Goal: Answer question/provide support: Share knowledge or assist other users

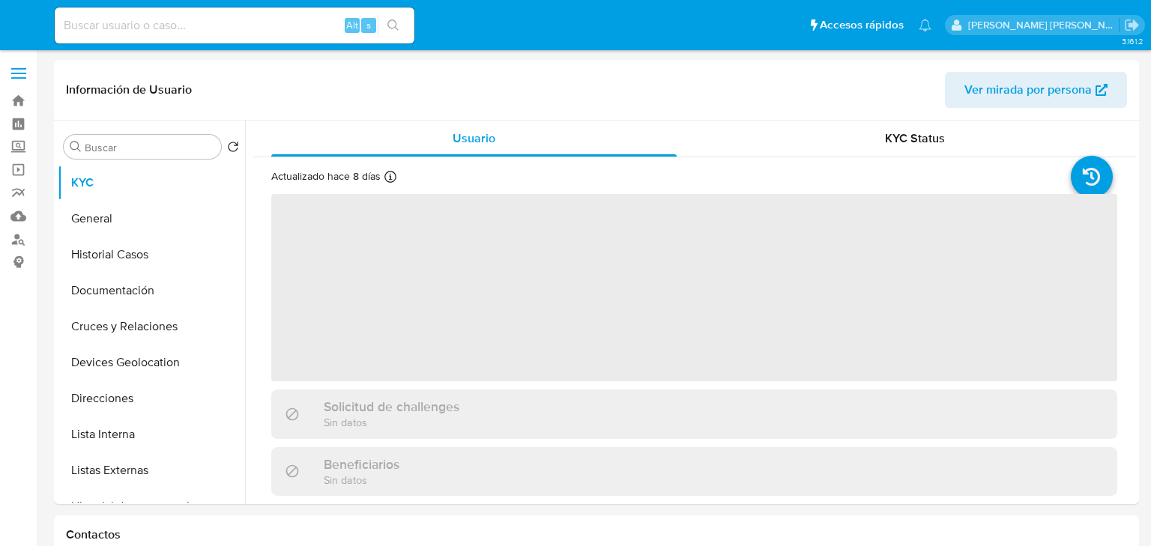
select select "10"
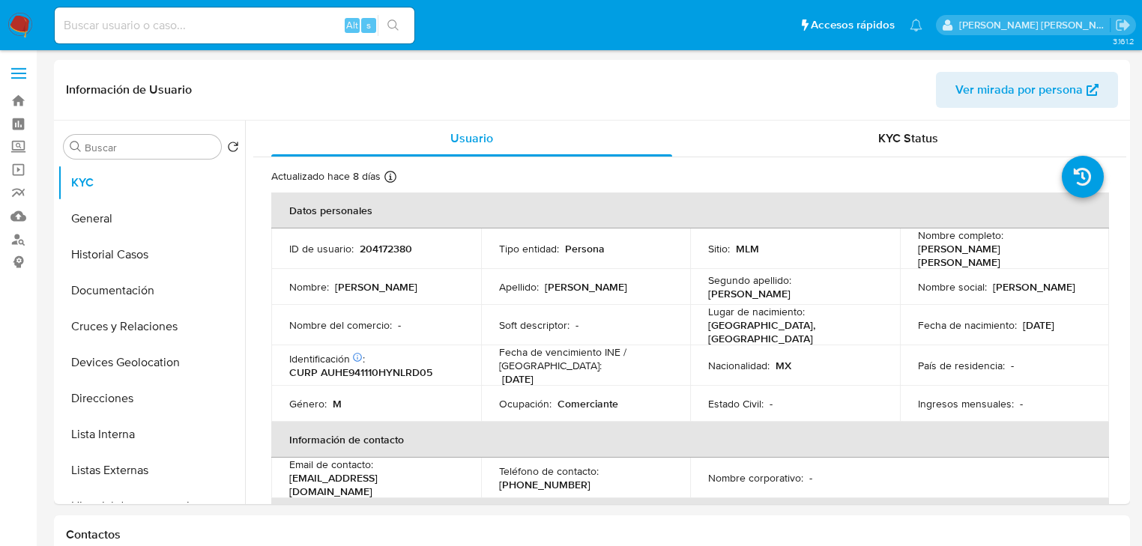
click at [28, 25] on img at bounding box center [19, 25] width 25 height 25
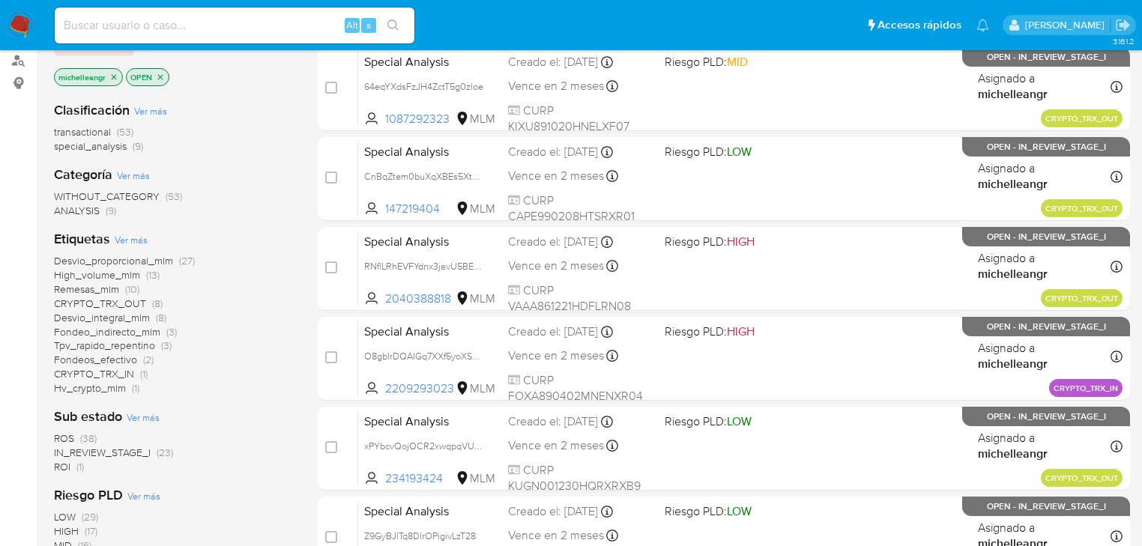
scroll to position [180, 0]
click at [62, 470] on span "ROI" at bounding box center [62, 466] width 16 height 15
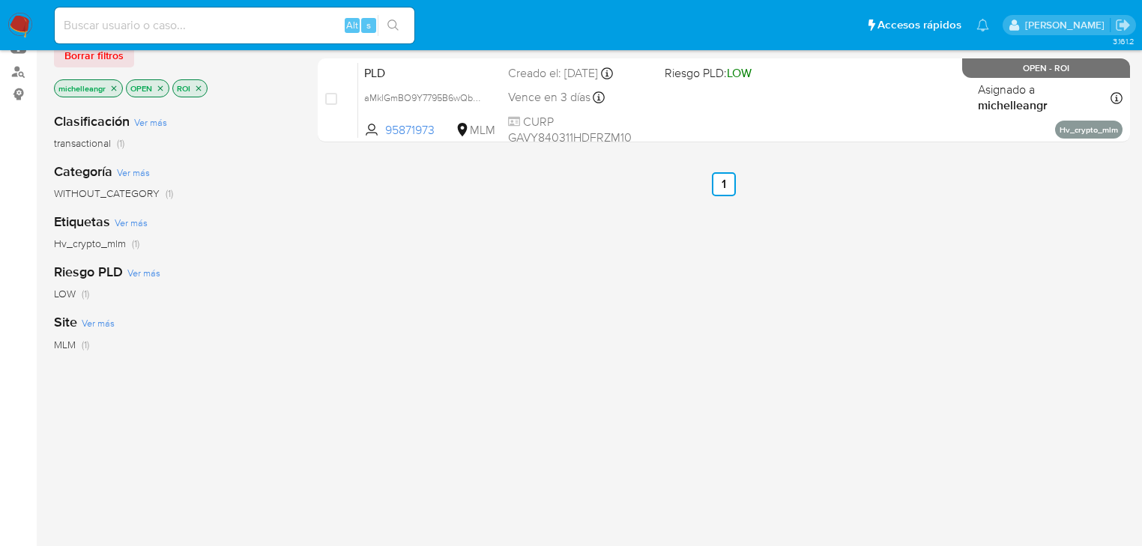
scroll to position [60, 0]
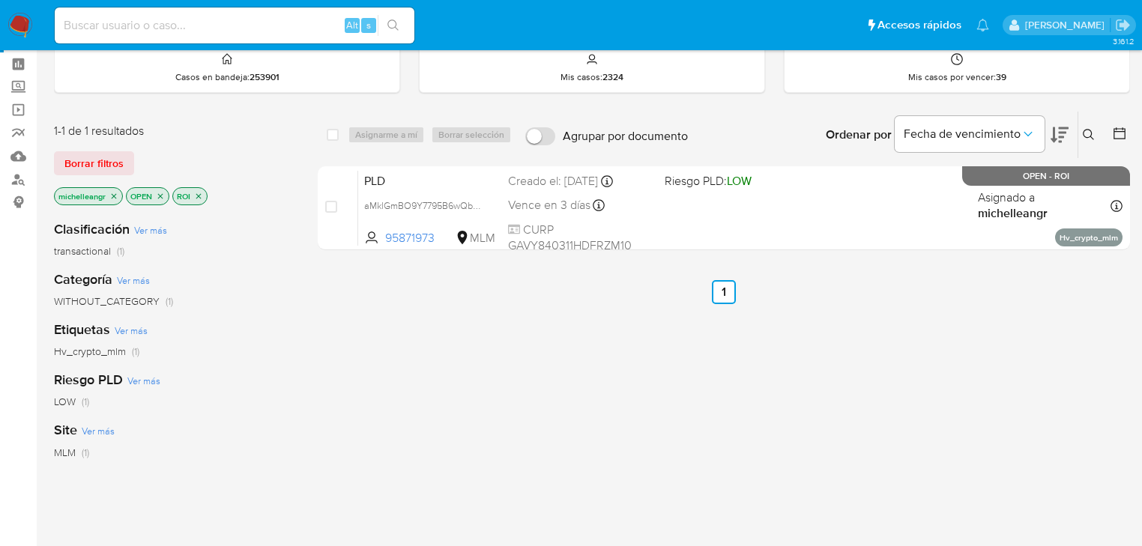
click at [200, 196] on icon "close-filter" at bounding box center [198, 195] width 5 height 5
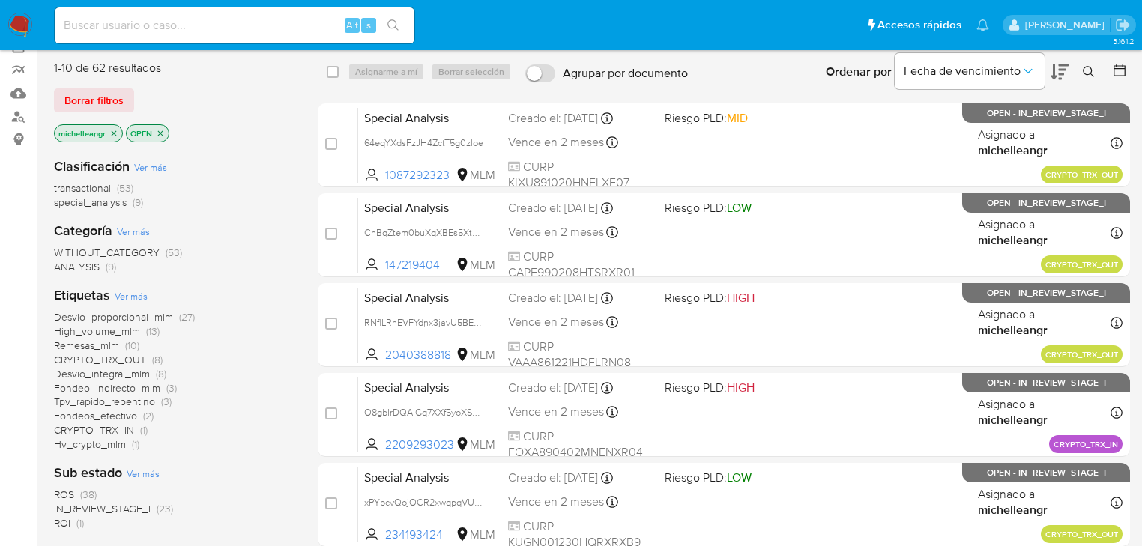
scroll to position [240, 0]
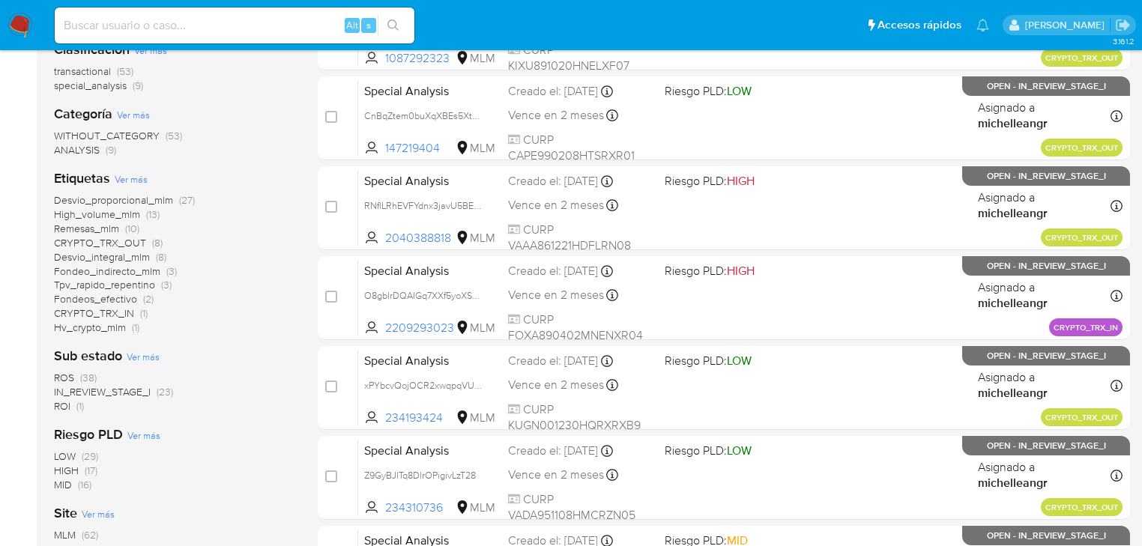
drag, startPoint x: 66, startPoint y: 384, endPoint x: 255, endPoint y: 387, distance: 188.9
click at [261, 385] on div "ROS (38) IN_REVIEW_STAGE_I (23) ROI (1)" at bounding box center [174, 392] width 240 height 43
click at [230, 430] on div "Riesgo PLD Ver más LOW (29) HIGH (17) MID (16)" at bounding box center [174, 459] width 240 height 67
click at [66, 375] on span "ROS" at bounding box center [64, 377] width 20 height 15
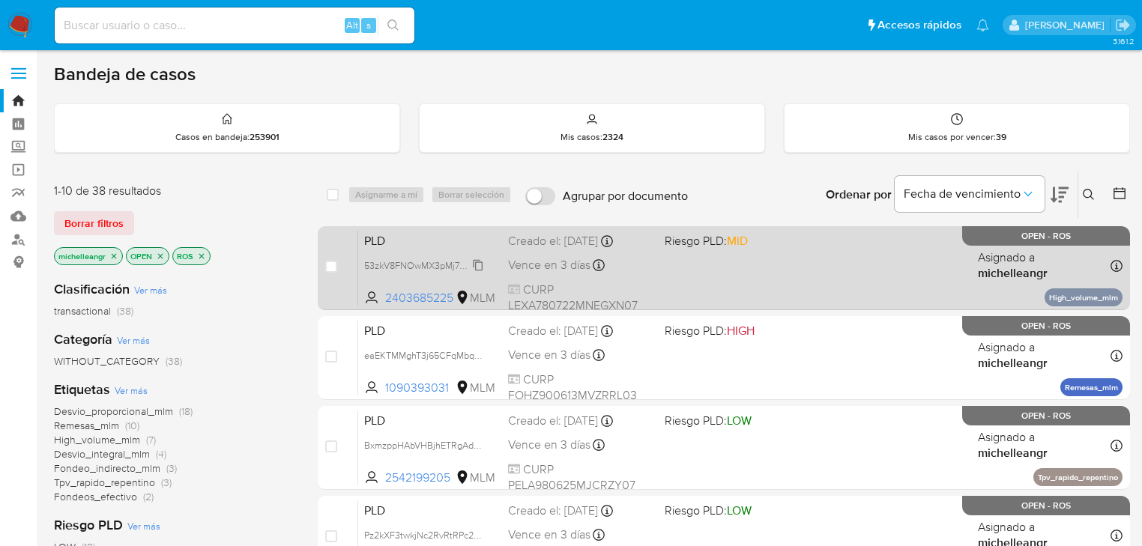
click at [478, 267] on span "53zkV8FNOwMX3pMj7FCCQEBX" at bounding box center [433, 264] width 139 height 16
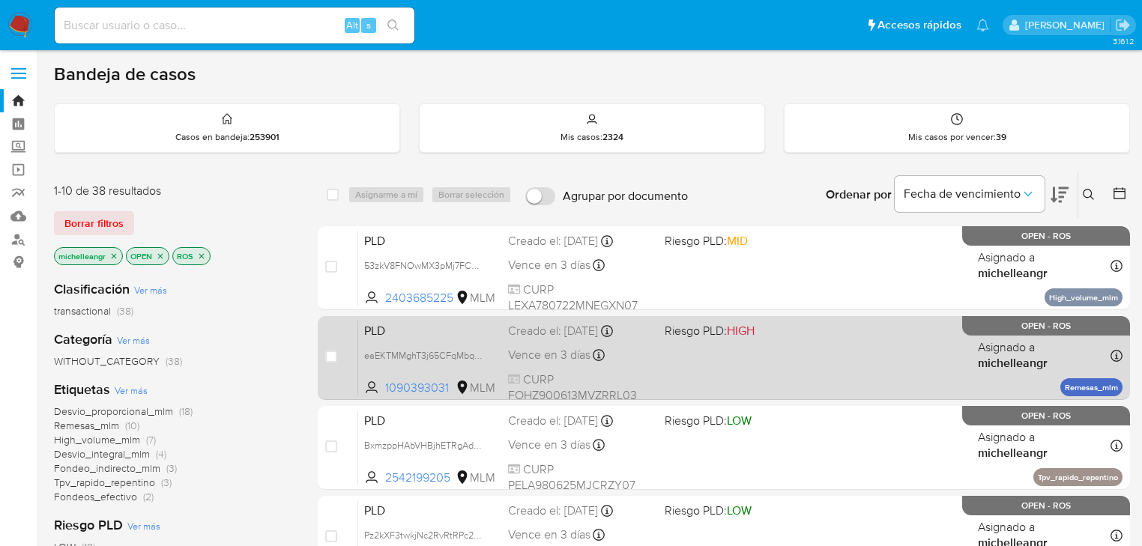
scroll to position [60, 0]
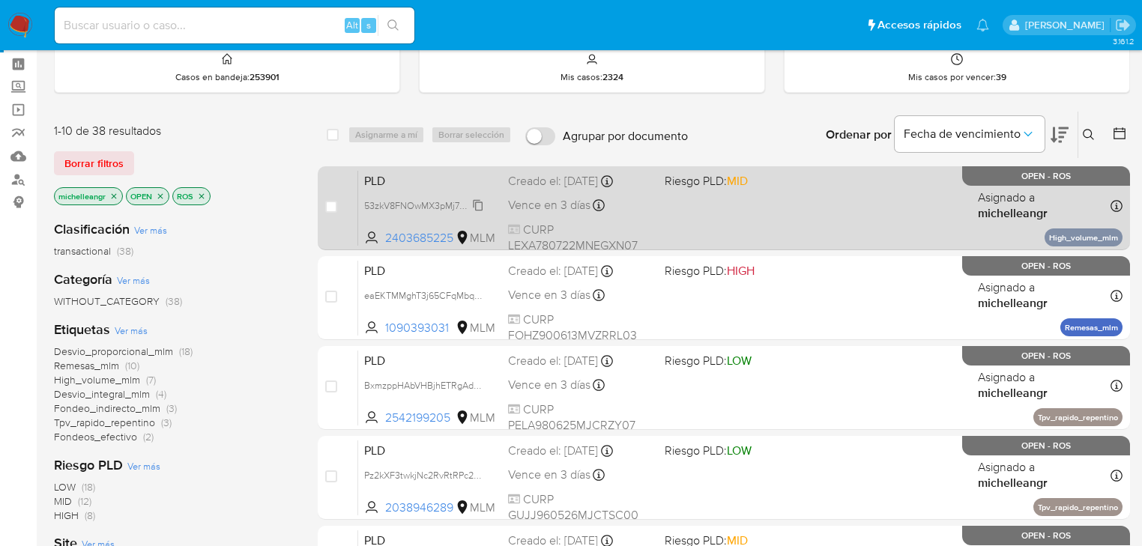
click at [414, 197] on div "53zkV8FNOwMX3pMj7FCCQEBX" at bounding box center [424, 205] width 120 height 16
click at [421, 175] on span "PLD" at bounding box center [430, 179] width 132 height 19
click at [457, 185] on span "PLD" at bounding box center [430, 179] width 132 height 19
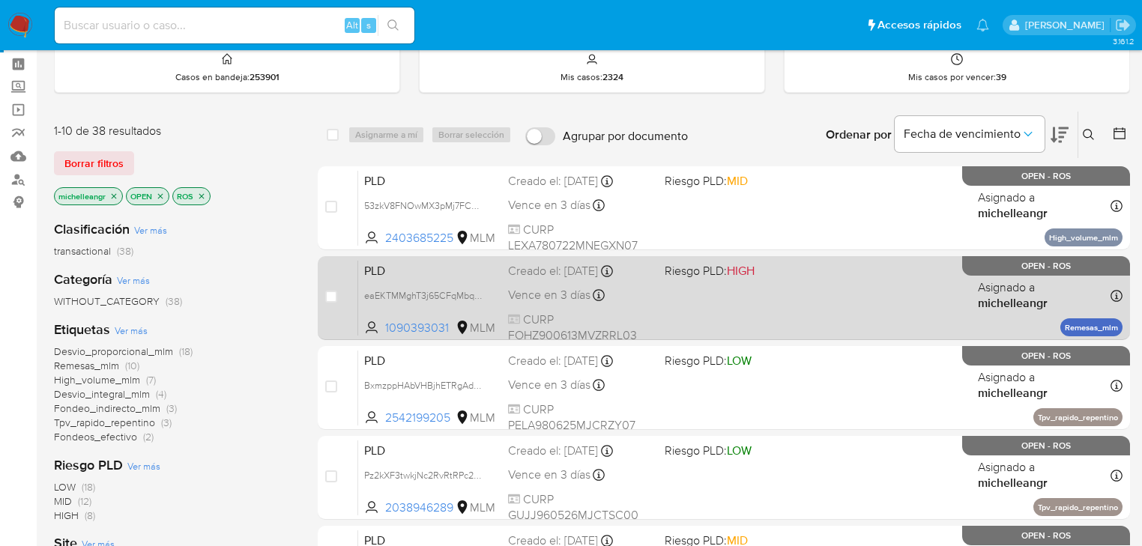
click at [442, 269] on span "PLD" at bounding box center [430, 269] width 132 height 19
click at [430, 262] on span "PLD" at bounding box center [430, 269] width 132 height 19
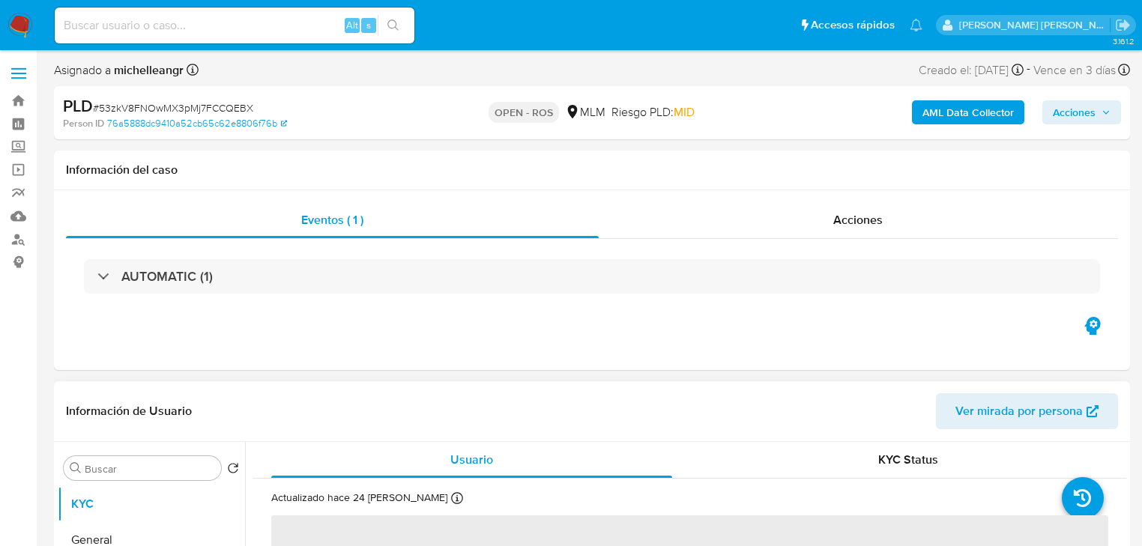
scroll to position [180, 0]
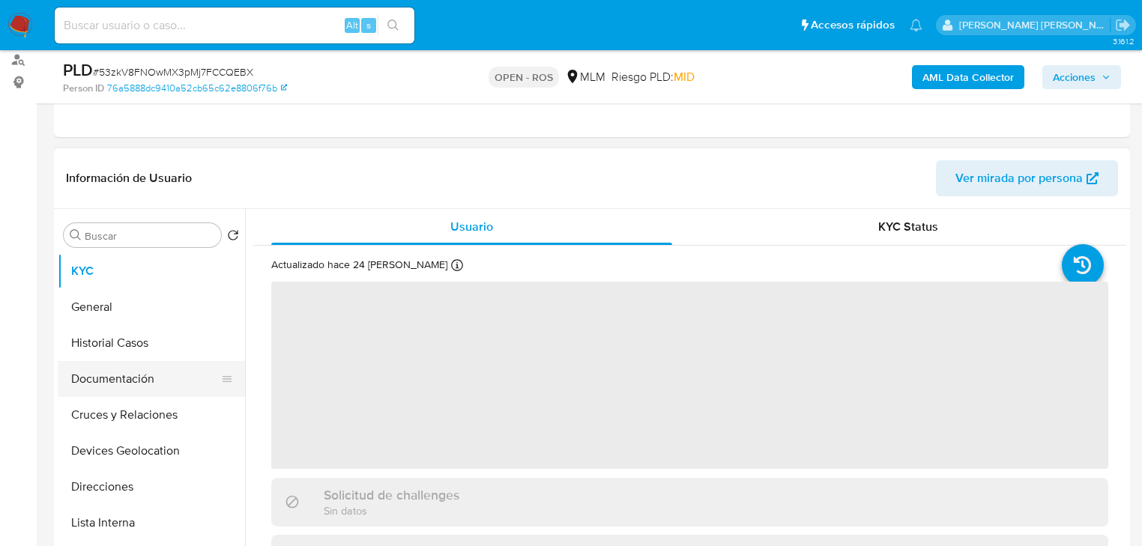
select select "10"
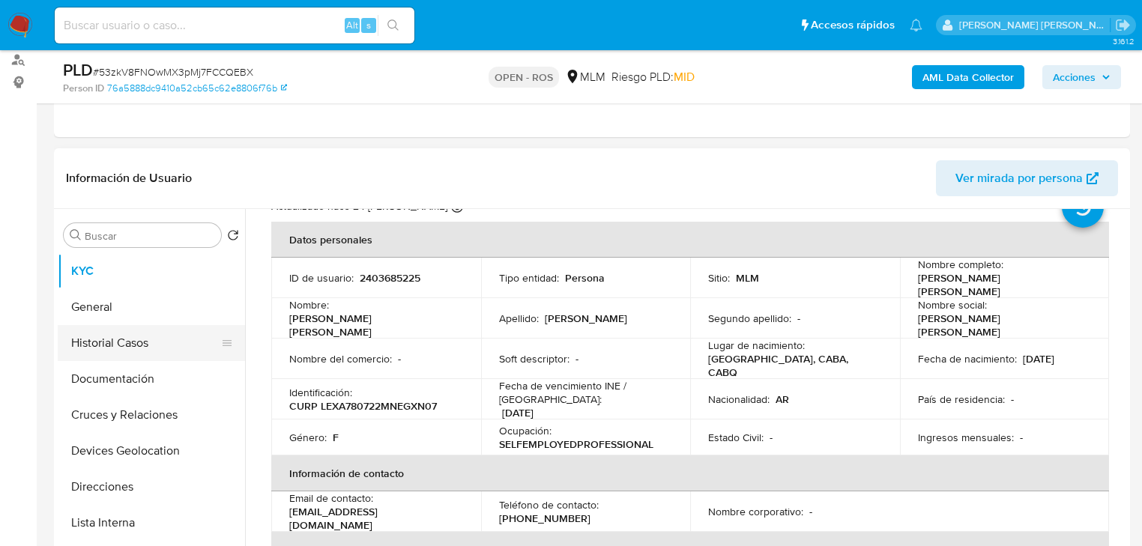
scroll to position [60, 0]
click at [135, 342] on button "Historial Casos" at bounding box center [145, 343] width 175 height 36
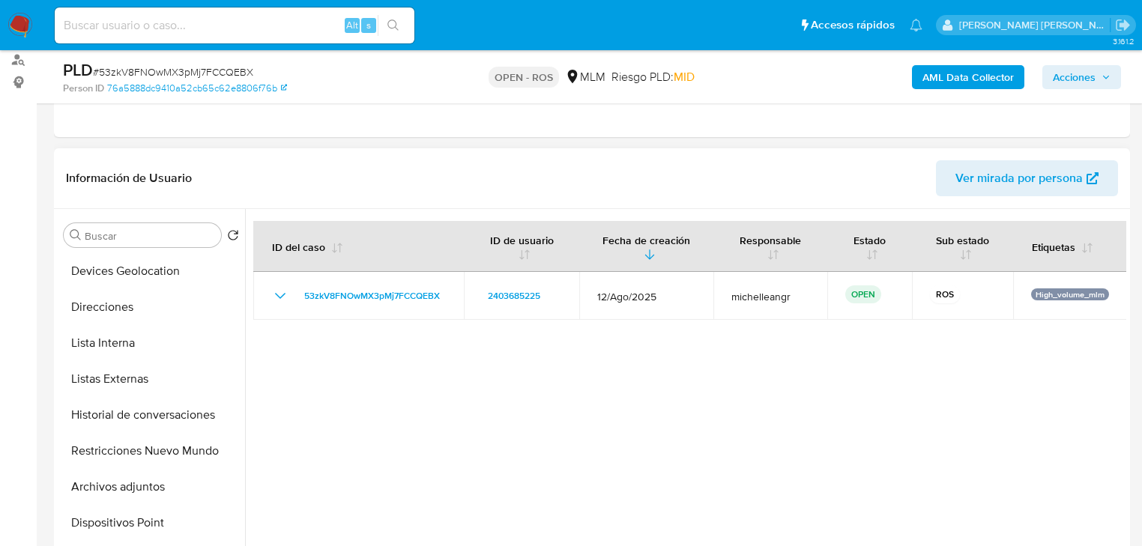
scroll to position [0, 0]
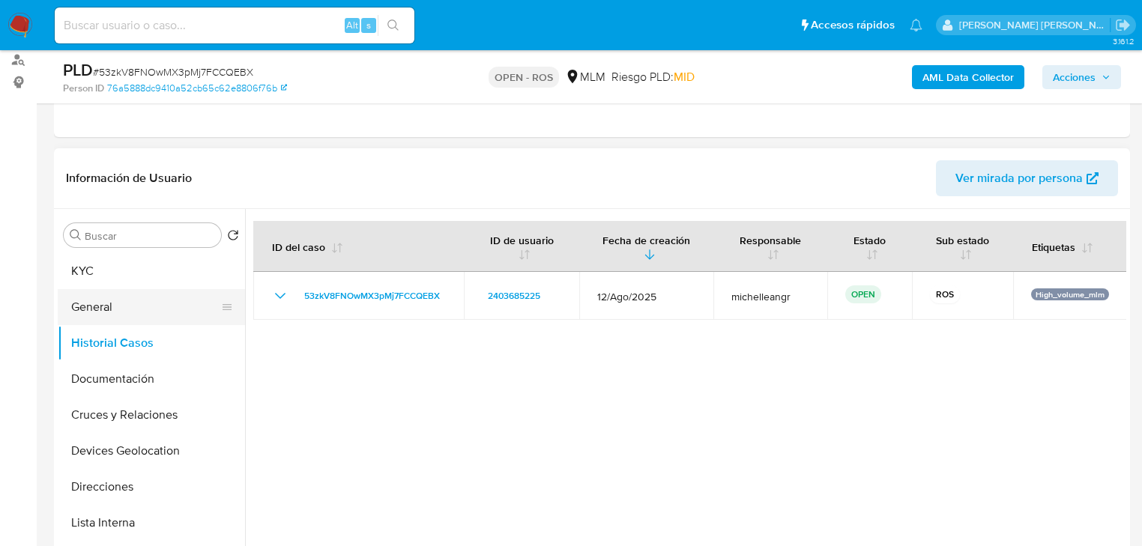
click at [120, 313] on button "General" at bounding box center [145, 307] width 175 height 36
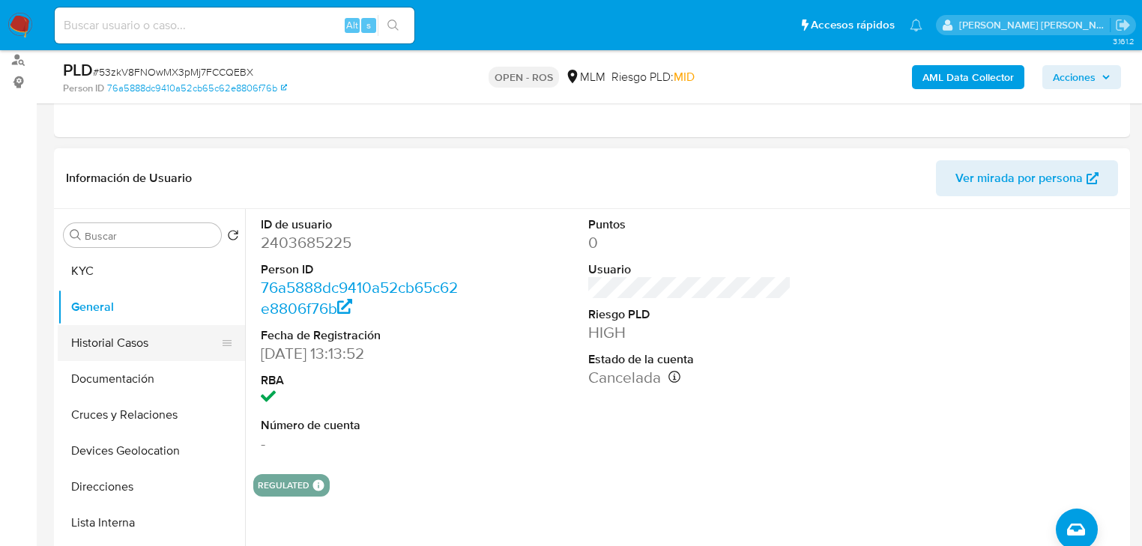
click at [138, 337] on button "Historial Casos" at bounding box center [145, 343] width 175 height 36
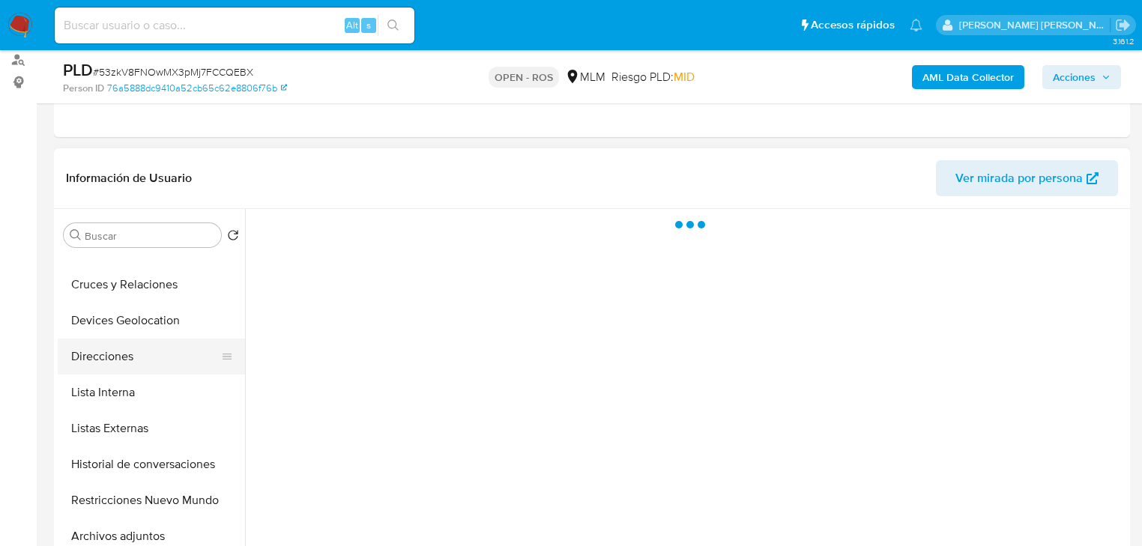
scroll to position [180, 0]
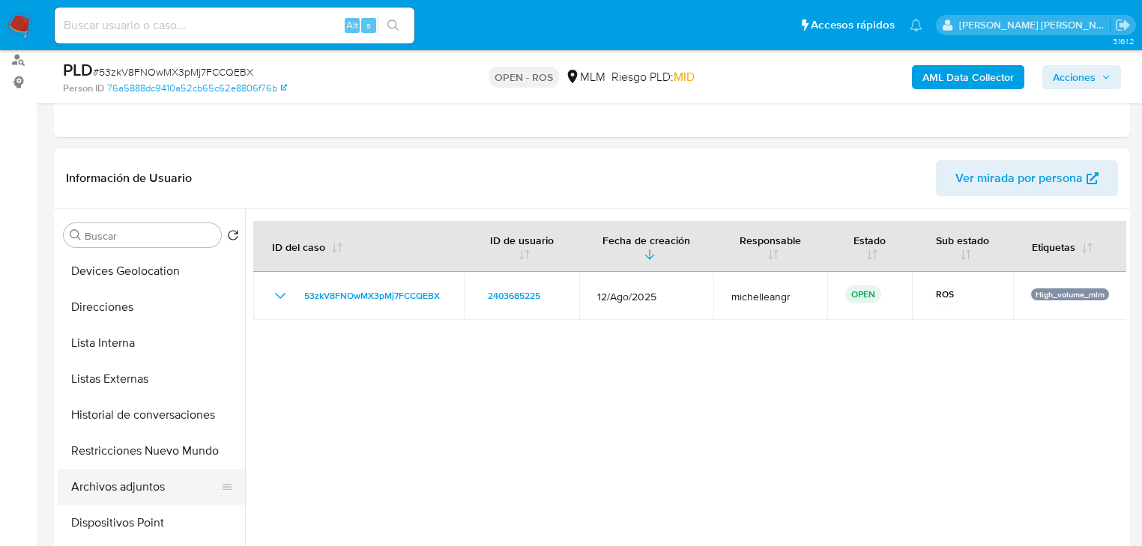
click at [162, 496] on button "Archivos adjuntos" at bounding box center [145, 487] width 175 height 36
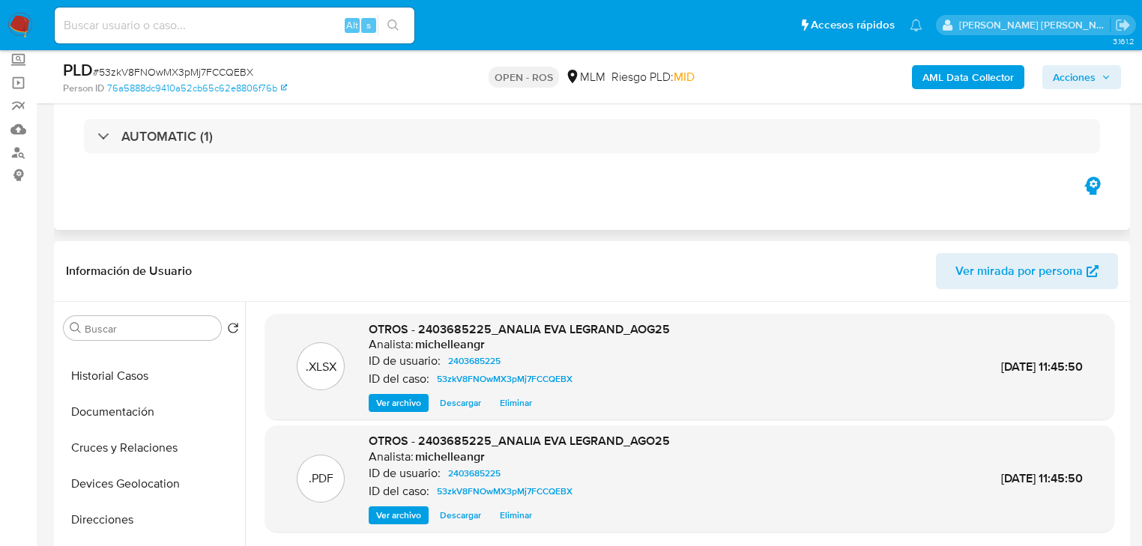
scroll to position [0, 0]
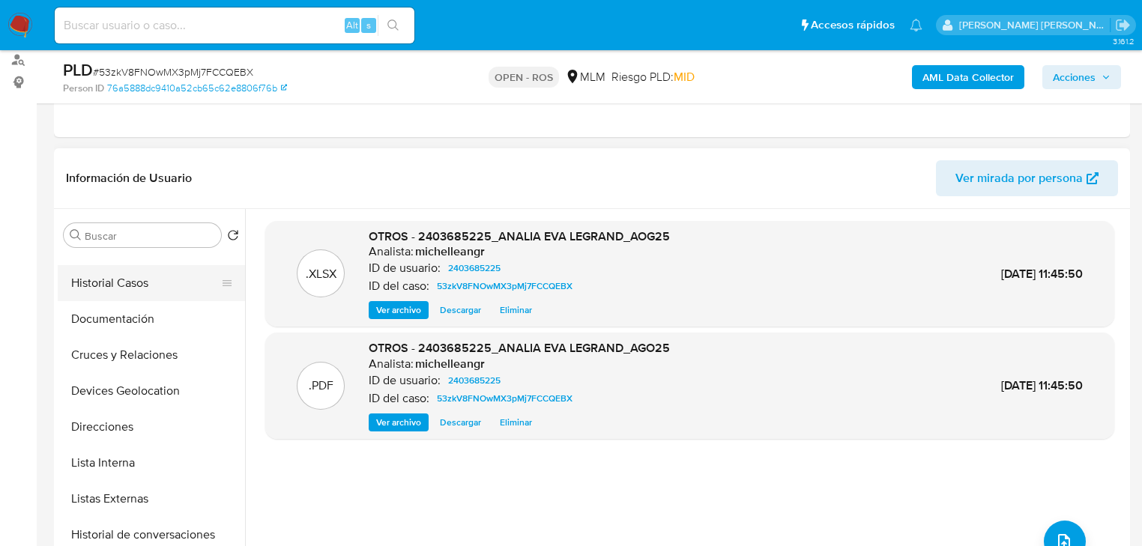
click at [135, 276] on button "Historial Casos" at bounding box center [145, 283] width 175 height 36
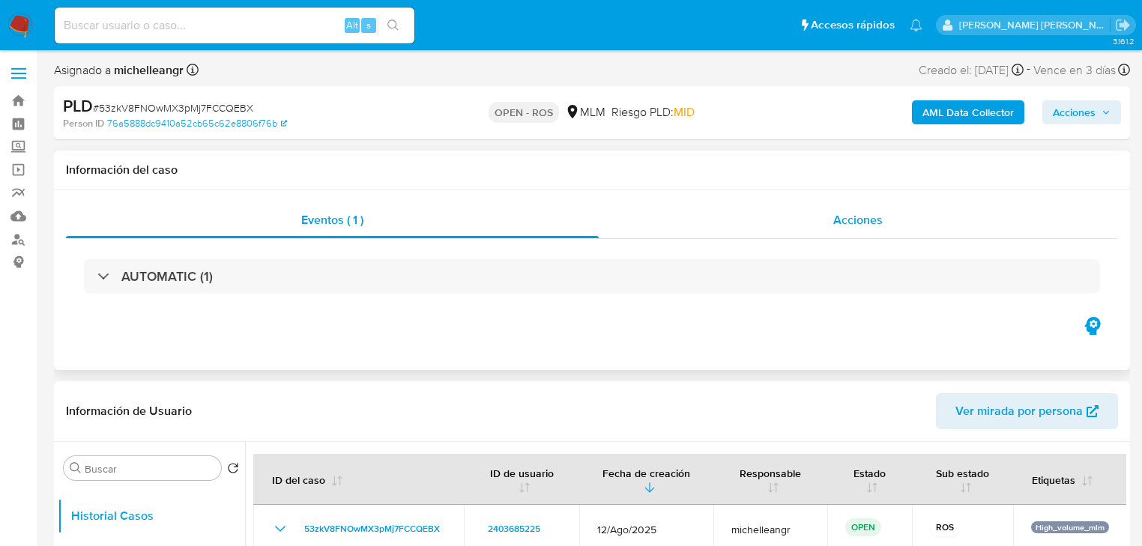
drag, startPoint x: 852, startPoint y: 218, endPoint x: 833, endPoint y: 237, distance: 26.5
click at [853, 218] on span "Acciones" at bounding box center [857, 219] width 49 height 17
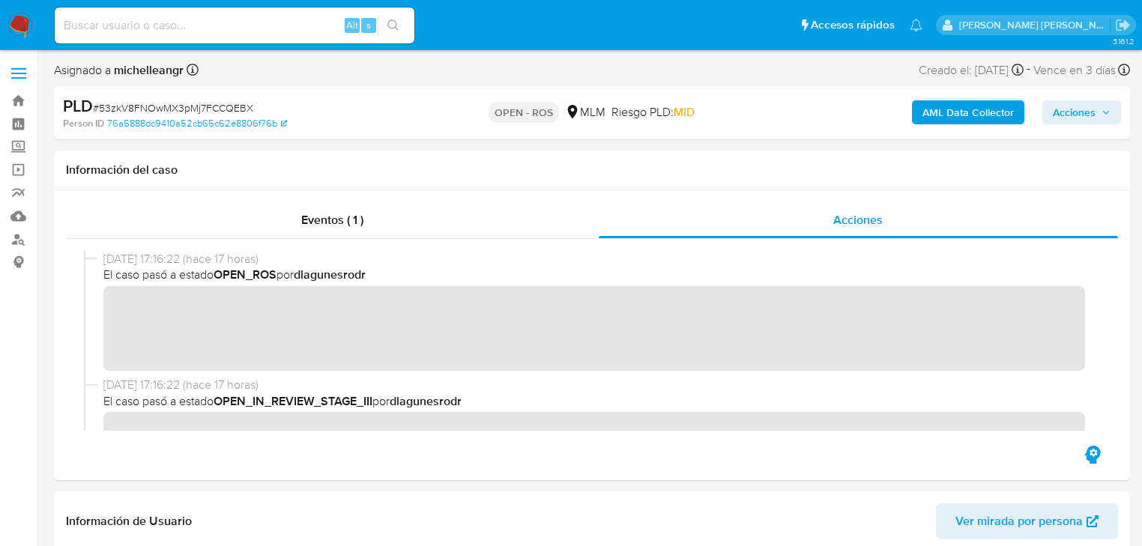
click at [1085, 97] on div "AML Data Collector Acciones" at bounding box center [947, 112] width 349 height 35
click at [1084, 111] on span "Acciones" at bounding box center [1074, 112] width 43 height 24
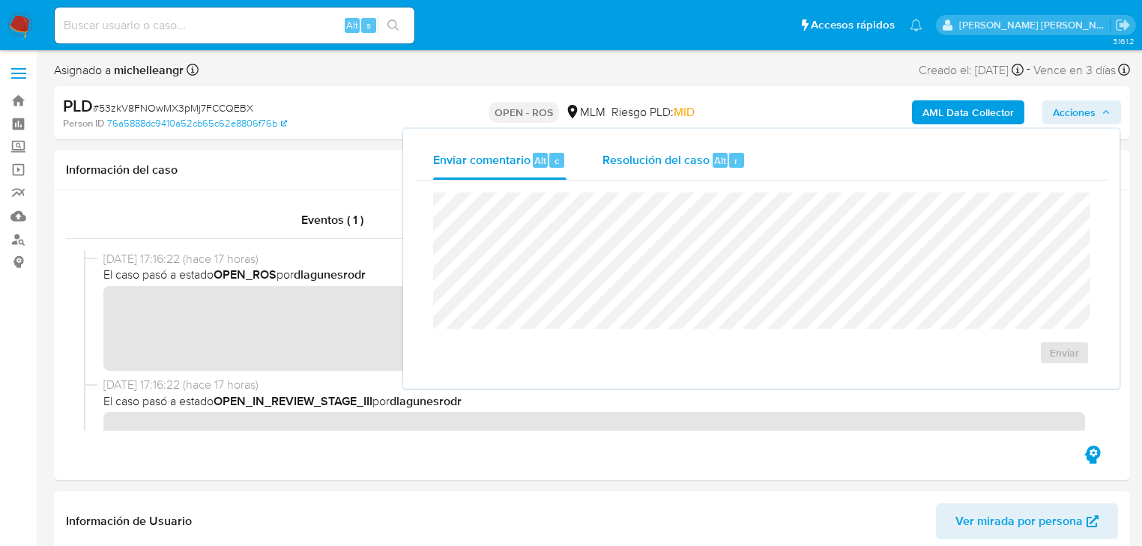
click at [666, 162] on span "Resolución del caso" at bounding box center [656, 159] width 107 height 17
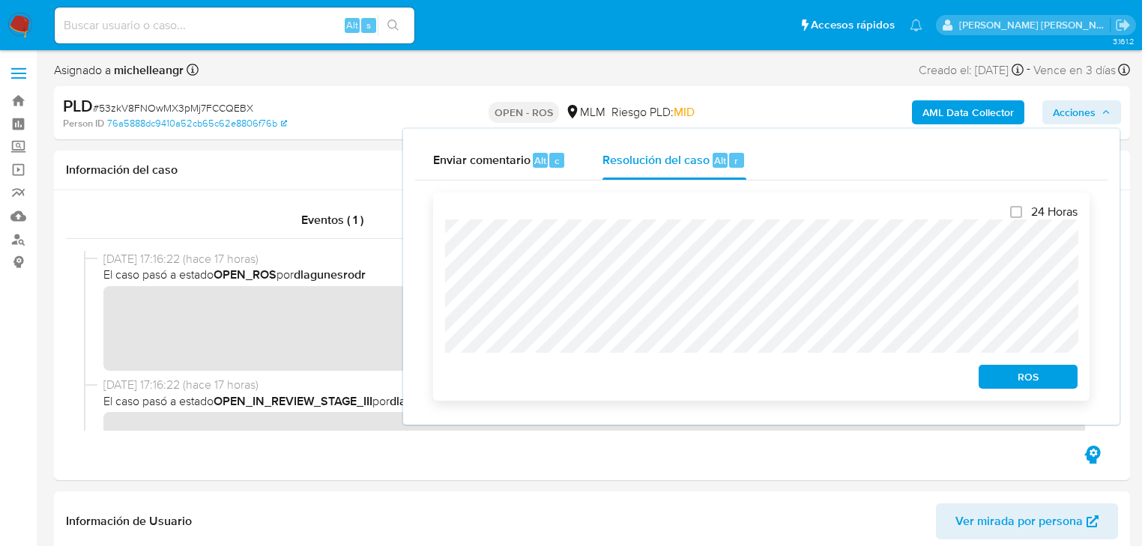
click at [1004, 381] on span "ROS" at bounding box center [1028, 377] width 78 height 21
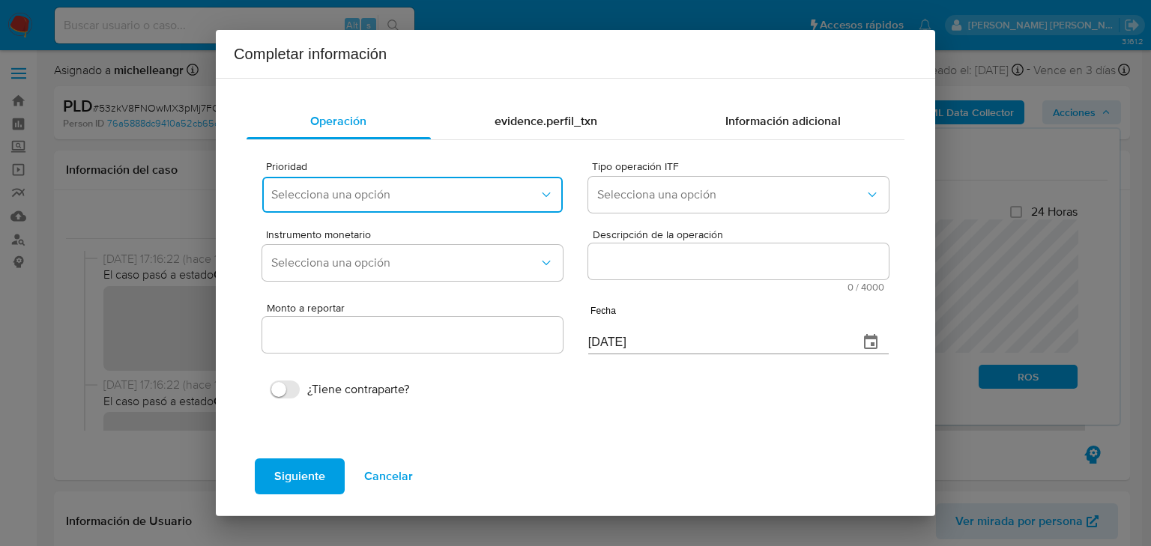
click at [406, 195] on span "Selecciona una opción" at bounding box center [405, 194] width 268 height 15
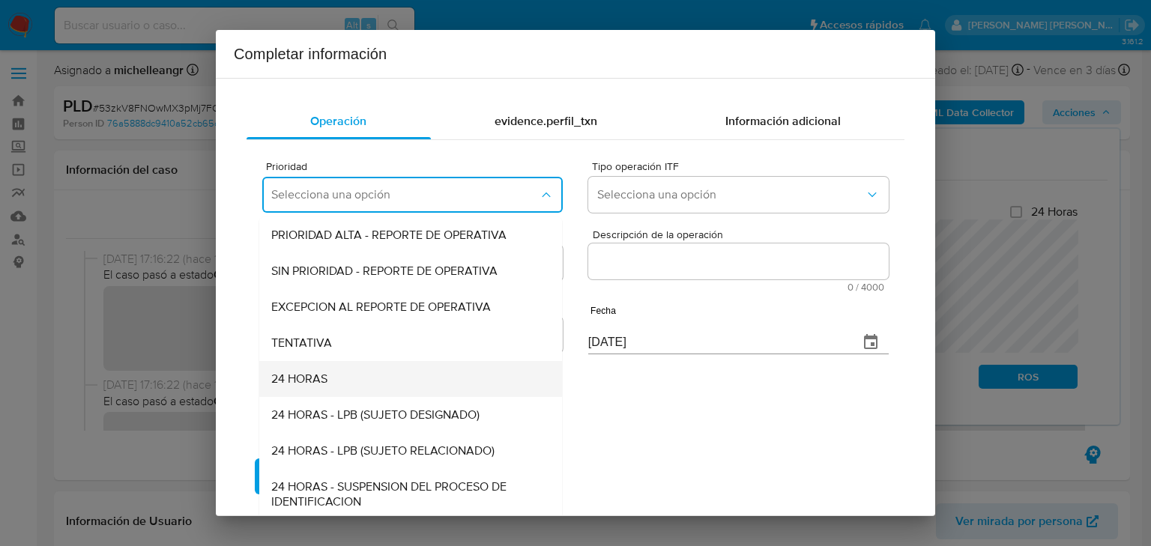
scroll to position [3, 0]
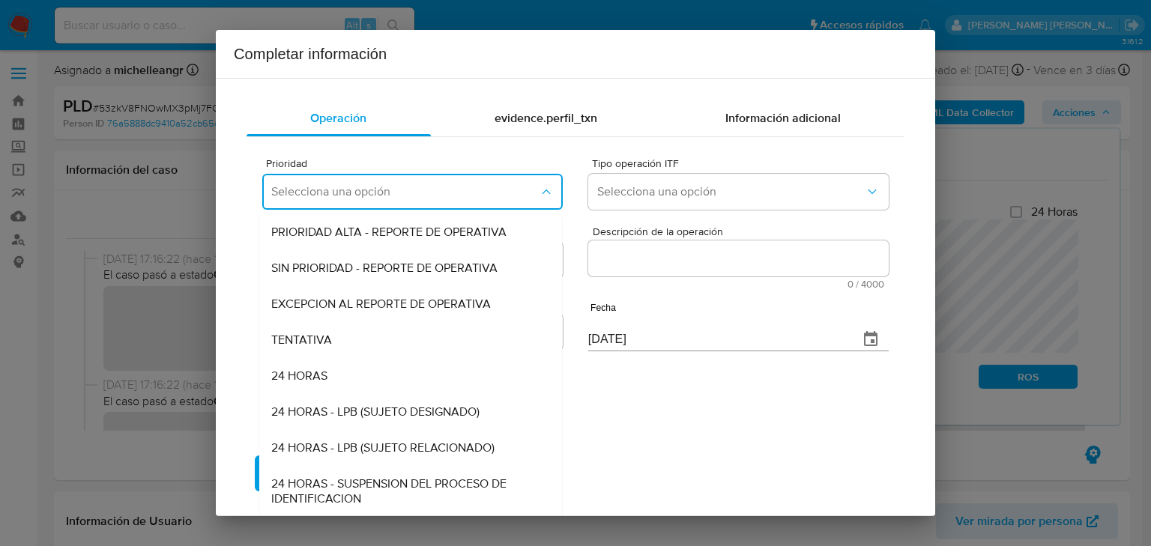
click at [358, 304] on span "EXCEPCION AL REPORTE DE OPERATIVA" at bounding box center [381, 304] width 220 height 15
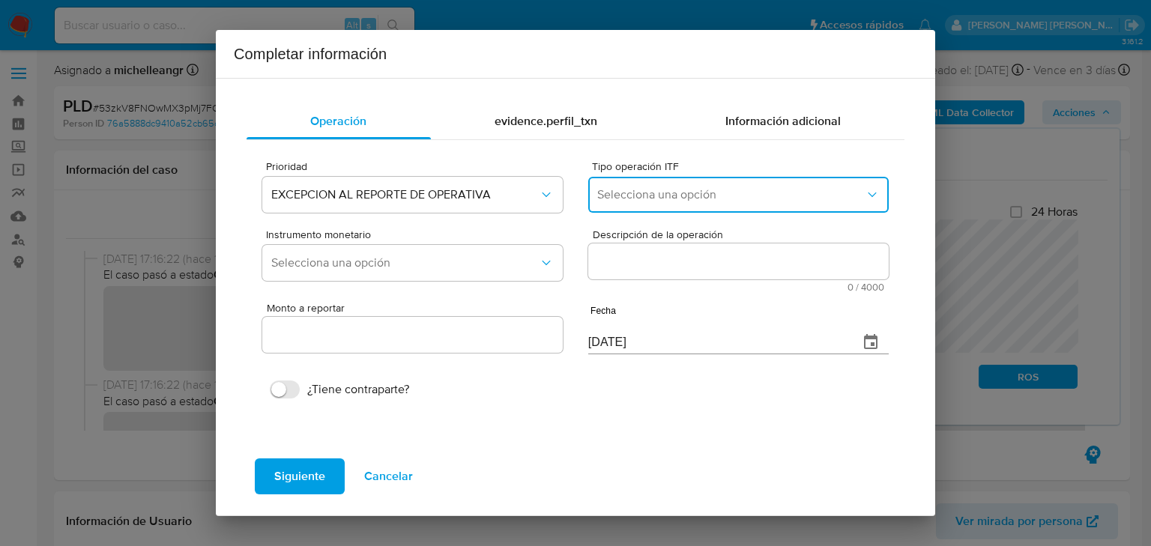
click at [711, 201] on span "Selecciona una opción" at bounding box center [731, 194] width 268 height 15
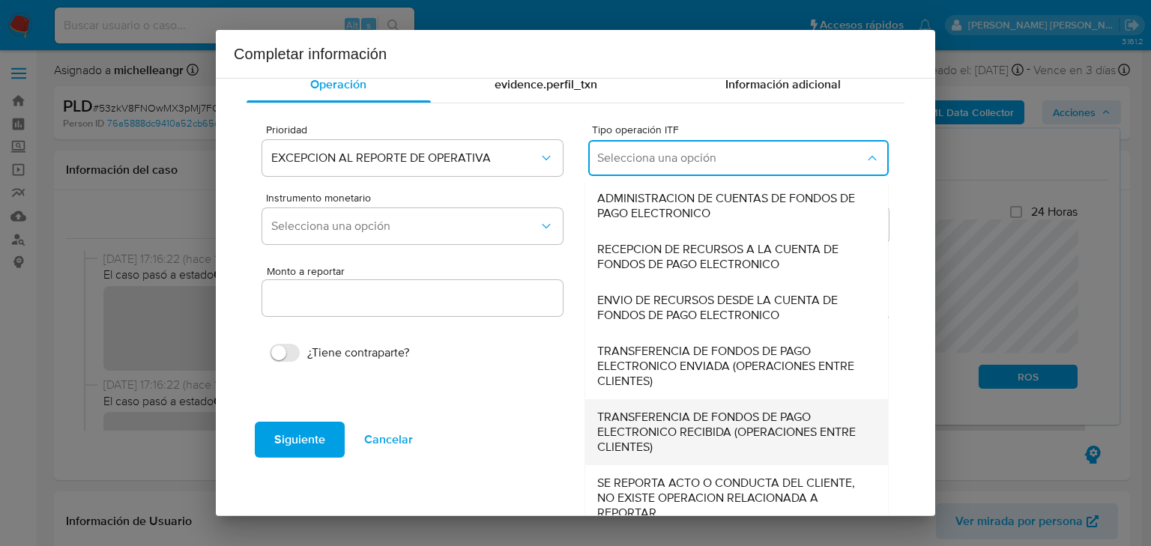
scroll to position [51, 0]
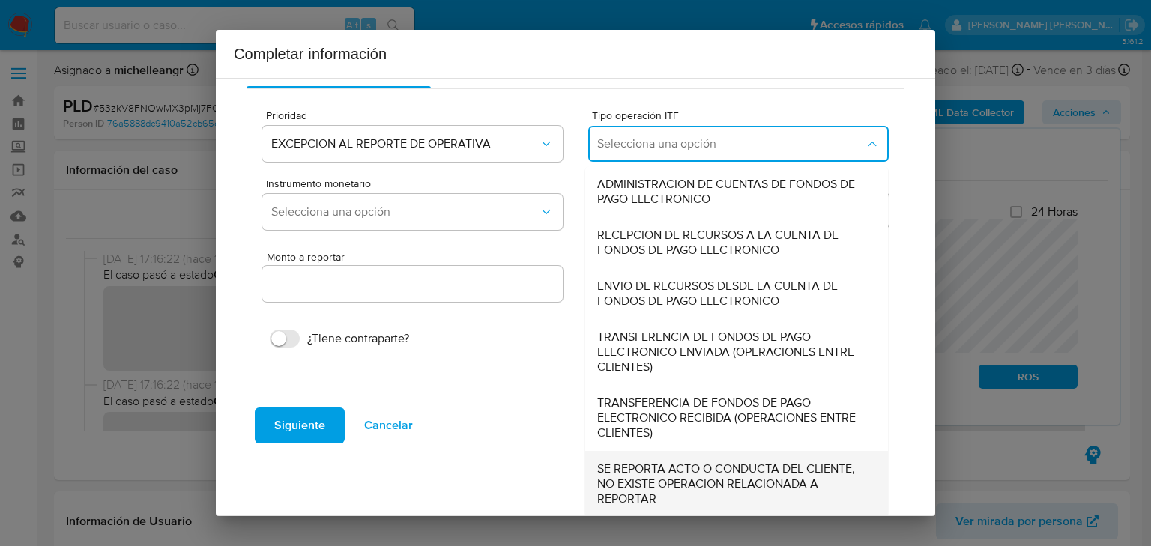
click at [675, 499] on span "SE REPORTA ACTO O CONDUCTA DEL CLIENTE, NO EXISTE OPERACION RELACIONADA A REPOR…" at bounding box center [732, 484] width 270 height 45
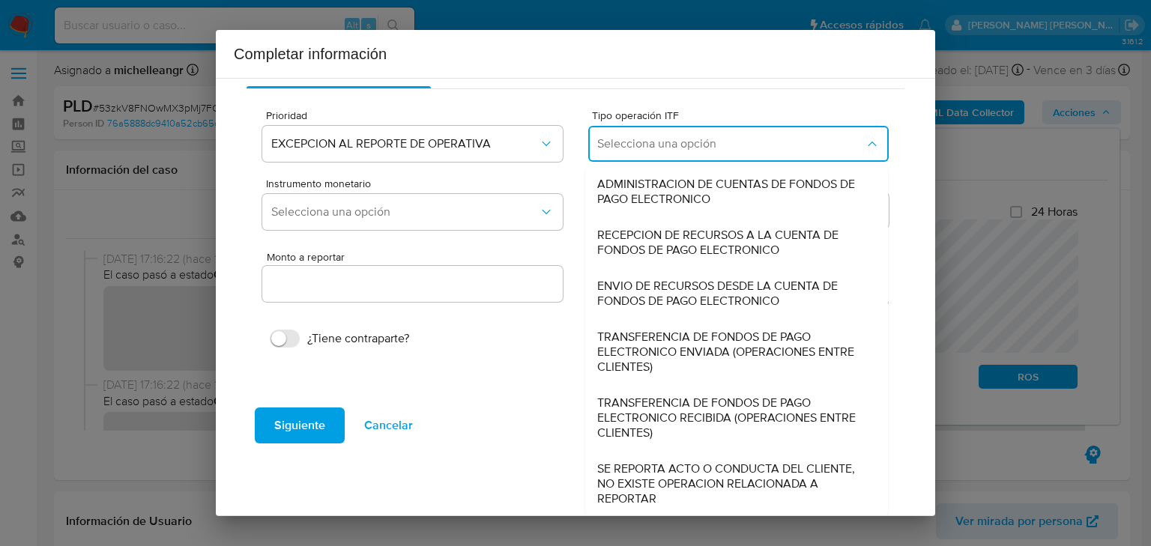
type input "0.00"
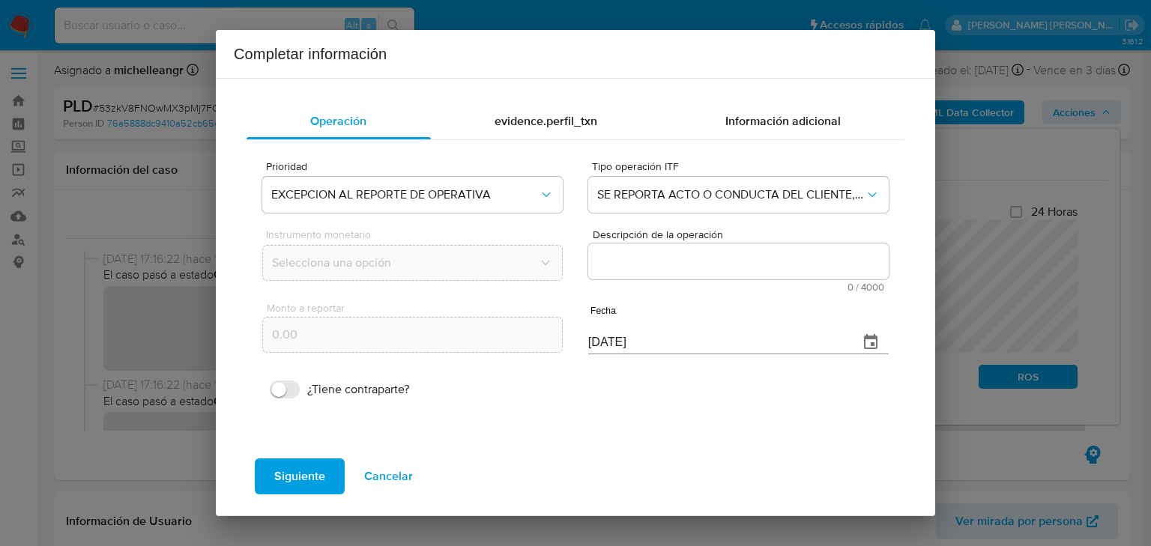
click at [651, 262] on textarea "Descripción de la operación" at bounding box center [738, 262] width 301 height 36
click at [613, 250] on textarea "Descripción de la operación" at bounding box center [738, 262] width 301 height 36
click at [636, 247] on textarea "Descripción de la operación" at bounding box center [738, 262] width 301 height 36
paste textarea "/CONOCIMIENTO DEL CLIENTE O USUARIO/CLIENTE ANALIA EVA LEGRAND NUMERO DE CLIENT…"
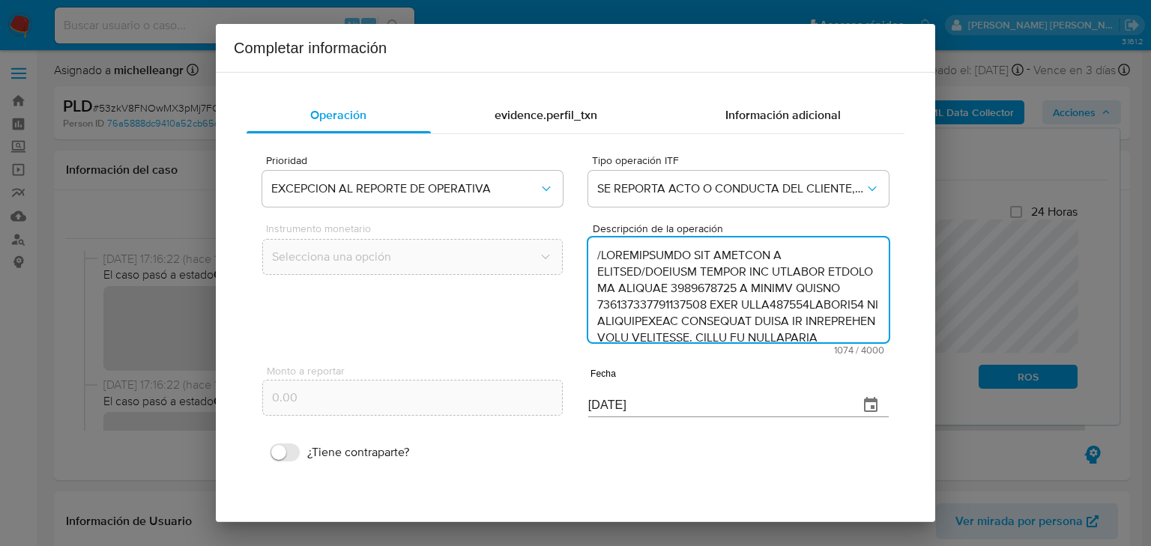
scroll to position [383, 0]
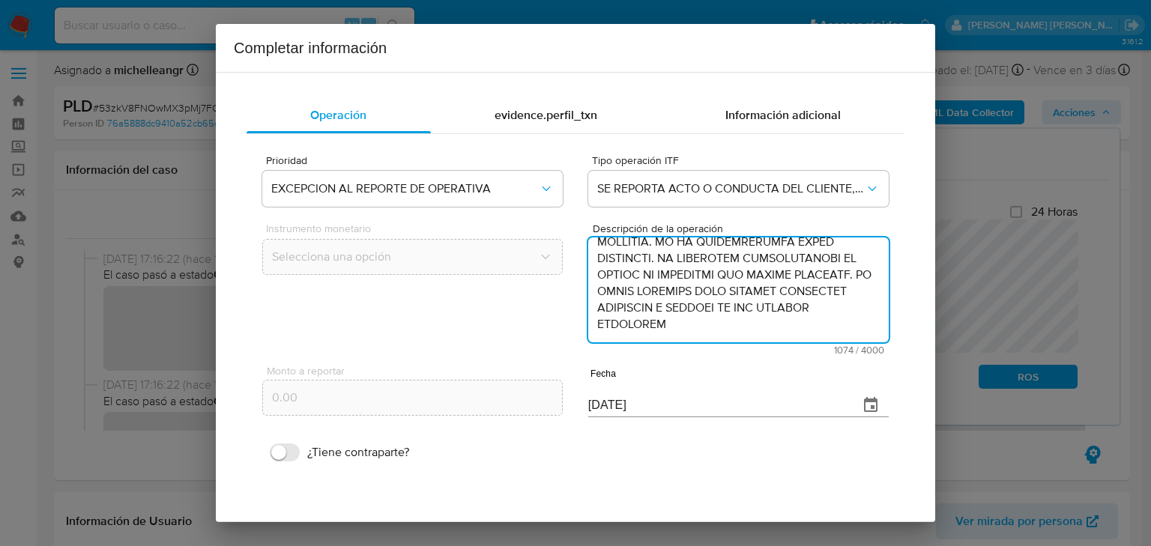
click at [634, 273] on textarea "Descripción de la operación" at bounding box center [738, 290] width 301 height 105
type textarea "/CONOCIMIENTO DEL CLIENTE O USUARIO/CLIENTE ANALIA EVA LEGRAND NUMERO DE CLIENT…"
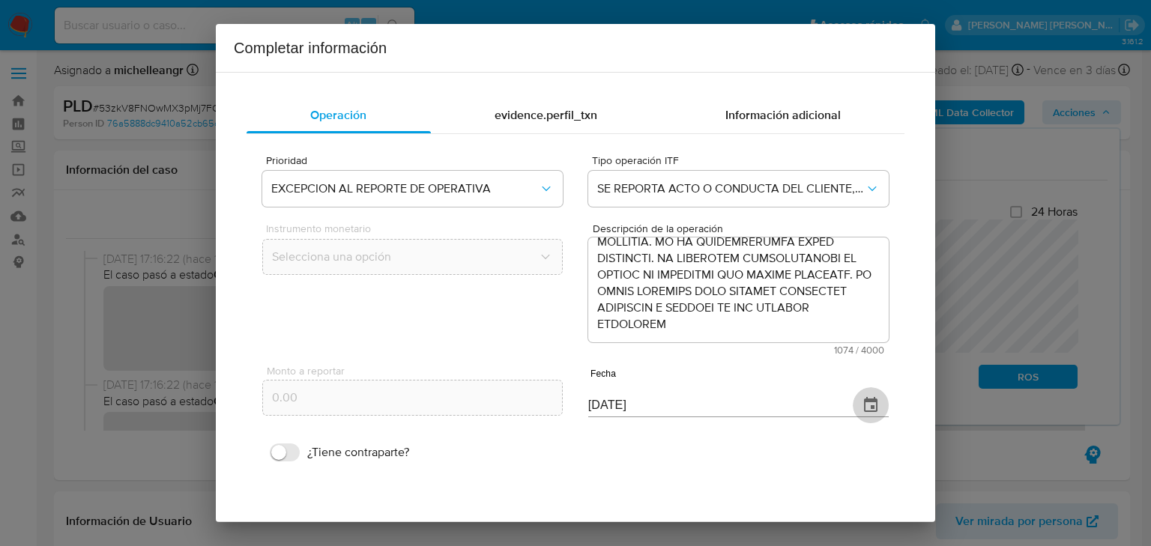
click at [868, 414] on icon "button" at bounding box center [871, 405] width 18 height 18
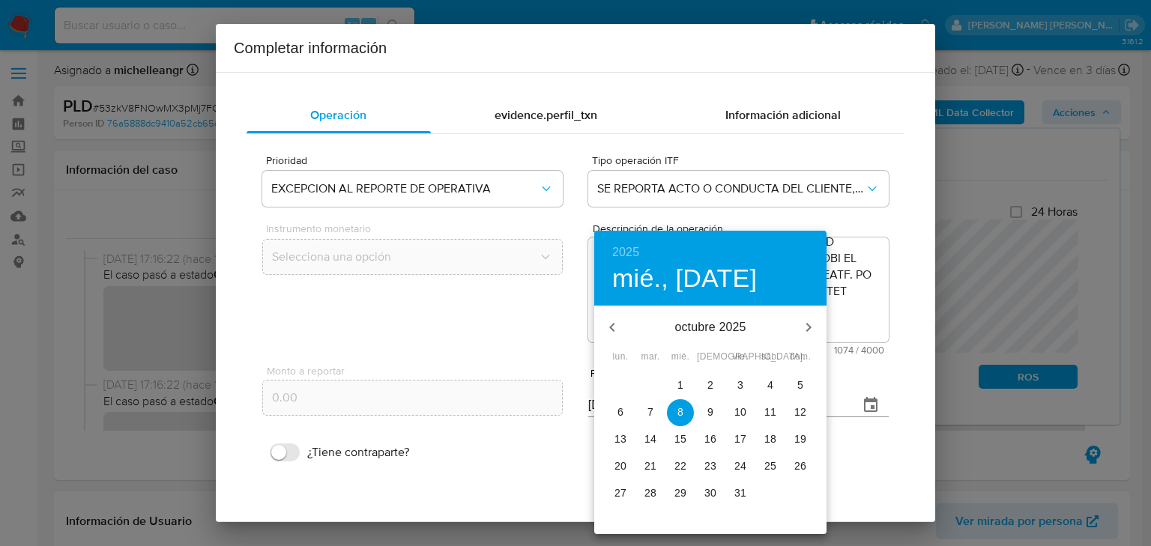
click at [616, 325] on icon "button" at bounding box center [612, 328] width 18 height 18
click at [615, 324] on icon "button" at bounding box center [612, 328] width 18 height 18
click at [799, 466] on p "27" at bounding box center [800, 466] width 12 height 15
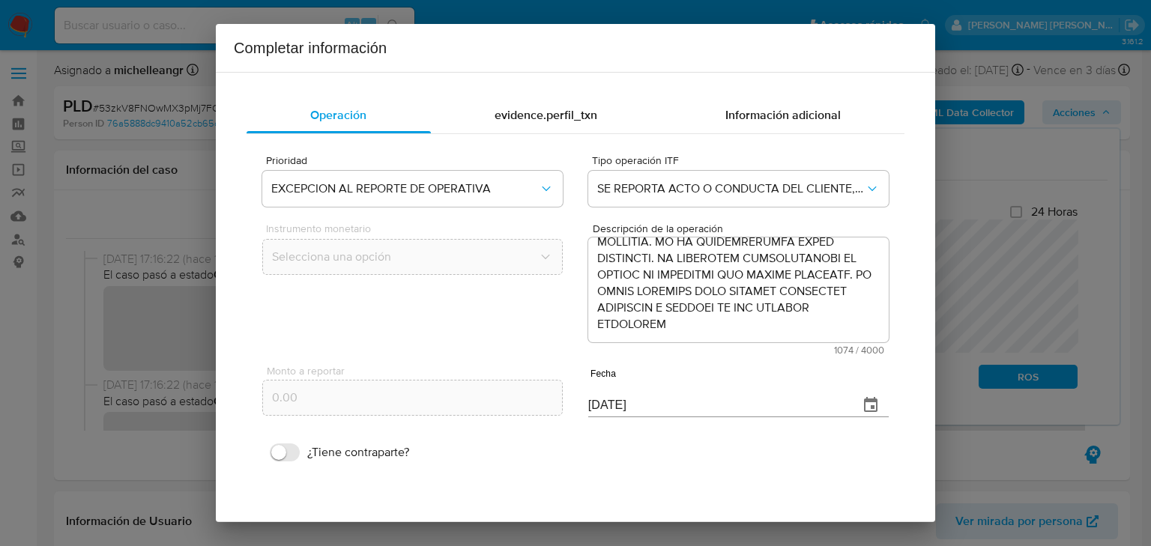
type input "27/07/2025"
click at [543, 112] on span "evidence.perfil_txn" at bounding box center [546, 114] width 103 height 17
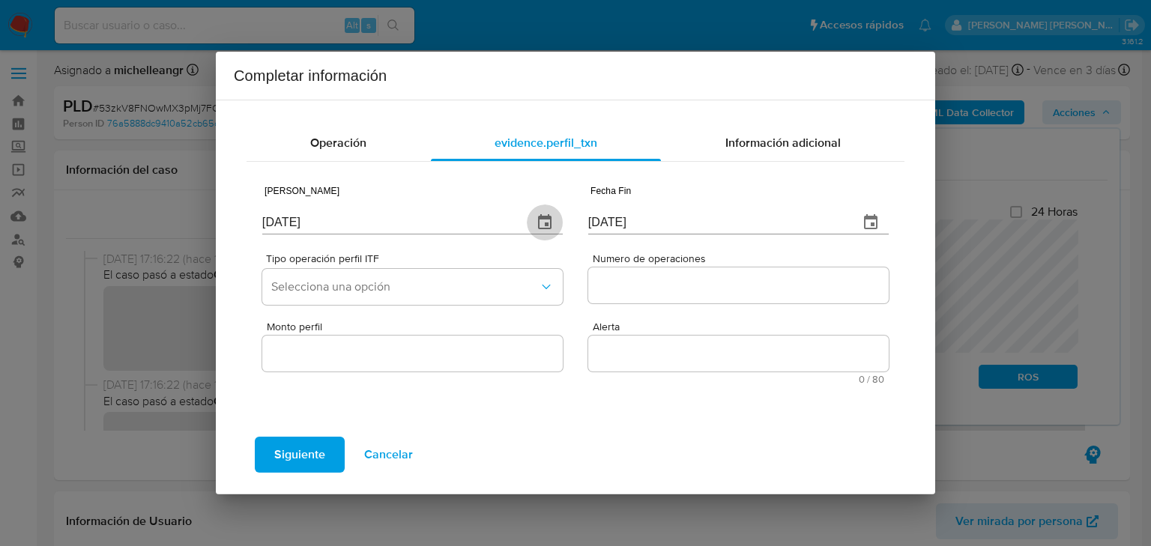
click at [538, 226] on icon "button" at bounding box center [545, 223] width 18 height 18
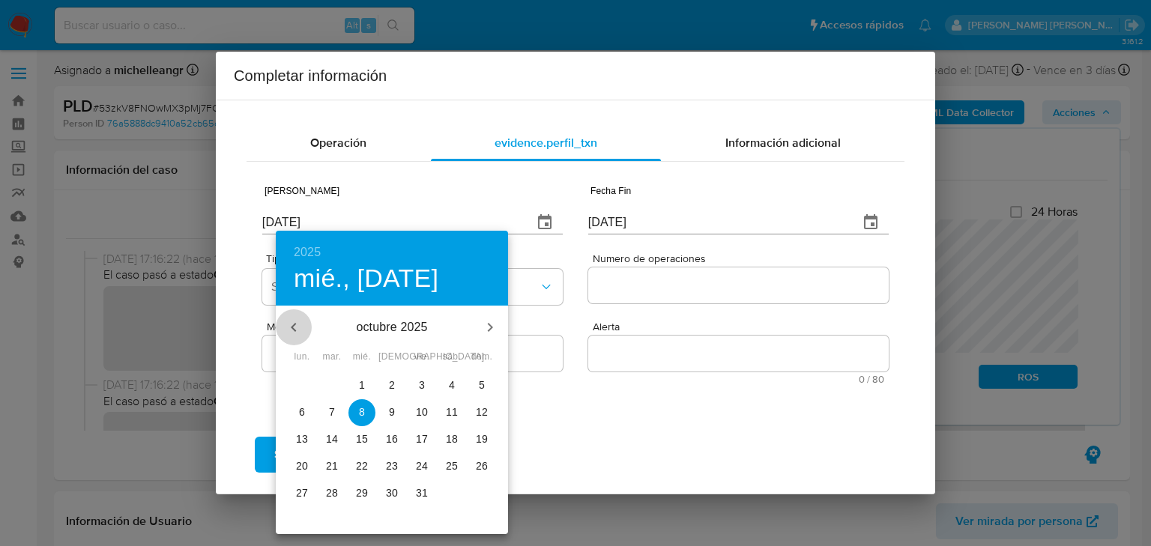
click at [293, 325] on icon "button" at bounding box center [293, 327] width 5 height 9
click at [295, 326] on icon "button" at bounding box center [294, 328] width 18 height 18
click at [295, 325] on icon "button" at bounding box center [294, 328] width 18 height 18
drag, startPoint x: 329, startPoint y: 437, endPoint x: 369, endPoint y: 413, distance: 46.4
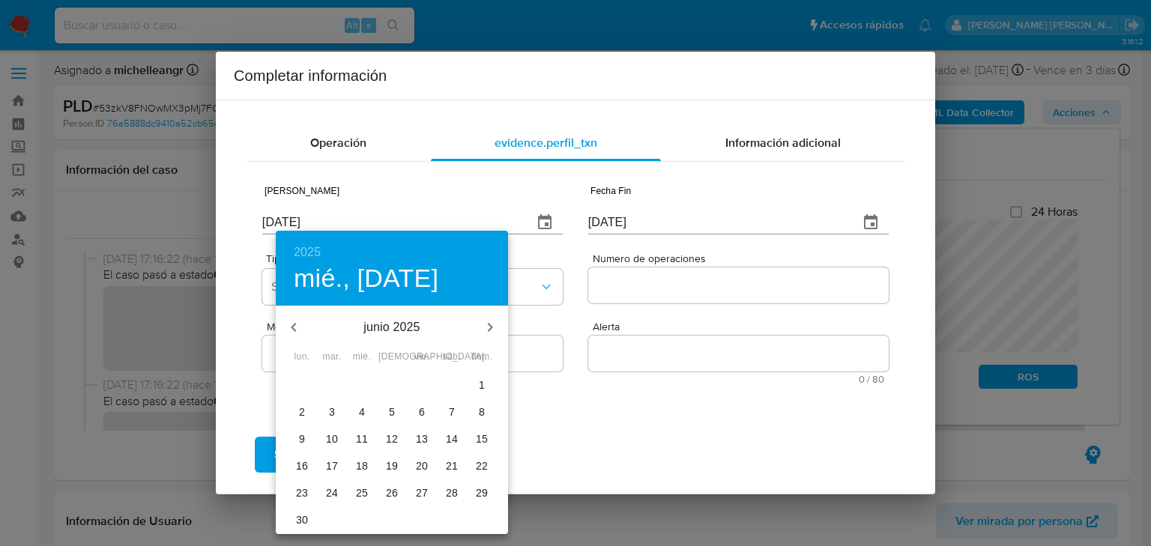
click at [330, 437] on p "10" at bounding box center [332, 439] width 12 height 15
type input "10/06/2025"
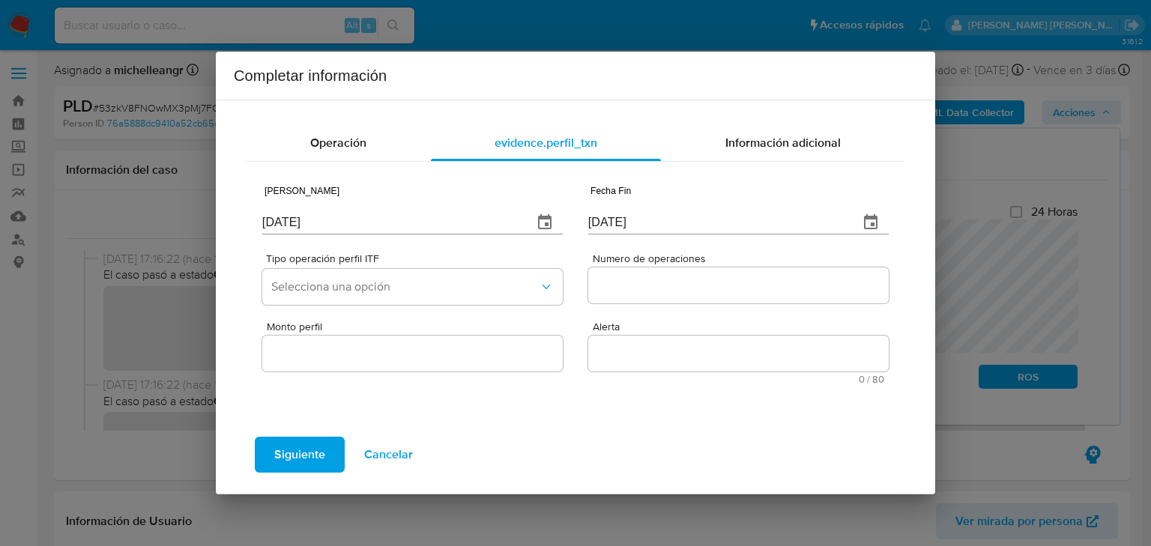
click at [866, 221] on icon "button" at bounding box center [870, 221] width 13 height 15
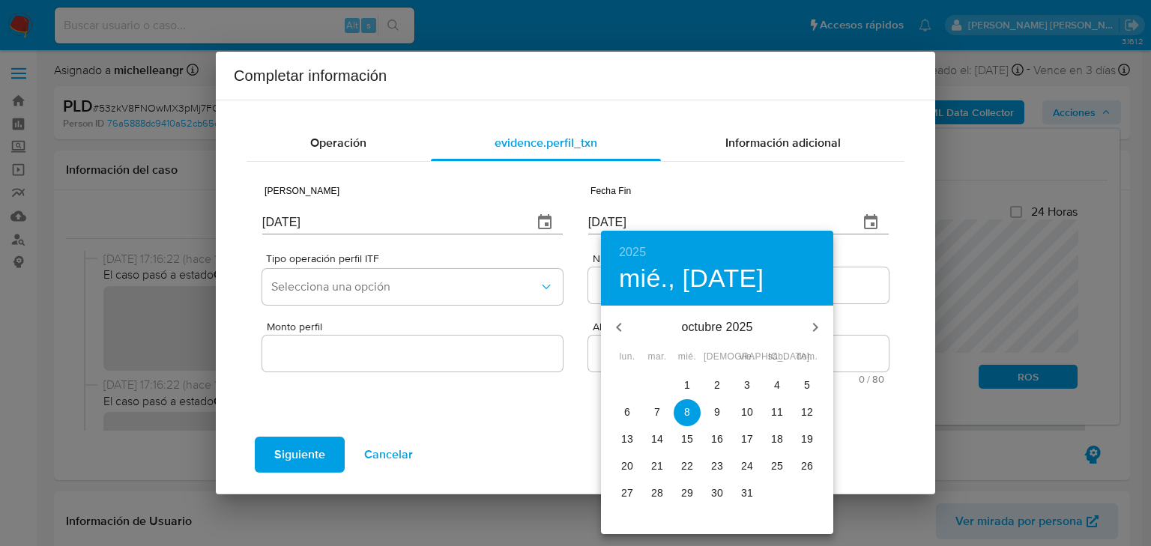
click at [615, 315] on button "button" at bounding box center [619, 328] width 36 height 36
drag, startPoint x: 620, startPoint y: 330, endPoint x: 714, endPoint y: 414, distance: 125.8
click at [621, 330] on icon "button" at bounding box center [618, 327] width 5 height 9
click at [624, 322] on icon "button" at bounding box center [619, 328] width 18 height 18
drag, startPoint x: 806, startPoint y: 466, endPoint x: 798, endPoint y: 466, distance: 8.2
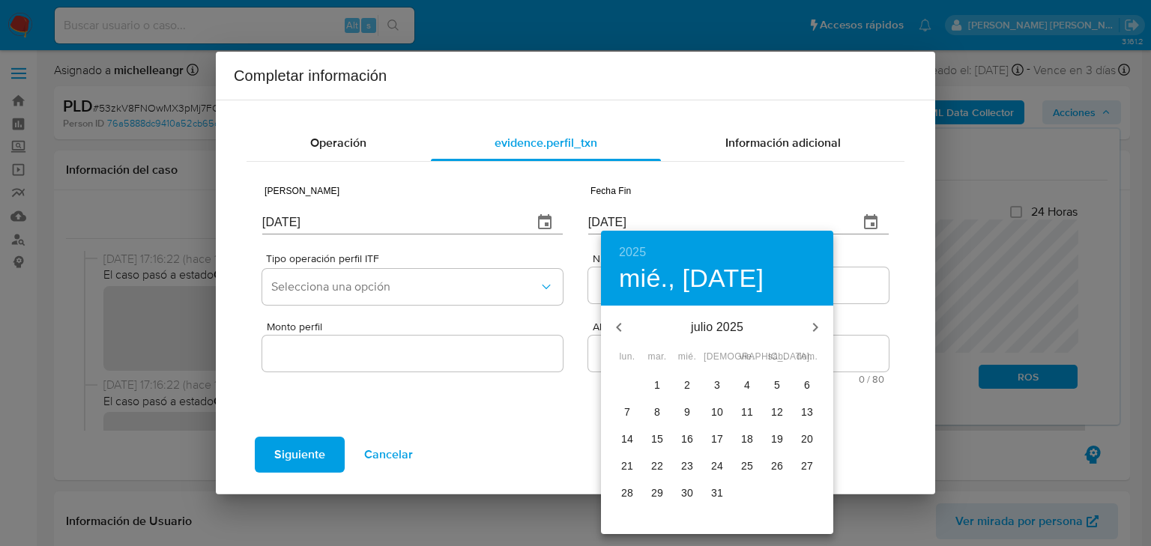
click at [807, 466] on p "27" at bounding box center [807, 466] width 12 height 15
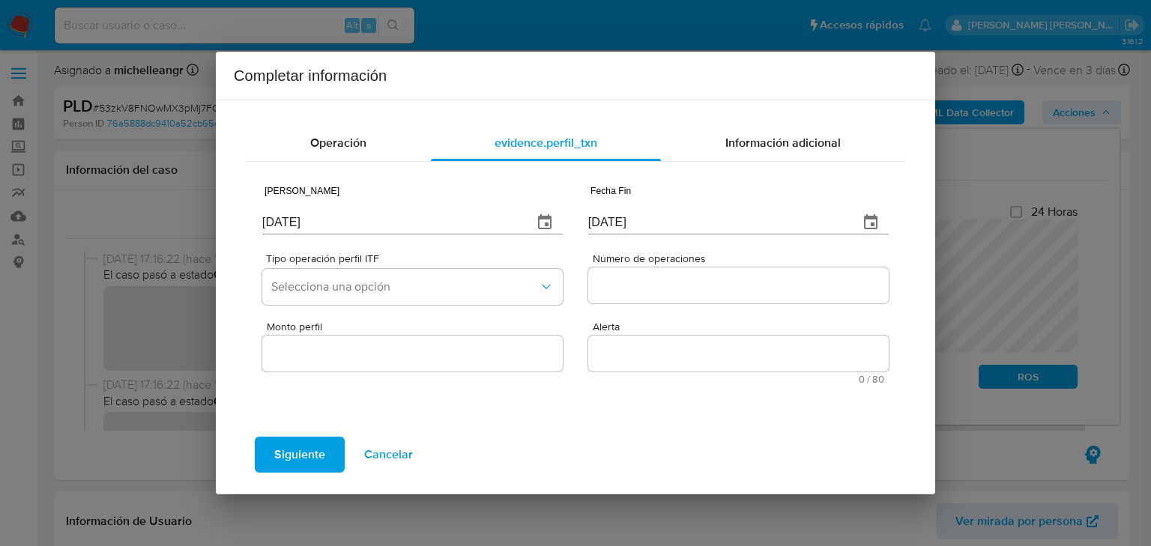
type input "27/07/2025"
click at [362, 291] on span "Selecciona una opción" at bounding box center [405, 287] width 268 height 15
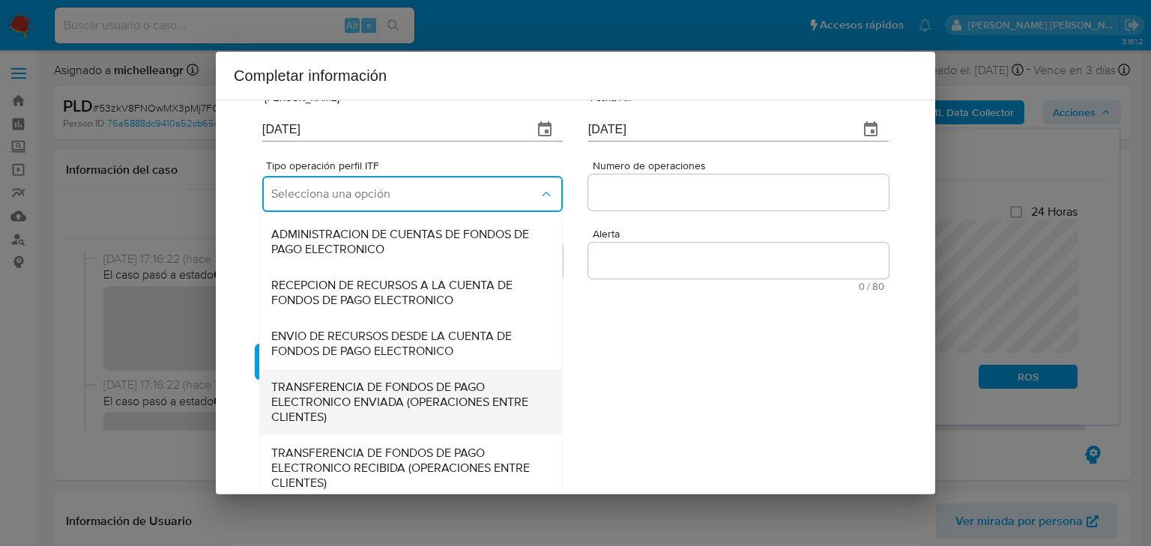
scroll to position [166, 0]
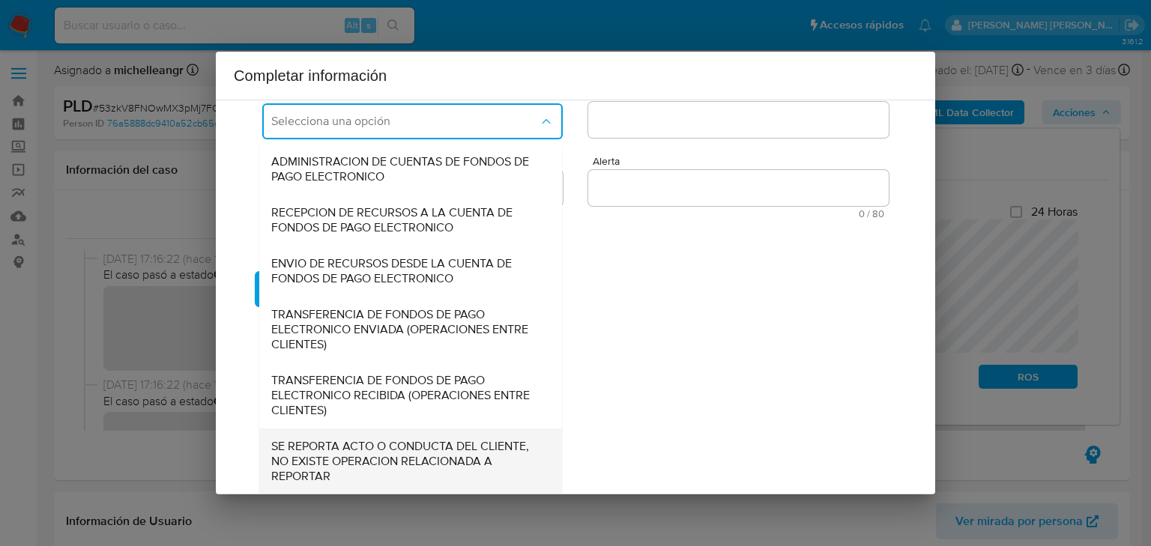
click at [363, 447] on span "SE REPORTA ACTO O CONDUCTA DEL CLIENTE, NO EXISTE OPERACION RELACIONADA A REPOR…" at bounding box center [406, 461] width 270 height 45
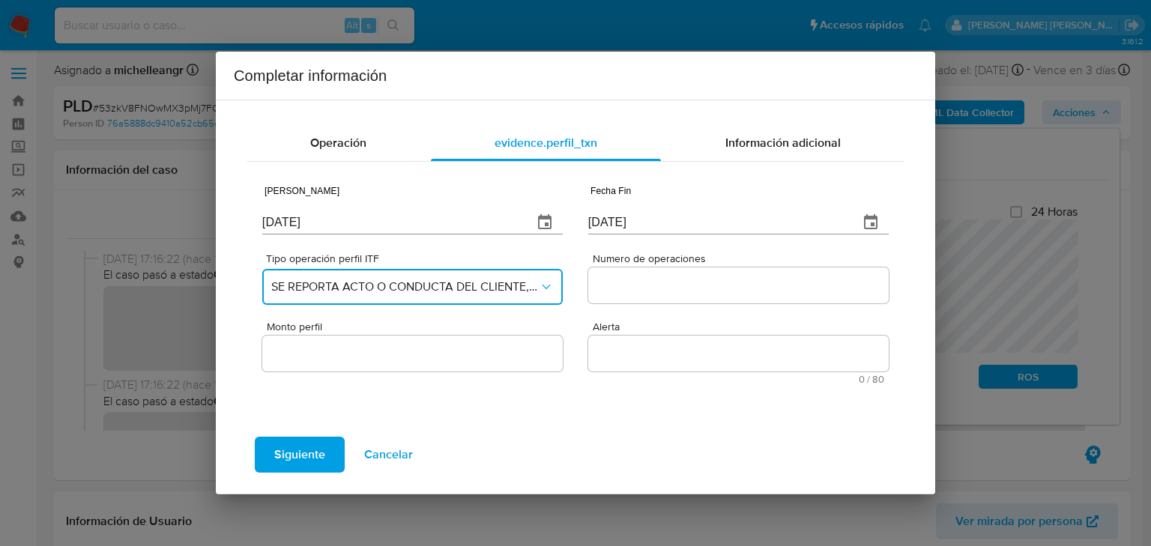
scroll to position [0, 0]
click at [660, 279] on input "Numero de operaciones" at bounding box center [738, 285] width 301 height 19
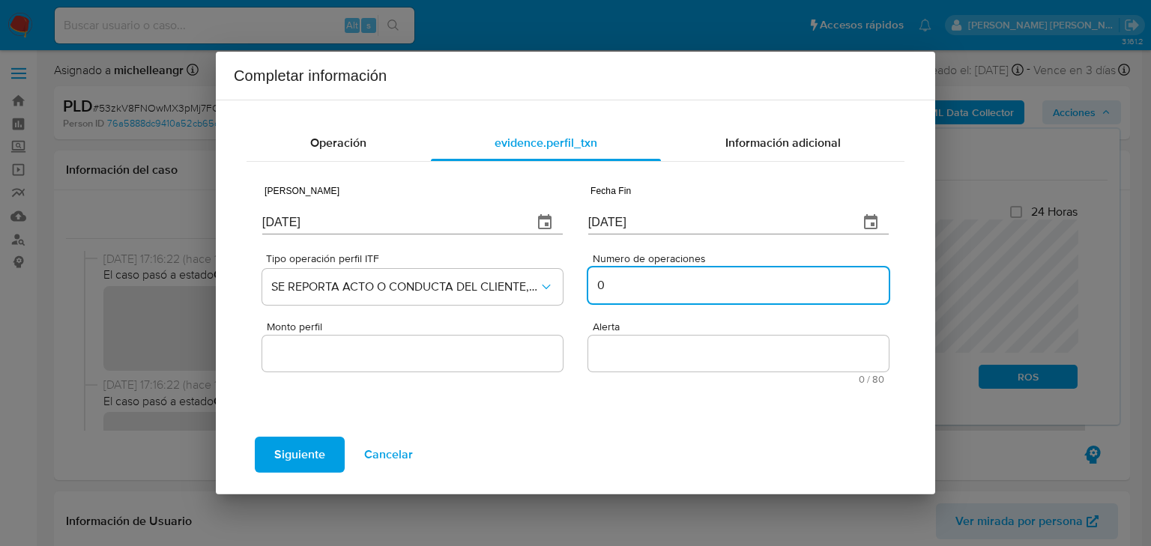
type input "0"
click at [405, 355] on input "Monto perfil" at bounding box center [412, 353] width 301 height 19
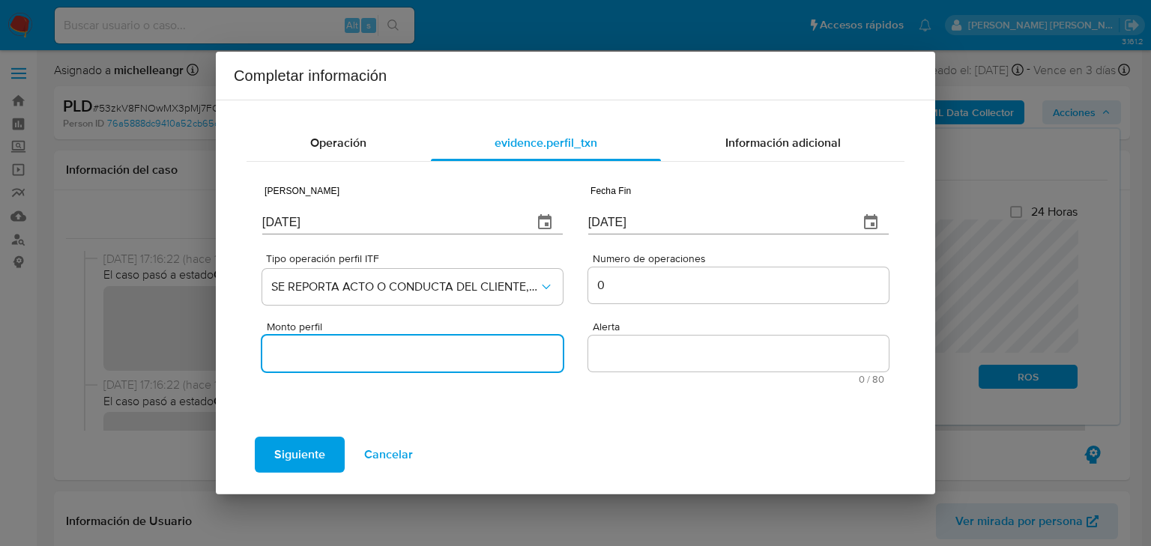
type input "0.00"
click at [663, 360] on textarea "Alerta" at bounding box center [738, 354] width 301 height 36
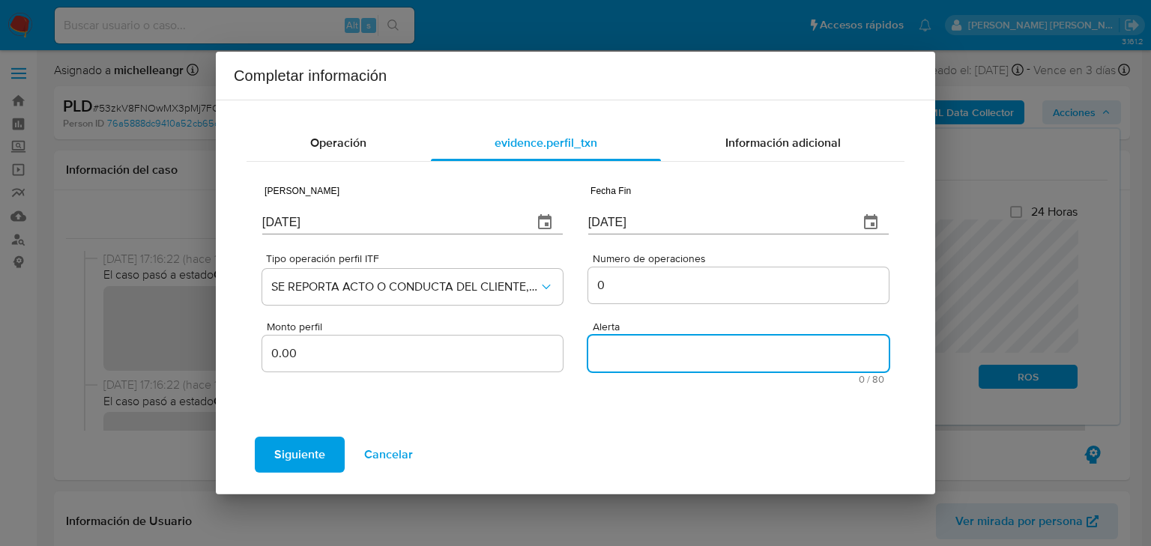
paste textarea "HIGHVOLUMEMLM"
type textarea "HIGHVOLUMEMLM"
click at [793, 142] on span "Información adicional" at bounding box center [783, 142] width 115 height 17
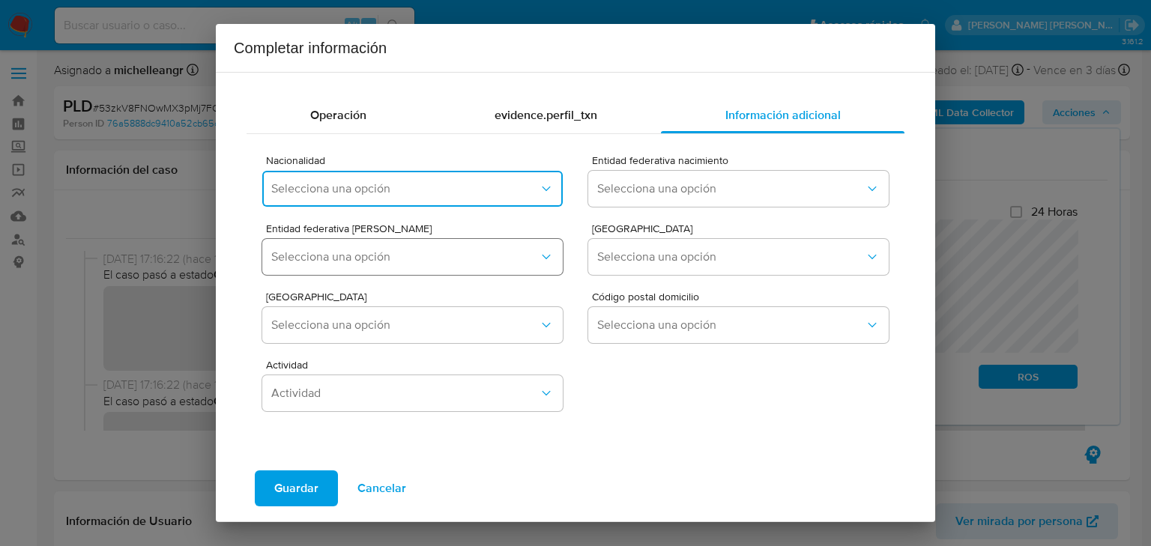
drag, startPoint x: 343, startPoint y: 190, endPoint x: 420, endPoint y: 266, distance: 108.1
click at [347, 187] on span "Selecciona una opción" at bounding box center [405, 188] width 268 height 15
click at [411, 192] on span "Selecciona una opción" at bounding box center [405, 188] width 268 height 15
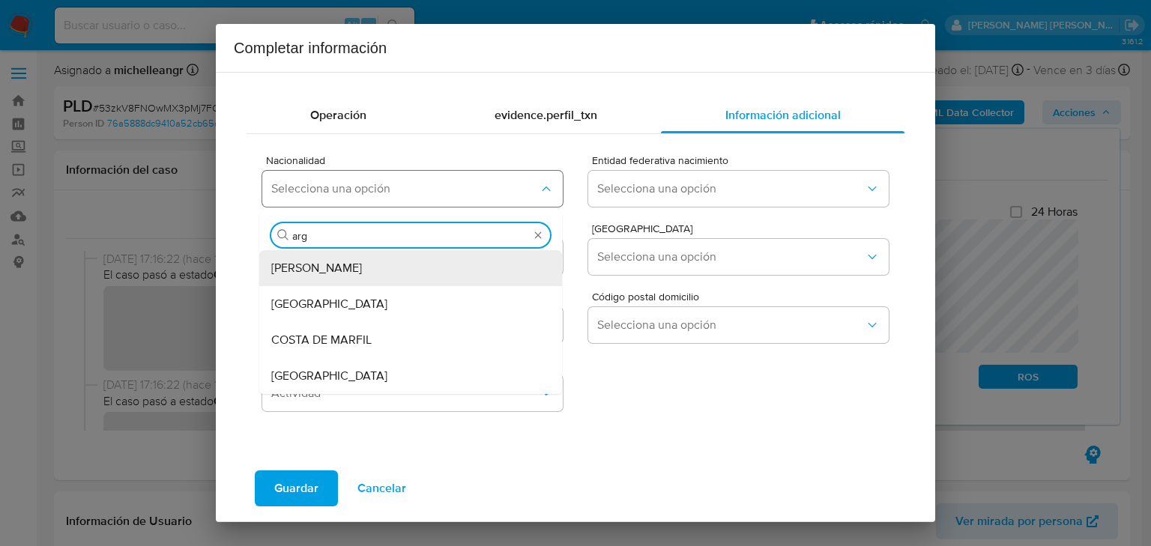
type input "arge"
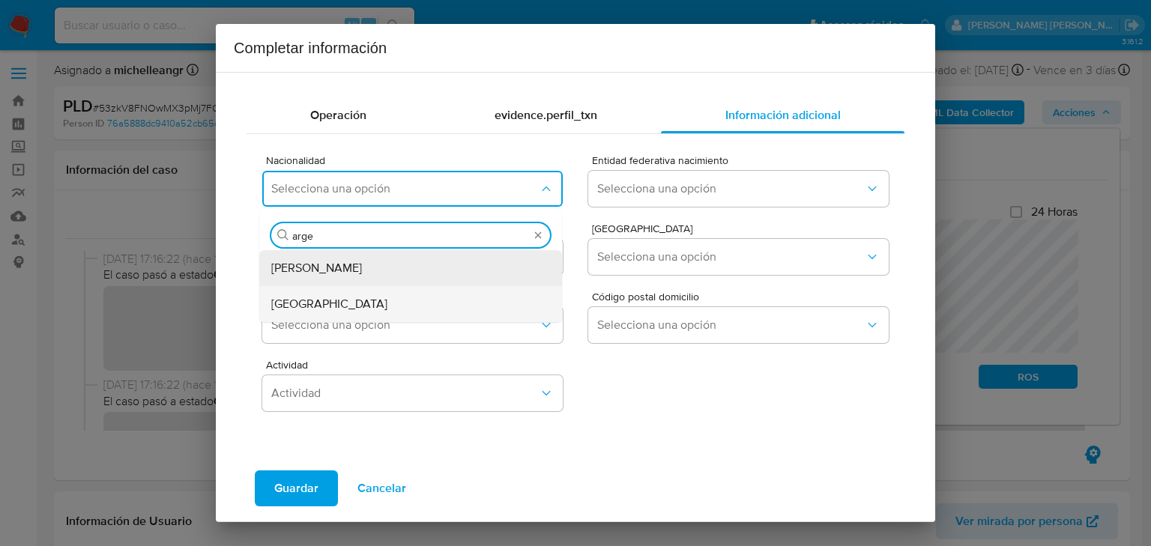
click at [356, 301] on div "[GEOGRAPHIC_DATA]" at bounding box center [406, 304] width 270 height 36
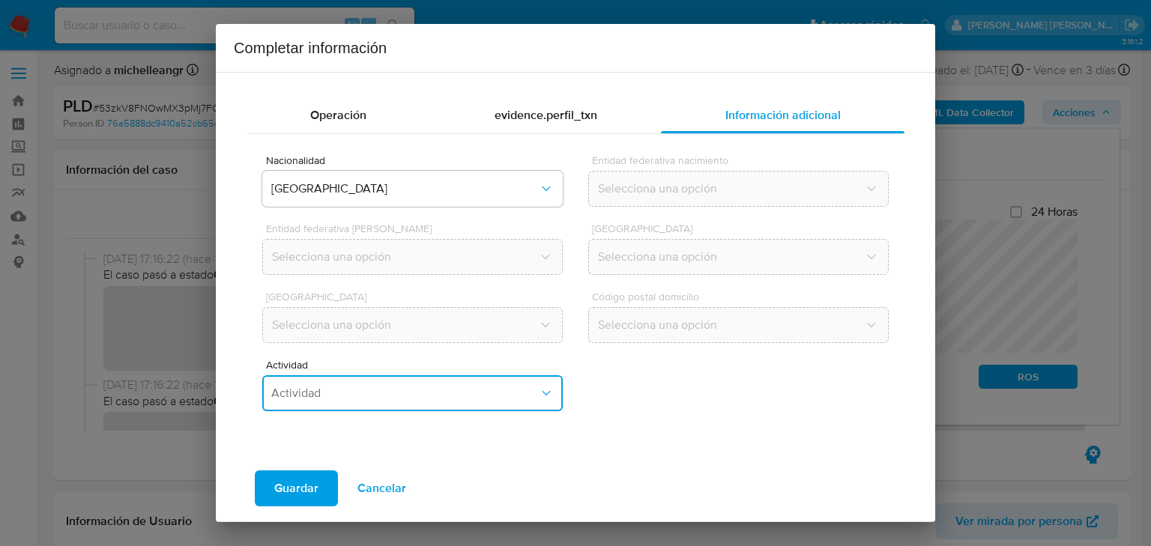
click at [485, 373] on div "Actividad Actividad" at bounding box center [412, 389] width 301 height 58
click at [426, 395] on span "Actividad" at bounding box center [405, 393] width 268 height 15
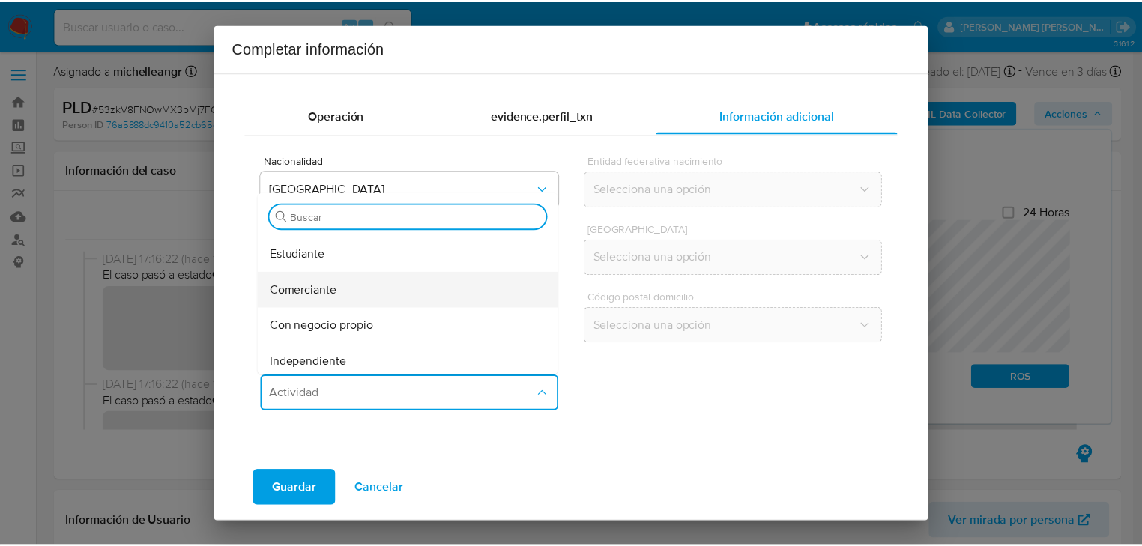
scroll to position [120, 0]
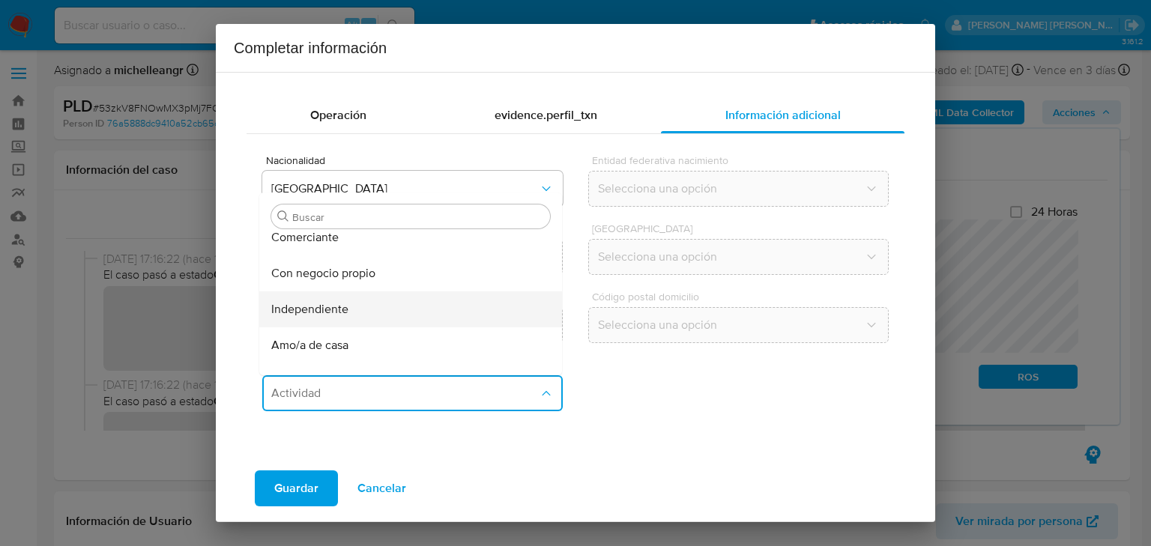
click at [354, 313] on div "Independiente" at bounding box center [406, 310] width 270 height 36
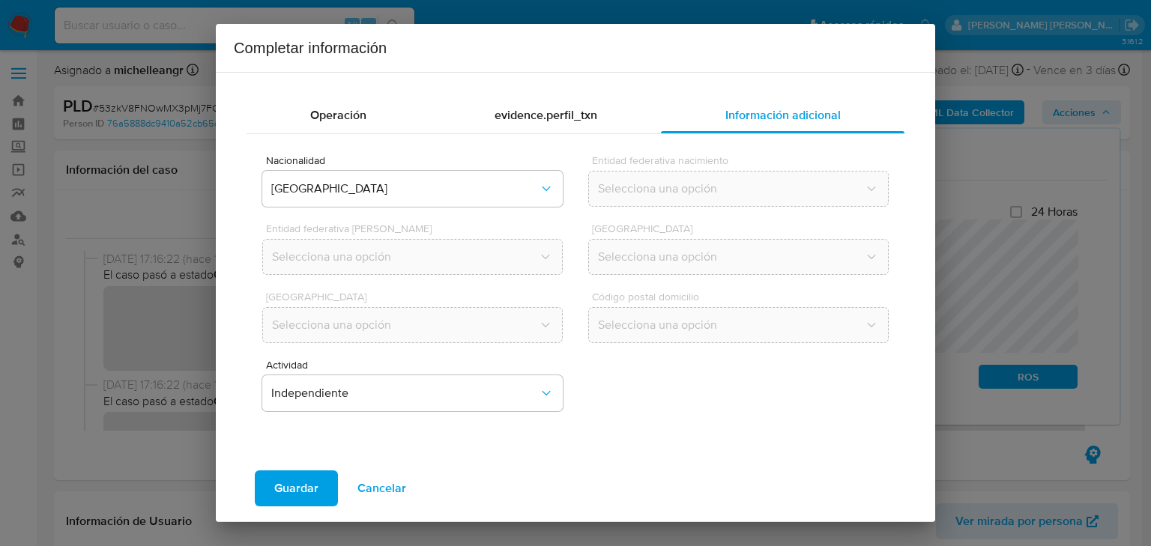
click at [284, 489] on span "Guardar" at bounding box center [296, 488] width 44 height 33
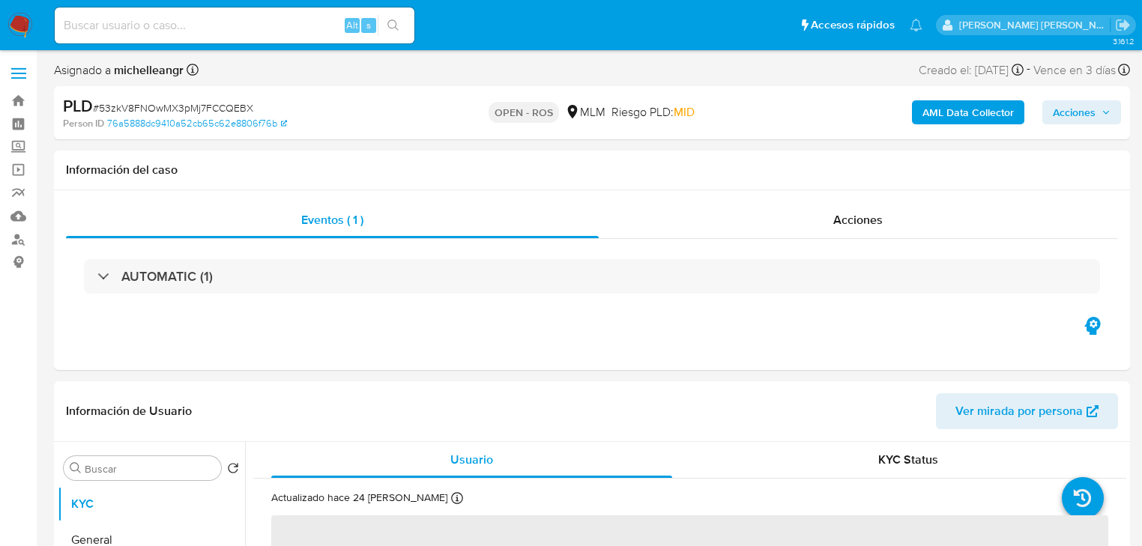
select select "10"
click at [189, 349] on div "Eventos ( 1 ) Acciones AUTOMATIC (1)" at bounding box center [592, 280] width 1076 height 180
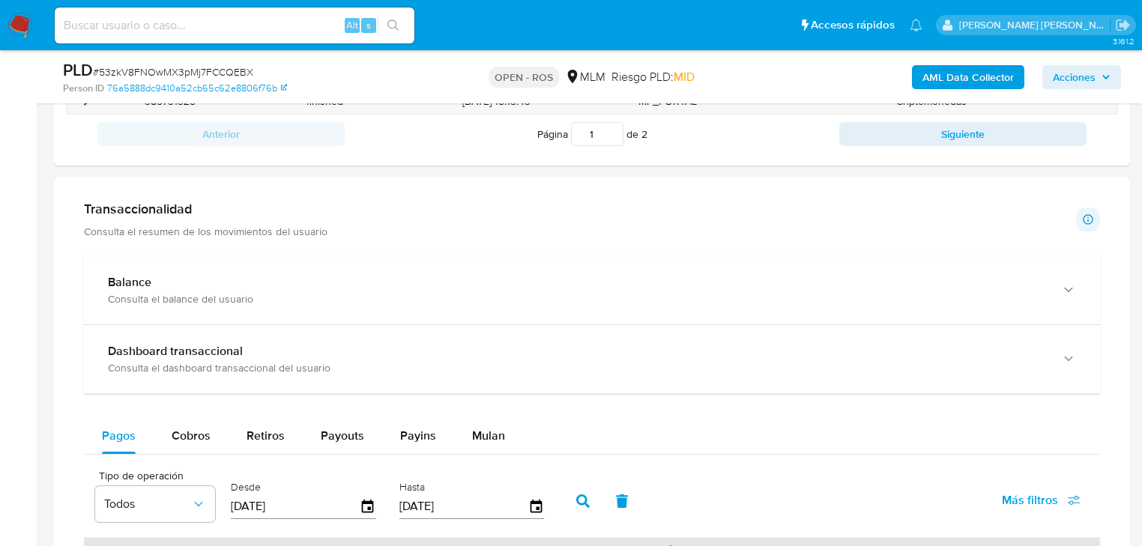
scroll to position [959, 0]
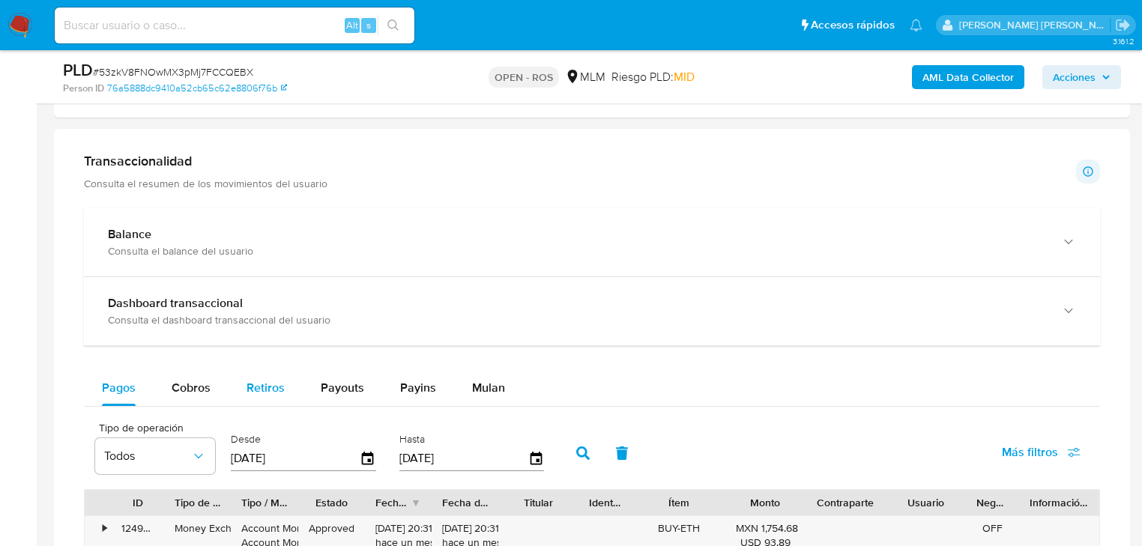
drag, startPoint x: 339, startPoint y: 405, endPoint x: 268, endPoint y: 384, distance: 73.5
click at [315, 390] on button "Payouts" at bounding box center [342, 388] width 79 height 36
select select "10"
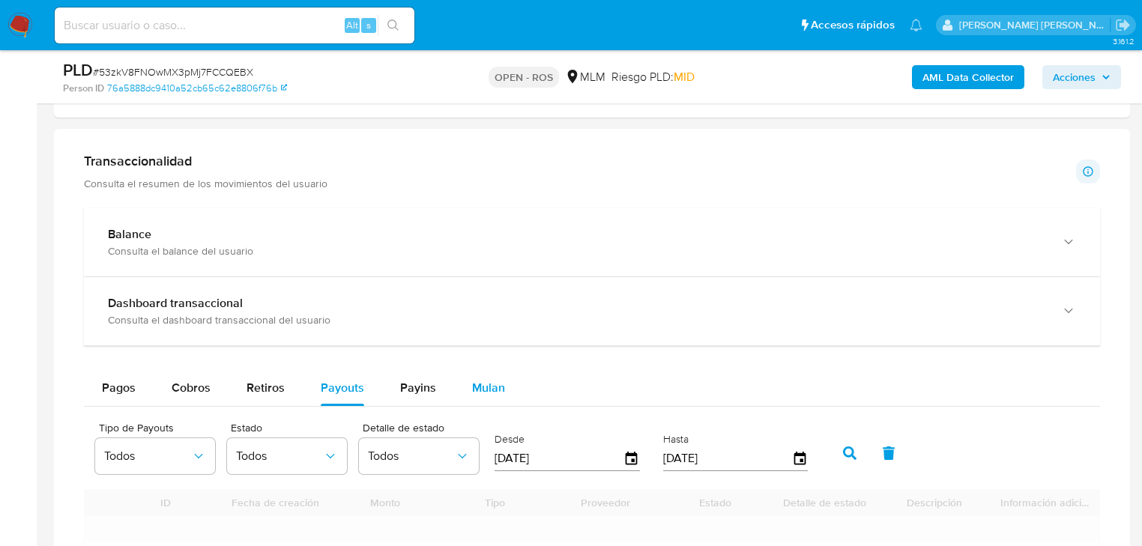
drag, startPoint x: 270, startPoint y: 384, endPoint x: 461, endPoint y: 393, distance: 191.3
click at [271, 384] on span "Retiros" at bounding box center [266, 387] width 38 height 17
select select "10"
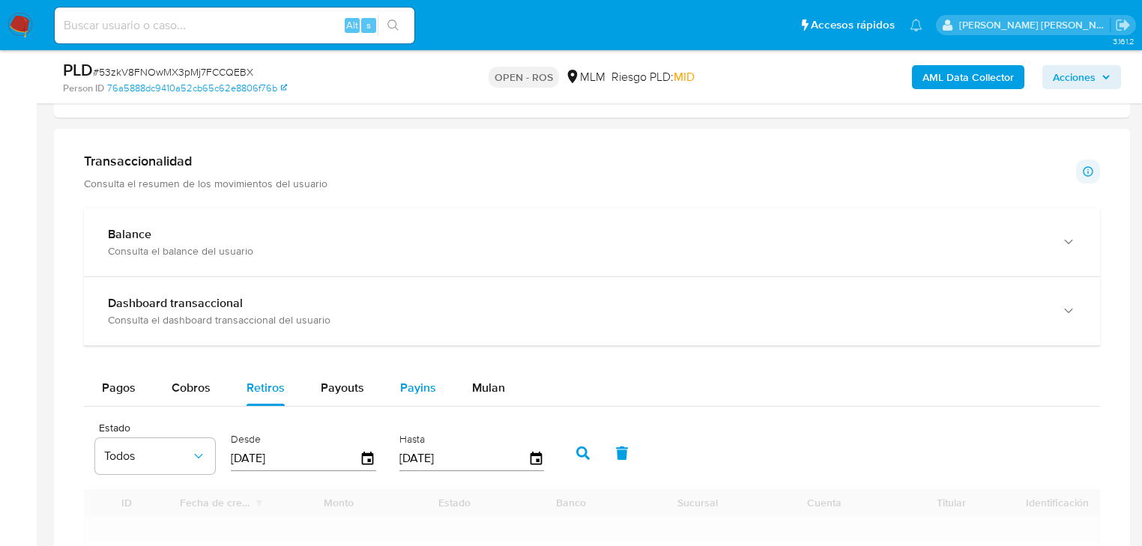
click at [429, 385] on span "Payins" at bounding box center [418, 387] width 36 height 17
select select "10"
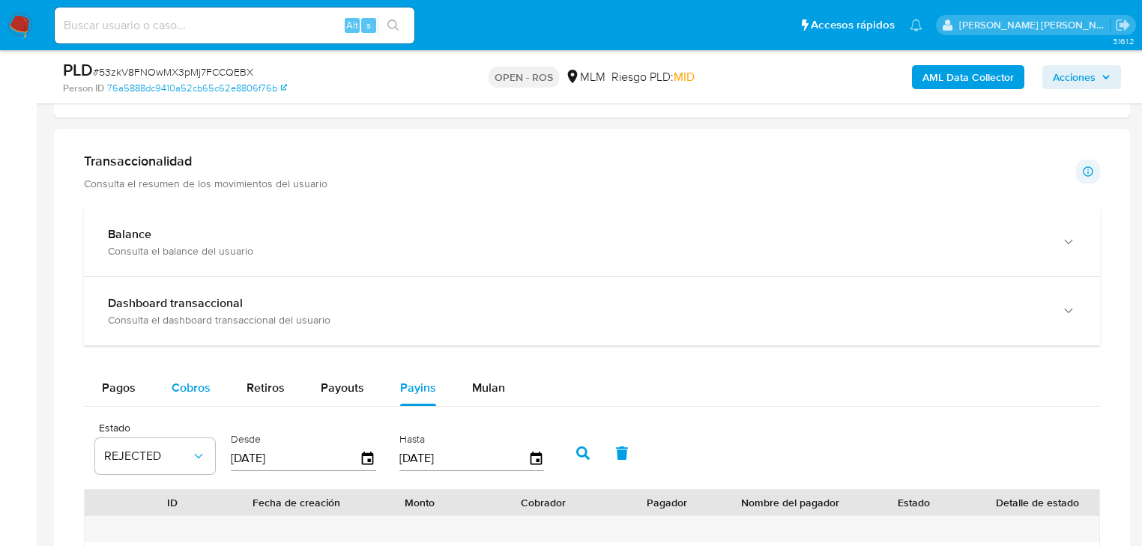
click at [193, 390] on span "Cobros" at bounding box center [191, 387] width 39 height 17
select select "10"
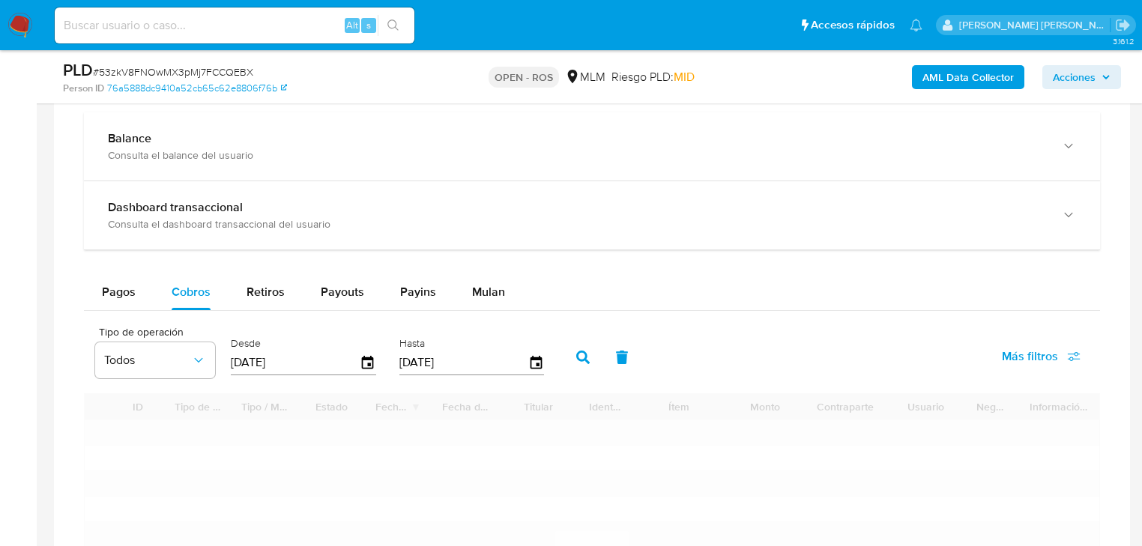
scroll to position [1139, 0]
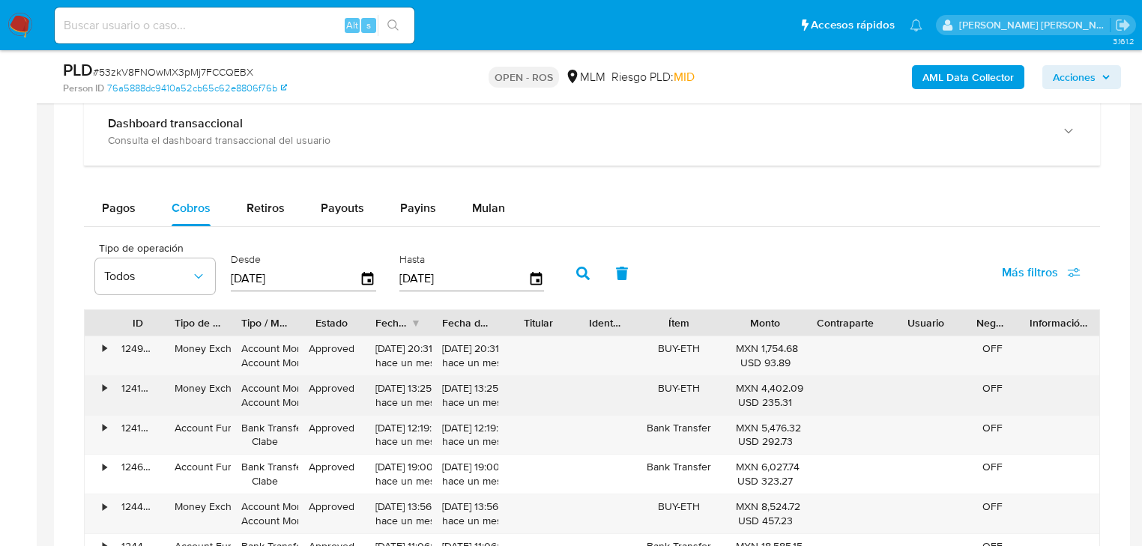
drag, startPoint x: 17, startPoint y: 331, endPoint x: 223, endPoint y: 386, distance: 212.7
click at [17, 331] on aside "Bandeja Tablero Screening Búsqueda en Listas Watchlist Herramientas Operaciones…" at bounding box center [18, 230] width 37 height 2738
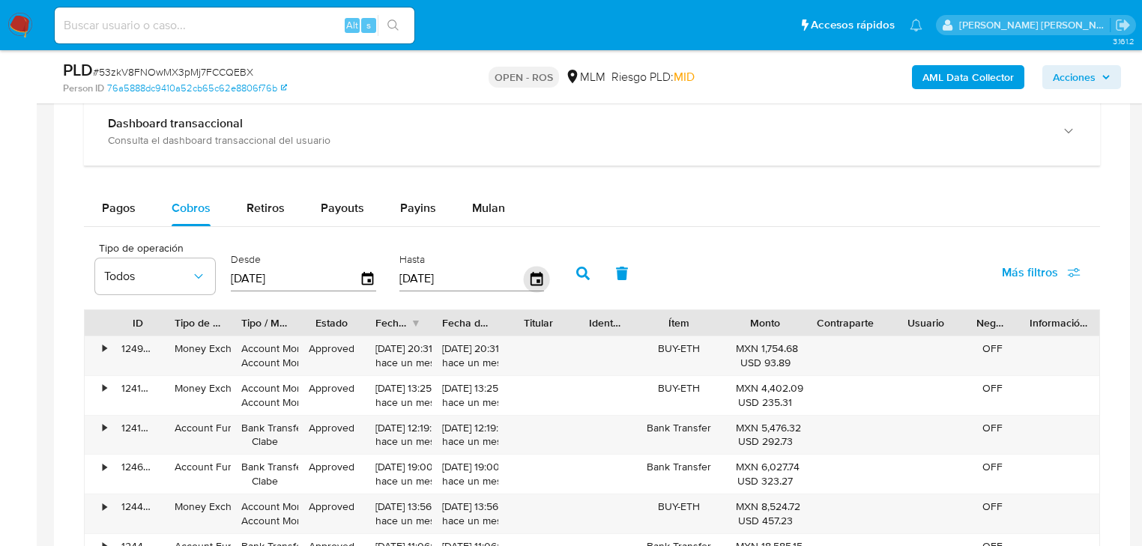
click at [534, 280] on icon "button" at bounding box center [536, 279] width 26 height 26
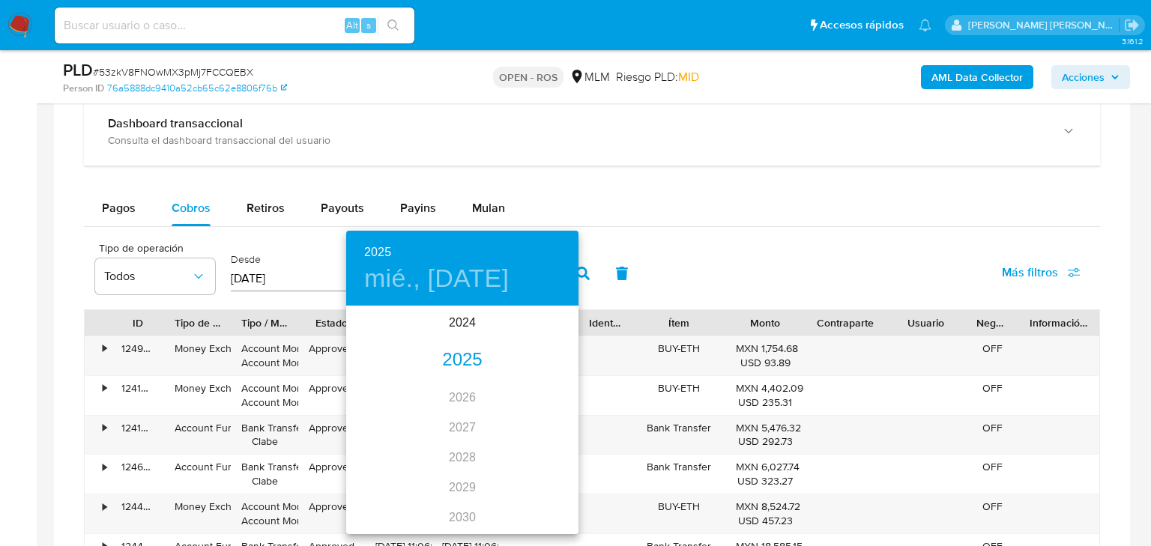
click at [453, 358] on div "2025" at bounding box center [462, 361] width 232 height 30
click at [373, 447] on div "jul." at bounding box center [384, 448] width 77 height 56
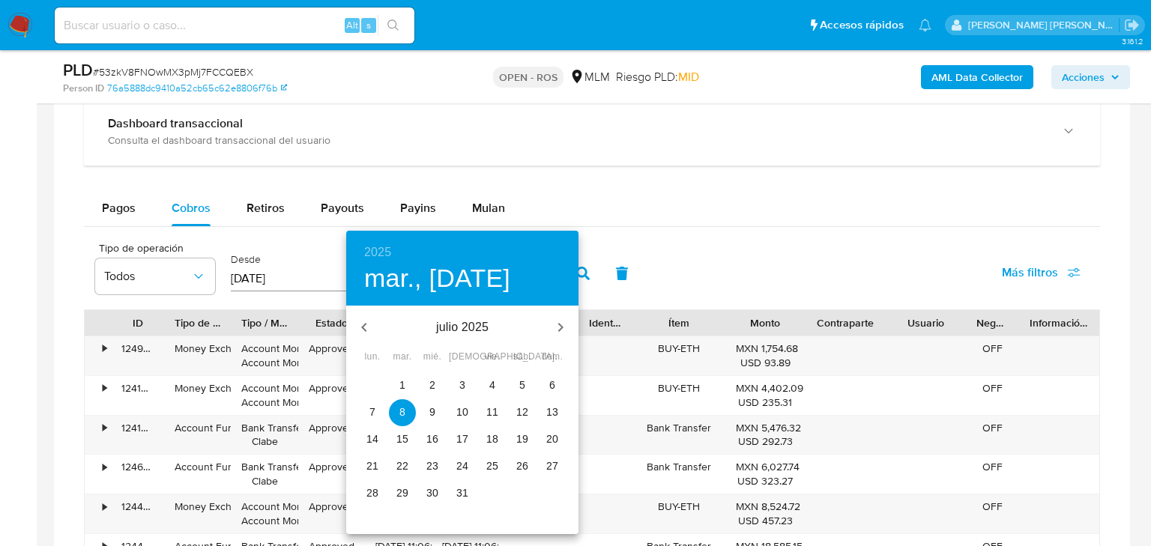
click at [458, 495] on p "31" at bounding box center [462, 493] width 12 height 15
type input "31/07/2025"
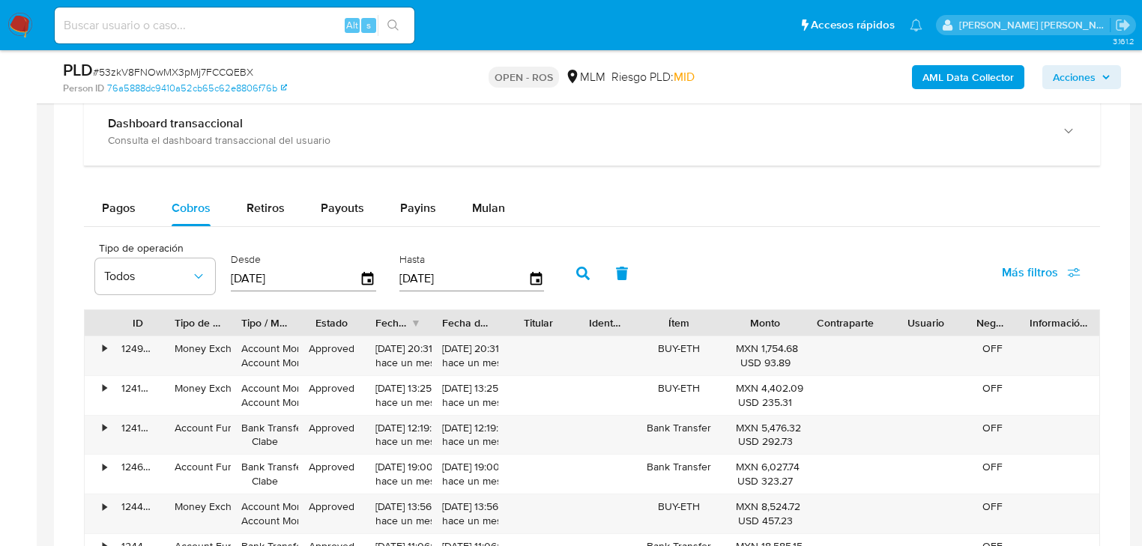
click at [580, 279] on icon "button" at bounding box center [582, 273] width 13 height 13
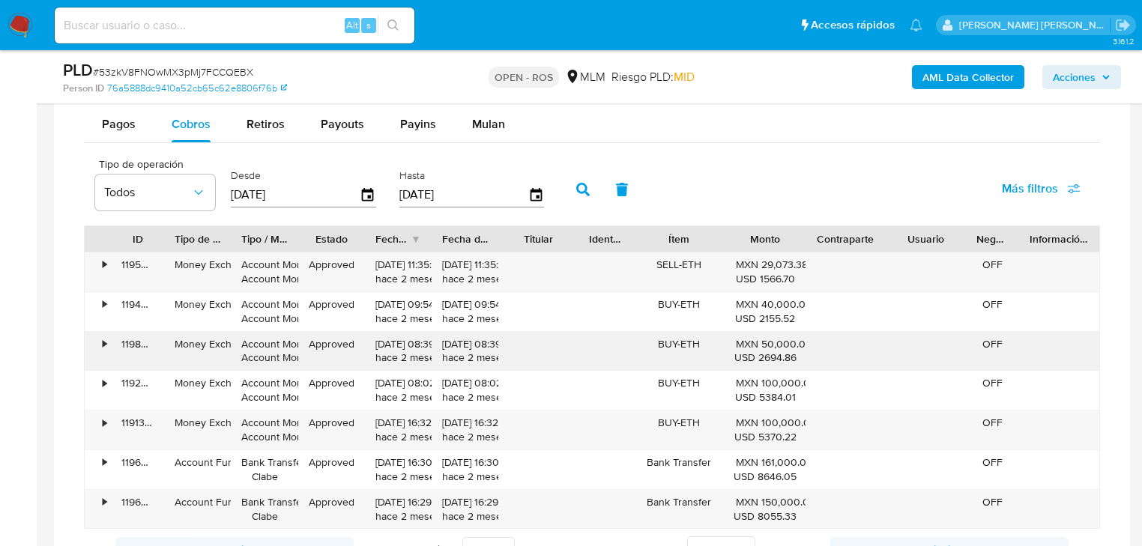
scroll to position [1259, 0]
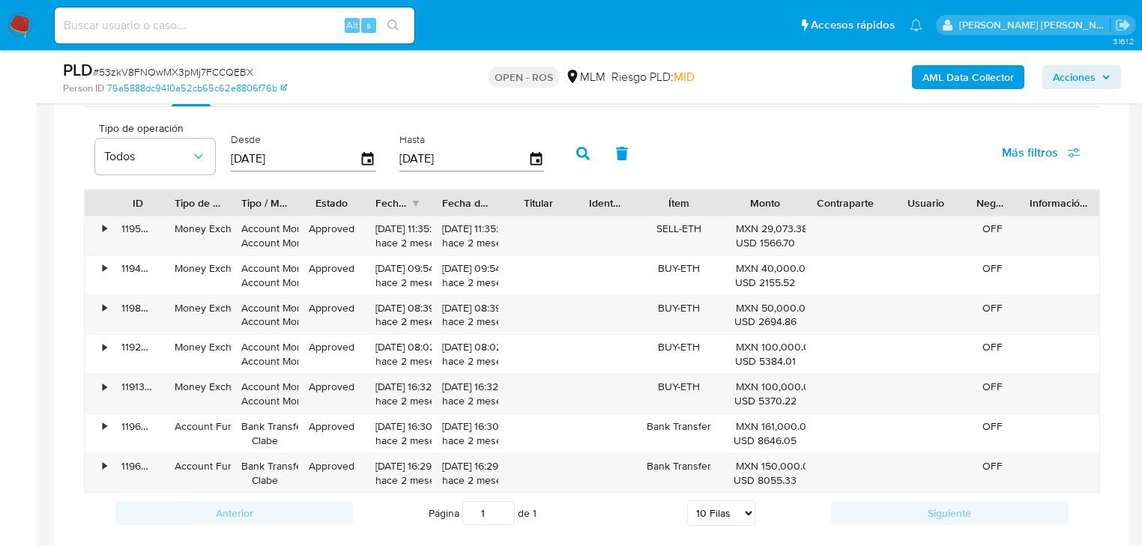
click at [342, 214] on div "ID Tipo de operación Tipo / Método Estado Fecha de creación Fecha de aprobación…" at bounding box center [592, 342] width 1016 height 304
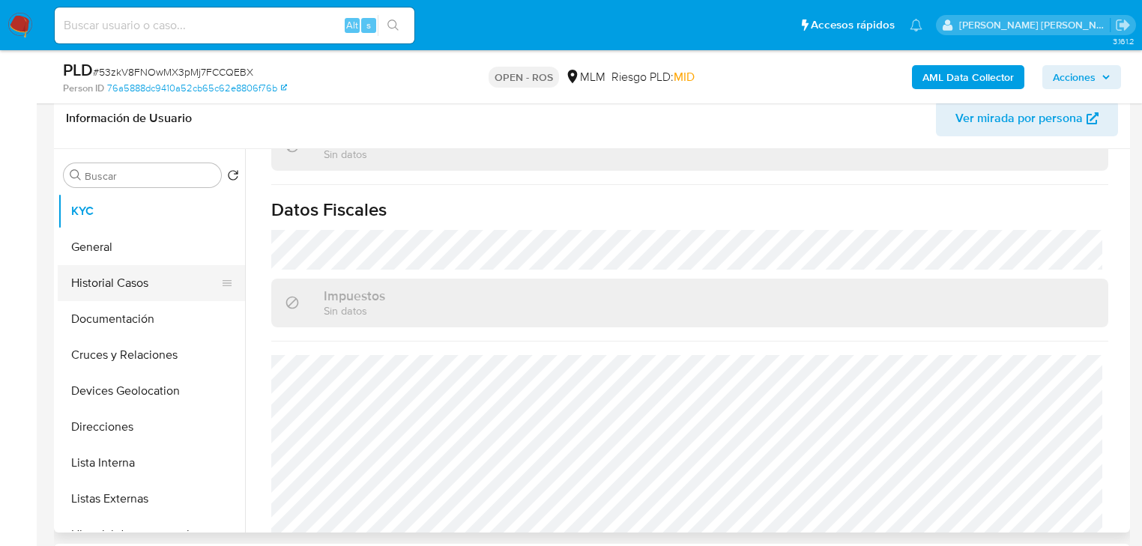
scroll to position [0, 0]
drag, startPoint x: 102, startPoint y: 234, endPoint x: 232, endPoint y: 270, distance: 134.6
click at [103, 230] on button "General" at bounding box center [151, 247] width 187 height 36
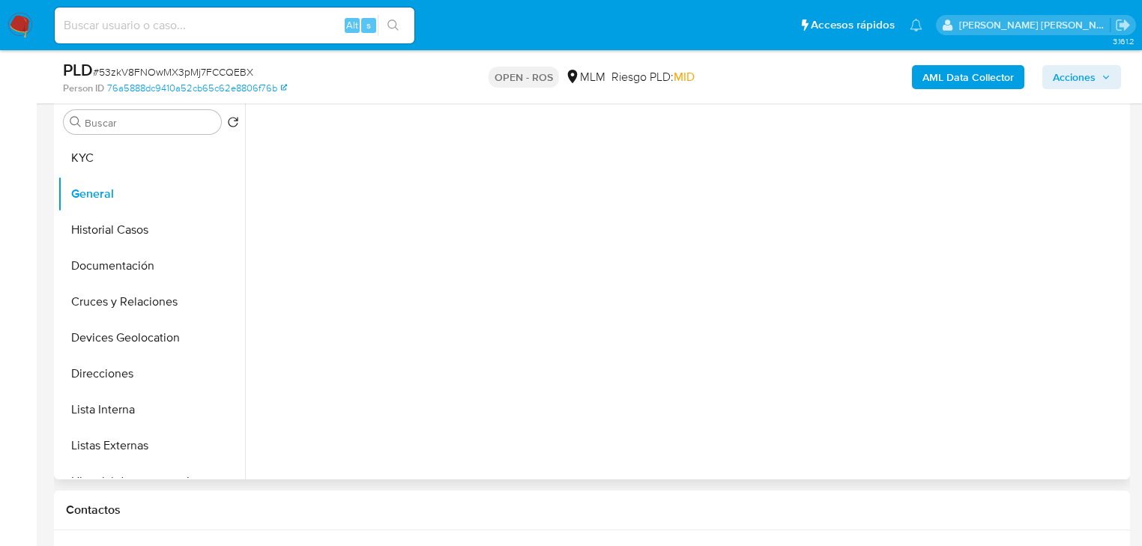
scroll to position [360, 0]
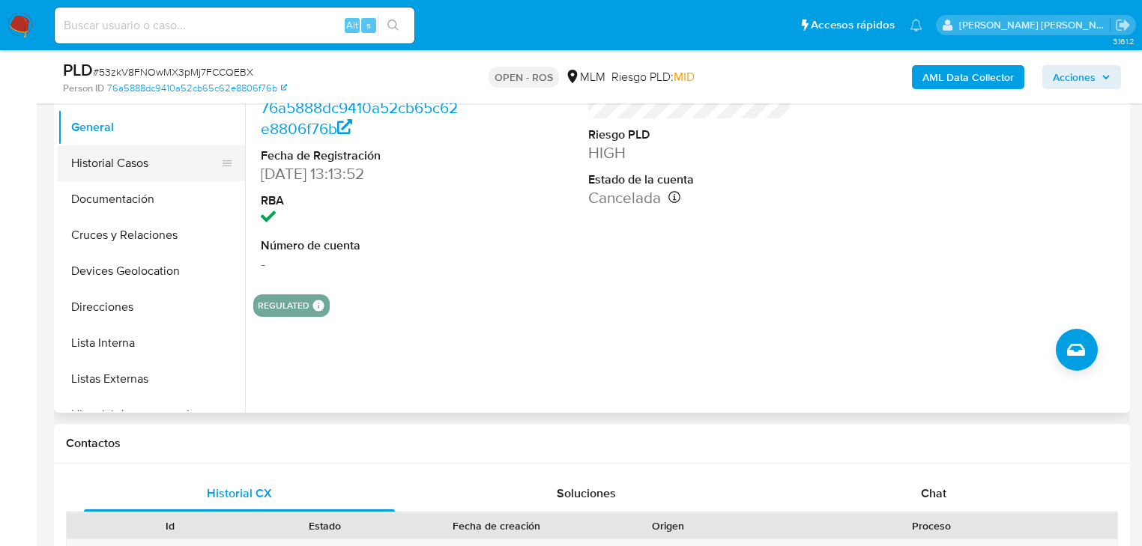
drag, startPoint x: 119, startPoint y: 192, endPoint x: 123, endPoint y: 165, distance: 27.2
click at [119, 192] on button "Documentación" at bounding box center [151, 199] width 187 height 36
click at [123, 165] on button "Historial Casos" at bounding box center [145, 163] width 175 height 36
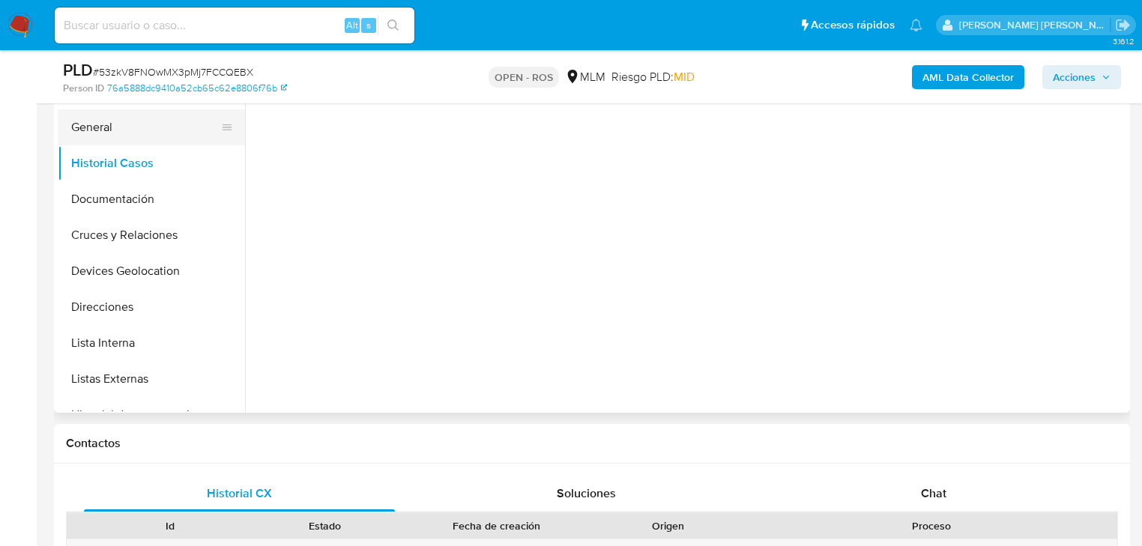
click at [116, 128] on button "General" at bounding box center [145, 127] width 175 height 36
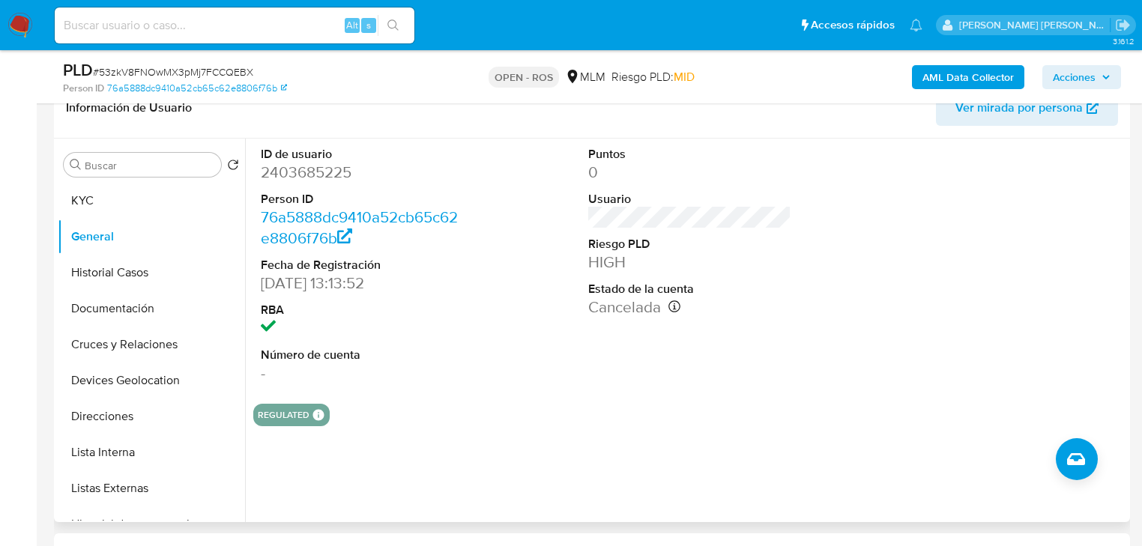
scroll to position [300, 0]
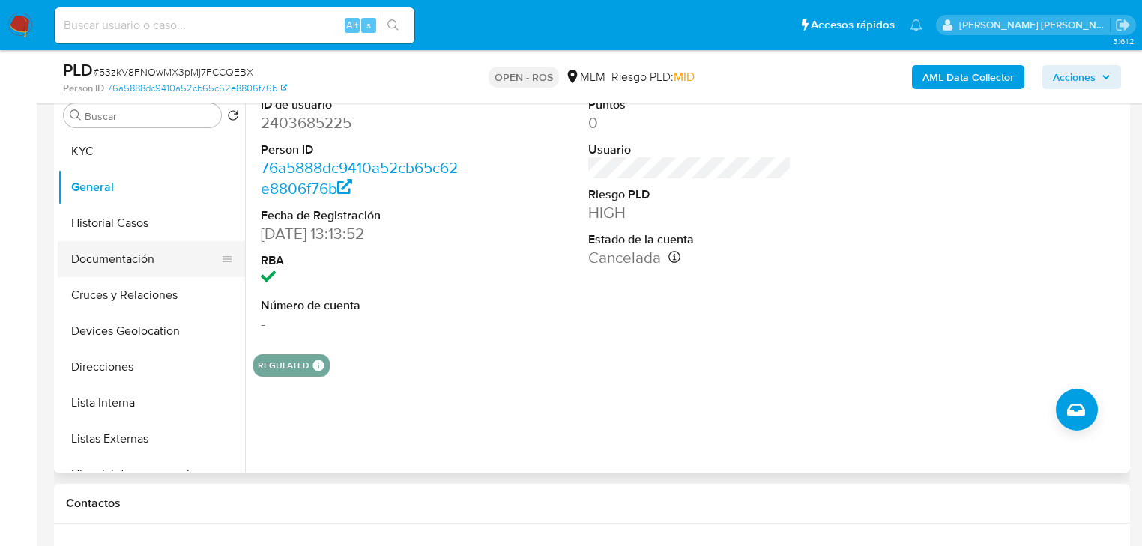
click at [151, 254] on button "Documentación" at bounding box center [145, 259] width 175 height 36
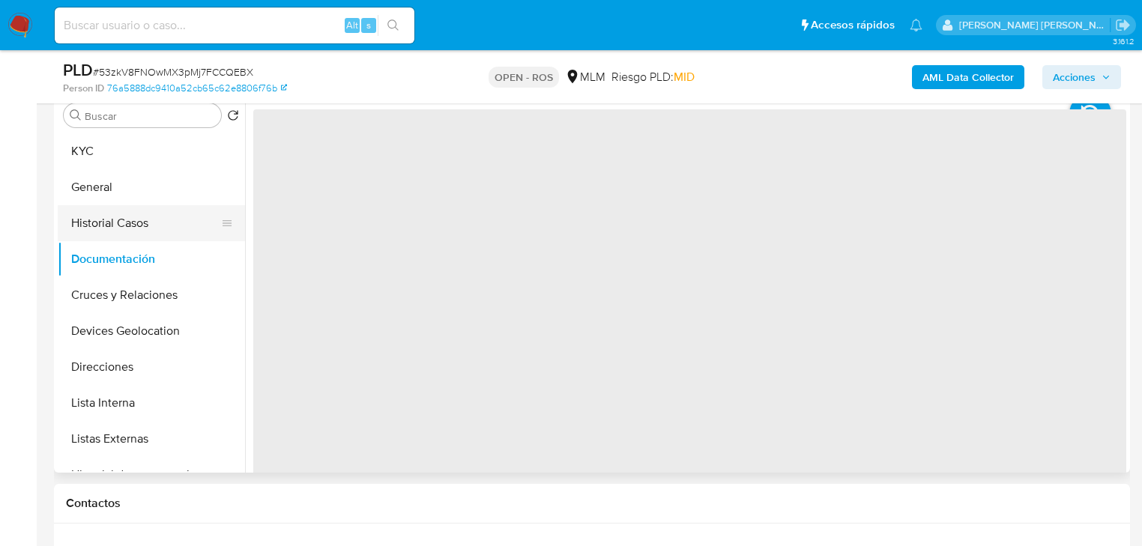
click at [148, 227] on button "Historial Casos" at bounding box center [145, 223] width 175 height 36
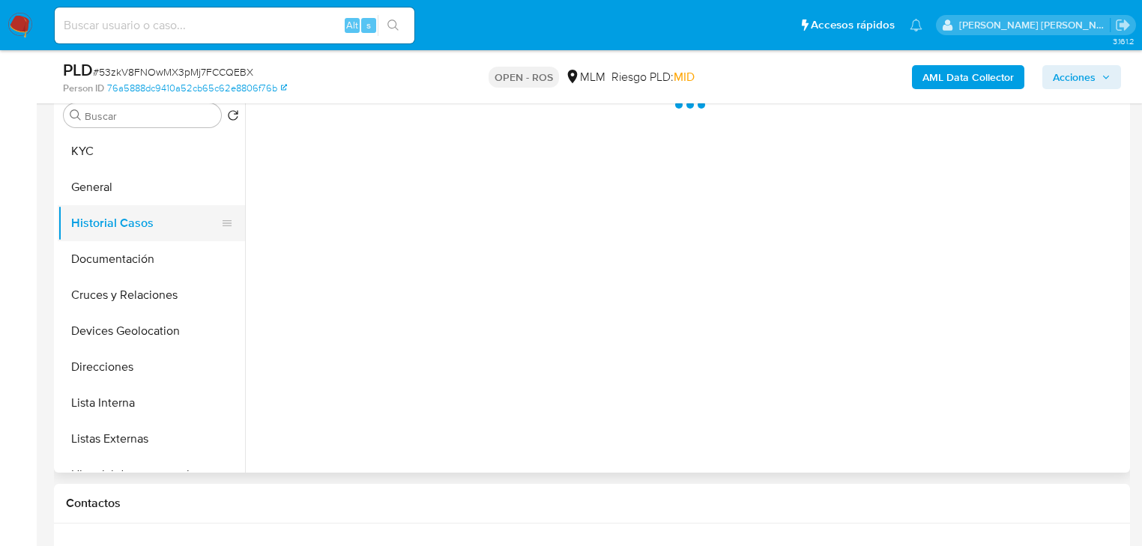
click at [125, 205] on button "Historial Casos" at bounding box center [145, 223] width 175 height 36
click at [115, 160] on button "KYC" at bounding box center [145, 151] width 175 height 36
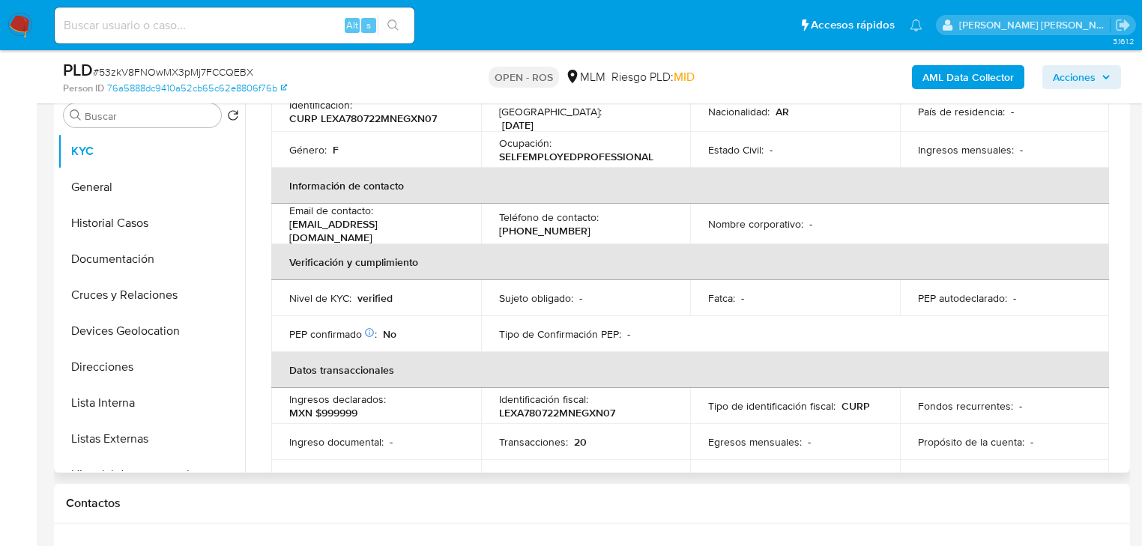
scroll to position [46, 0]
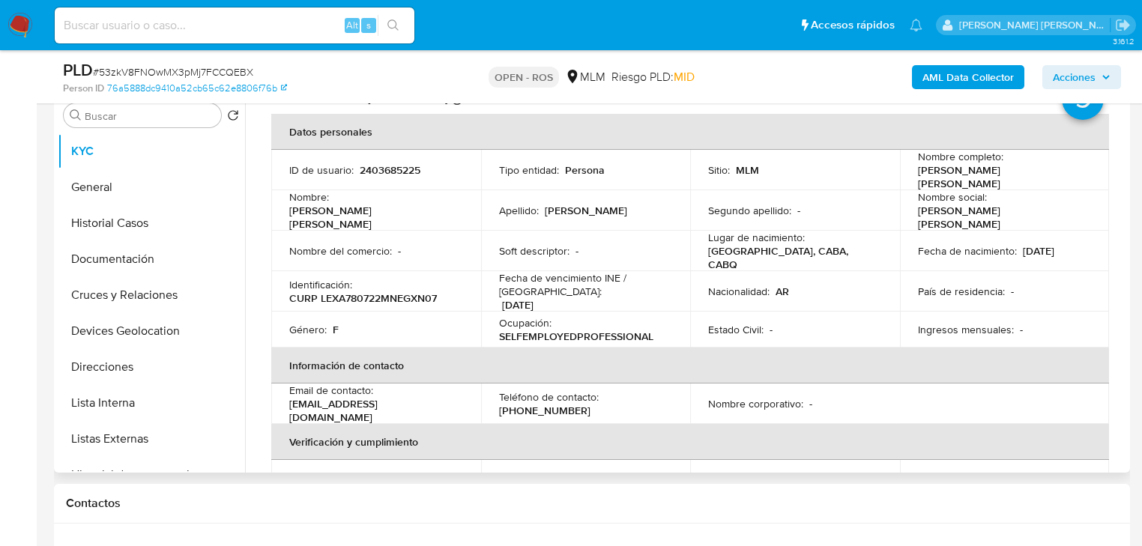
click at [714, 271] on td "Nacionalidad : AR" at bounding box center [795, 291] width 210 height 40
drag, startPoint x: 755, startPoint y: 254, endPoint x: 643, endPoint y: 229, distance: 114.5
click at [857, 255] on td "Lugar de nacimiento : Argentina, CABA, CABQ" at bounding box center [795, 251] width 210 height 40
drag, startPoint x: 117, startPoint y: 209, endPoint x: 153, endPoint y: 273, distance: 73.2
click at [117, 210] on button "Historial Casos" at bounding box center [151, 223] width 187 height 36
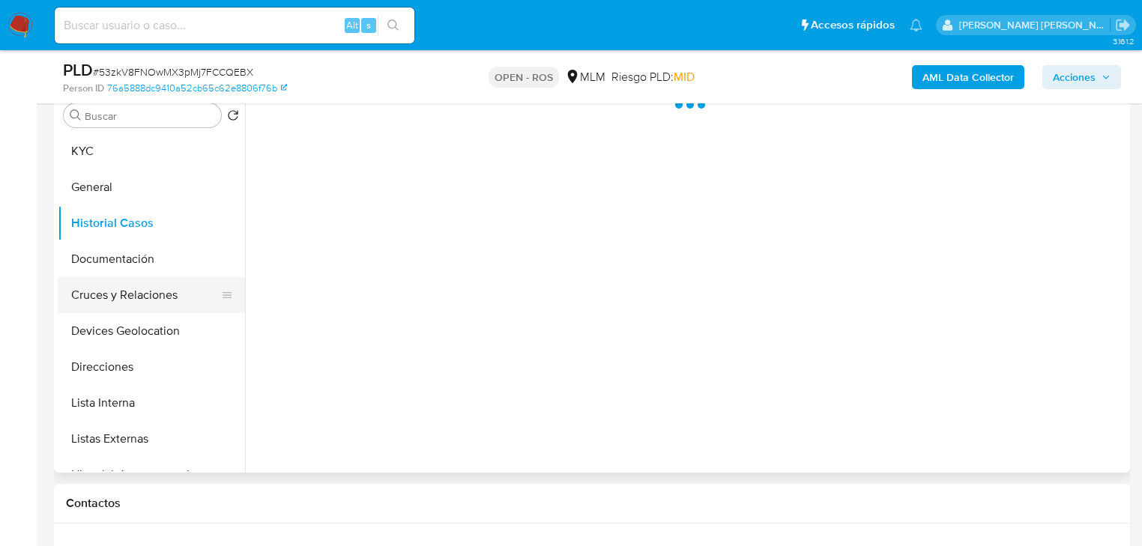
scroll to position [0, 0]
drag, startPoint x: 151, startPoint y: 286, endPoint x: 150, endPoint y: 277, distance: 9.0
click at [150, 283] on button "Cruces y Relaciones" at bounding box center [145, 295] width 175 height 36
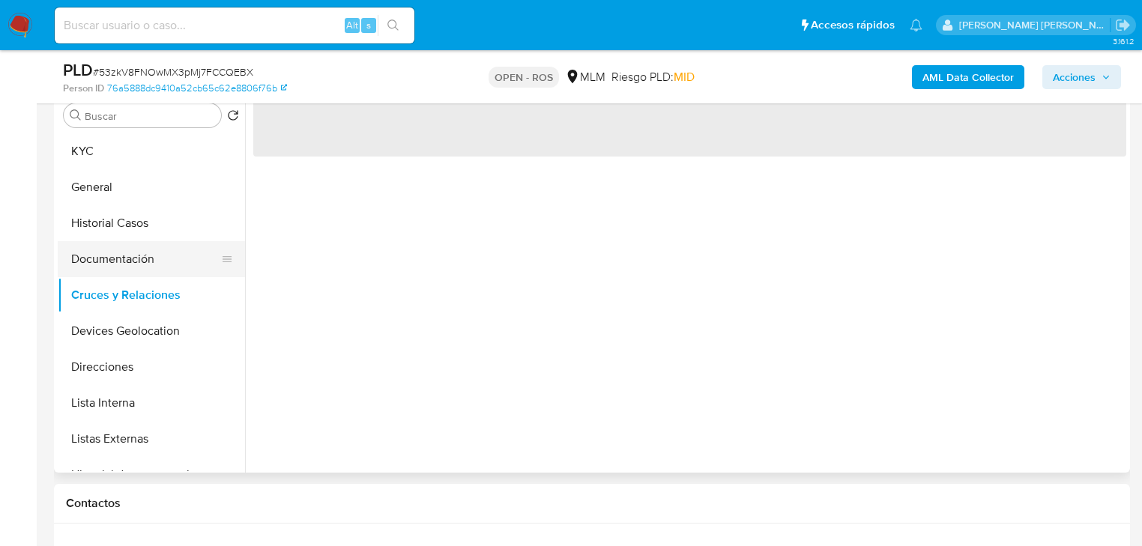
click at [151, 264] on button "Documentación" at bounding box center [145, 259] width 175 height 36
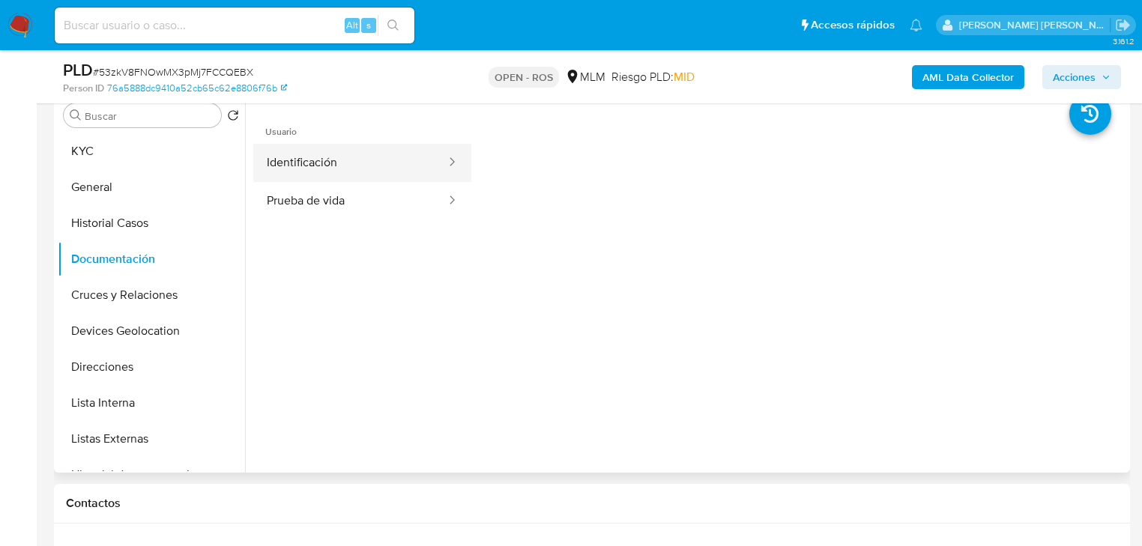
drag, startPoint x: 331, startPoint y: 187, endPoint x: 344, endPoint y: 172, distance: 19.1
click at [332, 187] on button "Prueba de vida" at bounding box center [350, 201] width 194 height 38
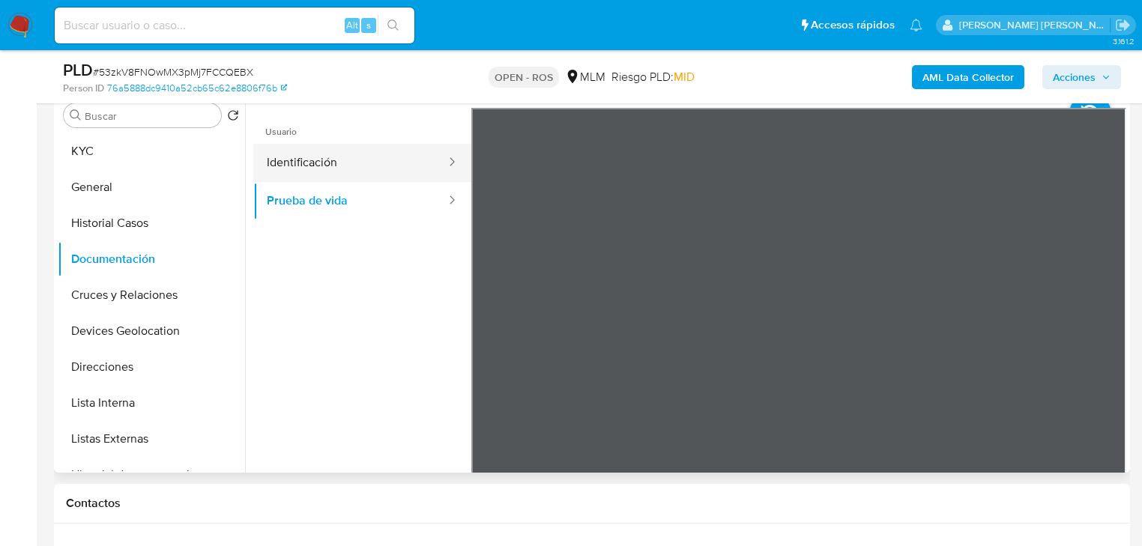
click at [357, 158] on button "Identificación" at bounding box center [350, 163] width 194 height 38
click at [95, 133] on button "KYC" at bounding box center [151, 151] width 187 height 36
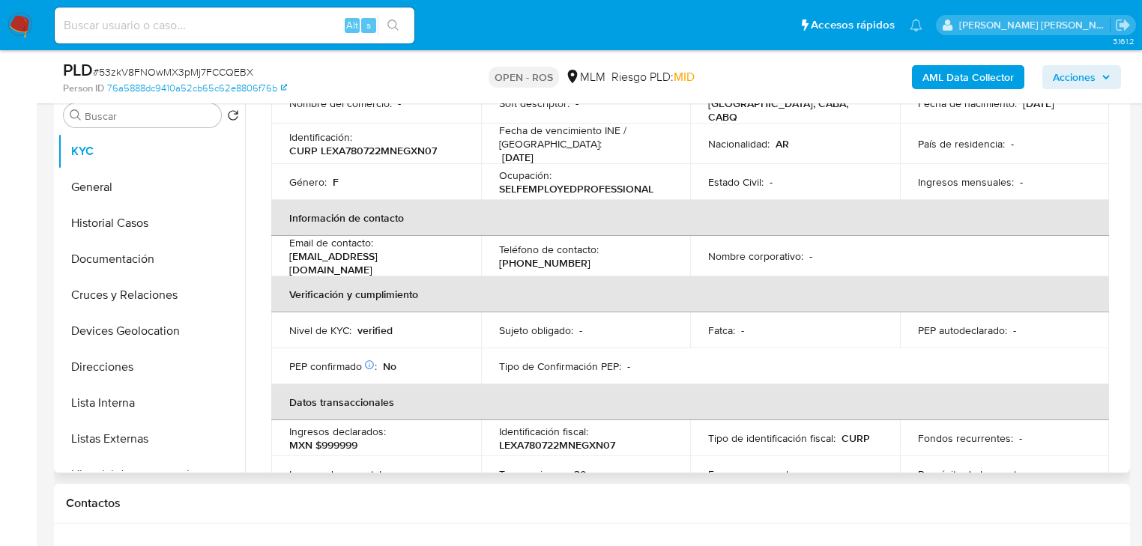
scroll to position [166, 0]
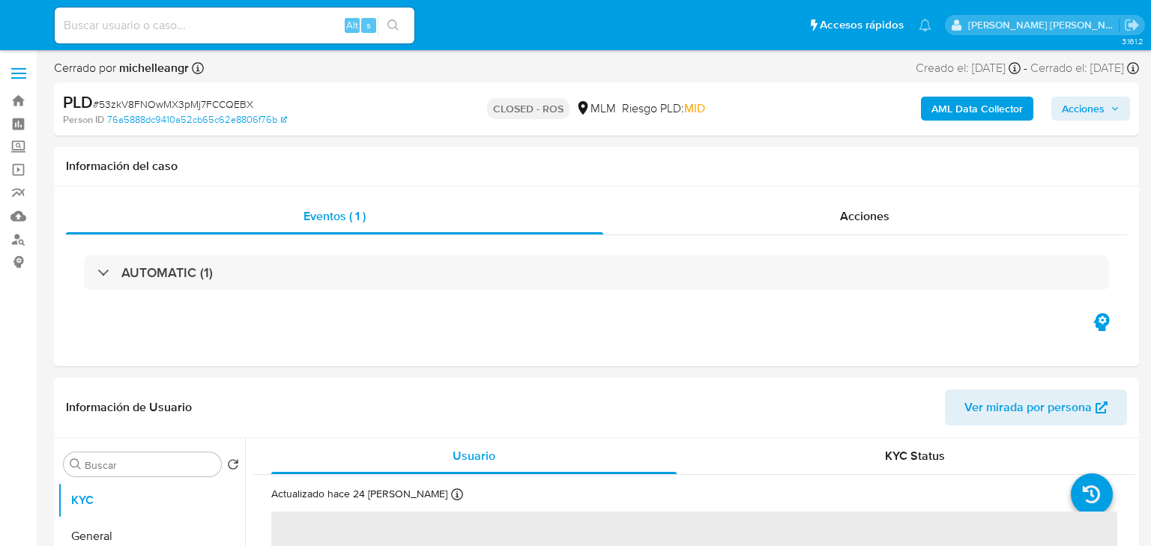
select select "10"
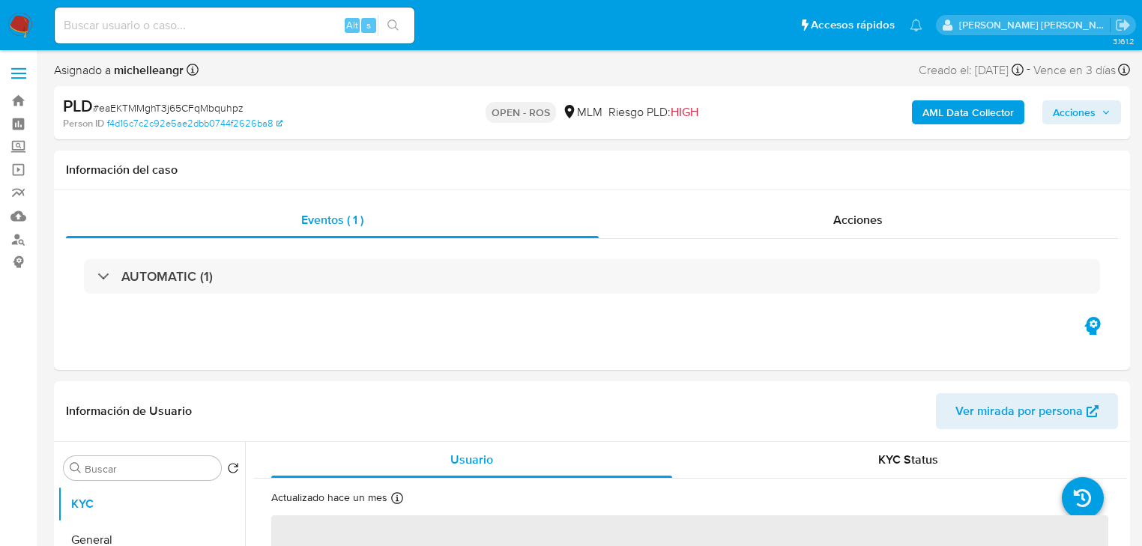
click at [195, 103] on span "# eaEKTMMghT3j65CFqMbquhpz" at bounding box center [168, 107] width 151 height 15
copy span "eaEKTMMghT3j65CFqMbquhpz"
select select "10"
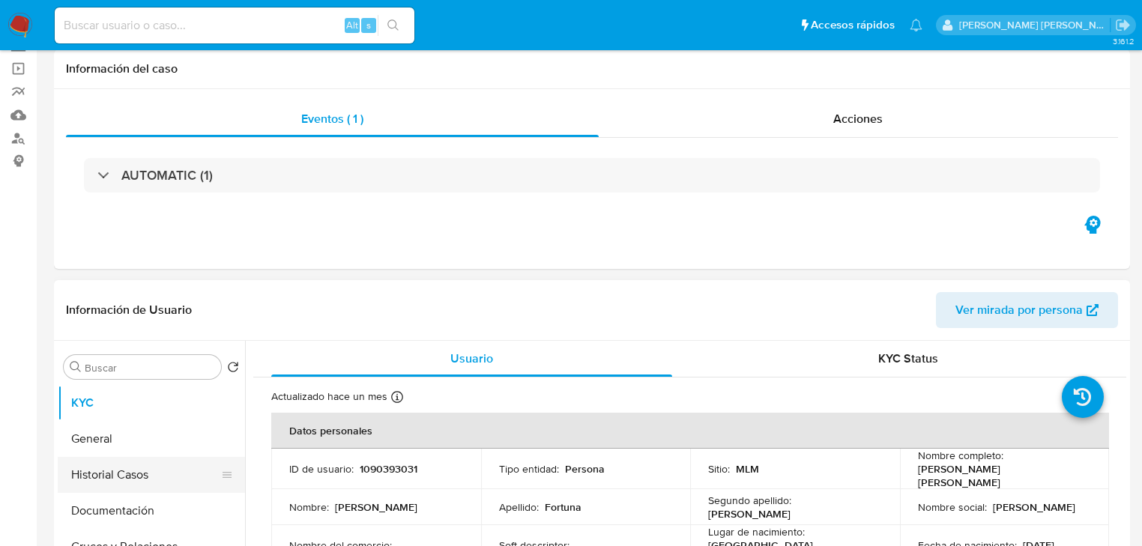
scroll to position [180, 0]
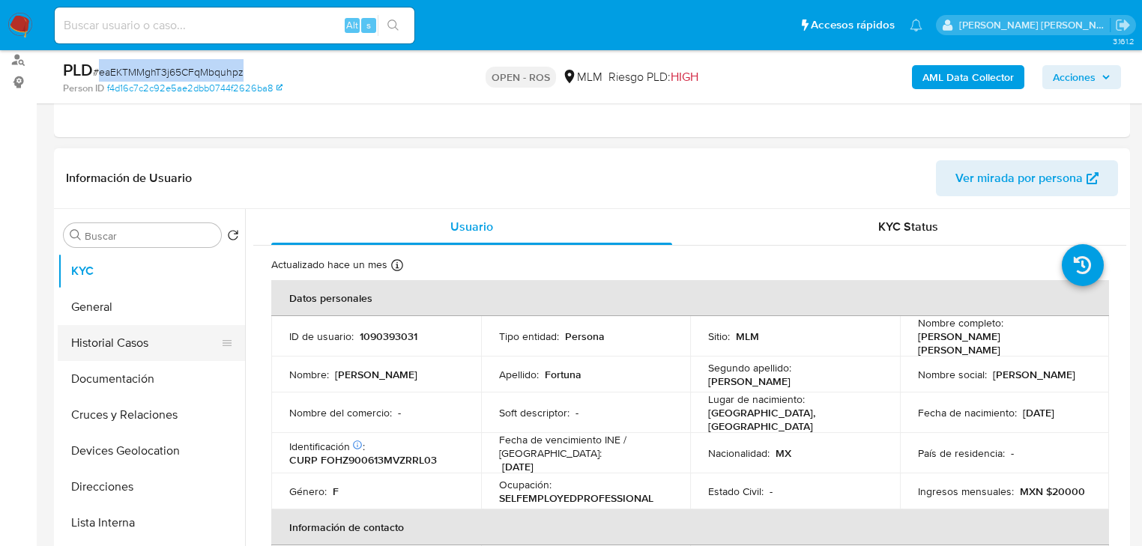
click at [143, 354] on button "Historial Casos" at bounding box center [145, 343] width 175 height 36
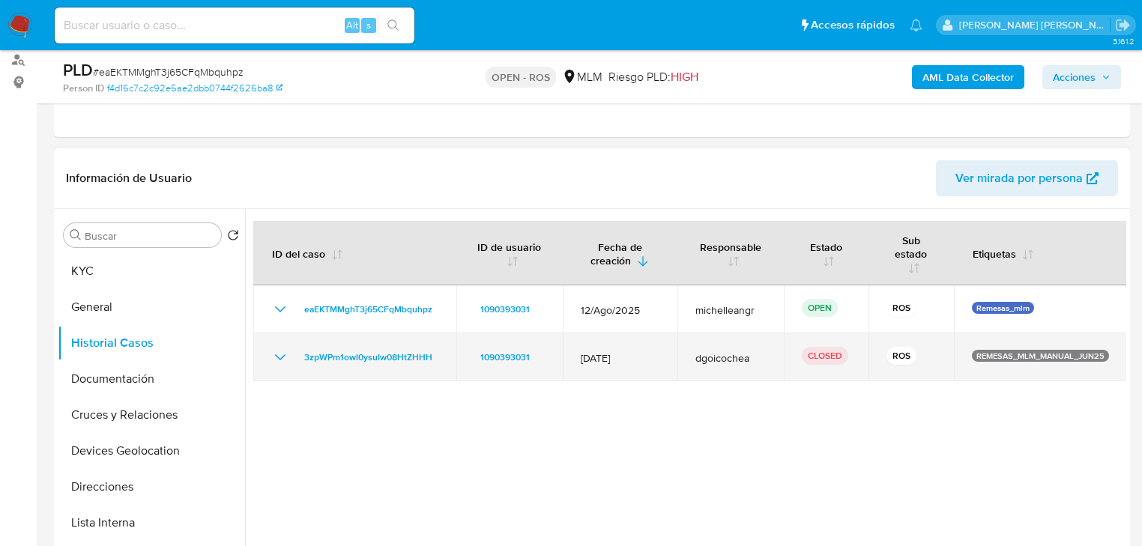
drag, startPoint x: 640, startPoint y: 361, endPoint x: 561, endPoint y: 352, distance: 79.9
click at [563, 354] on td "[DATE]" at bounding box center [620, 358] width 115 height 48
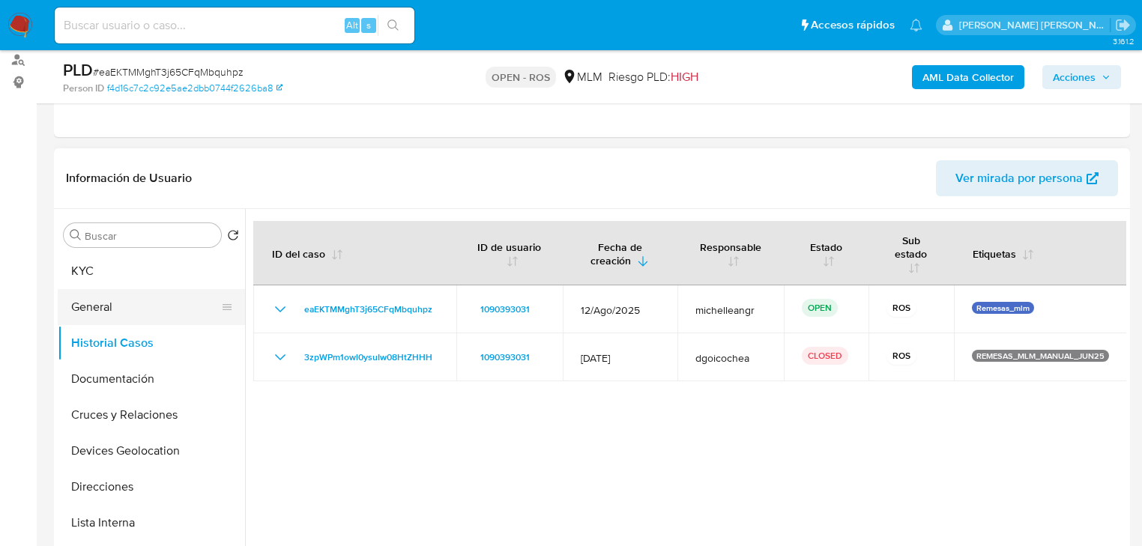
click at [135, 313] on button "General" at bounding box center [145, 307] width 175 height 36
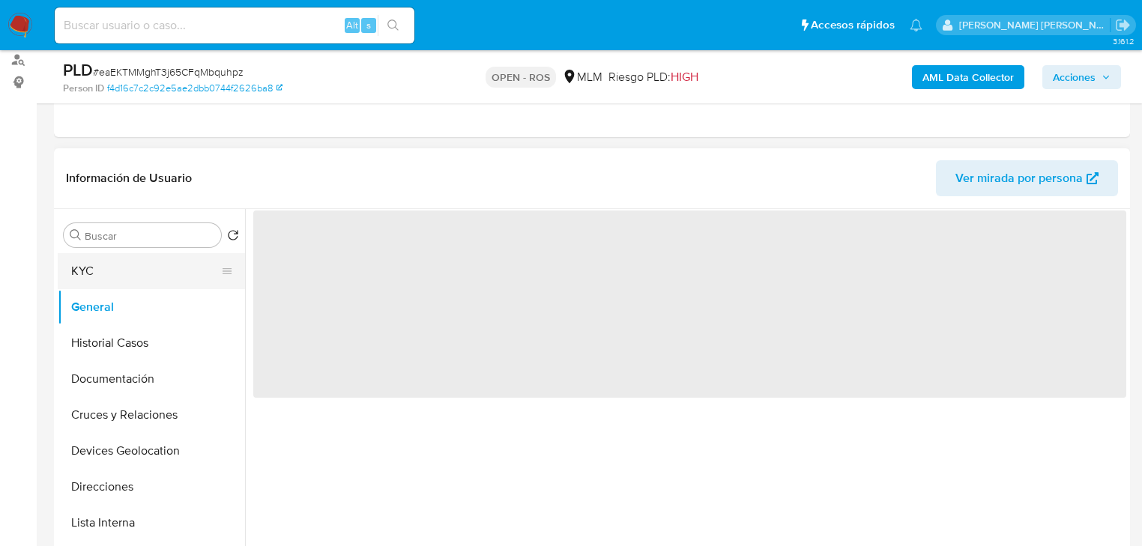
click at [127, 285] on button "KYC" at bounding box center [145, 271] width 175 height 36
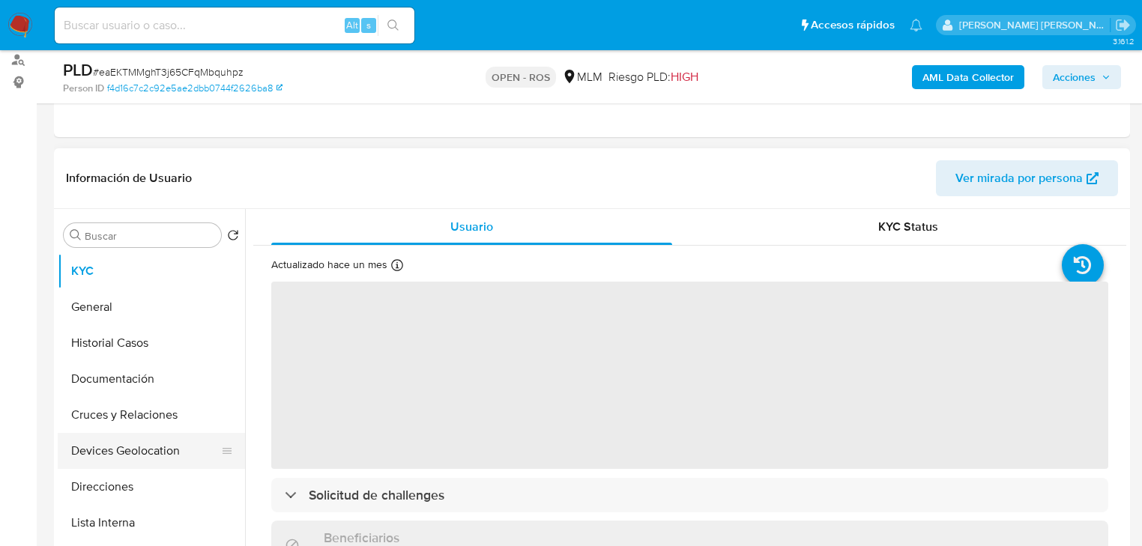
click at [117, 443] on button "Devices Geolocation" at bounding box center [145, 451] width 175 height 36
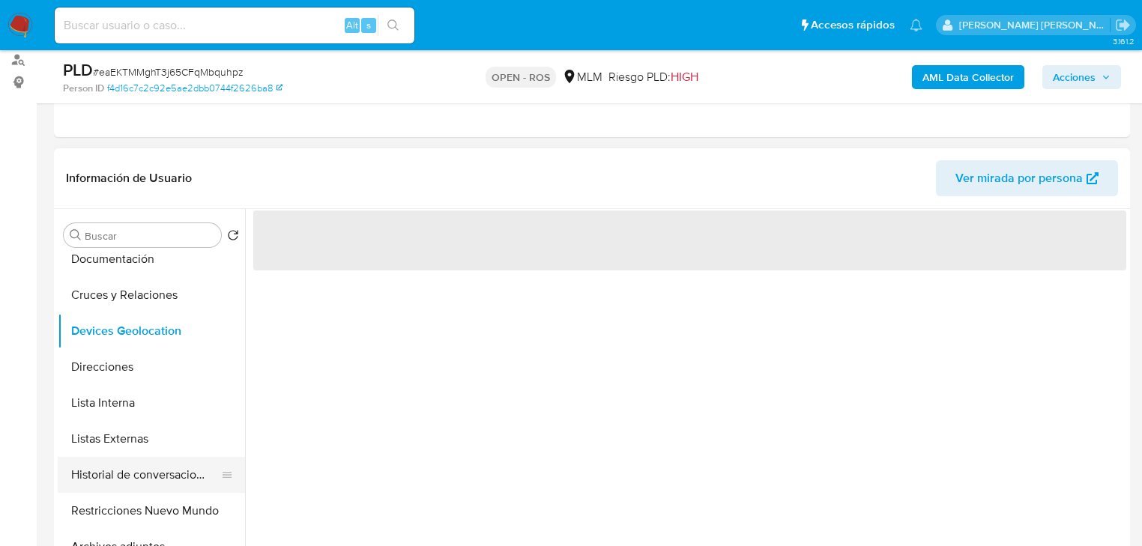
drag, startPoint x: 128, startPoint y: 471, endPoint x: 131, endPoint y: 478, distance: 8.1
click at [126, 469] on button "Historial de conversaciones" at bounding box center [145, 475] width 175 height 36
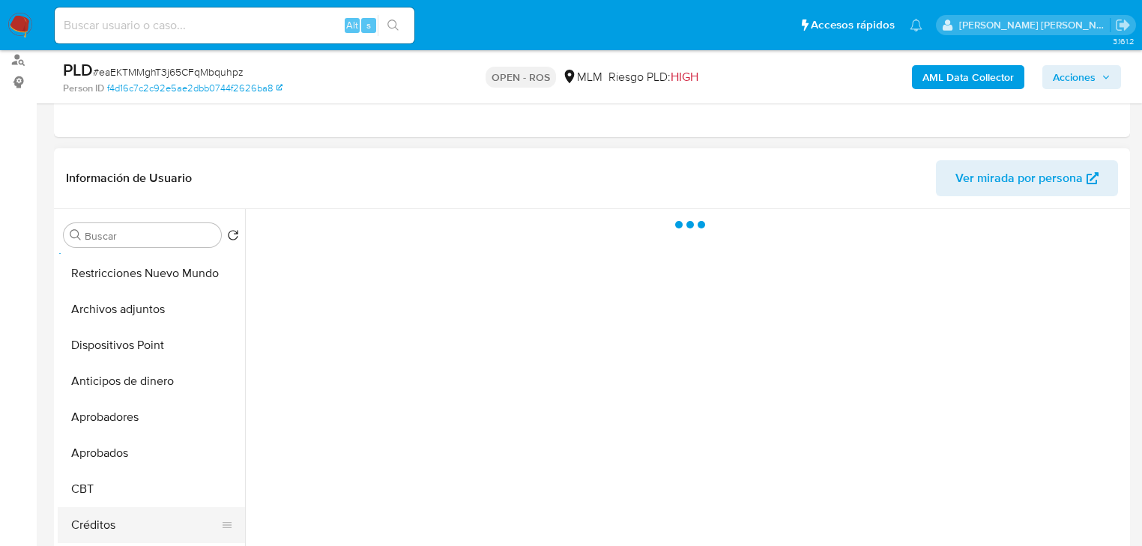
scroll to position [420, 0]
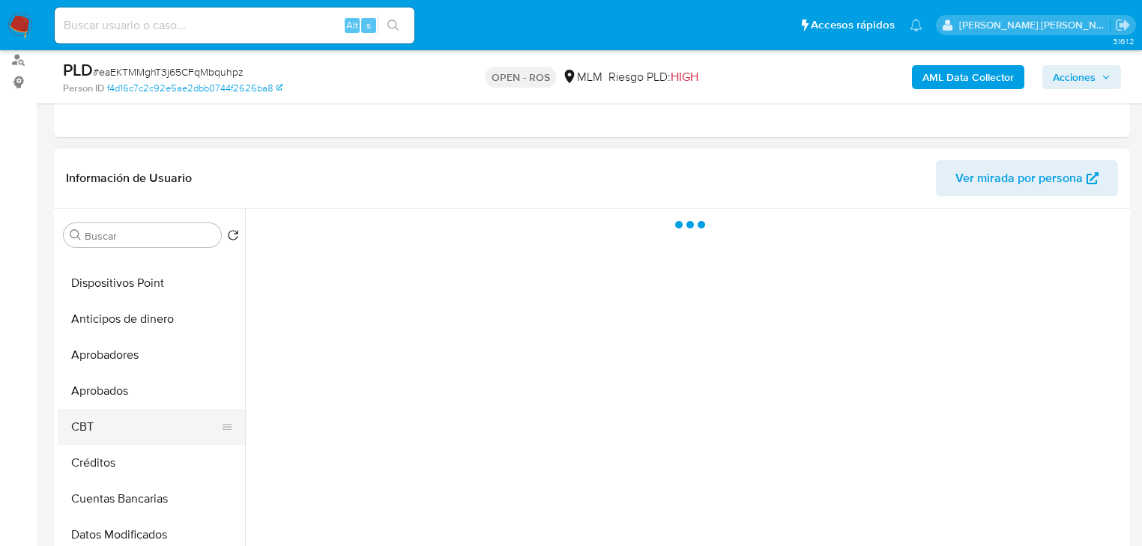
drag, startPoint x: 111, startPoint y: 427, endPoint x: 139, endPoint y: 443, distance: 31.9
click at [112, 426] on button "CBT" at bounding box center [145, 427] width 175 height 36
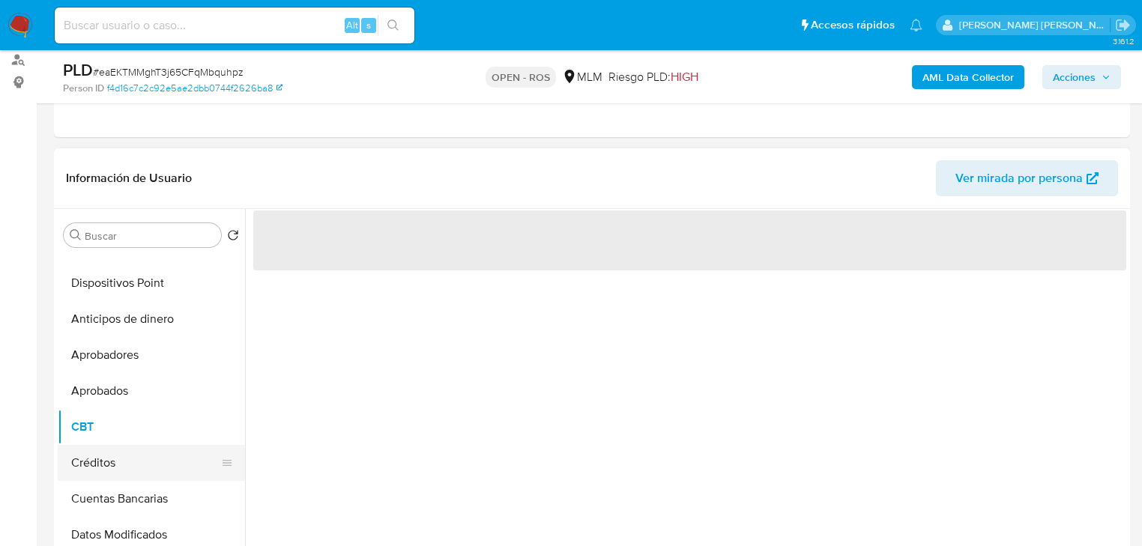
click at [143, 470] on button "Créditos" at bounding box center [145, 463] width 175 height 36
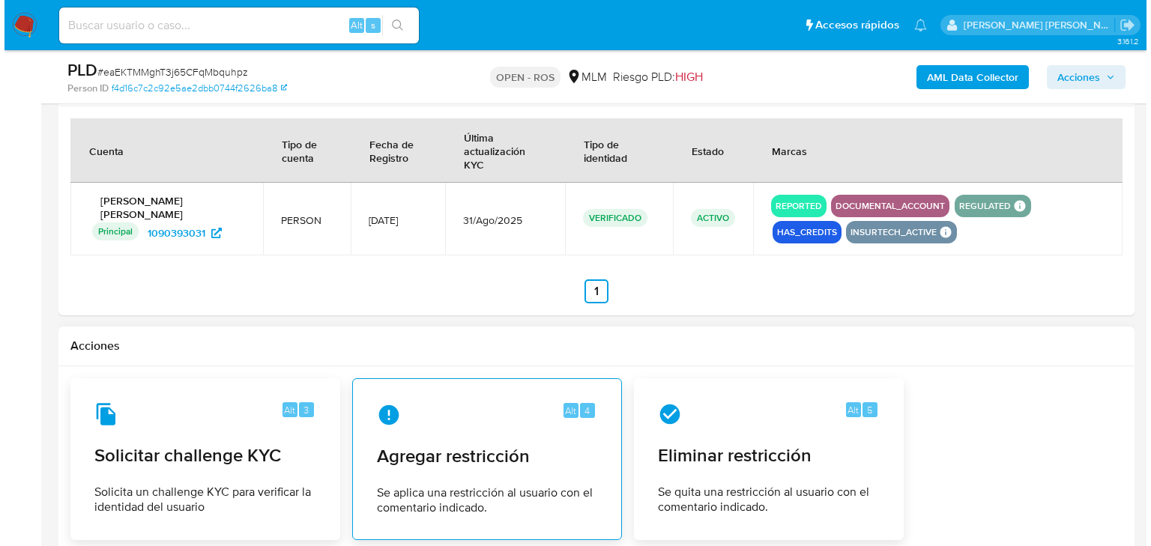
scroll to position [1979, 0]
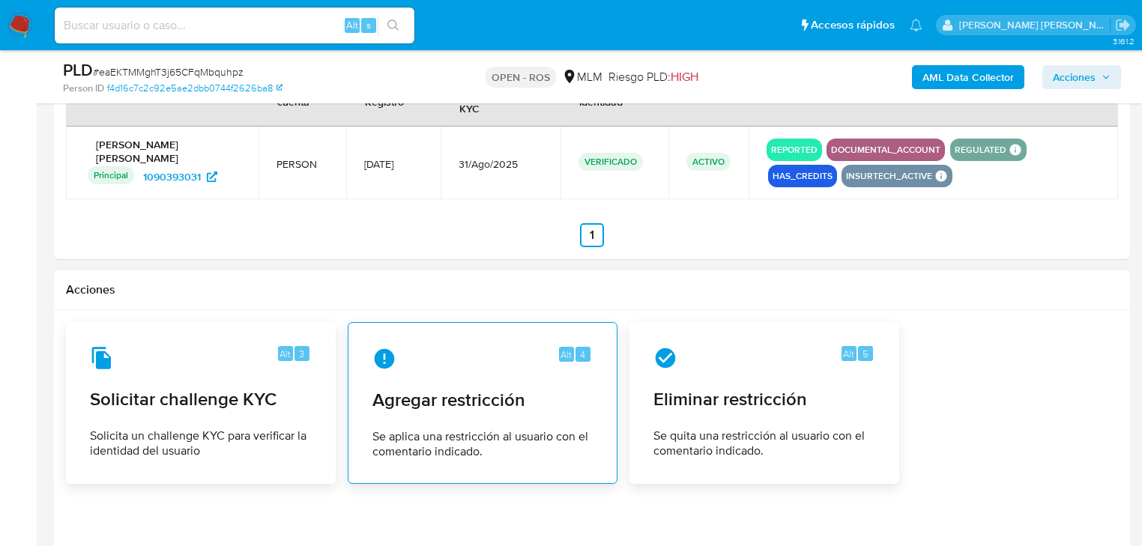
click at [540, 393] on span "Agregar restricción" at bounding box center [483, 400] width 220 height 22
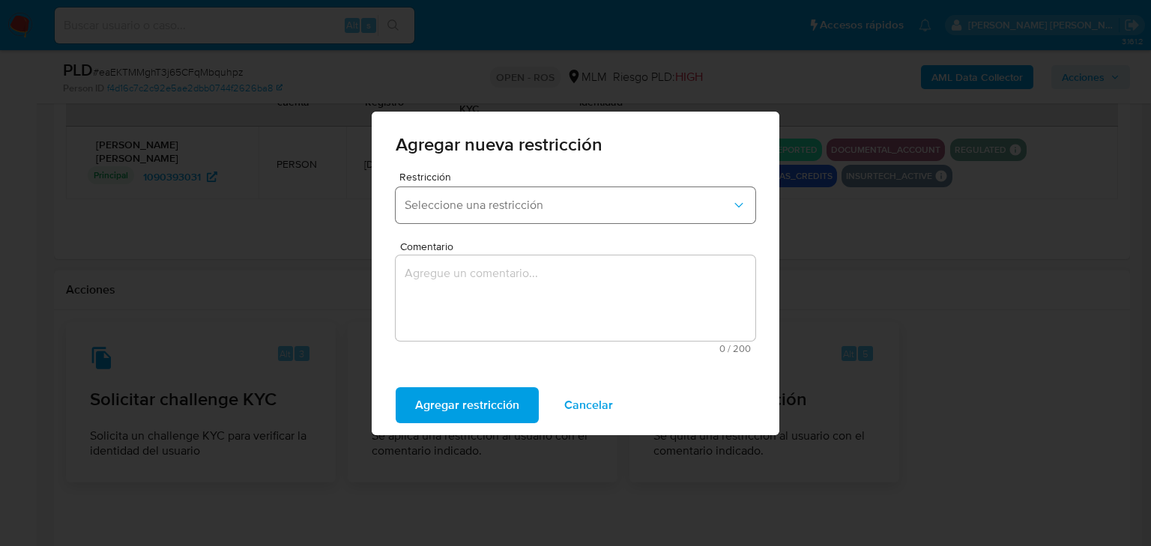
drag, startPoint x: 511, startPoint y: 202, endPoint x: 517, endPoint y: 220, distance: 19.0
click at [514, 201] on span "Seleccione una restricción" at bounding box center [568, 205] width 327 height 15
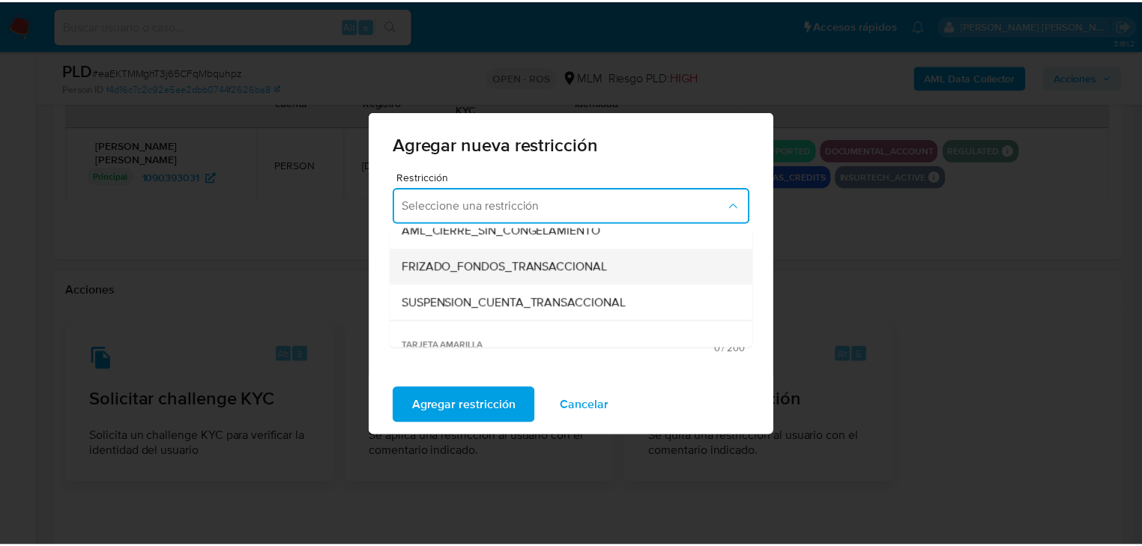
scroll to position [180, 0]
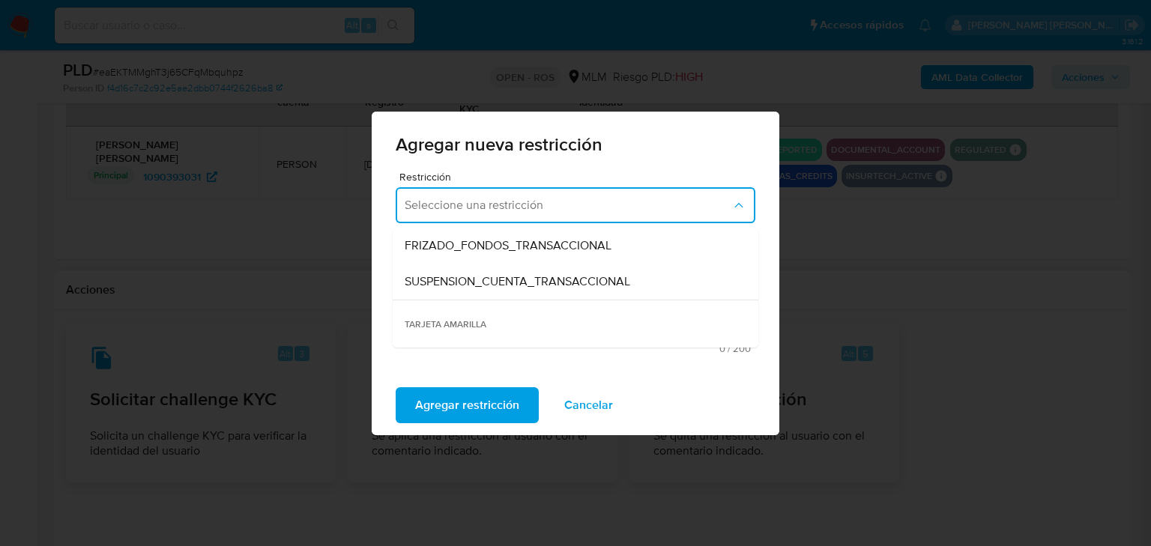
click at [564, 285] on span "SUSPENSION_CUENTA_TRANSACCIONAL" at bounding box center [518, 281] width 226 height 15
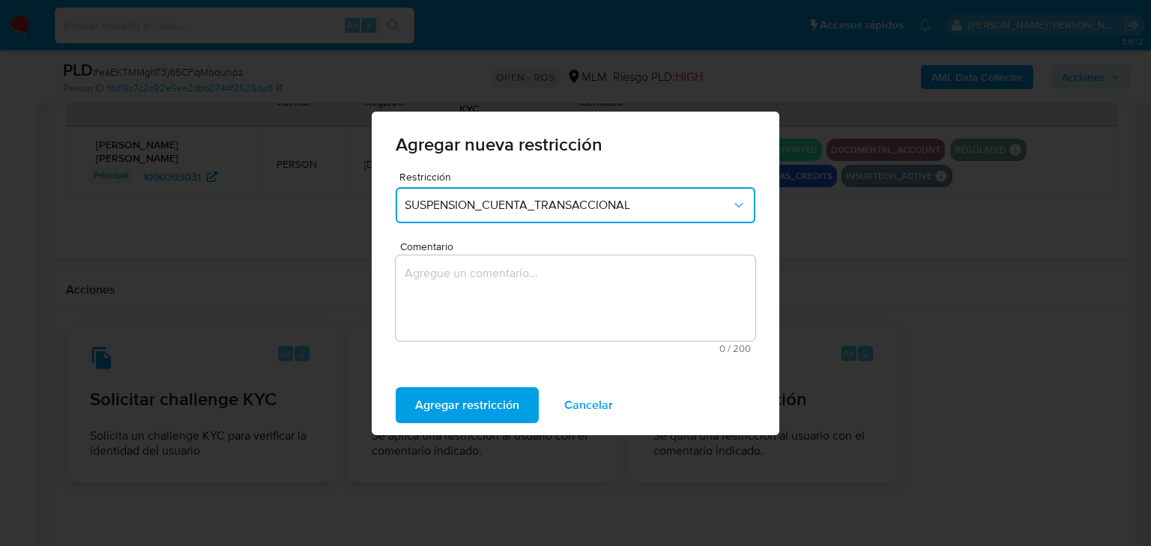
click at [481, 319] on textarea "Comentario" at bounding box center [576, 298] width 360 height 85
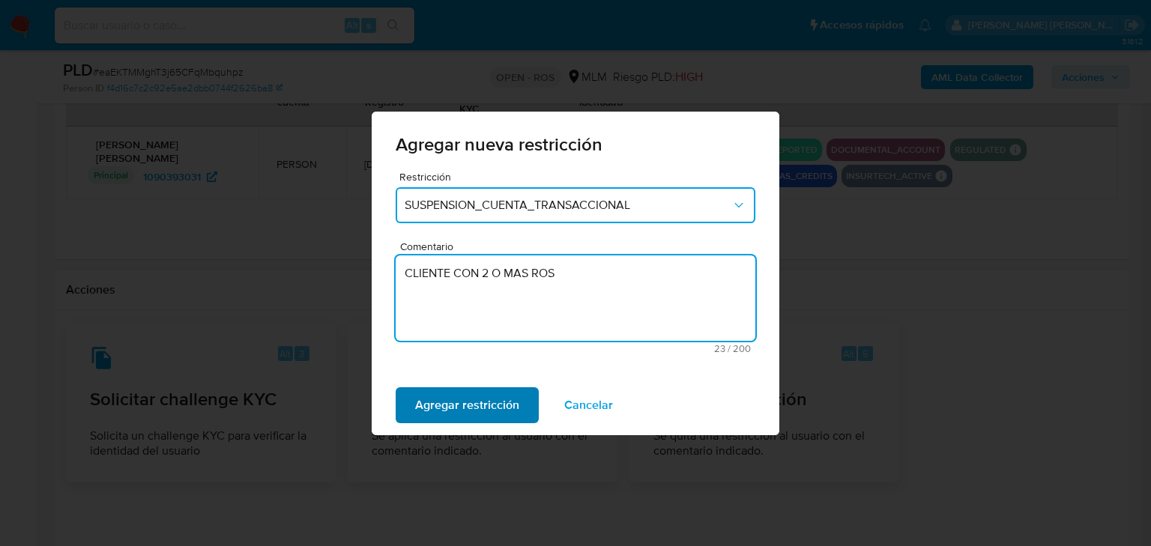
type textarea "CLIENTE CON 2 O MAS ROS"
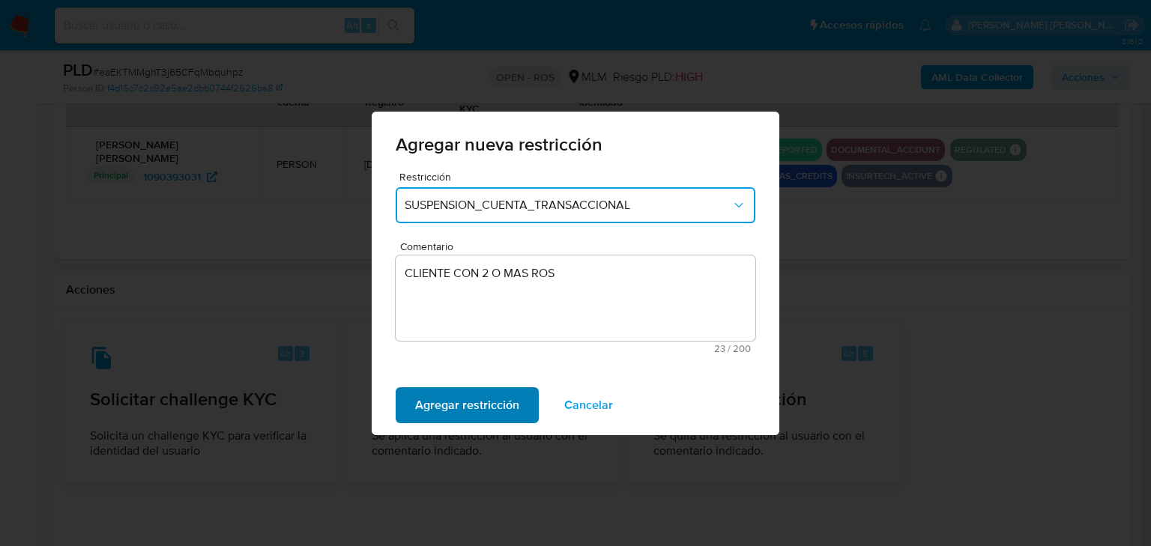
click at [472, 405] on span "Agregar restricción" at bounding box center [467, 405] width 104 height 33
click at [480, 405] on button "Confirmar" at bounding box center [442, 406] width 93 height 36
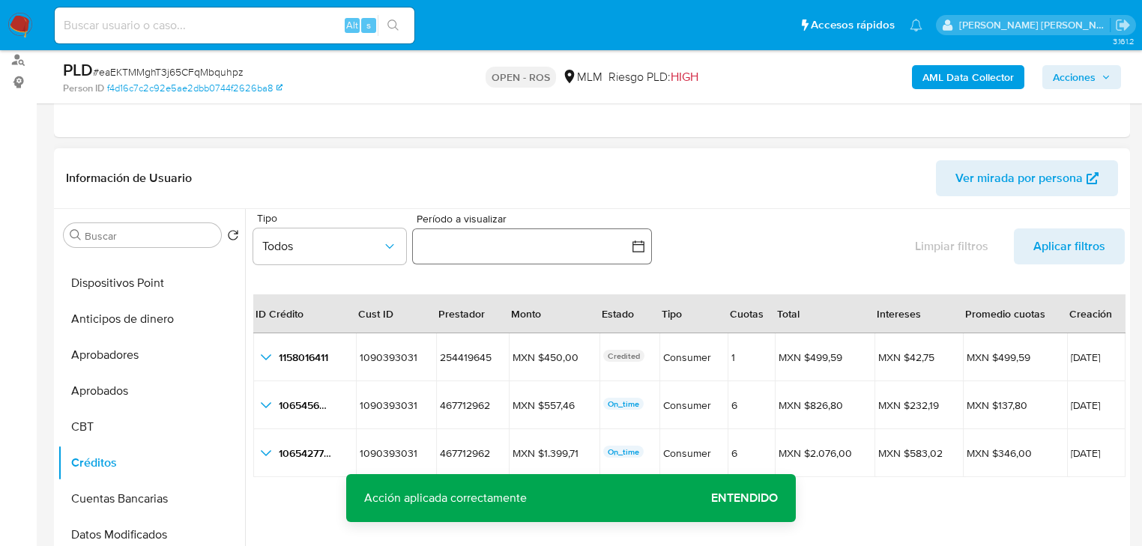
scroll to position [0, 0]
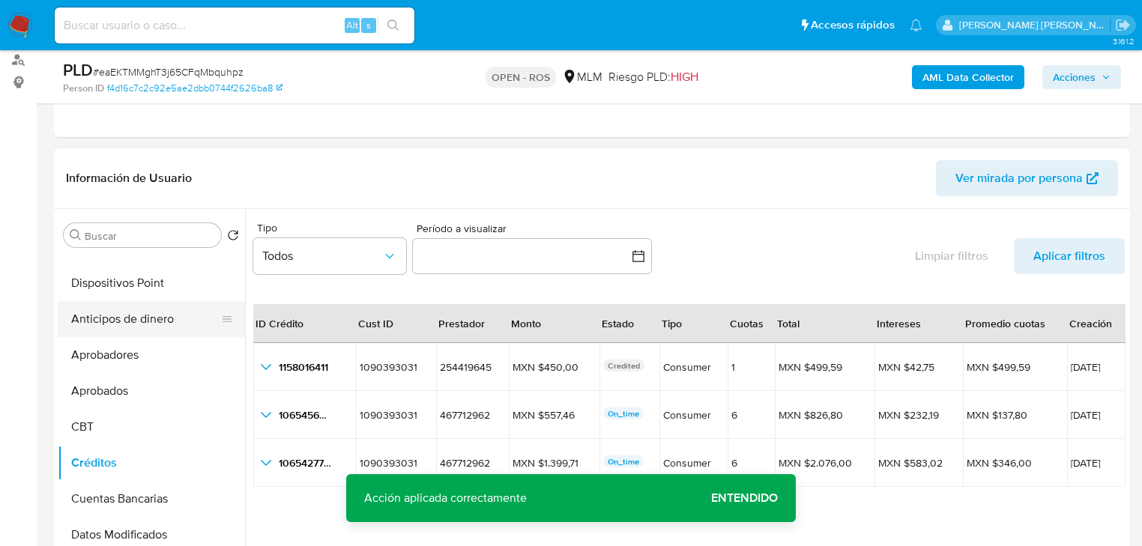
click at [175, 330] on button "Anticipos de dinero" at bounding box center [145, 319] width 175 height 36
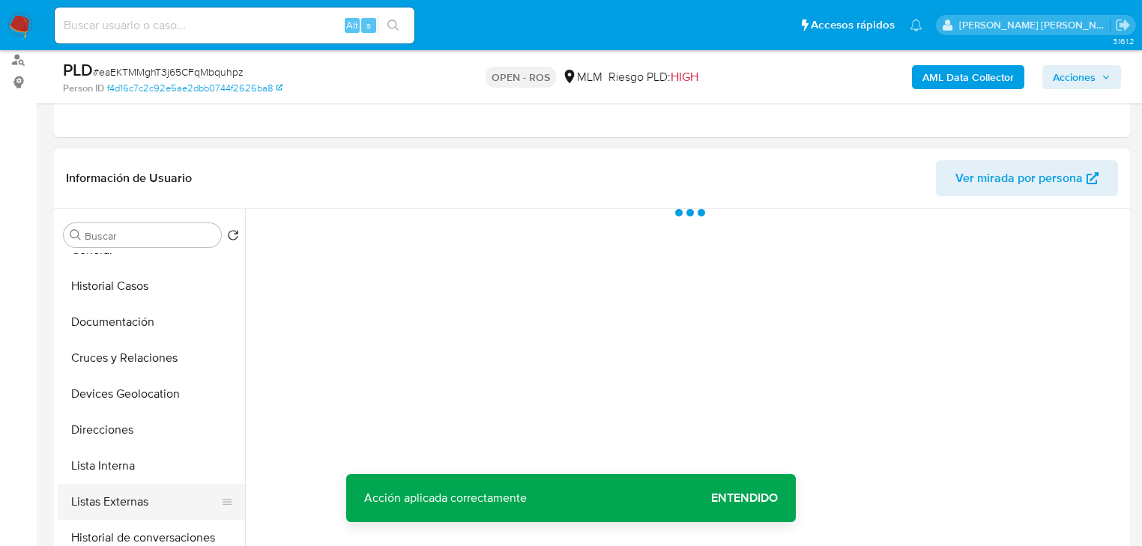
scroll to position [120, 0]
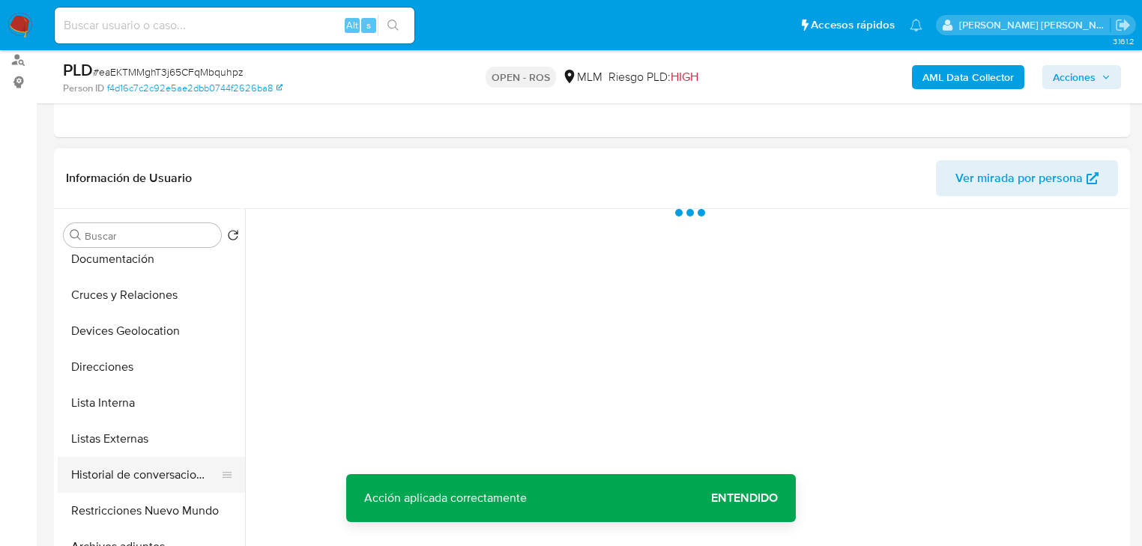
click at [184, 463] on button "Historial de conversaciones" at bounding box center [145, 475] width 175 height 36
drag, startPoint x: 189, startPoint y: 517, endPoint x: 288, endPoint y: 510, distance: 99.2
click at [186, 507] on button "Restricciones Nuevo Mundo" at bounding box center [151, 511] width 187 height 36
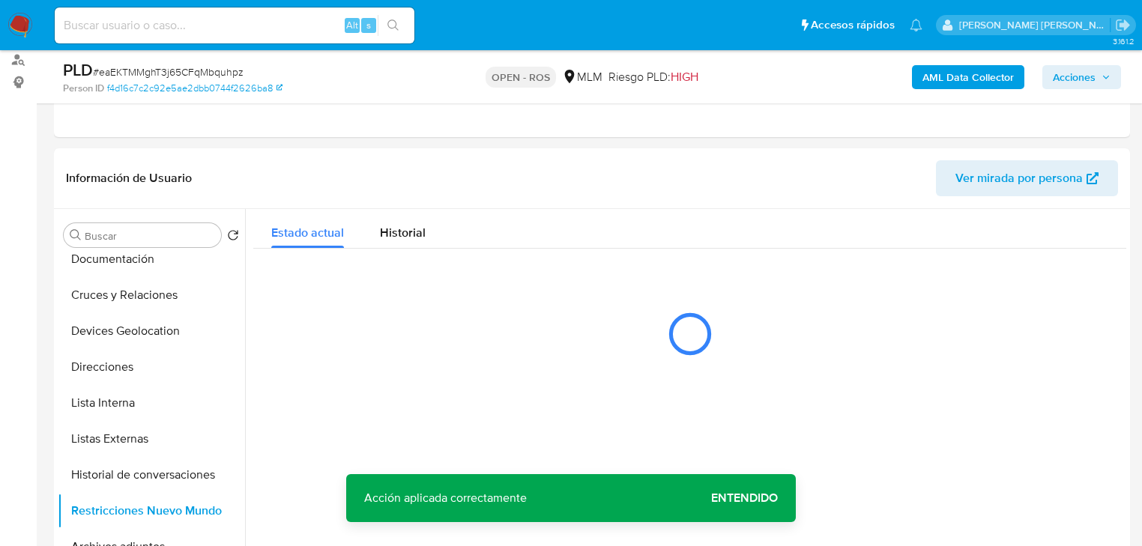
click at [744, 498] on span "Entendido" at bounding box center [744, 498] width 67 height 0
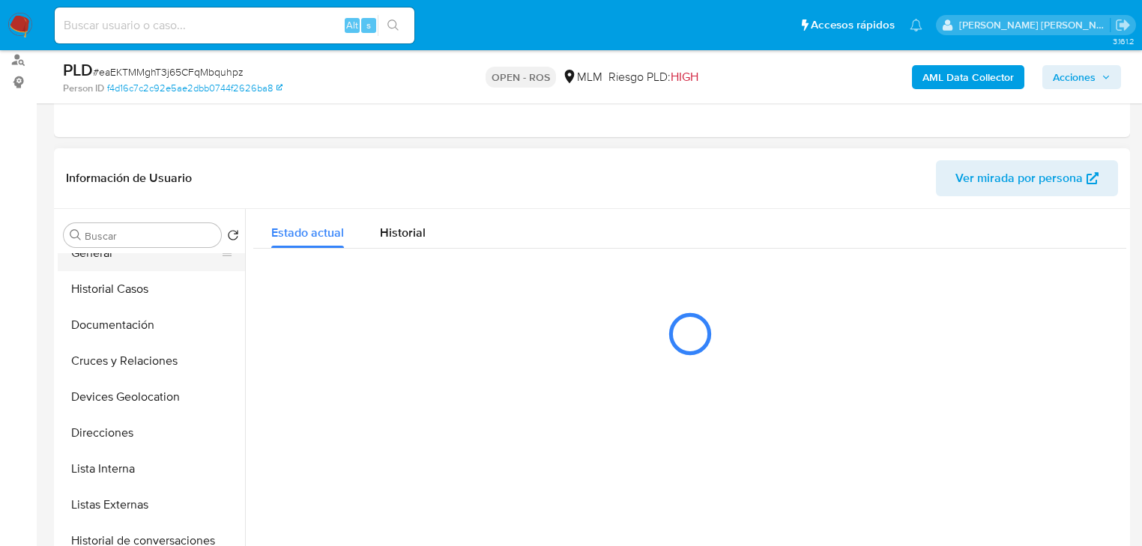
scroll to position [0, 0]
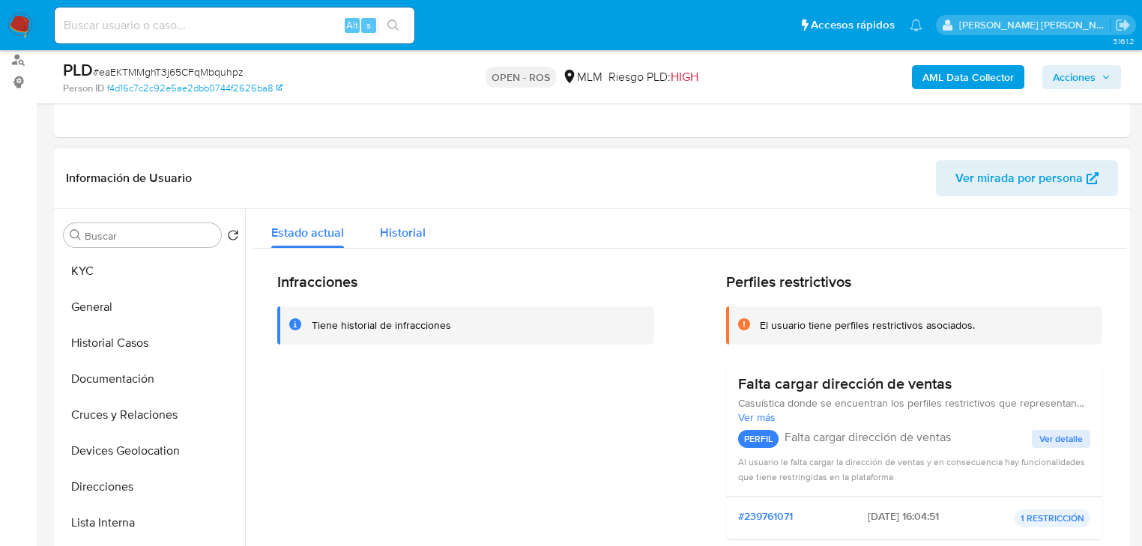
click at [390, 241] on span "Historial" at bounding box center [403, 232] width 46 height 17
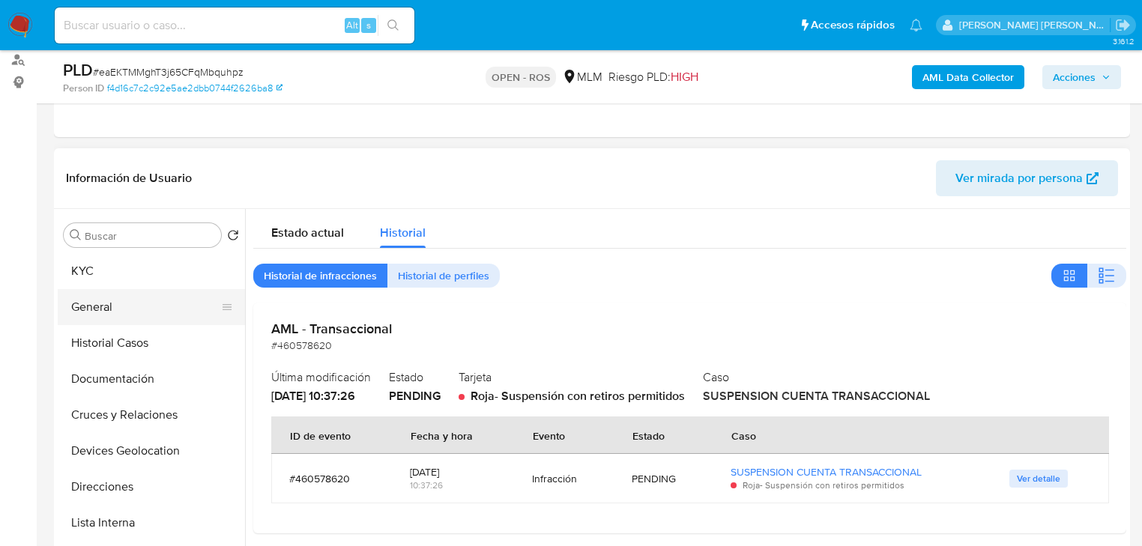
click at [106, 315] on button "General" at bounding box center [145, 307] width 175 height 36
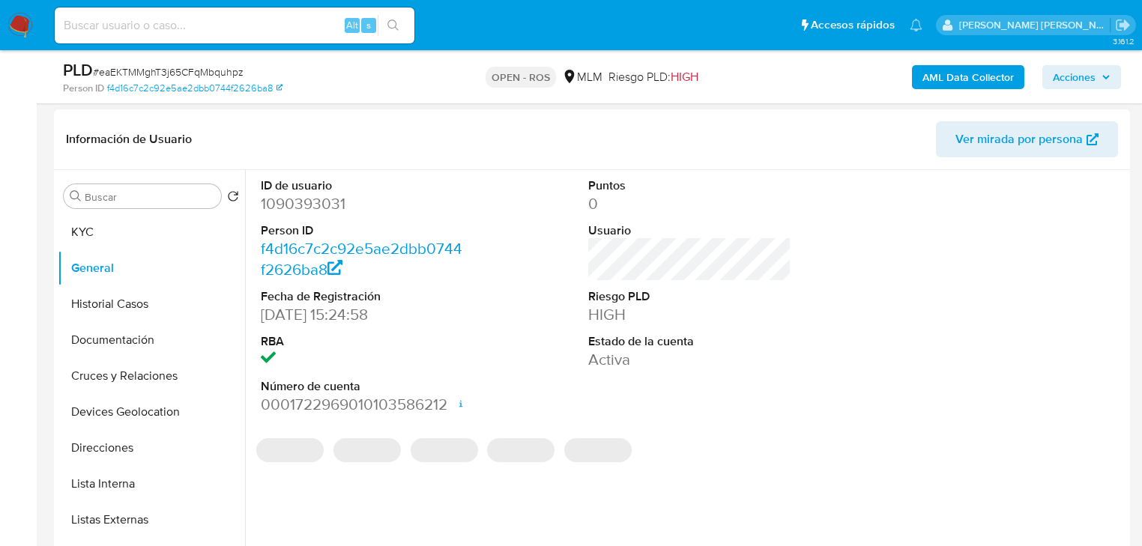
scroll to position [240, 0]
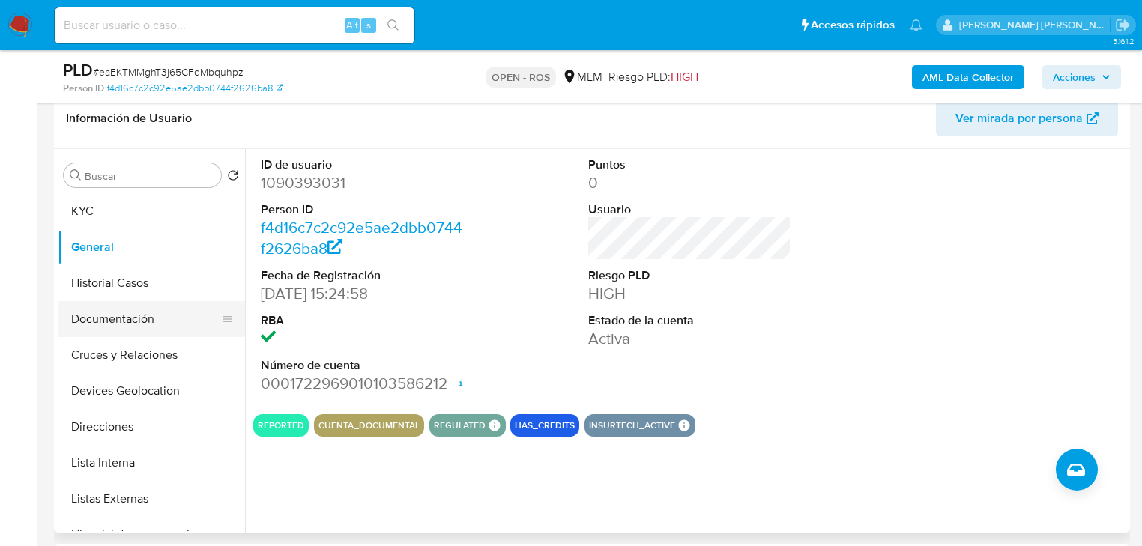
click at [144, 304] on button "Documentación" at bounding box center [145, 319] width 175 height 36
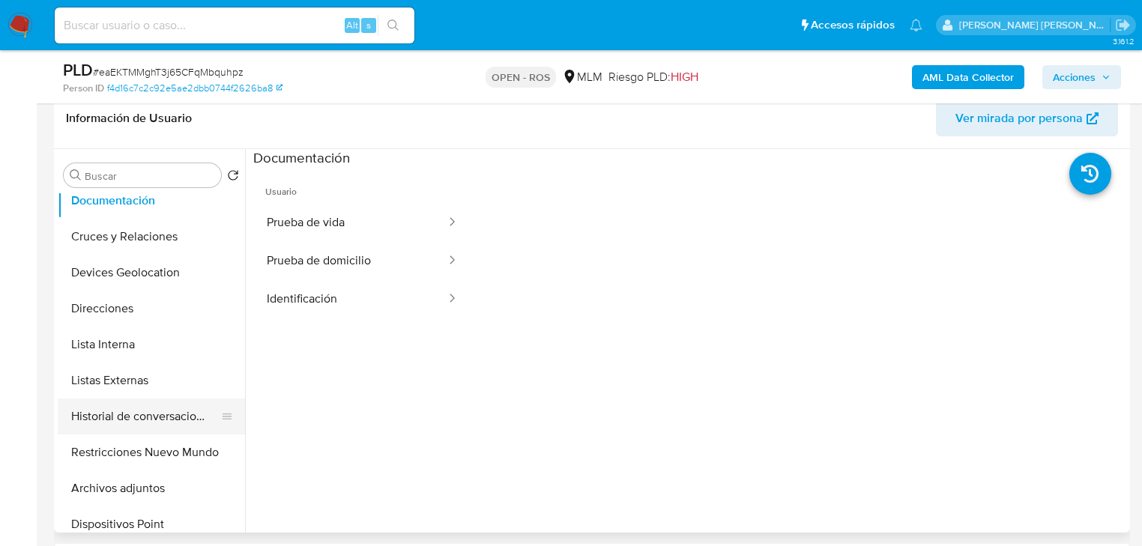
scroll to position [120, 0]
click at [138, 456] on button "Restricciones Nuevo Mundo" at bounding box center [145, 451] width 175 height 36
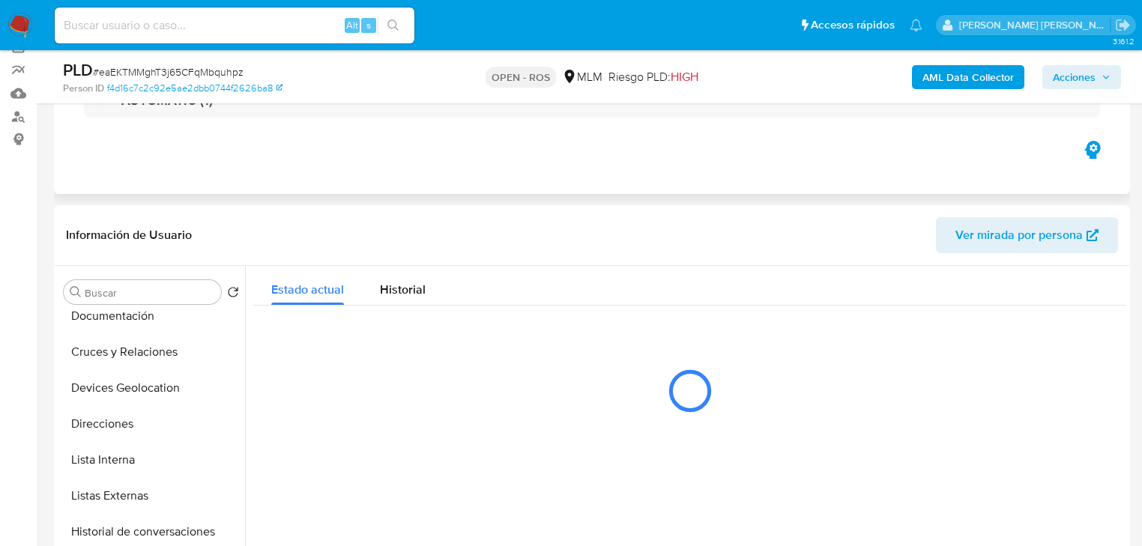
scroll to position [60, 0]
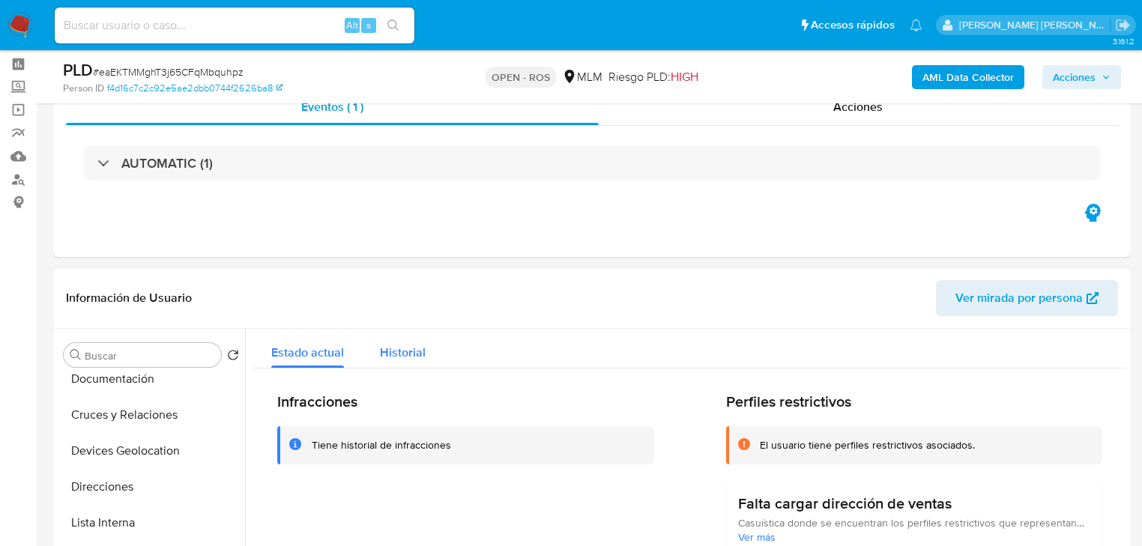
click at [374, 355] on button "Historial" at bounding box center [403, 349] width 82 height 40
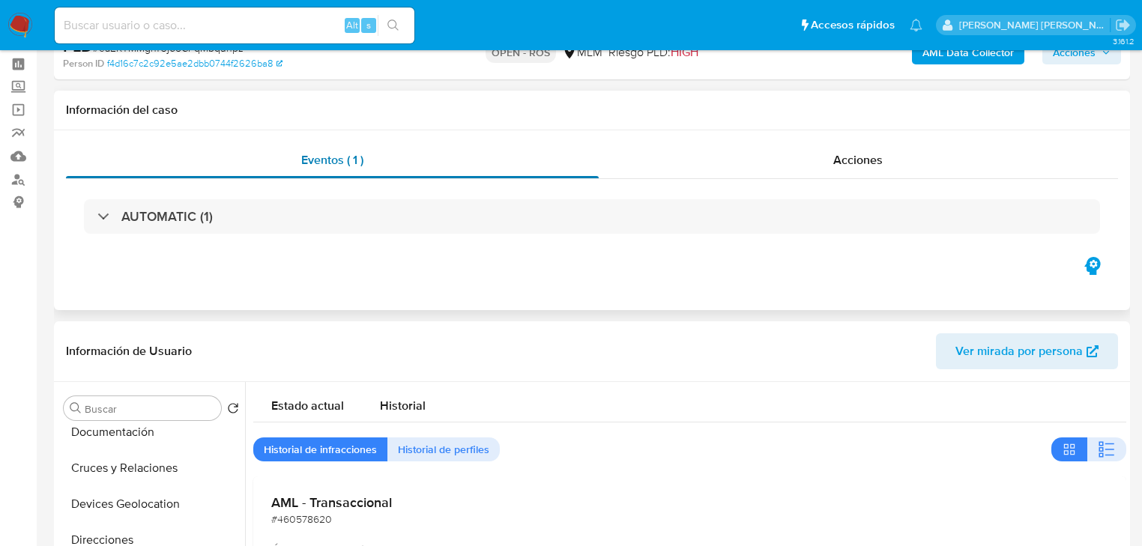
scroll to position [0, 0]
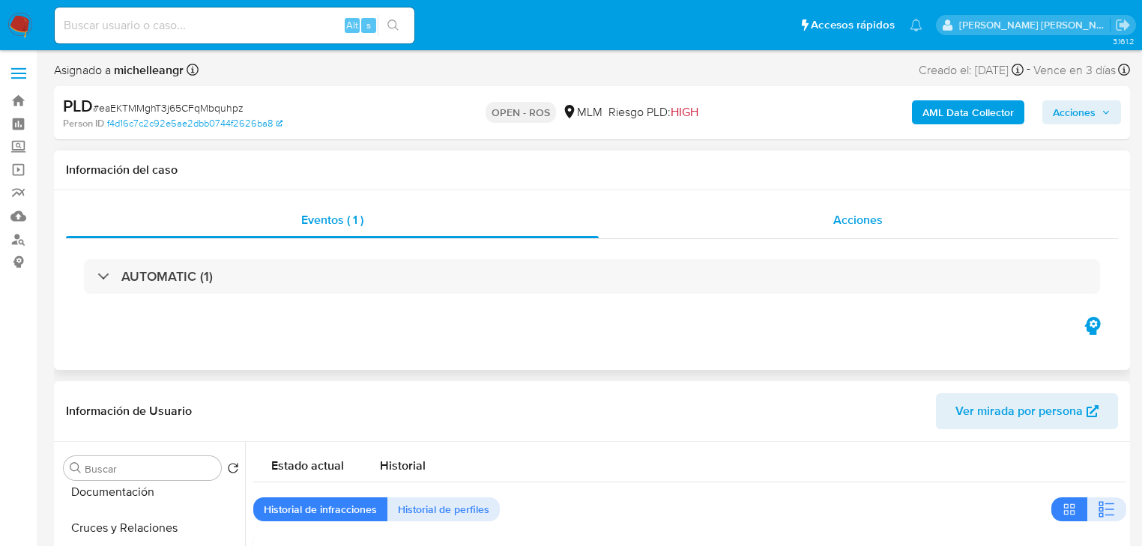
click at [876, 214] on span "Acciones" at bounding box center [857, 219] width 49 height 17
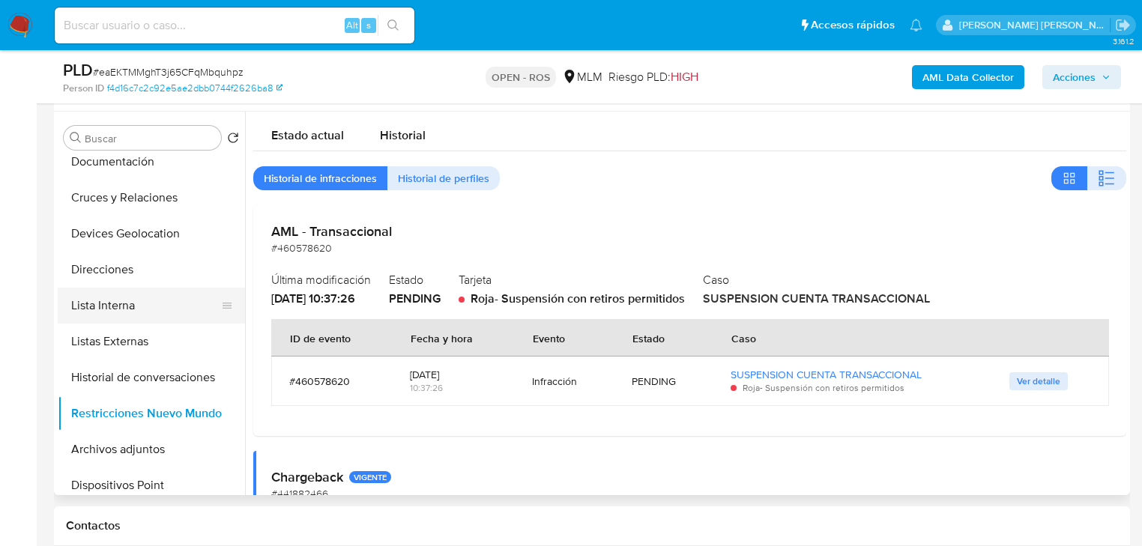
scroll to position [300, 0]
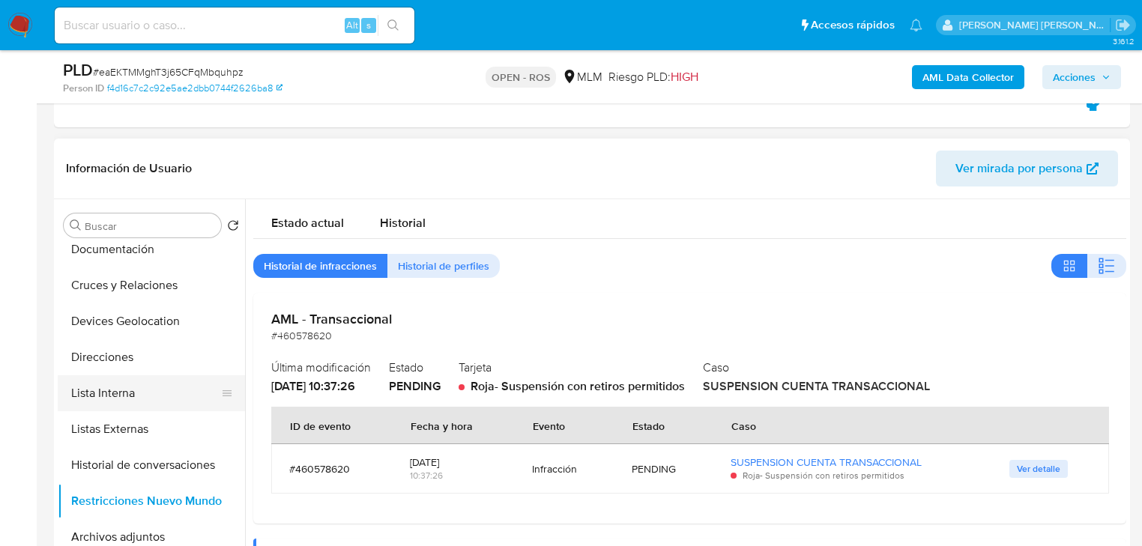
click at [115, 408] on button "Lista Interna" at bounding box center [145, 394] width 175 height 36
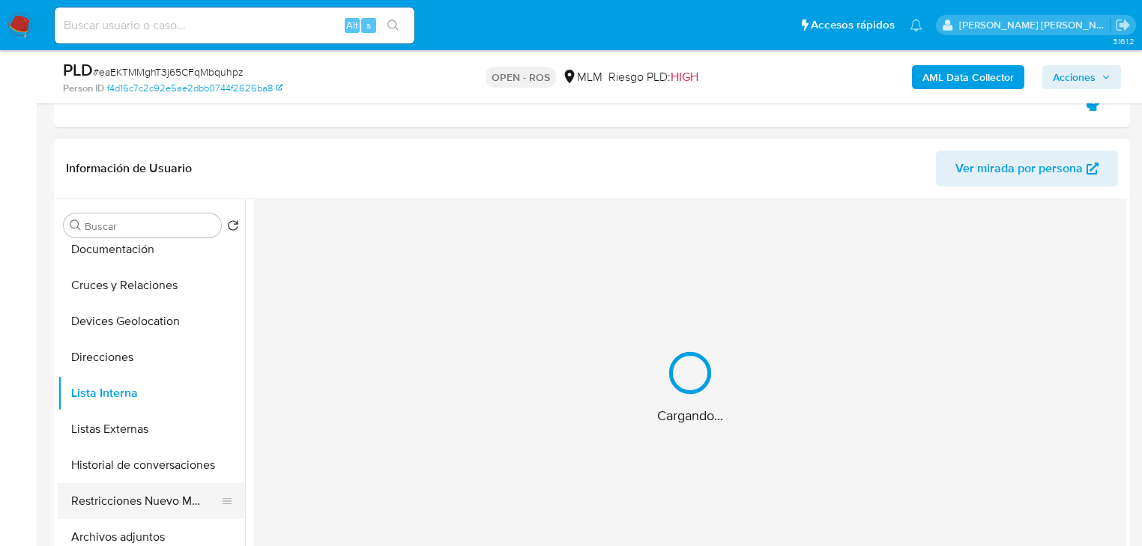
click at [183, 486] on button "Restricciones Nuevo Mundo" at bounding box center [145, 501] width 175 height 36
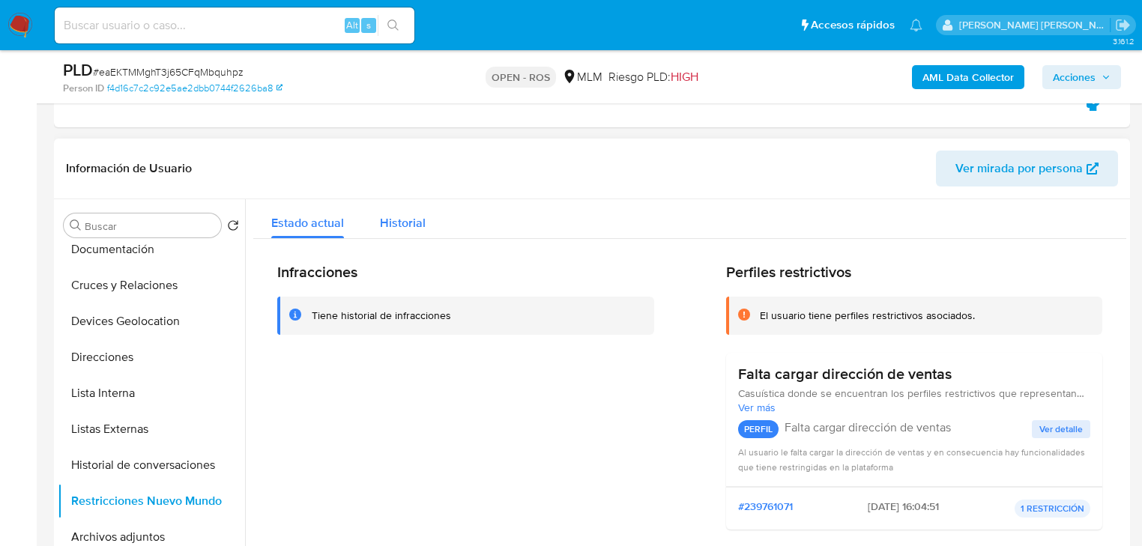
click at [411, 226] on span "Historial" at bounding box center [403, 222] width 46 height 17
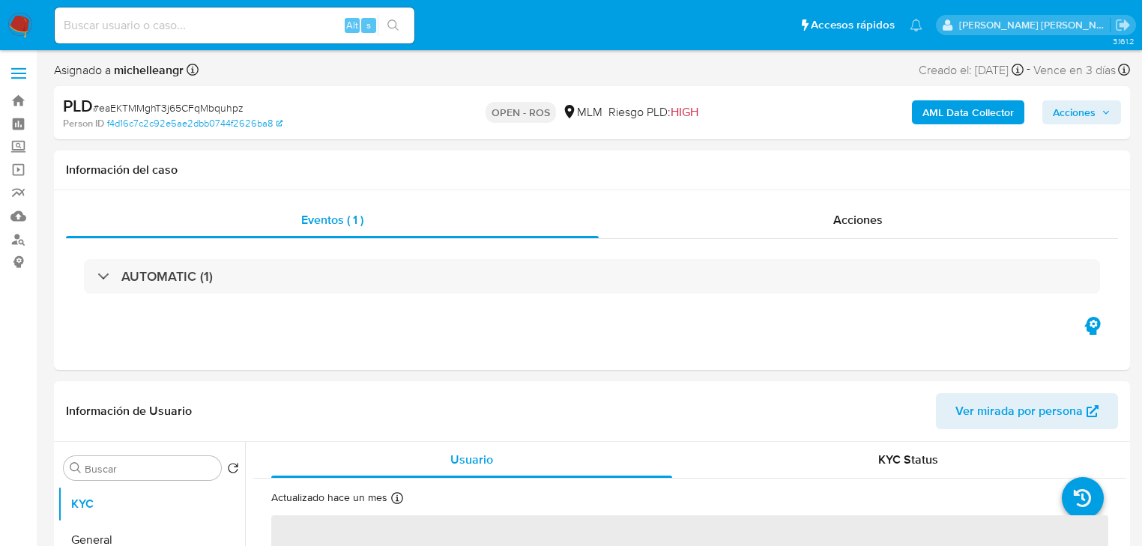
select select "10"
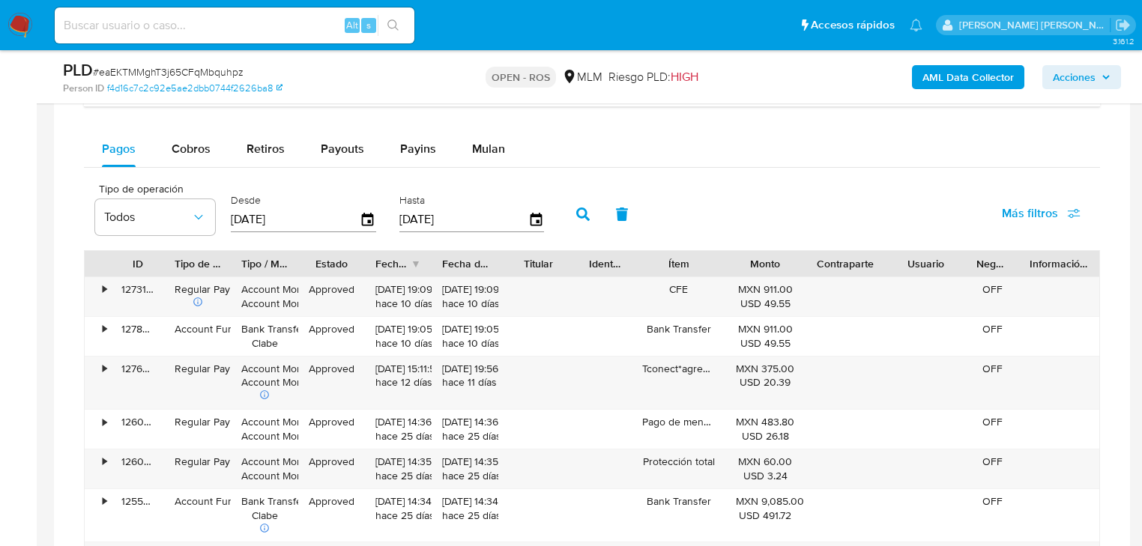
scroll to position [1139, 0]
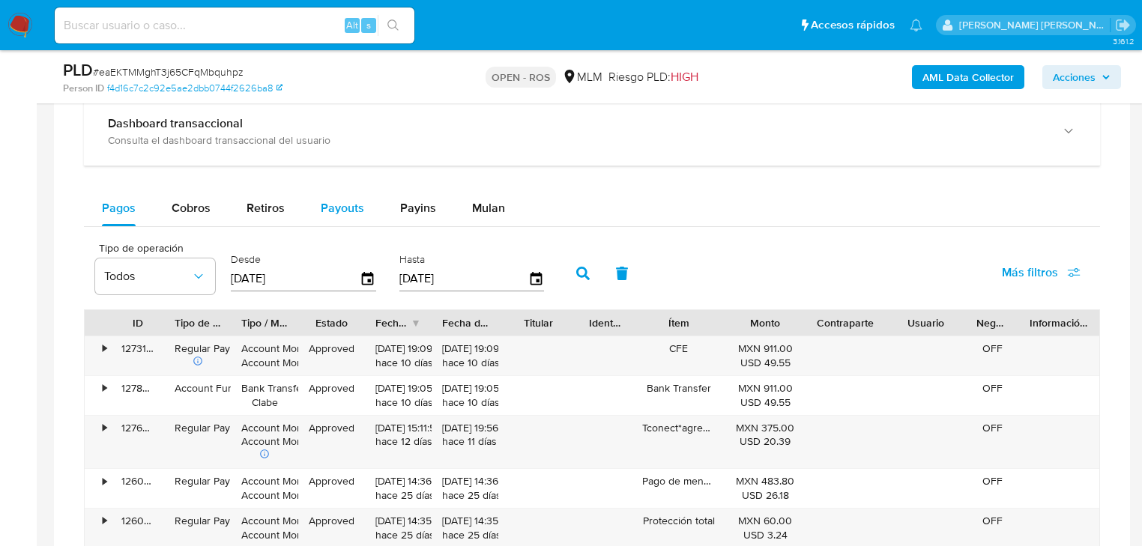
click at [343, 210] on span "Payouts" at bounding box center [342, 207] width 43 height 17
select select "10"
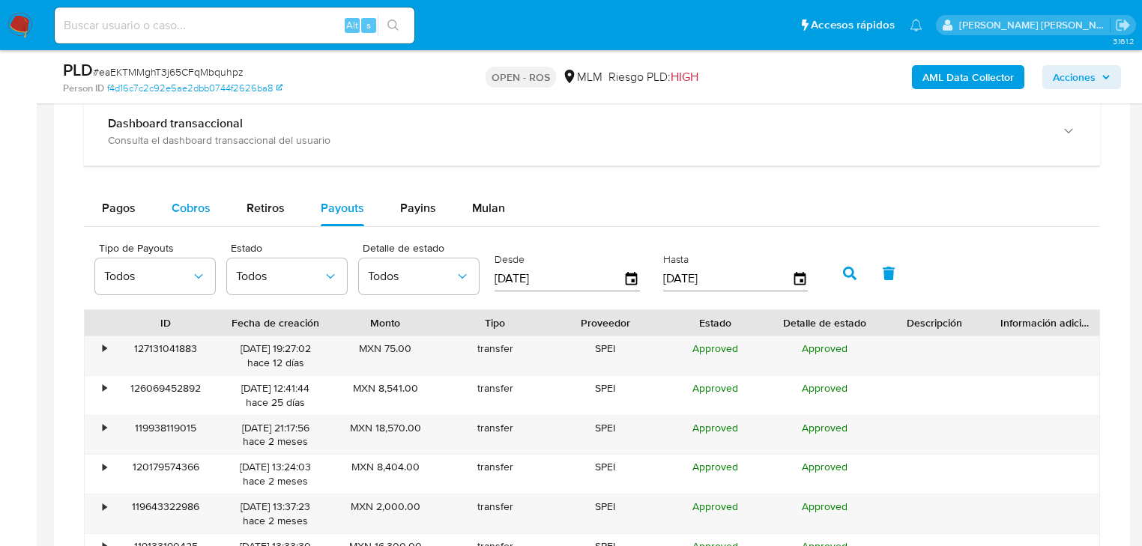
click at [187, 197] on div "Cobros" at bounding box center [191, 208] width 39 height 36
select select "10"
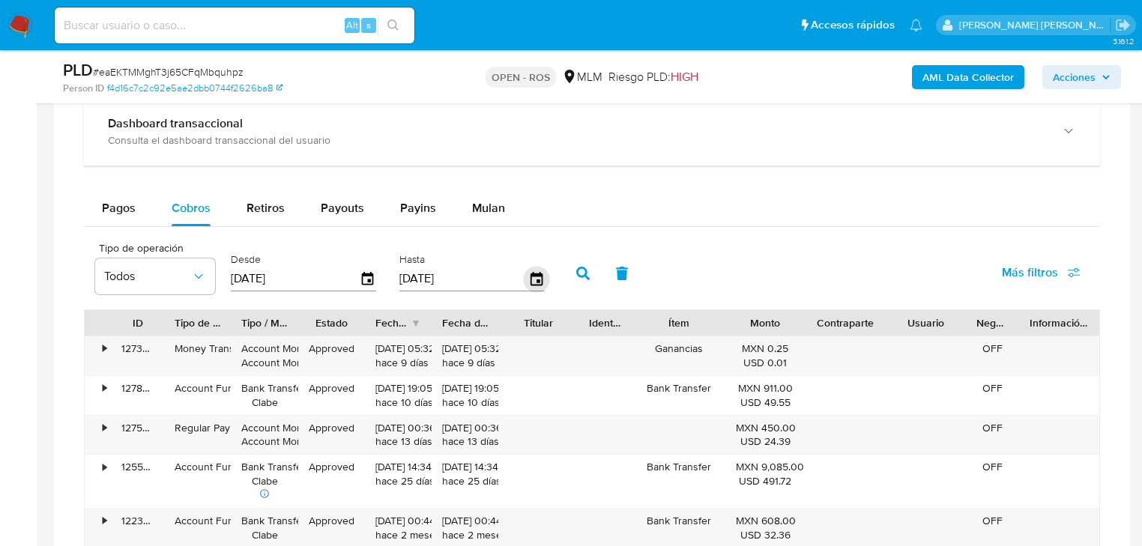
click at [544, 277] on div "Hasta 08/10/2025" at bounding box center [474, 272] width 157 height 60
click at [537, 279] on icon "button" at bounding box center [536, 279] width 26 height 26
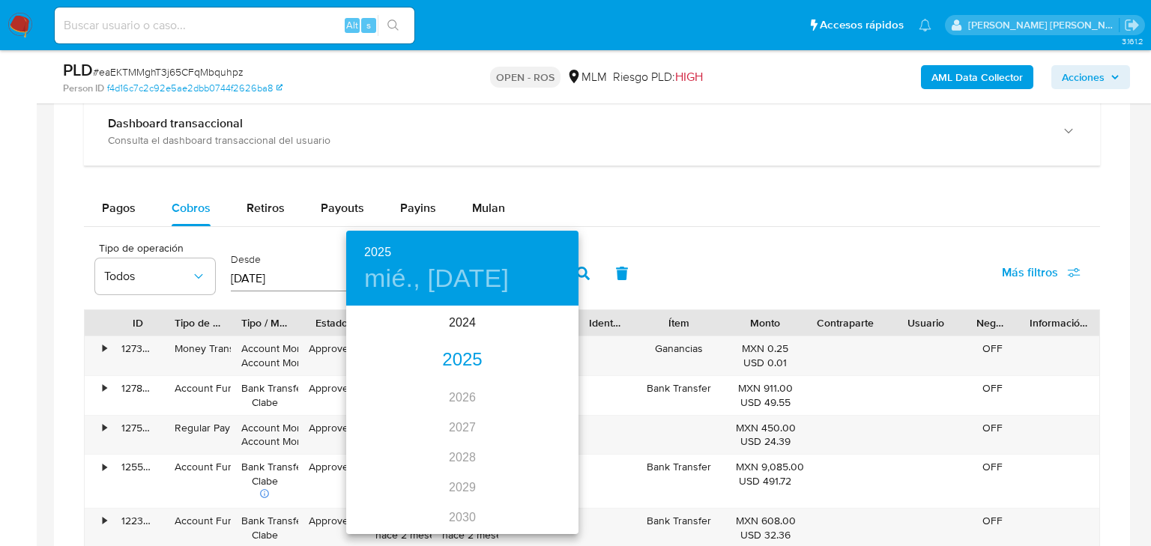
click at [483, 361] on div "2025" at bounding box center [462, 361] width 232 height 30
click at [405, 449] on div "jul." at bounding box center [384, 448] width 77 height 56
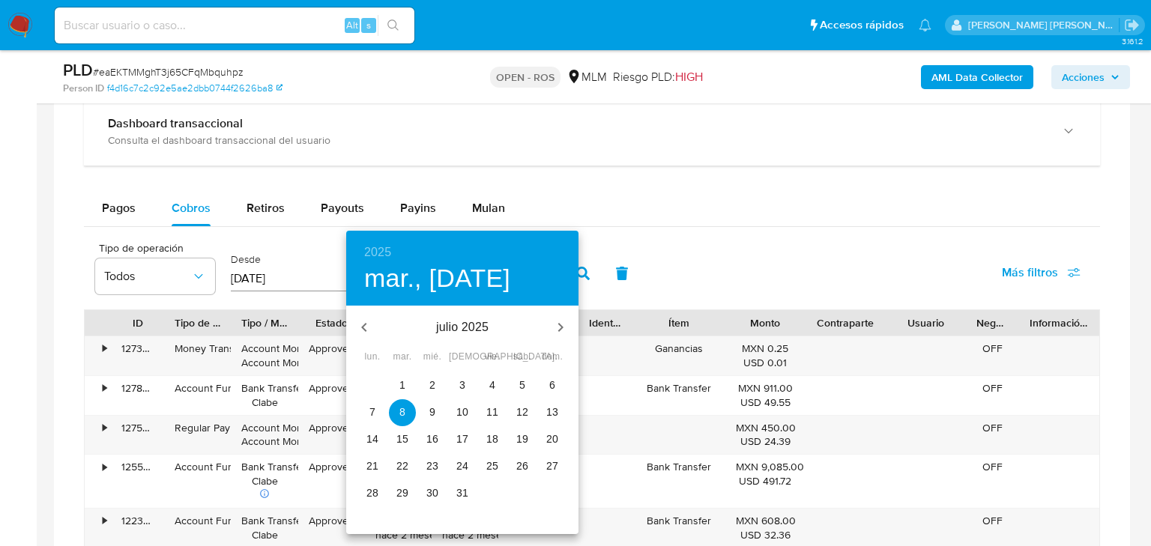
drag, startPoint x: 465, startPoint y: 493, endPoint x: 629, endPoint y: 295, distance: 257.7
click at [462, 492] on p "31" at bounding box center [462, 493] width 12 height 15
type input "31/07/2025"
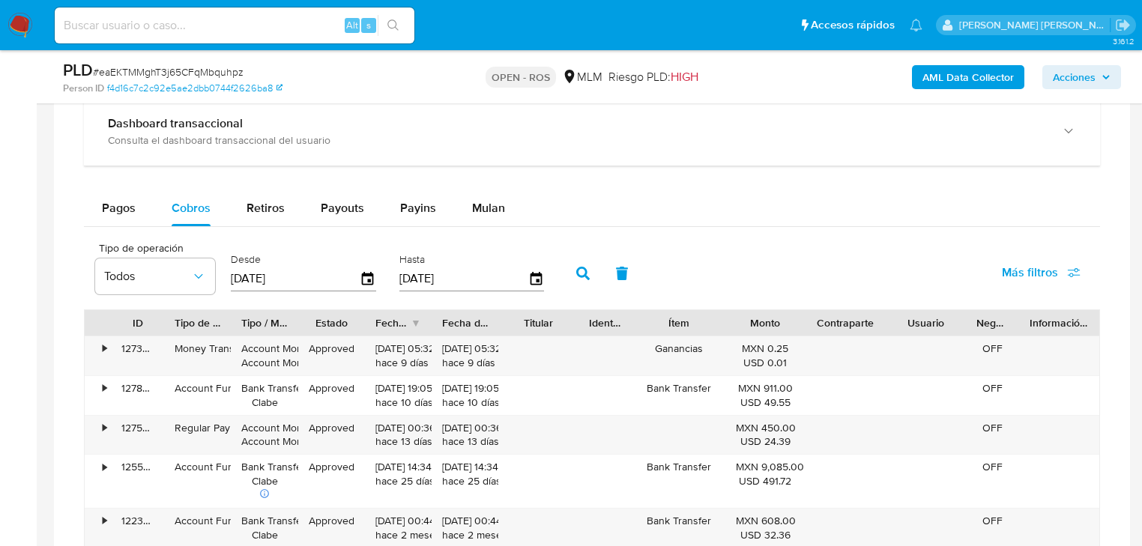
click at [586, 274] on icon "button" at bounding box center [582, 273] width 13 height 13
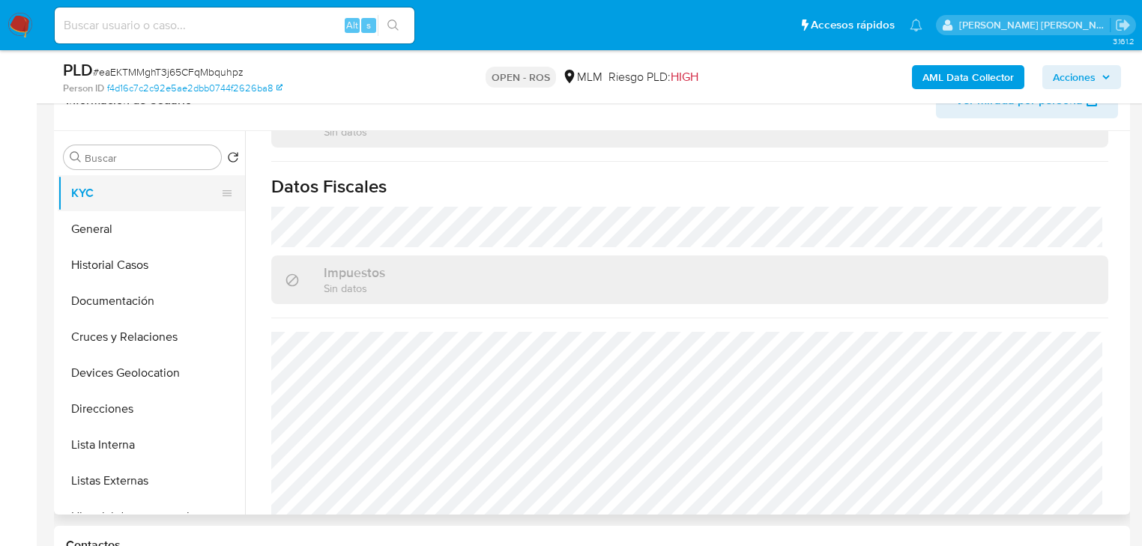
scroll to position [180, 0]
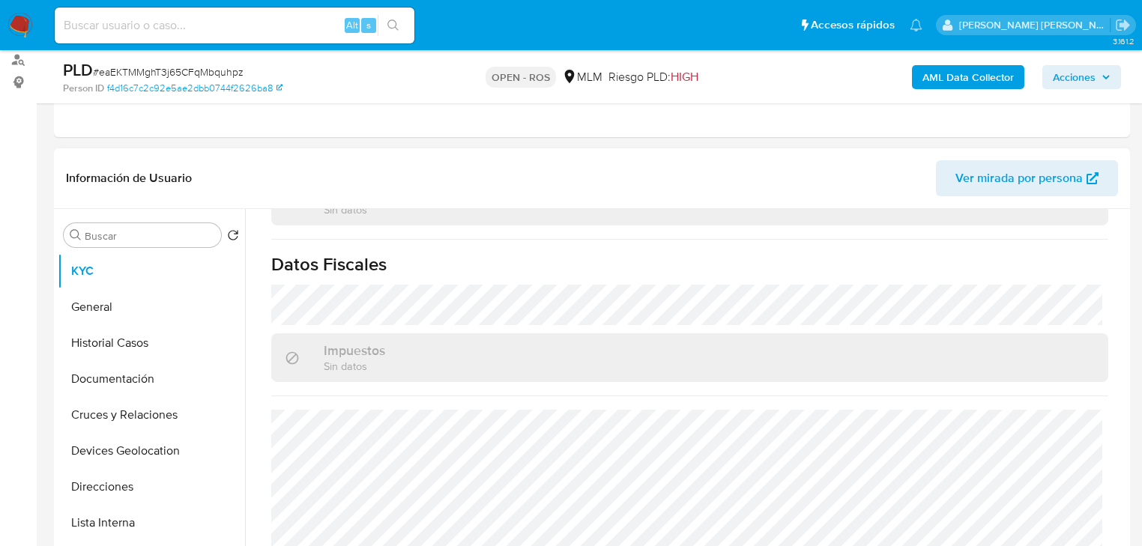
drag, startPoint x: 137, startPoint y: 304, endPoint x: 313, endPoint y: 193, distance: 208.2
click at [137, 303] on button "General" at bounding box center [151, 307] width 187 height 36
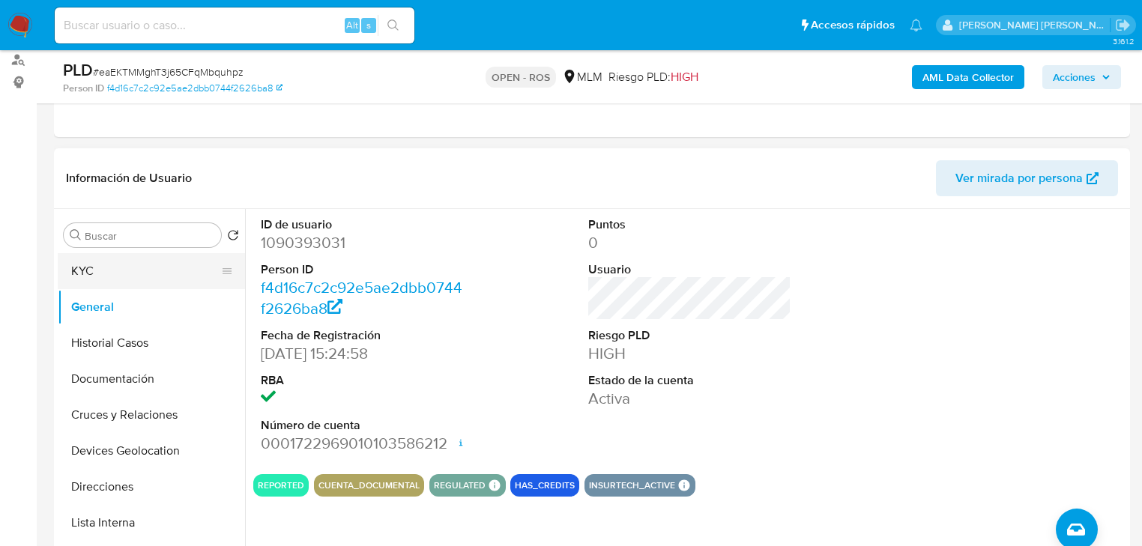
click at [112, 268] on button "KYC" at bounding box center [145, 271] width 175 height 36
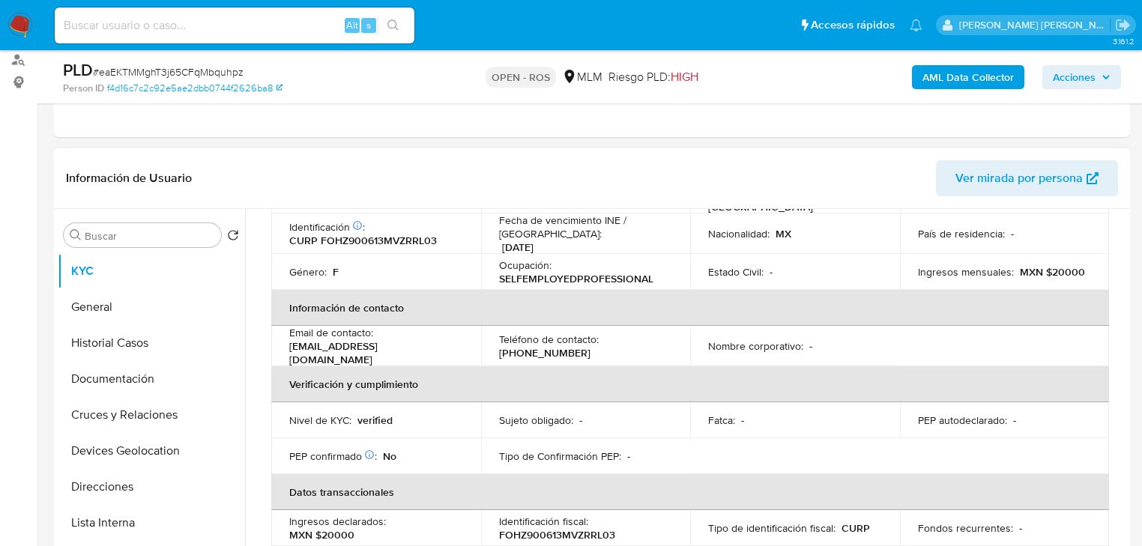
scroll to position [300, 0]
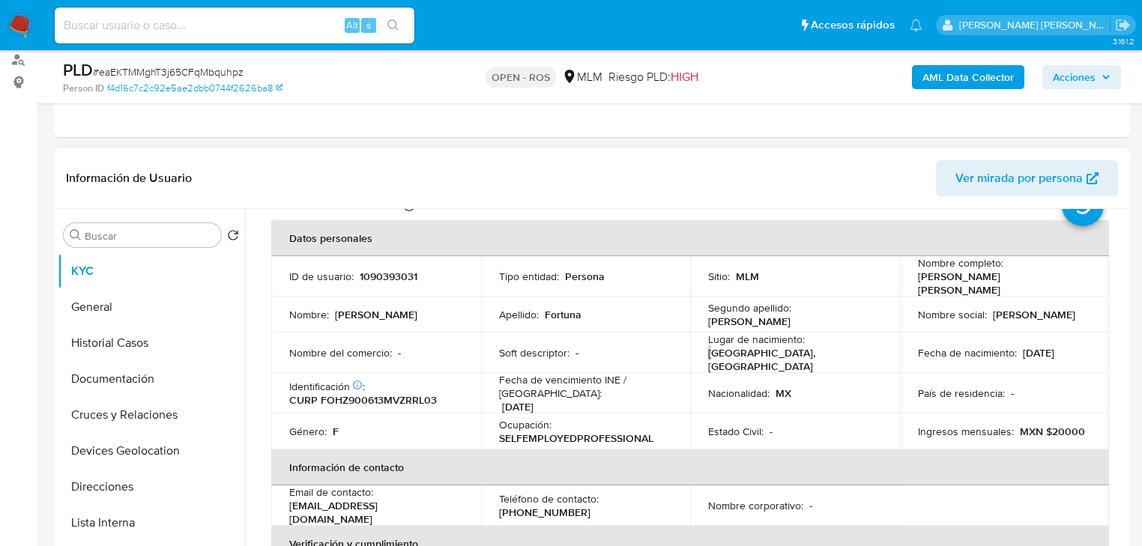
drag, startPoint x: 812, startPoint y: 346, endPoint x: 627, endPoint y: 352, distance: 185.2
click at [630, 349] on tr "Nombre del comercio : - Soft descriptor : - Lugar de nacimiento : MEXICO, VERAC…" at bounding box center [690, 353] width 838 height 40
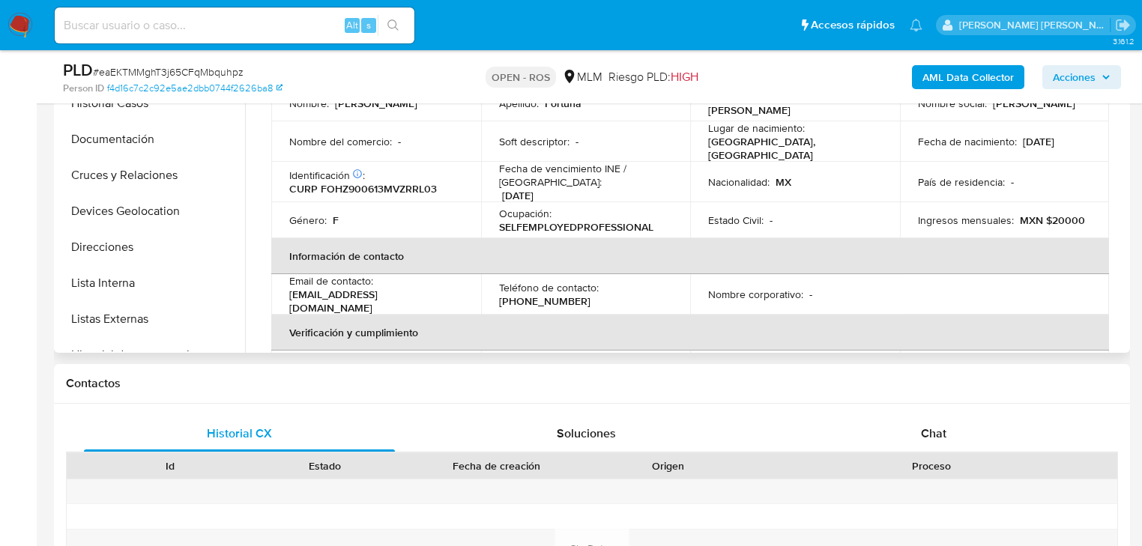
scroll to position [0, 0]
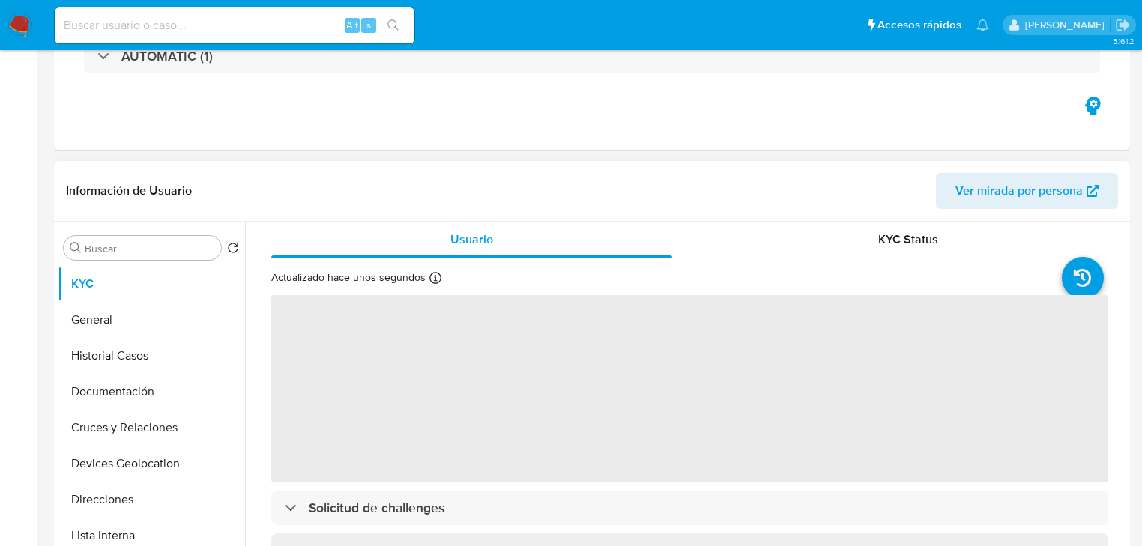
select select "10"
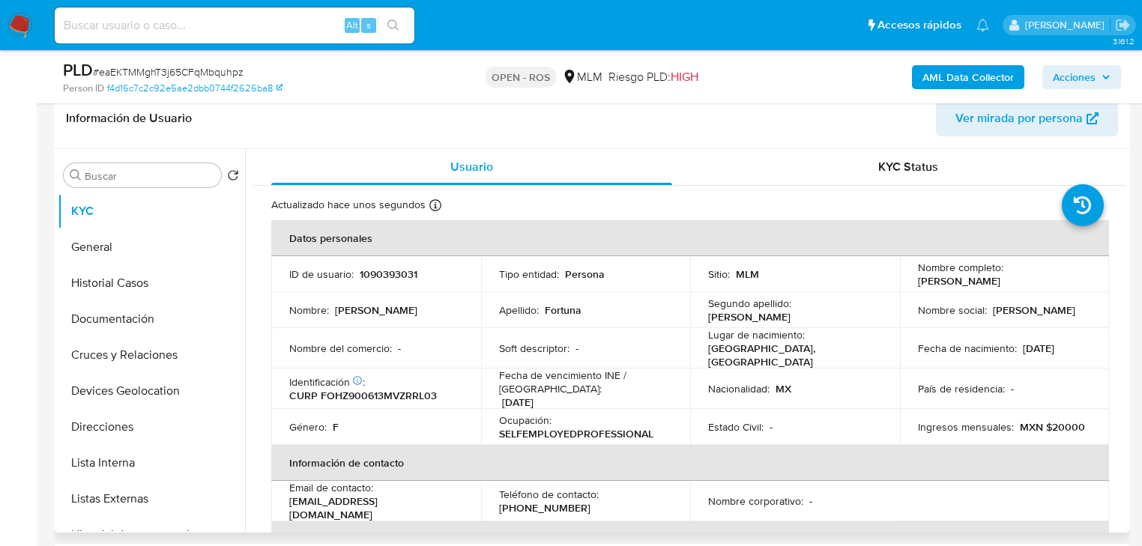
scroll to position [240, 0]
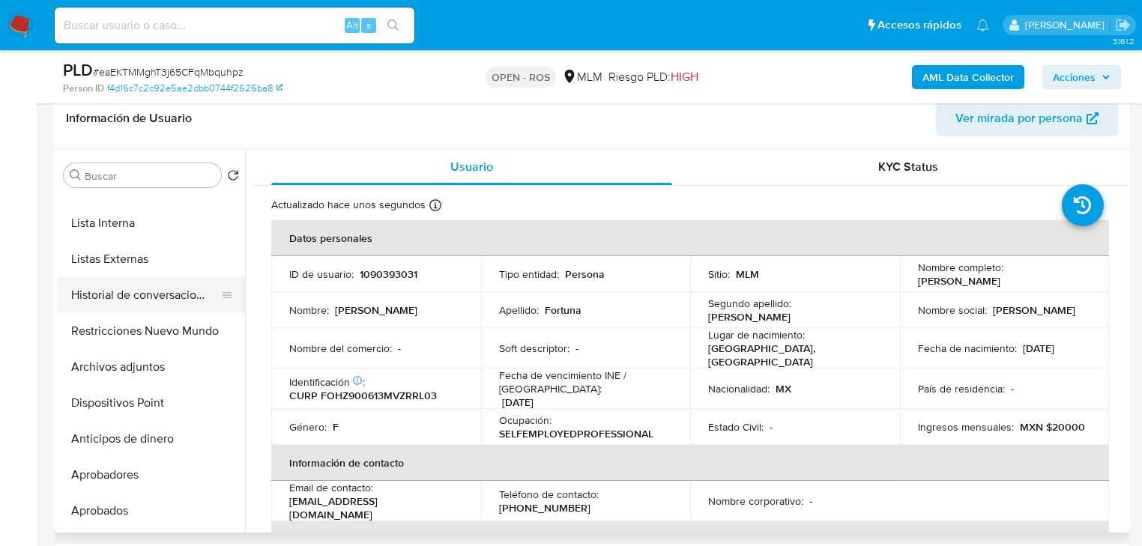
click at [177, 295] on button "Historial de conversaciones" at bounding box center [145, 295] width 175 height 36
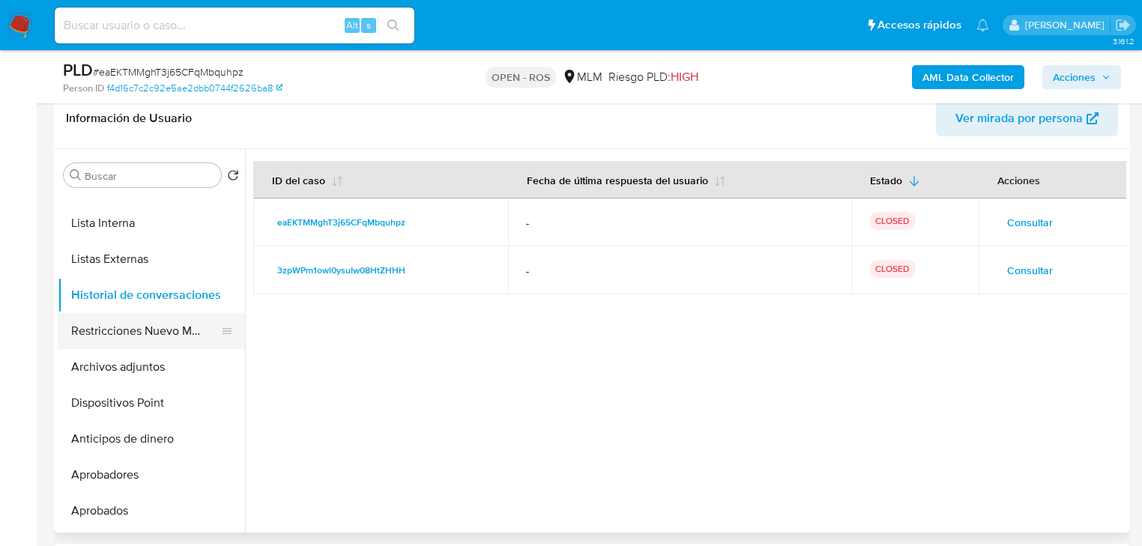
click at [172, 332] on button "Restricciones Nuevo Mundo" at bounding box center [145, 331] width 175 height 36
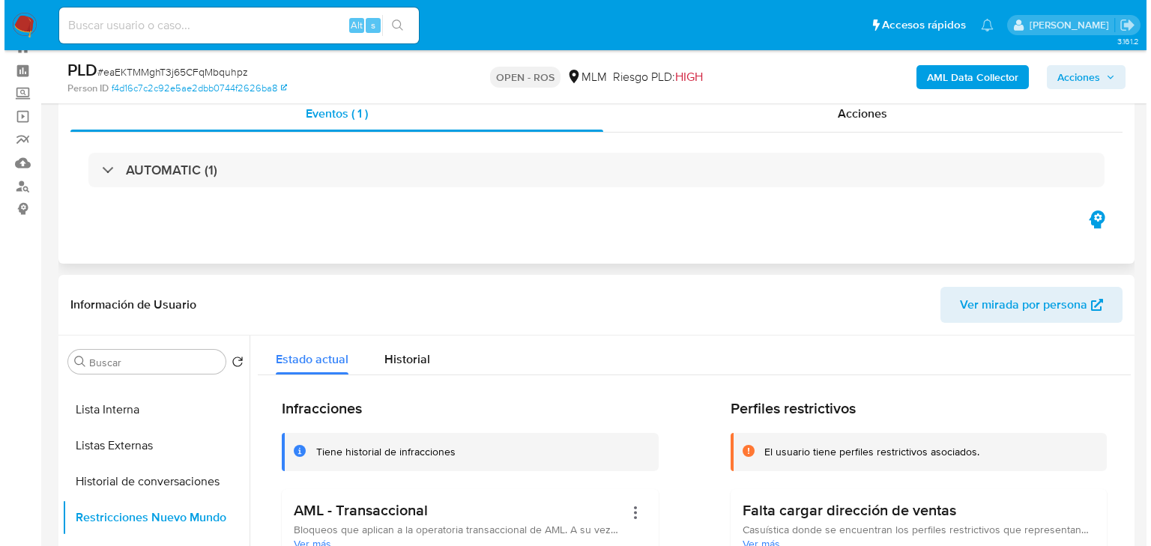
scroll to position [0, 0]
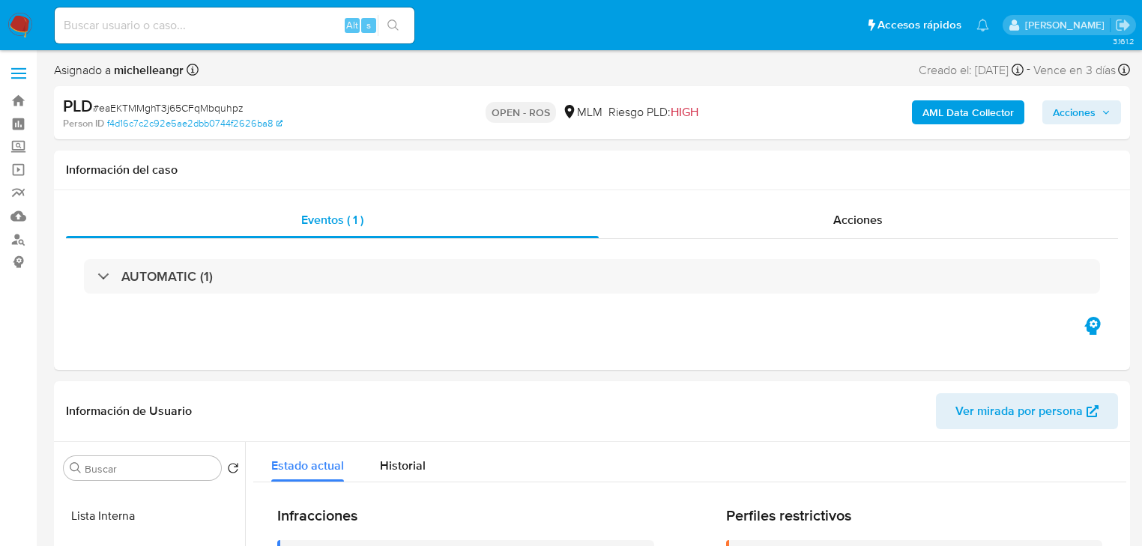
click at [1052, 117] on button "Acciones" at bounding box center [1082, 112] width 79 height 24
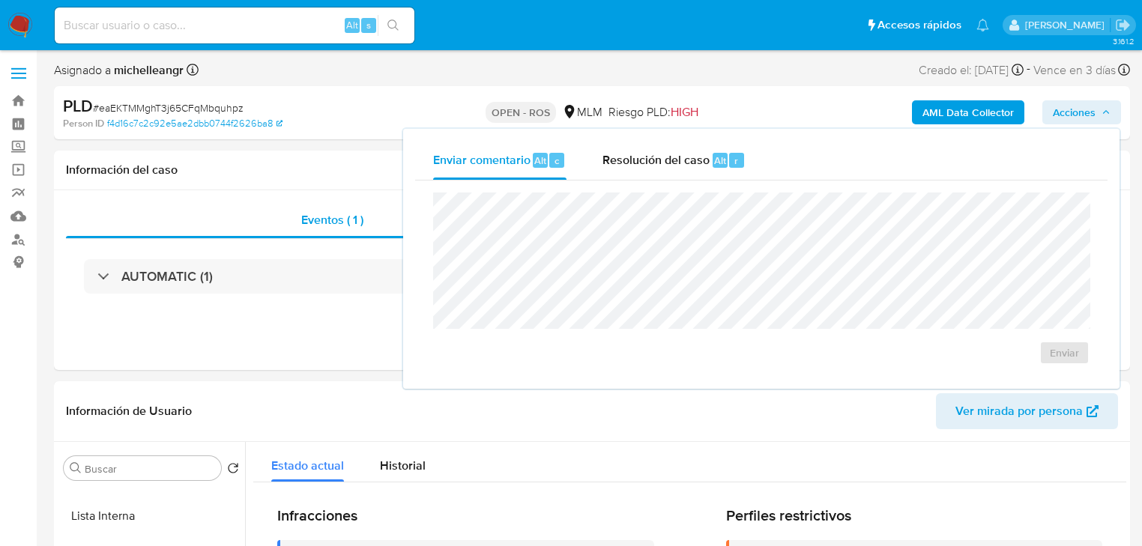
click at [1054, 119] on span "Acciones" at bounding box center [1074, 112] width 43 height 24
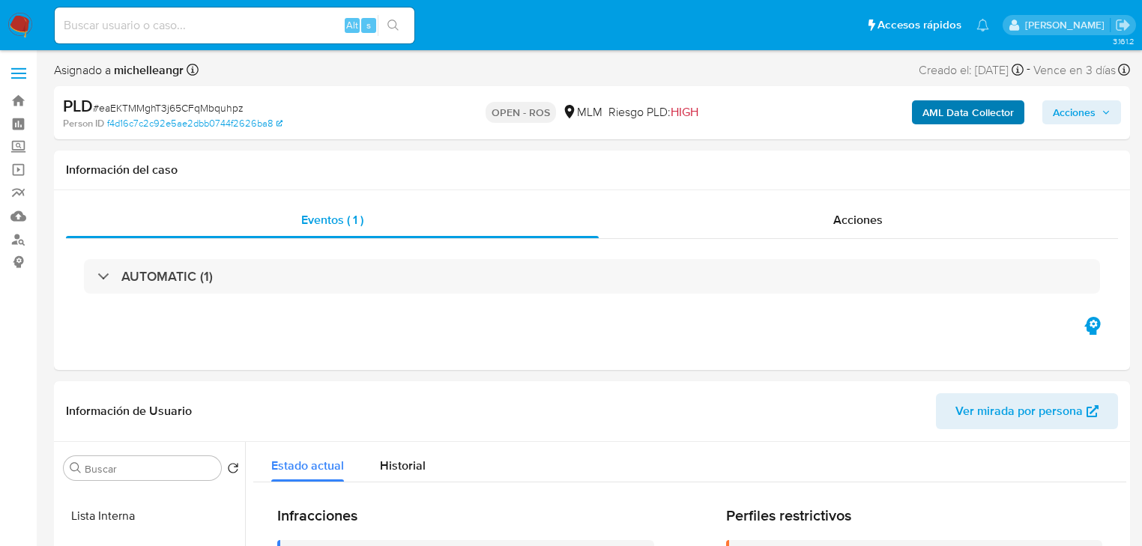
drag, startPoint x: 1074, startPoint y: 107, endPoint x: 995, endPoint y: 121, distance: 80.7
click at [1073, 107] on span "Acciones" at bounding box center [1074, 112] width 43 height 24
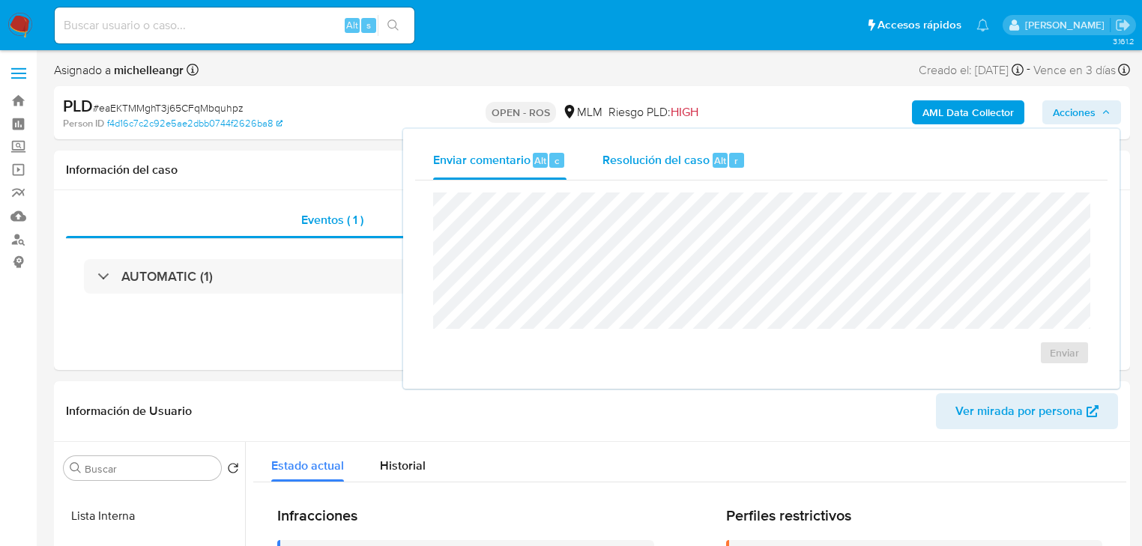
click at [626, 161] on span "Resolución del caso" at bounding box center [656, 159] width 107 height 17
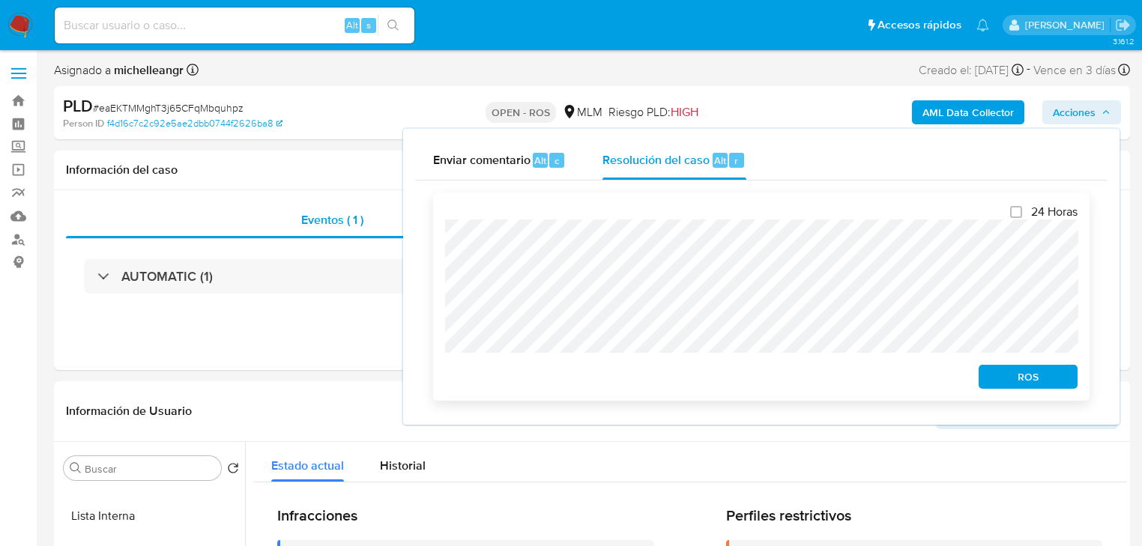
click at [1019, 372] on span "ROS" at bounding box center [1028, 377] width 78 height 21
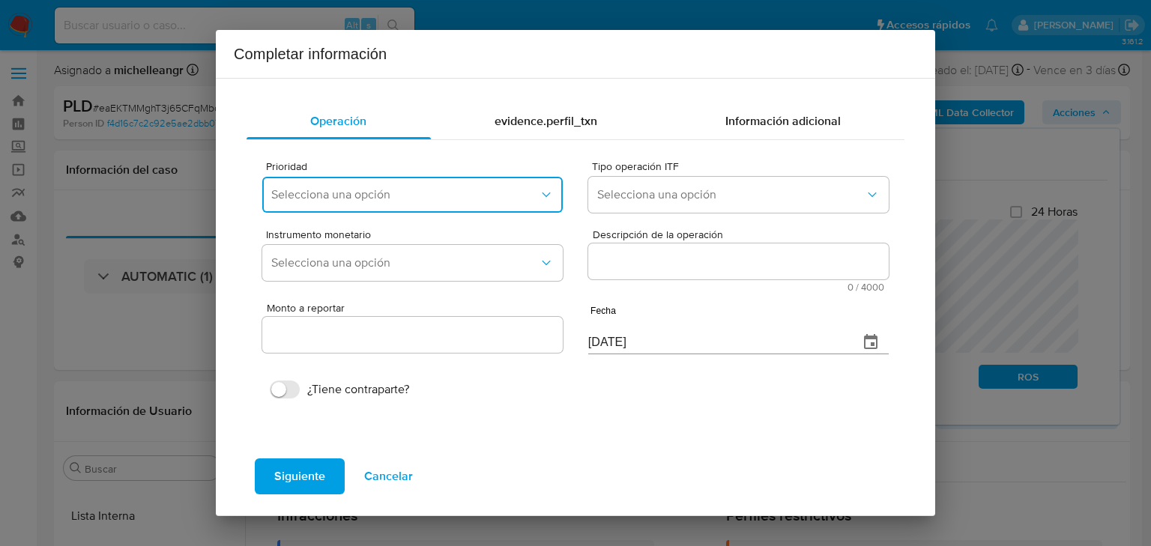
click at [379, 178] on button "Selecciona una opción" at bounding box center [412, 195] width 301 height 36
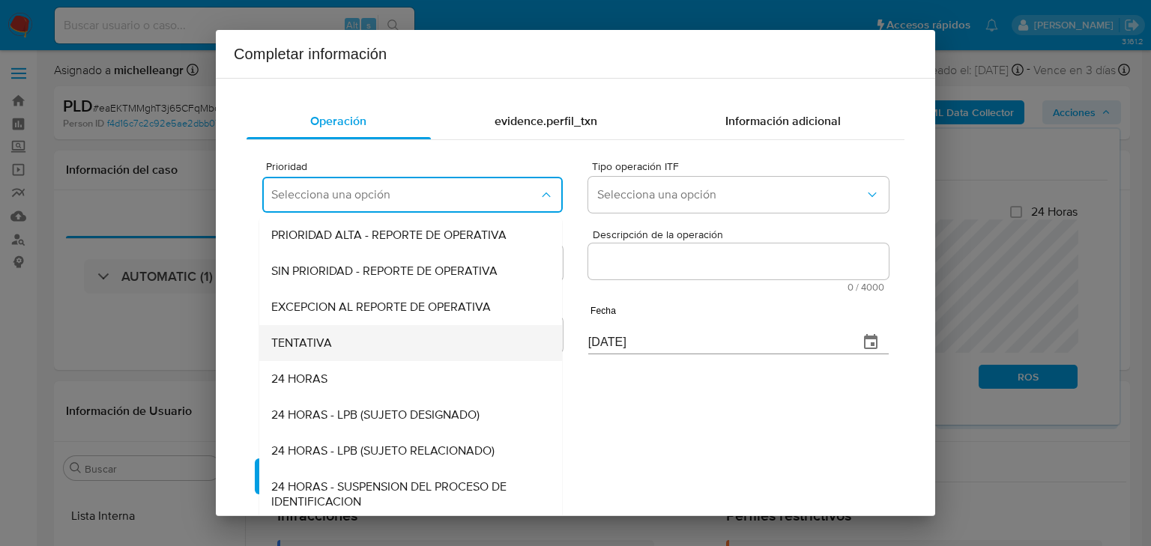
scroll to position [3, 0]
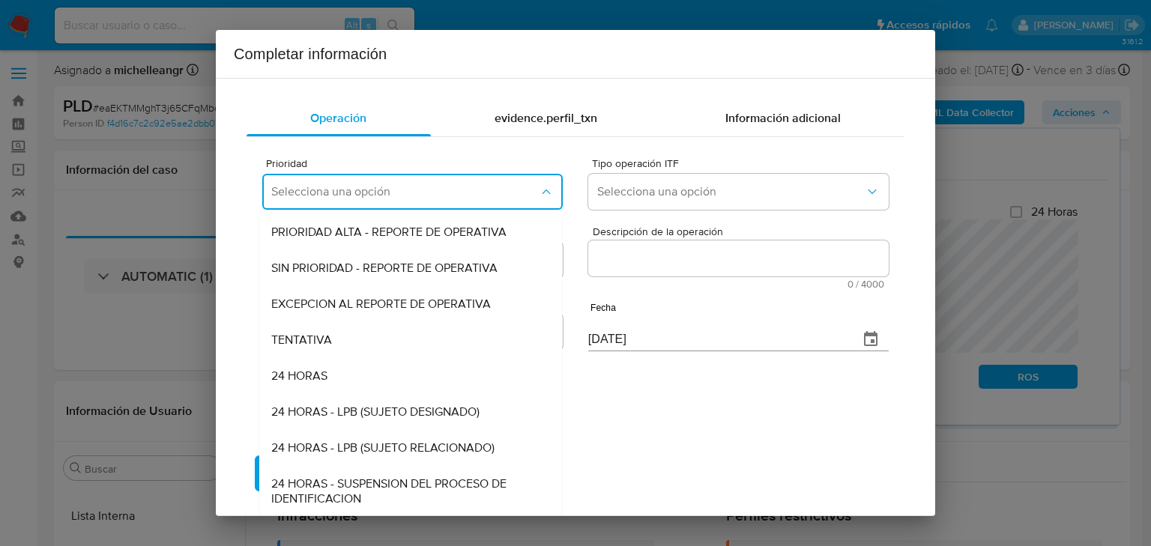
drag, startPoint x: 366, startPoint y: 311, endPoint x: 797, endPoint y: 259, distance: 434.9
click at [368, 310] on span "EXCEPCION AL REPORTE DE OPERATIVA" at bounding box center [381, 304] width 220 height 15
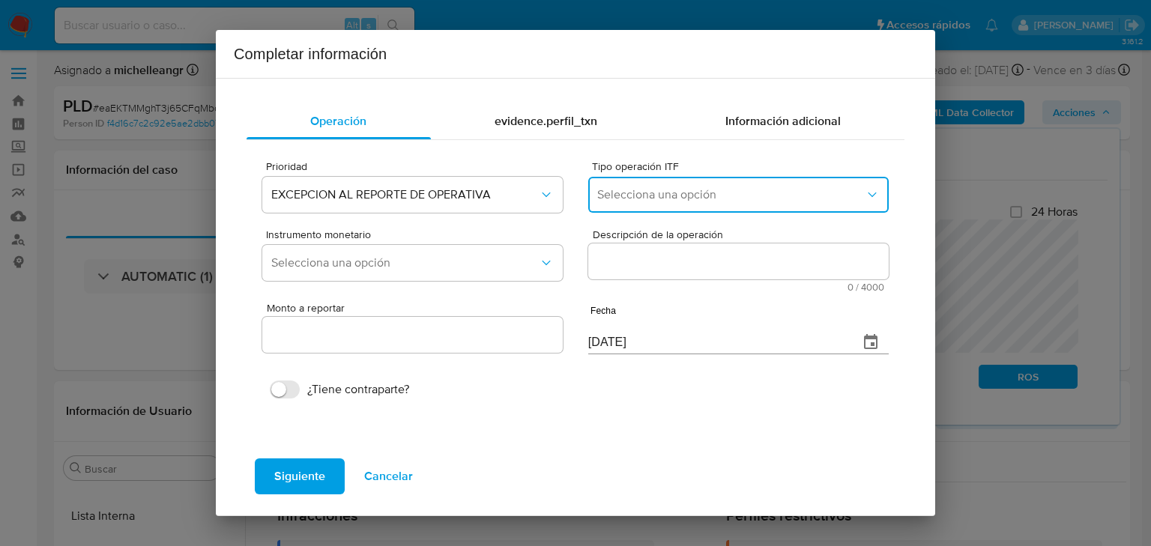
drag, startPoint x: 712, startPoint y: 190, endPoint x: 719, endPoint y: 199, distance: 11.2
click at [715, 190] on span "Selecciona una opción" at bounding box center [731, 194] width 268 height 15
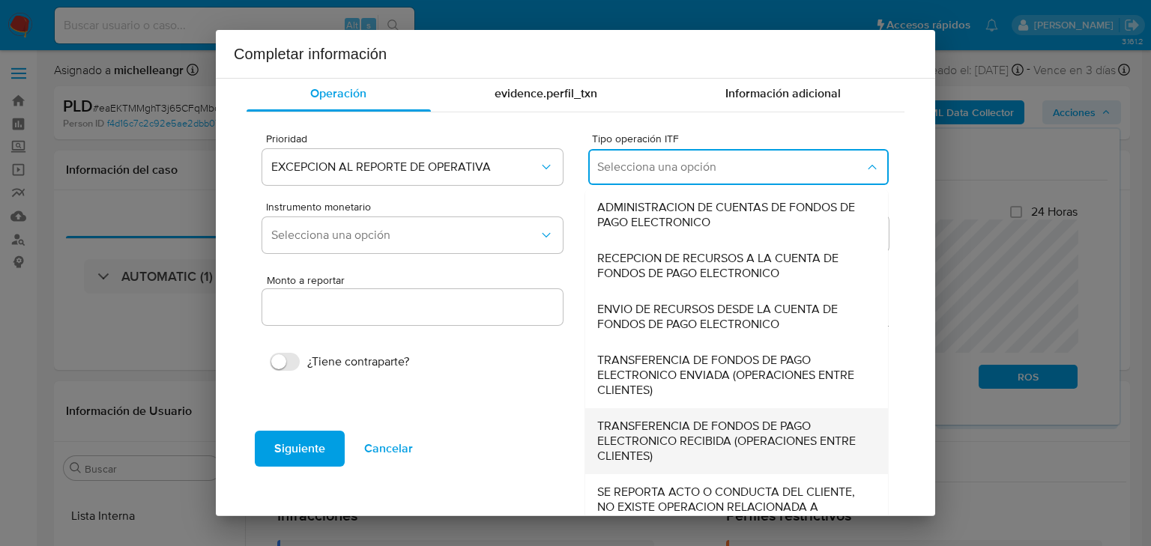
scroll to position [51, 0]
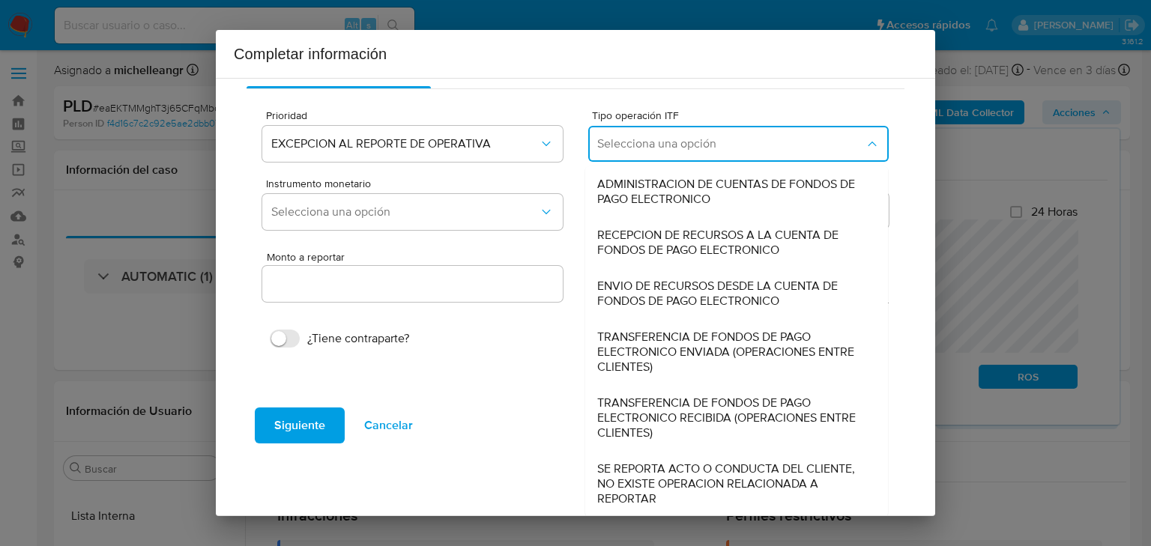
click at [624, 500] on span "SE REPORTA ACTO O CONDUCTA DEL CLIENTE, NO EXISTE OPERACION RELACIONADA A REPOR…" at bounding box center [732, 484] width 270 height 45
type input "0.00"
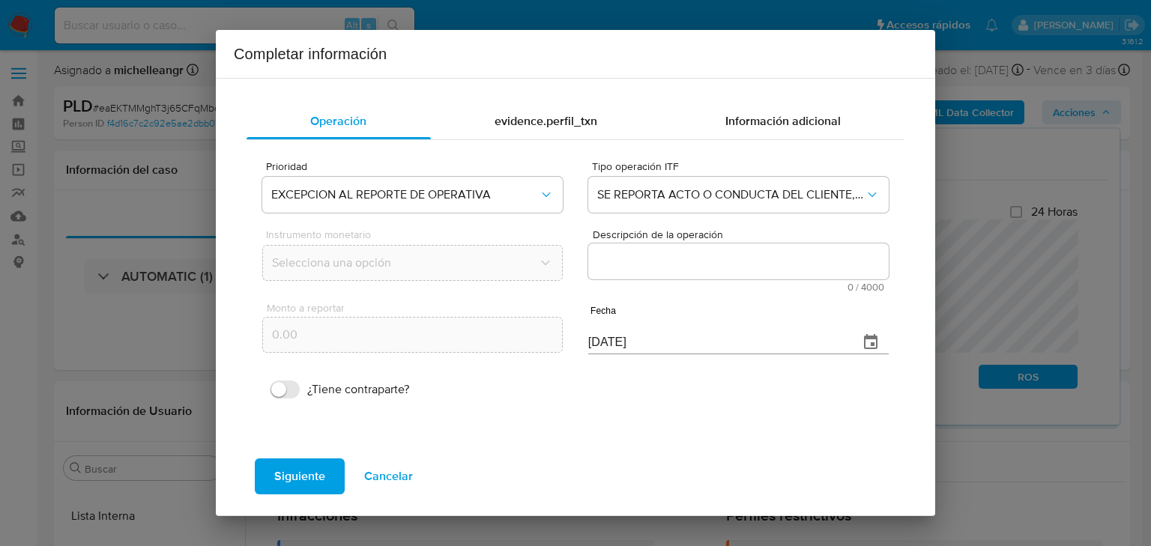
click at [648, 261] on textarea "Descripción de la operación" at bounding box center [738, 262] width 301 height 36
paste textarea "/CONOCIMIENTO DEL CLIENTE O USUARIO/CLIENTE ZULMA VIANEY FORTUNA HERNANDEZ NUME…"
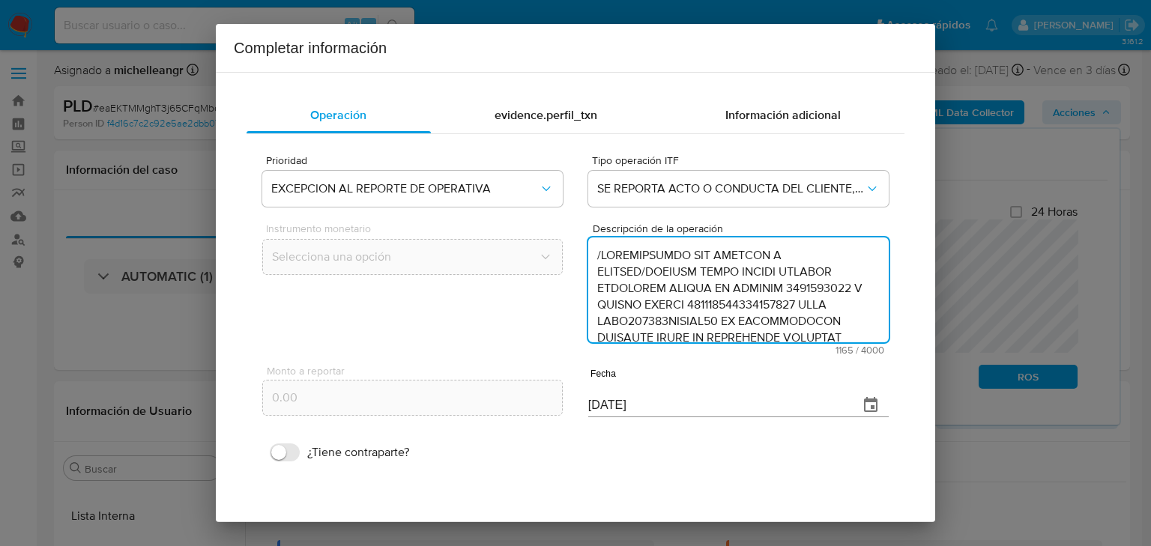
scroll to position [432, 0]
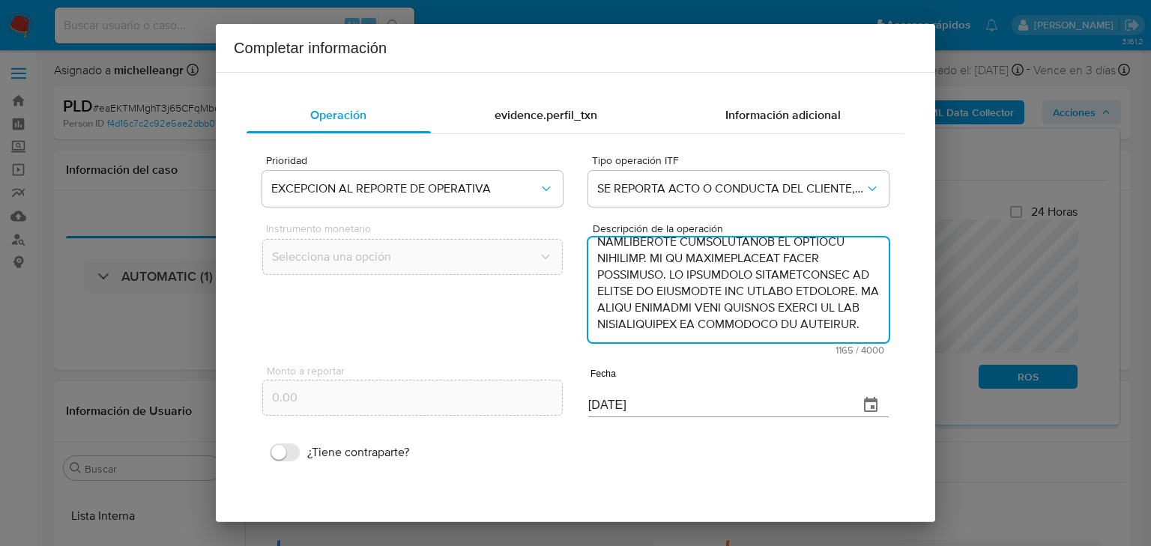
type textarea "/CONOCIMIENTO DEL CLIENTE O USUARIO/CLIENTE ZULMA VIANEY FORTUNA HERNANDEZ NUME…"
click at [864, 400] on icon "button" at bounding box center [870, 404] width 13 height 15
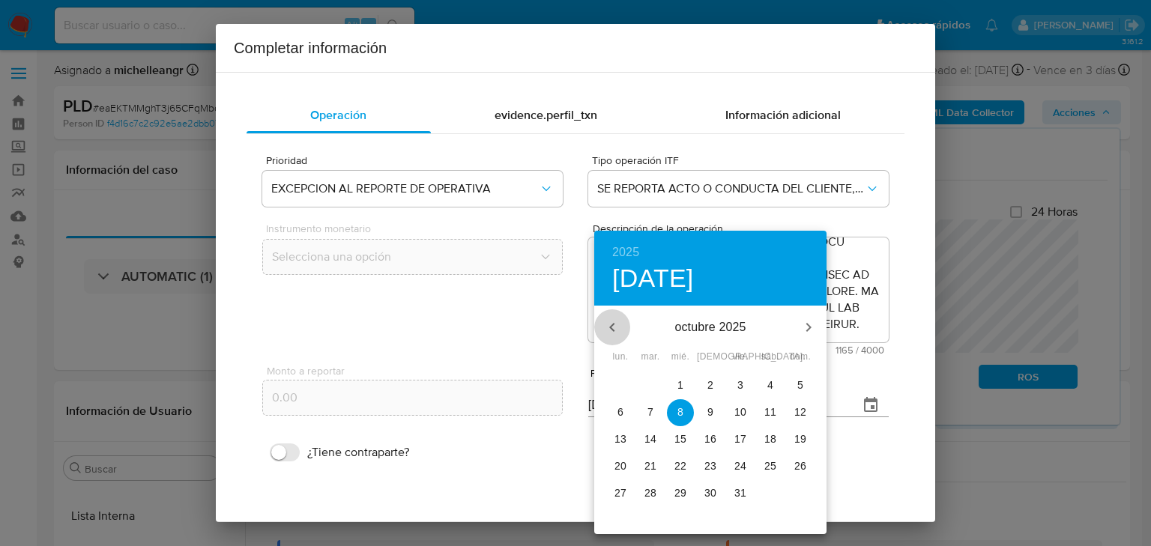
click at [615, 324] on icon "button" at bounding box center [612, 328] width 18 height 18
drag, startPoint x: 675, startPoint y: 501, endPoint x: 709, endPoint y: 474, distance: 42.7
click at [675, 498] on p "30" at bounding box center [681, 493] width 12 height 15
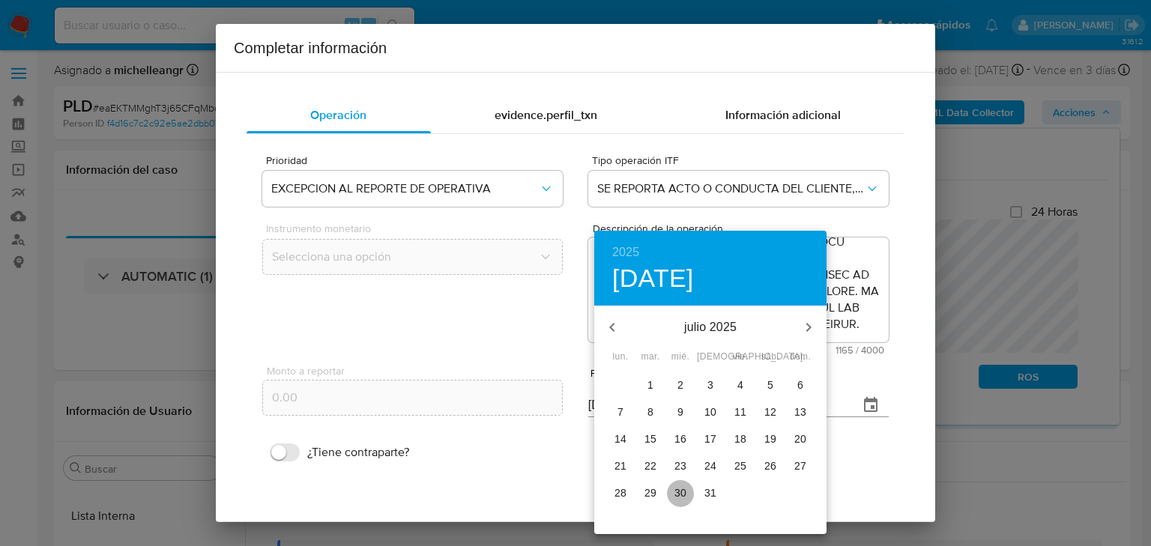
type input "30/07/2025"
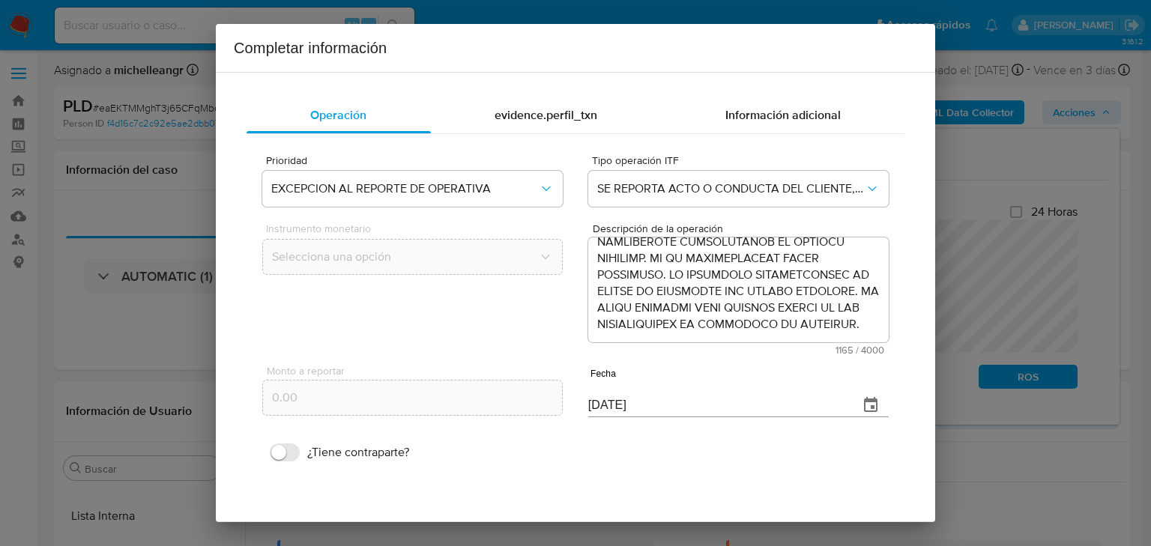
click at [540, 119] on span "evidence.perfil_txn" at bounding box center [546, 114] width 103 height 17
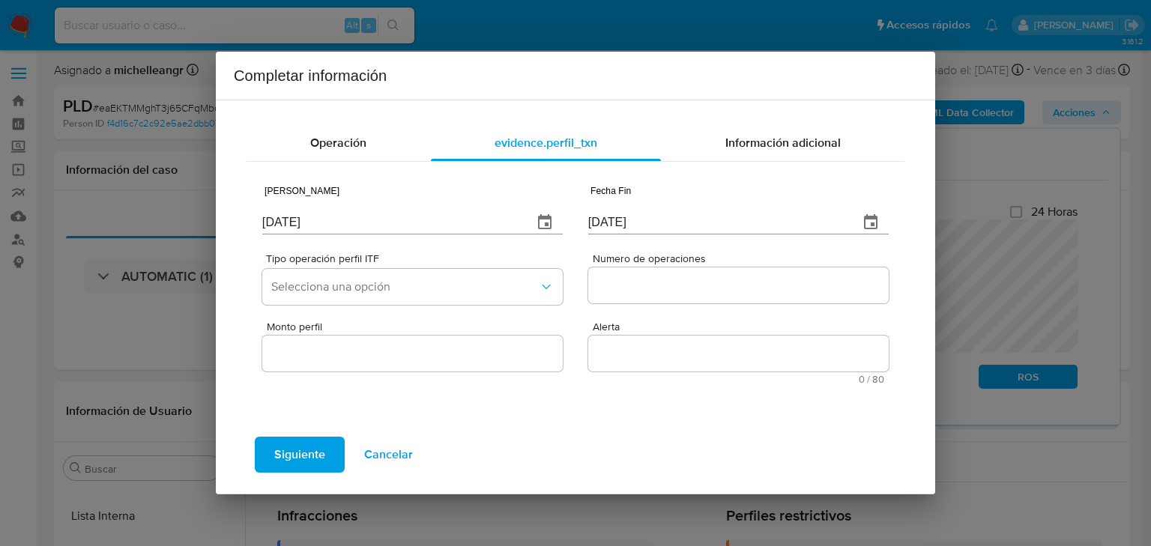
click at [550, 217] on icon "button" at bounding box center [544, 221] width 13 height 15
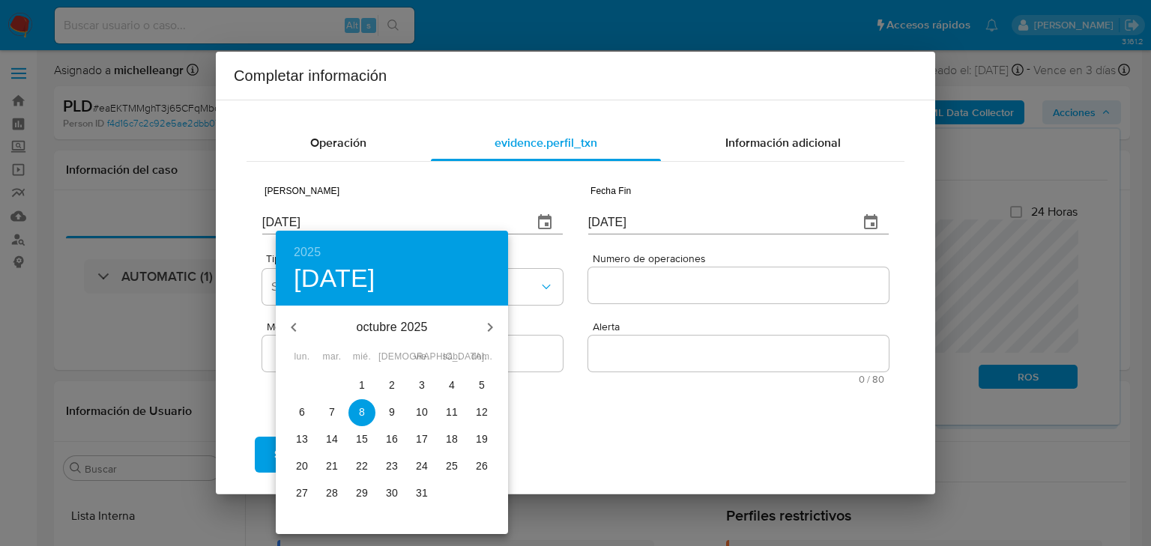
click at [307, 323] on button "button" at bounding box center [294, 328] width 36 height 36
click at [301, 329] on icon "button" at bounding box center [294, 328] width 18 height 18
click at [300, 329] on icon "button" at bounding box center [294, 328] width 18 height 18
click at [301, 328] on icon "button" at bounding box center [294, 328] width 18 height 18
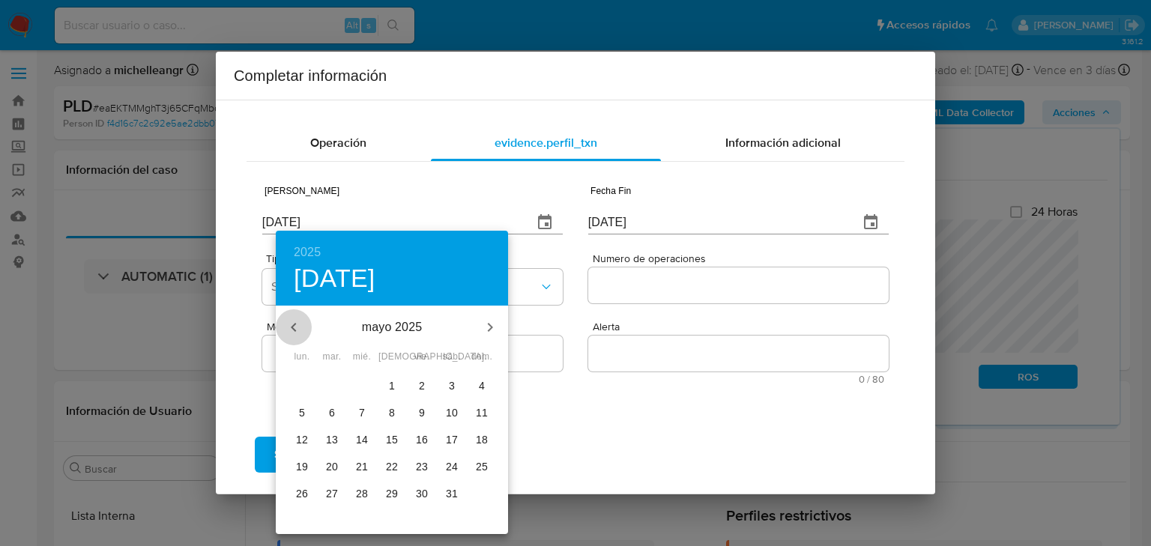
click at [301, 328] on icon "button" at bounding box center [294, 328] width 18 height 18
click at [301, 331] on icon "button" at bounding box center [294, 328] width 18 height 18
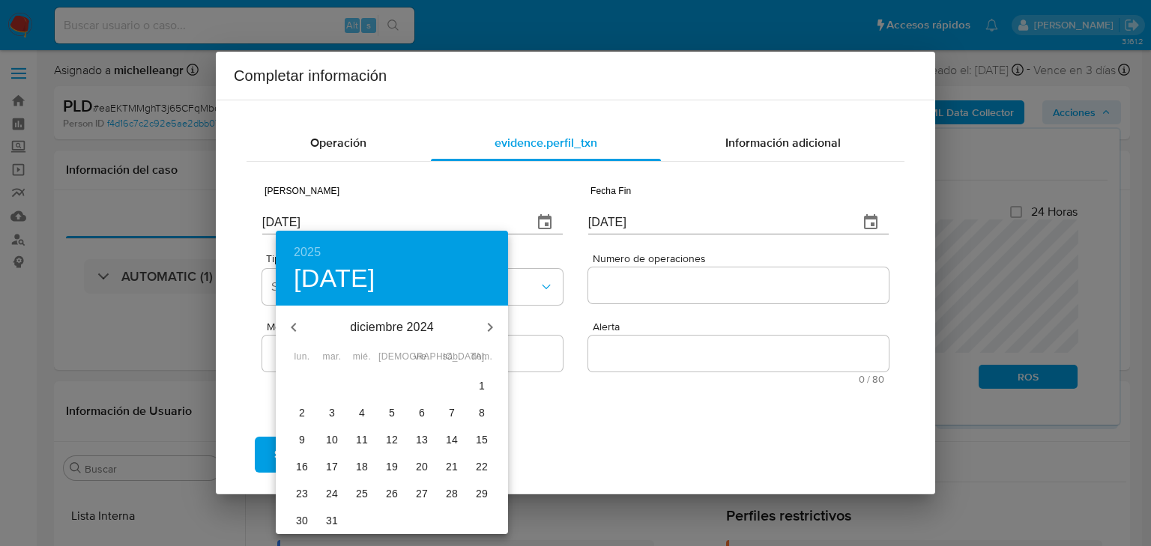
click at [301, 331] on icon "button" at bounding box center [294, 328] width 18 height 18
click at [302, 331] on icon "button" at bounding box center [294, 328] width 18 height 18
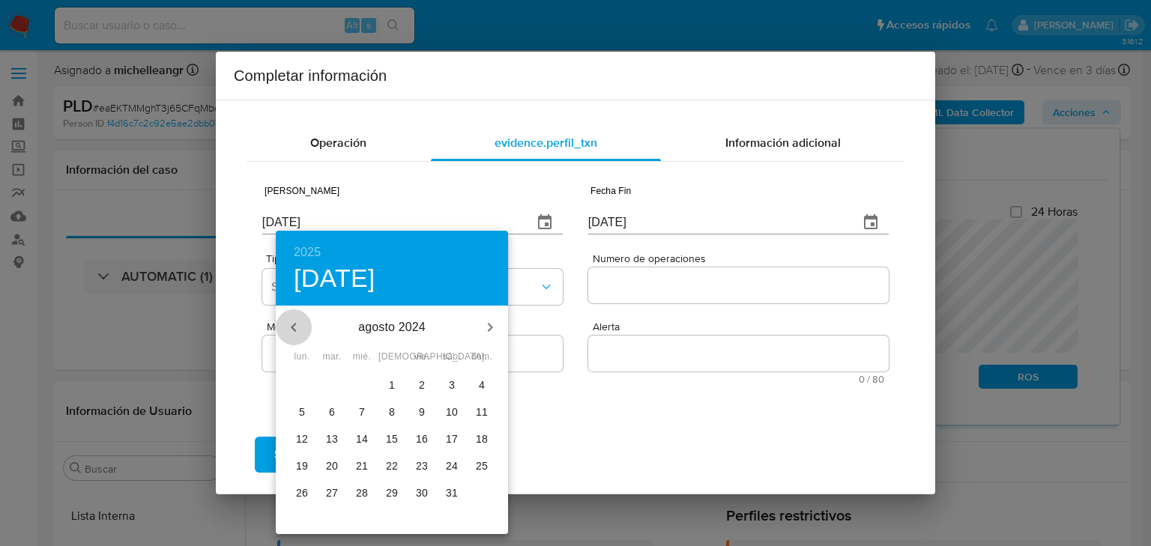
click at [302, 331] on icon "button" at bounding box center [294, 328] width 18 height 18
click at [491, 332] on icon "button" at bounding box center [490, 328] width 18 height 18
click at [308, 383] on span "1" at bounding box center [302, 385] width 27 height 15
type input "01/07/2024"
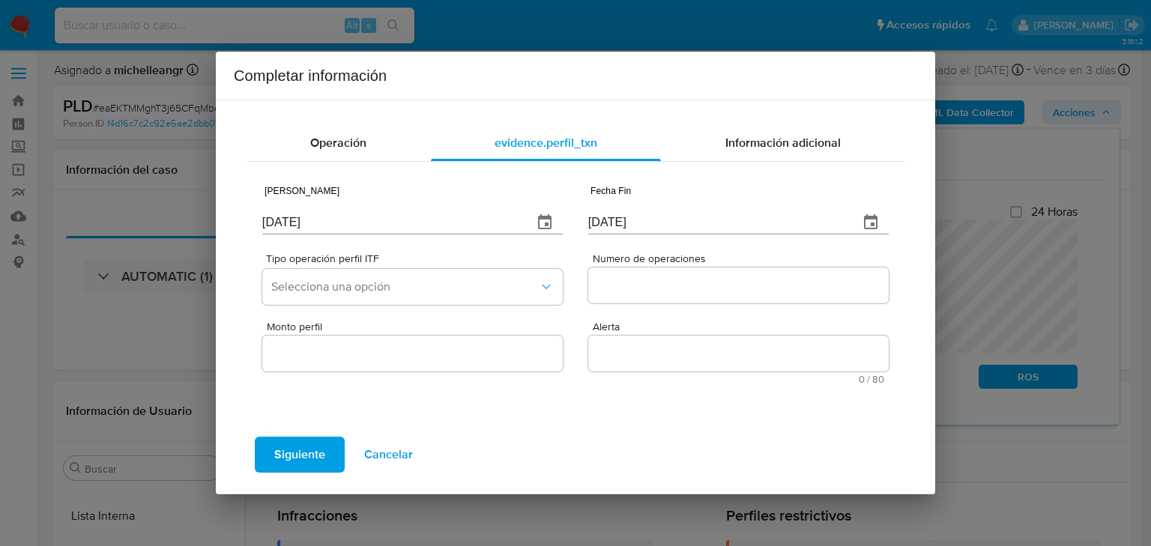
click at [869, 214] on icon "button" at bounding box center [871, 223] width 18 height 18
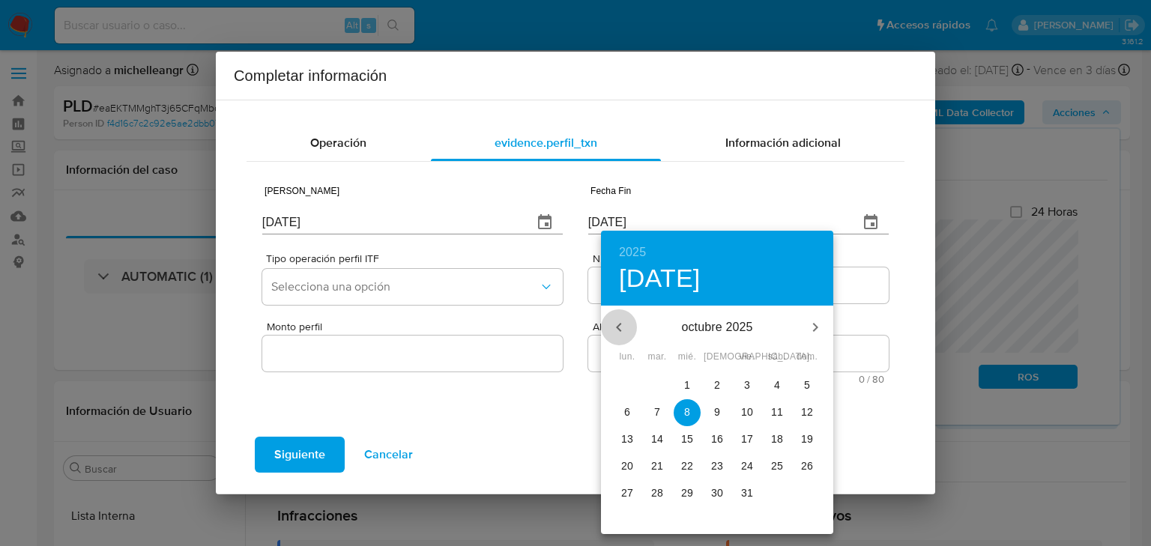
click at [626, 334] on icon "button" at bounding box center [619, 328] width 18 height 18
click at [626, 333] on icon "button" at bounding box center [619, 328] width 18 height 18
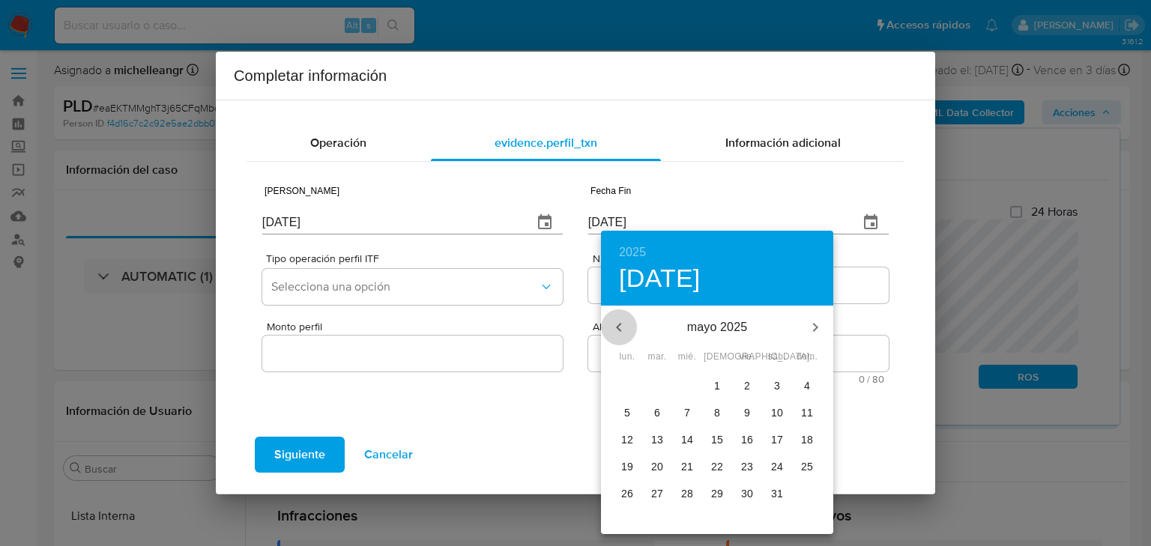
click at [622, 334] on icon "button" at bounding box center [619, 328] width 18 height 18
click at [618, 338] on button "button" at bounding box center [619, 328] width 36 height 36
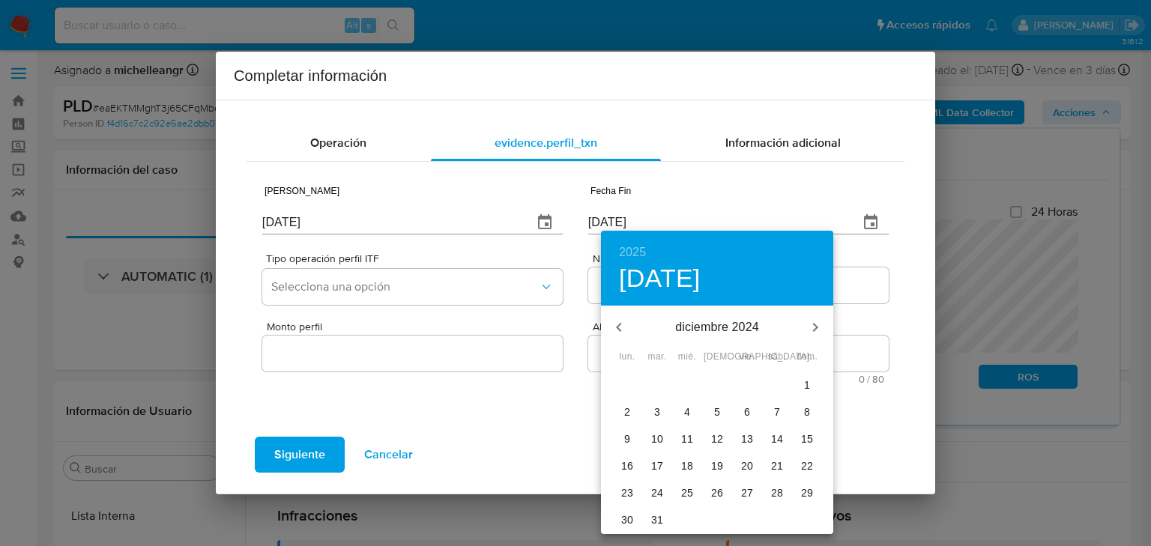
click at [656, 522] on p "31" at bounding box center [657, 520] width 12 height 15
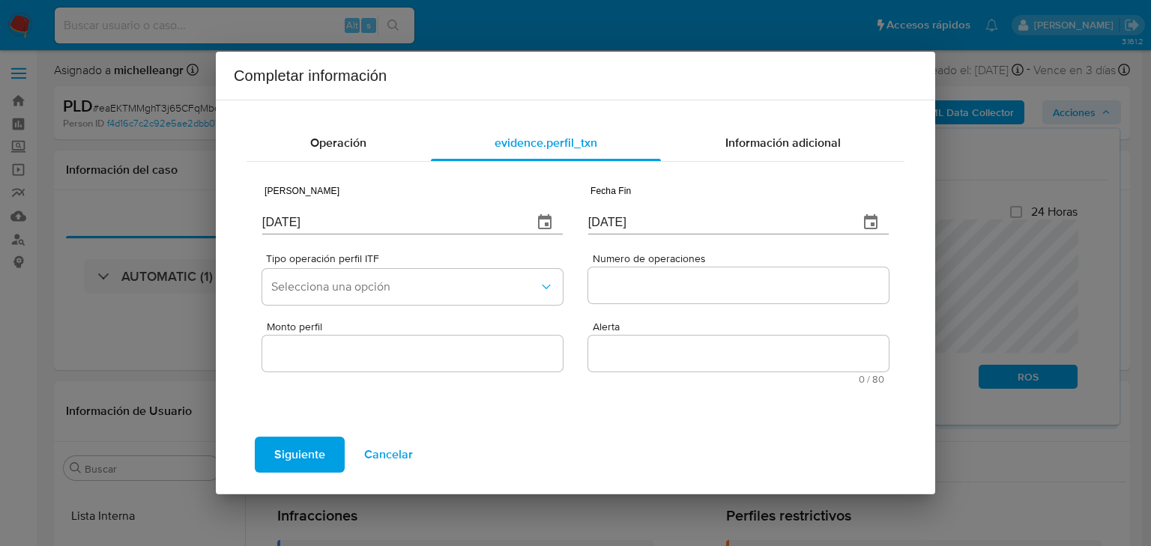
type input "31/12/2024"
click at [336, 280] on span "Selecciona una opción" at bounding box center [405, 287] width 268 height 15
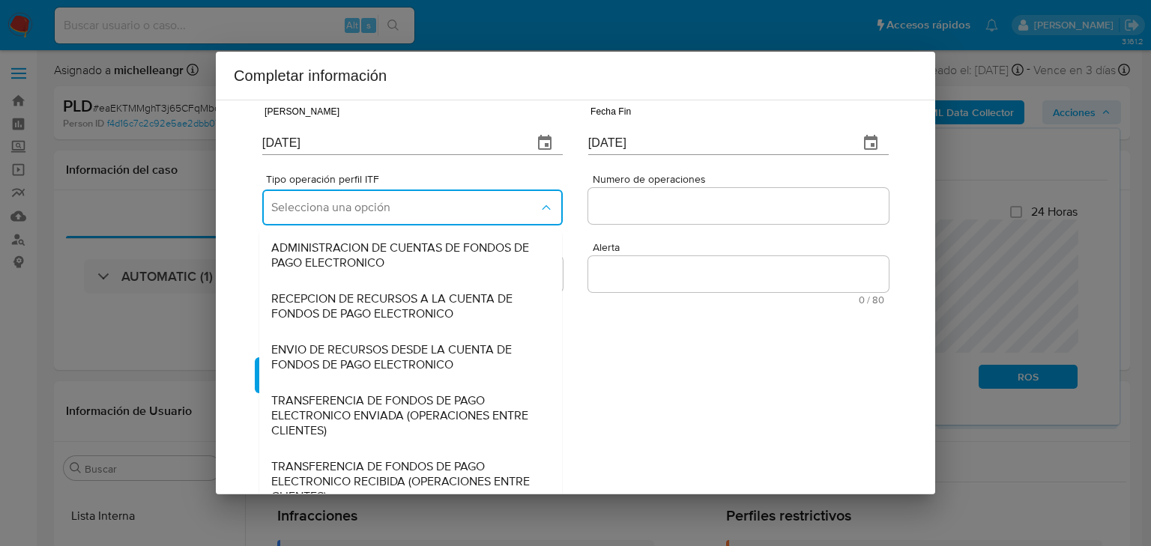
scroll to position [166, 0]
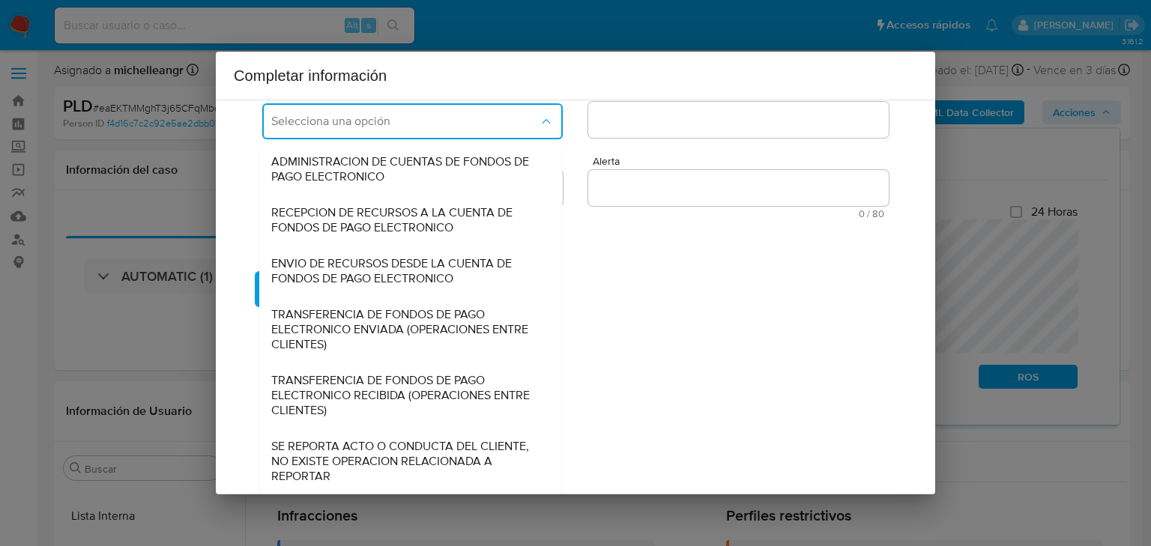
click at [390, 463] on span "SE REPORTA ACTO O CONDUCTA DEL CLIENTE, NO EXISTE OPERACION RELACIONADA A REPOR…" at bounding box center [406, 461] width 270 height 45
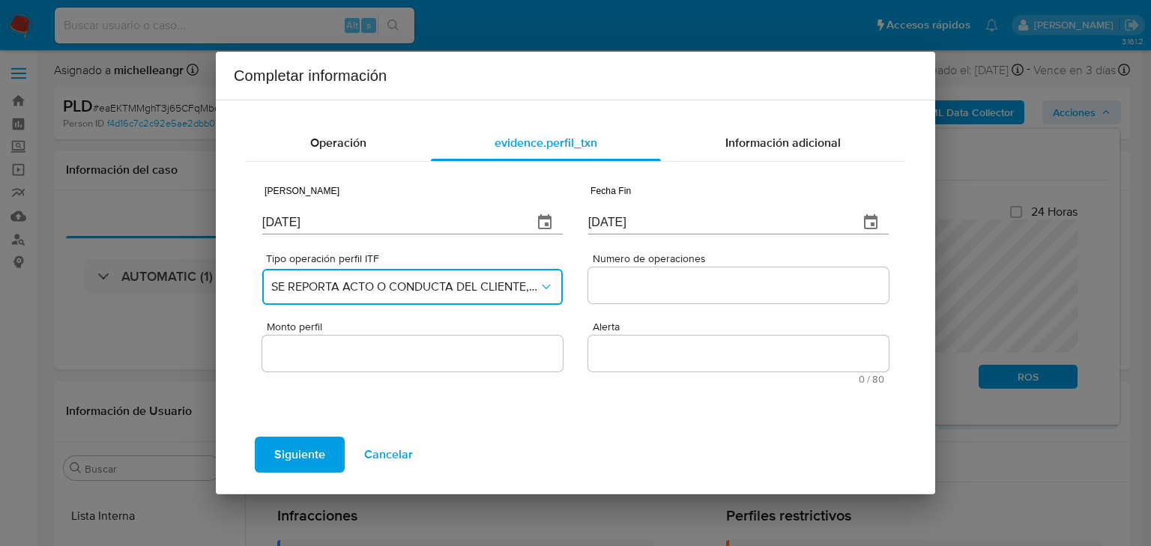
scroll to position [0, 0]
click at [648, 292] on div at bounding box center [738, 286] width 301 height 36
click at [648, 291] on input "Numero de operaciones" at bounding box center [738, 285] width 301 height 19
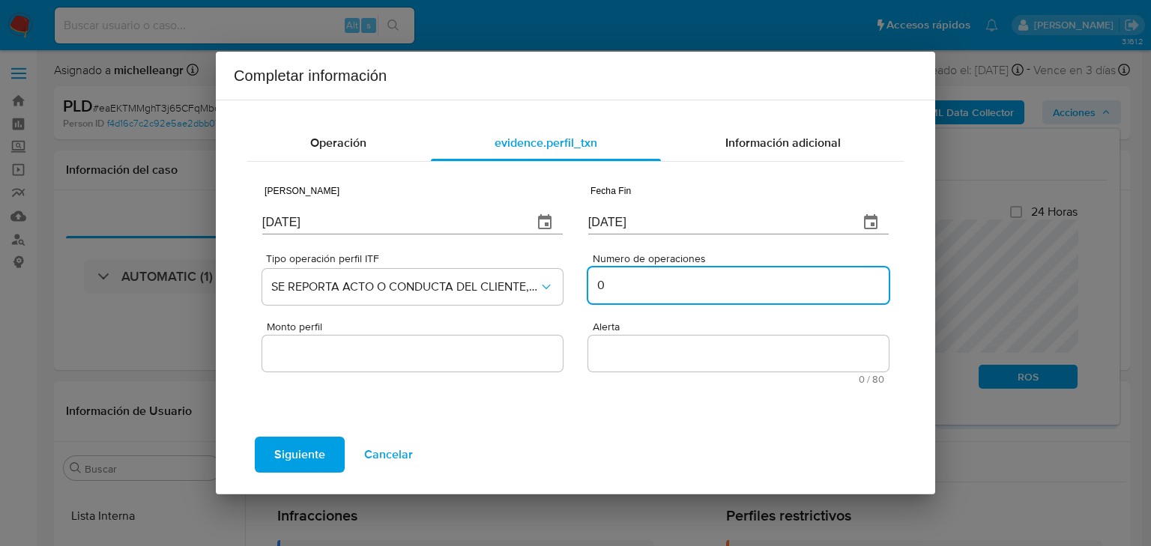
type input "0"
click at [501, 344] on input "Monto perfil" at bounding box center [412, 353] width 301 height 19
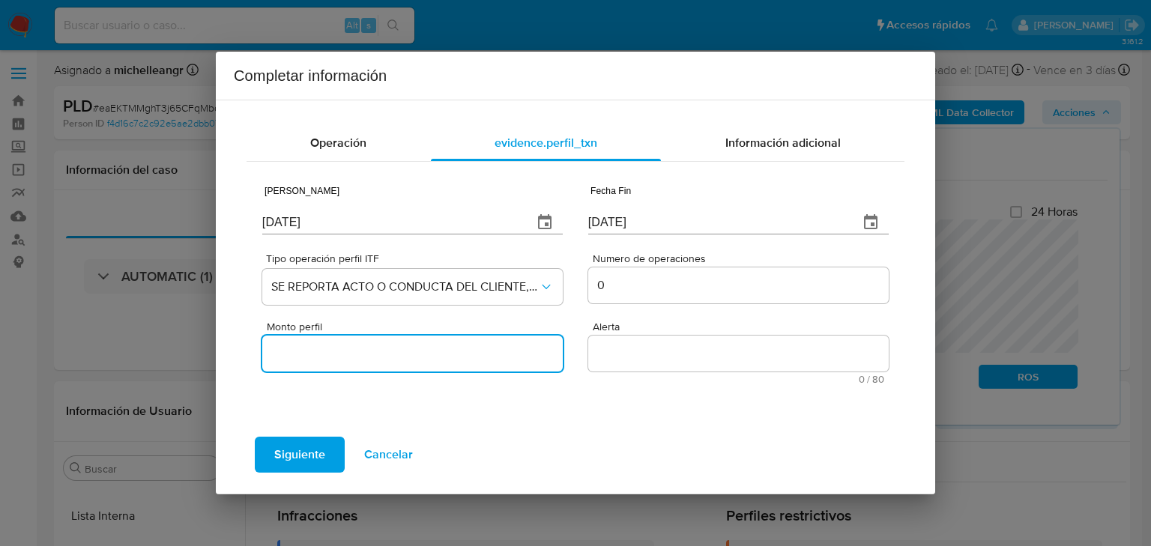
type input "0.00"
click at [647, 360] on textarea "Alerta" at bounding box center [738, 354] width 301 height 36
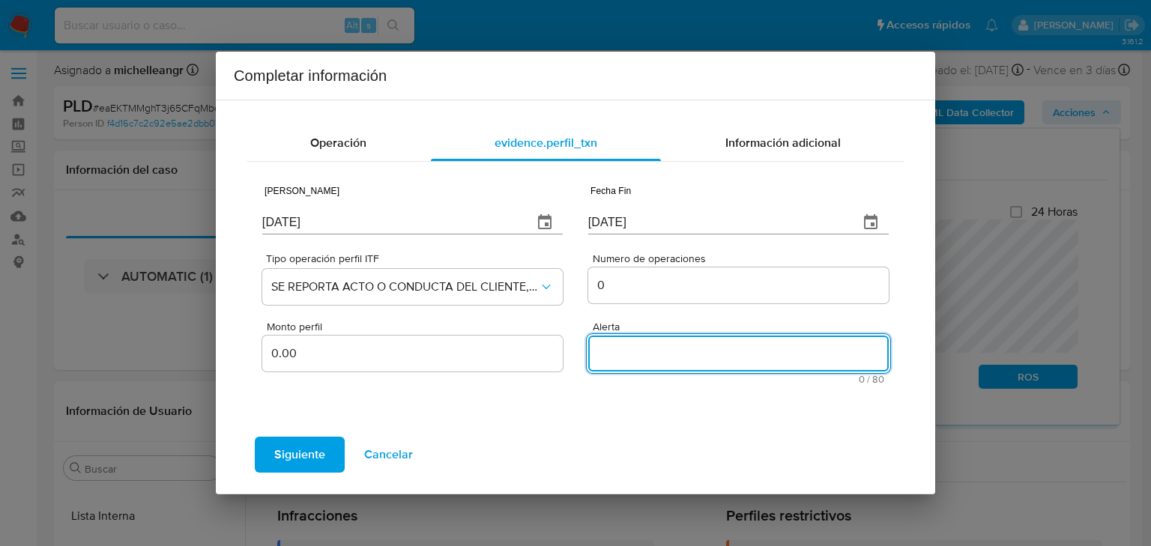
paste textarea "REMESASMLM"
type textarea "REMESASMLM"
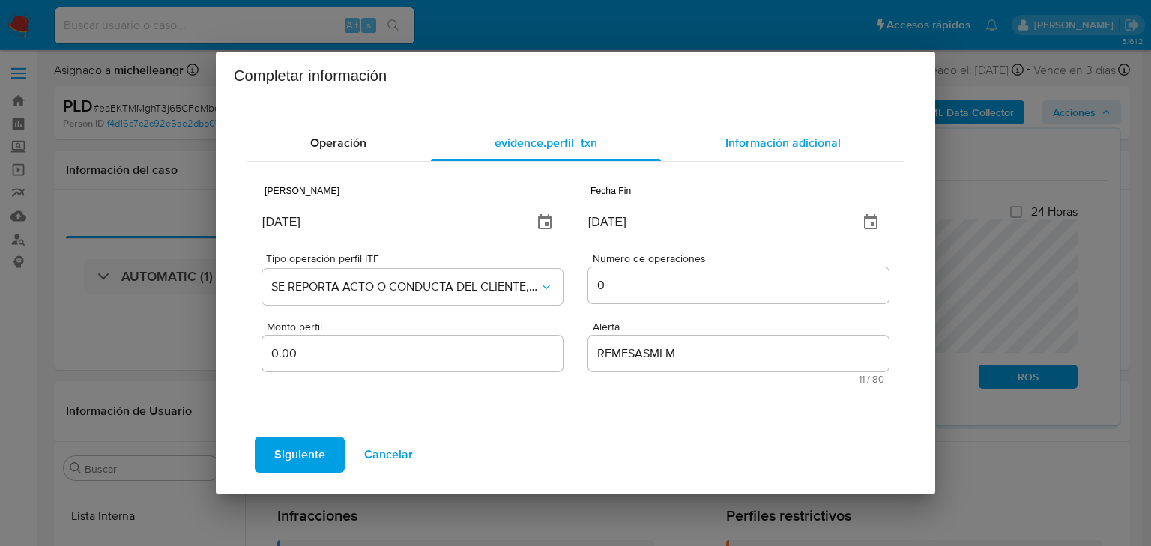
click at [764, 160] on div "Información adicional" at bounding box center [783, 143] width 244 height 36
click at [753, 133] on div "Información adicional" at bounding box center [783, 143] width 244 height 36
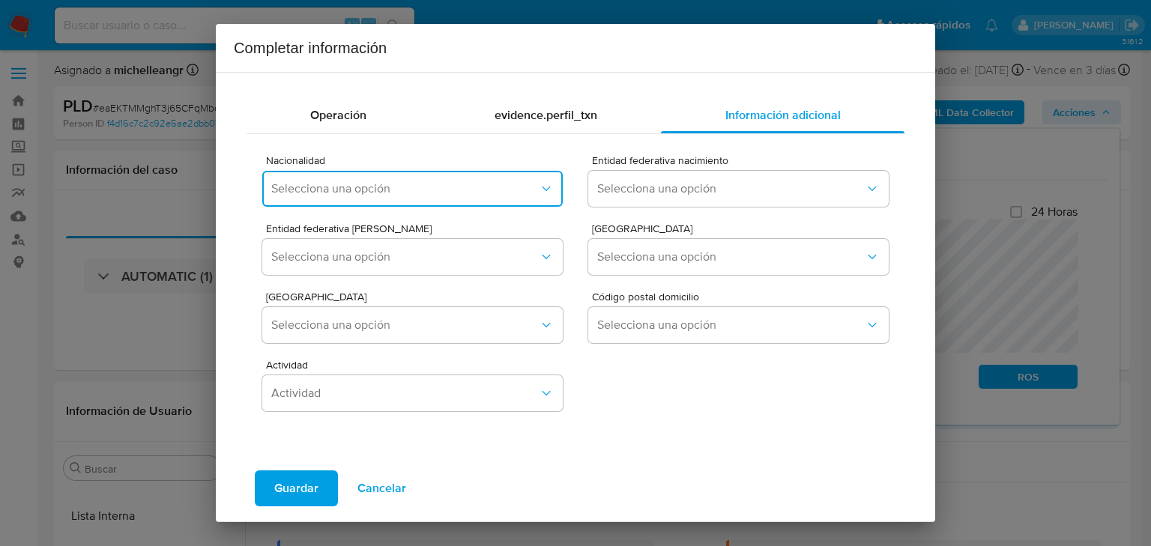
click at [359, 189] on span "Selecciona una opción" at bounding box center [405, 188] width 268 height 15
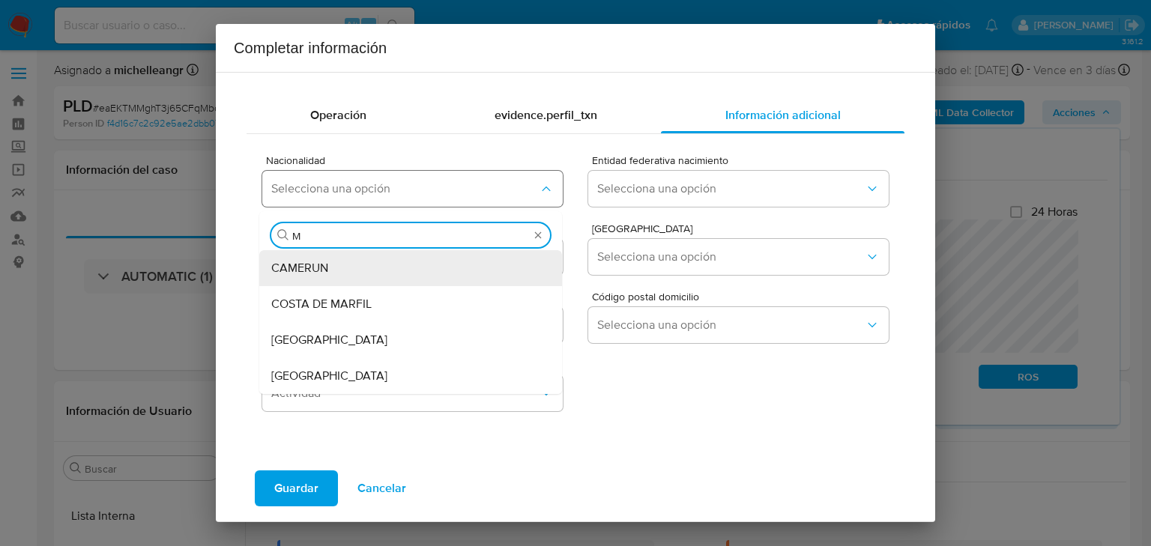
type input "ME"
drag, startPoint x: 322, startPoint y: 371, endPoint x: 597, endPoint y: 199, distance: 324.6
click at [322, 370] on div "MEXICO" at bounding box center [406, 376] width 270 height 36
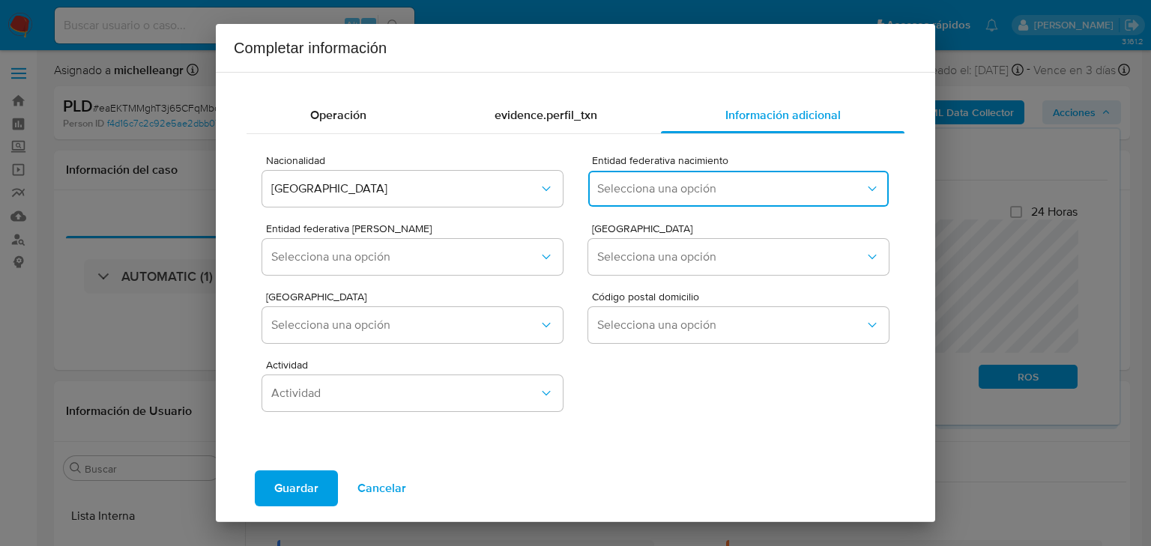
click at [633, 178] on button "Selecciona una opción" at bounding box center [738, 189] width 301 height 36
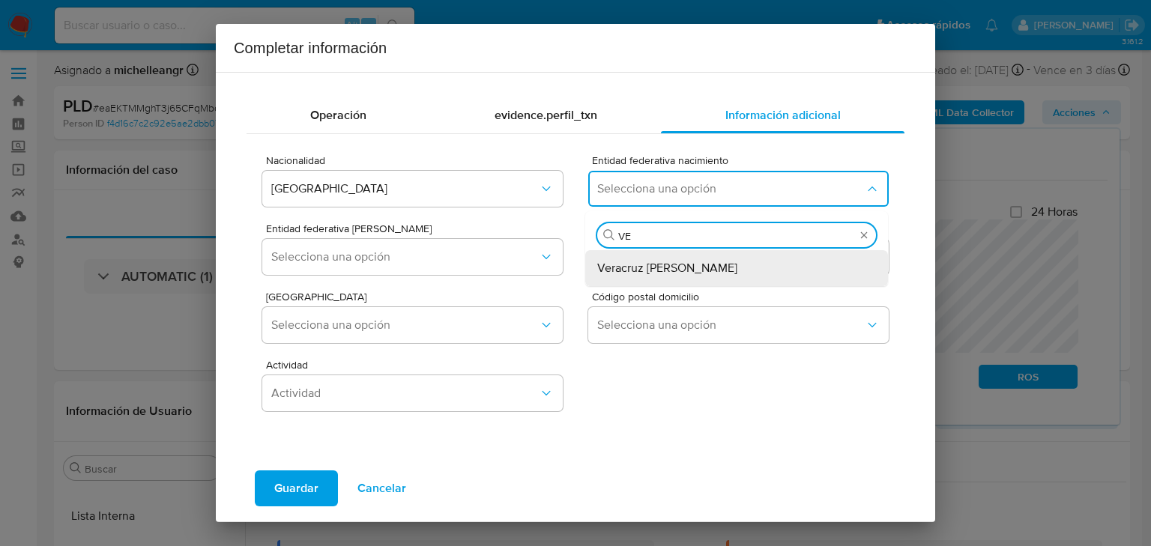
type input "VER"
click at [631, 270] on span "Veracruz de Ignacio de la Llave" at bounding box center [667, 268] width 140 height 15
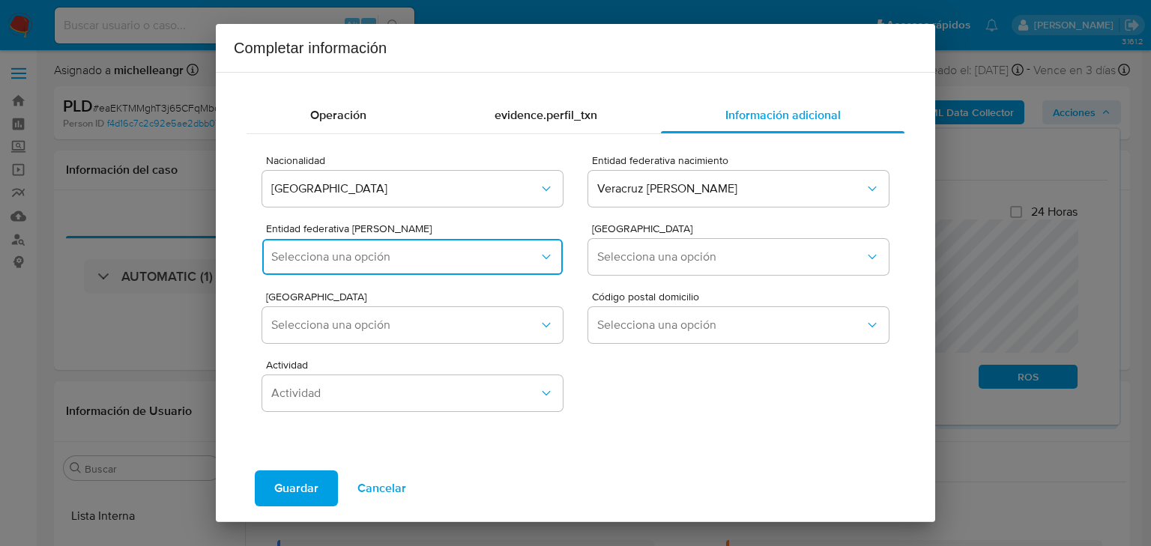
click at [408, 259] on span "Selecciona una opción" at bounding box center [405, 257] width 268 height 15
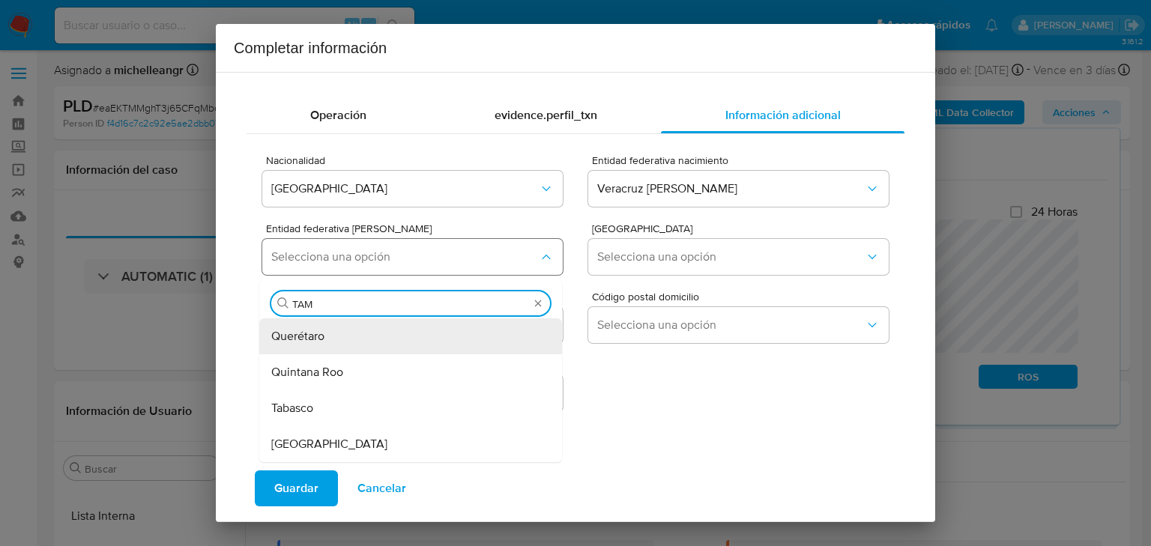
type input "TAMA"
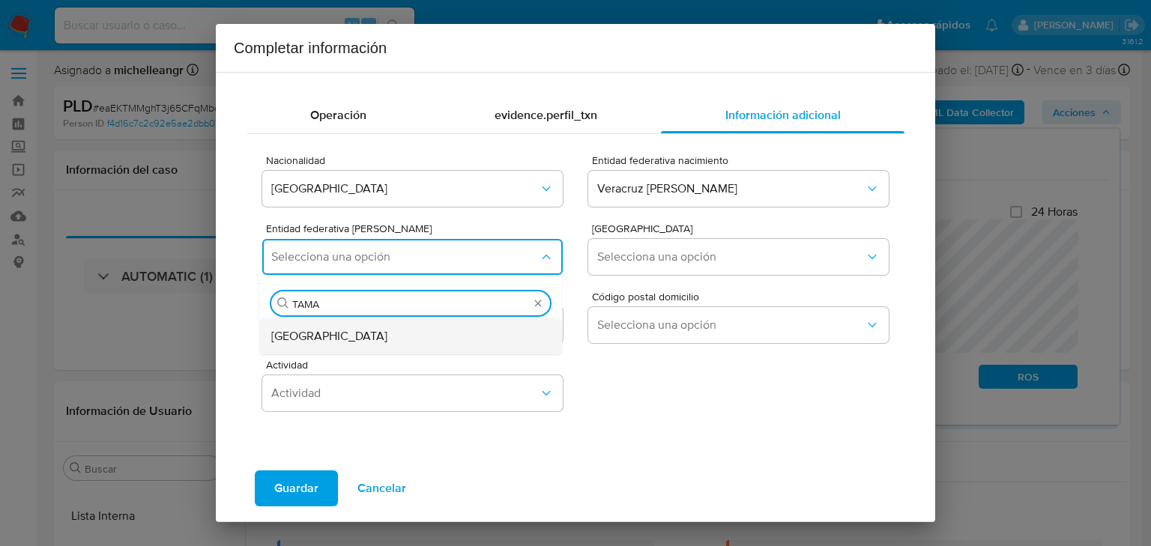
click at [390, 330] on div "Tamaulipas" at bounding box center [406, 337] width 270 height 36
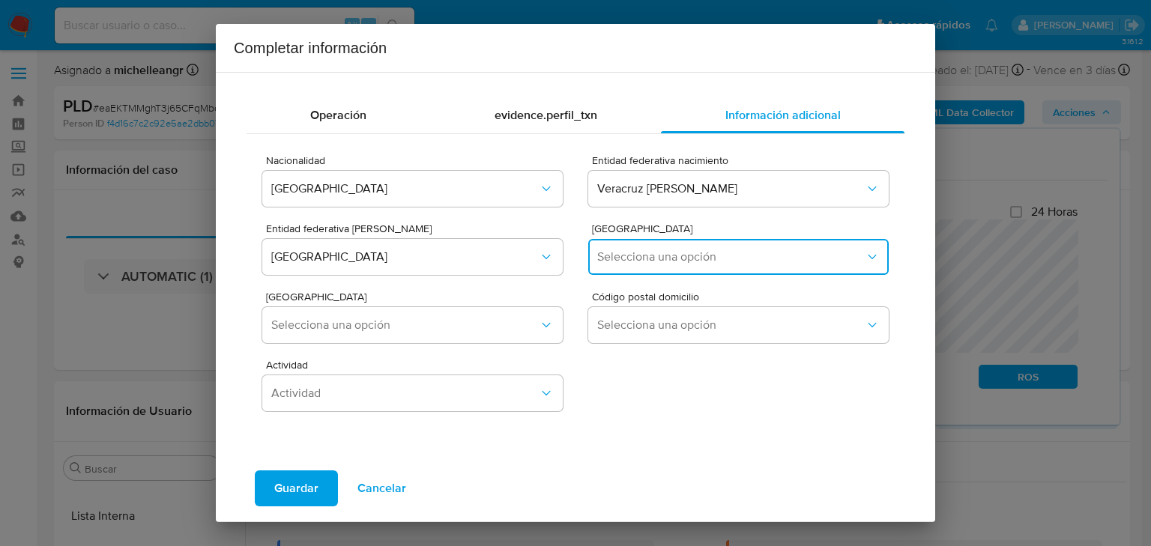
click at [623, 255] on span "Selecciona una opción" at bounding box center [731, 257] width 268 height 15
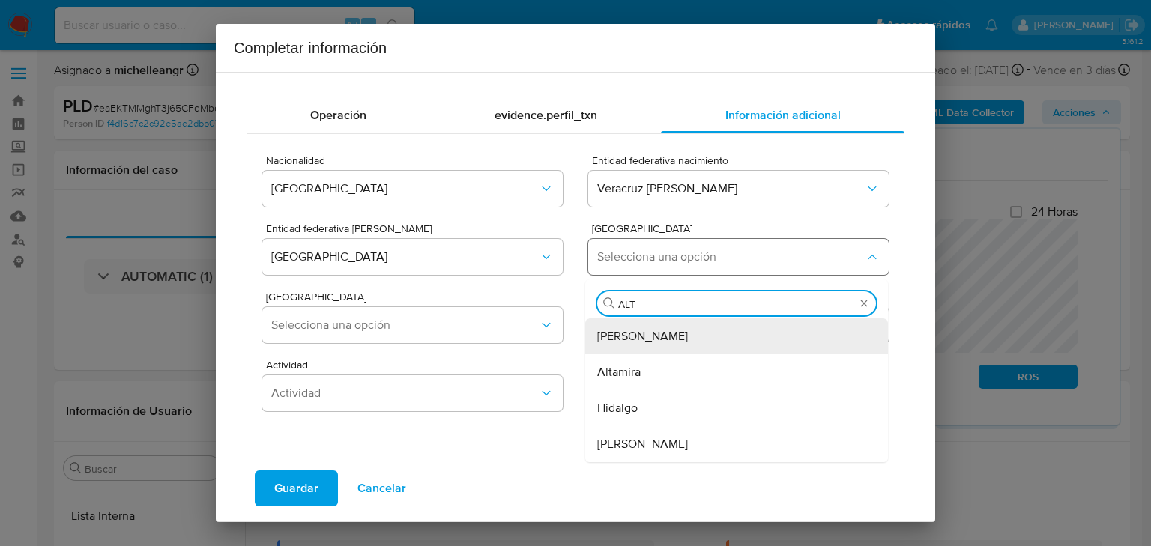
type input "ALTA"
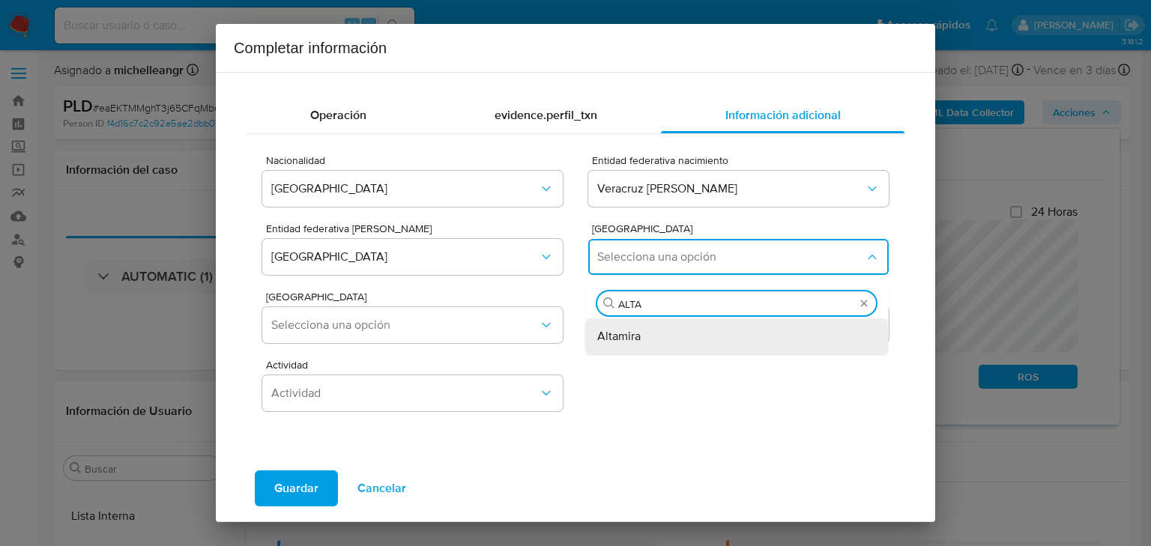
drag, startPoint x: 624, startPoint y: 331, endPoint x: 456, endPoint y: 8, distance: 364.1
click at [624, 331] on span "Altamira" at bounding box center [618, 336] width 43 height 15
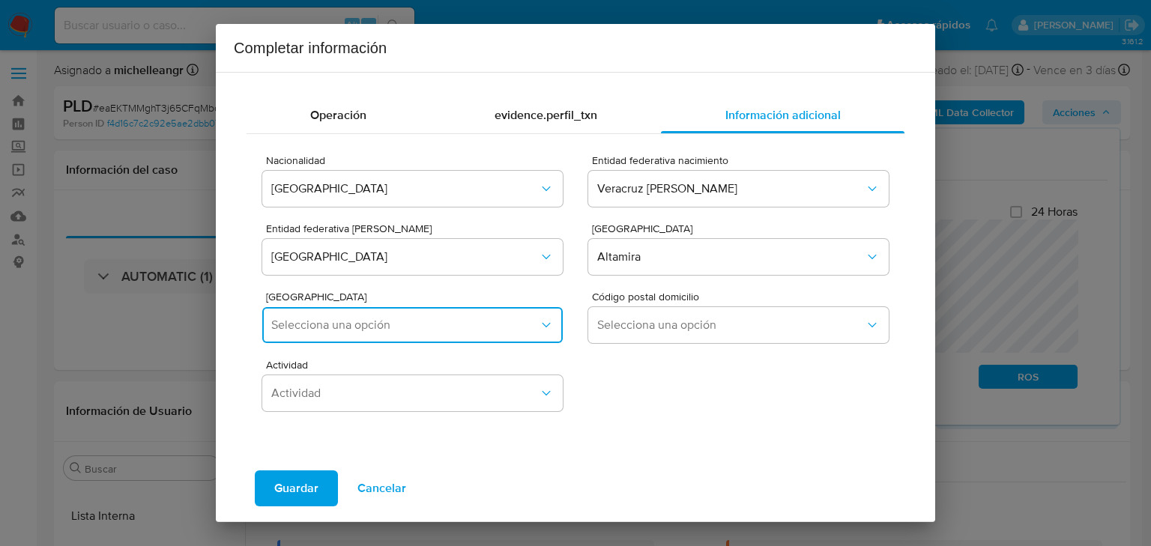
click at [349, 326] on span "Selecciona una opción" at bounding box center [405, 325] width 268 height 15
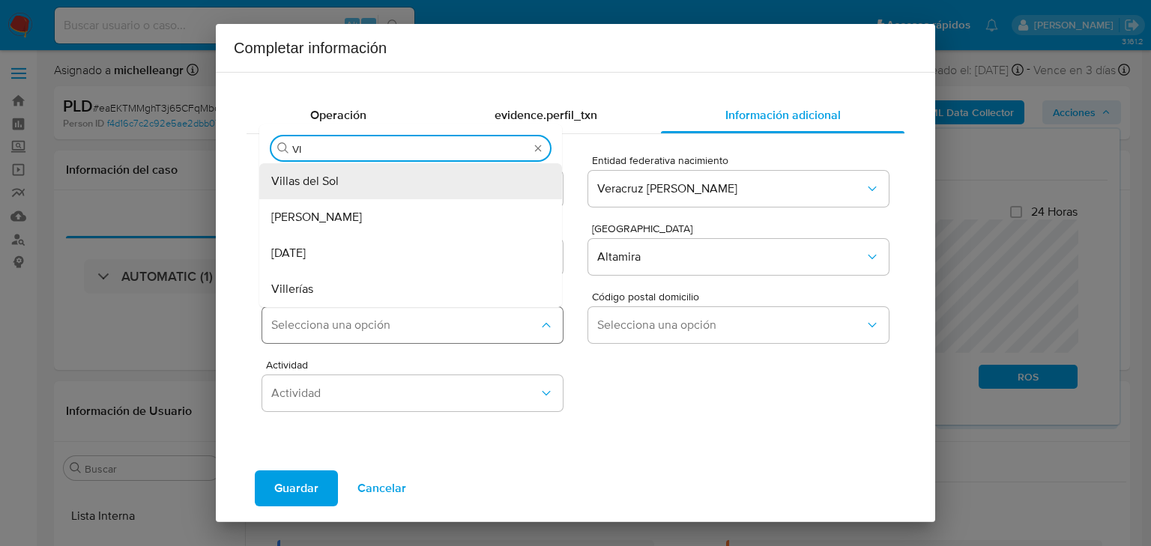
type input "VIL"
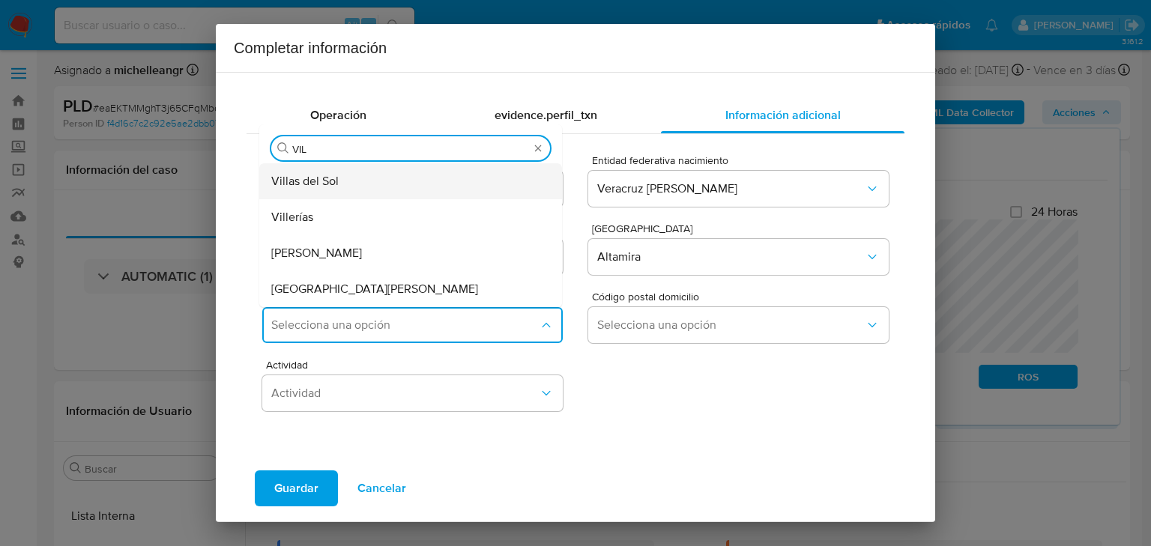
click at [361, 183] on div "Villas del Sol" at bounding box center [406, 181] width 270 height 36
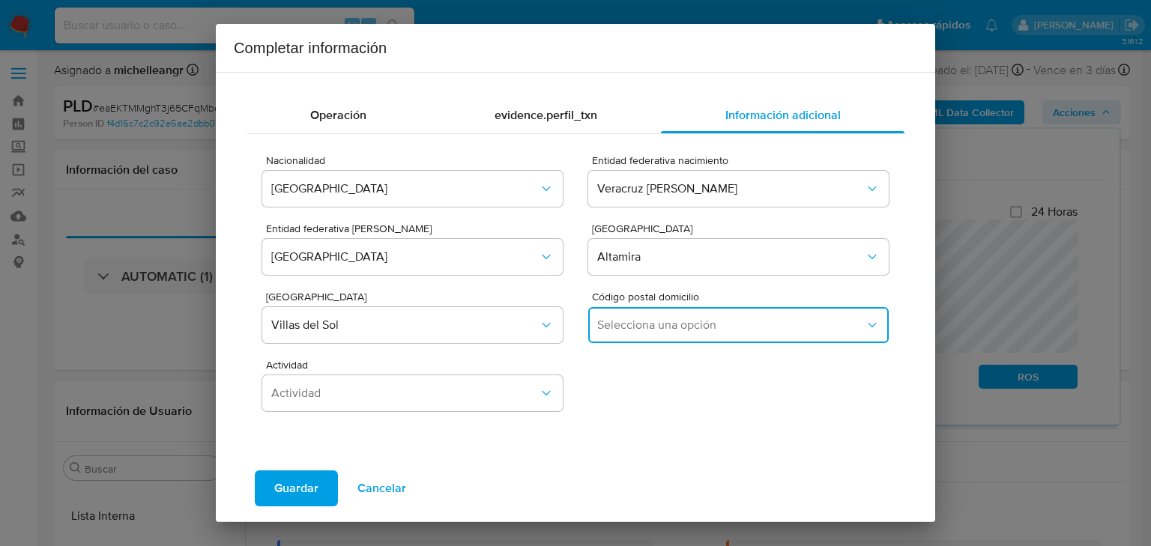
click at [623, 322] on span "Selecciona una opción" at bounding box center [731, 325] width 268 height 15
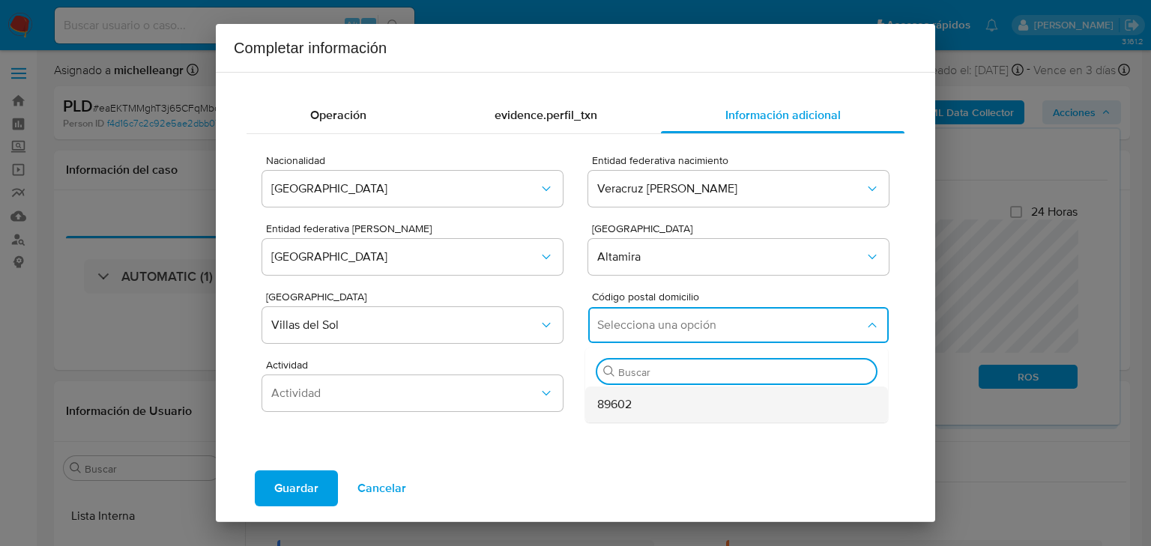
drag, startPoint x: 636, startPoint y: 369, endPoint x: 626, endPoint y: 396, distance: 29.7
click at [630, 390] on div "Buscar 89602" at bounding box center [736, 385] width 303 height 75
click at [625, 397] on span "89602" at bounding box center [614, 404] width 34 height 15
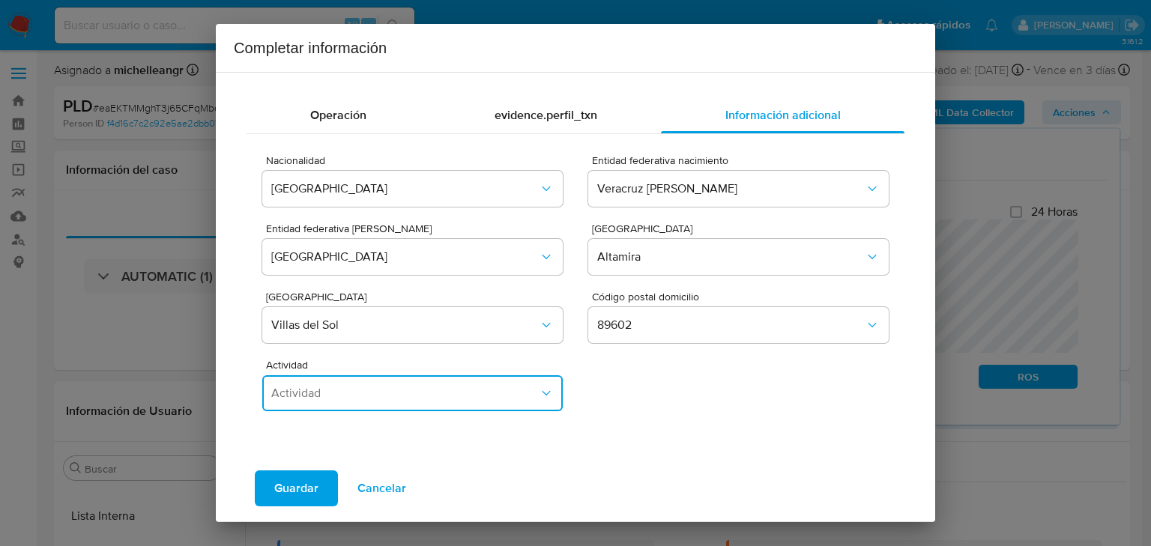
click at [397, 396] on button "Actividad" at bounding box center [412, 394] width 301 height 36
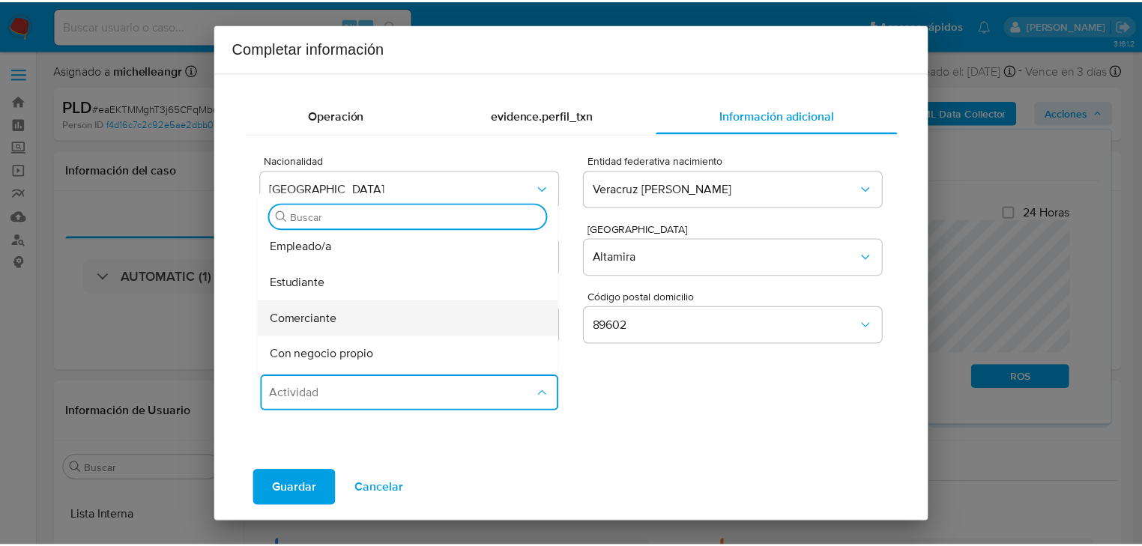
scroll to position [60, 0]
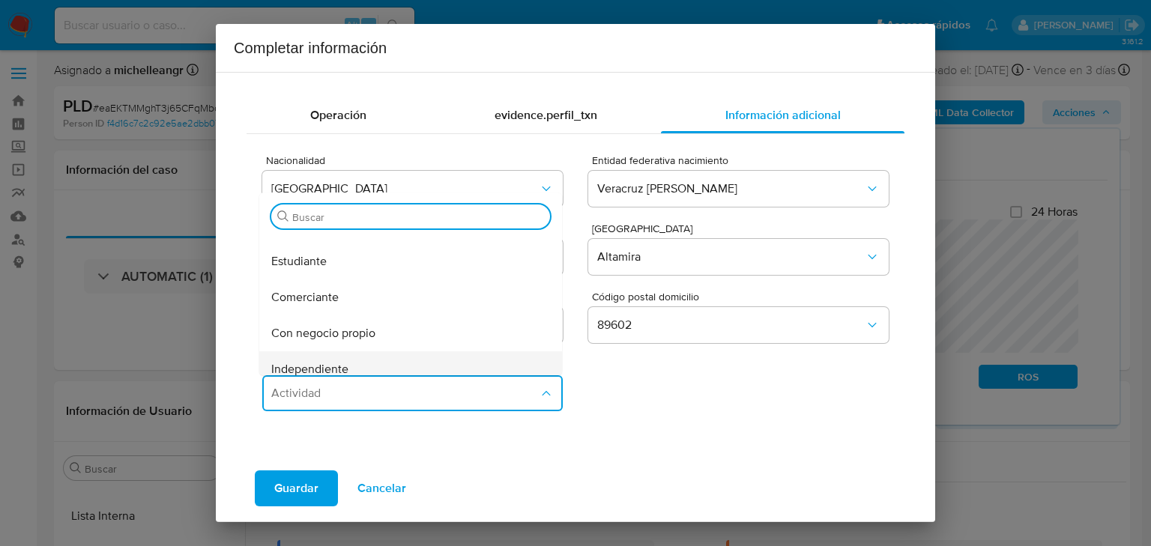
click at [335, 372] on span "Independiente" at bounding box center [309, 369] width 77 height 15
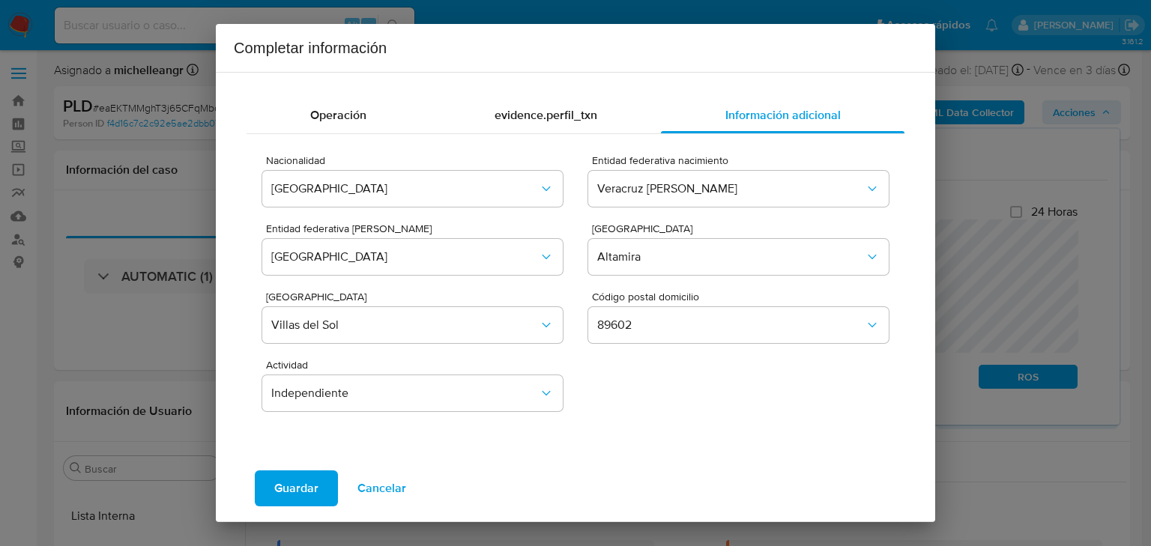
click at [291, 498] on span "Guardar" at bounding box center [296, 488] width 44 height 33
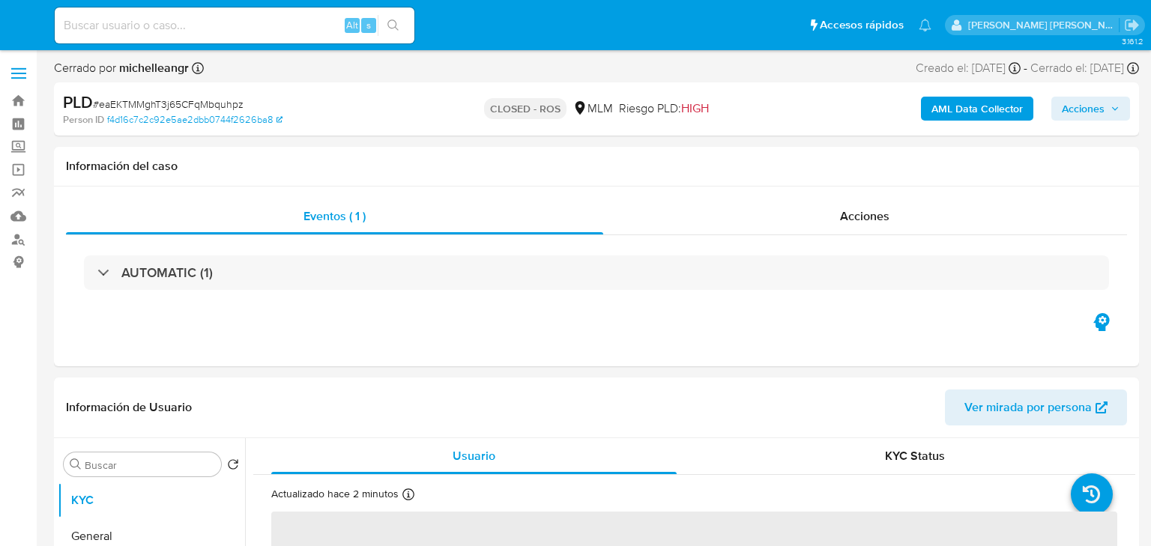
select select "10"
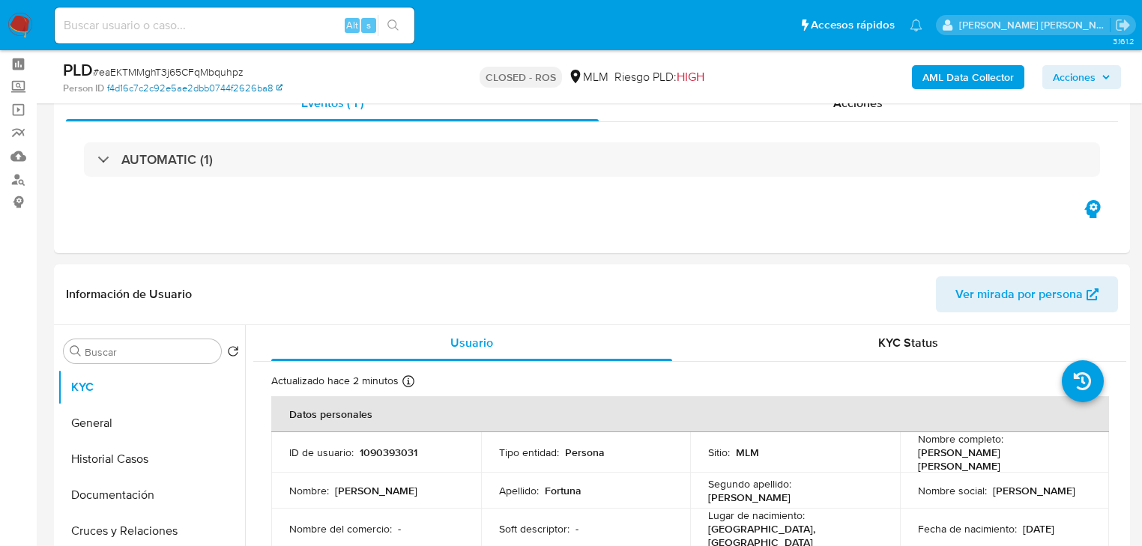
scroll to position [180, 0]
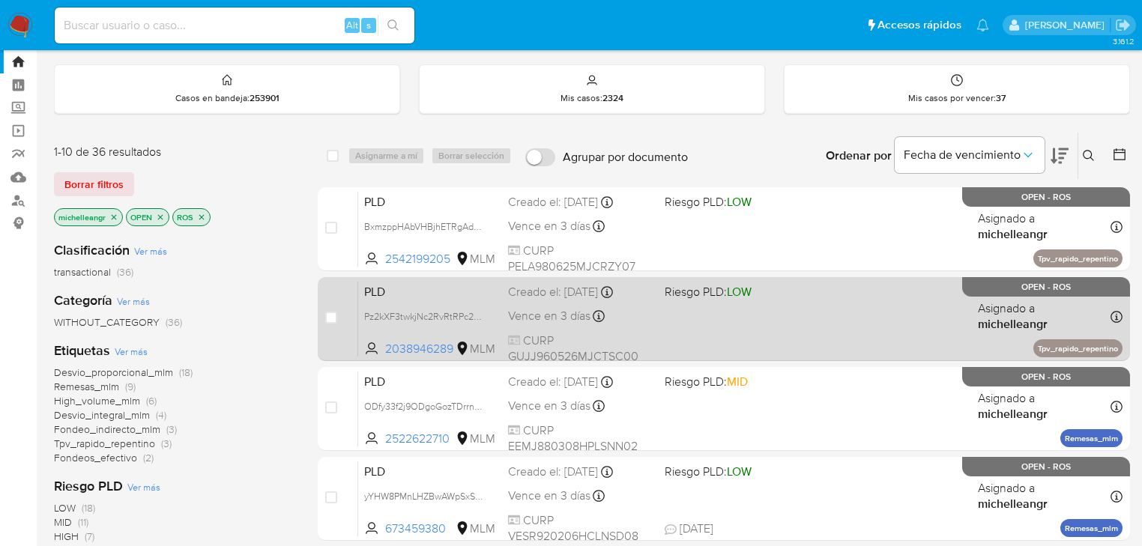
scroll to position [60, 0]
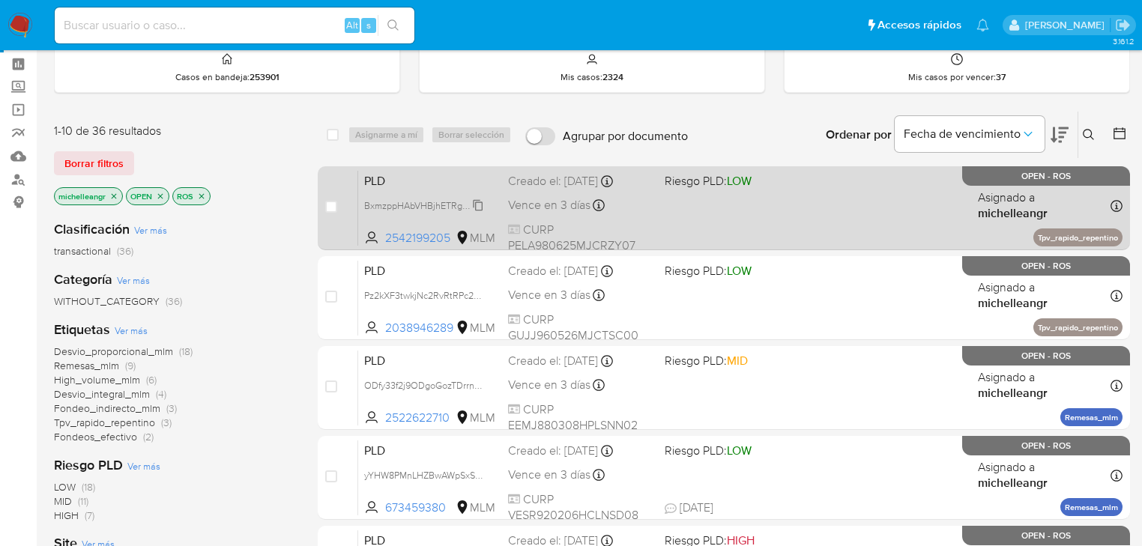
click at [418, 198] on span "BxmzppHAbVHBjhETRgAdEFIt" at bounding box center [426, 204] width 125 height 16
click at [396, 178] on span "PLD" at bounding box center [430, 179] width 132 height 19
click at [411, 173] on span "PLD" at bounding box center [430, 179] width 132 height 19
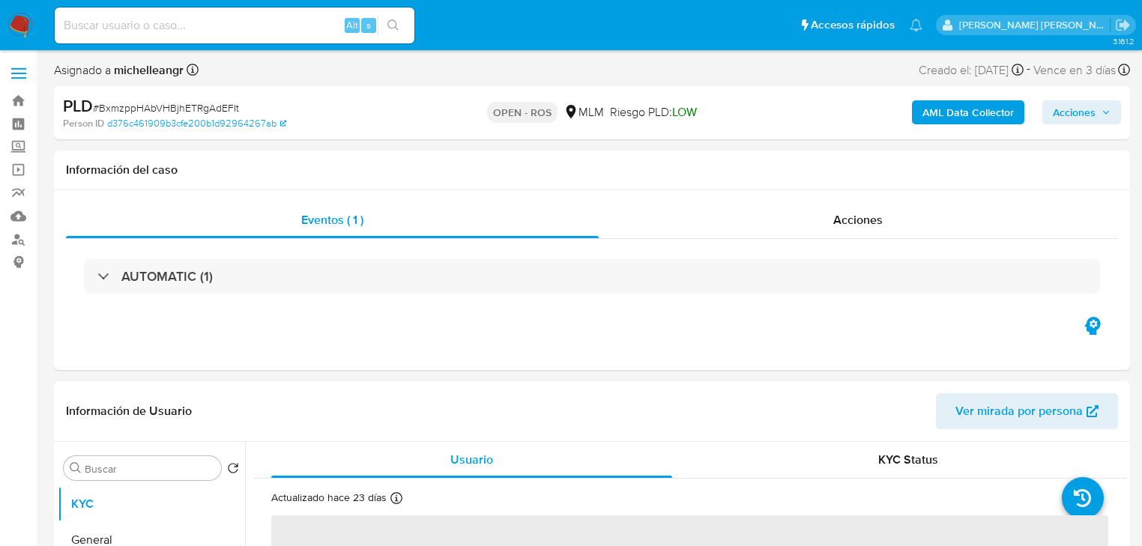
click at [160, 104] on span "# BxmzppHAbVHBjhETRgAdEFIt" at bounding box center [166, 107] width 146 height 15
select select "10"
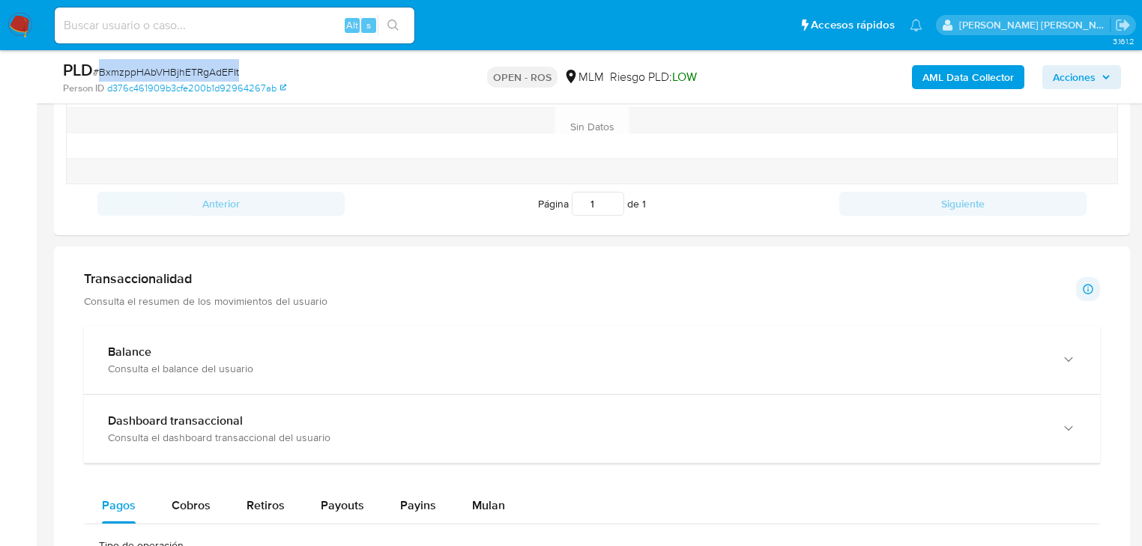
scroll to position [1079, 0]
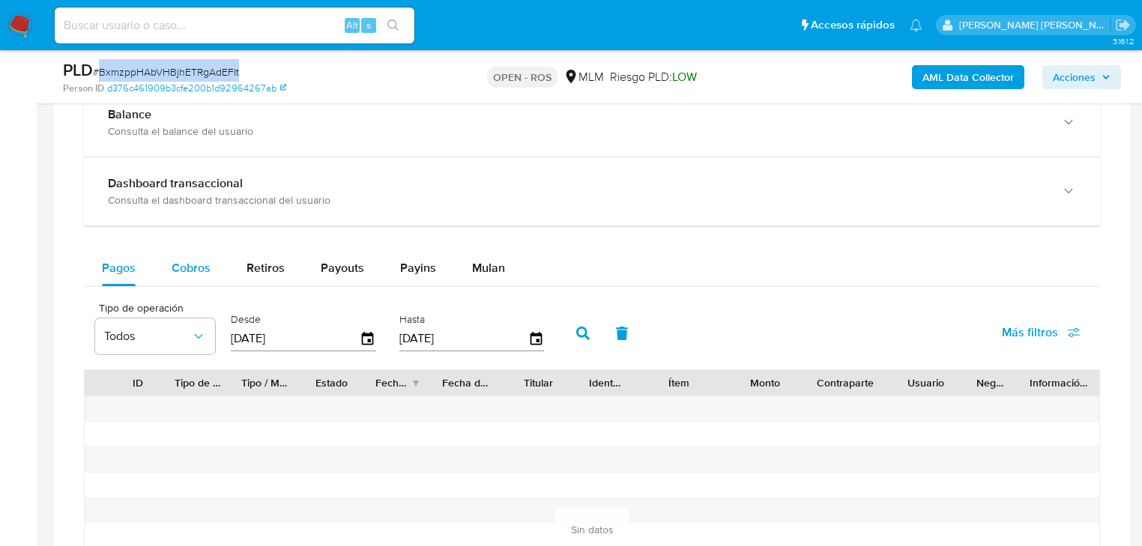
click at [208, 267] on span "Cobros" at bounding box center [191, 267] width 39 height 17
select select "10"
click at [543, 343] on icon "button" at bounding box center [536, 339] width 26 height 26
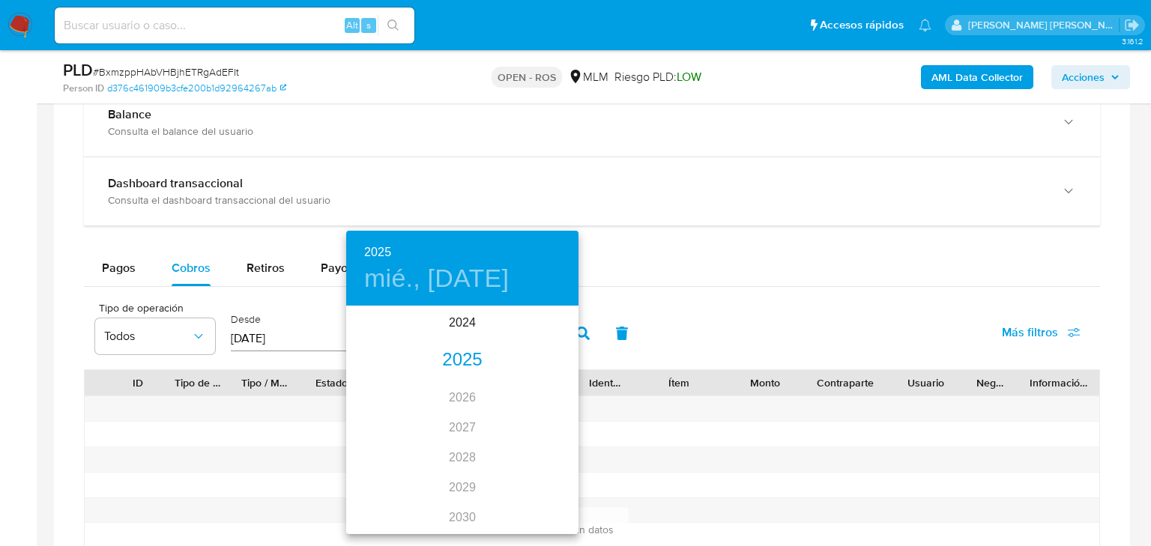
click at [466, 361] on div "2025" at bounding box center [462, 361] width 232 height 30
click at [379, 452] on div "[DATE]." at bounding box center [384, 448] width 77 height 56
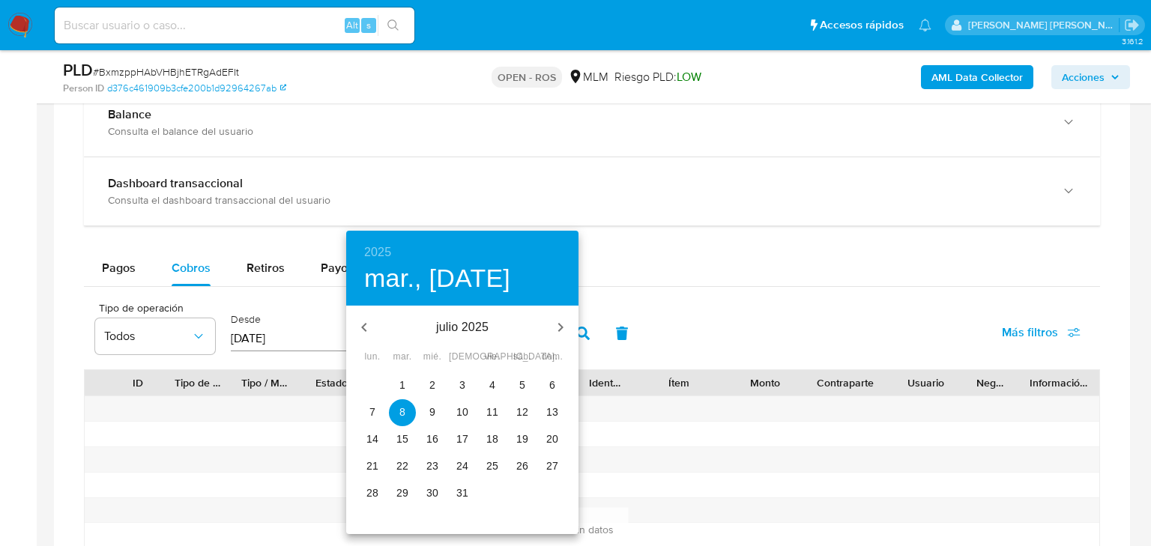
click at [464, 497] on p "31" at bounding box center [462, 493] width 12 height 15
type input "[DATE]"
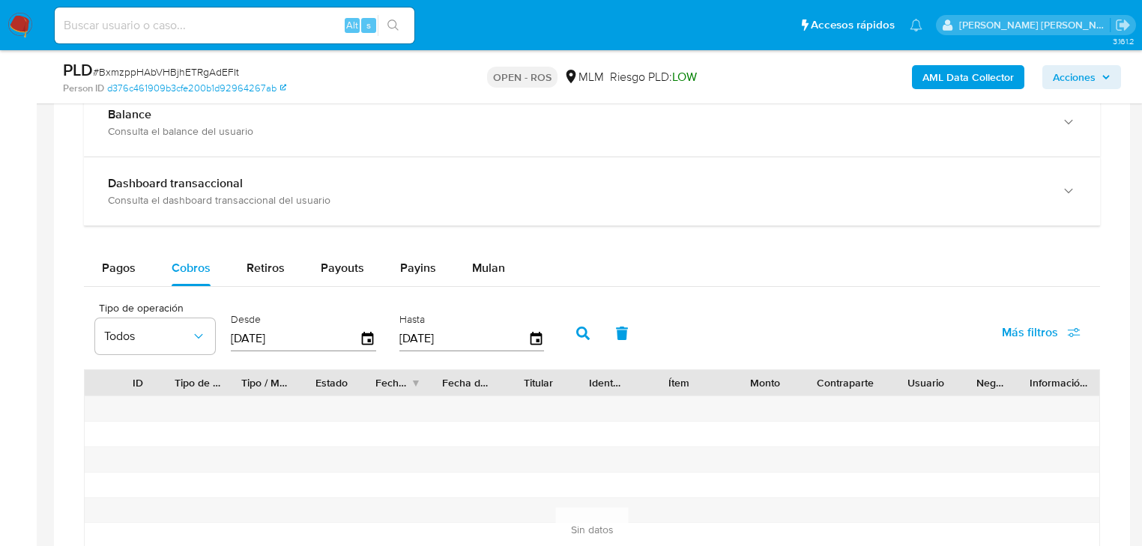
click at [579, 331] on icon "button" at bounding box center [582, 333] width 13 height 13
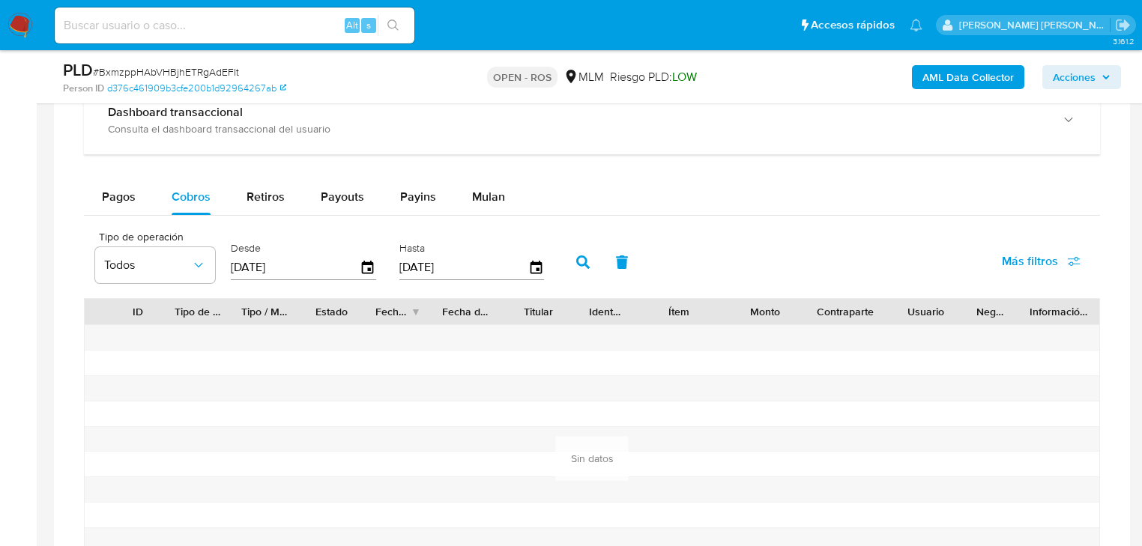
scroll to position [1199, 0]
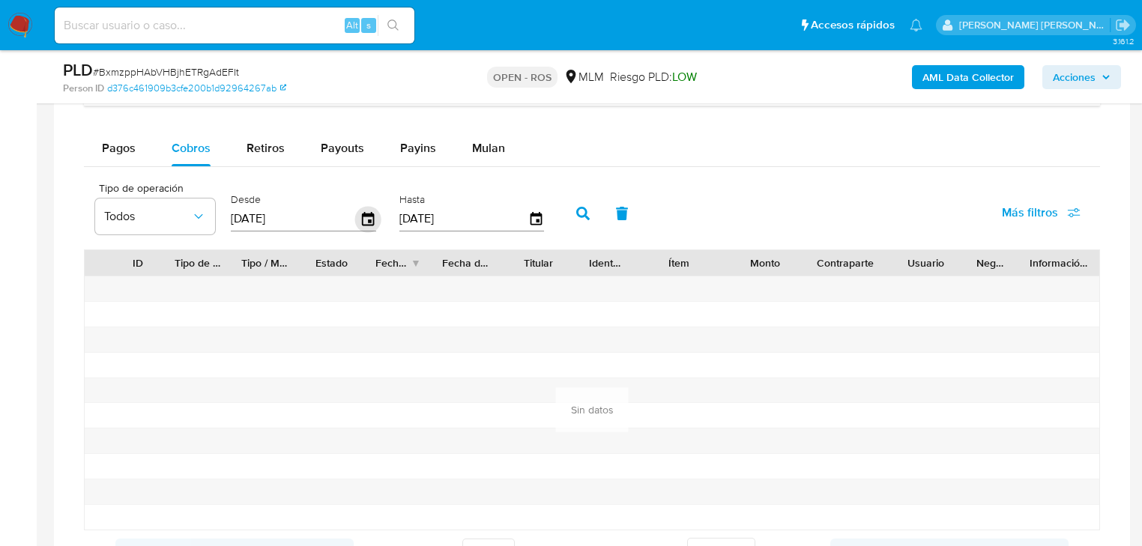
click at [369, 219] on icon "button" at bounding box center [368, 219] width 26 height 26
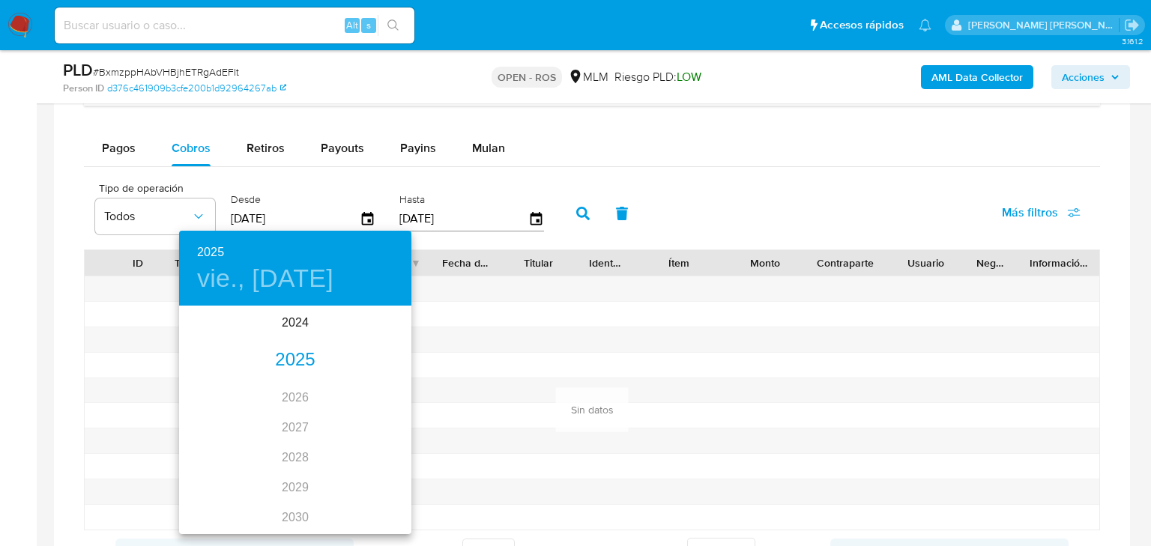
click at [293, 358] on div "2025" at bounding box center [295, 361] width 232 height 30
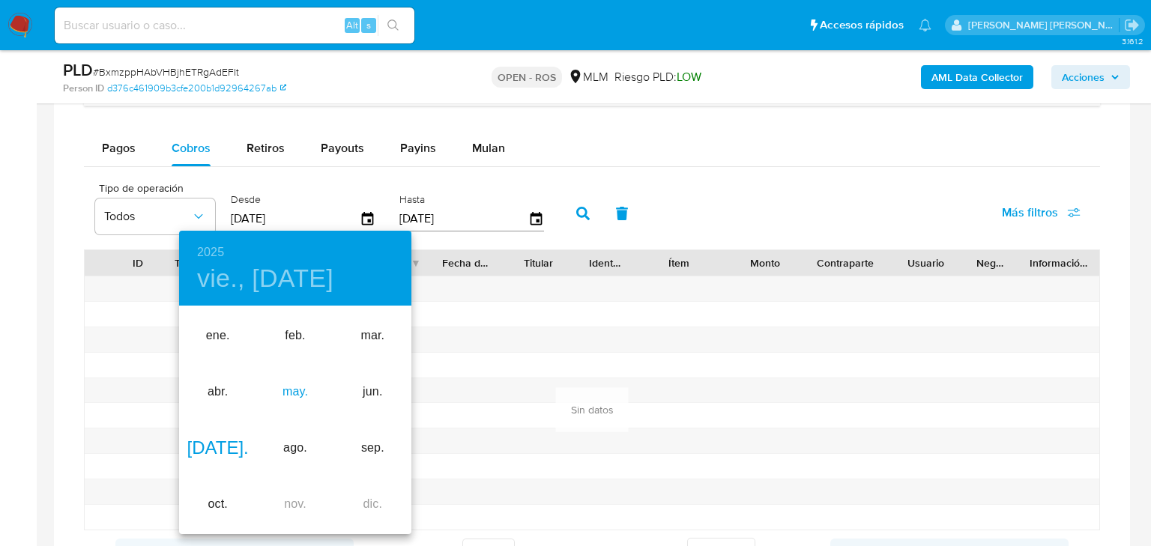
click at [297, 388] on div "may." at bounding box center [294, 392] width 77 height 56
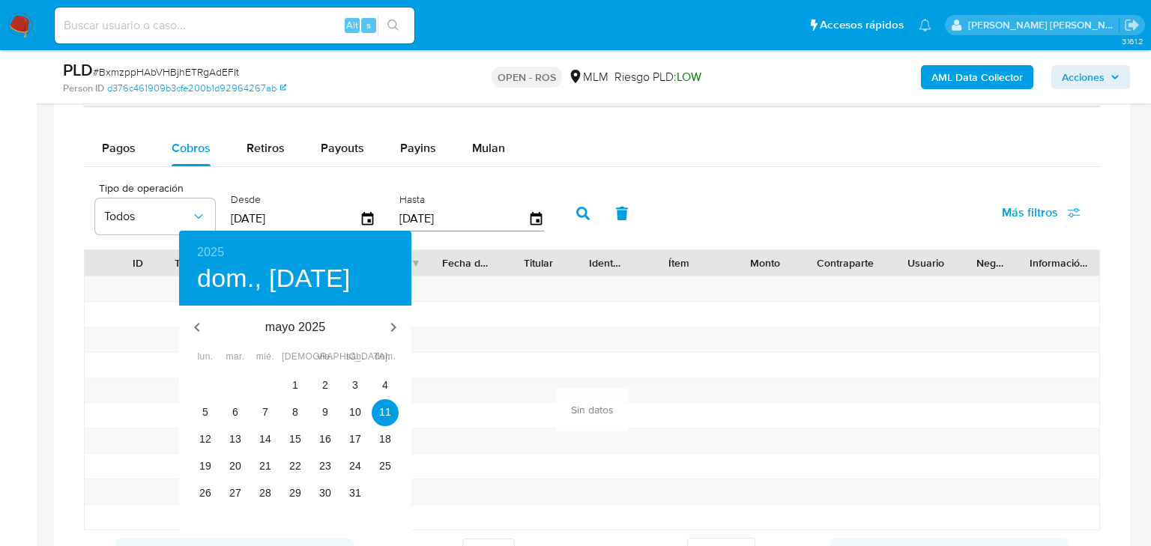
click at [309, 404] on div "5 6 7 8 9 10 11" at bounding box center [295, 412] width 232 height 27
click at [328, 388] on span "2" at bounding box center [325, 385] width 27 height 15
type input "02/05/2025"
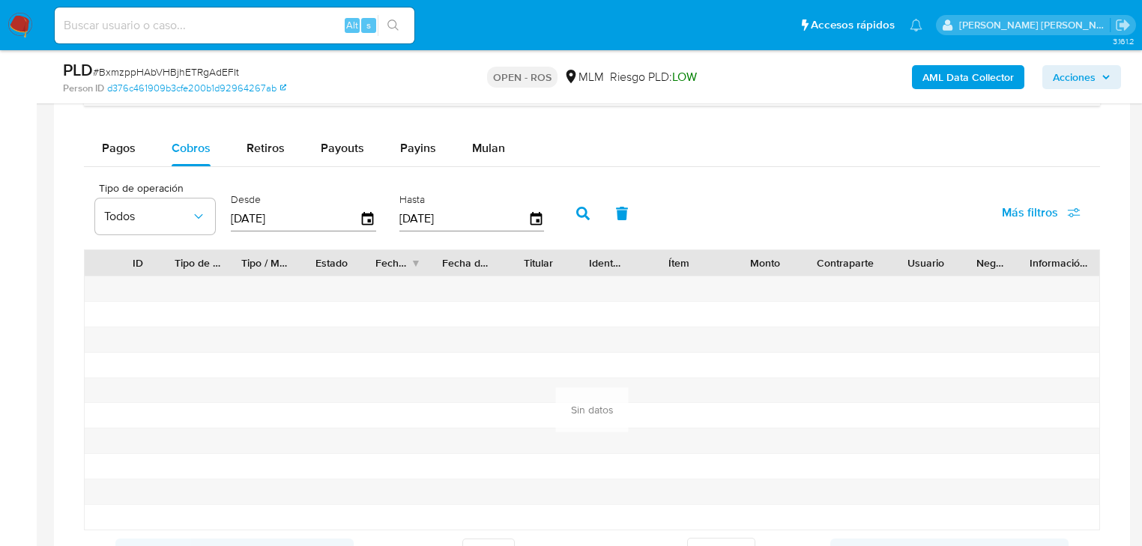
click at [576, 208] on button "button" at bounding box center [583, 214] width 39 height 36
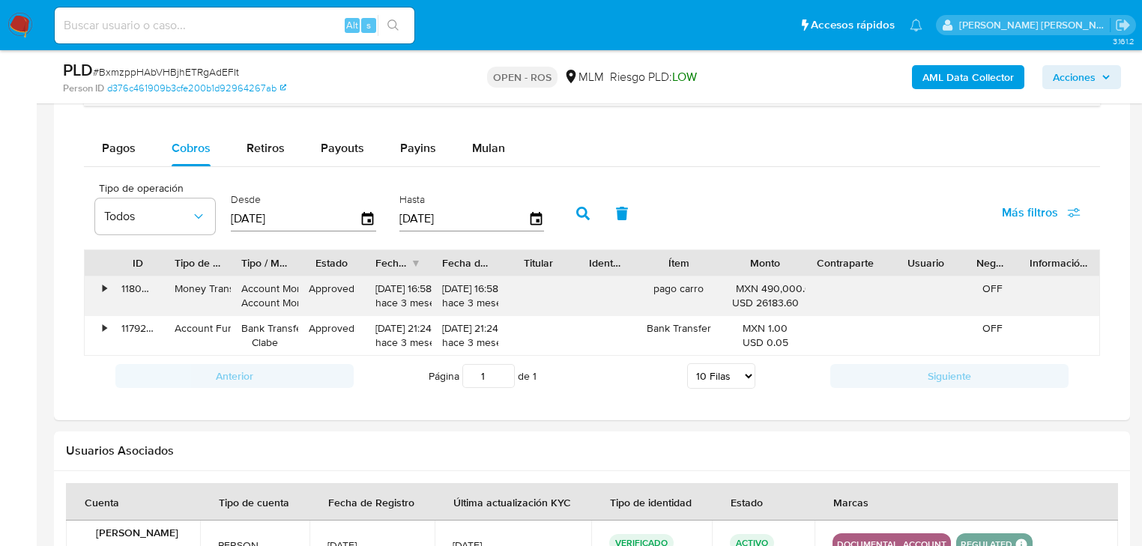
drag, startPoint x: 405, startPoint y: 296, endPoint x: 441, endPoint y: 296, distance: 35.2
click at [441, 296] on div "• 118008360528 Money Transfer Account Money Account Money Approved 09/07/2025 1…" at bounding box center [592, 296] width 1015 height 39
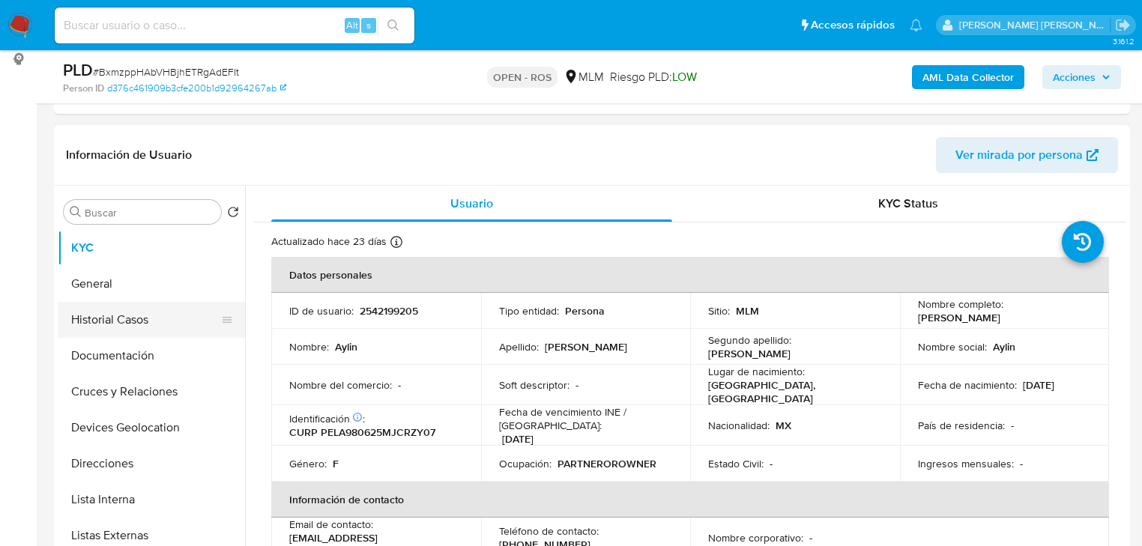
scroll to position [180, 0]
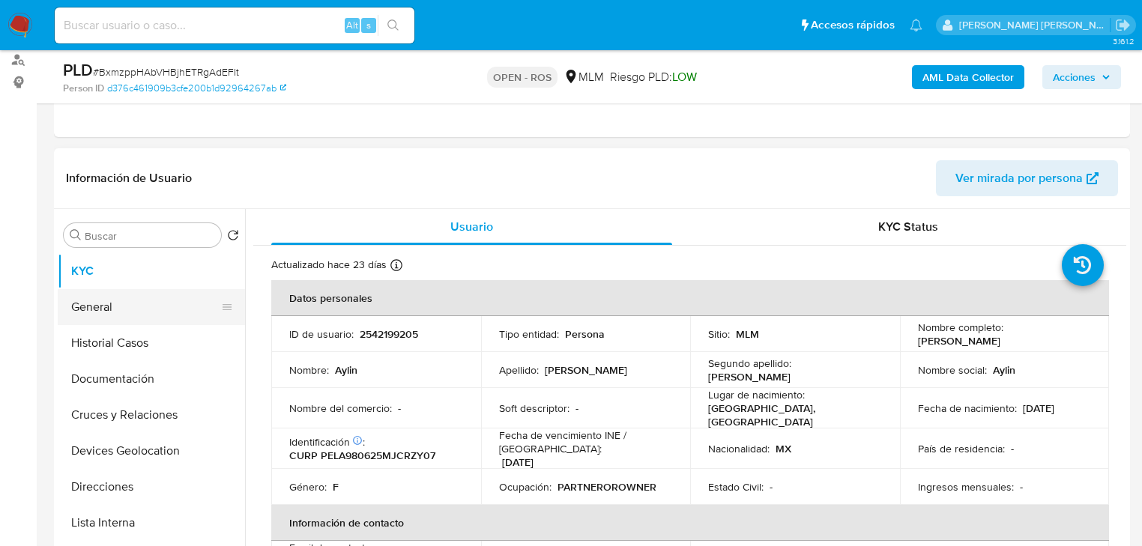
click at [142, 315] on button "General" at bounding box center [145, 307] width 175 height 36
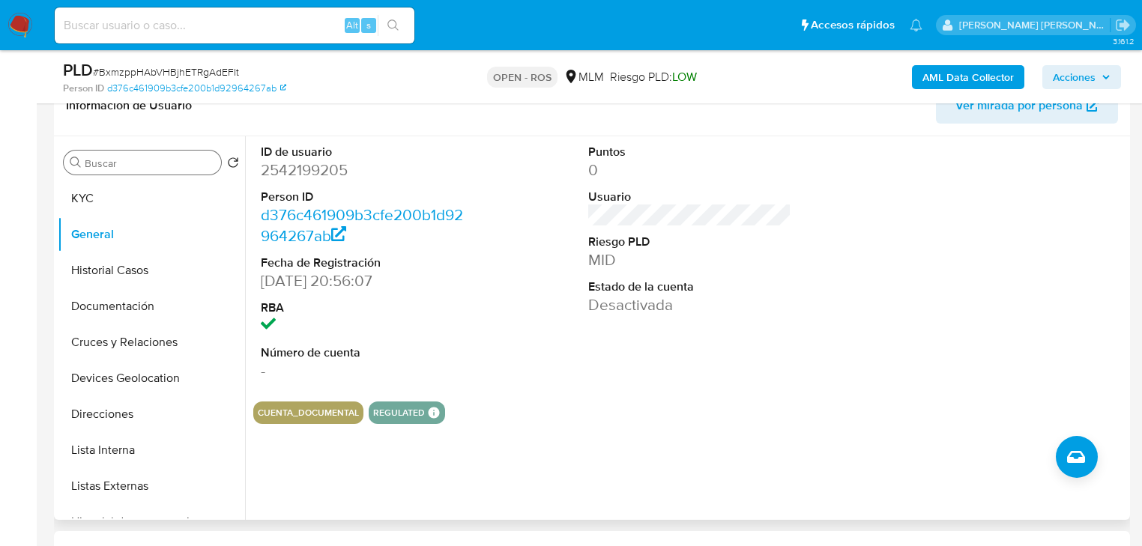
scroll to position [240, 0]
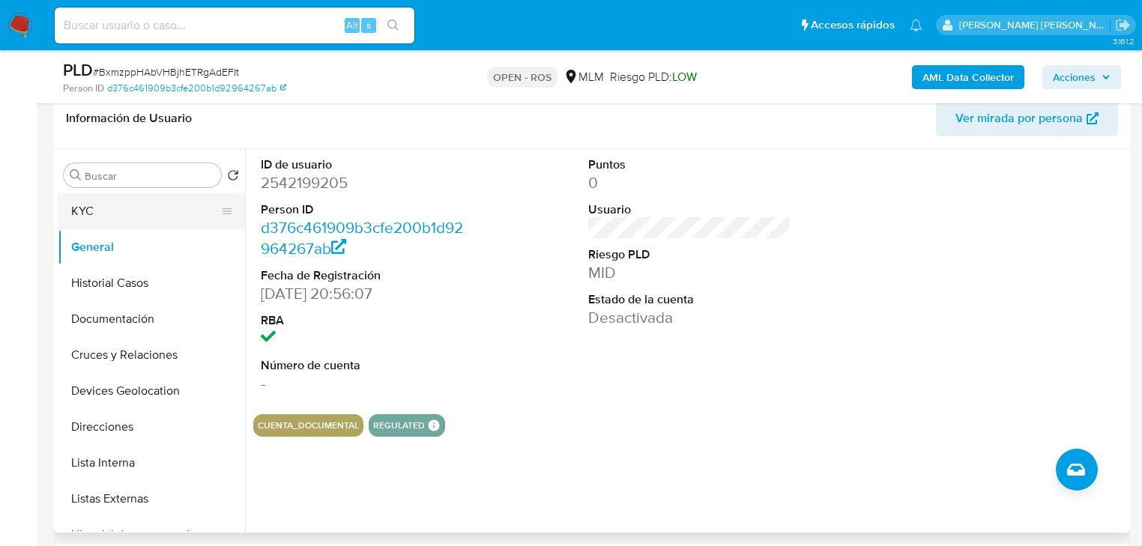
click at [126, 196] on button "KYC" at bounding box center [145, 211] width 175 height 36
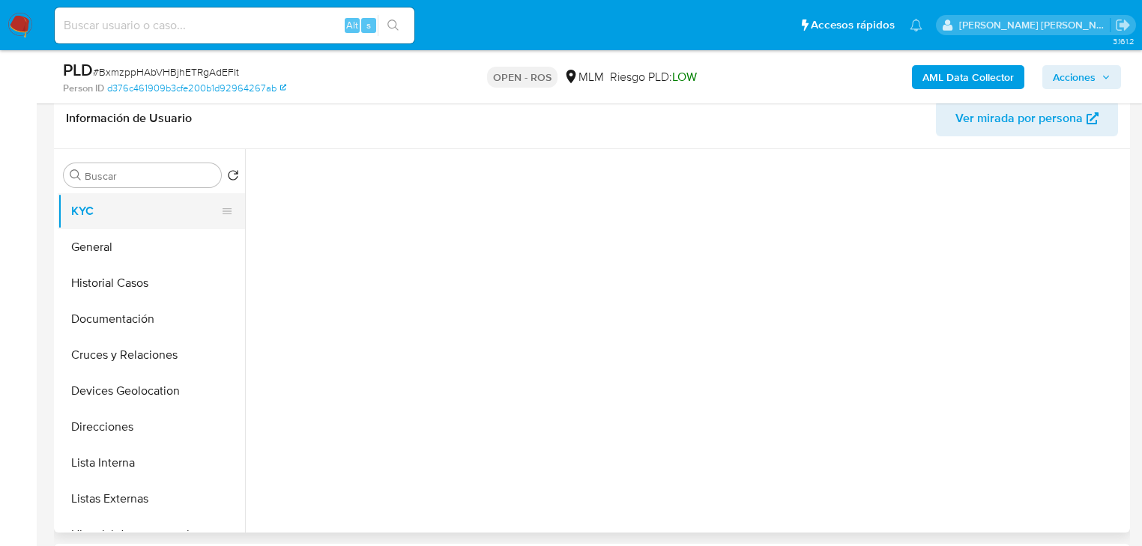
click at [127, 215] on button "KYC" at bounding box center [145, 211] width 175 height 36
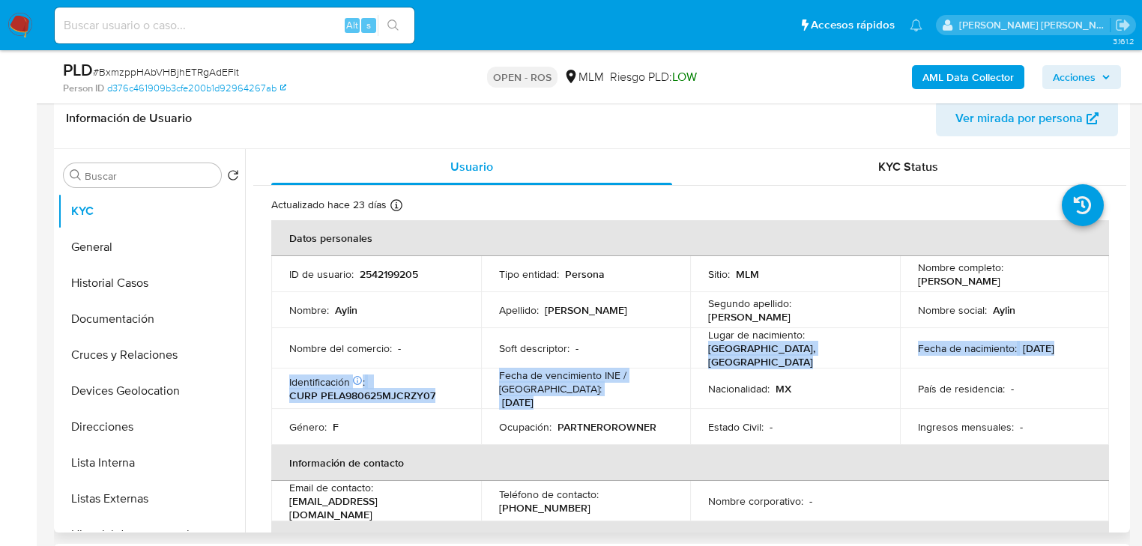
drag, startPoint x: 754, startPoint y: 361, endPoint x: 772, endPoint y: 367, distance: 19.0
click at [772, 367] on tbody "ID de usuario : 2542199205 Tipo entidad : Persona Sitio : MLM Nombre completo :…" at bounding box center [690, 350] width 838 height 189
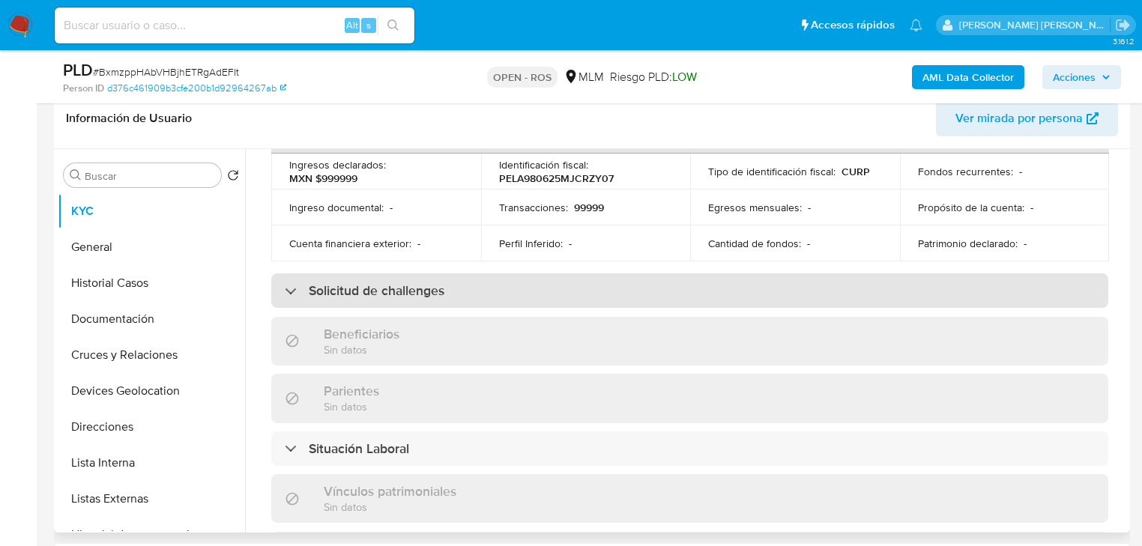
scroll to position [92, 0]
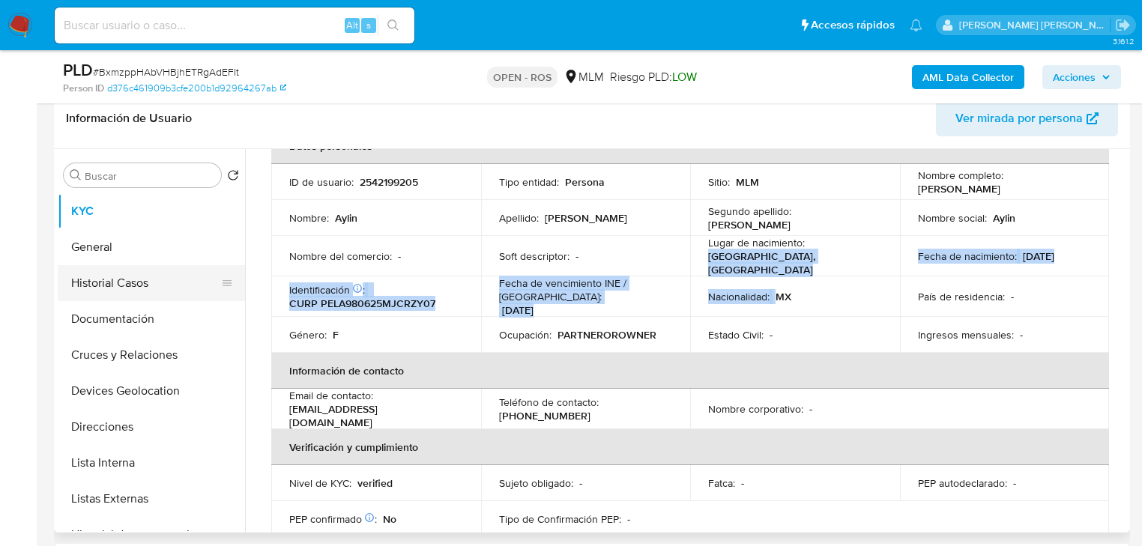
drag, startPoint x: 127, startPoint y: 274, endPoint x: 132, endPoint y: 285, distance: 11.4
click at [127, 274] on button "Historial Casos" at bounding box center [145, 283] width 175 height 36
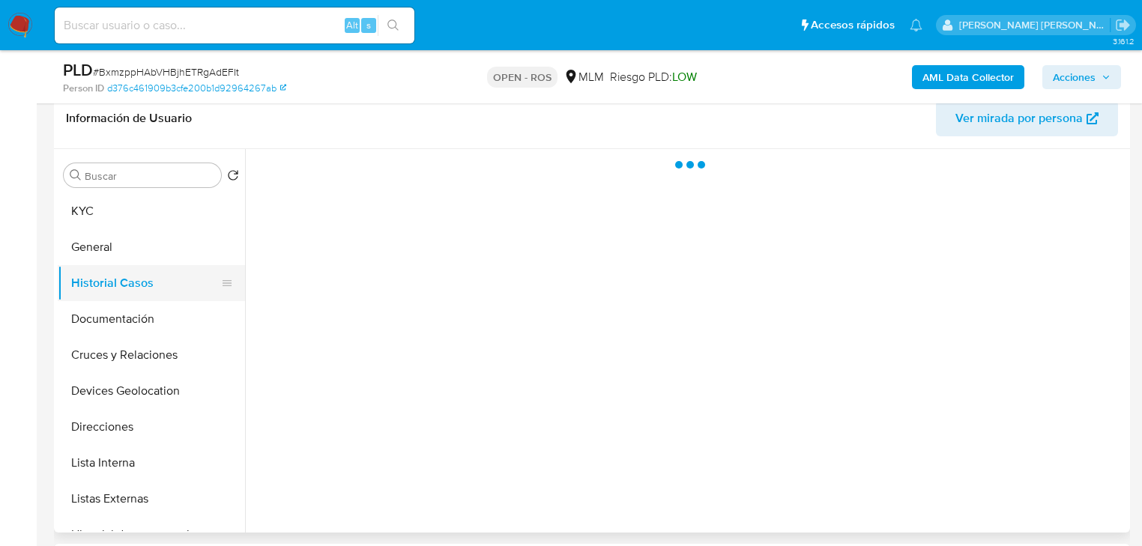
scroll to position [0, 0]
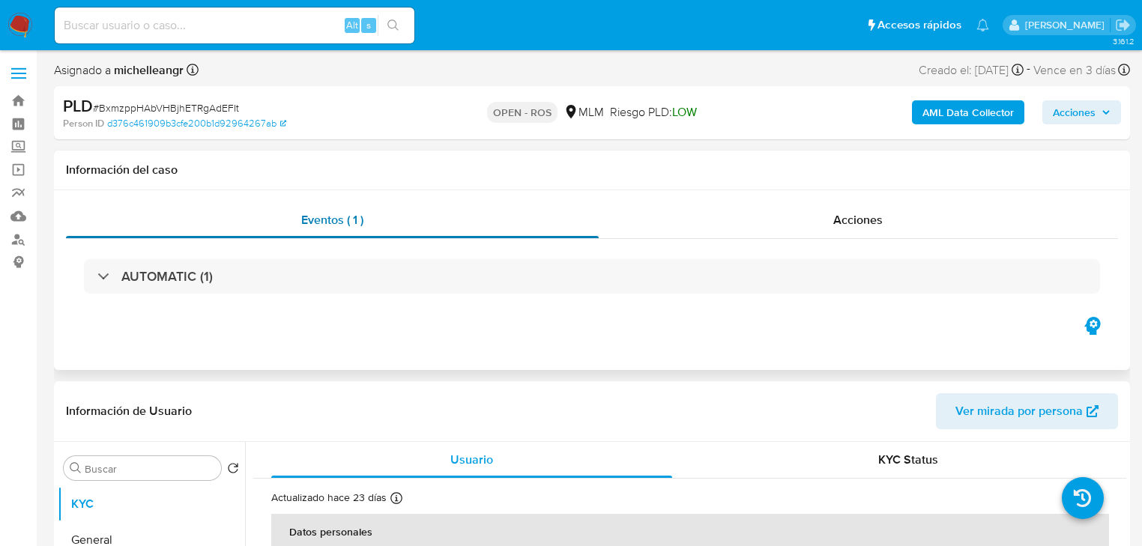
select select "10"
drag, startPoint x: 334, startPoint y: 312, endPoint x: 335, endPoint y: 294, distance: 18.1
click at [334, 306] on div "AUTOMATIC (1)" at bounding box center [592, 276] width 1052 height 75
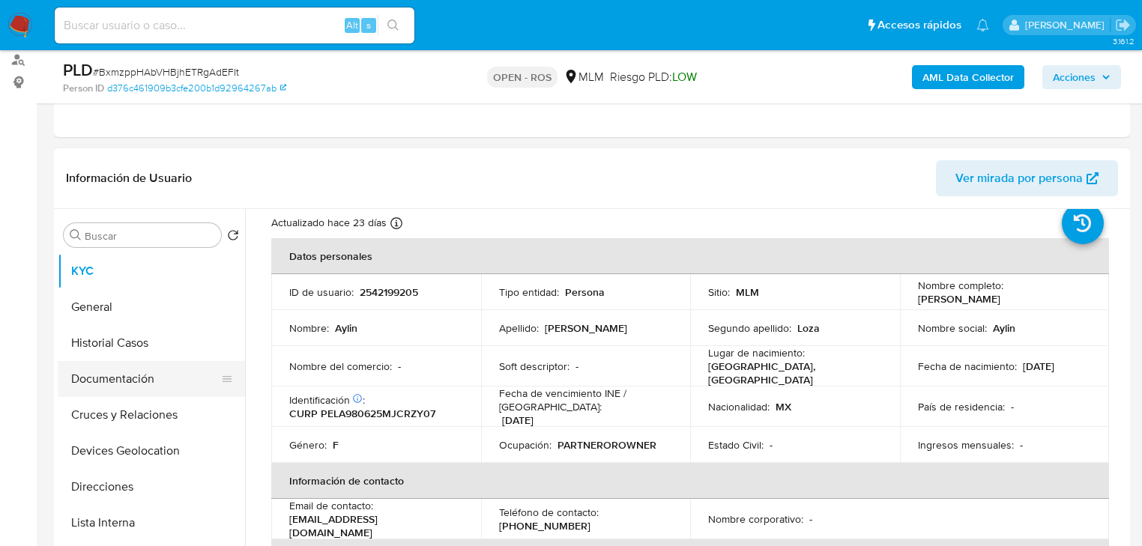
scroll to position [60, 0]
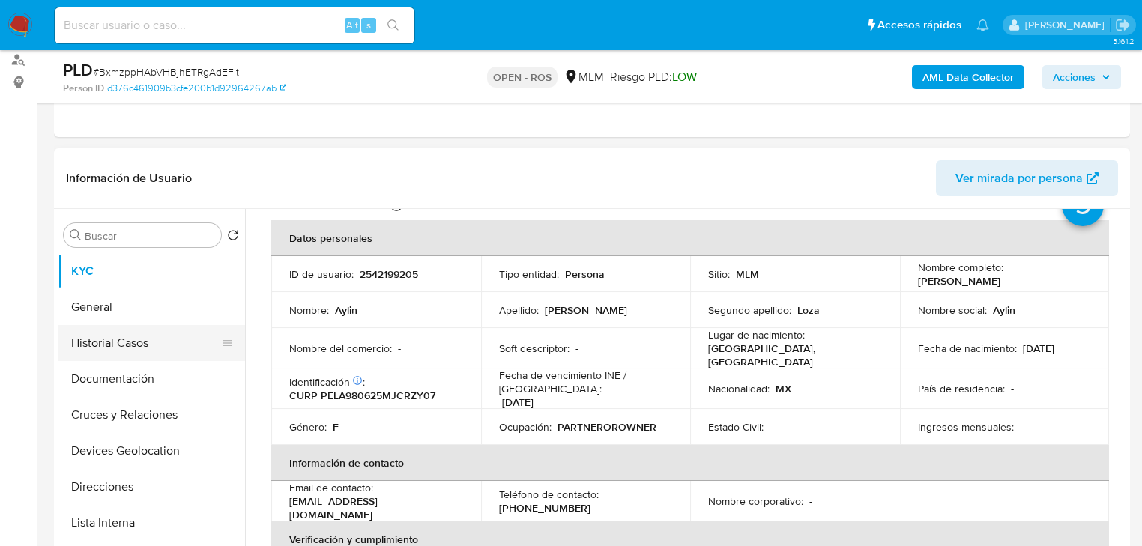
click at [143, 351] on button "Historial Casos" at bounding box center [145, 343] width 175 height 36
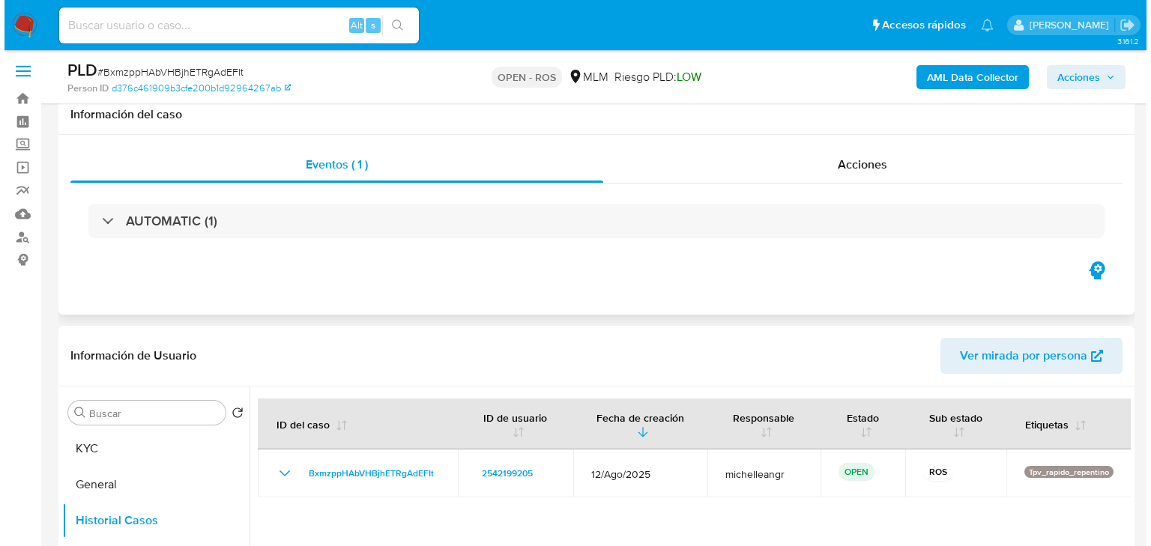
scroll to position [0, 0]
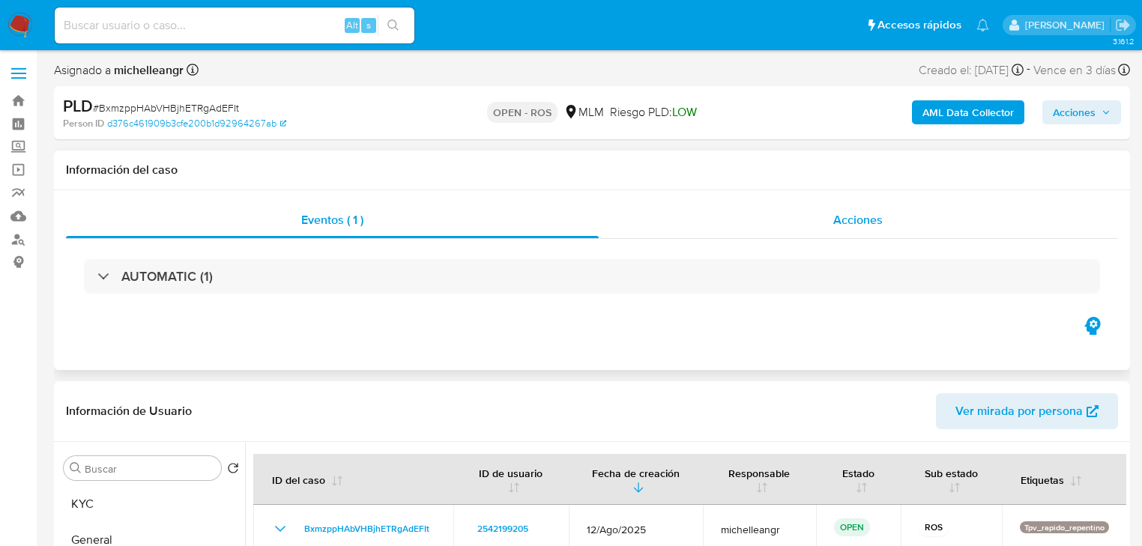
click at [851, 233] on div "Acciones" at bounding box center [859, 220] width 520 height 36
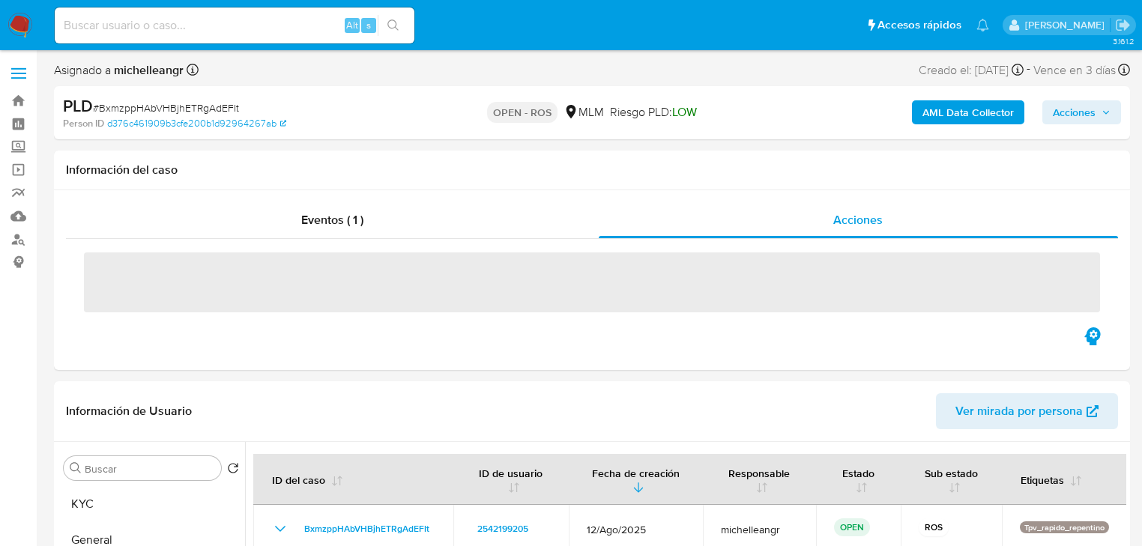
click at [1067, 113] on span "Acciones" at bounding box center [1074, 112] width 43 height 24
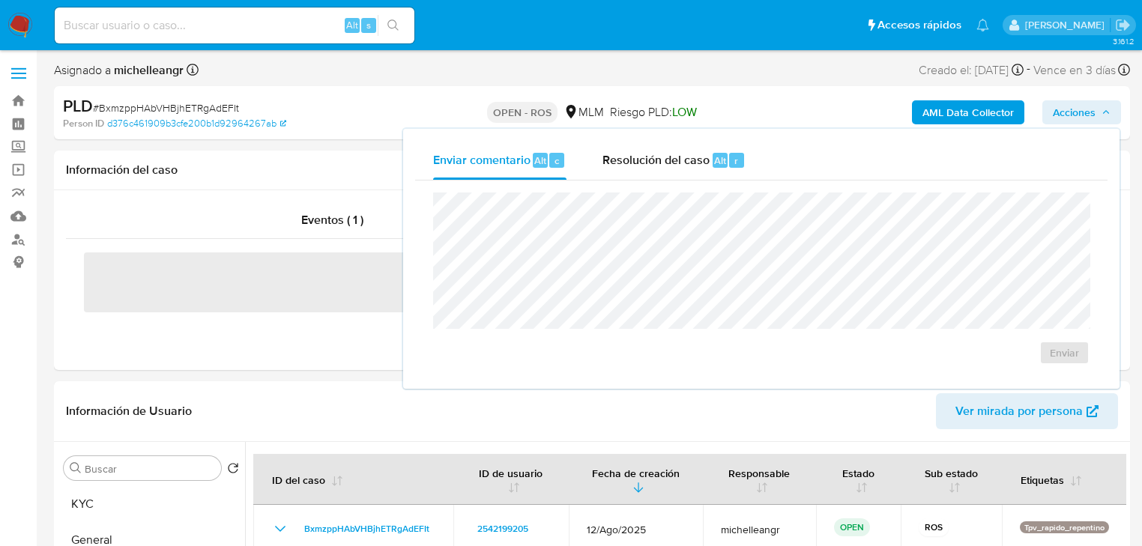
click at [605, 160] on span "Resolución del caso" at bounding box center [656, 159] width 107 height 17
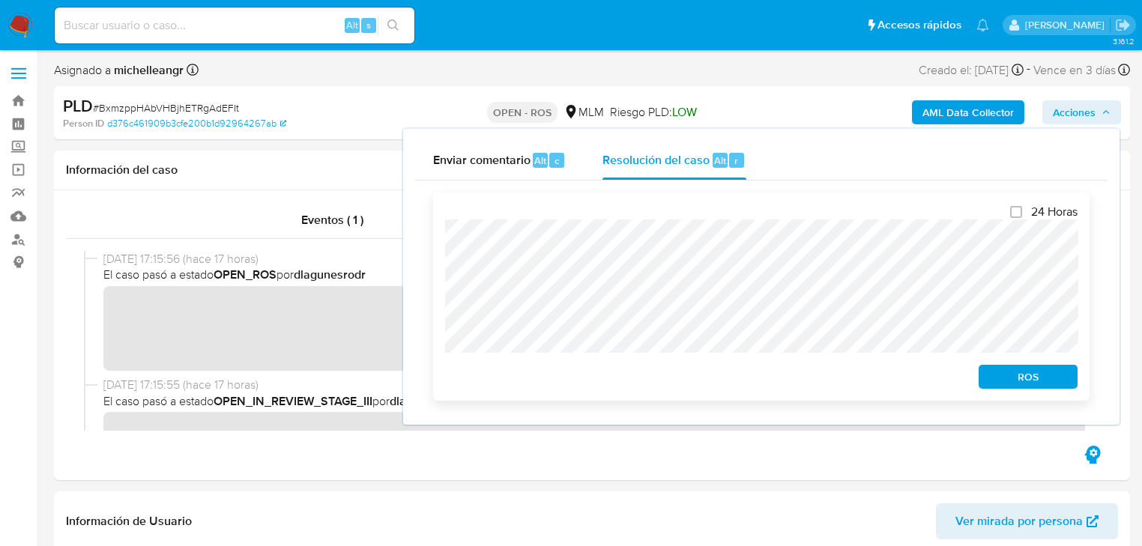
click at [986, 374] on button "ROS" at bounding box center [1028, 377] width 99 height 24
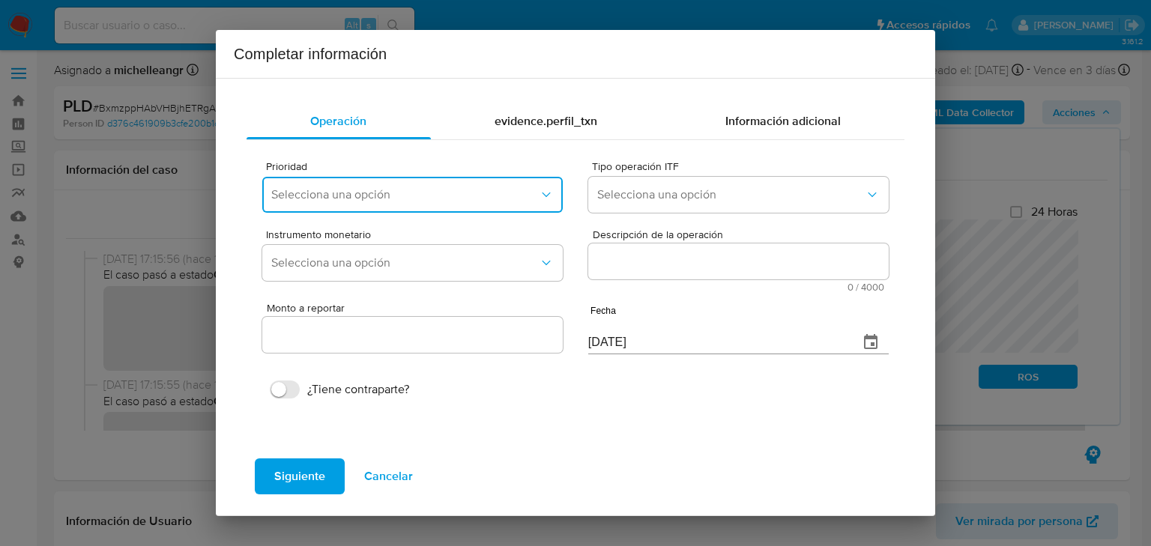
click at [346, 184] on button "Selecciona una opción" at bounding box center [412, 195] width 301 height 36
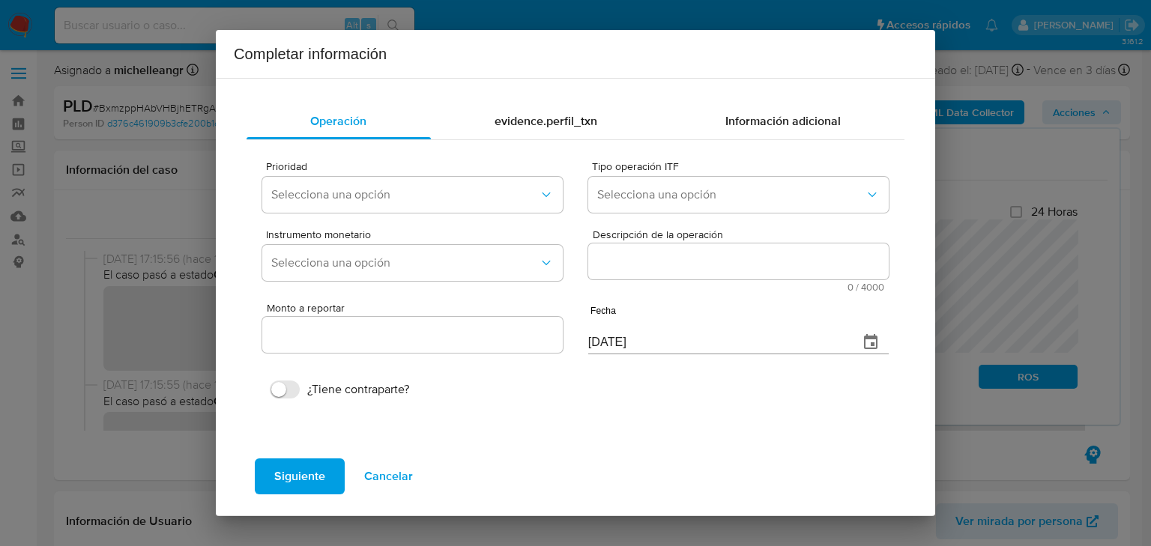
click at [388, 483] on span "Cancelar" at bounding box center [388, 476] width 49 height 33
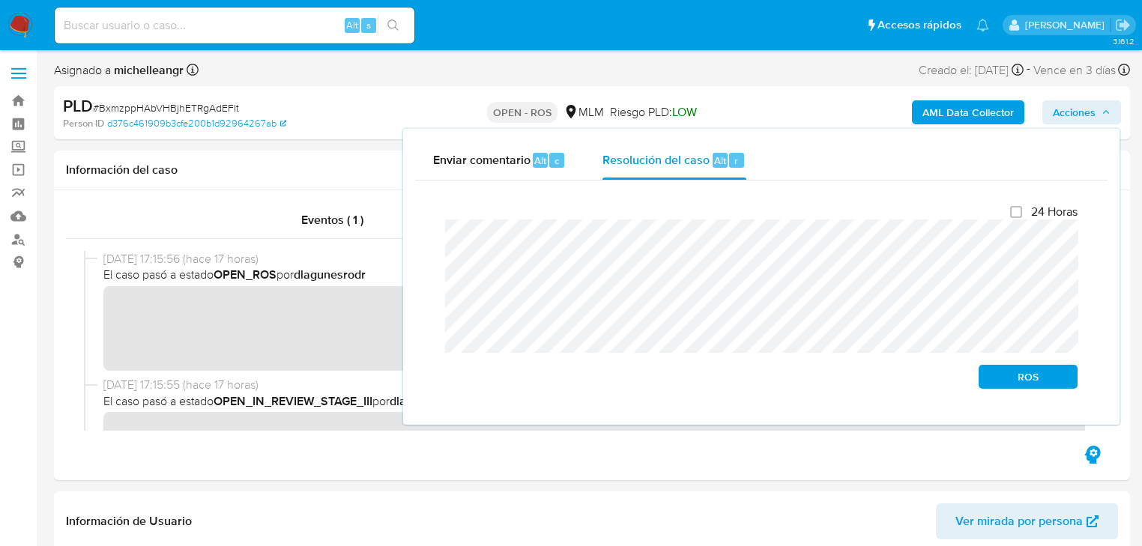
click at [1076, 111] on span "Acciones" at bounding box center [1074, 112] width 43 height 24
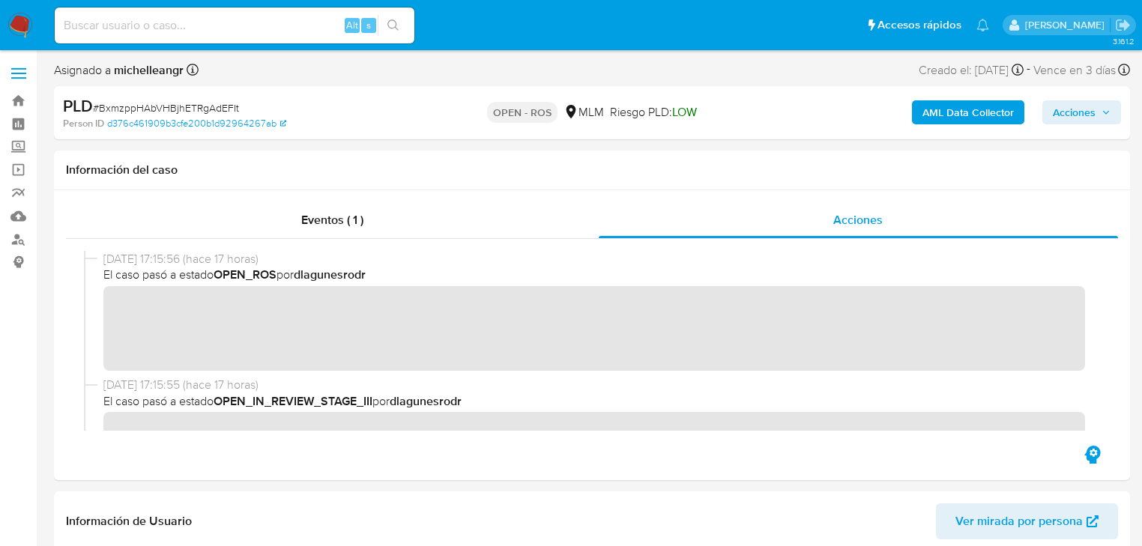
click at [1061, 109] on span "Acciones" at bounding box center [1074, 112] width 43 height 24
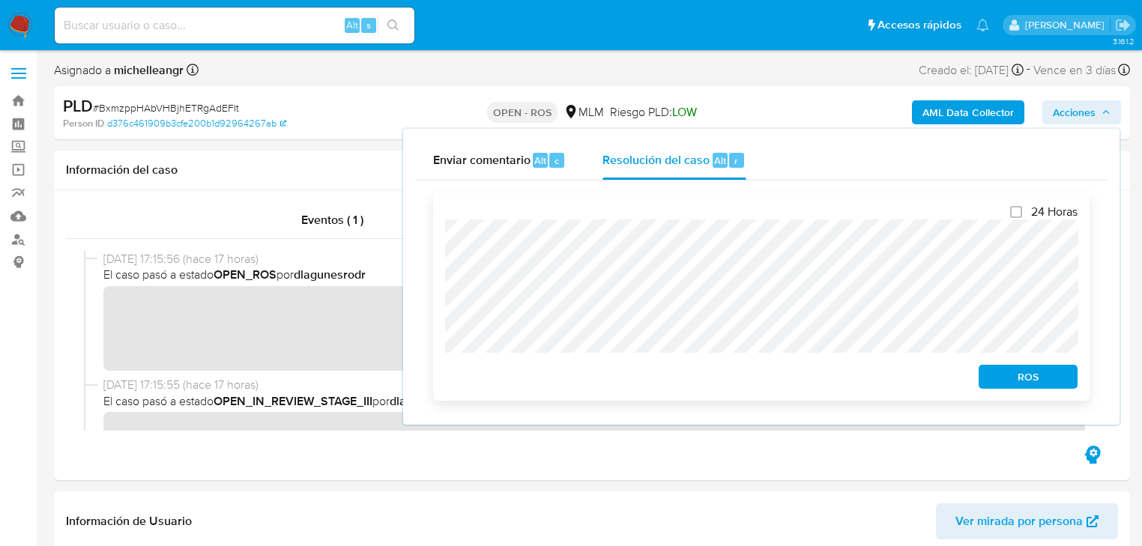
click at [1045, 379] on span "ROS" at bounding box center [1028, 377] width 78 height 21
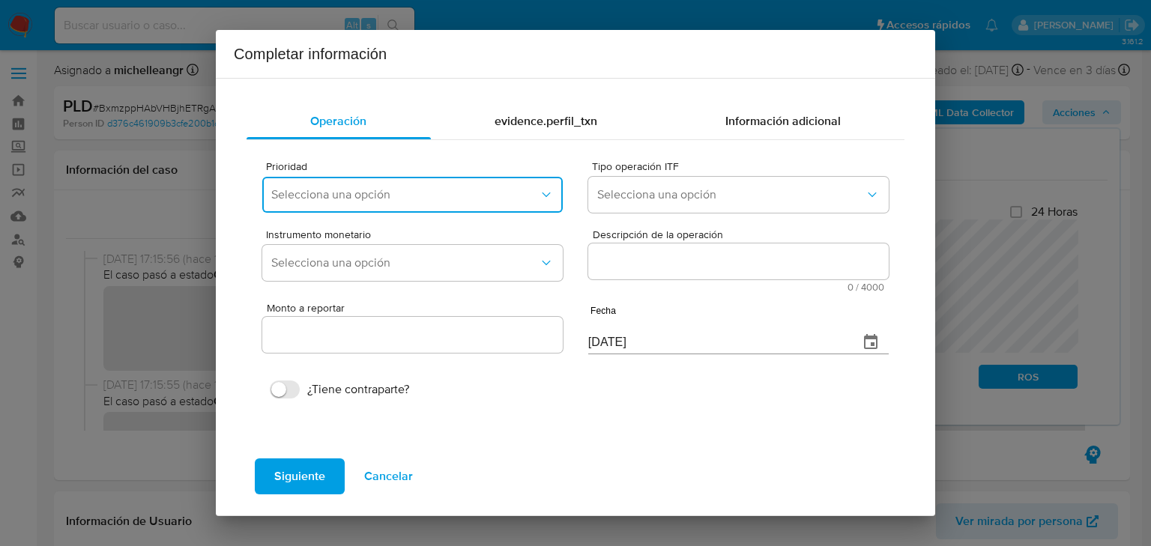
click at [348, 204] on button "Selecciona una opción" at bounding box center [412, 195] width 301 height 36
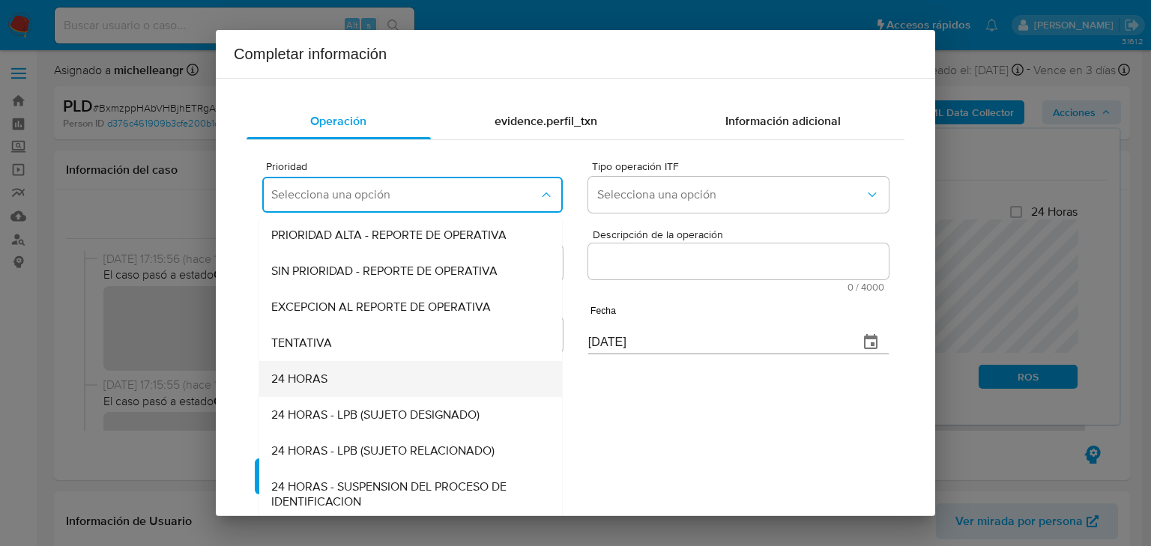
scroll to position [3, 0]
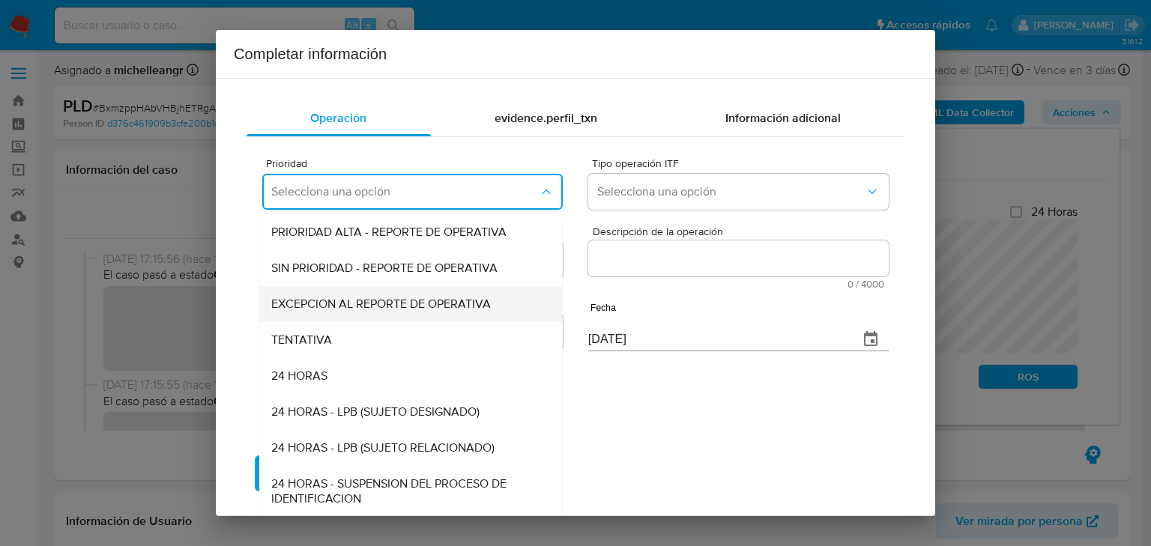
click at [359, 314] on div "EXCEPCION AL REPORTE DE OPERATIVA" at bounding box center [406, 304] width 270 height 36
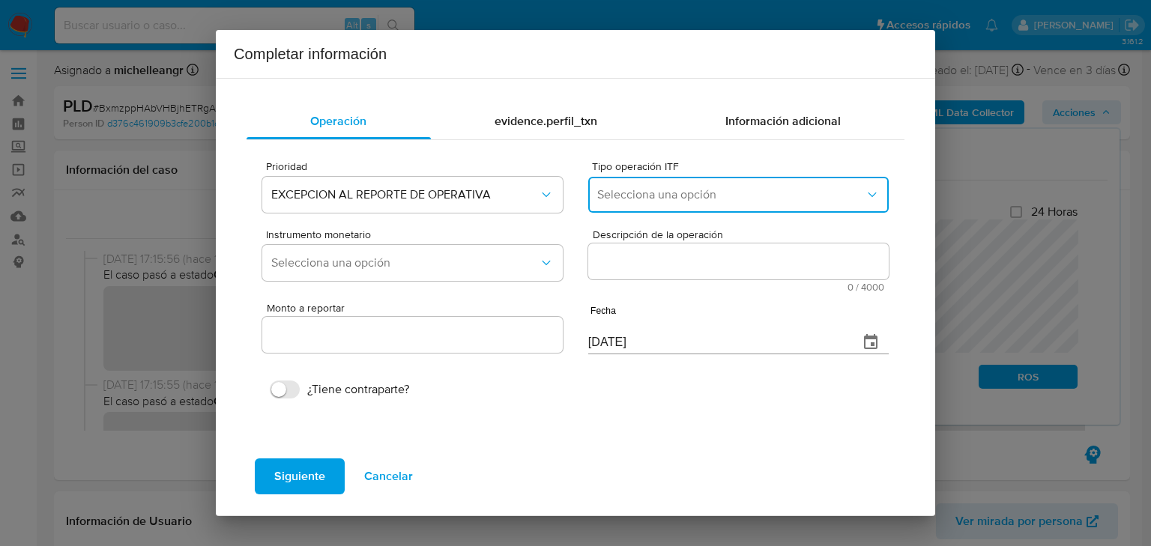
click at [691, 195] on span "Selecciona una opción" at bounding box center [731, 194] width 268 height 15
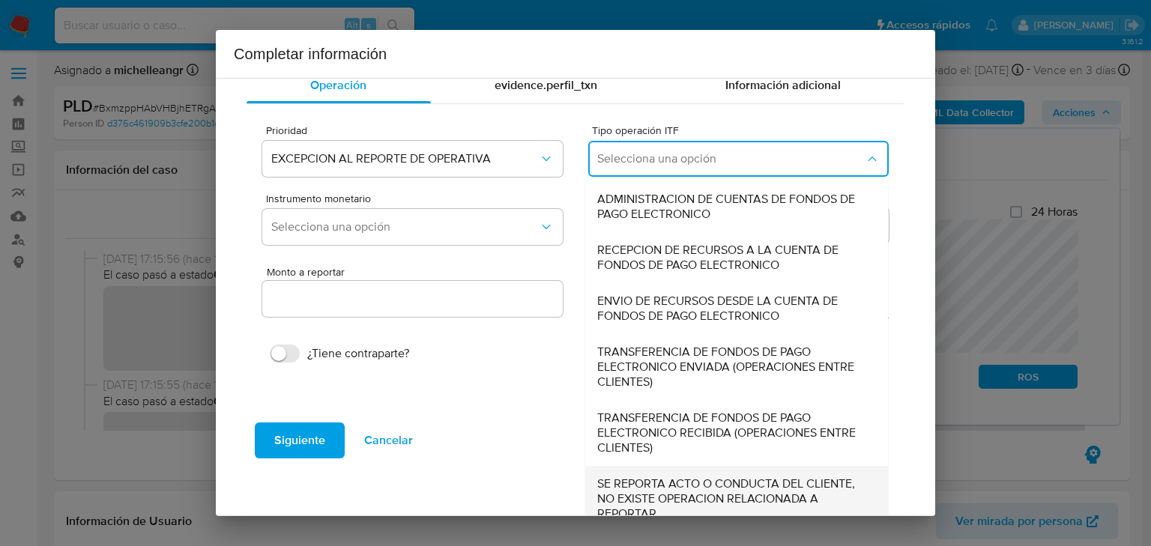
scroll to position [51, 0]
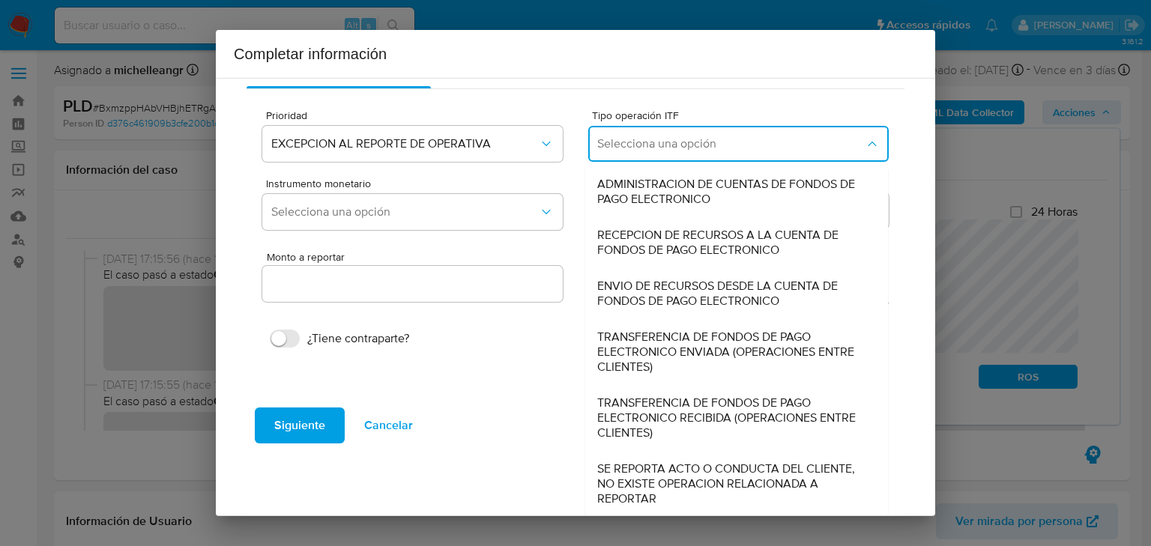
click at [635, 480] on span "SE REPORTA ACTO O CONDUCTA DEL CLIENTE, NO EXISTE OPERACION RELACIONADA A REPOR…" at bounding box center [732, 484] width 270 height 45
type input "0.00"
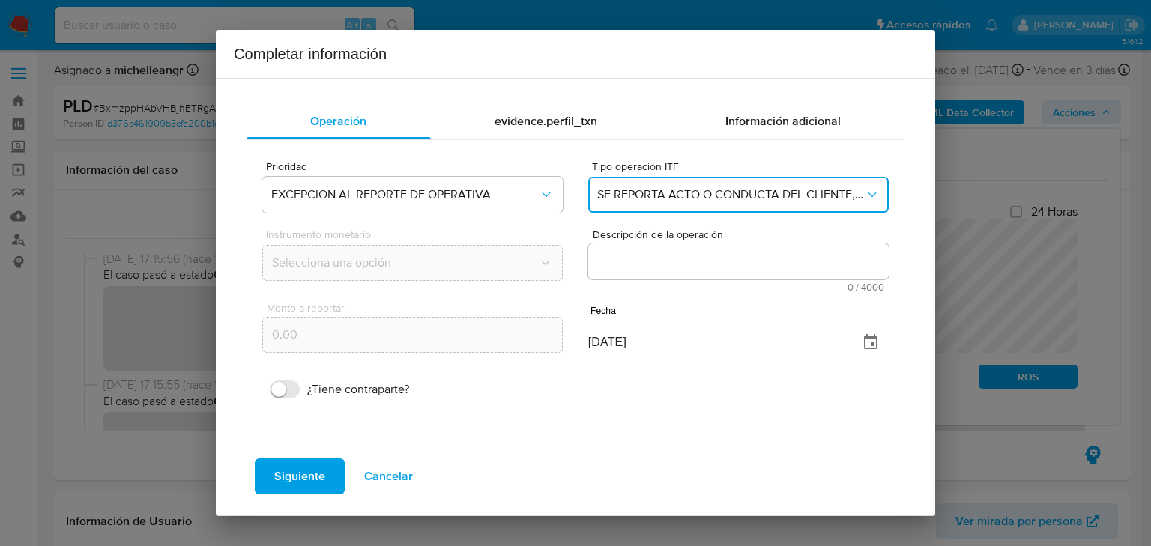
scroll to position [0, 0]
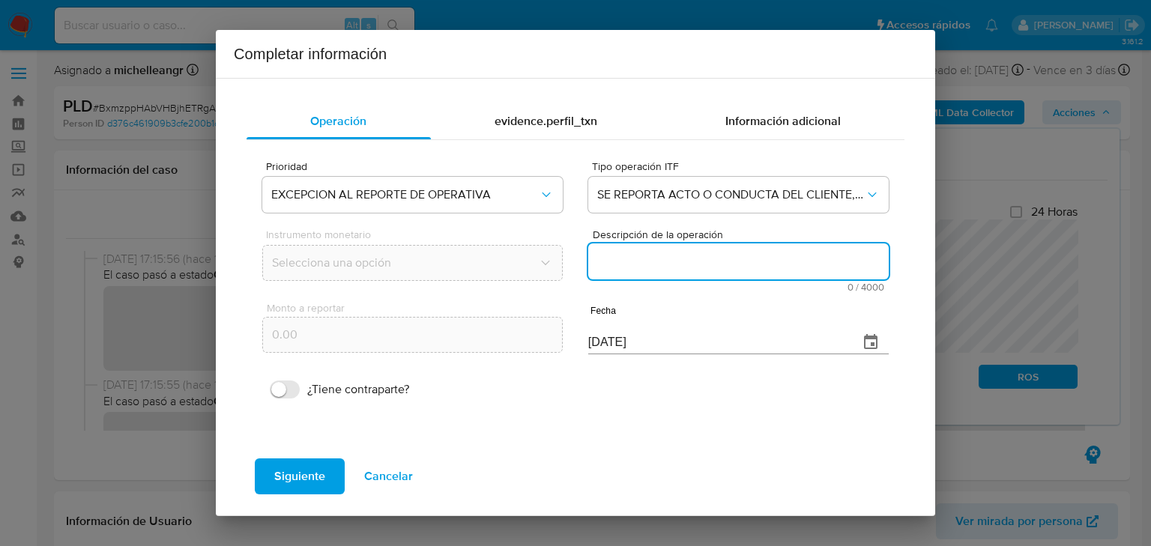
click at [663, 256] on textarea "Descripción de la operación" at bounding box center [738, 262] width 301 height 36
paste textarea "/CONOCIMIENTO DEL CLIENTE O USUARIO/CLIENTE AYLIN PEREZ LOZA NUMERO DE CLIENTE …"
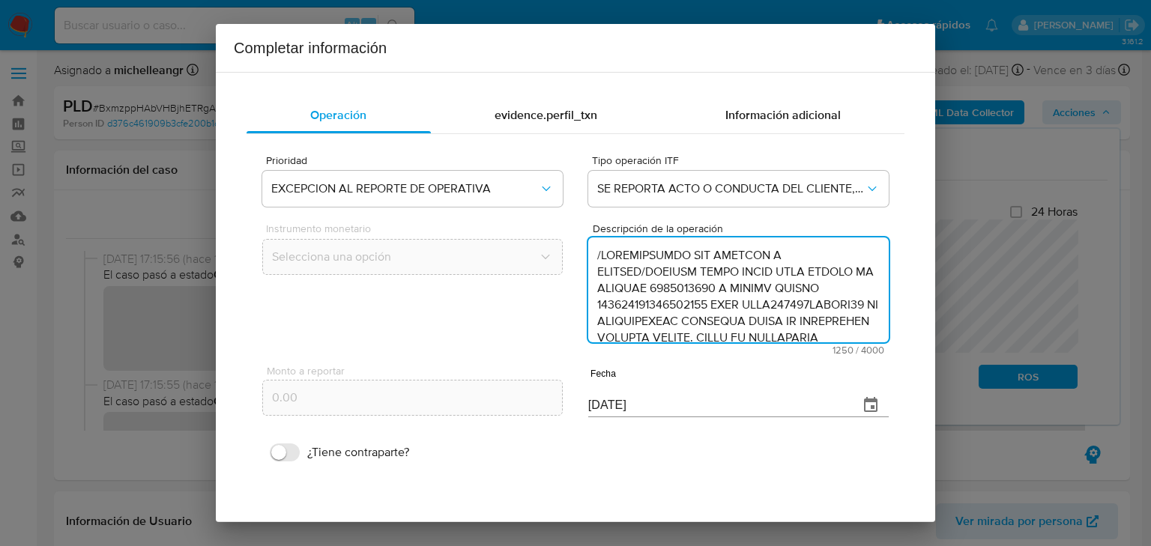
scroll to position [465, 0]
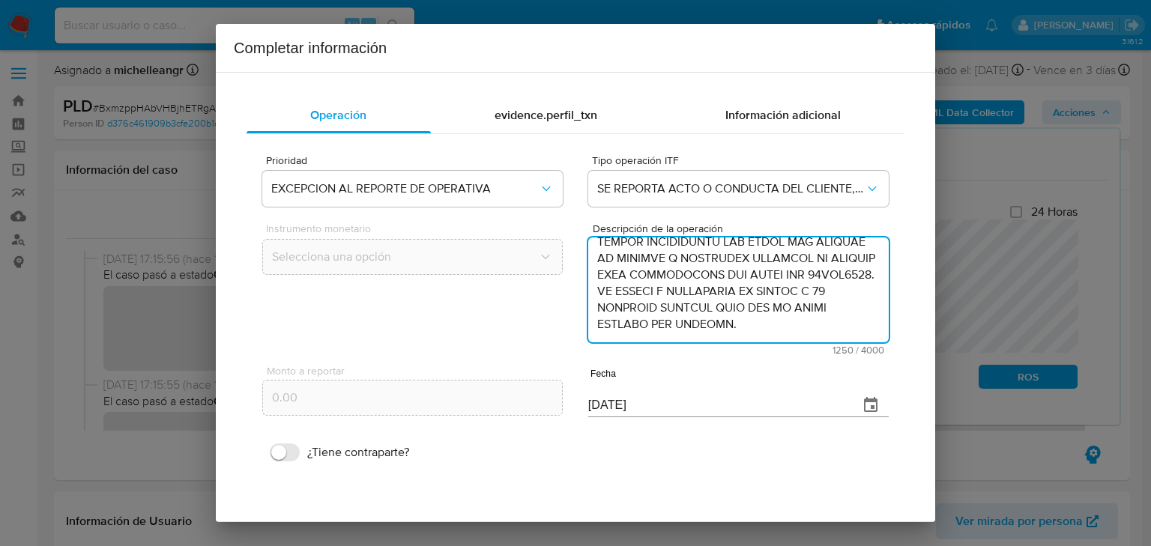
type textarea "/CONOCIMIENTO DEL CLIENTE O USUARIO/CLIENTE AYLIN PEREZ LOZA NUMERO DE CLIENTE …"
click at [863, 409] on icon "button" at bounding box center [871, 405] width 18 height 18
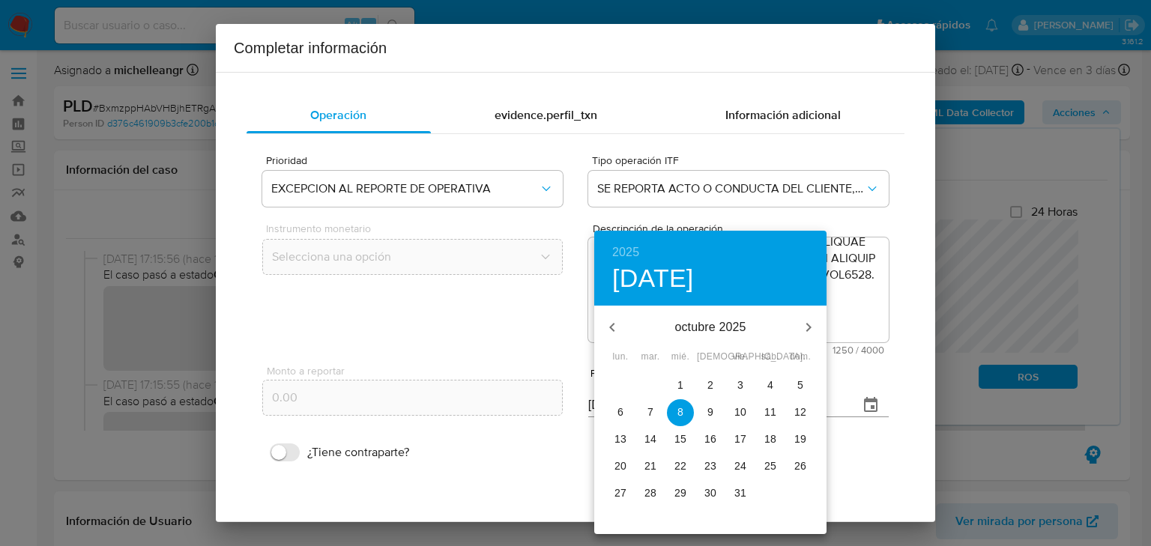
click at [606, 321] on icon "button" at bounding box center [612, 328] width 18 height 18
click at [612, 324] on icon "button" at bounding box center [611, 327] width 5 height 9
click at [607, 325] on icon "button" at bounding box center [612, 328] width 18 height 18
click at [682, 414] on p "9" at bounding box center [681, 412] width 6 height 15
type input "09/07/2025"
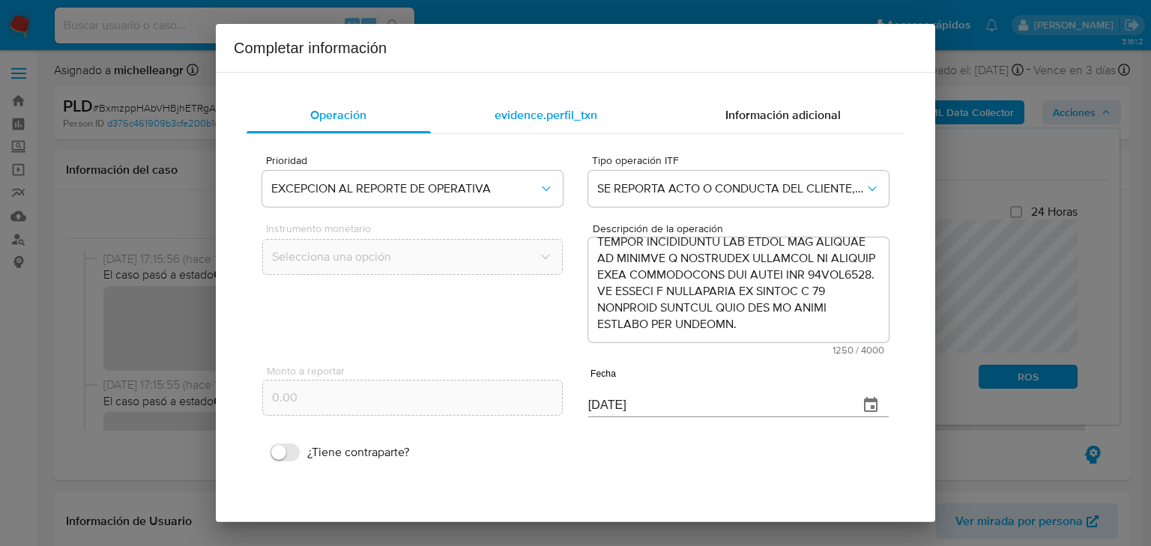
click at [531, 118] on span "evidence.perfil_txn" at bounding box center [546, 114] width 103 height 17
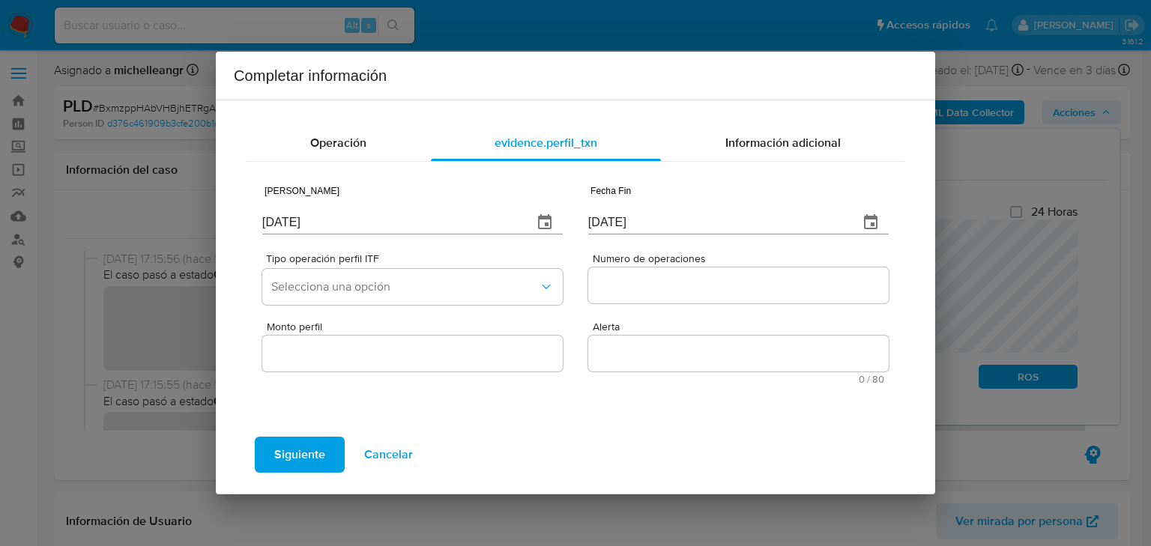
click at [553, 216] on icon "button" at bounding box center [545, 223] width 18 height 18
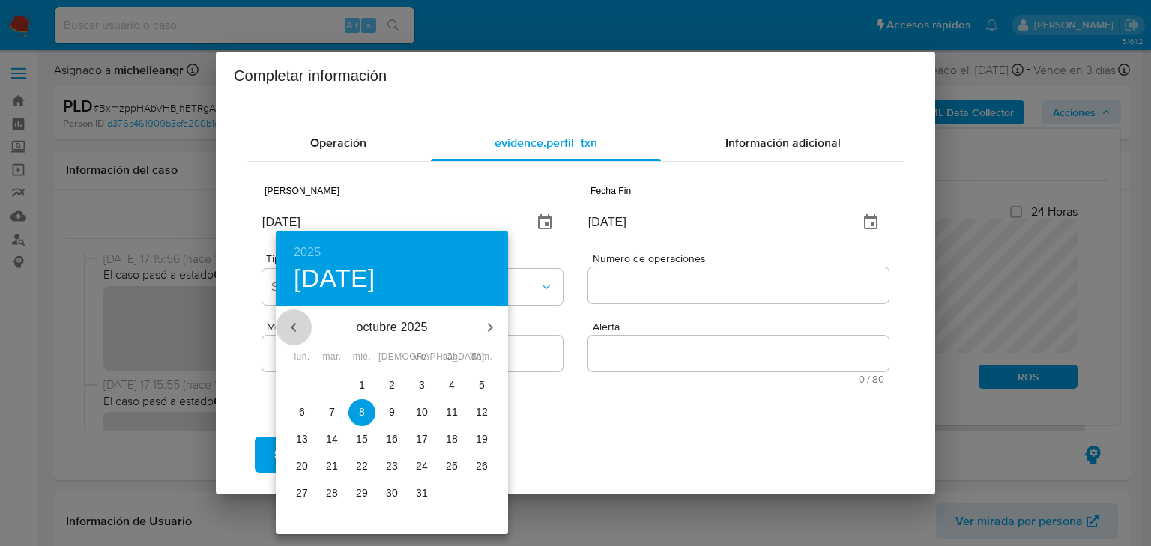
click at [282, 328] on button "button" at bounding box center [294, 328] width 36 height 36
click at [283, 327] on button "button" at bounding box center [294, 328] width 36 height 36
click at [294, 326] on icon "button" at bounding box center [294, 328] width 18 height 18
click at [336, 410] on span "8" at bounding box center [332, 412] width 27 height 15
type input "[DATE]"
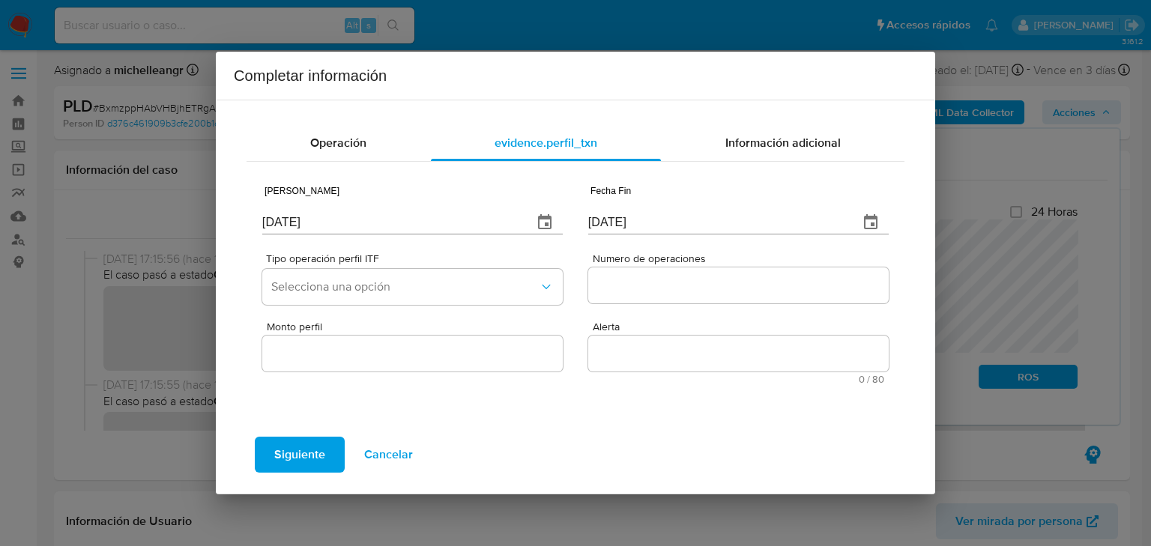
click at [874, 222] on icon "button" at bounding box center [871, 223] width 18 height 18
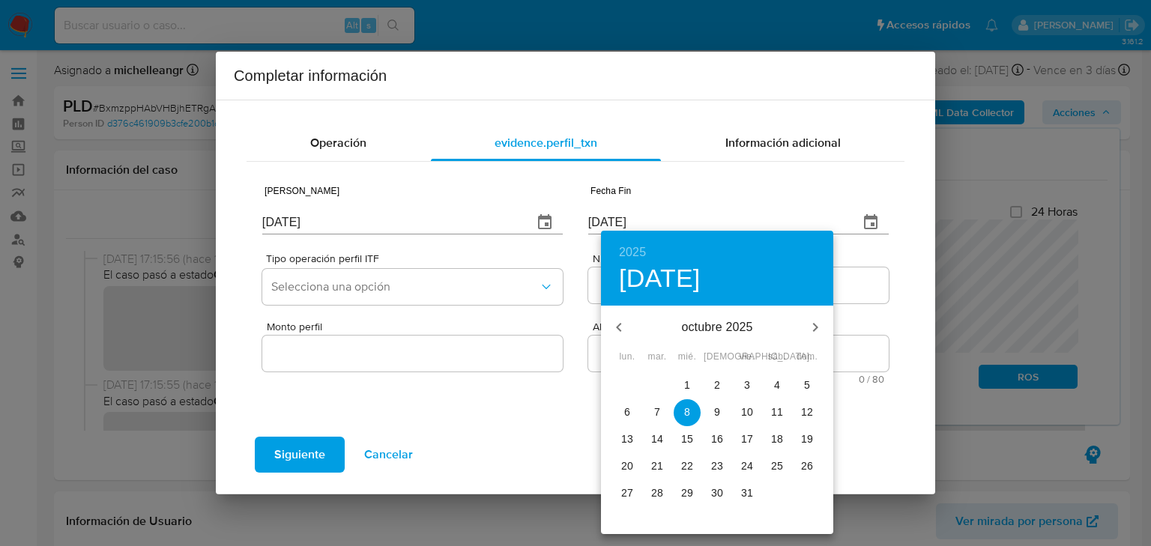
click at [717, 412] on p "9" at bounding box center [717, 412] width 6 height 15
type input "09/10/2025"
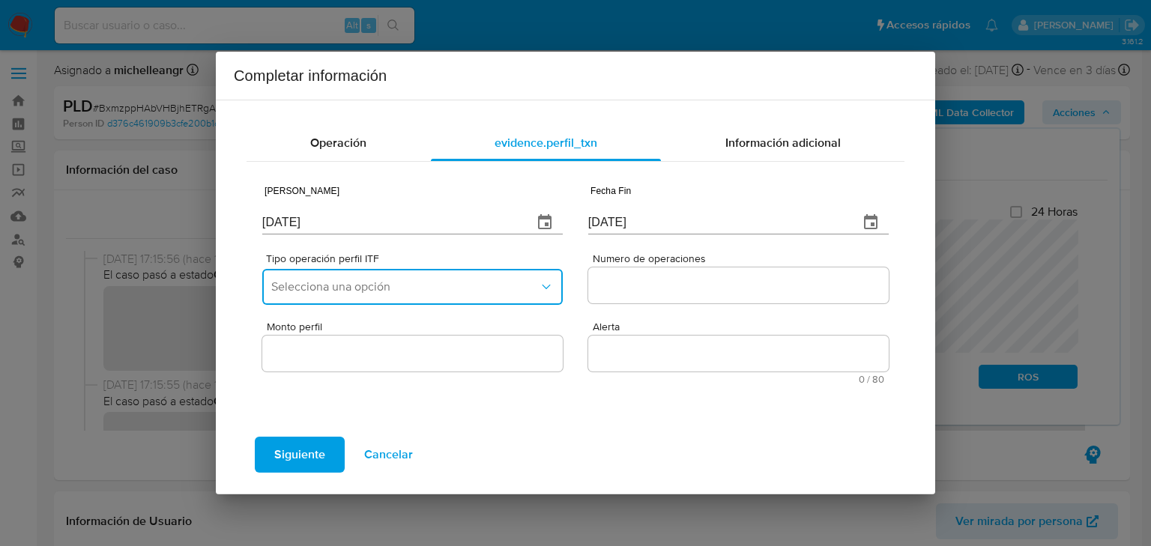
click at [450, 292] on span "Selecciona una opción" at bounding box center [405, 287] width 268 height 15
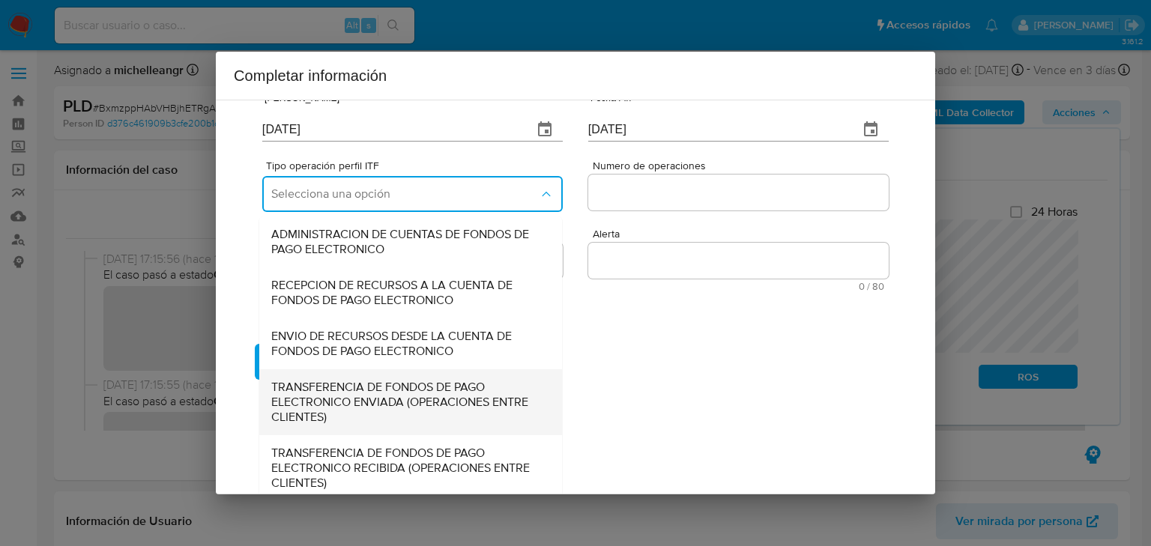
scroll to position [166, 0]
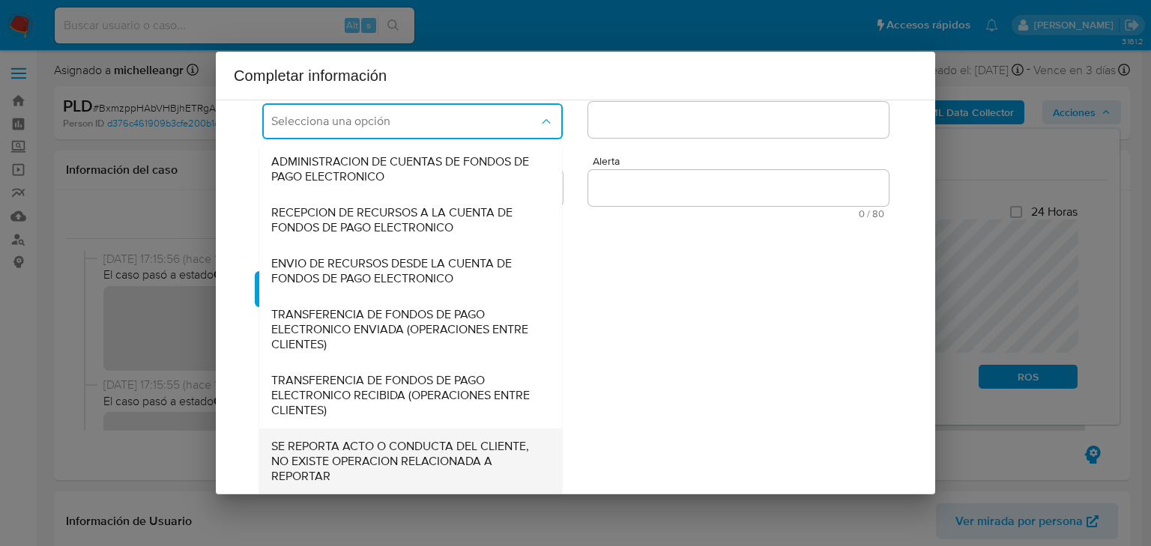
click at [372, 469] on span "SE REPORTA ACTO O CONDUCTA DEL CLIENTE, NO EXISTE OPERACION RELACIONADA A REPOR…" at bounding box center [406, 461] width 270 height 45
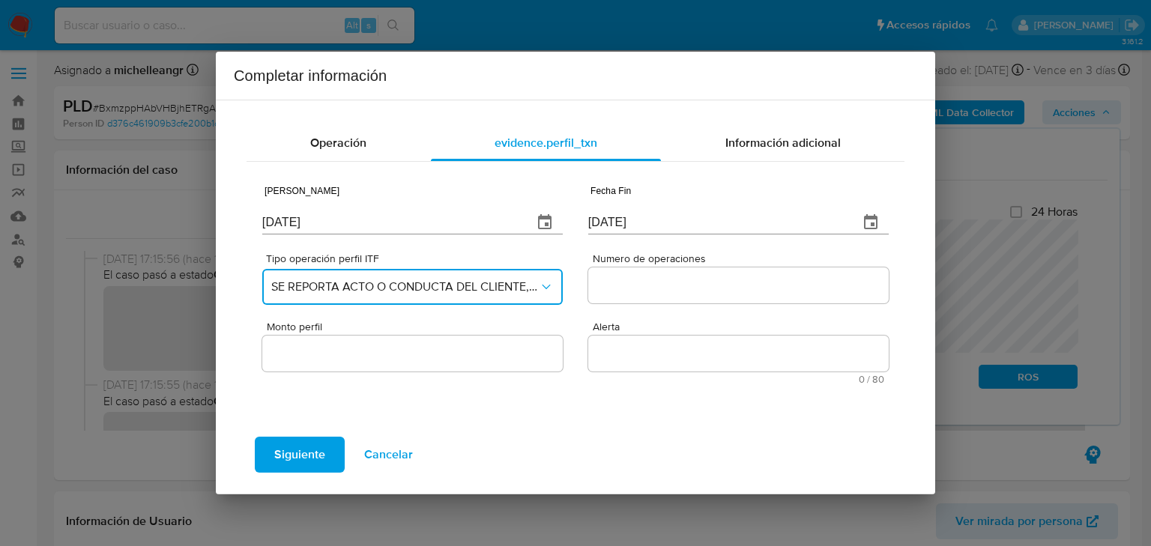
scroll to position [0, 0]
click at [676, 290] on input "Numero de operaciones" at bounding box center [738, 285] width 301 height 19
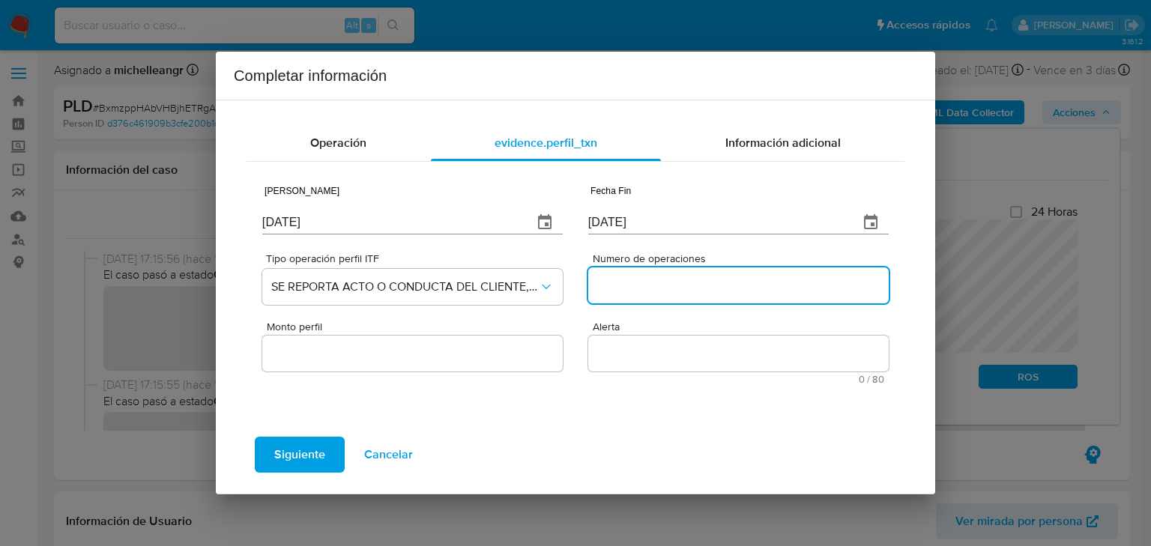
type input "2"
type input "0"
drag, startPoint x: 404, startPoint y: 363, endPoint x: 405, endPoint y: 352, distance: 11.3
click at [404, 355] on div at bounding box center [412, 354] width 301 height 36
click at [408, 347] on input "Monto perfil" at bounding box center [412, 353] width 301 height 19
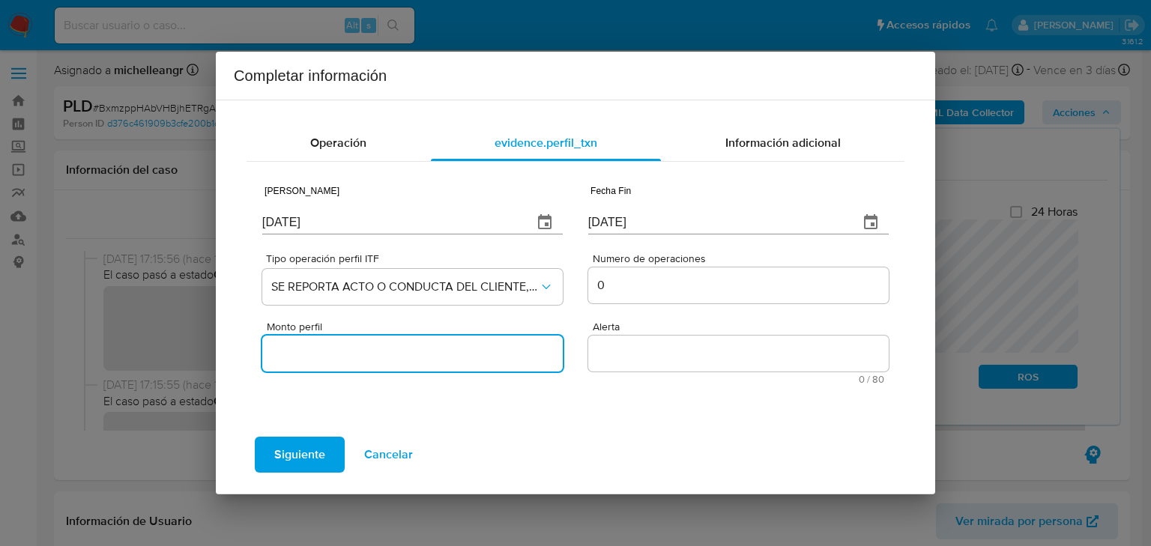
type input "0.00"
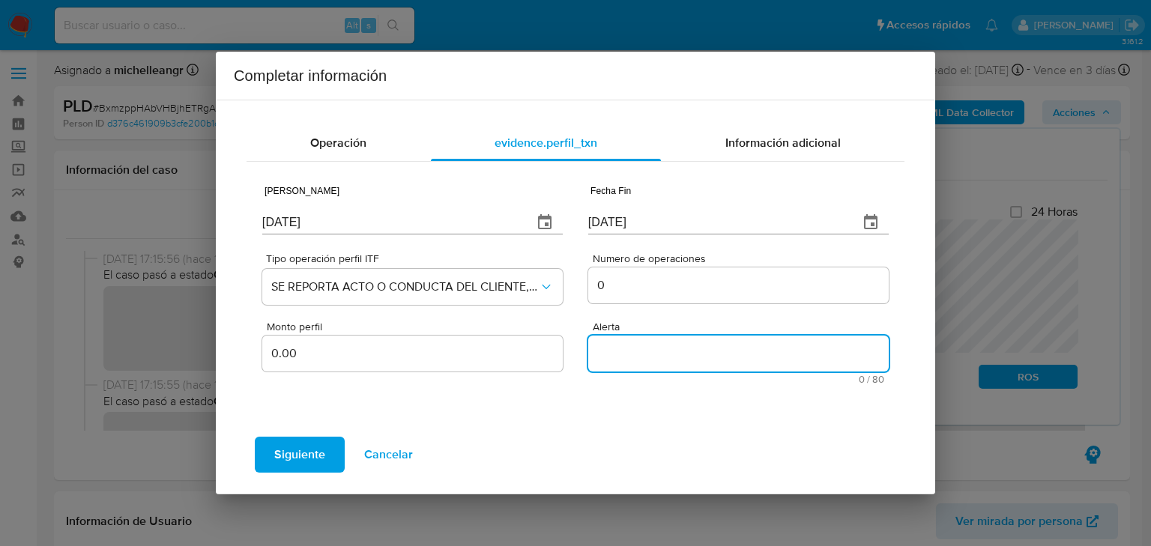
click at [648, 351] on textarea "Alerta" at bounding box center [738, 354] width 301 height 36
paste textarea "TPVRAPIDOREPENTINO"
type textarea "TPVRAPIDOREPENTINO"
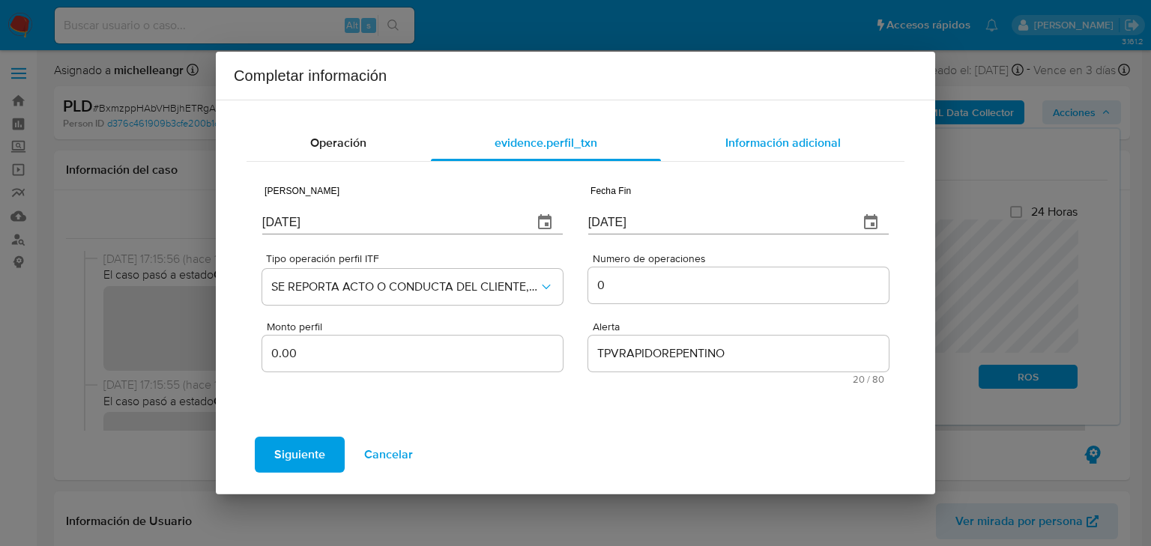
click at [775, 135] on span "Información adicional" at bounding box center [783, 142] width 115 height 17
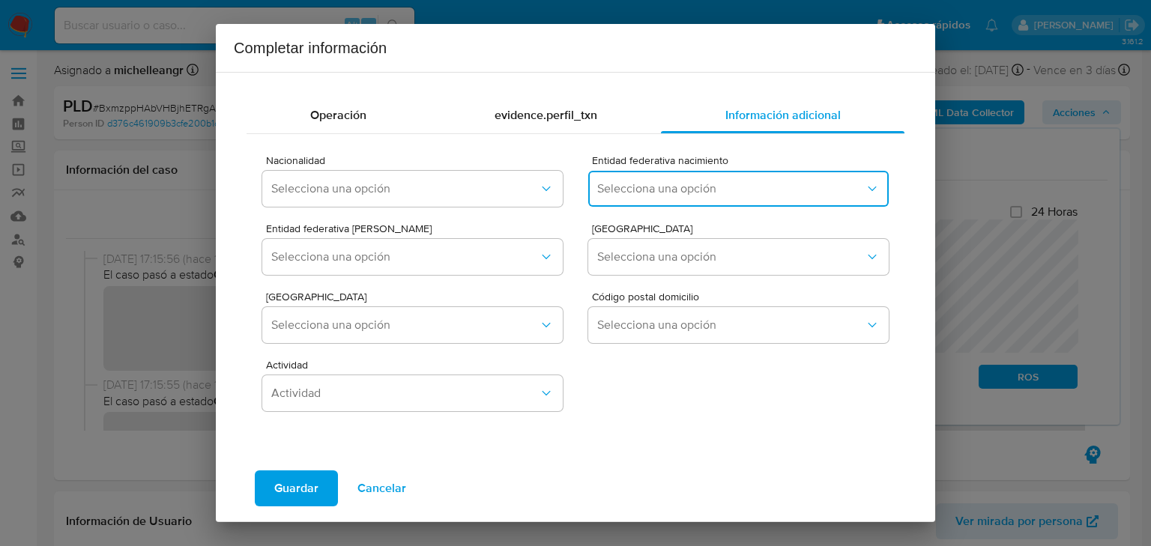
click at [627, 198] on button "Selecciona una opción" at bounding box center [738, 189] width 301 height 36
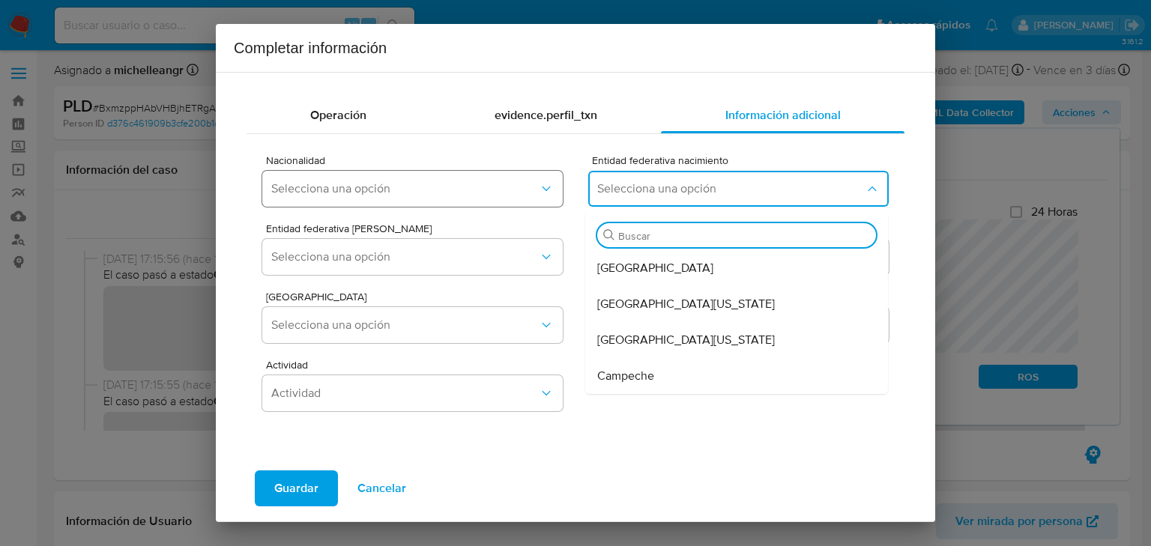
click at [398, 187] on span "Selecciona una opción" at bounding box center [405, 188] width 268 height 15
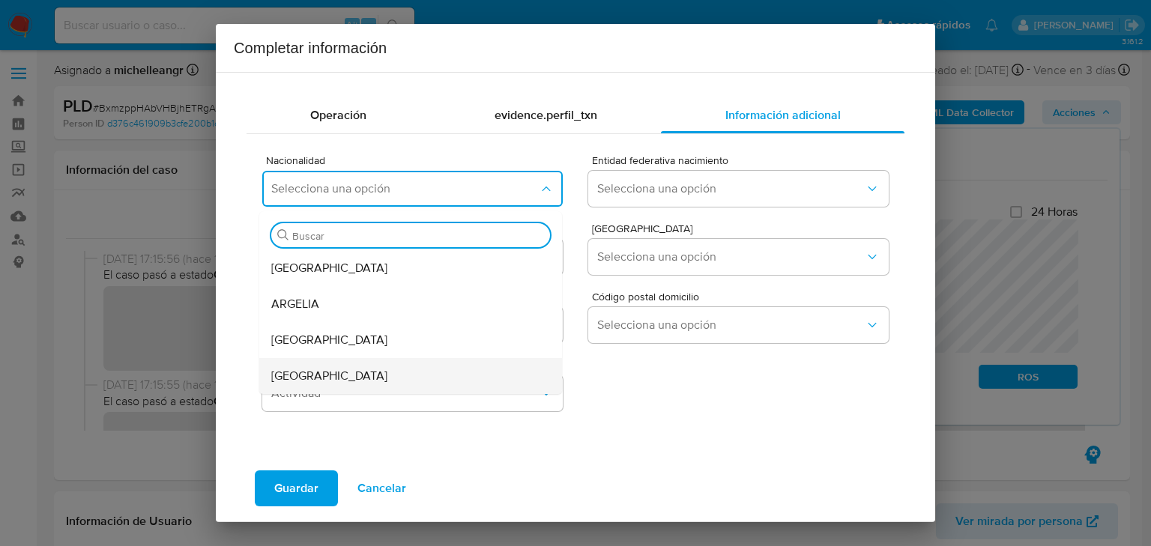
type input "e"
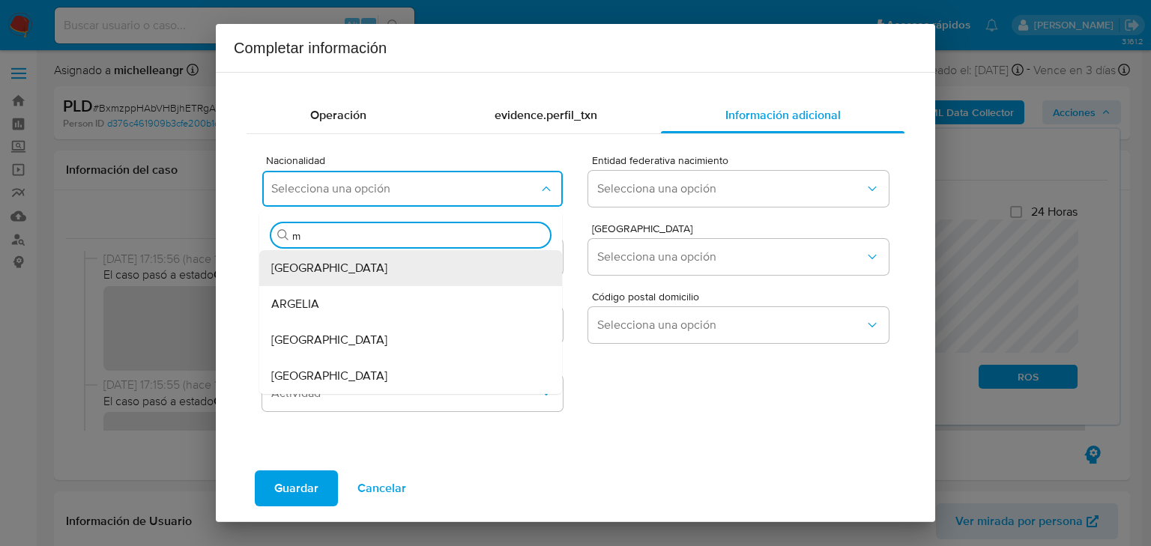
type input "me"
drag, startPoint x: 335, startPoint y: 382, endPoint x: 675, endPoint y: 232, distance: 371.5
click at [335, 382] on div "MEXICO" at bounding box center [406, 376] width 270 height 36
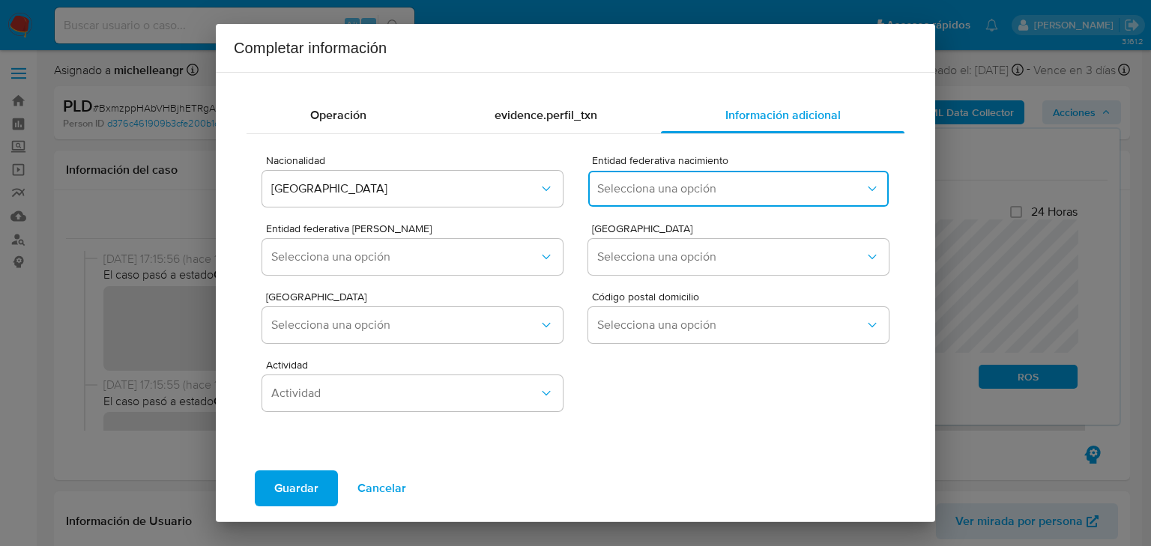
click at [660, 191] on span "Selecciona una opción" at bounding box center [731, 188] width 268 height 15
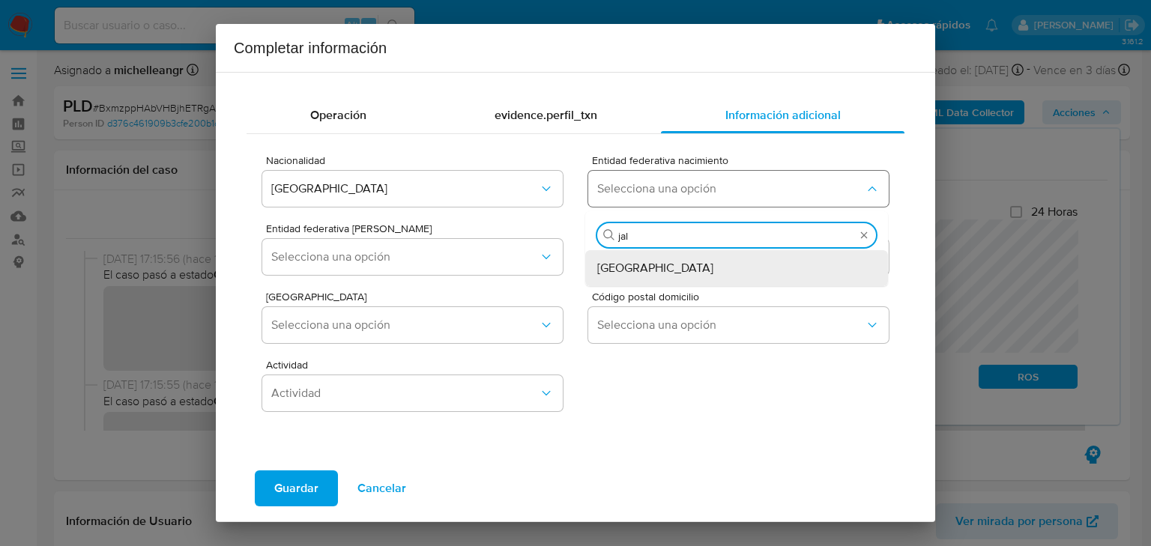
type input "jali"
click at [653, 271] on div "Jalisco" at bounding box center [732, 268] width 270 height 36
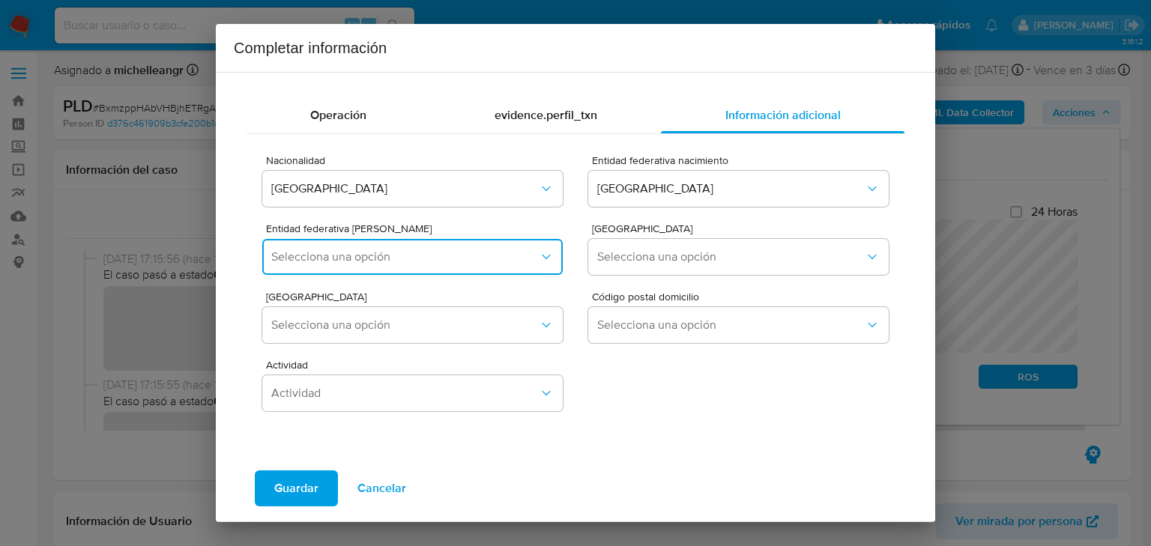
click at [353, 252] on span "Selecciona una opción" at bounding box center [405, 257] width 268 height 15
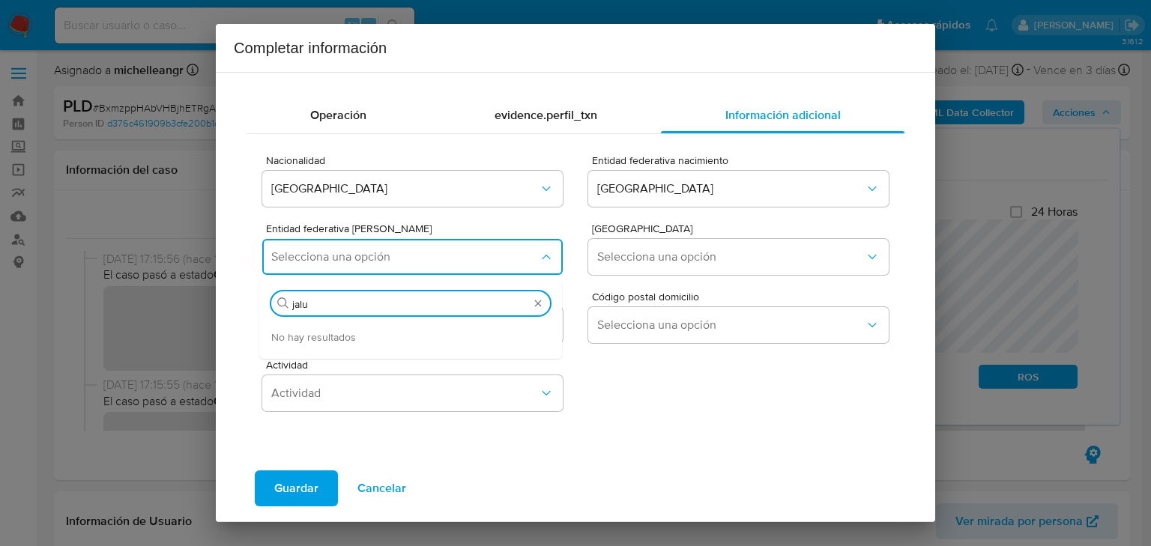
type input "jal"
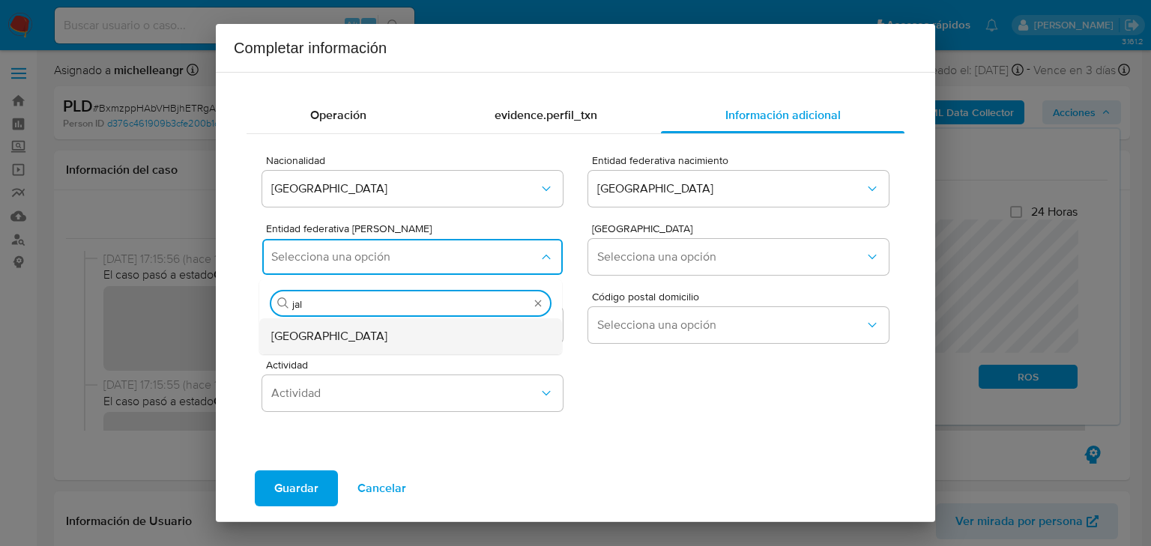
click at [306, 334] on span "Jalisco" at bounding box center [329, 336] width 116 height 15
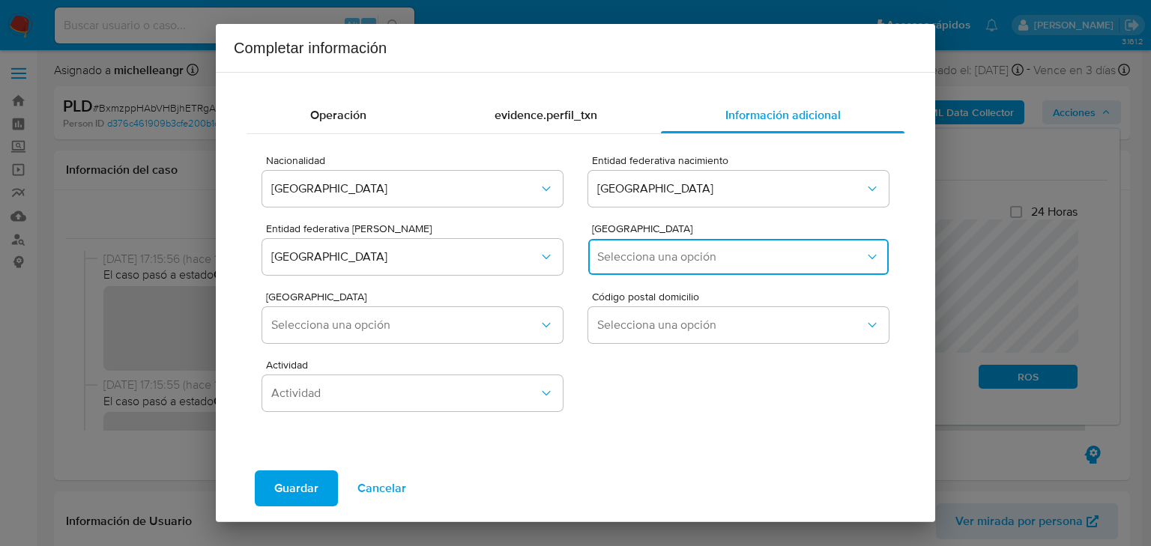
click at [646, 262] on span "Selecciona una opción" at bounding box center [731, 257] width 268 height 15
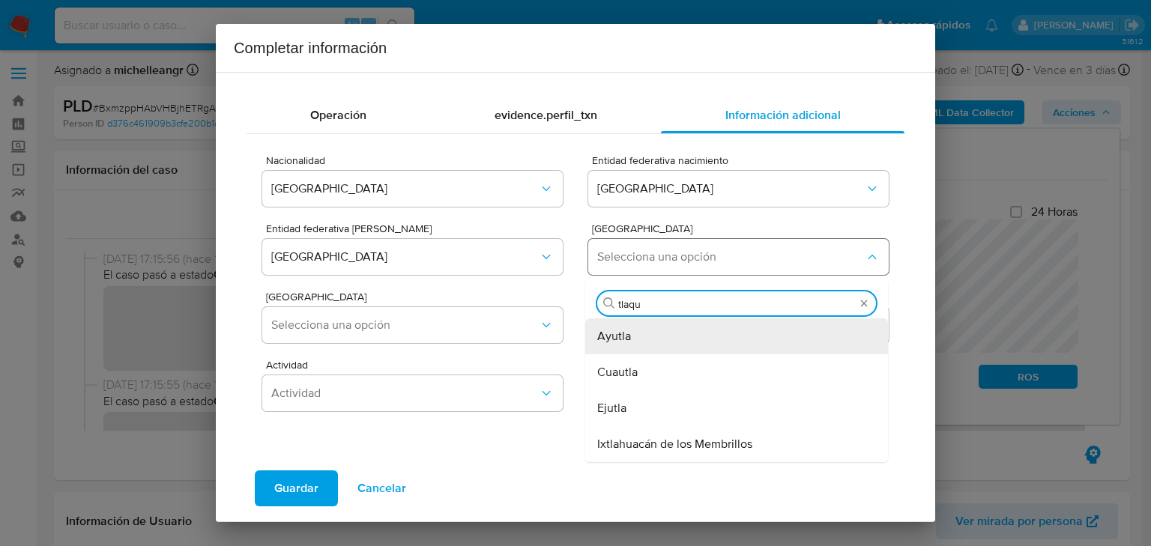
type input "tlaque"
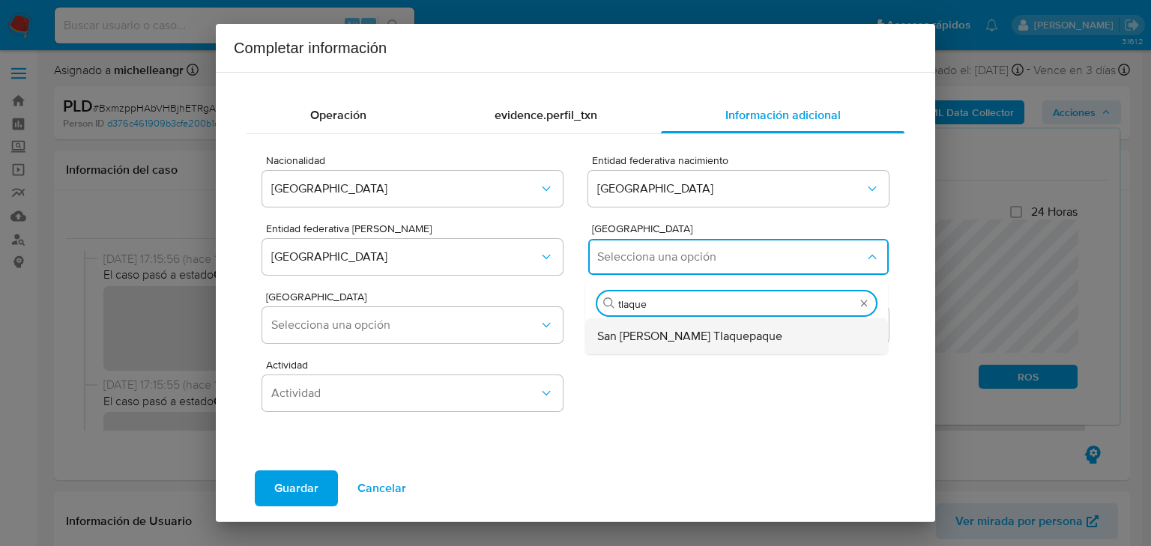
click at [669, 343] on span "San Pedro Tlaquepaque" at bounding box center [689, 336] width 185 height 15
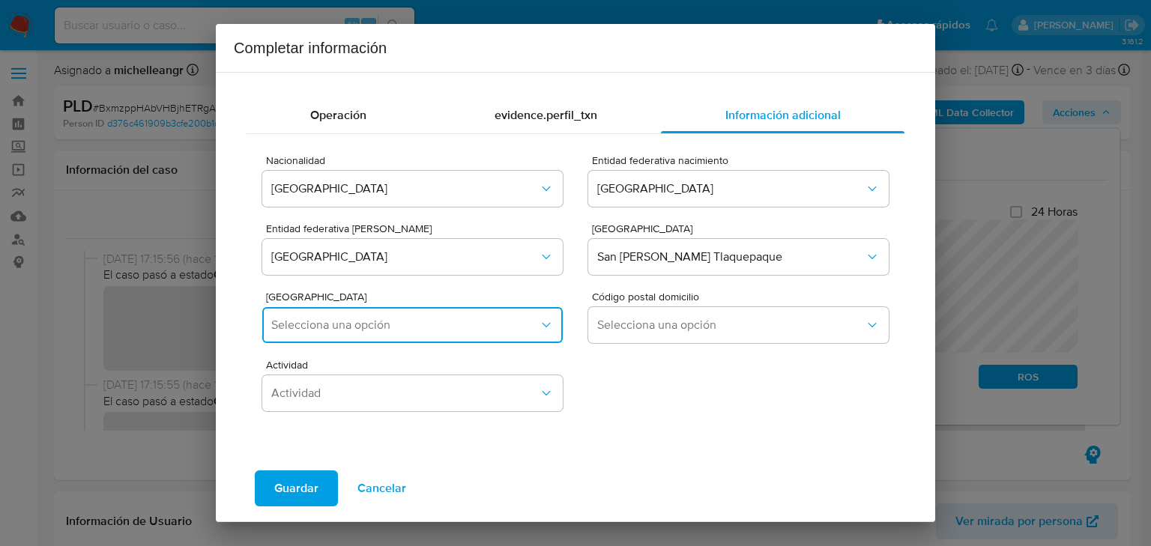
click at [453, 319] on span "Selecciona una opción" at bounding box center [405, 325] width 268 height 15
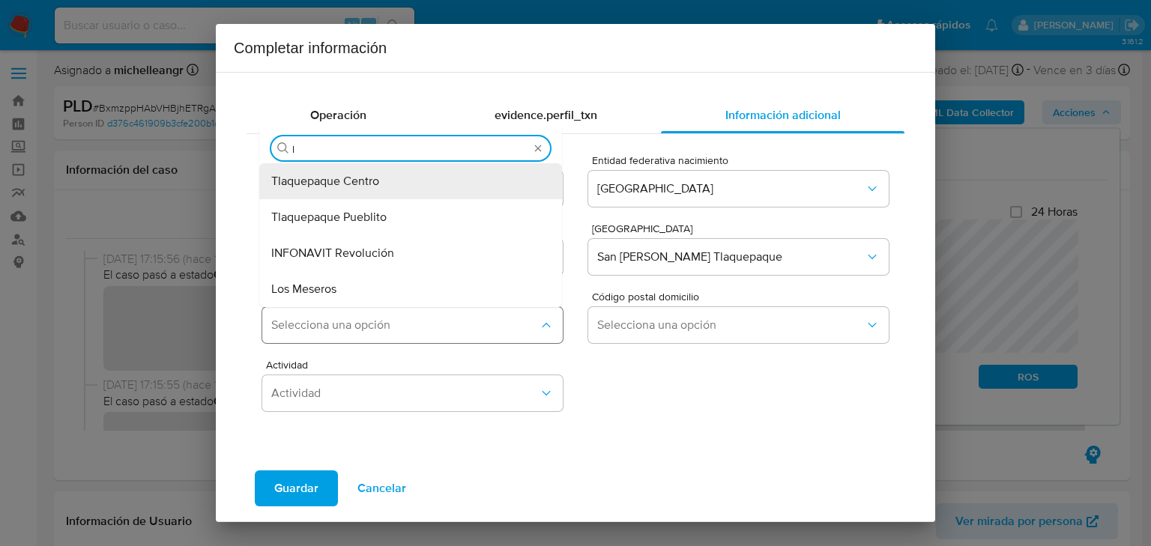
type input "ló"
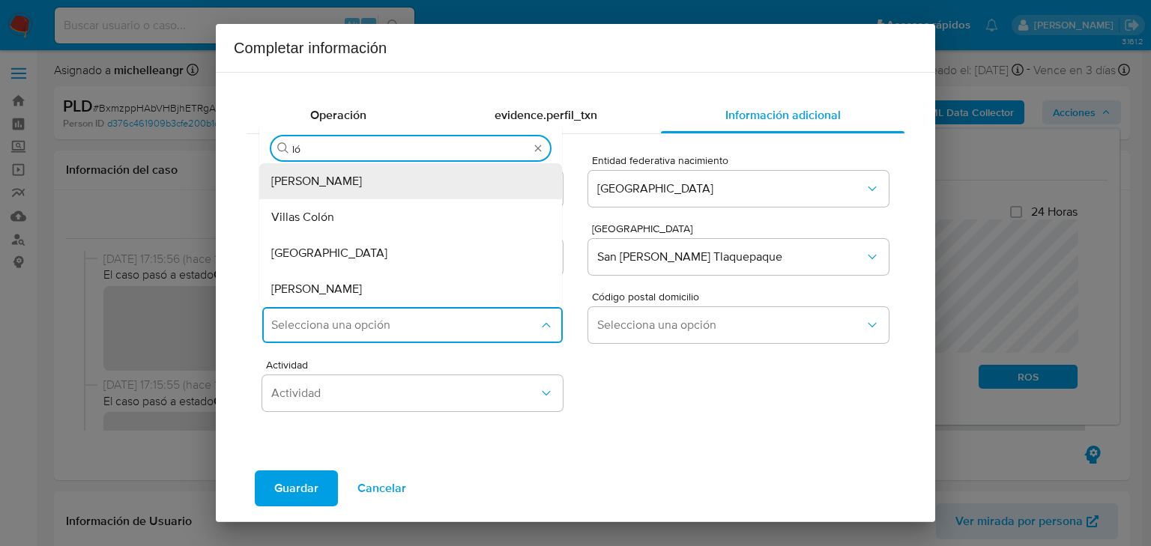
drag, startPoint x: 450, startPoint y: 293, endPoint x: 675, endPoint y: 362, distance: 235.9
click at [450, 291] on div "López Cotilla" at bounding box center [406, 289] width 270 height 36
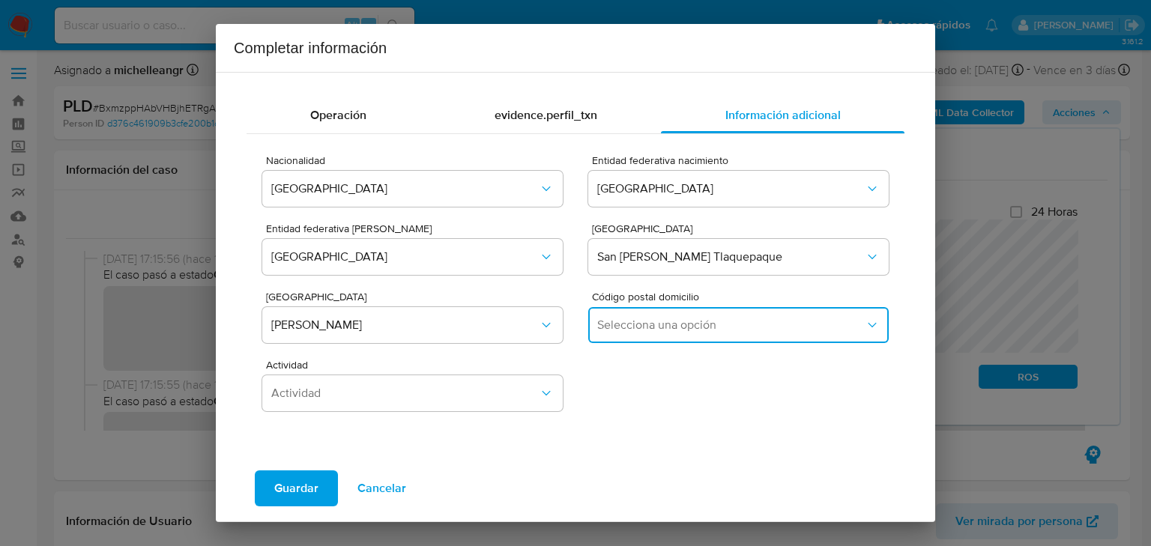
drag, startPoint x: 684, startPoint y: 333, endPoint x: 682, endPoint y: 342, distance: 9.1
click at [684, 333] on button "Selecciona una opción" at bounding box center [738, 325] width 301 height 36
drag, startPoint x: 621, startPoint y: 402, endPoint x: 422, endPoint y: 384, distance: 199.5
click at [619, 402] on span "45615" at bounding box center [612, 404] width 31 height 15
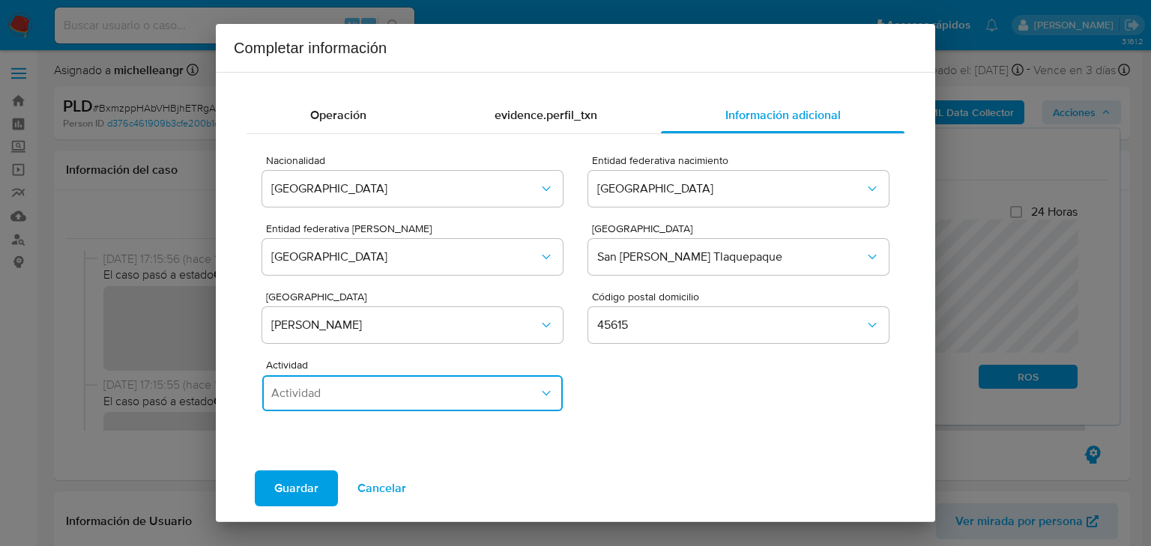
click at [422, 384] on button "Actividad" at bounding box center [412, 394] width 301 height 36
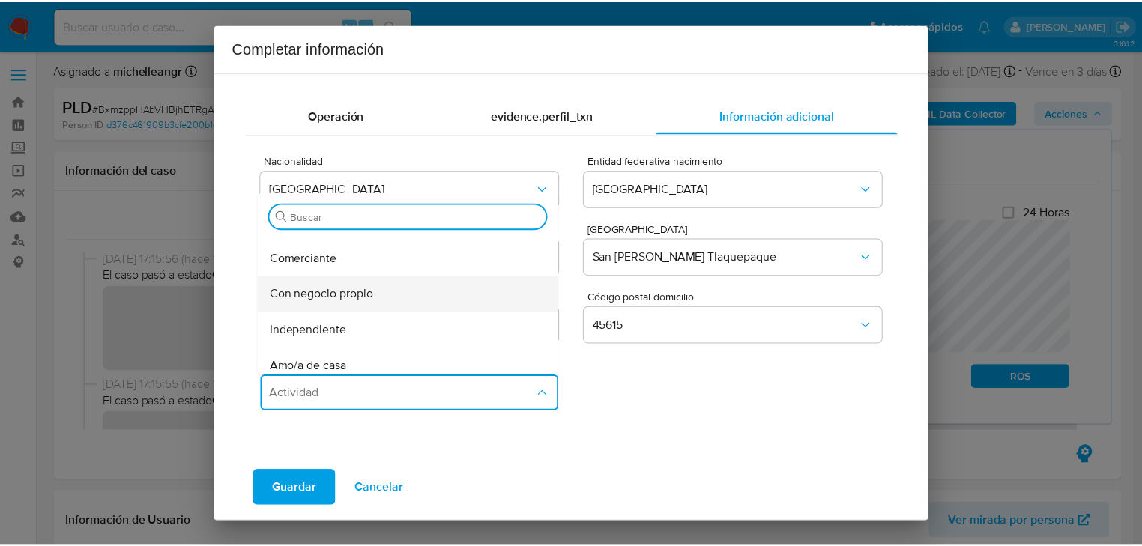
scroll to position [120, 0]
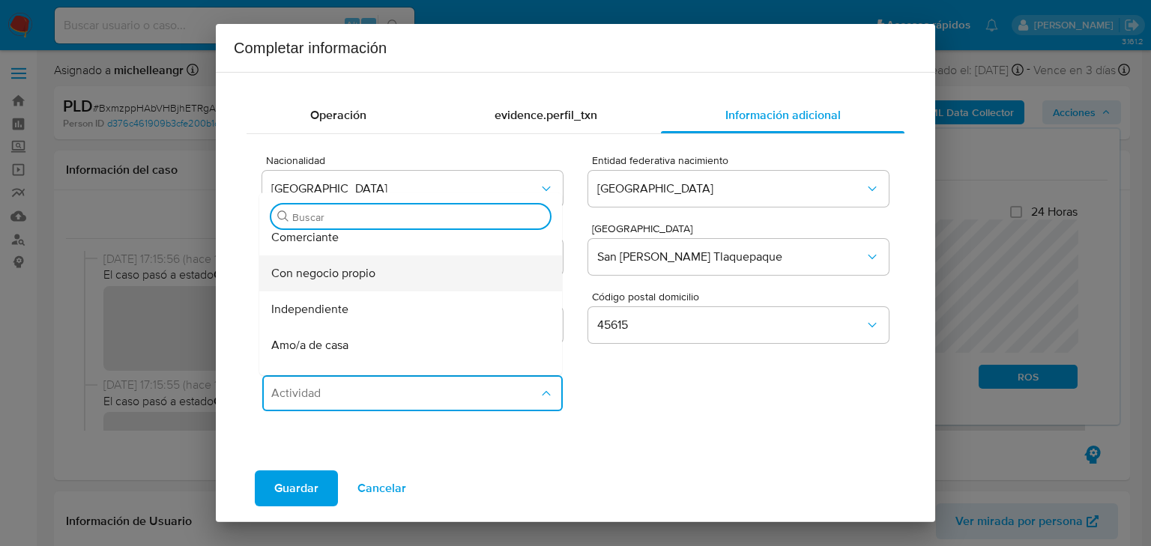
click at [388, 278] on div "Con negocio propio" at bounding box center [406, 274] width 270 height 36
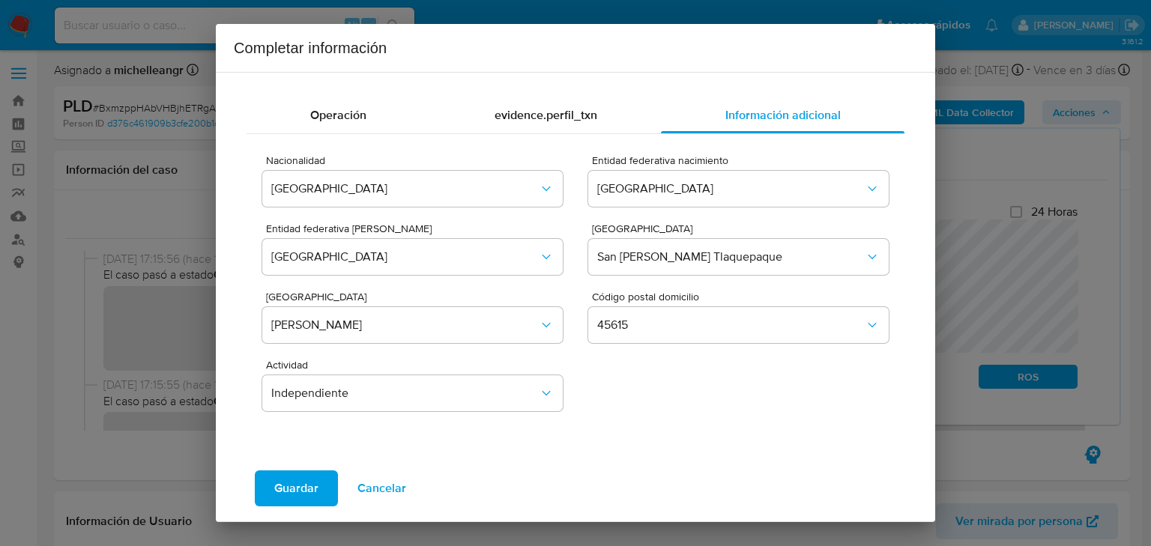
click at [304, 484] on span "Guardar" at bounding box center [296, 488] width 44 height 33
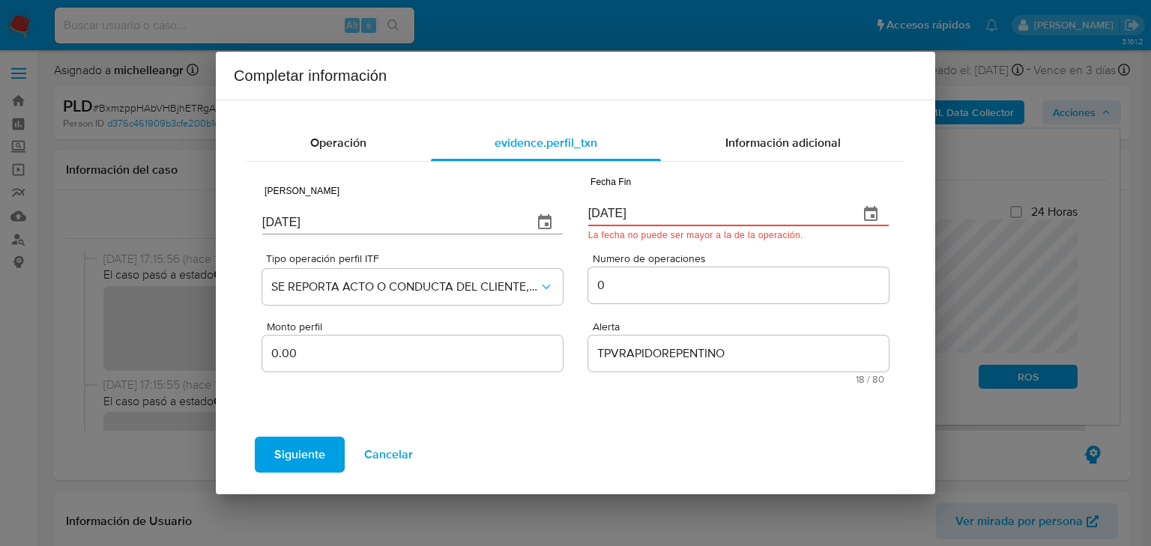
click at [875, 216] on icon "button" at bounding box center [870, 213] width 13 height 15
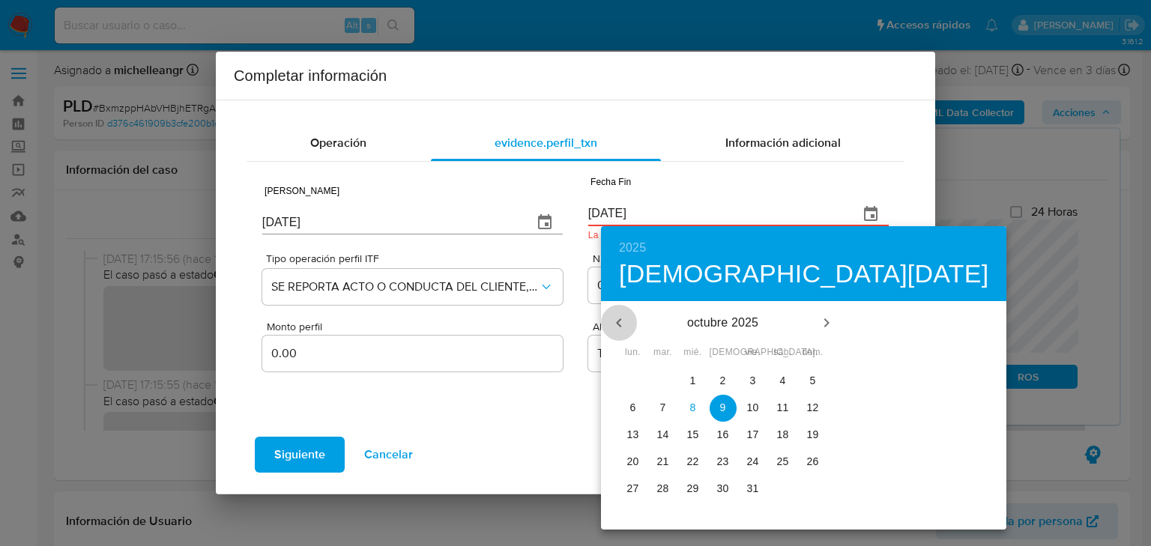
click at [623, 326] on icon "button" at bounding box center [619, 323] width 18 height 18
click at [692, 407] on span "9" at bounding box center [693, 407] width 27 height 15
type input "09/07/2025"
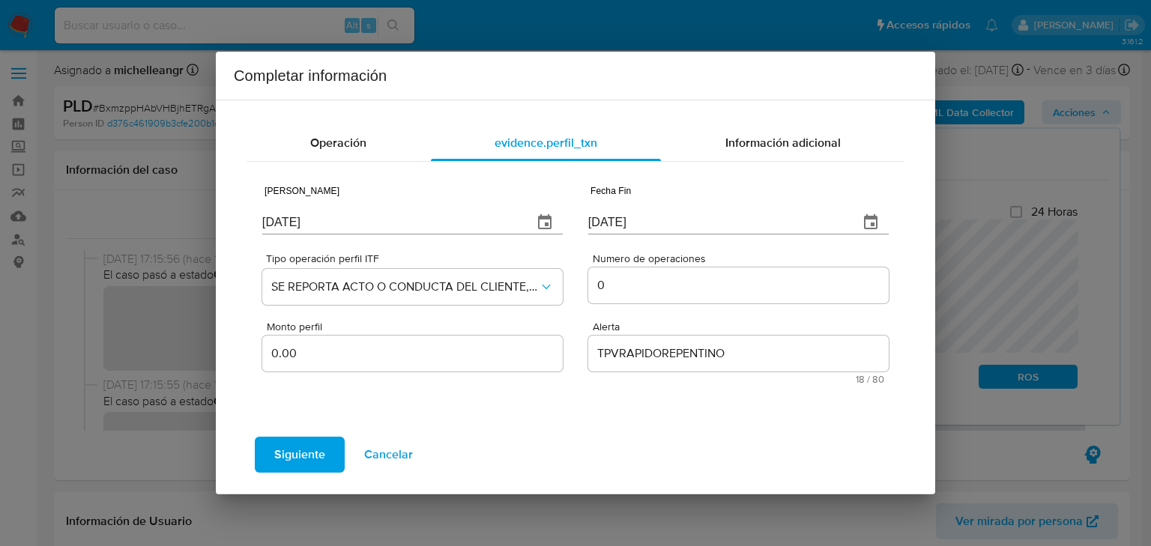
click at [308, 458] on span "Siguiente" at bounding box center [299, 454] width 51 height 33
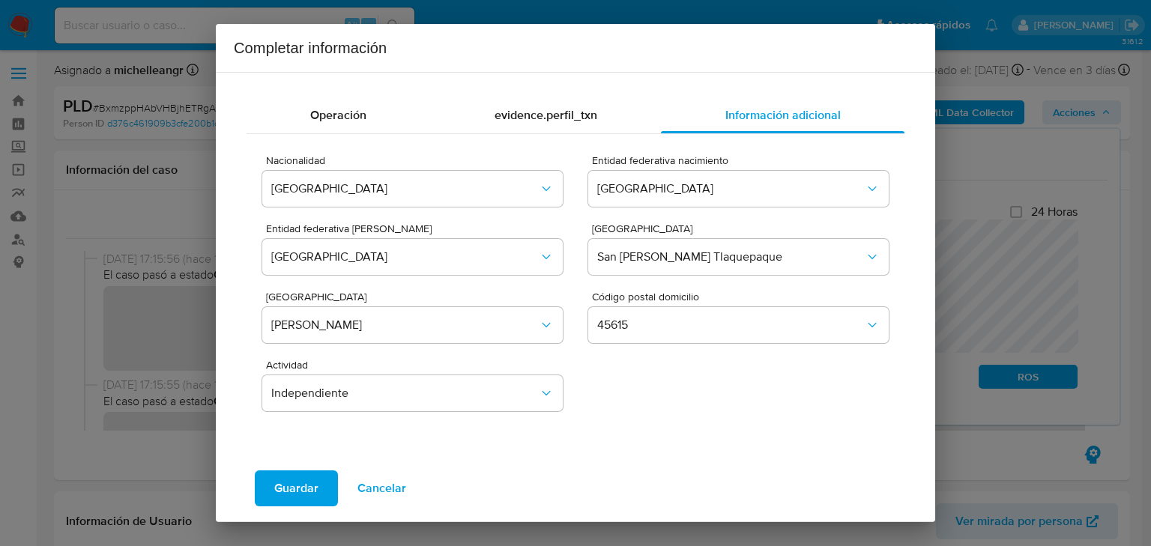
click at [283, 483] on span "Guardar" at bounding box center [296, 488] width 44 height 33
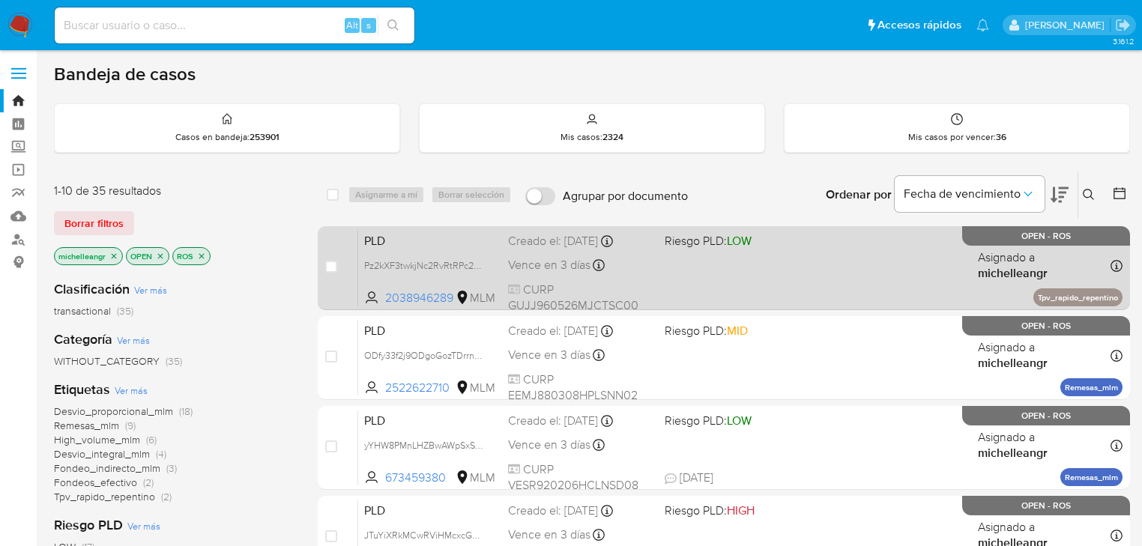
click at [447, 248] on span "PLD" at bounding box center [430, 239] width 132 height 19
click at [393, 236] on span "PLD" at bounding box center [430, 239] width 132 height 19
click at [475, 264] on span "Pz2kXF3twkjNc2RvRtRPc2Q2" at bounding box center [425, 264] width 122 height 16
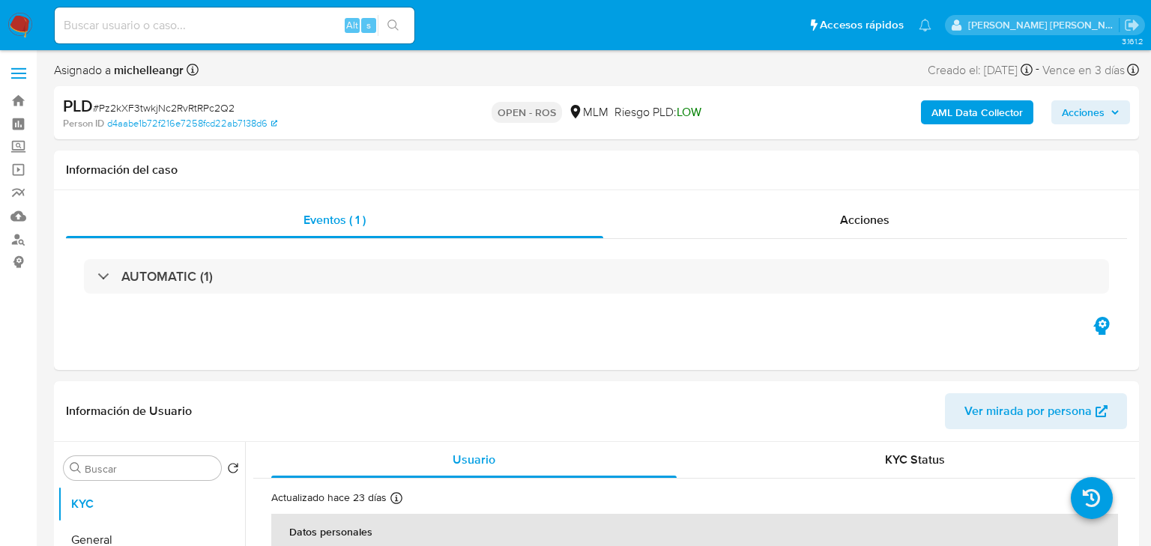
select select "10"
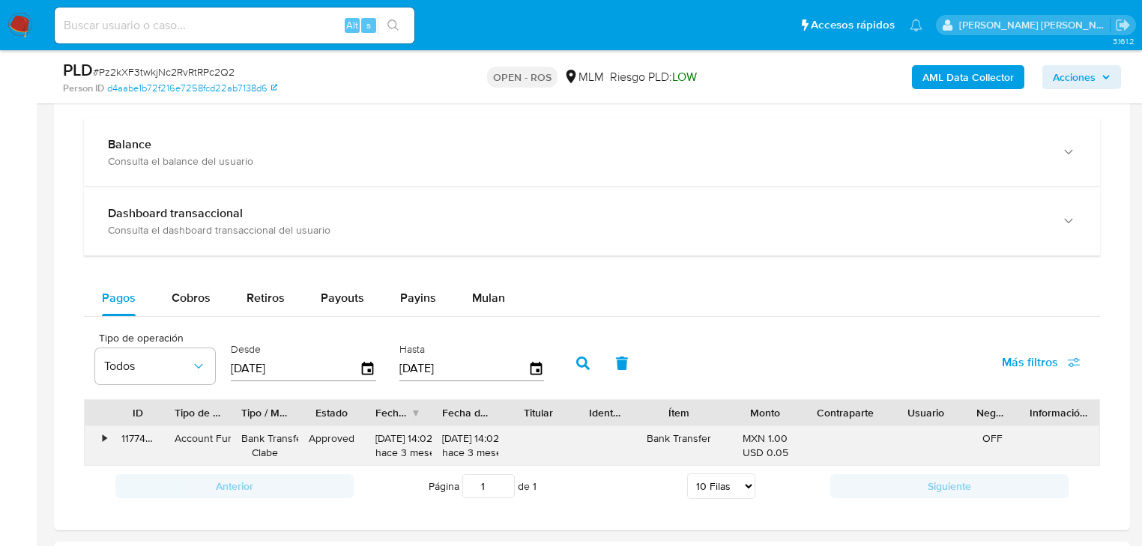
scroll to position [1079, 0]
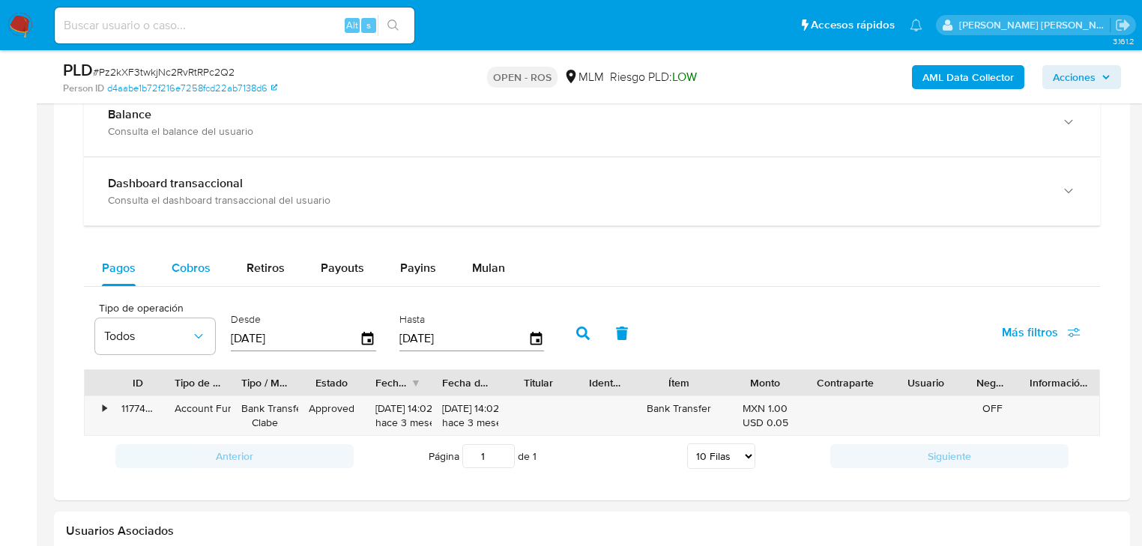
click at [216, 271] on button "Cobros" at bounding box center [191, 268] width 75 height 36
select select "10"
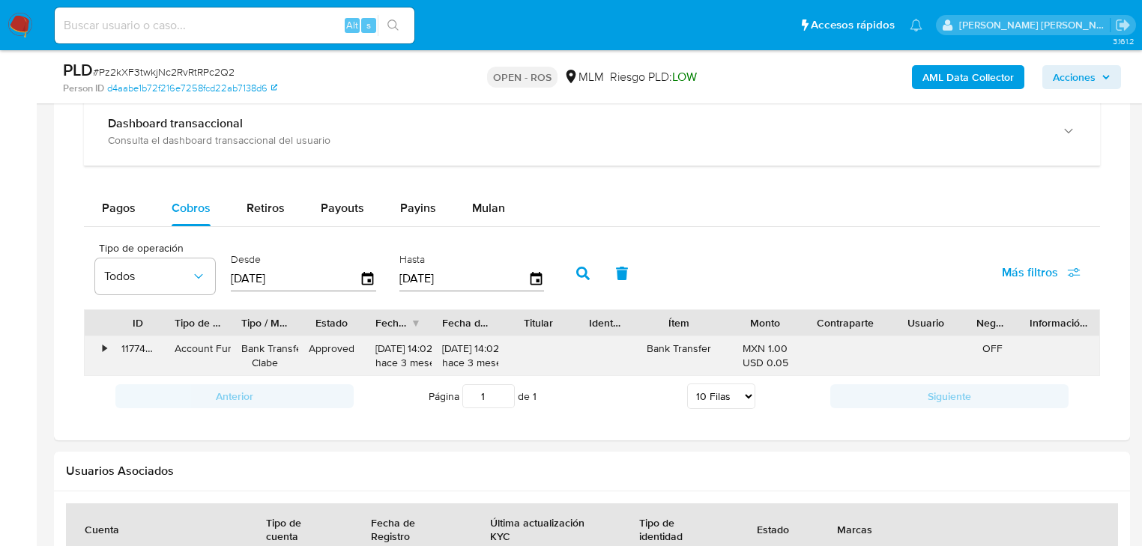
scroll to position [1139, 0]
click at [531, 282] on icon "button" at bounding box center [536, 279] width 26 height 26
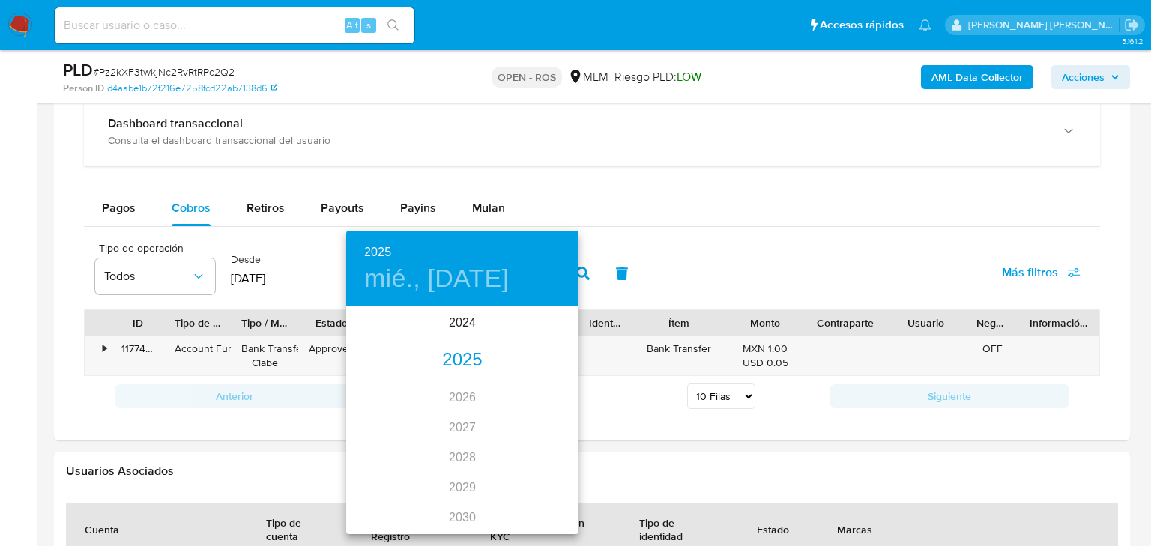
click at [450, 361] on div "2025" at bounding box center [462, 361] width 232 height 30
click at [392, 447] on div "[DATE]." at bounding box center [384, 448] width 77 height 56
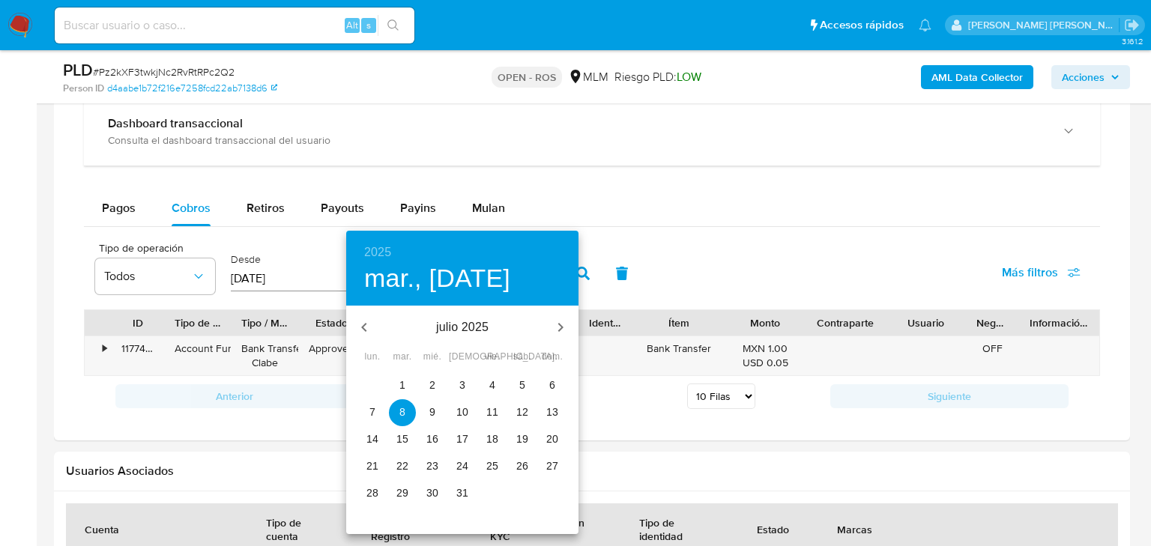
drag, startPoint x: 461, startPoint y: 491, endPoint x: 388, endPoint y: 315, distance: 190.6
click at [461, 490] on p "31" at bounding box center [462, 493] width 12 height 15
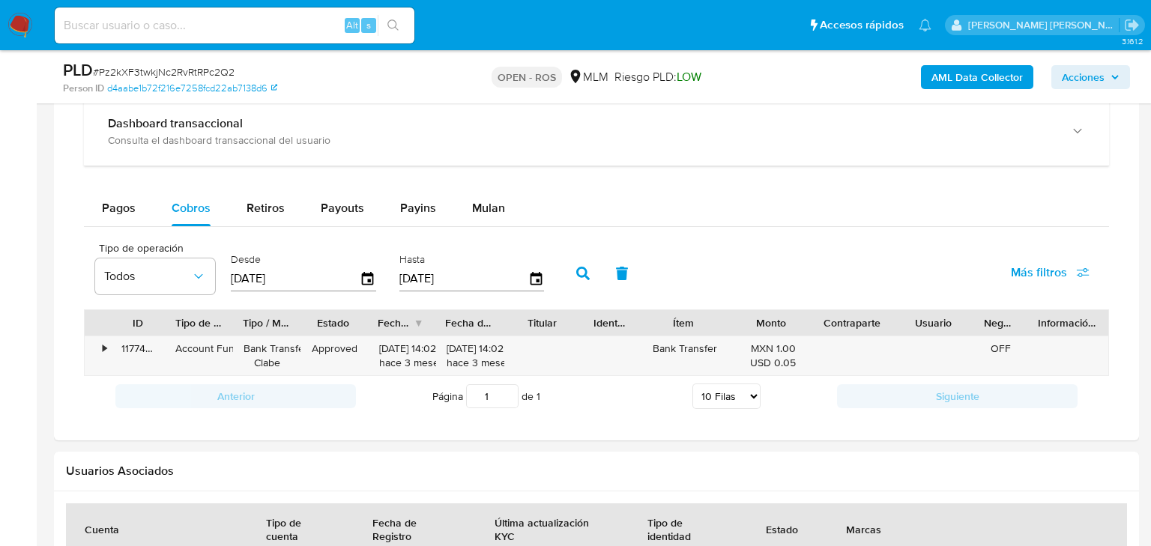
type input "[DATE]"
click at [264, 285] on input "[DATE]" at bounding box center [295, 279] width 129 height 24
click at [364, 276] on icon "button" at bounding box center [368, 279] width 26 height 26
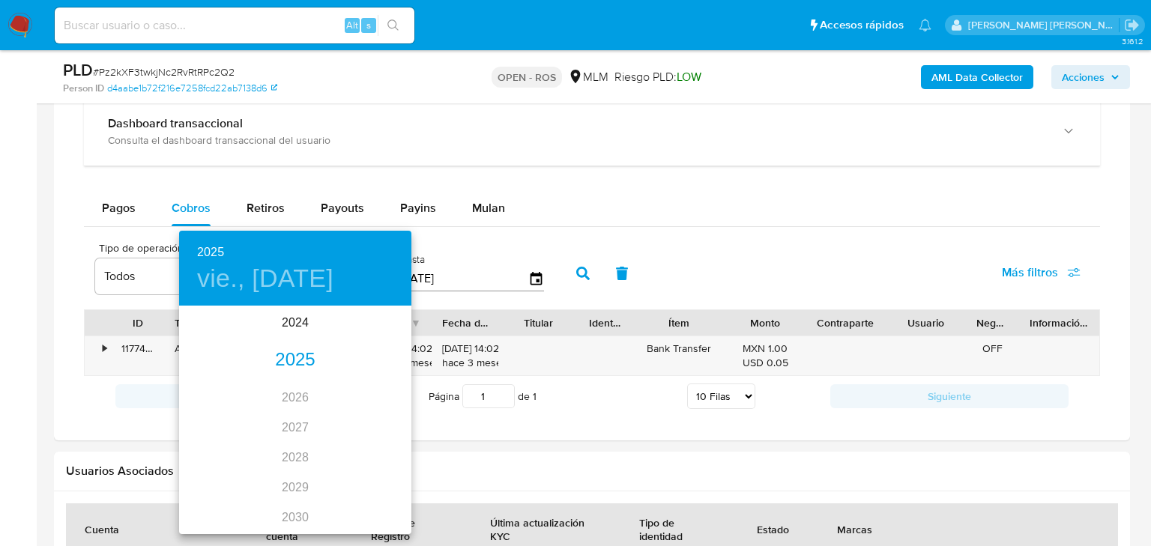
click at [293, 362] on div "2025" at bounding box center [295, 361] width 232 height 30
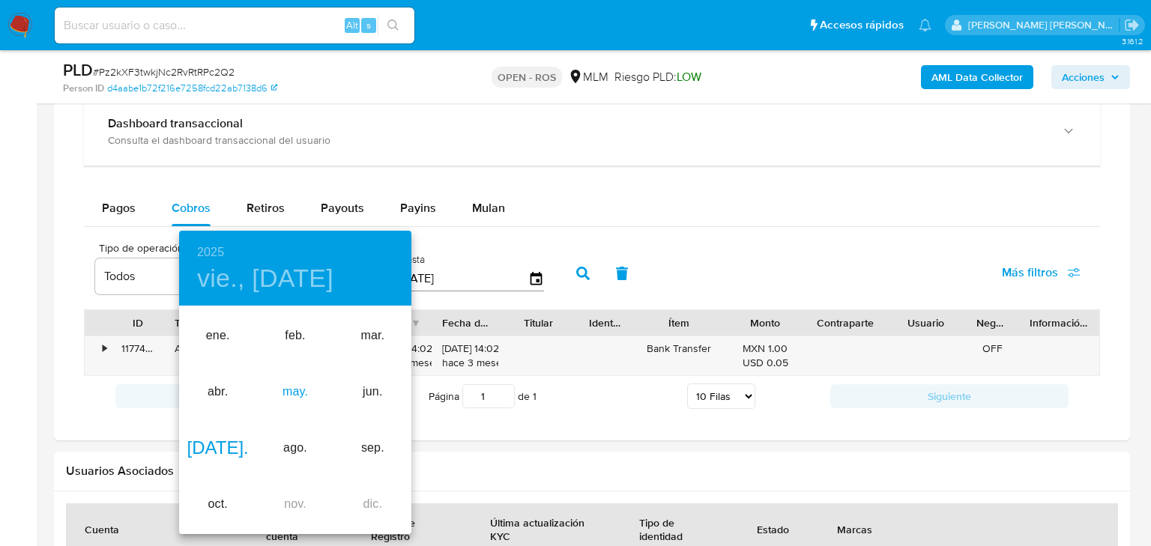
click at [286, 387] on div "may." at bounding box center [294, 392] width 77 height 56
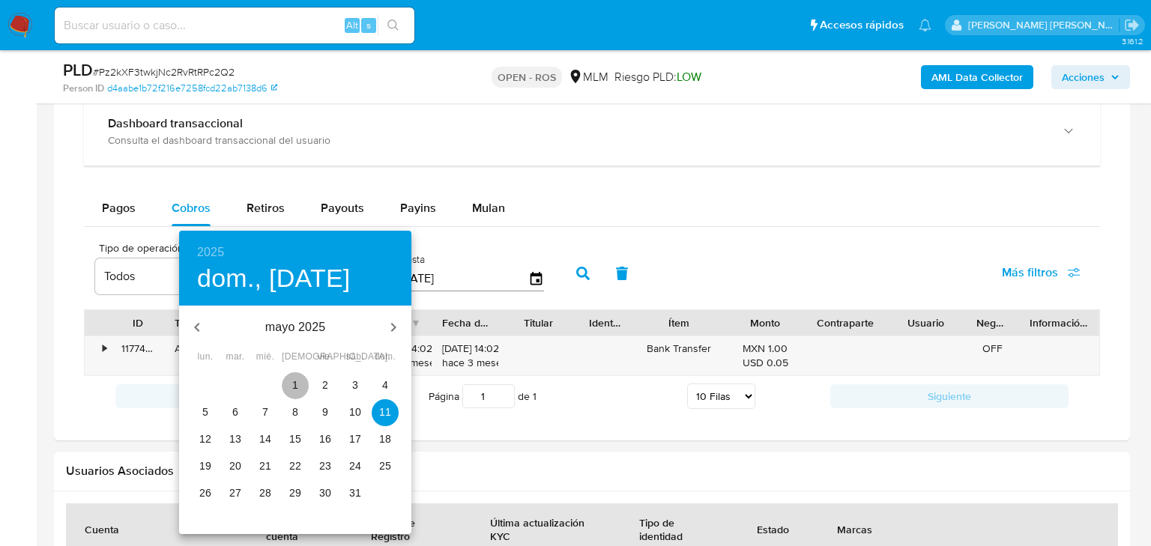
click at [288, 387] on span "1" at bounding box center [295, 385] width 27 height 15
type input "[DATE]"
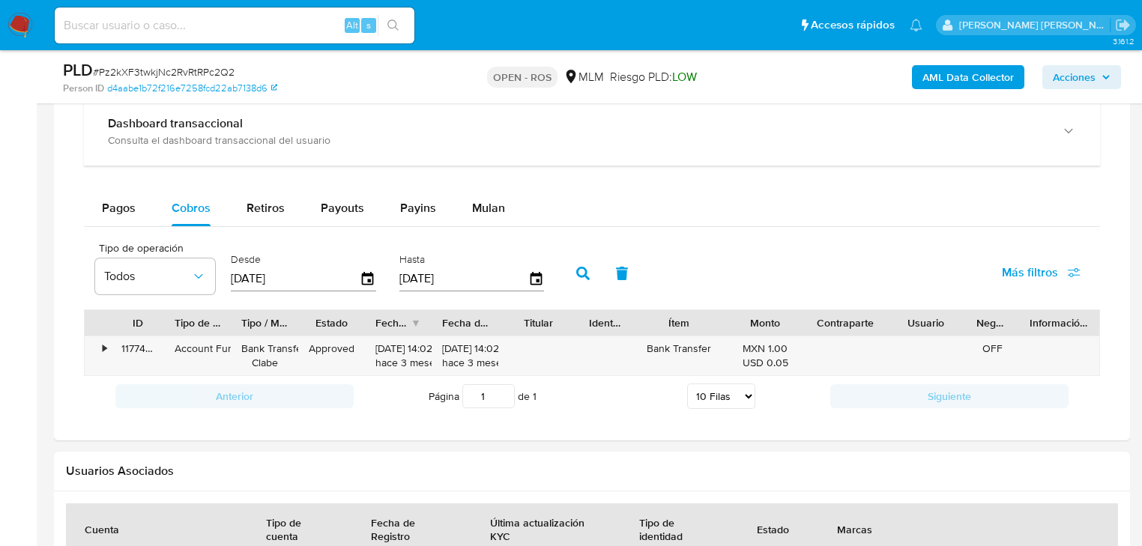
click at [570, 270] on button "button" at bounding box center [583, 274] width 39 height 36
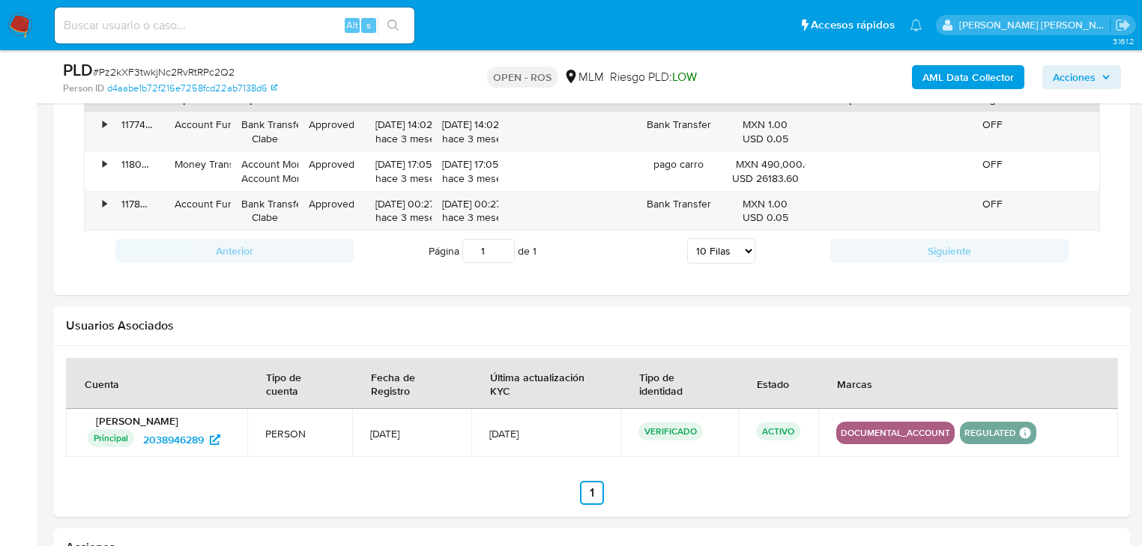
scroll to position [1319, 0]
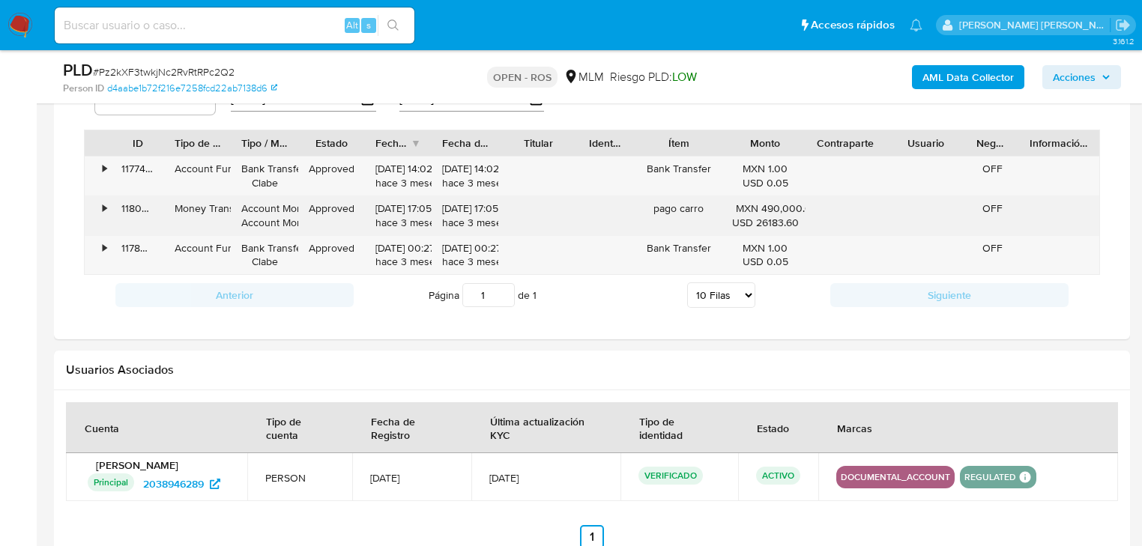
click at [818, 211] on div "• 118009129158 Money Transfer Account Money Account Money Approved [DATE] 17:05…" at bounding box center [592, 215] width 1015 height 39
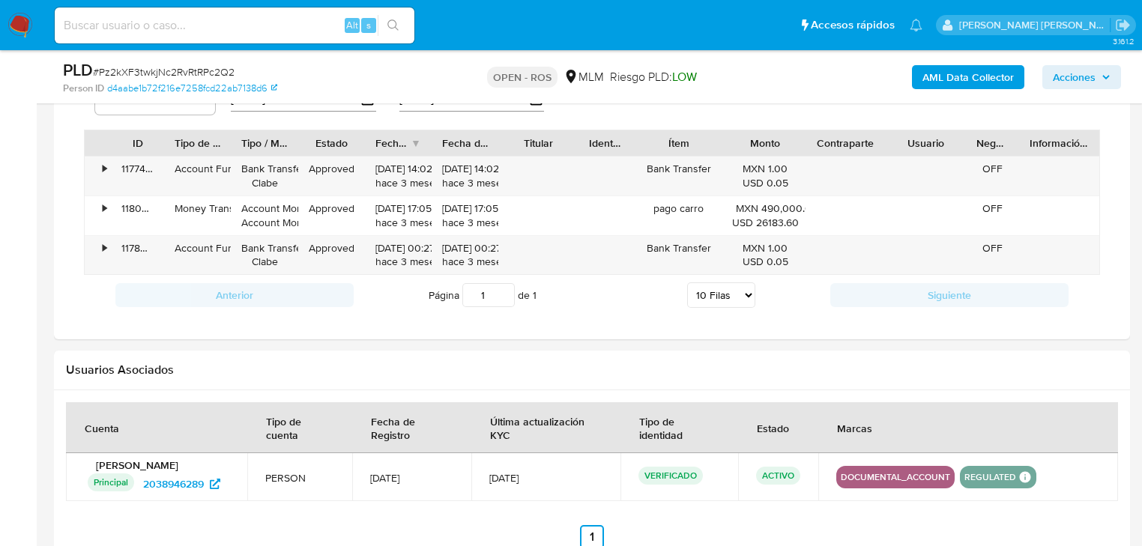
click at [446, 110] on input "[DATE]" at bounding box center [463, 99] width 129 height 24
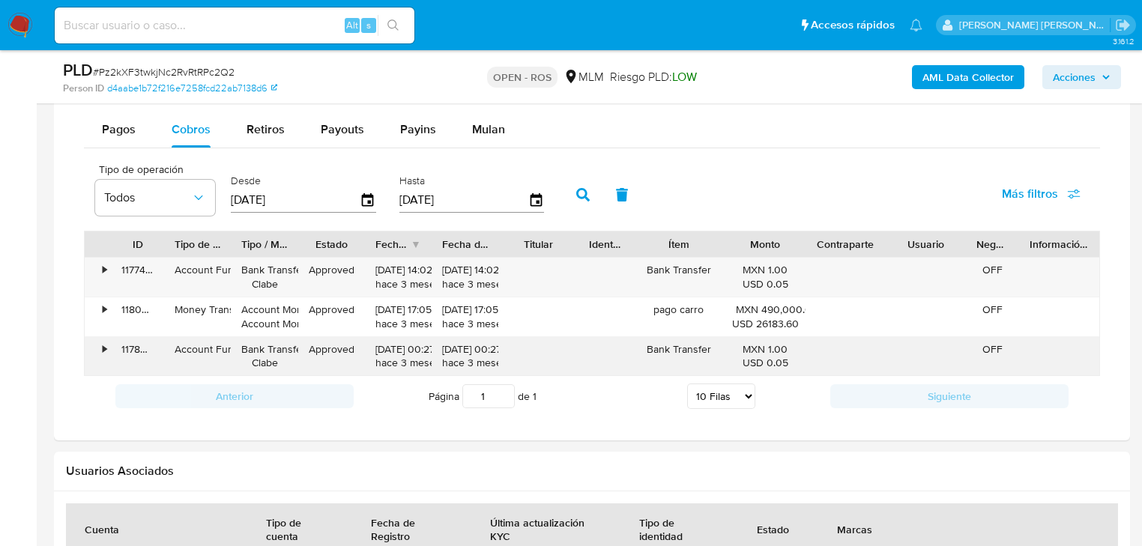
scroll to position [1199, 0]
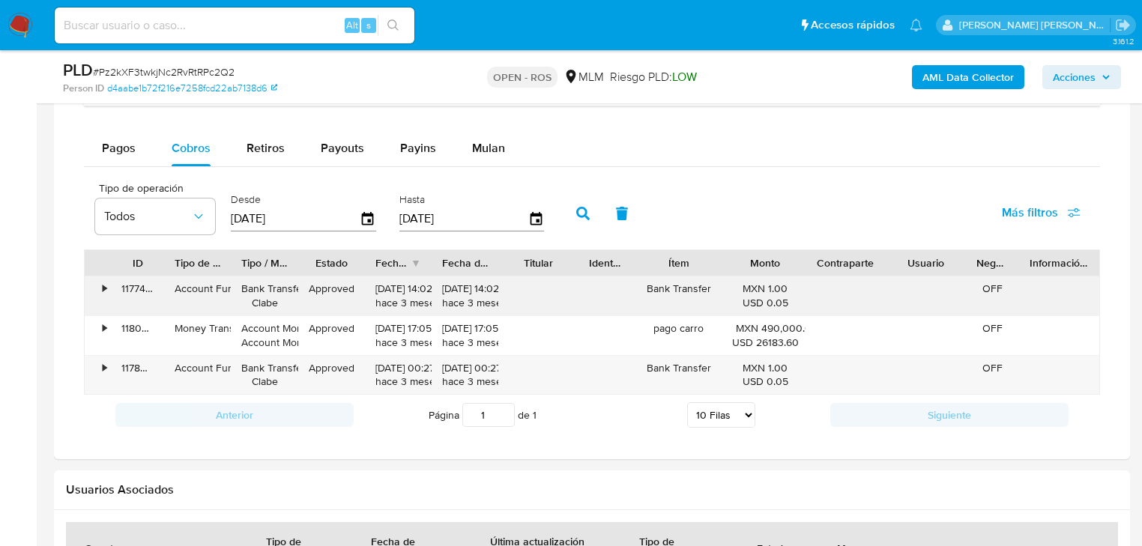
drag, startPoint x: 354, startPoint y: 290, endPoint x: 443, endPoint y: 313, distance: 92.0
click at [443, 313] on div "• 117743362555 Account Fund Bank Transfer [PERSON_NAME] Approved [DATE] 14:02:1…" at bounding box center [592, 296] width 1015 height 39
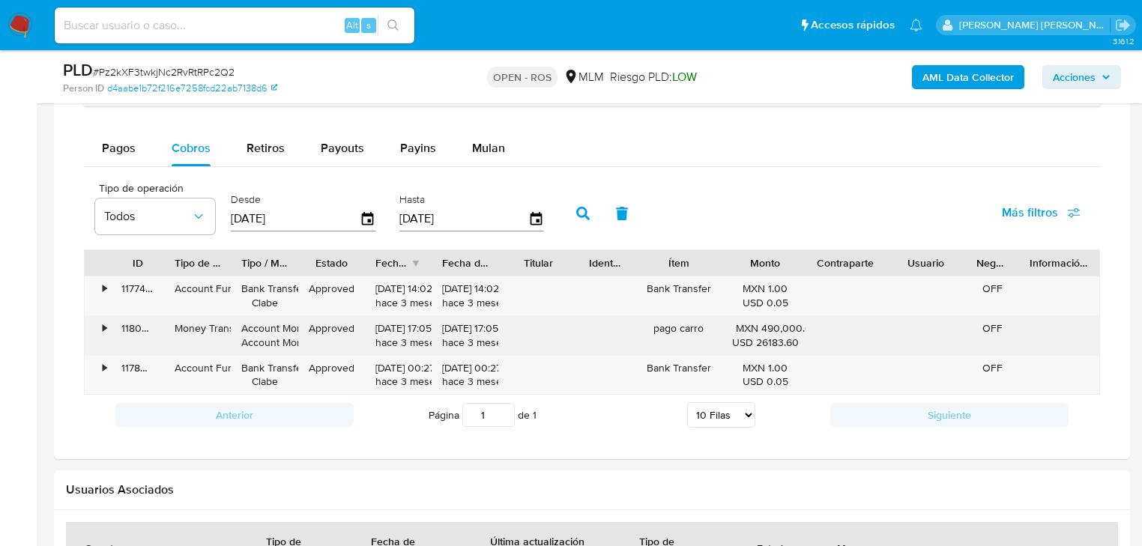
click at [693, 331] on div "pago carro" at bounding box center [679, 335] width 94 height 39
click at [319, 343] on div "• 118009129158 Money Transfer Account Money Account Money Approved 09/07/2025 1…" at bounding box center [592, 335] width 1015 height 39
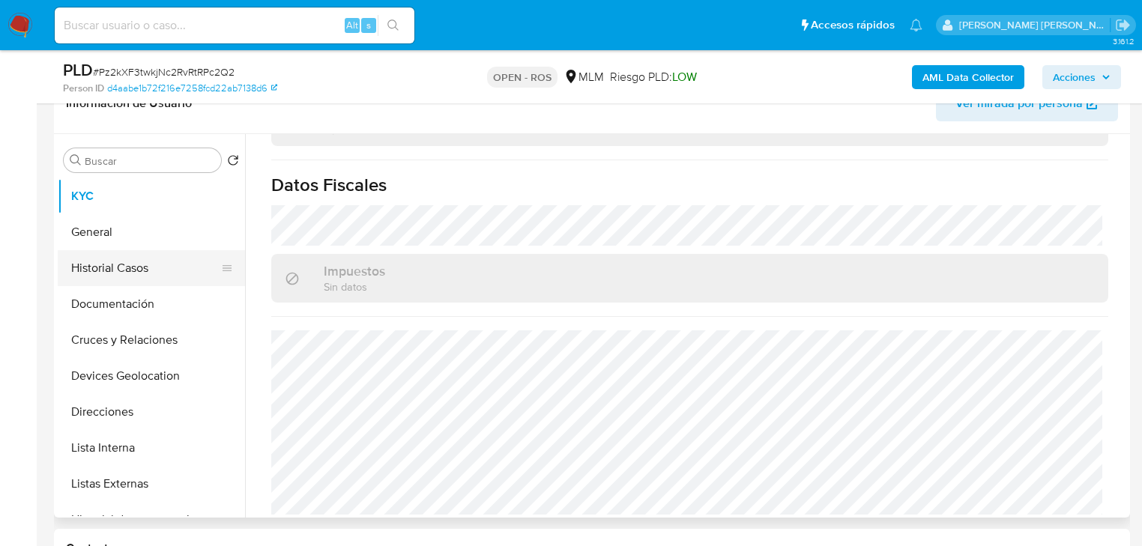
scroll to position [240, 0]
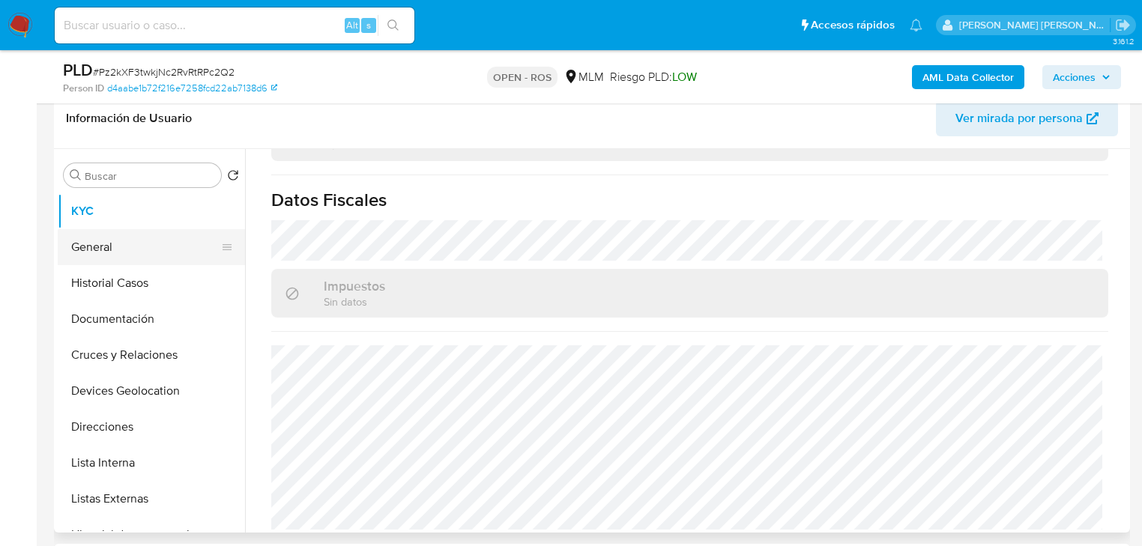
click at [173, 247] on button "General" at bounding box center [145, 247] width 175 height 36
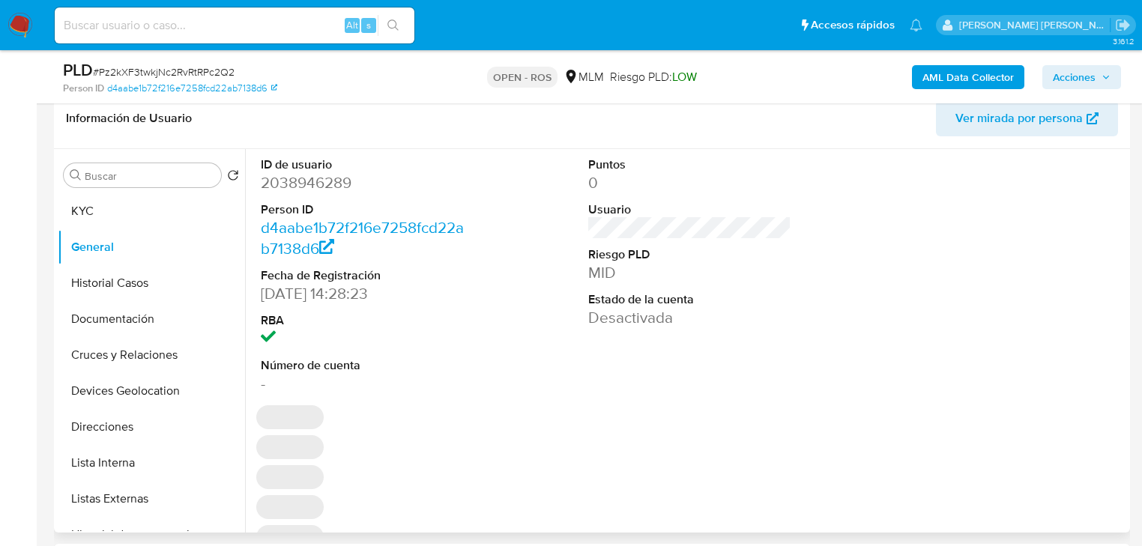
scroll to position [420, 0]
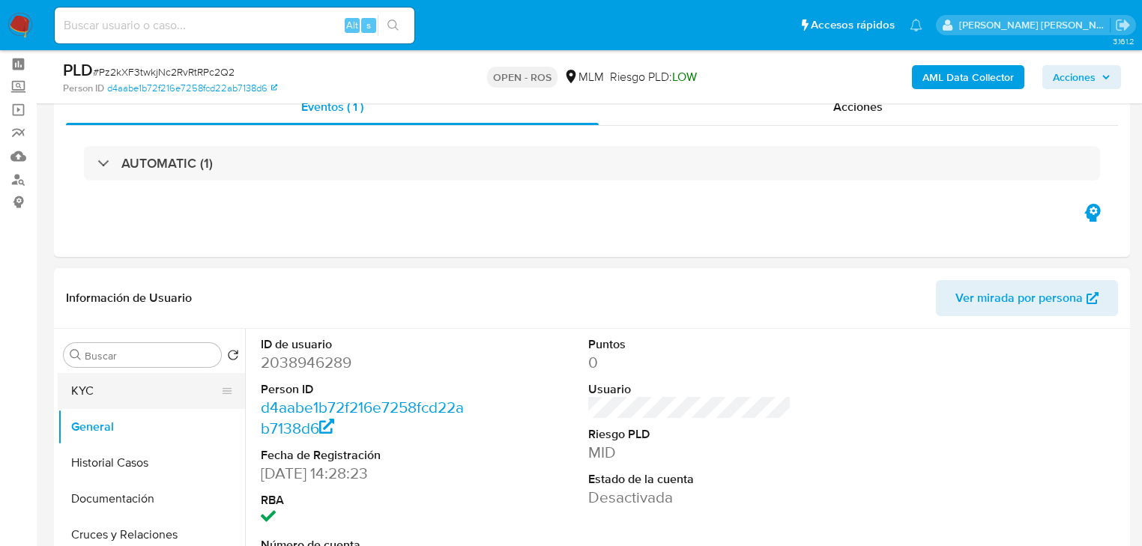
click at [122, 392] on button "KYC" at bounding box center [145, 391] width 175 height 36
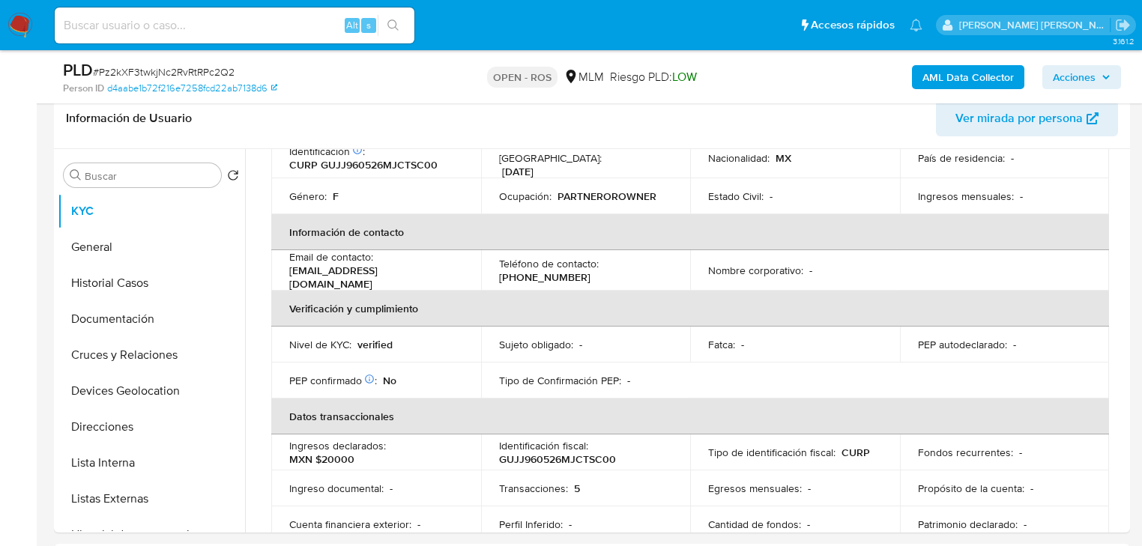
scroll to position [152, 0]
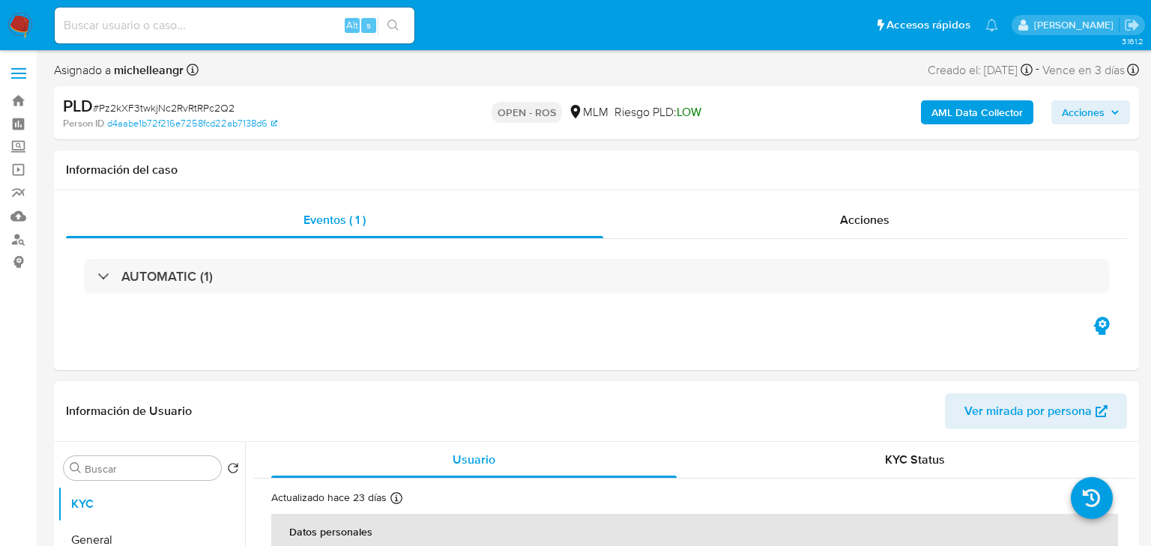
select select "10"
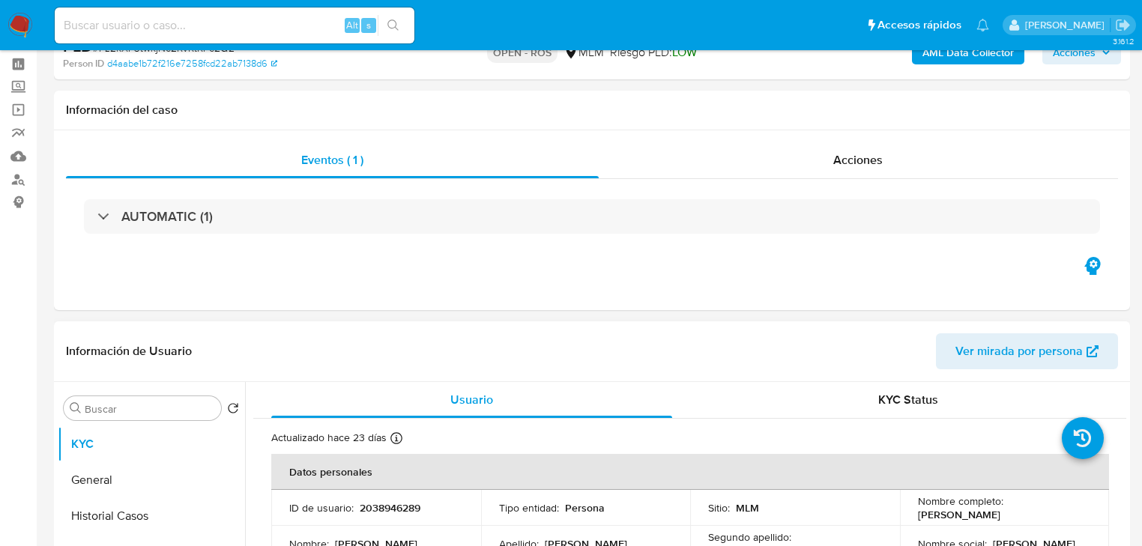
scroll to position [240, 0]
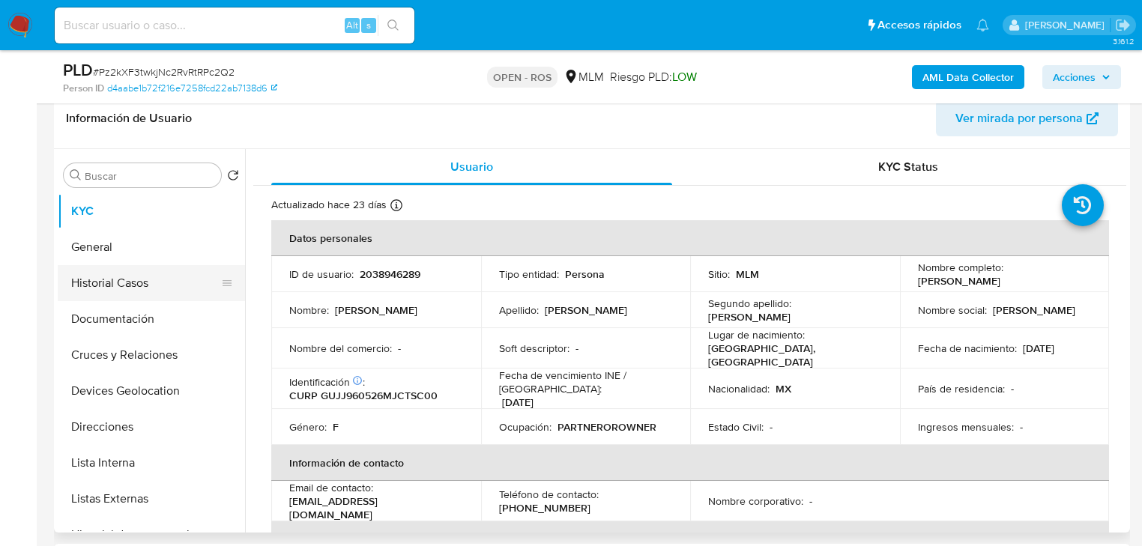
click at [150, 279] on button "Historial Casos" at bounding box center [145, 283] width 175 height 36
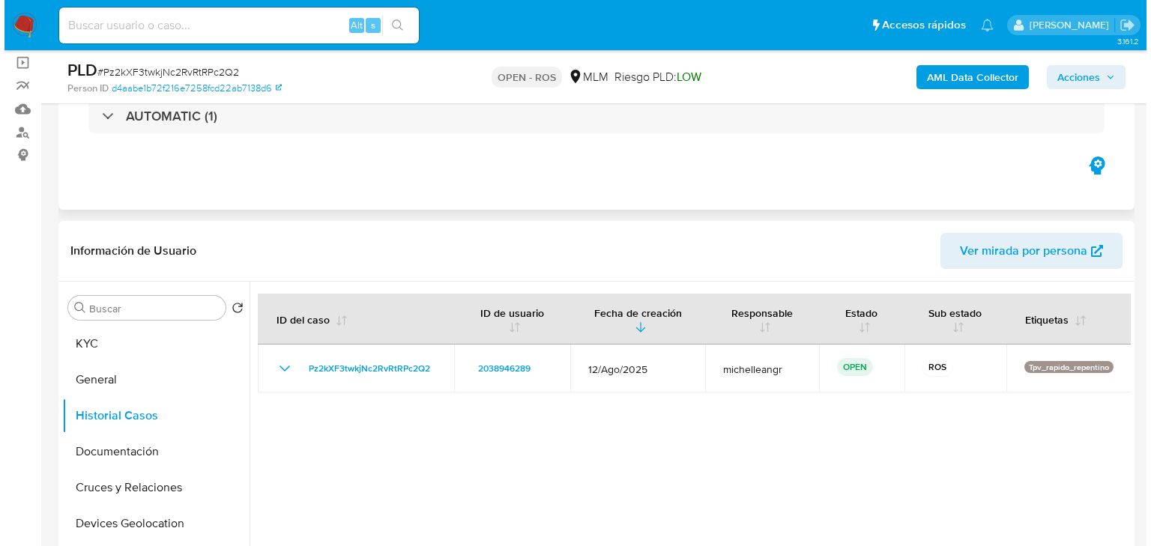
scroll to position [0, 0]
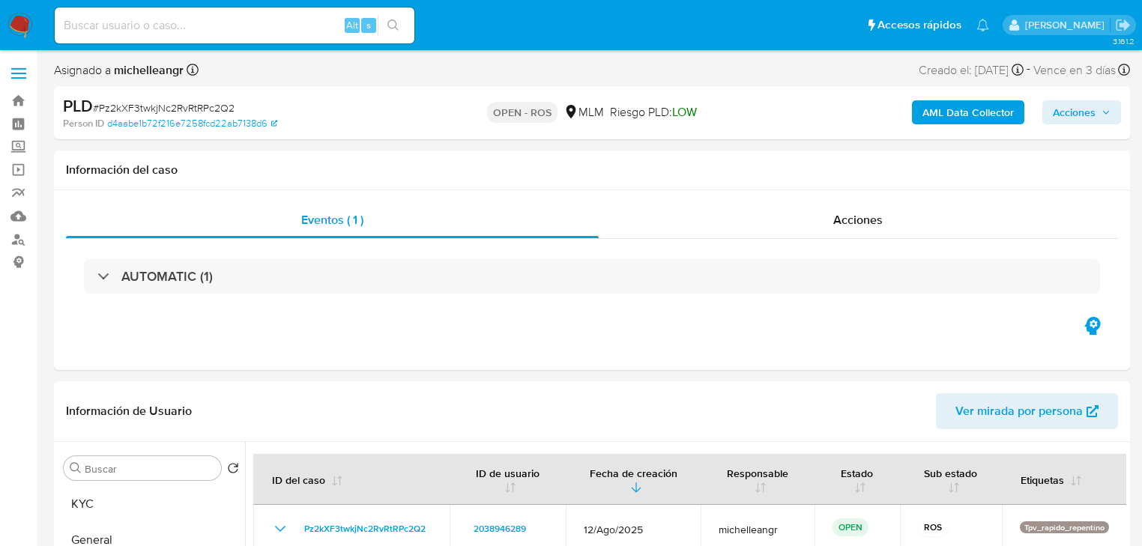
click at [1076, 109] on span "Acciones" at bounding box center [1074, 112] width 43 height 24
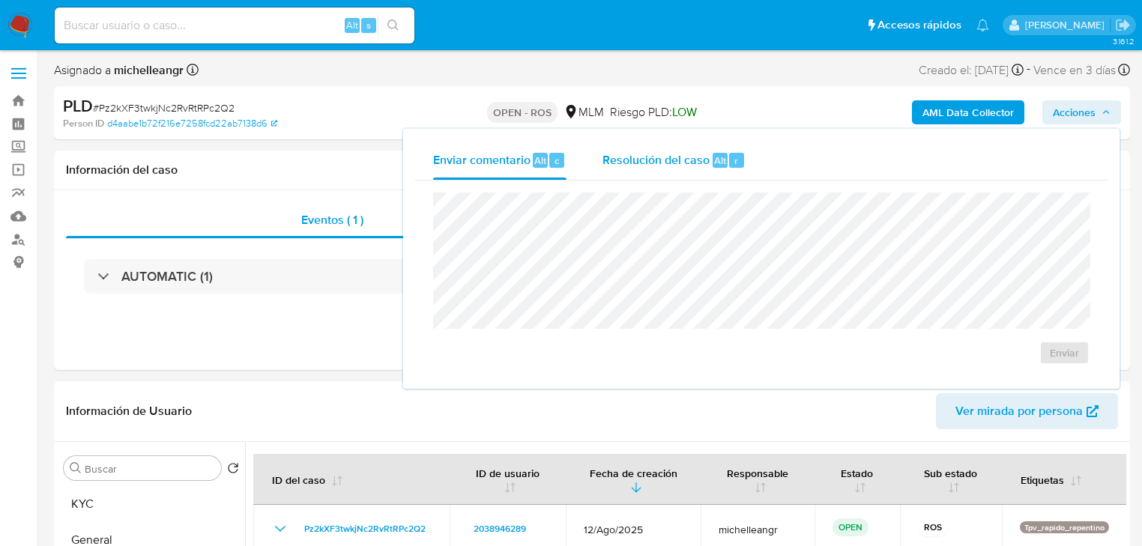
click at [690, 149] on div "Resolución del caso Alt r" at bounding box center [674, 160] width 143 height 39
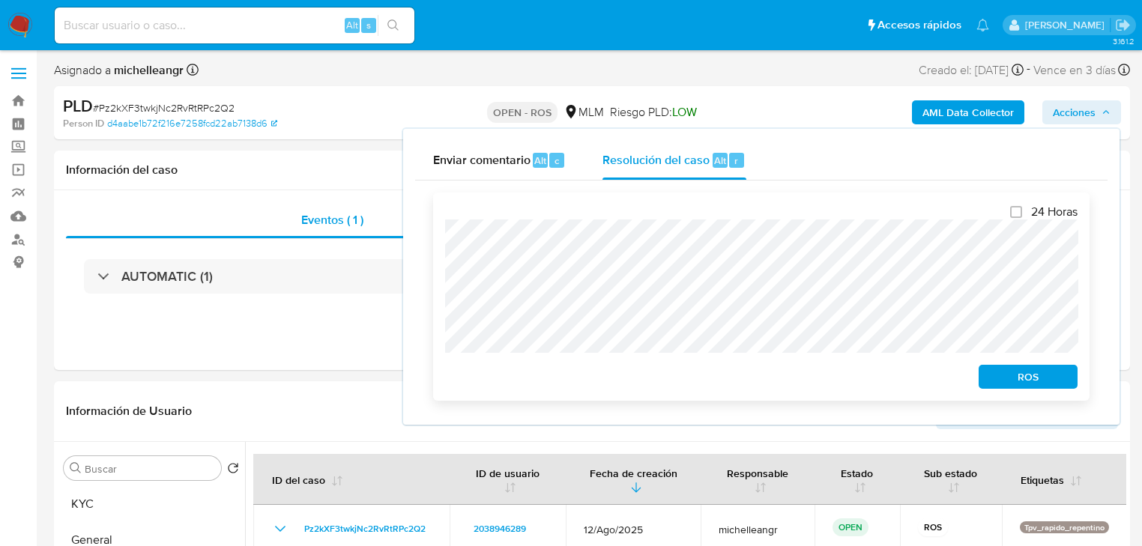
click at [1007, 371] on span "ROS" at bounding box center [1028, 377] width 78 height 21
click at [1009, 381] on span "ROS" at bounding box center [1028, 377] width 78 height 21
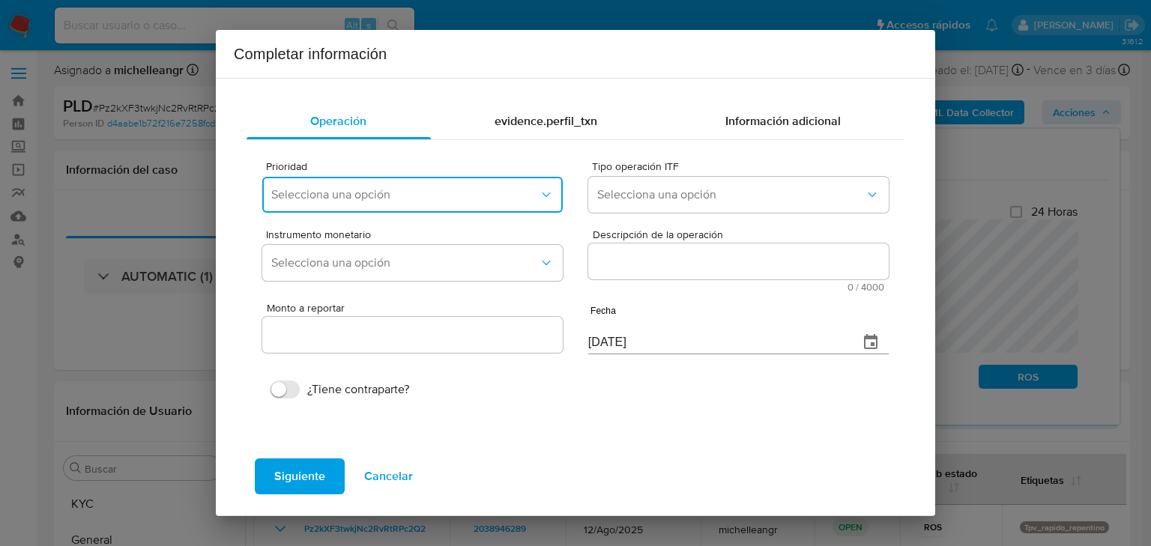
click at [342, 184] on button "Selecciona una opción" at bounding box center [412, 195] width 301 height 36
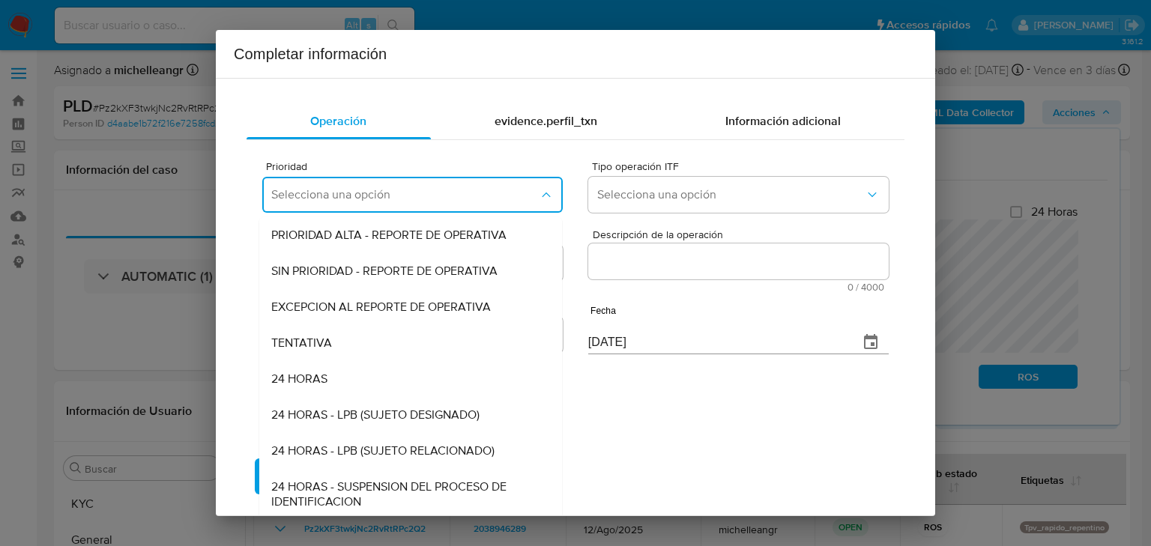
click at [365, 297] on div "EXCEPCION AL REPORTE DE OPERATIVA" at bounding box center [406, 307] width 270 height 36
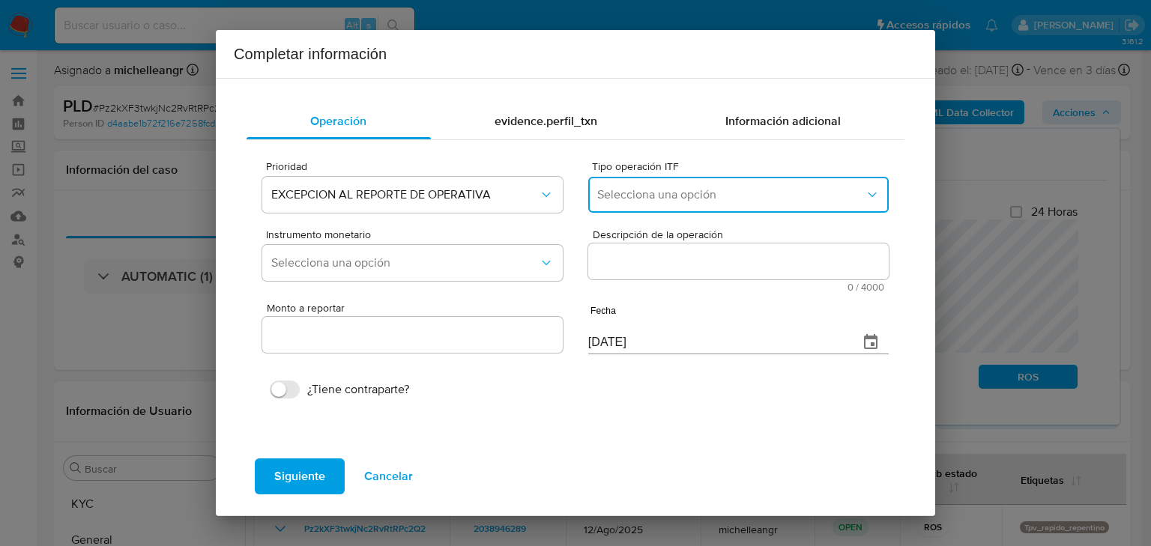
click at [699, 199] on span "Selecciona una opción" at bounding box center [731, 194] width 268 height 15
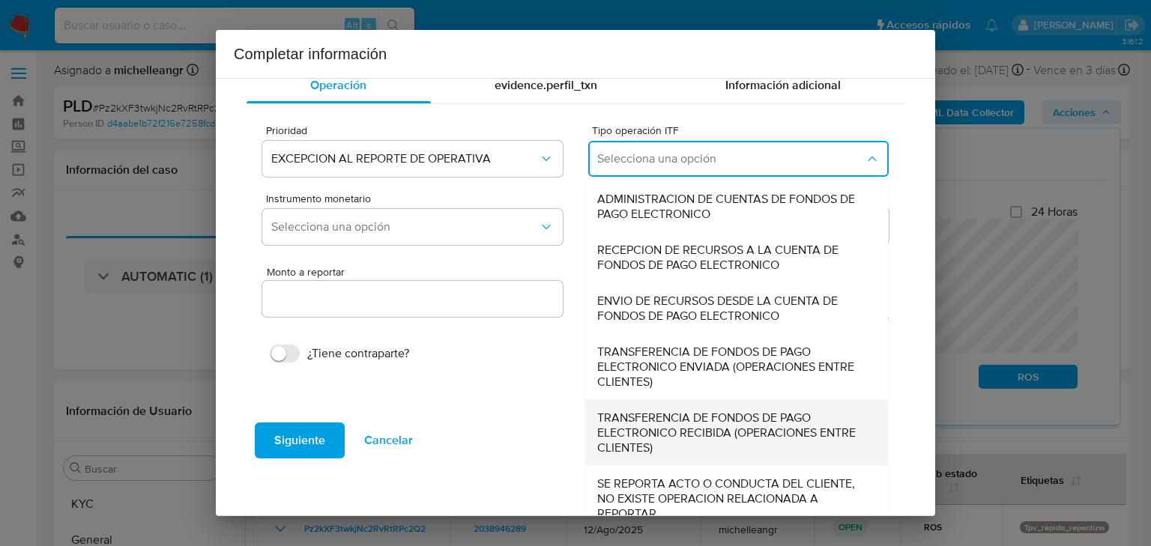
scroll to position [51, 0]
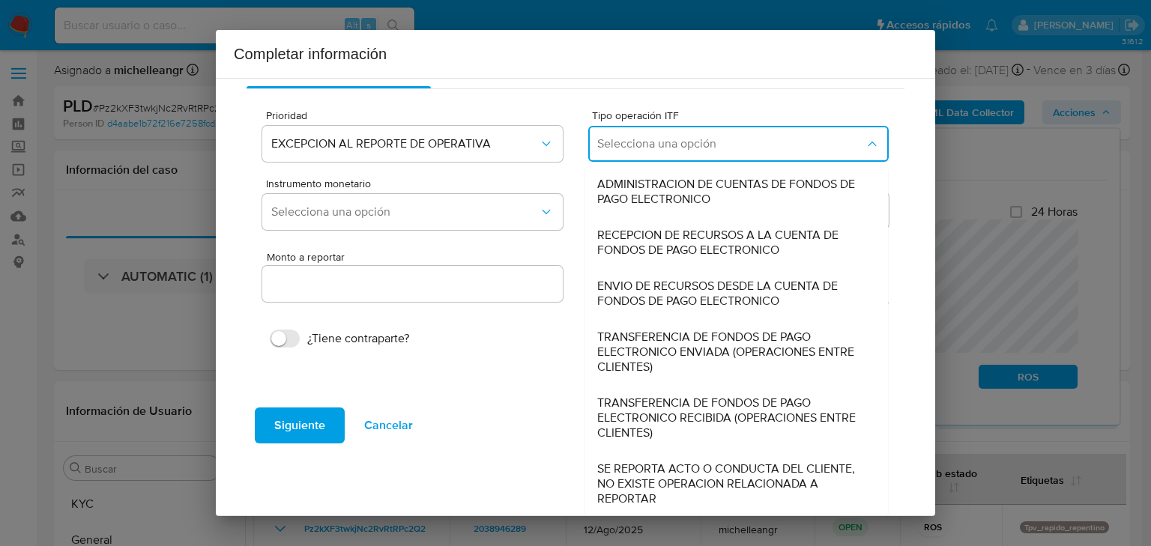
drag, startPoint x: 657, startPoint y: 458, endPoint x: 703, endPoint y: 324, distance: 142.0
click at [656, 458] on div "SE REPORTA ACTO O CONDUCTA DEL CLIENTE, NO EXISTE OPERACION RELACIONADA A REPOR…" at bounding box center [732, 484] width 270 height 66
type input "0.00"
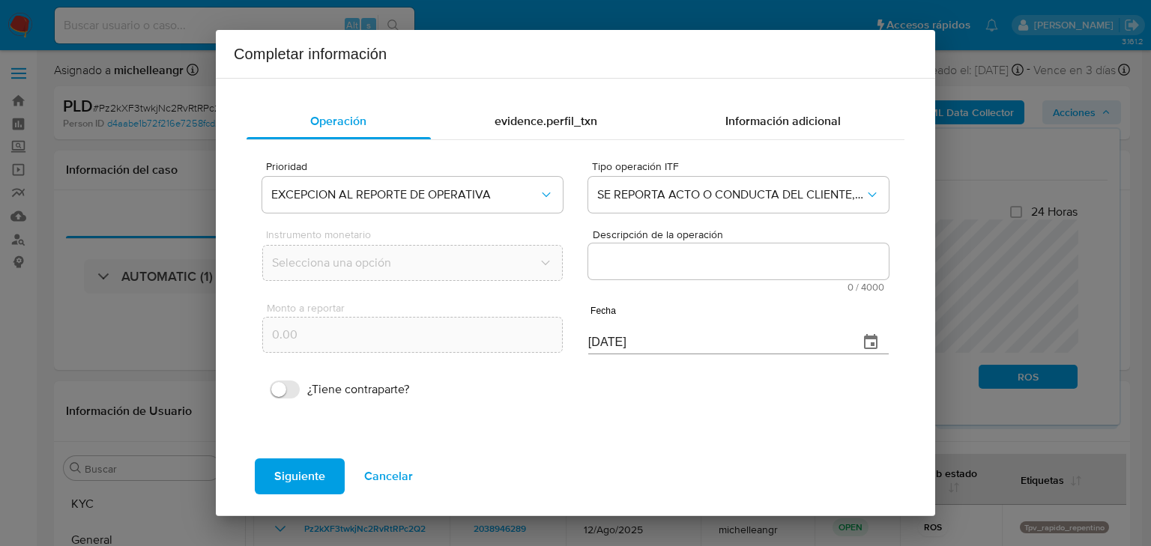
click at [678, 255] on textarea "Descripción de la operación" at bounding box center [738, 262] width 301 height 36
paste textarea "/CONOCIMIENTO DEL CLIENTE O USUARIO/CLIENTE JACQUELINE GUTIERREZ JASSO NUMERO D…"
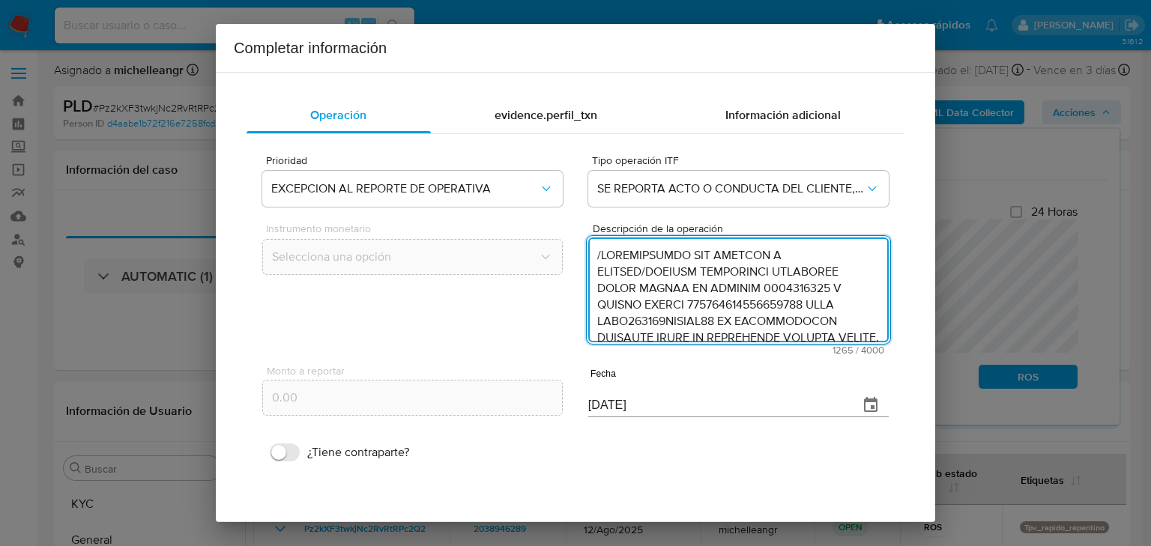
scroll to position [465, 0]
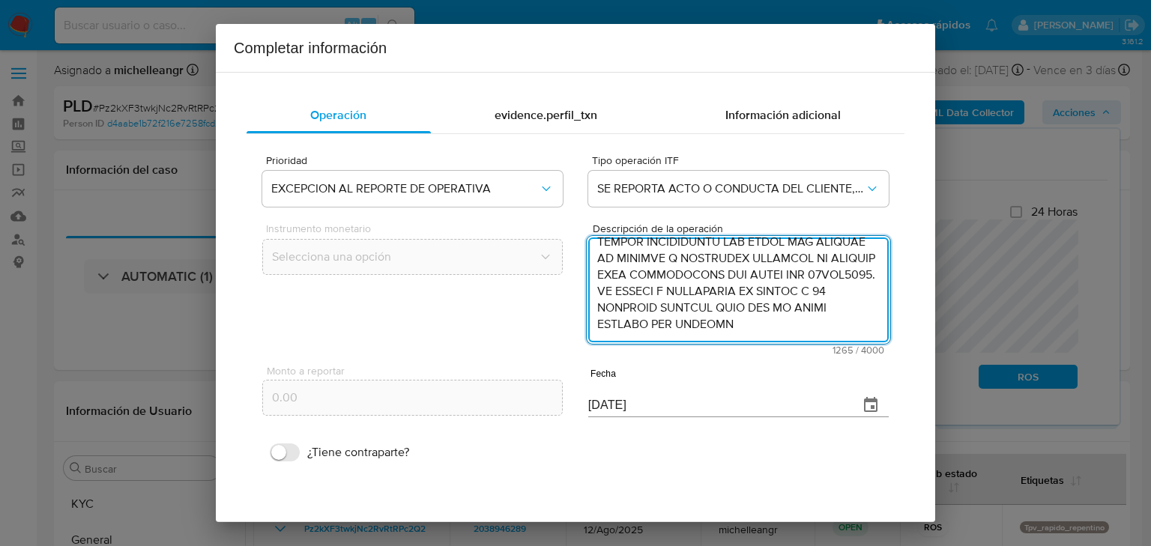
type textarea "/CONOCIMIENTO DEL CLIENTE O USUARIO/CLIENTE JACQUELINE GUTIERREZ JASSO NUMERO D…"
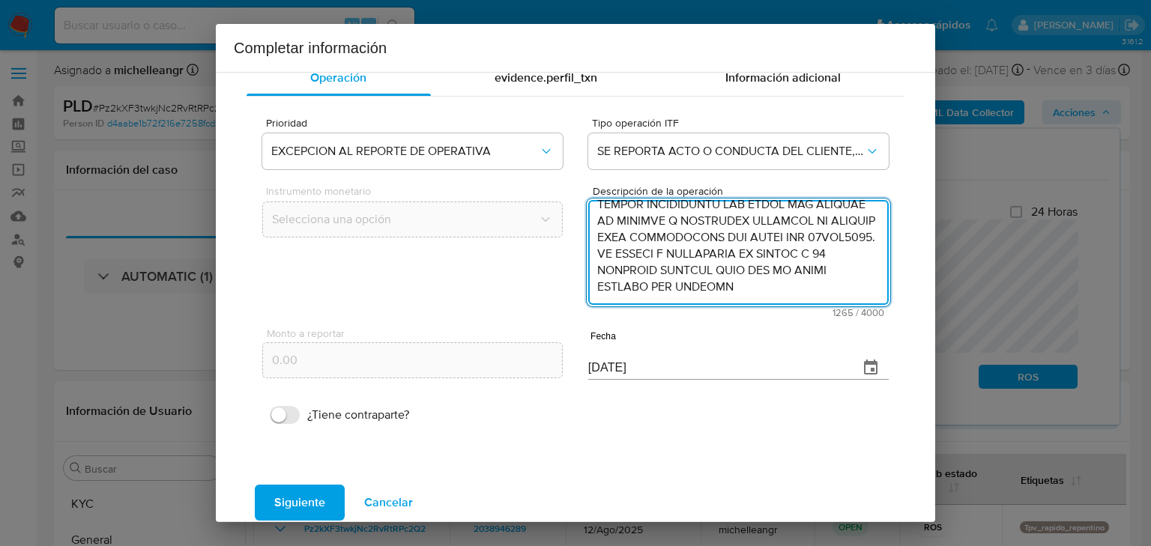
scroll to position [57, 0]
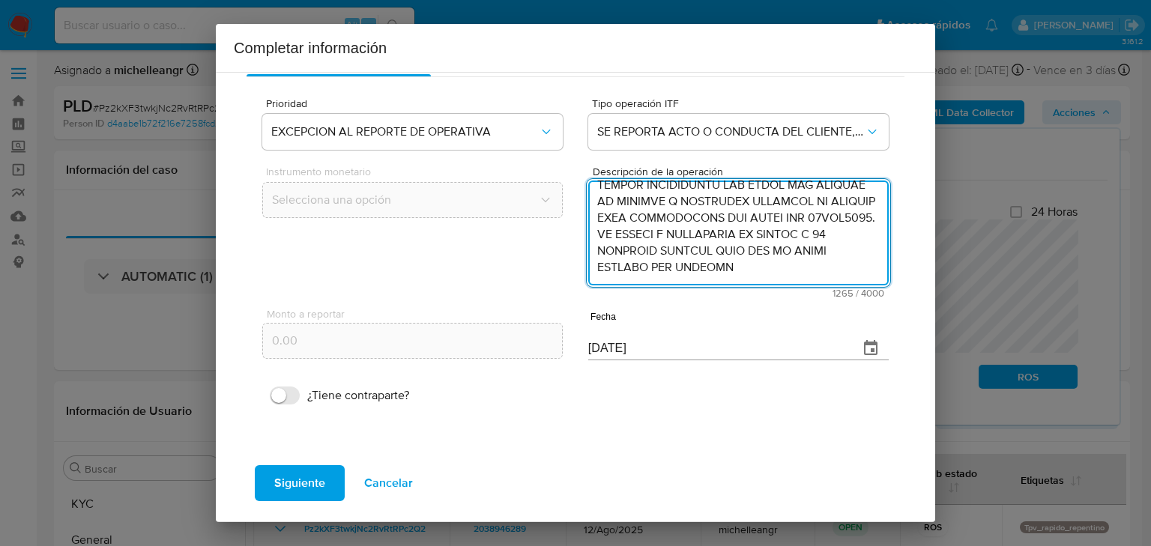
click at [868, 348] on icon "button" at bounding box center [870, 347] width 13 height 15
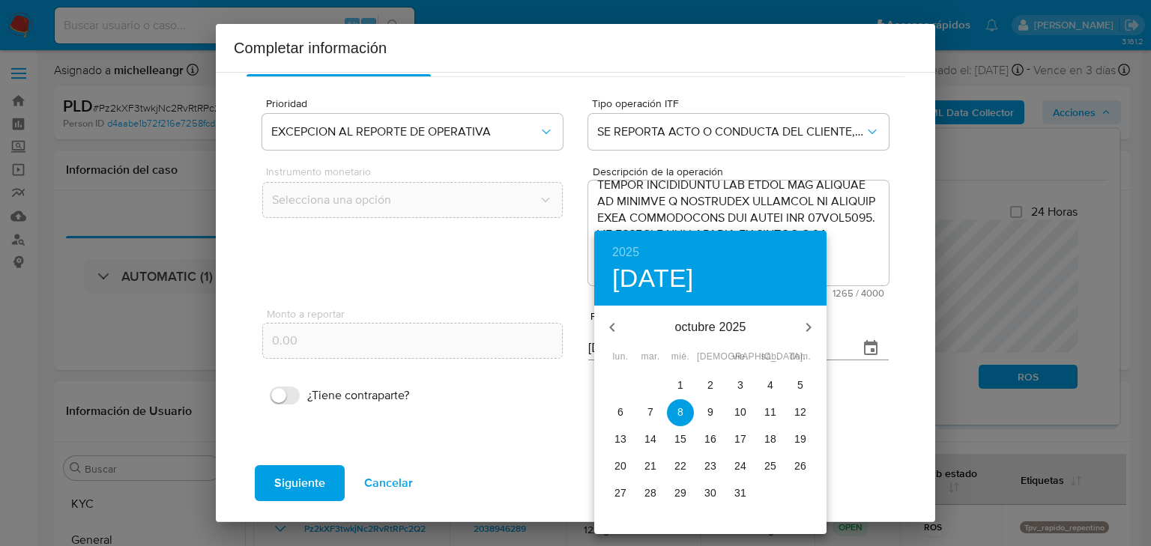
click at [606, 322] on icon "button" at bounding box center [612, 328] width 18 height 18
click at [684, 411] on span "9" at bounding box center [680, 412] width 27 height 15
type input "09/07/2025"
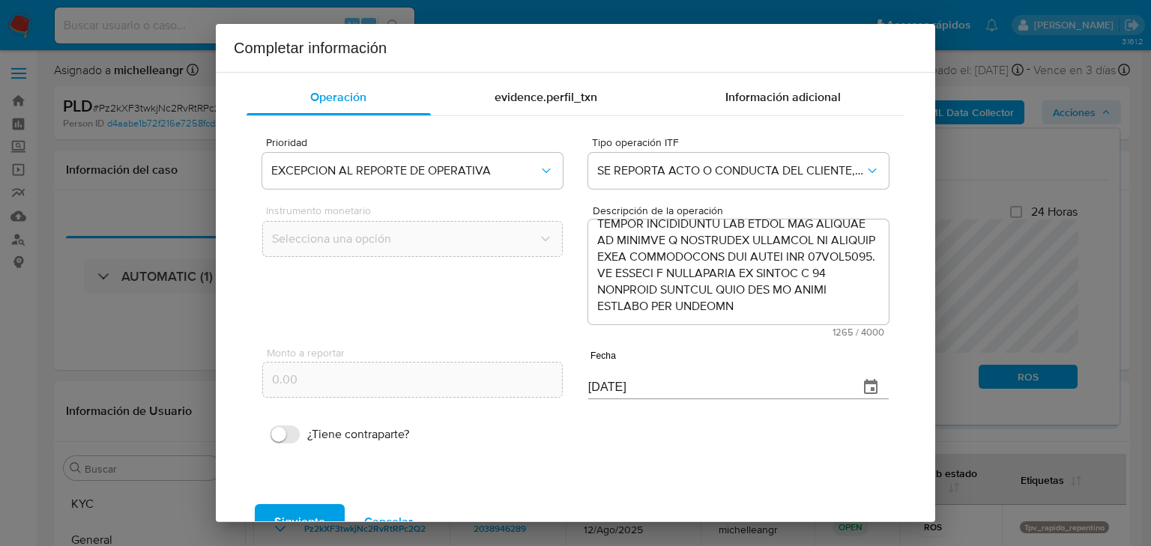
scroll to position [0, 0]
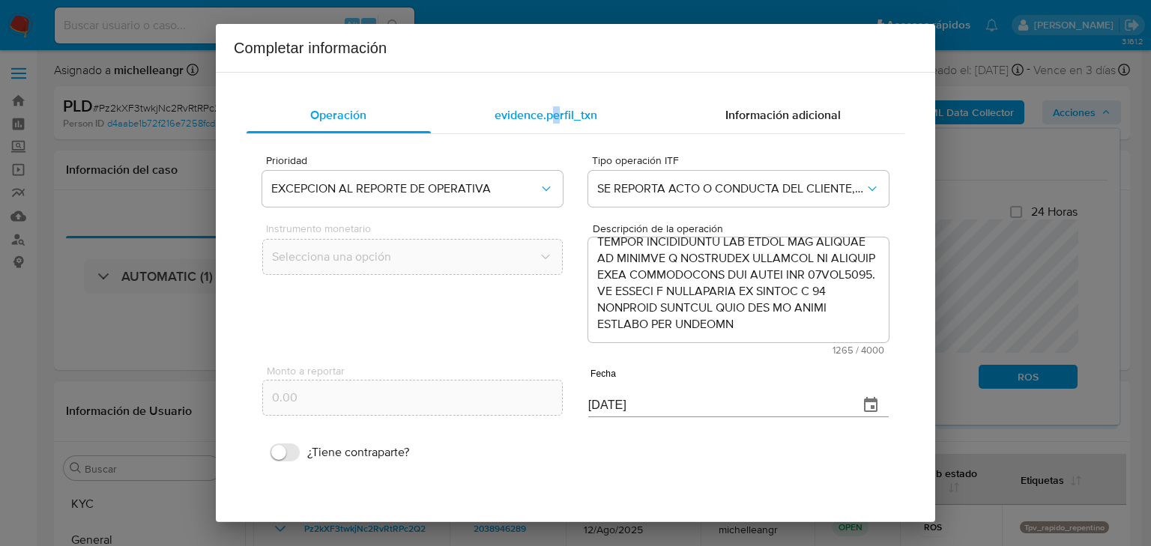
click at [550, 105] on div "Operación evidence.perfil_txn Información adicional Prioridad EXCEPCION AL REPO…" at bounding box center [576, 299] width 684 height 429
click at [549, 106] on span "evidence.perfil_txn" at bounding box center [546, 114] width 103 height 17
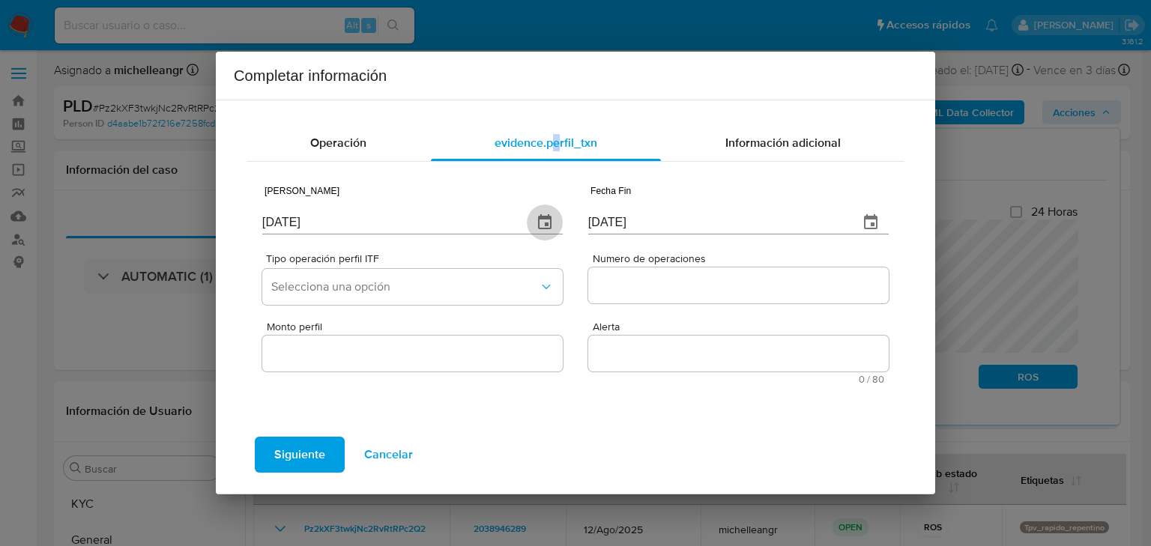
click at [549, 223] on icon "button" at bounding box center [545, 223] width 18 height 18
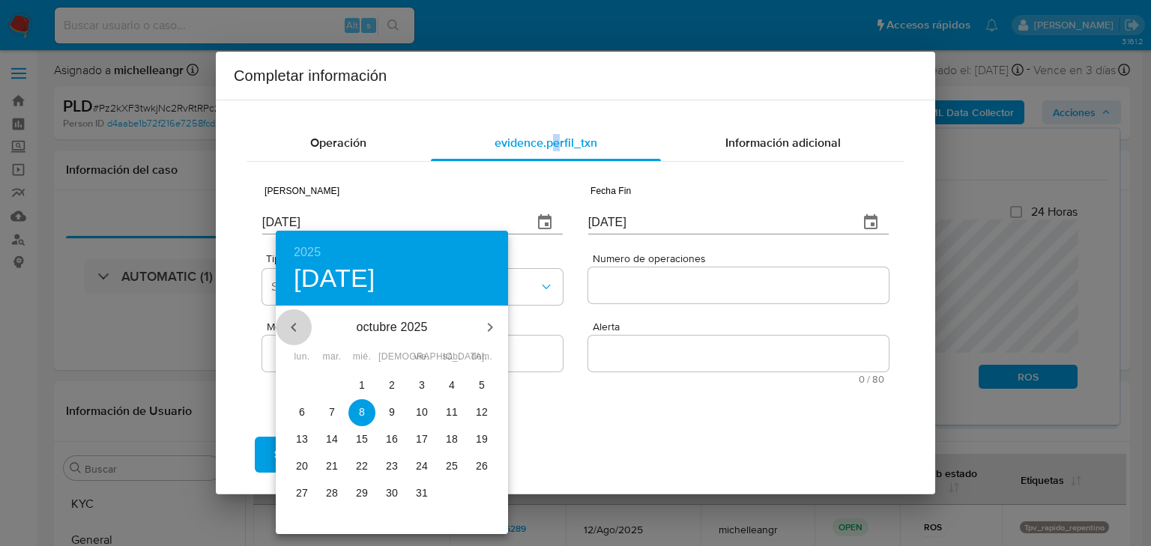
click at [289, 328] on icon "button" at bounding box center [294, 328] width 18 height 18
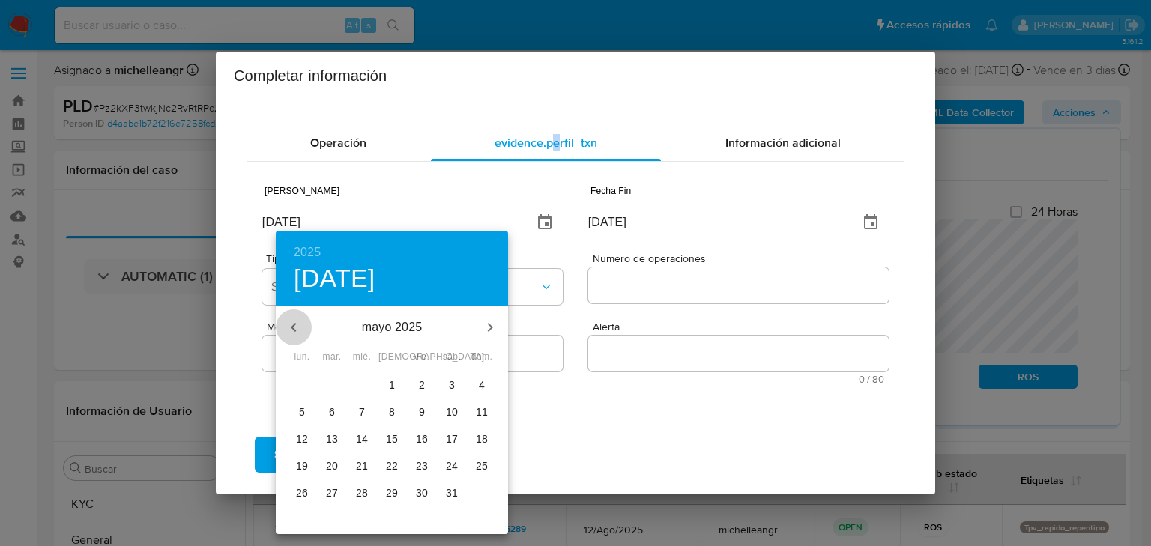
click at [289, 328] on icon "button" at bounding box center [294, 328] width 18 height 18
click at [288, 328] on icon "button" at bounding box center [294, 328] width 18 height 18
click at [365, 388] on span "1" at bounding box center [362, 385] width 27 height 15
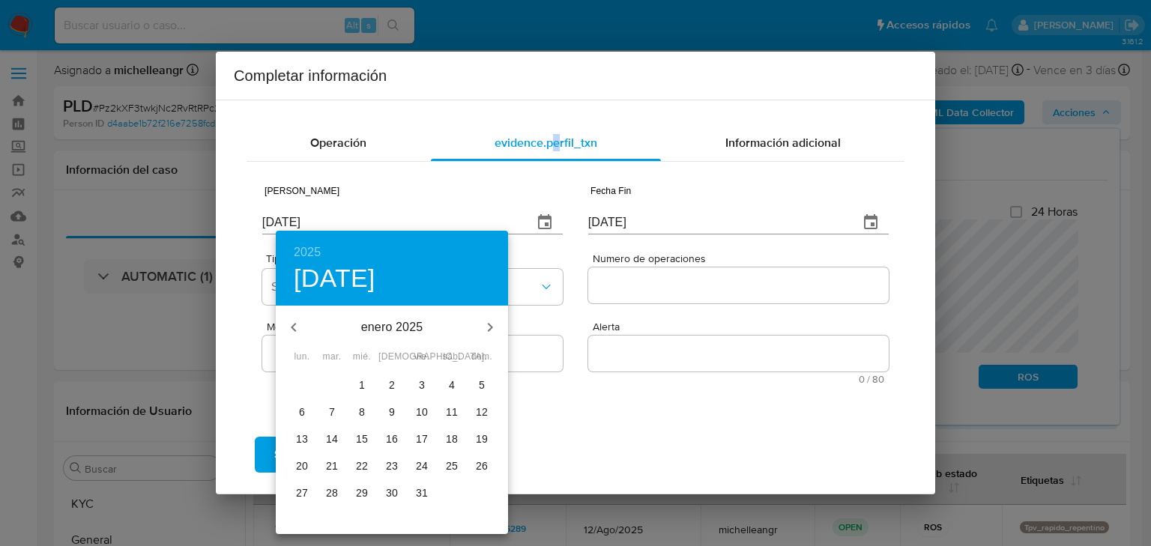
type input "01/01/2025"
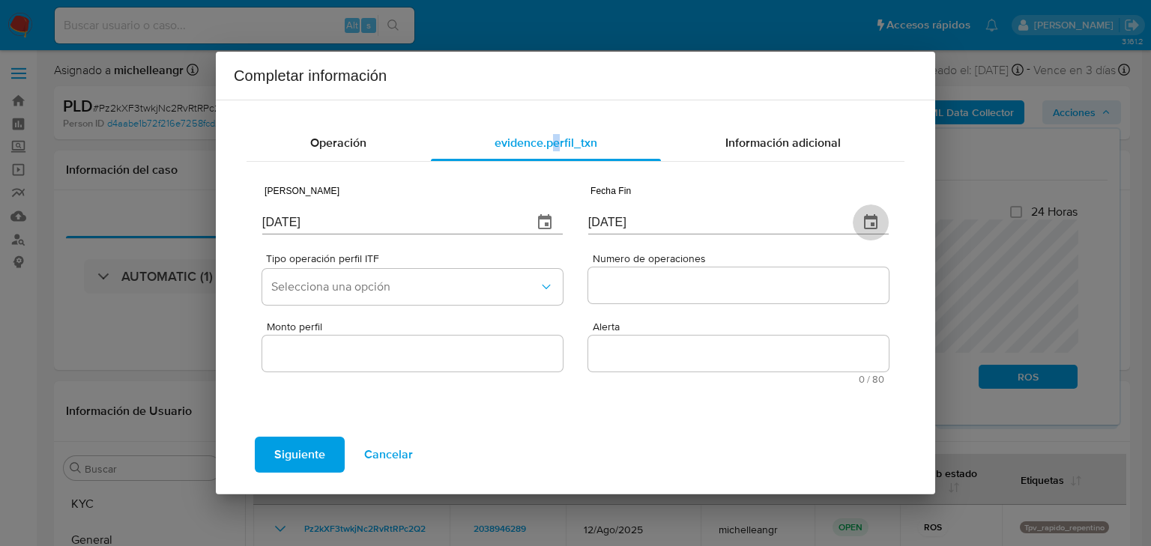
click at [872, 220] on icon "button" at bounding box center [871, 223] width 18 height 18
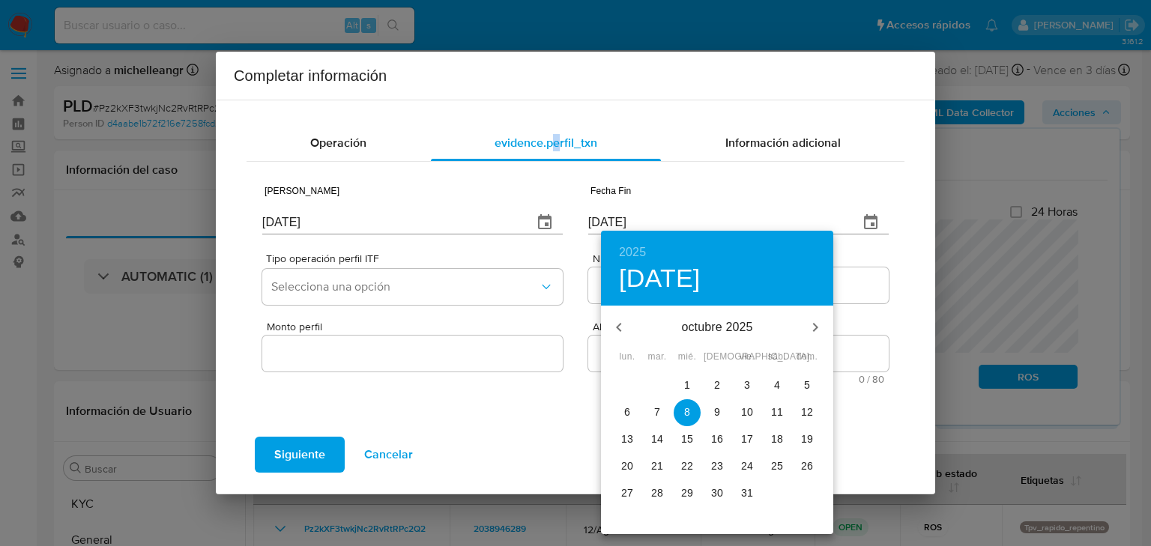
click at [624, 328] on icon "button" at bounding box center [619, 328] width 18 height 18
click at [624, 327] on icon "button" at bounding box center [619, 328] width 18 height 18
click at [627, 327] on icon "button" at bounding box center [619, 328] width 18 height 18
click at [694, 411] on span "9" at bounding box center [687, 412] width 27 height 15
type input "09/07/2025"
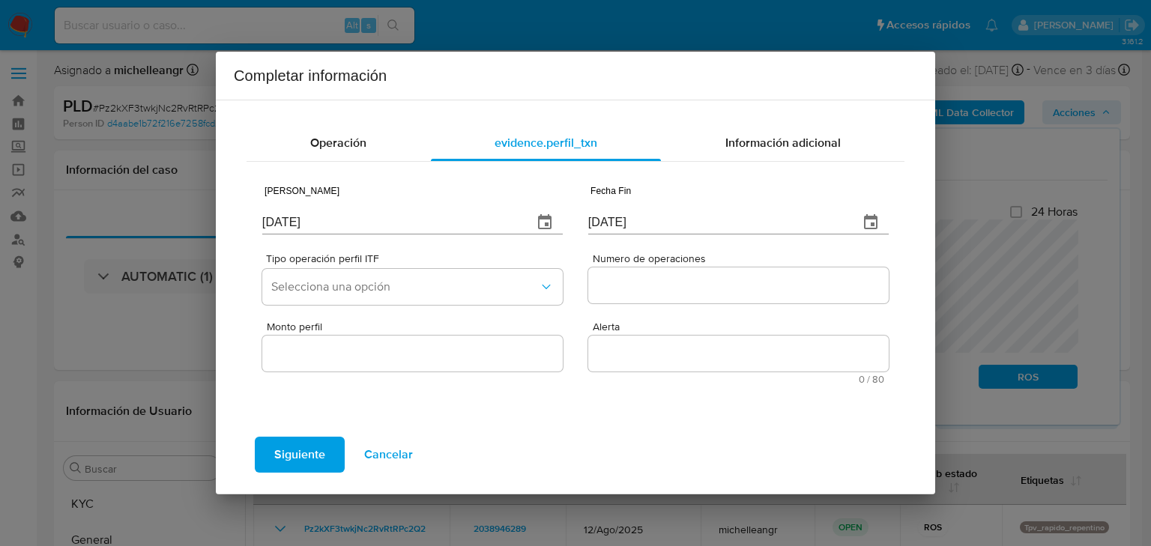
click at [423, 268] on div "Tipo operación perfil ITF Selecciona una opción" at bounding box center [412, 282] width 301 height 58
click at [417, 293] on span "Selecciona una opción" at bounding box center [405, 287] width 268 height 15
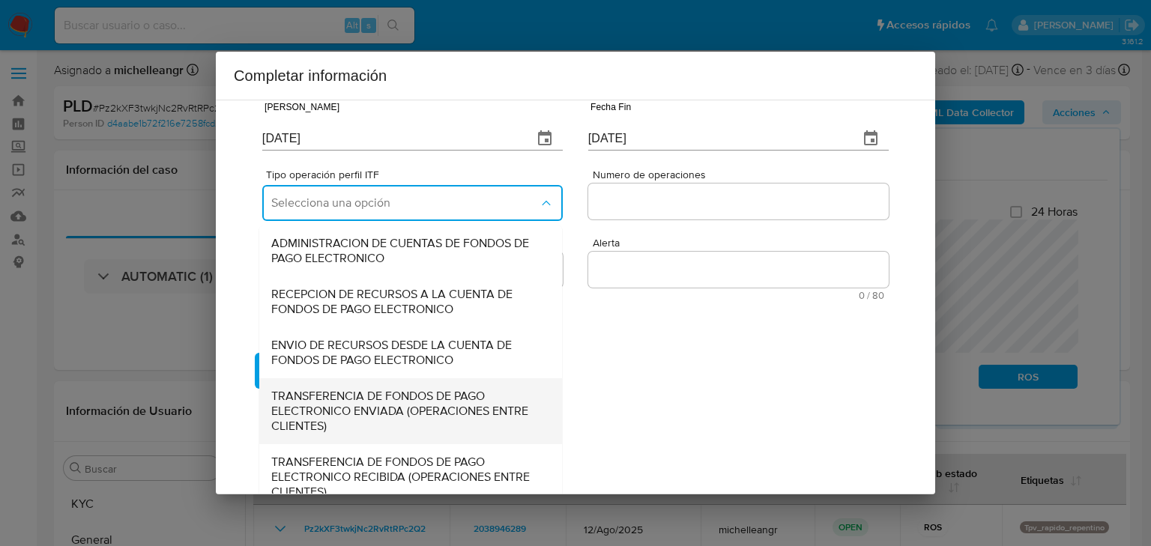
scroll to position [166, 0]
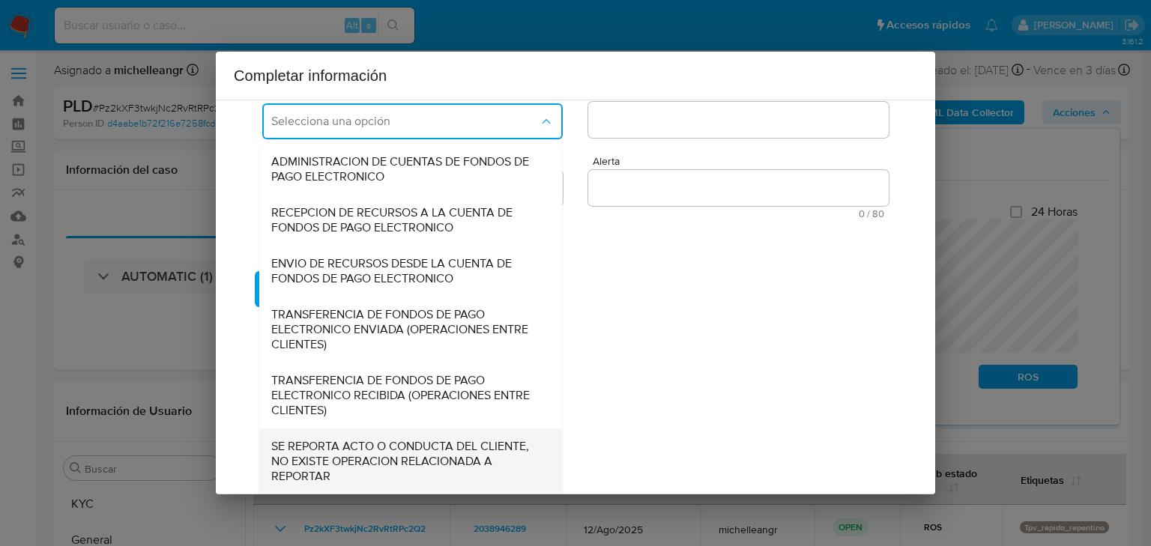
click at [383, 459] on span "SE REPORTA ACTO O CONDUCTA DEL CLIENTE, NO EXISTE OPERACION RELACIONADA A REPOR…" at bounding box center [406, 461] width 270 height 45
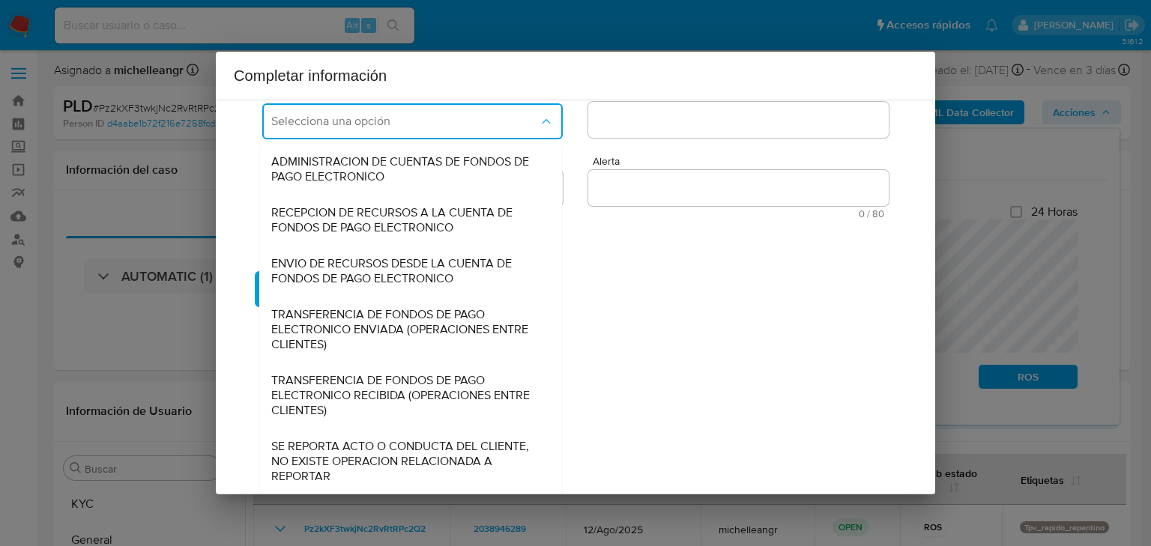
scroll to position [0, 0]
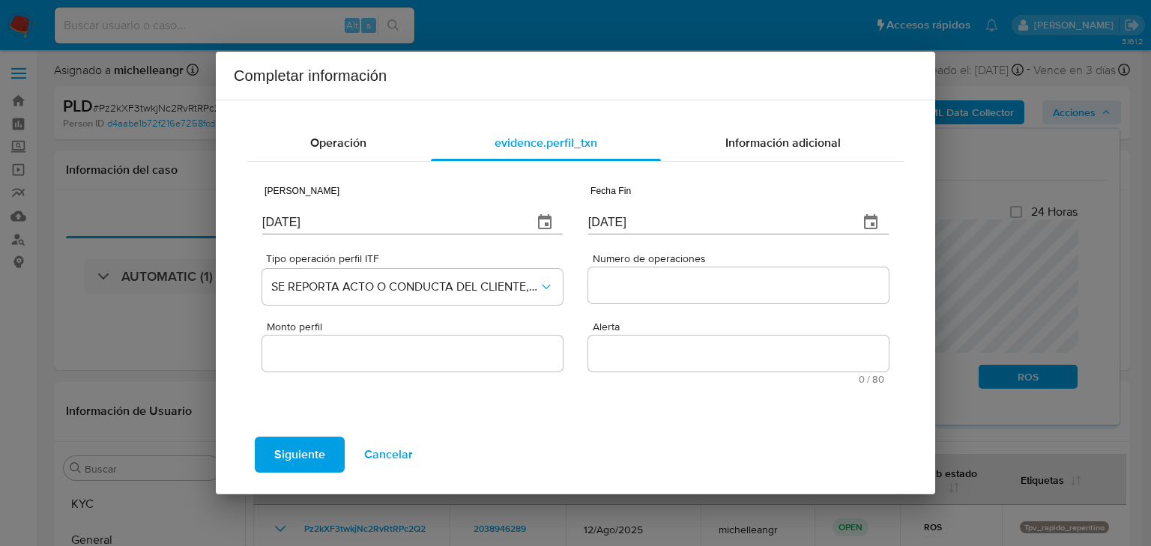
click at [653, 294] on div at bounding box center [738, 286] width 301 height 36
click at [653, 294] on input "Numero de operaciones" at bounding box center [738, 285] width 301 height 19
type input "0"
click at [427, 355] on input "Monto perfil" at bounding box center [412, 353] width 301 height 19
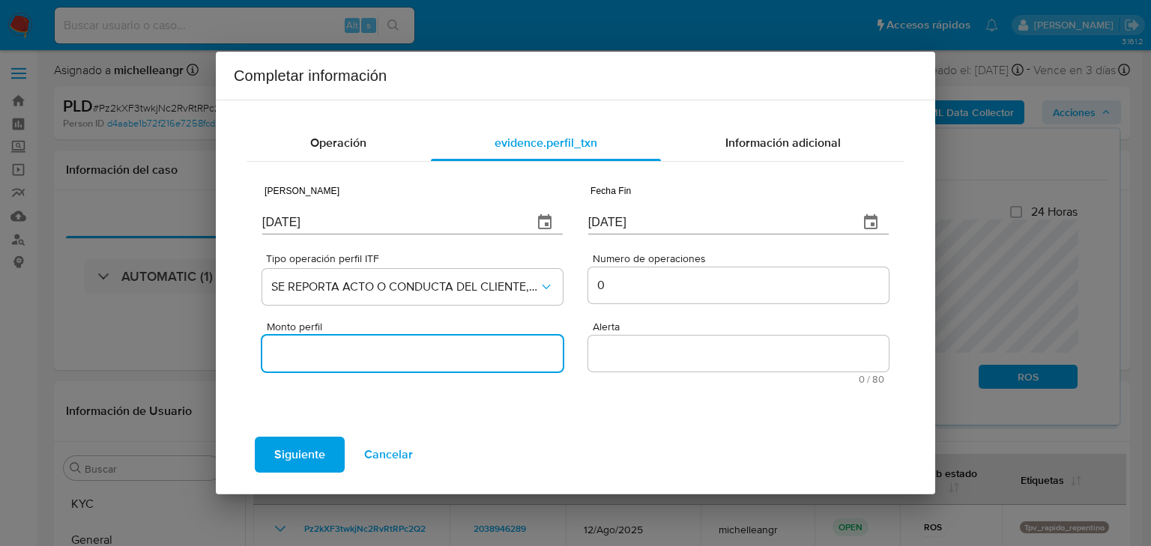
type input "0.00"
click at [609, 351] on textarea "Alerta" at bounding box center [738, 354] width 301 height 36
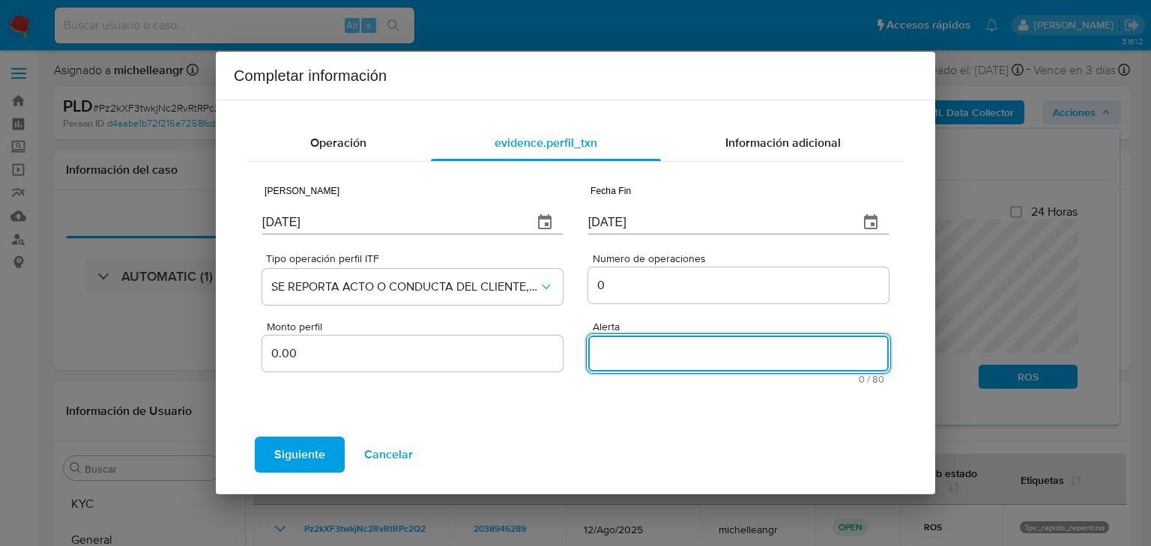
paste textarea "TPVRAPIDOREPENTINO"
type textarea "TPVRAPIDOREPENTINO"
click at [802, 135] on span "Información adicional" at bounding box center [783, 142] width 115 height 17
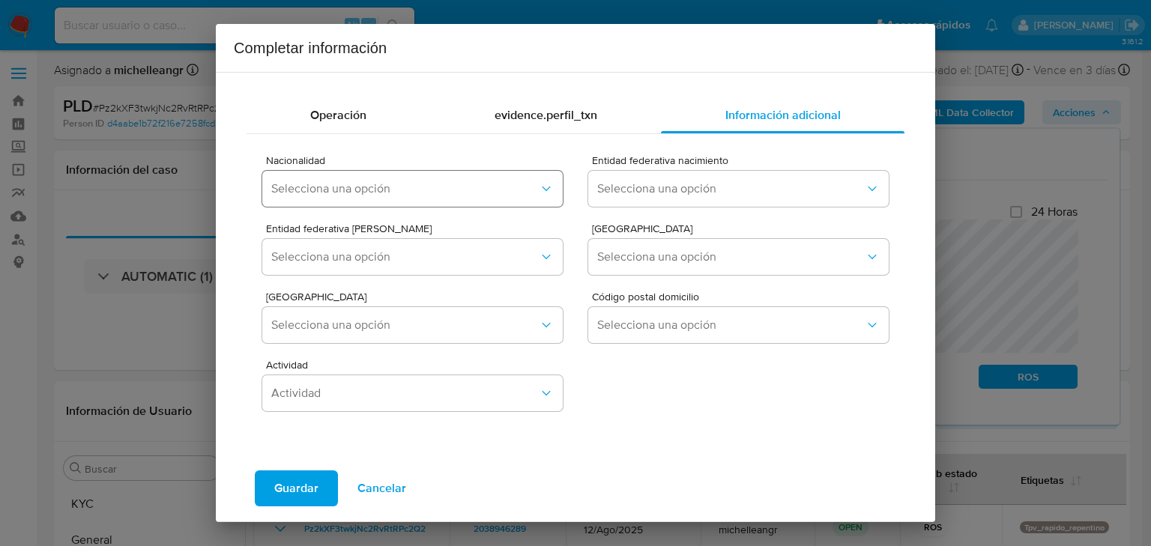
click at [456, 198] on div "Nacionalidad Selecciona una opción" at bounding box center [412, 184] width 301 height 58
click at [456, 190] on span "Selecciona una opción" at bounding box center [405, 188] width 268 height 15
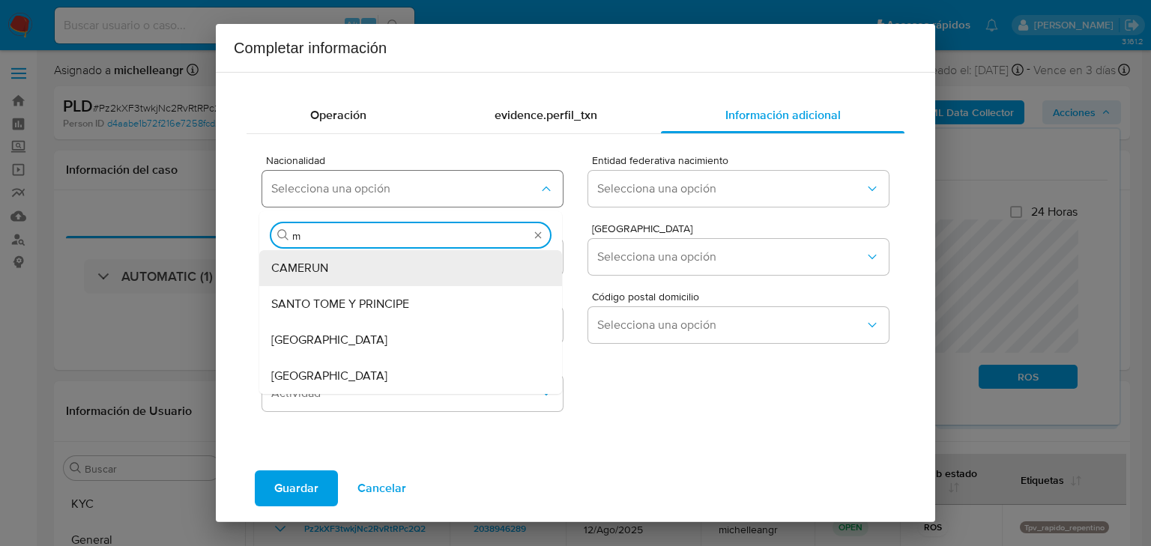
type input "me"
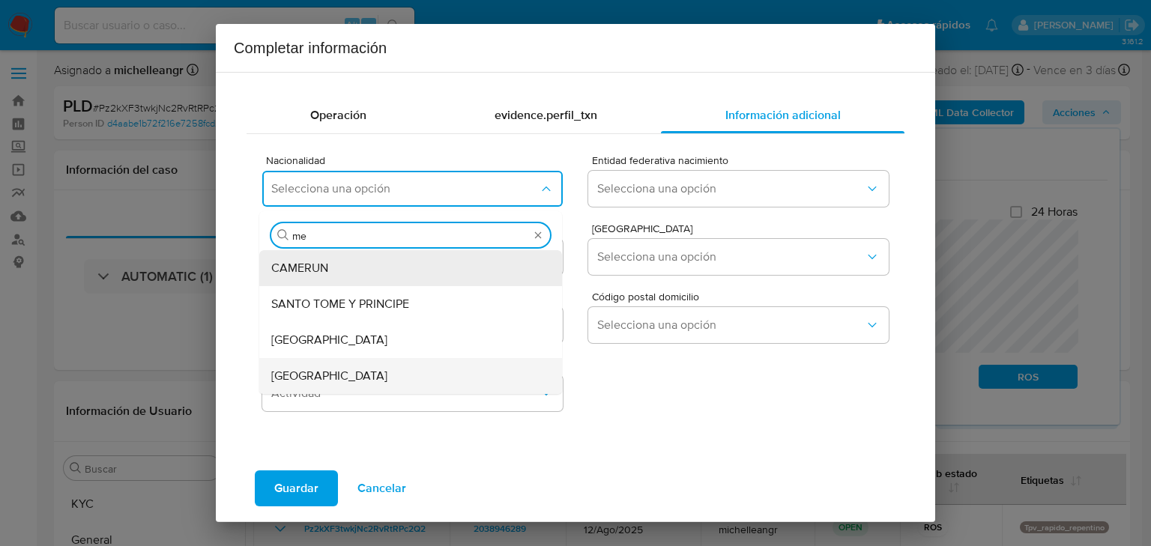
click at [379, 388] on div "[GEOGRAPHIC_DATA]" at bounding box center [406, 376] width 270 height 36
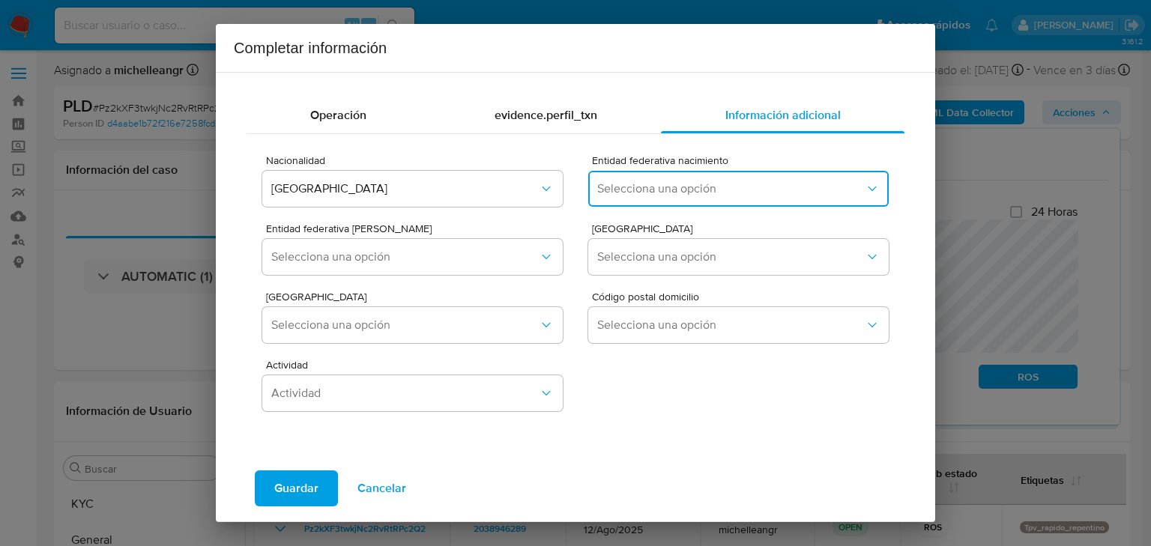
click at [623, 195] on span "Selecciona una opción" at bounding box center [731, 188] width 268 height 15
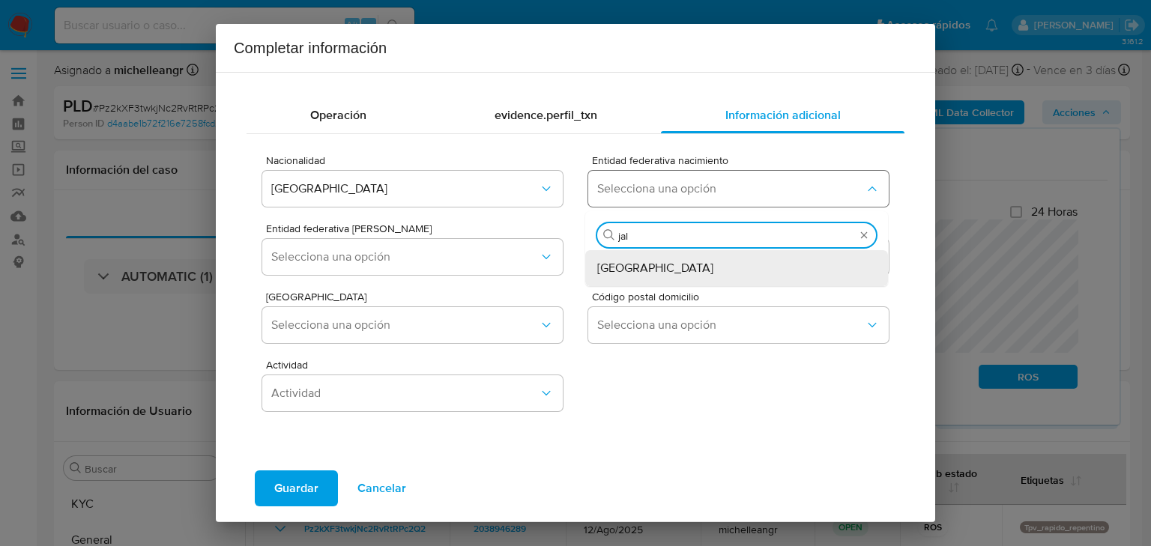
type input "jali"
click at [660, 279] on div "[GEOGRAPHIC_DATA]" at bounding box center [732, 268] width 270 height 36
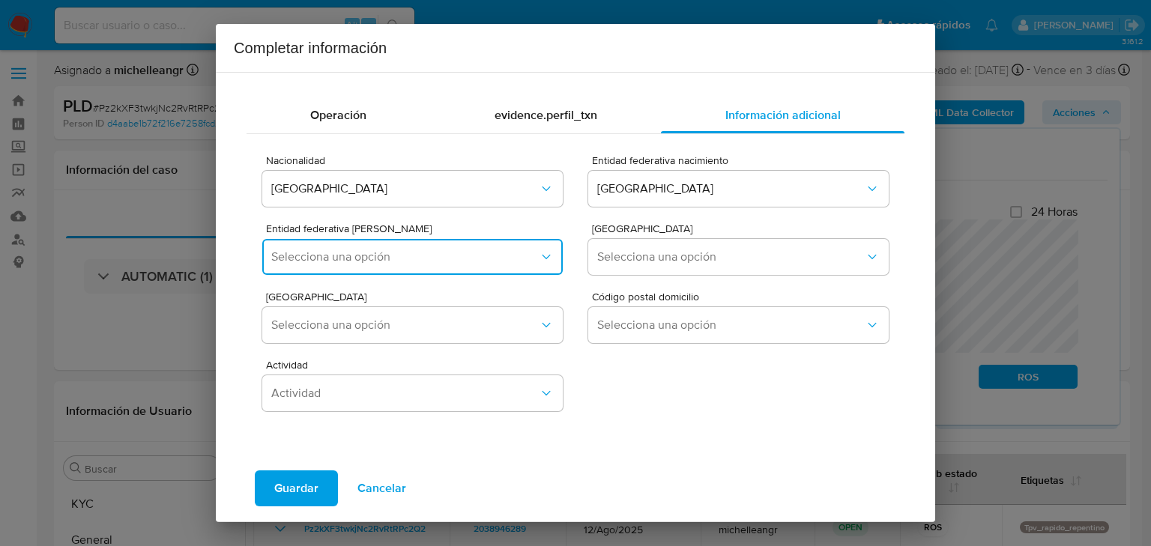
click at [463, 268] on button "Selecciona una opción" at bounding box center [412, 257] width 301 height 36
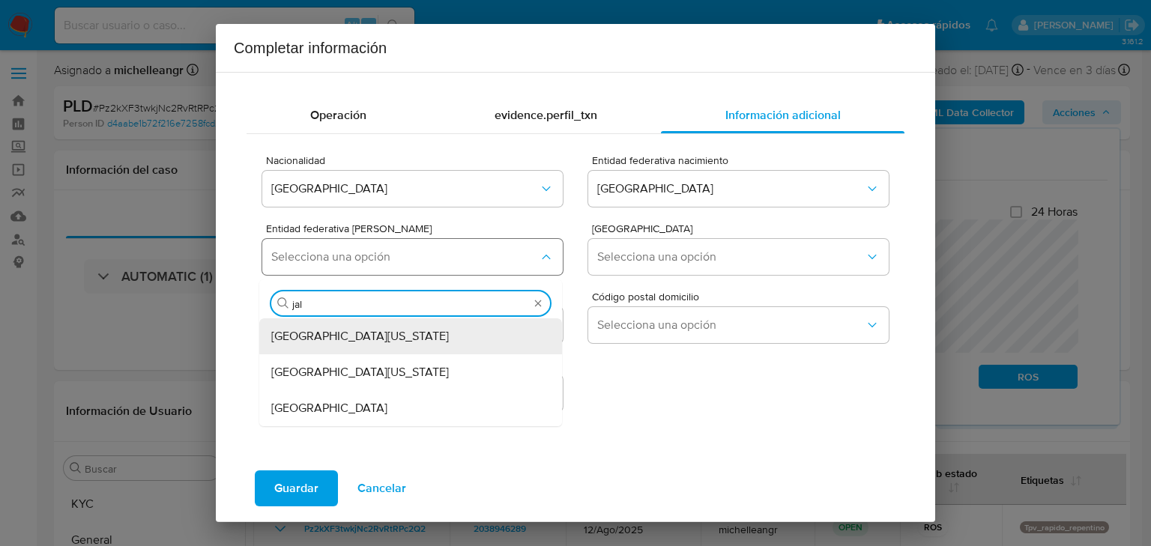
type input "jali"
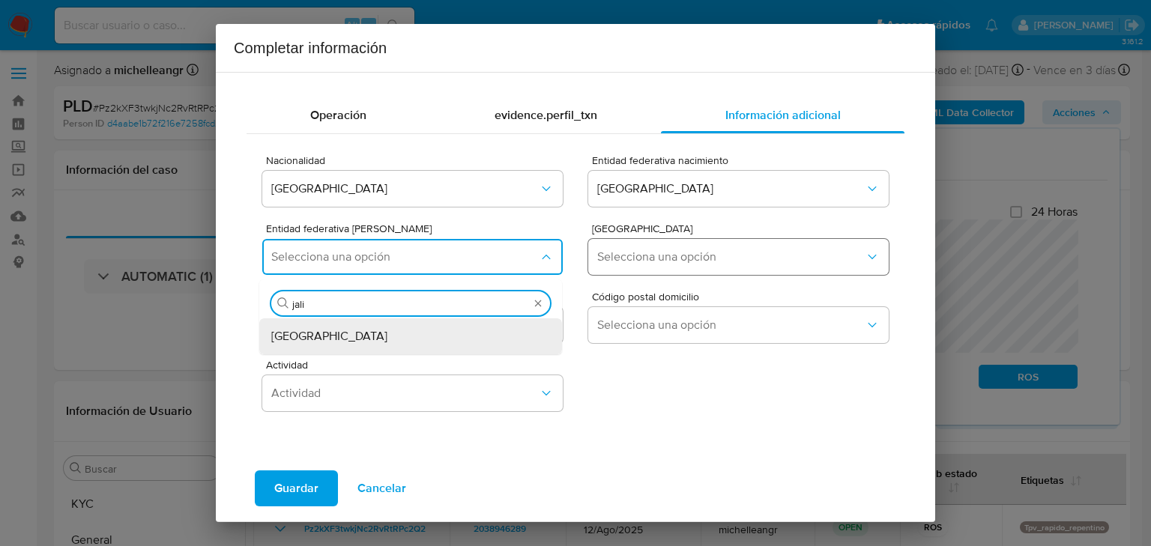
drag, startPoint x: 430, startPoint y: 331, endPoint x: 621, endPoint y: 252, distance: 206.3
click at [432, 331] on div "[GEOGRAPHIC_DATA]" at bounding box center [406, 337] width 270 height 36
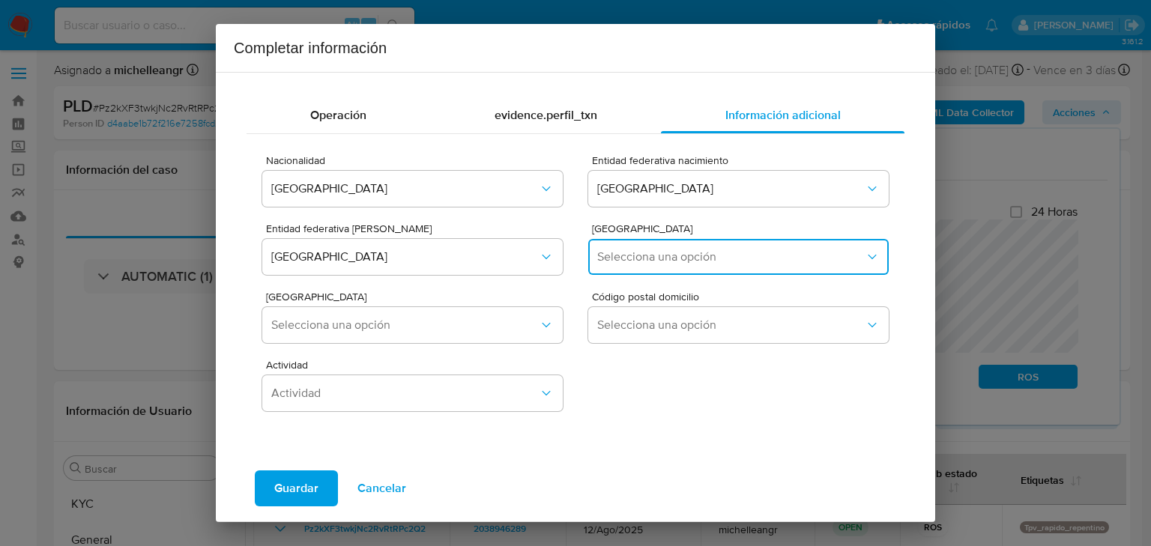
click at [619, 256] on span "Selecciona una opción" at bounding box center [731, 257] width 268 height 15
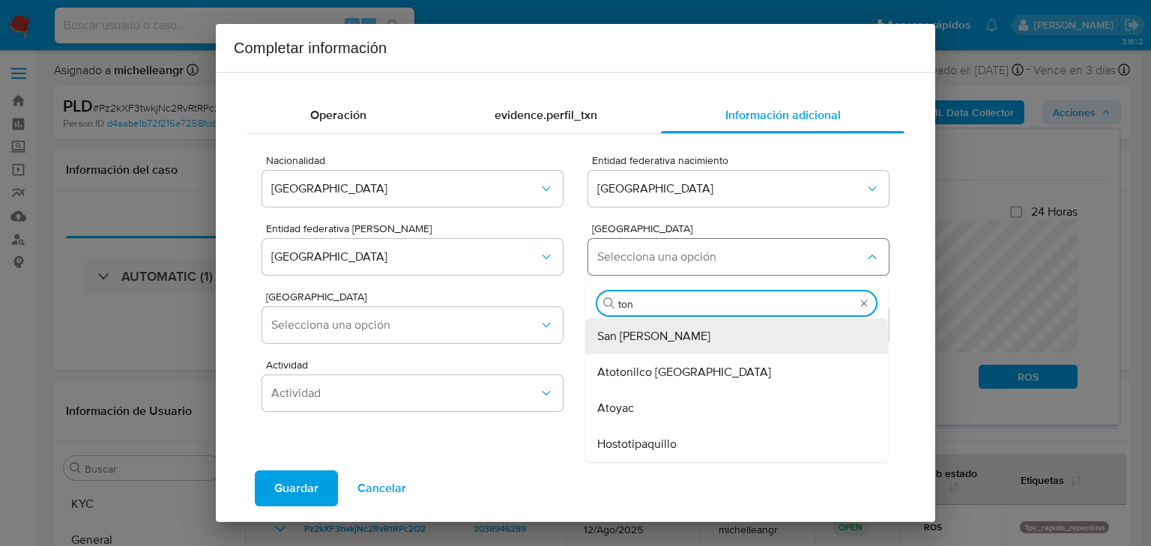
type input "tona"
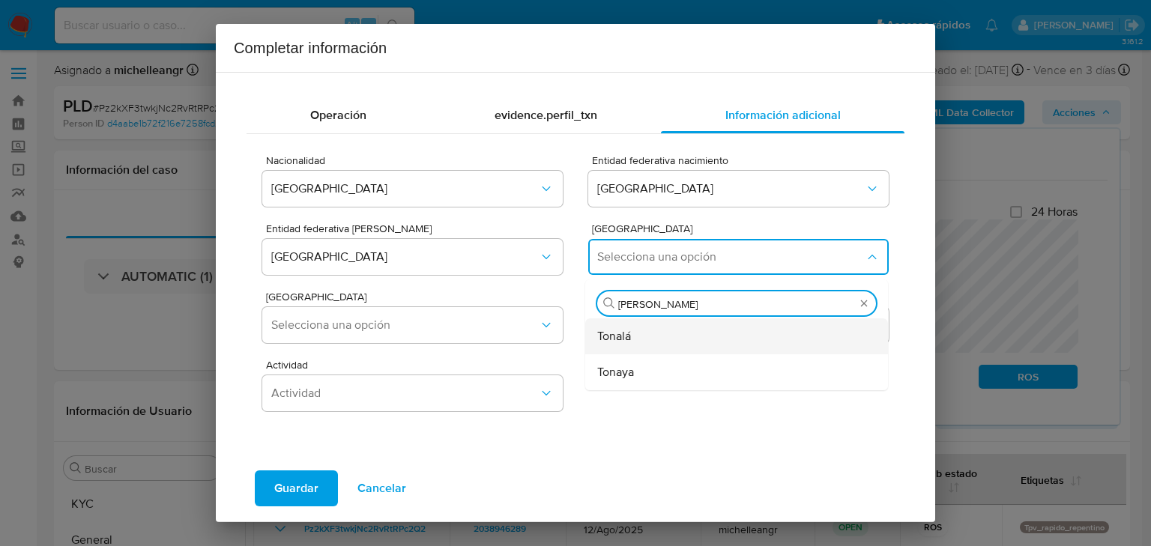
click at [609, 340] on span "Tonalá" at bounding box center [614, 336] width 34 height 15
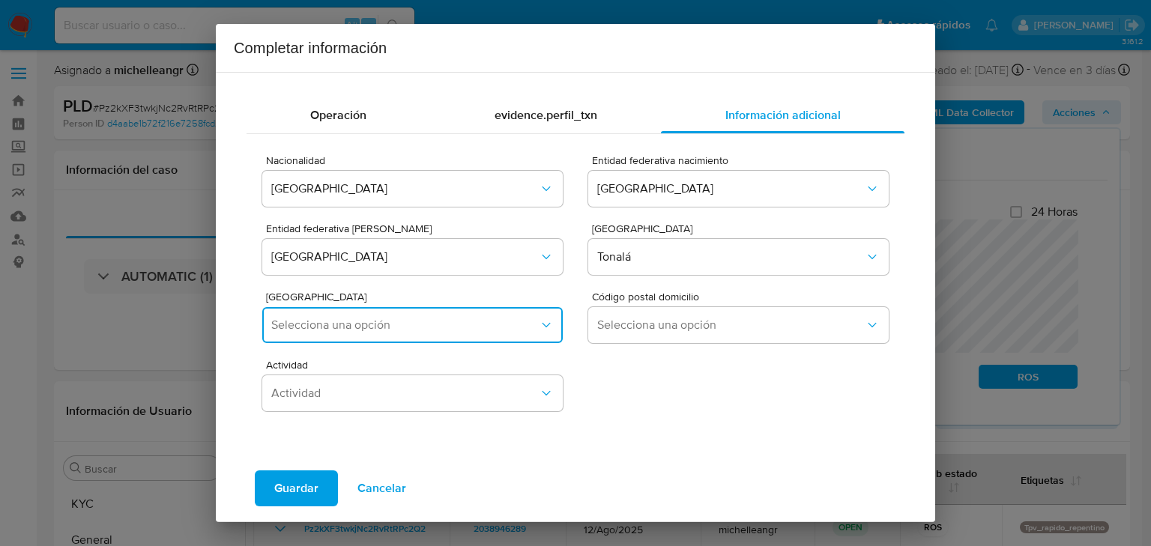
click at [415, 328] on span "Selecciona una opción" at bounding box center [405, 325] width 268 height 15
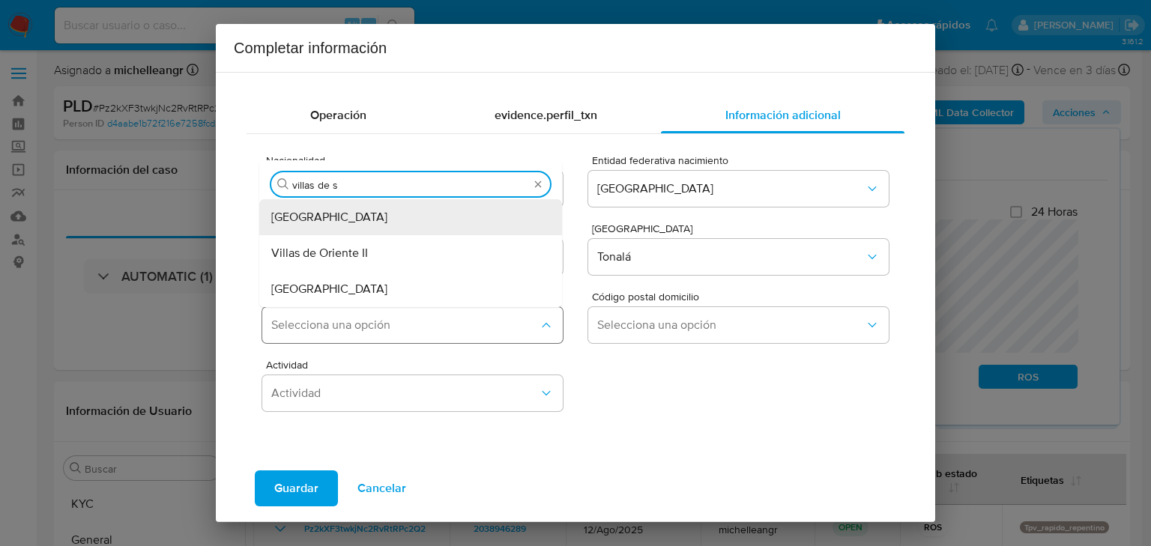
type input "villas de sa"
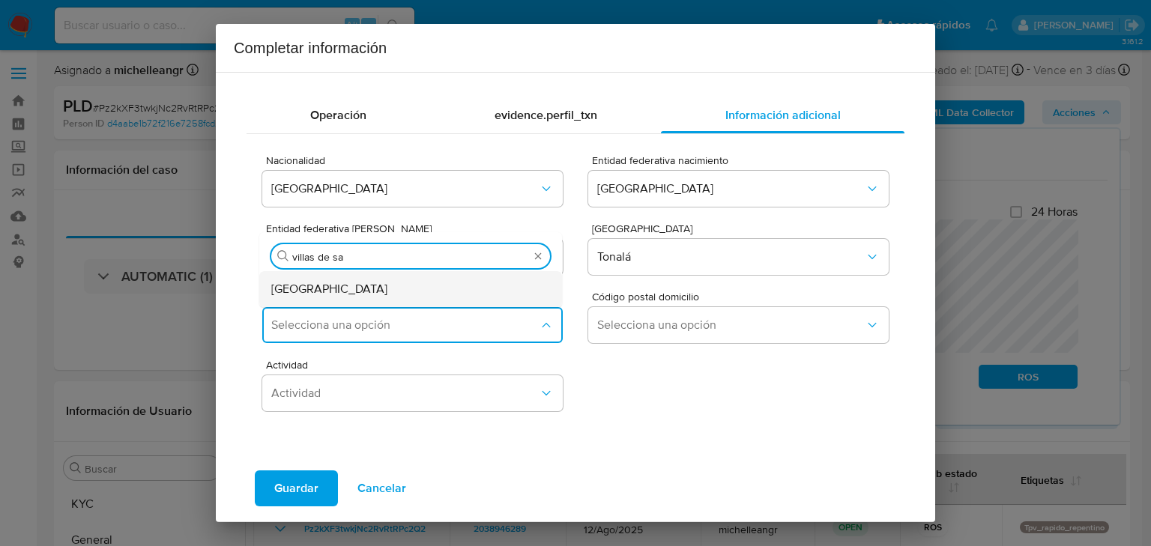
click at [400, 286] on div "Villas de Santiago" at bounding box center [406, 289] width 270 height 36
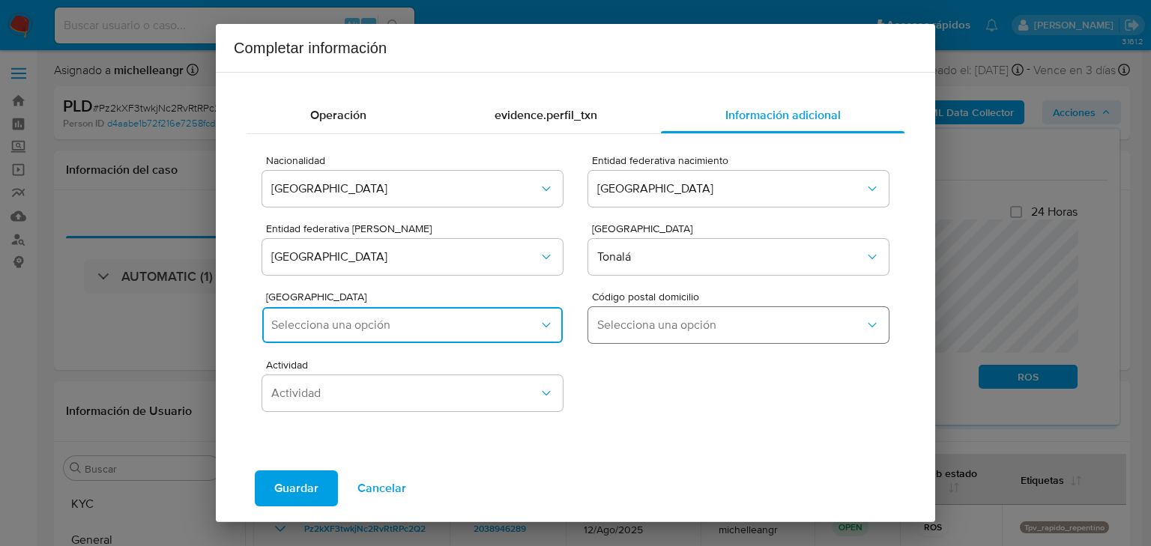
click at [663, 330] on span "Selecciona una opción" at bounding box center [731, 325] width 268 height 15
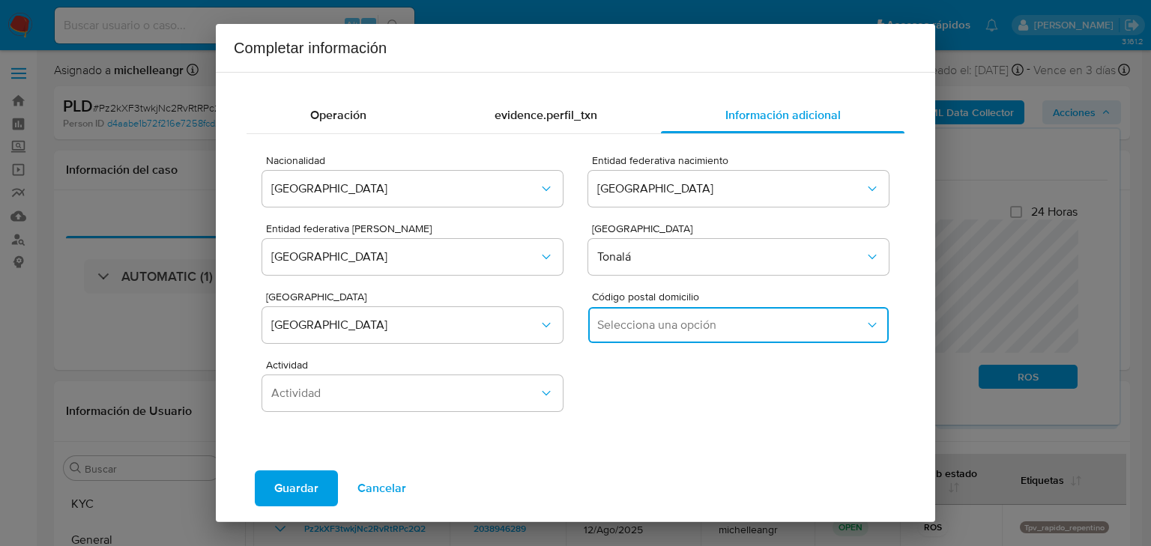
click at [638, 328] on span "Selecciona una opción" at bounding box center [731, 325] width 268 height 15
drag, startPoint x: 622, startPoint y: 402, endPoint x: 418, endPoint y: 385, distance: 204.5
click at [620, 397] on span "45410" at bounding box center [612, 404] width 31 height 15
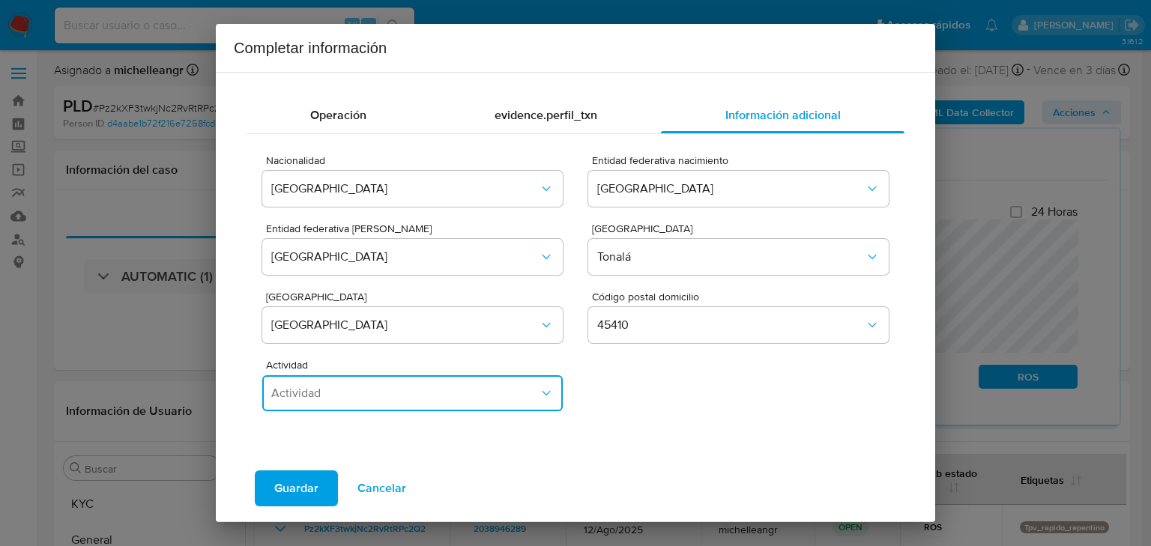
click at [418, 386] on span "Actividad" at bounding box center [405, 393] width 268 height 15
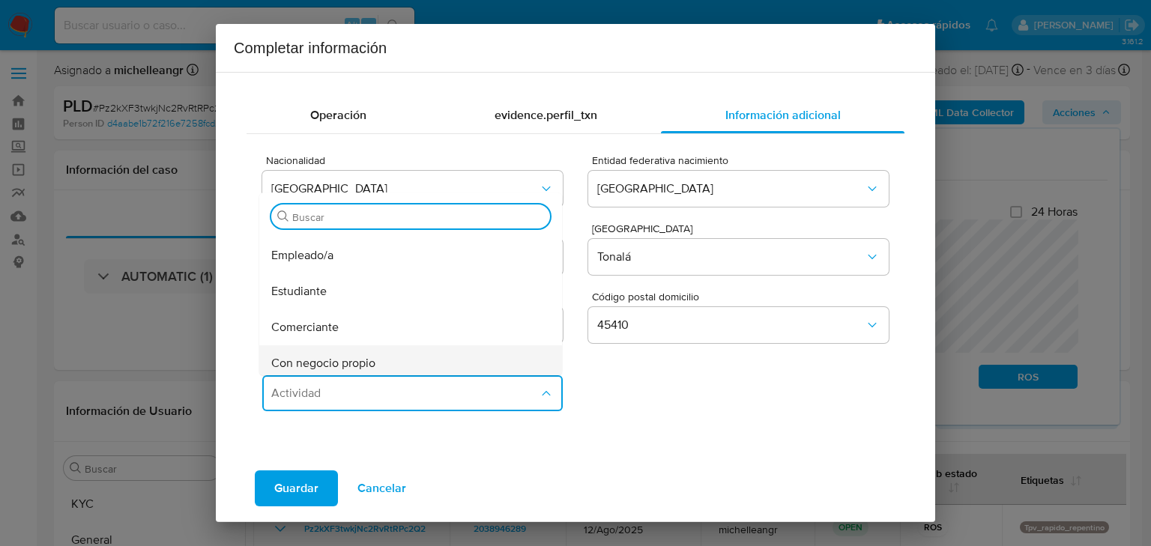
scroll to position [60, 0]
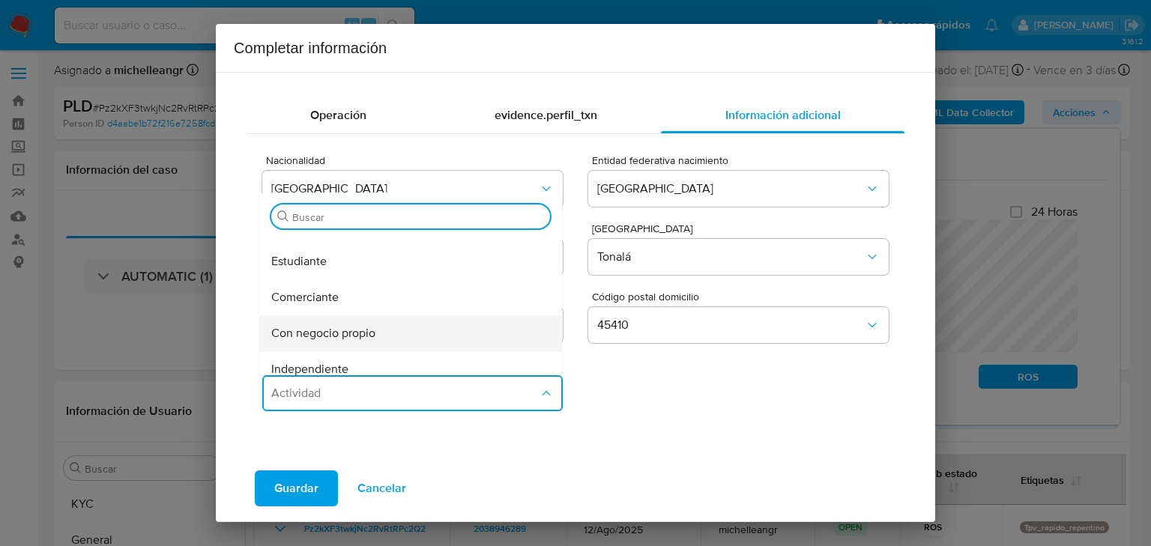
click at [358, 333] on span "Con negocio propio" at bounding box center [323, 333] width 104 height 15
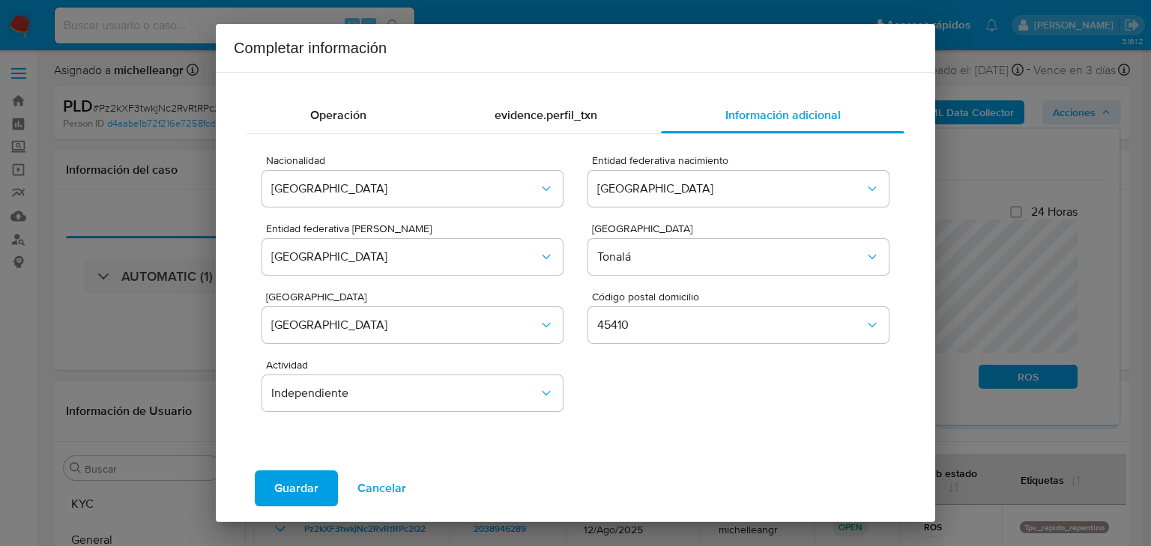
click at [297, 480] on span "Guardar" at bounding box center [296, 488] width 44 height 33
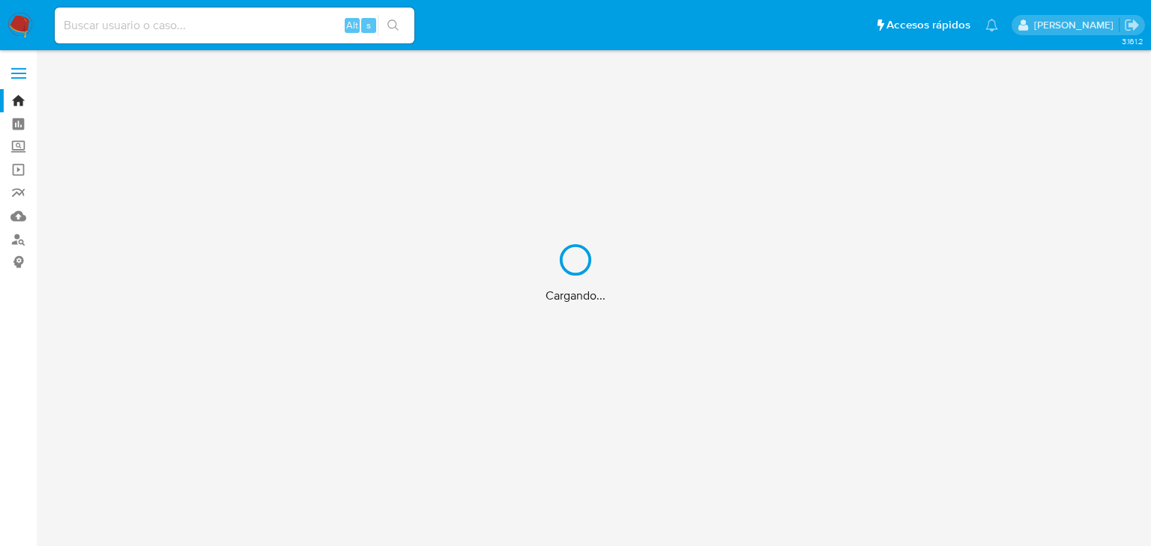
click at [208, 24] on div "Cargando..." at bounding box center [575, 273] width 1151 height 546
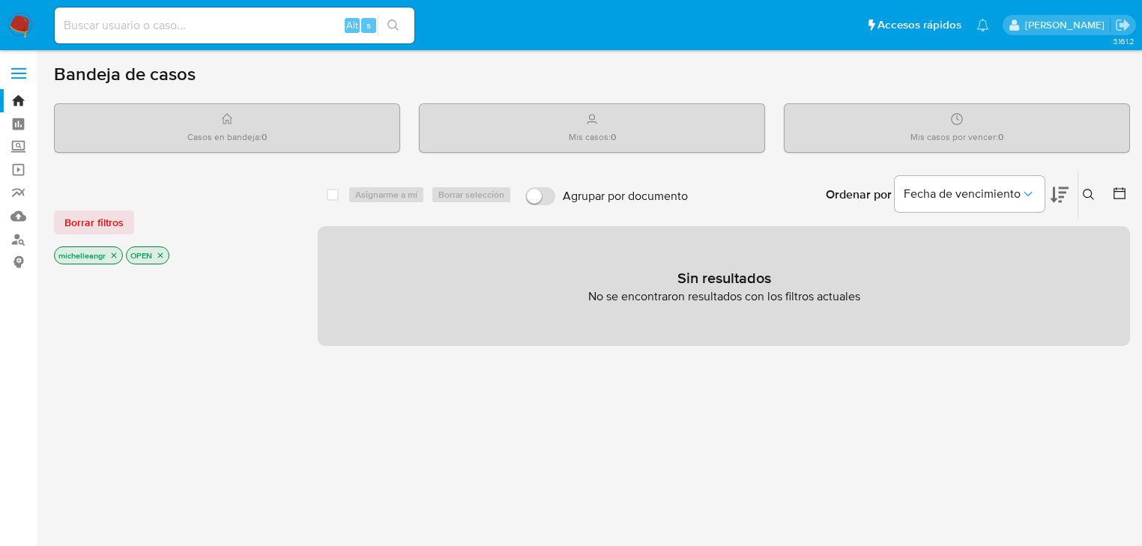
click at [208, 24] on input at bounding box center [235, 25] width 360 height 19
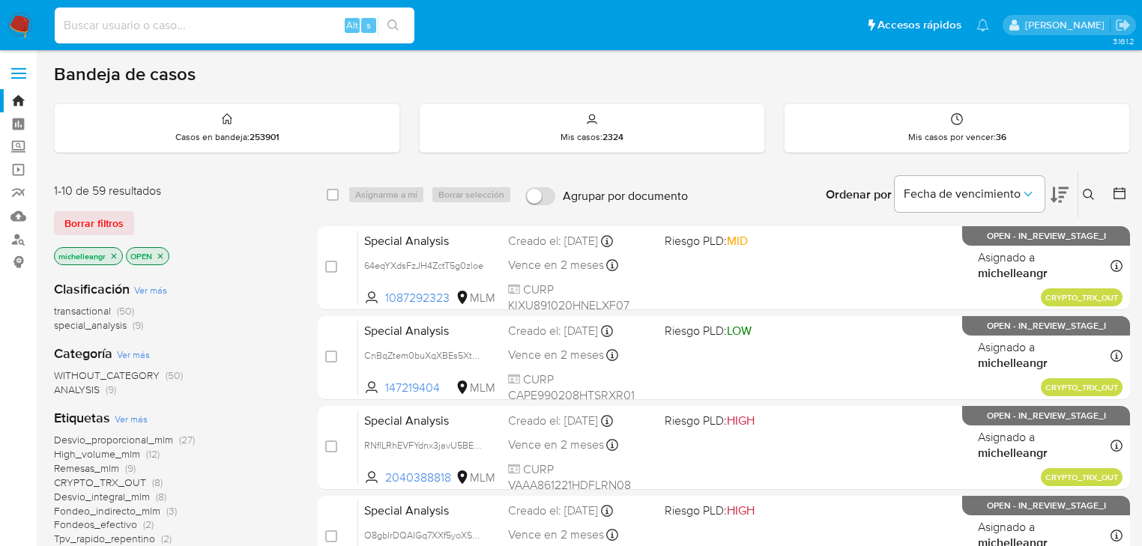
paste input "BxmzppHAbVHBjhETRgAdEFIt"
type input "BxmzppHAbVHBjhETRgAdEFIt"
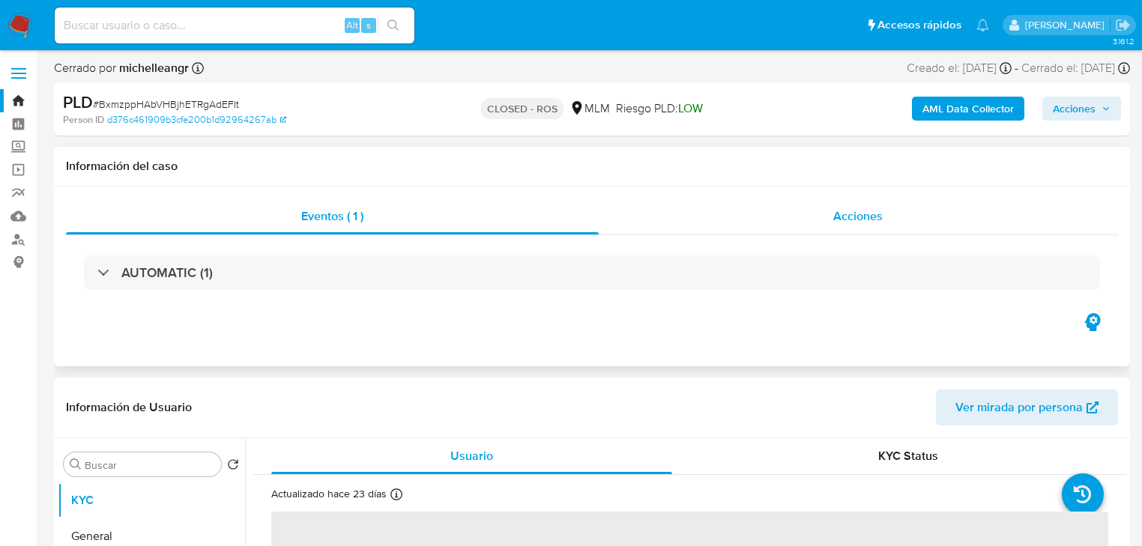
click at [893, 216] on div "Acciones" at bounding box center [859, 217] width 520 height 36
select select "10"
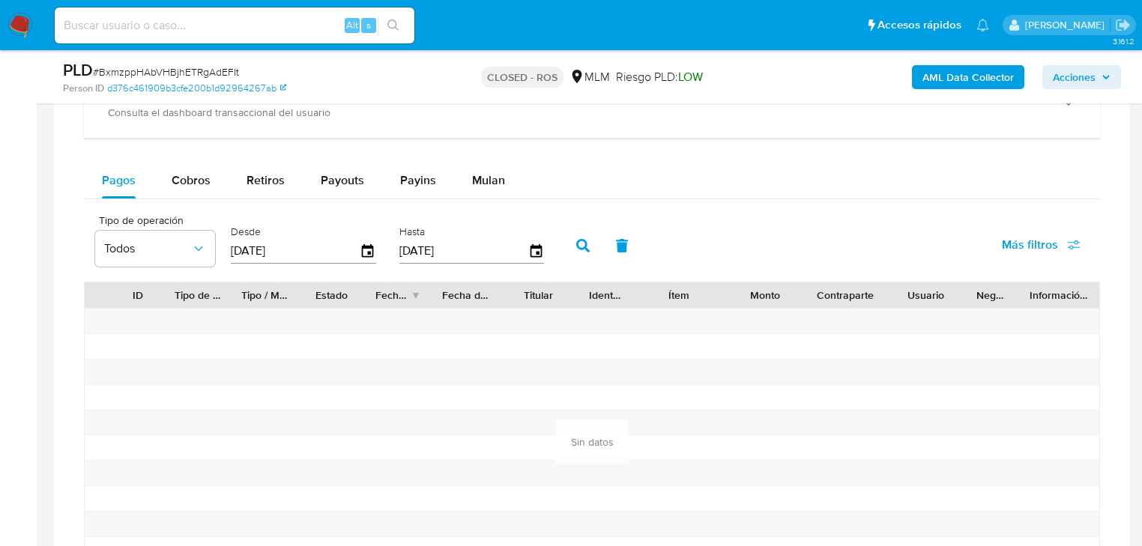
scroll to position [1319, 0]
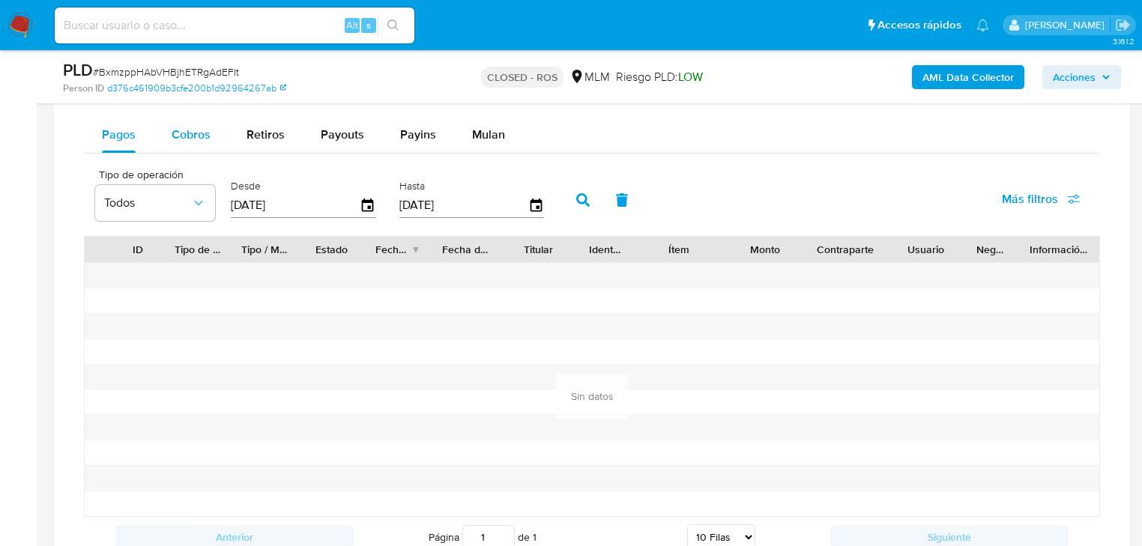
click at [180, 151] on div "Cobros" at bounding box center [191, 135] width 39 height 36
select select "10"
click at [187, 131] on span "Cobros" at bounding box center [191, 134] width 39 height 17
click at [362, 205] on icon "button" at bounding box center [368, 205] width 12 height 13
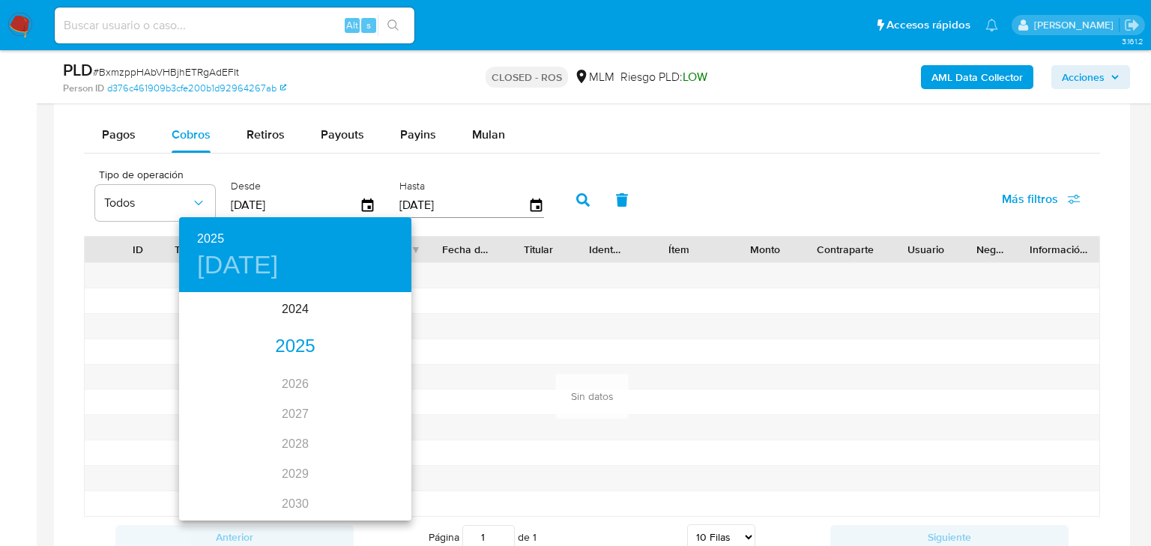
click at [301, 349] on div "2025" at bounding box center [295, 347] width 232 height 30
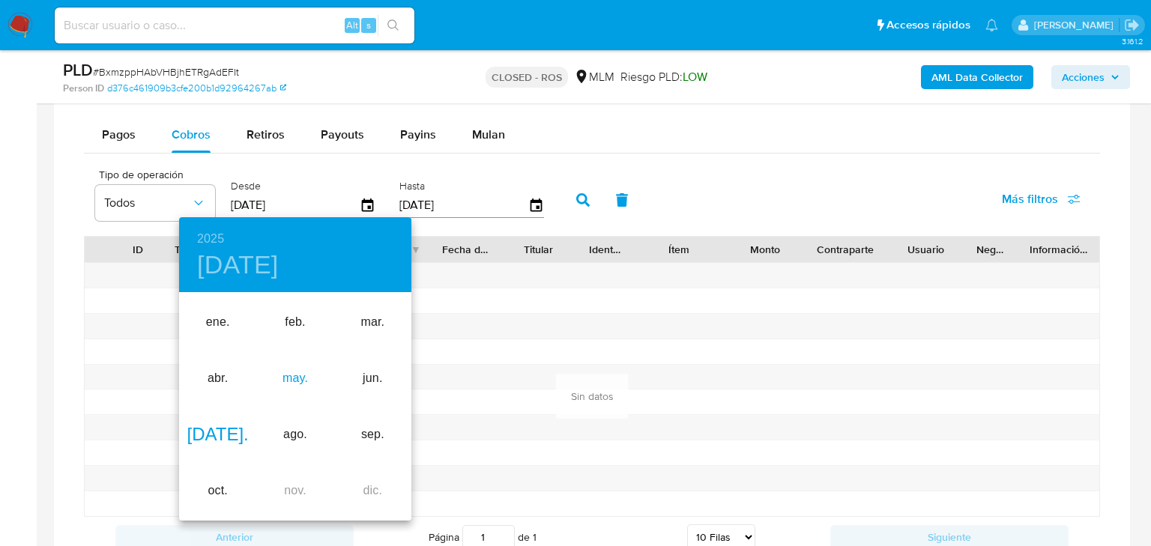
click at [295, 381] on div "may." at bounding box center [294, 379] width 77 height 56
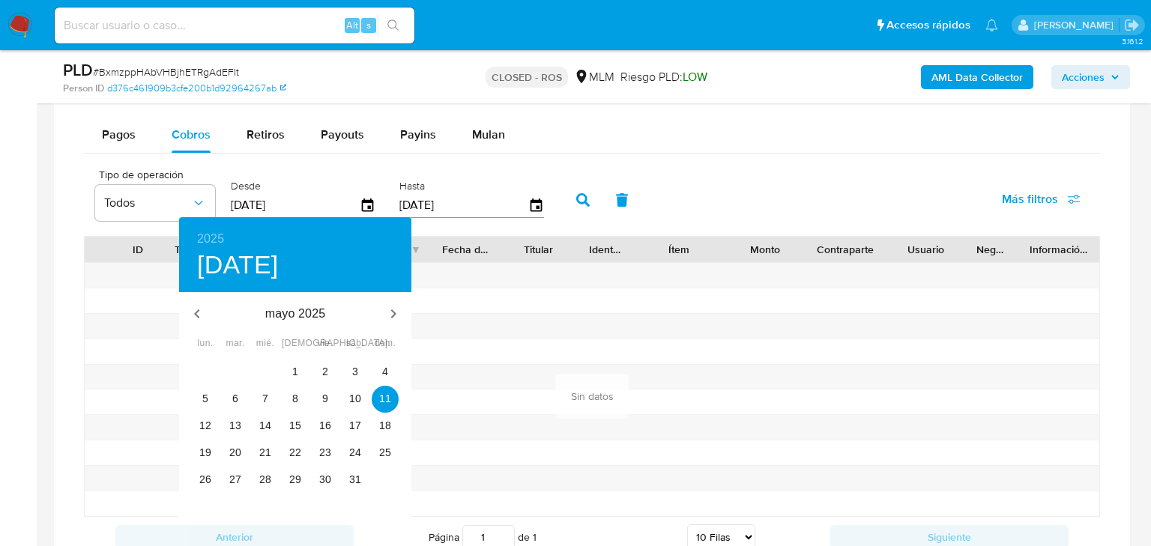
click at [310, 386] on div "5 6 7 8 9 10 11" at bounding box center [295, 399] width 232 height 27
click at [304, 367] on span "1" at bounding box center [295, 371] width 27 height 15
type input "01/05/2025"
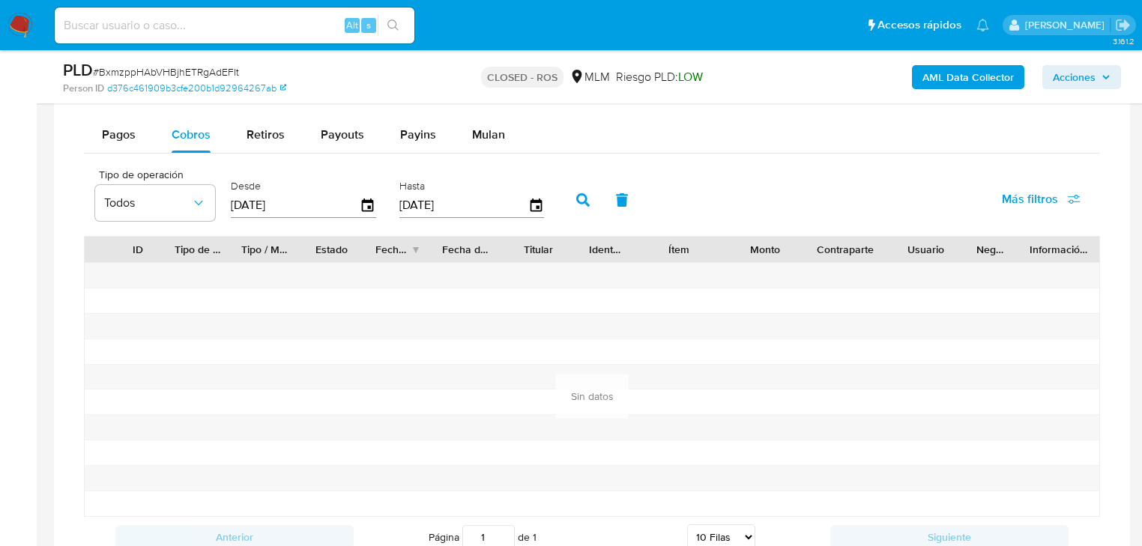
click at [590, 196] on button "button" at bounding box center [583, 200] width 39 height 36
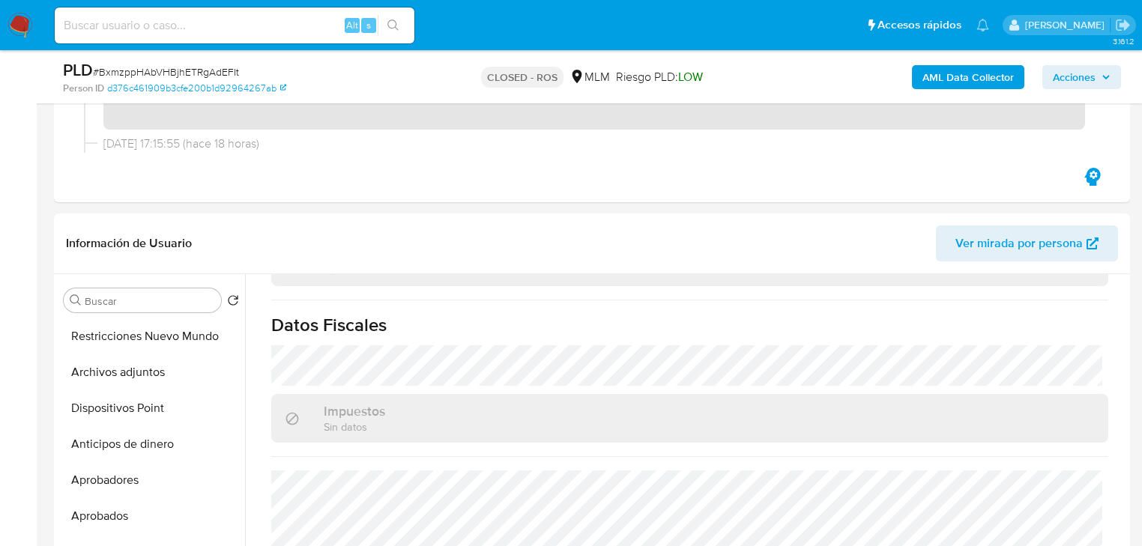
scroll to position [120, 0]
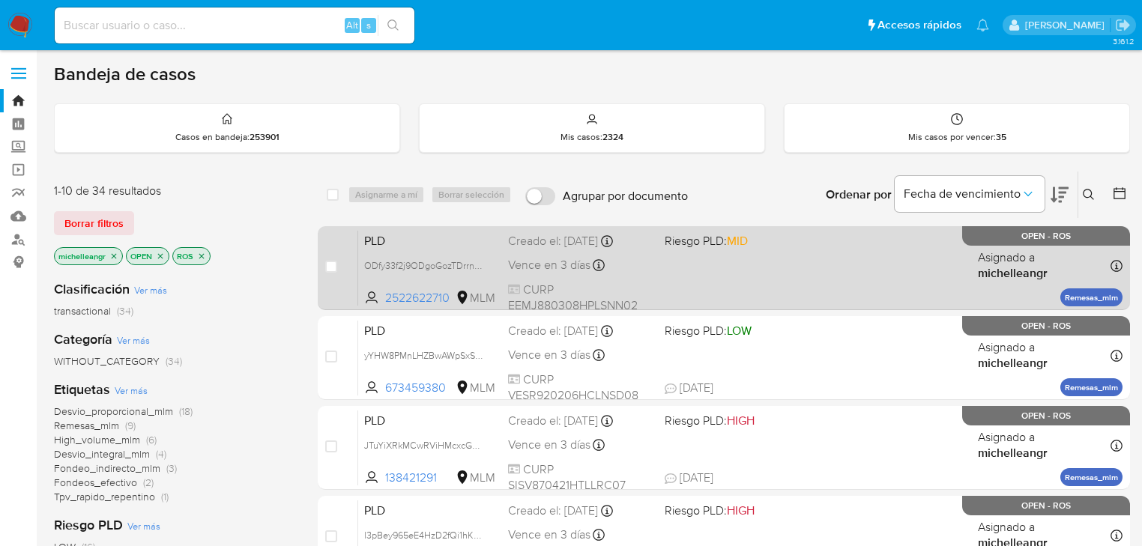
click at [408, 230] on div "PLD ODfy33f2j9ODgoGozTDrrnJX 2522622710 MLM Riesgo PLD: MID Creado el: [DATE] C…" at bounding box center [740, 268] width 765 height 76
click at [396, 257] on div "ODfy33f2j9ODgoGozTDrrnJX" at bounding box center [424, 265] width 120 height 16
click at [437, 237] on span "PLD" at bounding box center [430, 239] width 132 height 19
click at [481, 268] on span "ODfy33f2j9ODgoGozTDrrnJX" at bounding box center [424, 264] width 121 height 16
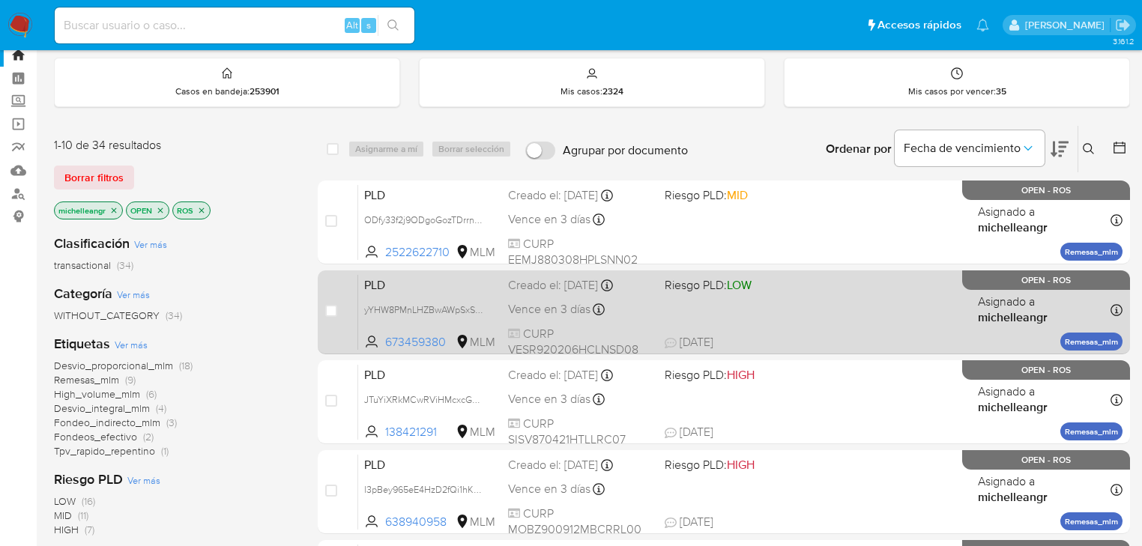
scroll to position [60, 0]
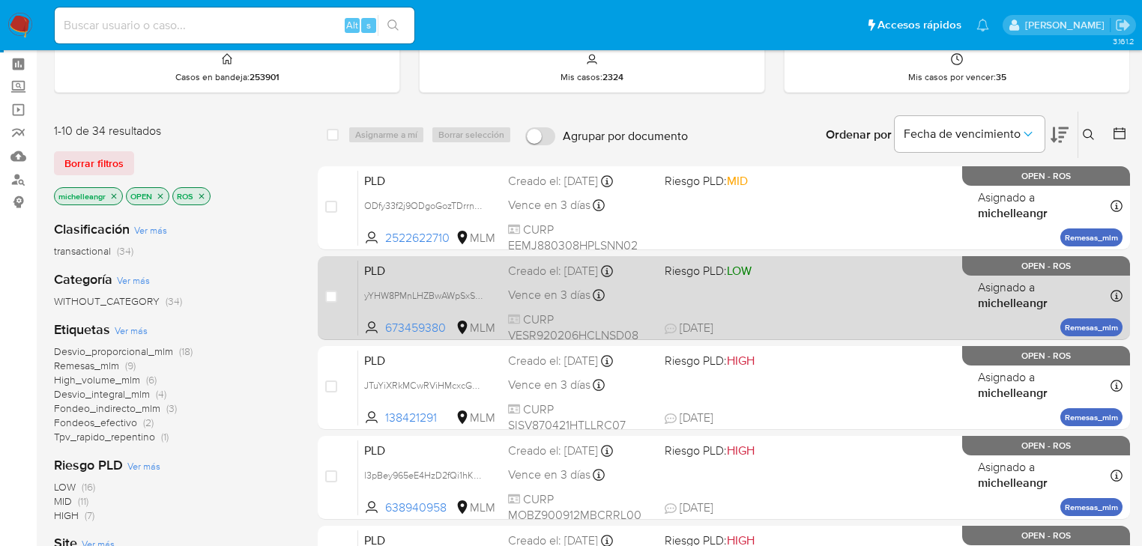
click at [403, 266] on span "PLD" at bounding box center [430, 269] width 132 height 19
click at [443, 265] on span "PLD" at bounding box center [430, 269] width 132 height 19
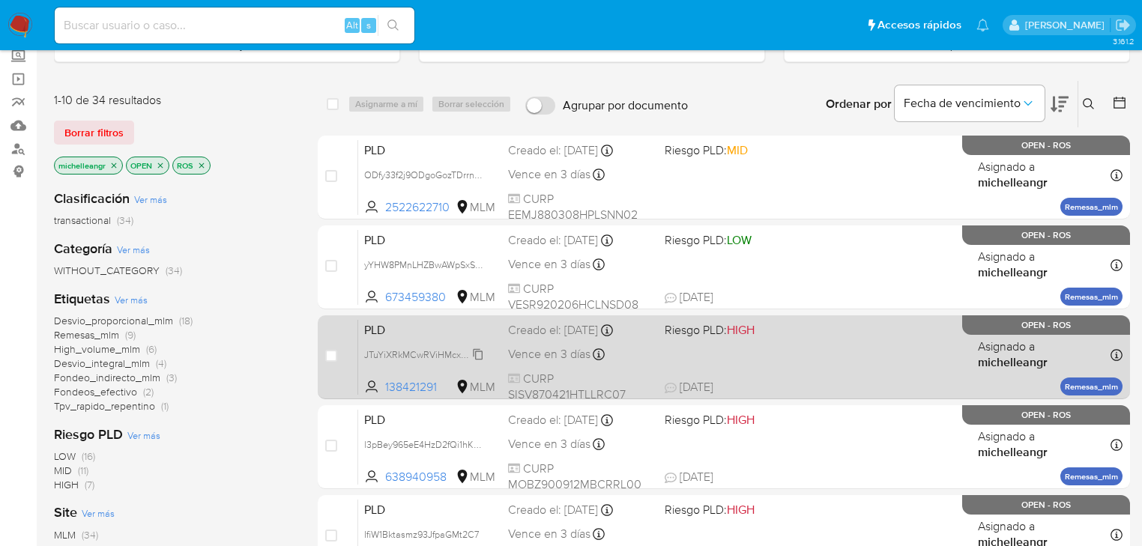
scroll to position [120, 0]
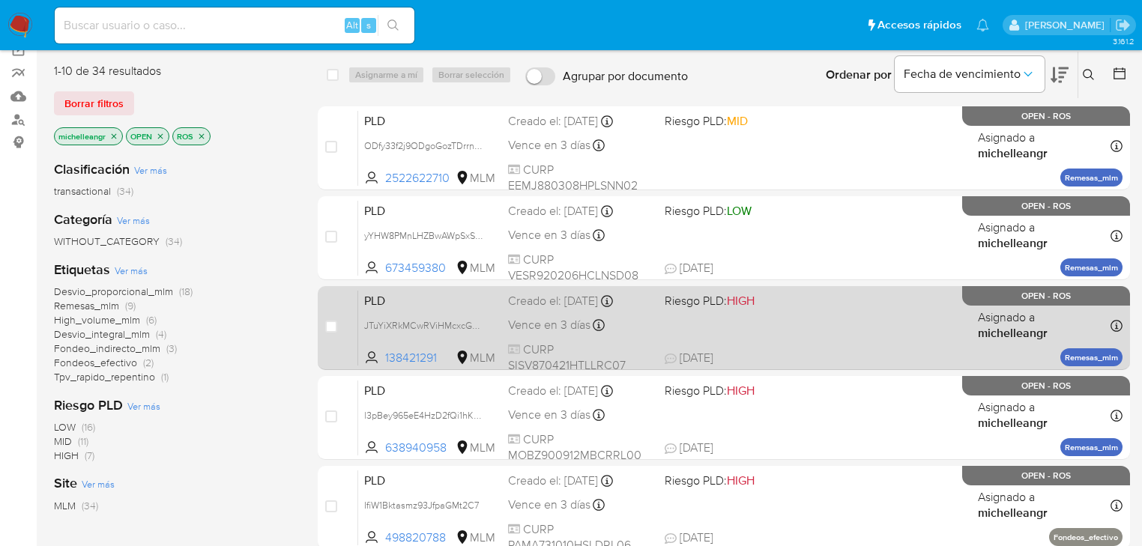
click at [416, 298] on span "PLD" at bounding box center [430, 299] width 132 height 19
click at [420, 310] on div "PLD JTuYiXRkMCwRViHMcxcGGl11 138421291 MLM Riesgo PLD: HIGH Creado el: 12/08/20…" at bounding box center [740, 328] width 765 height 76
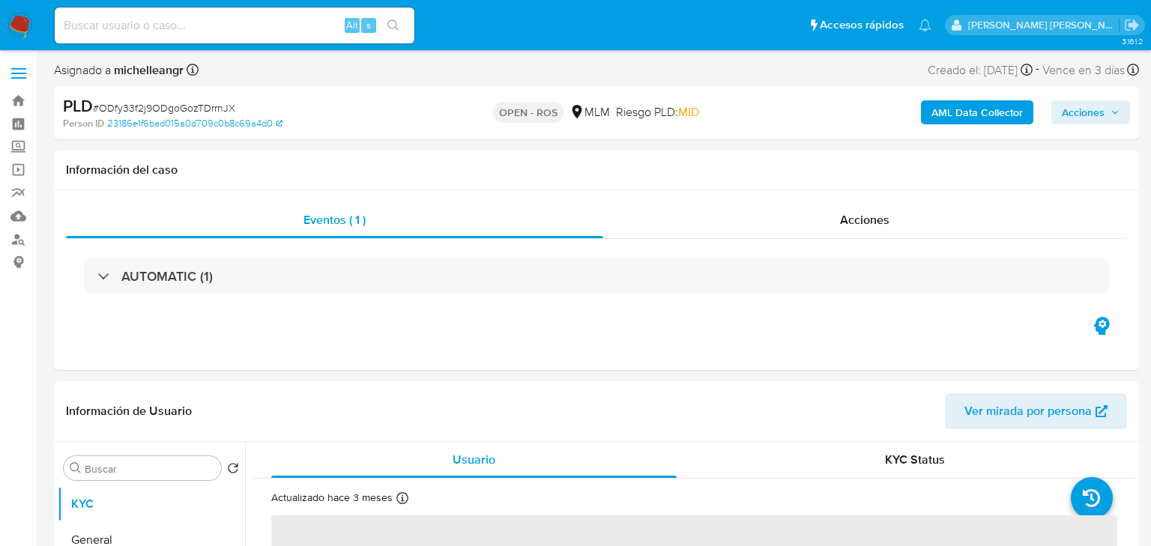
select select "10"
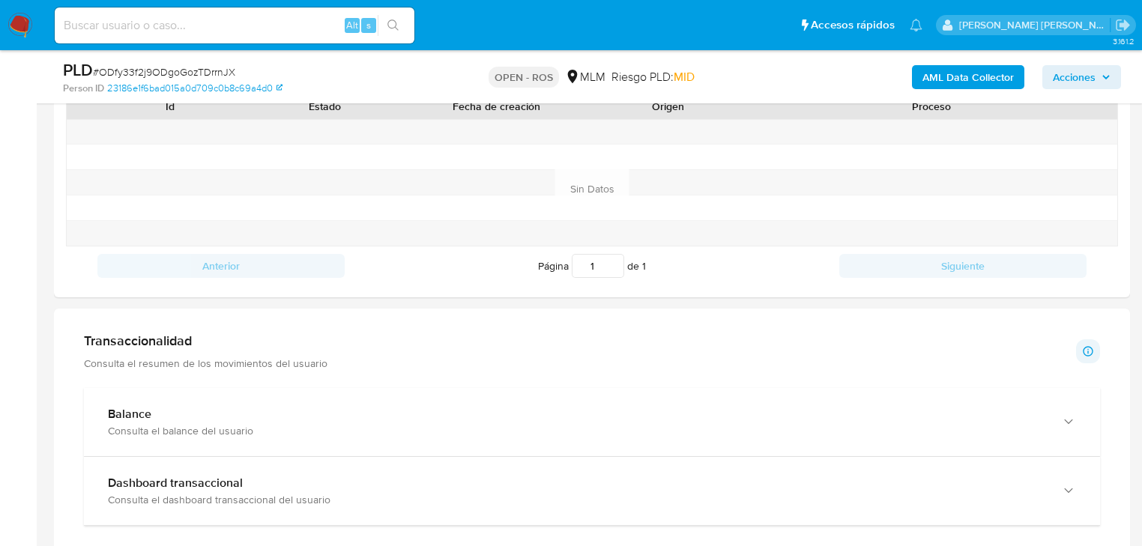
scroll to position [1019, 0]
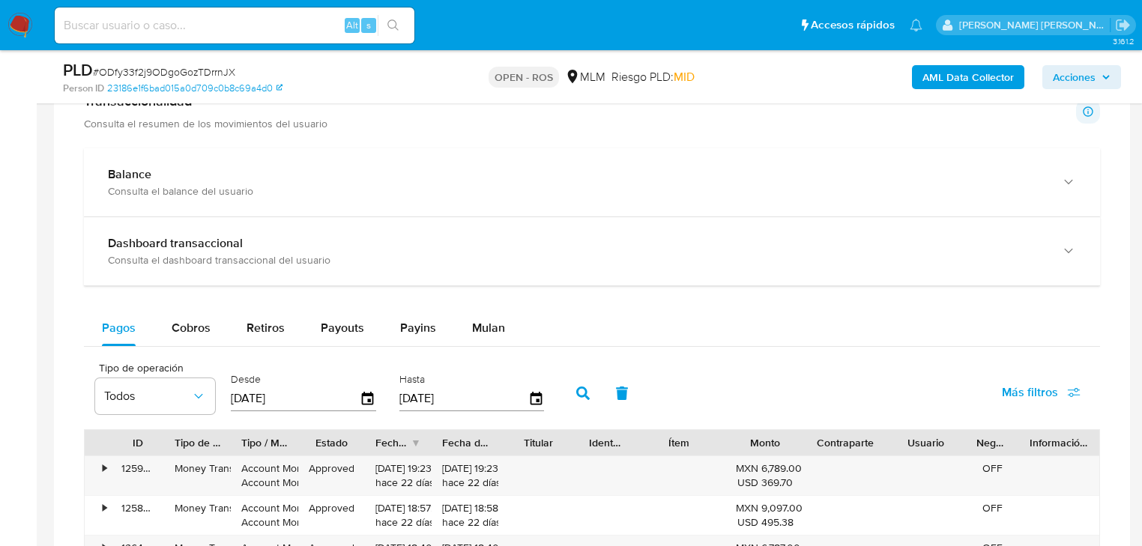
click at [221, 337] on button "Cobros" at bounding box center [191, 328] width 75 height 36
select select "10"
click at [530, 405] on icon "button" at bounding box center [536, 398] width 12 height 13
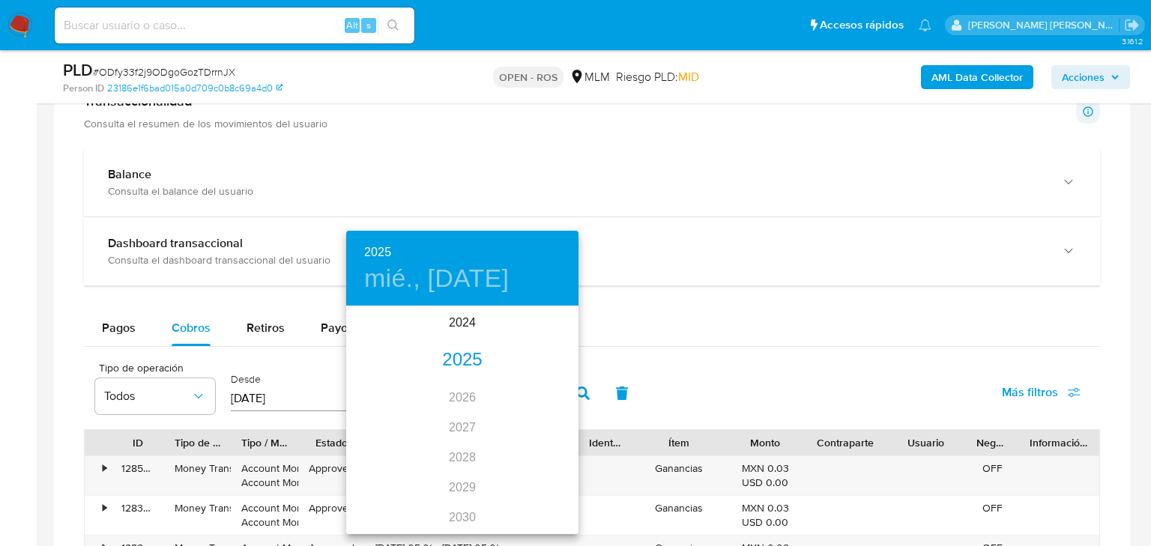
click at [469, 361] on div "2025" at bounding box center [462, 361] width 232 height 30
click at [393, 440] on div "[DATE]." at bounding box center [384, 448] width 77 height 56
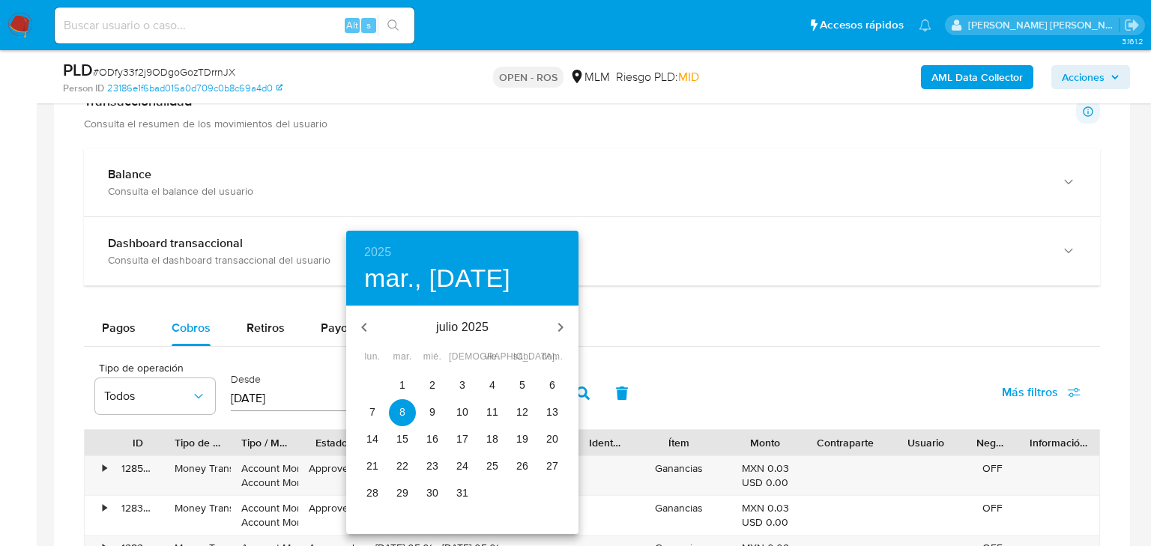
click at [462, 500] on button "31" at bounding box center [462, 493] width 27 height 27
type input "[DATE]"
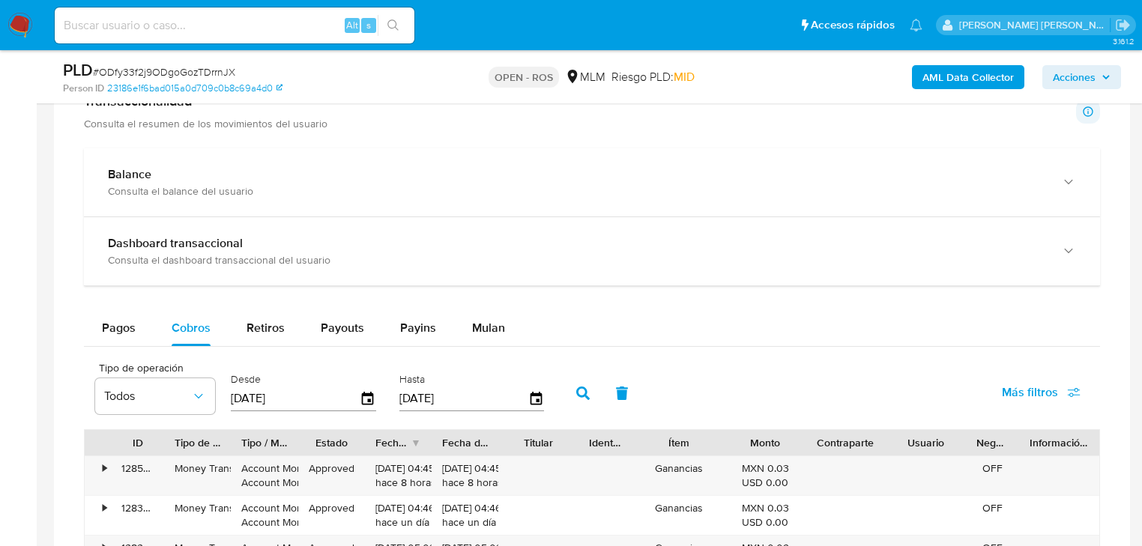
click at [576, 396] on icon "button" at bounding box center [582, 393] width 13 height 13
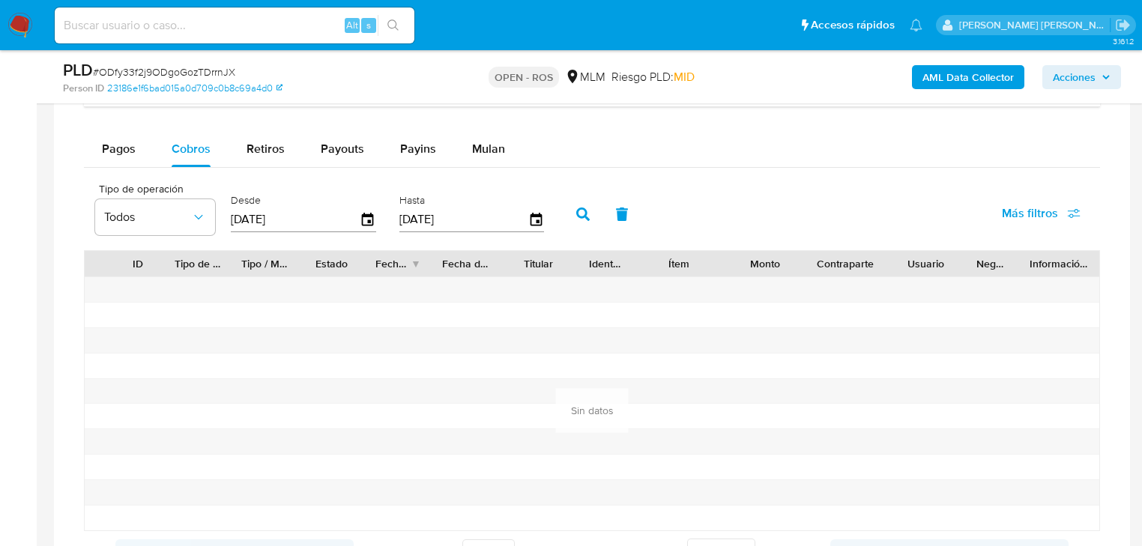
scroll to position [1199, 0]
click at [363, 214] on icon "button" at bounding box center [368, 218] width 12 height 13
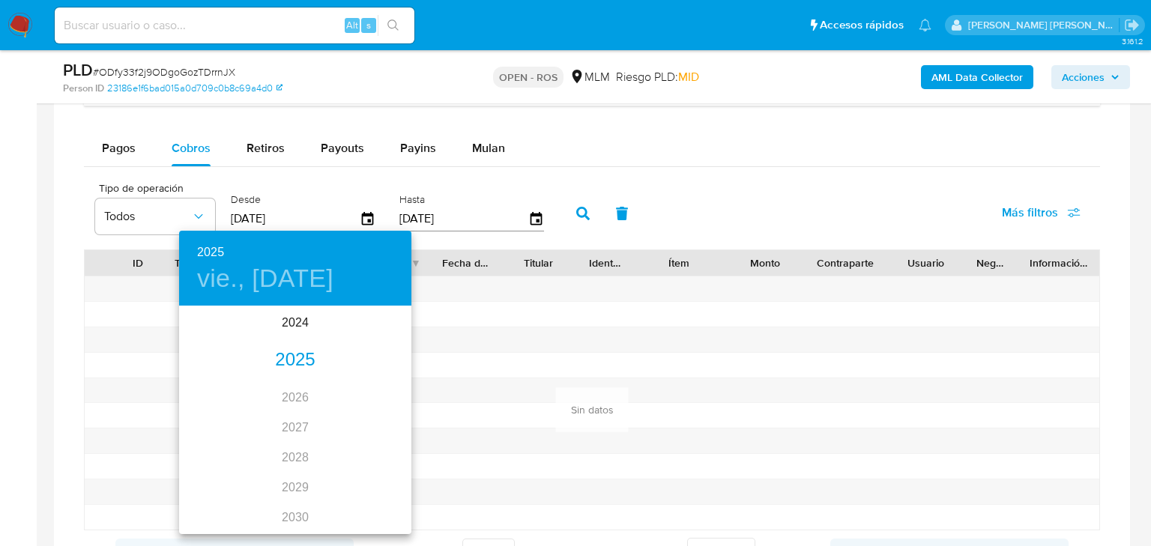
click at [297, 354] on div "2025" at bounding box center [295, 361] width 232 height 30
click at [377, 384] on div "jun." at bounding box center [372, 392] width 77 height 56
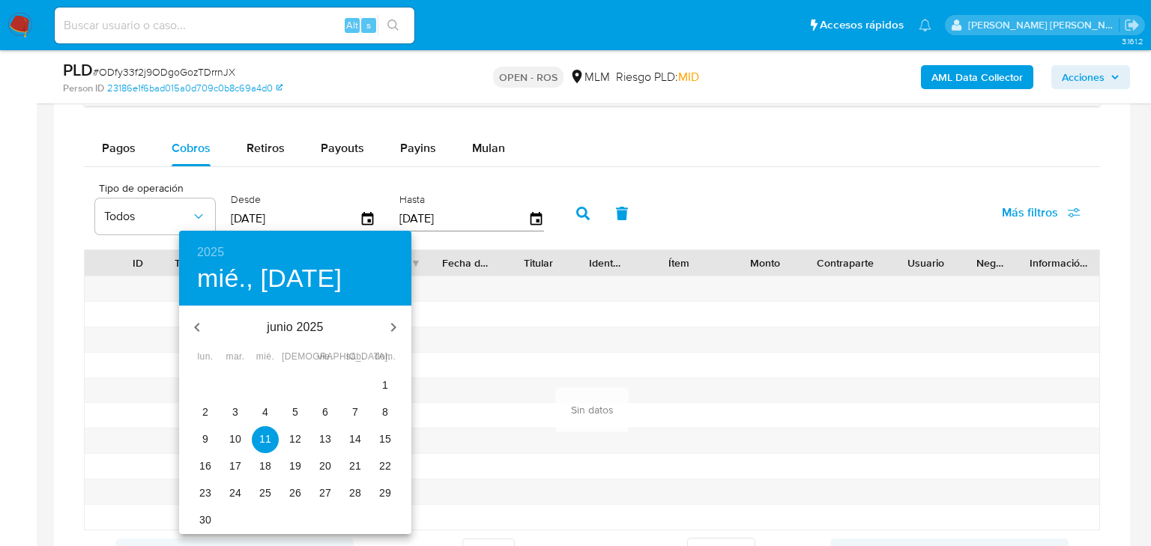
click at [382, 388] on p "1" at bounding box center [385, 385] width 6 height 15
type input "01/06/2025"
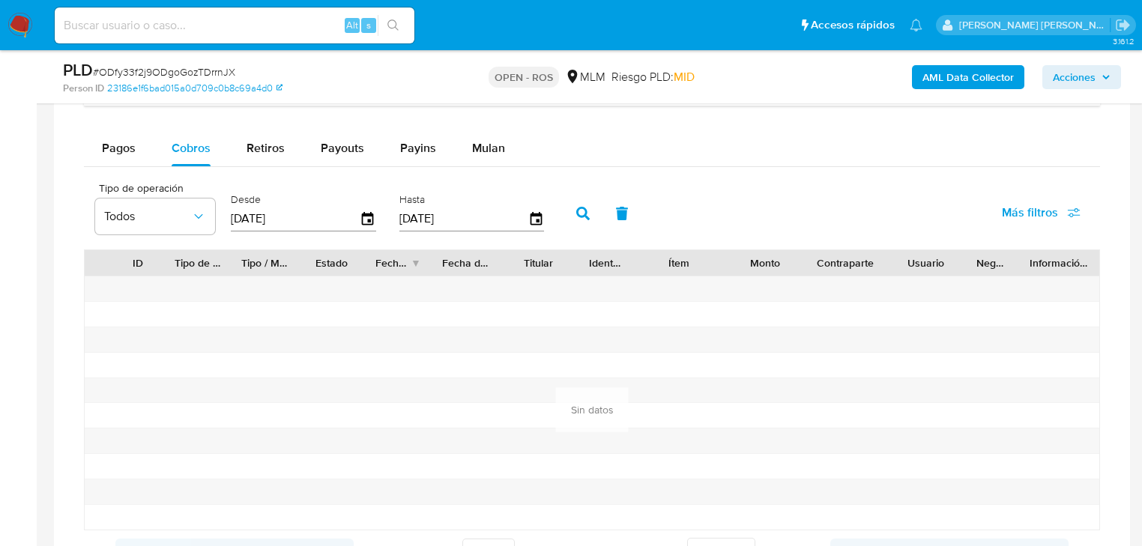
click at [591, 206] on button "button" at bounding box center [583, 214] width 39 height 36
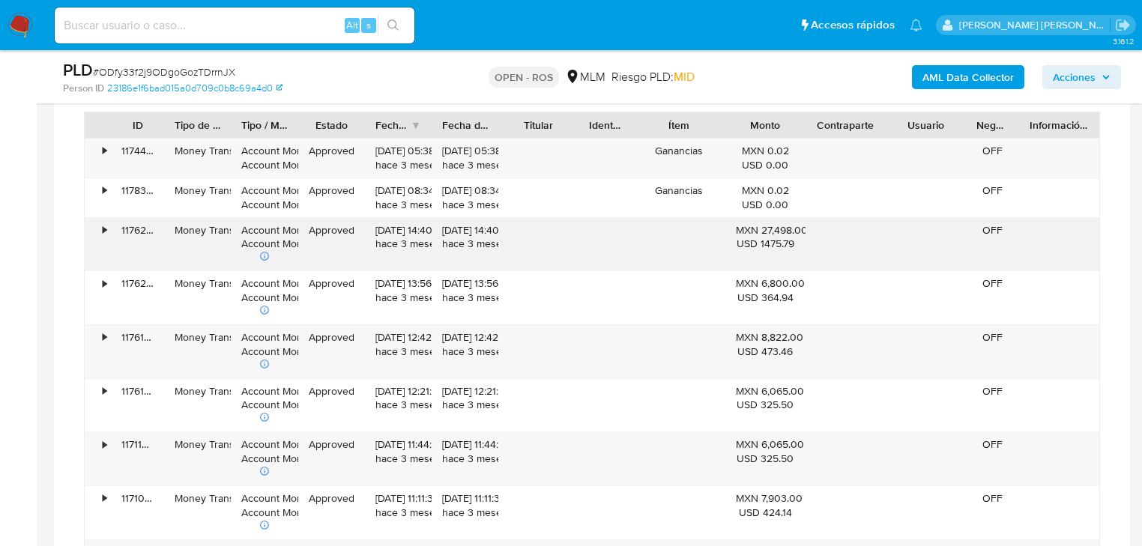
scroll to position [1319, 0]
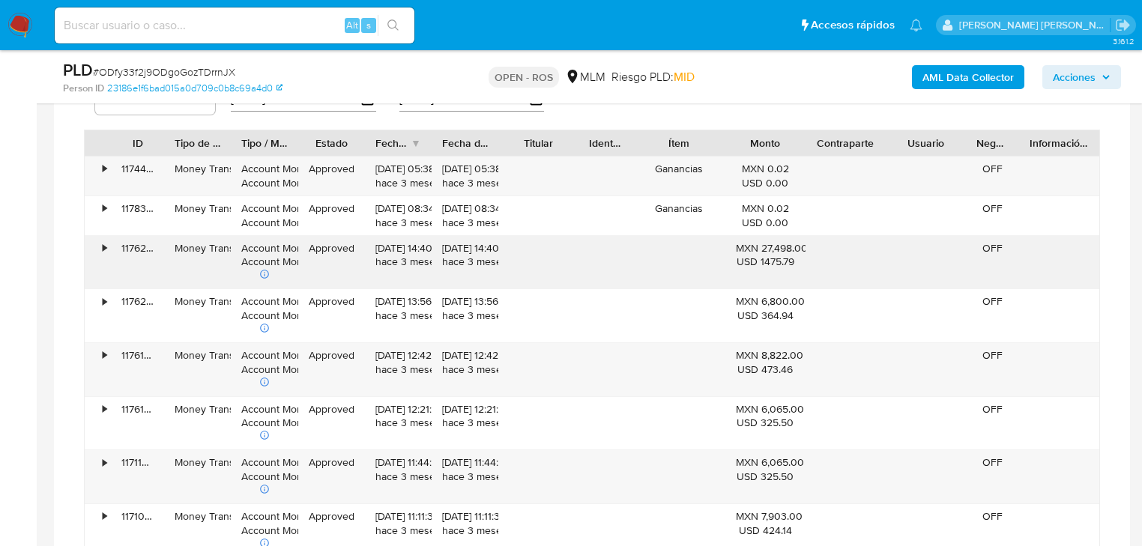
click at [345, 255] on div "• 117625499900 Money Transfer Account Money Account Money Approved 06/07/2025 1…" at bounding box center [592, 262] width 1015 height 53
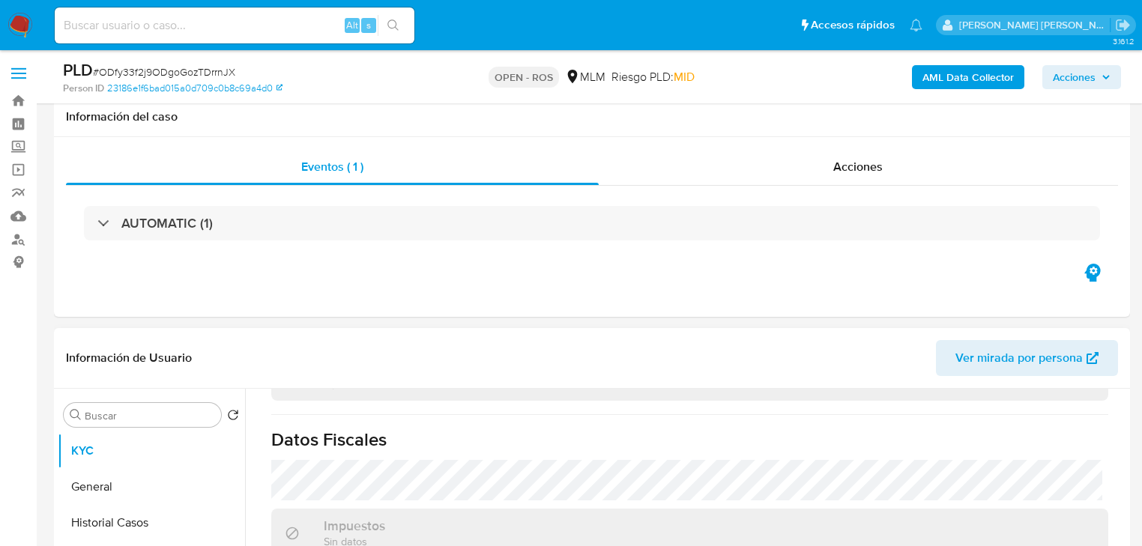
scroll to position [180, 0]
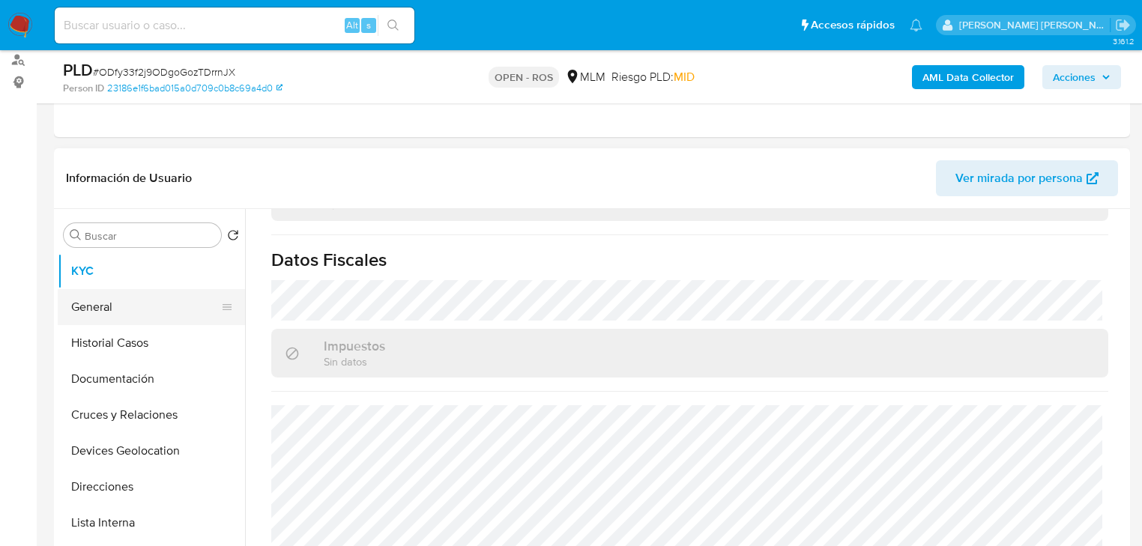
click at [112, 308] on button "General" at bounding box center [145, 307] width 175 height 36
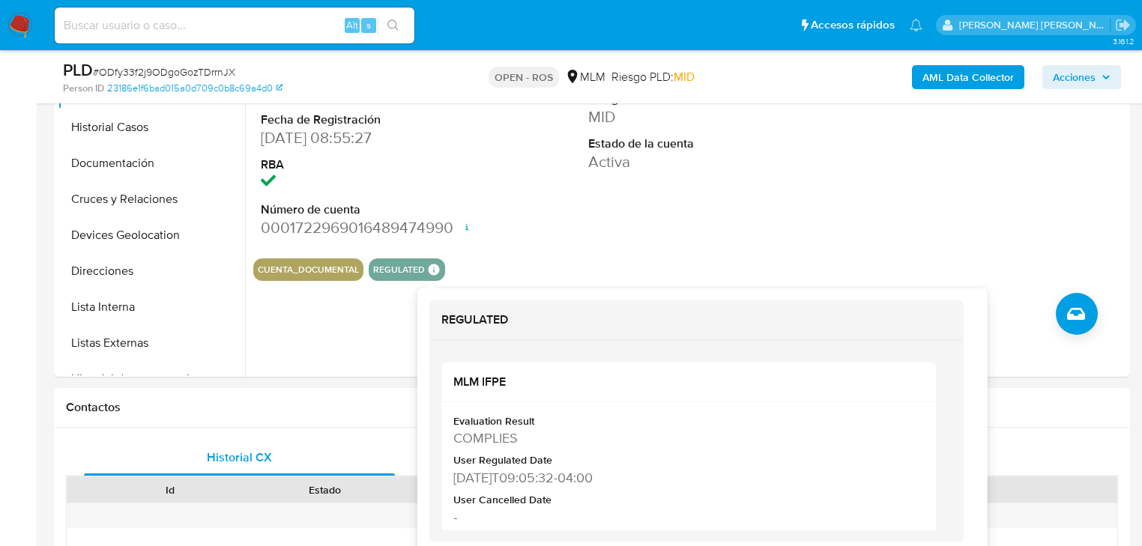
scroll to position [420, 0]
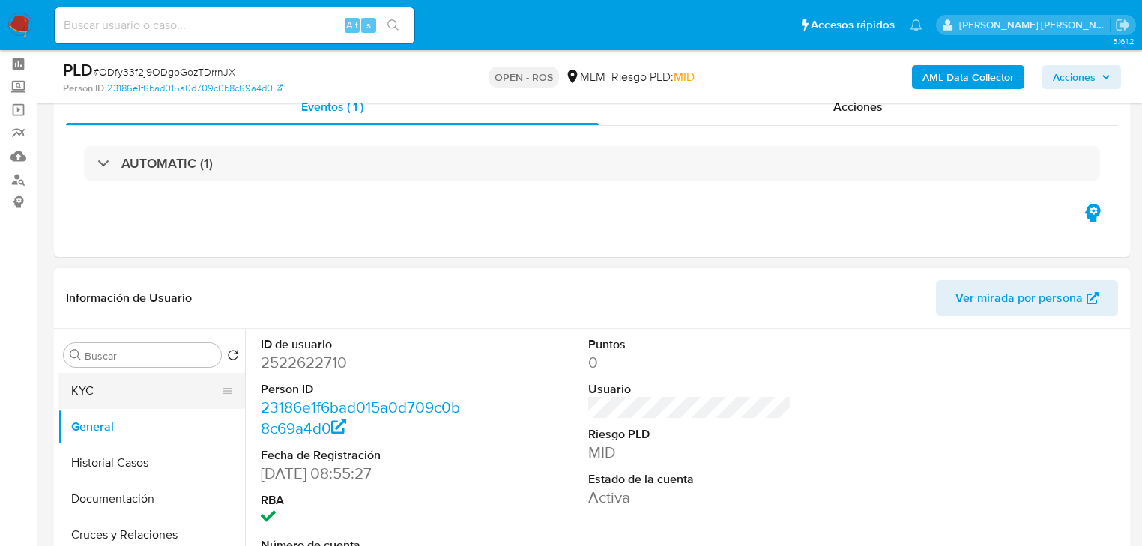
click at [101, 393] on button "KYC" at bounding box center [145, 391] width 175 height 36
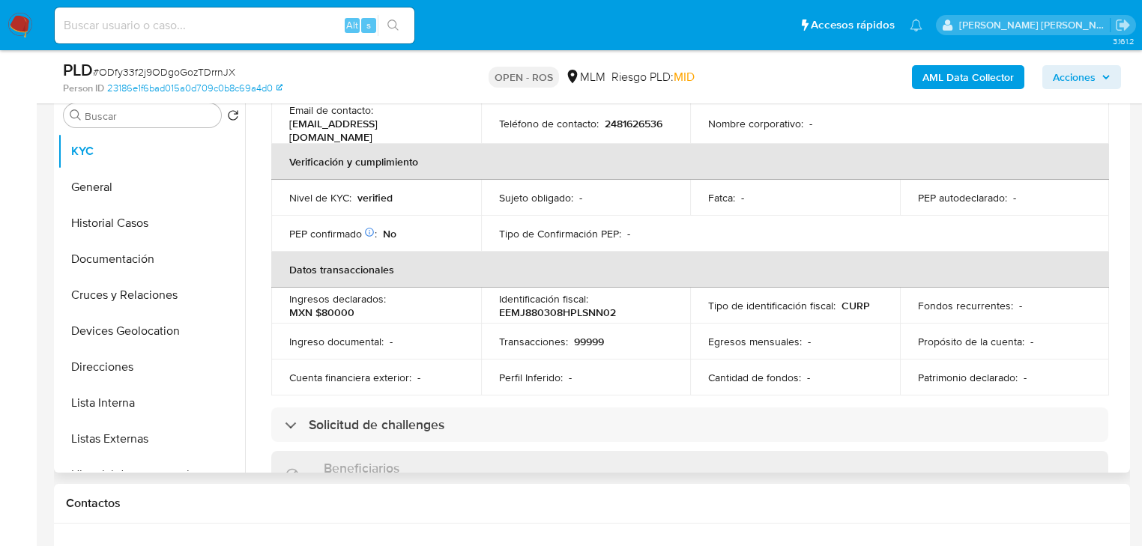
scroll to position [240, 0]
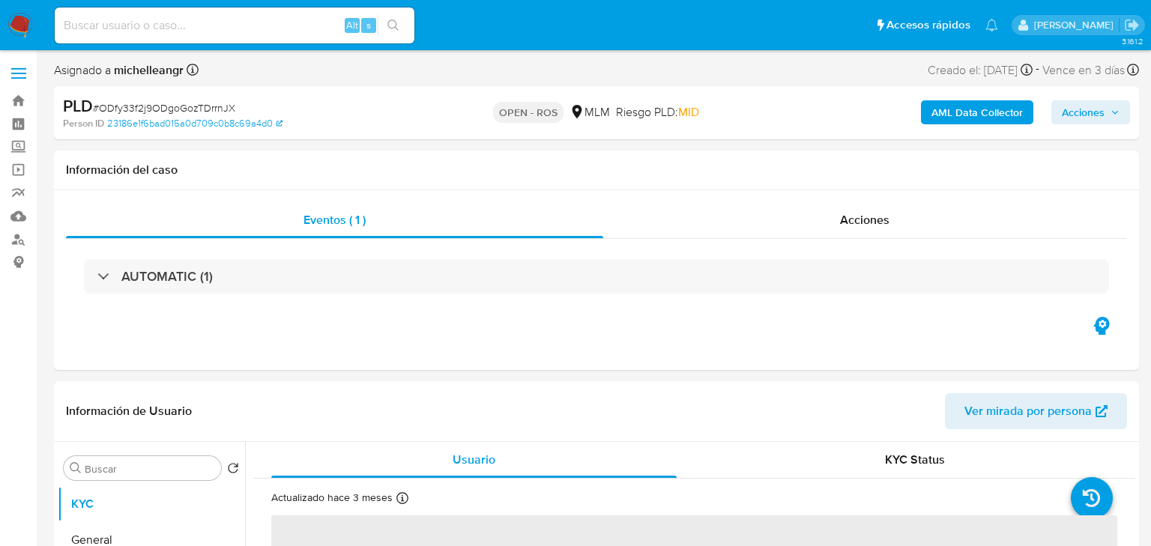
select select "10"
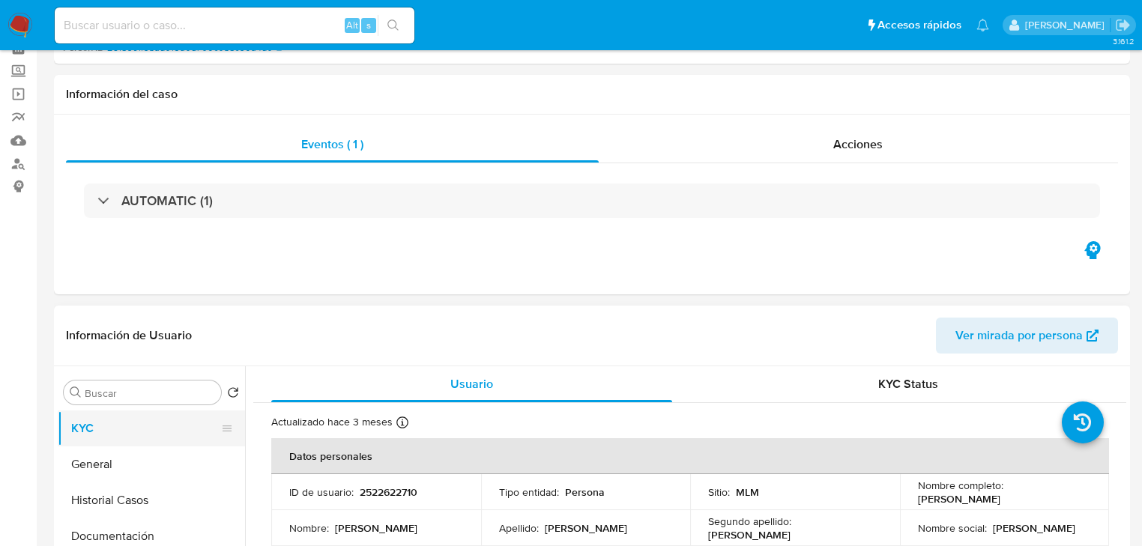
scroll to position [180, 0]
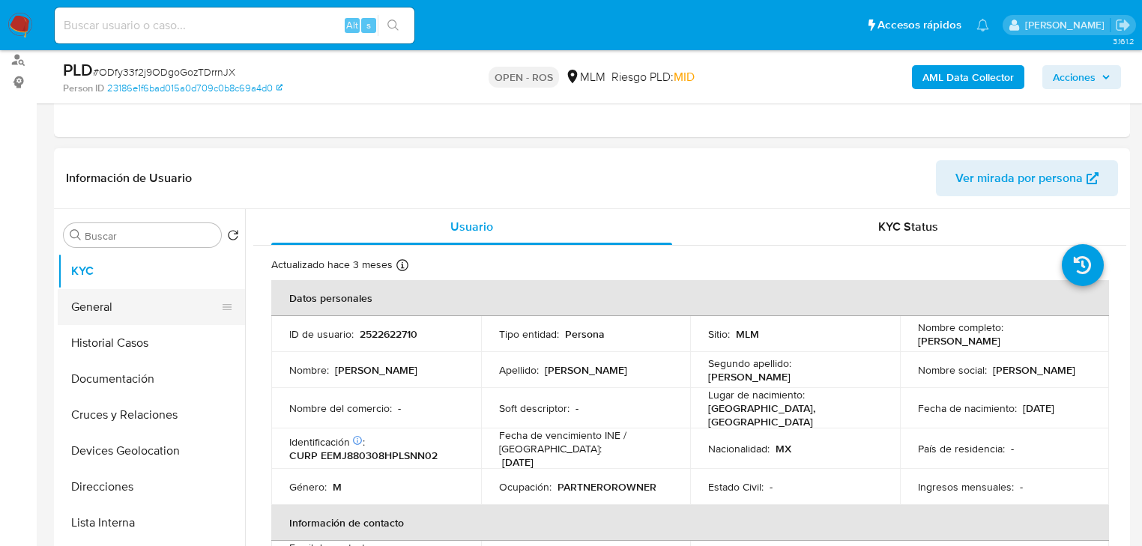
click at [147, 319] on button "General" at bounding box center [145, 307] width 175 height 36
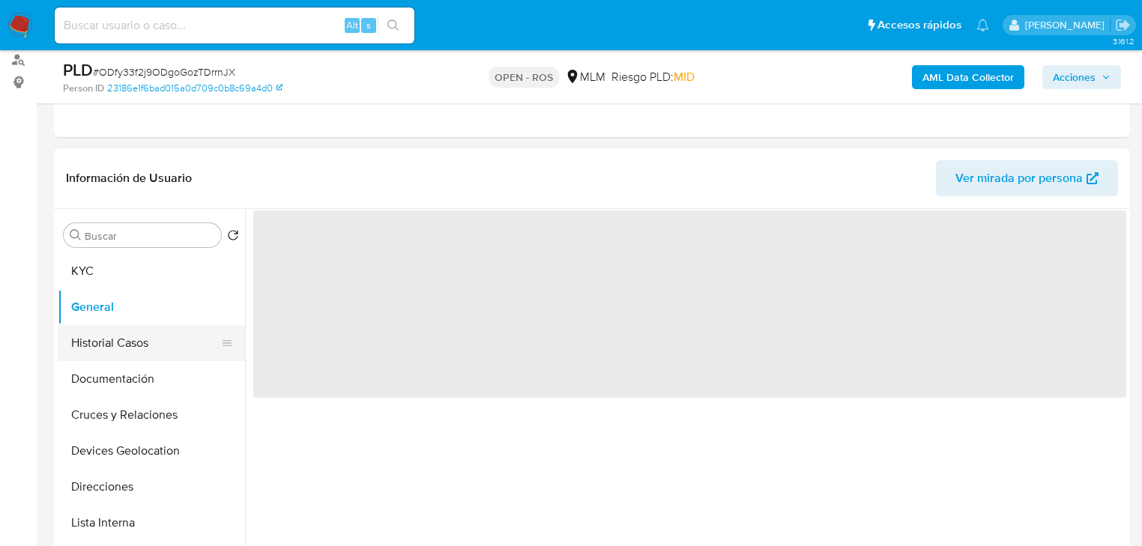
click at [140, 333] on button "Historial Casos" at bounding box center [145, 343] width 175 height 36
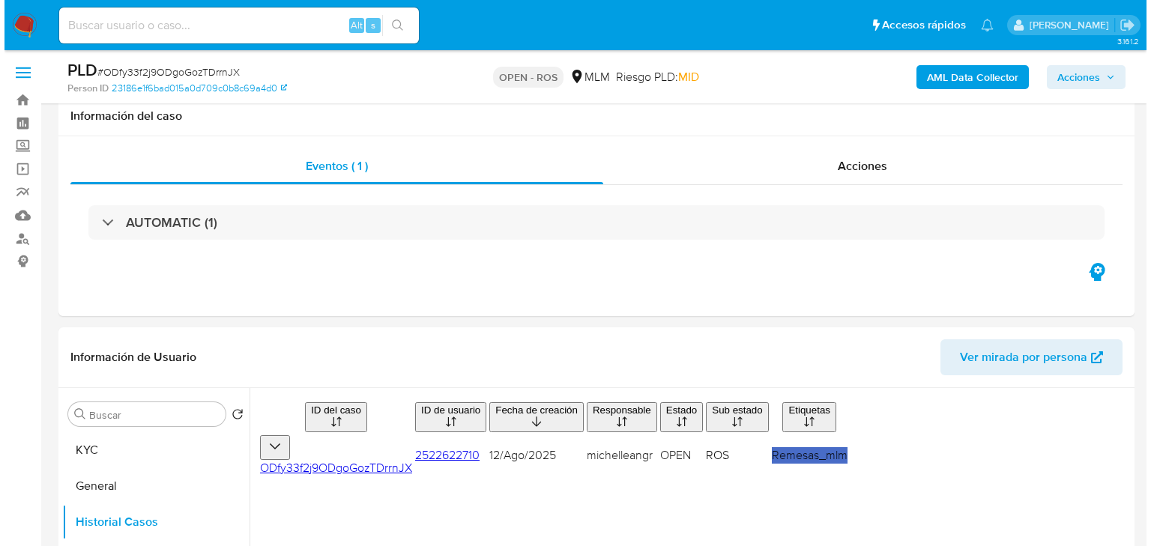
scroll to position [0, 0]
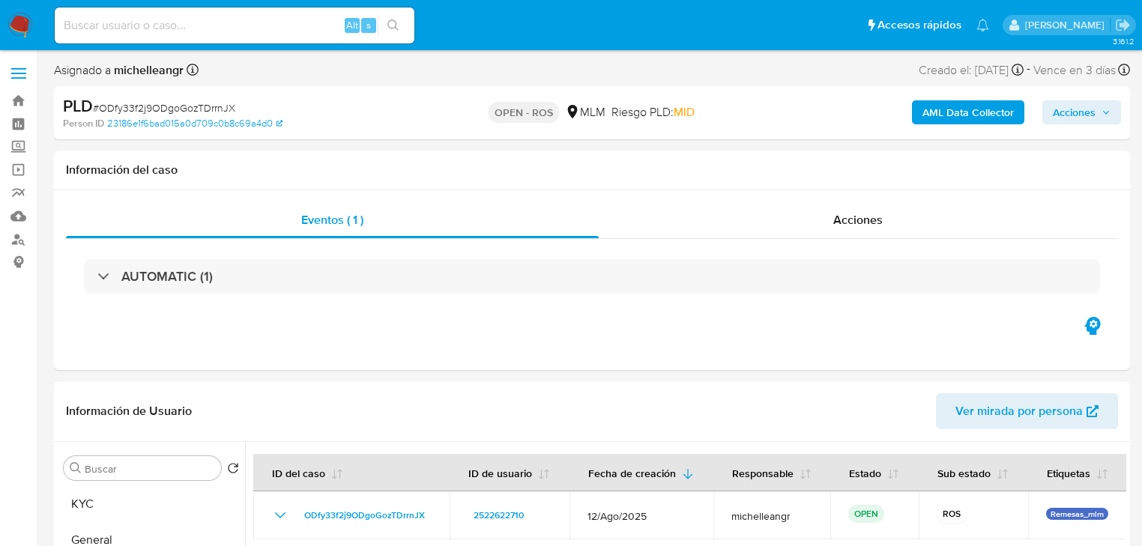
click at [1070, 104] on span "Acciones" at bounding box center [1074, 112] width 43 height 24
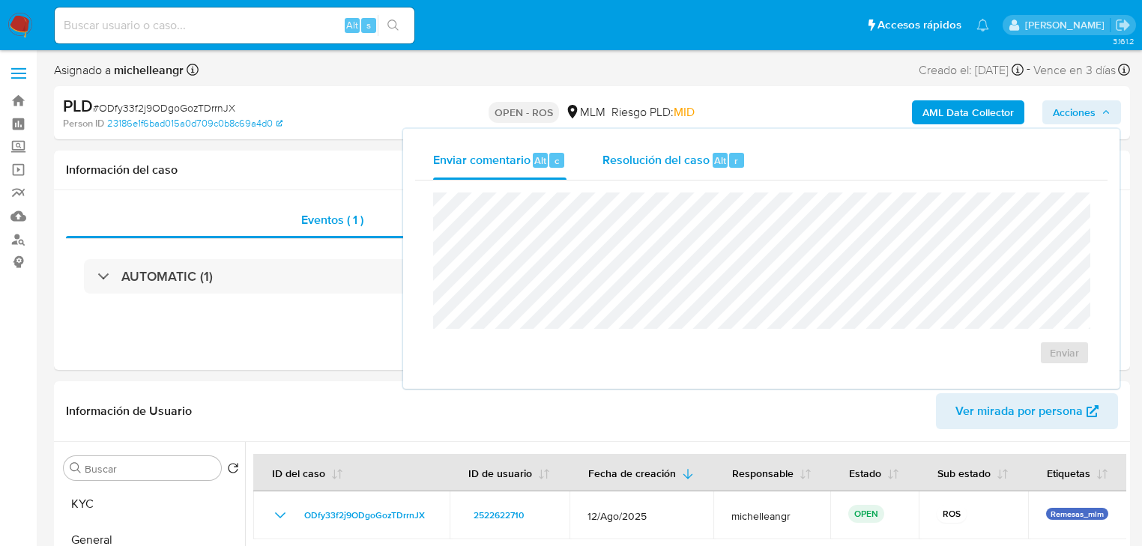
click at [686, 153] on span "Resolución del caso" at bounding box center [656, 159] width 107 height 17
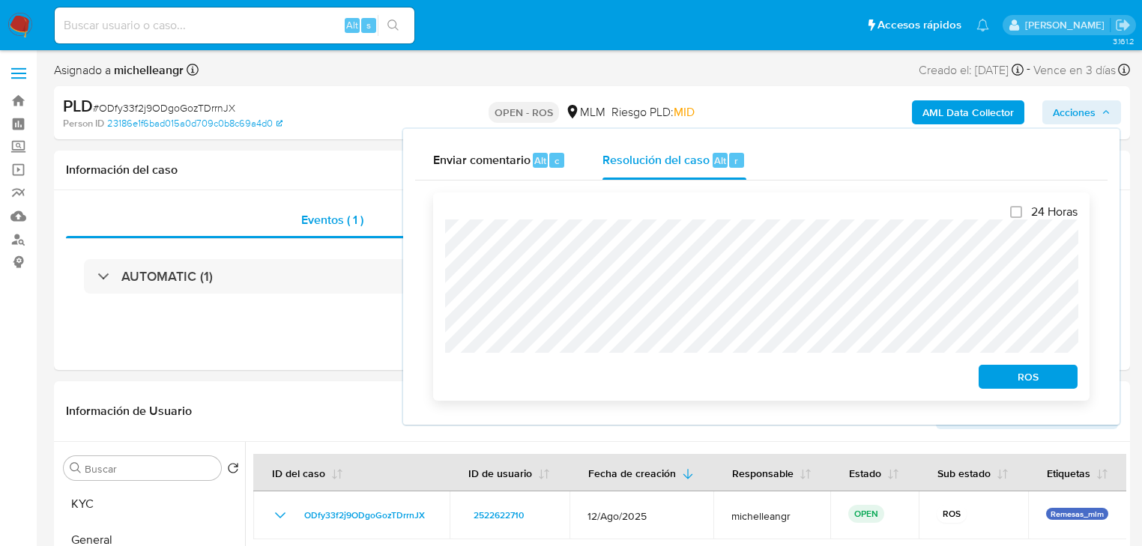
click at [995, 378] on span "ROS" at bounding box center [1028, 377] width 78 height 21
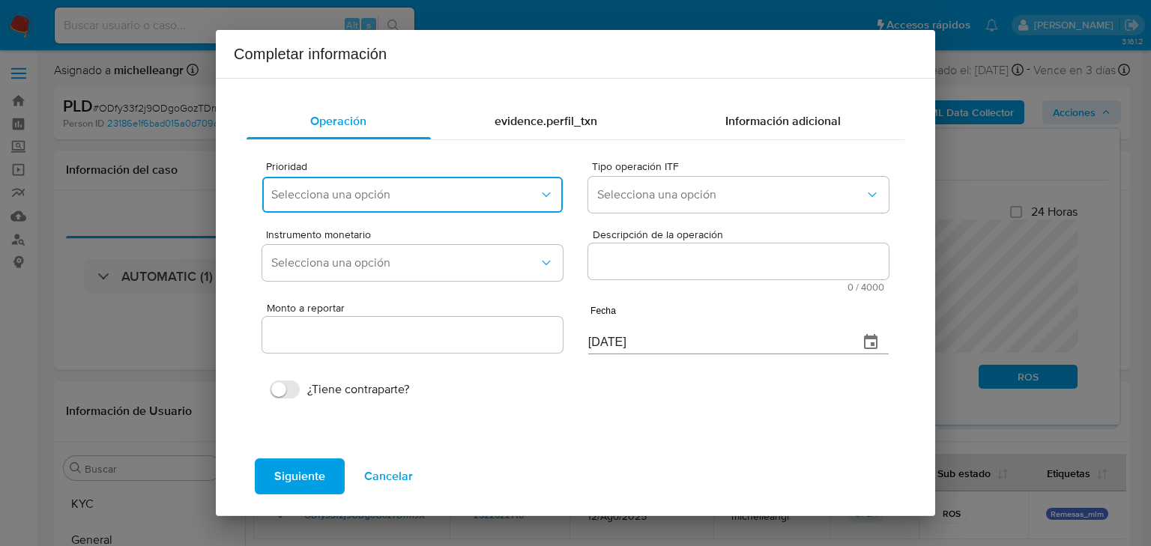
click at [365, 193] on span "Selecciona una opción" at bounding box center [405, 194] width 268 height 15
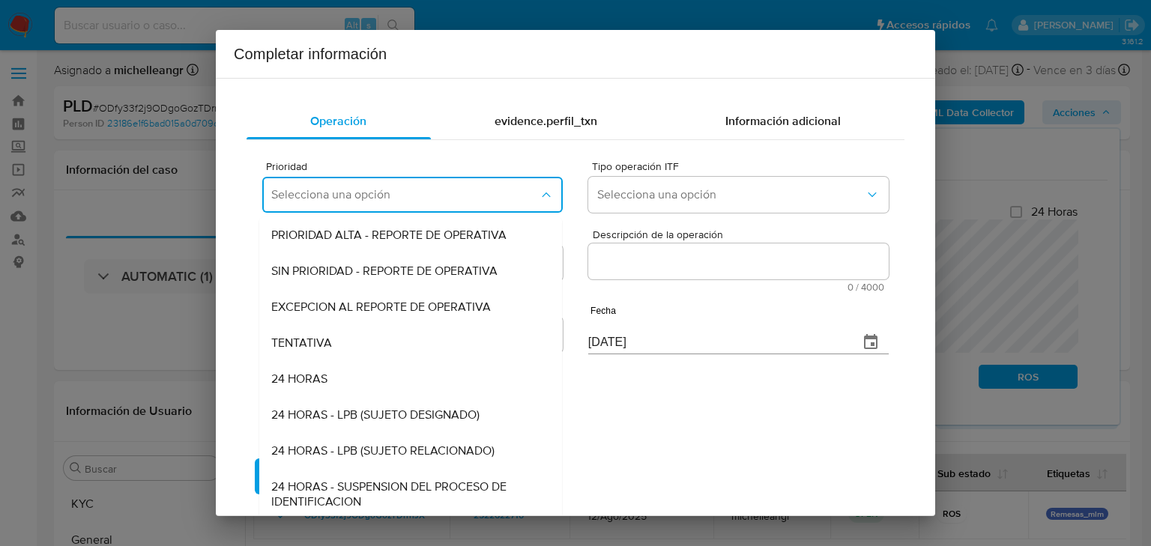
drag, startPoint x: 393, startPoint y: 312, endPoint x: 579, endPoint y: 259, distance: 193.1
click at [393, 312] on span "EXCEPCION AL REPORTE DE OPERATIVA" at bounding box center [381, 307] width 220 height 15
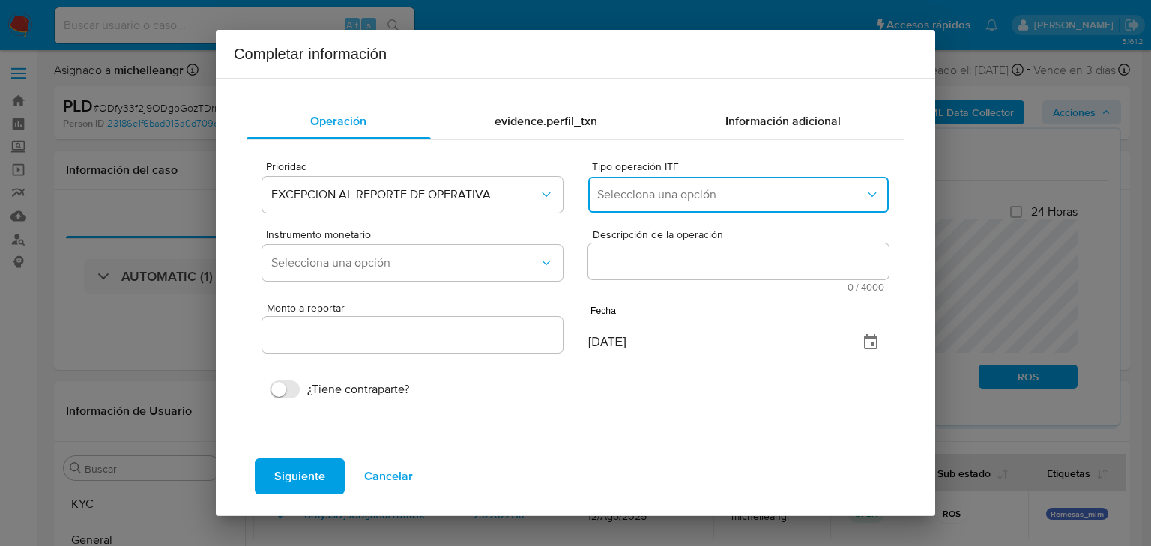
click at [640, 188] on span "Selecciona una opción" at bounding box center [731, 194] width 268 height 15
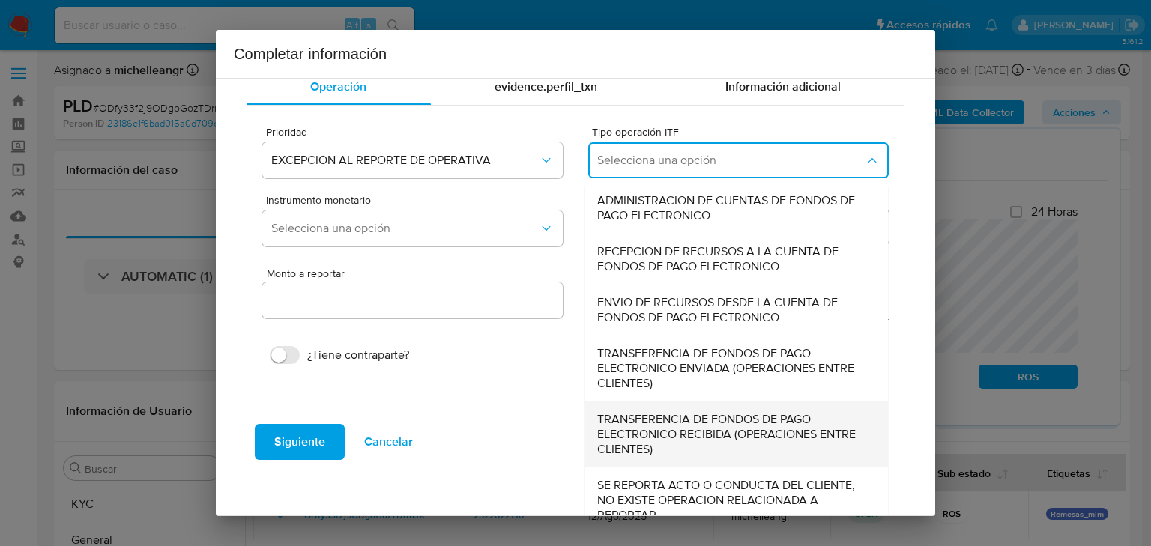
scroll to position [51, 0]
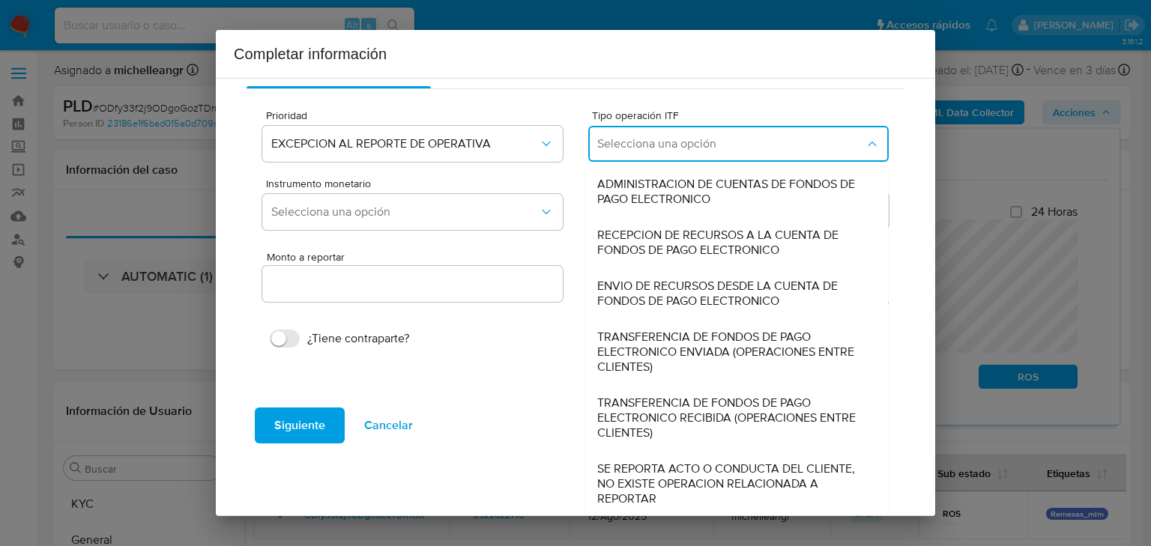
drag, startPoint x: 625, startPoint y: 480, endPoint x: 629, endPoint y: 331, distance: 149.2
click at [625, 471] on span "SE REPORTA ACTO O CONDUCTA DEL CLIENTE, NO EXISTE OPERACION RELACIONADA A REPOR…" at bounding box center [732, 484] width 270 height 45
type input "0.00"
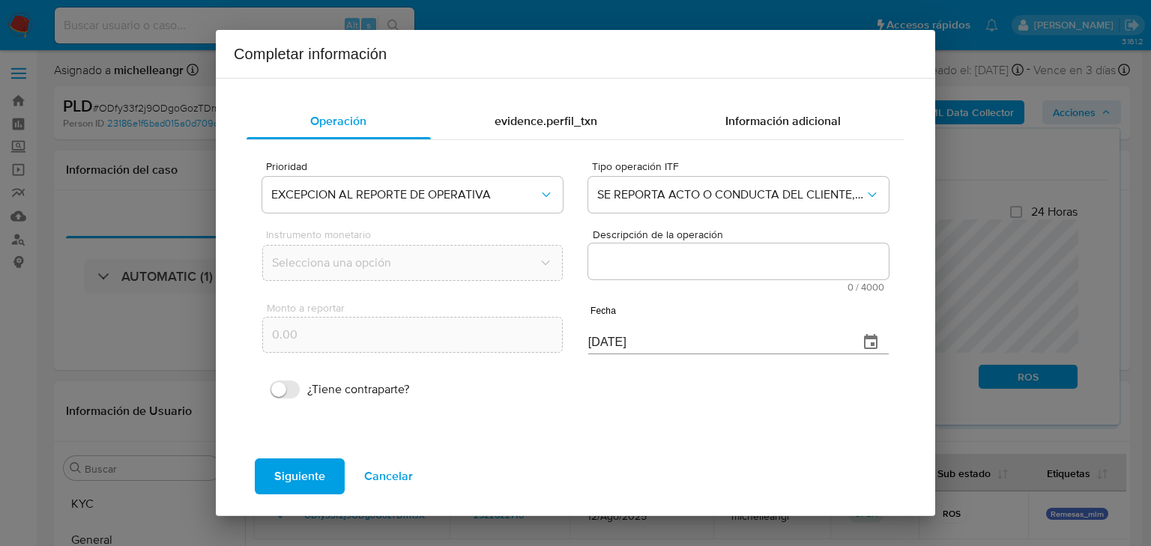
click at [621, 268] on textarea "Descripción de la operación" at bounding box center [738, 262] width 301 height 36
paste textarea "/CONOCIMIENTO DEL CLIENTE O USUARIO/CLIENTE [PERSON_NAME] NUMERO DE CLIENTE 252…"
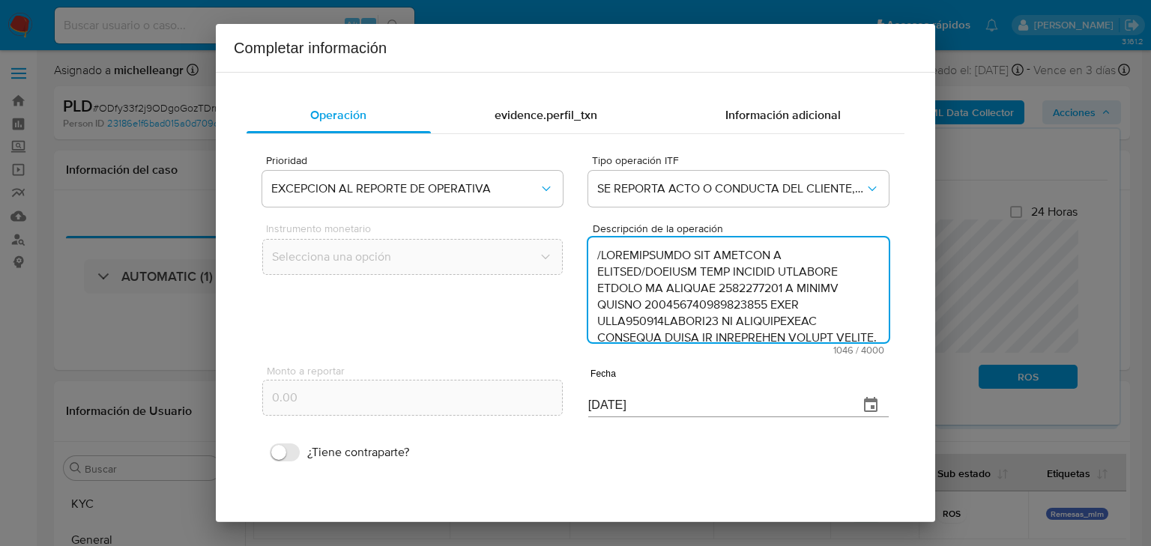
scroll to position [383, 0]
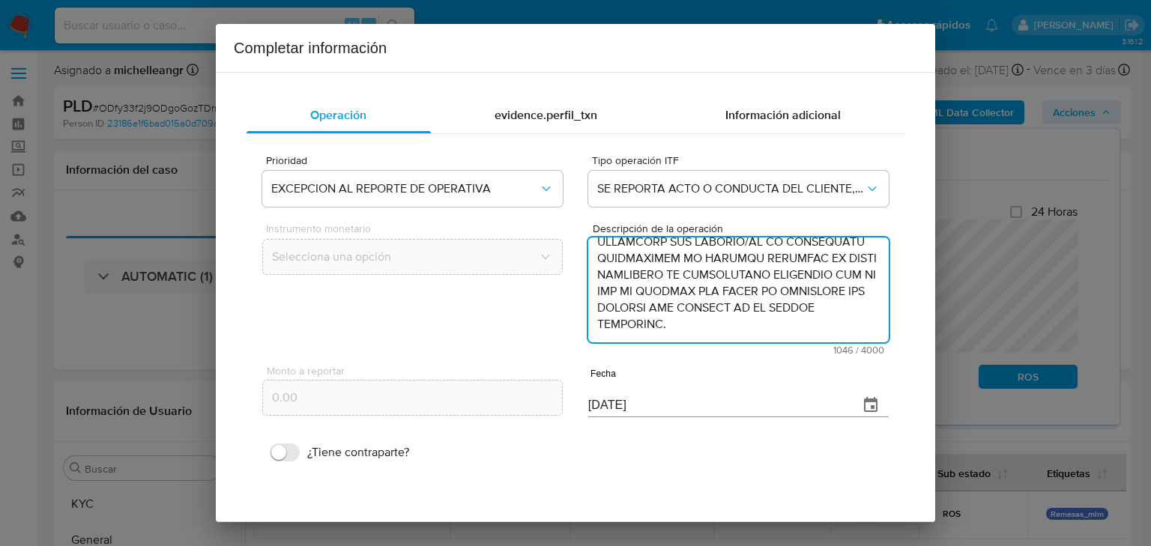
type textarea "/CONOCIMIENTO DEL CLIENTE O USUARIO/CLIENTE [PERSON_NAME] NUMERO DE CLIENTE 252…"
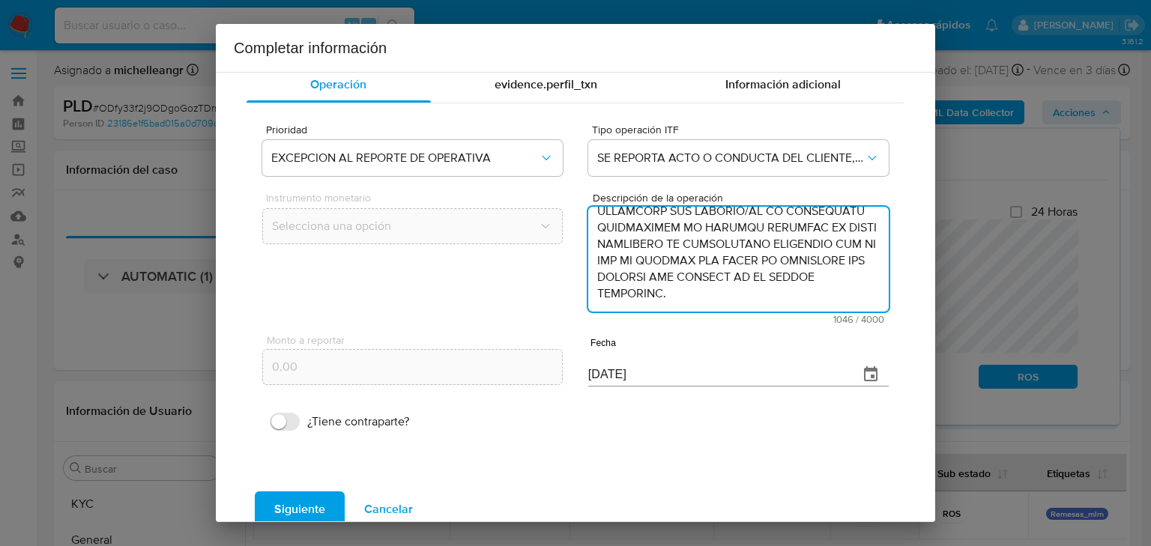
scroll to position [57, 0]
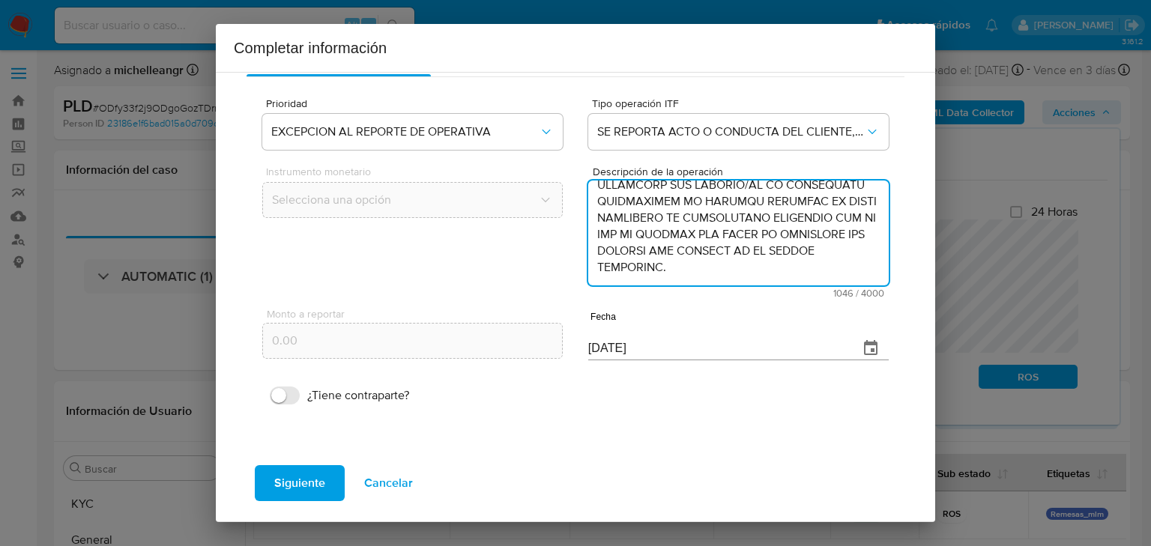
click at [862, 350] on icon "button" at bounding box center [871, 349] width 18 height 18
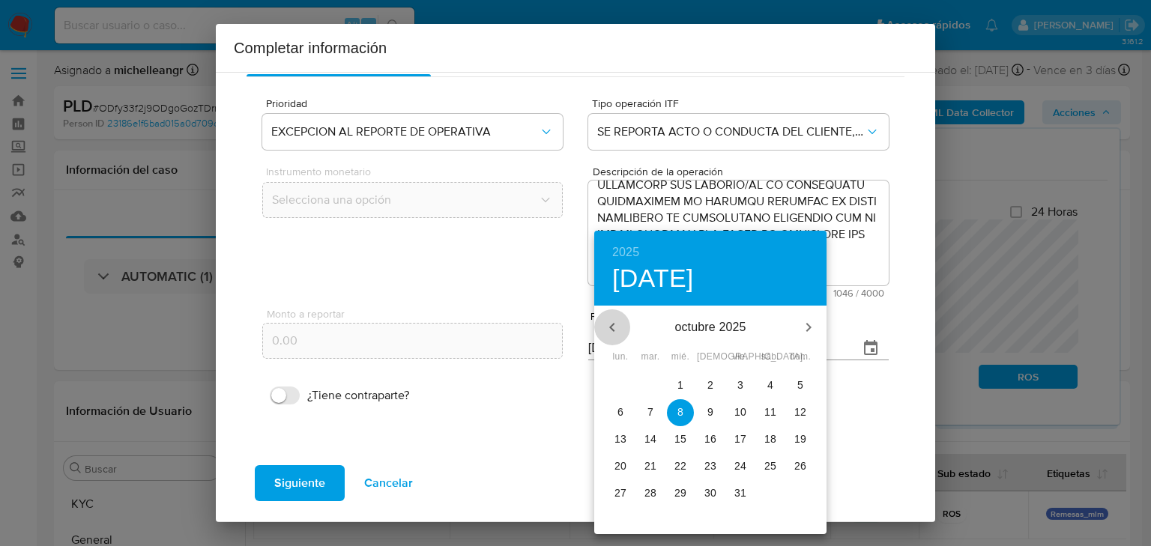
click at [614, 325] on icon "button" at bounding box center [612, 328] width 18 height 18
click at [614, 324] on icon "button" at bounding box center [611, 327] width 5 height 9
click at [802, 385] on p "6" at bounding box center [800, 385] width 6 height 15
type input "06/07/2025"
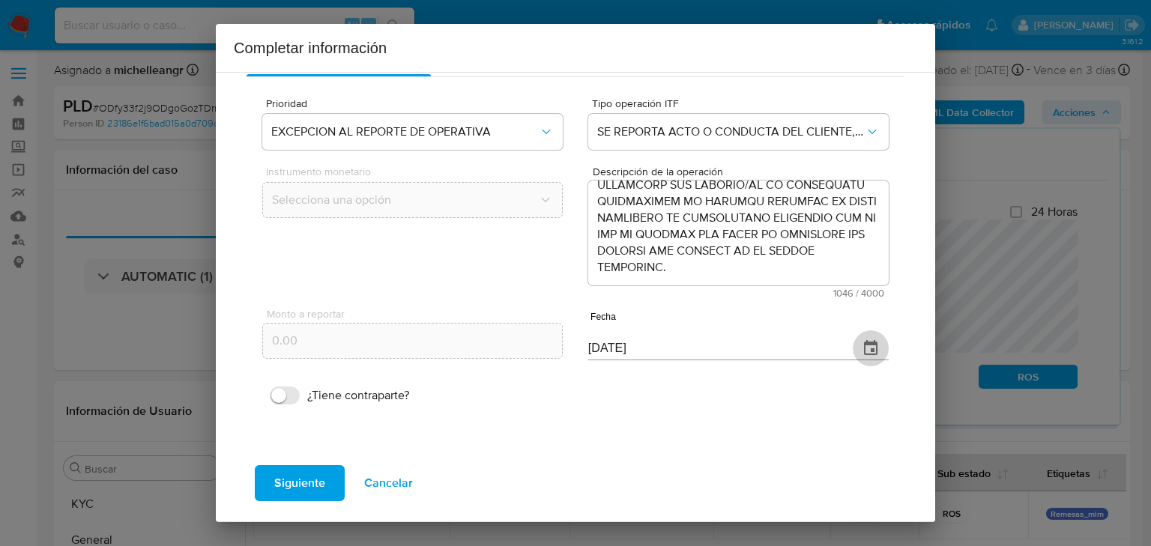
click at [862, 349] on icon "button" at bounding box center [871, 349] width 18 height 18
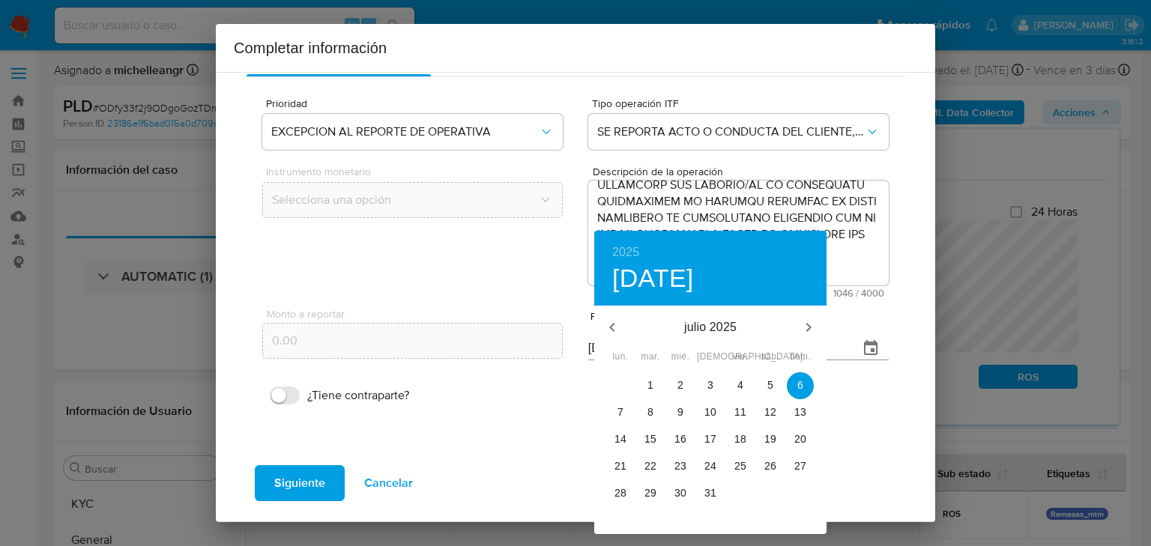
drag, startPoint x: 546, startPoint y: 351, endPoint x: 540, endPoint y: 281, distance: 70.0
click at [542, 341] on div at bounding box center [575, 273] width 1151 height 546
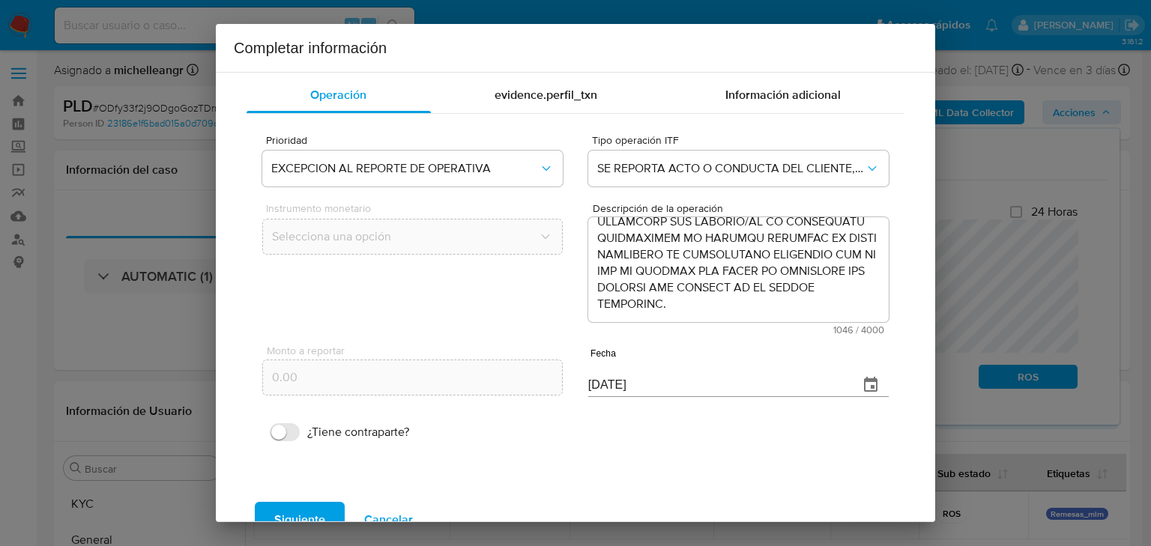
scroll to position [0, 0]
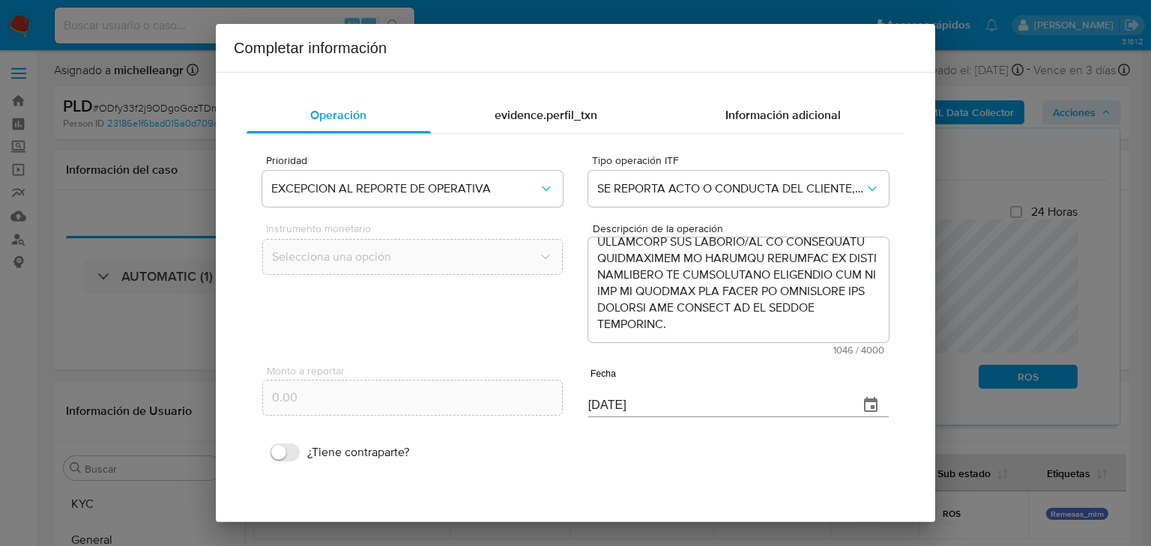
click at [530, 115] on span "evidence.perfil_txn" at bounding box center [546, 114] width 103 height 17
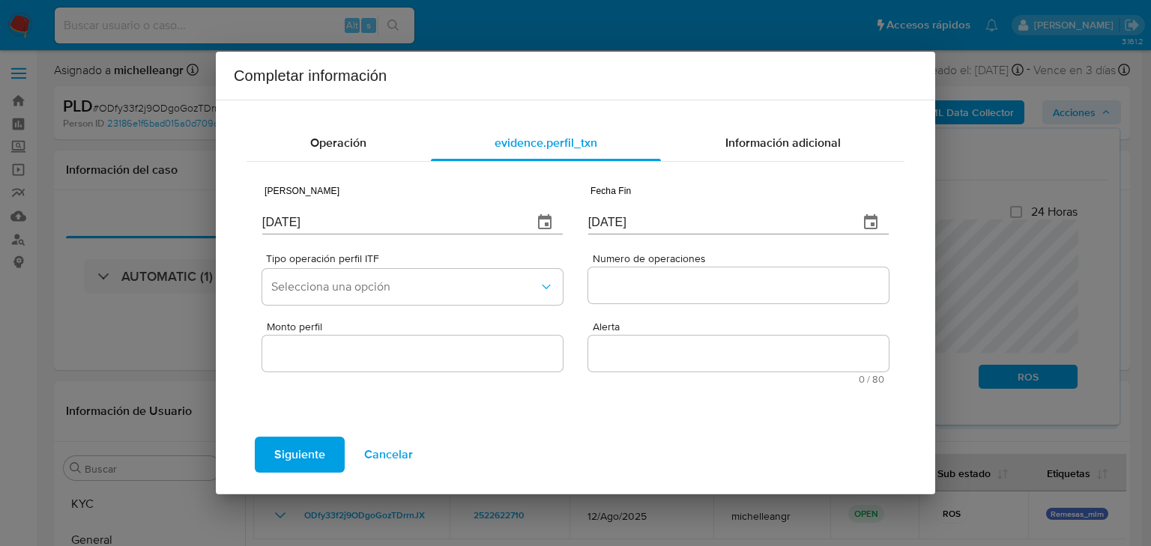
click at [546, 220] on icon "button" at bounding box center [545, 223] width 18 height 18
click at [552, 222] on icon "button" at bounding box center [545, 223] width 18 height 18
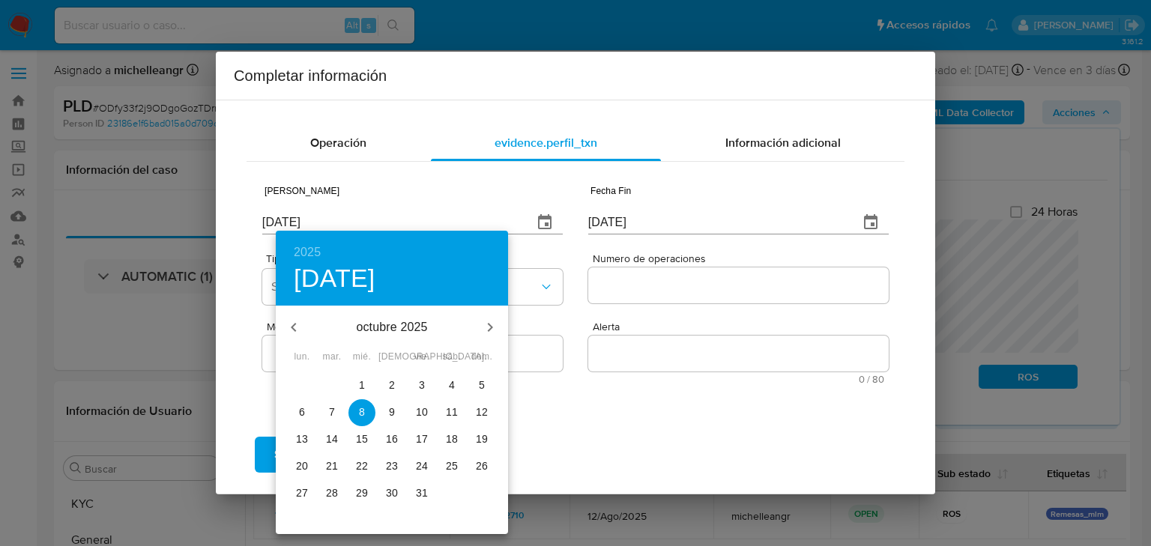
click at [299, 327] on icon "button" at bounding box center [294, 328] width 18 height 18
click at [297, 325] on icon "button" at bounding box center [294, 328] width 18 height 18
click at [296, 325] on icon "button" at bounding box center [294, 328] width 18 height 18
drag, startPoint x: 427, startPoint y: 501, endPoint x: 774, endPoint y: 370, distance: 370.0
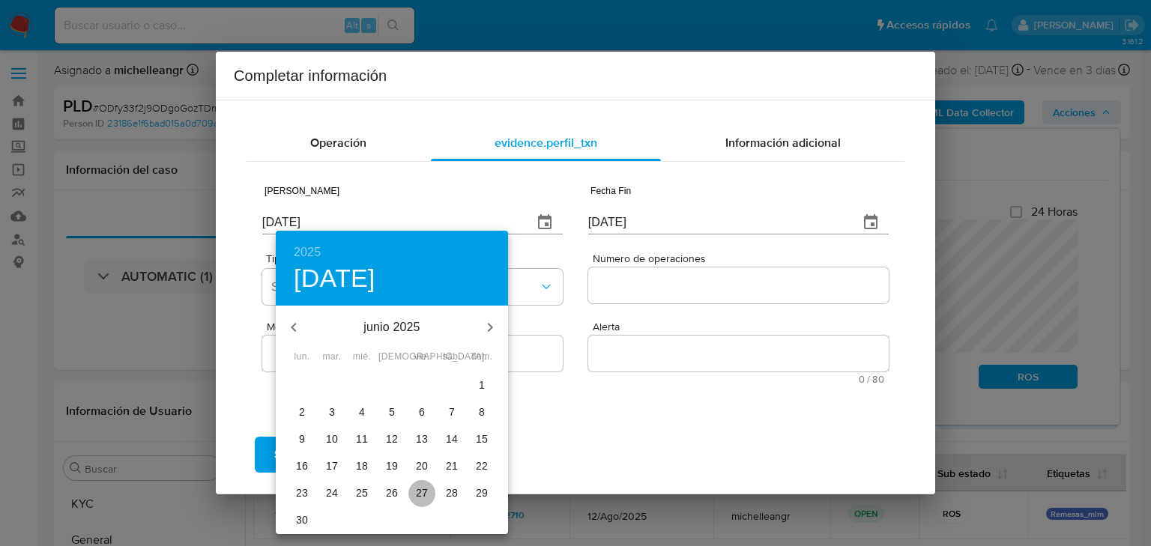
click at [426, 501] on button "27" at bounding box center [421, 493] width 27 height 27
type input "27/06/2025"
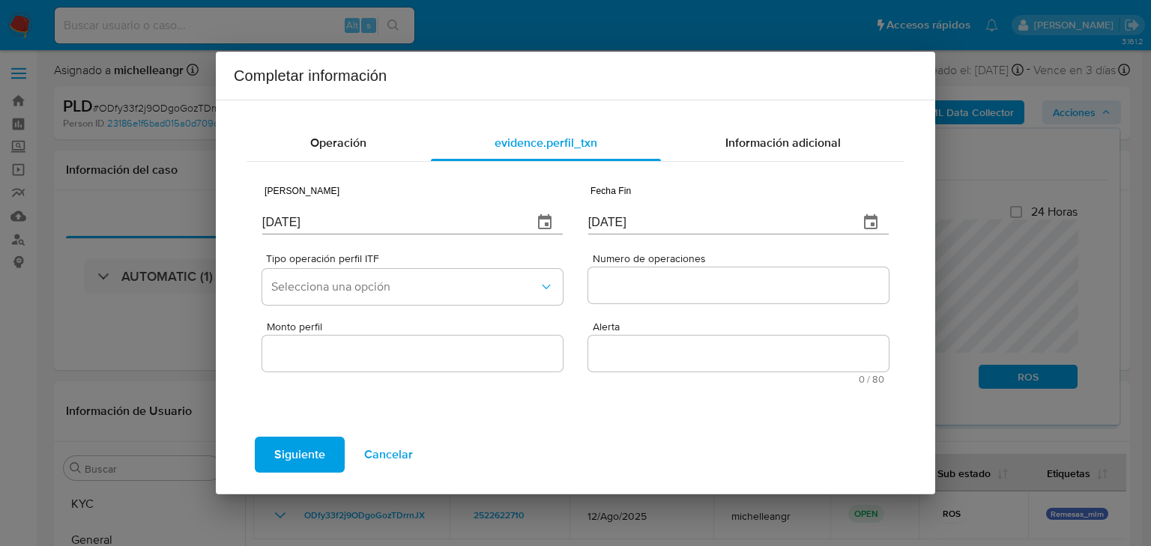
click at [872, 217] on icon "button" at bounding box center [870, 221] width 13 height 15
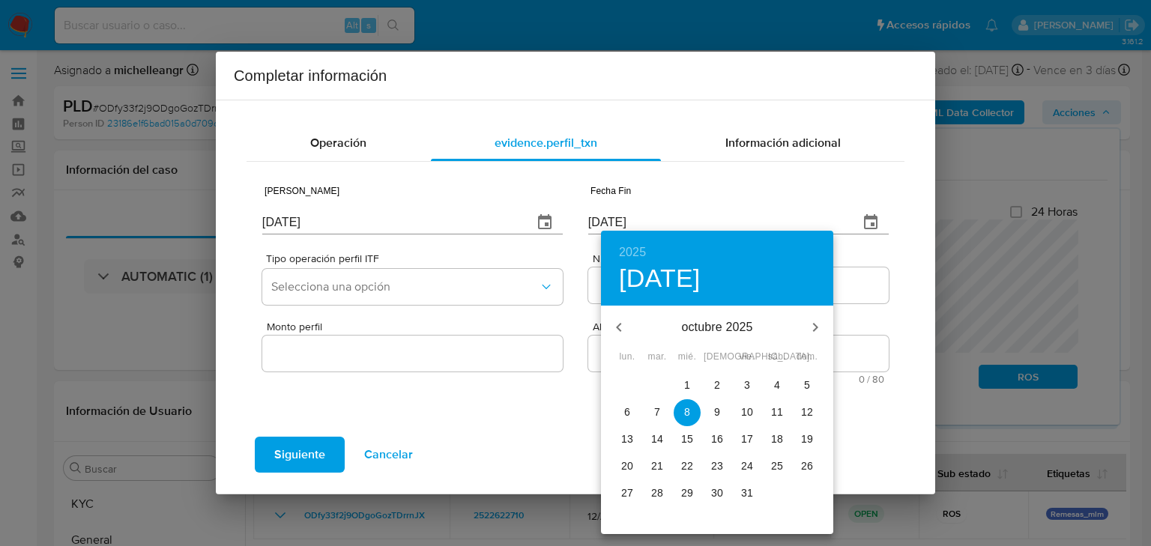
click at [627, 325] on icon "button" at bounding box center [619, 328] width 18 height 18
click at [628, 327] on button "button" at bounding box center [619, 328] width 36 height 36
click at [818, 321] on icon "button" at bounding box center [815, 328] width 18 height 18
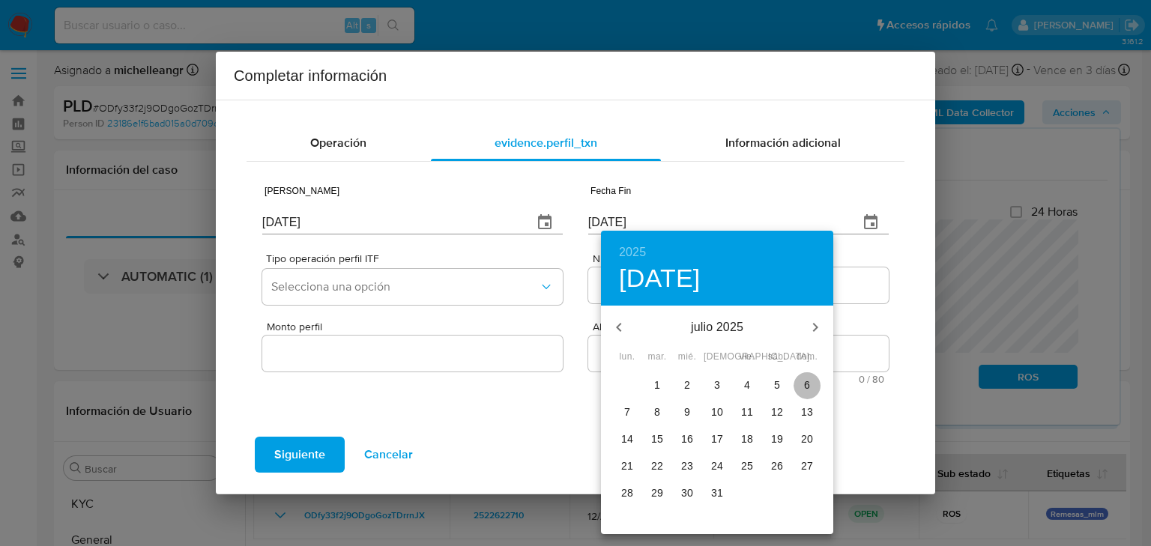
drag, startPoint x: 806, startPoint y: 384, endPoint x: 413, endPoint y: 315, distance: 399.5
click at [806, 384] on p "6" at bounding box center [807, 385] width 6 height 15
type input "06/07/2025"
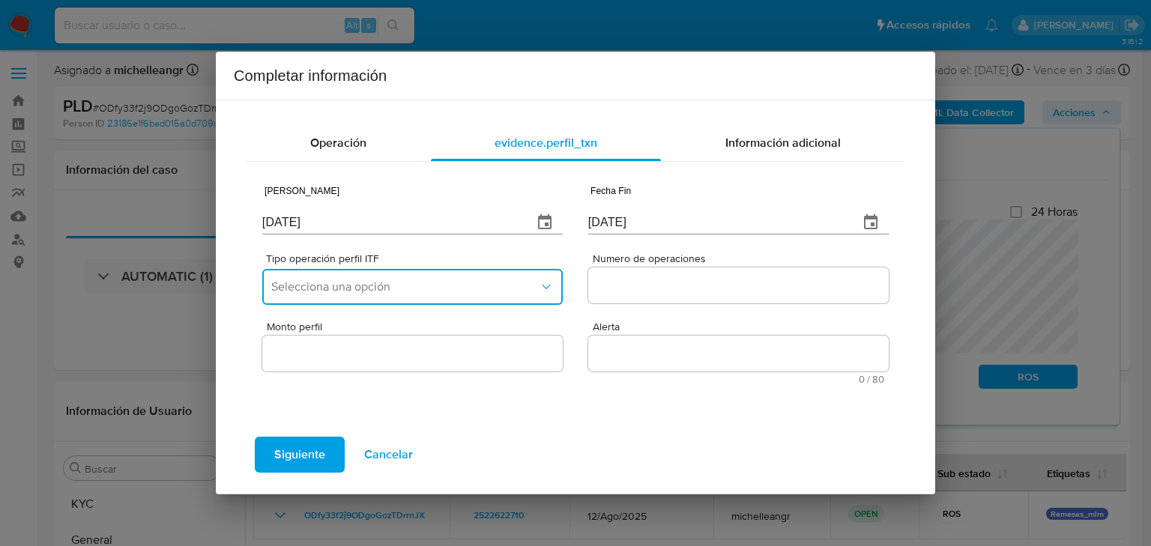
click at [408, 286] on span "Selecciona una opción" at bounding box center [405, 287] width 268 height 15
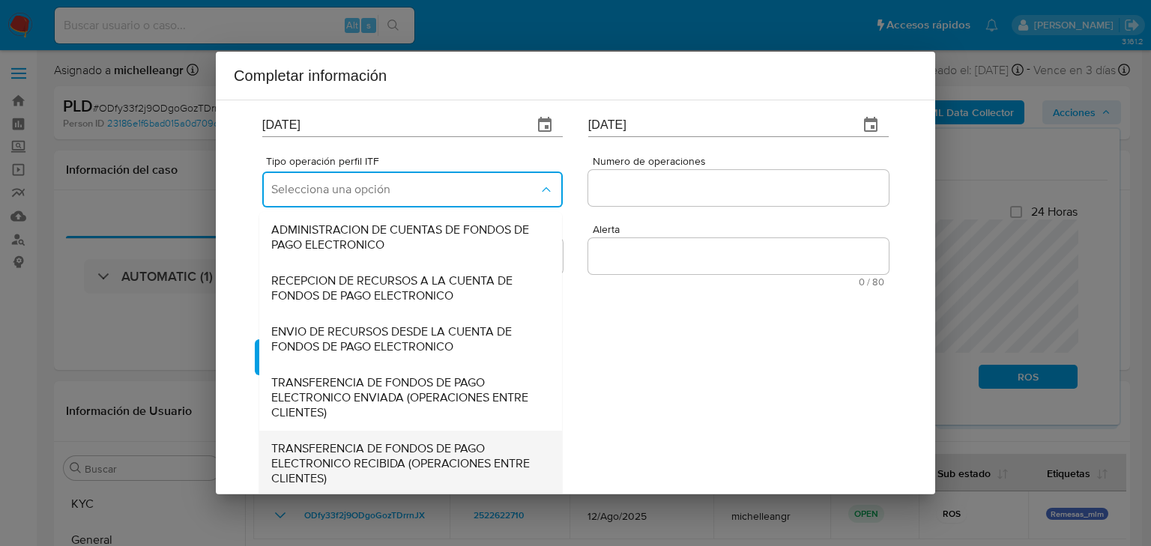
scroll to position [166, 0]
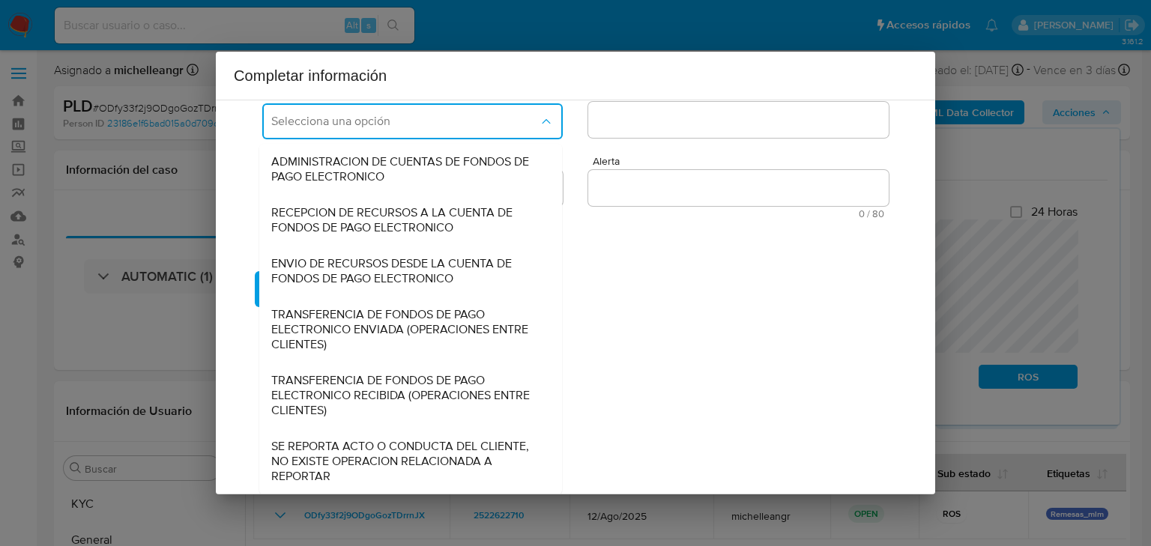
drag, startPoint x: 325, startPoint y: 471, endPoint x: 375, endPoint y: 417, distance: 74.3
click at [324, 470] on span "SE REPORTA ACTO O CONDUCTA DEL CLIENTE, NO EXISTE OPERACION RELACIONADA A REPOR…" at bounding box center [406, 461] width 270 height 45
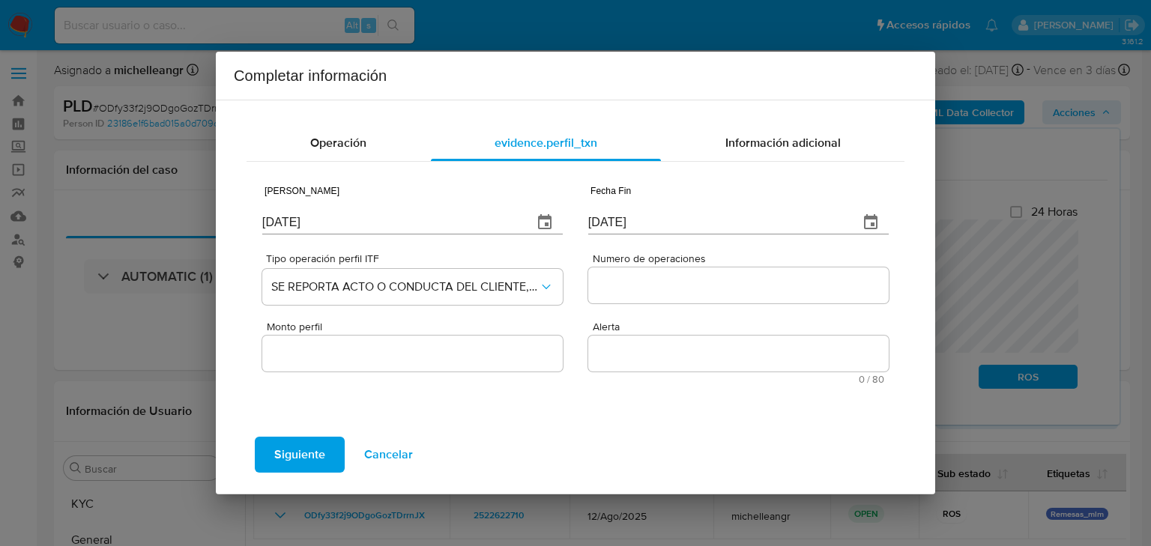
click at [663, 283] on input "Numero de operaciones" at bounding box center [738, 285] width 301 height 19
type input "0"
click at [480, 361] on div at bounding box center [412, 354] width 301 height 36
click at [426, 349] on input "Monto perfil" at bounding box center [412, 353] width 301 height 19
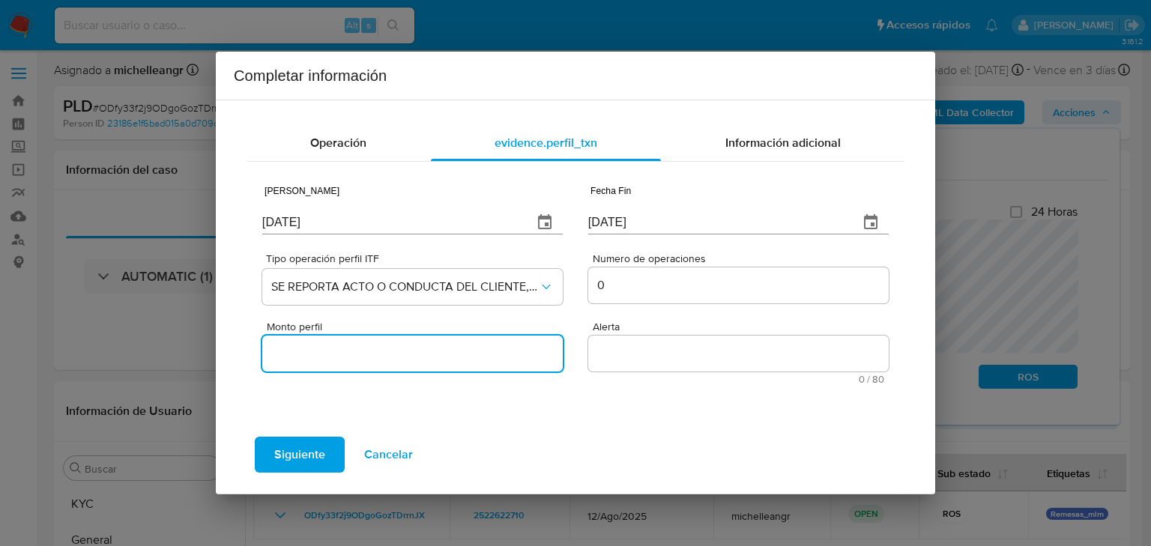
drag, startPoint x: 396, startPoint y: 357, endPoint x: 390, endPoint y: 363, distance: 9.0
click at [396, 357] on input "Monto perfil" at bounding box center [412, 353] width 301 height 19
type input "0.00"
click at [649, 345] on textarea "Alerta" at bounding box center [738, 354] width 301 height 36
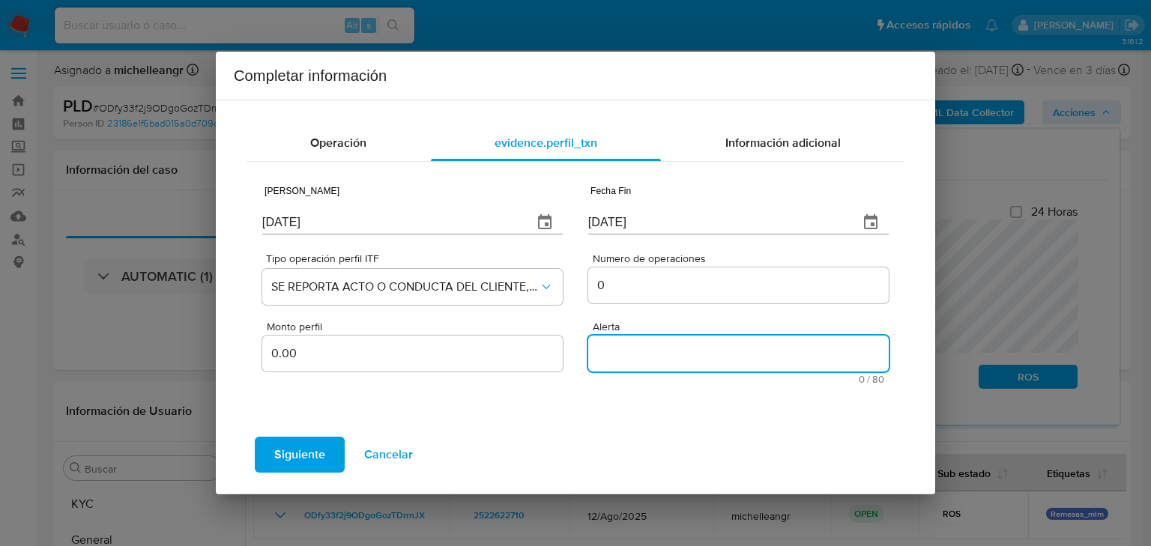
paste textarea "REMESASMLM"
type textarea "REMESASMLM"
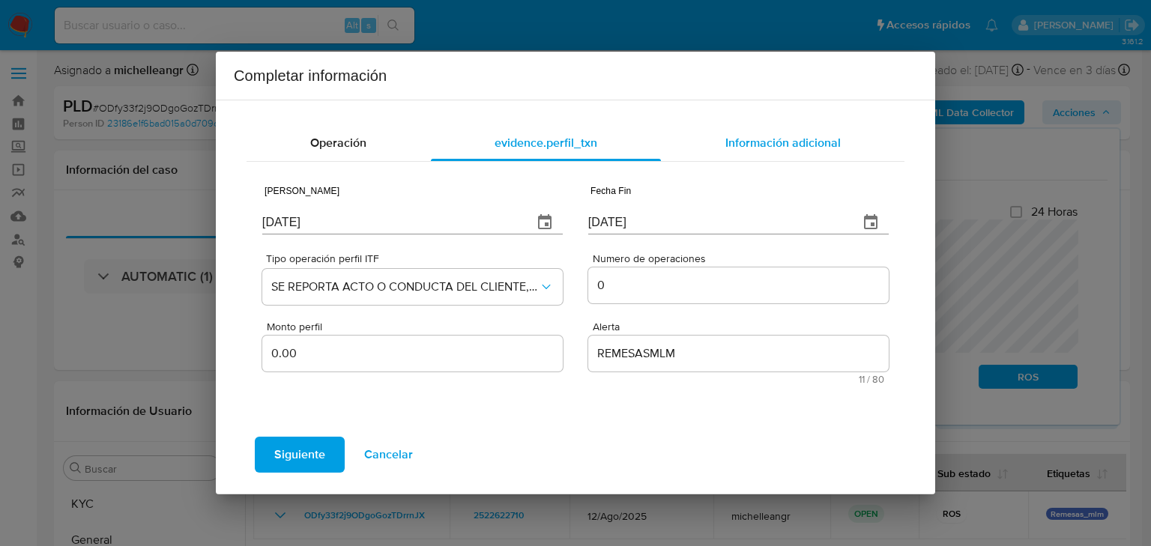
click at [794, 151] on div "Información adicional" at bounding box center [783, 143] width 244 height 36
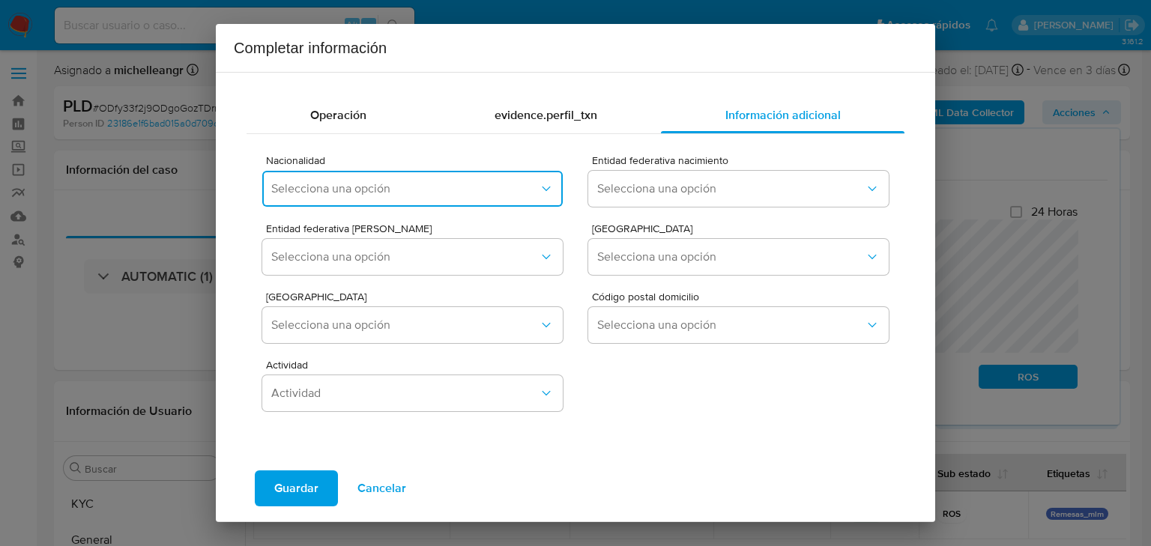
click at [468, 180] on button "Selecciona una opción" at bounding box center [412, 189] width 301 height 36
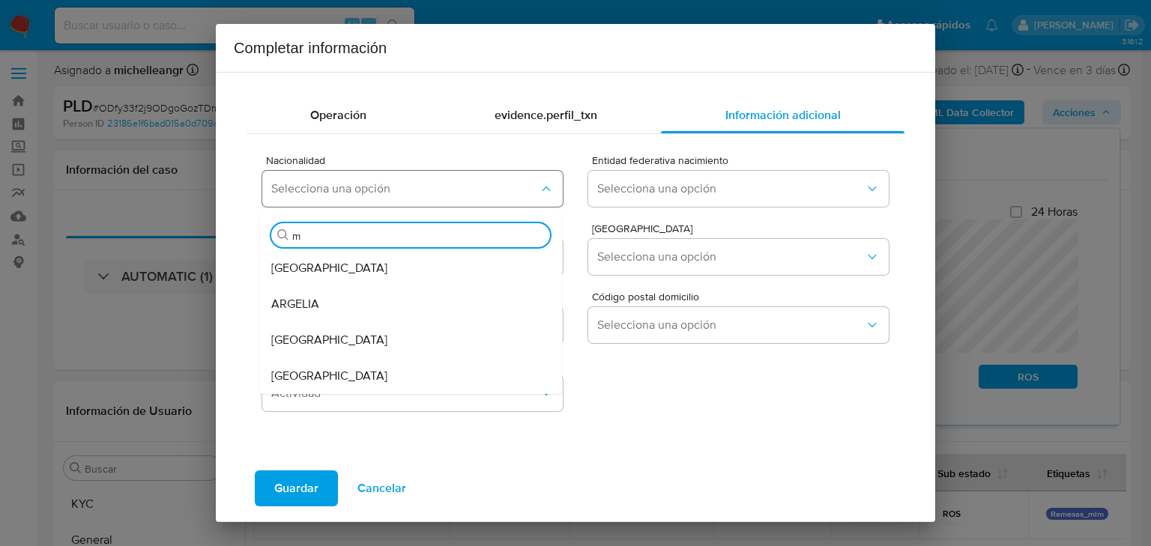
type input "me"
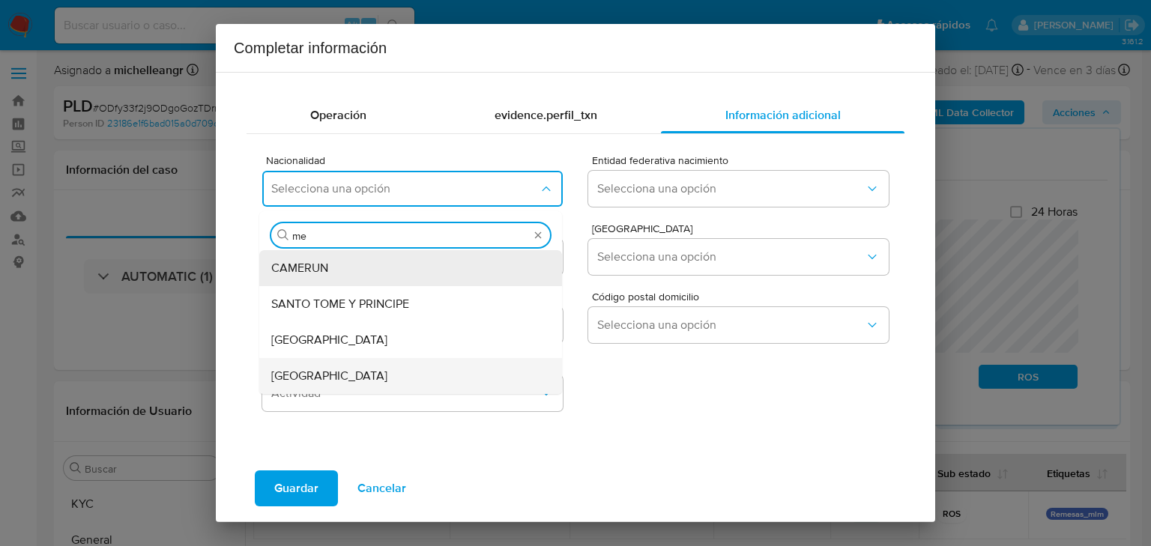
click at [363, 373] on div "MEXICO" at bounding box center [406, 376] width 270 height 36
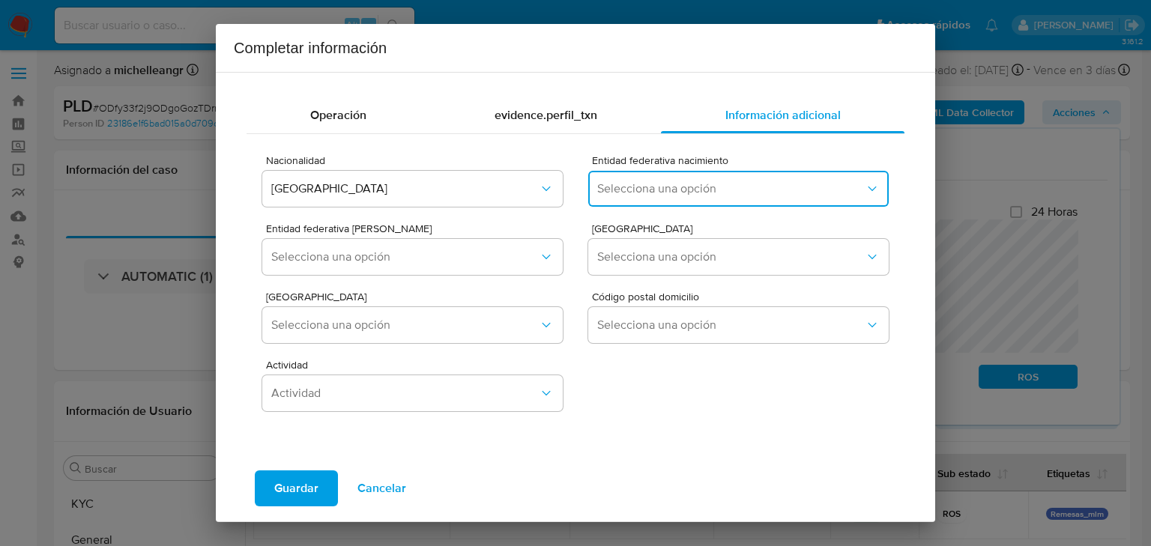
click at [627, 191] on span "Selecciona una opción" at bounding box center [731, 188] width 268 height 15
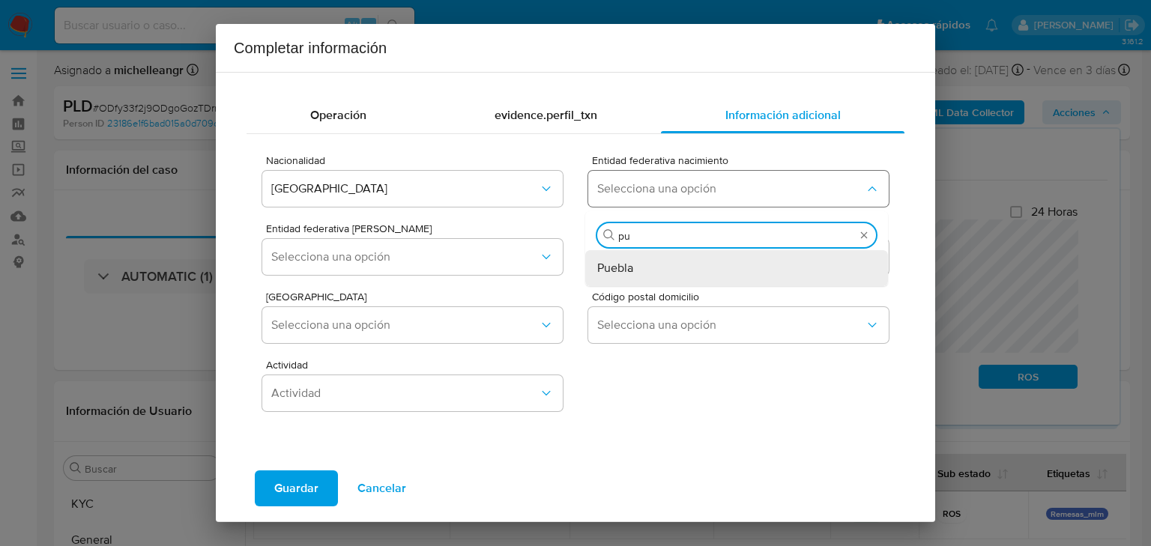
type input "pue"
click at [618, 267] on span "Puebla" at bounding box center [615, 268] width 36 height 15
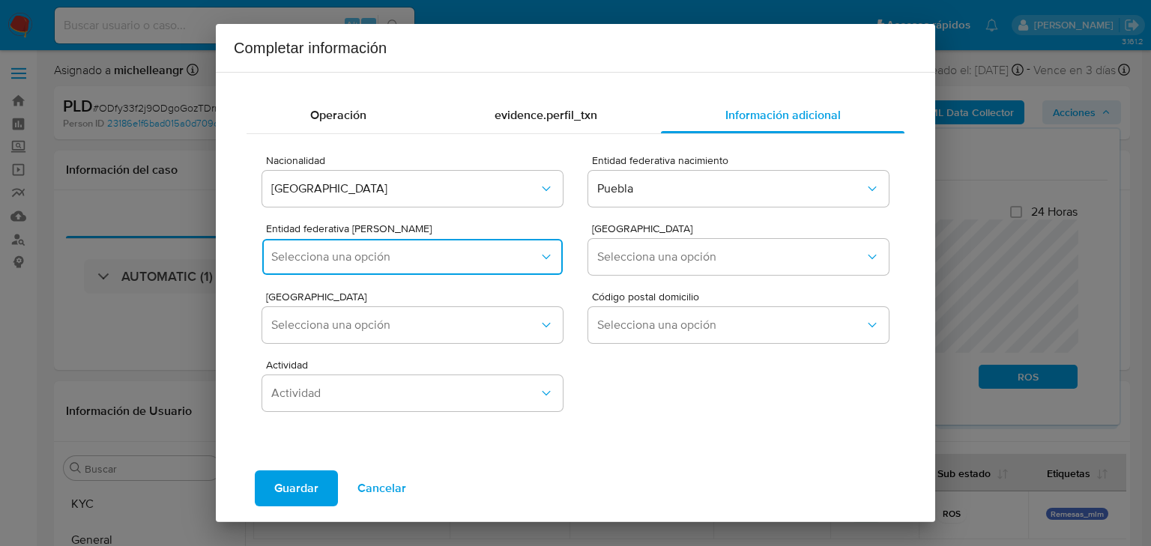
click at [435, 264] on span "Selecciona una opción" at bounding box center [405, 257] width 268 height 15
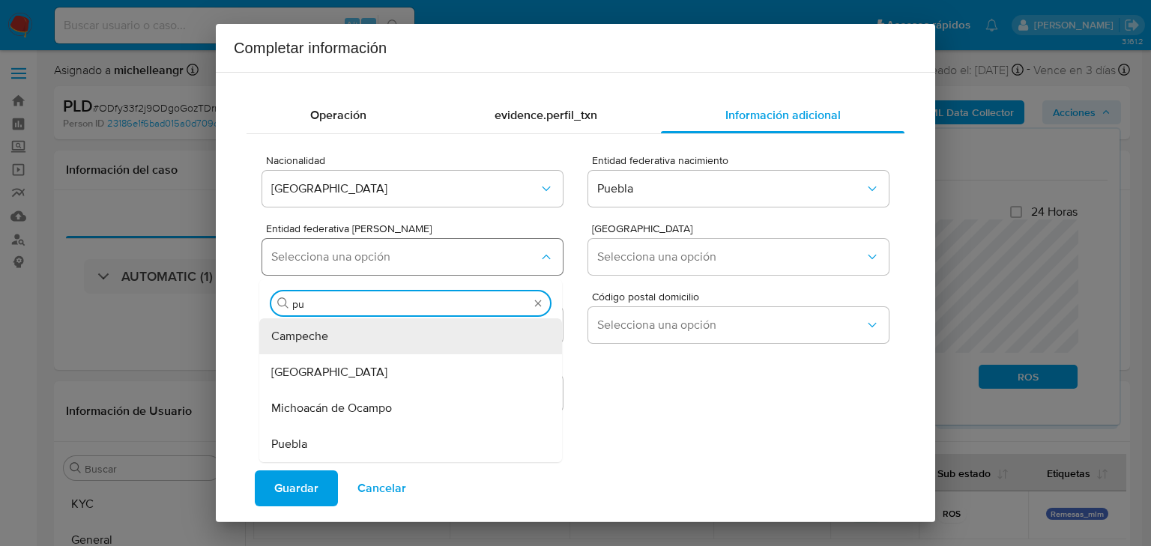
type input "pue"
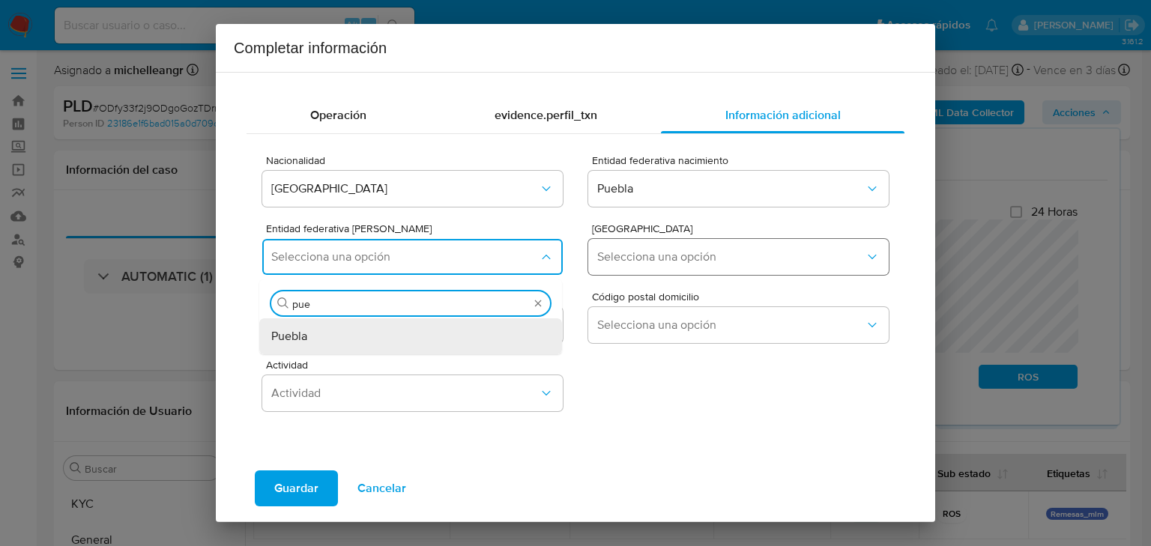
drag, startPoint x: 410, startPoint y: 340, endPoint x: 651, endPoint y: 273, distance: 250.6
click at [410, 340] on div "Puebla" at bounding box center [406, 337] width 270 height 36
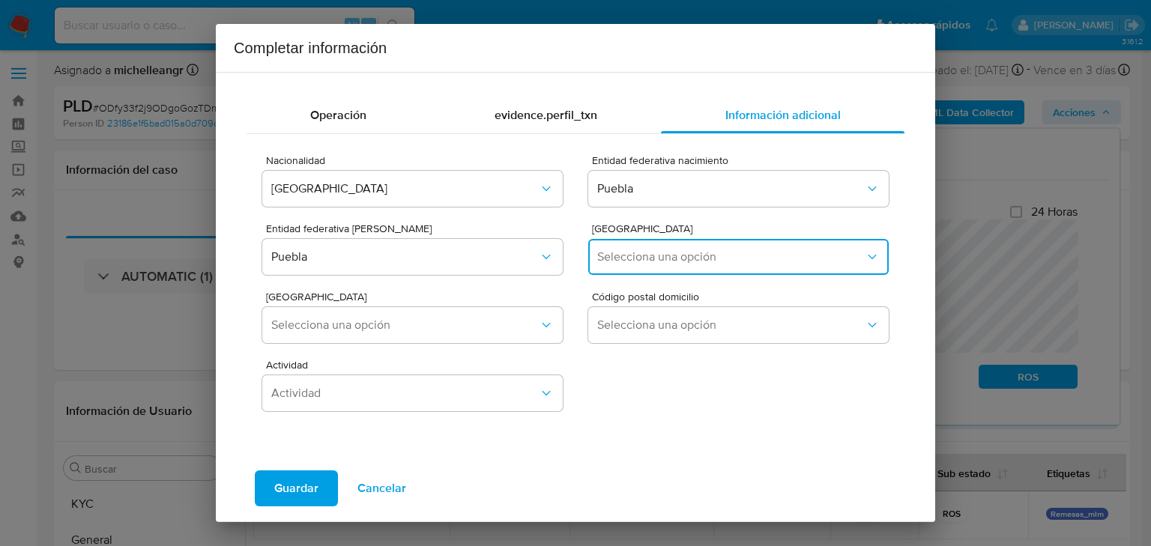
click at [654, 268] on button "Selecciona una opción" at bounding box center [738, 257] width 301 height 36
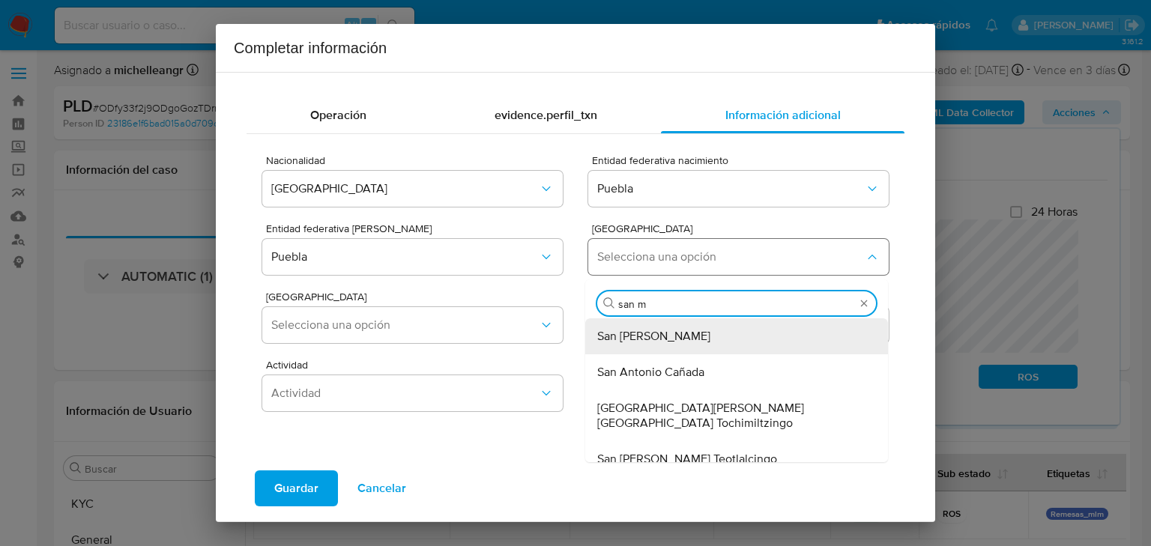
type input "san ma"
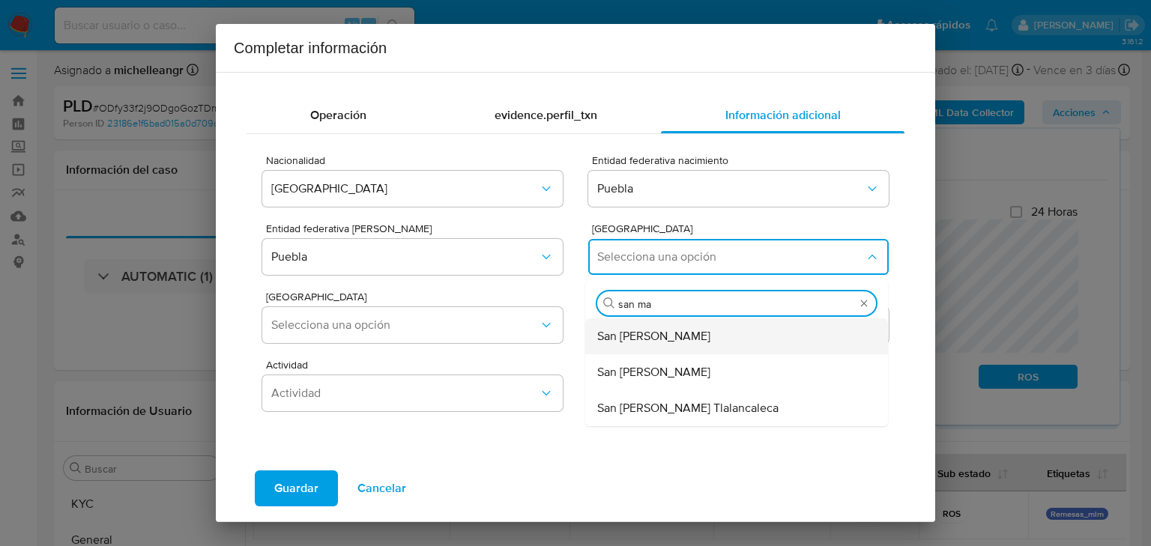
click at [642, 336] on span "San Martín Texmelucan" at bounding box center [653, 336] width 113 height 15
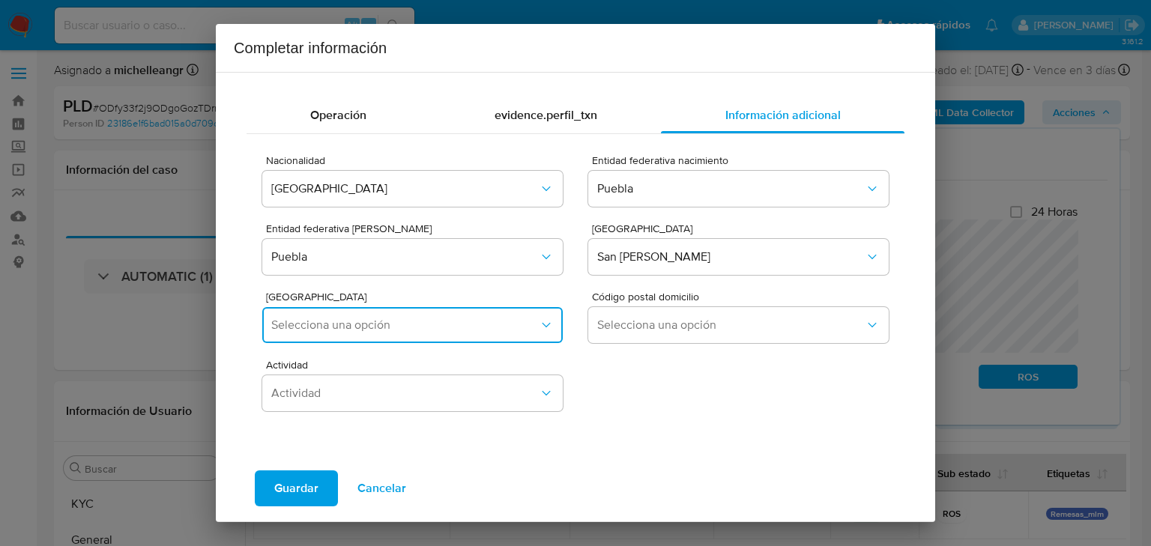
click at [405, 337] on button "Selecciona una opción" at bounding box center [412, 325] width 301 height 36
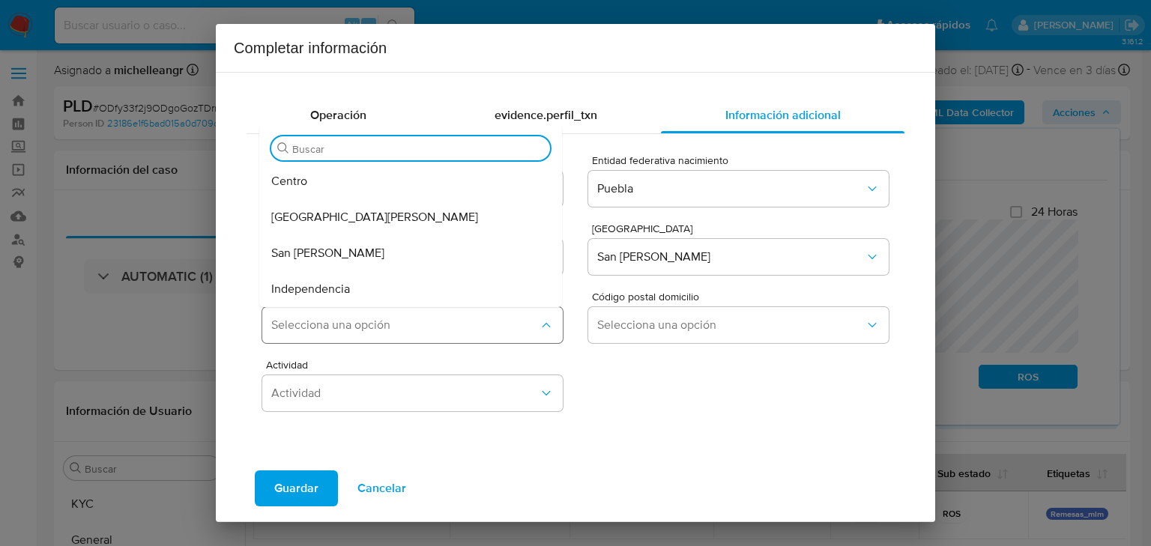
click at [429, 325] on span "Selecciona una opción" at bounding box center [405, 325] width 268 height 15
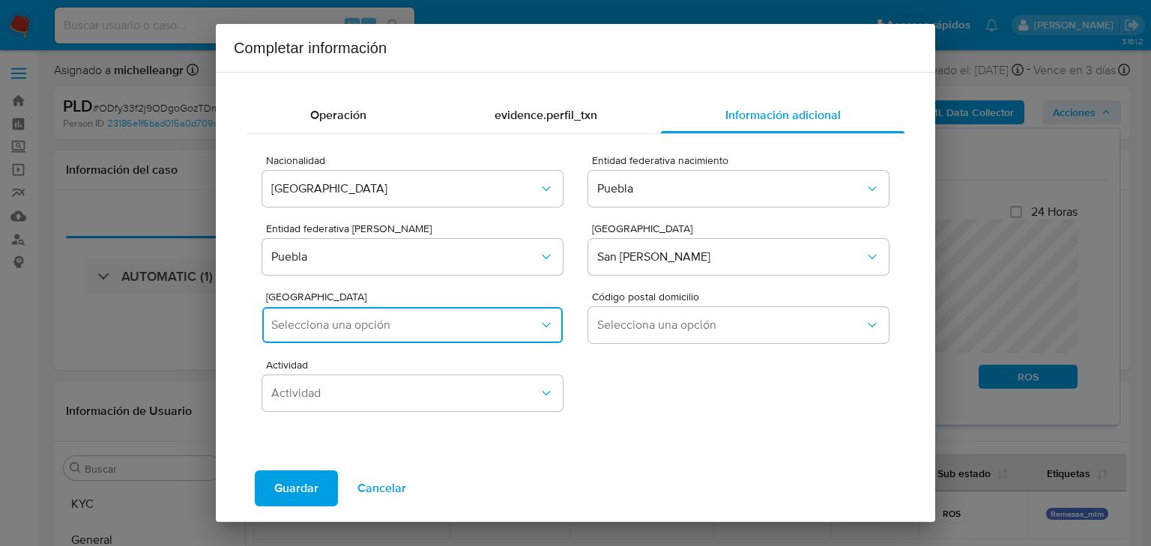
click at [429, 325] on span "Selecciona una opción" at bounding box center [405, 325] width 268 height 15
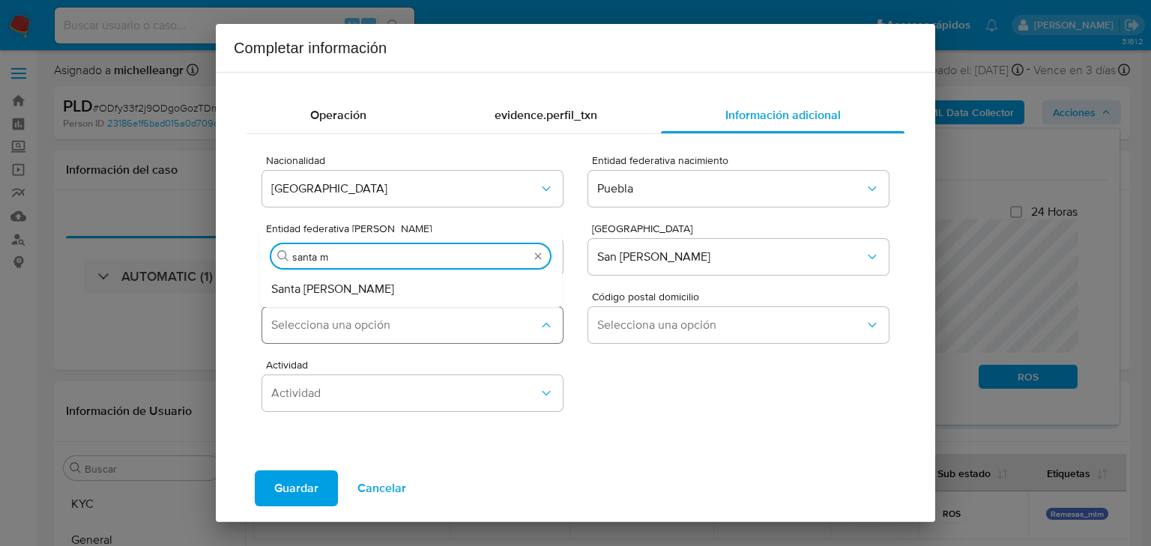
type input "santa ma"
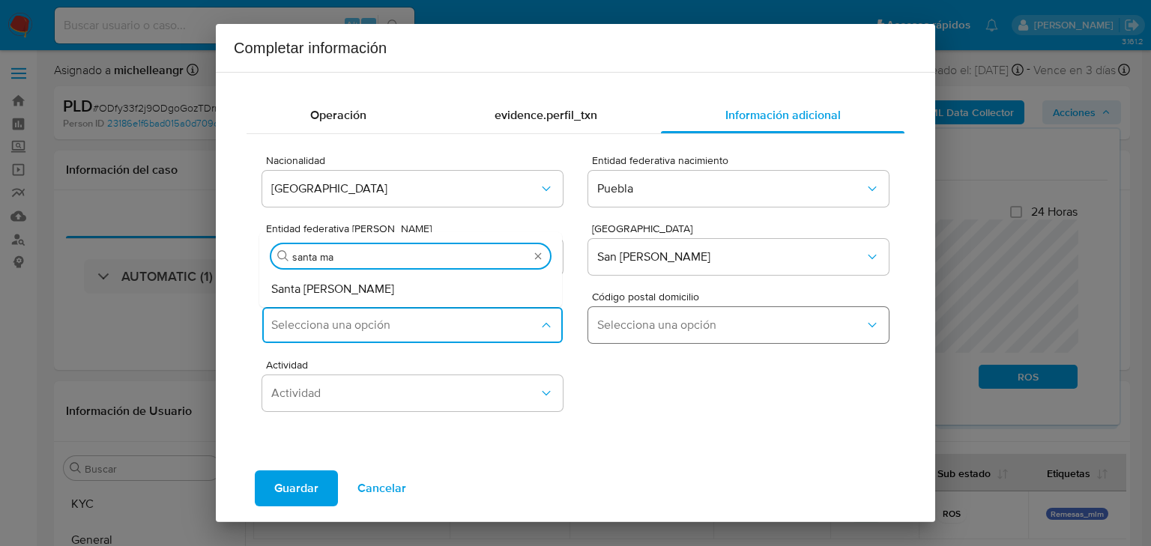
drag, startPoint x: 438, startPoint y: 281, endPoint x: 618, endPoint y: 328, distance: 185.1
click at [439, 281] on div "Santa María Moyotzingo" at bounding box center [406, 289] width 270 height 36
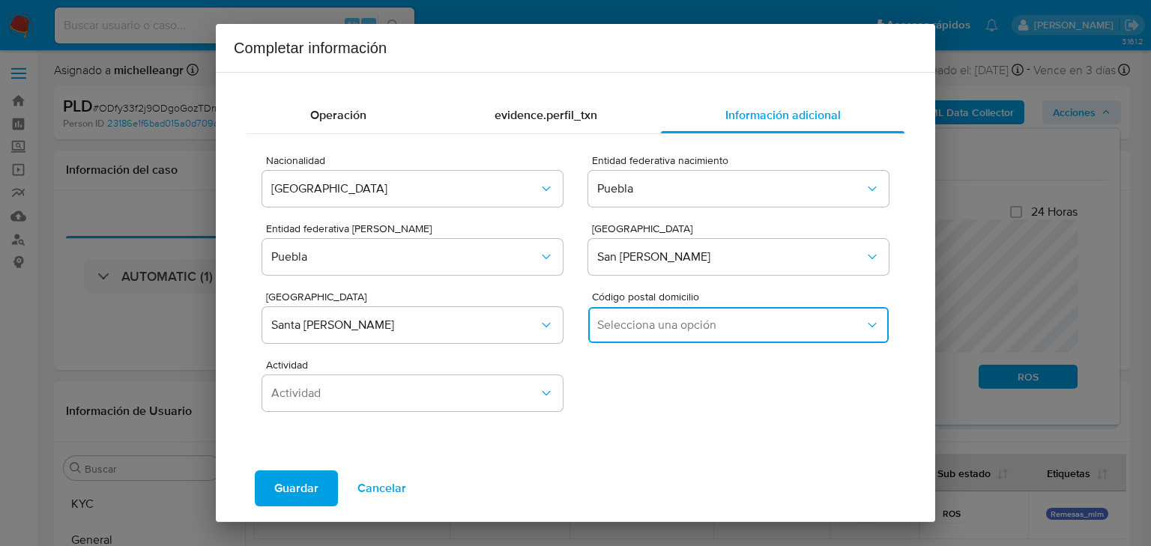
click at [618, 328] on span "Selecciona una opción" at bounding box center [731, 325] width 268 height 15
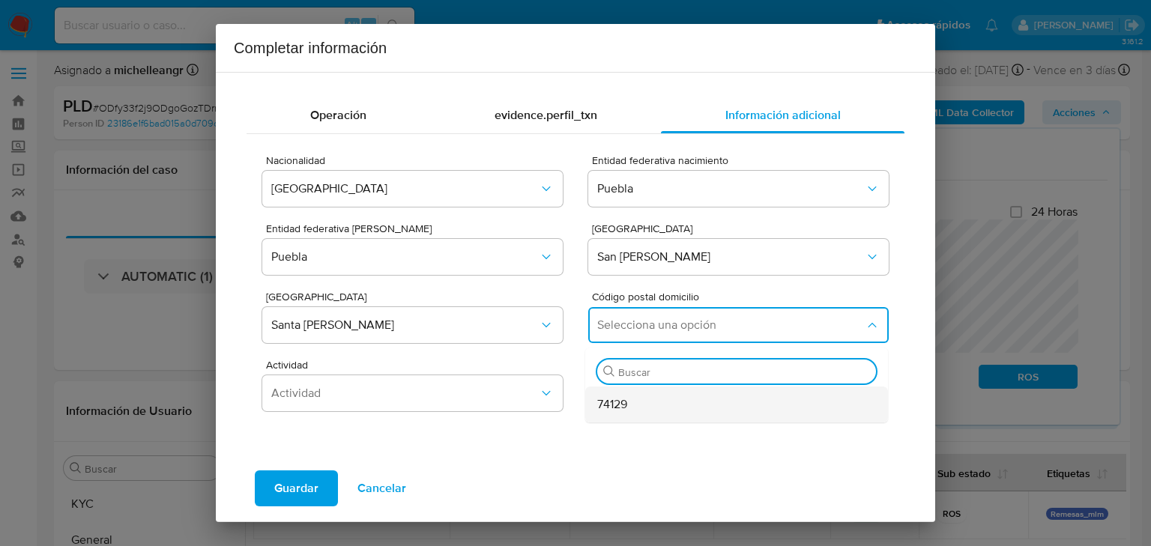
click at [597, 408] on span "74129" at bounding box center [612, 404] width 30 height 15
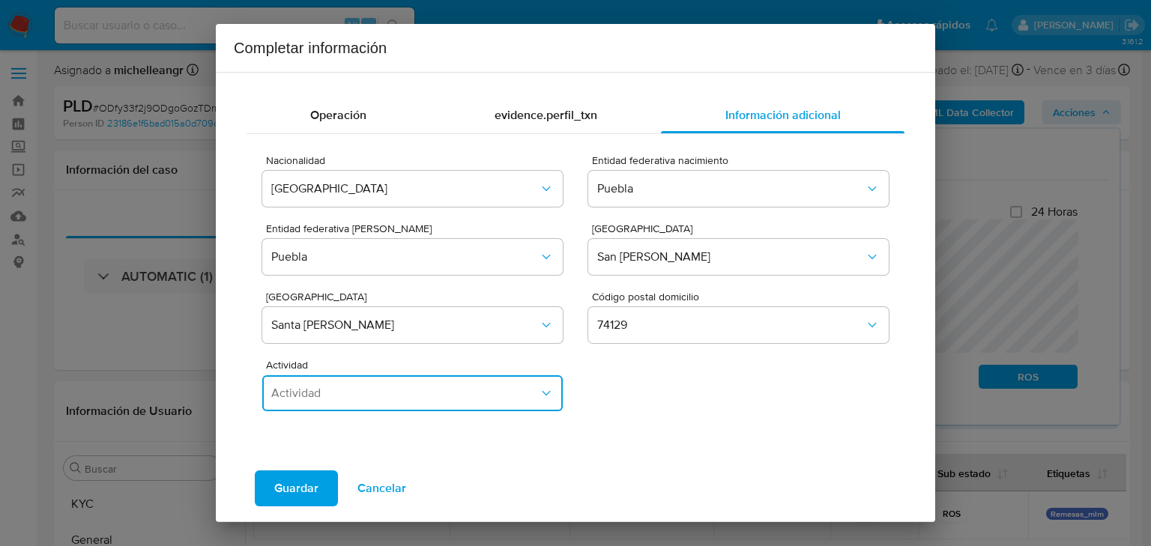
click at [447, 388] on span "Actividad" at bounding box center [405, 393] width 268 height 15
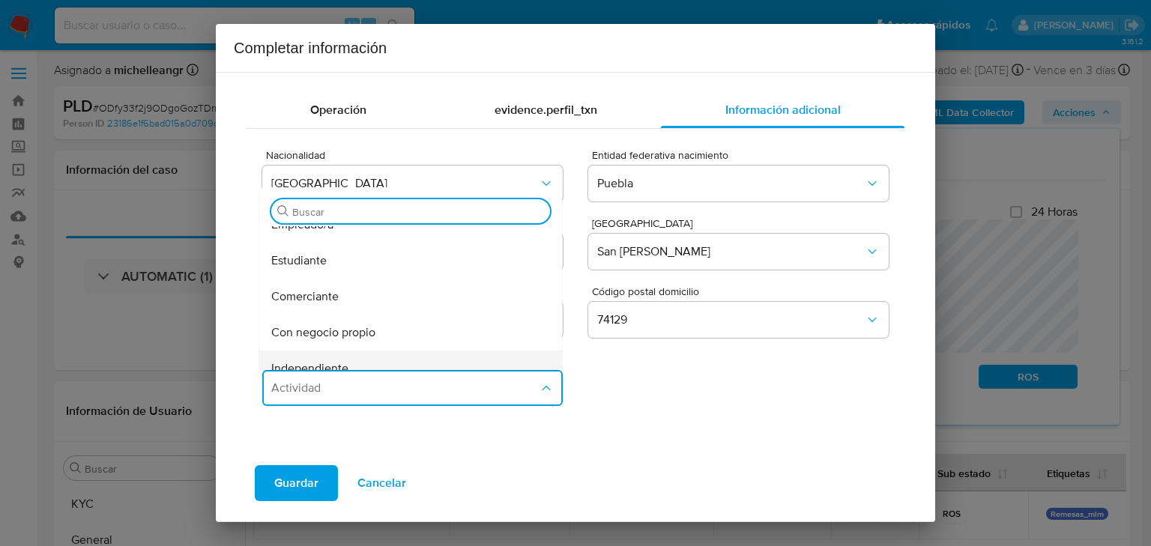
scroll to position [120, 0]
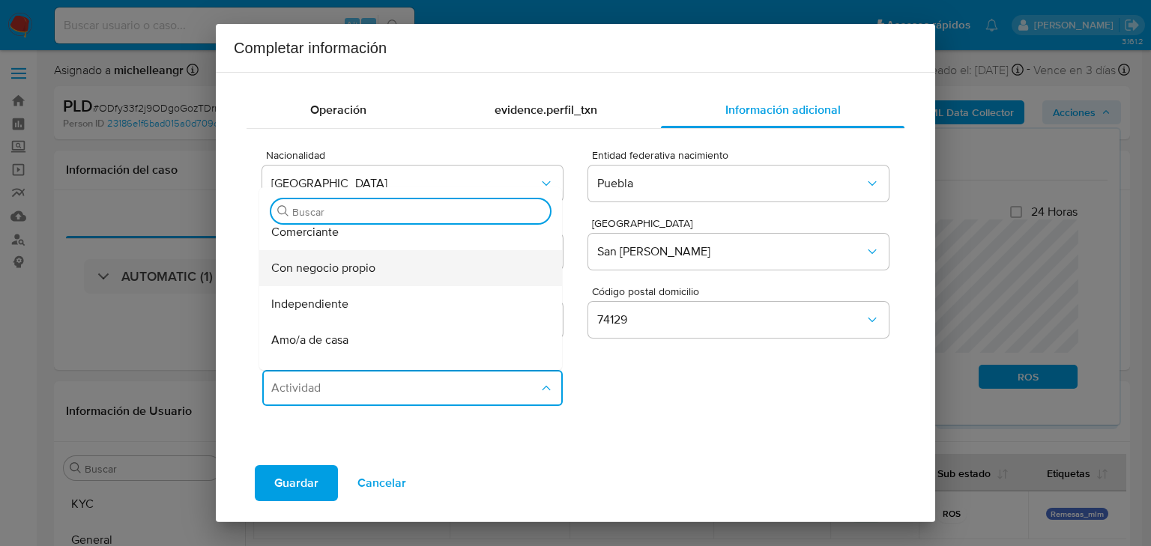
click at [364, 277] on div "Con negocio propio" at bounding box center [406, 268] width 270 height 36
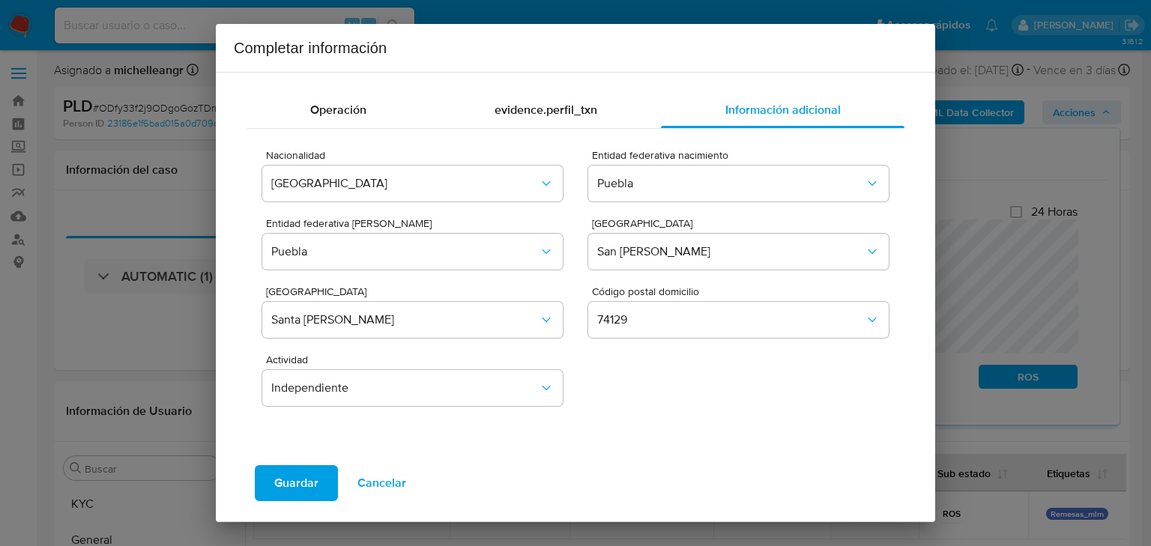
click at [290, 489] on span "Guardar" at bounding box center [296, 483] width 44 height 33
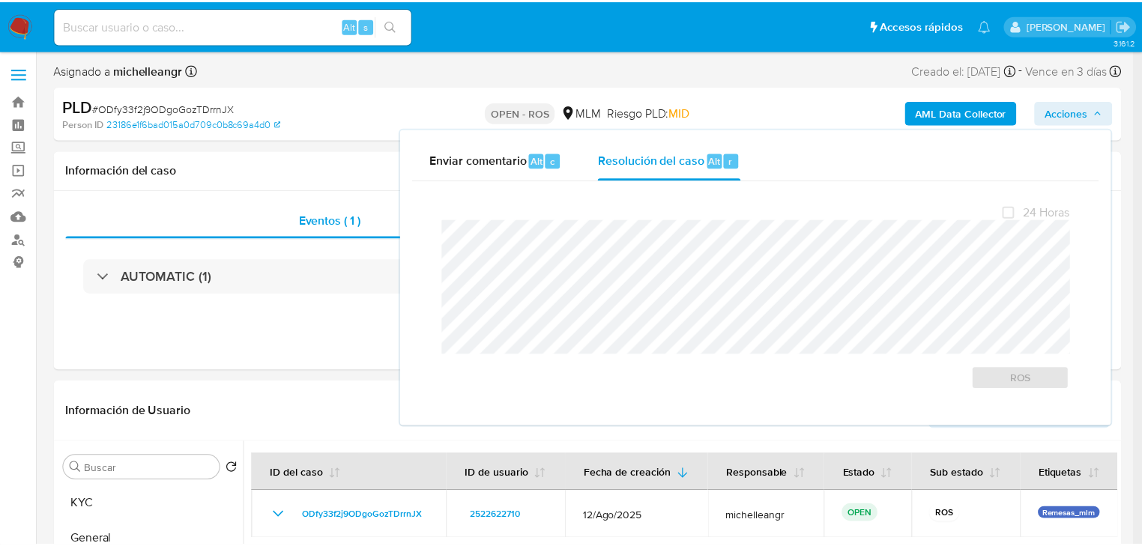
scroll to position [0, 0]
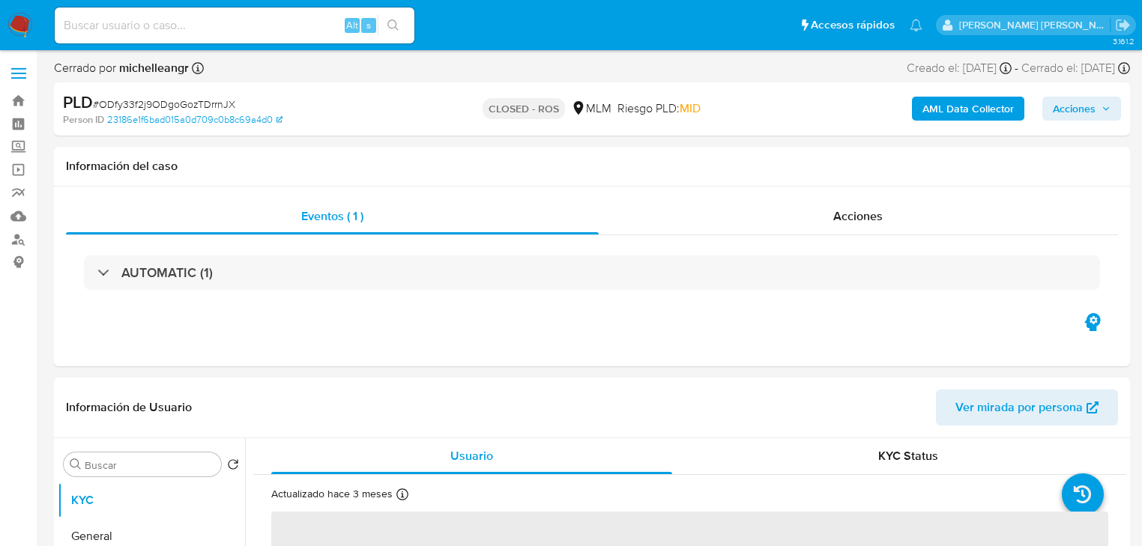
select select "10"
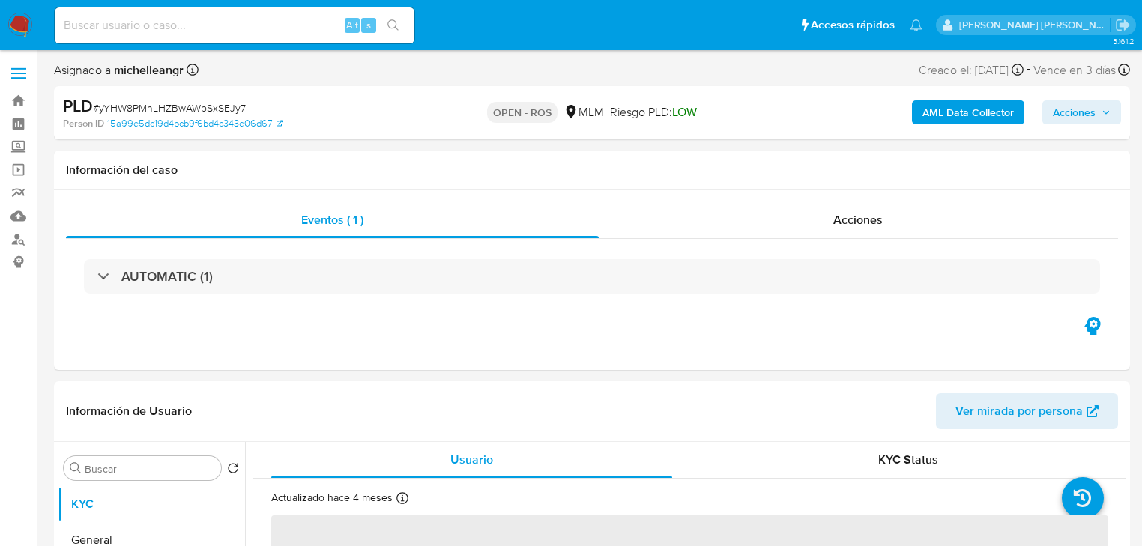
click at [171, 114] on span "# yYHW8PMnLHZBwAWpSxSEJy7I" at bounding box center [170, 107] width 155 height 15
copy span "yYHW8PMnLHZBwAWpSxSEJy7I"
select select "10"
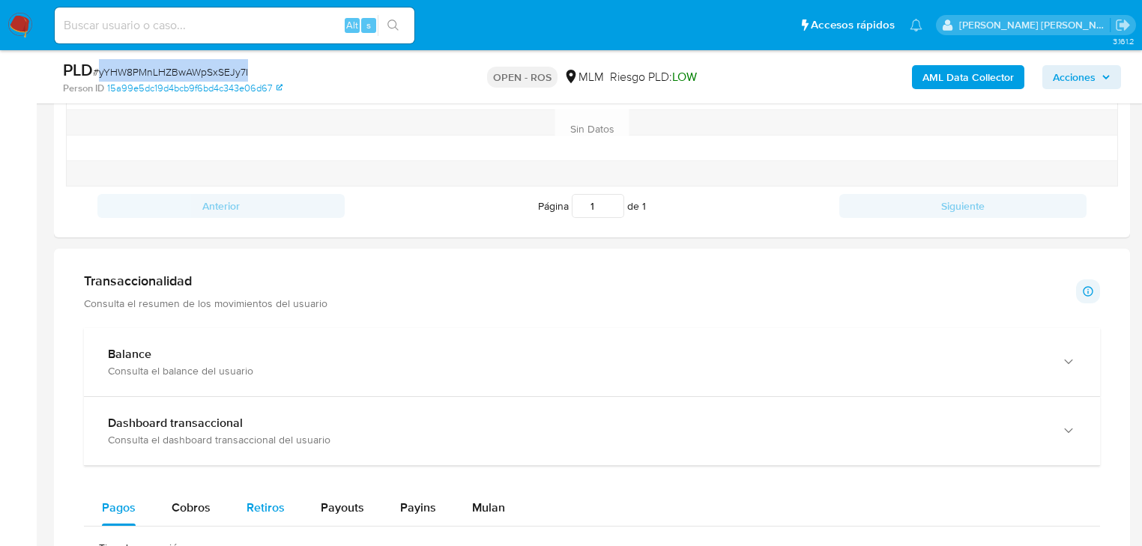
scroll to position [1079, 0]
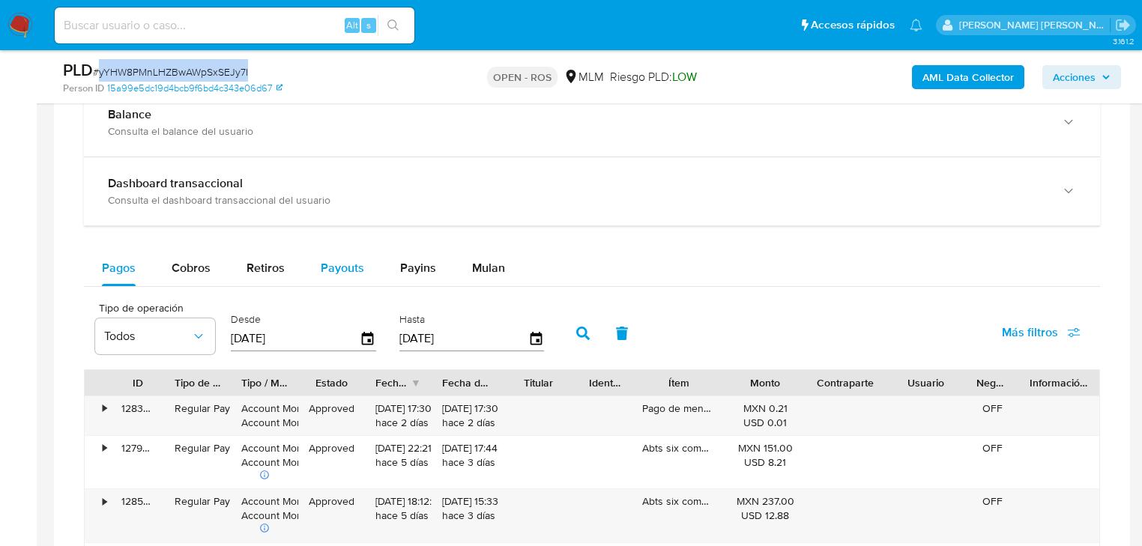
click at [211, 275] on button "Cobros" at bounding box center [191, 268] width 75 height 36
select select "10"
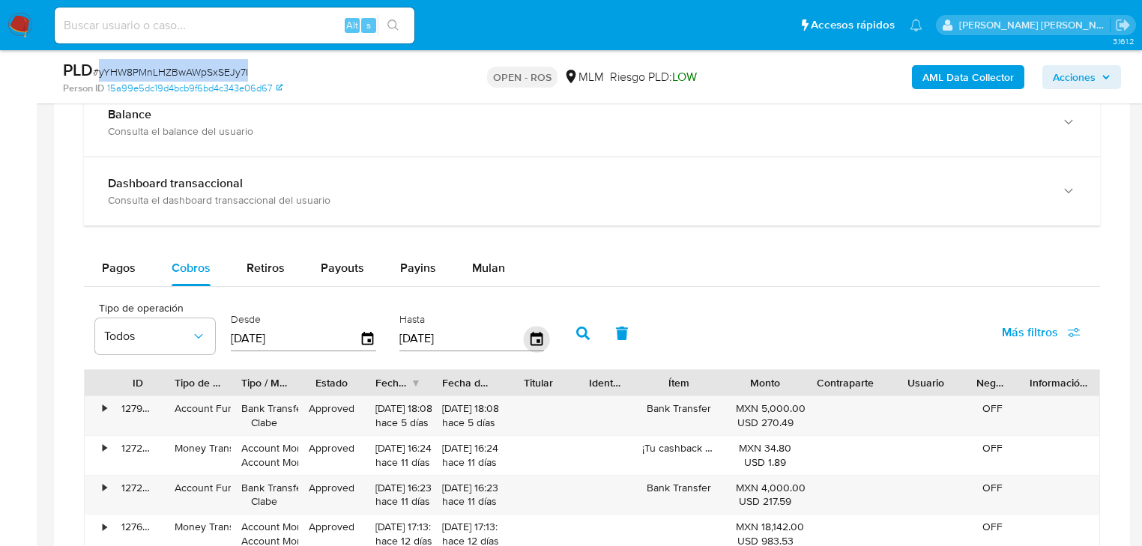
click at [530, 340] on icon "button" at bounding box center [536, 338] width 12 height 13
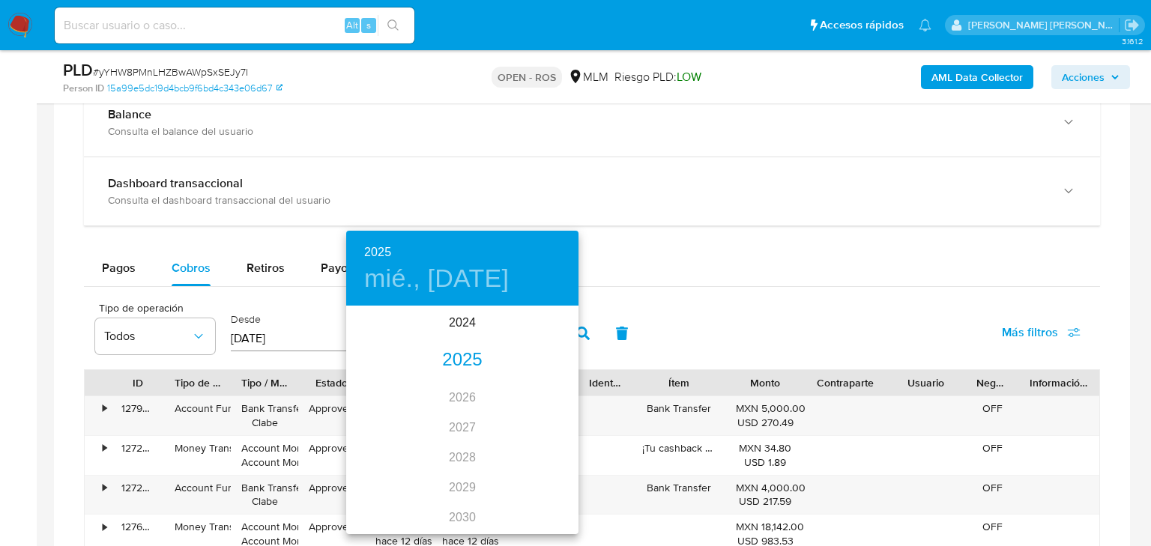
click at [447, 358] on div "2025" at bounding box center [462, 361] width 232 height 30
click at [386, 447] on div "[DATE]." at bounding box center [384, 448] width 77 height 56
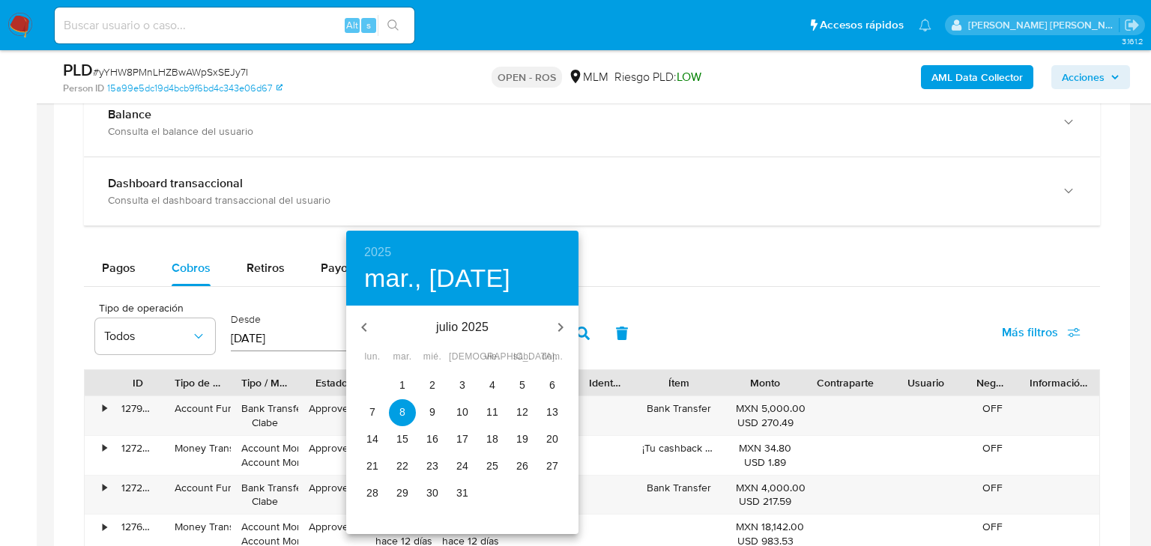
click at [465, 495] on p "31" at bounding box center [462, 493] width 12 height 15
type input "31/07/2025"
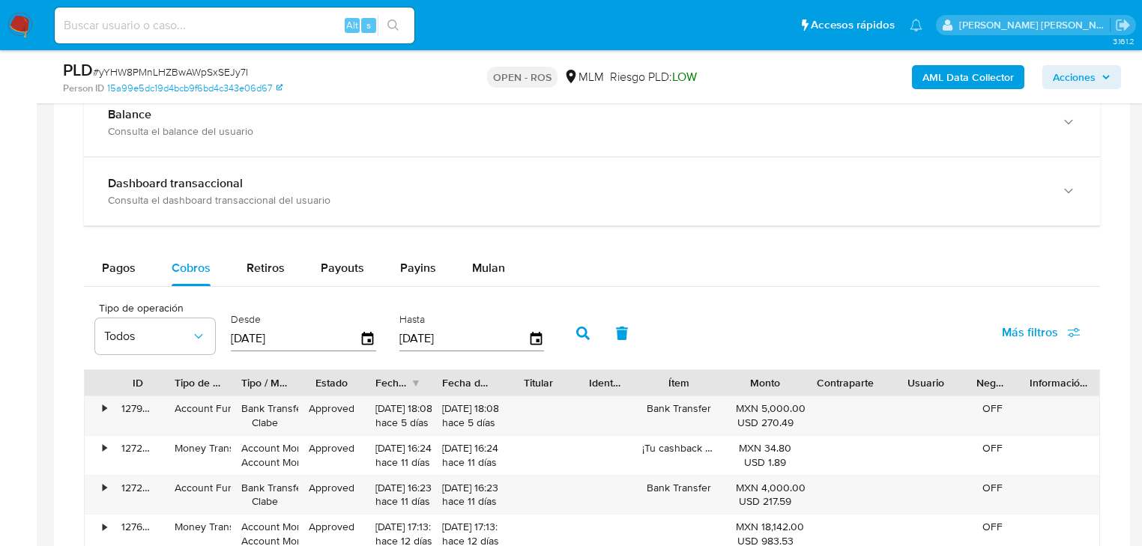
click at [576, 333] on icon "button" at bounding box center [582, 333] width 13 height 13
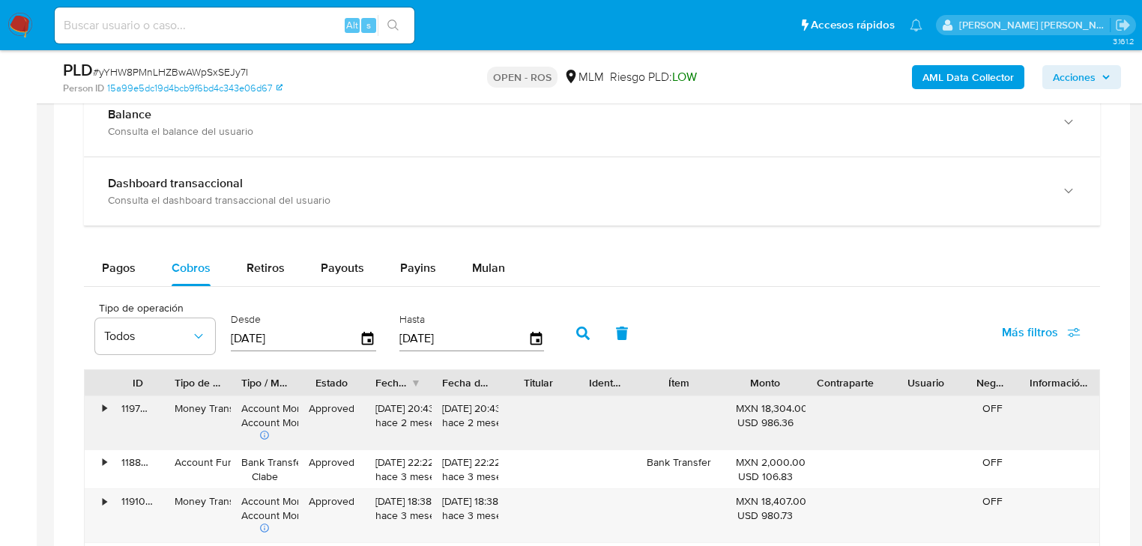
click at [503, 411] on div "• 119700880399 Money Transfer Account Money Account Money Approved 28/07/2025 2…" at bounding box center [592, 422] width 1015 height 53
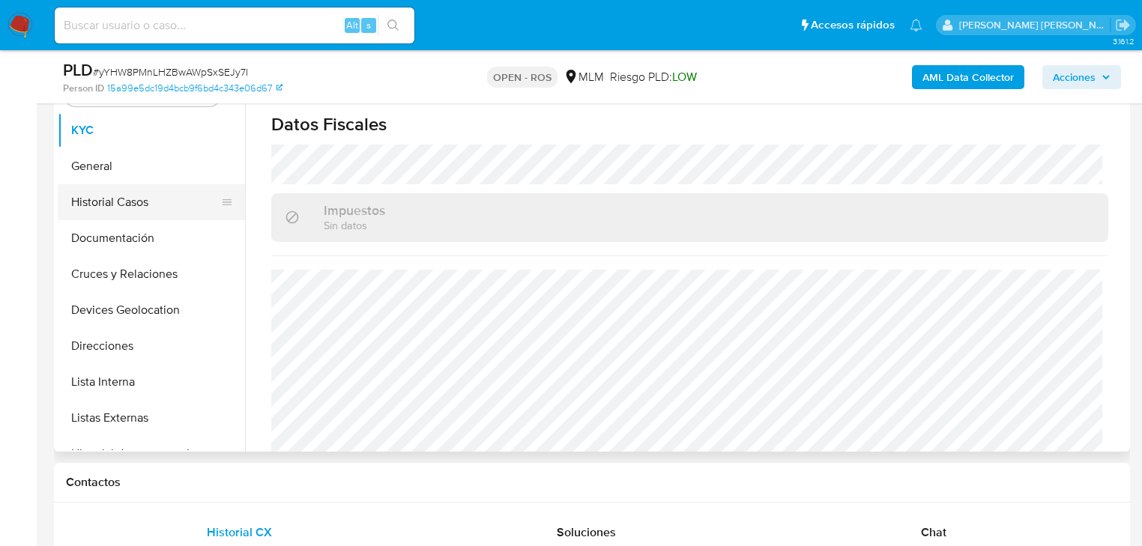
scroll to position [300, 0]
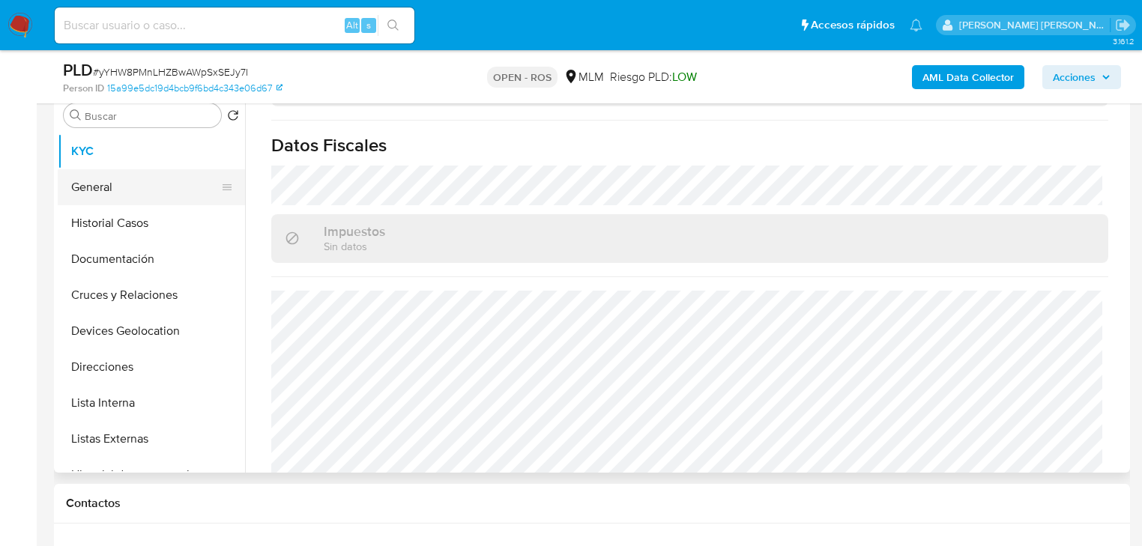
click at [132, 179] on button "General" at bounding box center [145, 187] width 175 height 36
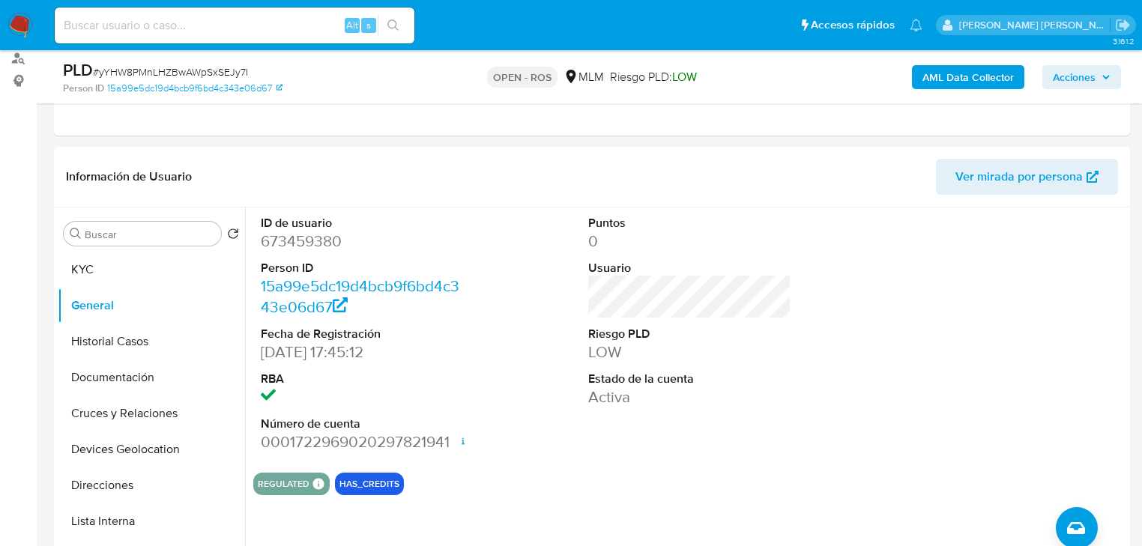
scroll to position [240, 0]
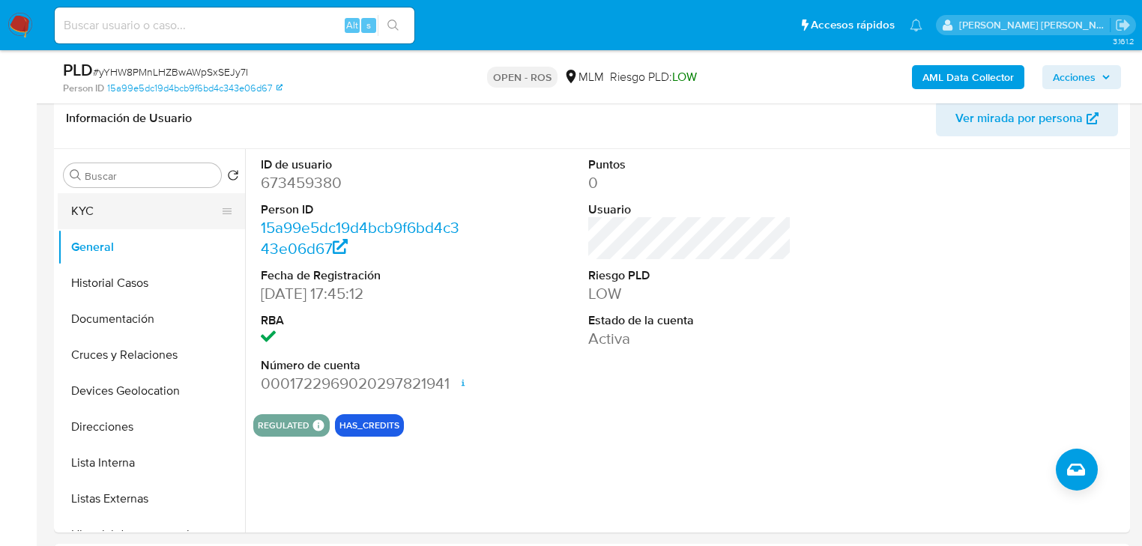
click at [145, 207] on button "KYC" at bounding box center [145, 211] width 175 height 36
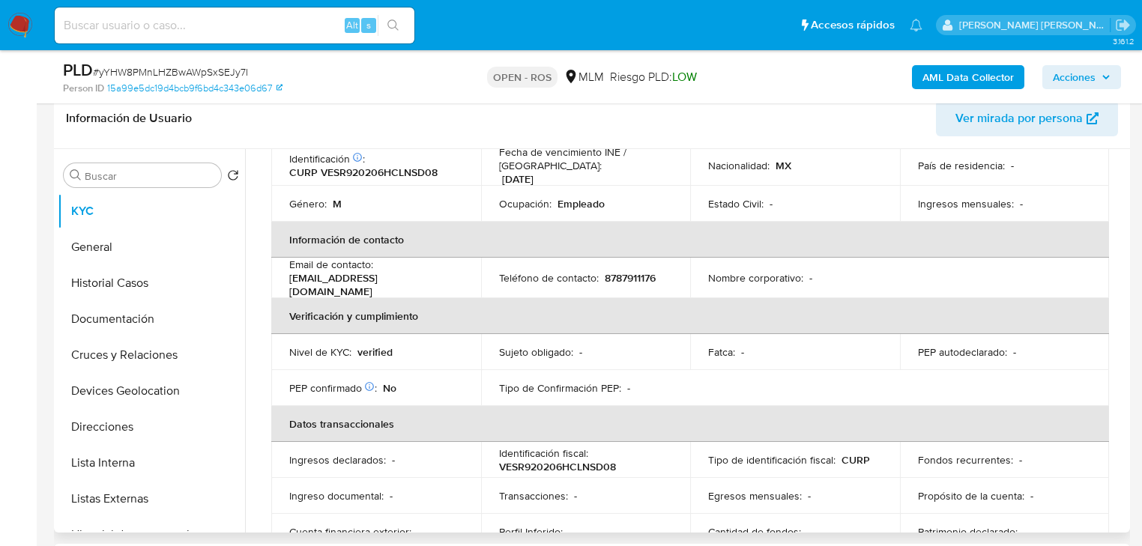
scroll to position [226, 0]
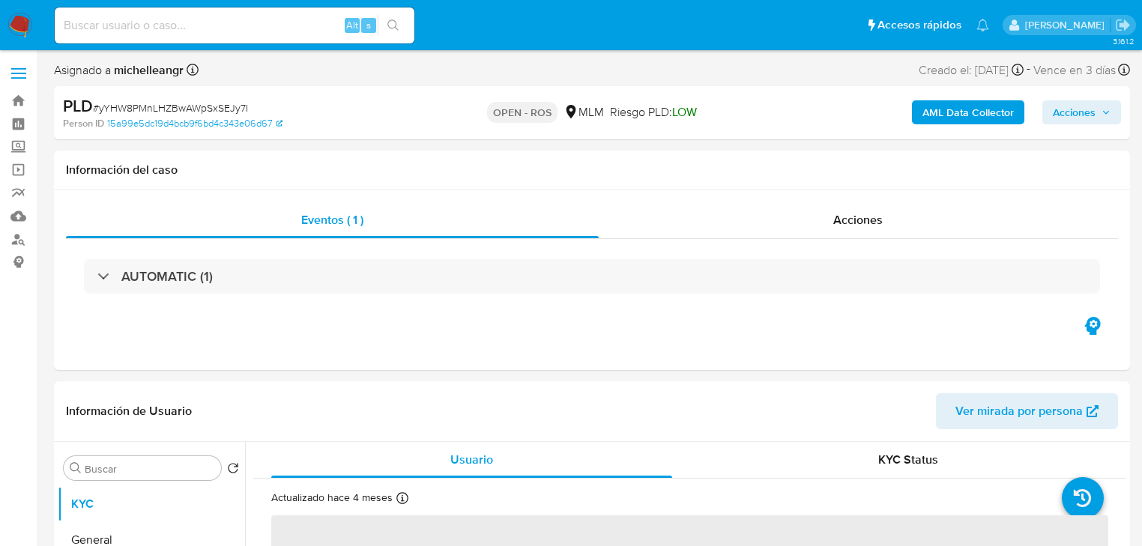
select select "10"
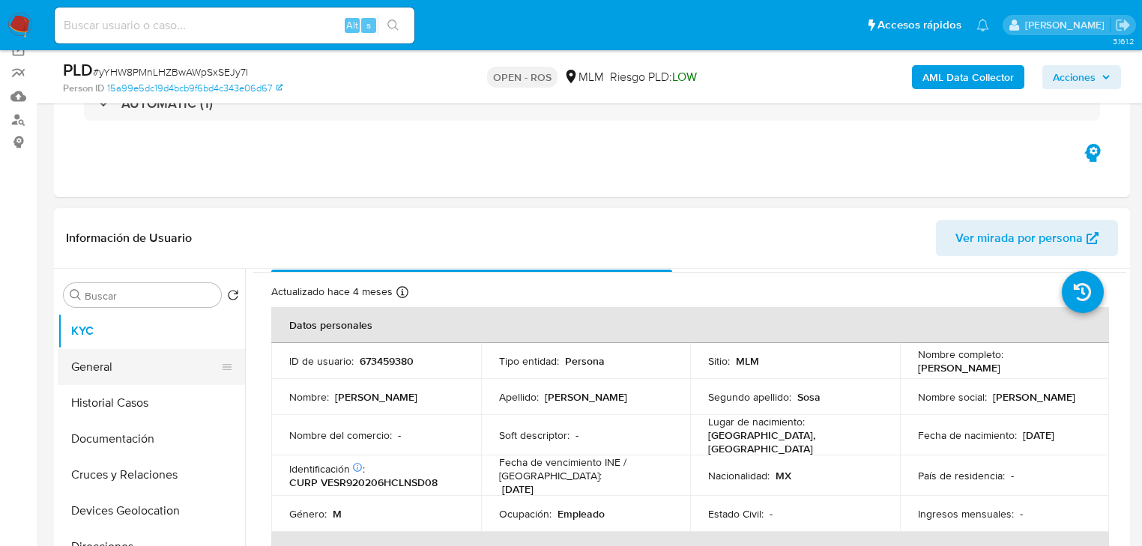
scroll to position [60, 0]
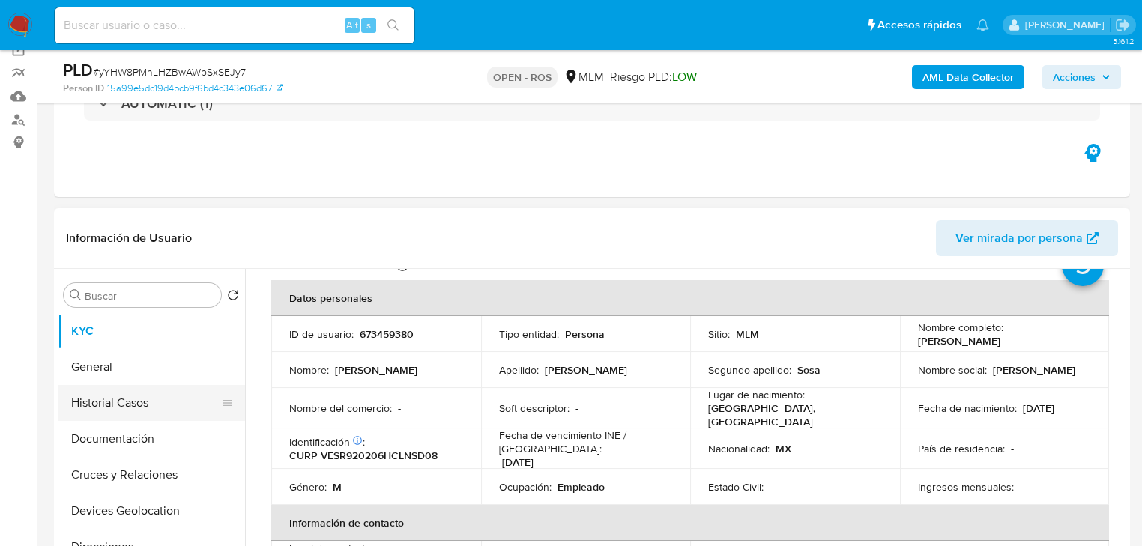
click at [138, 397] on button "Historial Casos" at bounding box center [145, 403] width 175 height 36
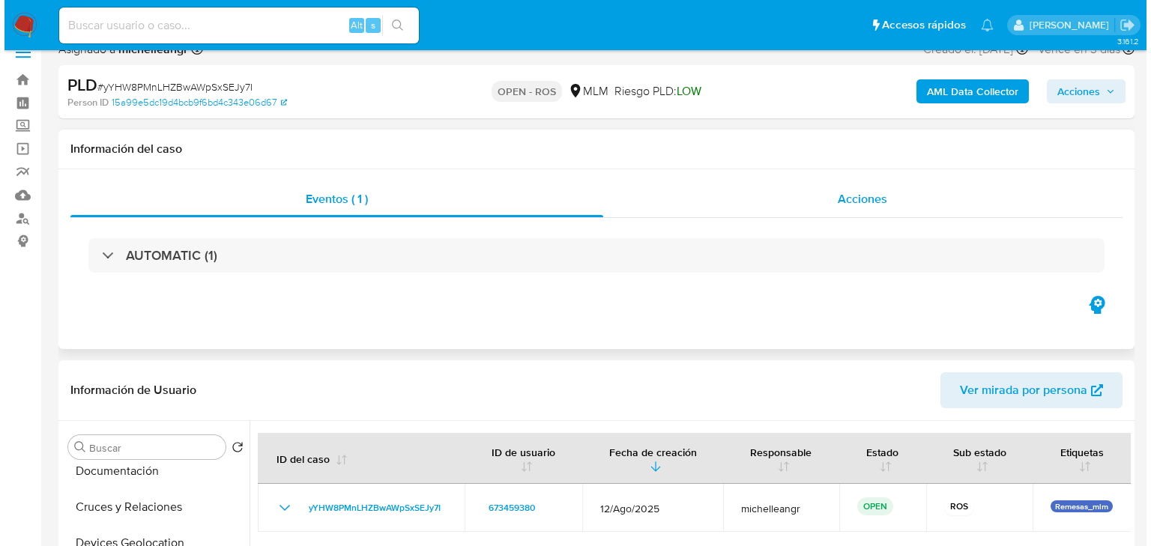
scroll to position [0, 0]
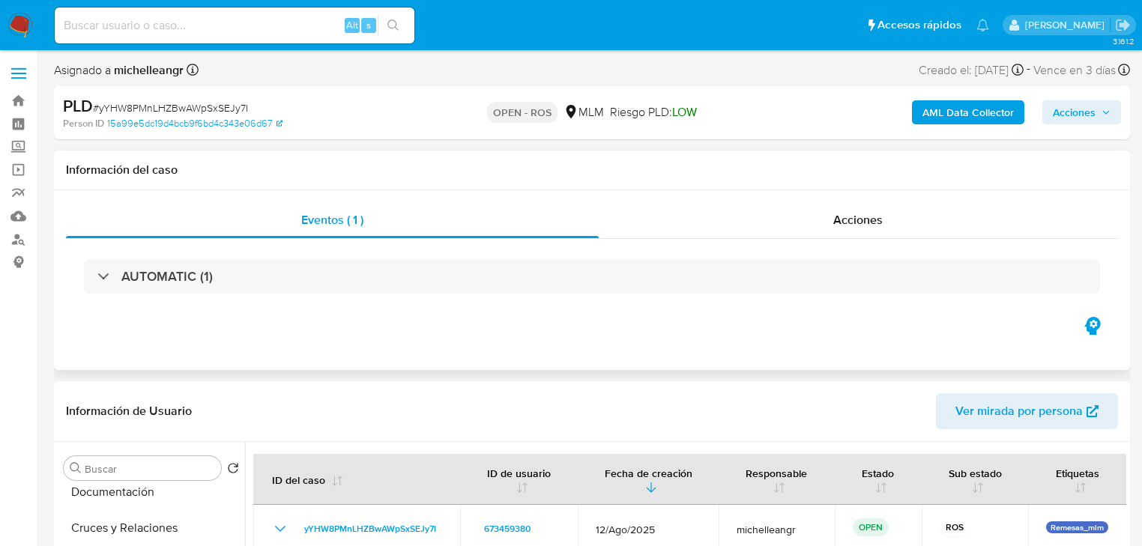
drag, startPoint x: 868, startPoint y: 228, endPoint x: 944, endPoint y: 175, distance: 93.1
click at [868, 225] on span "Acciones" at bounding box center [857, 219] width 49 height 17
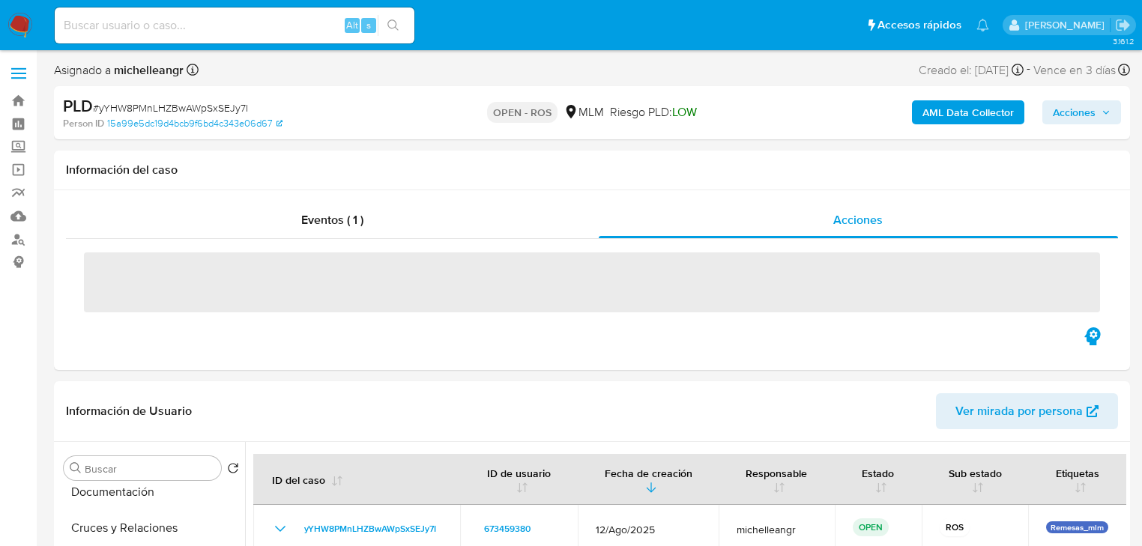
click at [1114, 110] on button "Acciones" at bounding box center [1082, 112] width 79 height 24
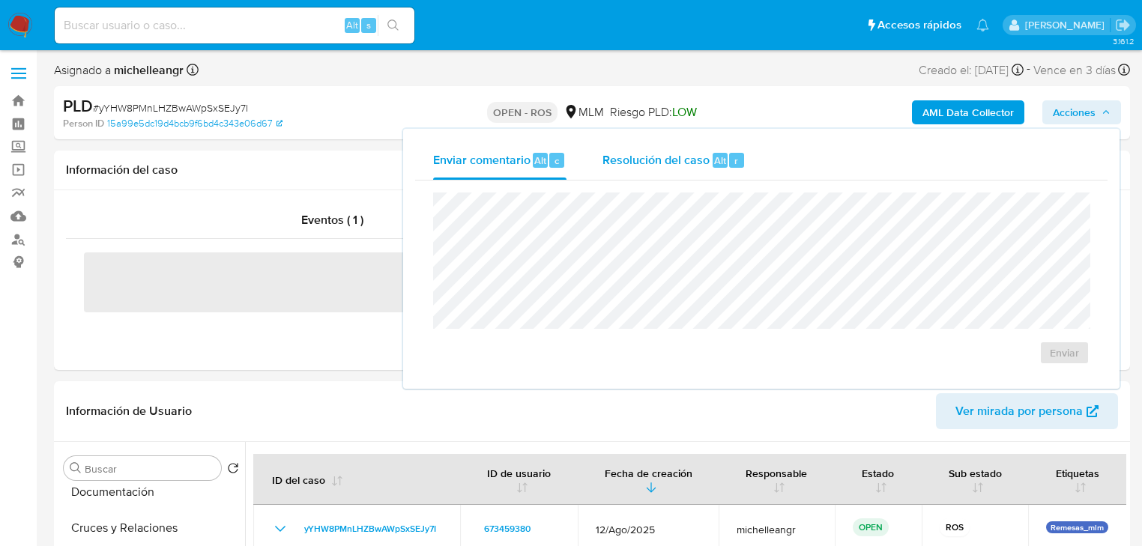
click at [598, 155] on button "Resolución del caso Alt r" at bounding box center [674, 160] width 179 height 39
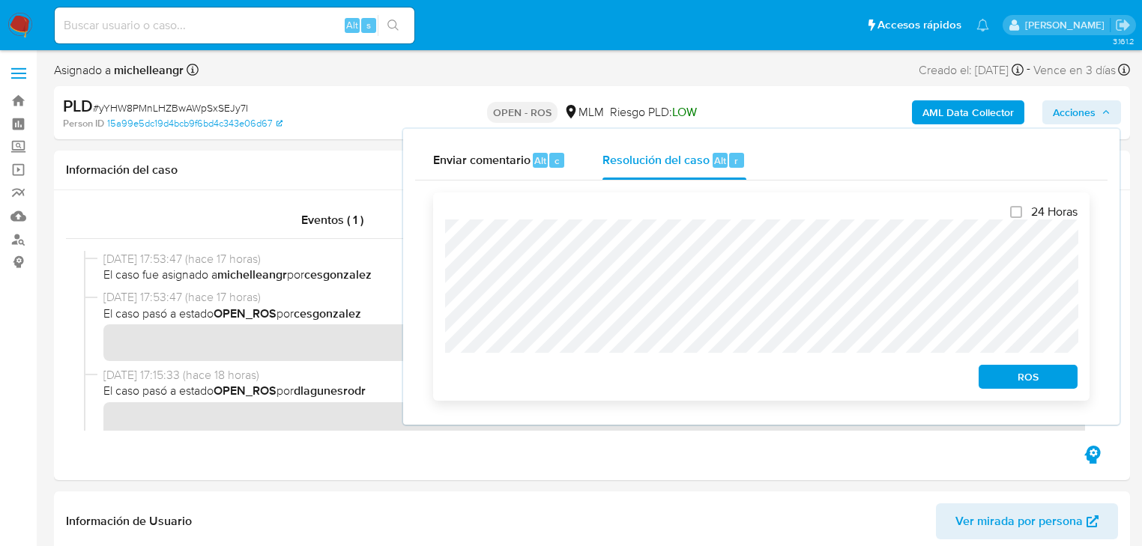
click at [1020, 378] on span "ROS" at bounding box center [1028, 377] width 78 height 21
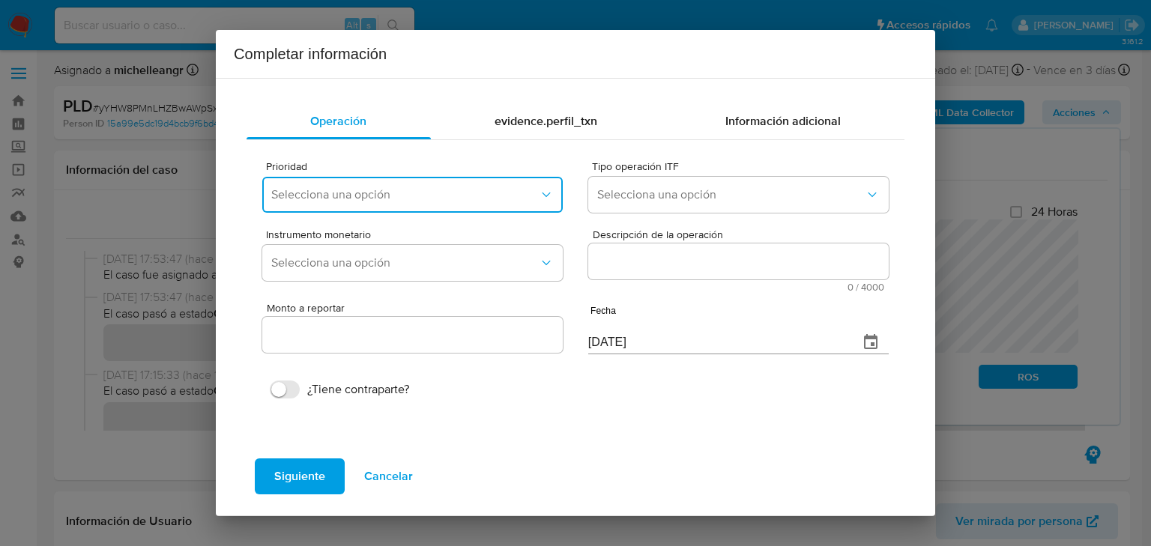
click at [387, 186] on button "Selecciona una opción" at bounding box center [412, 195] width 301 height 36
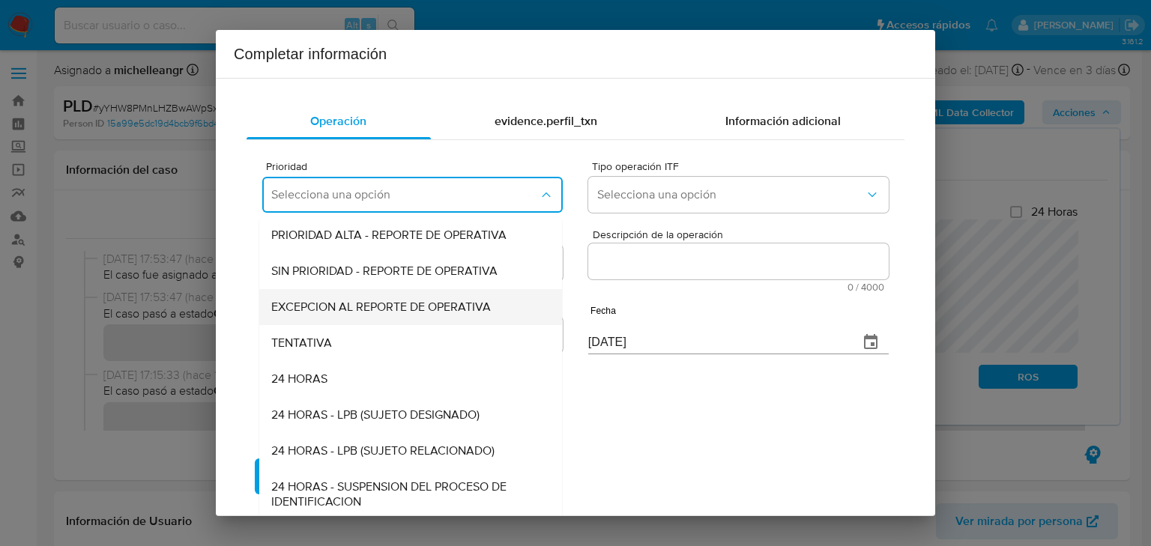
click at [396, 312] on span "EXCEPCION AL REPORTE DE OPERATIVA" at bounding box center [381, 307] width 220 height 15
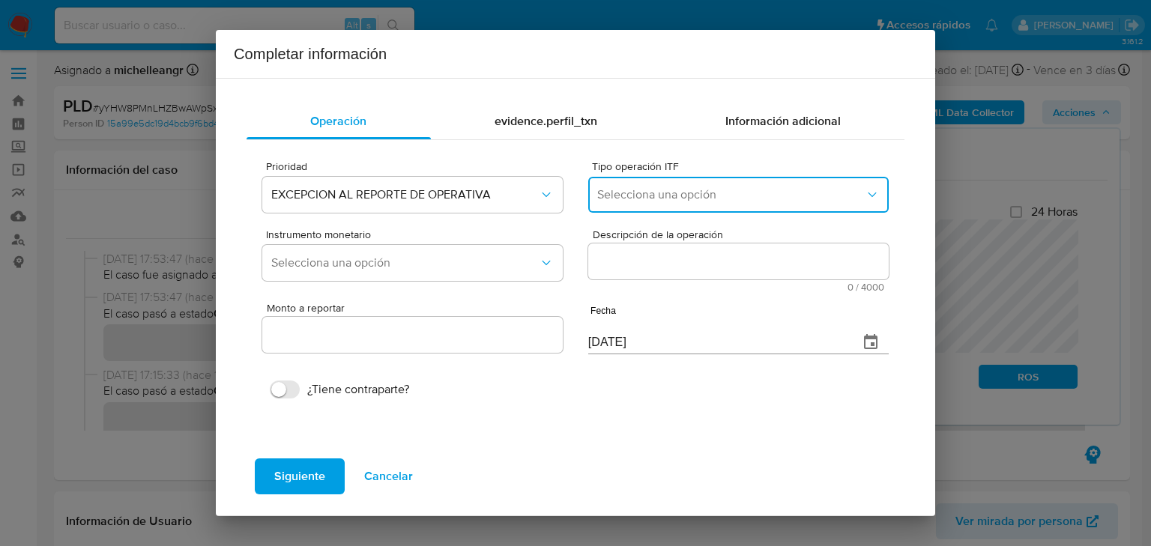
click at [714, 197] on span "Selecciona una opción" at bounding box center [731, 194] width 268 height 15
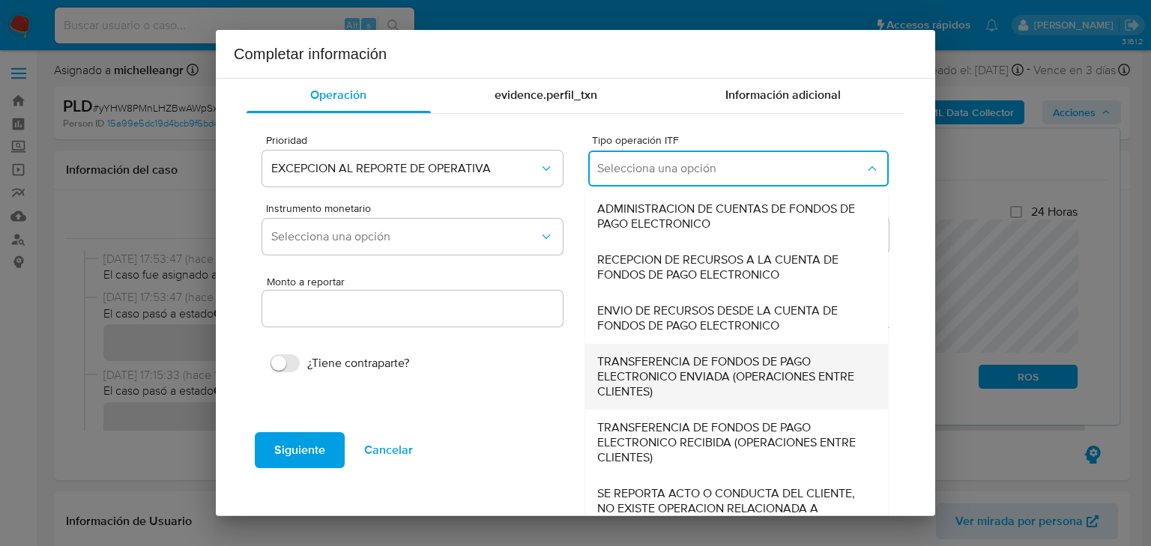
scroll to position [51, 0]
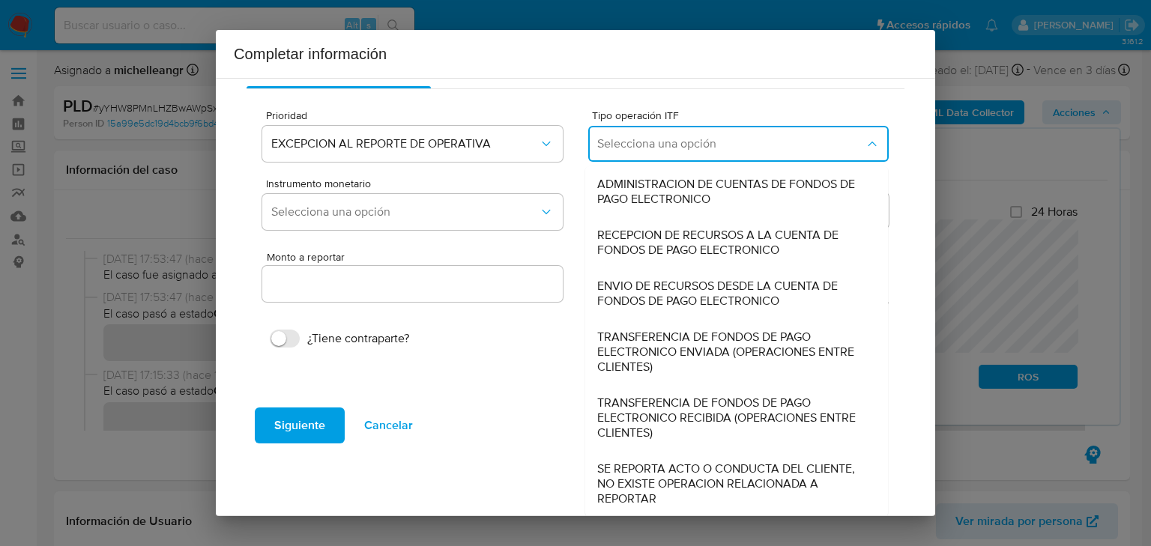
click at [658, 481] on span "SE REPORTA ACTO O CONDUCTA DEL CLIENTE, NO EXISTE OPERACION RELACIONADA A REPOR…" at bounding box center [732, 484] width 270 height 45
type input "0.00"
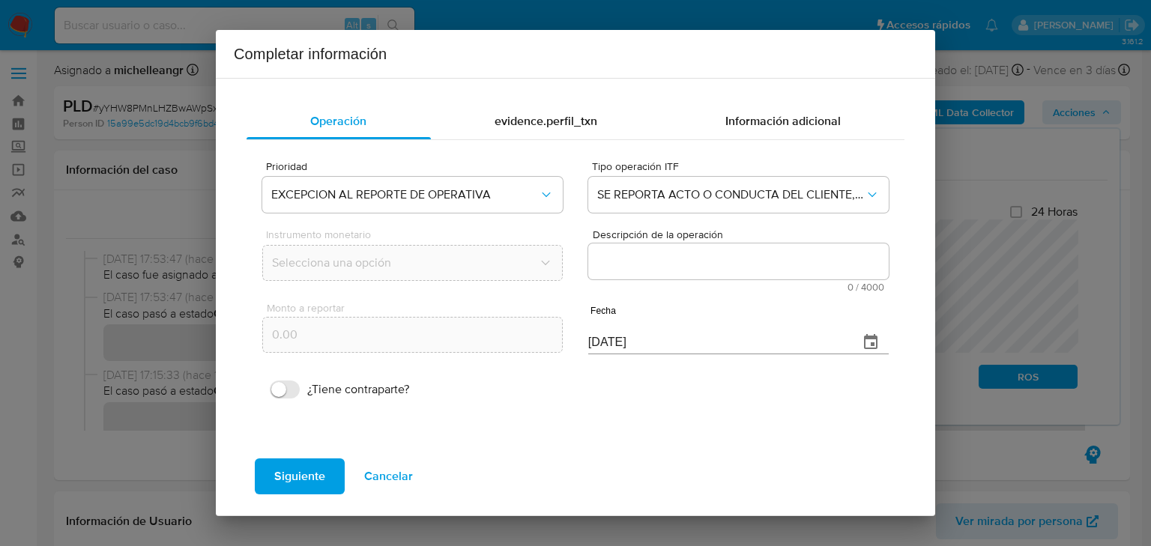
click at [671, 257] on textarea "Descripción de la operación" at bounding box center [738, 262] width 301 height 36
paste textarea "/CONOCIMIENTO DEL CLIENTE O USUARIO CLIENTE [PERSON_NAME] NUMERO DE CLIENTE 673…"
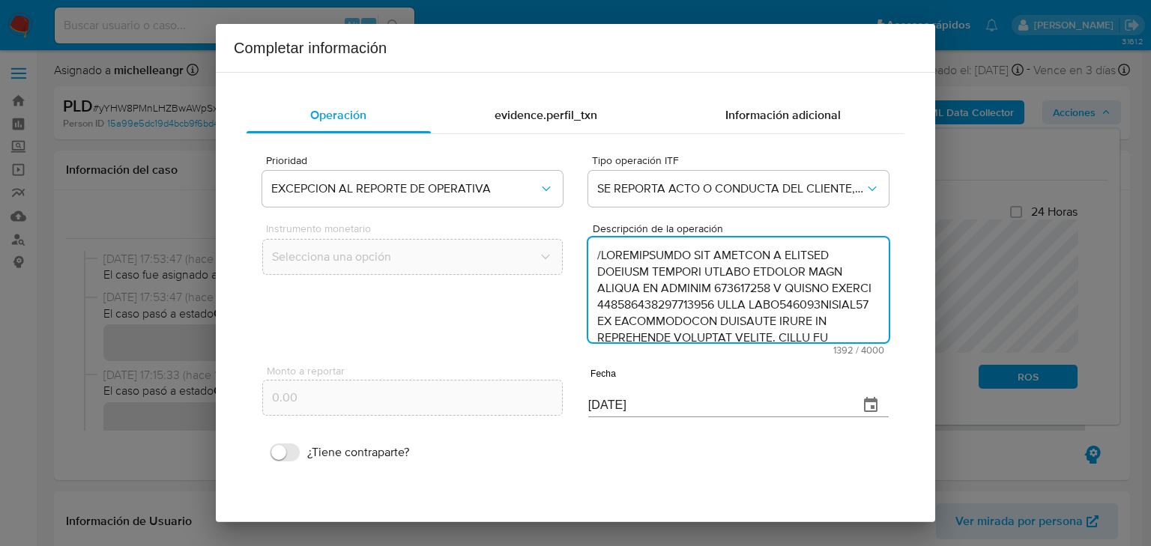
scroll to position [531, 0]
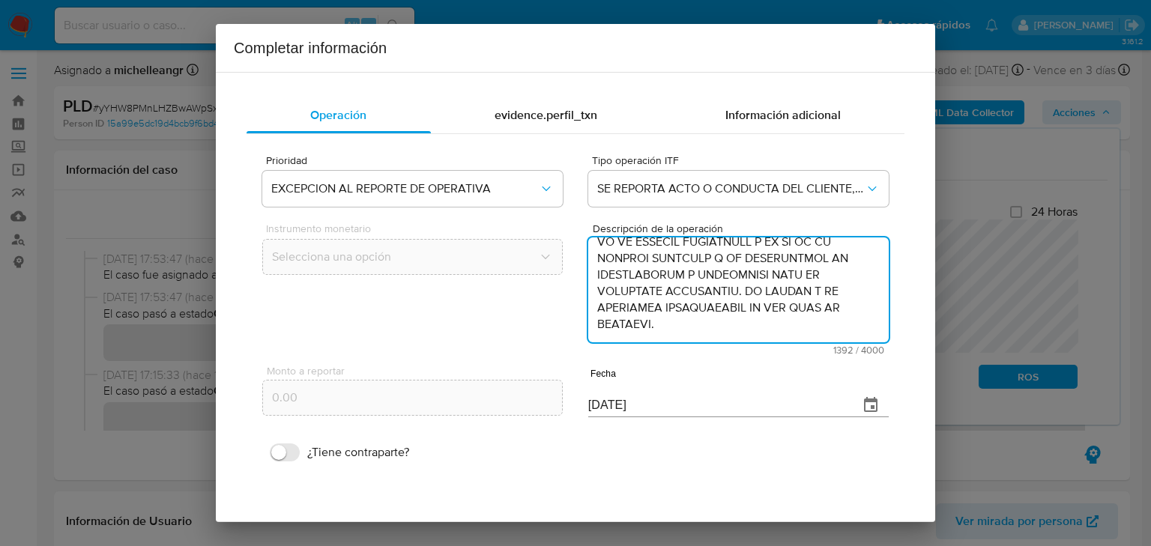
type textarea "/CONOCIMIENTO DEL CLIENTE O USUARIO CLIENTE [PERSON_NAME] NUMERO DE CLIENTE 673…"
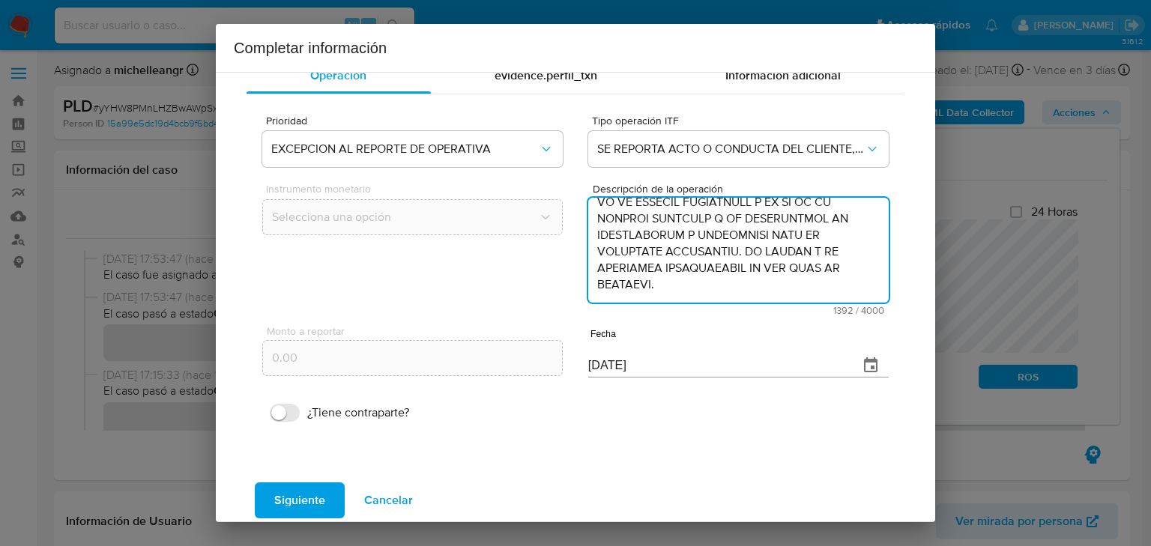
scroll to position [57, 0]
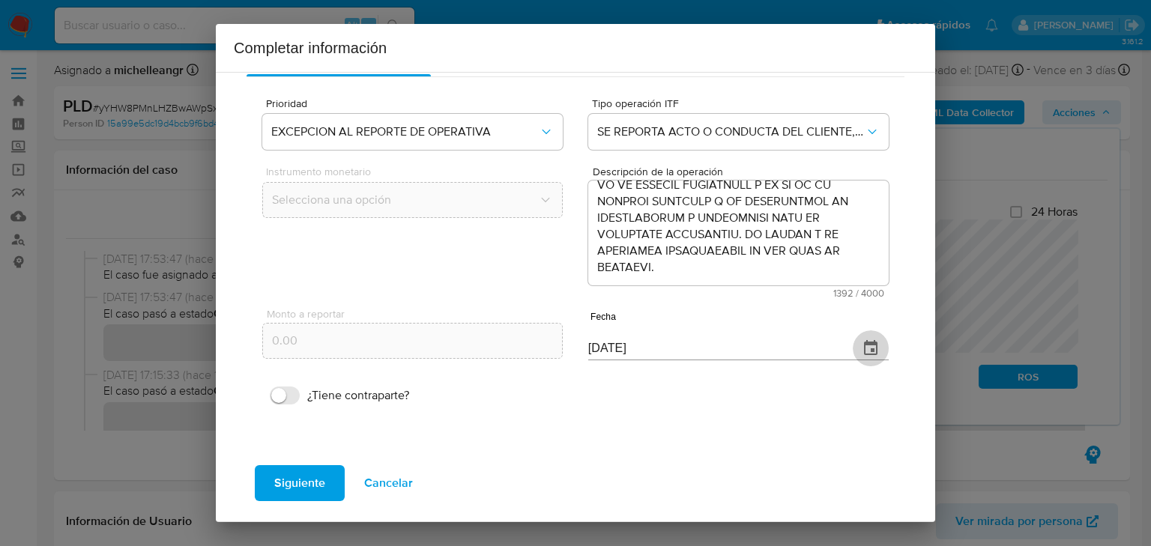
click at [853, 342] on button "button" at bounding box center [871, 349] width 36 height 36
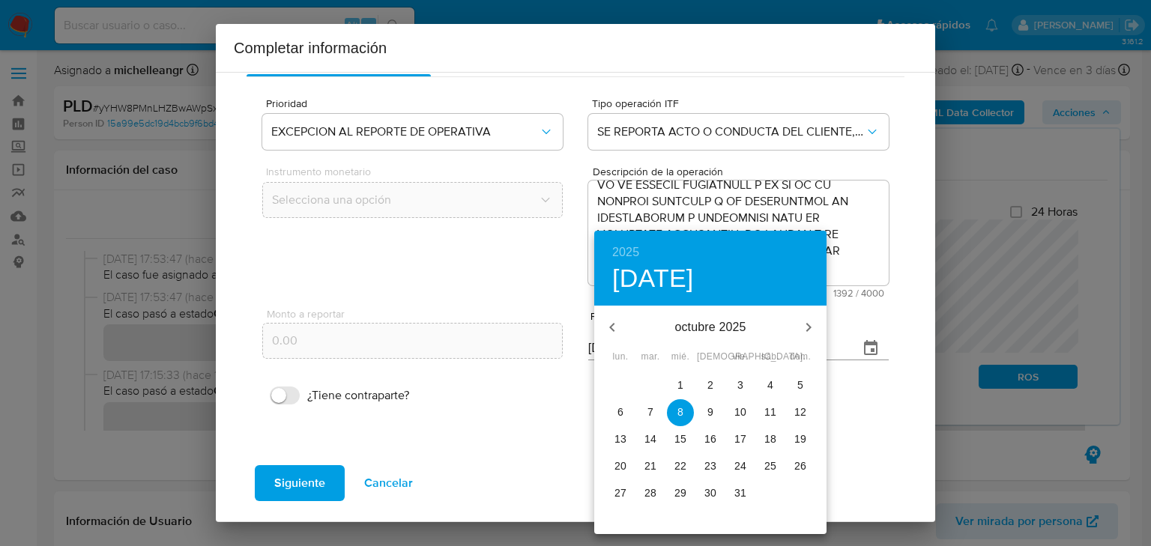
click at [613, 325] on icon "button" at bounding box center [611, 327] width 5 height 9
click at [612, 325] on icon "button" at bounding box center [611, 327] width 5 height 9
drag, startPoint x: 624, startPoint y: 496, endPoint x: 624, endPoint y: 482, distance: 14.2
click at [624, 496] on p "28" at bounding box center [621, 493] width 12 height 15
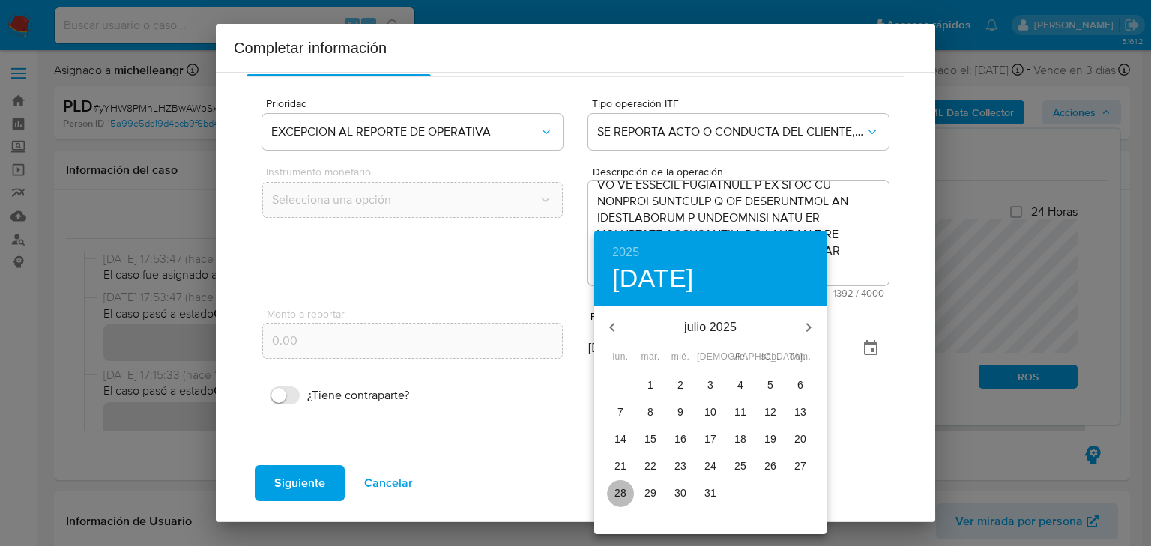
type input "28/07/2025"
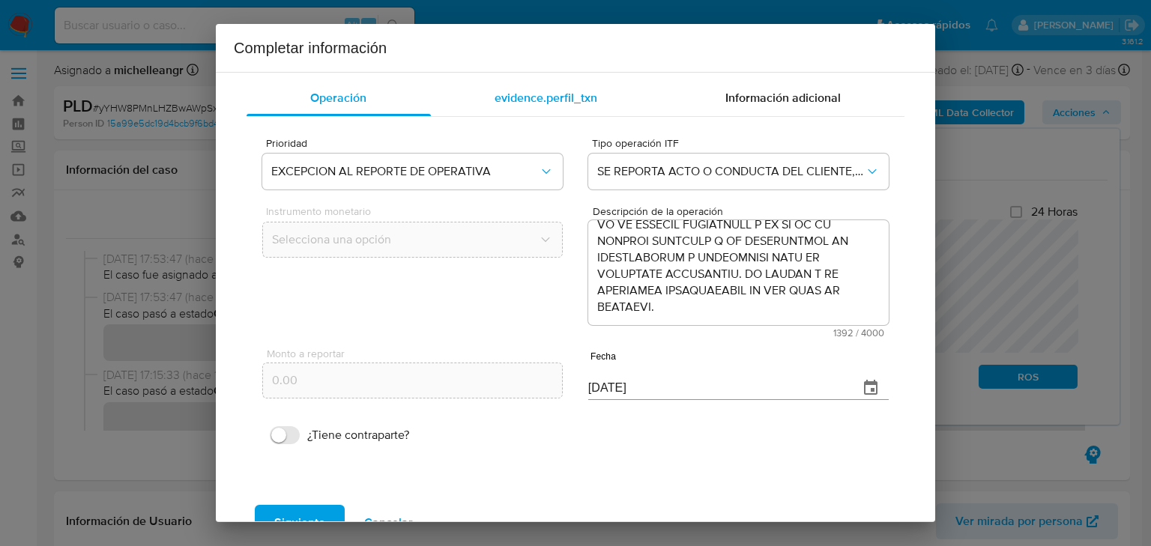
scroll to position [0, 0]
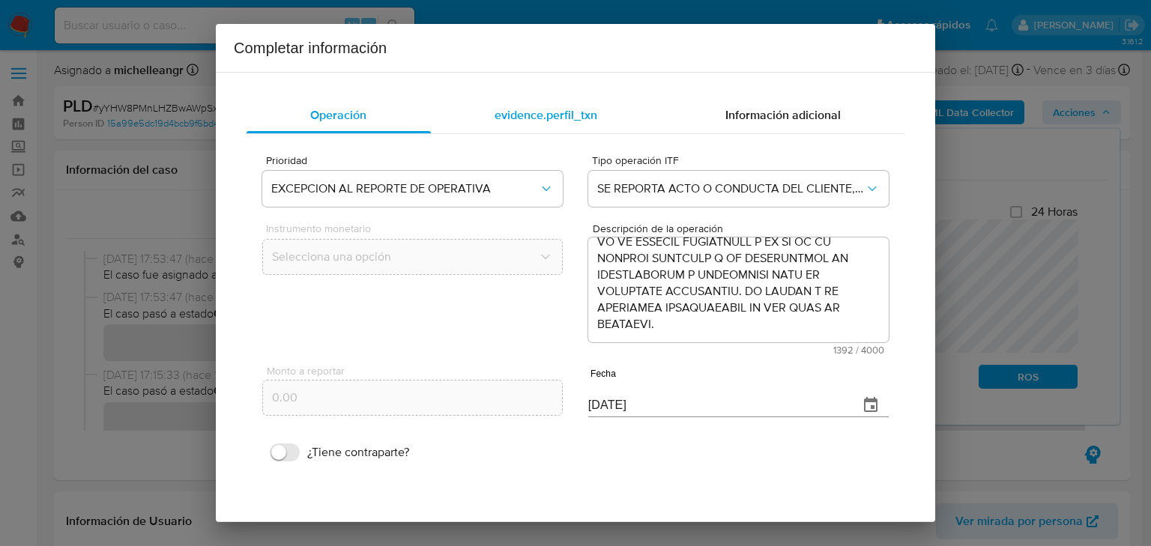
click at [533, 127] on div "evidence.perfil_txn" at bounding box center [546, 115] width 231 height 36
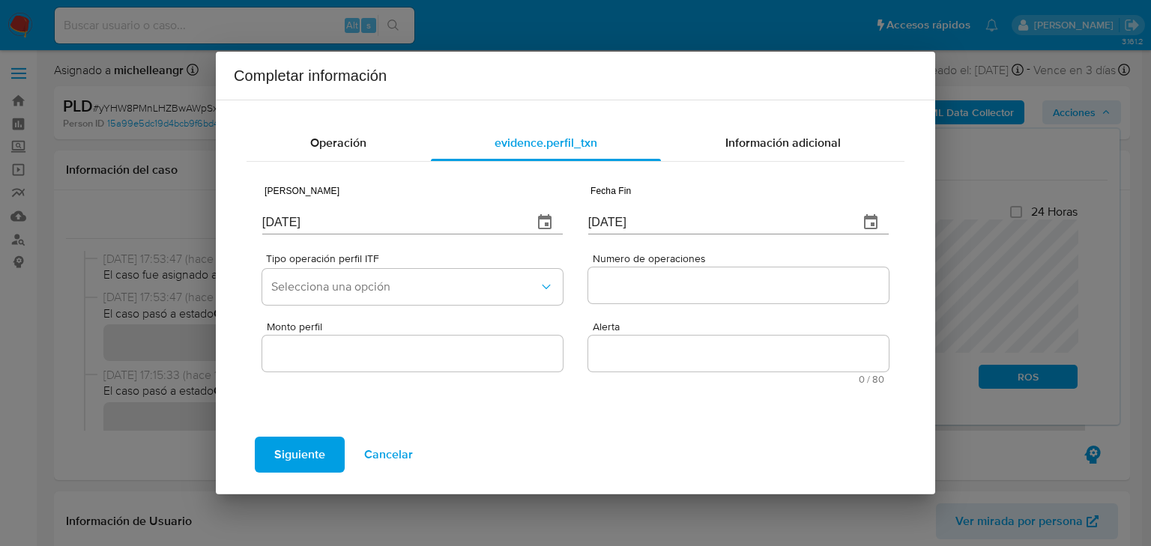
click at [558, 220] on button "button" at bounding box center [545, 223] width 36 height 36
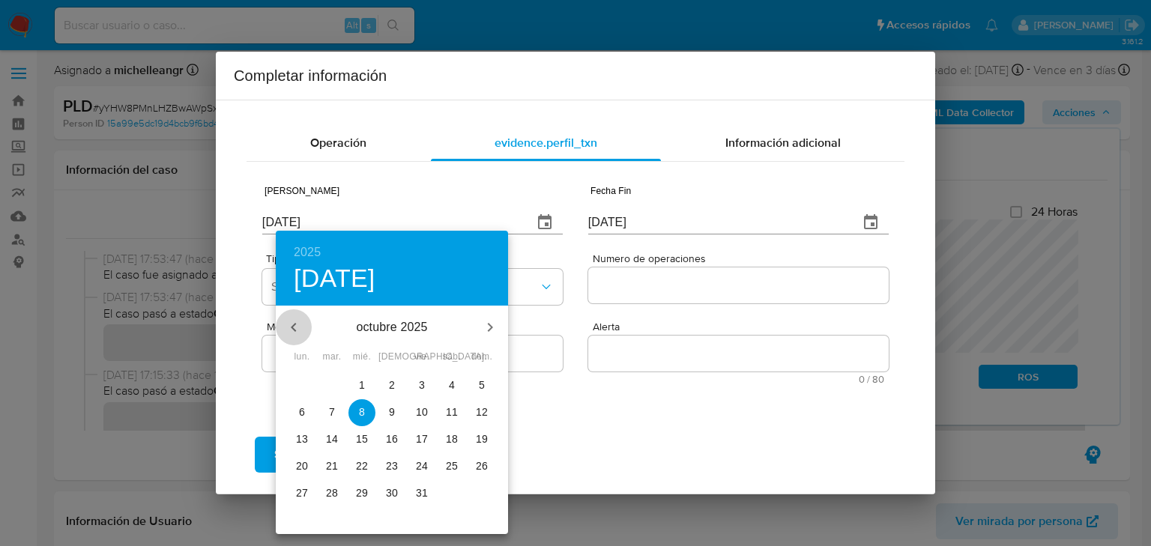
click at [300, 322] on icon "button" at bounding box center [294, 328] width 18 height 18
click at [304, 324] on button "button" at bounding box center [294, 328] width 36 height 36
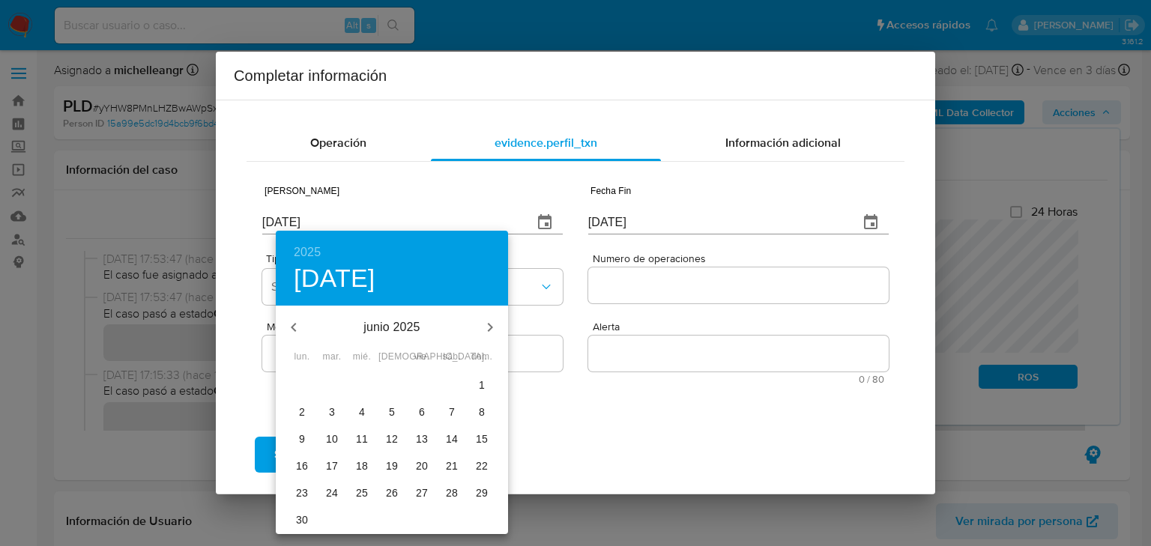
click at [304, 324] on button "button" at bounding box center [294, 328] width 36 height 36
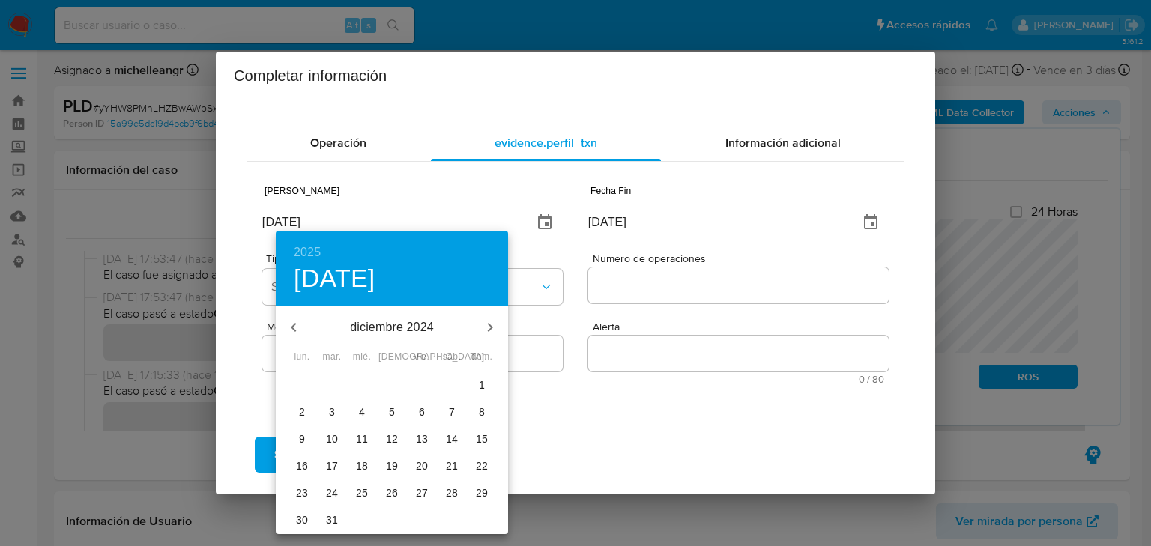
click at [492, 330] on icon "button" at bounding box center [490, 328] width 18 height 18
click at [455, 438] on p "18" at bounding box center [452, 439] width 12 height 15
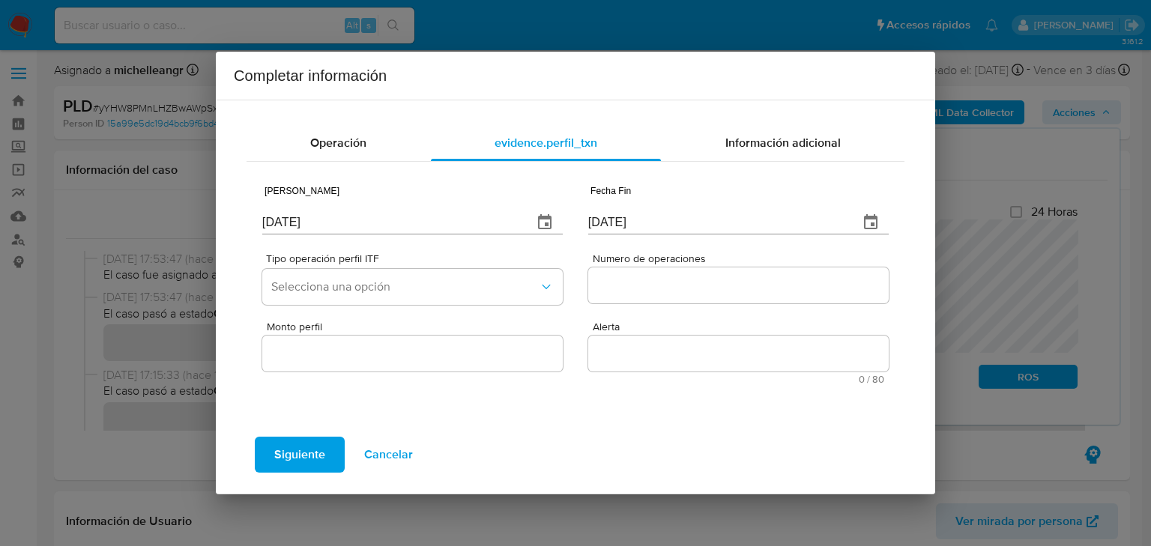
type input "18/01/2025"
click at [346, 144] on span "Operación" at bounding box center [338, 142] width 56 height 17
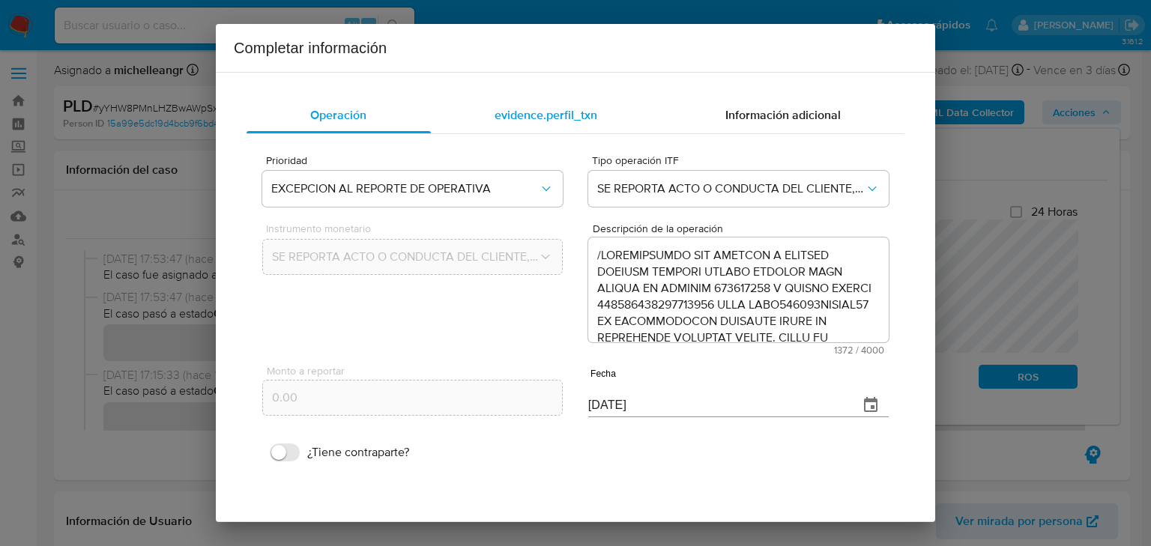
click at [554, 121] on span "evidence.perfil_txn" at bounding box center [546, 114] width 103 height 17
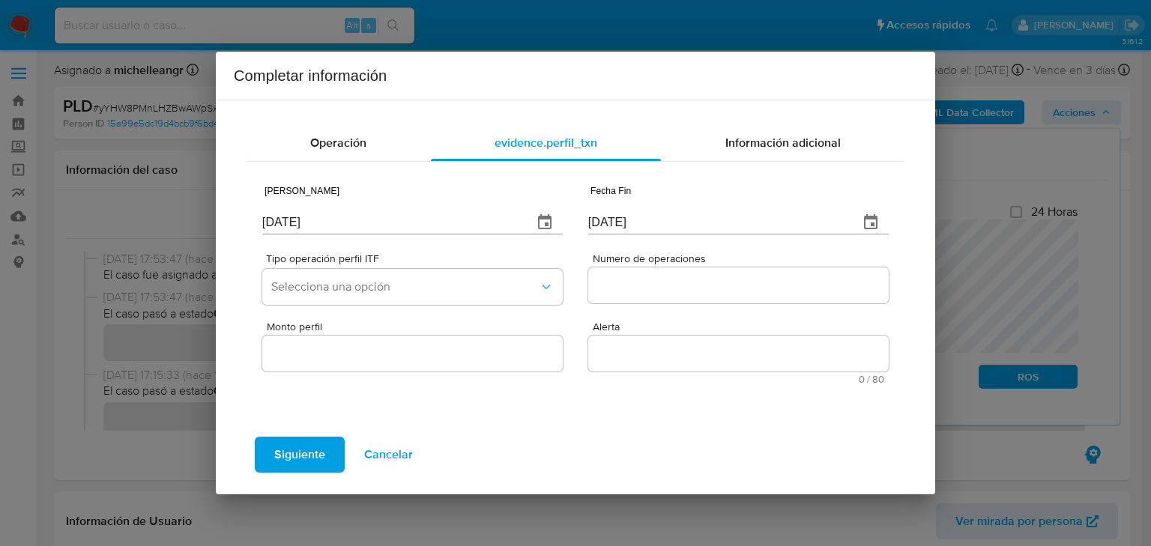
click at [862, 218] on icon "button" at bounding box center [871, 223] width 18 height 18
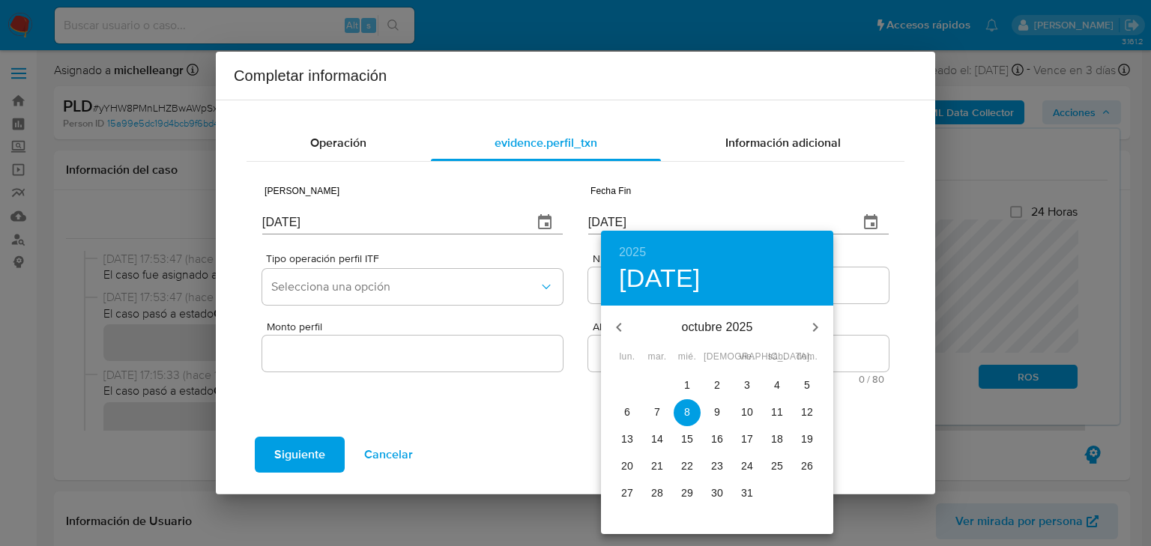
click at [617, 330] on icon "button" at bounding box center [619, 328] width 18 height 18
click at [615, 330] on icon "button" at bounding box center [619, 328] width 18 height 18
click at [625, 491] on p "28" at bounding box center [627, 493] width 12 height 15
type input "28/07/2025"
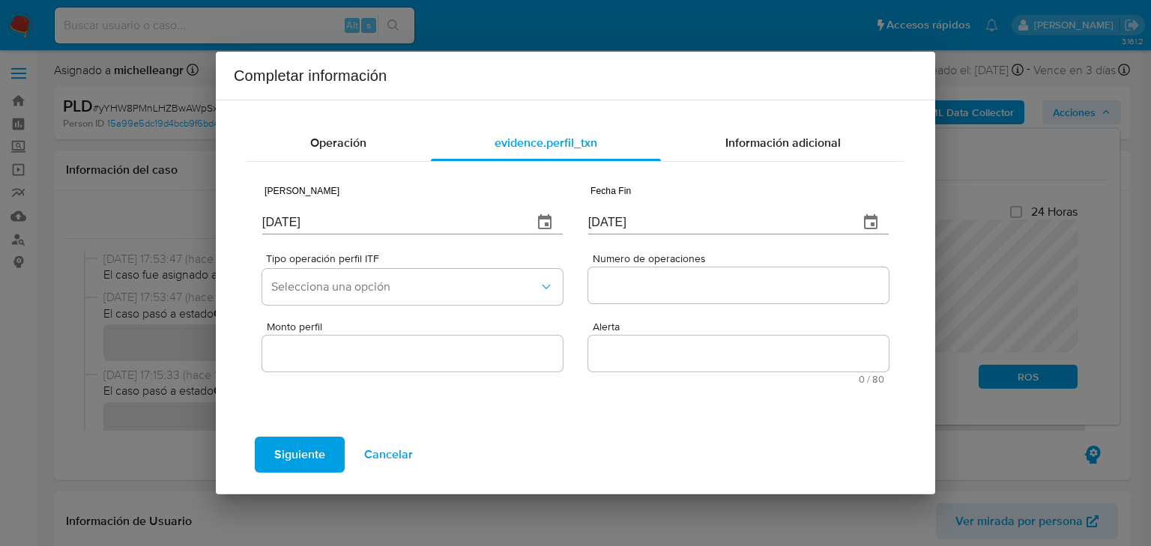
click at [435, 244] on div "Tipo operación perfil ITF Selecciona una opción Numero de operaciones" at bounding box center [575, 277] width 627 height 68
click at [405, 280] on span "Selecciona una opción" at bounding box center [405, 287] width 268 height 15
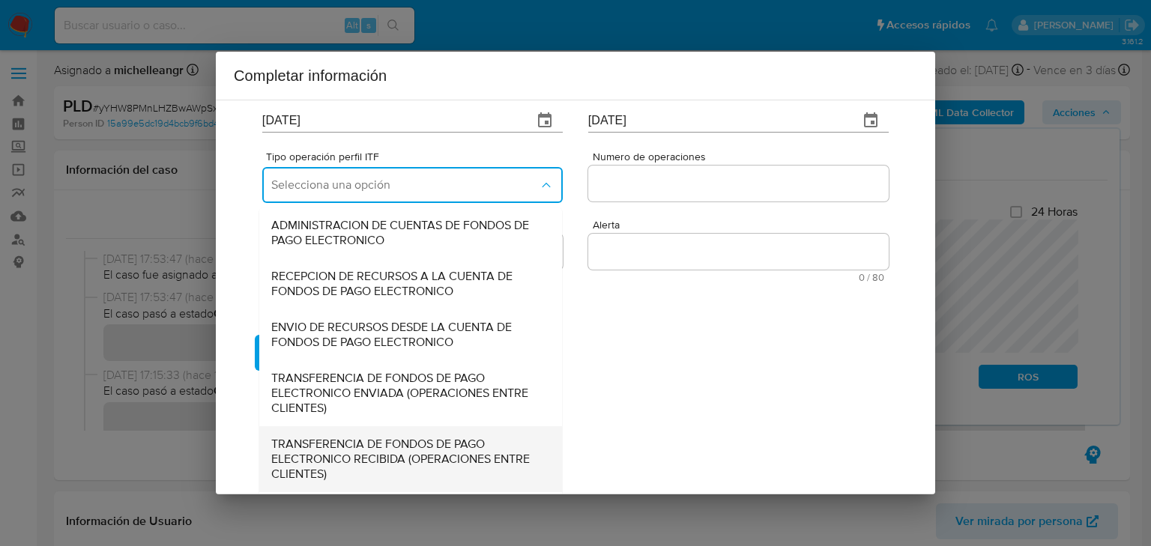
scroll to position [166, 0]
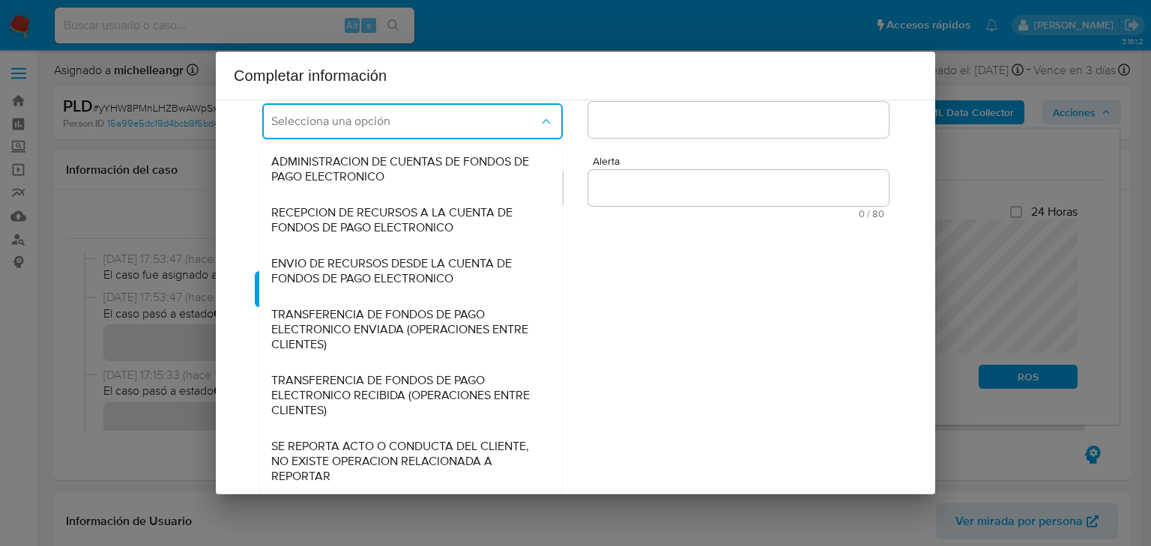
drag, startPoint x: 358, startPoint y: 456, endPoint x: 648, endPoint y: 278, distance: 340.1
click at [360, 454] on span "SE REPORTA ACTO O CONDUCTA DEL CLIENTE, NO EXISTE OPERACION RELACIONADA A REPOR…" at bounding box center [406, 461] width 270 height 45
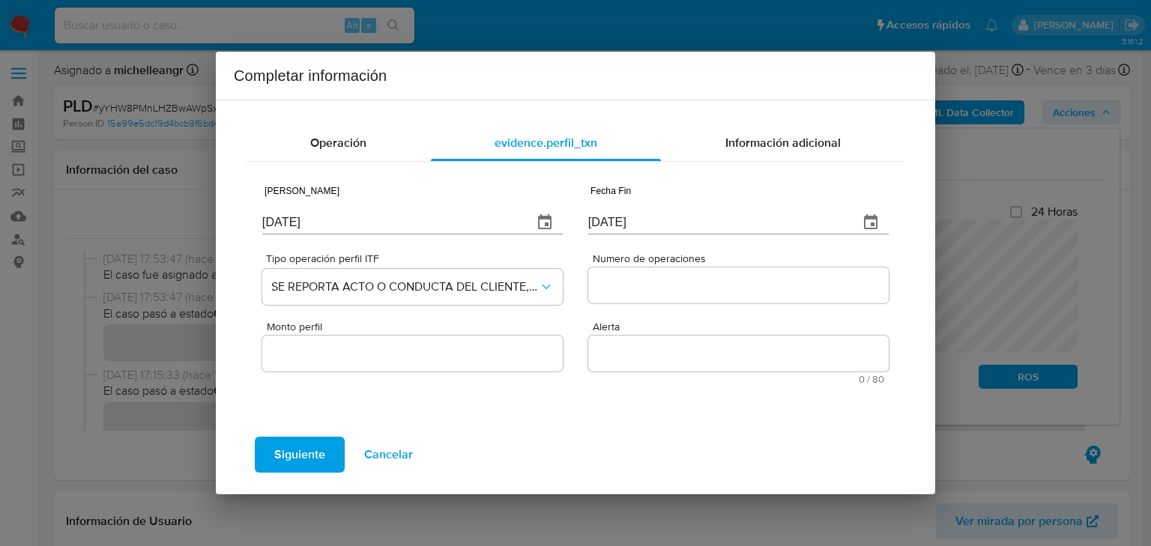
click at [676, 273] on div at bounding box center [738, 286] width 301 height 36
click at [672, 276] on input "Numero de operaciones" at bounding box center [738, 285] width 301 height 19
type input "0"
click at [488, 341] on div at bounding box center [412, 354] width 301 height 36
click at [452, 357] on input "Monto perfil" at bounding box center [412, 353] width 301 height 19
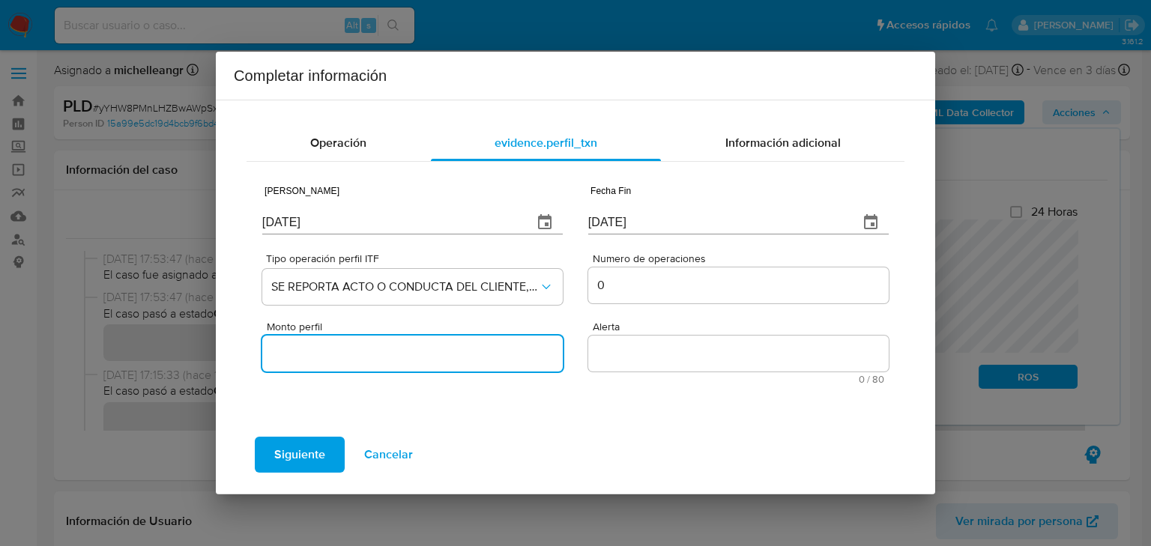
type input "0.00"
click at [665, 364] on textarea "Alerta" at bounding box center [738, 354] width 301 height 36
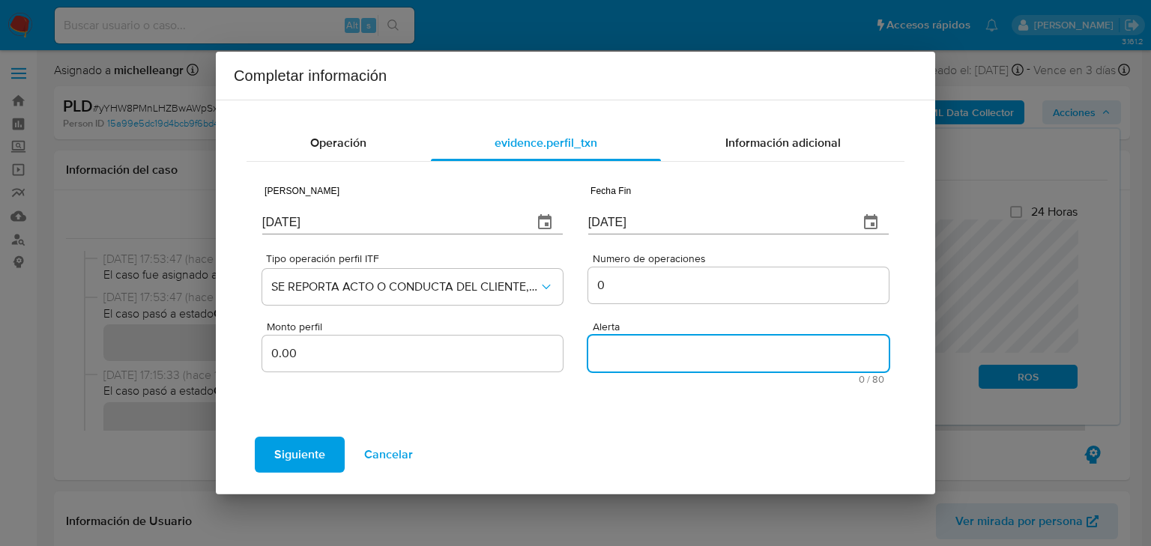
paste textarea "REMESASMLM"
type textarea "REMESASMLM"
click at [753, 138] on span "Información adicional" at bounding box center [783, 142] width 115 height 17
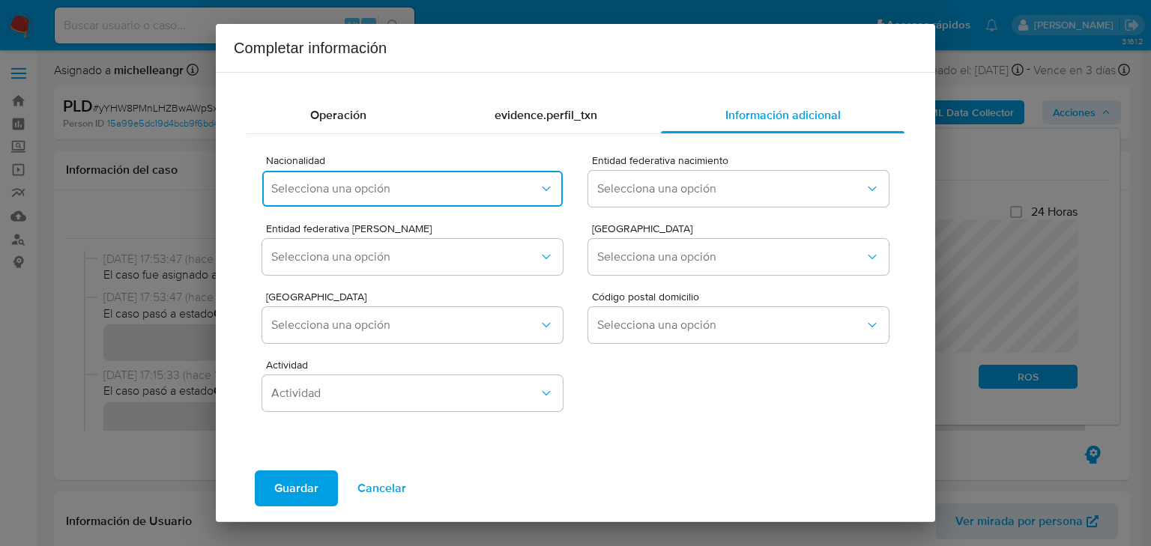
click at [415, 187] on span "Selecciona una opción" at bounding box center [405, 188] width 268 height 15
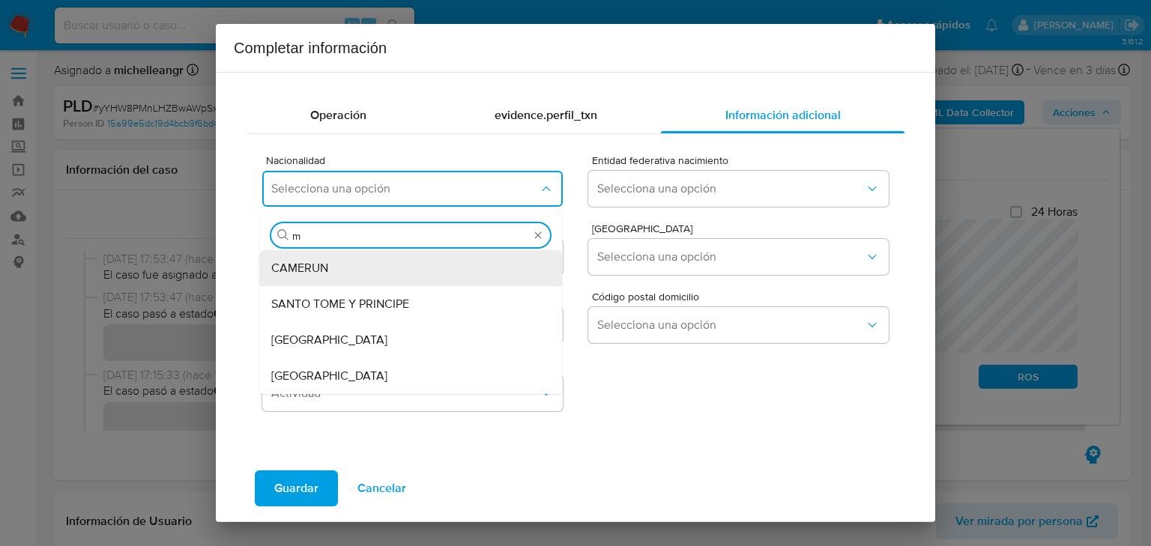
type input "me"
drag, startPoint x: 312, startPoint y: 381, endPoint x: 706, endPoint y: 232, distance: 421.5
click at [312, 379] on span "[GEOGRAPHIC_DATA]" at bounding box center [329, 376] width 116 height 15
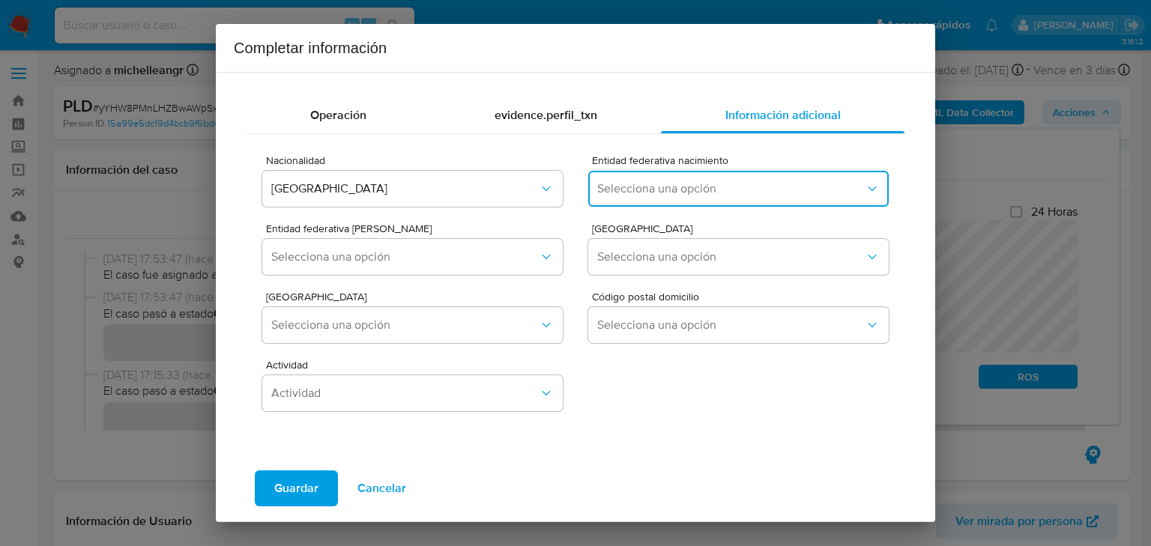
click at [643, 187] on span "Selecciona una opción" at bounding box center [731, 188] width 268 height 15
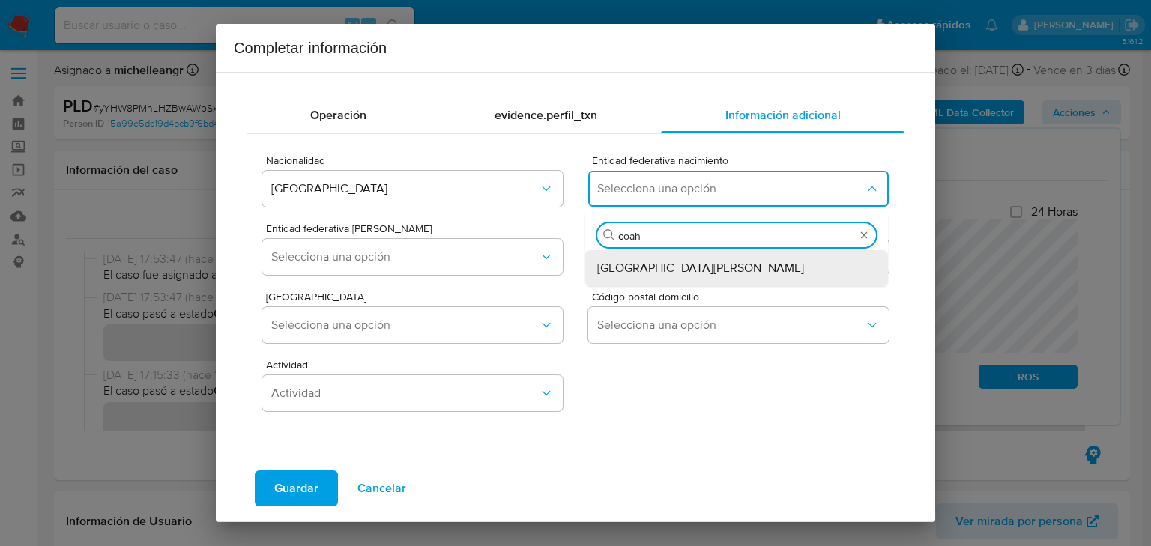
type input "coahu"
click at [654, 269] on span "[GEOGRAPHIC_DATA][PERSON_NAME]" at bounding box center [700, 268] width 207 height 15
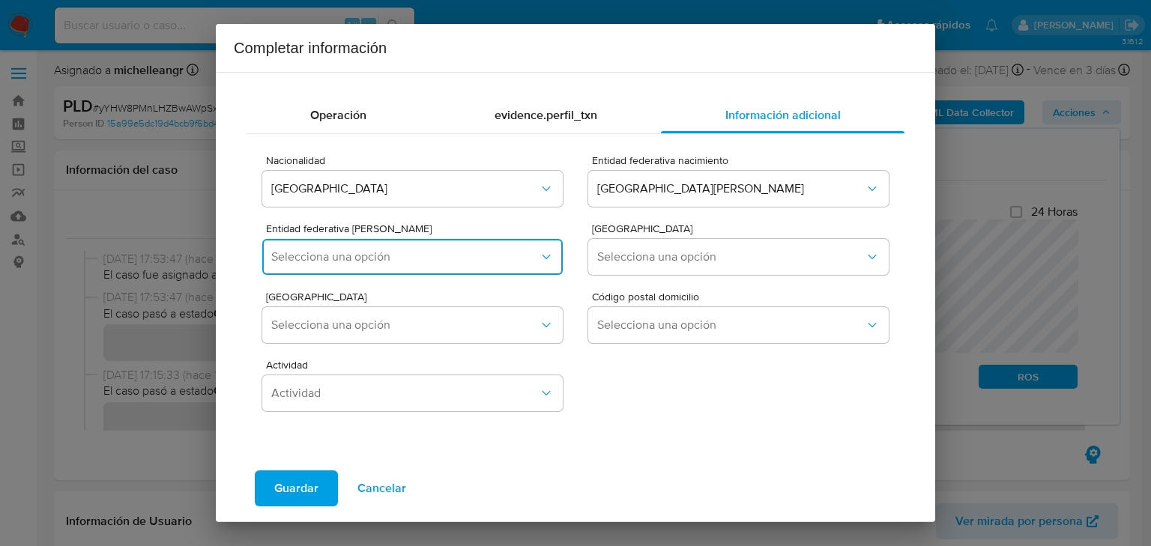
click at [393, 257] on span "Selecciona una opción" at bounding box center [405, 257] width 268 height 15
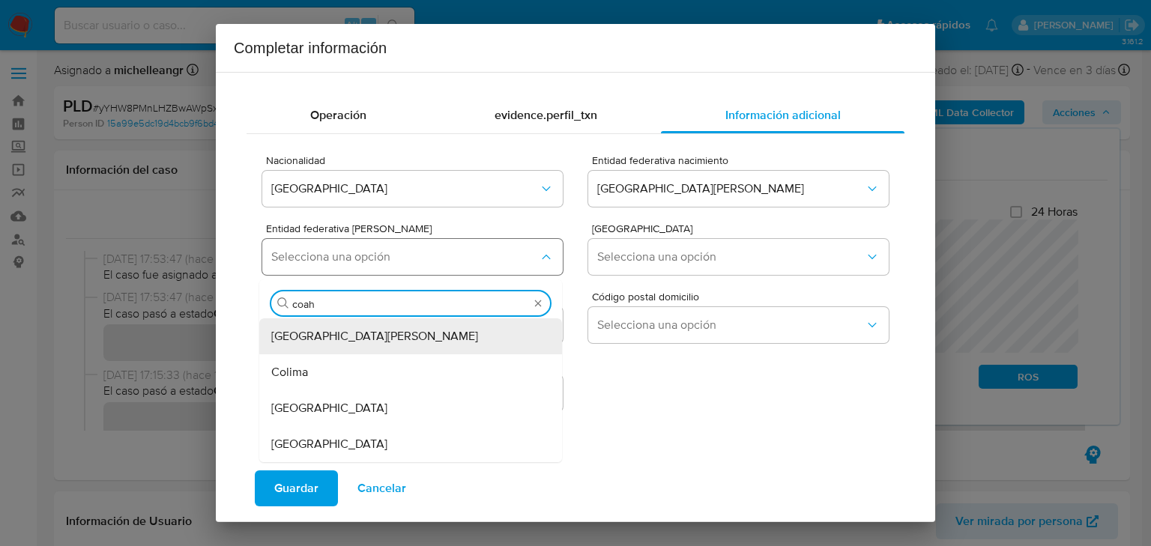
type input "coahu"
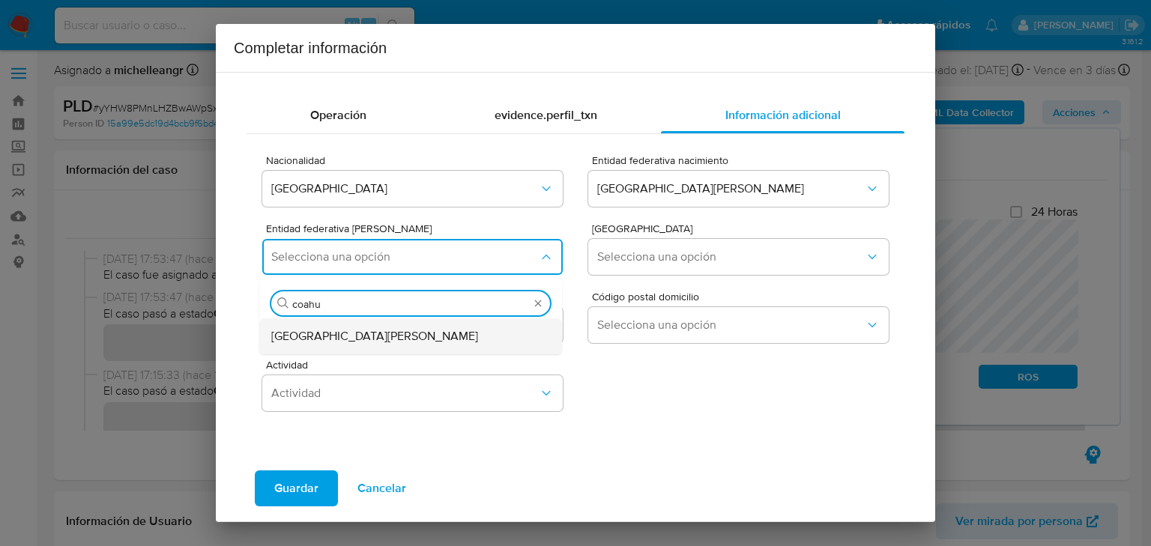
click at [393, 332] on div "[GEOGRAPHIC_DATA][PERSON_NAME]" at bounding box center [406, 337] width 270 height 36
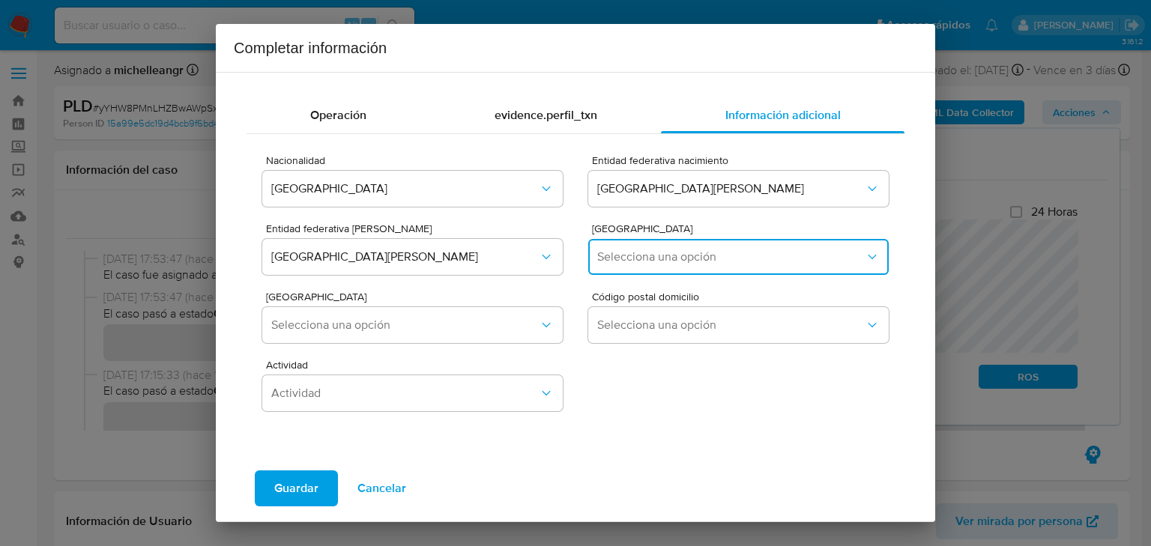
click at [708, 256] on span "Selecciona una opción" at bounding box center [731, 257] width 268 height 15
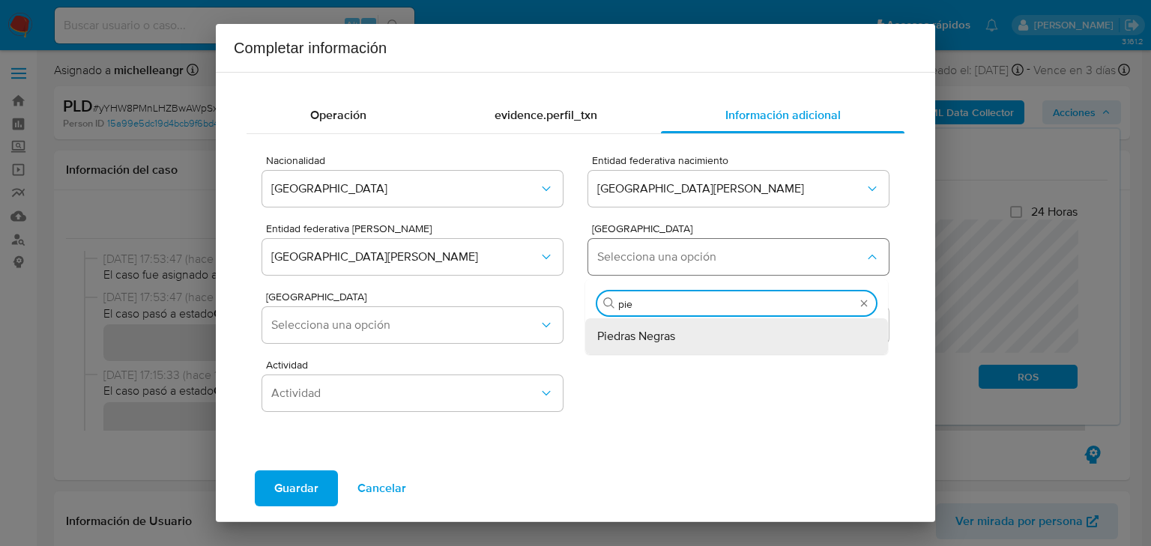
type input "pied"
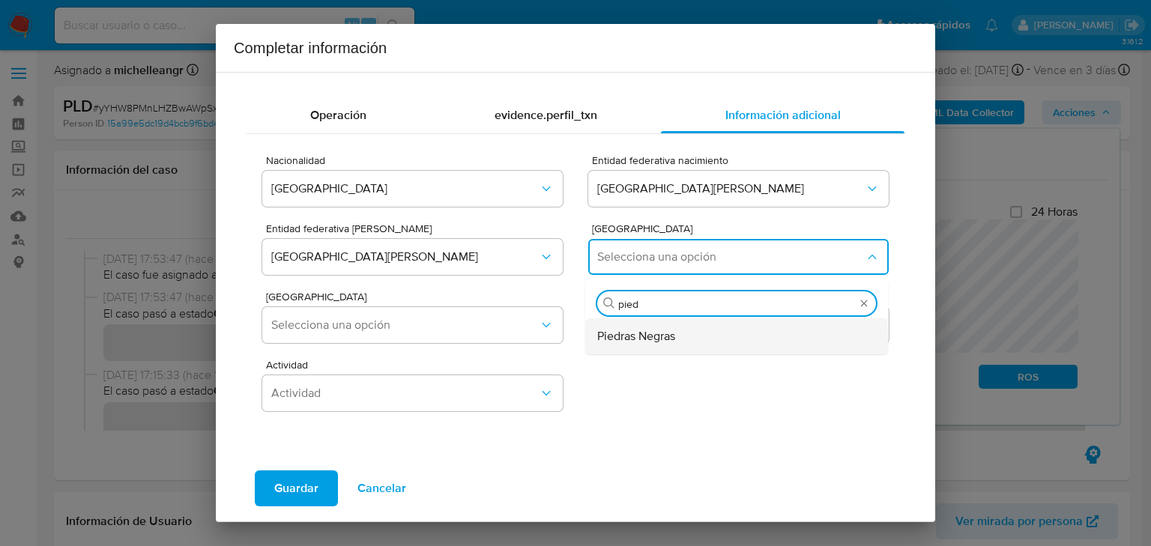
click at [667, 352] on div "Piedras Negras" at bounding box center [732, 337] width 270 height 36
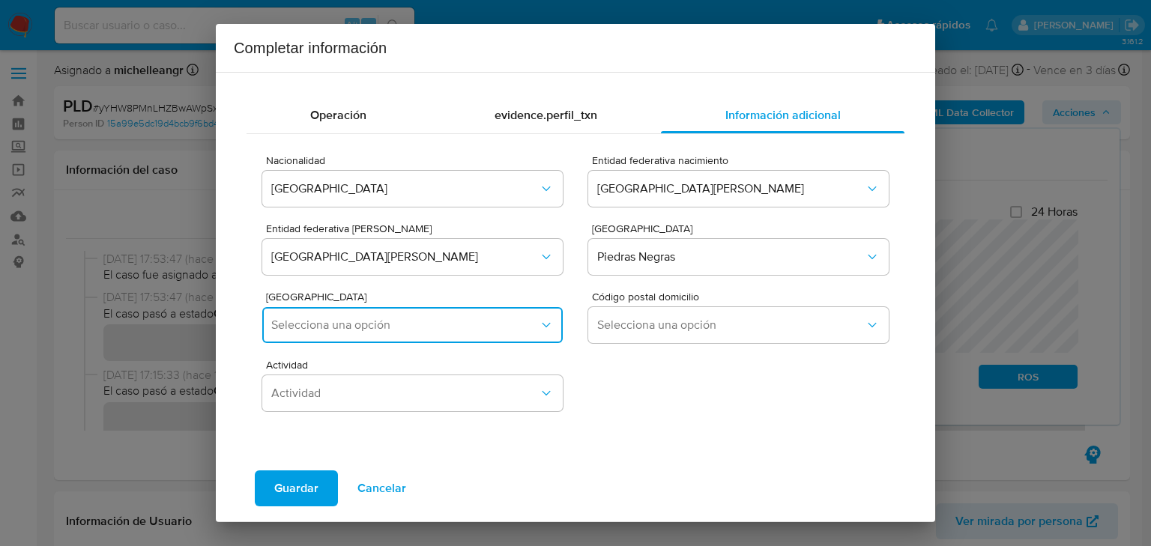
click at [403, 329] on span "Selecciona una opción" at bounding box center [405, 325] width 268 height 15
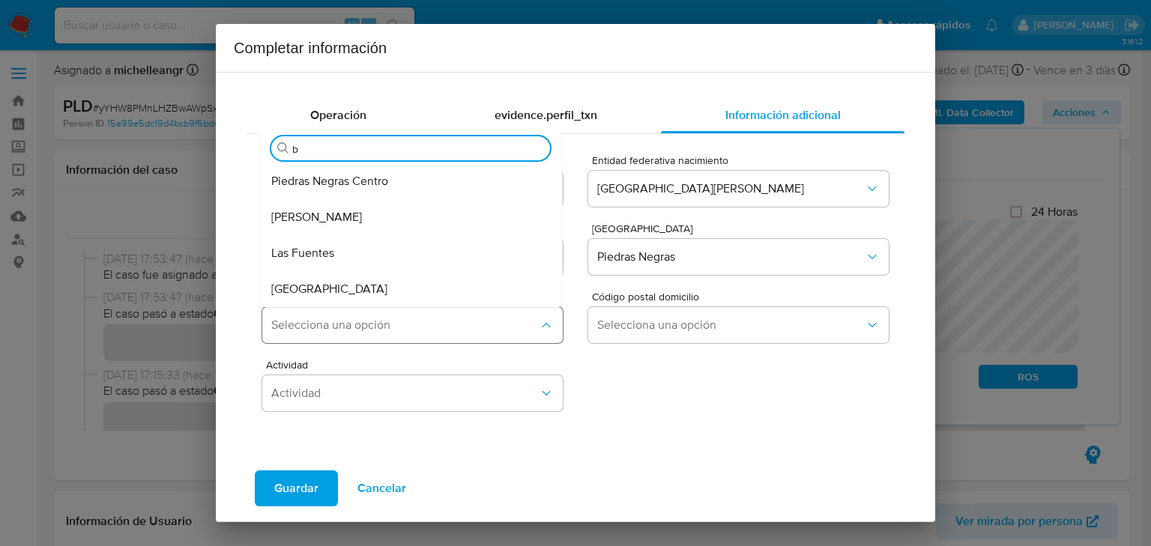
type input "bu"
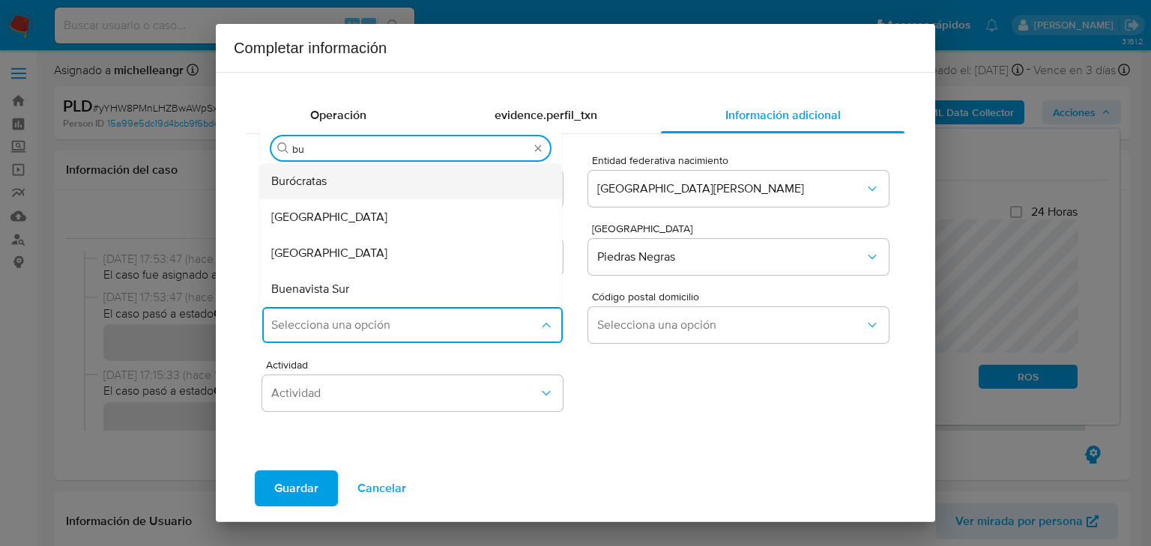
click at [386, 175] on div "Burócratas" at bounding box center [406, 181] width 270 height 36
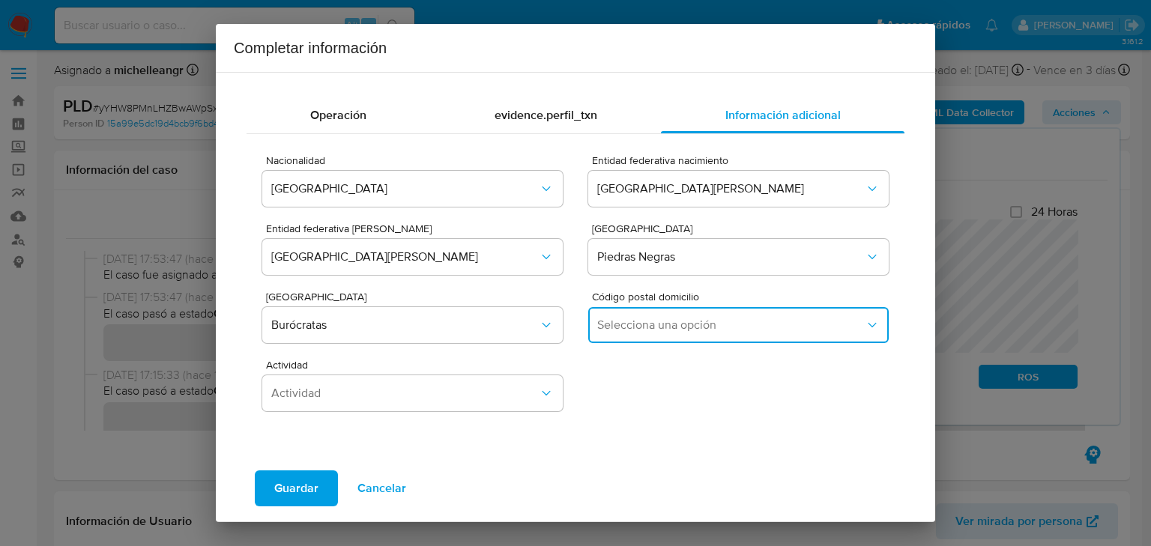
click at [621, 327] on span "Selecciona una opción" at bounding box center [731, 325] width 268 height 15
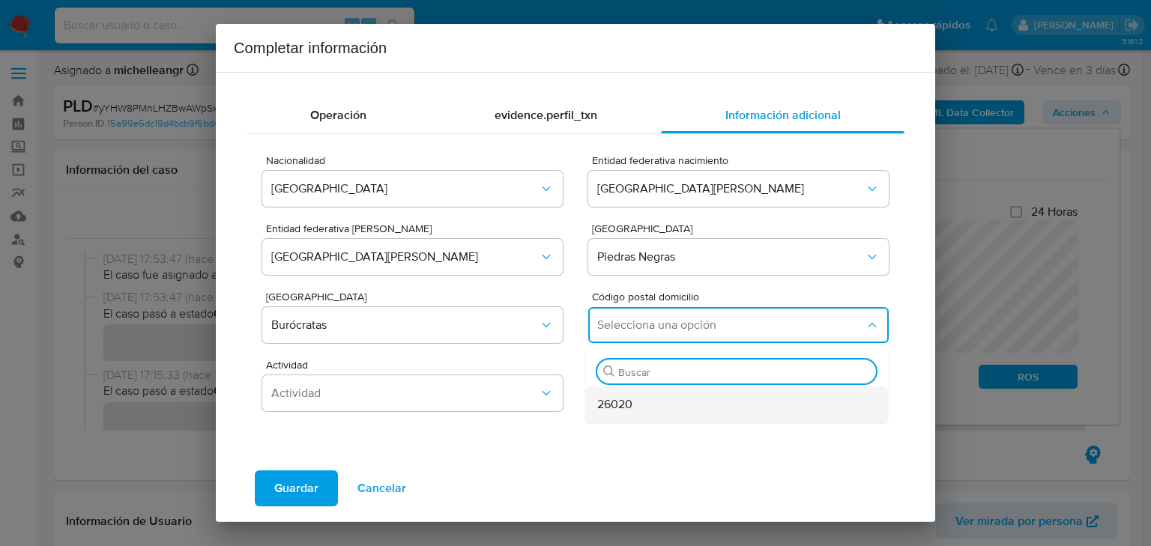
click at [618, 411] on span "26020" at bounding box center [614, 404] width 35 height 15
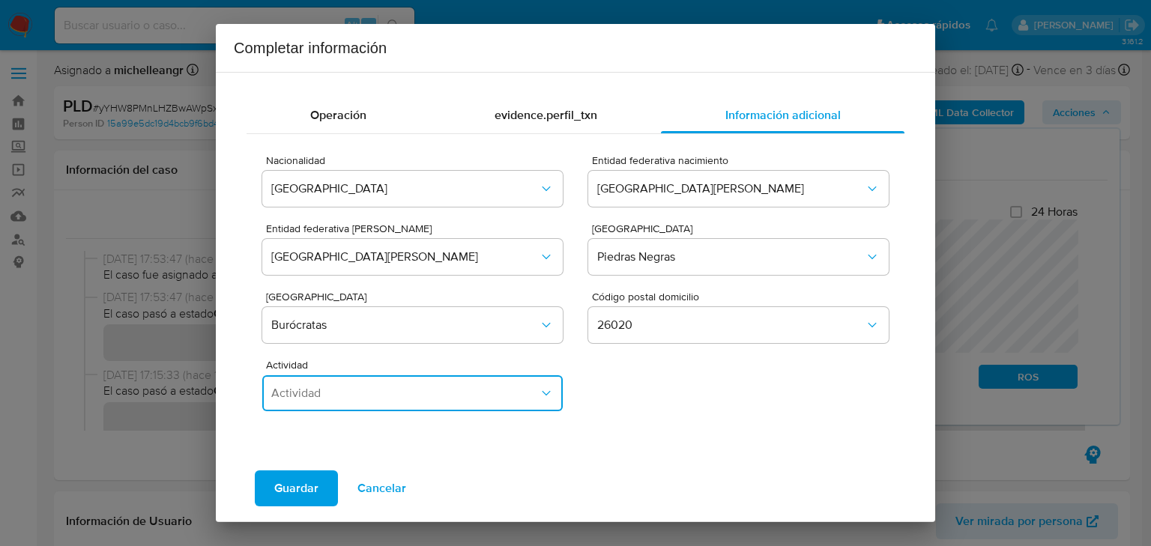
click at [449, 387] on span "Actividad" at bounding box center [405, 393] width 268 height 15
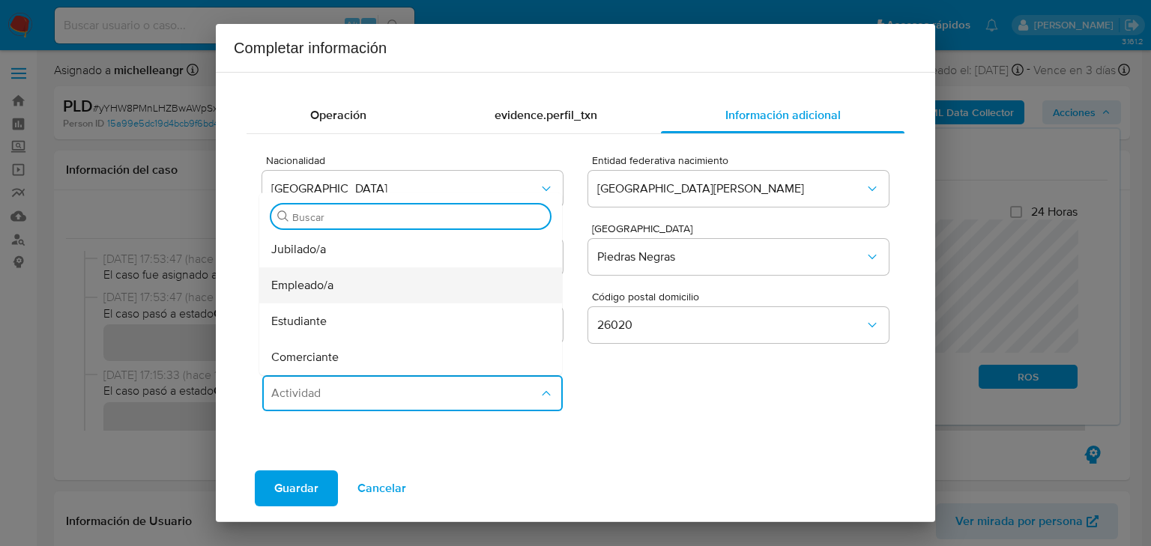
click at [337, 289] on div "Empleado/a" at bounding box center [406, 286] width 270 height 36
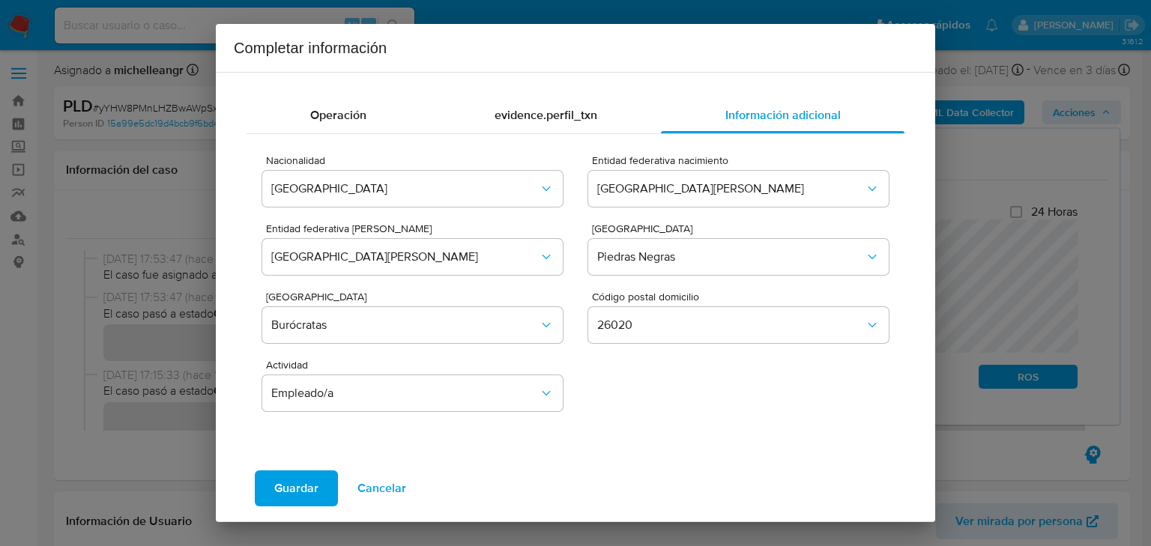
click at [305, 482] on span "Guardar" at bounding box center [296, 488] width 44 height 33
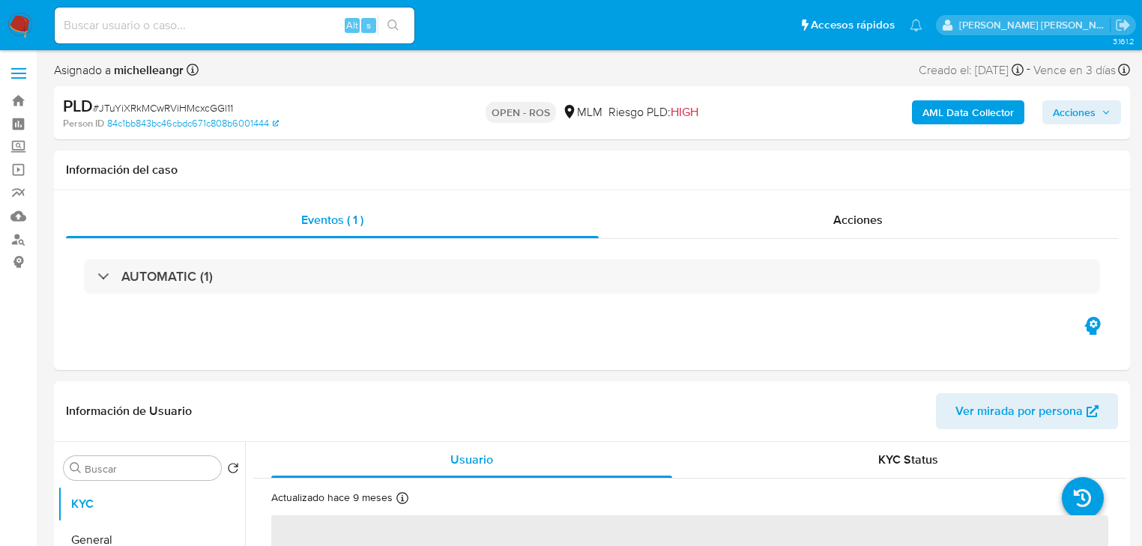
click at [145, 110] on span "# JTuYiXRkMCwRViHMcxcGGl11" at bounding box center [163, 107] width 140 height 15
copy span "JTuYiXRkMCwRViHMcxcGGl11"
select select "10"
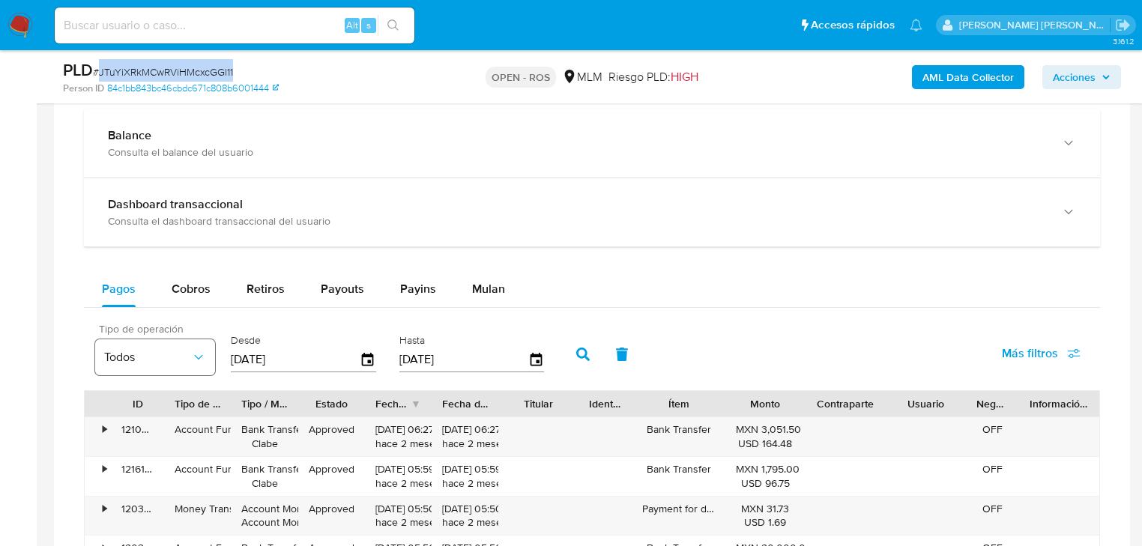
scroll to position [1139, 0]
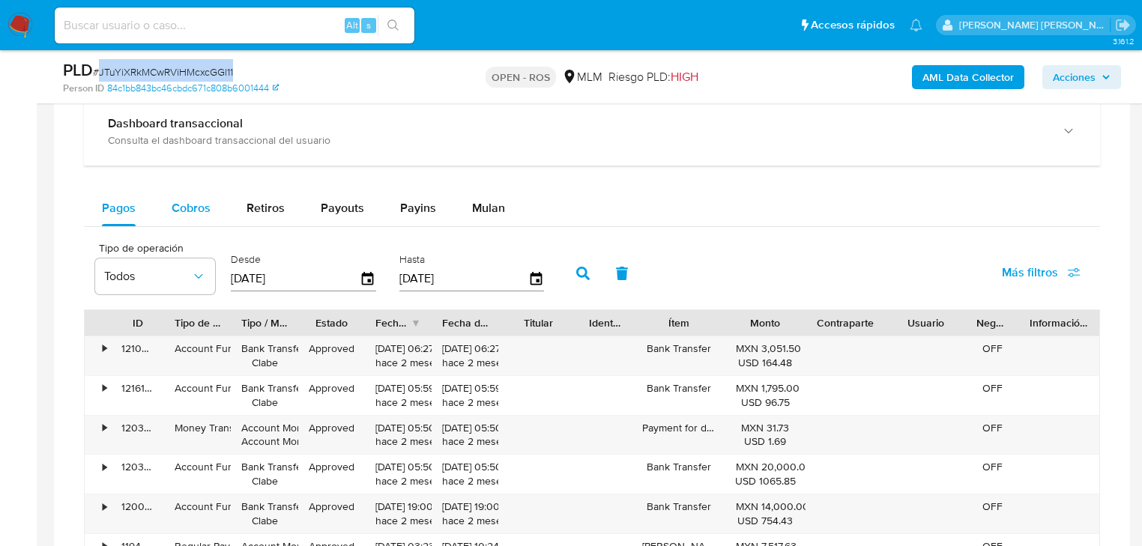
click at [188, 209] on span "Cobros" at bounding box center [191, 207] width 39 height 17
select select "10"
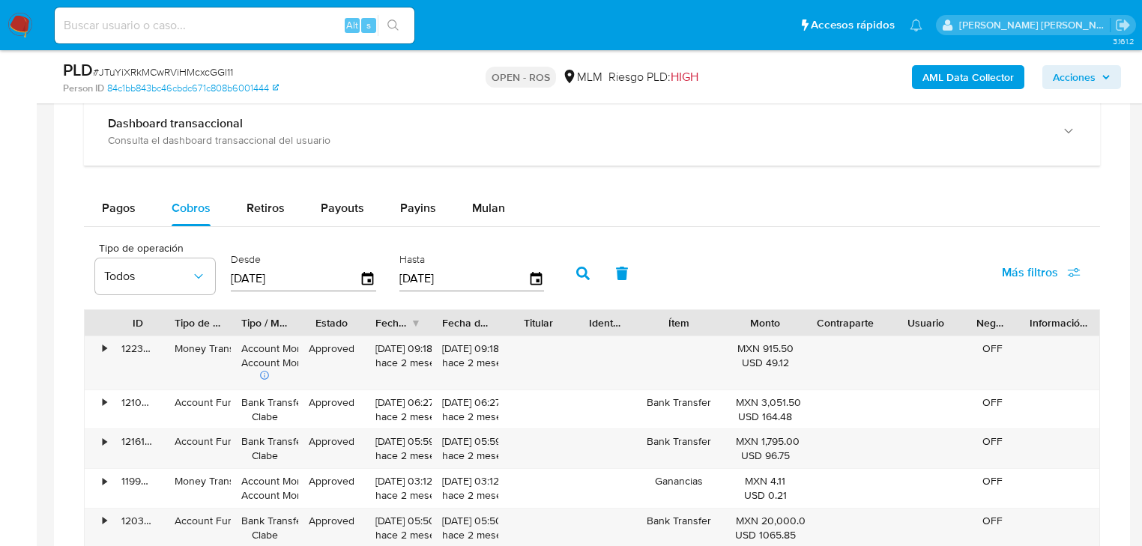
click at [525, 280] on input "[DATE]" at bounding box center [463, 279] width 129 height 24
click at [530, 279] on icon "button" at bounding box center [536, 278] width 12 height 13
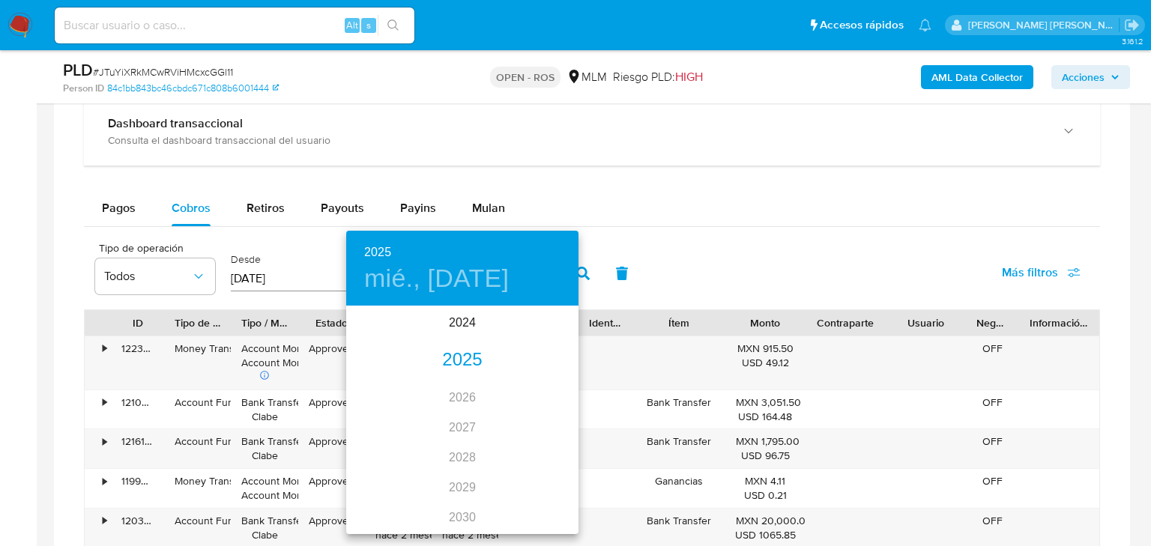
click at [471, 363] on div "2025" at bounding box center [462, 361] width 232 height 30
click at [393, 447] on div "[DATE]." at bounding box center [384, 448] width 77 height 56
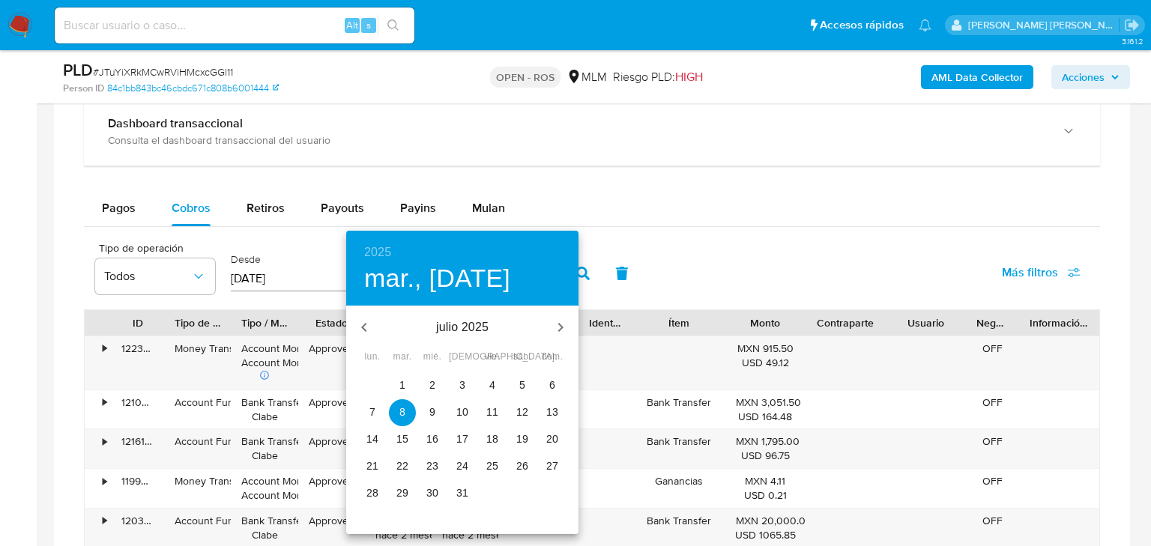
click at [462, 495] on p "31" at bounding box center [462, 493] width 12 height 15
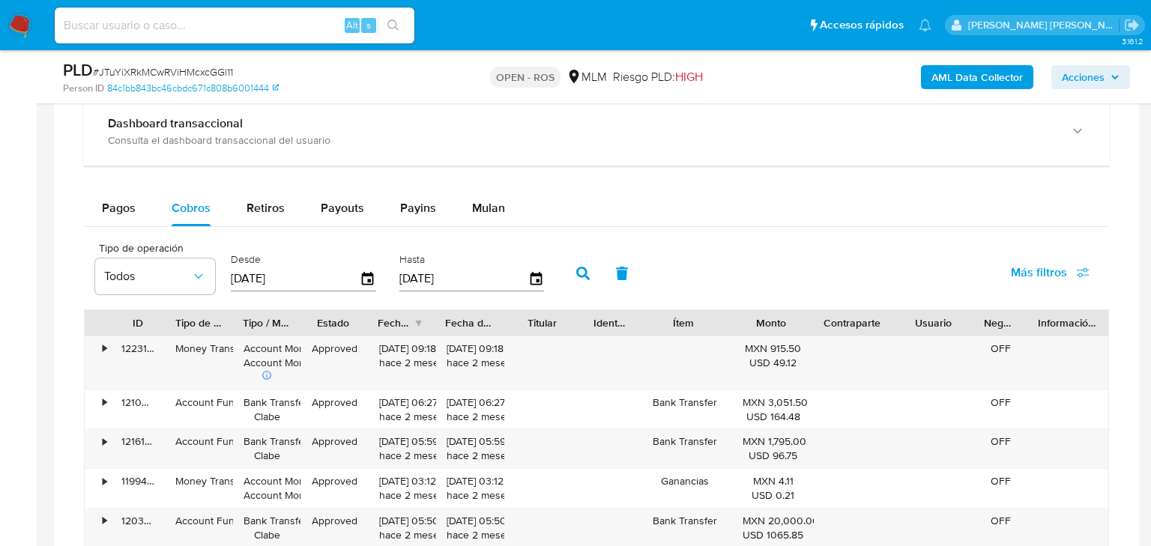
type input "[DATE]"
click at [579, 267] on icon "button" at bounding box center [582, 273] width 13 height 13
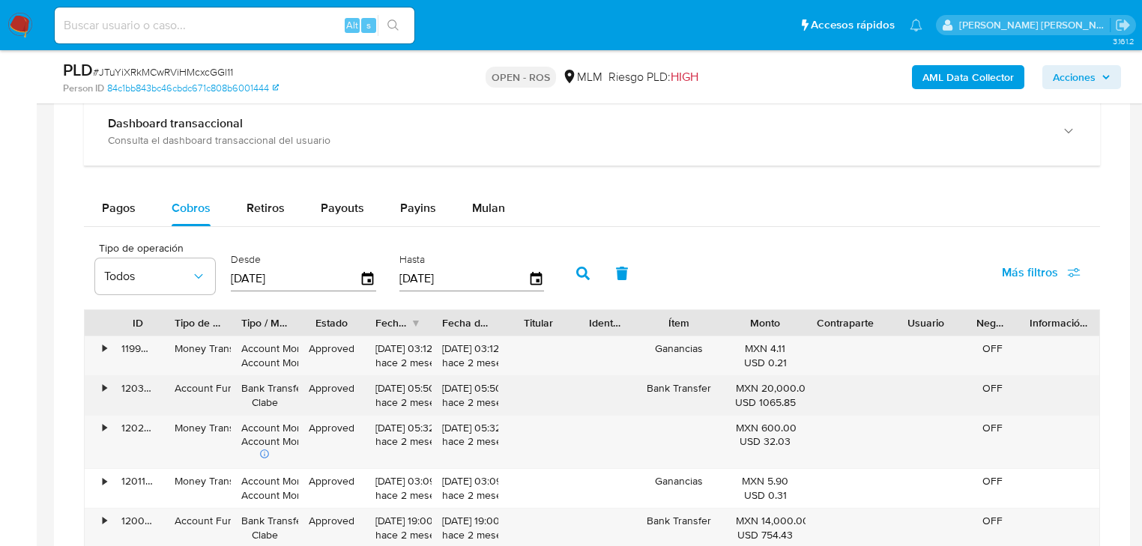
drag, startPoint x: 714, startPoint y: 393, endPoint x: 405, endPoint y: 397, distance: 308.8
click at [405, 397] on div "• 120353281018 Account Fund Bank Transfer [PERSON_NAME] Approved [DATE] 05:50:2…" at bounding box center [592, 395] width 1015 height 39
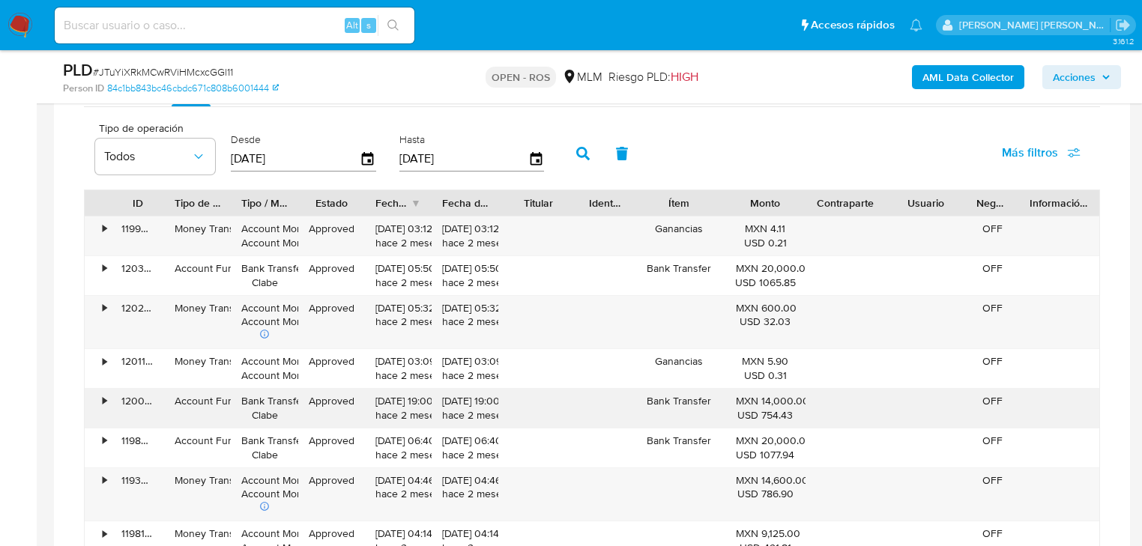
scroll to position [1379, 0]
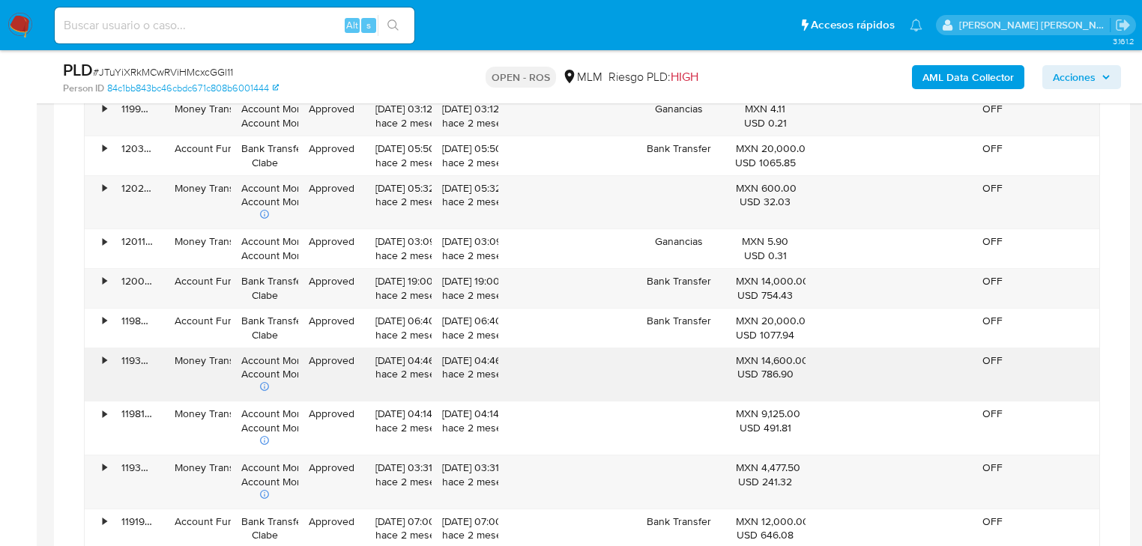
drag, startPoint x: 693, startPoint y: 378, endPoint x: 461, endPoint y: 381, distance: 231.6
click at [461, 381] on div "• 119306034147 Money Transfer Account Money Account Money Approved [DATE] 04:46…" at bounding box center [592, 375] width 1015 height 53
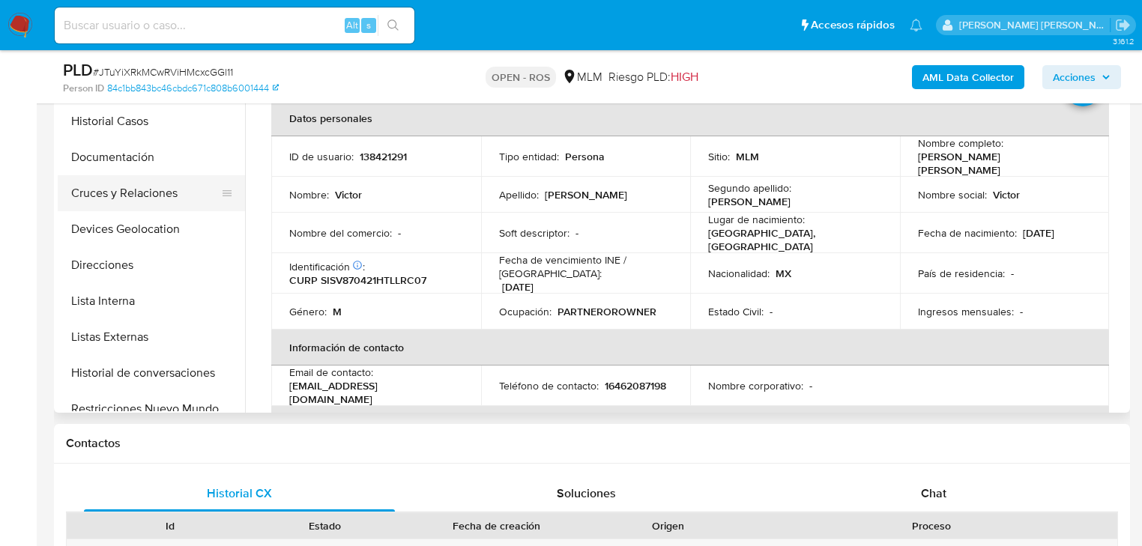
scroll to position [0, 0]
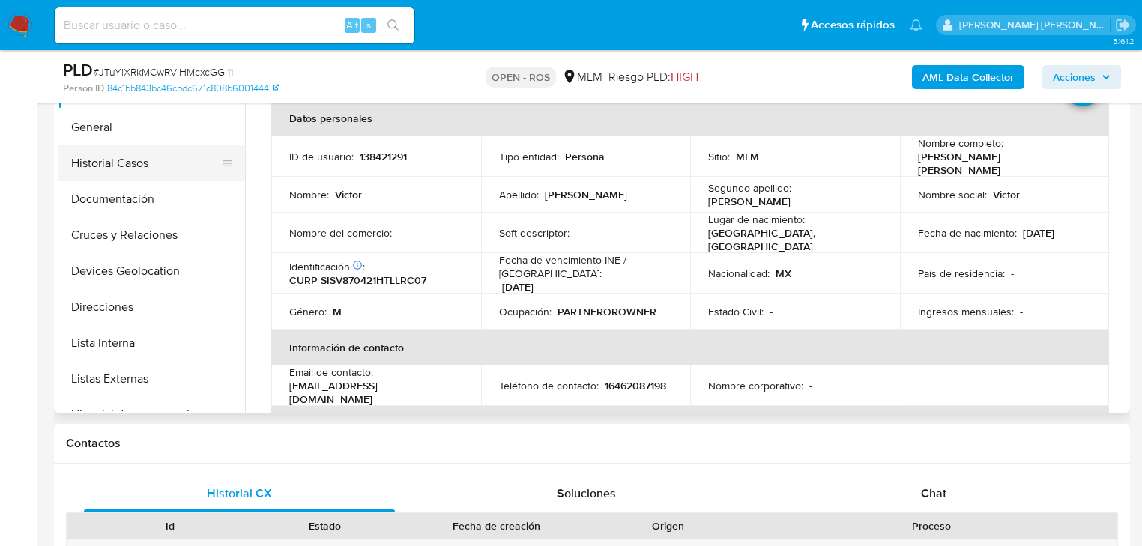
click at [112, 166] on button "Historial Casos" at bounding box center [145, 163] width 175 height 36
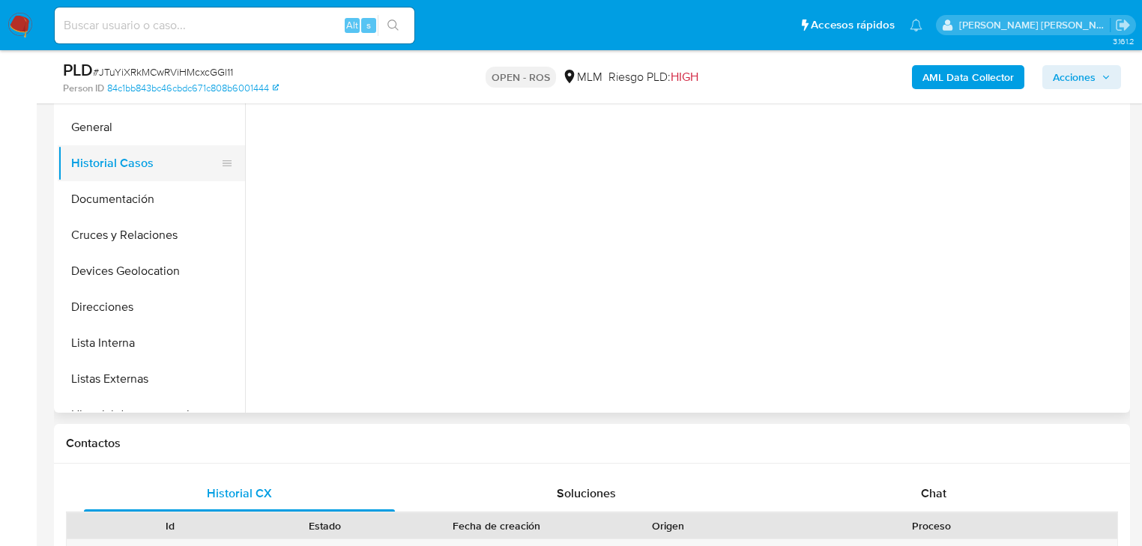
drag, startPoint x: 111, startPoint y: 119, endPoint x: 232, endPoint y: 146, distance: 124.4
click at [113, 118] on button "General" at bounding box center [151, 127] width 187 height 36
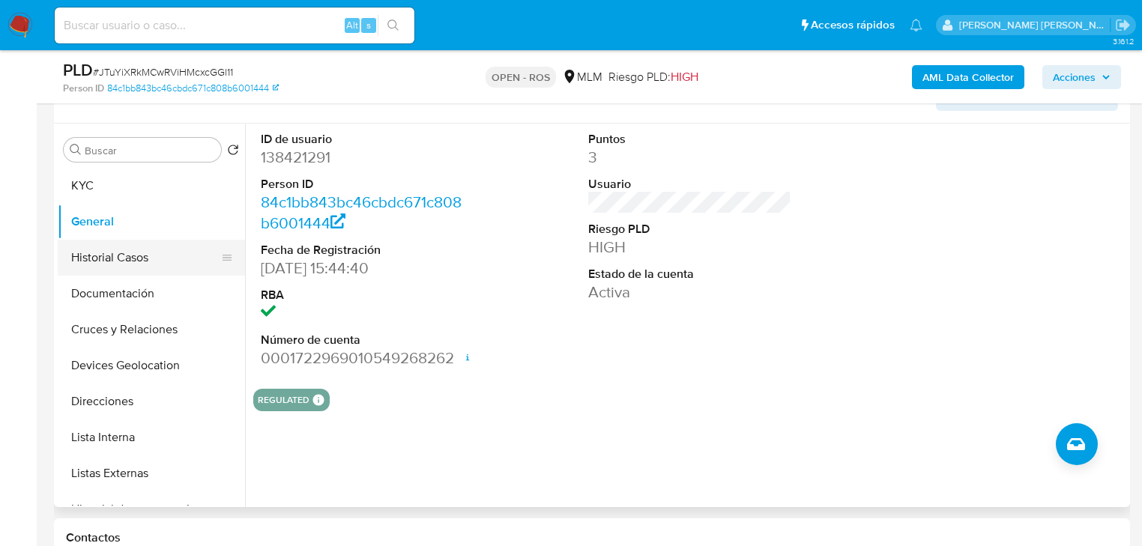
scroll to position [240, 0]
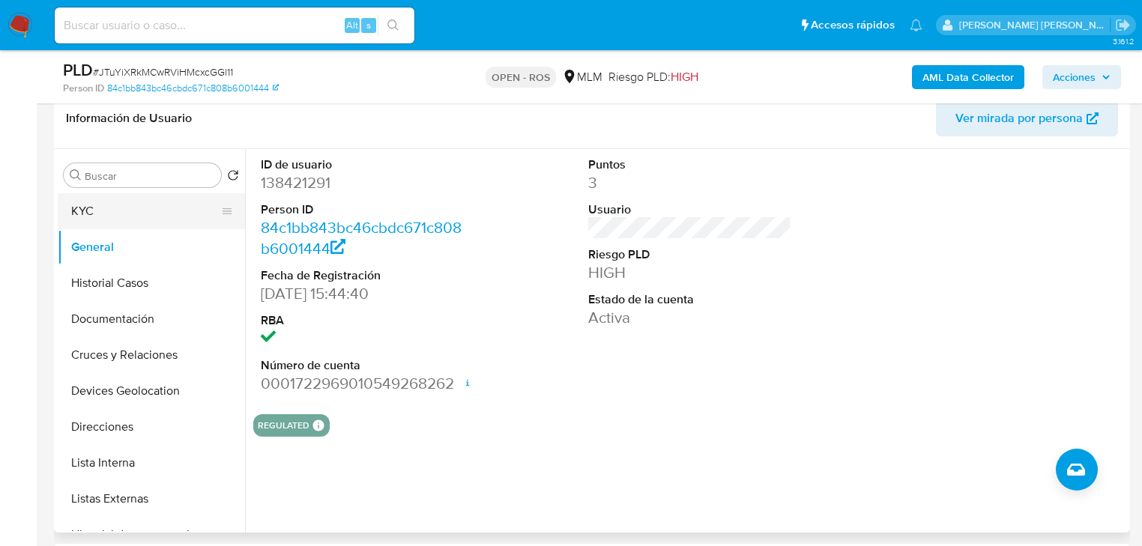
click at [105, 207] on button "KYC" at bounding box center [145, 211] width 175 height 36
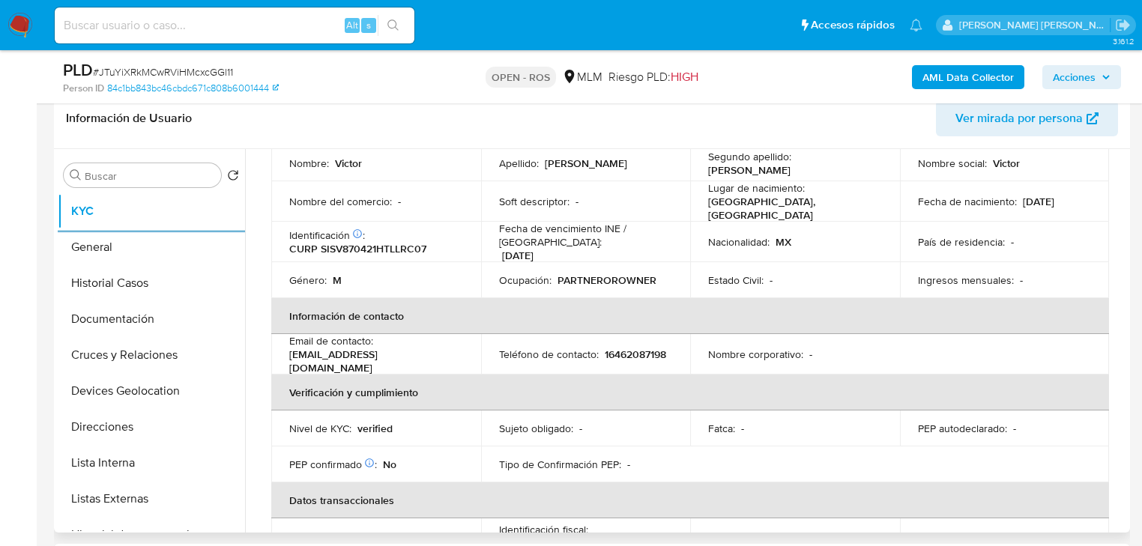
scroll to position [96, 0]
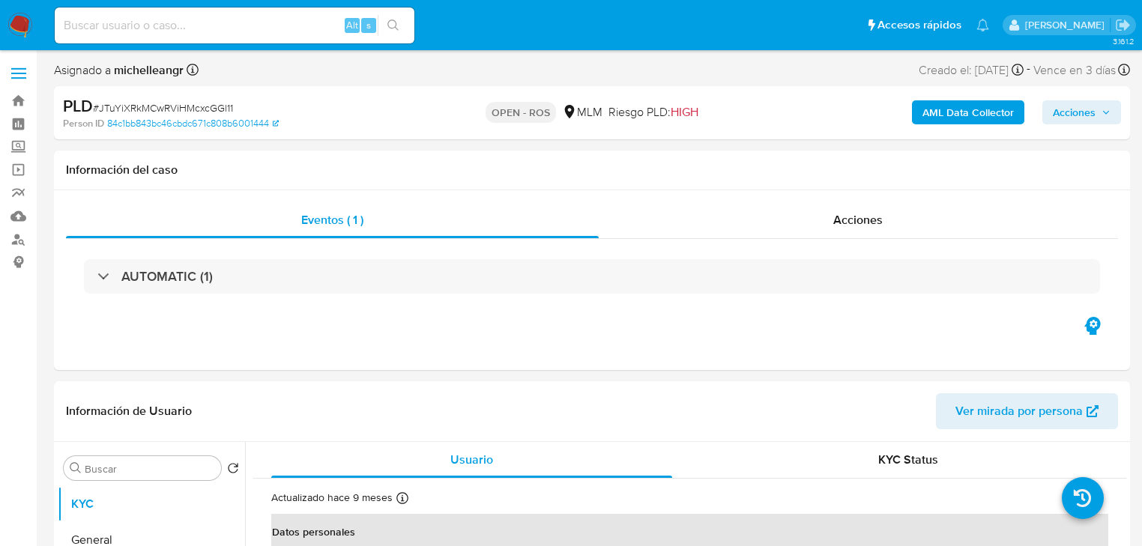
select select "10"
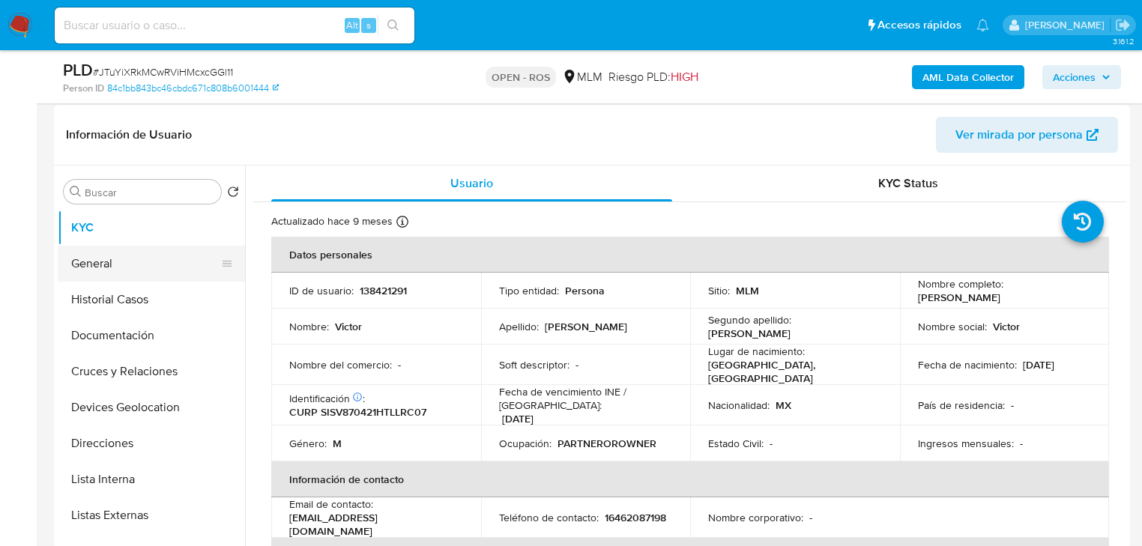
scroll to position [240, 0]
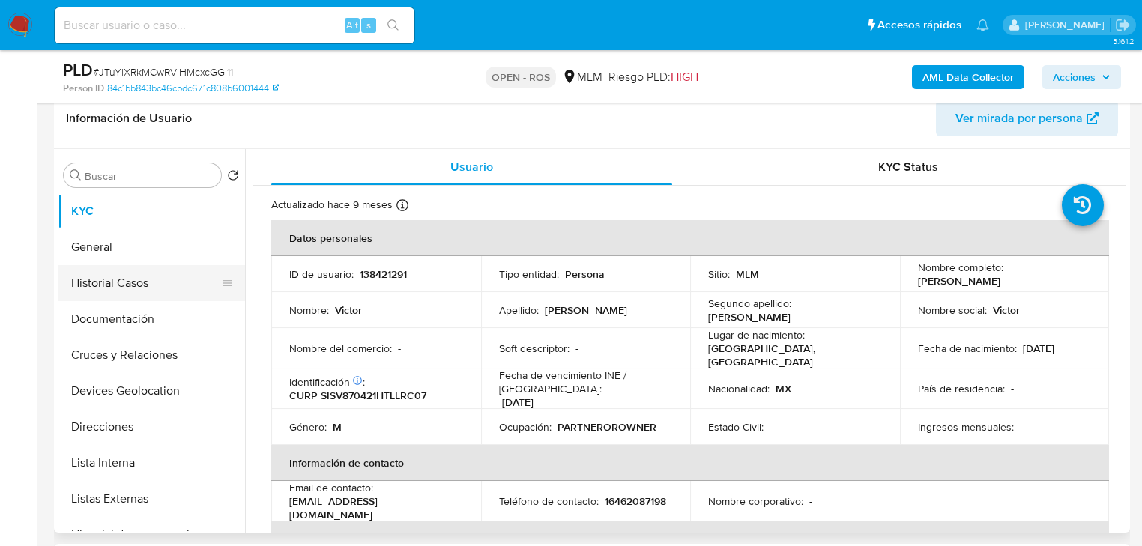
click at [178, 286] on button "Historial Casos" at bounding box center [145, 283] width 175 height 36
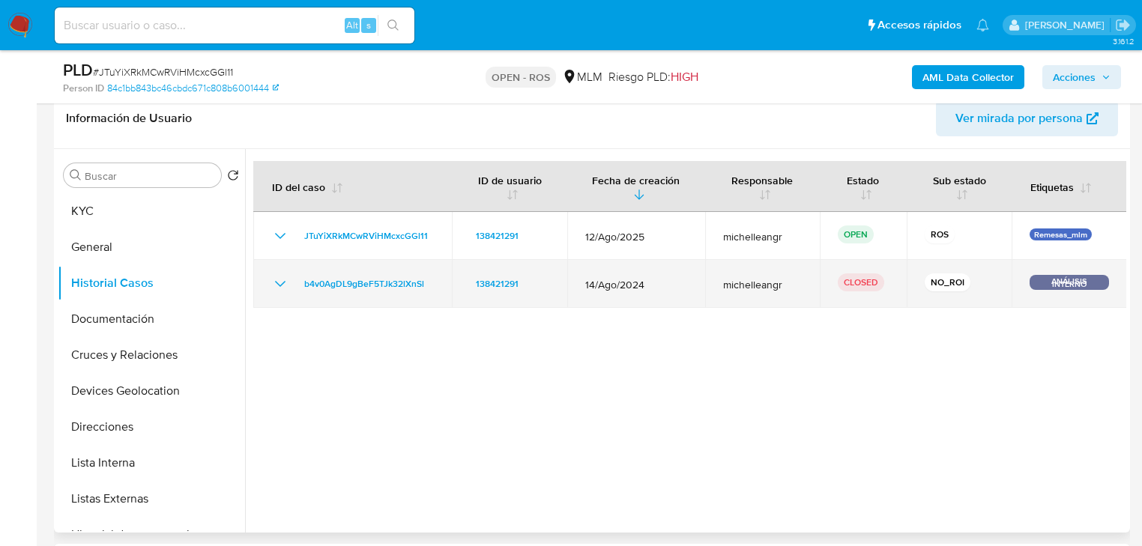
click at [273, 282] on icon "Mostrar/Ocultar" at bounding box center [280, 284] width 18 height 18
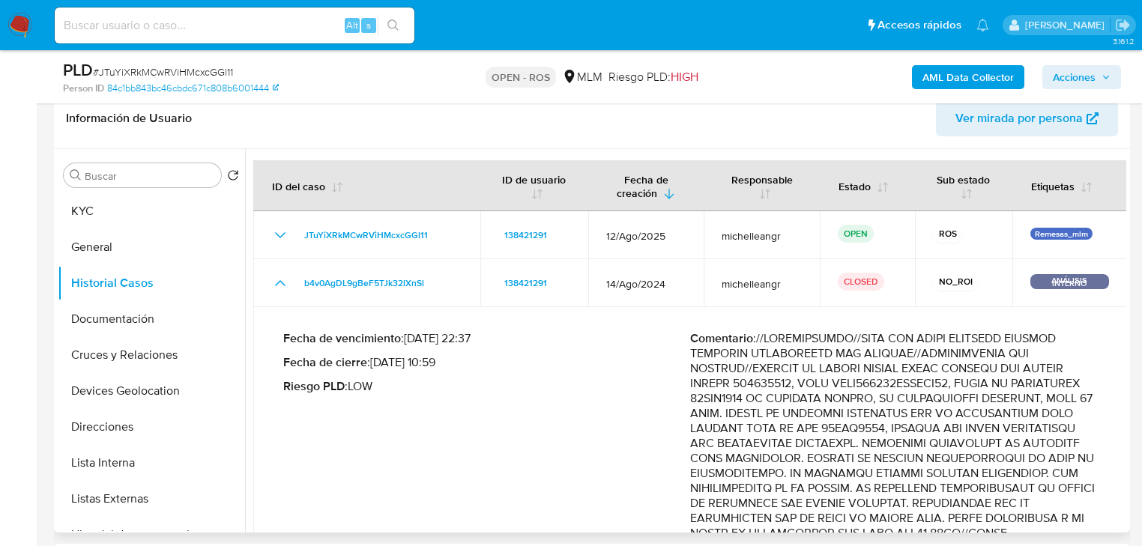
scroll to position [0, 0]
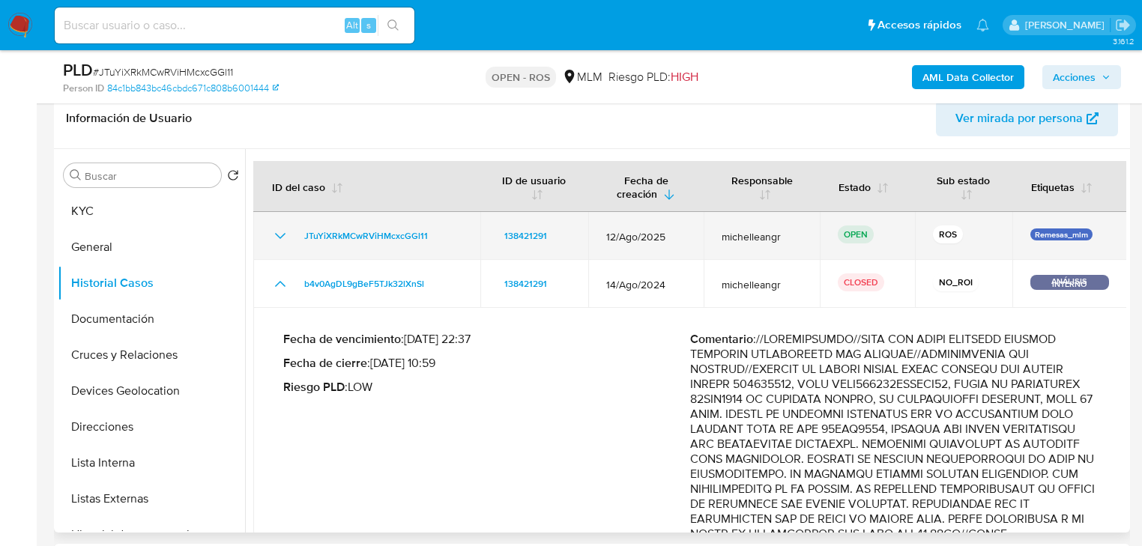
drag, startPoint x: 282, startPoint y: 282, endPoint x: 278, endPoint y: 249, distance: 33.2
click at [282, 282] on icon "Mostrar/Ocultar" at bounding box center [280, 284] width 18 height 18
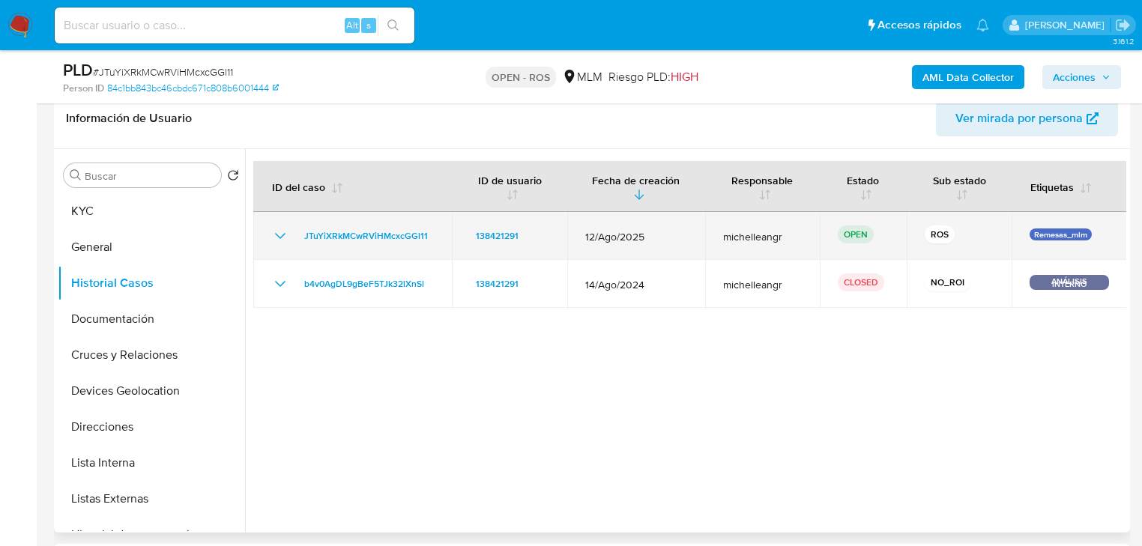
click at [276, 240] on icon "Mostrar/Ocultar" at bounding box center [280, 236] width 18 height 18
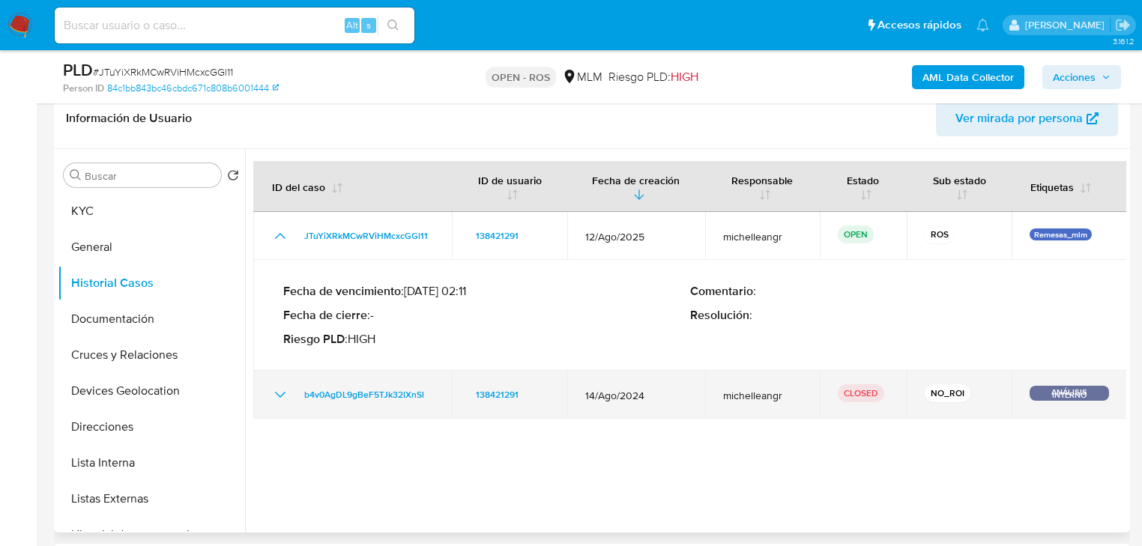
drag, startPoint x: 281, startPoint y: 235, endPoint x: 594, endPoint y: 264, distance: 313.9
click at [280, 235] on icon "Mostrar/Ocultar" at bounding box center [280, 236] width 18 height 18
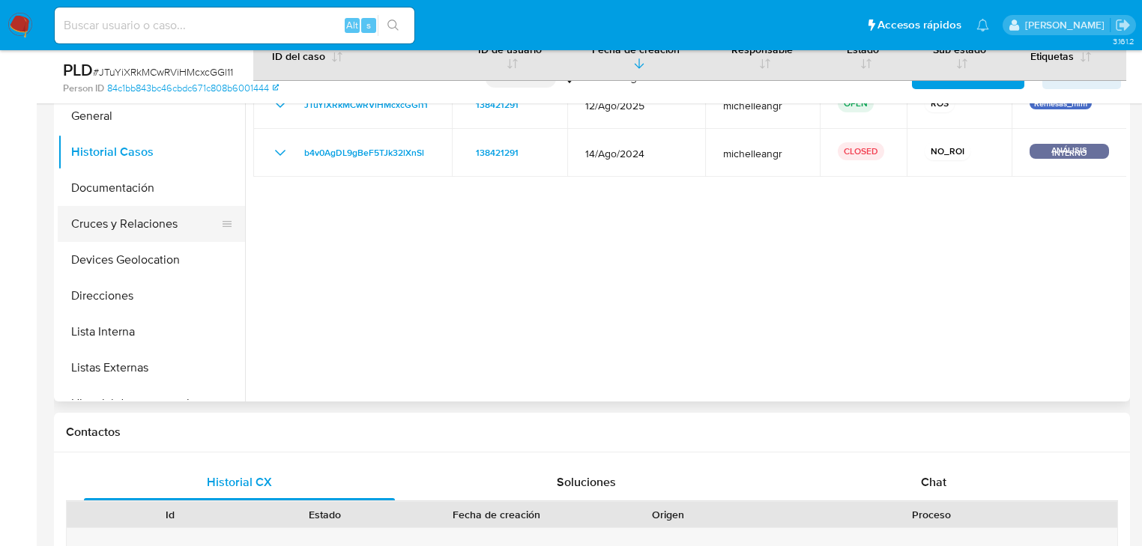
scroll to position [300, 0]
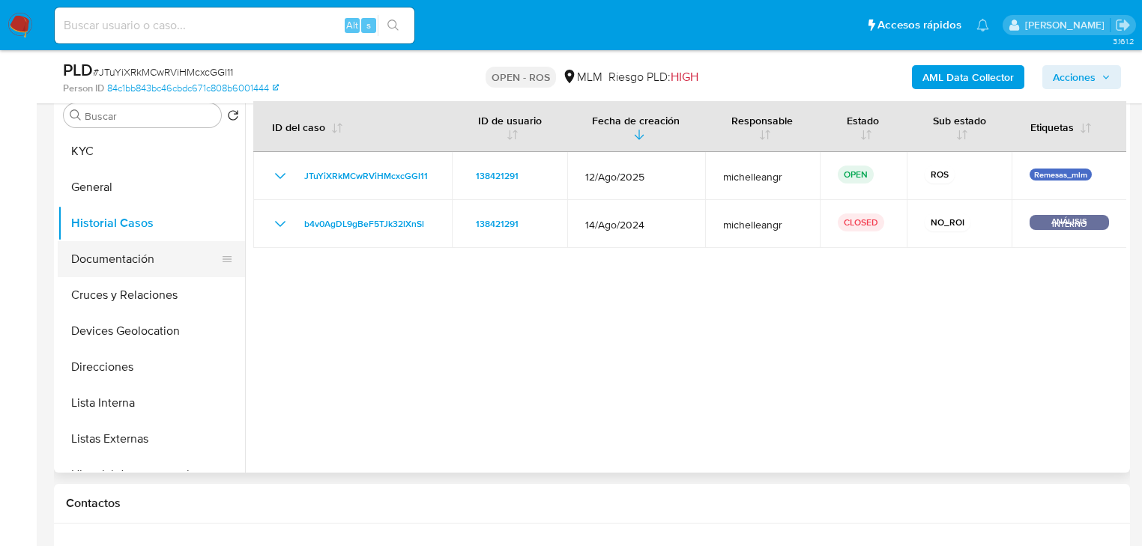
click at [160, 261] on button "Documentación" at bounding box center [145, 259] width 175 height 36
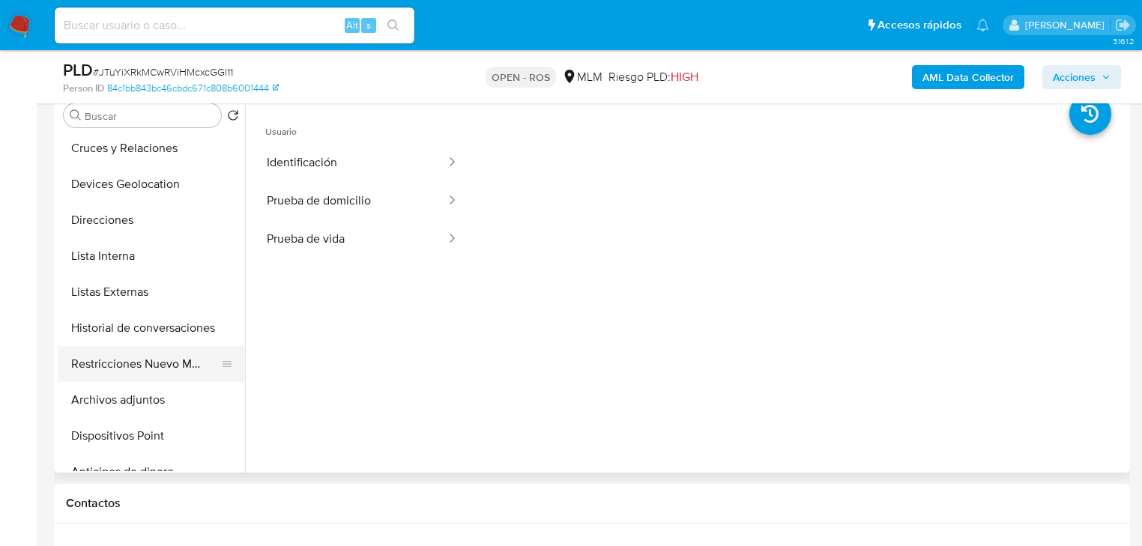
scroll to position [180, 0]
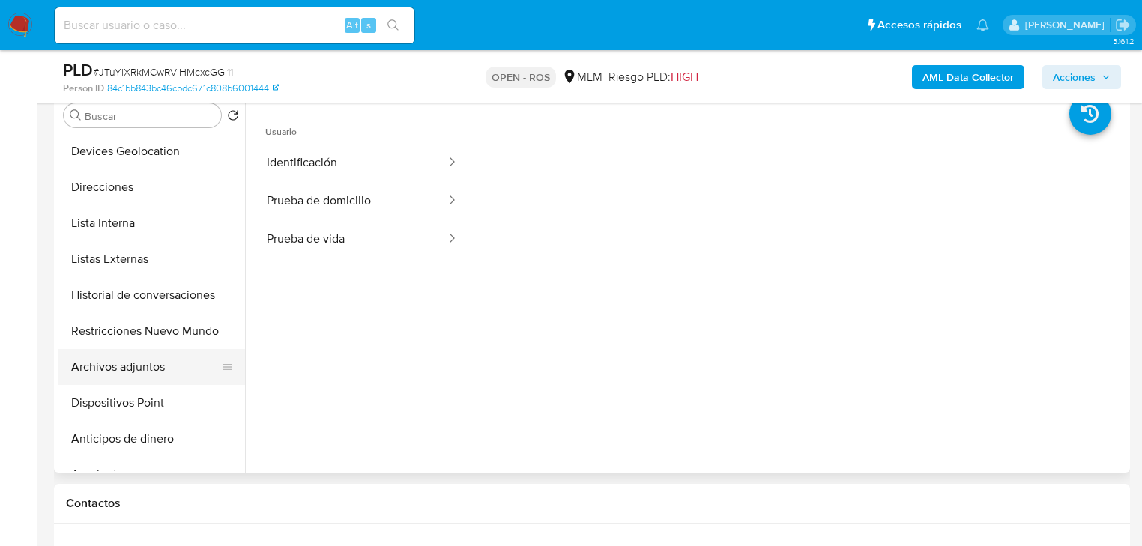
click at [154, 373] on button "Archivos adjuntos" at bounding box center [145, 367] width 175 height 36
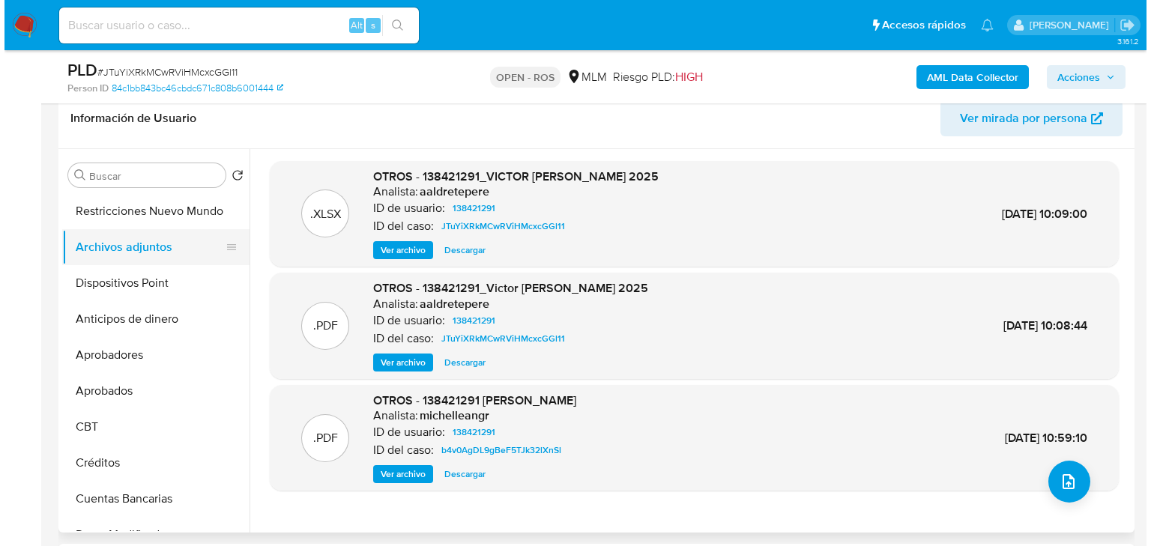
scroll to position [300, 0]
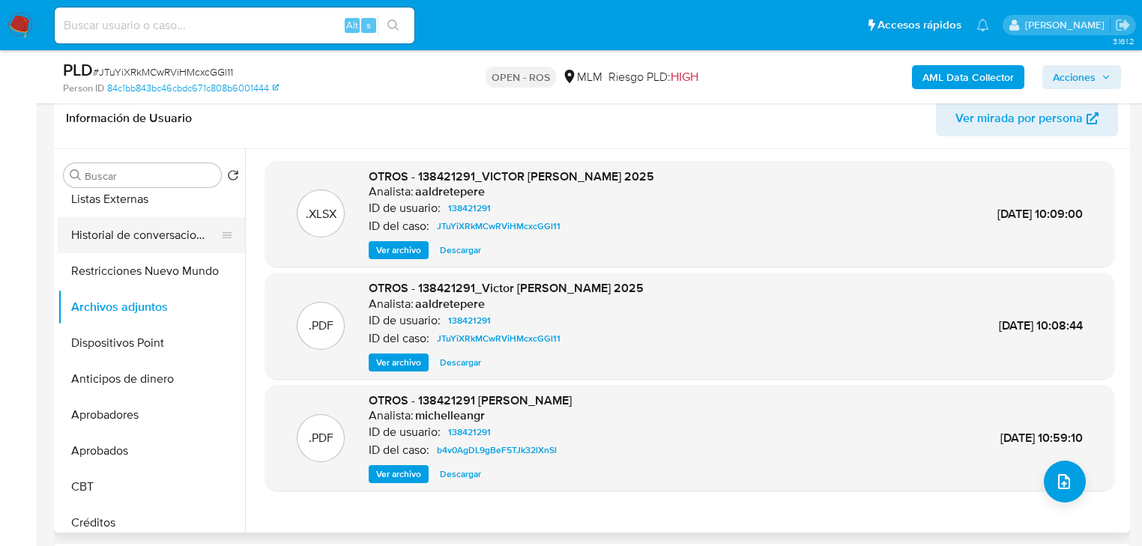
click at [166, 235] on button "Historial de conversaciones" at bounding box center [145, 235] width 175 height 36
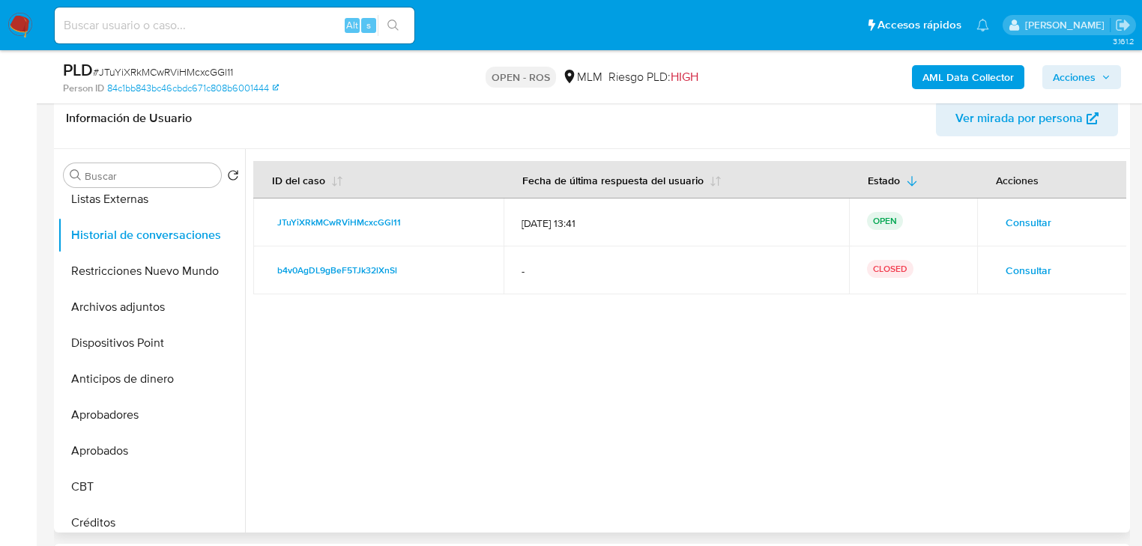
click at [1029, 264] on span "Consultar" at bounding box center [1029, 270] width 46 height 21
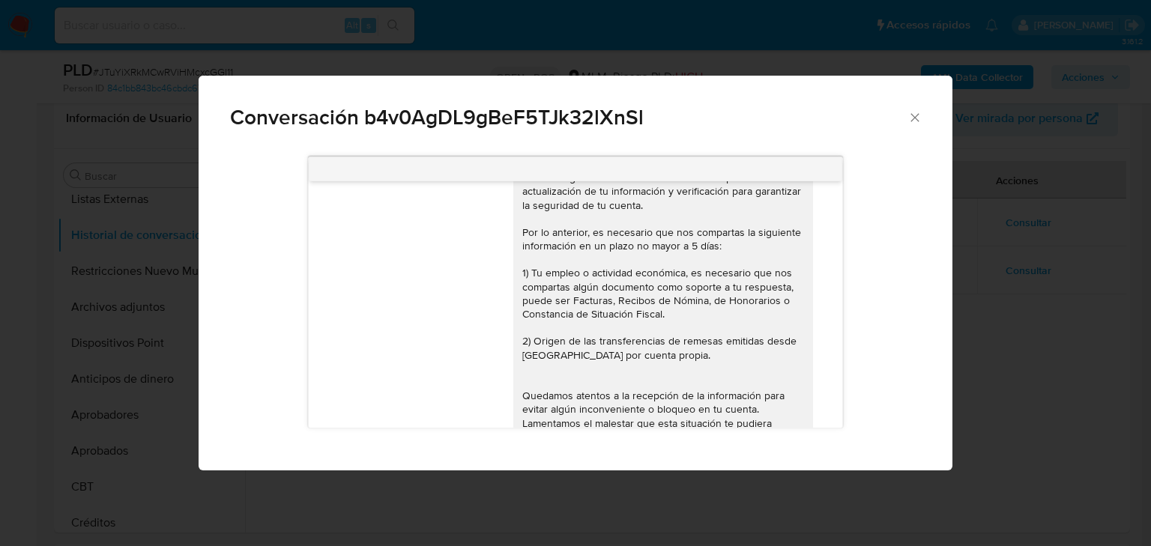
scroll to position [87, 0]
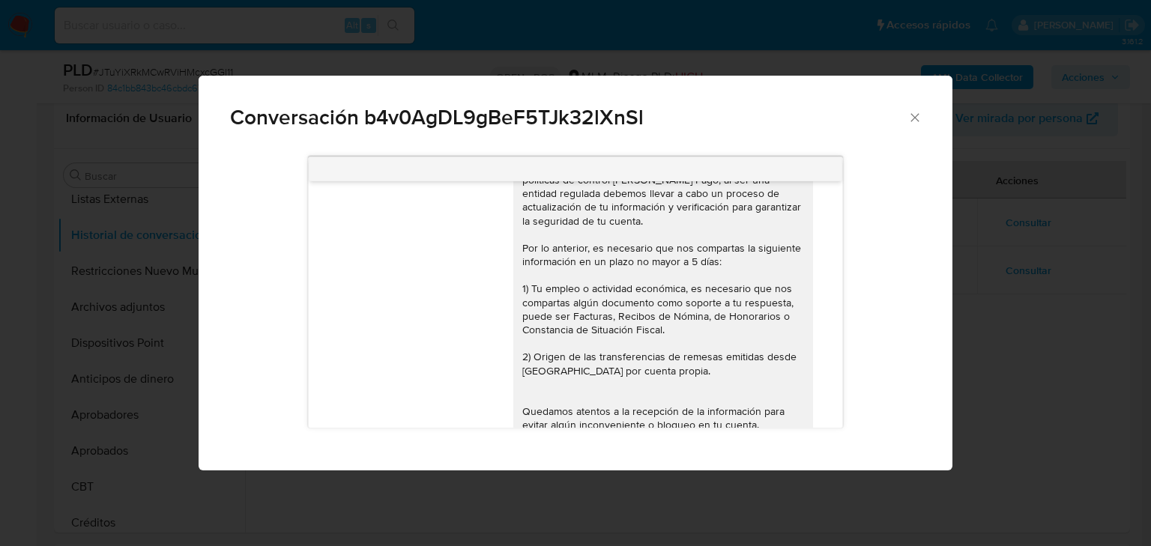
click at [910, 121] on icon "Cerrar" at bounding box center [915, 117] width 15 height 15
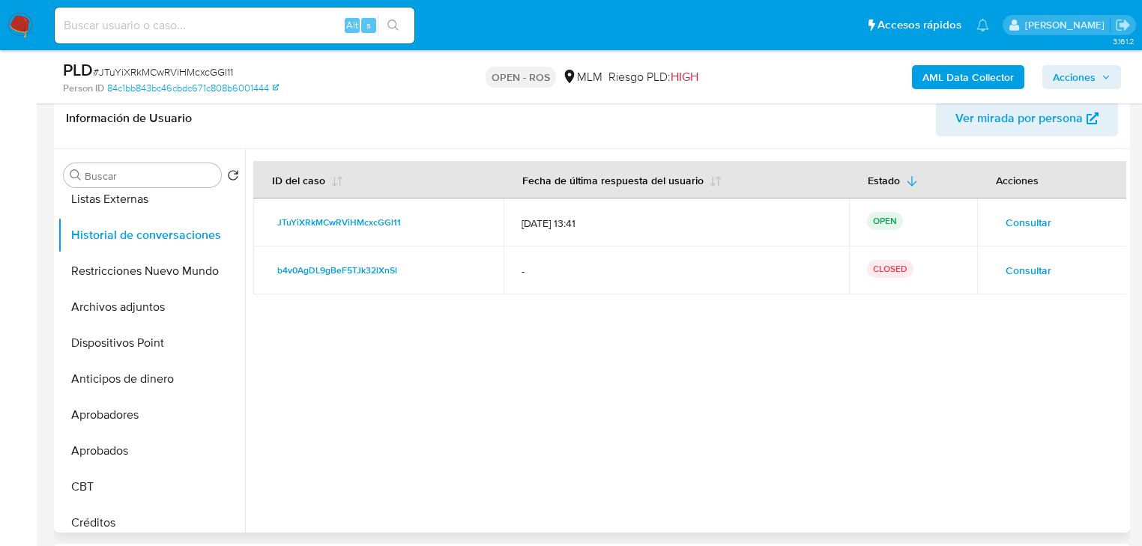
click at [1035, 222] on span "Consultar" at bounding box center [1029, 222] width 46 height 21
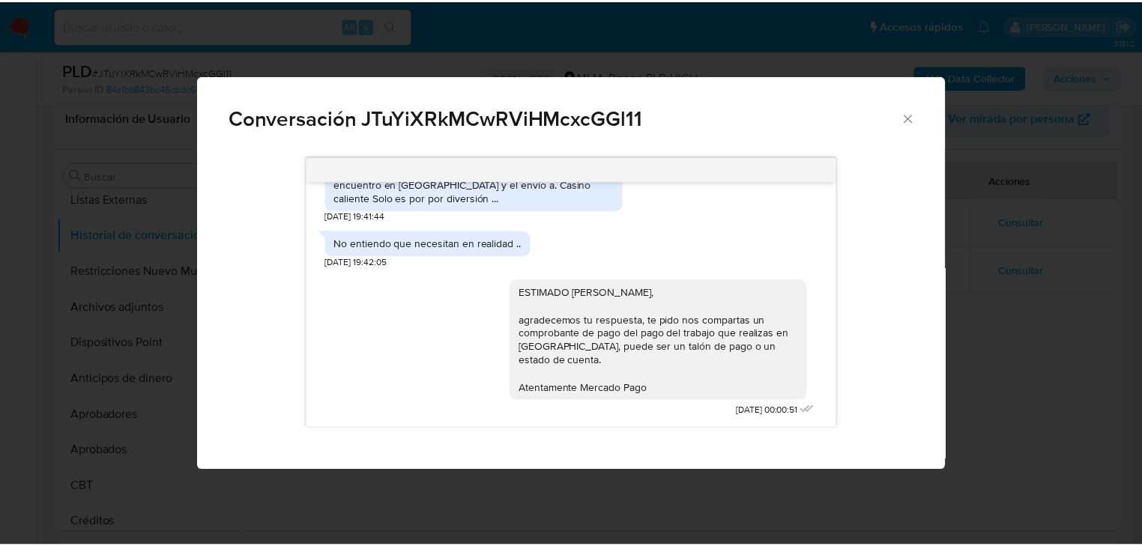
scroll to position [506, 0]
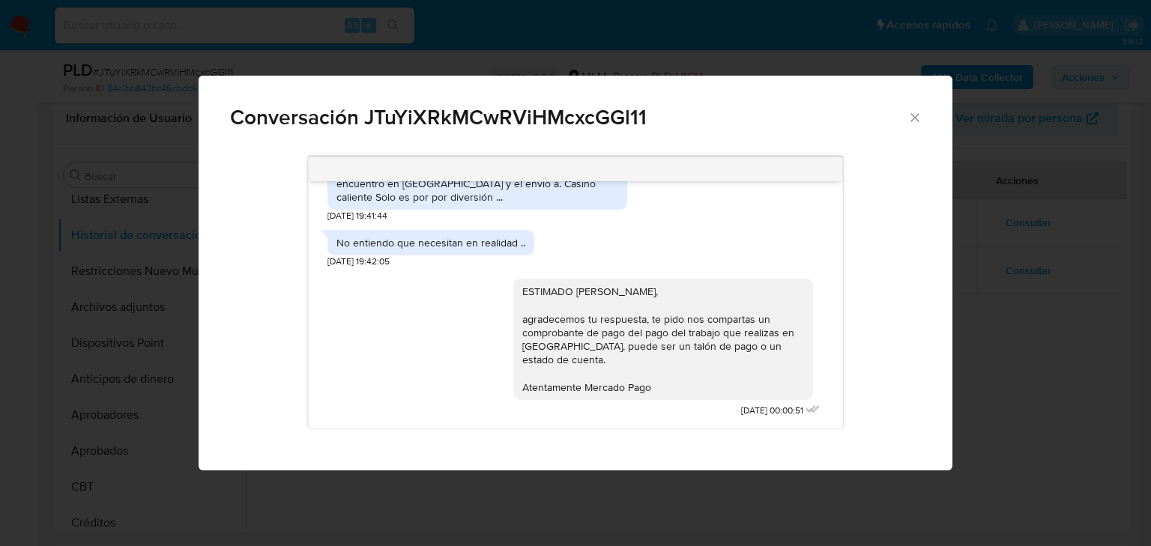
click at [920, 117] on icon "Cerrar" at bounding box center [915, 117] width 15 height 15
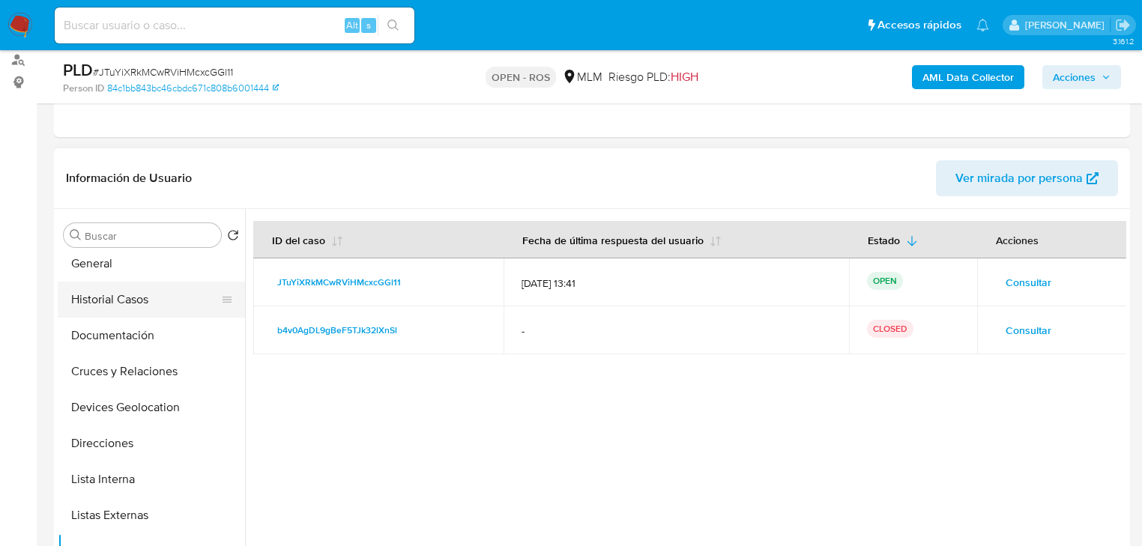
scroll to position [0, 0]
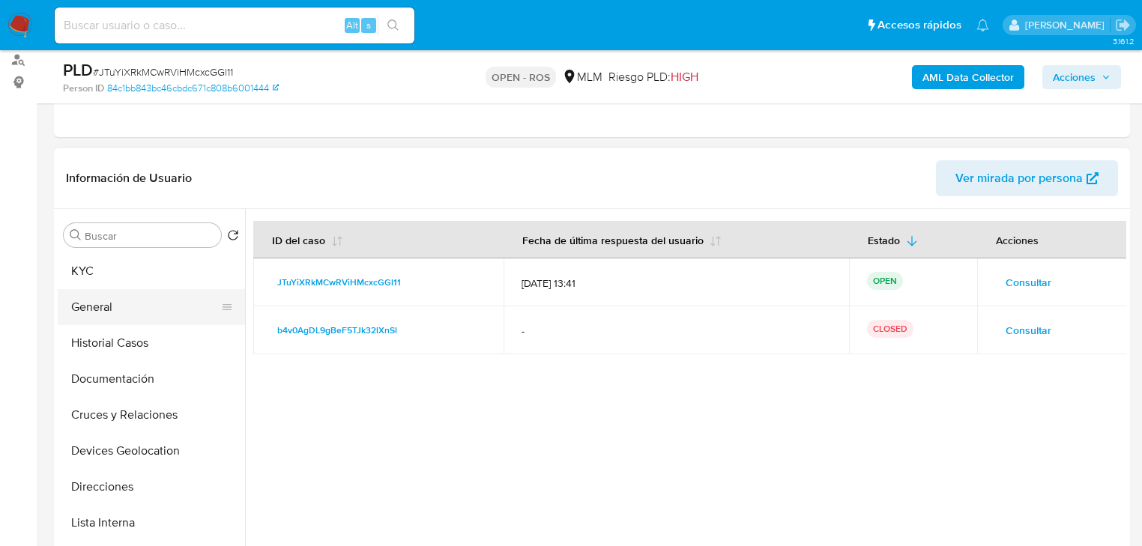
click at [118, 298] on button "General" at bounding box center [145, 307] width 175 height 36
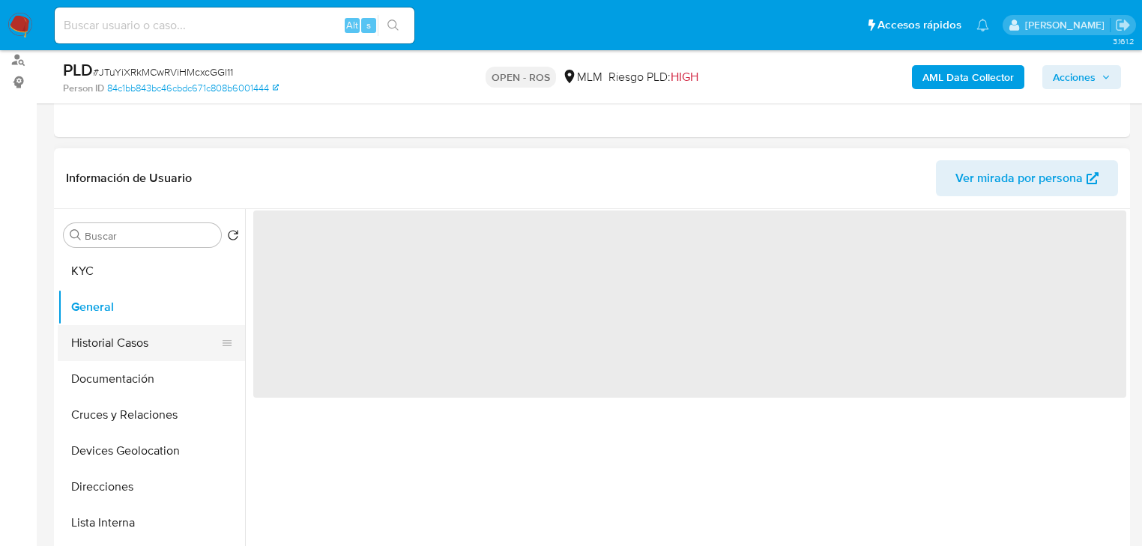
click at [107, 332] on button "Historial Casos" at bounding box center [145, 343] width 175 height 36
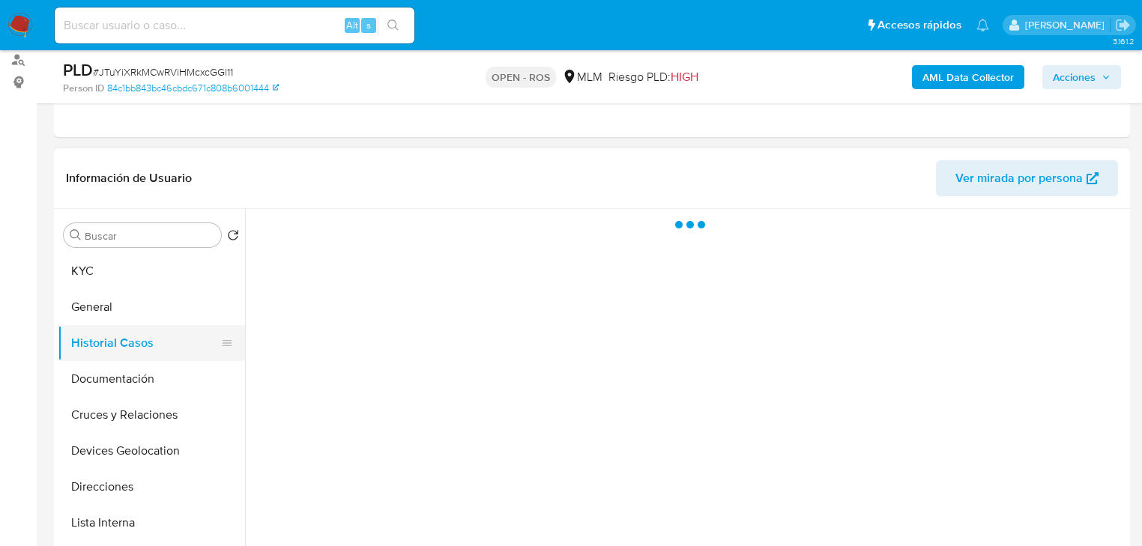
click at [106, 336] on button "Historial Casos" at bounding box center [145, 343] width 175 height 36
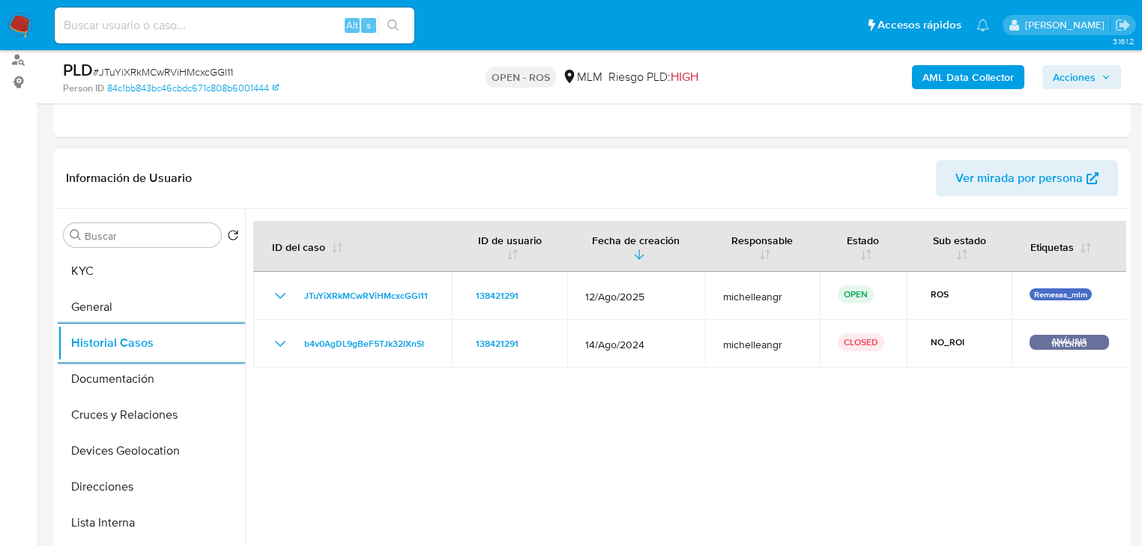
click at [1070, 402] on div at bounding box center [685, 401] width 881 height 384
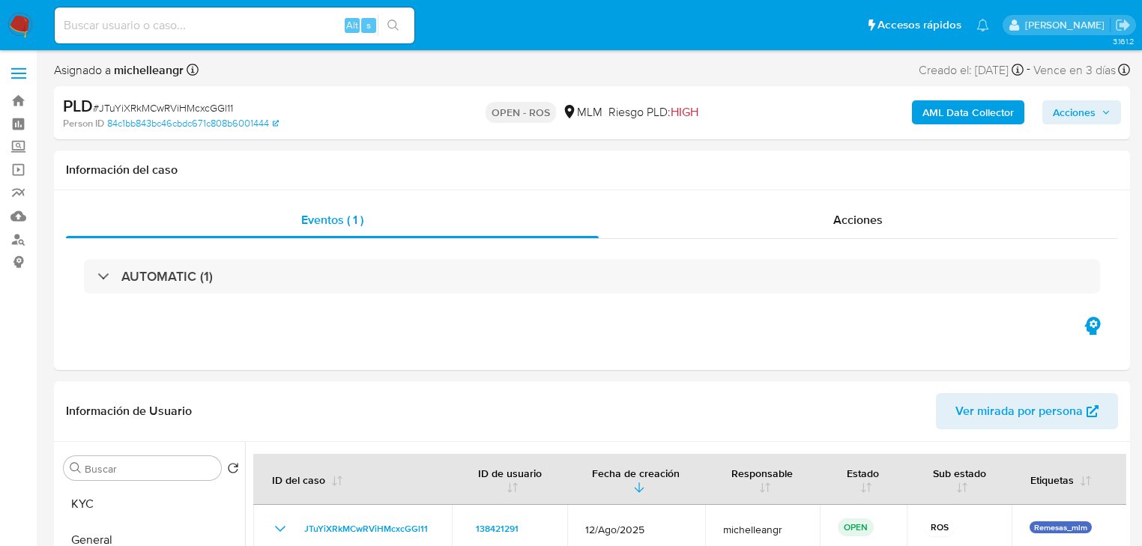
click at [1088, 102] on span "Acciones" at bounding box center [1074, 112] width 43 height 24
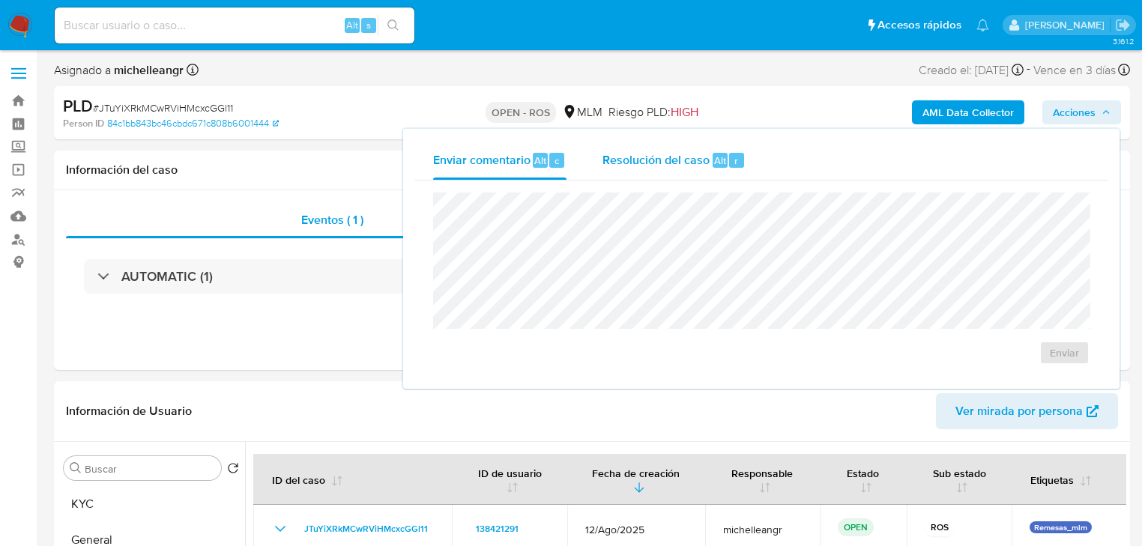
click at [636, 149] on div "Resolución del caso Alt r" at bounding box center [674, 160] width 143 height 39
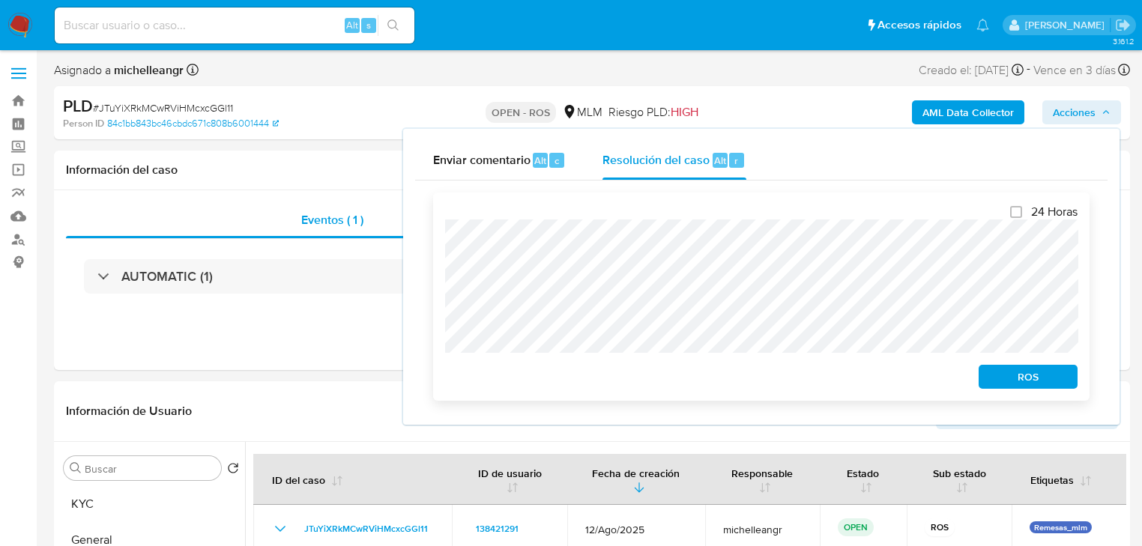
click at [1011, 381] on span "ROS" at bounding box center [1028, 377] width 78 height 21
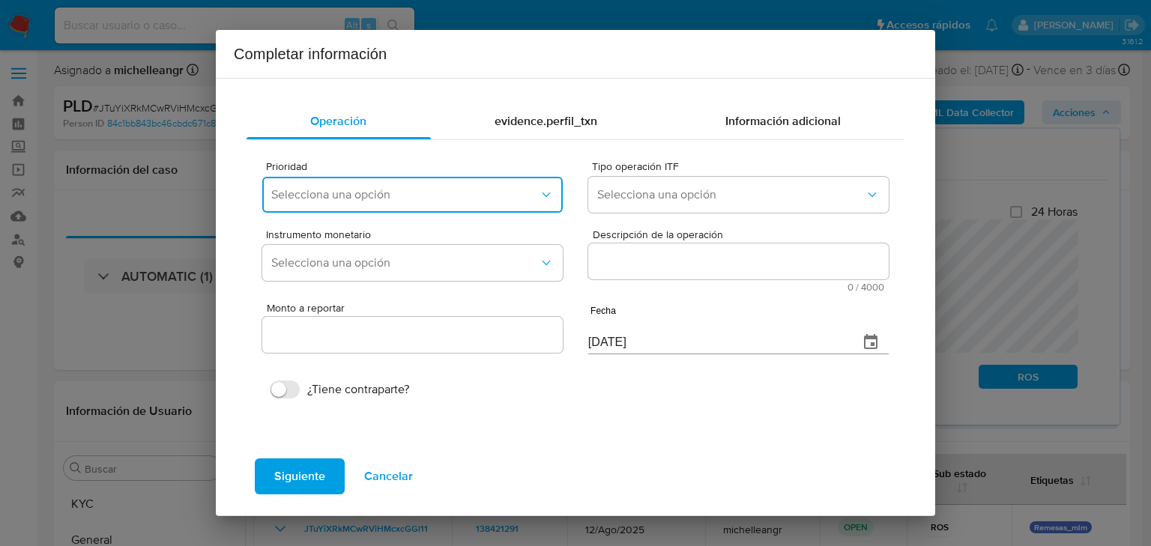
drag, startPoint x: 387, startPoint y: 180, endPoint x: 389, endPoint y: 204, distance: 24.1
click at [387, 180] on button "Selecciona una opción" at bounding box center [412, 195] width 301 height 36
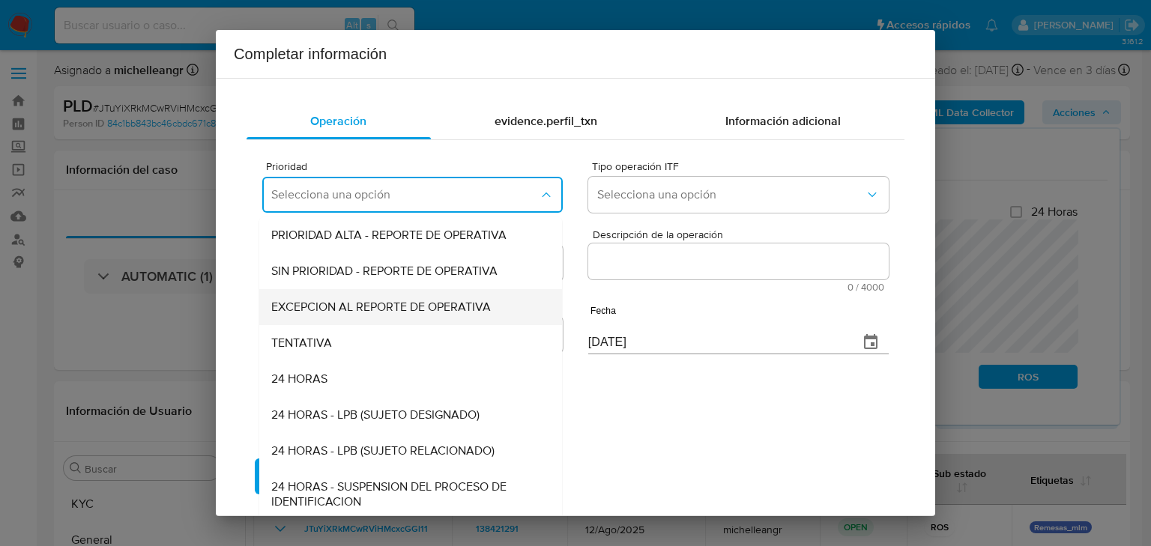
click at [393, 308] on span "EXCEPCION AL REPORTE DE OPERATIVA" at bounding box center [381, 307] width 220 height 15
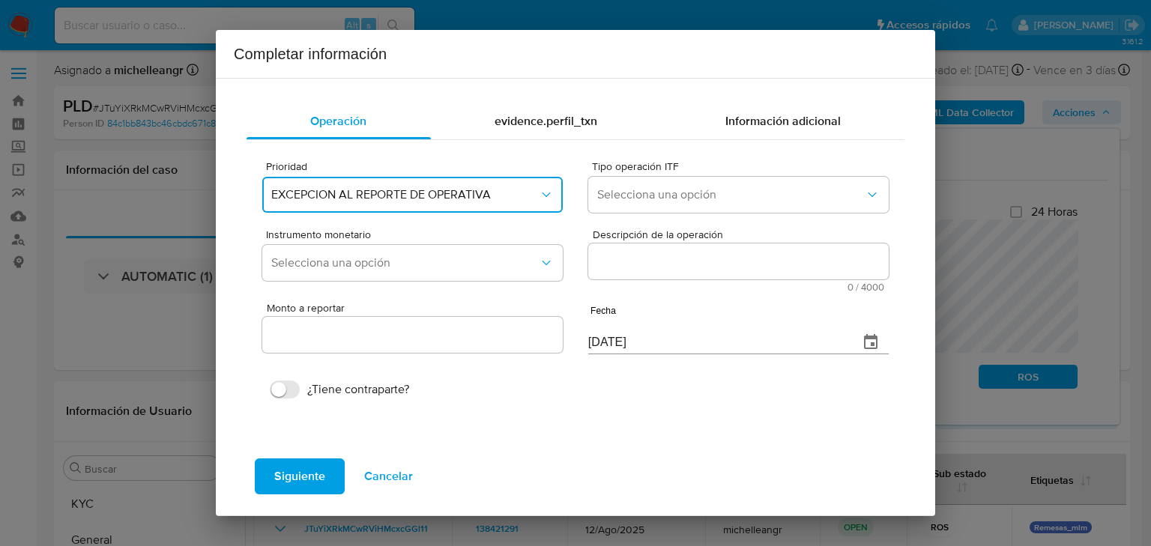
click at [444, 202] on button "EXCEPCION AL REPORTE DE OPERATIVA" at bounding box center [412, 195] width 301 height 36
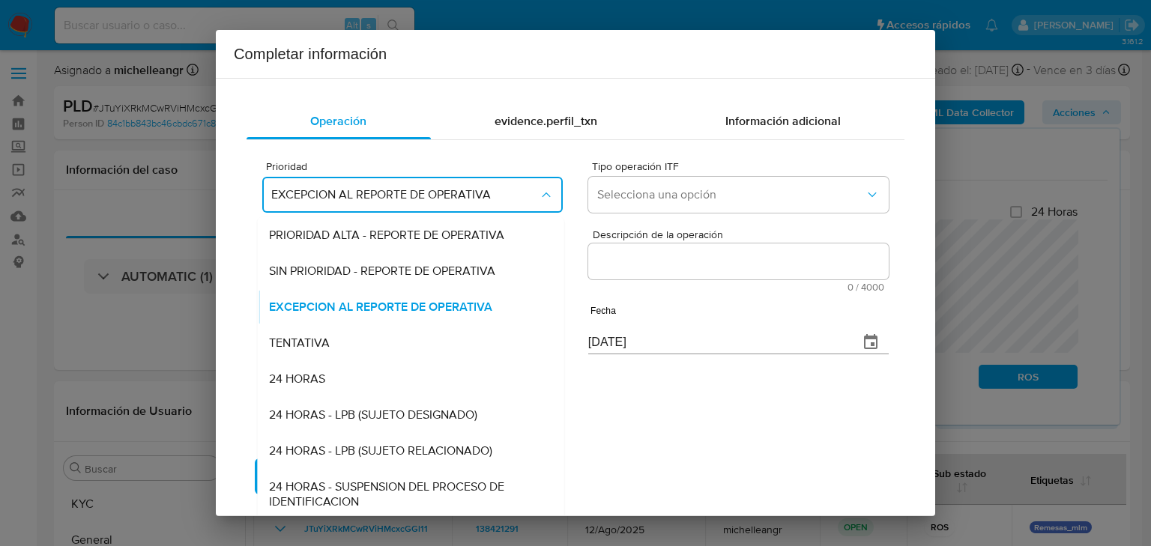
drag, startPoint x: 407, startPoint y: 311, endPoint x: 560, endPoint y: 244, distance: 166.8
click at [408, 311] on span "EXCEPCION AL REPORTE DE OPERATIVA" at bounding box center [380, 307] width 223 height 15
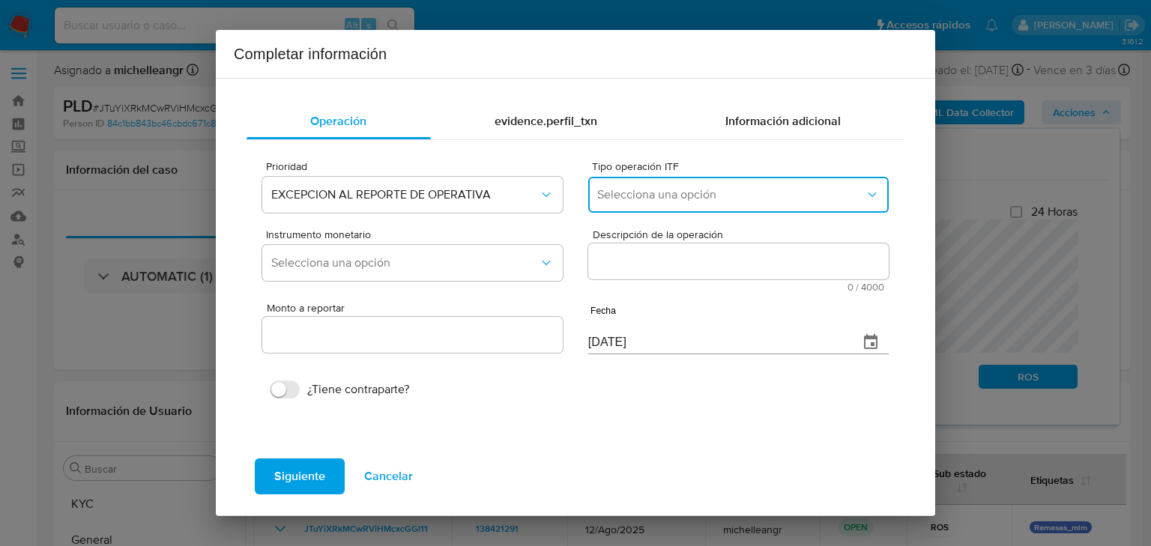
click at [702, 196] on span "Selecciona una opción" at bounding box center [731, 194] width 268 height 15
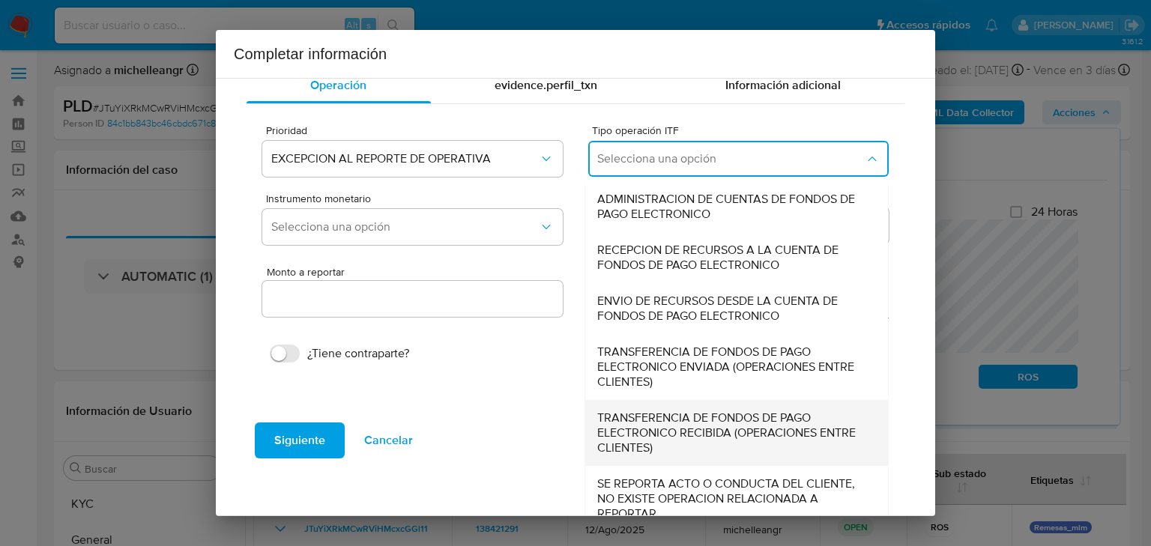
scroll to position [51, 0]
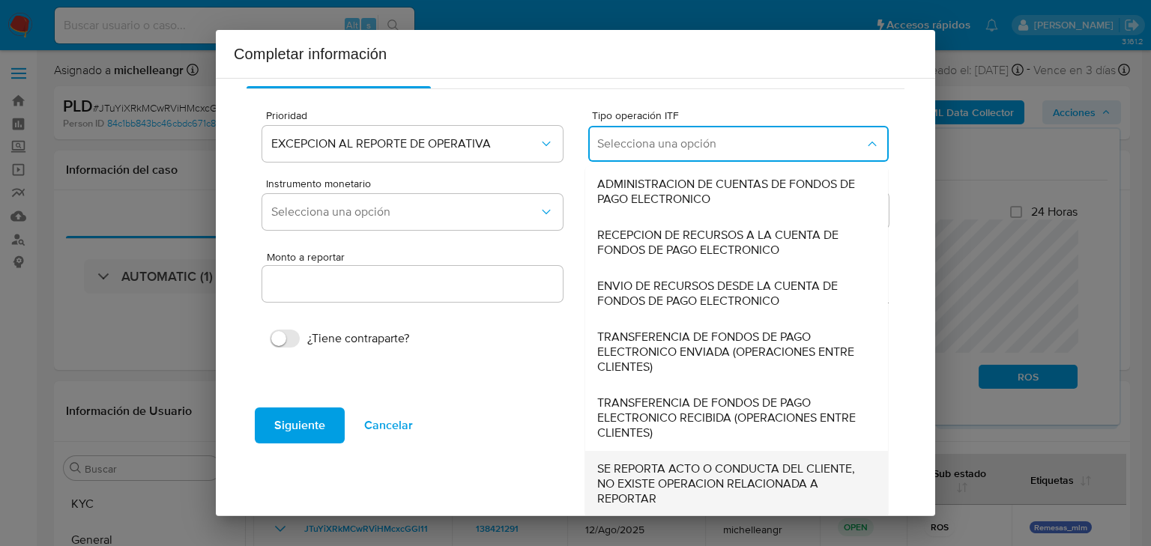
click at [636, 495] on span "SE REPORTA ACTO O CONDUCTA DEL CLIENTE, NO EXISTE OPERACION RELACIONADA A REPOR…" at bounding box center [732, 484] width 270 height 45
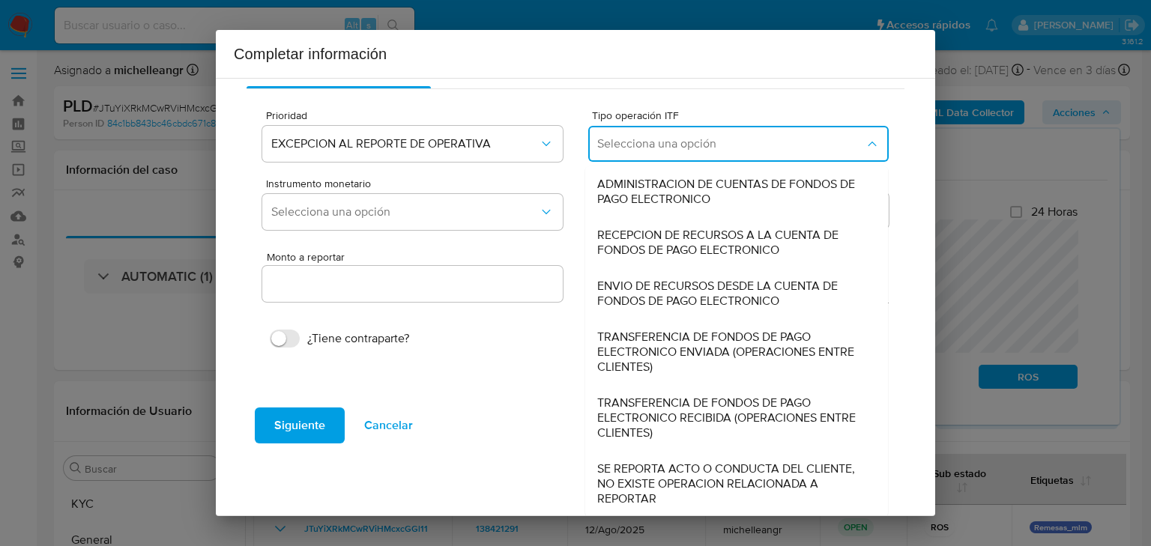
type input "0.00"
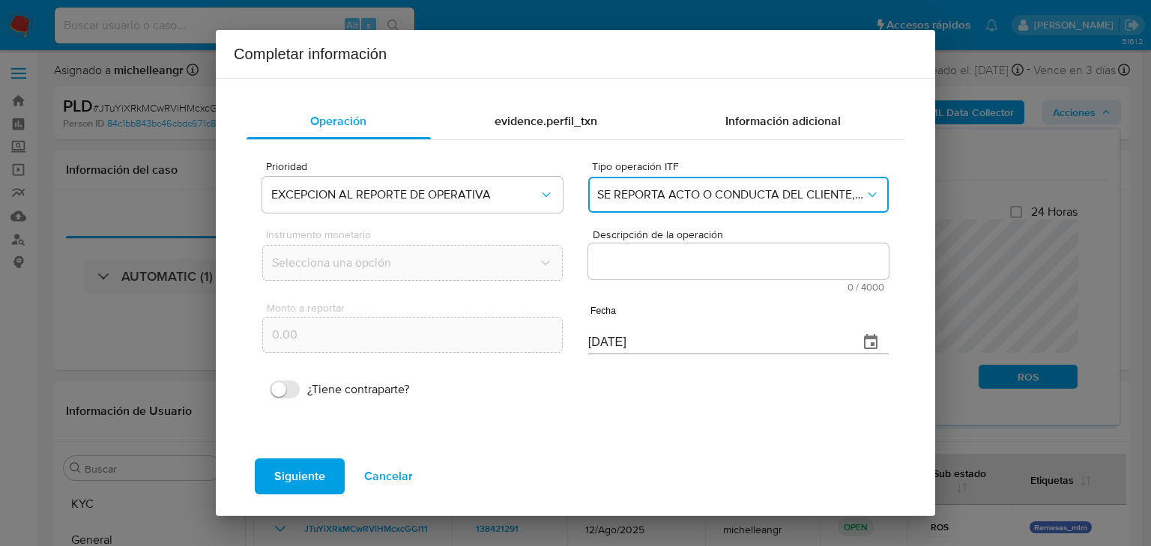
scroll to position [0, 0]
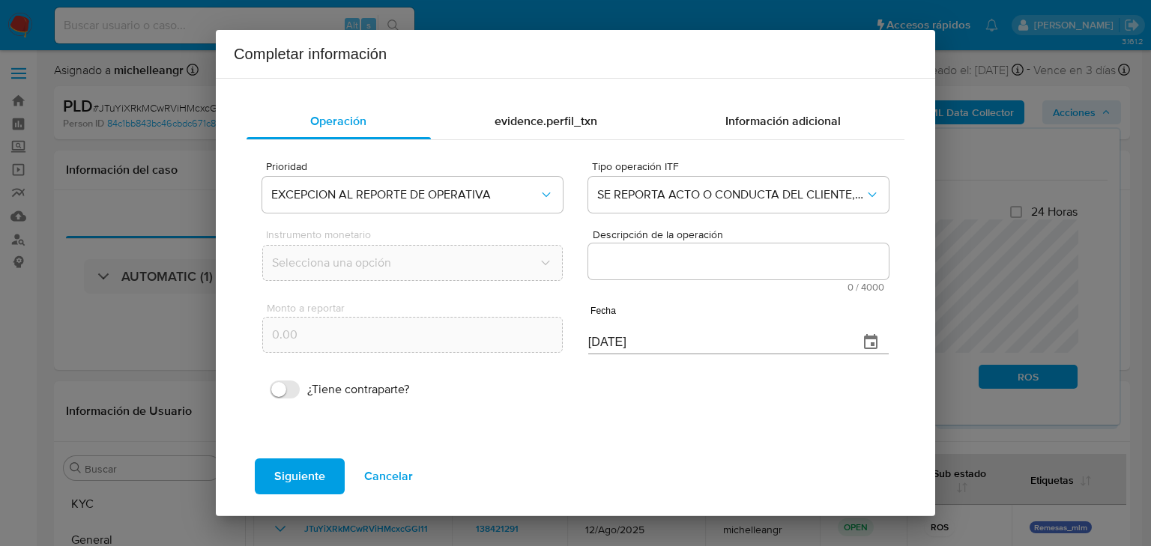
click at [663, 265] on textarea "Descripción de la operación" at bounding box center [738, 262] width 301 height 36
paste textarea "/CONOCIMIENTO DEL CLIENTE O USUARIO/CLIENTE VICTOR SILVA SORIANO NUMERO DE CLIE…"
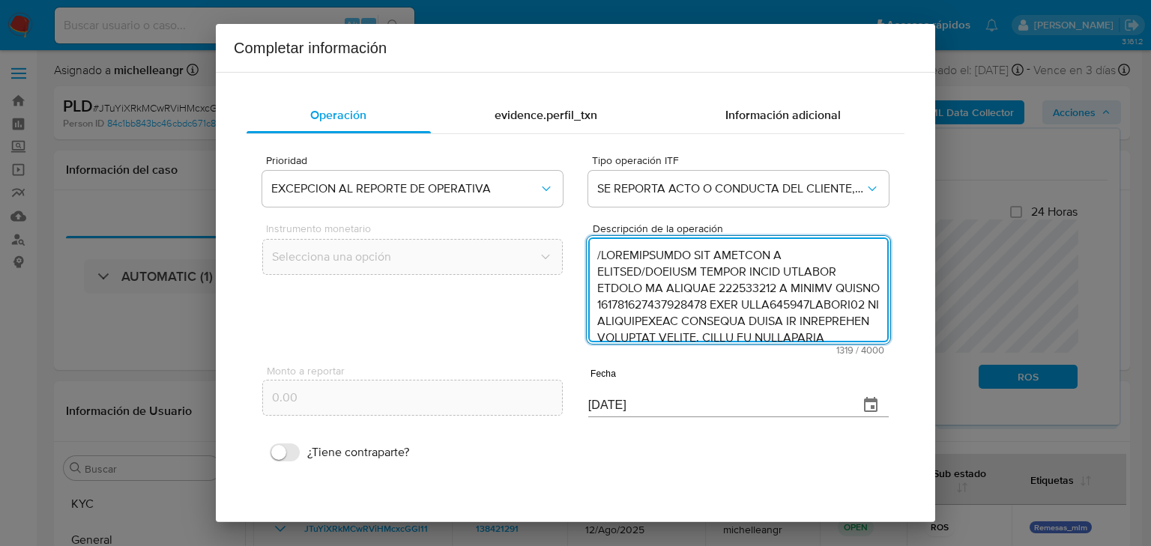
scroll to position [482, 0]
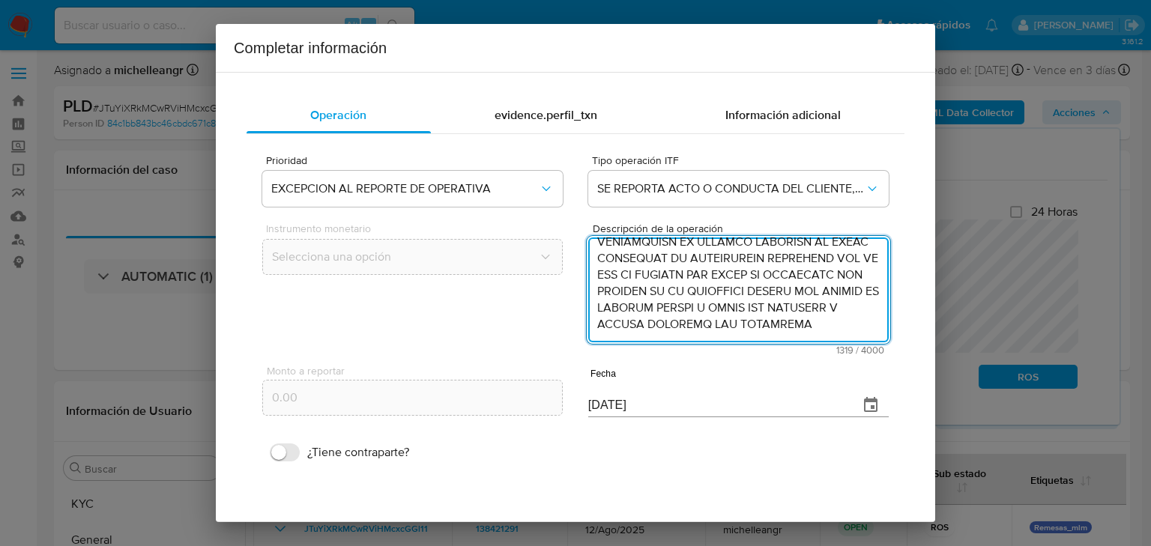
type textarea "/CONOCIMIENTO DEL CLIENTE O USUARIO/CLIENTE VICTOR SILVA SORIANO NUMERO DE CLIE…"
click at [864, 402] on icon "button" at bounding box center [870, 404] width 13 height 15
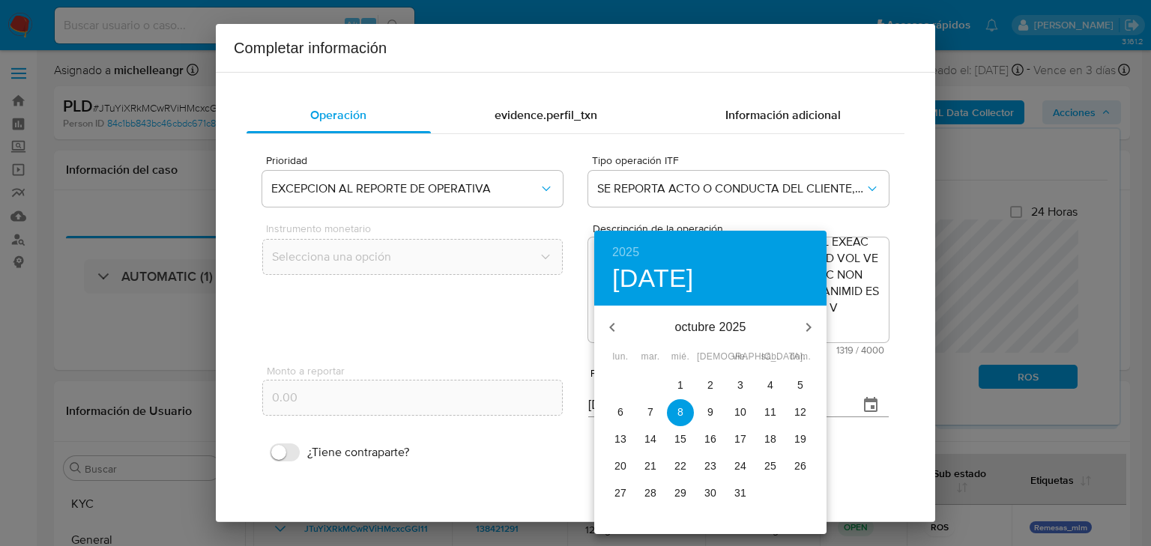
click at [609, 319] on icon "button" at bounding box center [612, 328] width 18 height 18
click at [609, 321] on icon "button" at bounding box center [612, 328] width 18 height 18
click at [610, 321] on icon "button" at bounding box center [612, 328] width 18 height 18
click at [609, 324] on icon "button" at bounding box center [612, 328] width 18 height 18
drag, startPoint x: 807, startPoint y: 328, endPoint x: 785, endPoint y: 361, distance: 38.9
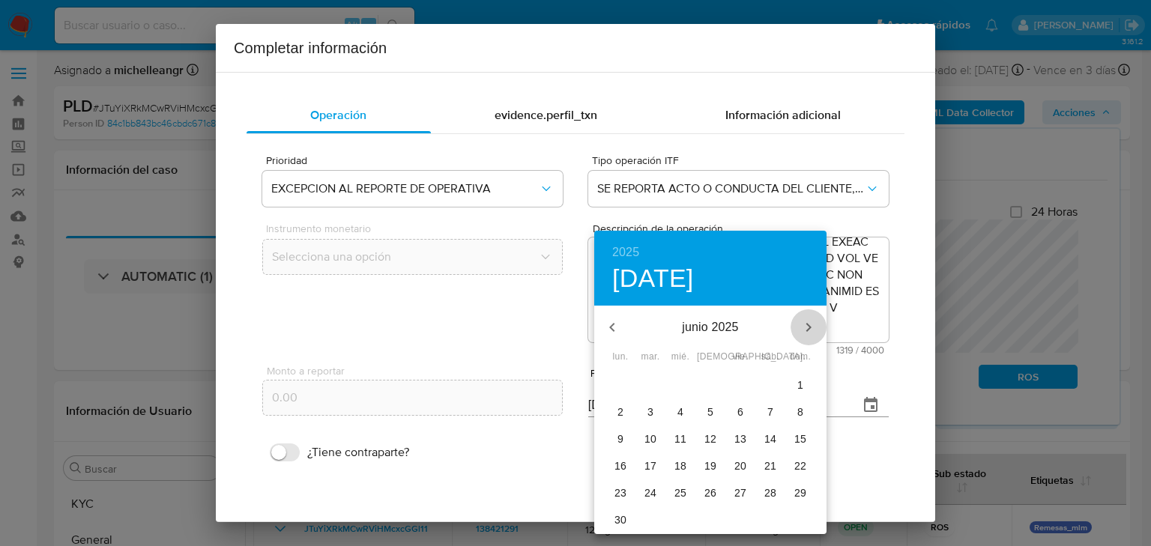
click at [807, 328] on icon "button" at bounding box center [809, 328] width 18 height 18
drag, startPoint x: 745, startPoint y: 465, endPoint x: 747, endPoint y: 367, distance: 97.4
click at [747, 465] on span "25" at bounding box center [740, 466] width 27 height 15
type input "25/07/2025"
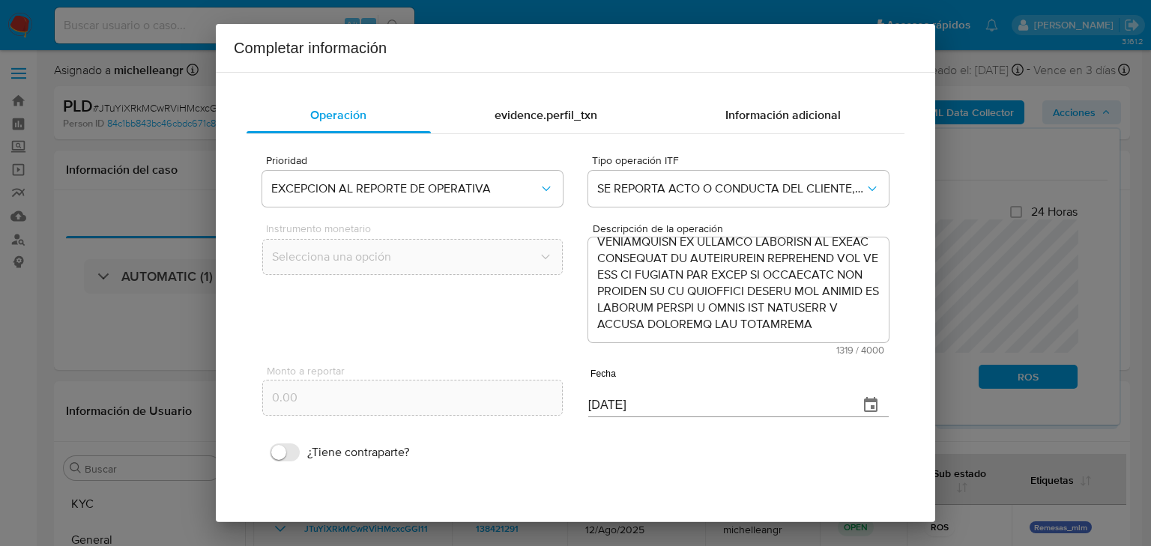
click at [566, 124] on div "evidence.perfil_txn" at bounding box center [546, 115] width 231 height 36
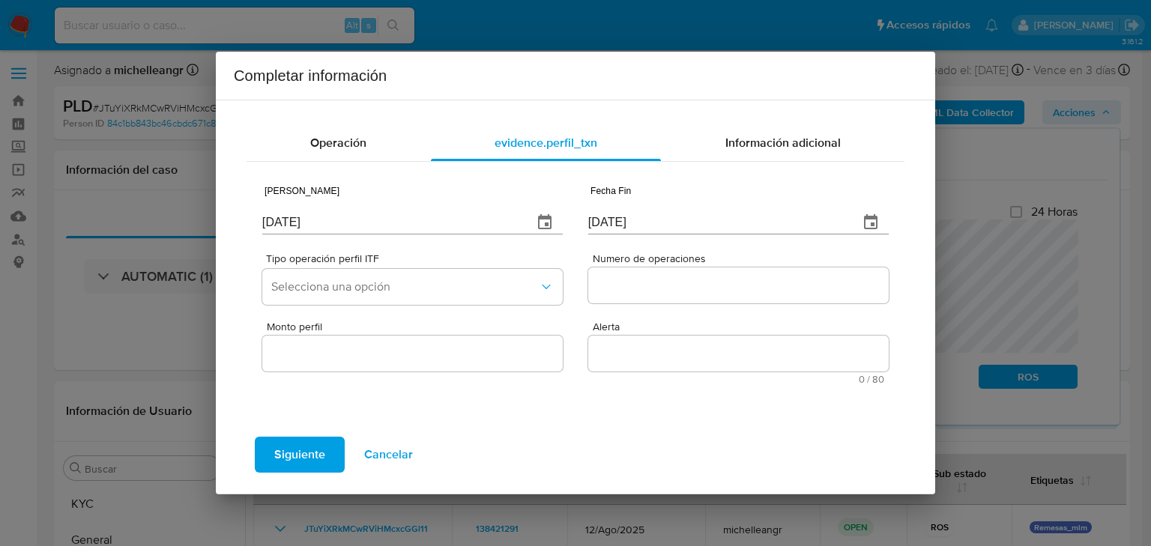
click at [551, 215] on icon "button" at bounding box center [545, 223] width 18 height 18
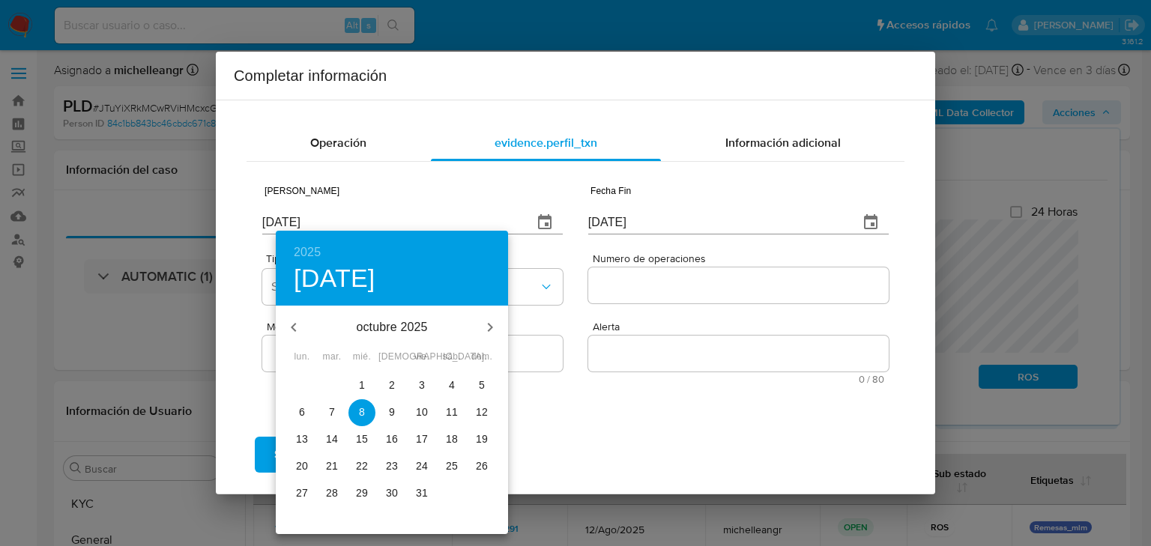
click at [294, 325] on icon "button" at bounding box center [293, 327] width 5 height 9
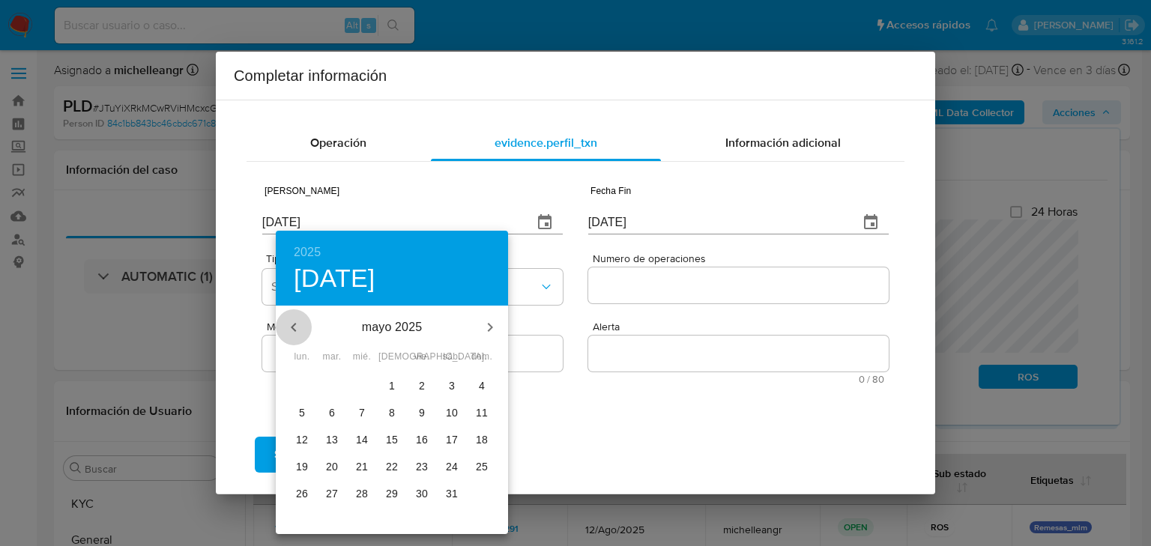
click at [292, 325] on icon "button" at bounding box center [294, 328] width 18 height 18
click at [289, 322] on icon "button" at bounding box center [294, 328] width 18 height 18
click at [288, 322] on icon "button" at bounding box center [294, 328] width 18 height 18
click at [287, 362] on div "febrero 2025 marzo 2025 abril 2025 lun. mar. mié. jue. vie. sáb. dom." at bounding box center [392, 335] width 232 height 57
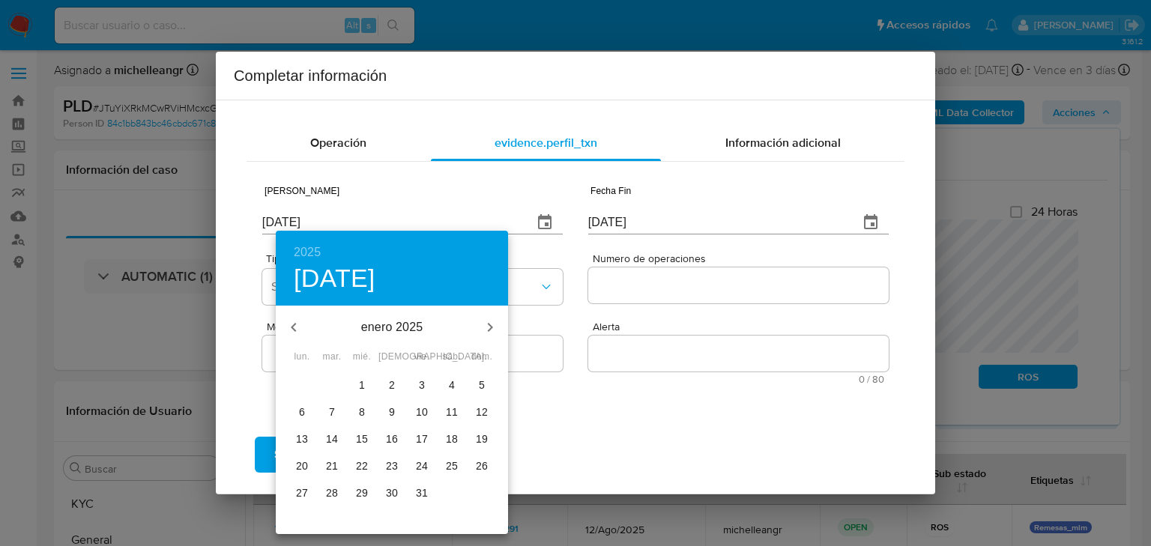
click at [362, 376] on button "1" at bounding box center [362, 386] width 27 height 27
type input "[DATE]"
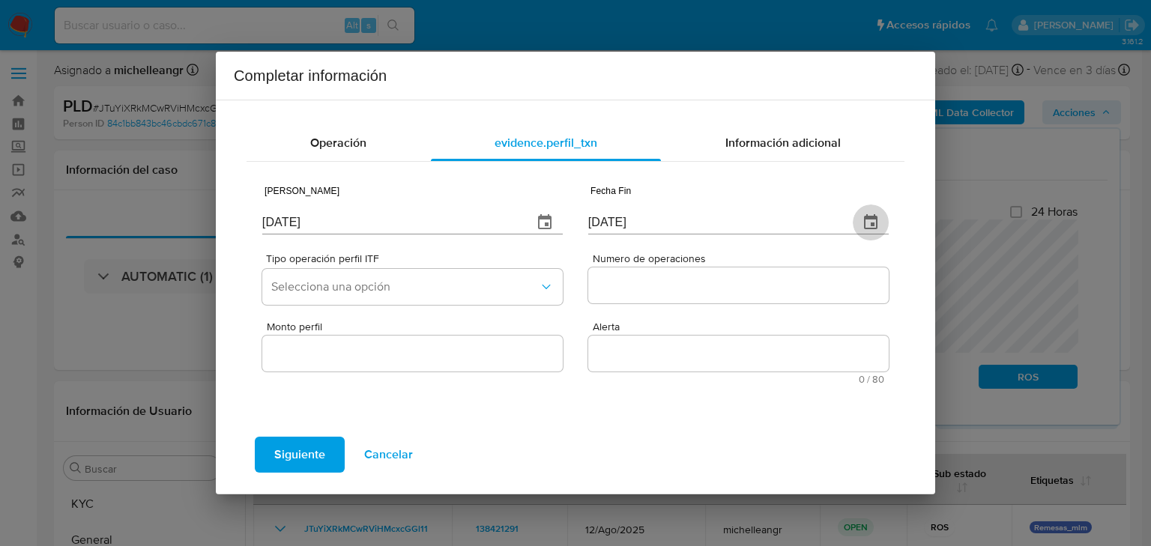
click at [875, 217] on icon "button" at bounding box center [870, 221] width 13 height 15
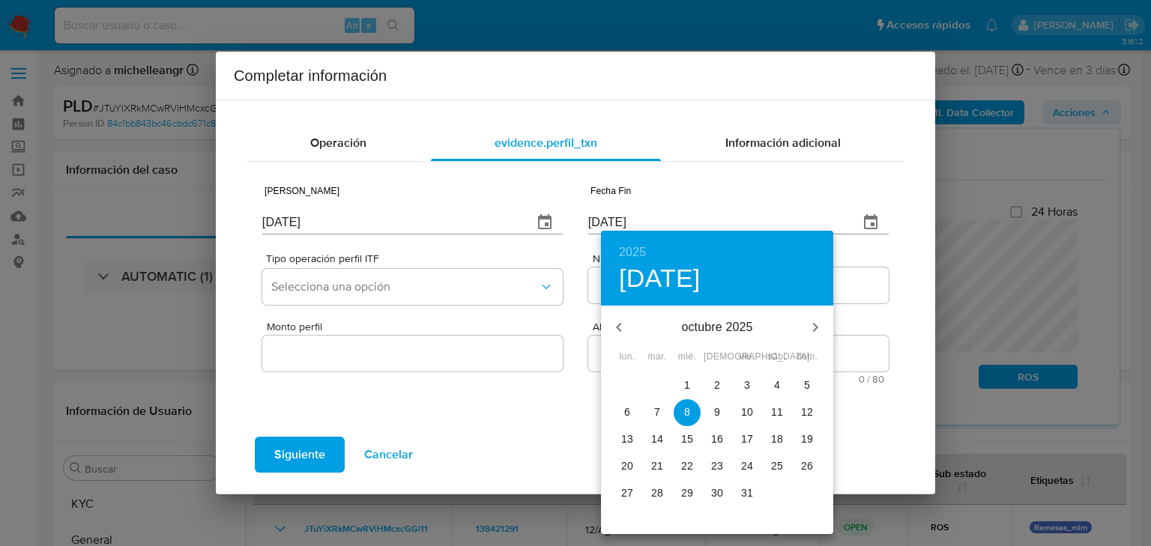
click at [630, 334] on button "button" at bounding box center [619, 328] width 36 height 36
click at [624, 328] on icon "button" at bounding box center [619, 328] width 18 height 18
click at [624, 334] on icon "button" at bounding box center [619, 328] width 18 height 18
click at [806, 325] on button "button" at bounding box center [815, 328] width 36 height 36
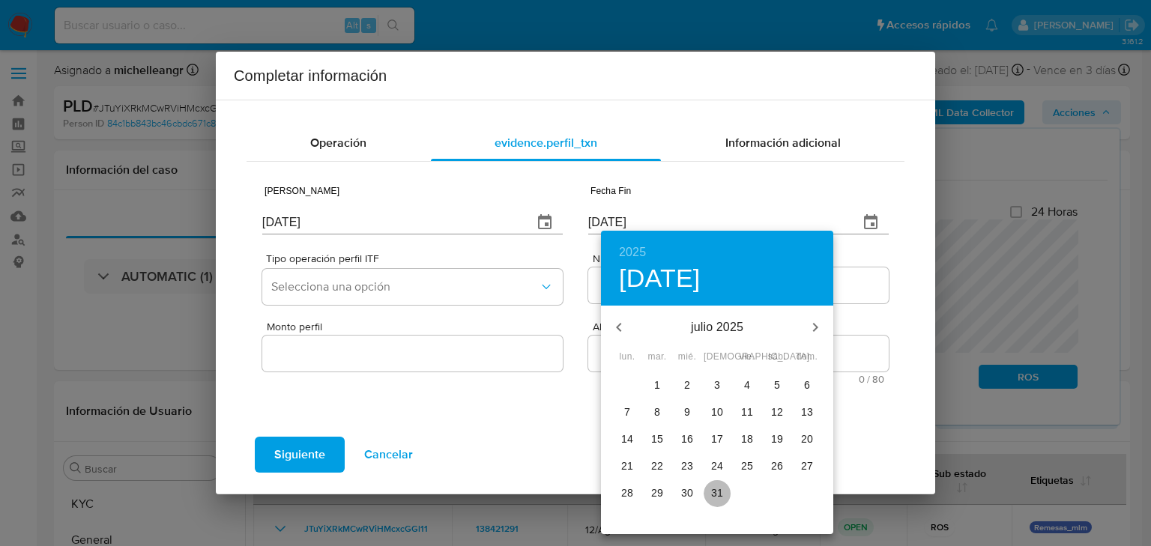
click at [718, 493] on p "31" at bounding box center [717, 493] width 12 height 15
type input "31/07/2025"
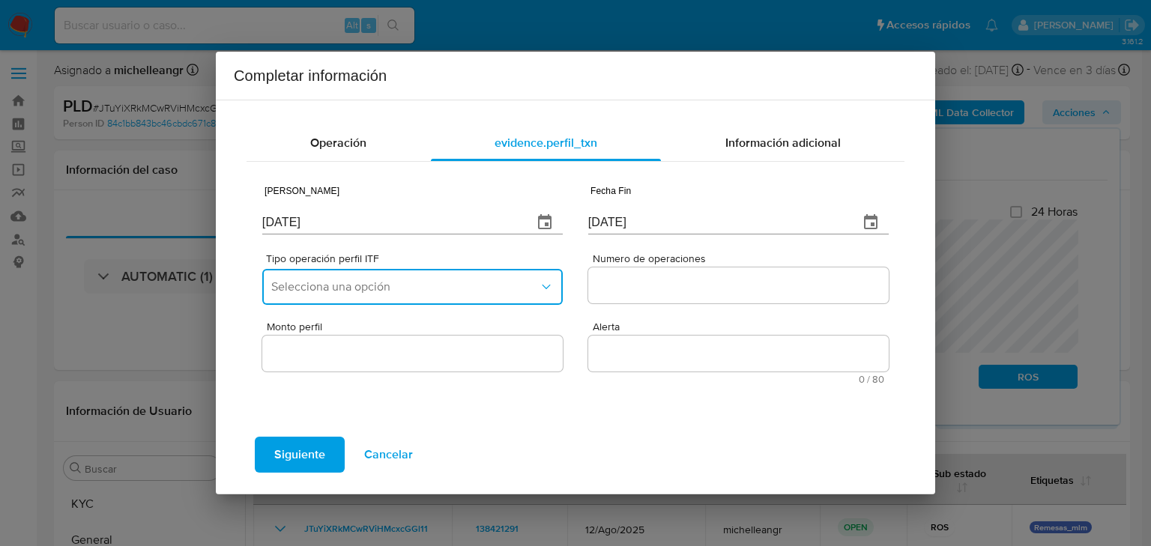
click at [347, 282] on span "Selecciona una opción" at bounding box center [405, 287] width 268 height 15
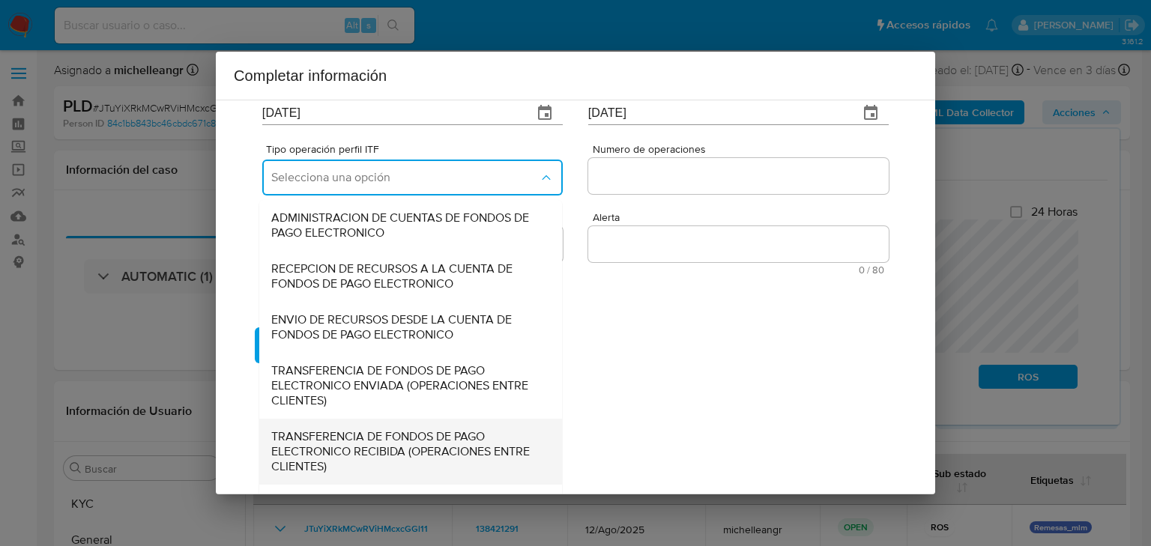
scroll to position [166, 0]
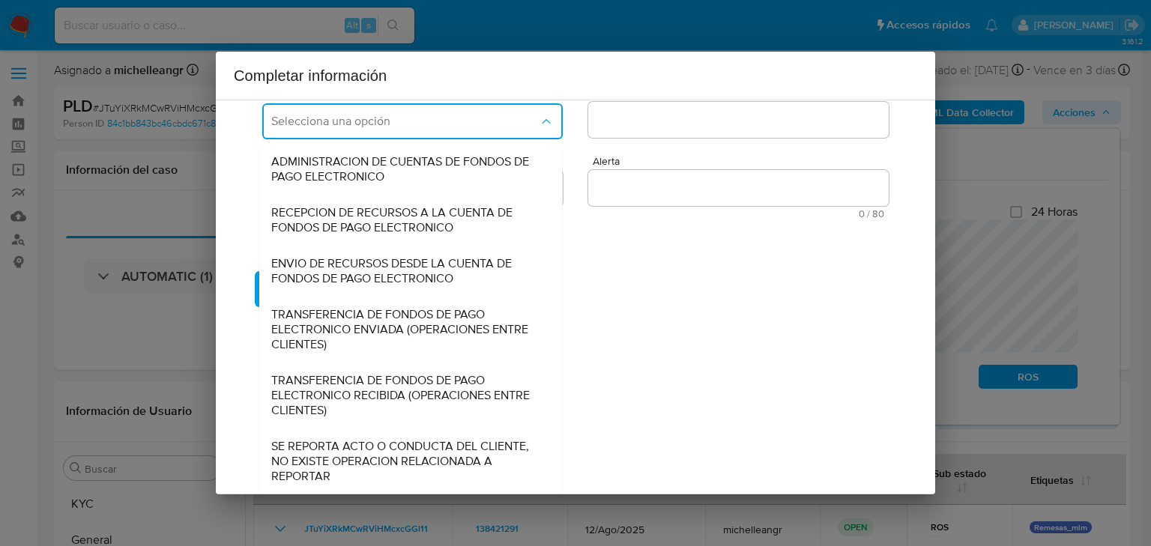
drag, startPoint x: 367, startPoint y: 450, endPoint x: 441, endPoint y: 363, distance: 114.9
click at [368, 453] on span "SE REPORTA ACTO O CONDUCTA DEL CLIENTE, NO EXISTE OPERACION RELACIONADA A REPOR…" at bounding box center [406, 461] width 270 height 45
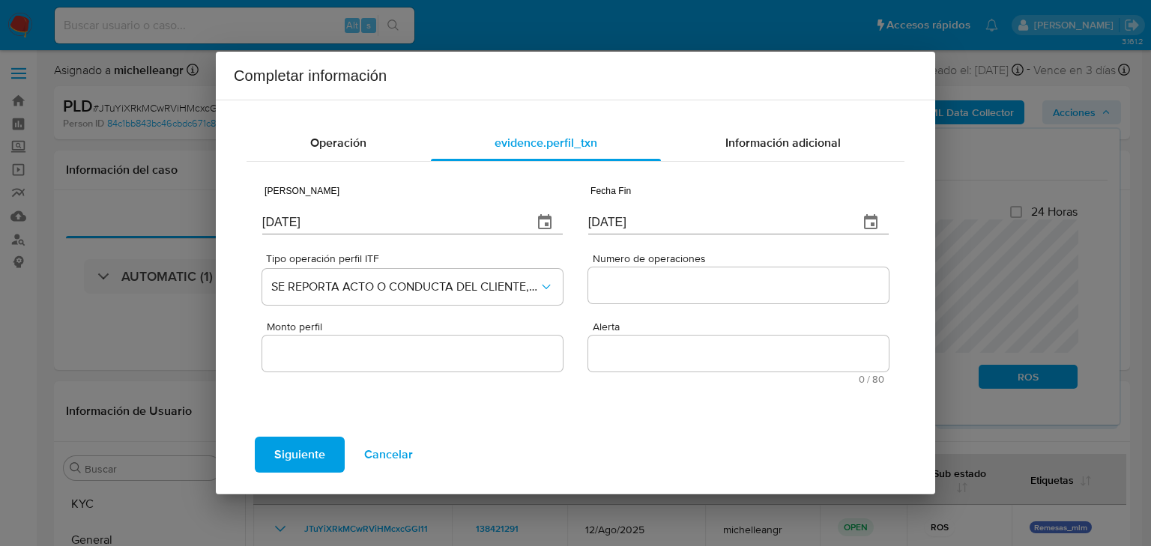
click at [623, 285] on input "Numero de operaciones" at bounding box center [738, 285] width 301 height 19
type input "0"
click at [378, 346] on input "Monto perfil" at bounding box center [412, 353] width 301 height 19
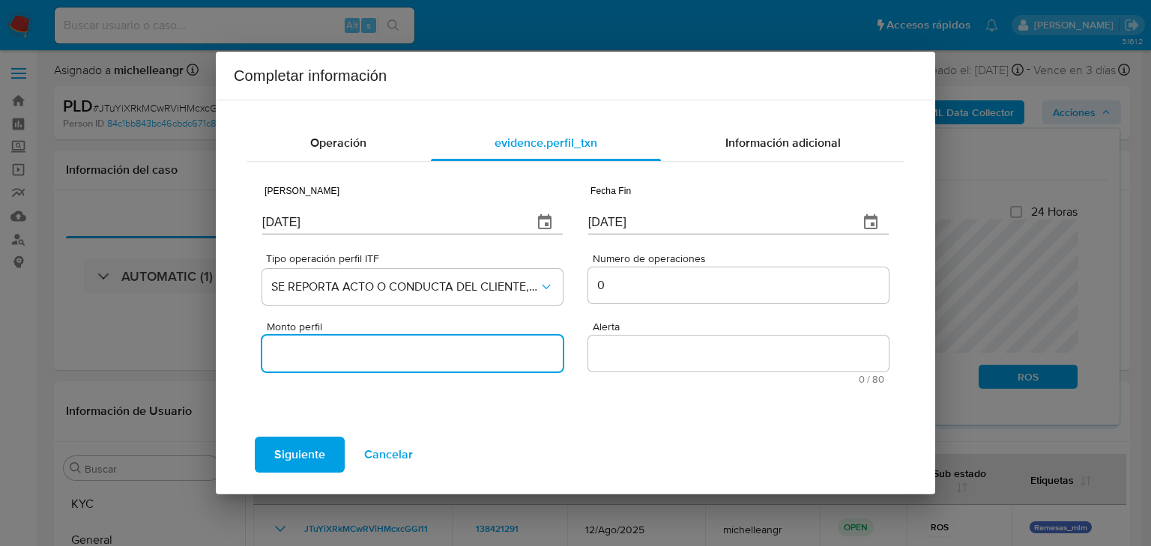
type input "0.00"
click at [618, 341] on textarea "Alerta" at bounding box center [738, 354] width 301 height 36
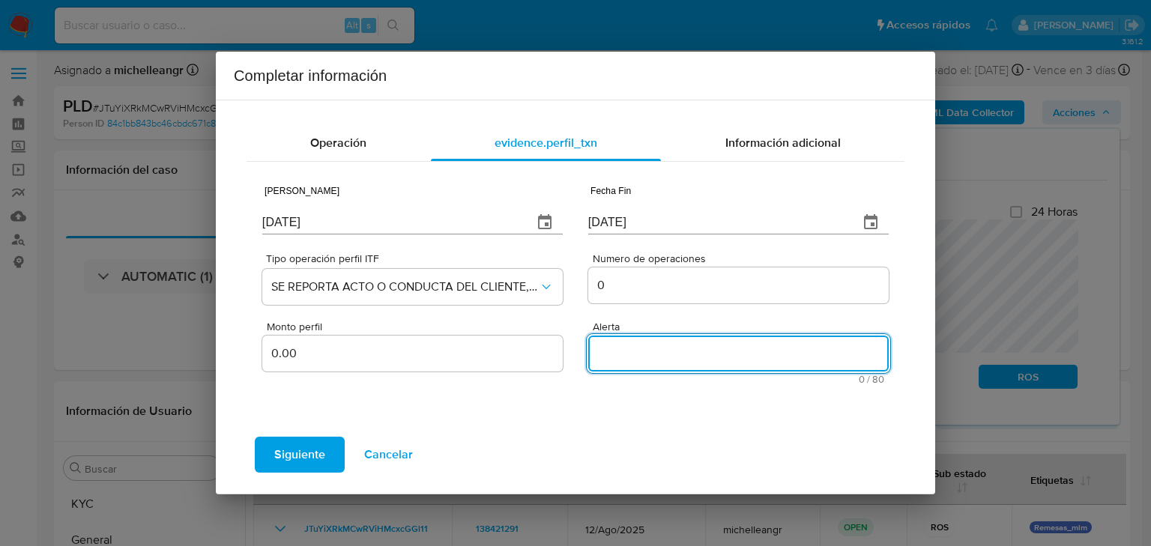
paste textarea "REMESASMLM"
type textarea "REMESASMLM"
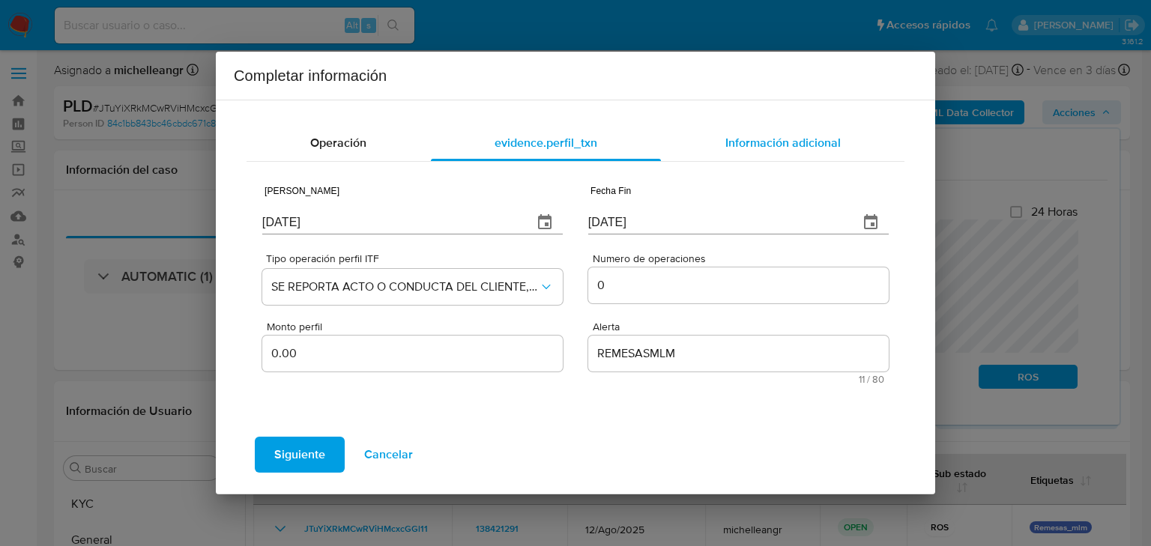
click at [762, 141] on span "Información adicional" at bounding box center [783, 142] width 115 height 17
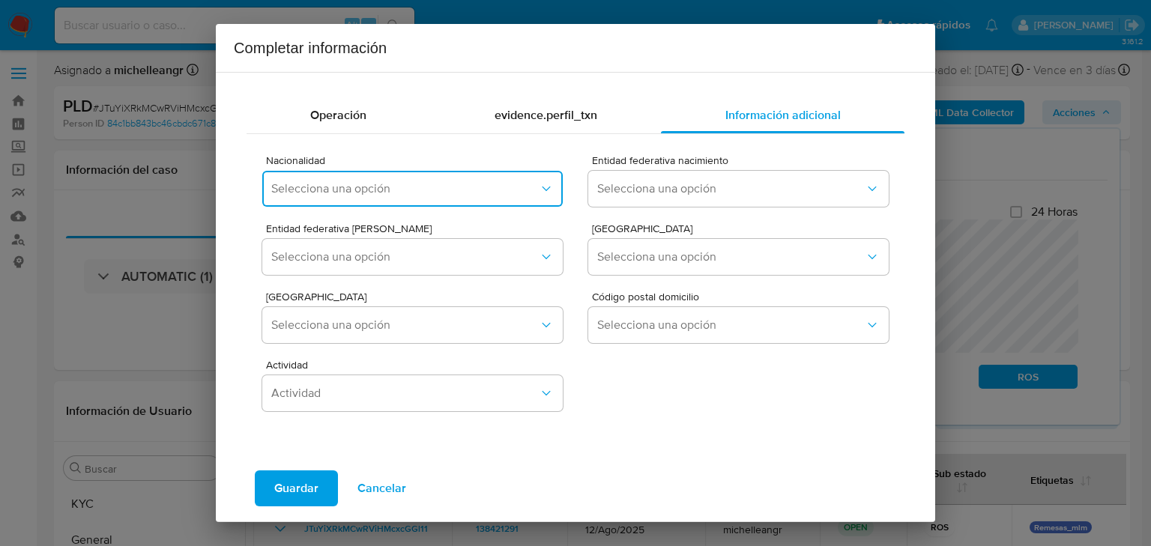
click at [393, 184] on span "Selecciona una opción" at bounding box center [405, 188] width 268 height 15
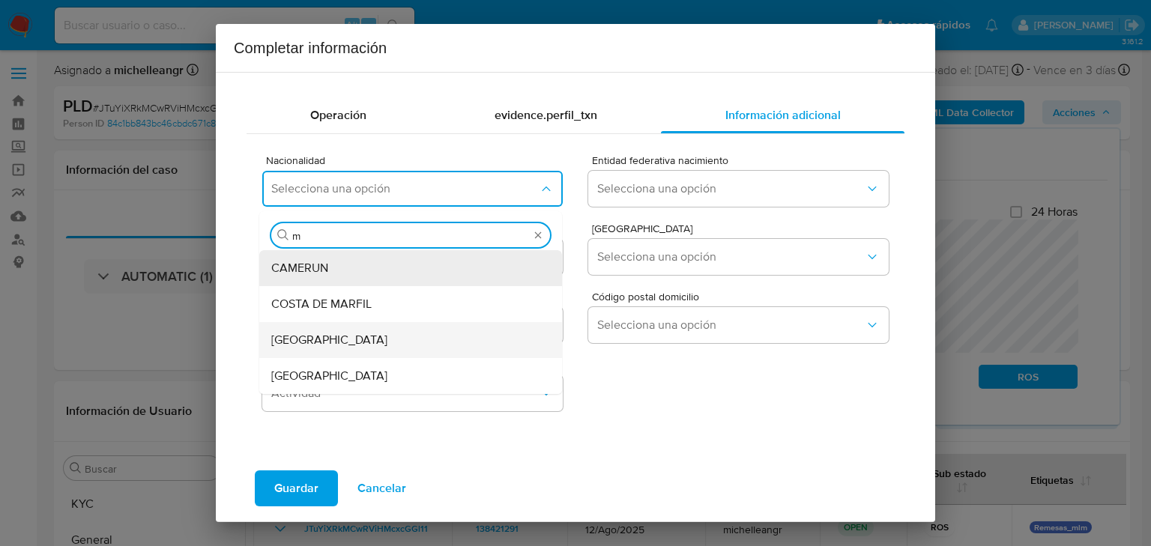
type input "me"
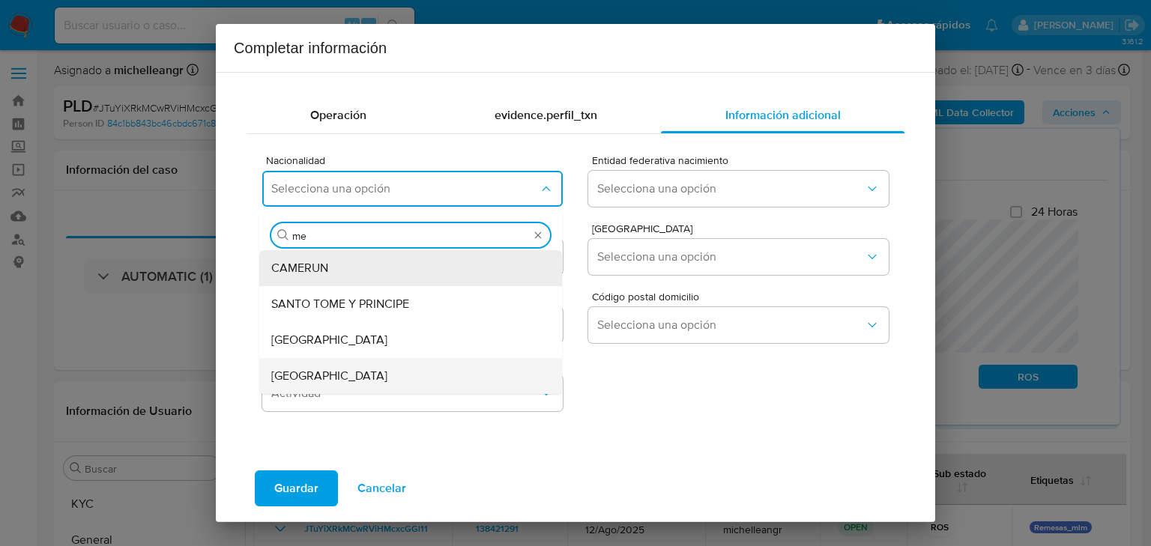
click at [315, 376] on span "MEXICO" at bounding box center [329, 376] width 116 height 15
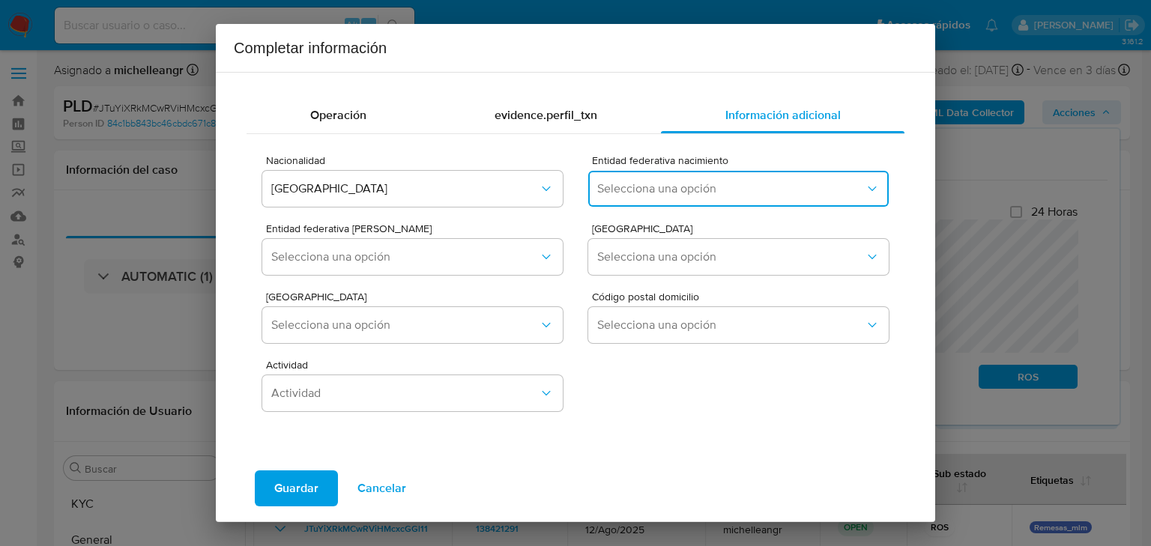
click at [645, 190] on span "Selecciona una opción" at bounding box center [731, 188] width 268 height 15
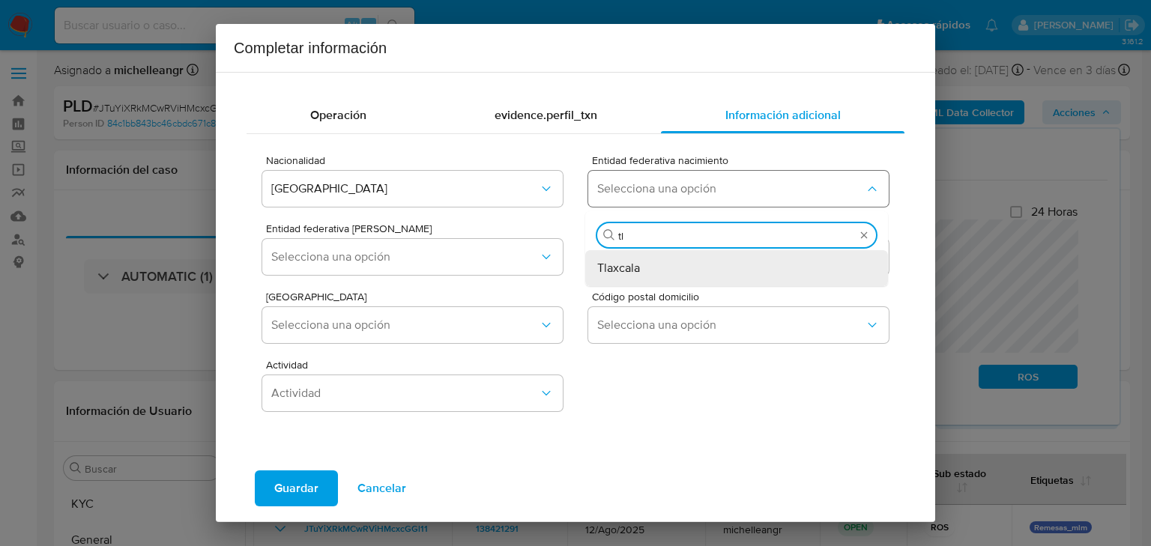
type input "tla"
click at [621, 266] on span "Tlaxcala" at bounding box center [618, 268] width 43 height 15
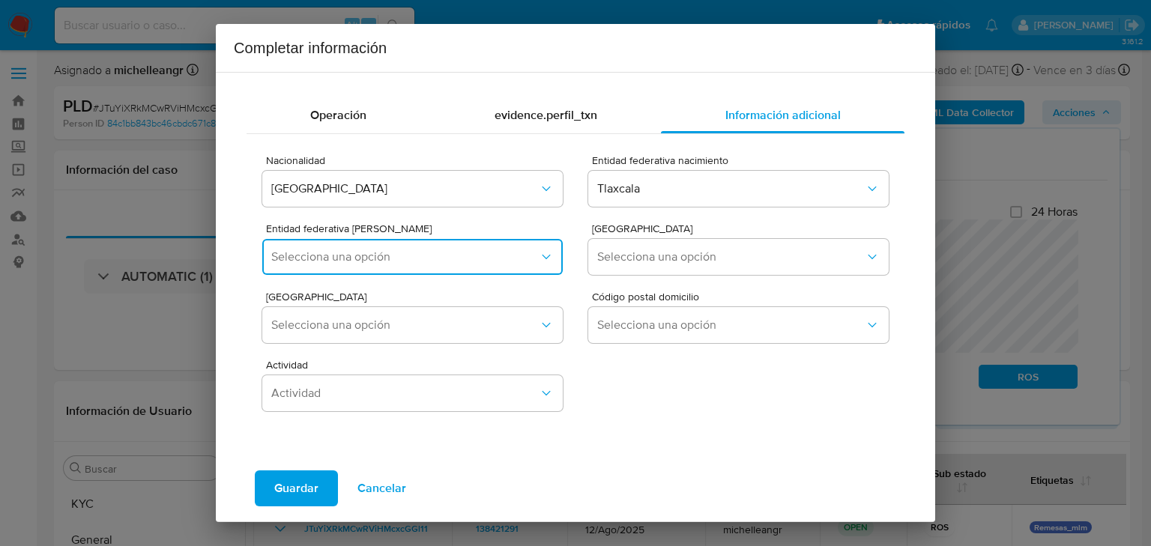
click at [461, 268] on button "Selecciona una opción" at bounding box center [412, 257] width 301 height 36
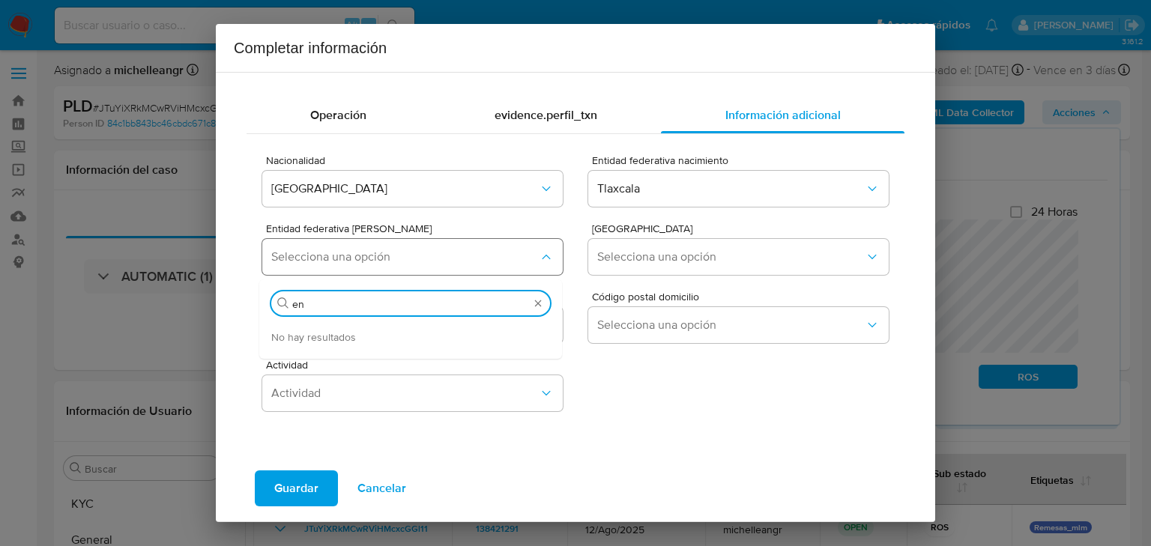
type input "e"
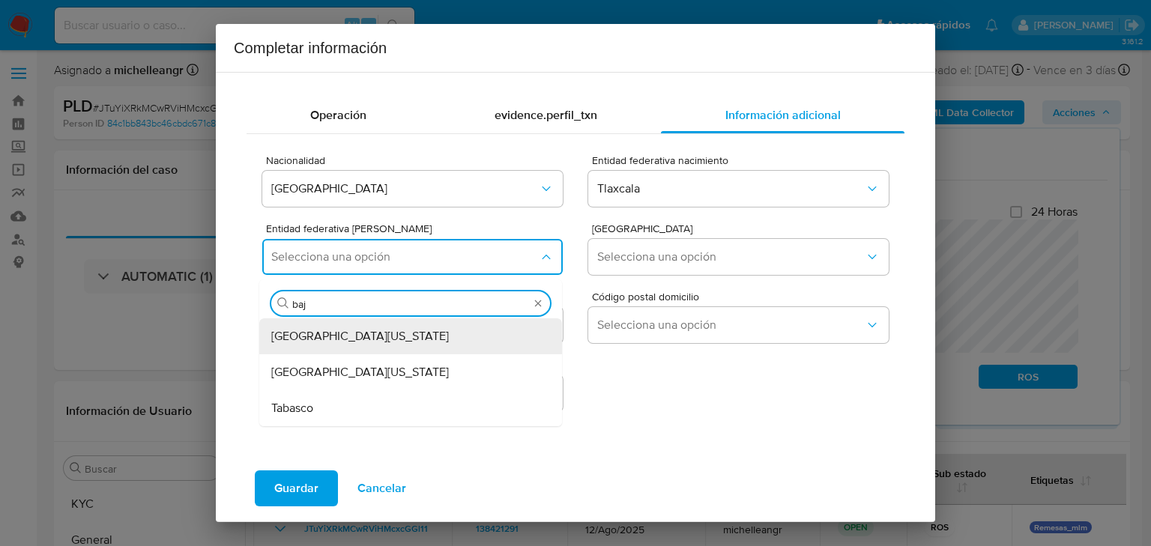
type input "baja"
click at [435, 348] on div "Baja California" at bounding box center [406, 337] width 270 height 36
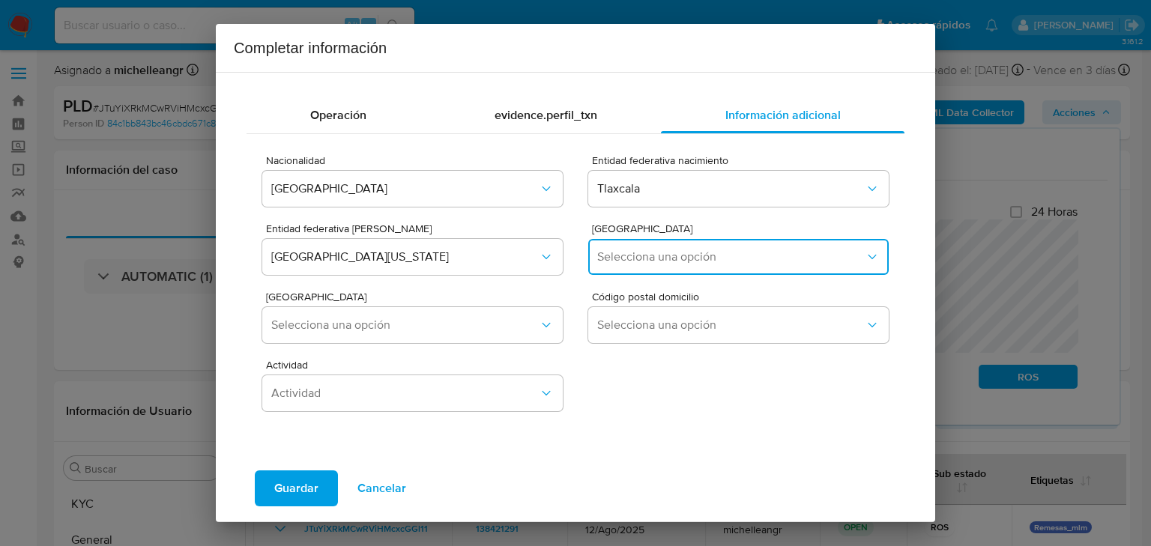
click at [696, 264] on button "Selecciona una opción" at bounding box center [738, 257] width 301 height 36
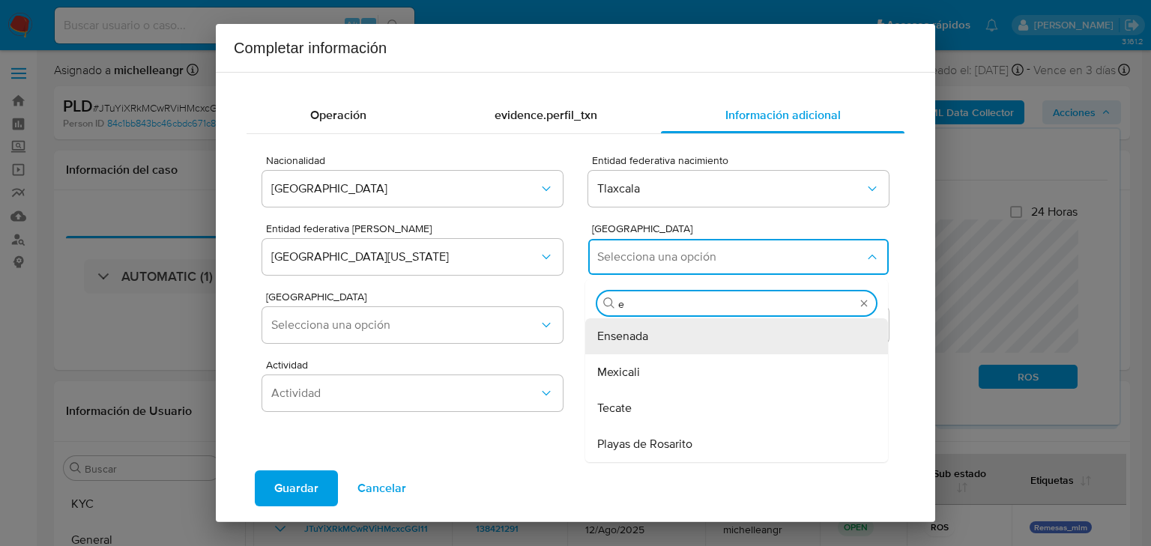
type input "en"
click at [670, 340] on div "Ensenada" at bounding box center [732, 337] width 270 height 36
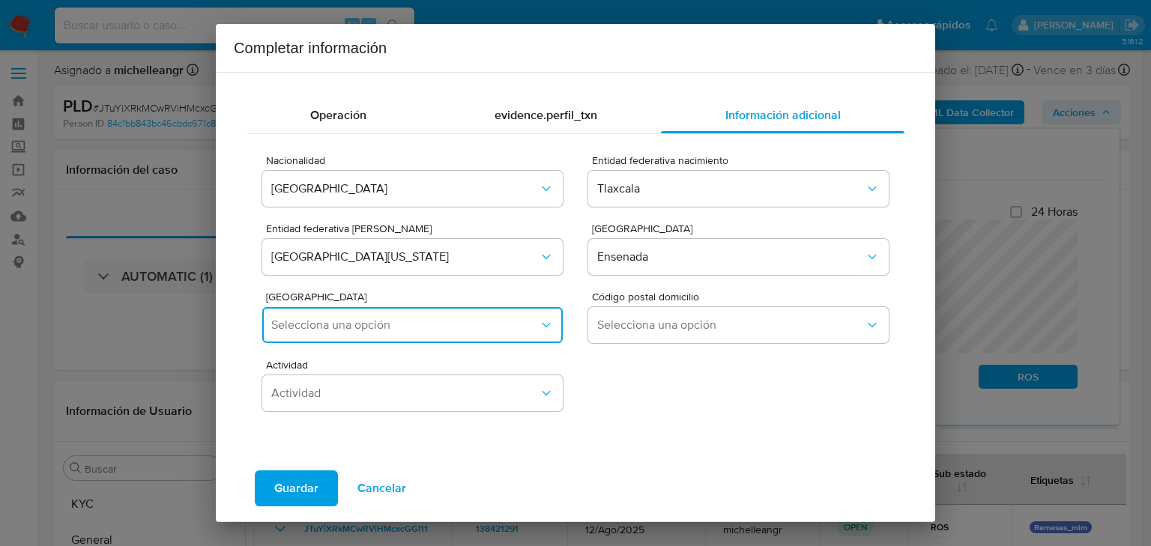
click at [303, 337] on button "Selecciona una opción" at bounding box center [412, 325] width 301 height 36
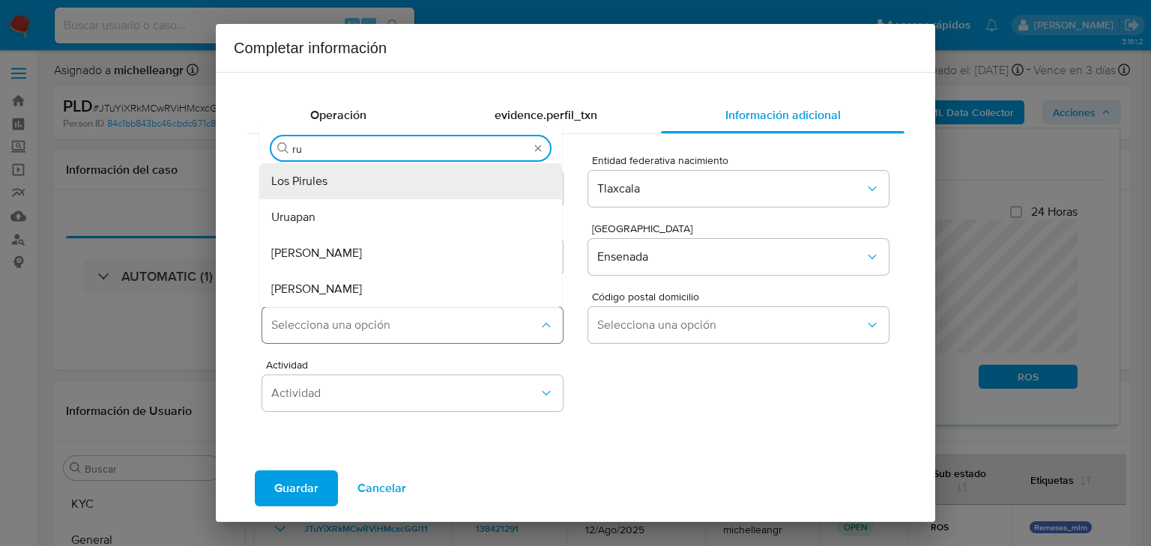
type input "rui"
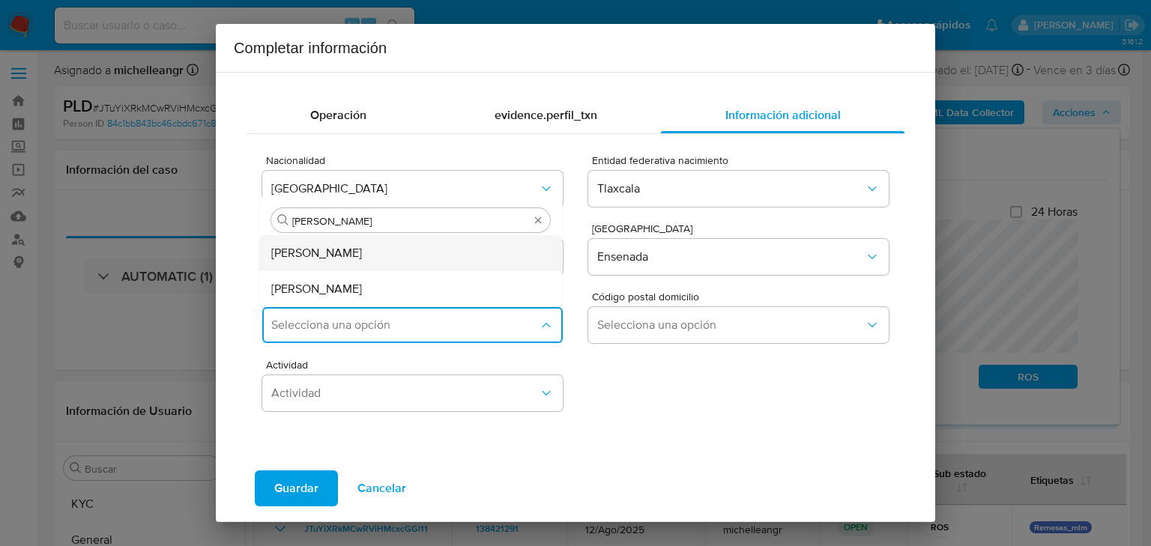
click at [336, 262] on div "Ejido Ruiz Cortines" at bounding box center [406, 253] width 270 height 36
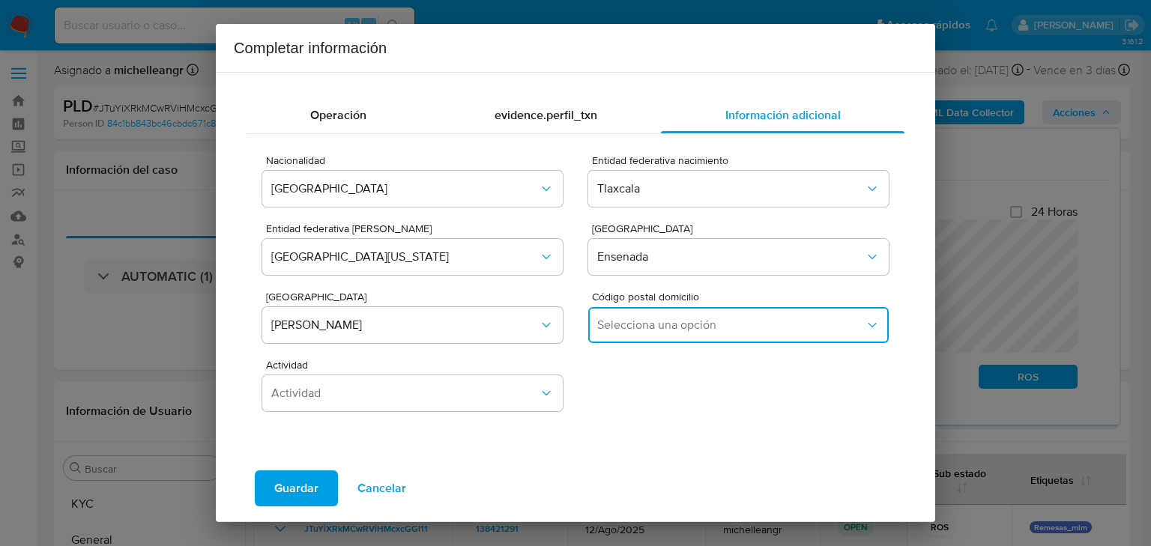
click at [630, 331] on span "Selecciona una opción" at bounding box center [731, 325] width 268 height 15
click at [608, 400] on span "22810" at bounding box center [612, 404] width 31 height 15
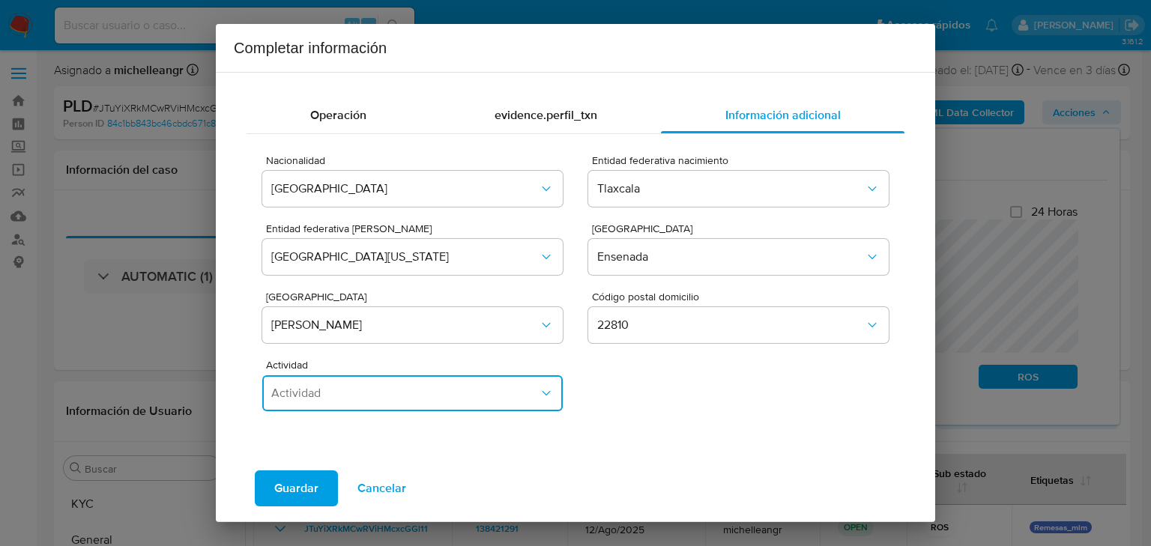
click at [399, 386] on span "Actividad" at bounding box center [405, 393] width 268 height 15
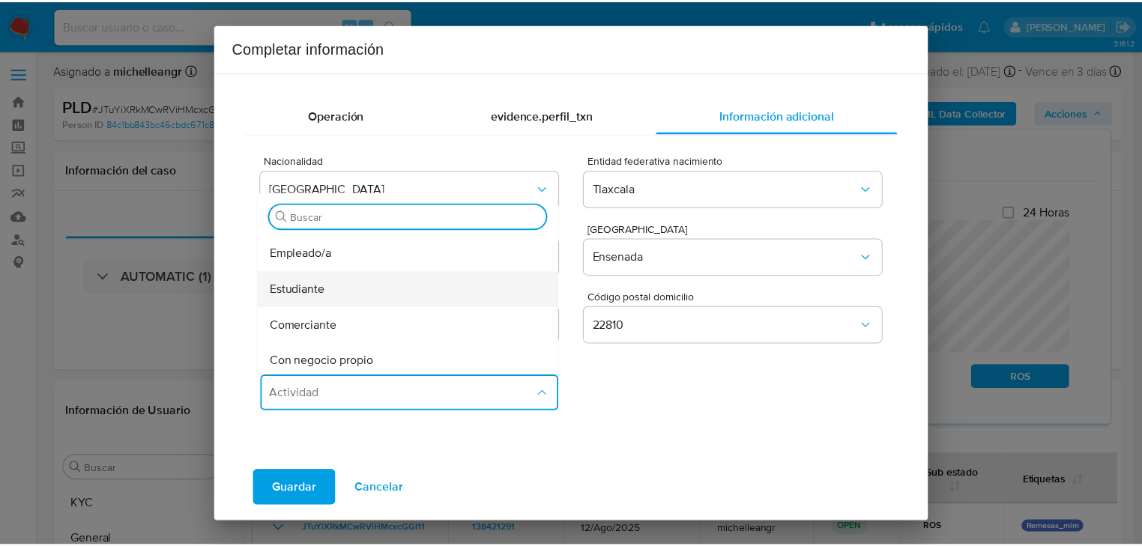
scroll to position [60, 0]
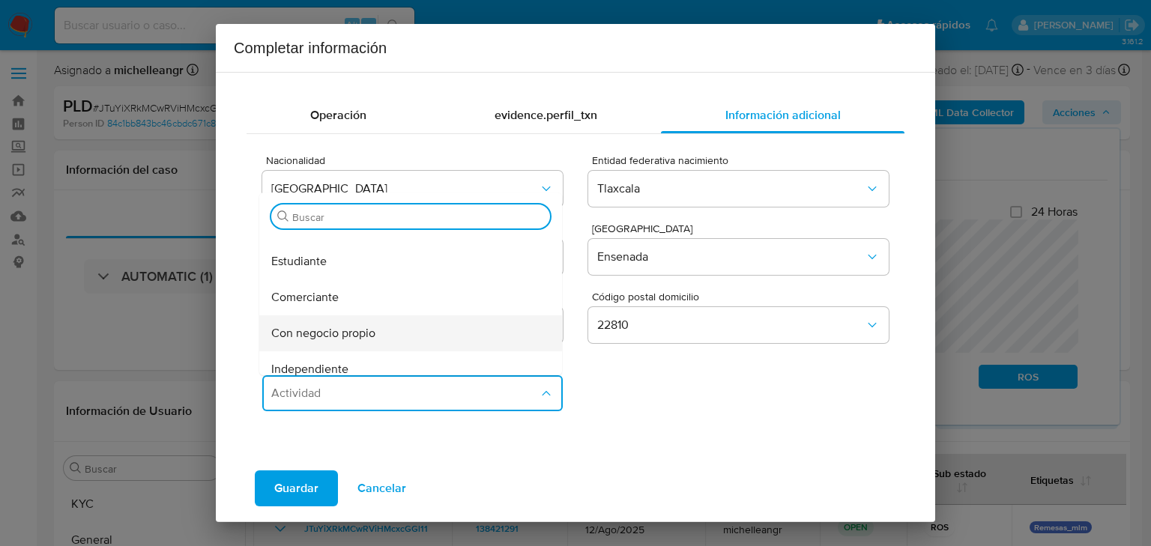
click at [384, 325] on div "Con negocio propio" at bounding box center [406, 334] width 270 height 36
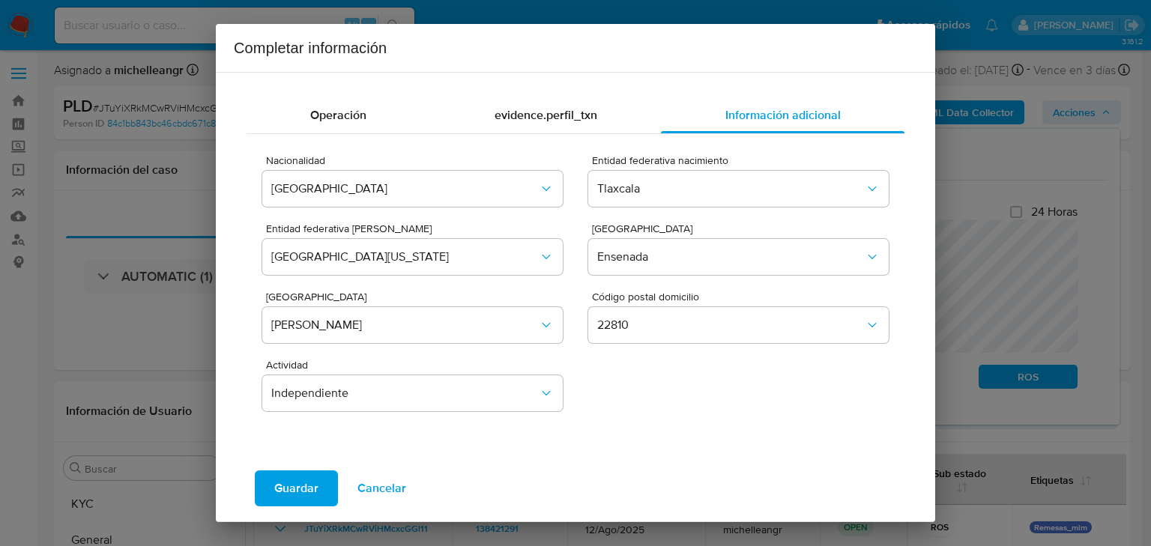
click at [280, 469] on div "Guardar Cancelar" at bounding box center [576, 489] width 684 height 54
click at [275, 483] on span "Guardar" at bounding box center [296, 488] width 44 height 33
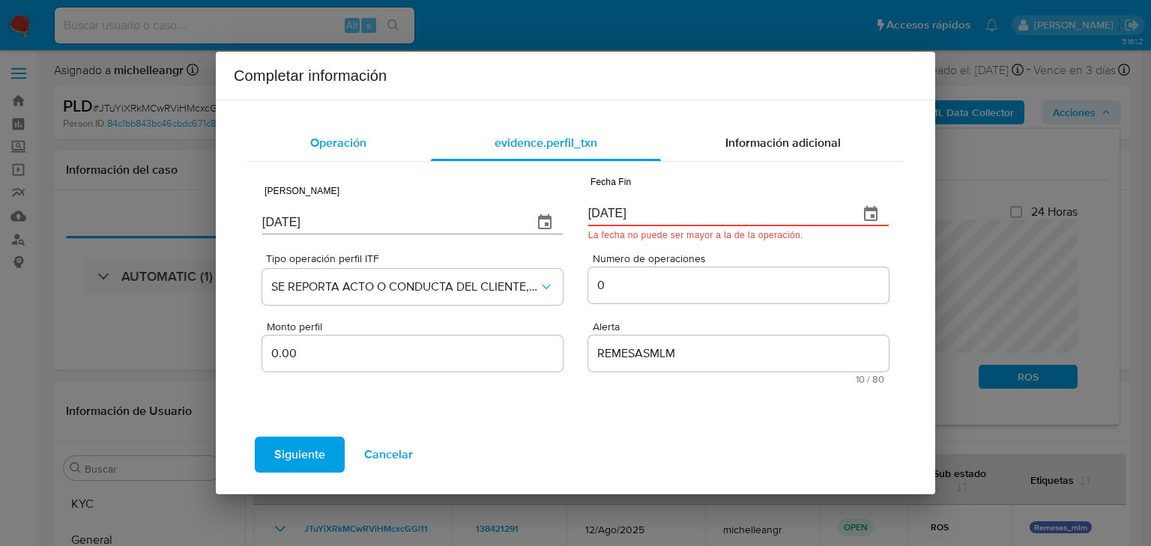
click at [336, 145] on span "Operación" at bounding box center [338, 142] width 56 height 17
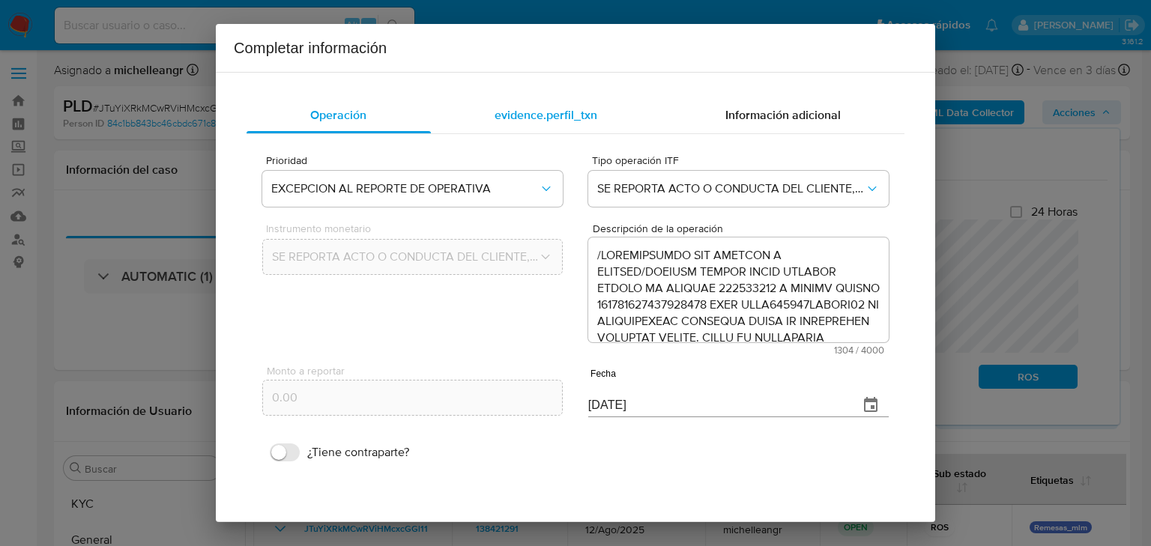
drag, startPoint x: 534, startPoint y: 118, endPoint x: 642, endPoint y: 142, distance: 110.0
click at [532, 114] on span "evidence.perfil_txn" at bounding box center [546, 114] width 103 height 17
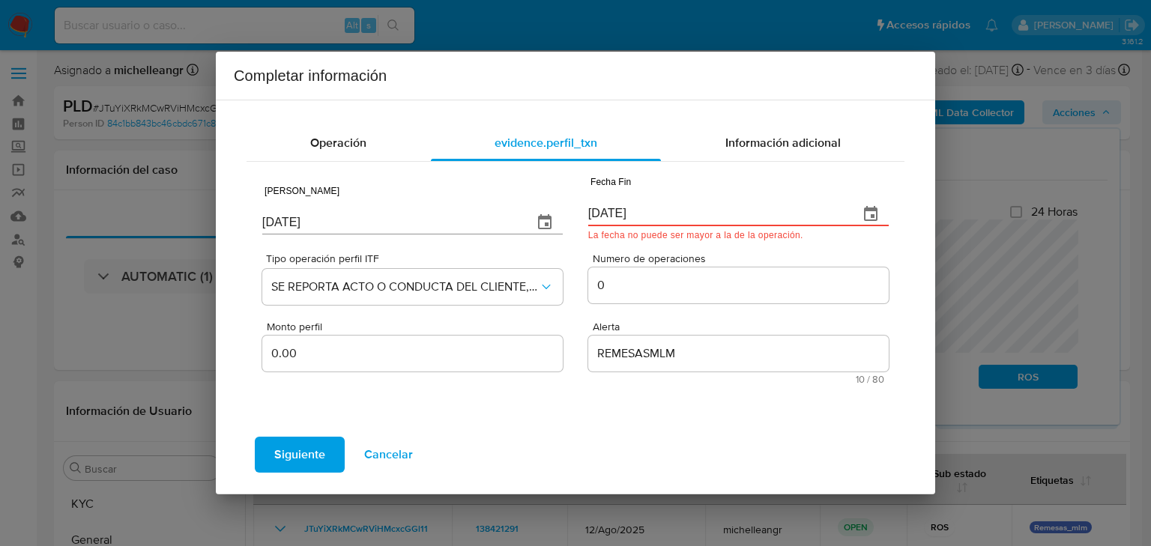
click at [878, 213] on icon "button" at bounding box center [870, 213] width 13 height 15
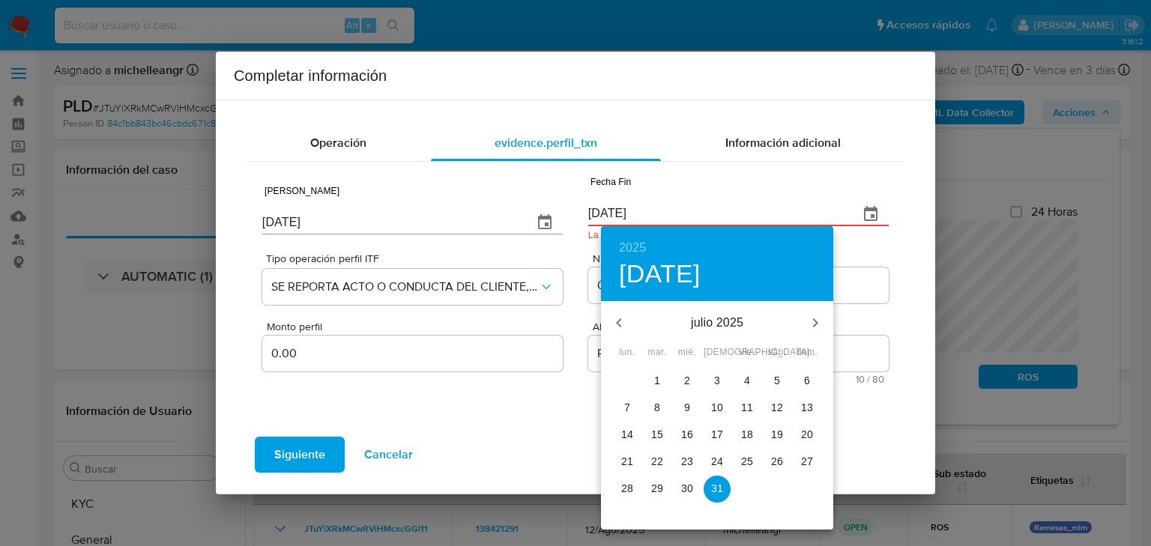
click at [750, 464] on p "25" at bounding box center [747, 461] width 12 height 15
type input "25/07/2025"
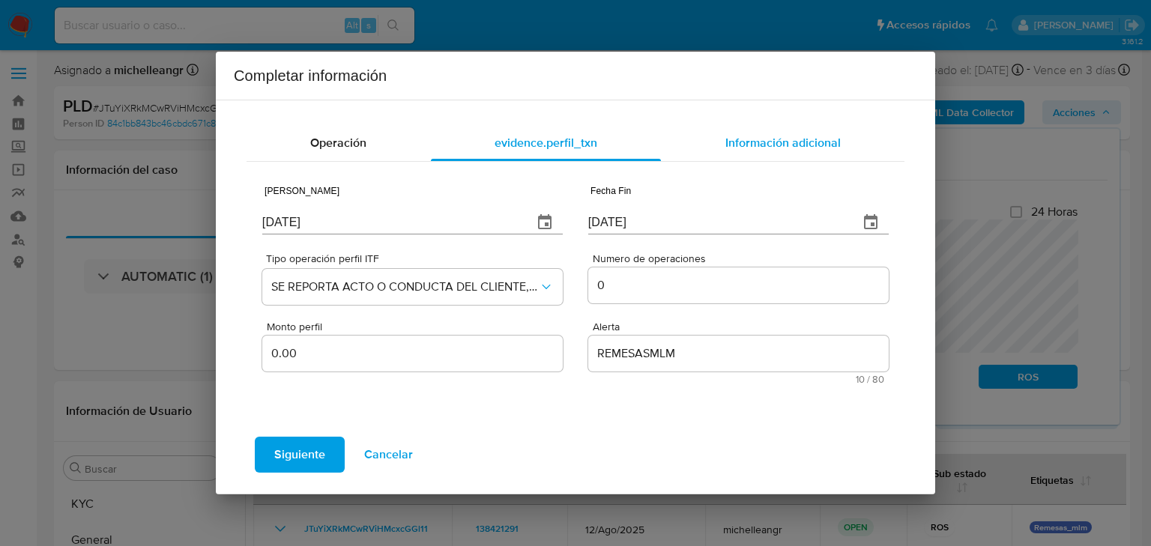
click at [807, 145] on span "Información adicional" at bounding box center [783, 142] width 115 height 17
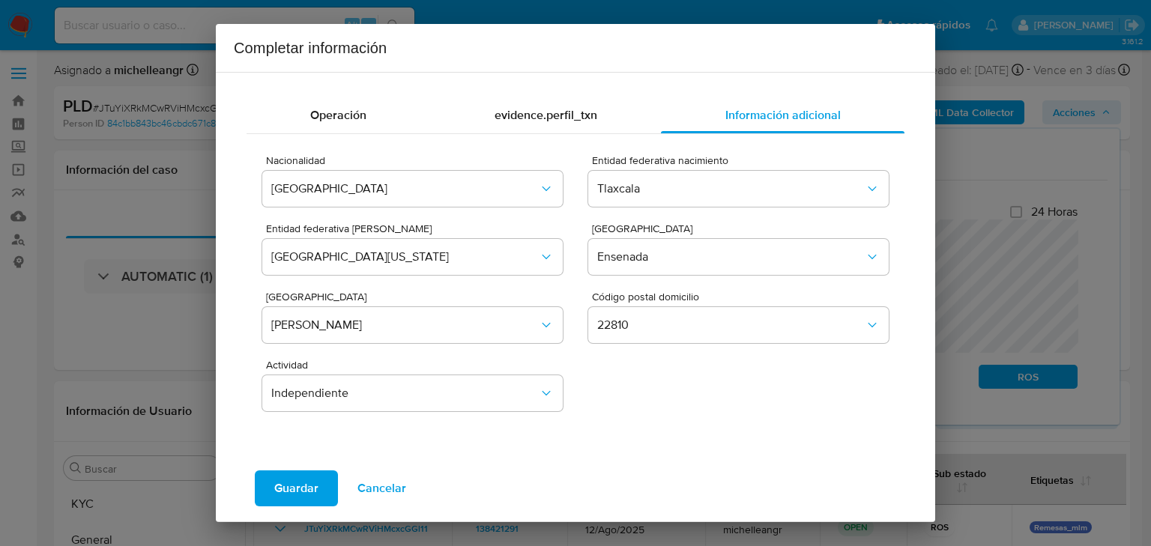
click at [297, 485] on span "Guardar" at bounding box center [296, 488] width 44 height 33
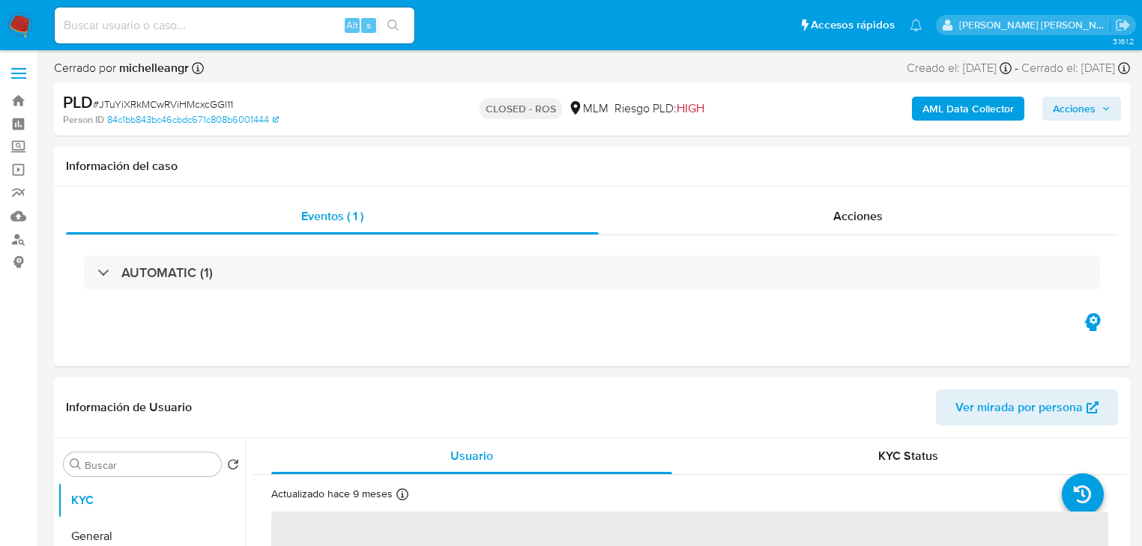
select select "10"
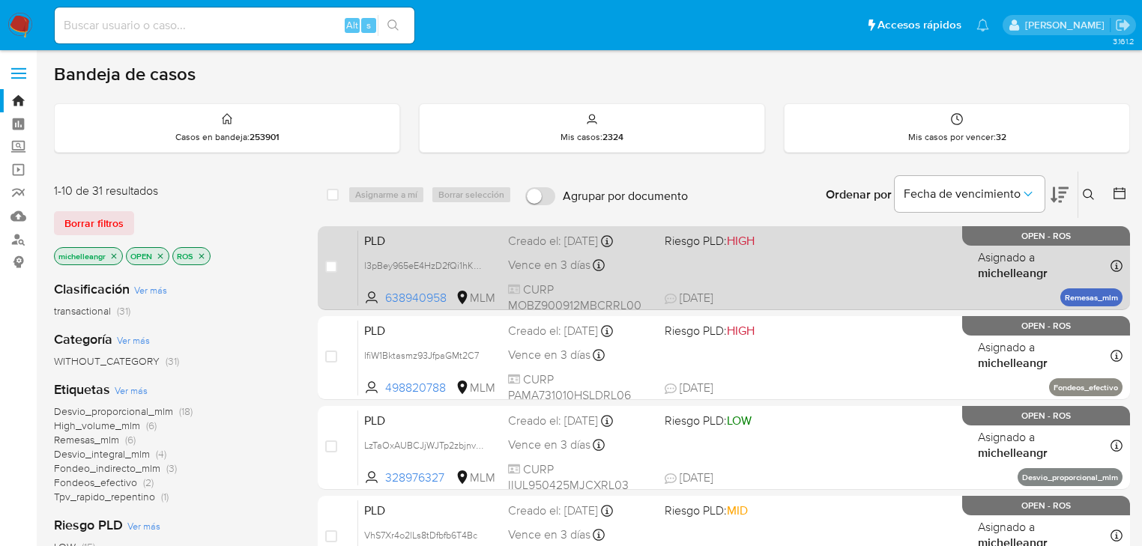
click at [415, 231] on span "PLD" at bounding box center [430, 239] width 132 height 19
click at [408, 226] on div "case-item-checkbox No es posible asignar el caso PLD l3pBey965eE4HzD2fQi1hKAG 6…" at bounding box center [724, 268] width 812 height 84
click at [390, 237] on span "PLD" at bounding box center [430, 239] width 132 height 19
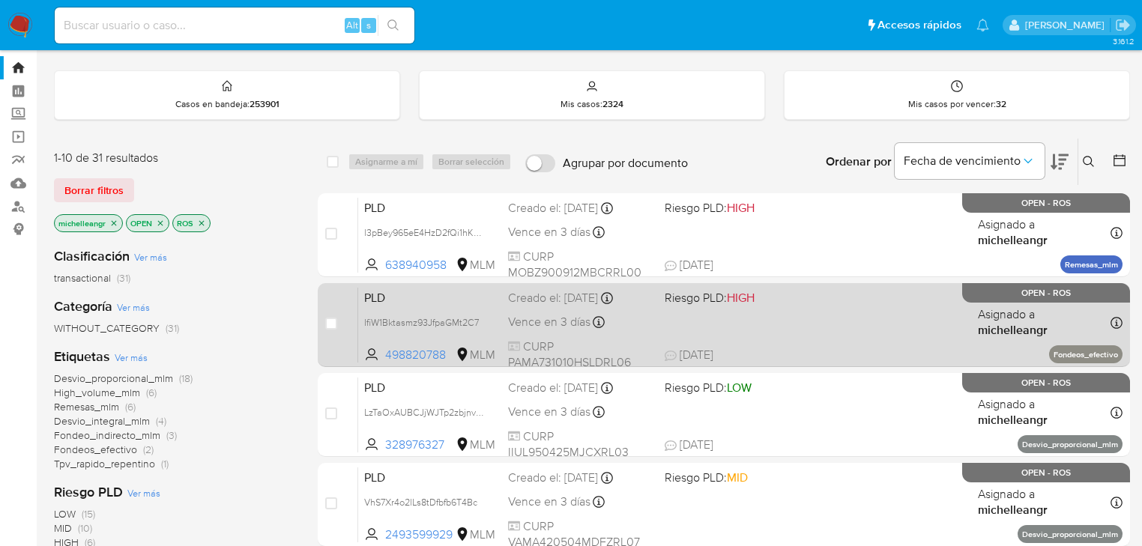
scroll to position [60, 0]
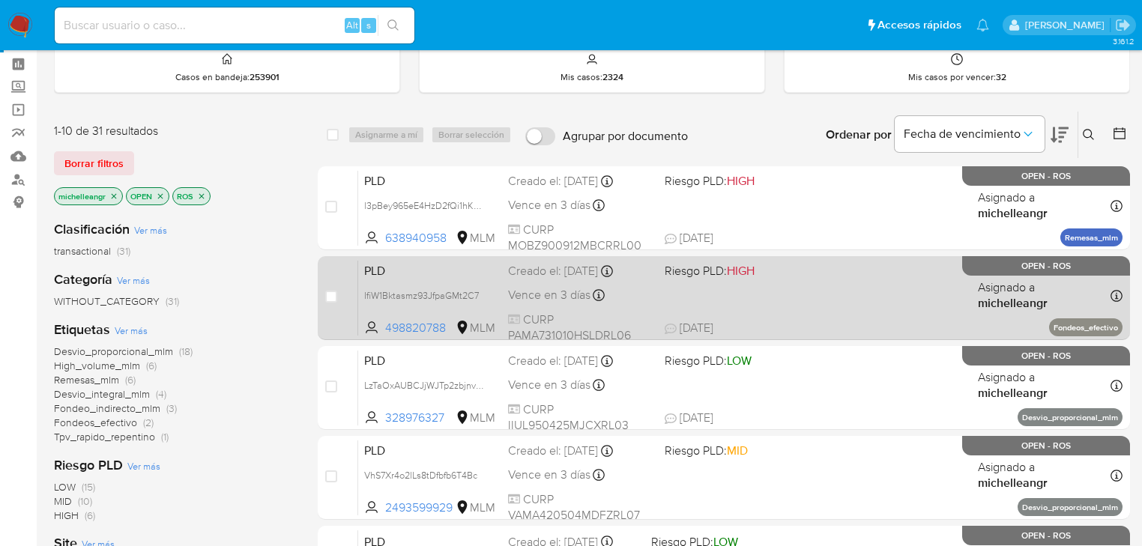
click at [420, 268] on span "PLD" at bounding box center [430, 269] width 132 height 19
click at [396, 260] on div "PLD IfiW1Bktasmz93JfpaGMt2C7 498820788 MLM Riesgo PLD: HIGH Creado el: [DATE] C…" at bounding box center [740, 298] width 765 height 76
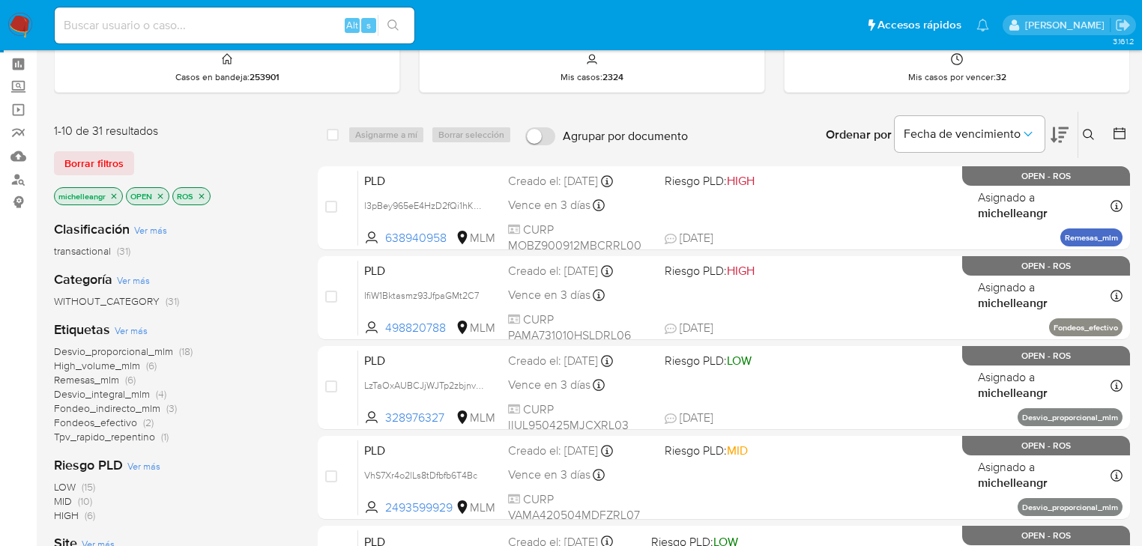
click at [207, 196] on div "ROS" at bounding box center [191, 196] width 38 height 18
click at [198, 195] on icon "close-filter" at bounding box center [201, 196] width 9 height 9
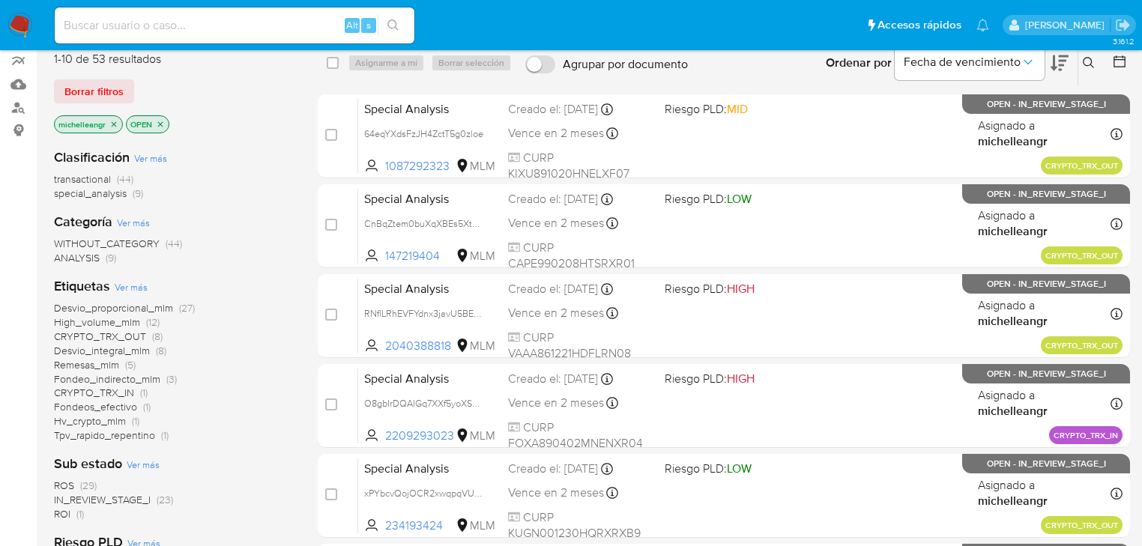
scroll to position [60, 0]
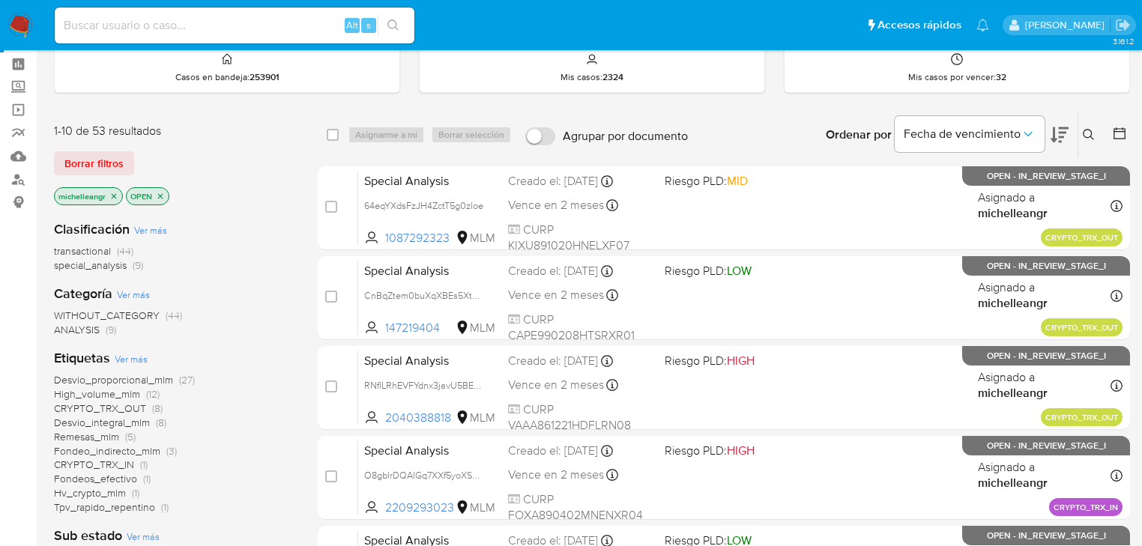
click at [115, 194] on icon "close-filter" at bounding box center [113, 196] width 9 height 9
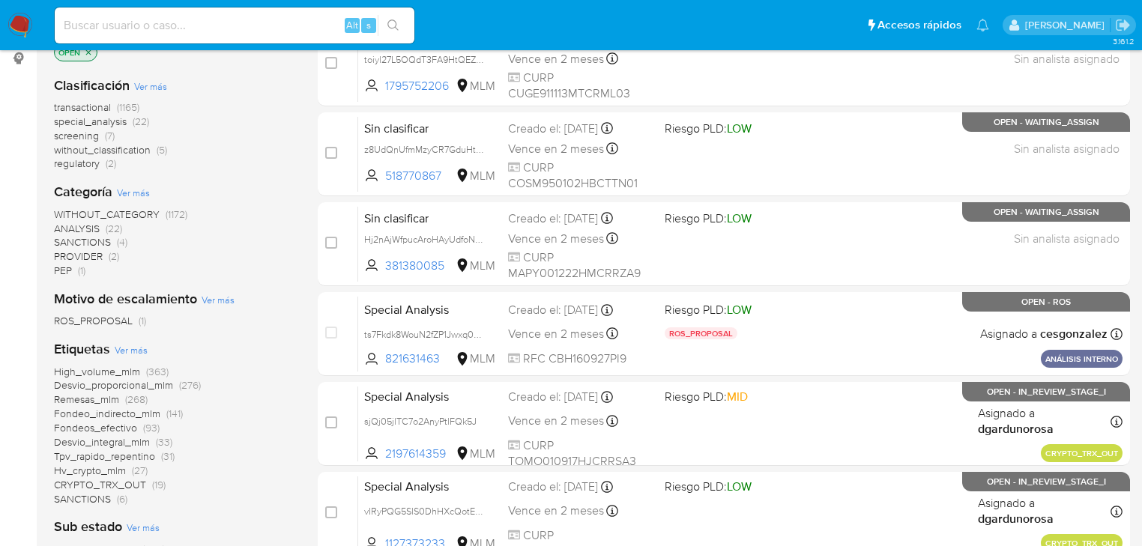
scroll to position [300, 0]
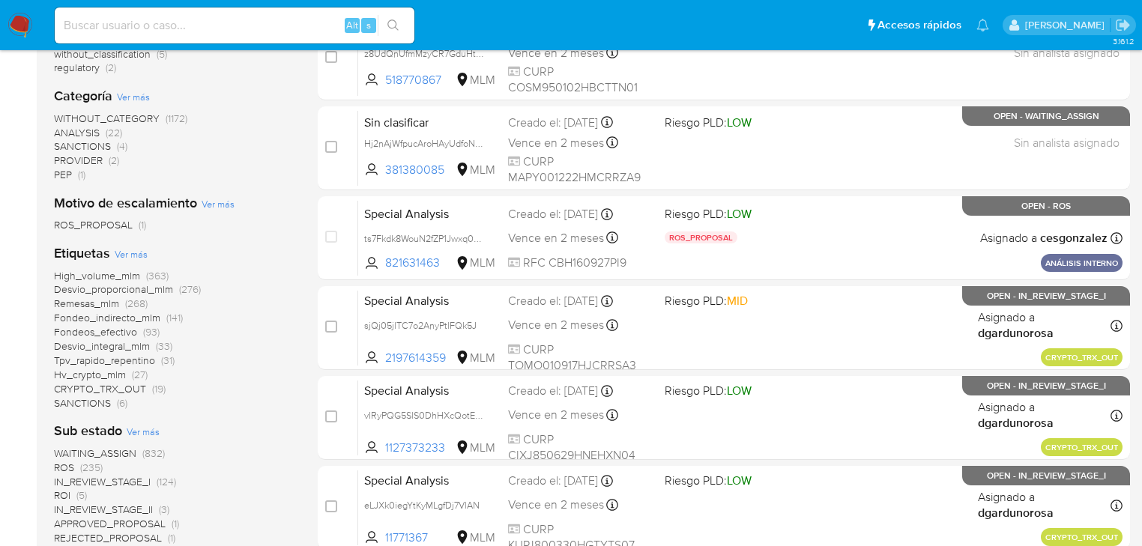
click at [76, 468] on span "ROS (235)" at bounding box center [78, 468] width 49 height 14
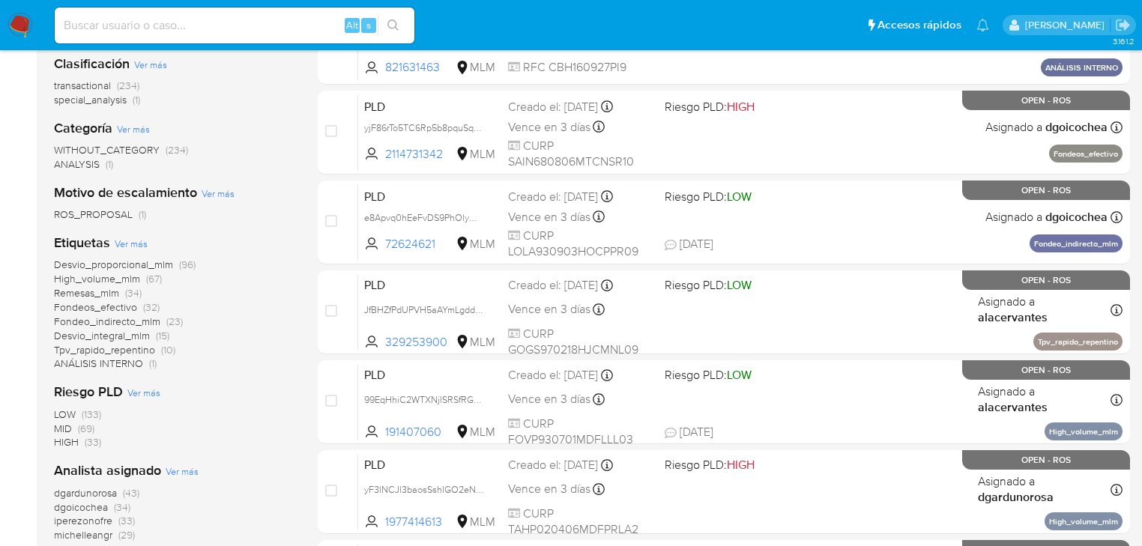
scroll to position [240, 0]
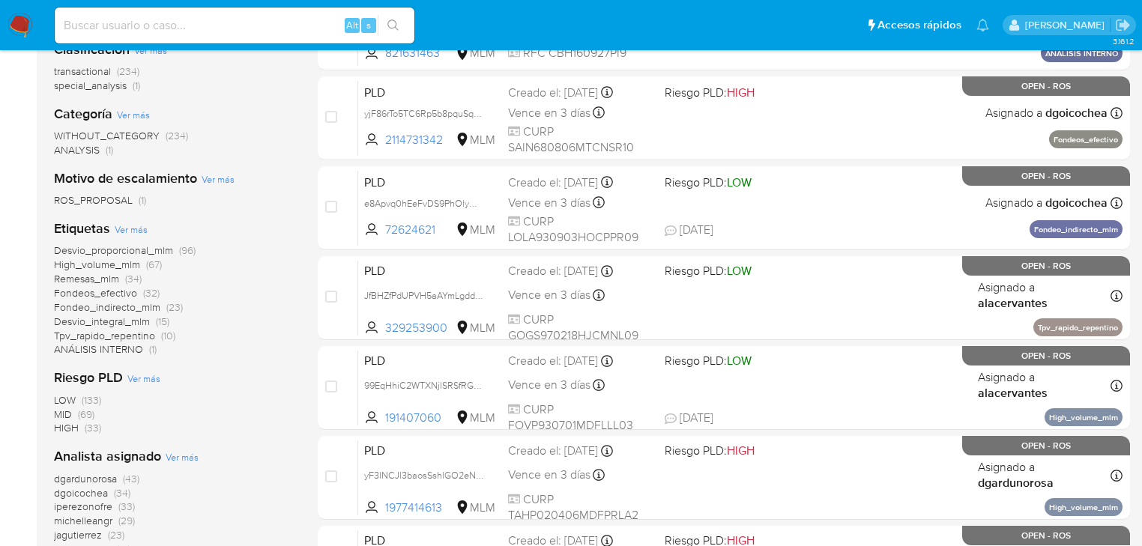
click at [94, 524] on span "michelleangr" at bounding box center [83, 520] width 58 height 15
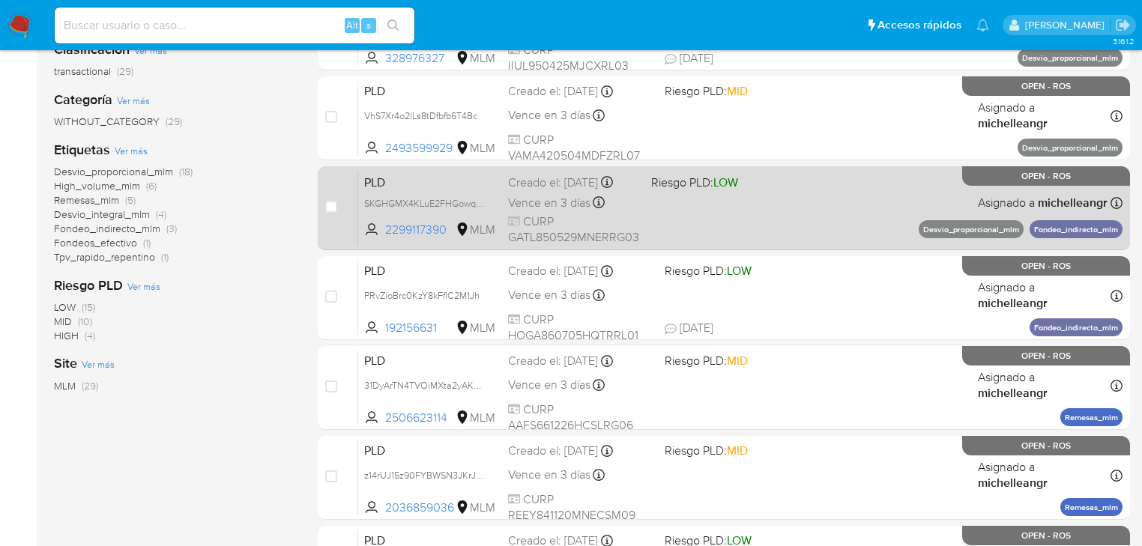
scroll to position [120, 0]
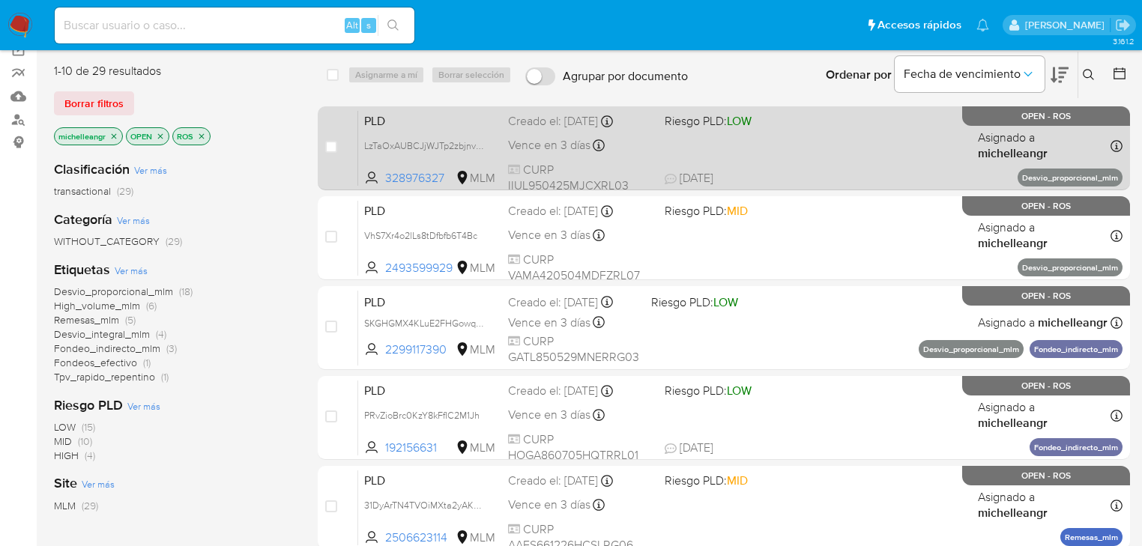
click at [400, 132] on div "PLD LzTaOxAUBCJjWJTp2zbjnvkH 328976327 MLM Riesgo PLD: LOW Creado el: 12/08/202…" at bounding box center [740, 148] width 765 height 76
click at [408, 126] on span "PLD" at bounding box center [430, 119] width 132 height 19
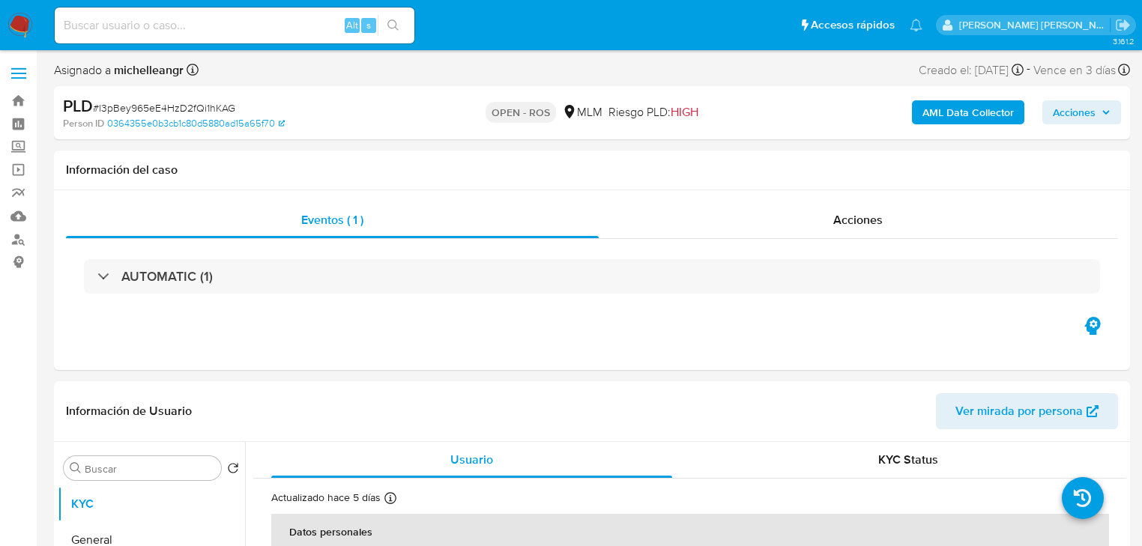
select select "10"
click at [160, 105] on span "# l3pBey965eE4HzD2fQi1hKAG" at bounding box center [164, 107] width 142 height 15
copy span "l3pBey965eE4HzD2fQi1hKAG"
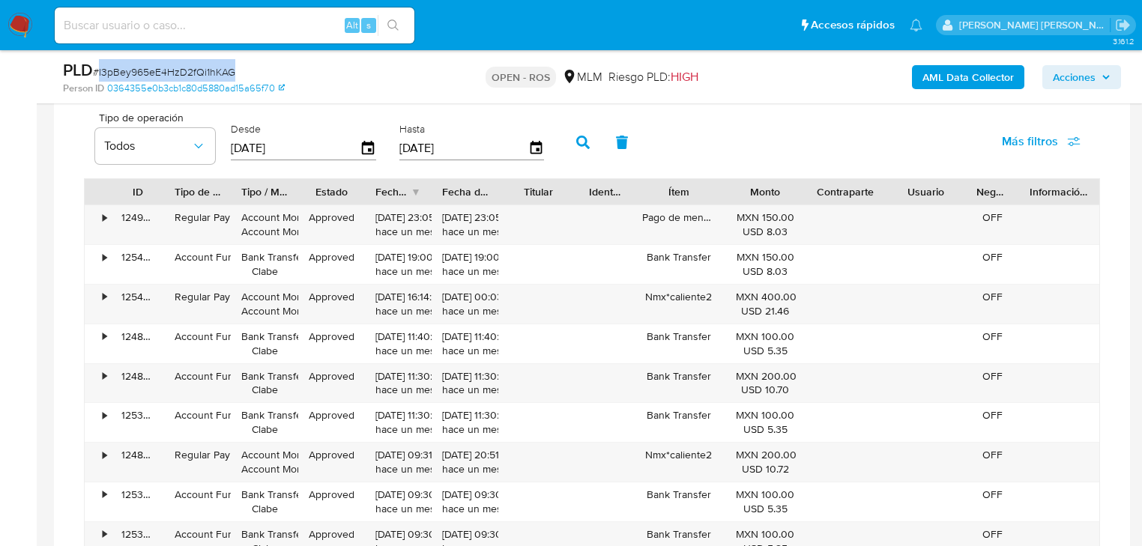
scroll to position [1139, 0]
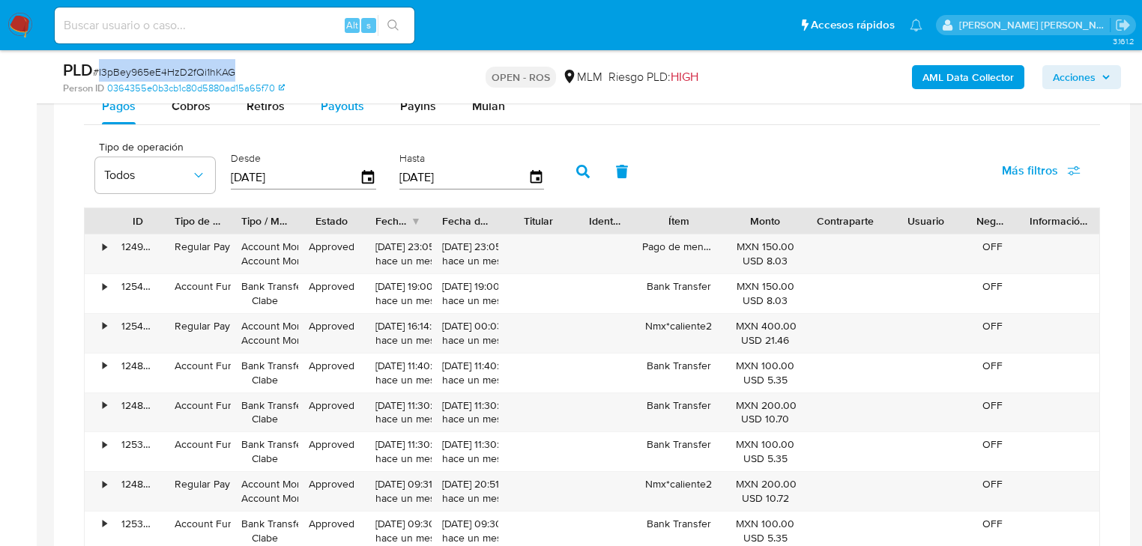
drag, startPoint x: 197, startPoint y: 109, endPoint x: 363, endPoint y: 112, distance: 165.7
click at [202, 104] on span "Cobros" at bounding box center [191, 105] width 39 height 17
select select "10"
click at [534, 176] on icon "button" at bounding box center [536, 178] width 26 height 26
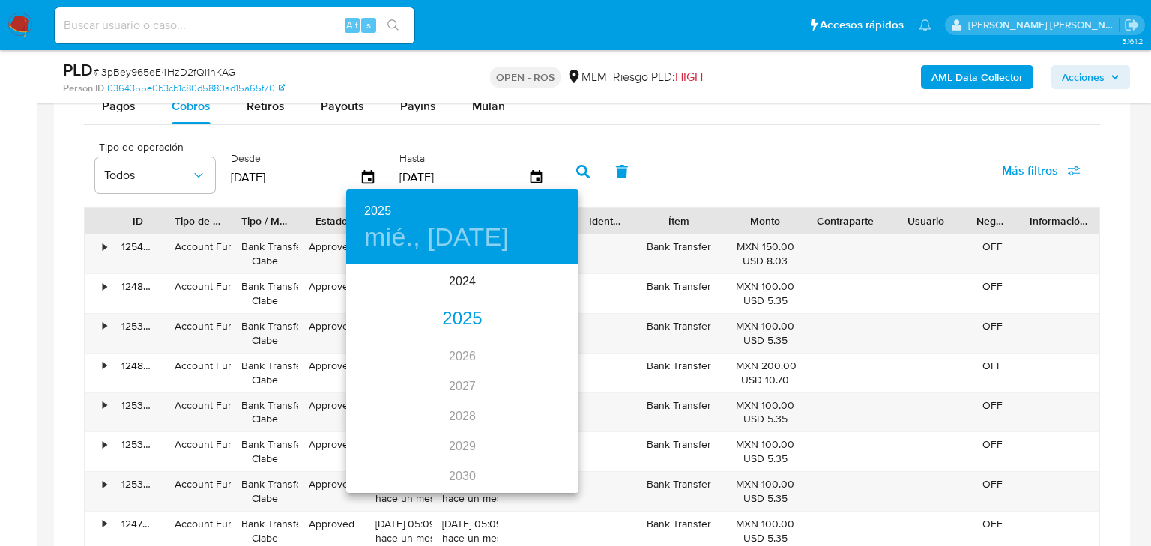
click at [468, 319] on div "2025" at bounding box center [462, 319] width 232 height 30
click at [378, 413] on div "[DATE]." at bounding box center [384, 407] width 77 height 56
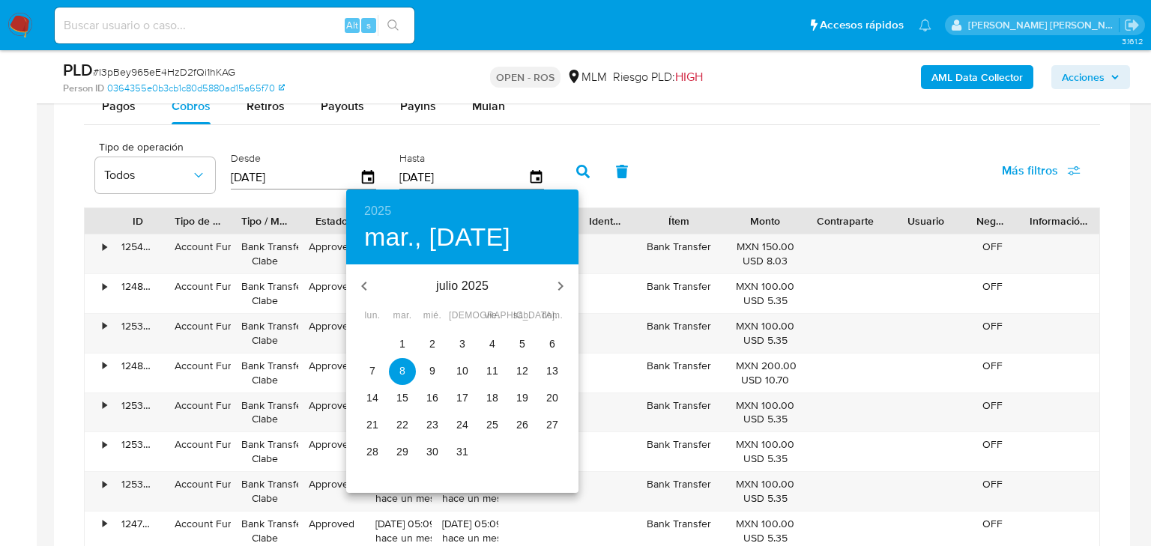
click at [468, 452] on p "31" at bounding box center [462, 451] width 12 height 15
type input "[DATE]"
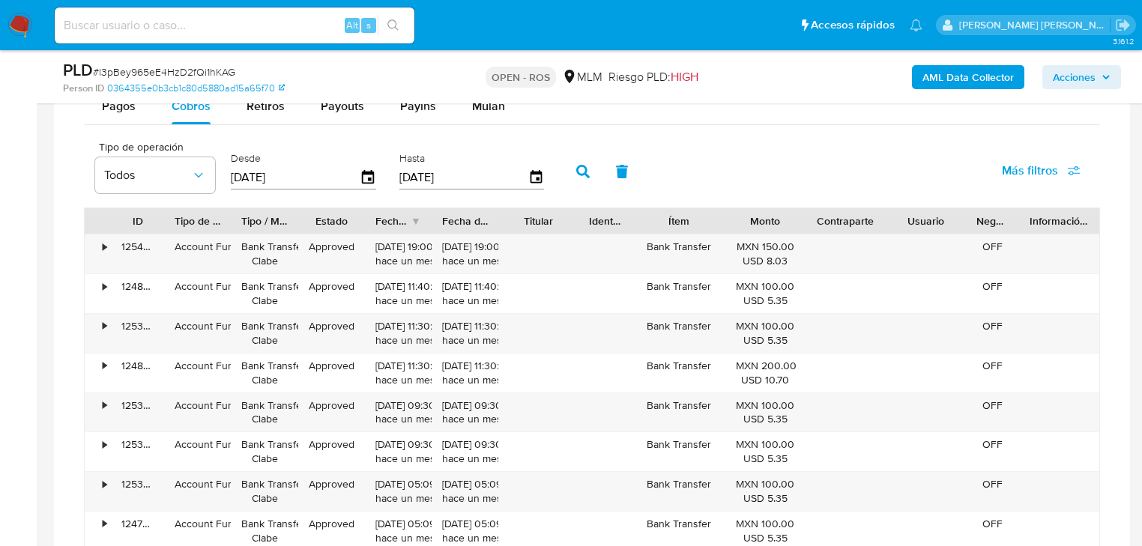
click at [578, 169] on icon "button" at bounding box center [582, 171] width 13 height 13
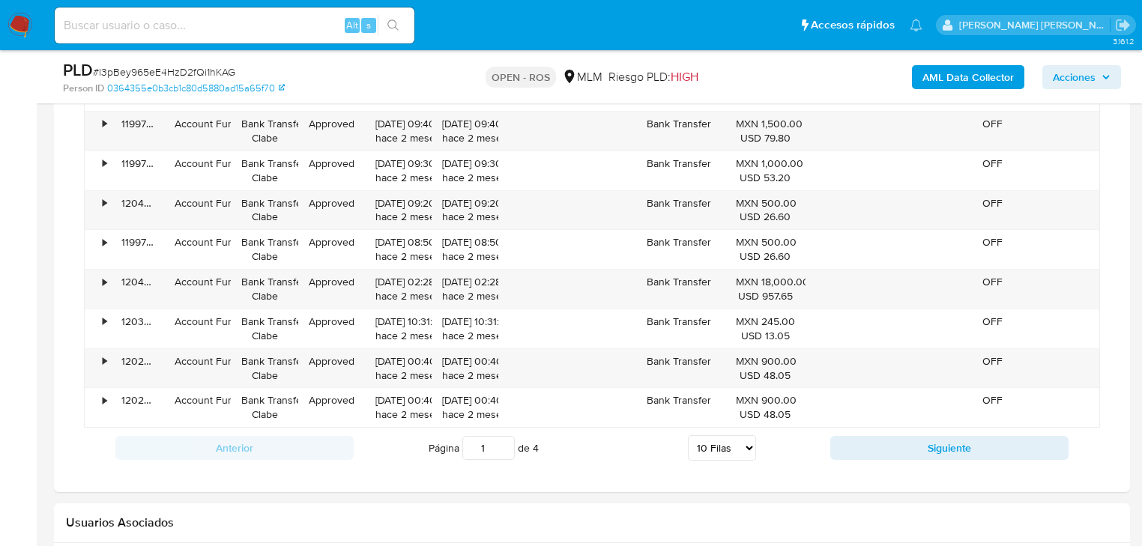
scroll to position [1379, 0]
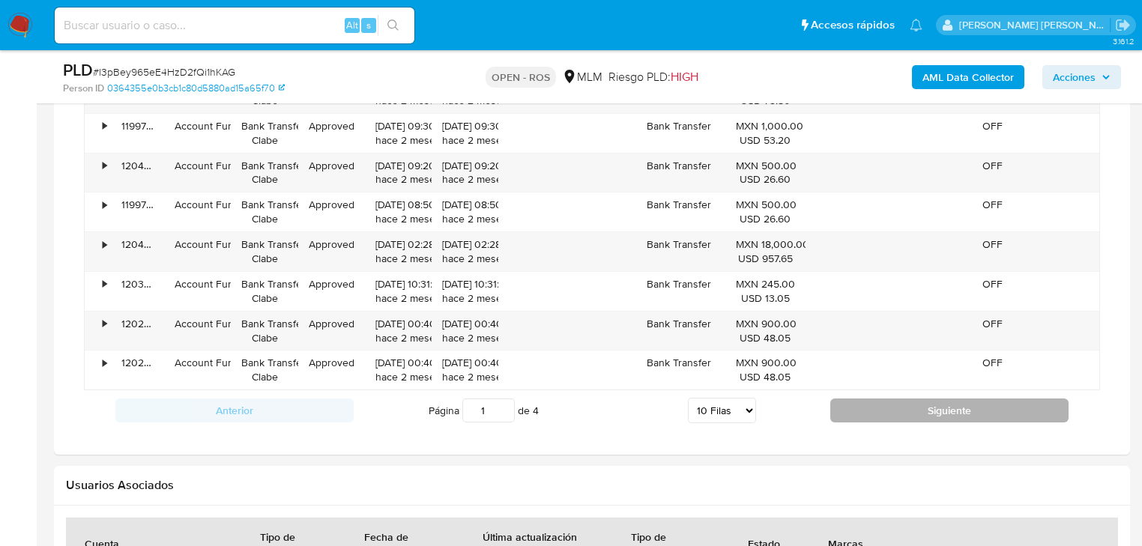
click at [891, 414] on button "Siguiente" at bounding box center [949, 411] width 238 height 24
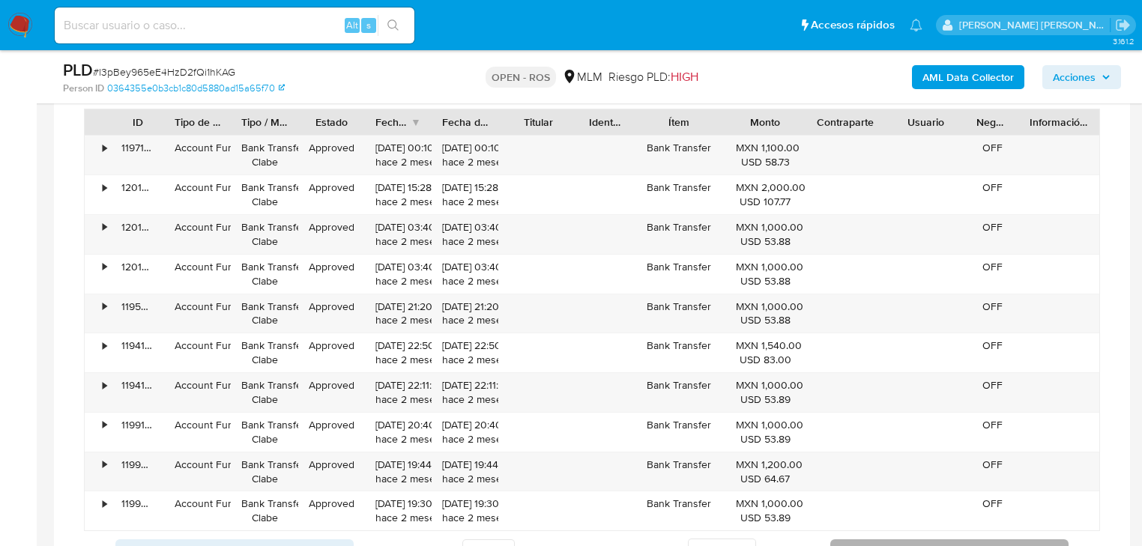
scroll to position [1259, 0]
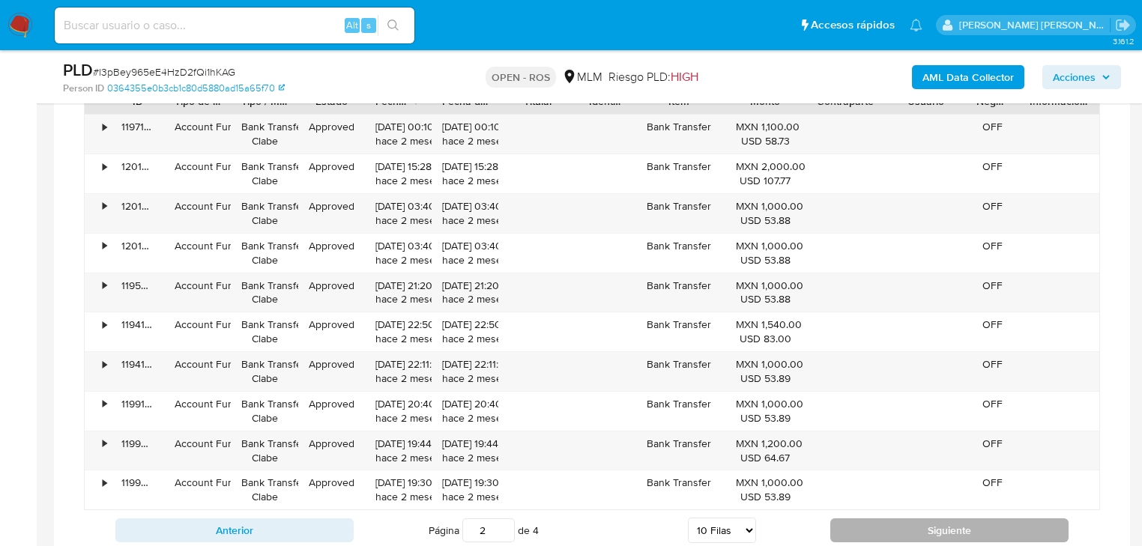
click at [881, 525] on button "Siguiente" at bounding box center [949, 531] width 238 height 24
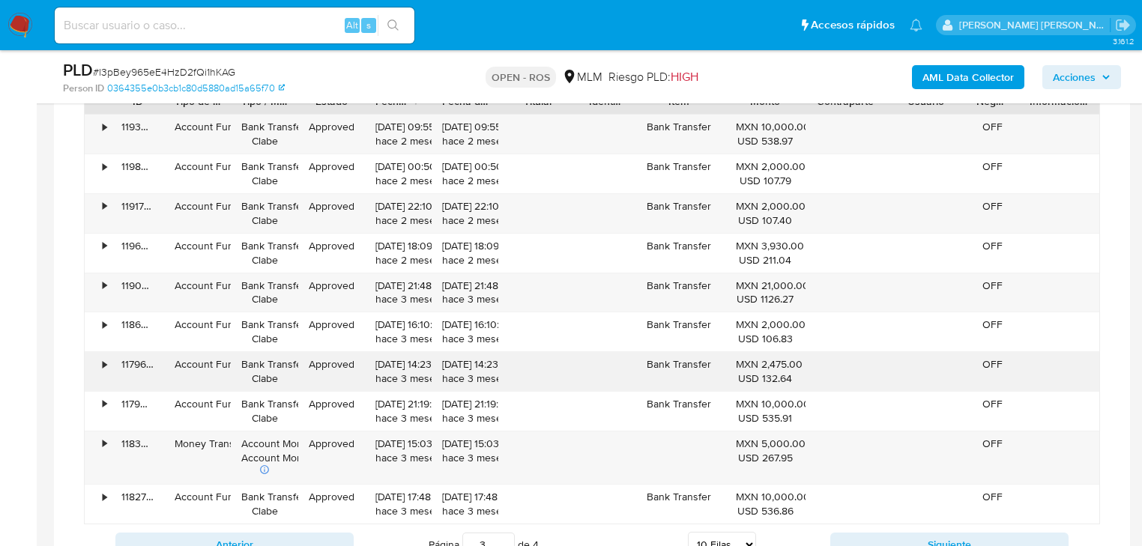
scroll to position [1319, 0]
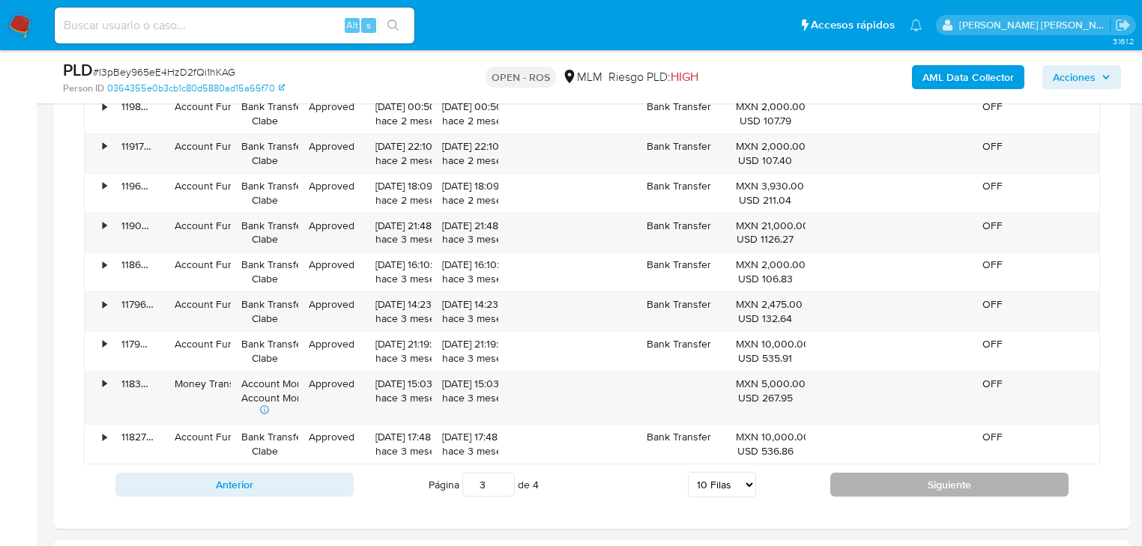
click at [891, 483] on button "Siguiente" at bounding box center [949, 485] width 238 height 24
type input "4"
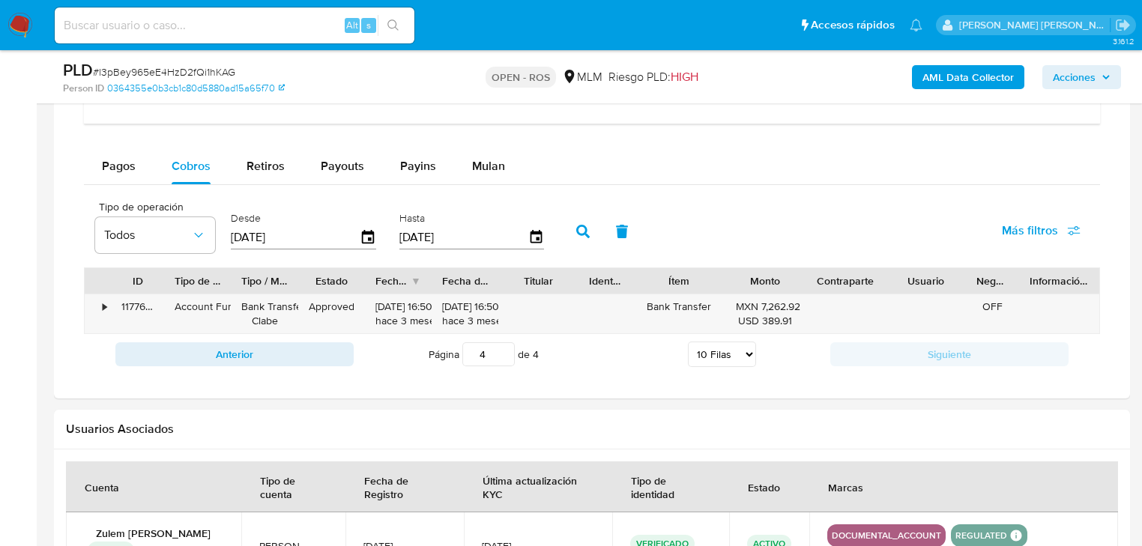
scroll to position [1079, 0]
click at [366, 231] on icon "button" at bounding box center [368, 238] width 26 height 26
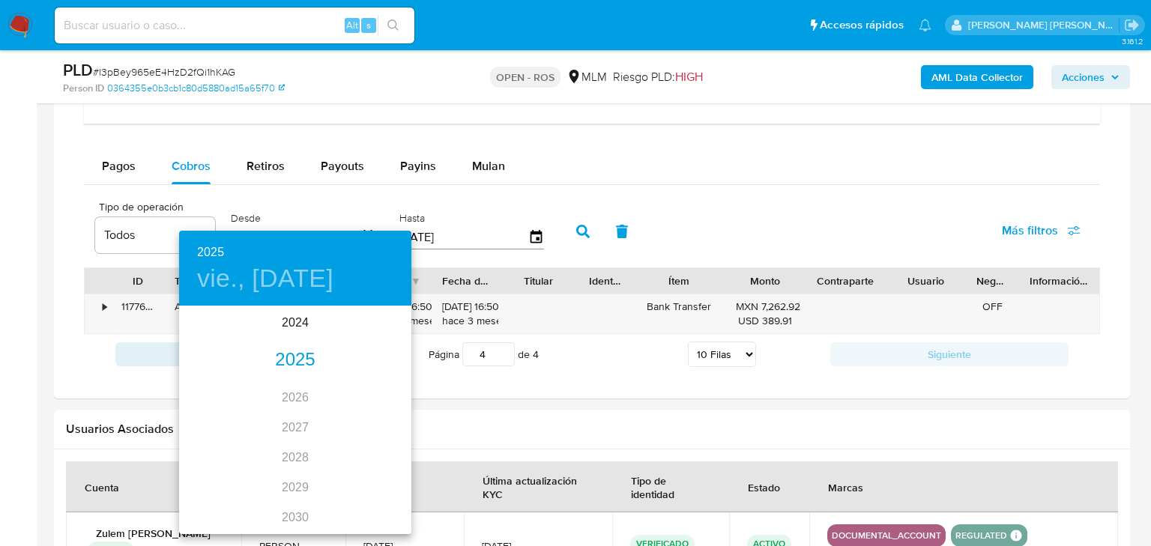
click at [277, 367] on div "2025" at bounding box center [295, 361] width 232 height 30
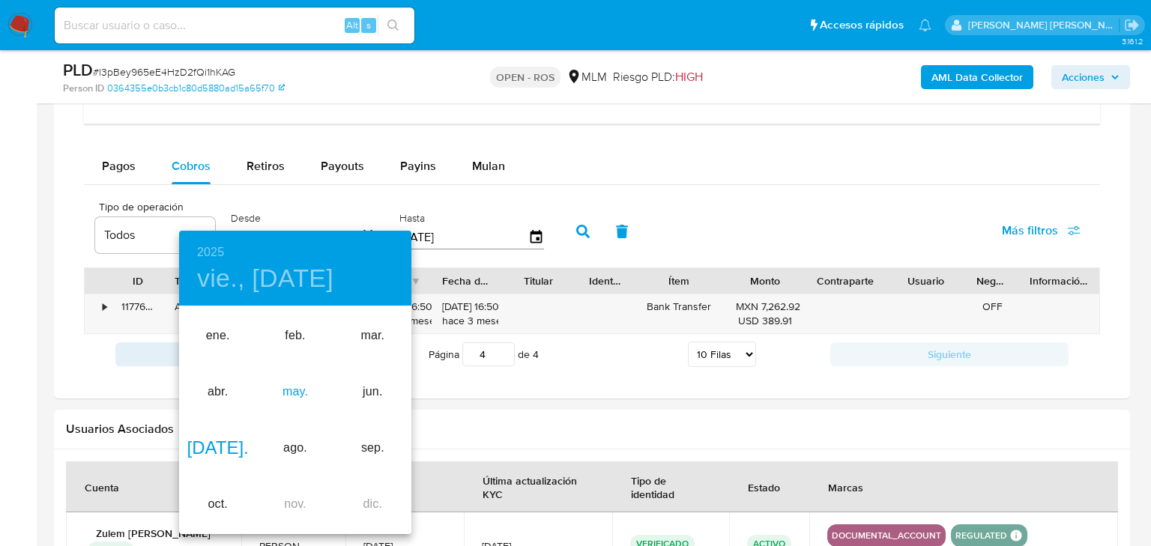
click at [300, 388] on div "may." at bounding box center [294, 392] width 77 height 56
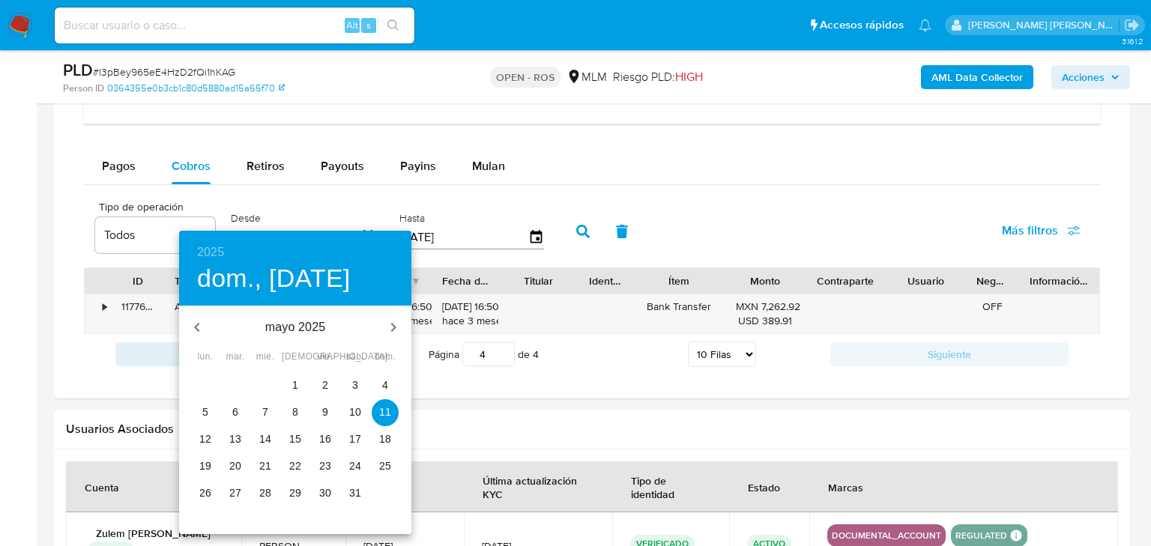
click at [322, 395] on button "2" at bounding box center [325, 386] width 27 height 27
type input "02/05/2025"
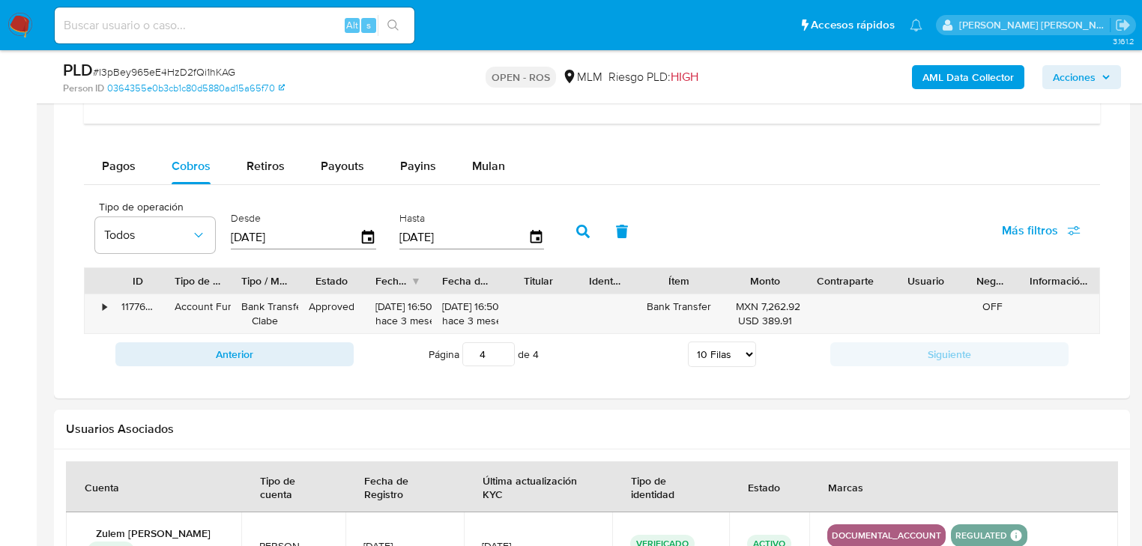
click at [592, 238] on button "button" at bounding box center [583, 232] width 39 height 36
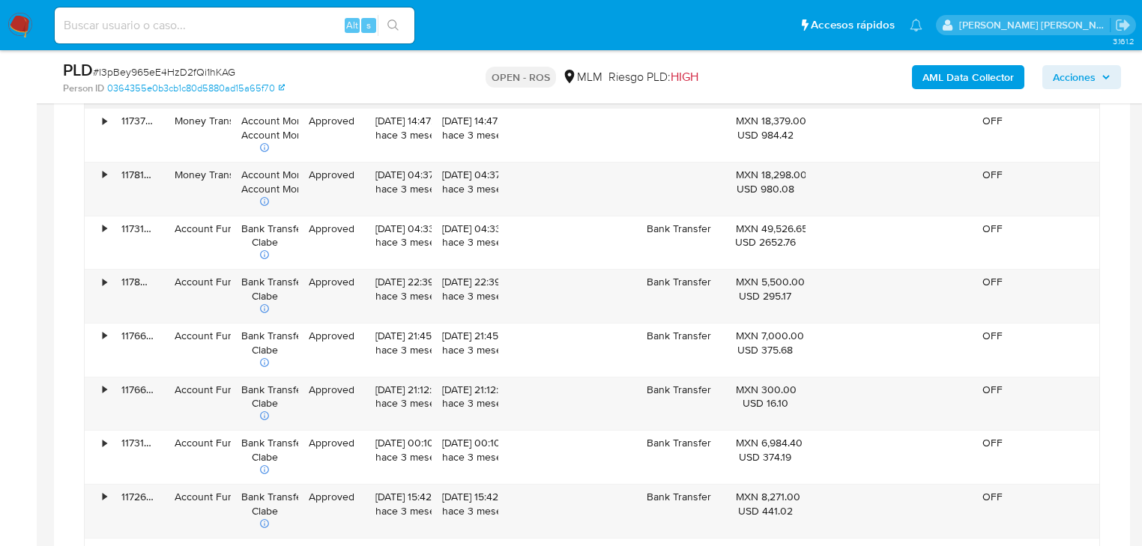
scroll to position [1259, 0]
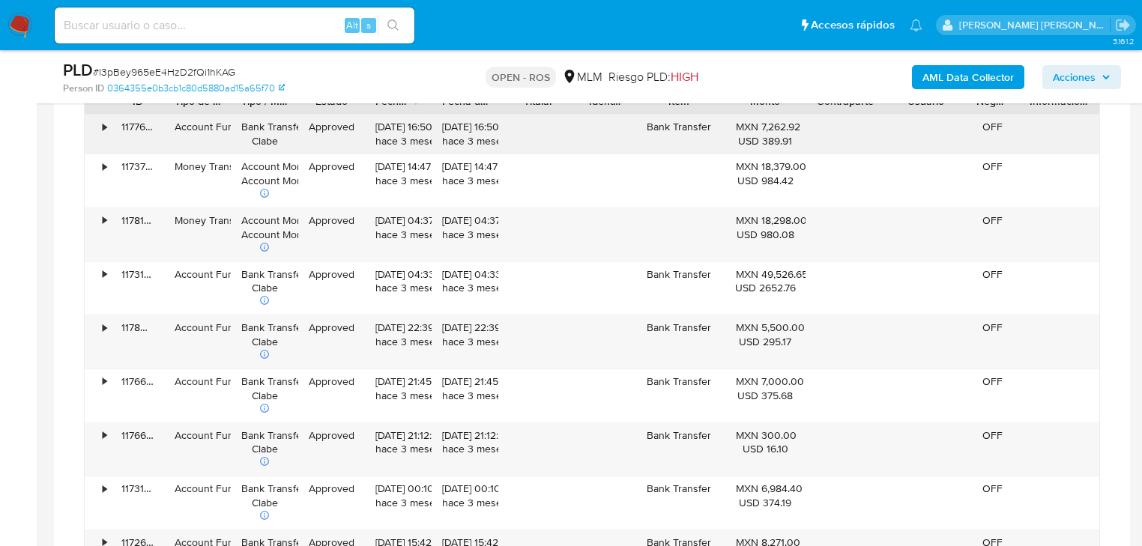
drag, startPoint x: 422, startPoint y: 174, endPoint x: 342, endPoint y: 145, distance: 85.1
click at [321, 161] on div "• 117379103587 Money Transfer Account Money Account Money Approved 08/07/2025 1…" at bounding box center [592, 180] width 1015 height 53
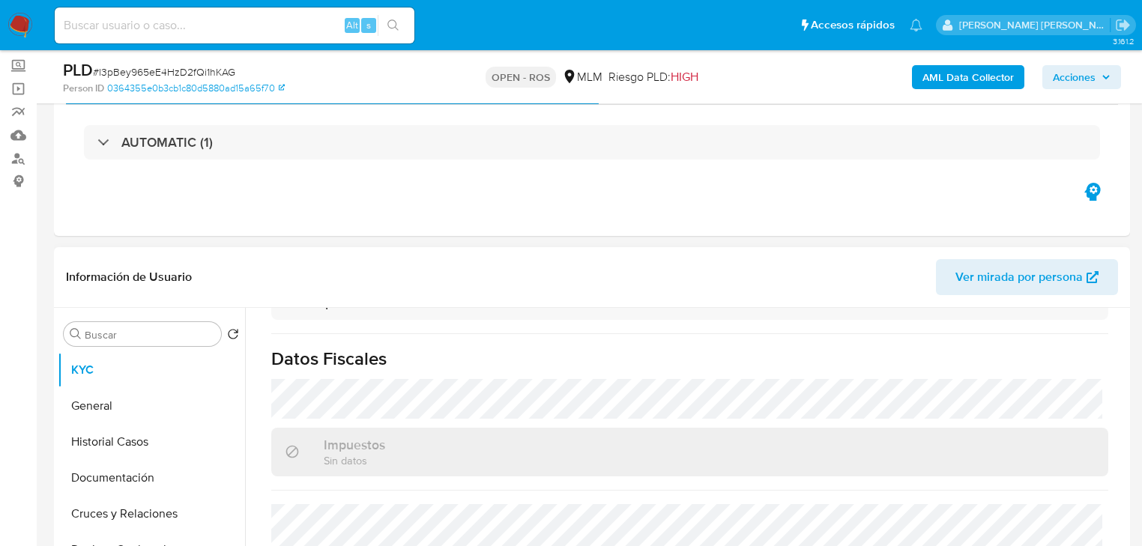
scroll to position [60, 0]
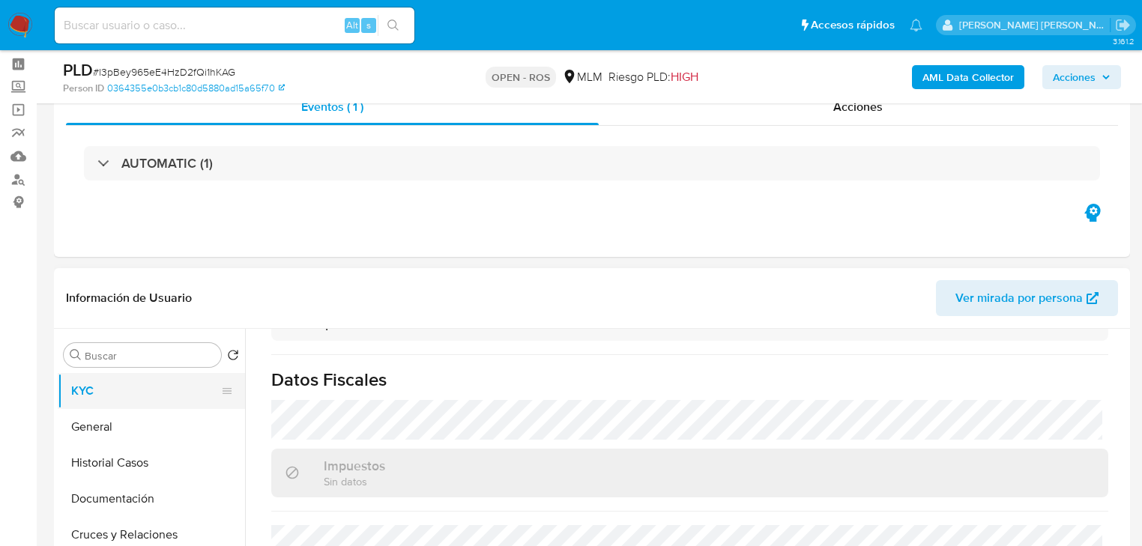
click at [145, 426] on button "General" at bounding box center [151, 427] width 187 height 36
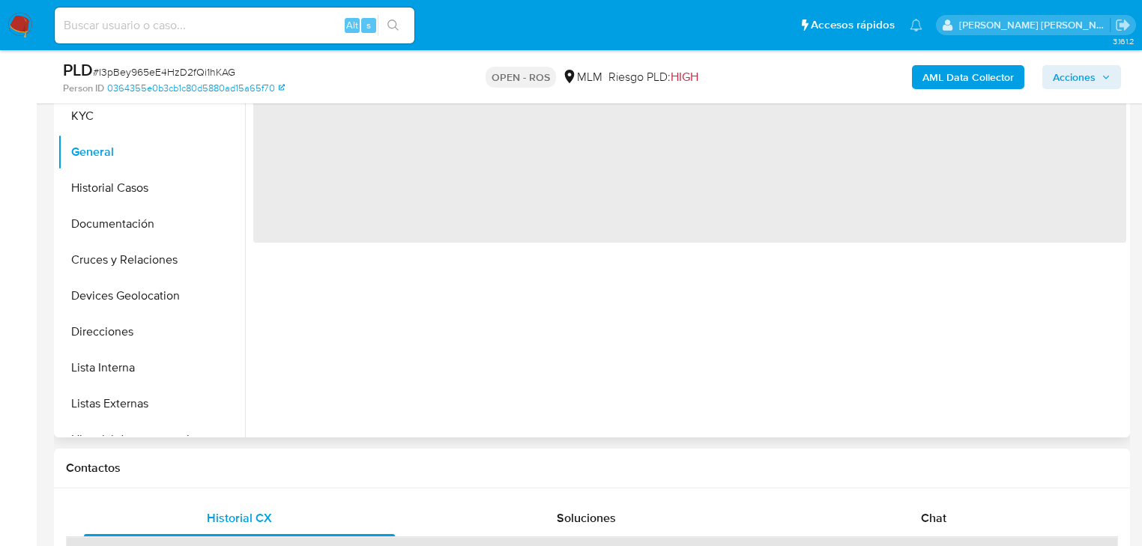
scroll to position [360, 0]
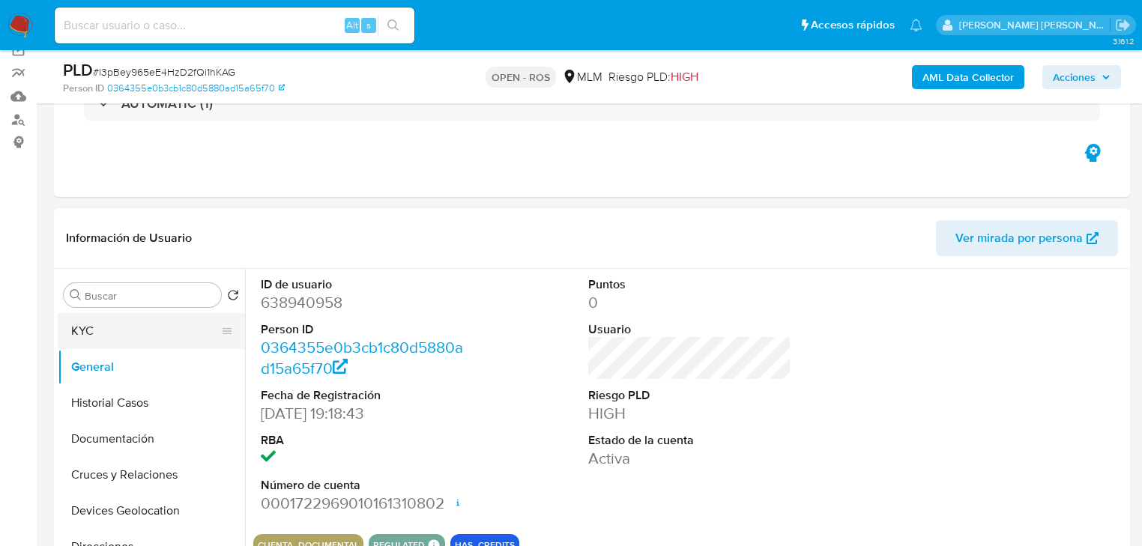
drag, startPoint x: 103, startPoint y: 331, endPoint x: 115, endPoint y: 325, distance: 13.8
click at [115, 325] on button "KYC" at bounding box center [145, 331] width 175 height 36
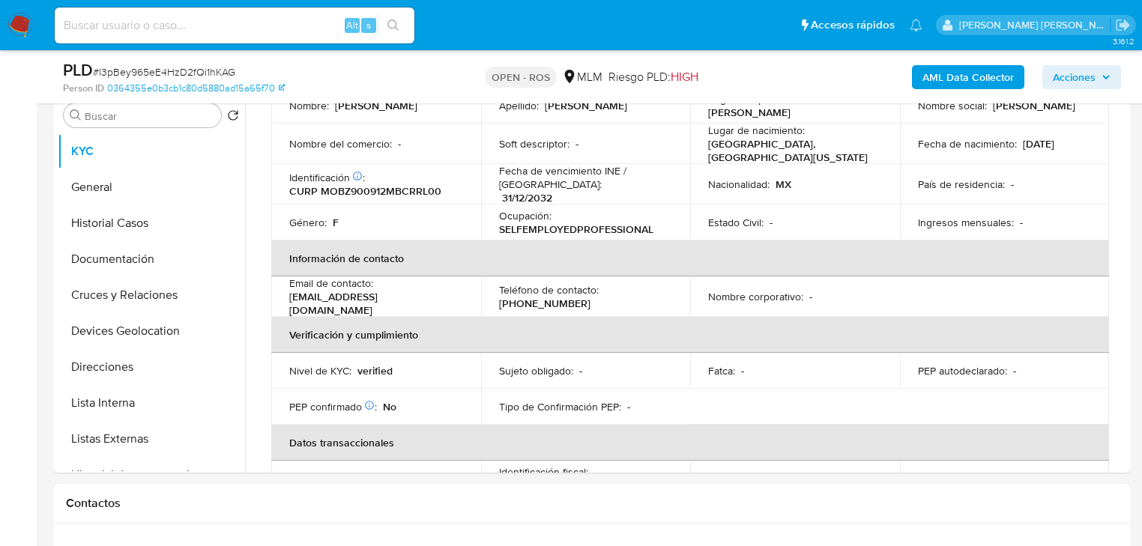
scroll to position [36, 0]
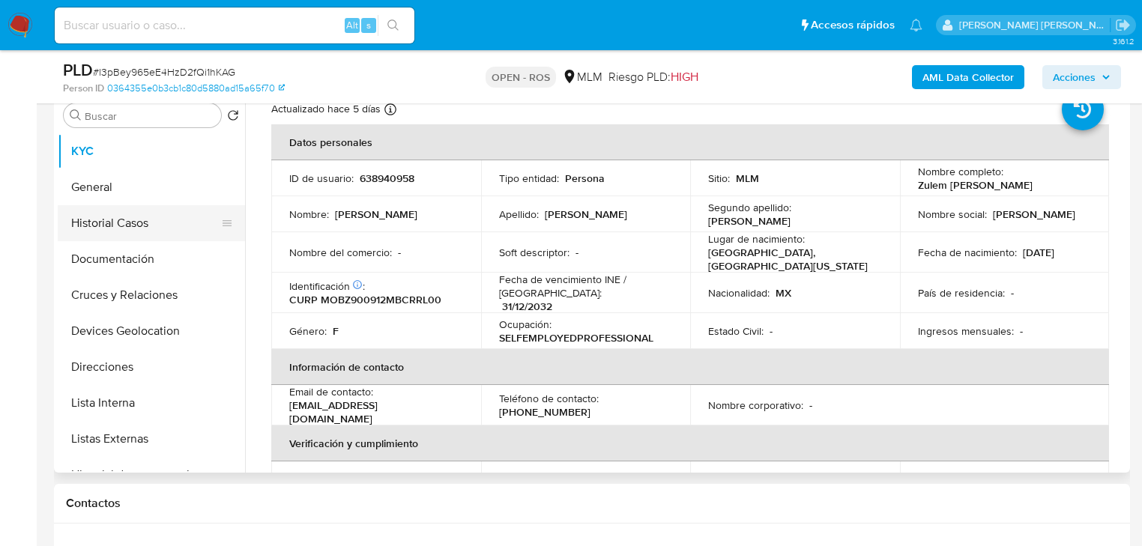
click at [152, 229] on button "Historial Casos" at bounding box center [145, 223] width 175 height 36
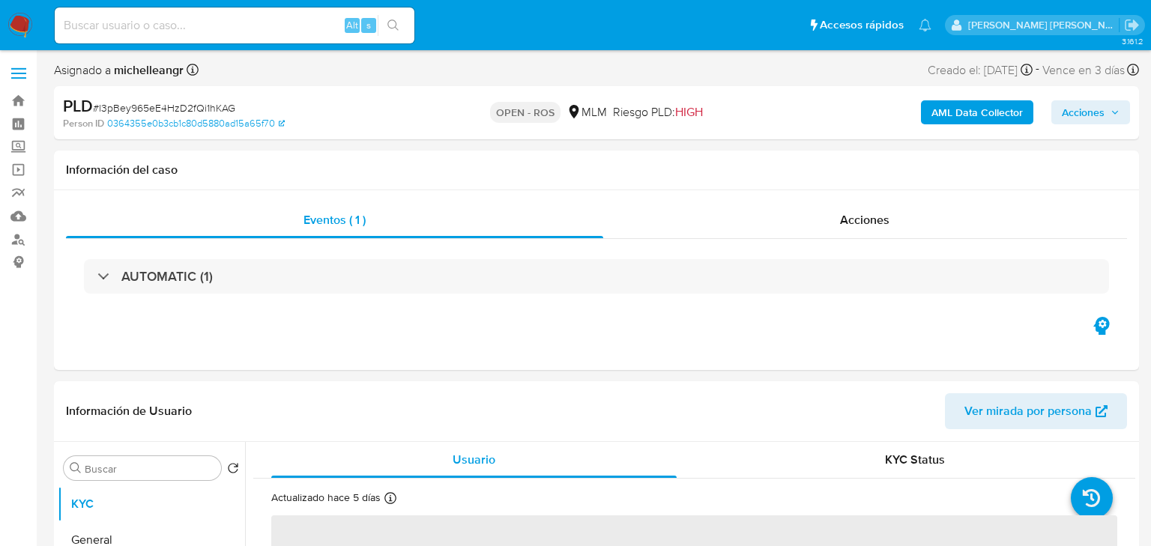
select select "10"
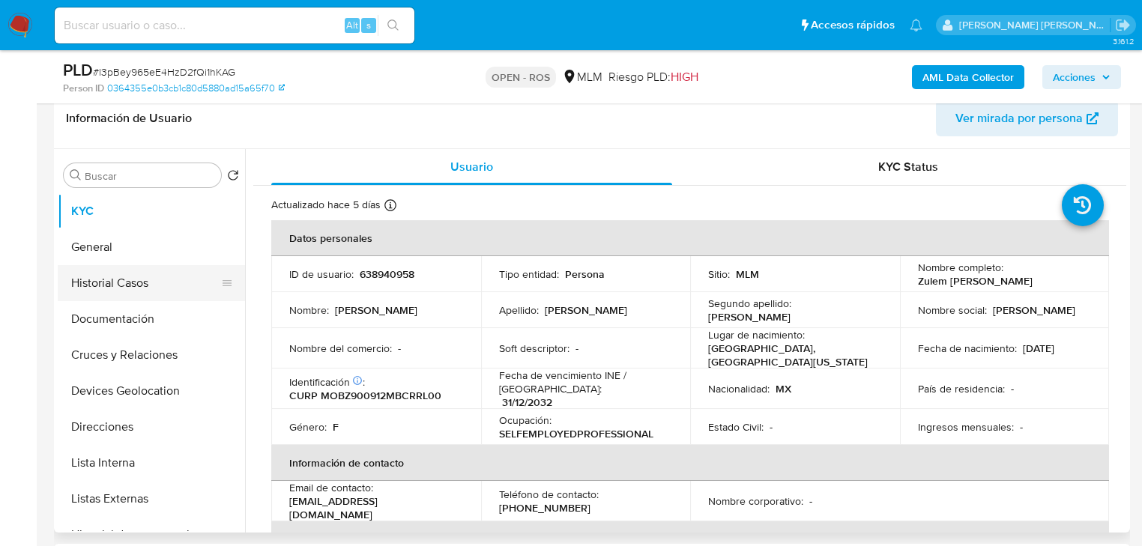
click at [117, 280] on button "Historial Casos" at bounding box center [145, 283] width 175 height 36
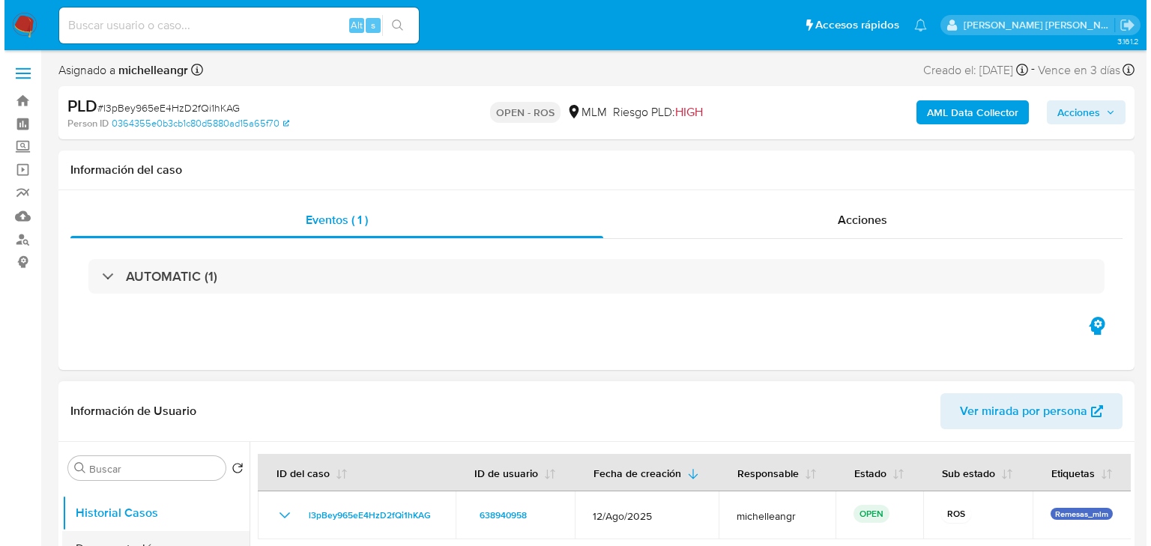
scroll to position [120, 0]
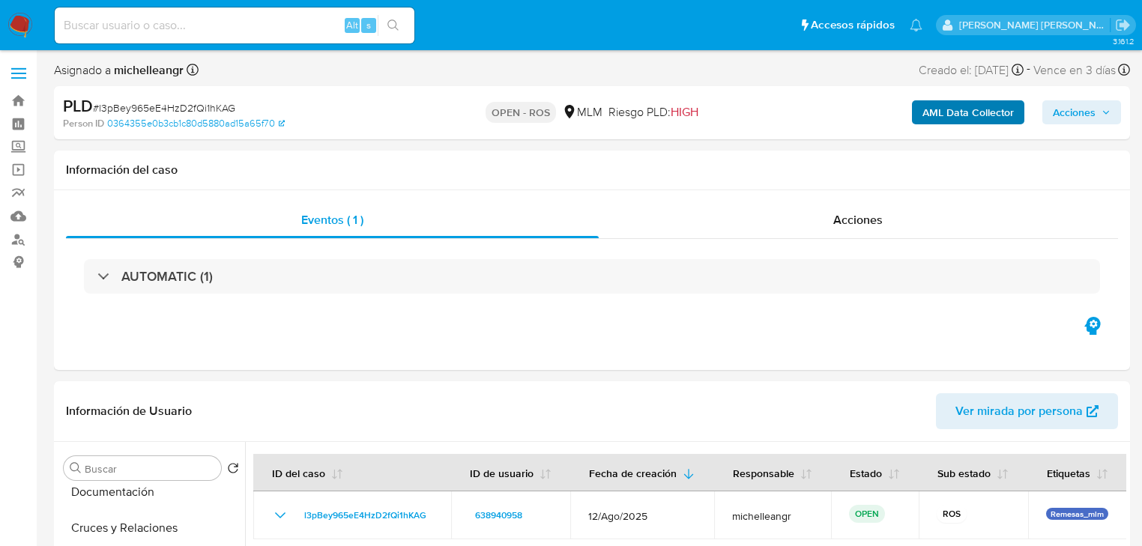
click at [1073, 105] on span "Acciones" at bounding box center [1074, 112] width 43 height 24
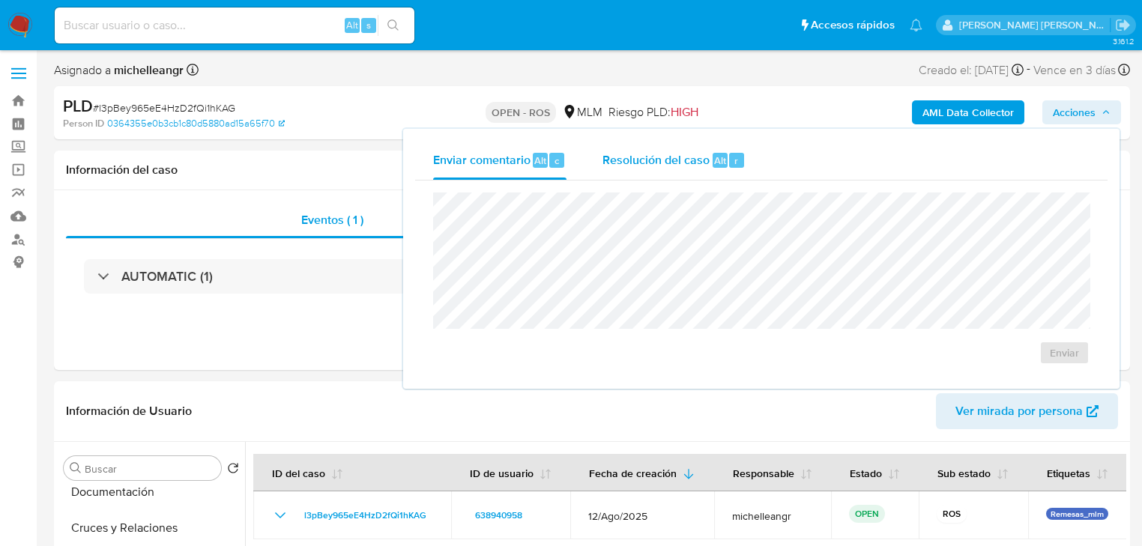
click at [665, 149] on div "Resolución del caso Alt r" at bounding box center [674, 160] width 143 height 39
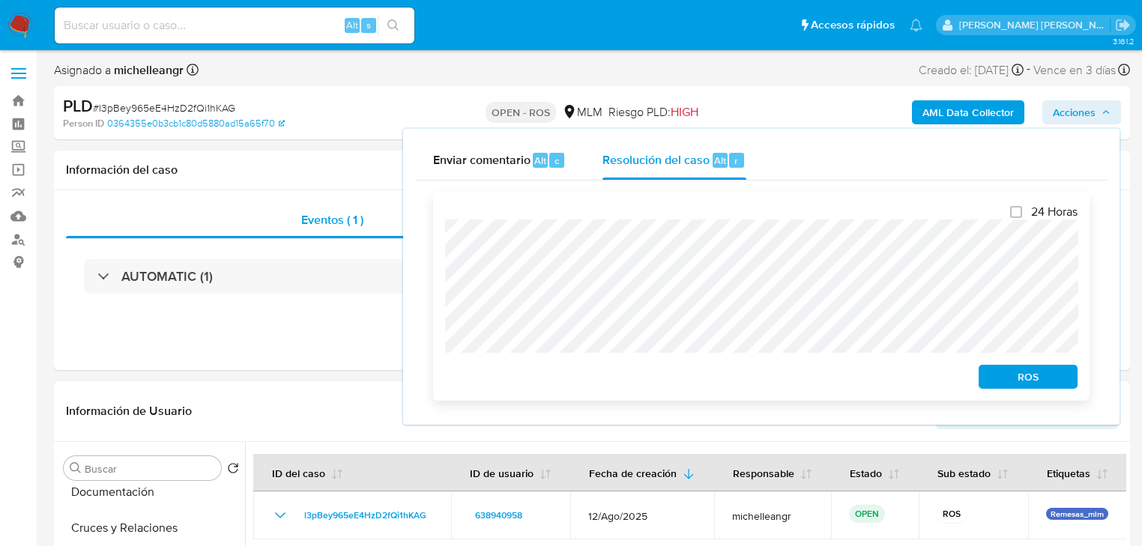
click at [1019, 387] on span "ROS" at bounding box center [1028, 377] width 78 height 21
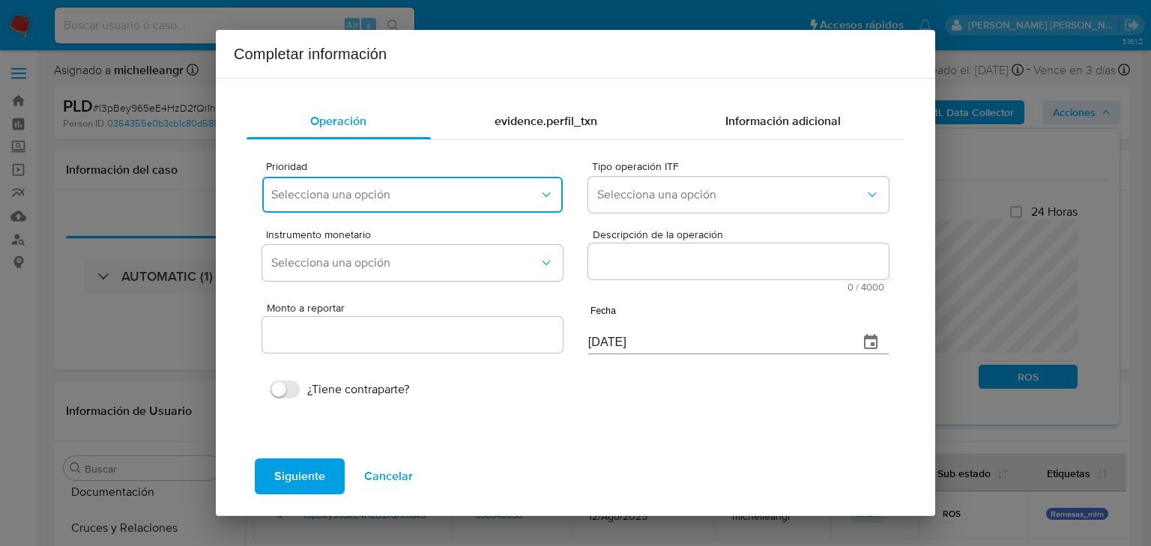
drag, startPoint x: 327, startPoint y: 200, endPoint x: 348, endPoint y: 199, distance: 21.0
click at [327, 193] on span "Selecciona una opción" at bounding box center [405, 194] width 268 height 15
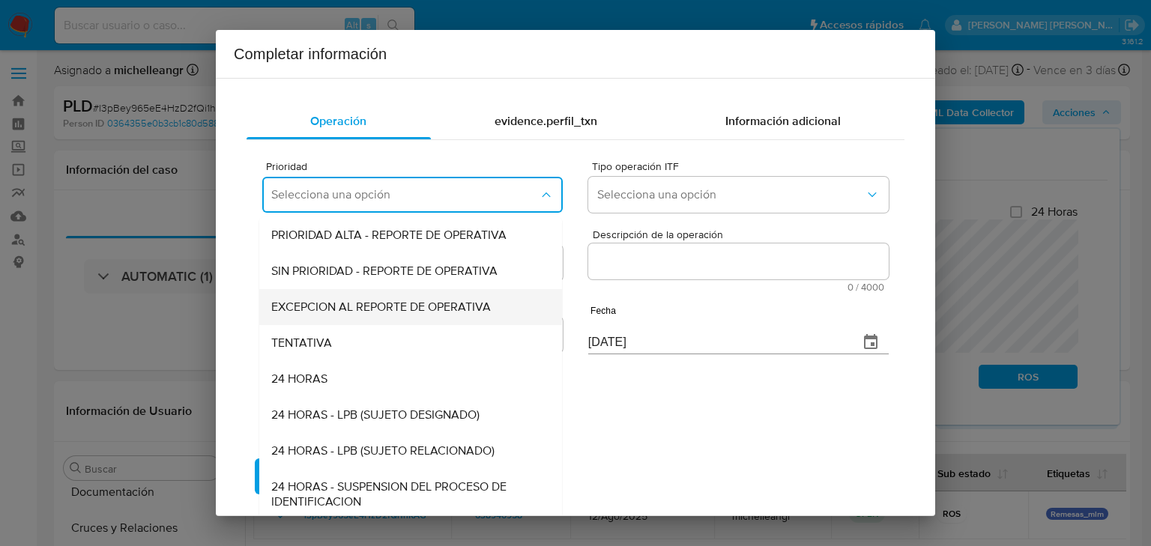
click at [366, 310] on span "EXCEPCION AL REPORTE DE OPERATIVA" at bounding box center [381, 307] width 220 height 15
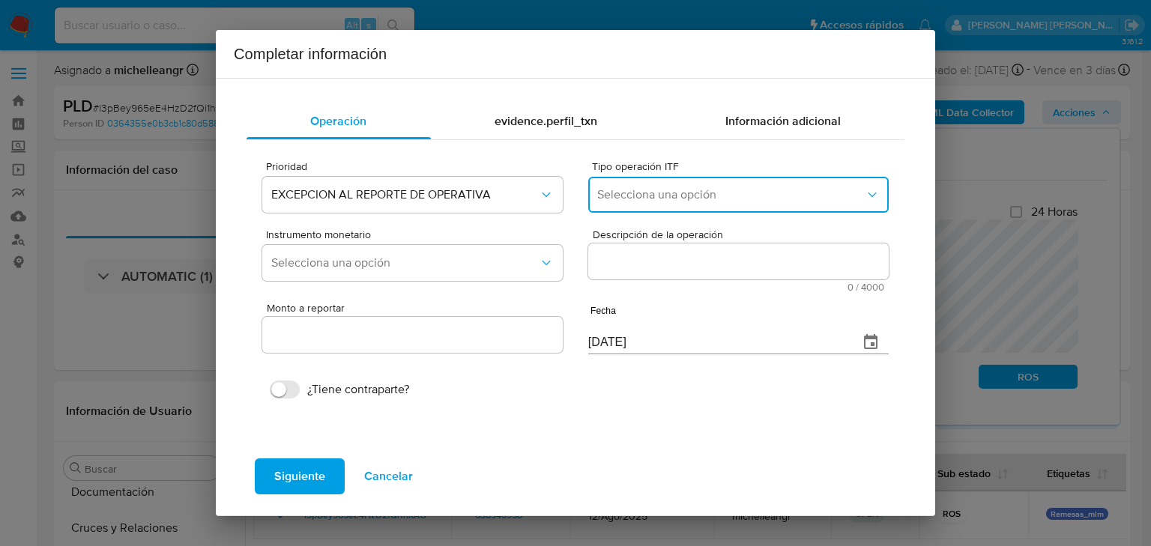
click at [663, 205] on button "Selecciona una opción" at bounding box center [738, 195] width 301 height 36
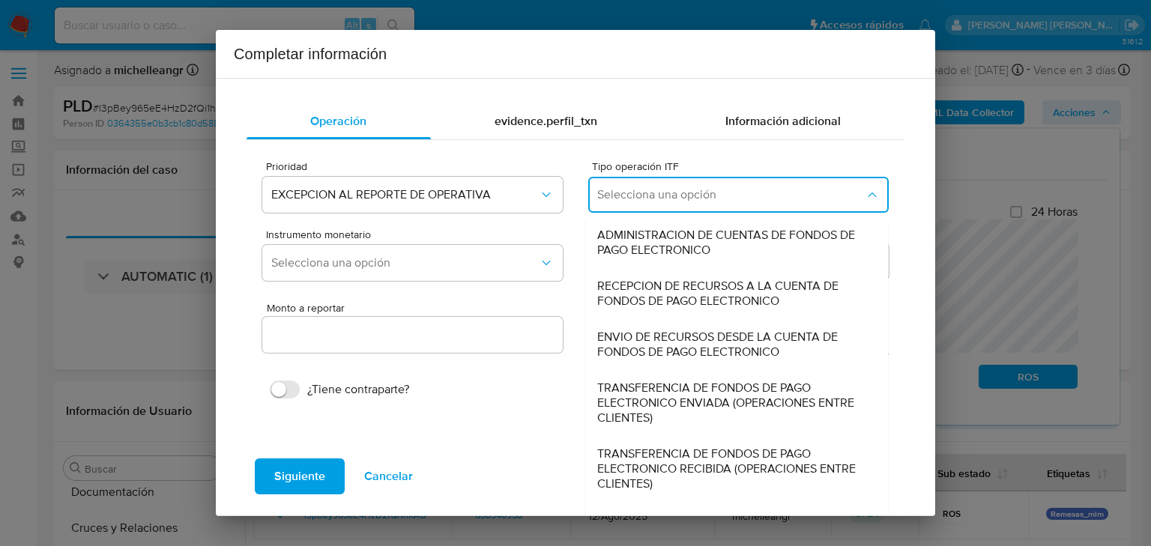
click at [665, 192] on span "Selecciona una opción" at bounding box center [731, 194] width 268 height 15
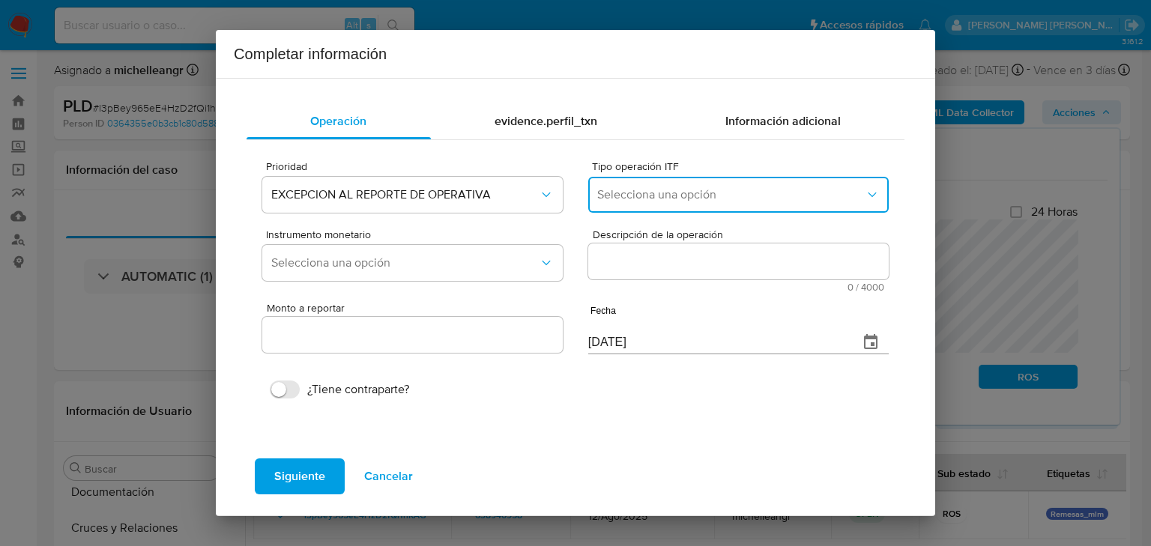
click at [665, 192] on span "Selecciona una opción" at bounding box center [731, 194] width 268 height 15
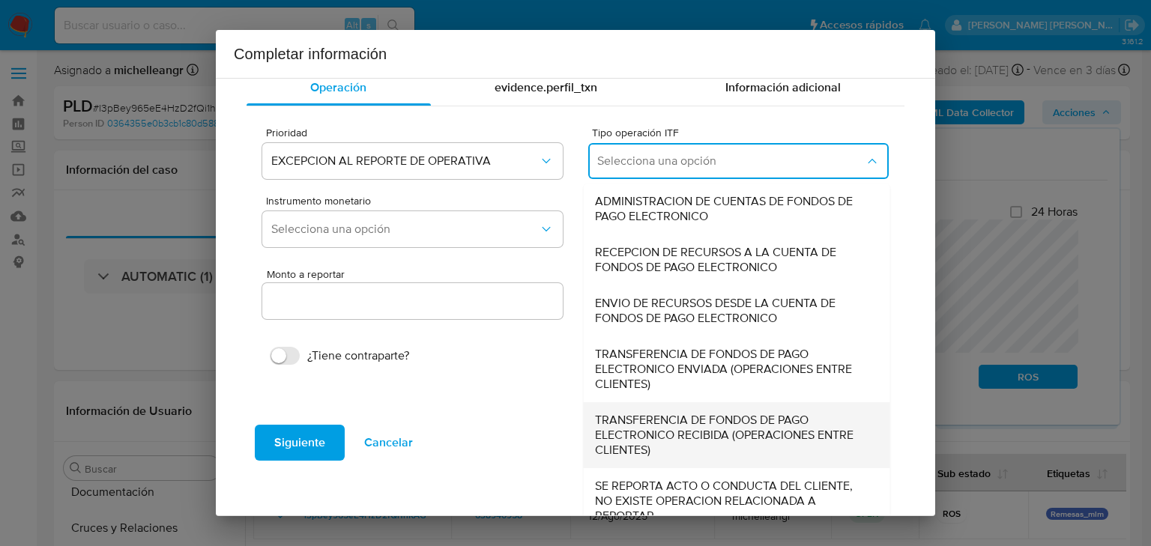
scroll to position [51, 0]
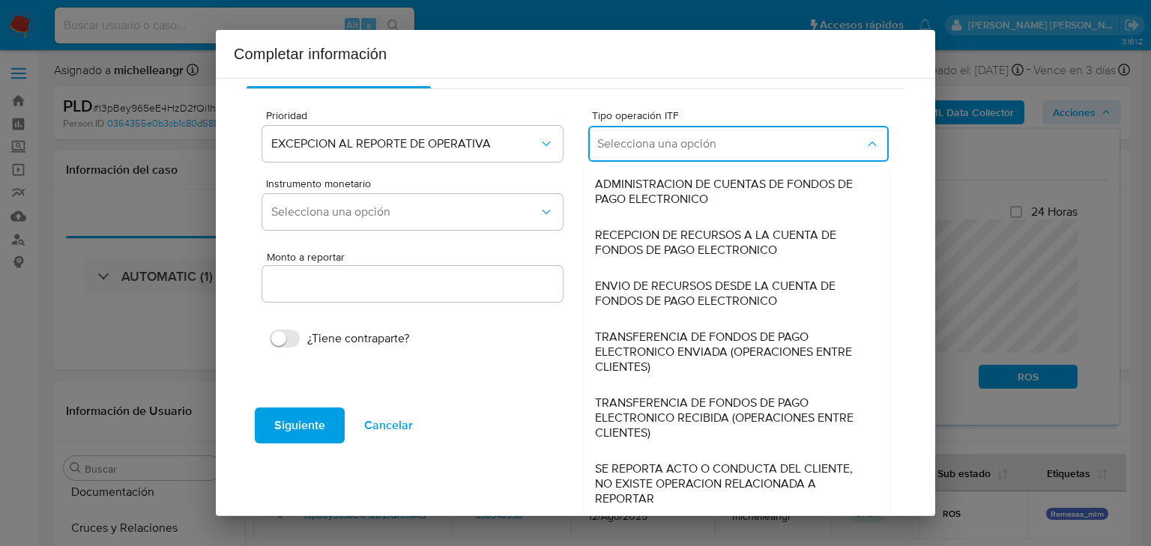
click at [668, 481] on span "SE REPORTA ACTO O CONDUCTA DEL CLIENTE, NO EXISTE OPERACION RELACIONADA A REPOR…" at bounding box center [732, 484] width 274 height 45
type input "0.00"
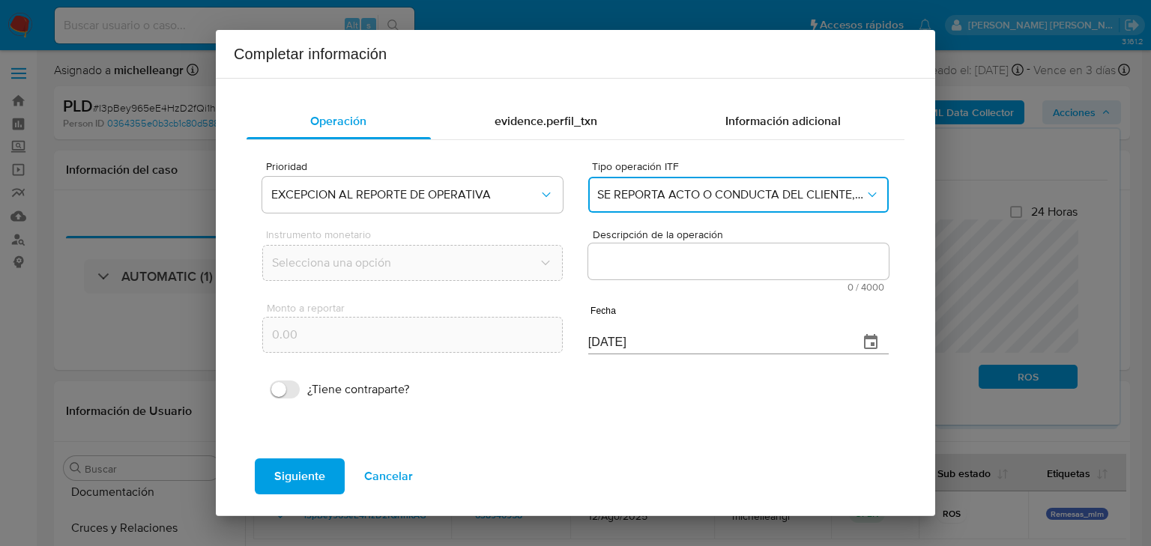
scroll to position [0, 0]
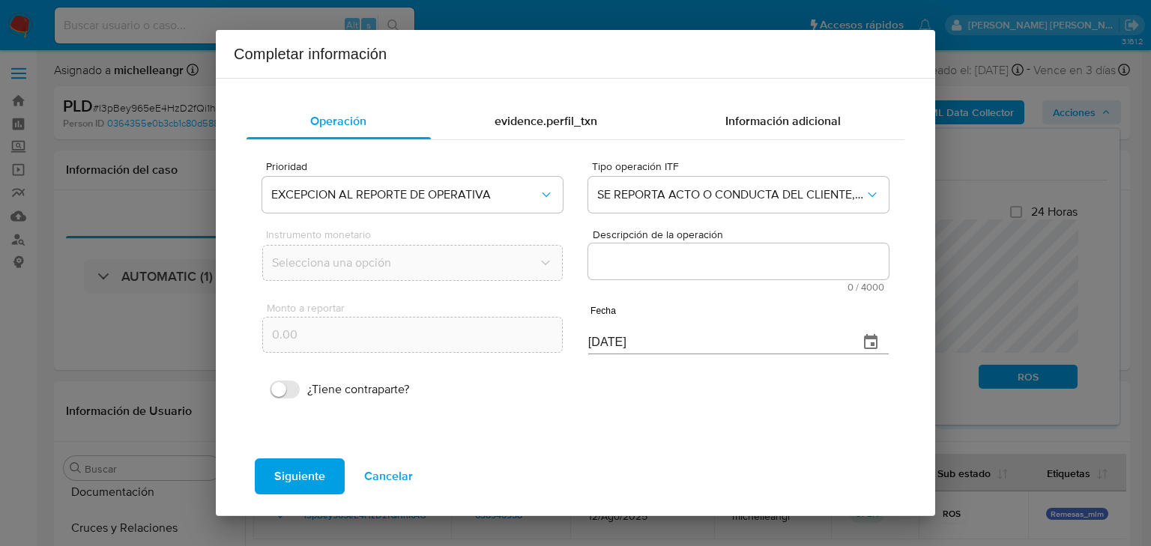
click at [653, 258] on textarea "Descripción de la operación" at bounding box center [738, 262] width 301 height 36
paste textarea "/CONOCIMIENTO DEL CLIENTE O USUARIO/CLIENTE ZULEM ABIGAIL MORENO BARRIENTOS NUM…"
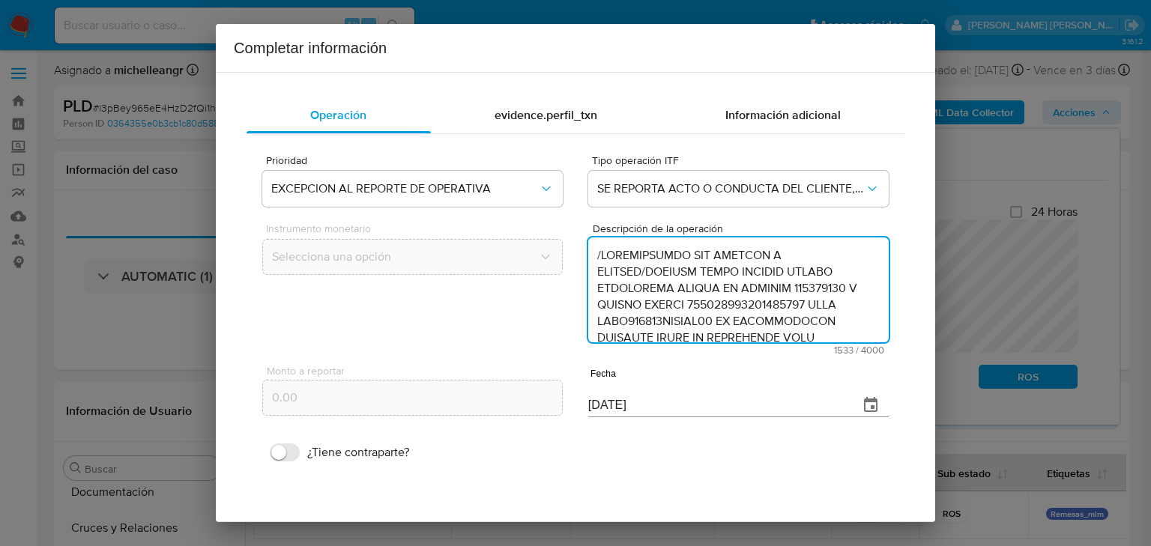
scroll to position [614, 0]
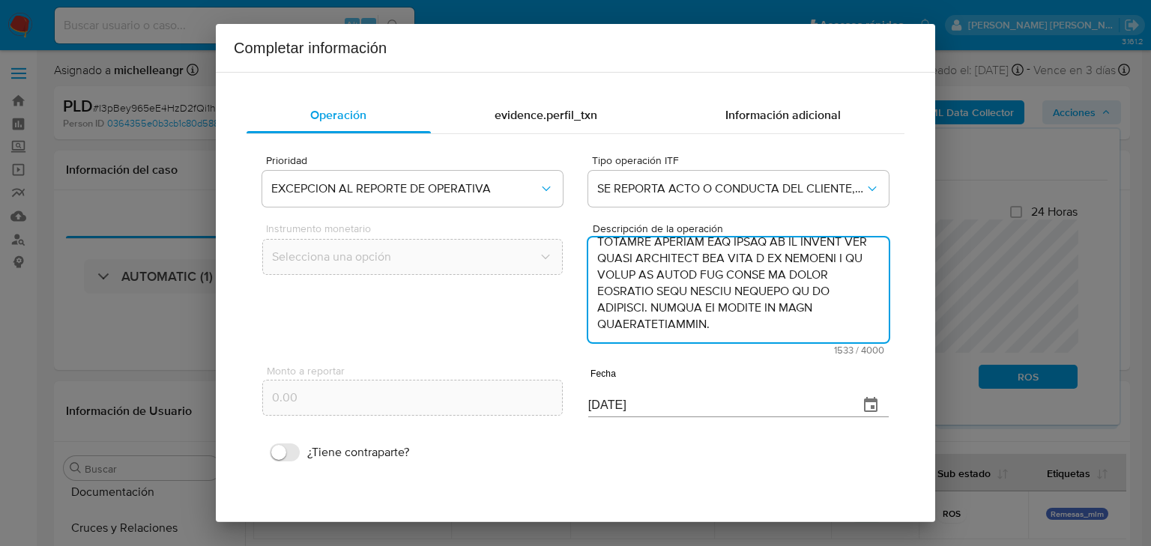
type textarea "/CONOCIMIENTO DEL CLIENTE O USUARIO/CLIENTE ZULEM ABIGAIL MORENO BARRIENTOS NUM…"
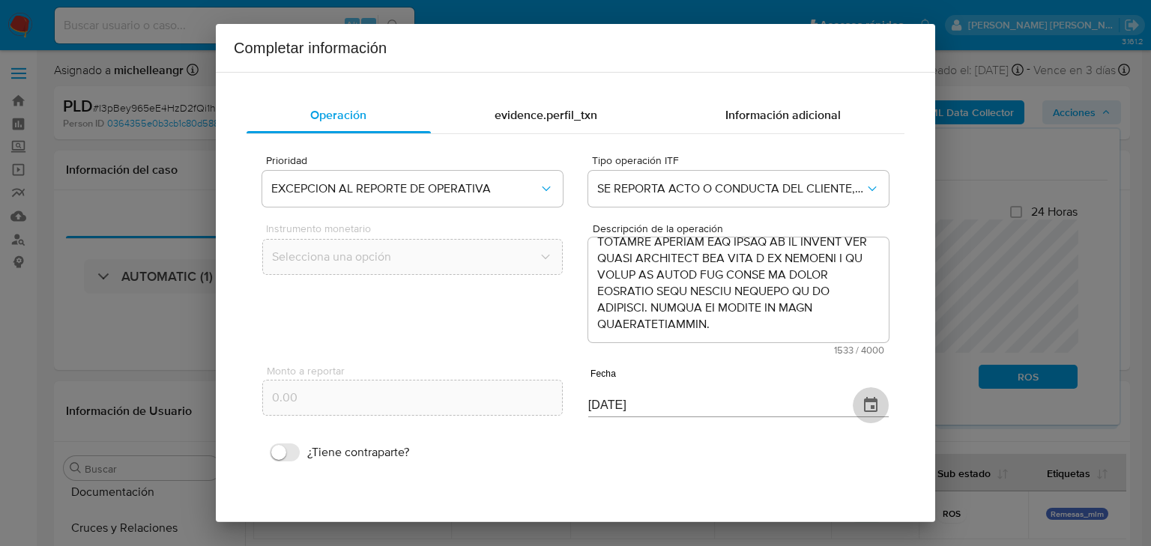
click at [866, 408] on icon "button" at bounding box center [871, 405] width 18 height 18
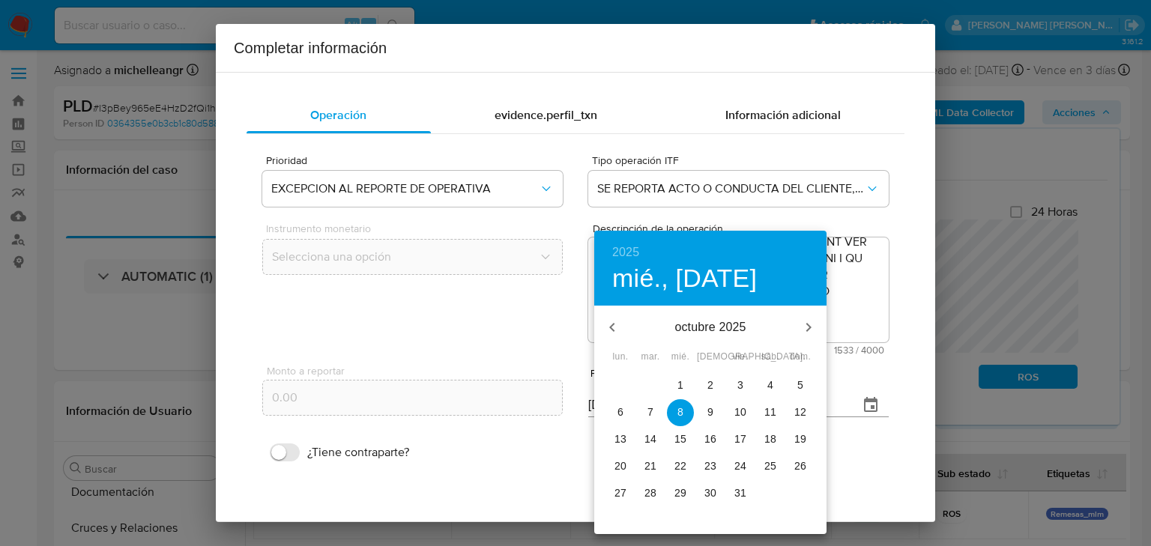
click at [612, 325] on icon "button" at bounding box center [611, 327] width 5 height 9
click at [652, 409] on p "8" at bounding box center [651, 412] width 6 height 15
type input "08/07/2025"
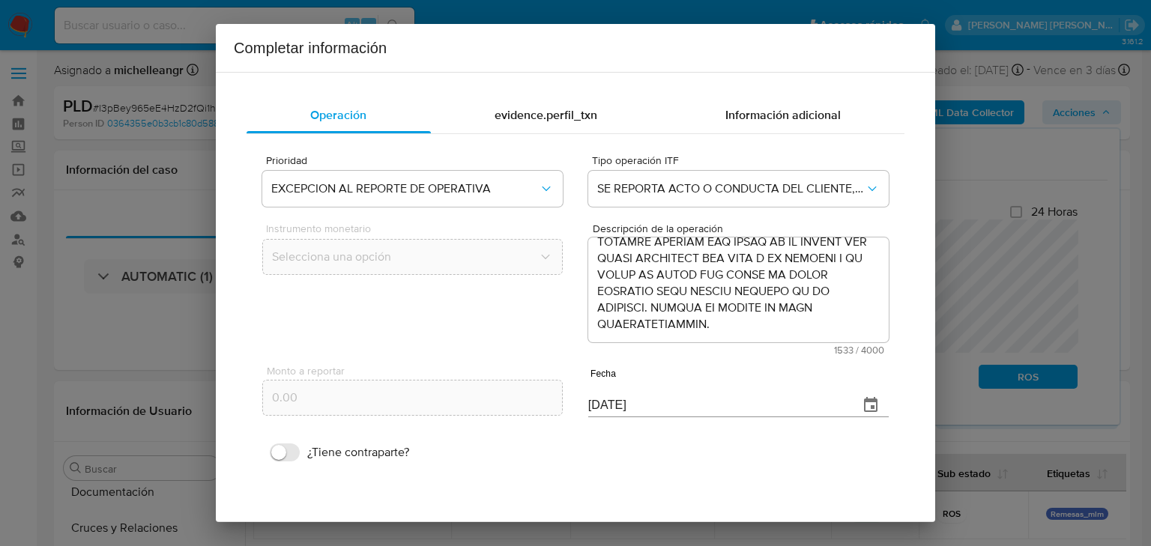
click at [537, 102] on div "evidence.perfil_txn" at bounding box center [546, 115] width 231 height 36
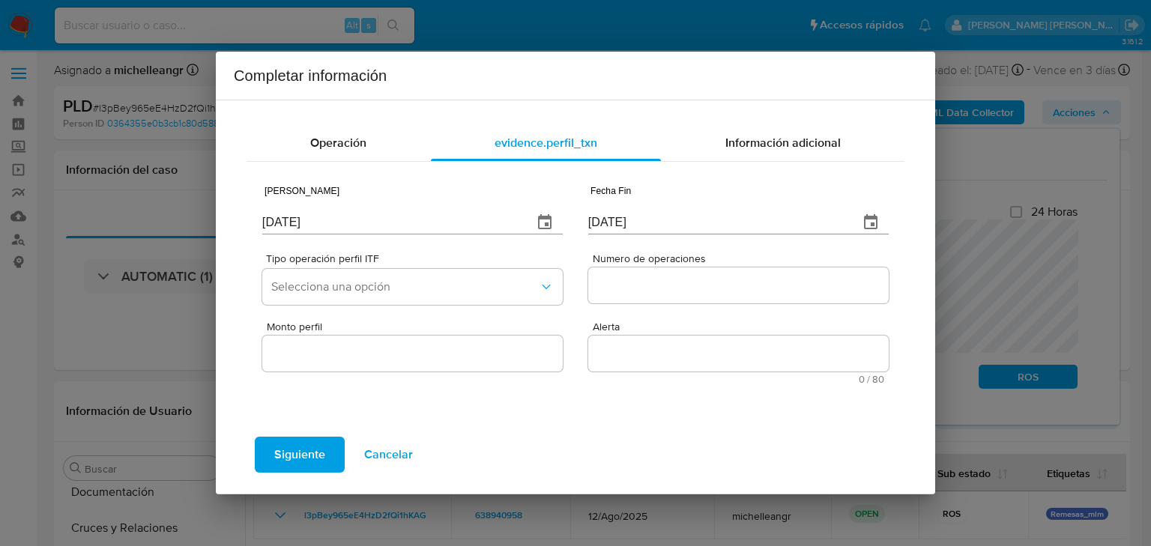
click at [546, 216] on icon "button" at bounding box center [544, 221] width 13 height 15
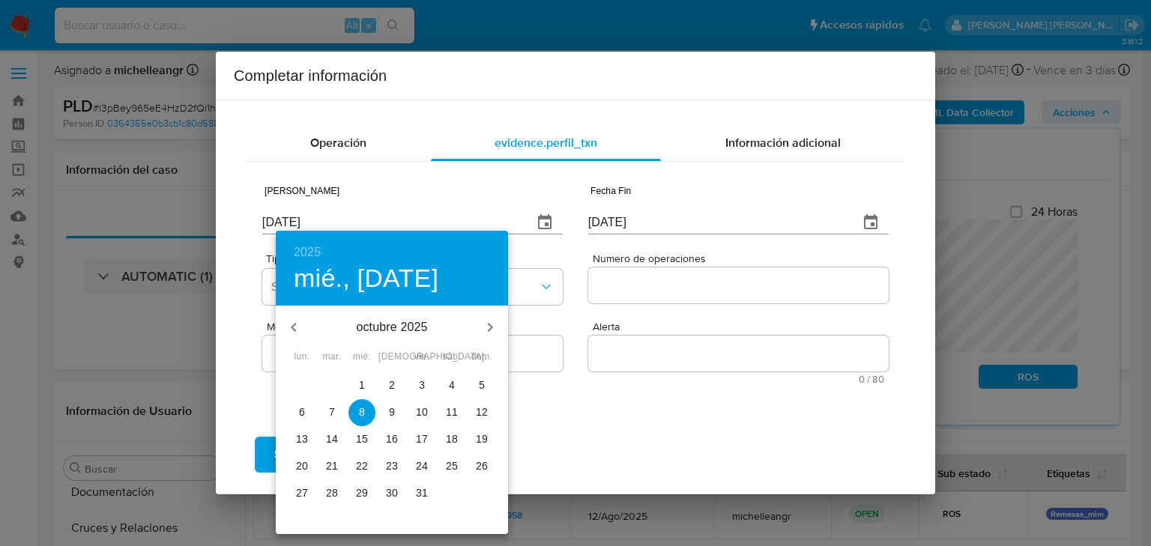
click at [297, 323] on icon "button" at bounding box center [294, 328] width 18 height 18
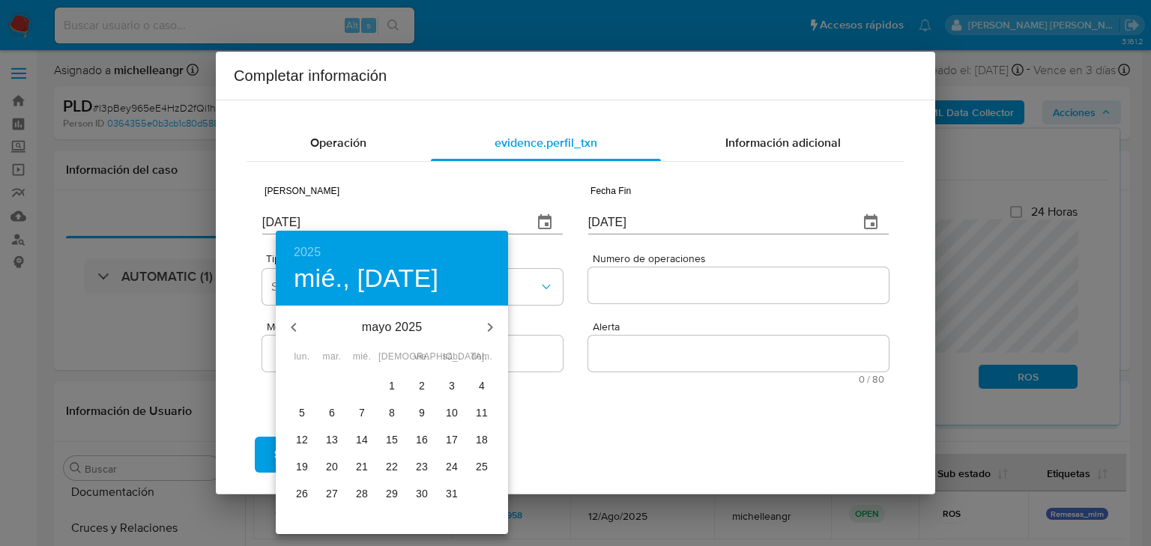
click at [297, 323] on icon "button" at bounding box center [294, 328] width 18 height 18
click at [293, 324] on icon "button" at bounding box center [294, 328] width 18 height 18
click at [366, 380] on span "1" at bounding box center [362, 385] width 27 height 15
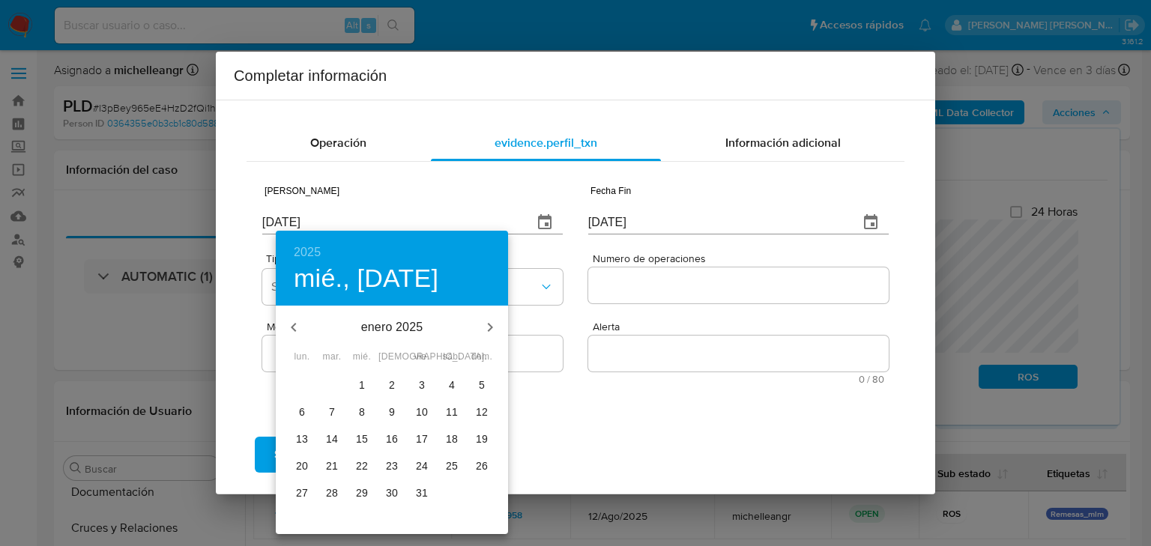
type input "01/01/2025"
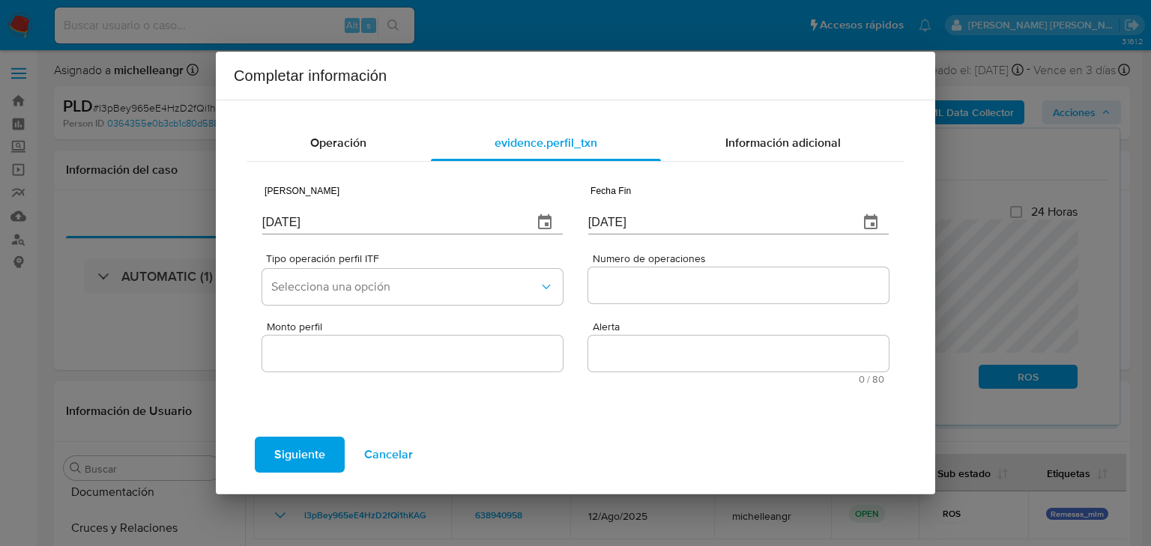
click at [342, 119] on div "Operación evidence.perfil_txn Información adicional Fecha Inicio 01/01/2025 Fec…" at bounding box center [576, 270] width 684 height 316
click at [330, 140] on span "Operación" at bounding box center [338, 142] width 56 height 17
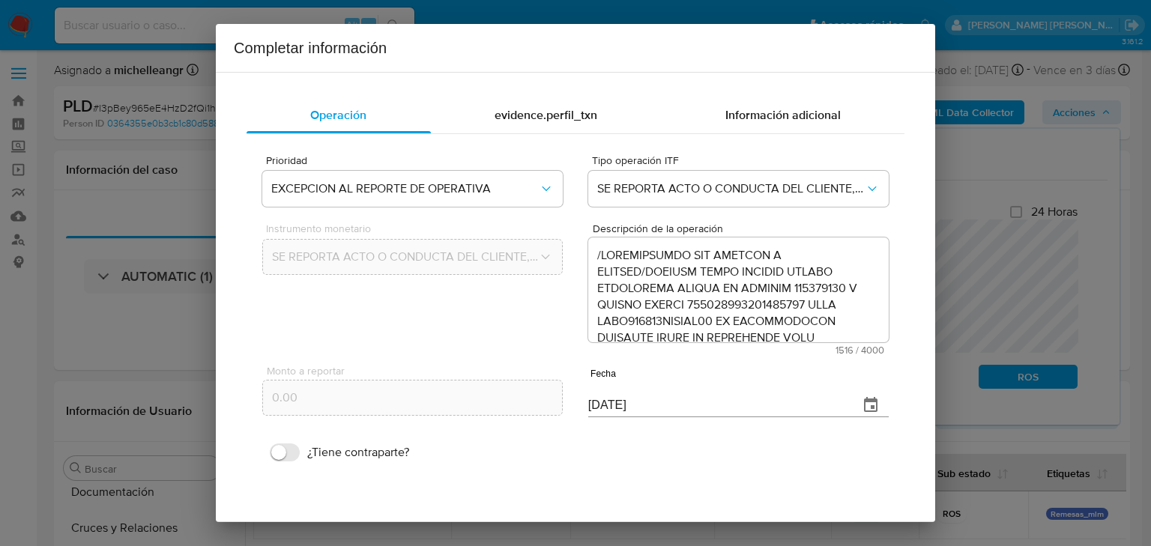
click at [504, 101] on div "evidence.perfil_txn" at bounding box center [546, 115] width 231 height 36
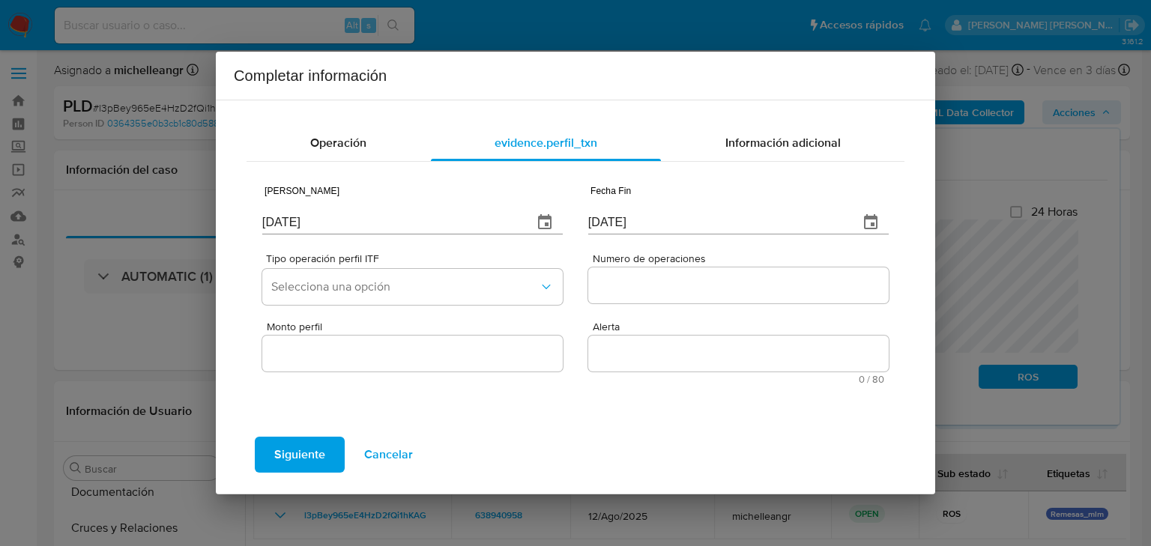
click at [863, 229] on button "button" at bounding box center [871, 223] width 36 height 36
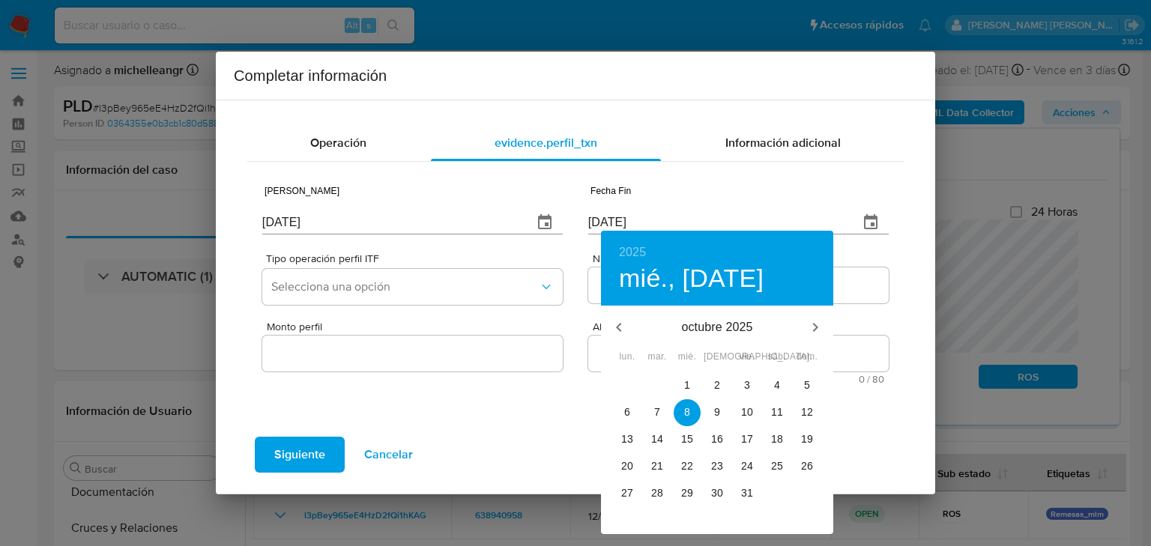
click at [869, 226] on div at bounding box center [575, 273] width 1151 height 546
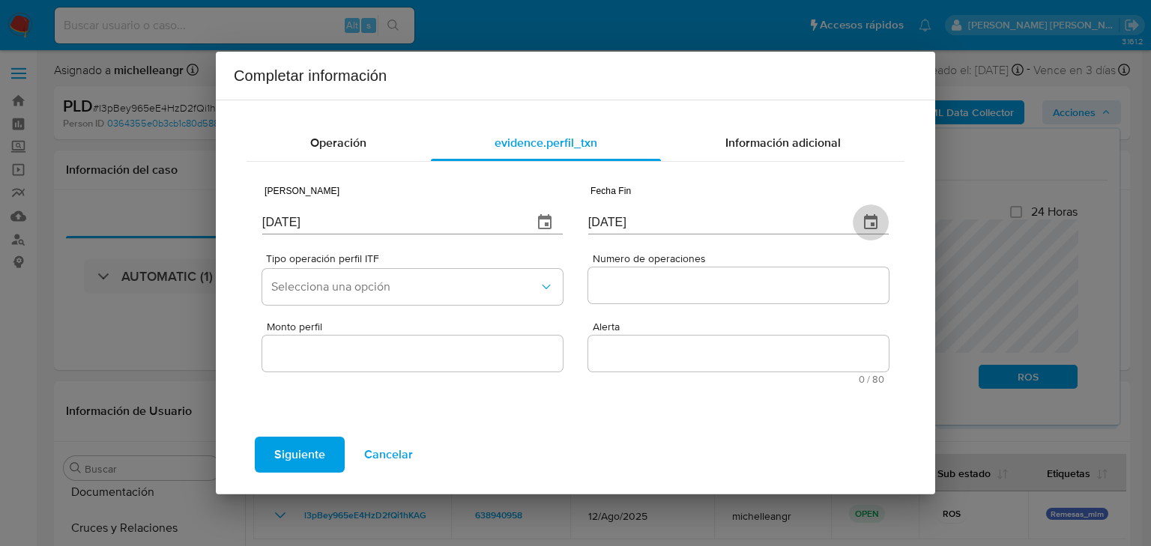
click at [869, 223] on icon "button" at bounding box center [871, 223] width 18 height 18
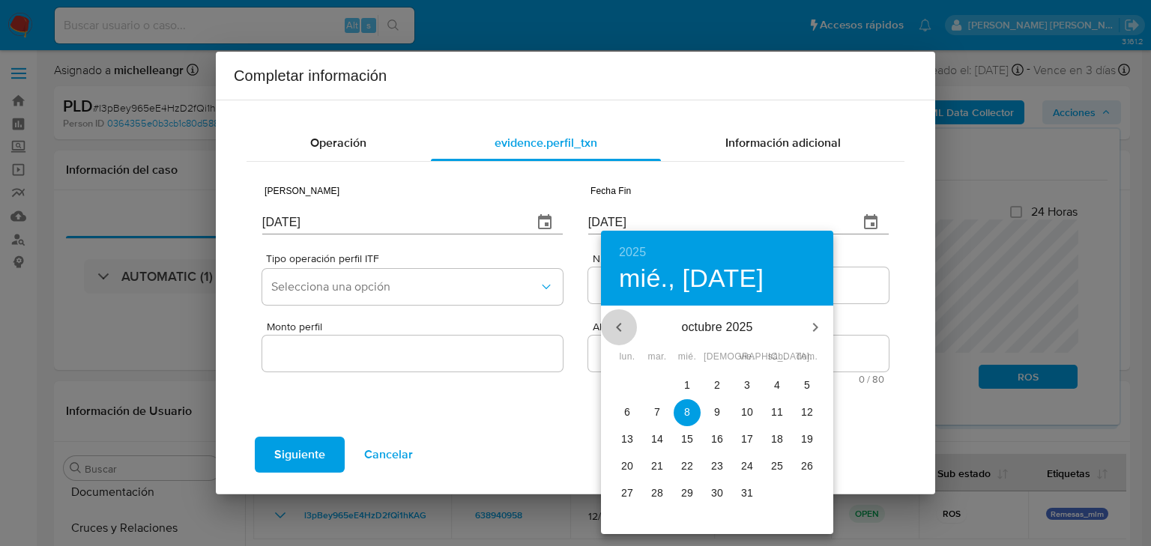
click at [621, 328] on icon "button" at bounding box center [619, 328] width 18 height 18
click at [660, 411] on p "8" at bounding box center [657, 412] width 6 height 15
type input "08/07/2025"
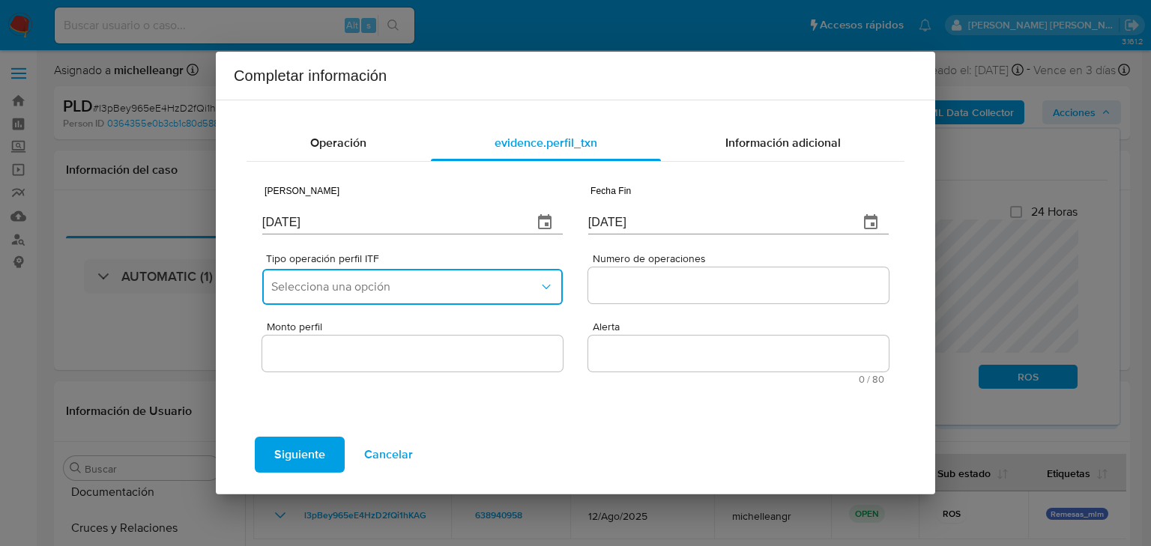
click at [429, 275] on button "Selecciona una opción" at bounding box center [412, 287] width 301 height 36
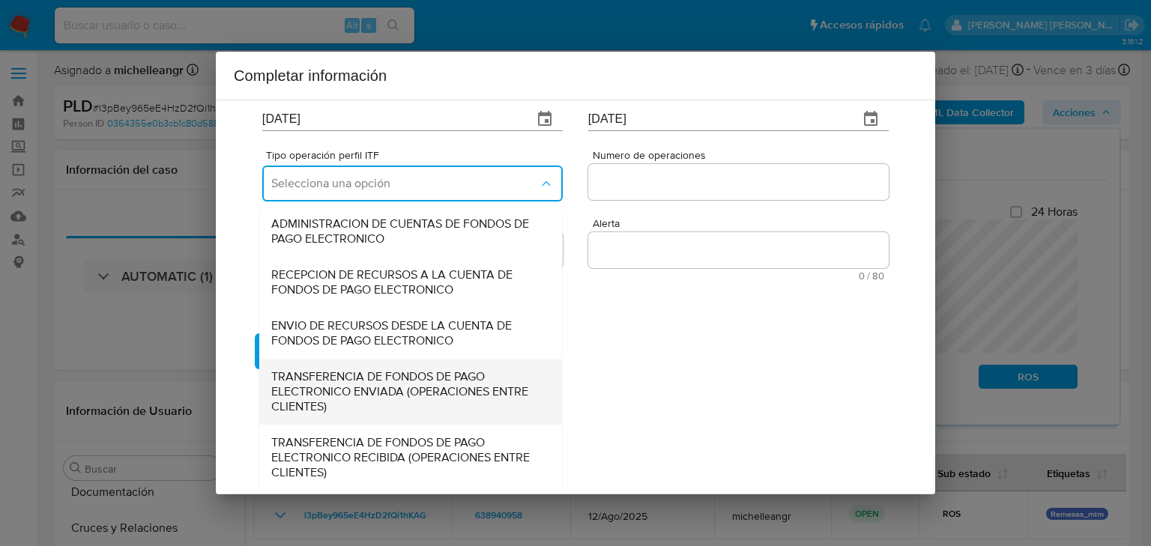
scroll to position [166, 0]
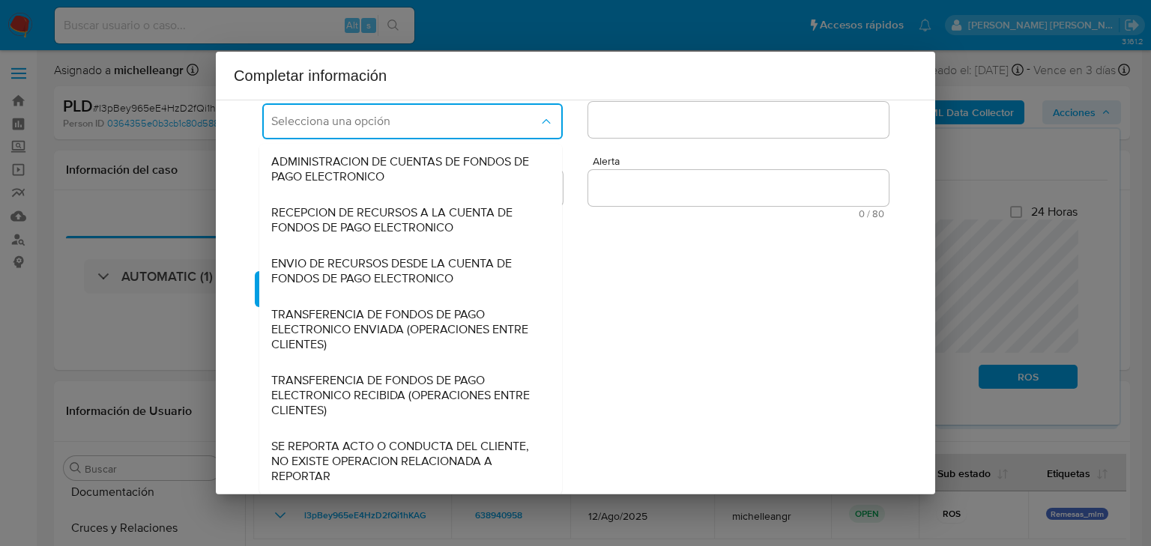
click at [395, 454] on span "SE REPORTA ACTO O CONDUCTA DEL CLIENTE, NO EXISTE OPERACION RELACIONADA A REPOR…" at bounding box center [406, 461] width 270 height 45
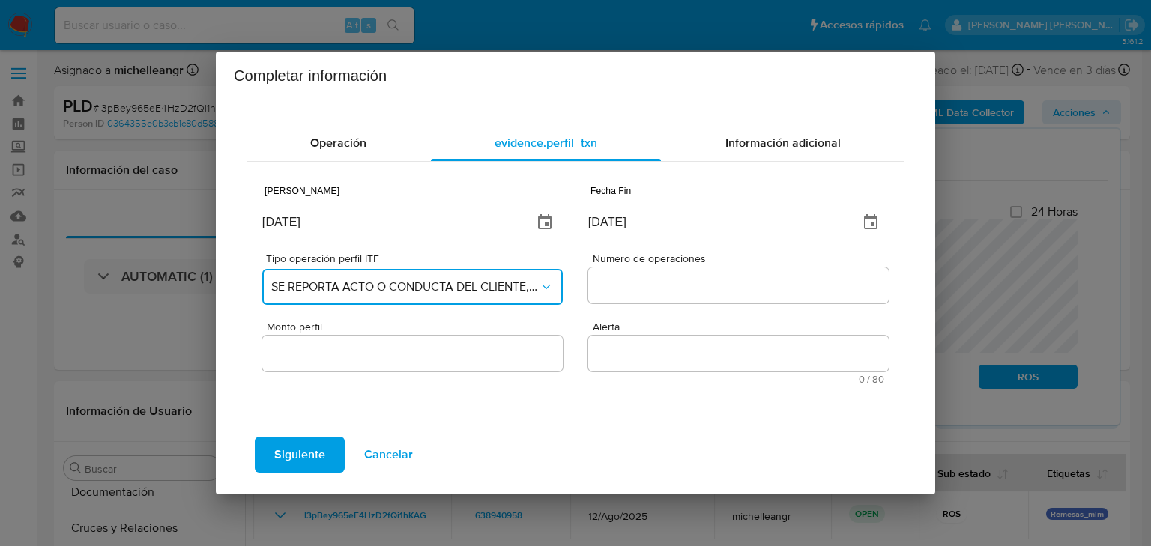
scroll to position [0, 0]
click at [609, 280] on input "Numero de operaciones" at bounding box center [738, 285] width 301 height 19
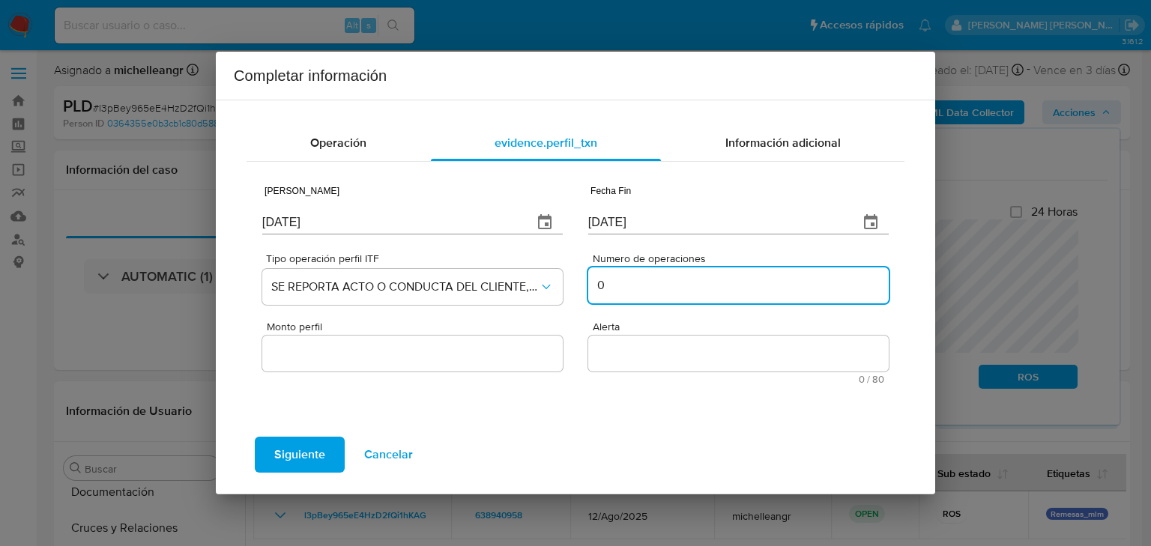
type input "0"
click at [340, 354] on input "Monto perfil" at bounding box center [412, 353] width 301 height 19
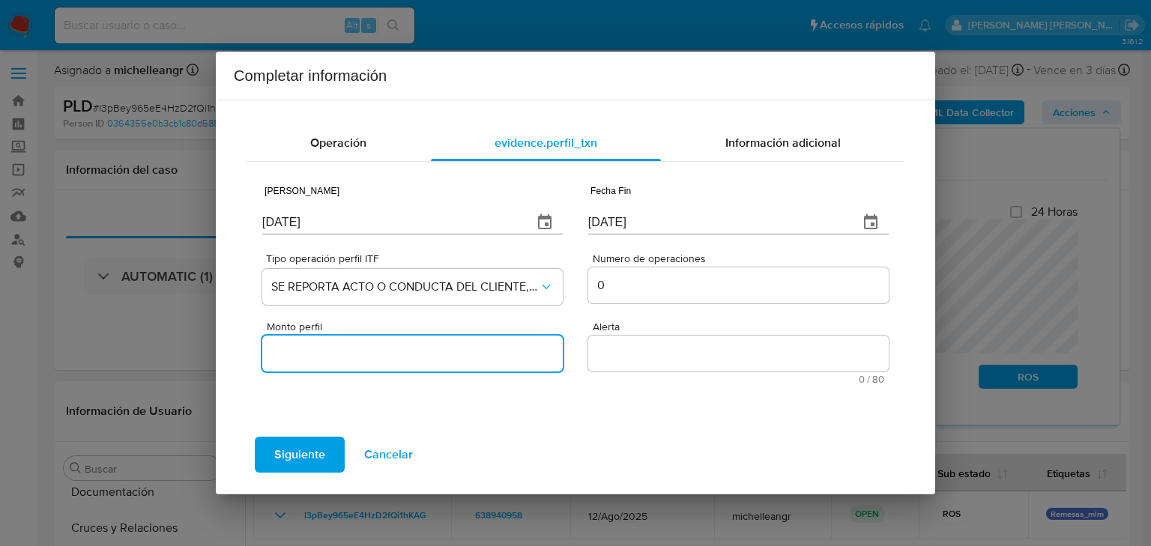
type input "0.00"
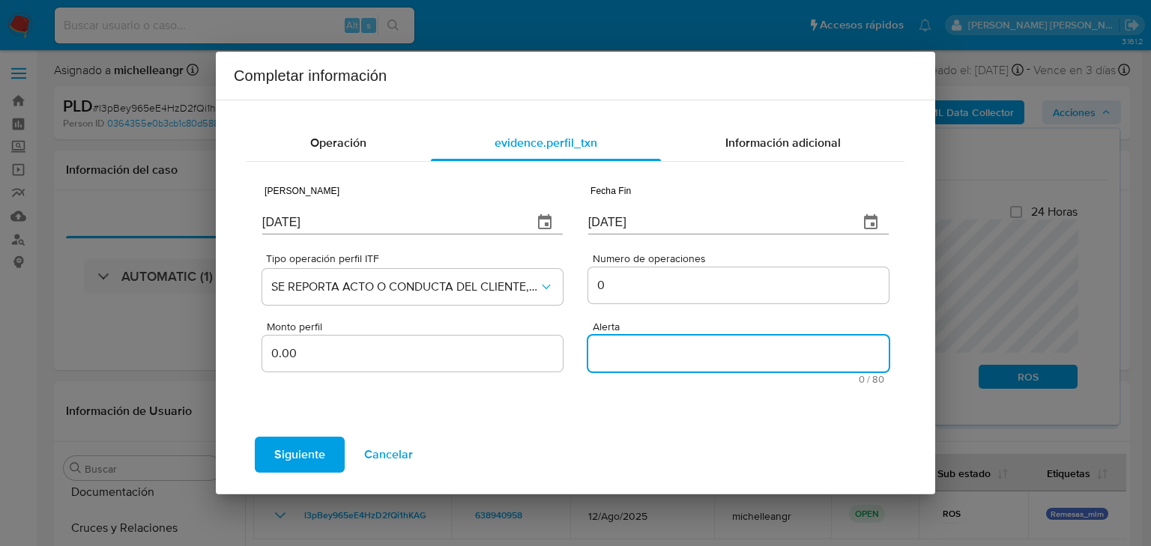
click at [623, 337] on textarea "Alerta" at bounding box center [738, 354] width 301 height 36
paste textarea "REMESASMLM"
type textarea "REMESASMLM"
drag, startPoint x: 761, startPoint y: 139, endPoint x: 620, endPoint y: 27, distance: 179.8
click at [761, 140] on span "Información adicional" at bounding box center [783, 142] width 115 height 17
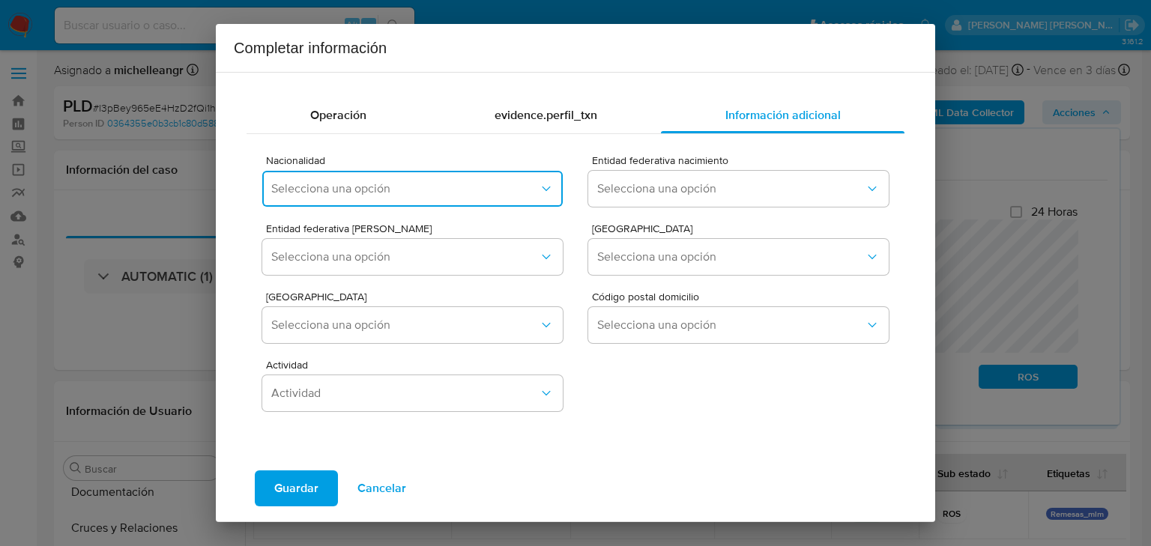
click at [419, 189] on span "Selecciona una opción" at bounding box center [405, 188] width 268 height 15
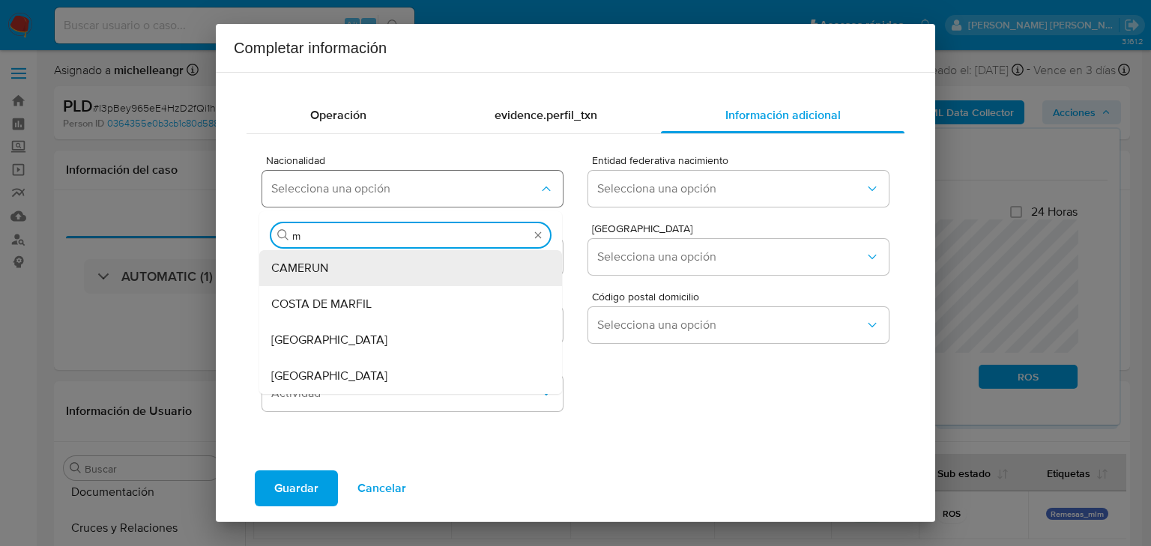
type input "me"
drag, startPoint x: 295, startPoint y: 372, endPoint x: 594, endPoint y: 268, distance: 316.4
click at [295, 373] on span "MEXICO" at bounding box center [329, 376] width 116 height 15
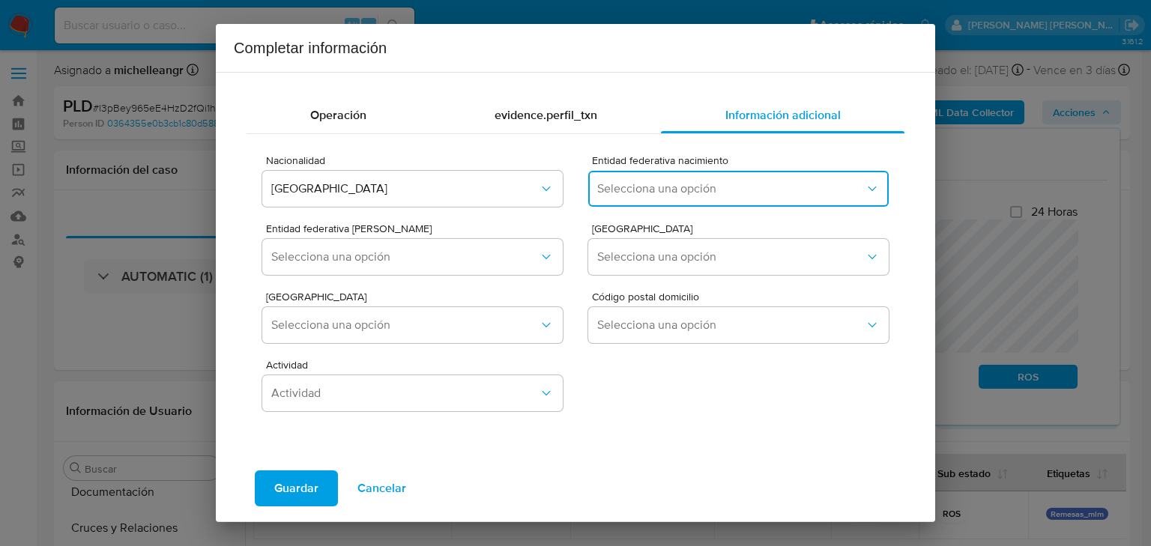
click at [636, 180] on button "Selecciona una opción" at bounding box center [738, 189] width 301 height 36
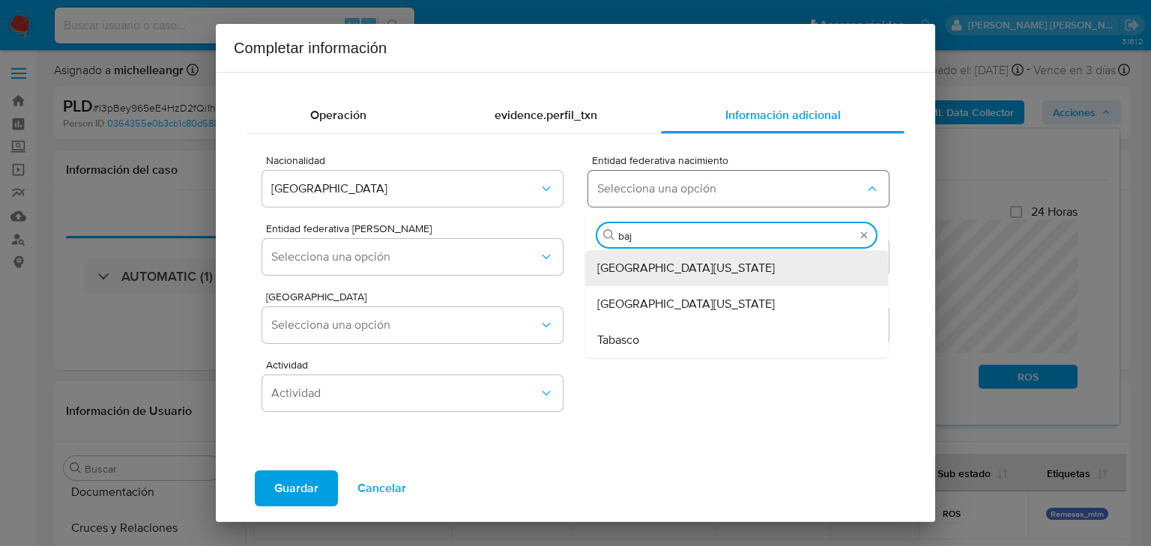
type input "baja"
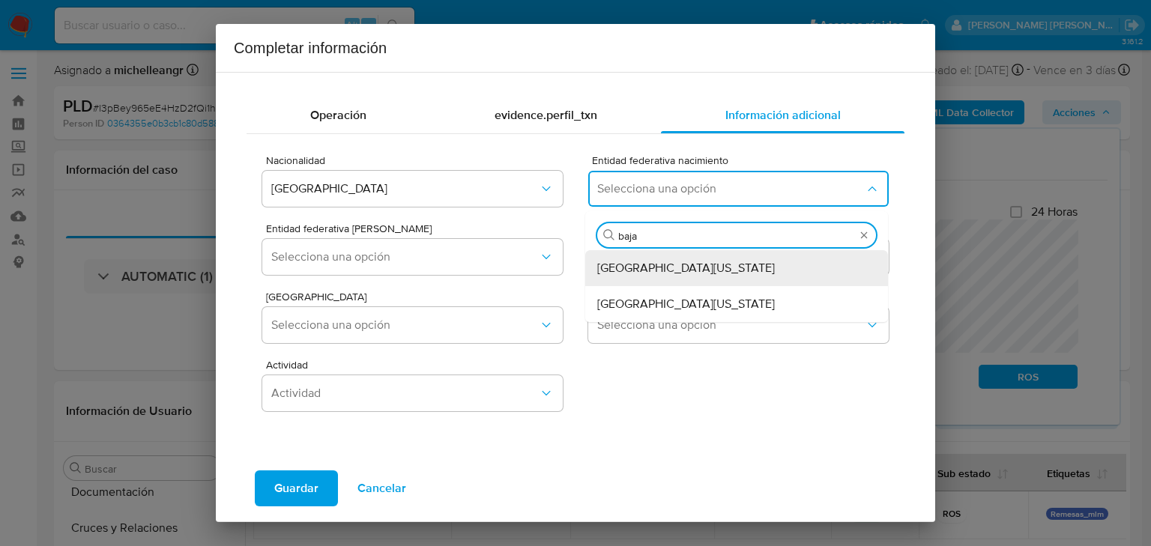
click at [660, 272] on span "Baja California" at bounding box center [686, 268] width 178 height 15
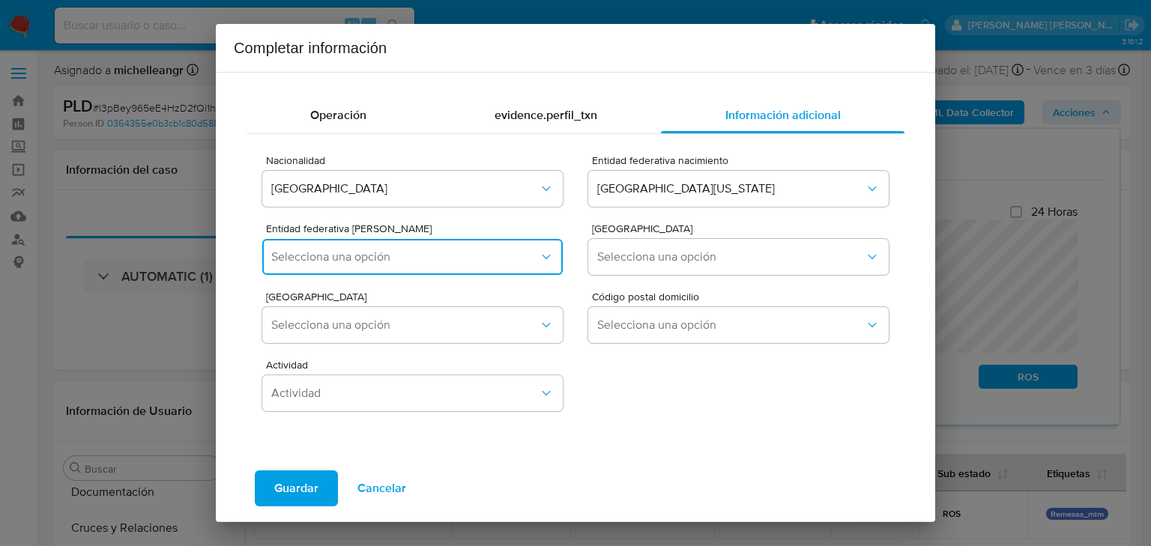
click at [441, 256] on span "Selecciona una opción" at bounding box center [405, 257] width 268 height 15
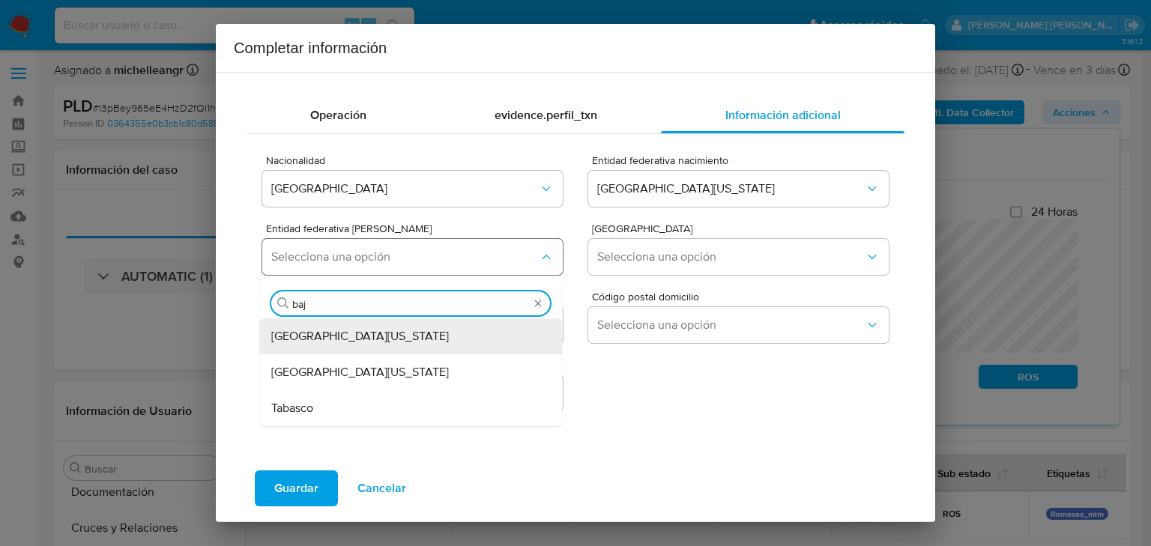
type input "baja"
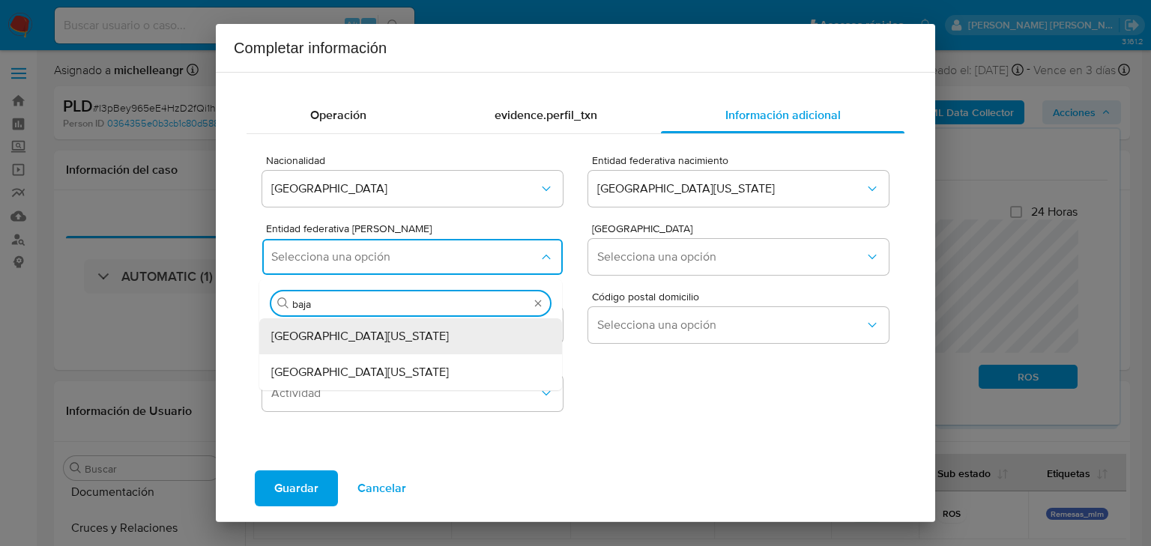
drag, startPoint x: 384, startPoint y: 345, endPoint x: 547, endPoint y: 289, distance: 172.8
click at [386, 343] on div "Baja California" at bounding box center [406, 337] width 270 height 36
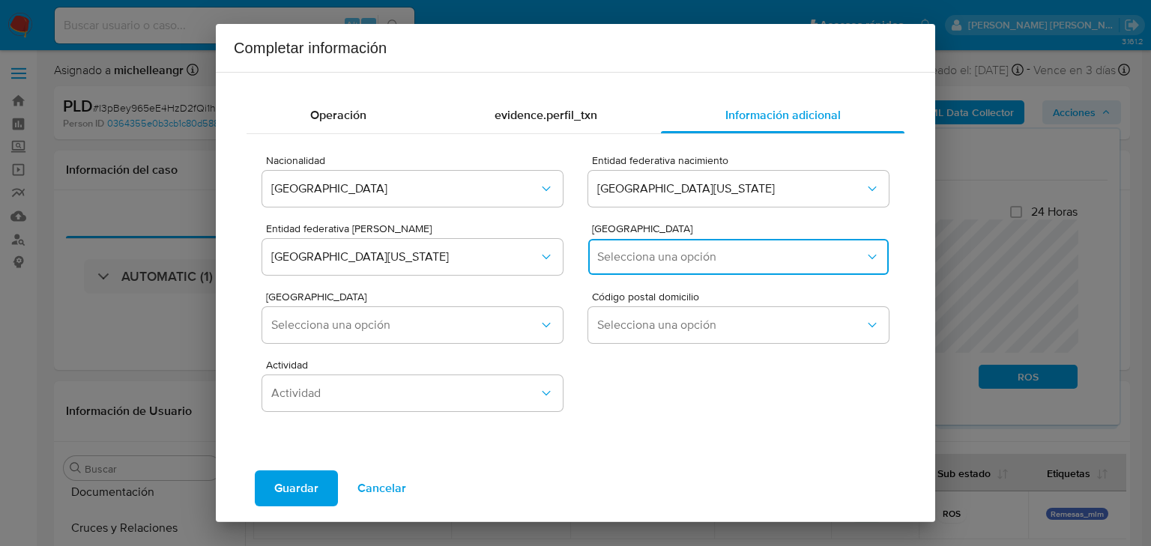
click at [615, 256] on span "Selecciona una opción" at bounding box center [731, 257] width 268 height 15
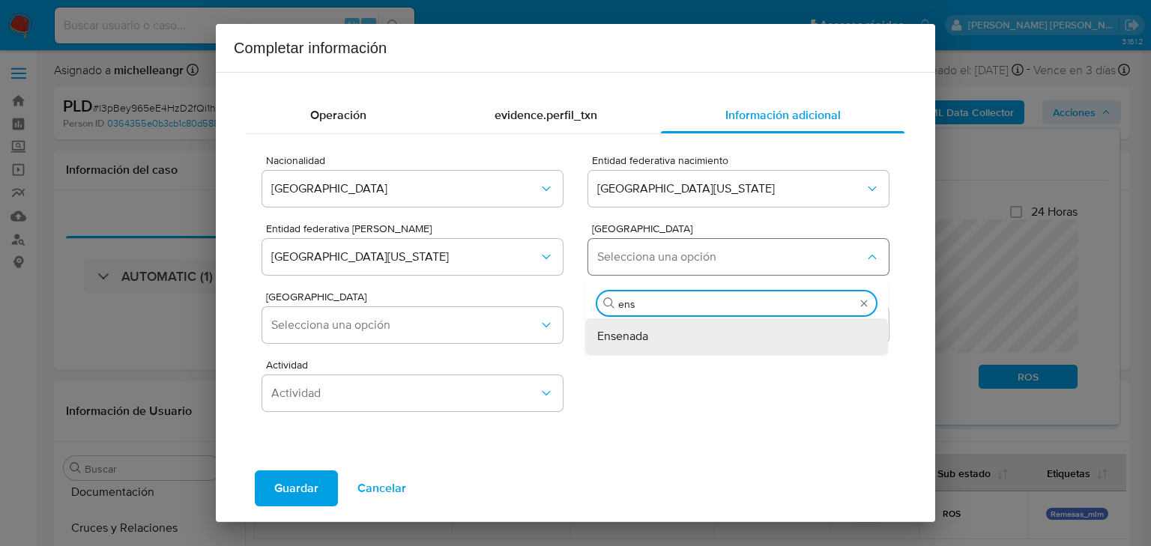
type input "ense"
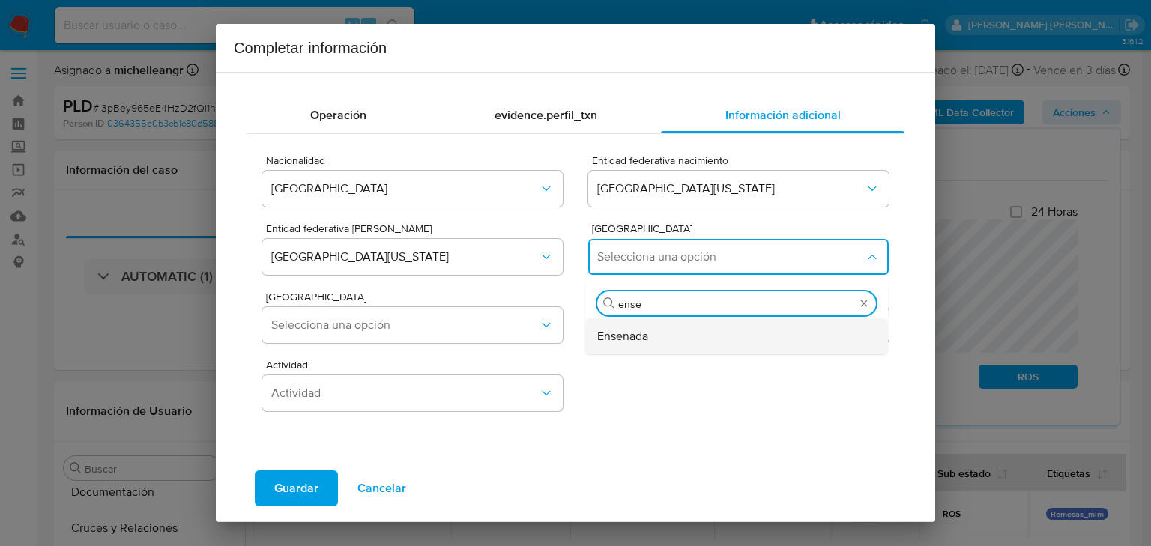
click at [611, 340] on span "Ensenada" at bounding box center [622, 336] width 51 height 15
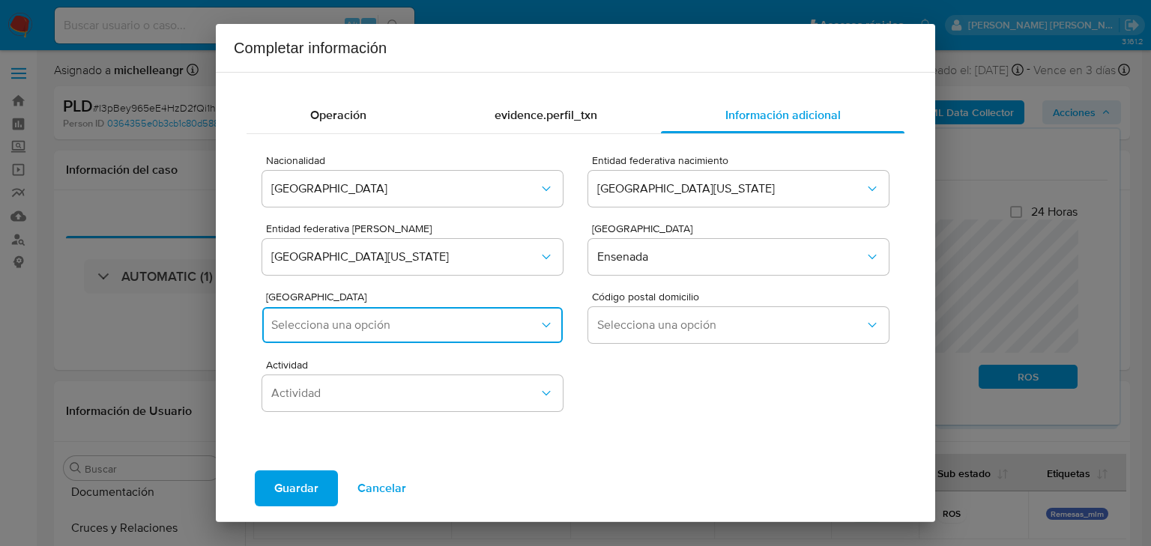
click at [387, 339] on button "Selecciona una opción" at bounding box center [412, 325] width 301 height 36
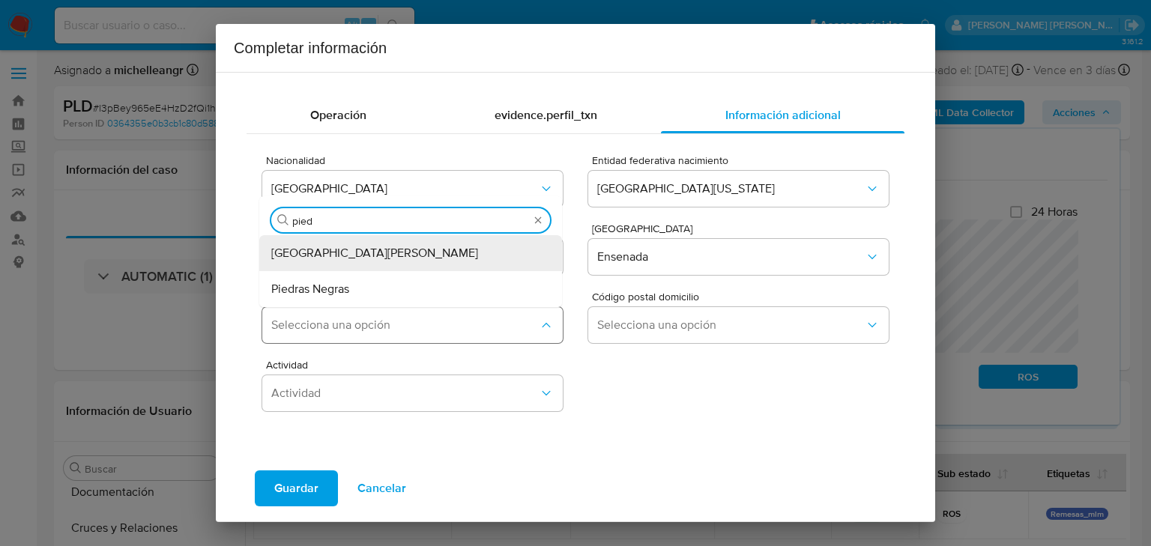
type input "piedr"
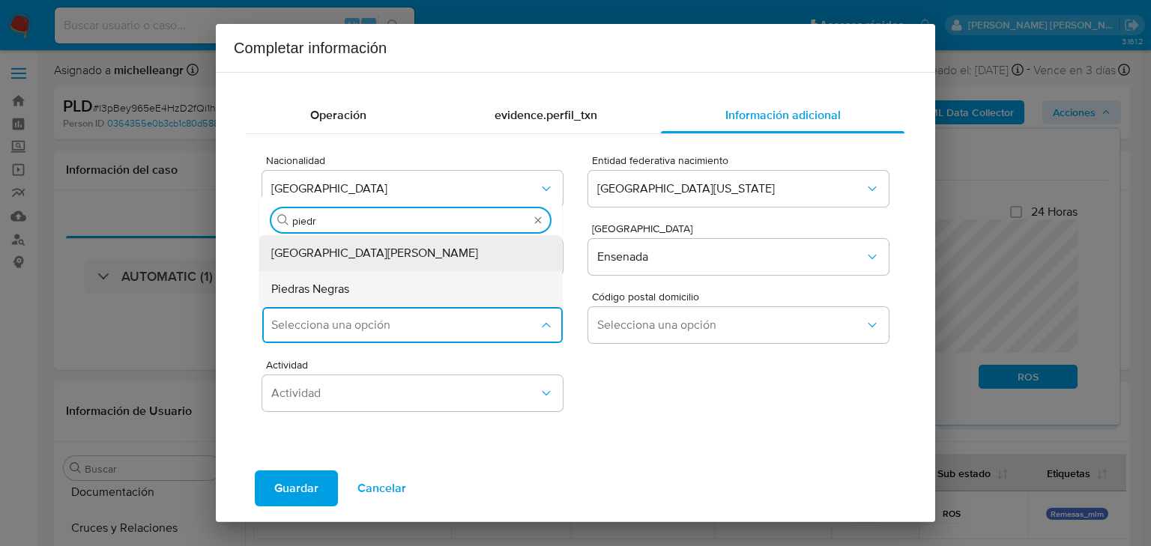
click at [355, 295] on div "Piedras Negras" at bounding box center [406, 289] width 270 height 36
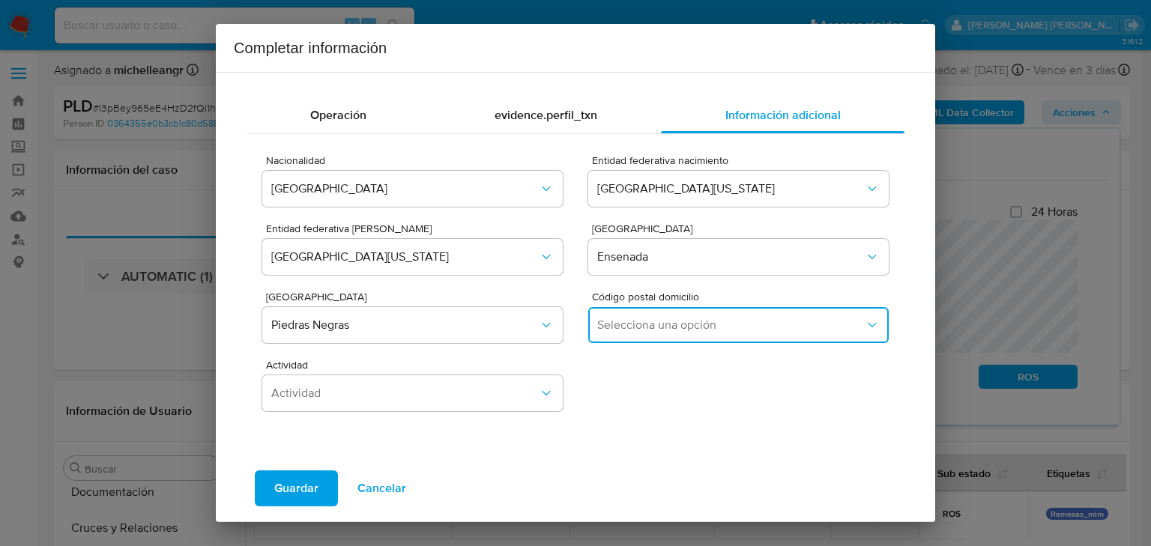
click at [639, 325] on span "Selecciona una opción" at bounding box center [731, 325] width 268 height 15
click at [618, 399] on span "22830" at bounding box center [614, 404] width 34 height 15
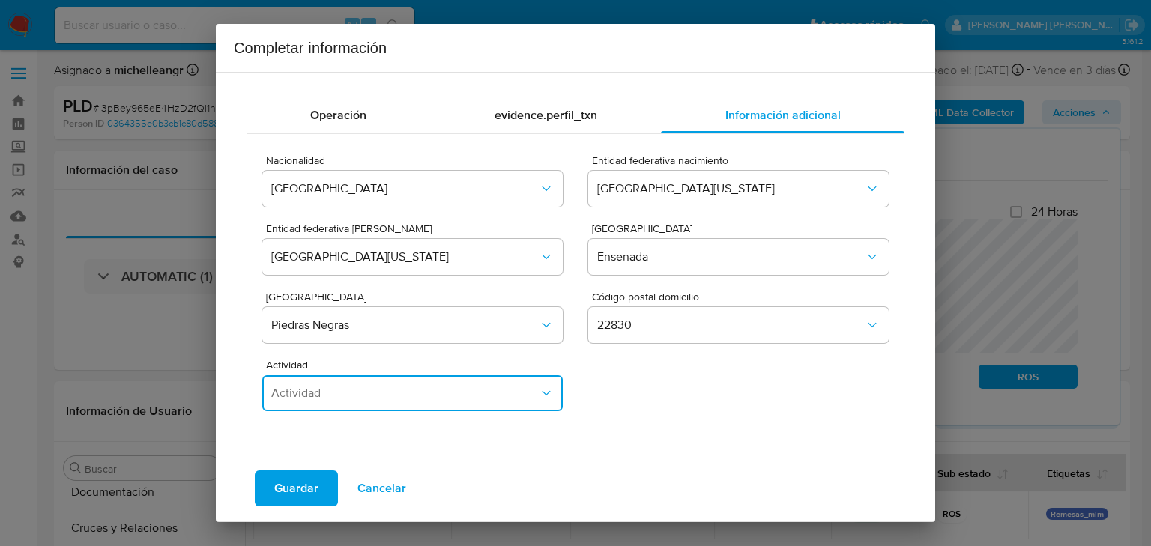
click at [379, 396] on span "Actividad" at bounding box center [405, 393] width 268 height 15
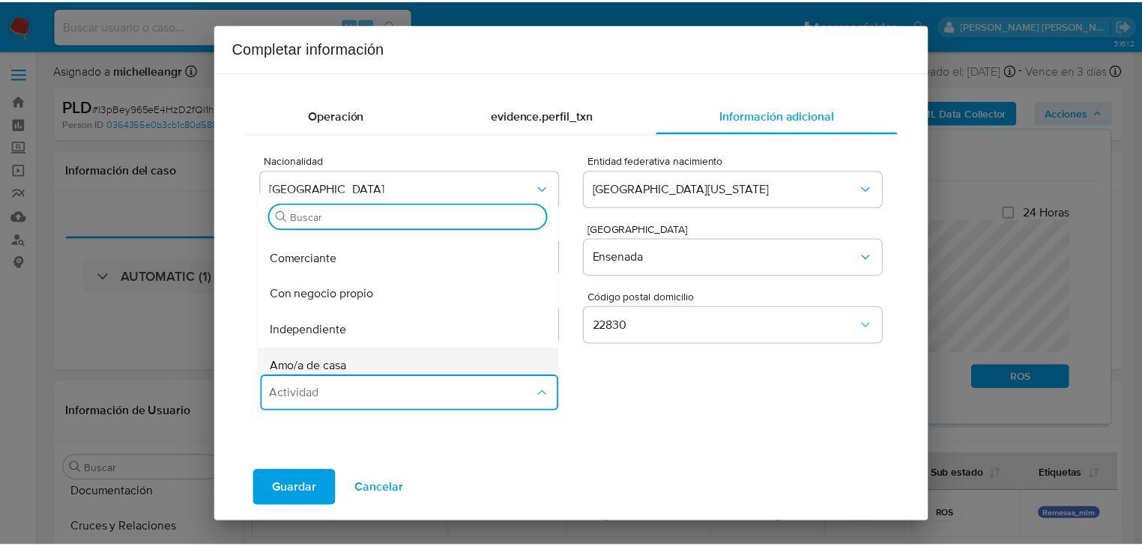
scroll to position [120, 0]
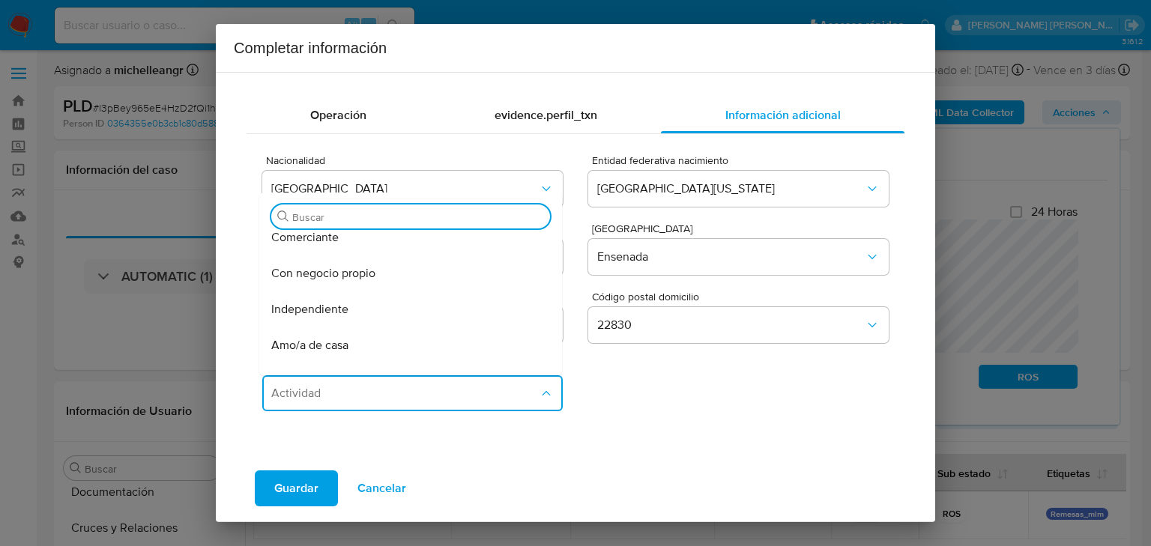
click at [395, 315] on div "Independiente" at bounding box center [406, 310] width 270 height 36
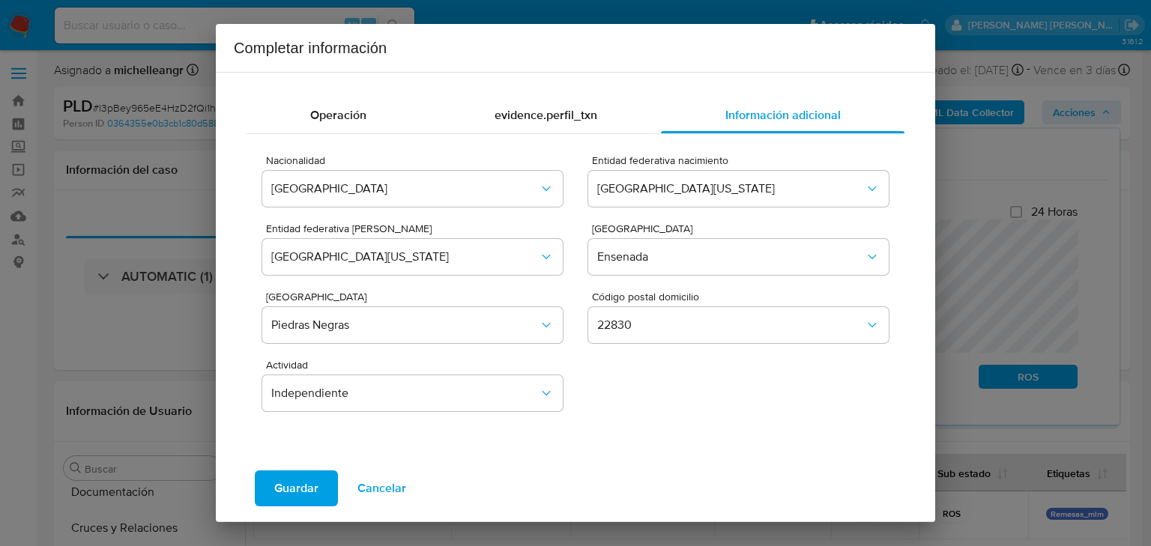
click at [293, 485] on span "Guardar" at bounding box center [296, 488] width 44 height 33
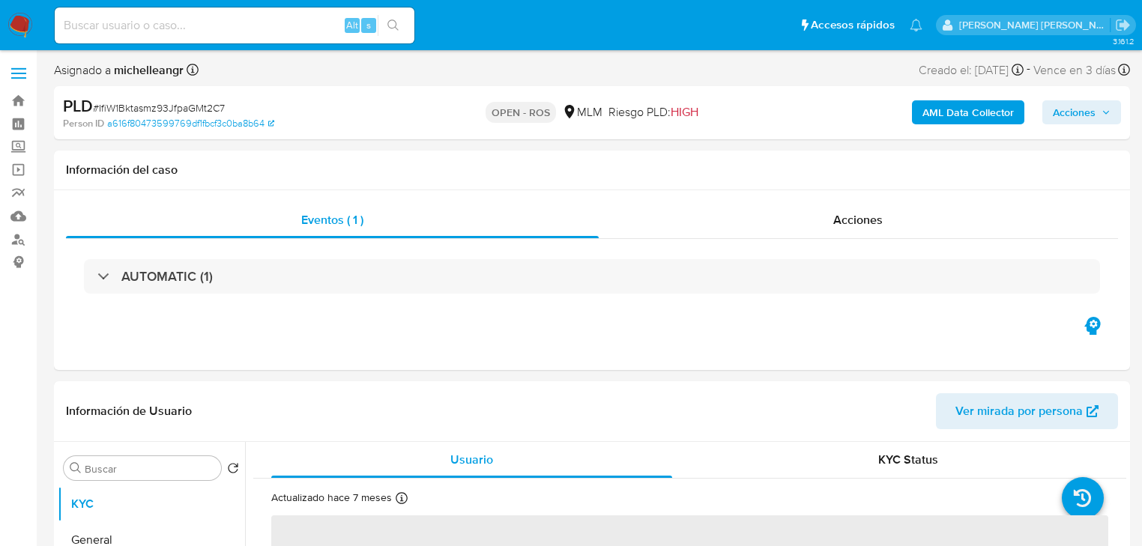
click at [162, 106] on span "# IfiW1Bktasmz93JfpaGMt2C7" at bounding box center [159, 107] width 132 height 15
select select "10"
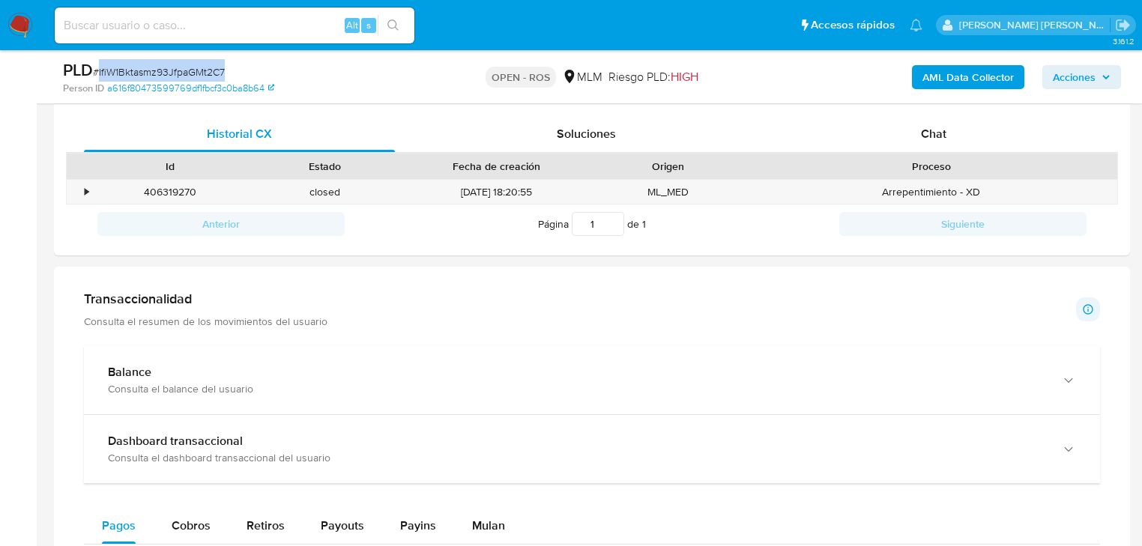
scroll to position [1019, 0]
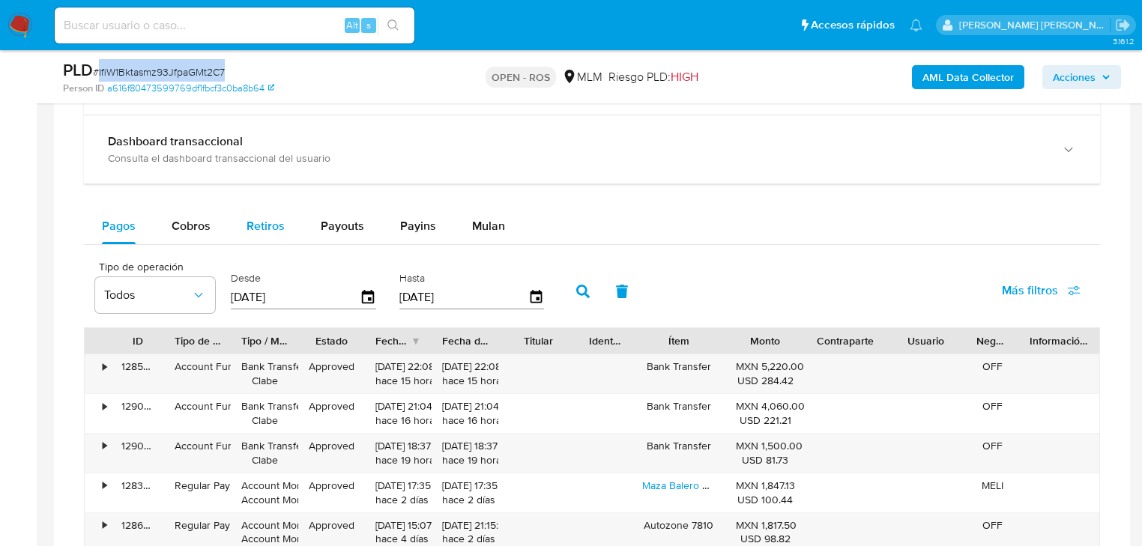
drag, startPoint x: 216, startPoint y: 232, endPoint x: 265, endPoint y: 240, distance: 50.2
click at [211, 226] on button "Cobros" at bounding box center [191, 226] width 75 height 36
select select "10"
click at [530, 297] on icon "button" at bounding box center [536, 298] width 26 height 26
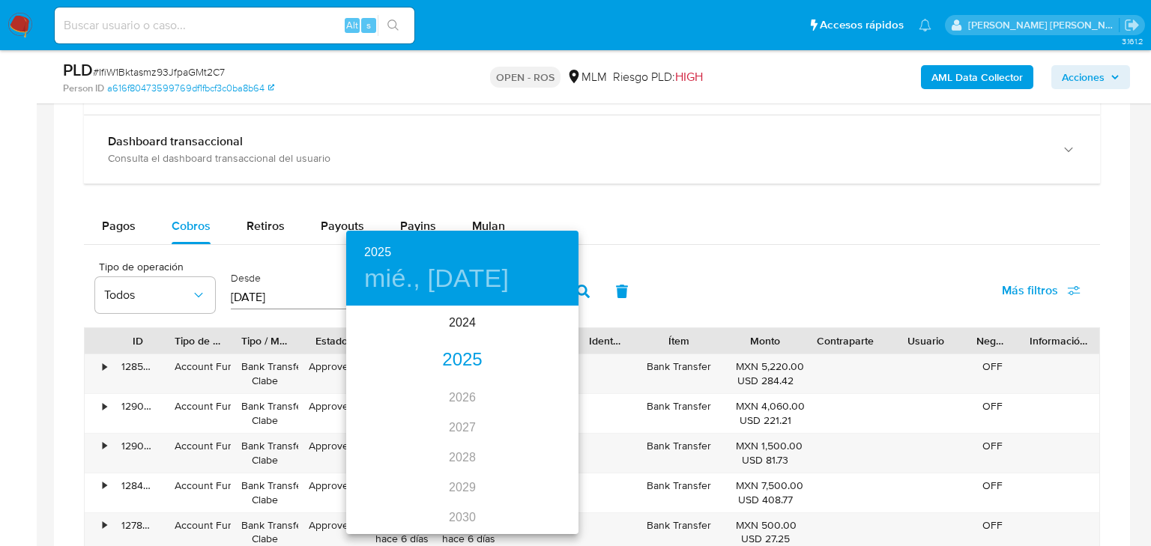
click at [447, 357] on div "2025" at bounding box center [462, 361] width 232 height 30
click at [381, 441] on div "[DATE]." at bounding box center [384, 448] width 77 height 56
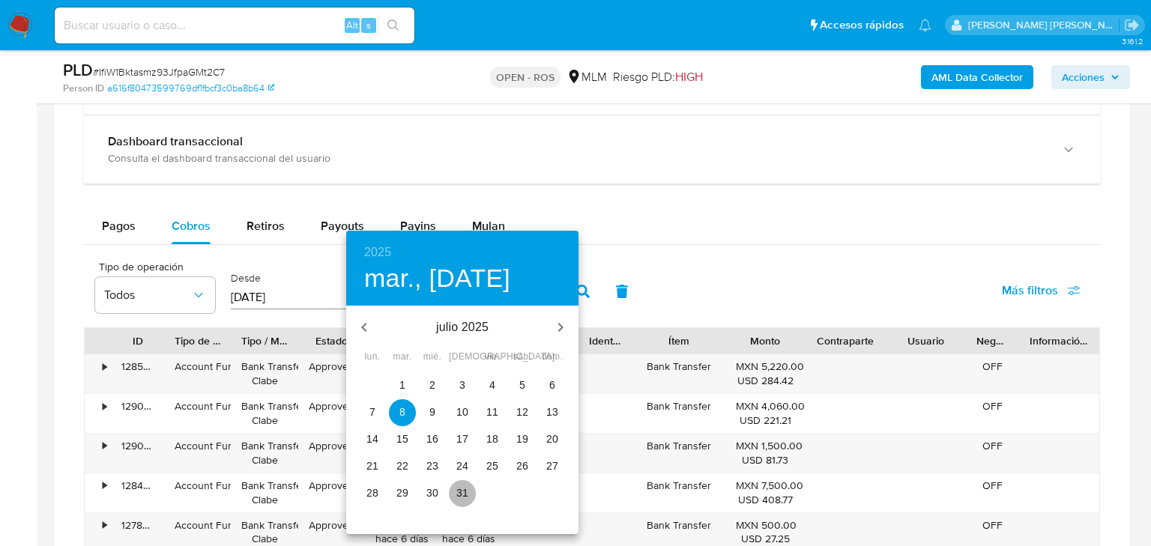
drag, startPoint x: 462, startPoint y: 497, endPoint x: 468, endPoint y: 480, distance: 17.5
click at [462, 495] on p "31" at bounding box center [462, 493] width 12 height 15
type input "[DATE]"
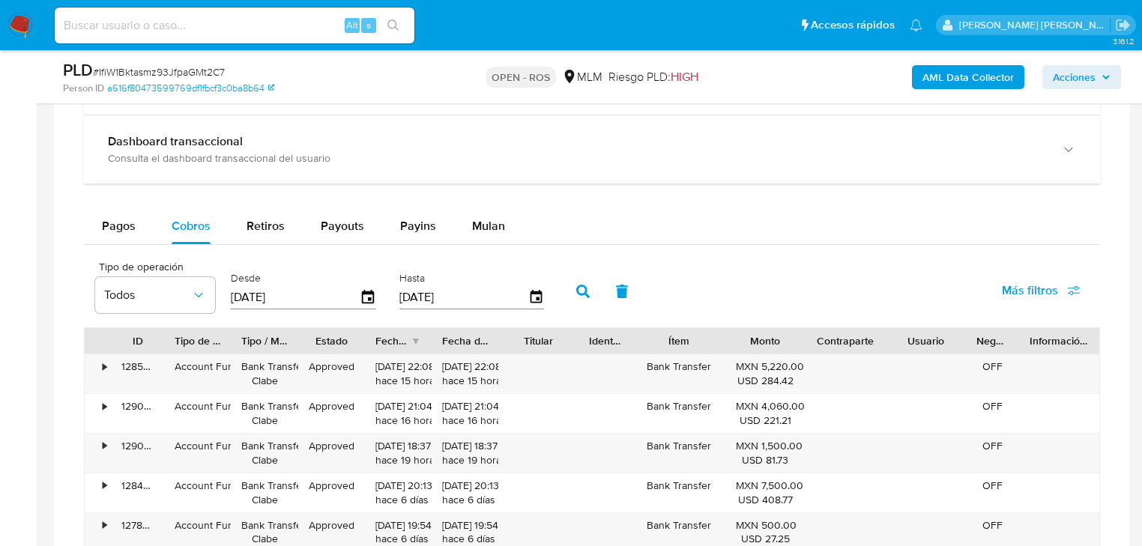
drag, startPoint x: 355, startPoint y: 299, endPoint x: 362, endPoint y: 337, distance: 38.8
click at [356, 299] on input "[DATE]" at bounding box center [295, 298] width 129 height 24
click at [372, 298] on icon "button" at bounding box center [368, 298] width 26 height 26
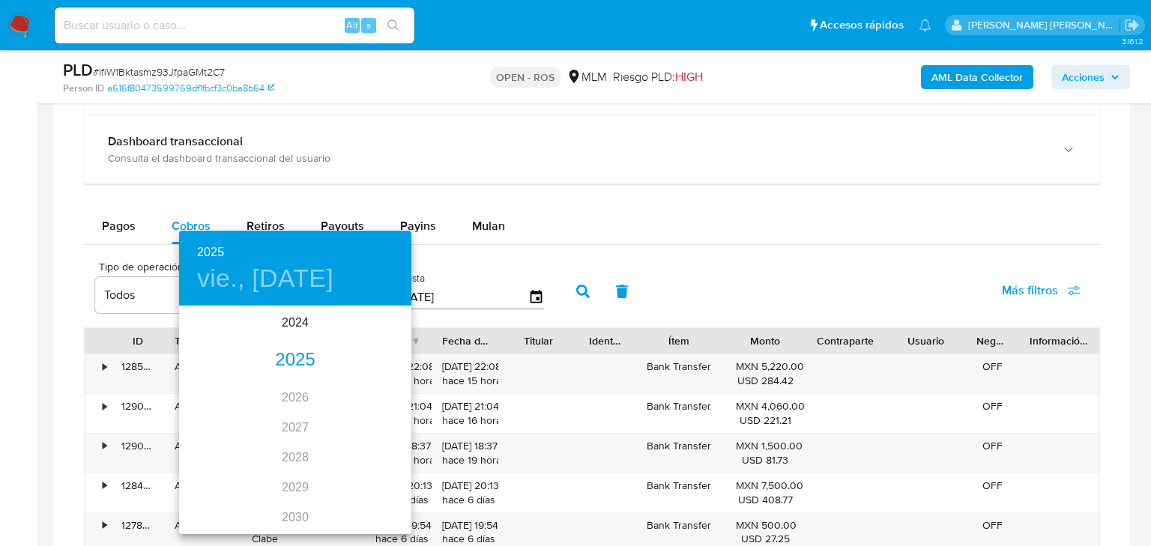
click at [299, 360] on div "2025" at bounding box center [295, 361] width 232 height 30
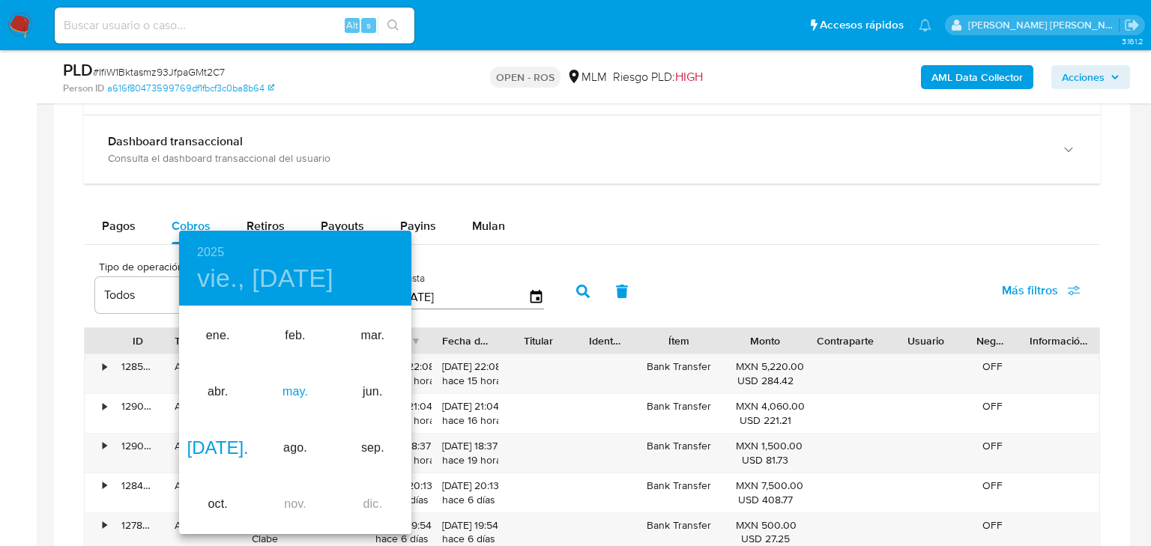
click at [302, 391] on div "may." at bounding box center [294, 392] width 77 height 56
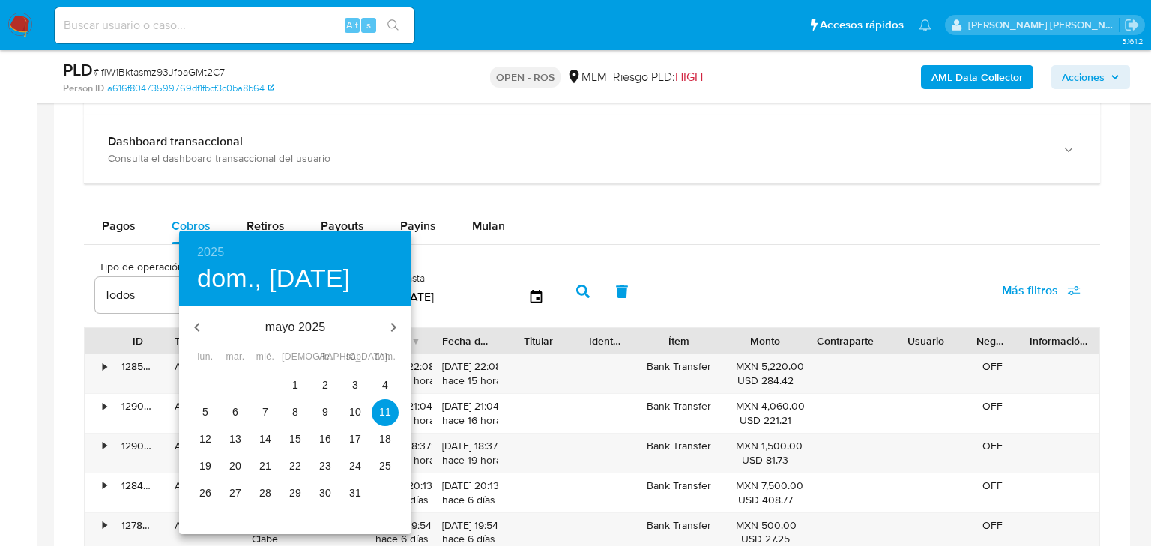
click at [322, 385] on p "2" at bounding box center [325, 385] width 6 height 15
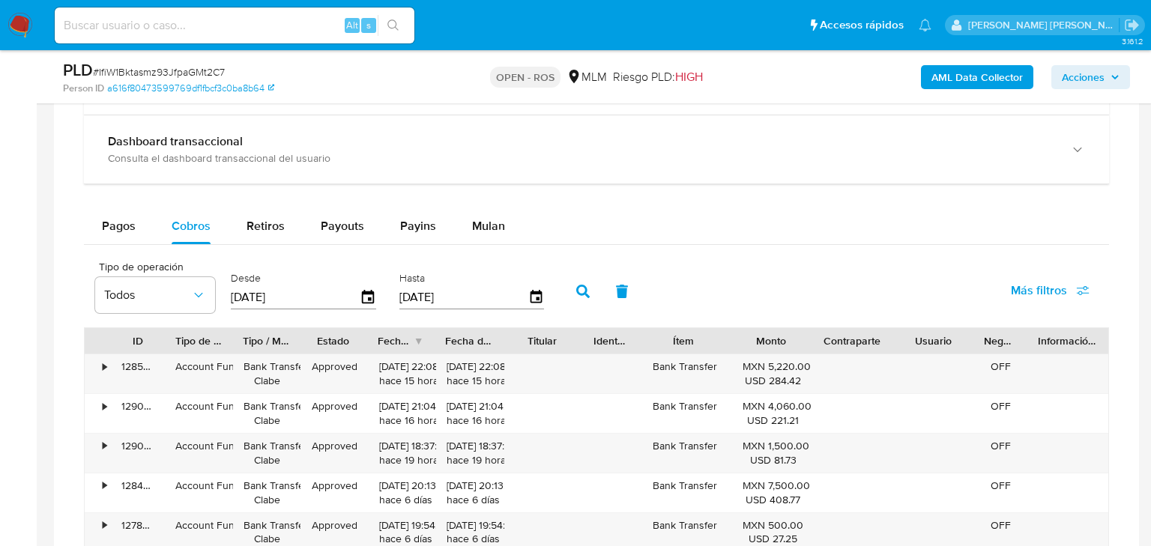
type input "[DATE]"
click at [574, 291] on button "button" at bounding box center [583, 292] width 39 height 36
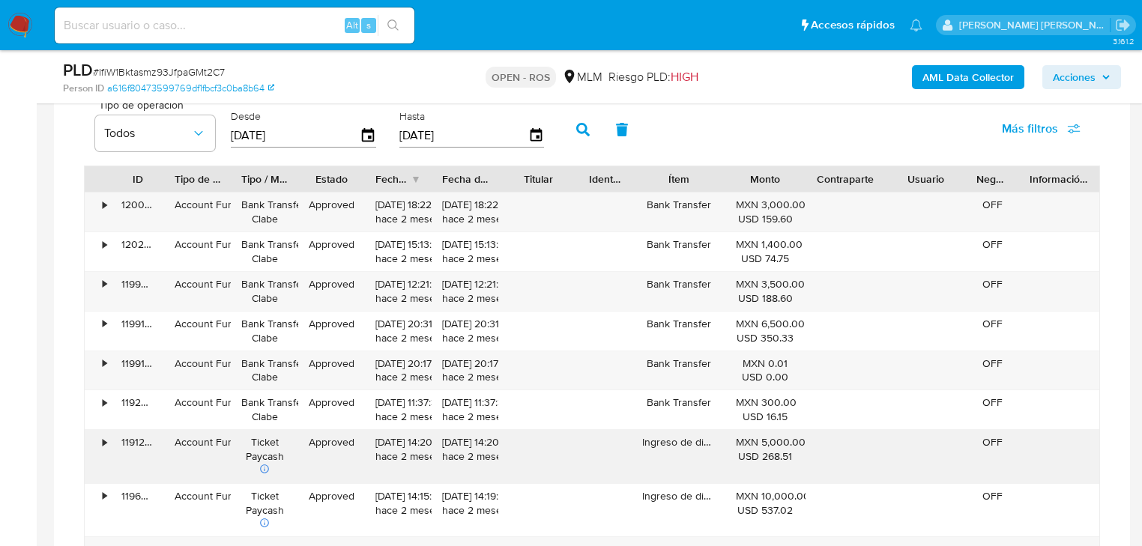
scroll to position [1199, 0]
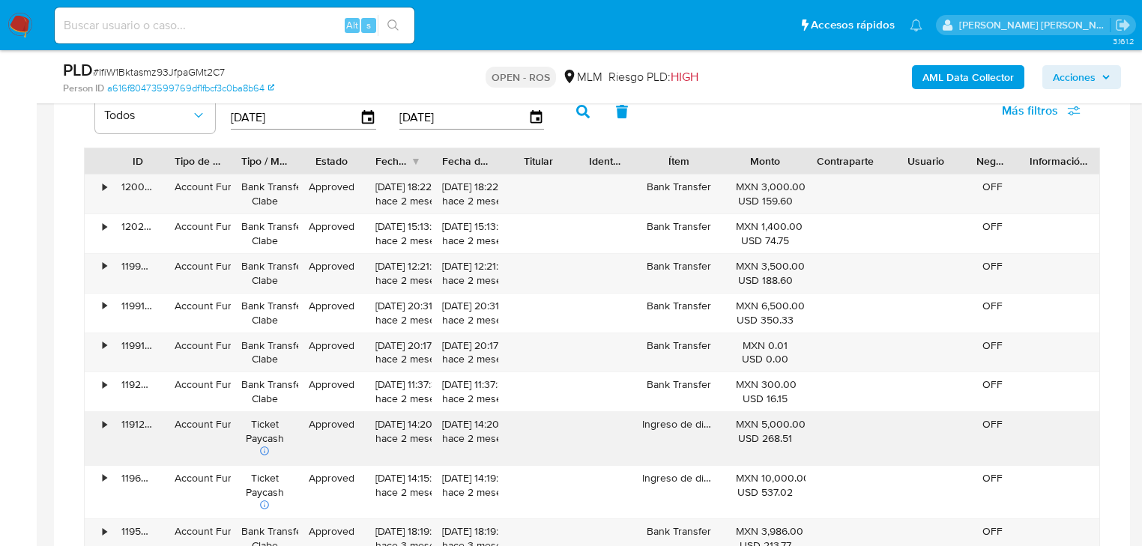
drag, startPoint x: 660, startPoint y: 437, endPoint x: 401, endPoint y: 435, distance: 258.6
click at [401, 435] on div "• 119126357171 Account Fund Ticket Paycash Approved [DATE] 14:20:00 hace 2 mese…" at bounding box center [592, 438] width 1015 height 53
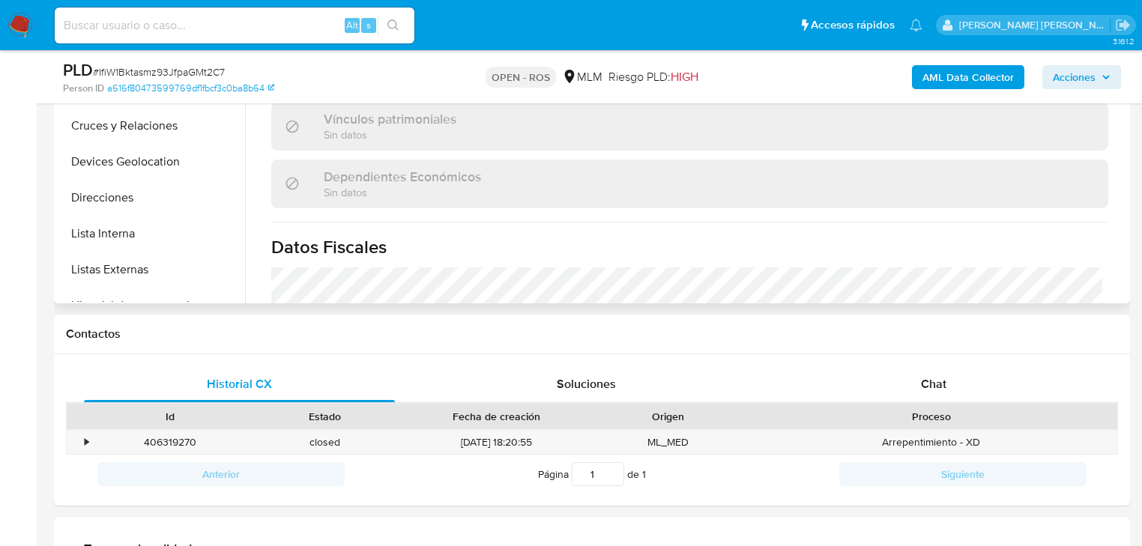
scroll to position [180, 0]
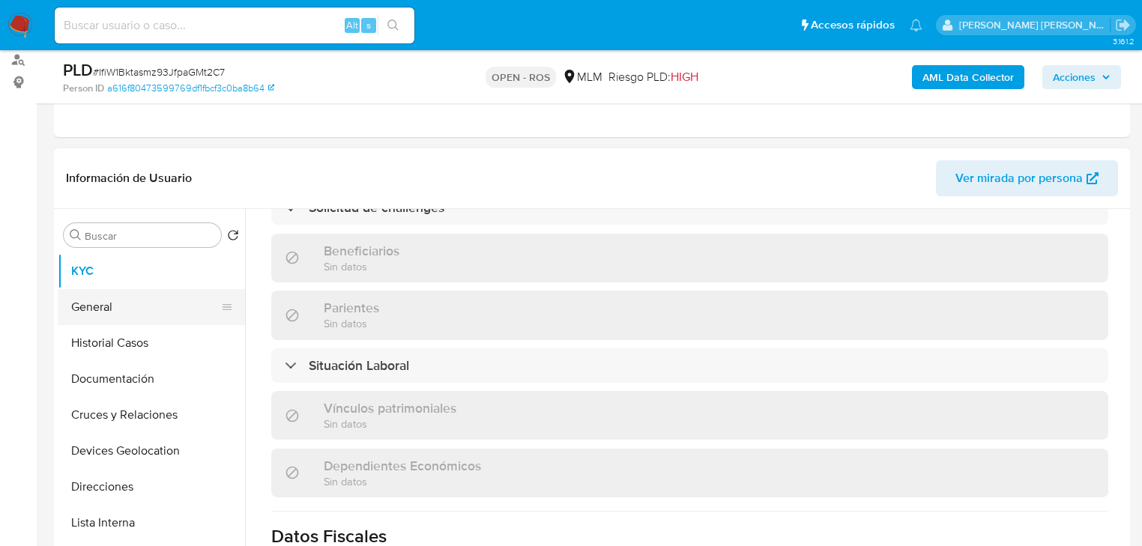
click at [115, 316] on button "General" at bounding box center [145, 307] width 175 height 36
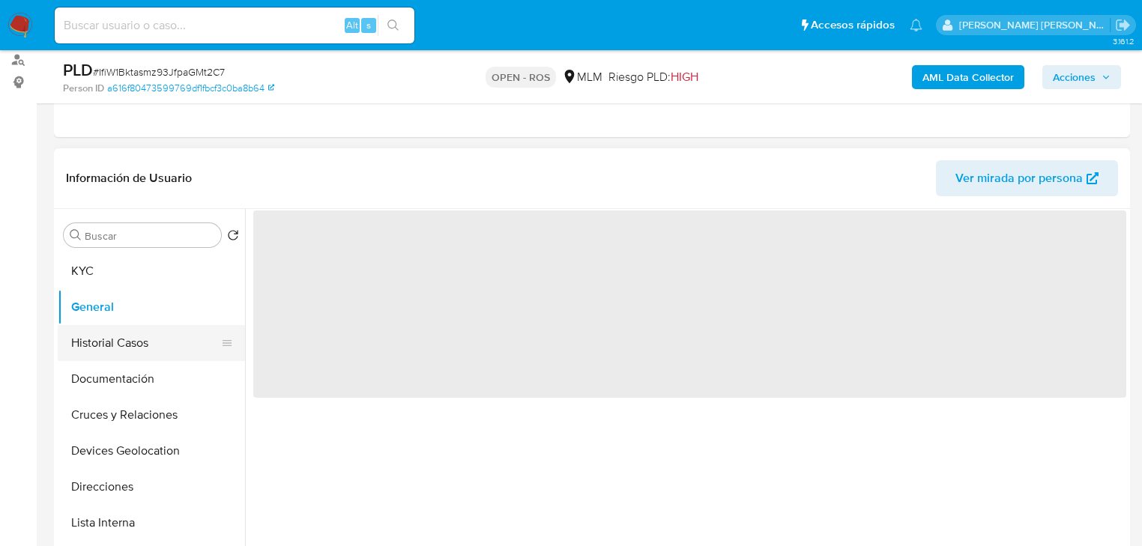
scroll to position [0, 0]
click at [127, 335] on button "Historial Casos" at bounding box center [145, 343] width 175 height 36
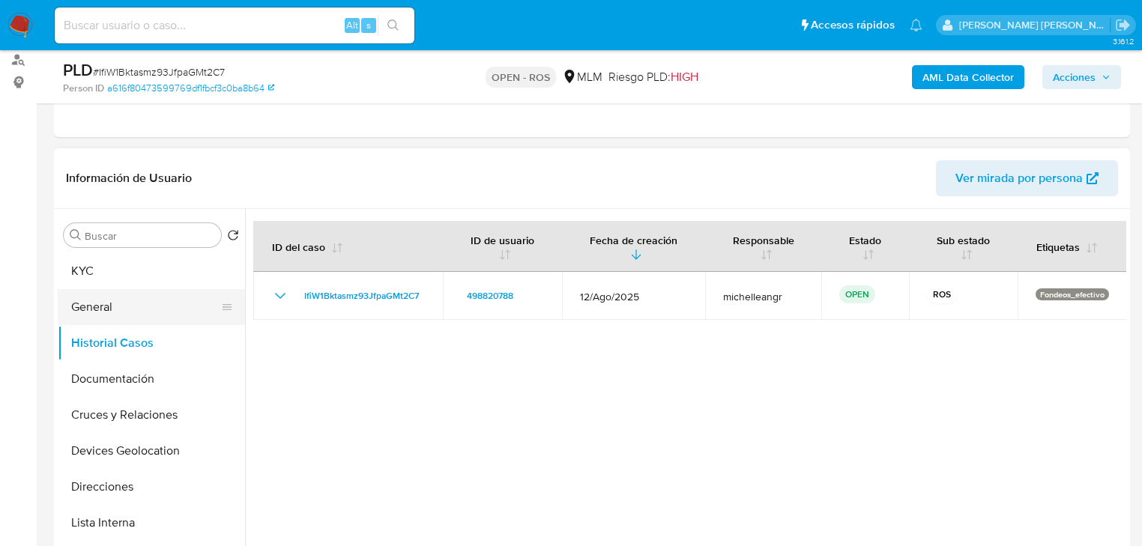
click at [104, 303] on button "General" at bounding box center [145, 307] width 175 height 36
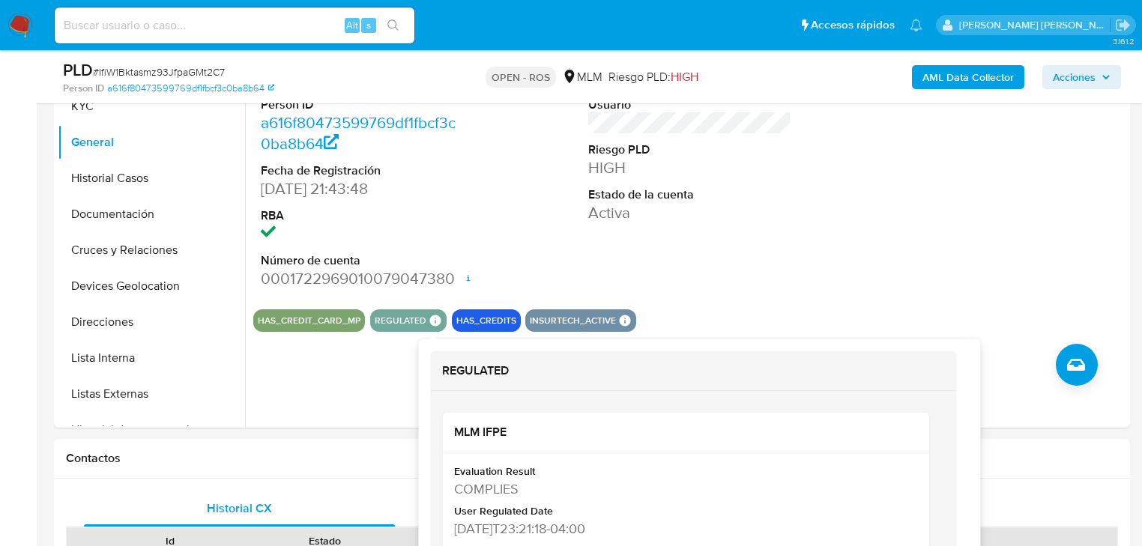
scroll to position [420, 0]
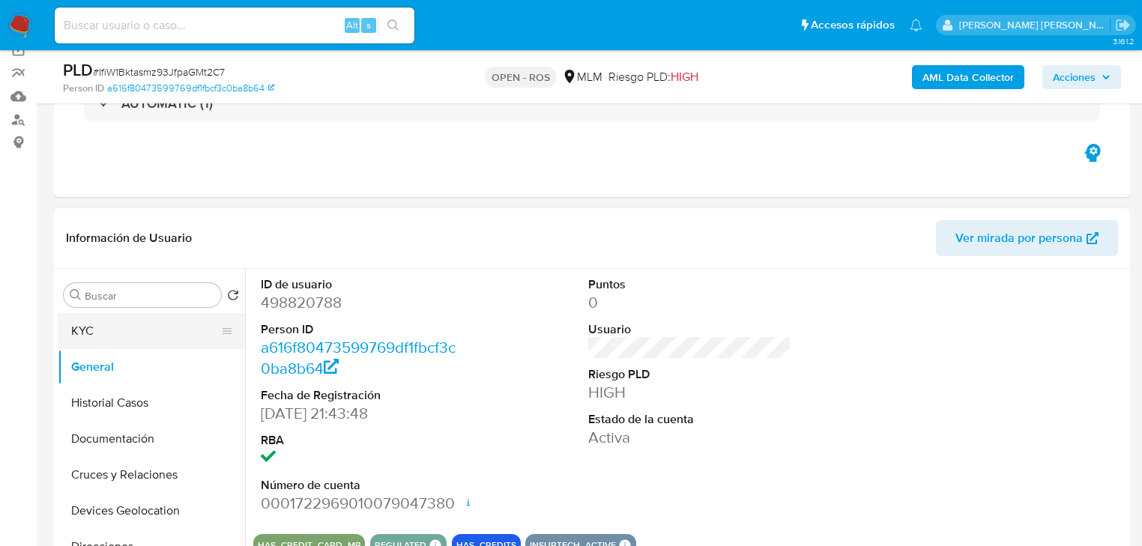
click at [107, 343] on button "KYC" at bounding box center [145, 331] width 175 height 36
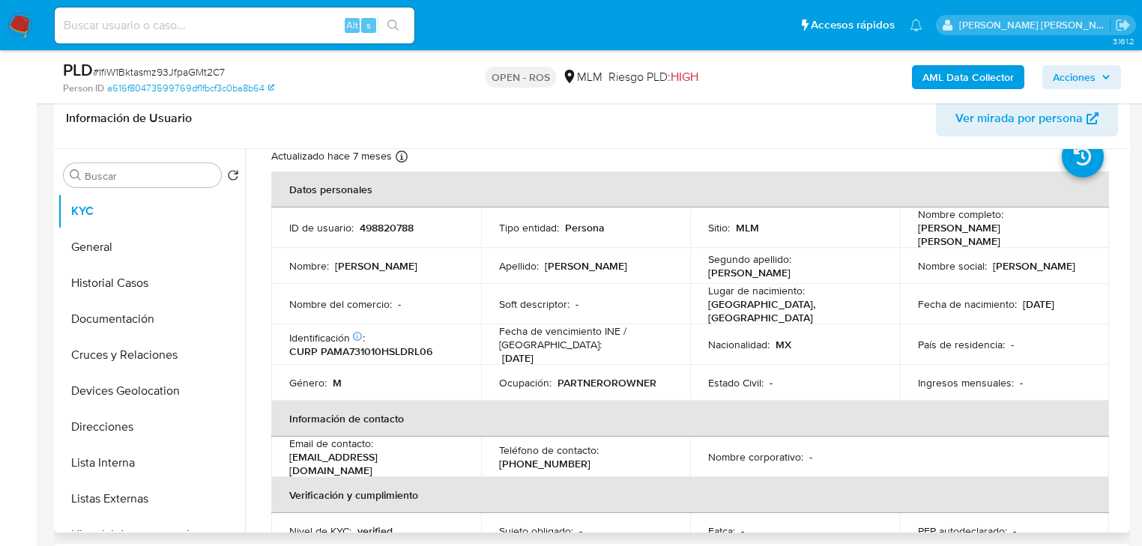
scroll to position [120, 0]
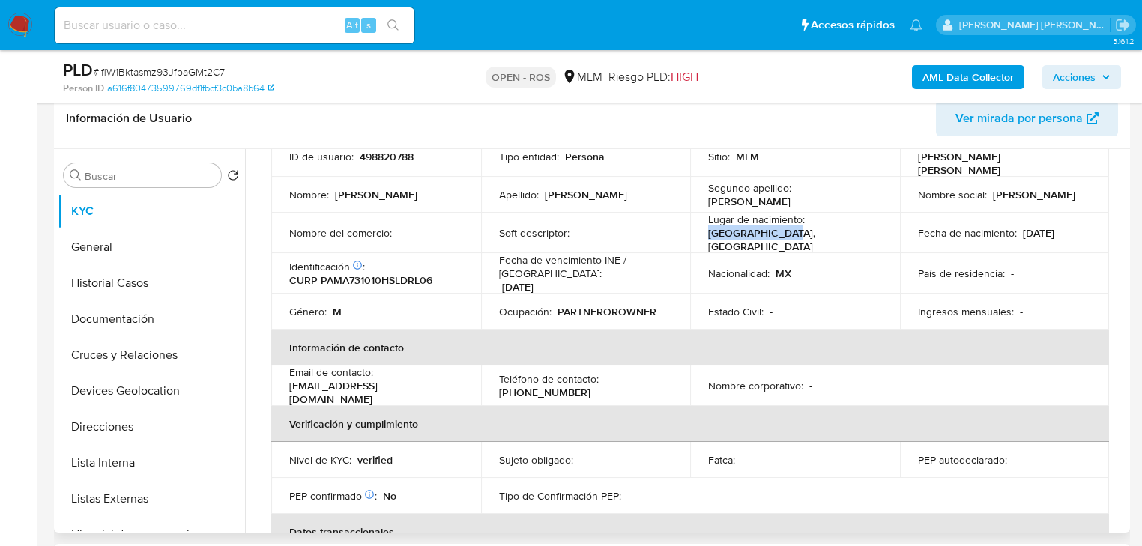
drag, startPoint x: 785, startPoint y: 228, endPoint x: 835, endPoint y: 231, distance: 50.3
click at [837, 228] on div "Lugar de nacimiento : [GEOGRAPHIC_DATA], [GEOGRAPHIC_DATA]" at bounding box center [795, 233] width 174 height 40
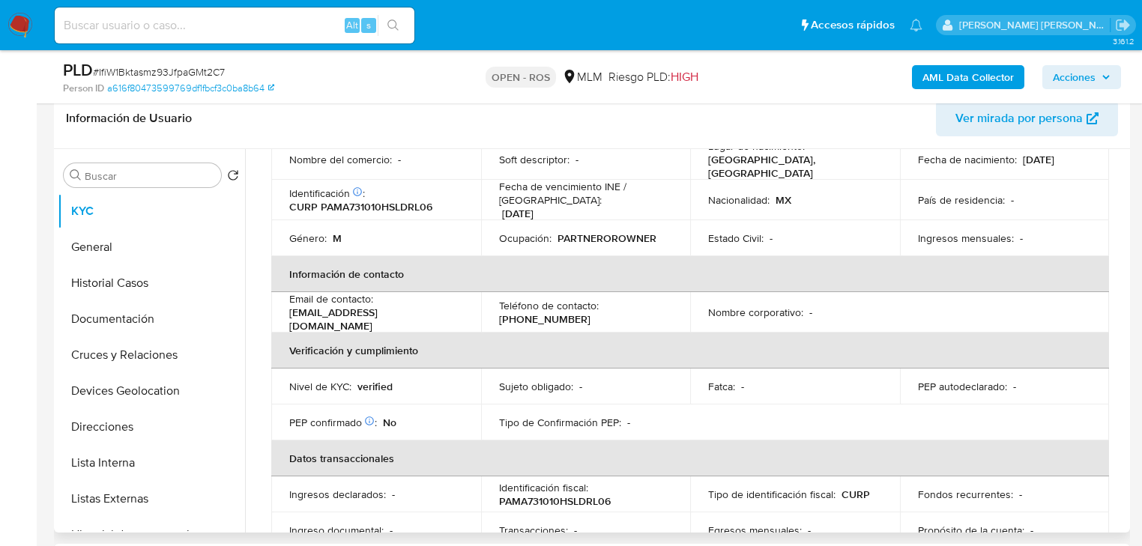
scroll to position [152, 0]
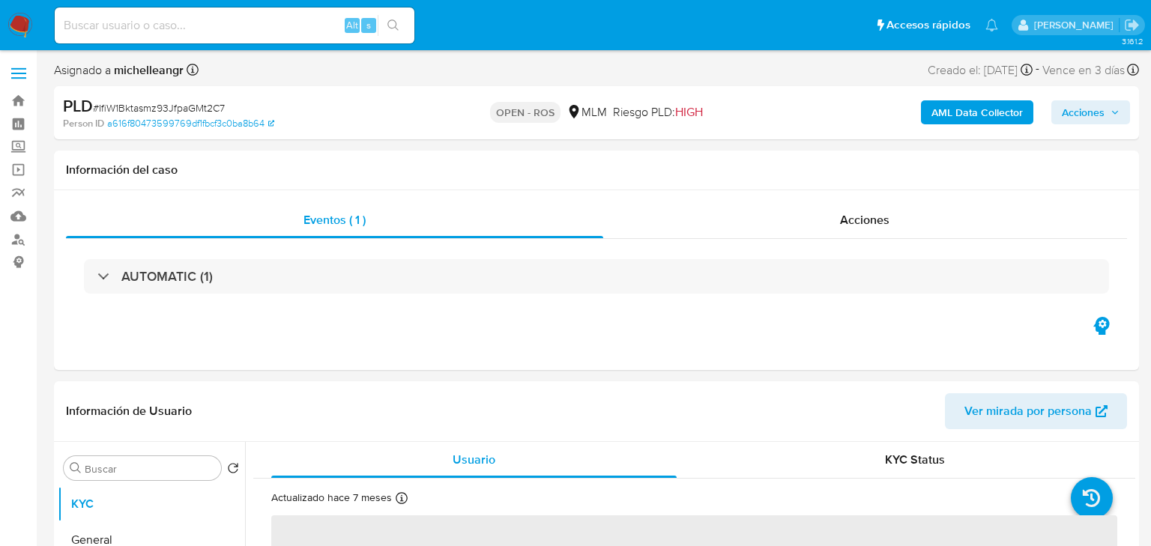
select select "10"
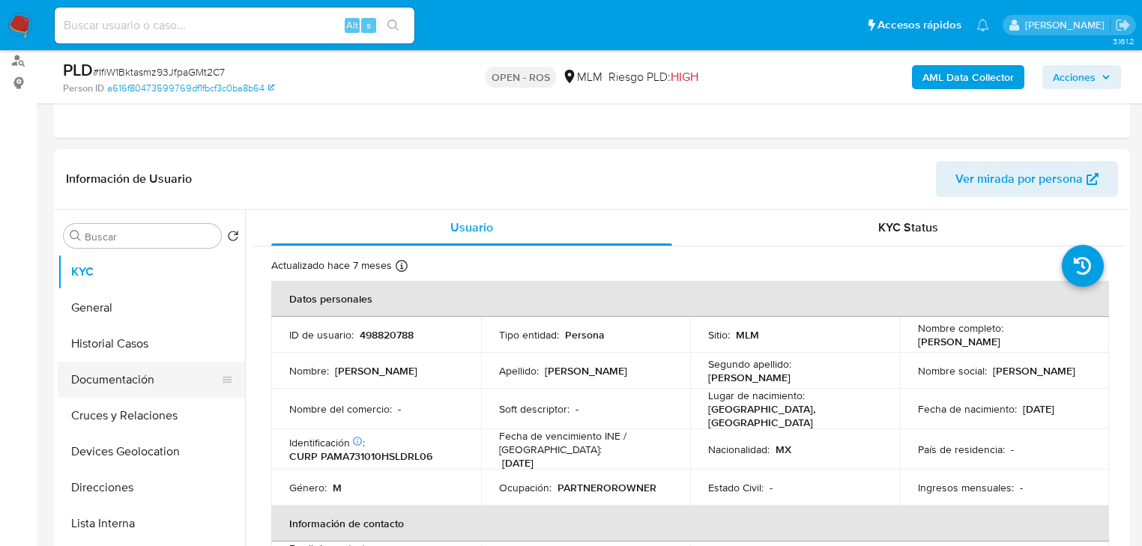
scroll to position [180, 0]
click at [148, 334] on button "Historial Casos" at bounding box center [145, 343] width 175 height 36
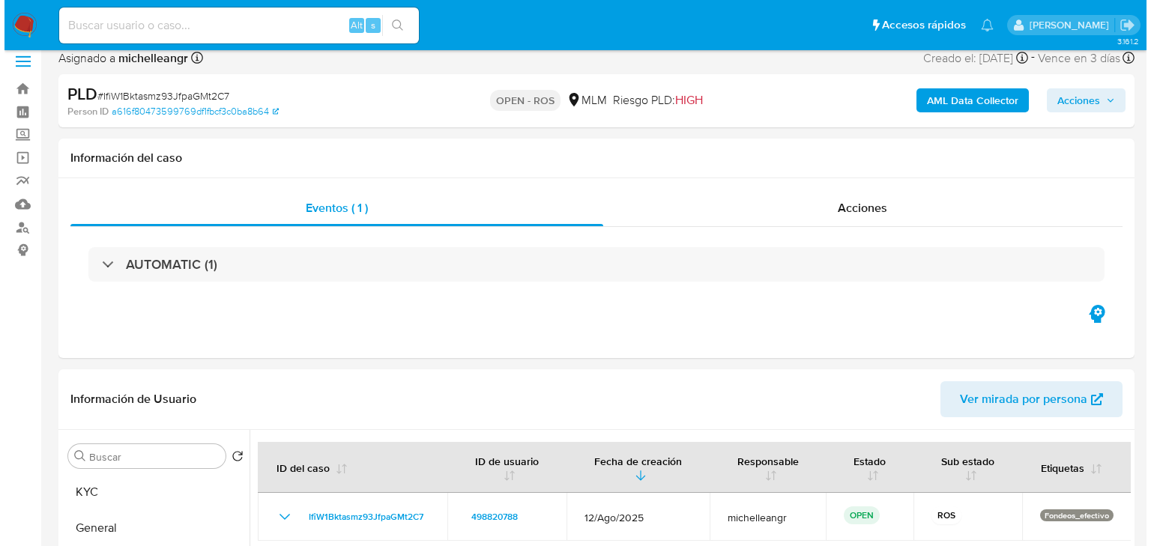
scroll to position [0, 0]
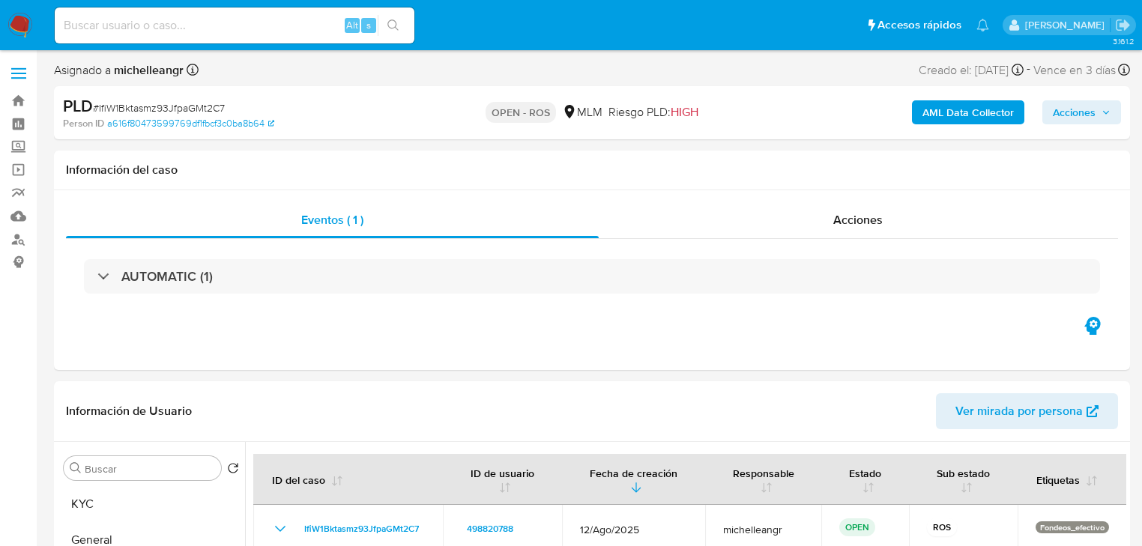
click at [1055, 124] on div "AML Data Collector Acciones" at bounding box center [947, 112] width 349 height 35
click at [1091, 101] on span "Acciones" at bounding box center [1074, 112] width 43 height 24
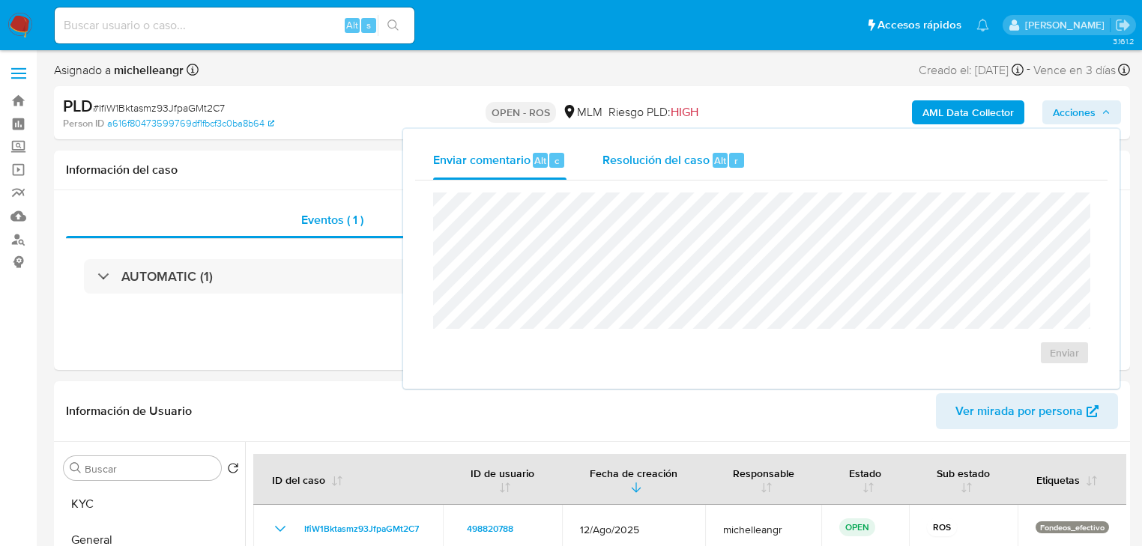
click at [664, 159] on span "Resolución del caso" at bounding box center [656, 159] width 107 height 17
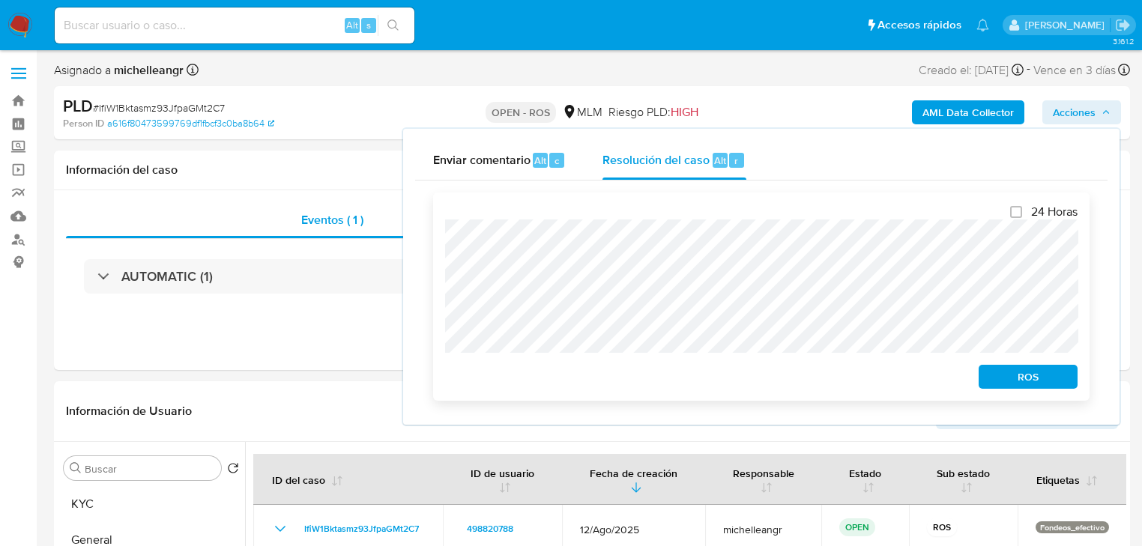
click at [1015, 381] on span "ROS" at bounding box center [1028, 377] width 78 height 21
click at [1019, 381] on span "ROS" at bounding box center [1028, 377] width 78 height 21
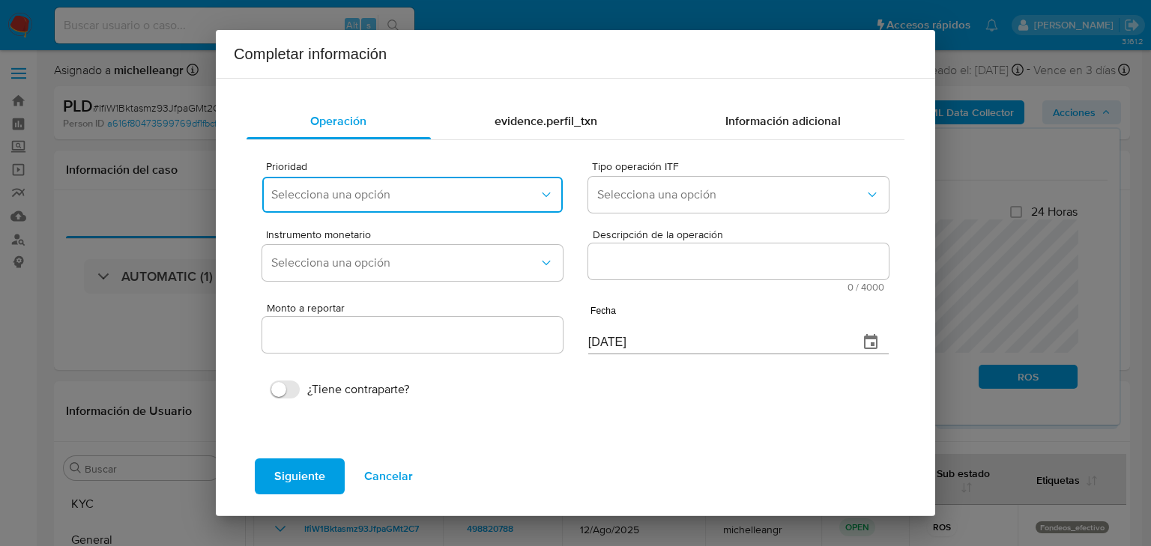
click at [345, 197] on span "Selecciona una opción" at bounding box center [405, 194] width 268 height 15
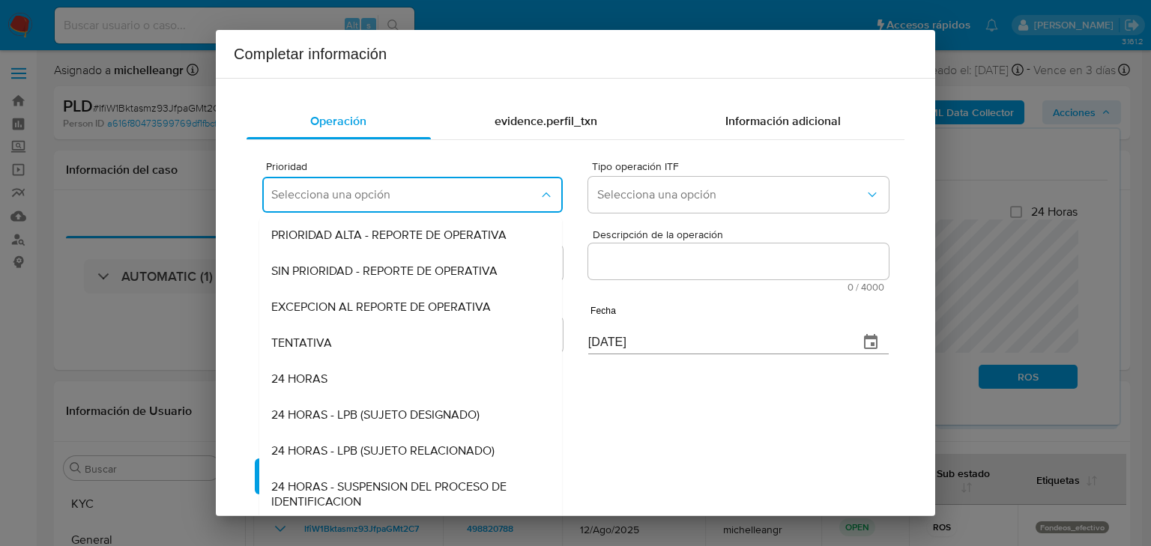
drag, startPoint x: 399, startPoint y: 317, endPoint x: 662, endPoint y: 242, distance: 273.5
click at [408, 311] on div "EXCEPCION AL REPORTE DE OPERATIVA" at bounding box center [406, 307] width 270 height 36
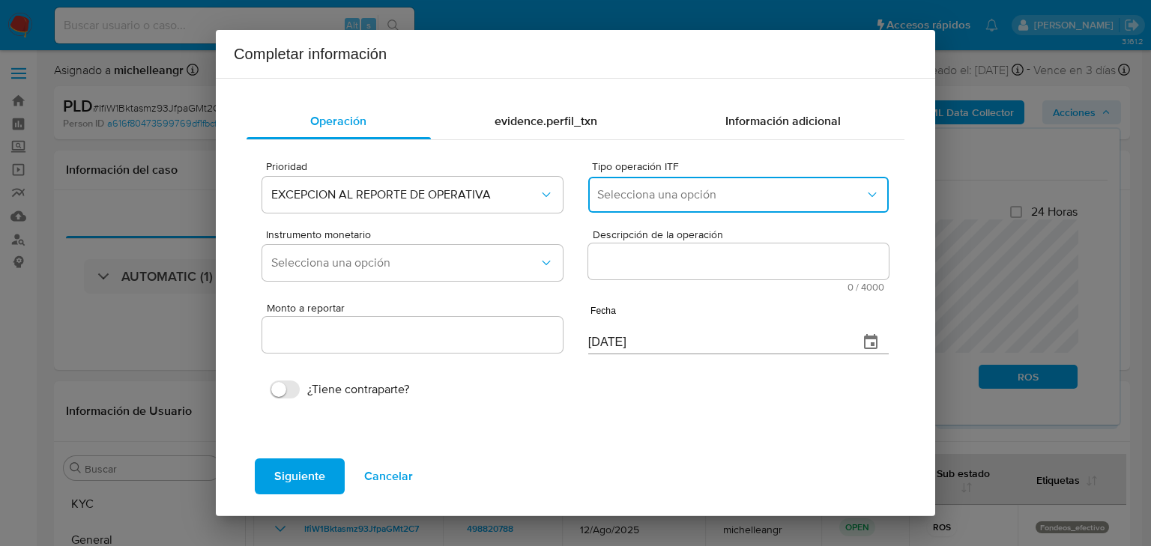
click at [666, 196] on span "Selecciona una opción" at bounding box center [731, 194] width 268 height 15
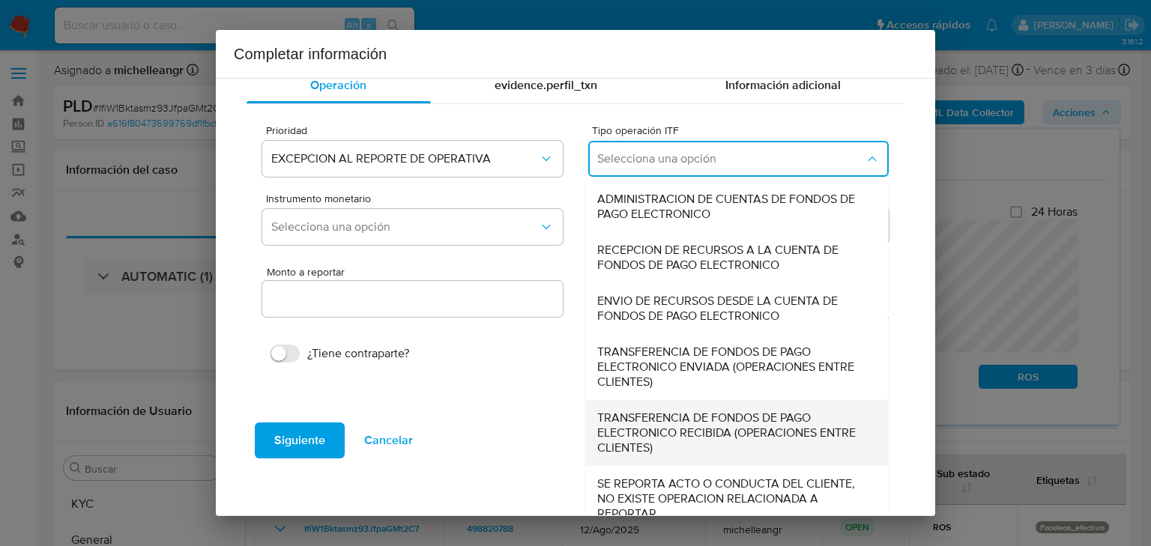
scroll to position [51, 0]
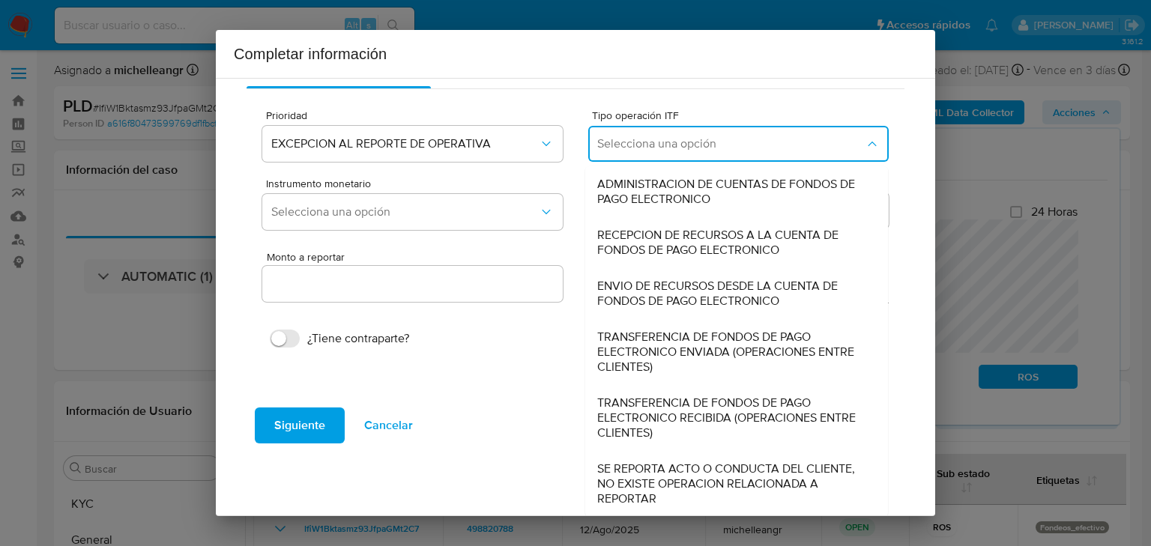
click at [664, 470] on span "SE REPORTA ACTO O CONDUCTA DEL CLIENTE, NO EXISTE OPERACION RELACIONADA A REPOR…" at bounding box center [732, 484] width 270 height 45
type input "0.00"
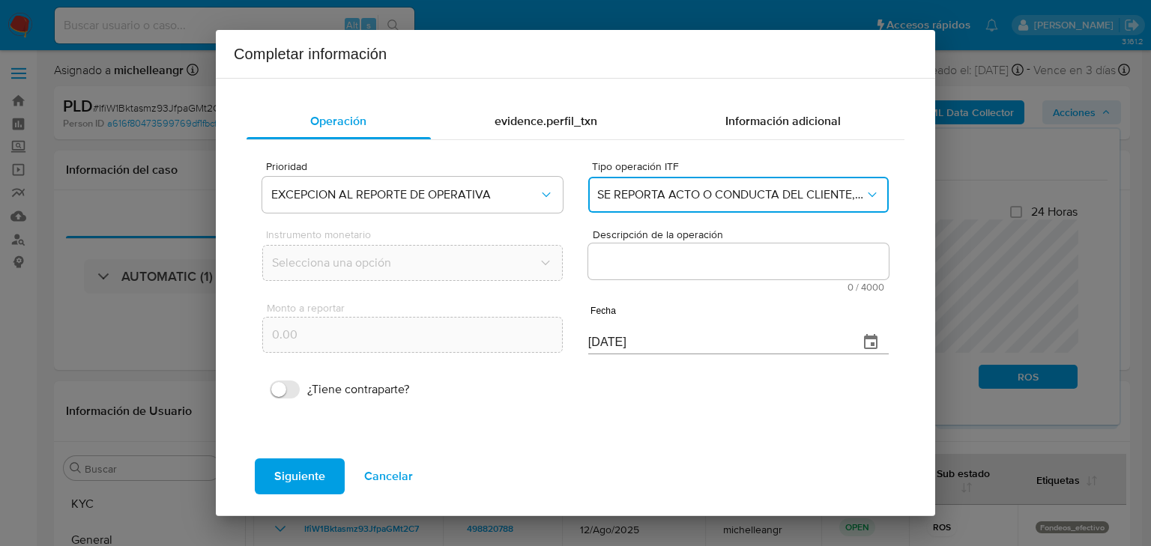
scroll to position [0, 0]
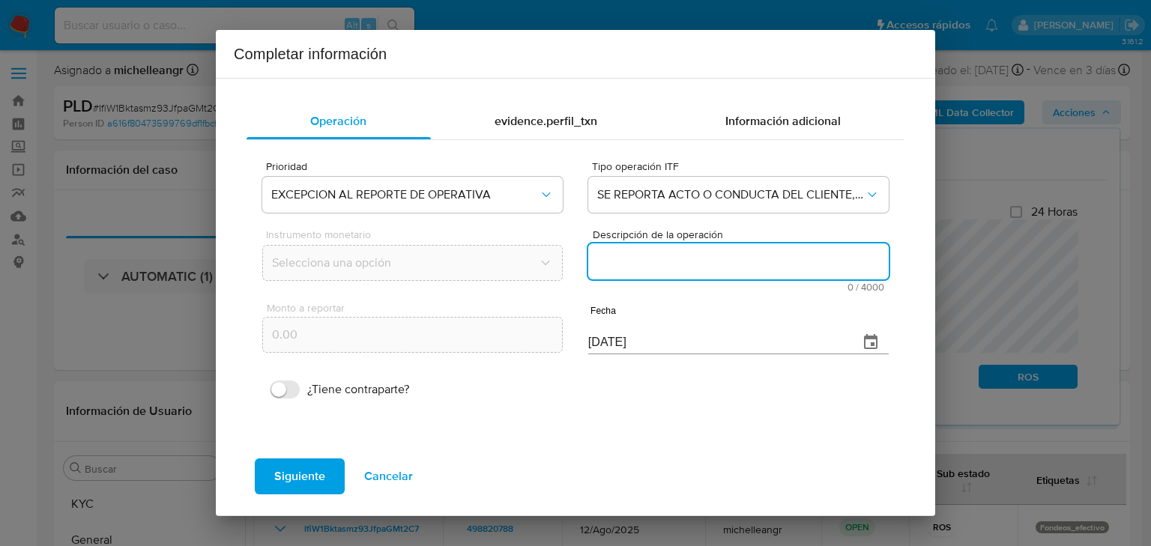
click at [666, 265] on textarea "Descripción de la operación" at bounding box center [738, 262] width 301 height 36
paste textarea "/CONOCIMIENTO DEL CLIENTE O USUARIO/CLIENTE ALEJANDRO PADILLA MORA NUMERO DE CL…"
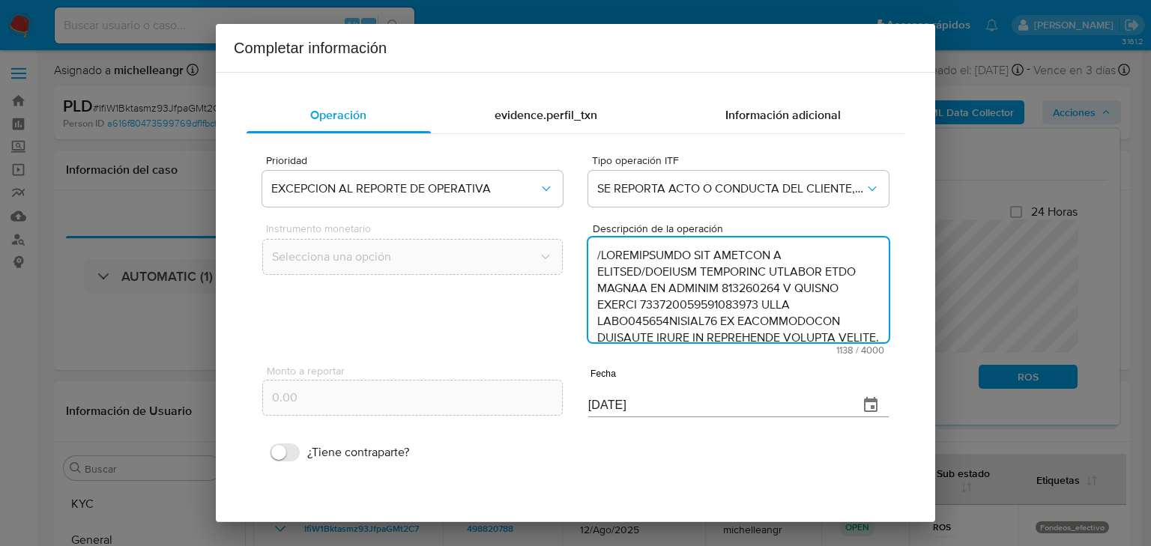
scroll to position [416, 0]
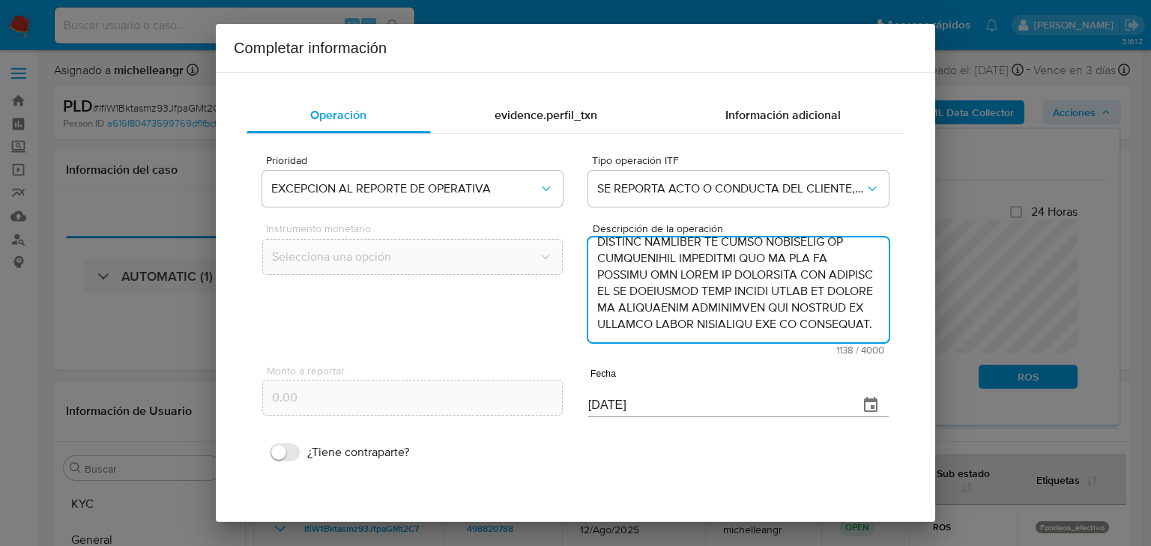
type textarea "/CONOCIMIENTO DEL CLIENTE O USUARIO/CLIENTE ALEJANDRO PADILLA MORA NUMERO DE CL…"
click at [865, 405] on icon "button" at bounding box center [871, 405] width 18 height 18
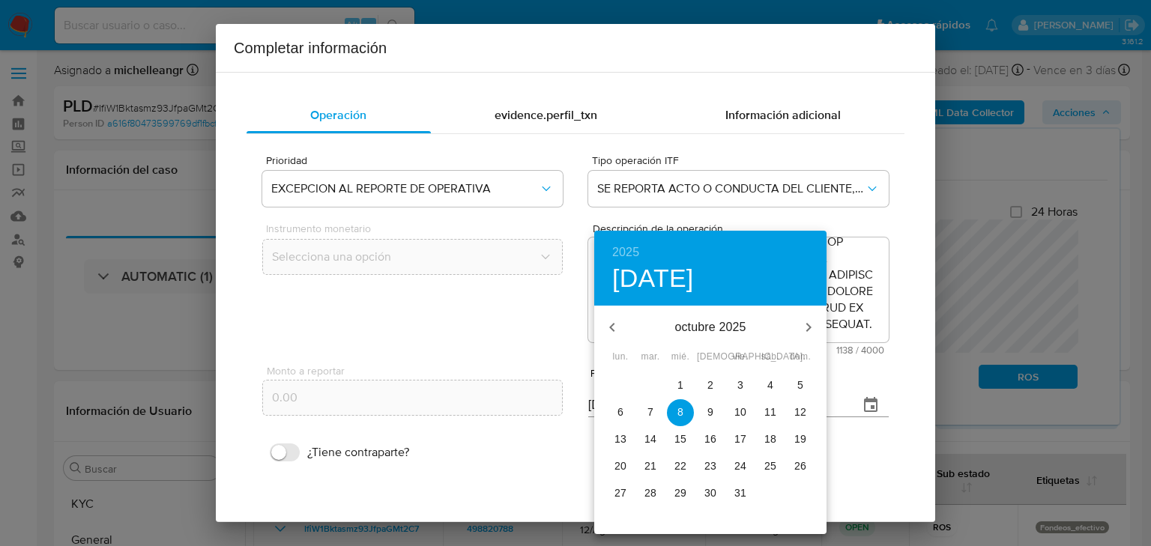
drag, startPoint x: 603, startPoint y: 312, endPoint x: 610, endPoint y: 328, distance: 17.4
click at [603, 313] on button "button" at bounding box center [612, 328] width 36 height 36
click at [611, 328] on icon "button" at bounding box center [611, 327] width 5 height 9
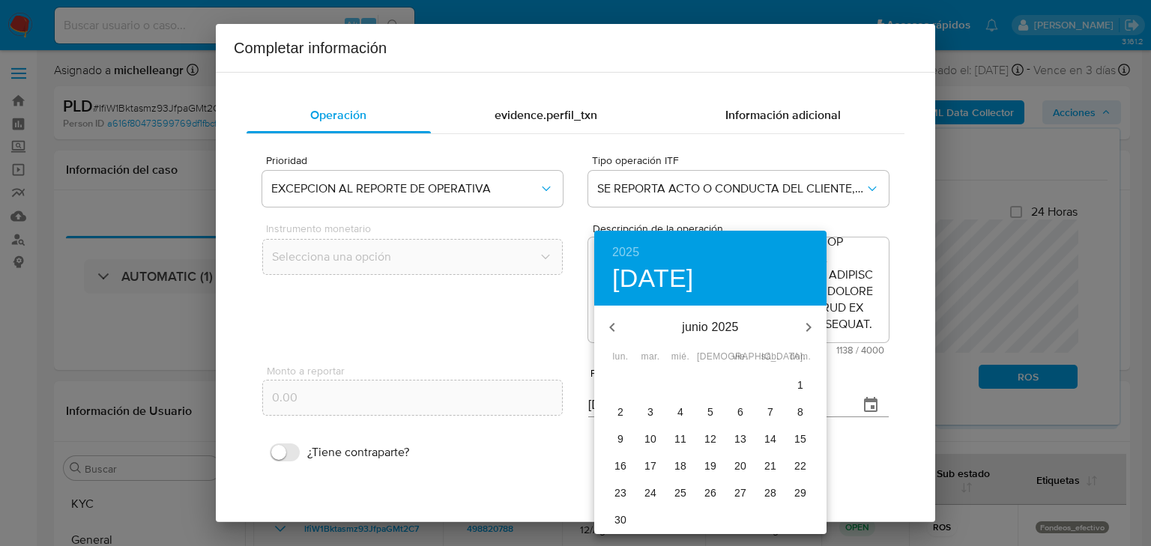
click at [808, 325] on icon "button" at bounding box center [808, 327] width 5 height 9
drag, startPoint x: 680, startPoint y: 467, endPoint x: 669, endPoint y: 402, distance: 66.2
click at [679, 465] on p "23" at bounding box center [681, 466] width 12 height 15
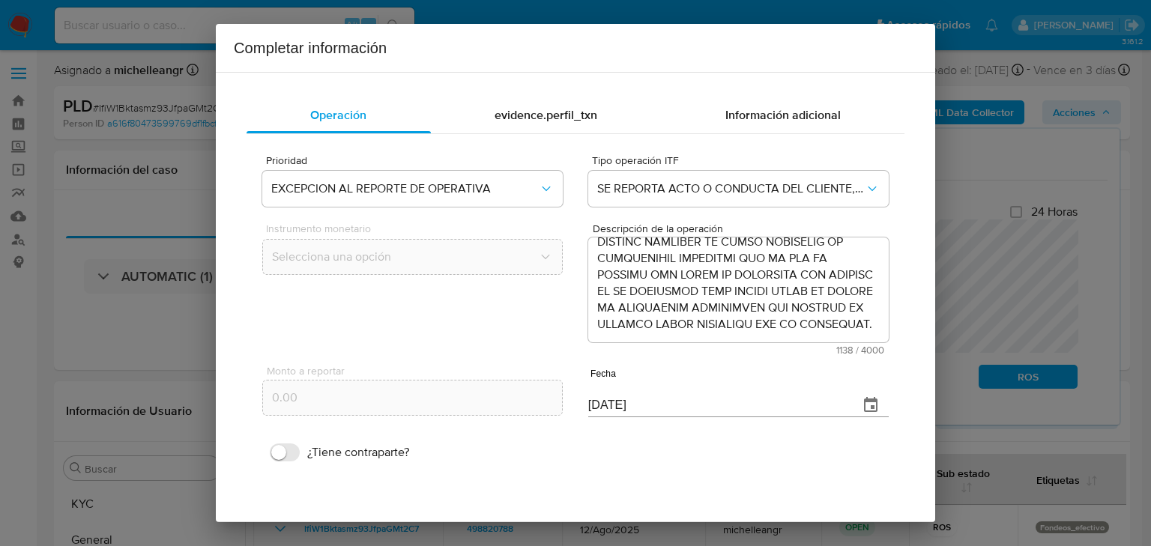
type input "23/07/2025"
click at [542, 129] on div "evidence.perfil_txn" at bounding box center [546, 115] width 231 height 36
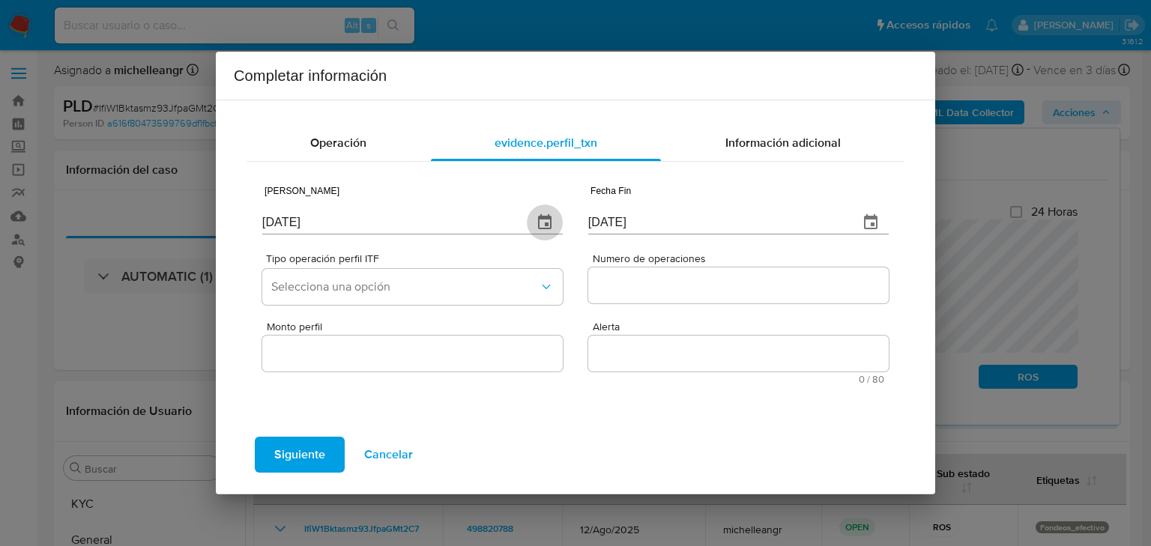
click at [547, 222] on icon "button" at bounding box center [545, 223] width 18 height 18
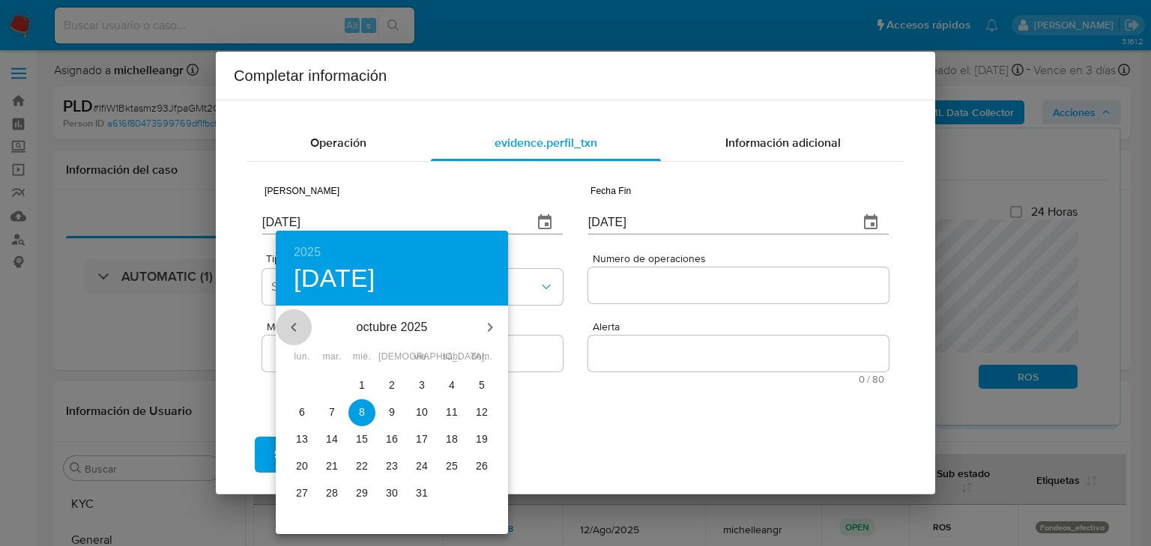
click at [297, 328] on icon "button" at bounding box center [294, 328] width 18 height 18
click at [297, 329] on icon "button" at bounding box center [294, 328] width 18 height 18
click at [297, 328] on icon "button" at bounding box center [294, 328] width 18 height 18
click at [296, 328] on icon "button" at bounding box center [294, 328] width 18 height 18
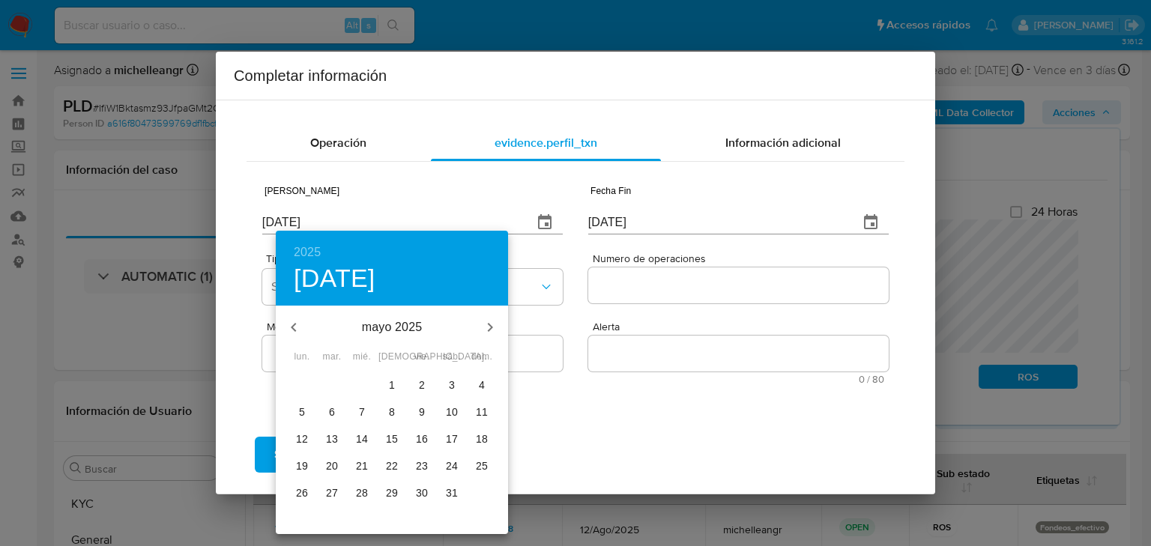
click at [296, 328] on icon "button" at bounding box center [294, 328] width 18 height 18
click at [294, 328] on icon "button" at bounding box center [294, 328] width 18 height 18
click at [294, 327] on icon "button" at bounding box center [294, 328] width 18 height 18
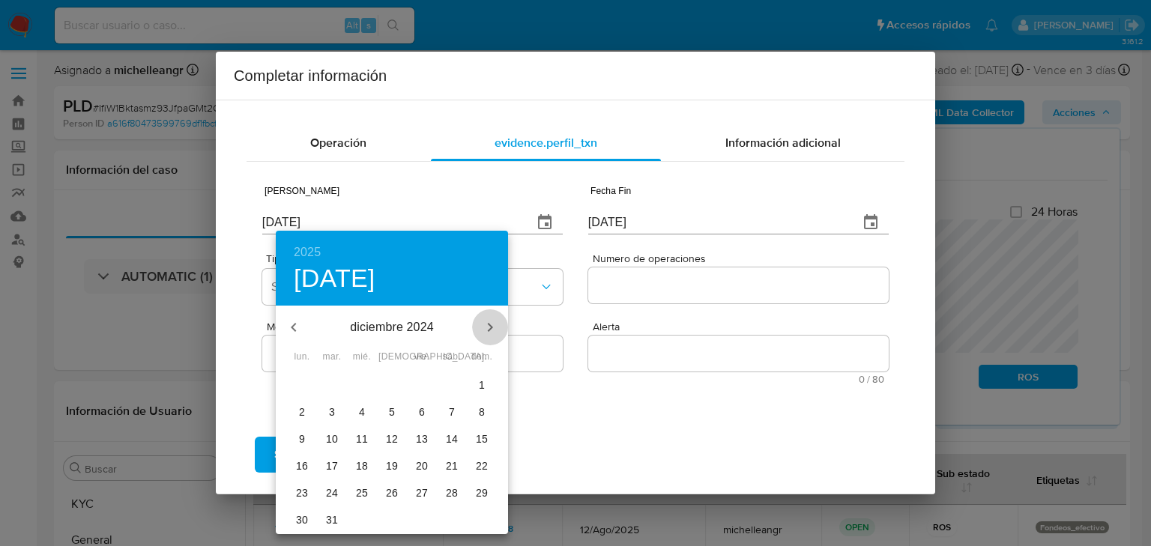
click at [494, 327] on icon "button" at bounding box center [490, 328] width 18 height 18
click at [366, 391] on span "1" at bounding box center [362, 385] width 27 height 15
type input "[DATE]"
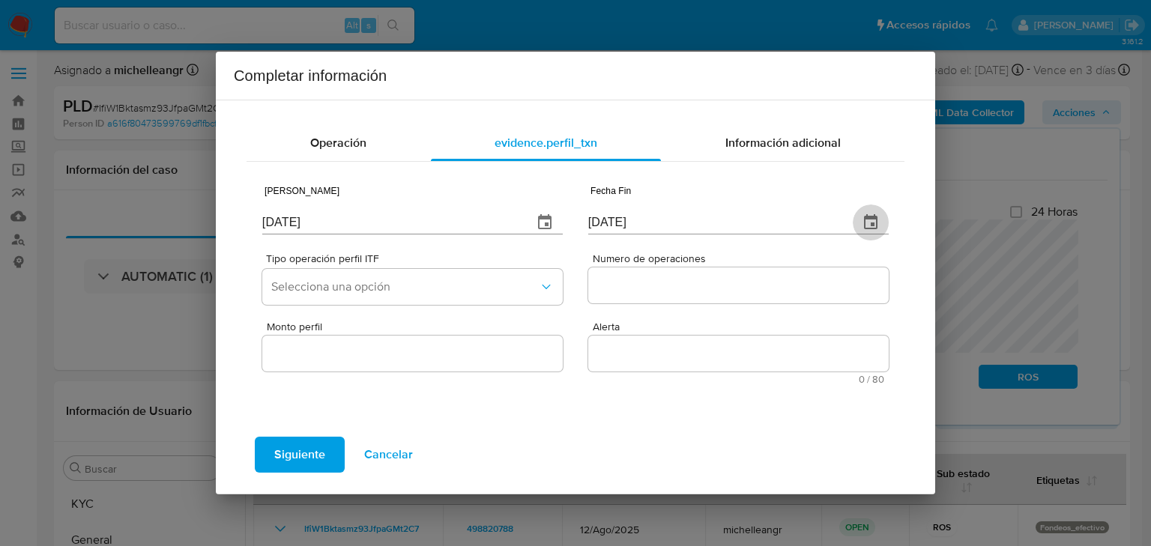
click at [880, 220] on button "button" at bounding box center [871, 223] width 36 height 36
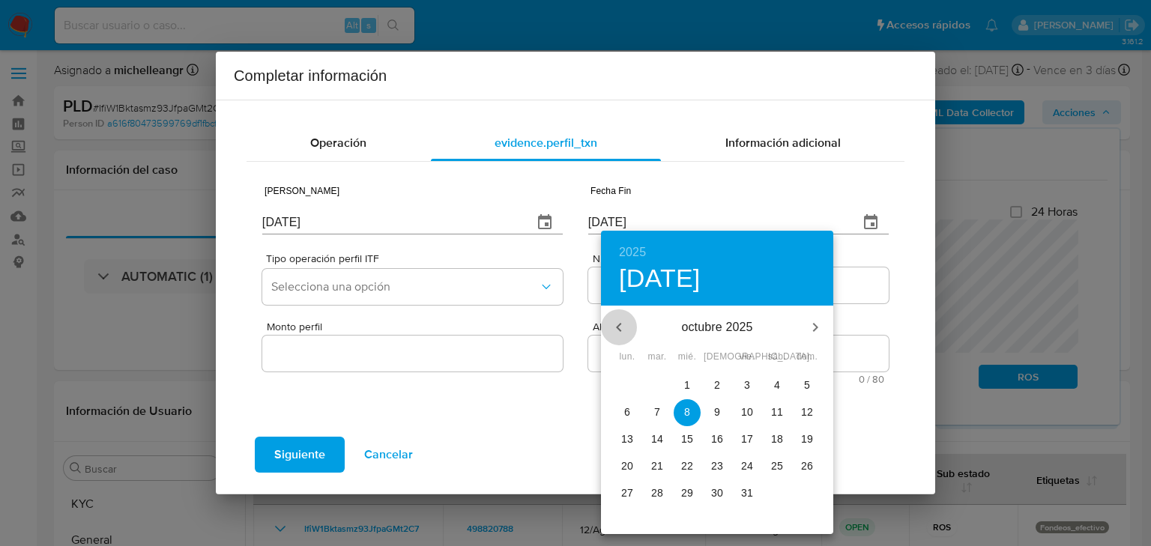
click at [615, 331] on icon "button" at bounding box center [619, 328] width 18 height 18
click at [615, 328] on icon "button" at bounding box center [619, 328] width 18 height 18
click at [720, 493] on p "31" at bounding box center [717, 493] width 12 height 15
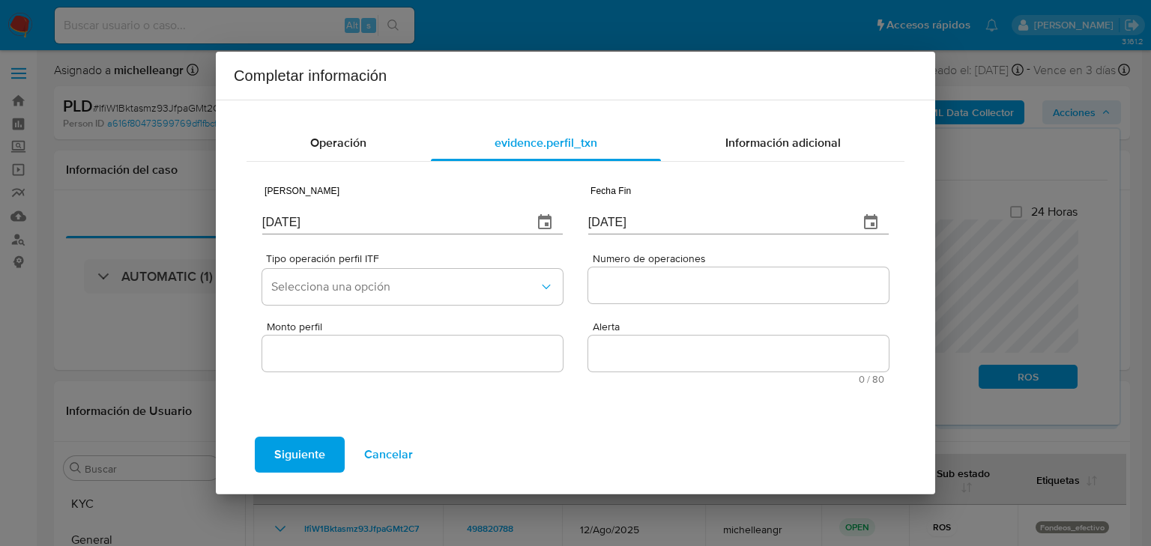
type input "[DATE]"
click at [349, 300] on button "Selecciona una opción" at bounding box center [412, 287] width 301 height 36
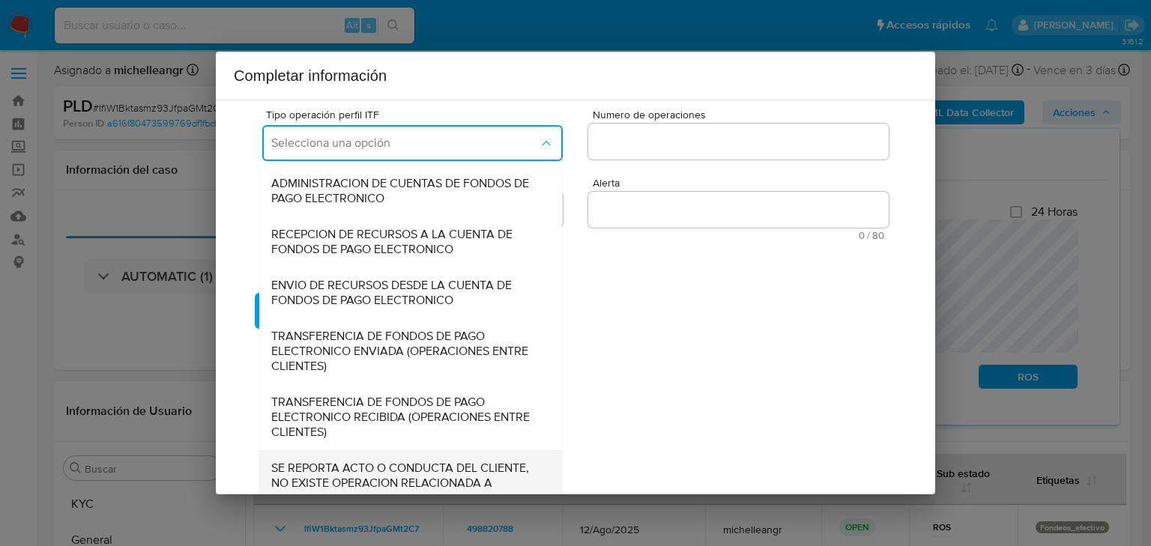
scroll to position [166, 0]
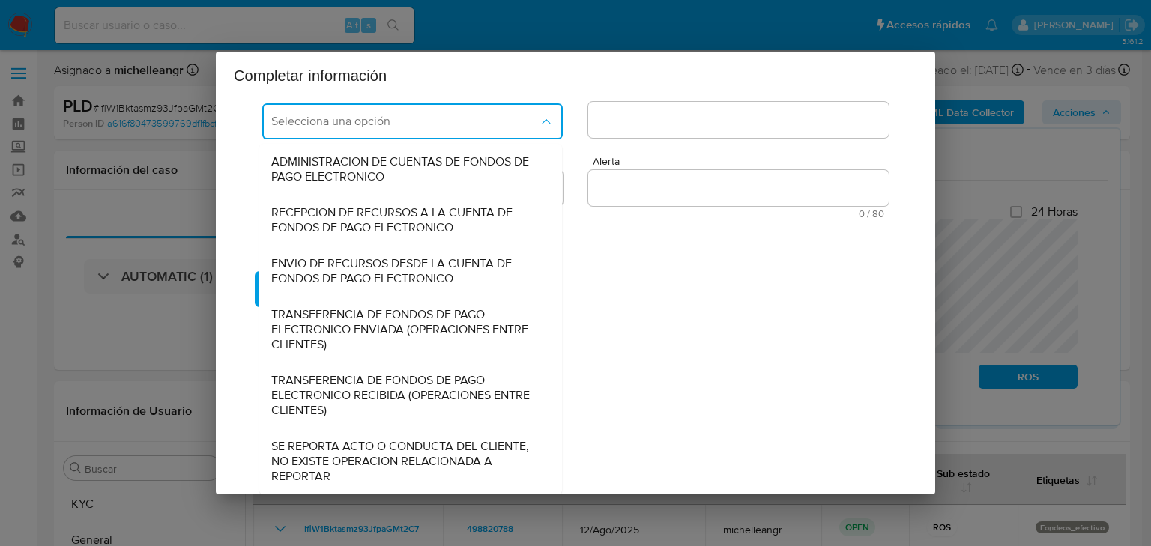
drag, startPoint x: 365, startPoint y: 465, endPoint x: 686, endPoint y: 315, distance: 354.1
click at [365, 464] on span "SE REPORTA ACTO O CONDUCTA DEL CLIENTE, NO EXISTE OPERACION RELACIONADA A REPOR…" at bounding box center [406, 461] width 270 height 45
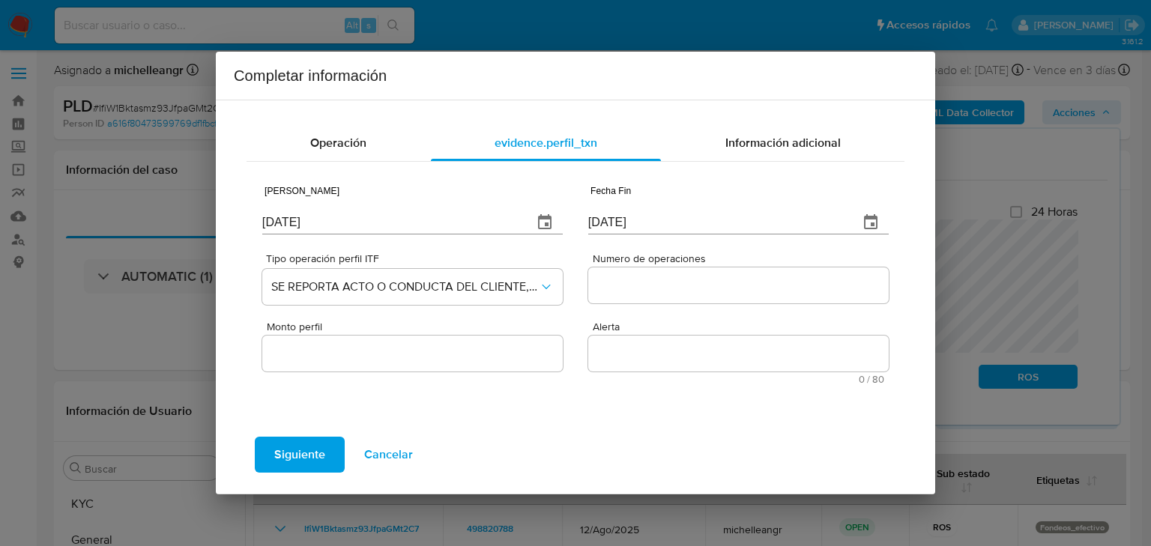
click at [651, 301] on div at bounding box center [738, 286] width 301 height 36
click at [659, 284] on input "Numero de operaciones" at bounding box center [738, 285] width 301 height 19
type input "0"
click at [432, 359] on input "Monto perfil" at bounding box center [412, 353] width 301 height 19
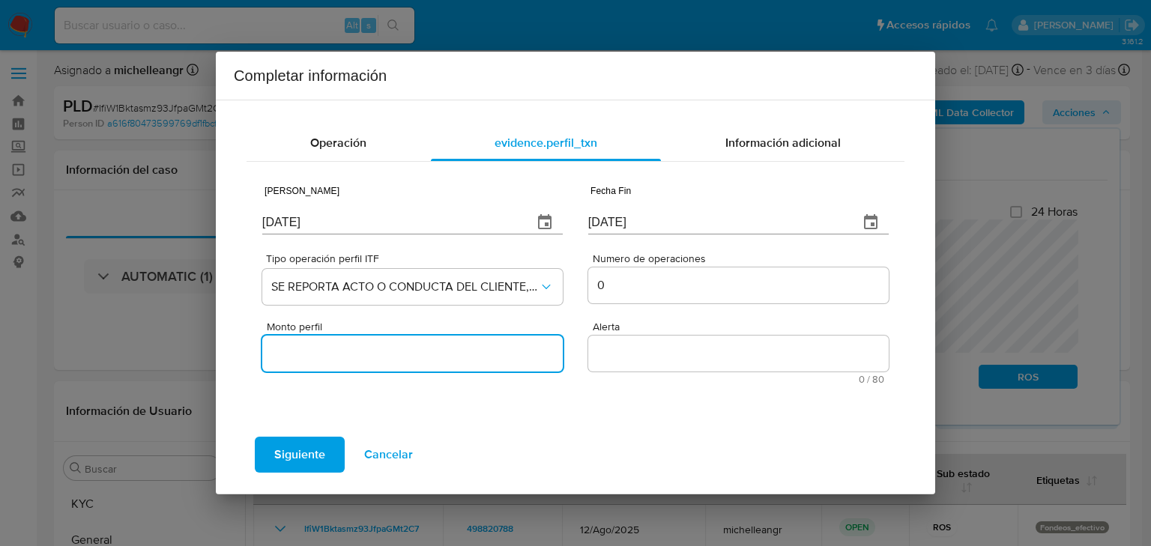
type input "0.00"
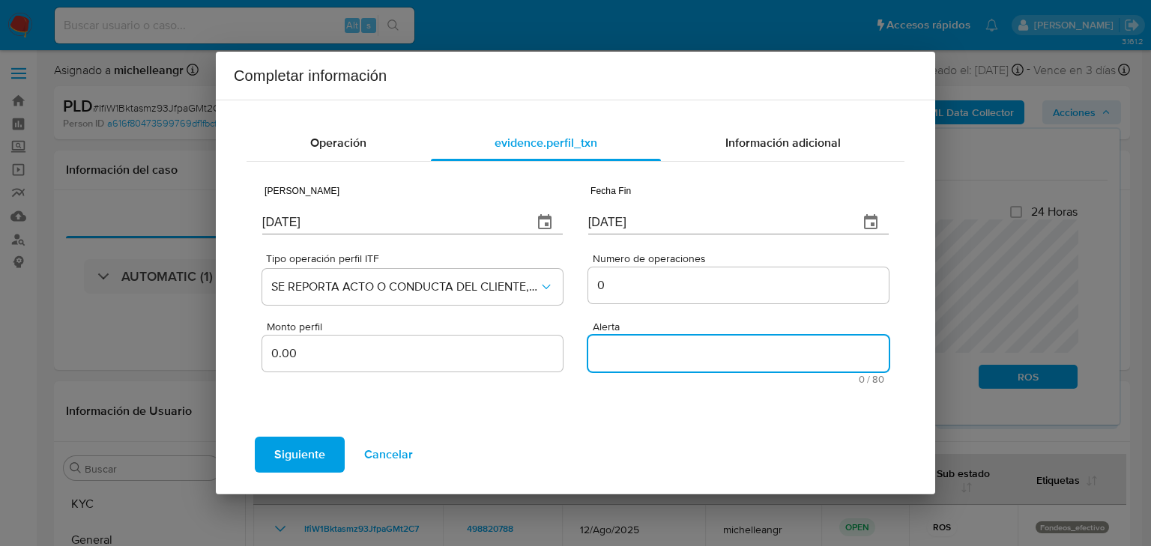
click at [654, 351] on textarea "Alerta" at bounding box center [738, 354] width 301 height 36
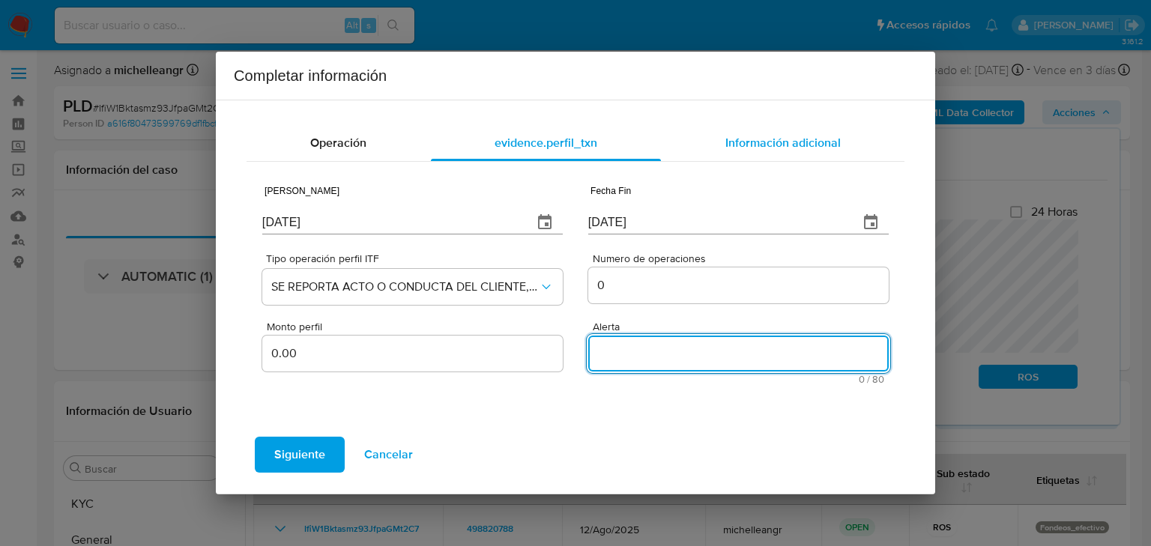
paste textarea "FONDEOSEFECTIVO"
type textarea "FONDEOSEFECTIVO"
click at [762, 147] on span "Información adicional" at bounding box center [783, 142] width 115 height 17
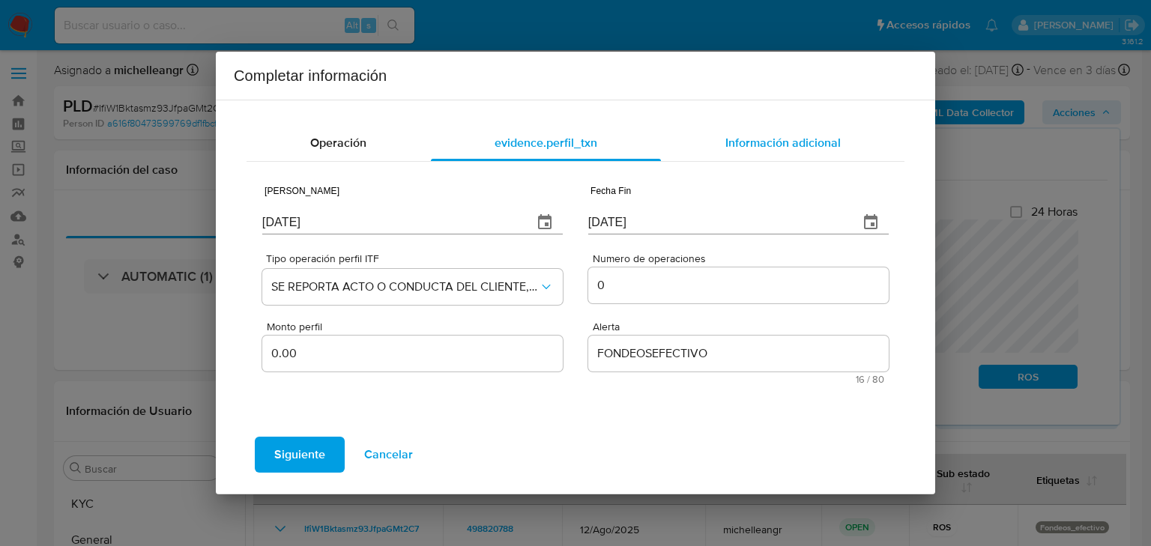
click at [803, 131] on div "Información adicional" at bounding box center [783, 143] width 244 height 36
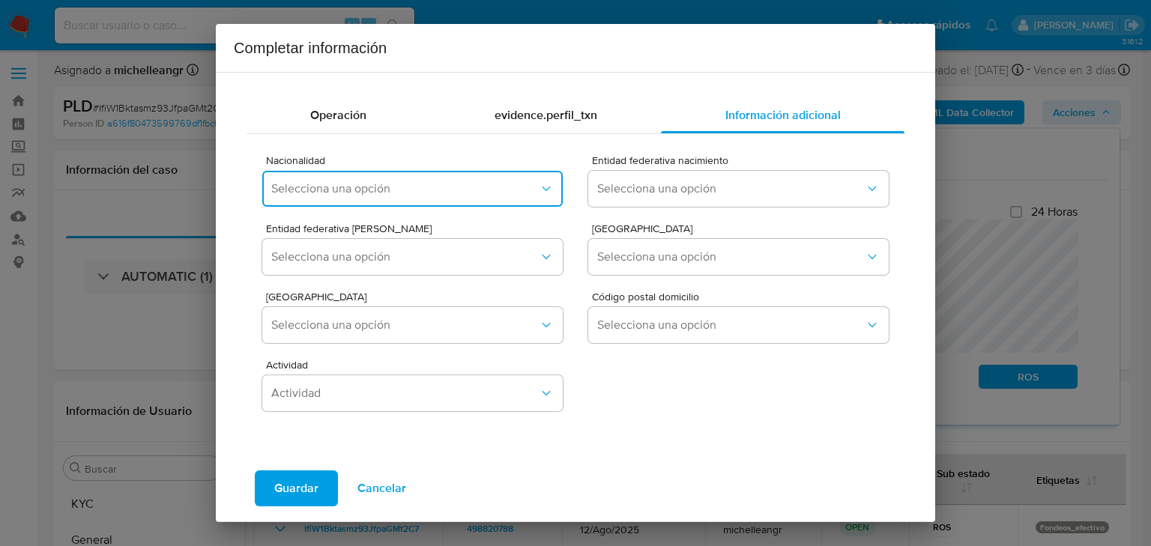
click at [396, 193] on span "Selecciona una opción" at bounding box center [405, 188] width 268 height 15
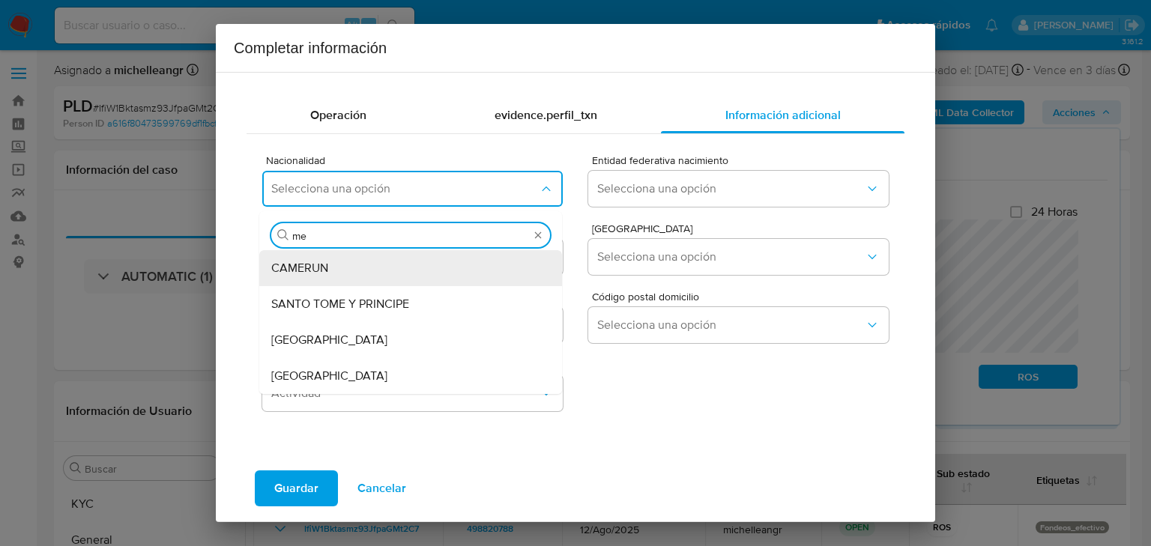
type input "mex"
drag, startPoint x: 351, startPoint y: 270, endPoint x: 595, endPoint y: 246, distance: 245.5
click at [353, 270] on div "MEXICO" at bounding box center [406, 268] width 270 height 36
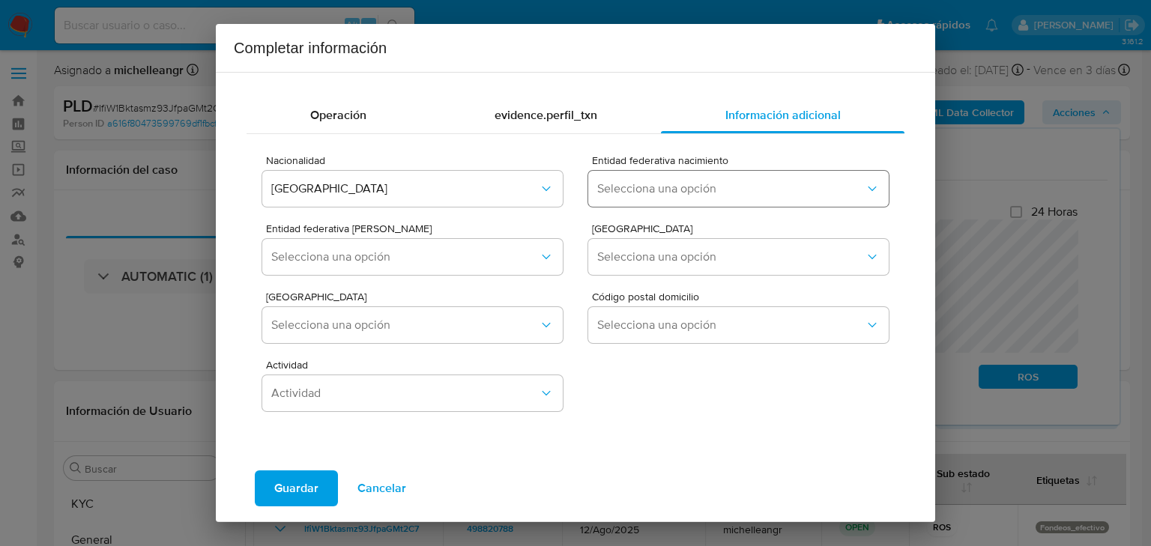
drag, startPoint x: 644, startPoint y: 210, endPoint x: 648, endPoint y: 199, distance: 11.1
click at [644, 210] on div "Entidad federativa nacimiento Selecciona una opción" at bounding box center [738, 184] width 301 height 58
click at [651, 194] on span "Selecciona una opción" at bounding box center [731, 188] width 268 height 15
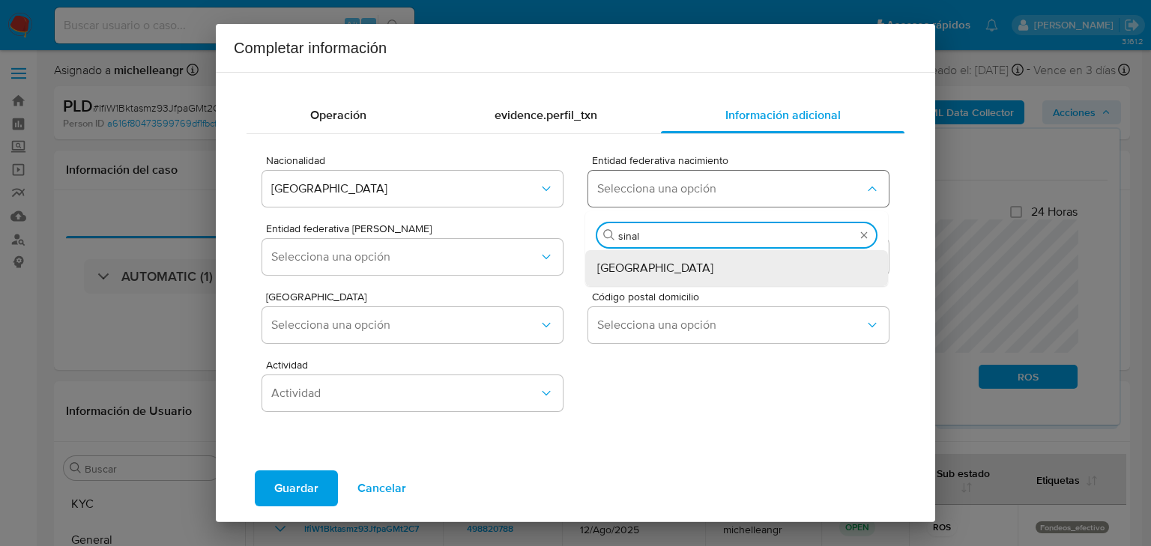
type input "sinalo"
click at [672, 270] on div "Sinaloa" at bounding box center [732, 268] width 270 height 36
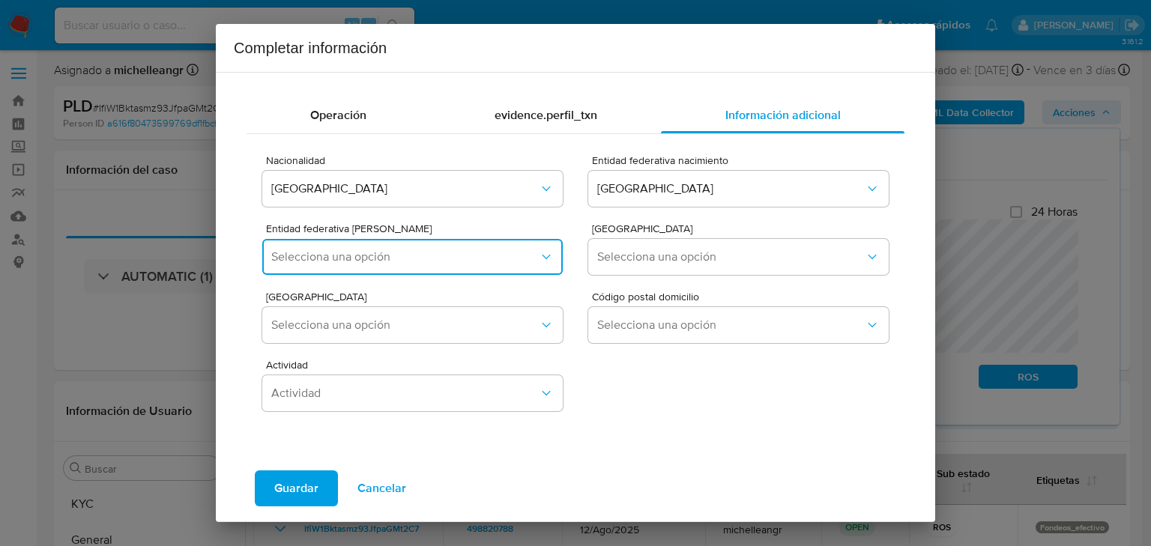
click at [448, 261] on span "Selecciona una opción" at bounding box center [405, 257] width 268 height 15
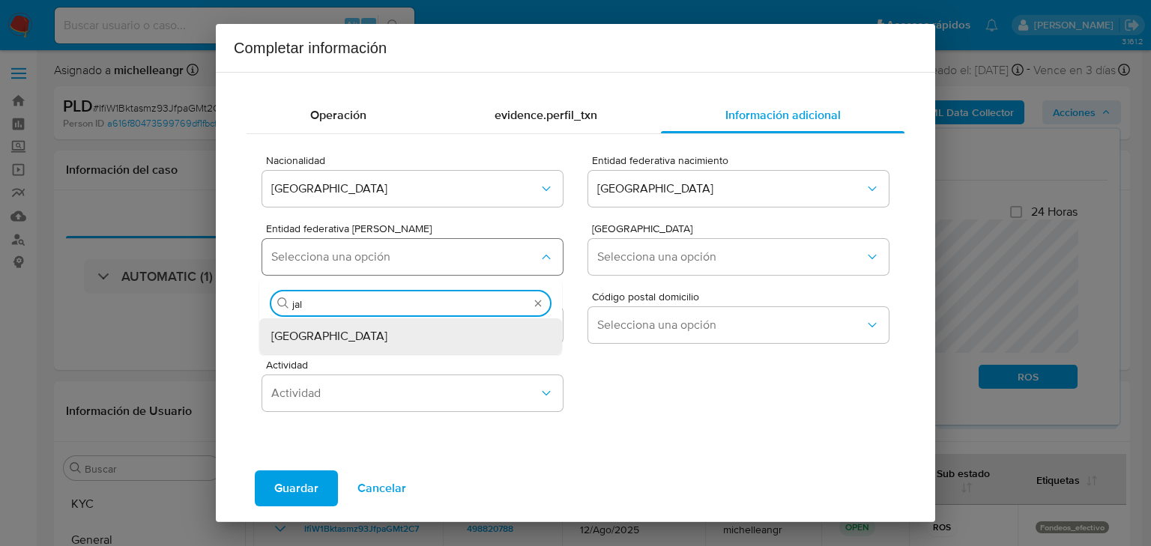
type input "jali"
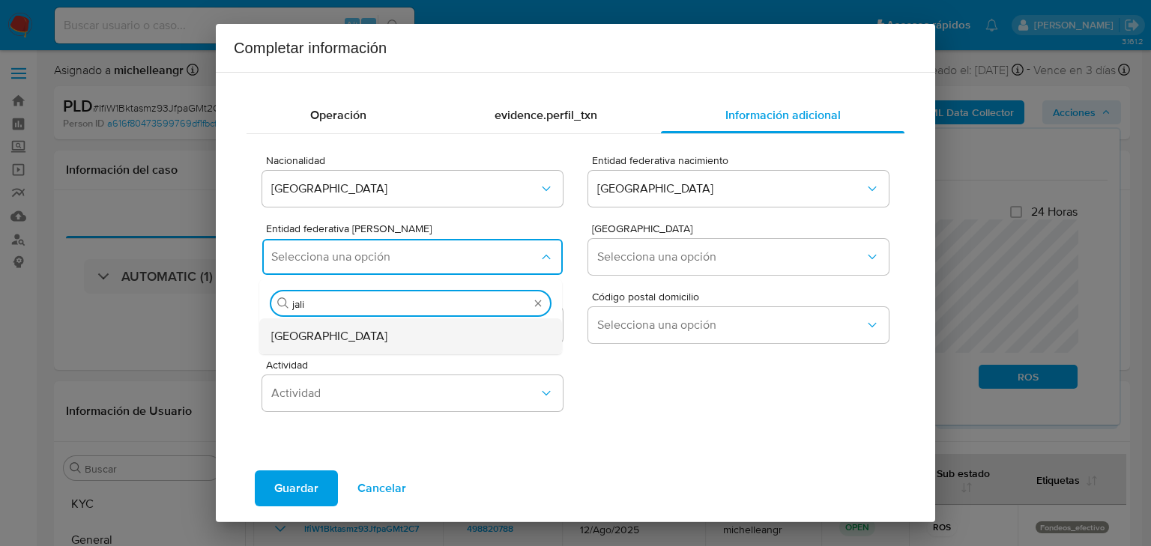
click at [405, 340] on div "Jalisco" at bounding box center [406, 337] width 270 height 36
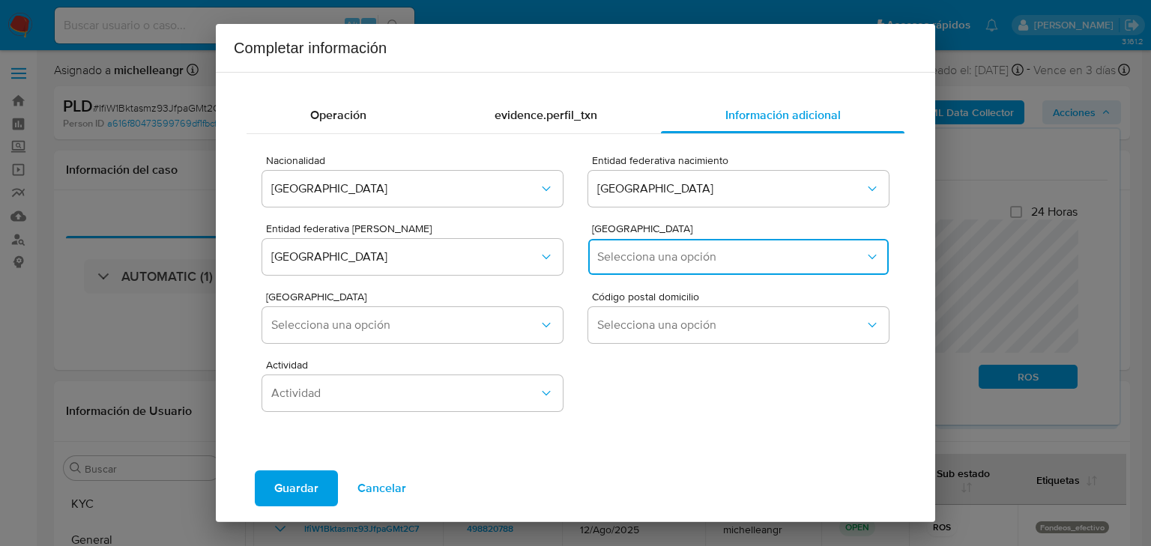
click at [612, 259] on span "Selecciona una opción" at bounding box center [731, 257] width 268 height 15
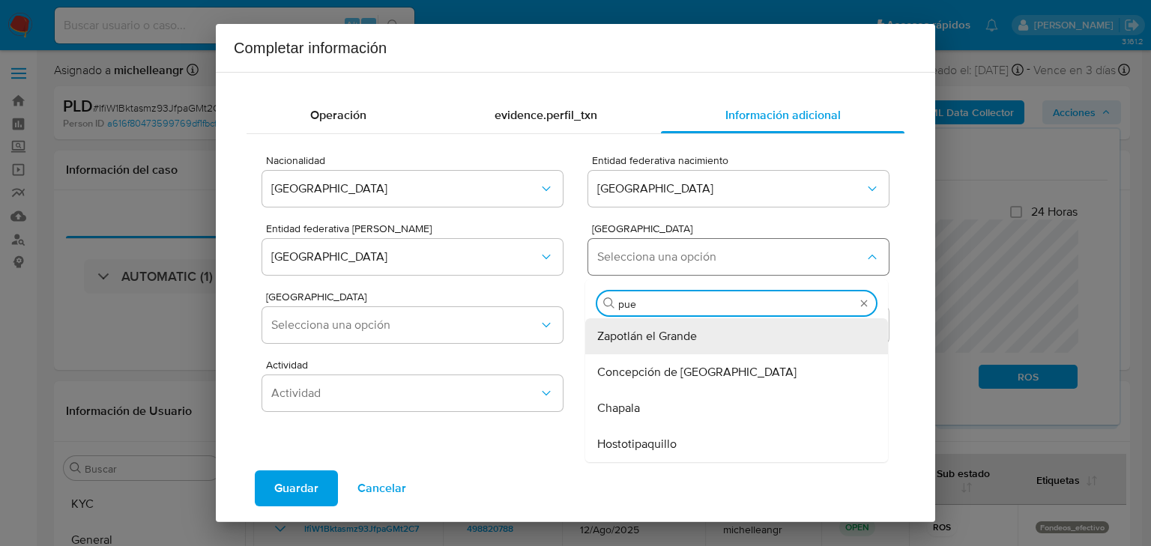
type input "puer"
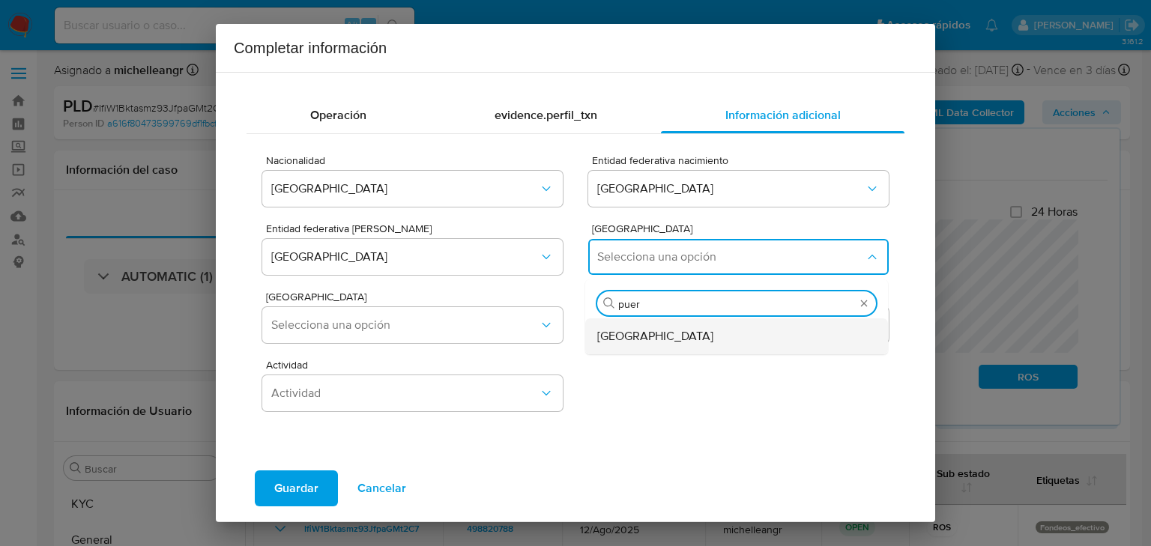
click at [652, 340] on span "Puerto Vallarta" at bounding box center [655, 336] width 116 height 15
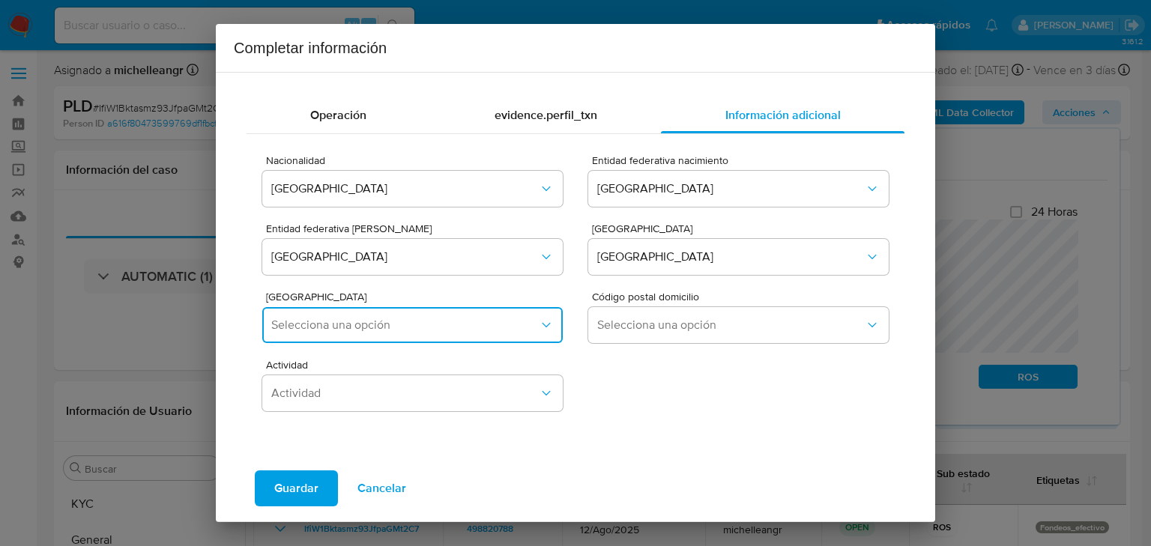
click at [434, 325] on span "Selecciona una opción" at bounding box center [405, 325] width 268 height 15
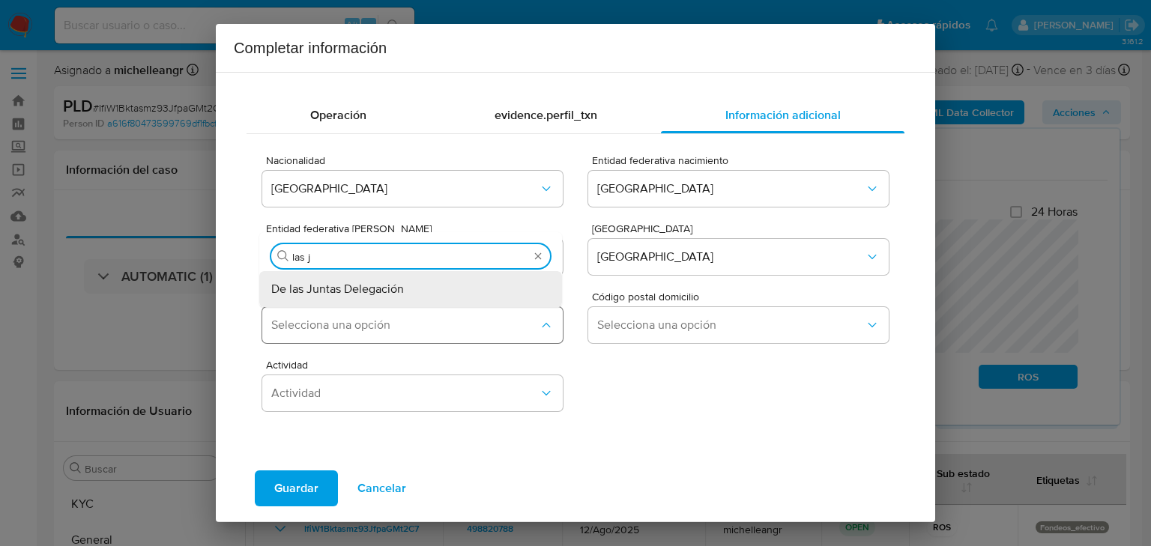
type input "las ju"
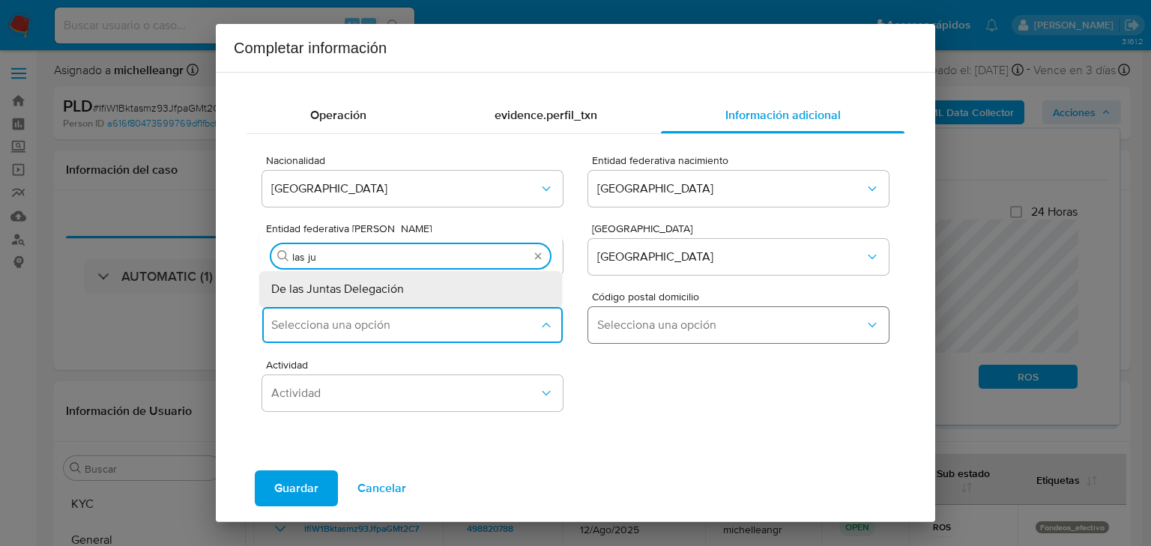
click at [451, 286] on div "De las Juntas Delegación" at bounding box center [406, 289] width 270 height 36
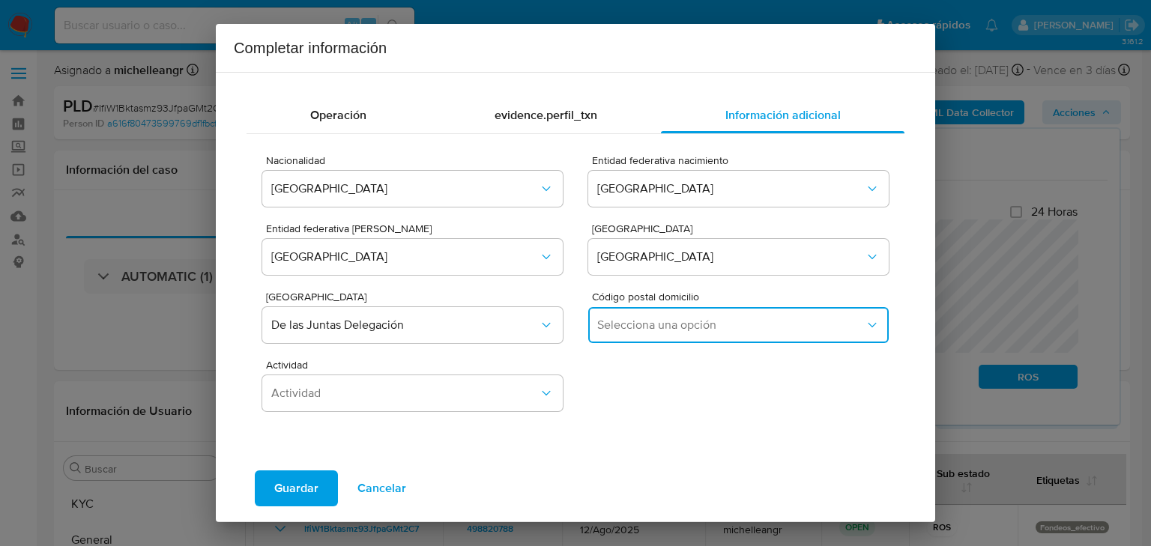
click at [636, 327] on span "Selecciona una opción" at bounding box center [731, 325] width 268 height 15
click at [615, 405] on span "48291" at bounding box center [612, 404] width 31 height 15
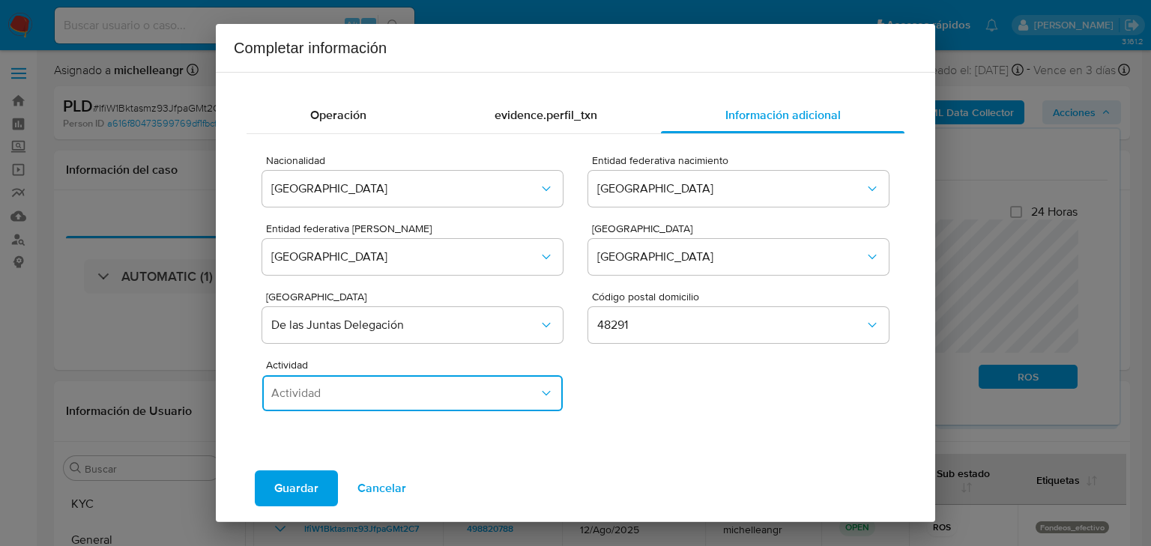
click at [435, 402] on button "Actividad" at bounding box center [412, 394] width 301 height 36
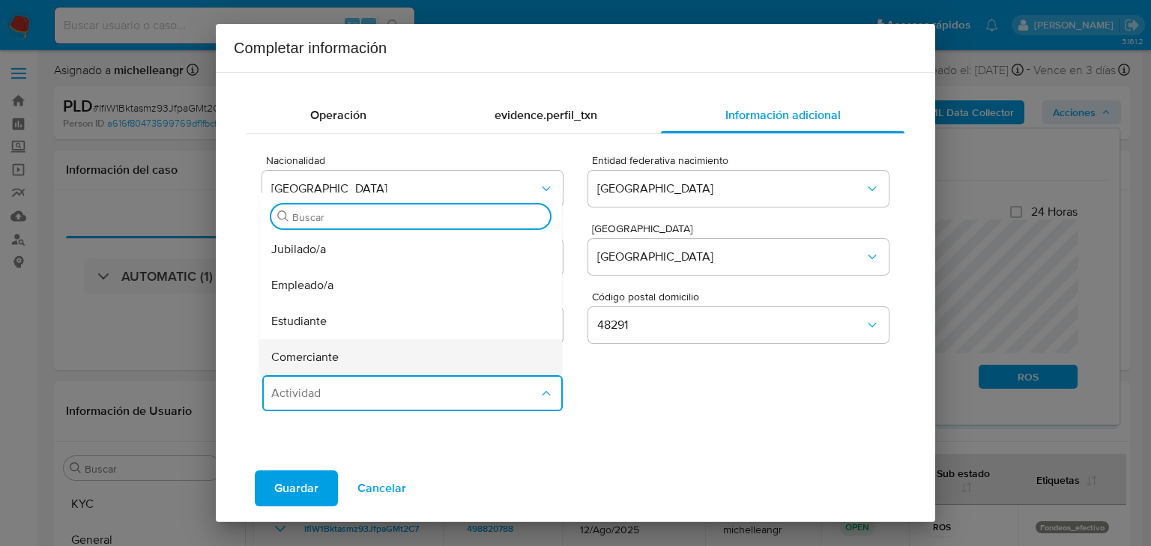
scroll to position [60, 0]
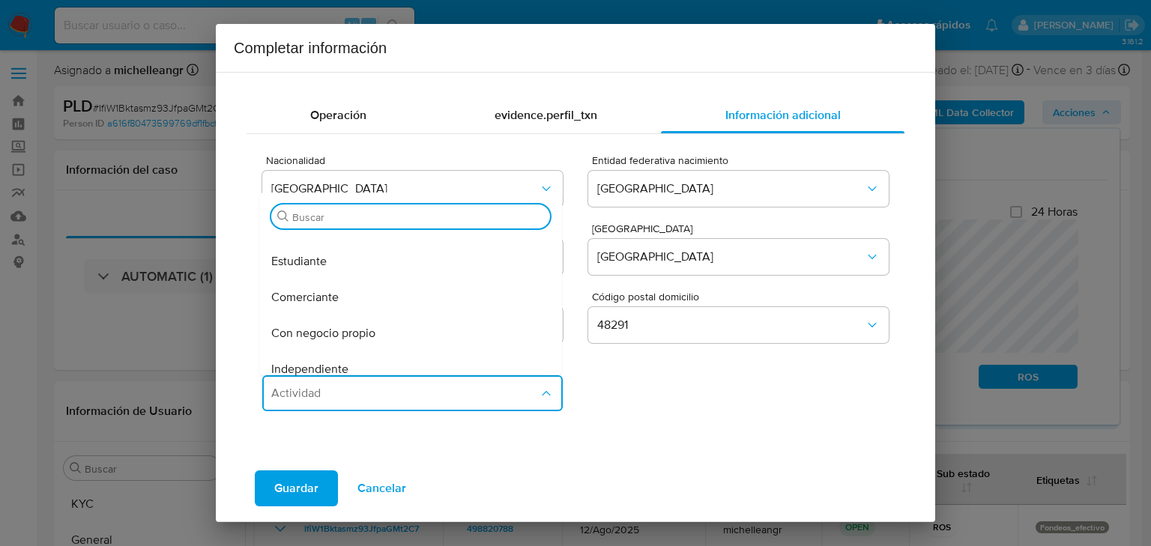
click at [393, 343] on div "Con negocio propio" at bounding box center [406, 334] width 270 height 36
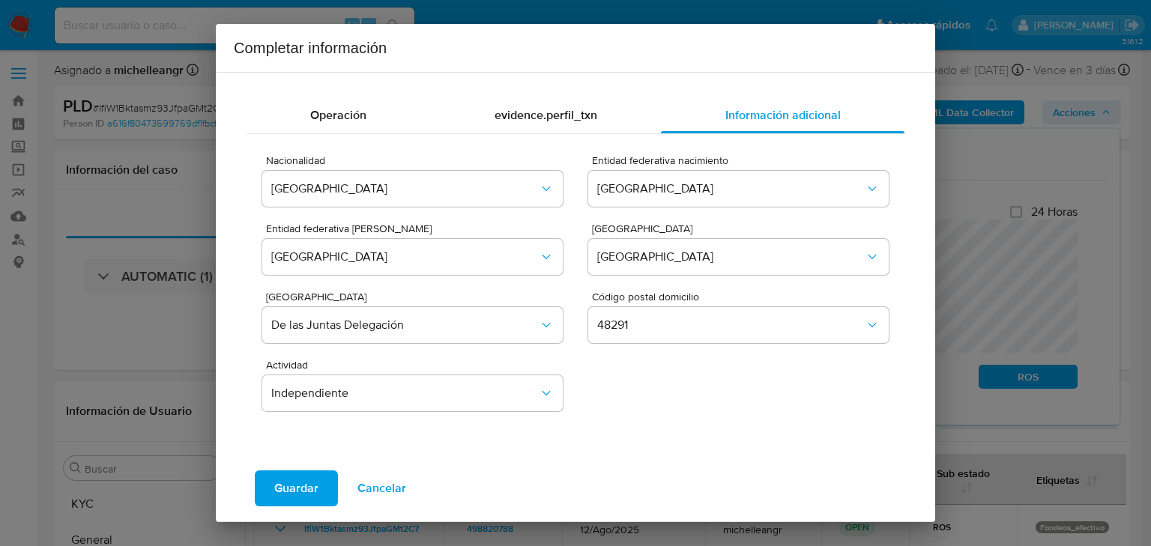
click at [299, 489] on span "Guardar" at bounding box center [296, 488] width 44 height 33
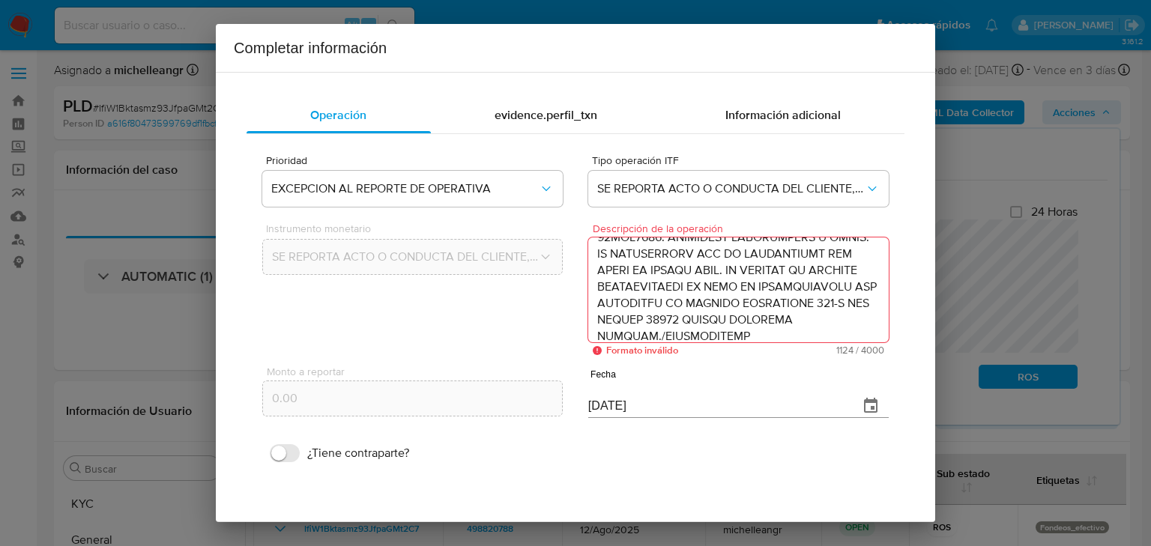
scroll to position [180, 0]
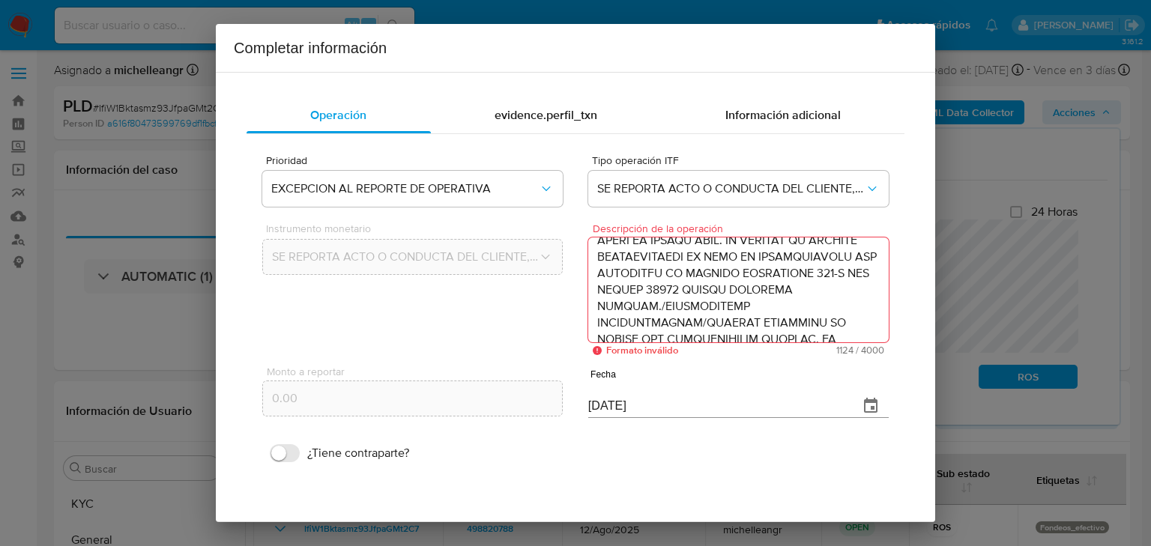
click at [691, 294] on textarea "Descripción de la operación" at bounding box center [738, 290] width 301 height 105
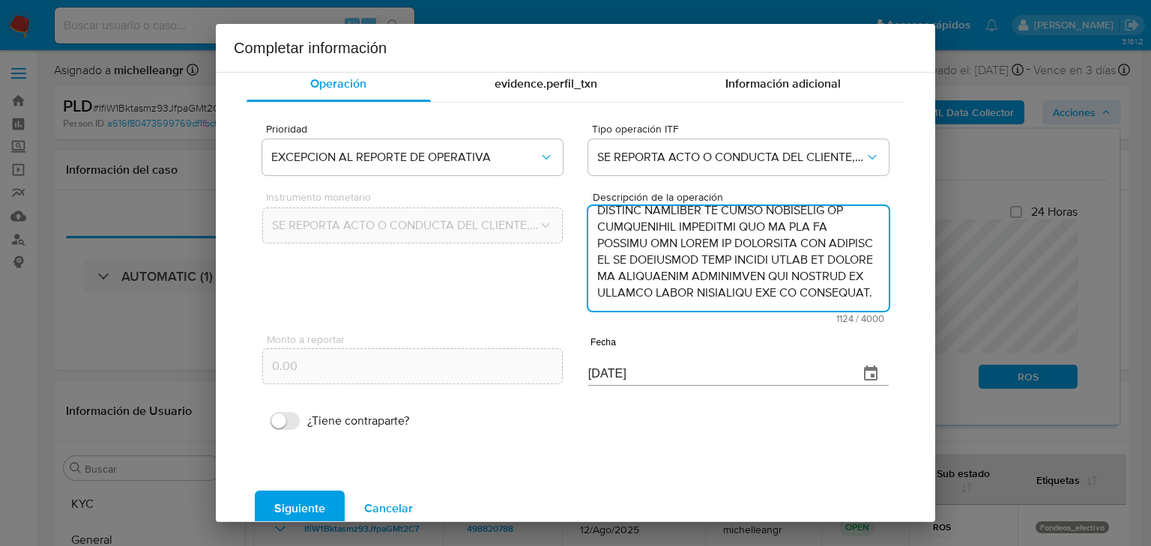
scroll to position [57, 0]
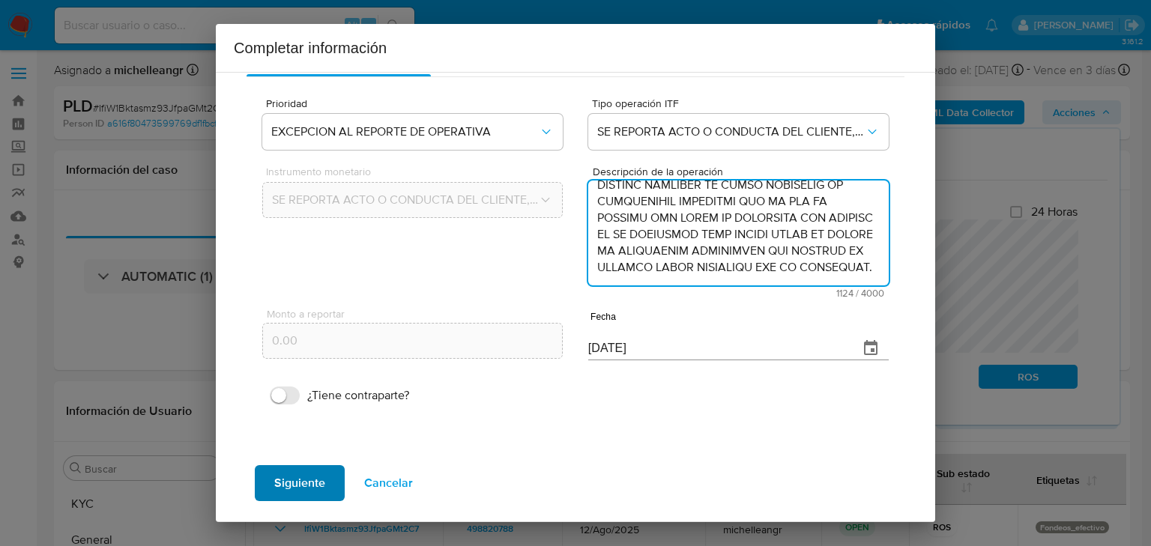
type textarea "/CONOCIMIENTO DEL CLIENTE O USUARIO/CLIENTE ALEJANDRO PADILLA MORA NUMERO DE CL…"
click at [295, 477] on span "Siguiente" at bounding box center [299, 483] width 51 height 33
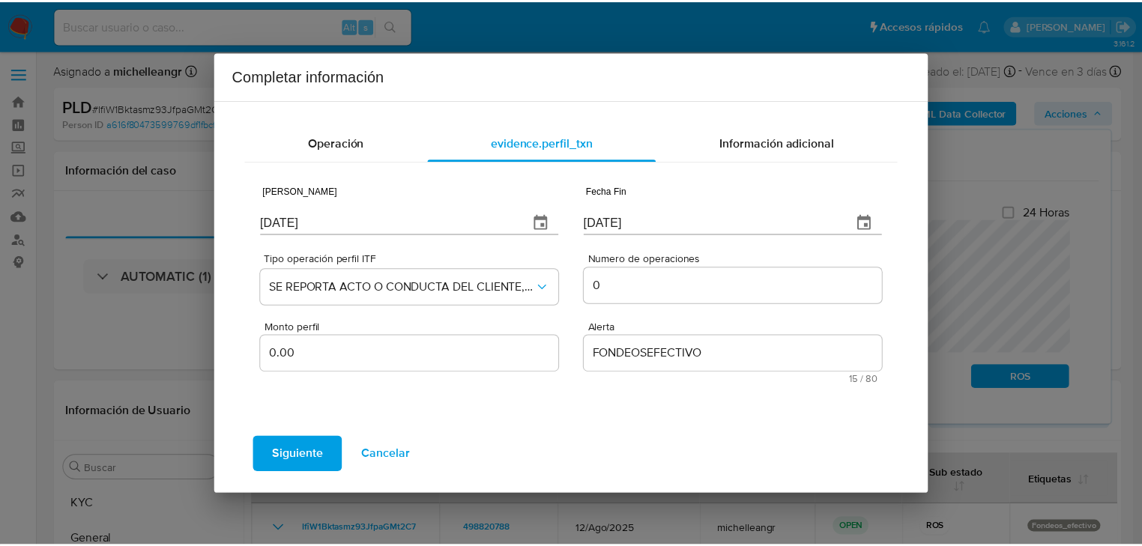
scroll to position [0, 0]
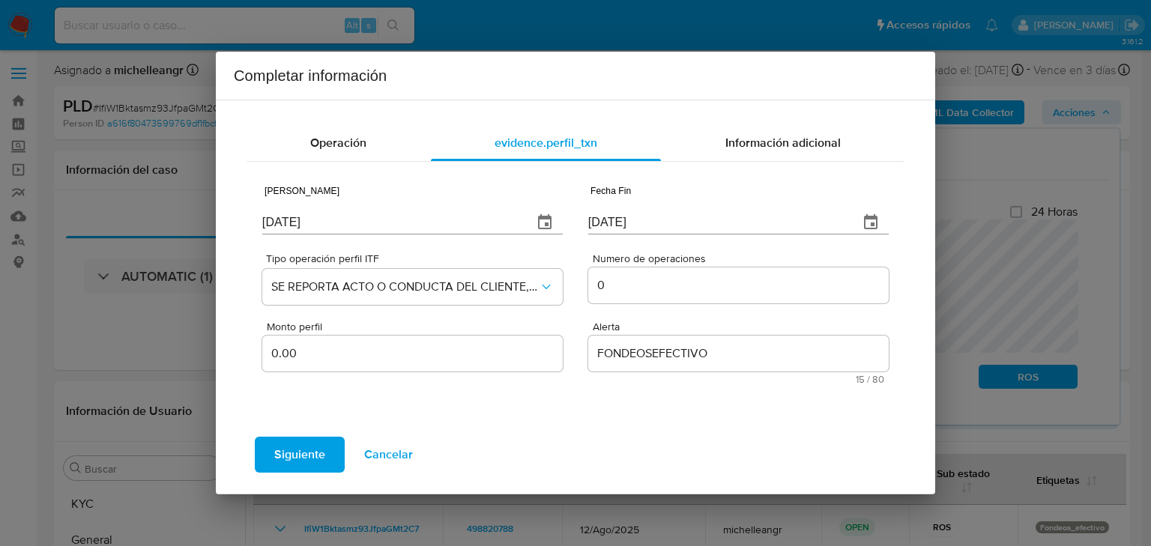
click at [289, 452] on span "Siguiente" at bounding box center [299, 454] width 51 height 33
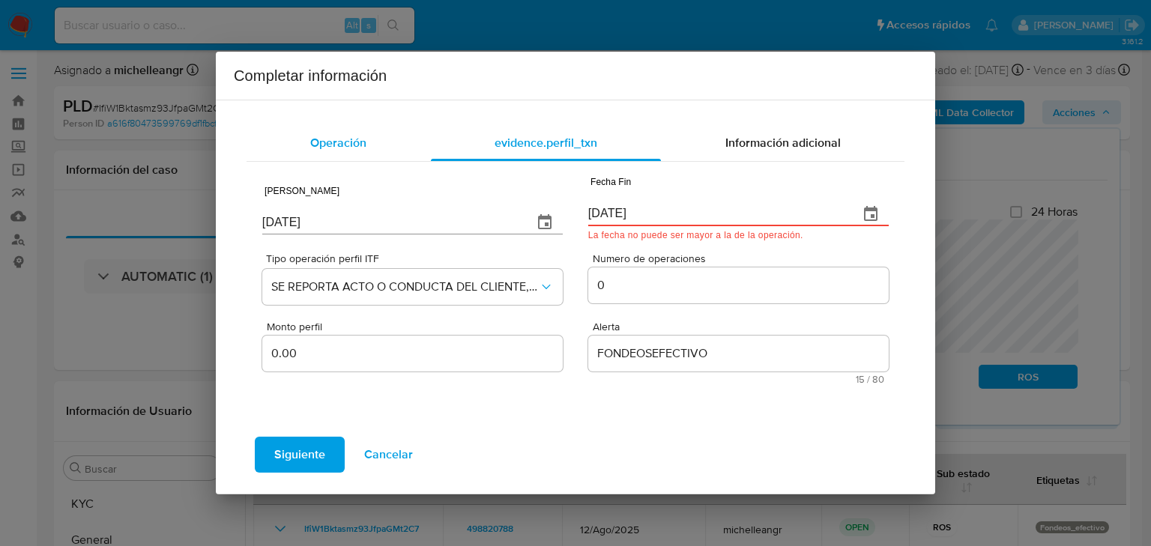
click at [369, 133] on div "Operación" at bounding box center [339, 143] width 184 height 36
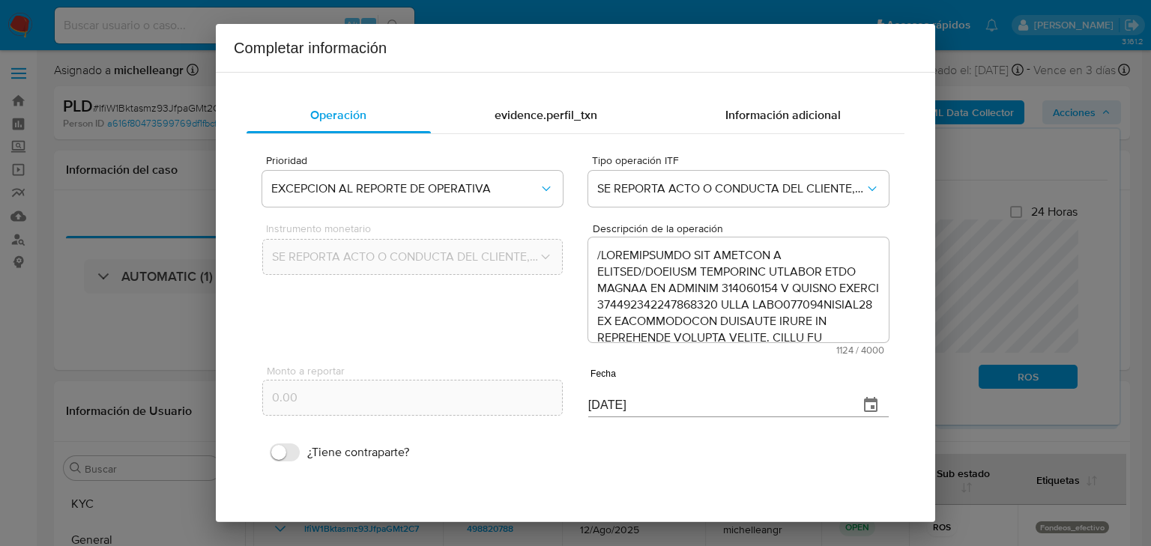
click at [549, 85] on div "Operación evidence.perfil_txn Información adicional Prioridad EXCEPCION AL REPO…" at bounding box center [576, 299] width 684 height 429
click at [552, 127] on div "evidence.perfil_txn" at bounding box center [546, 115] width 231 height 36
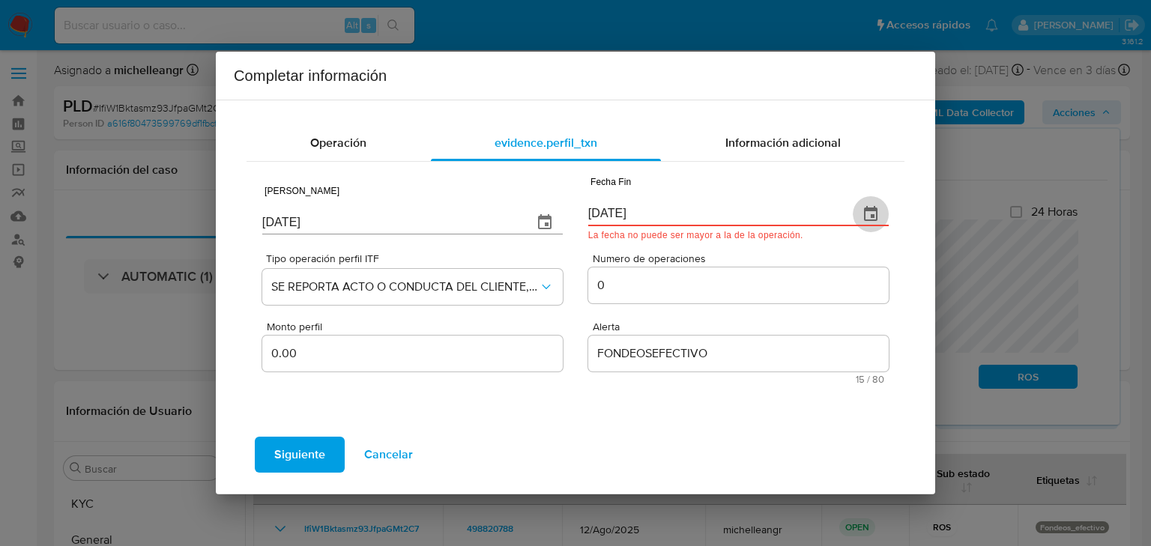
click at [878, 208] on icon "button" at bounding box center [871, 214] width 18 height 18
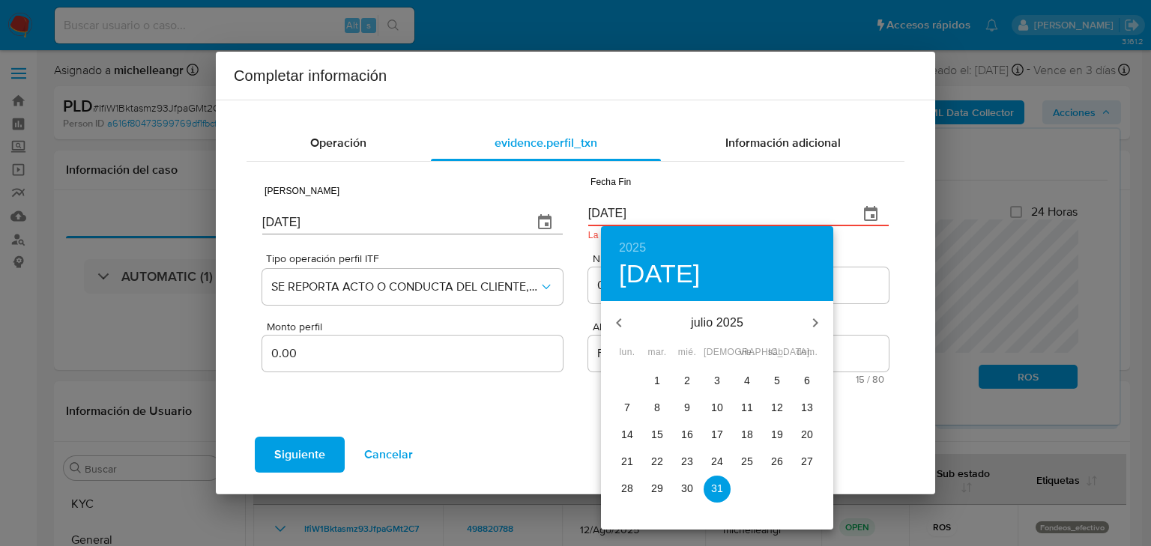
click at [681, 465] on p "23" at bounding box center [687, 461] width 12 height 15
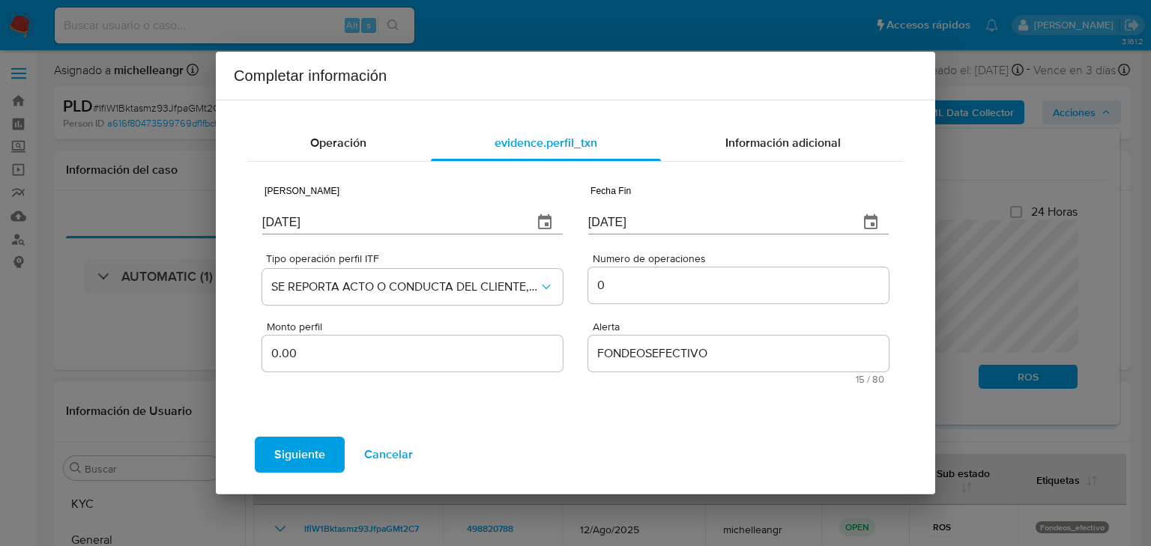
type input "23/07/2025"
click at [781, 118] on div "Operación evidence.perfil_txn Información adicional Fecha Inicio 01/01/2025 Fec…" at bounding box center [576, 270] width 684 height 316
click at [777, 137] on span "Información adicional" at bounding box center [783, 142] width 115 height 17
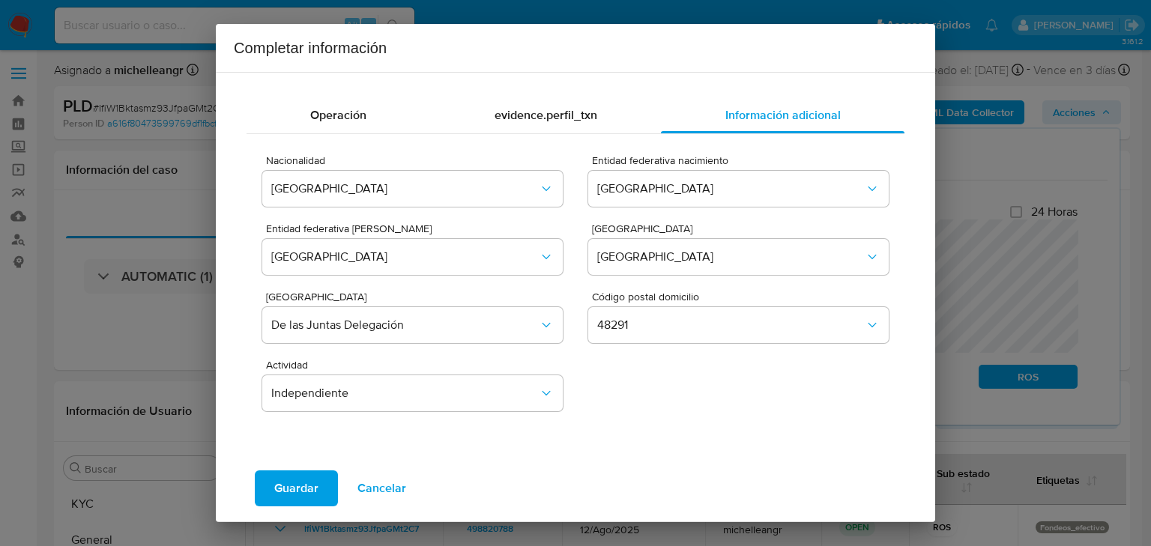
click at [283, 489] on span "Guardar" at bounding box center [296, 488] width 44 height 33
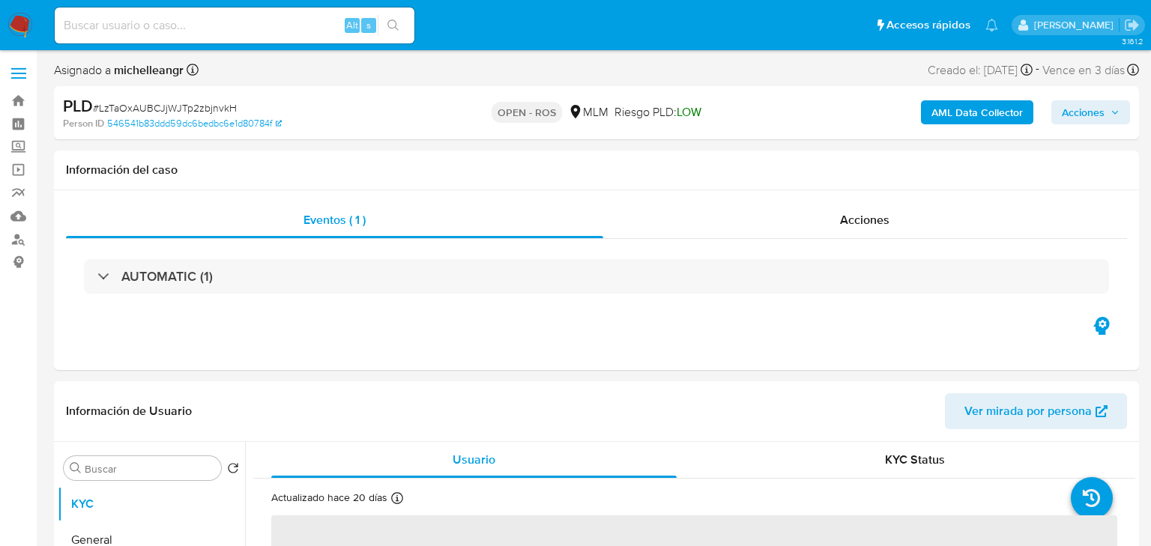
select select "10"
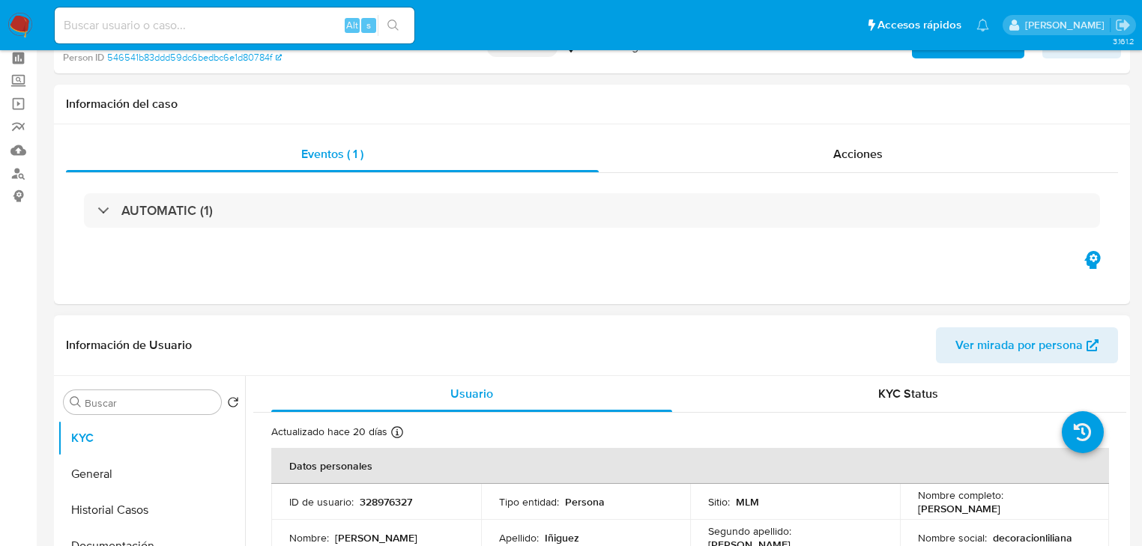
scroll to position [180, 0]
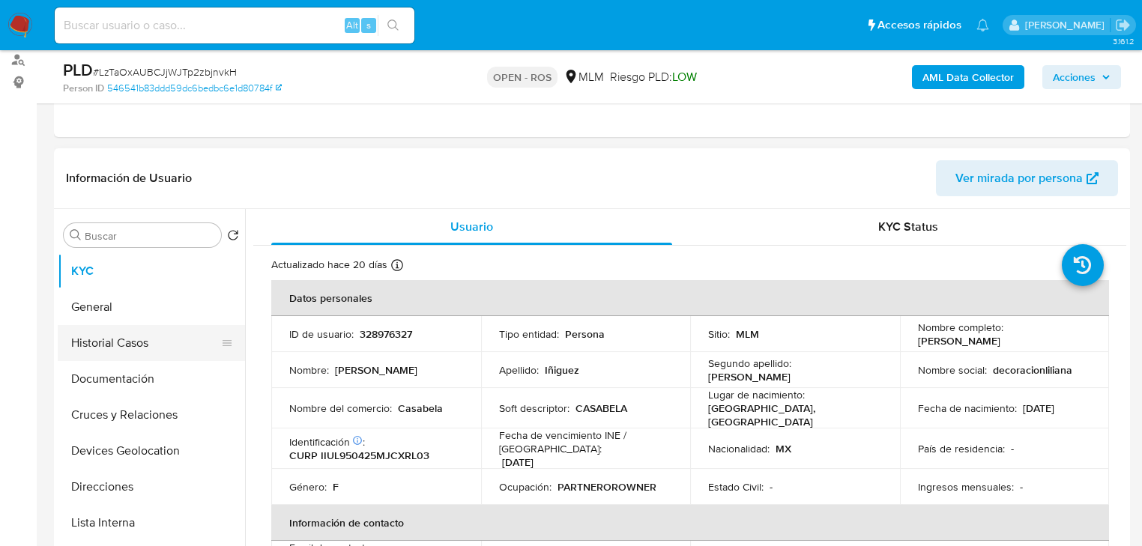
click at [145, 353] on button "Historial Casos" at bounding box center [145, 343] width 175 height 36
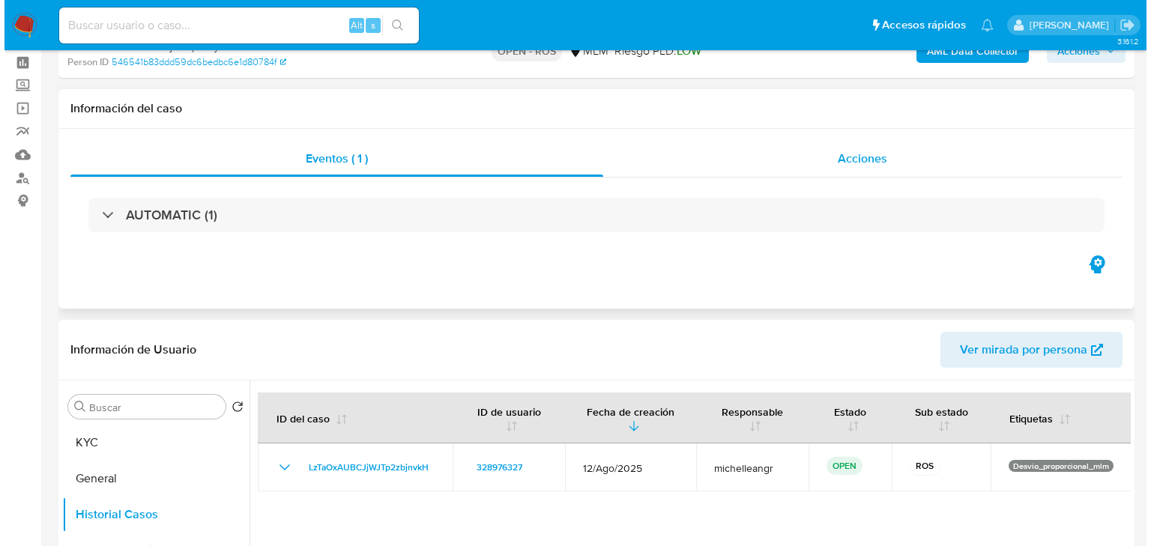
scroll to position [0, 0]
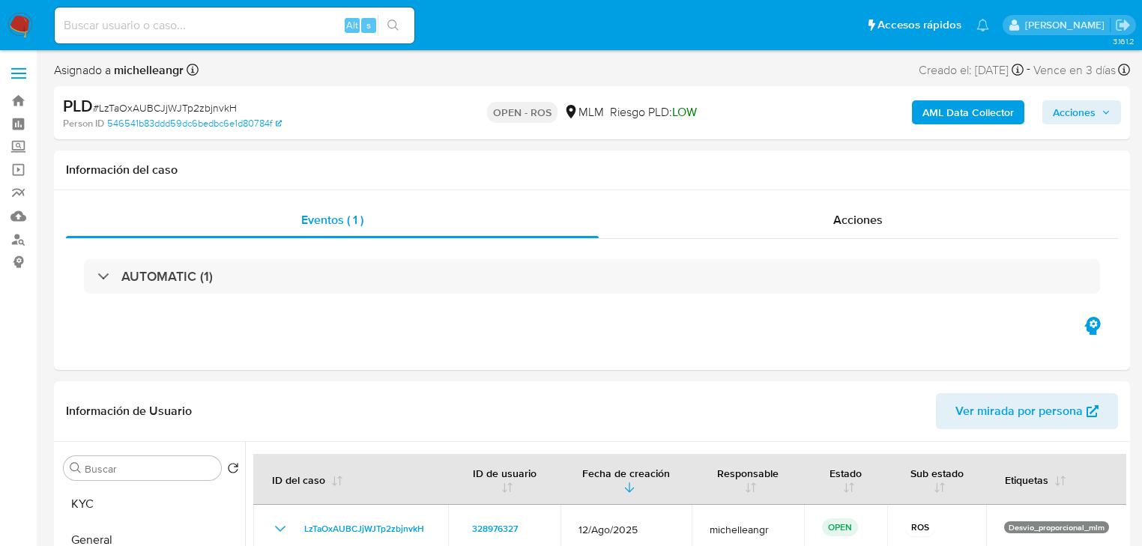
click at [1084, 97] on div "AML Data Collector Acciones" at bounding box center [947, 112] width 349 height 35
click at [1085, 113] on span "Acciones" at bounding box center [1074, 112] width 43 height 24
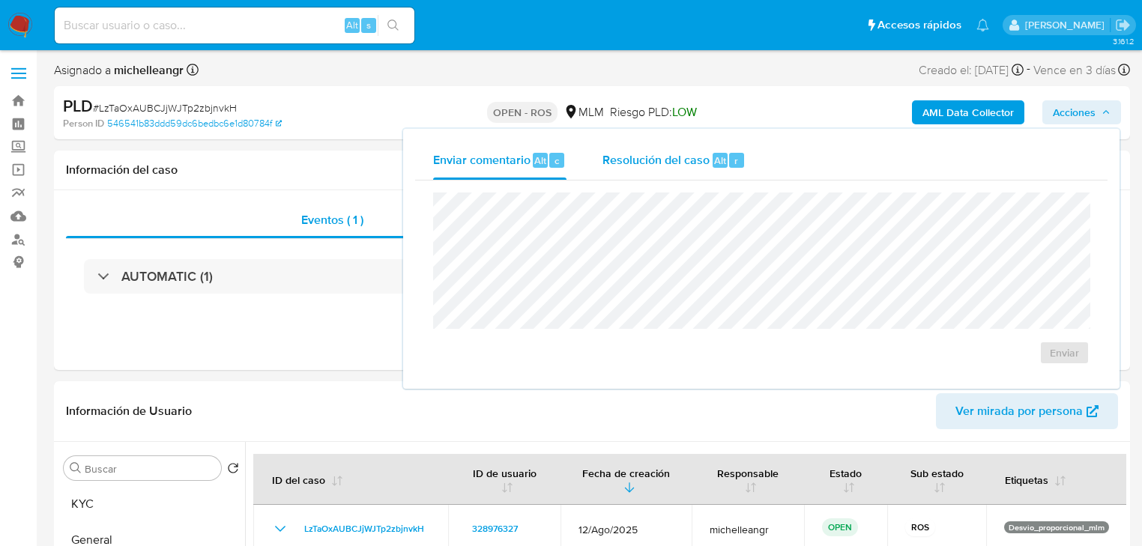
click at [699, 157] on span "Resolución del caso" at bounding box center [656, 159] width 107 height 17
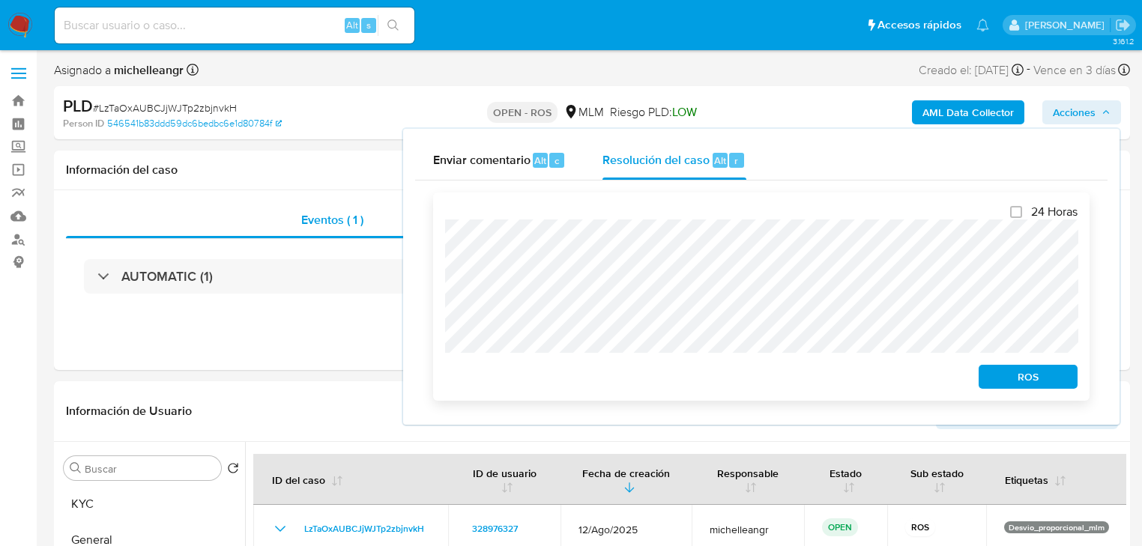
click at [1020, 381] on span "ROS" at bounding box center [1028, 377] width 78 height 21
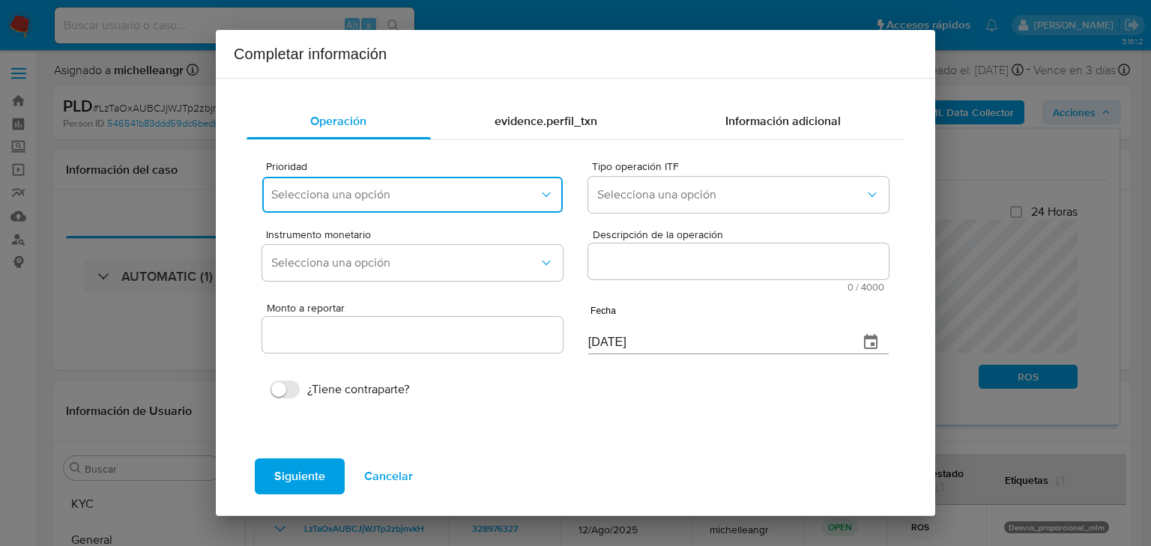
click at [417, 188] on span "Selecciona una opción" at bounding box center [405, 194] width 268 height 15
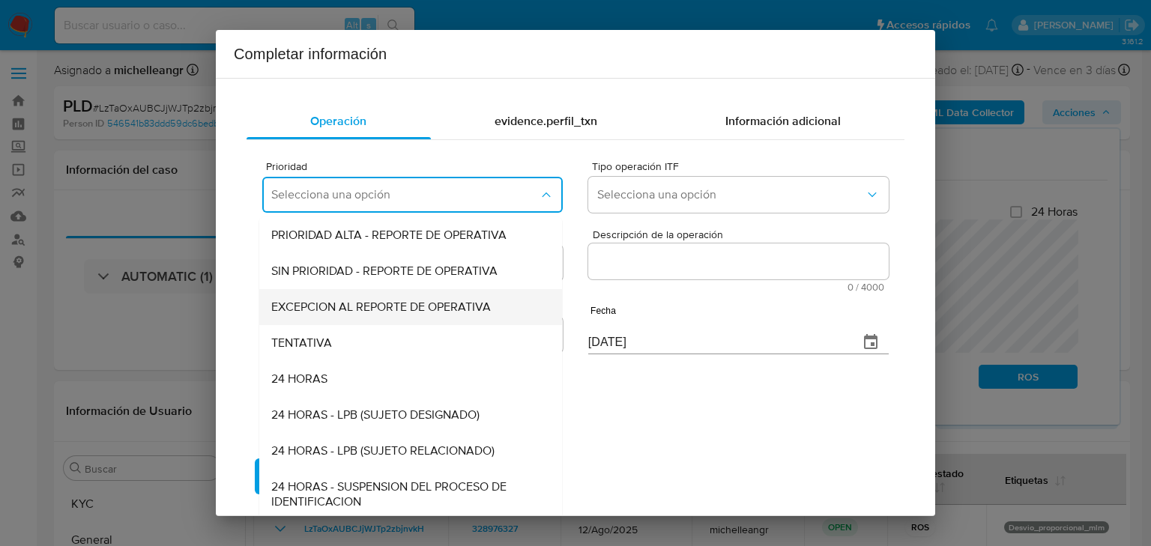
click at [430, 318] on div "EXCEPCION AL REPORTE DE OPERATIVA" at bounding box center [406, 307] width 270 height 36
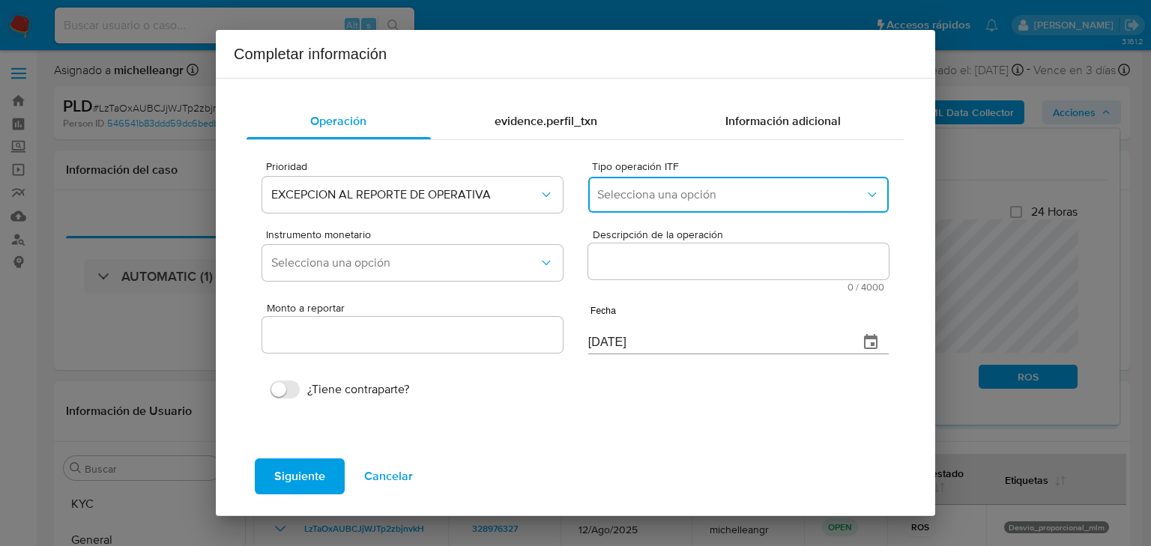
click at [666, 208] on button "Selecciona una opción" at bounding box center [738, 195] width 301 height 36
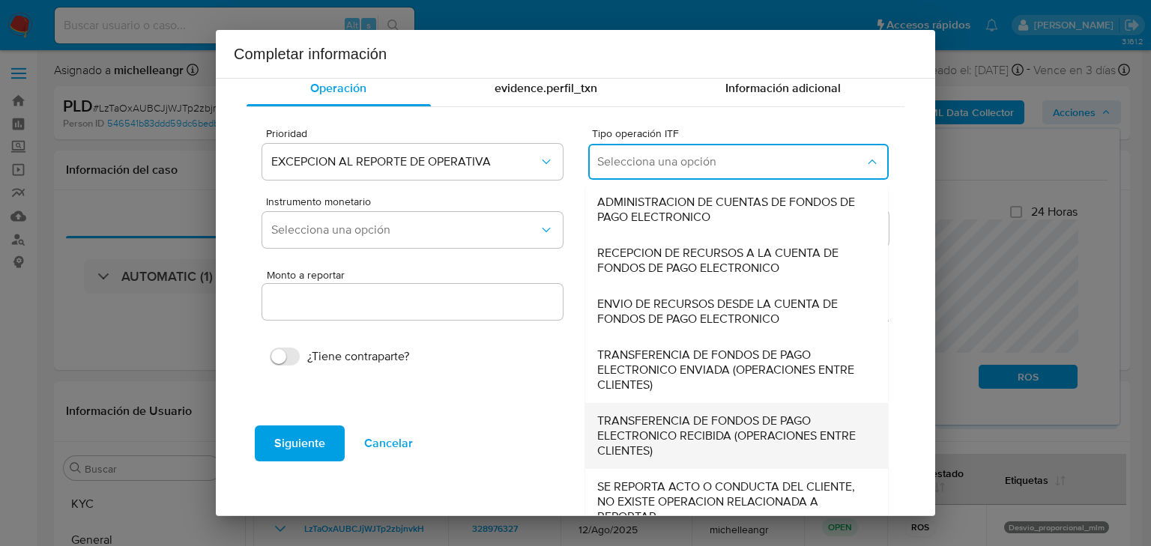
scroll to position [51, 0]
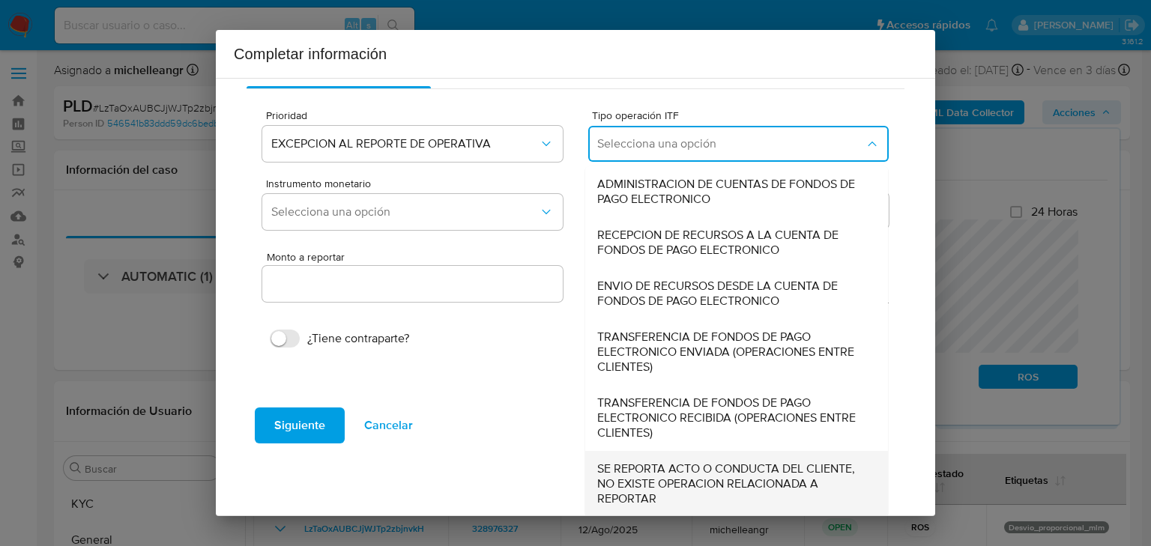
click at [657, 469] on span "SE REPORTA ACTO O CONDUCTA DEL CLIENTE, NO EXISTE OPERACION RELACIONADA A REPOR…" at bounding box center [732, 484] width 270 height 45
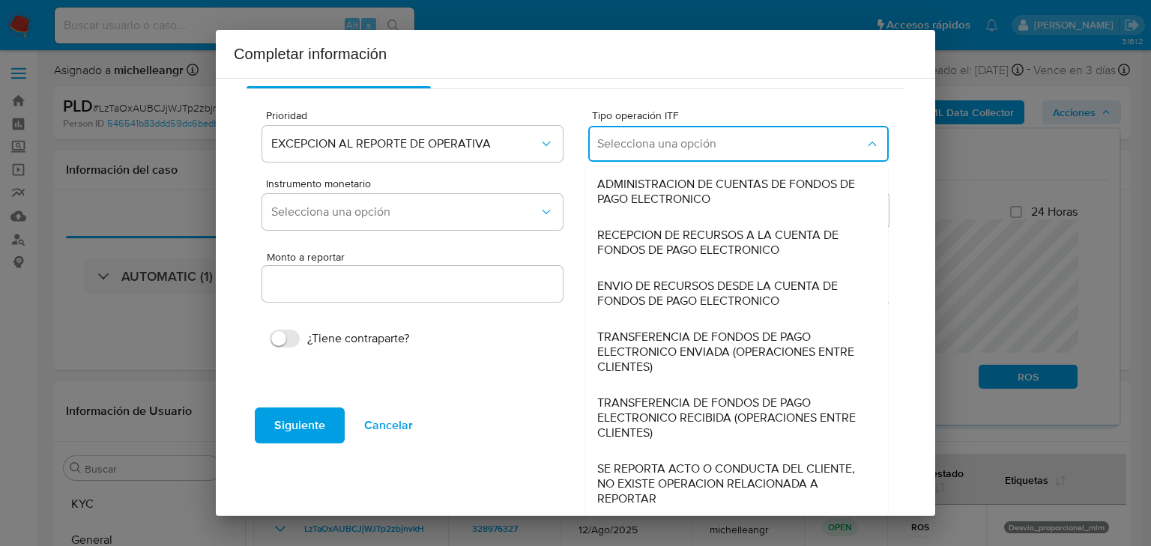
type input "0.00"
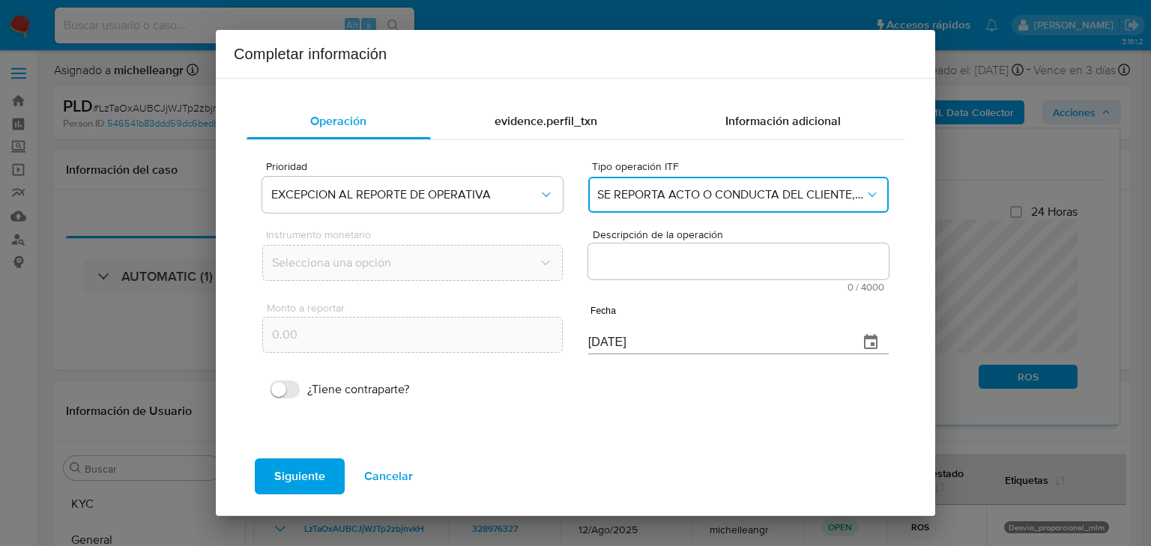
scroll to position [0, 0]
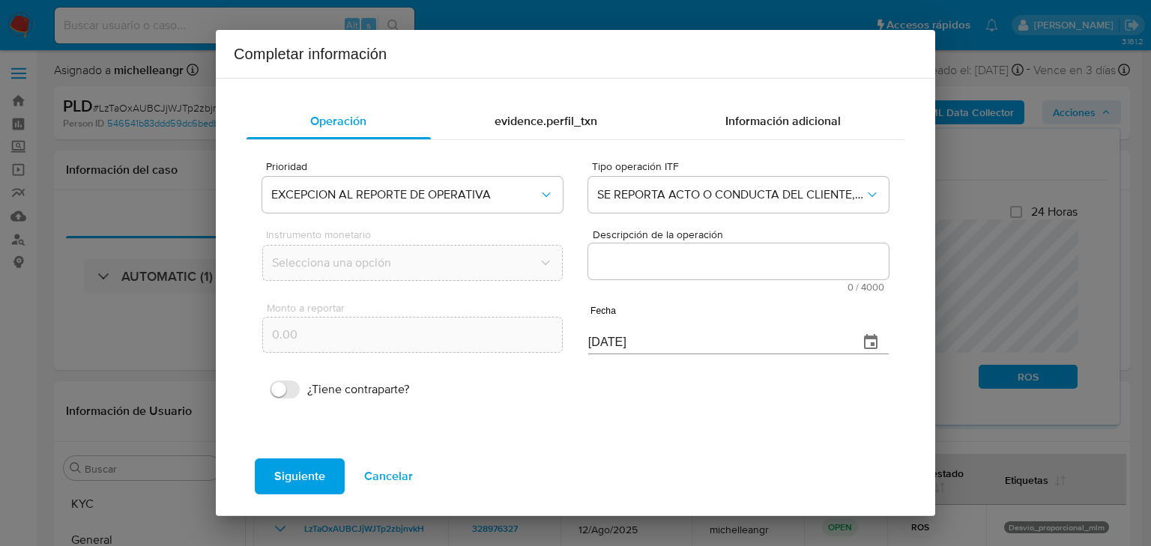
click at [626, 250] on textarea "Descripción de la operación" at bounding box center [738, 262] width 301 height 36
paste textarea "/CONOCIMIENTO DEL CLIENTE O USUARIO/CLIENTE [PERSON_NAME] NUMERO DE CLIENTE 328…"
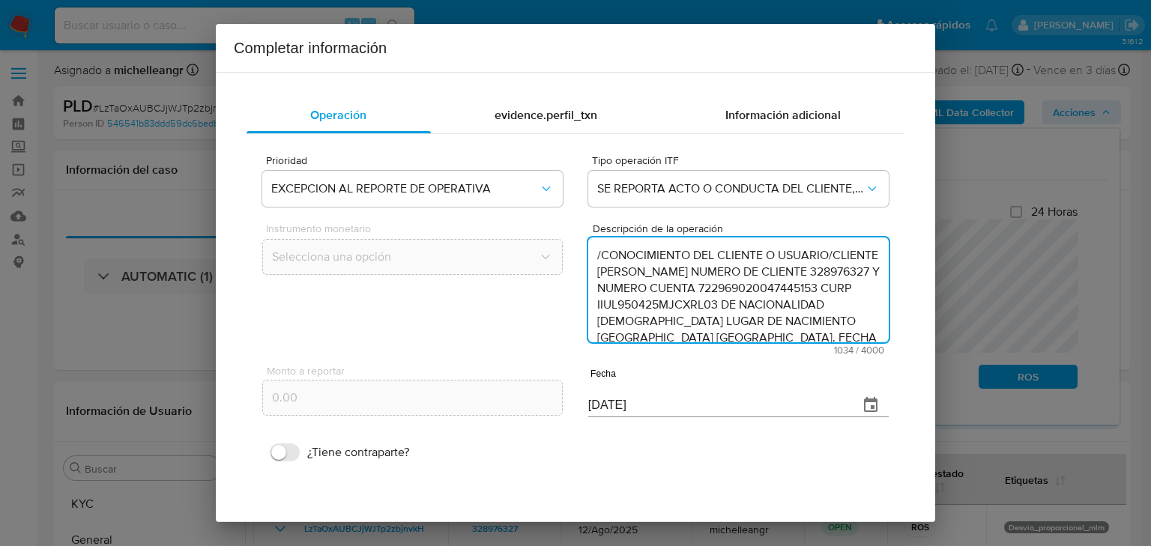
scroll to position [367, 0]
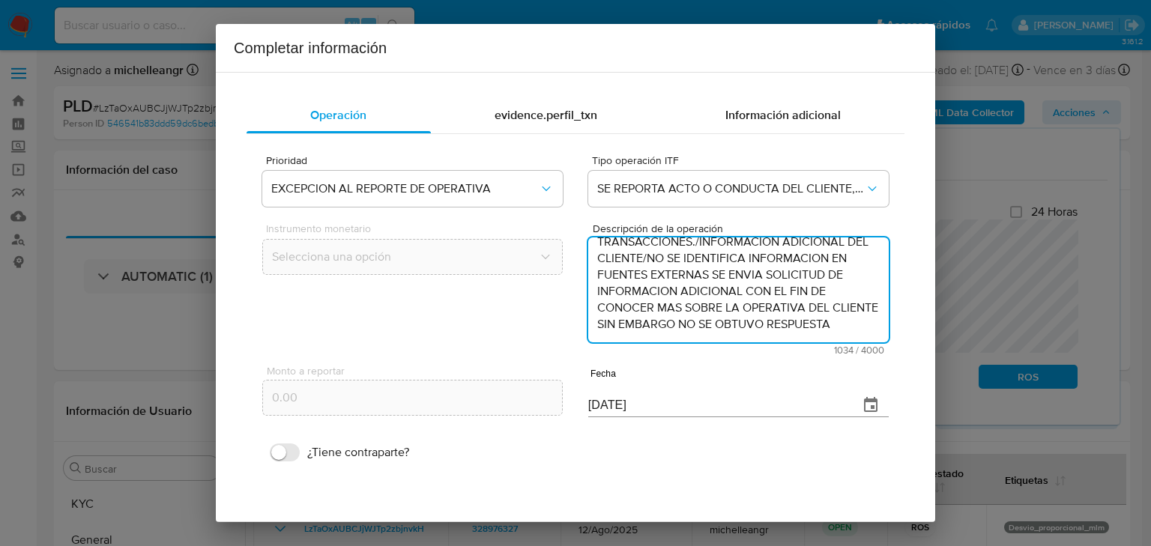
type textarea "/CONOCIMIENTO DEL CLIENTE O USUARIO/CLIENTE [PERSON_NAME] NUMERO DE CLIENTE 328…"
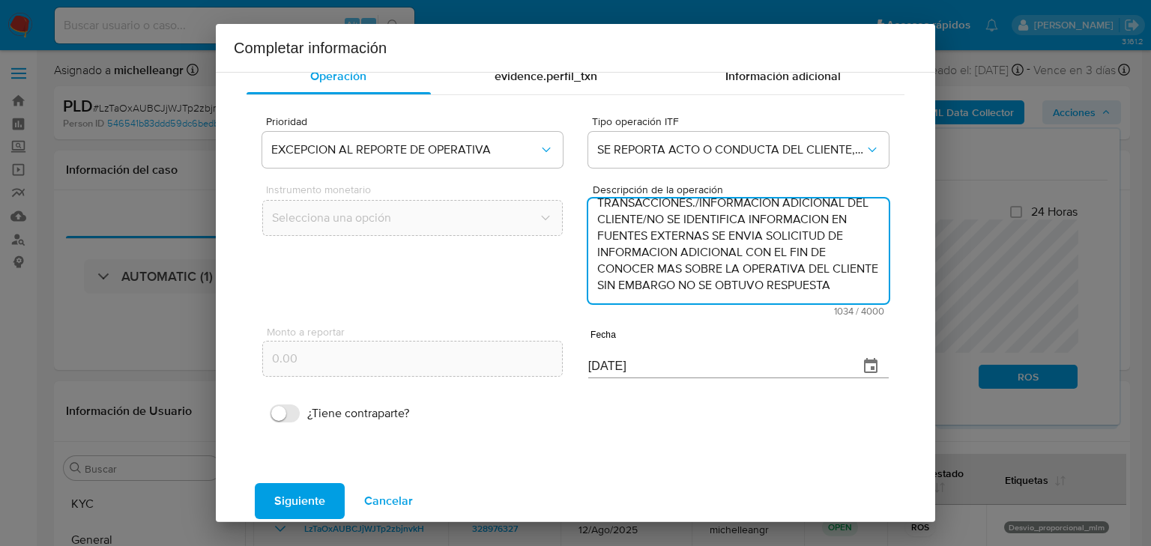
scroll to position [57, 0]
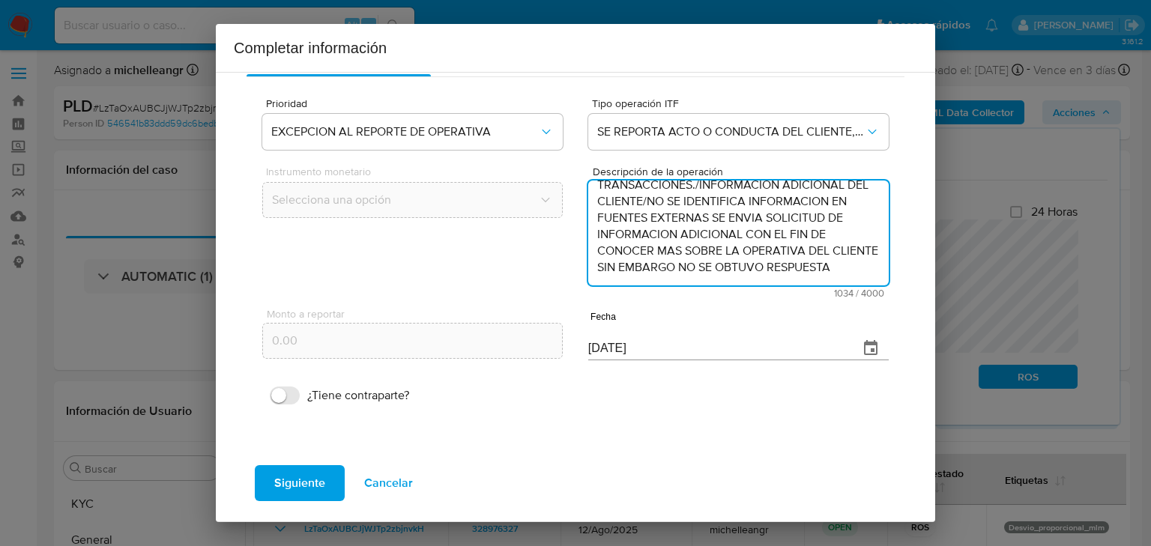
click at [854, 344] on button "button" at bounding box center [871, 349] width 36 height 36
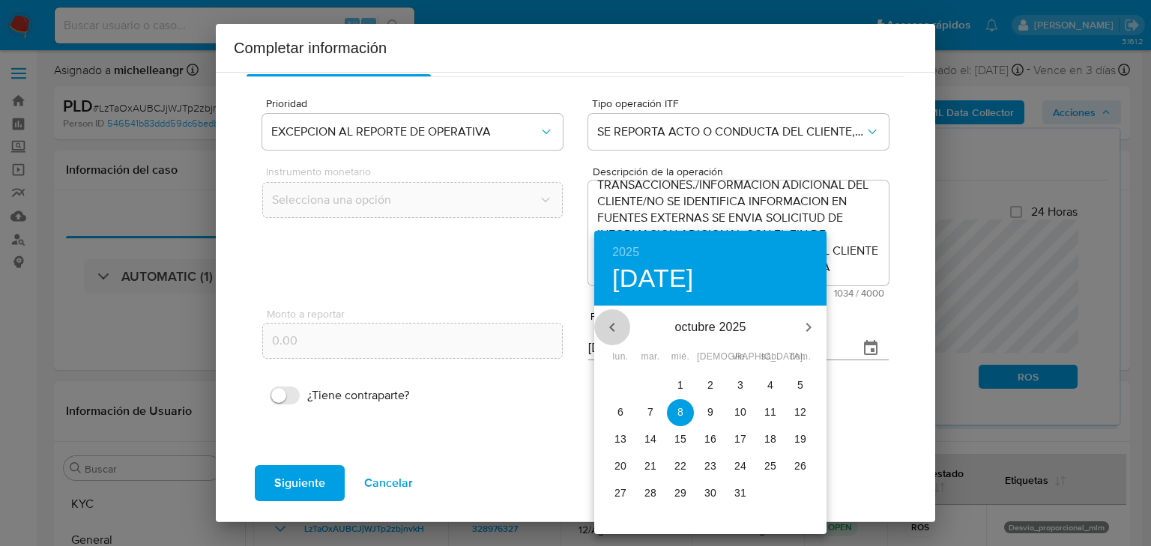
click at [610, 328] on icon "button" at bounding box center [612, 328] width 18 height 18
click at [609, 325] on icon "button" at bounding box center [612, 328] width 18 height 18
click at [609, 330] on icon "button" at bounding box center [612, 328] width 18 height 18
click at [710, 492] on p "31" at bounding box center [711, 493] width 12 height 15
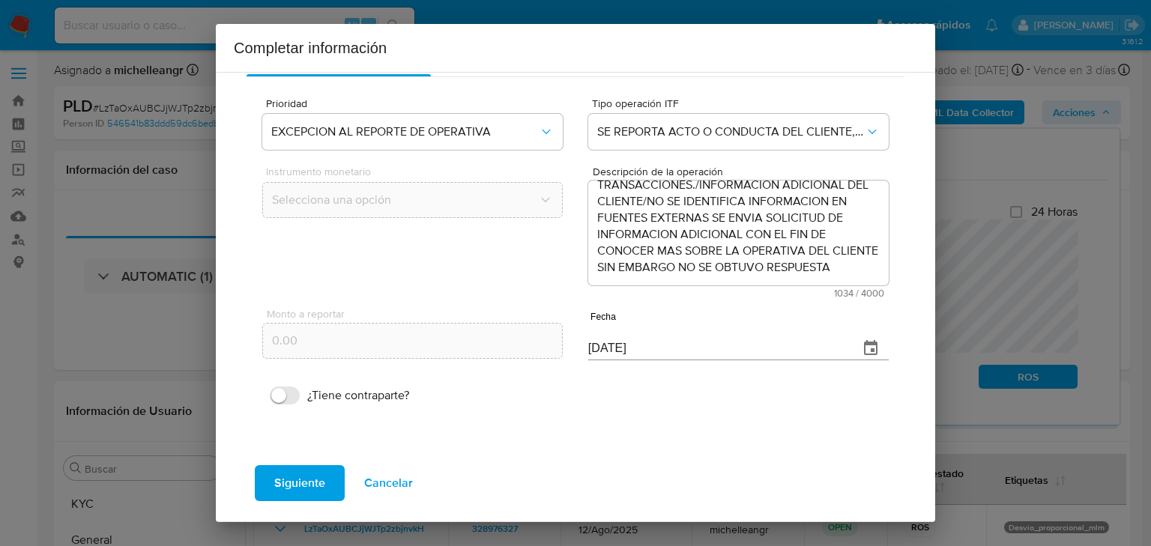
type input "[DATE]"
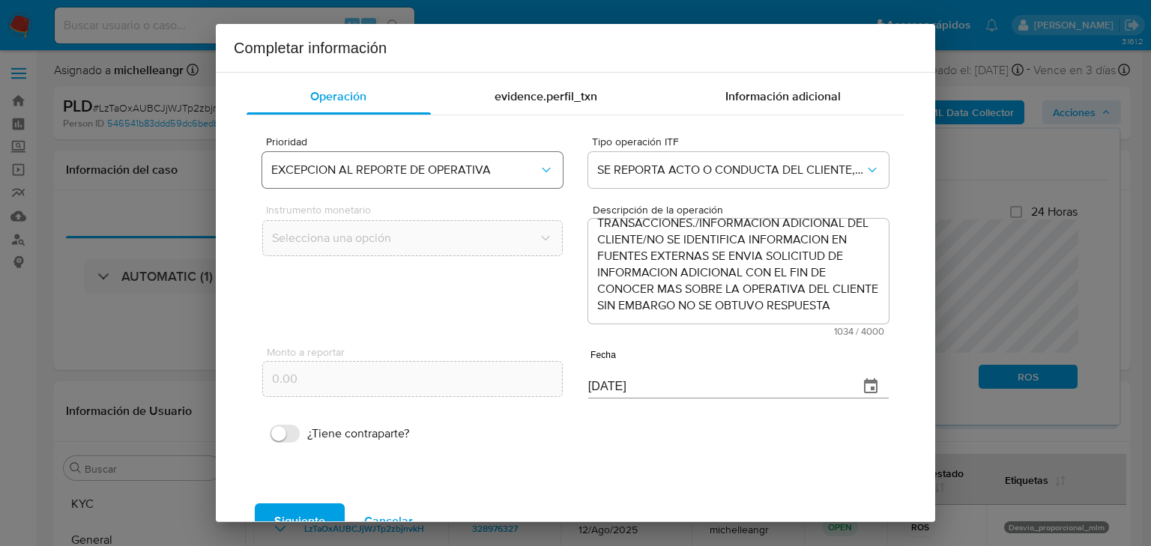
scroll to position [0, 0]
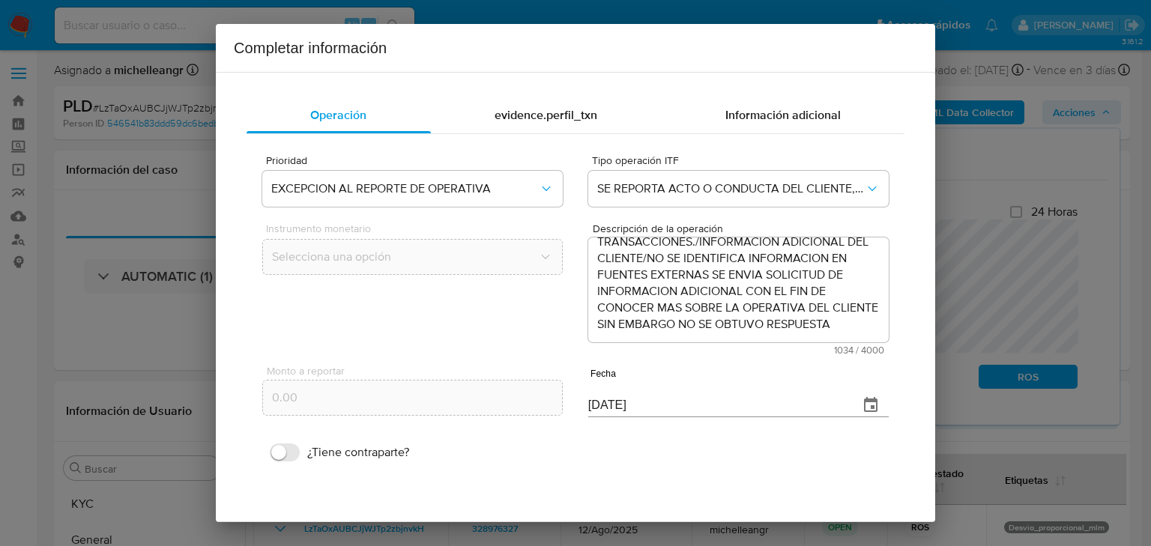
drag, startPoint x: 516, startPoint y: 115, endPoint x: 514, endPoint y: 103, distance: 12.8
click at [516, 115] on span "evidence.perfil_txn" at bounding box center [546, 114] width 103 height 17
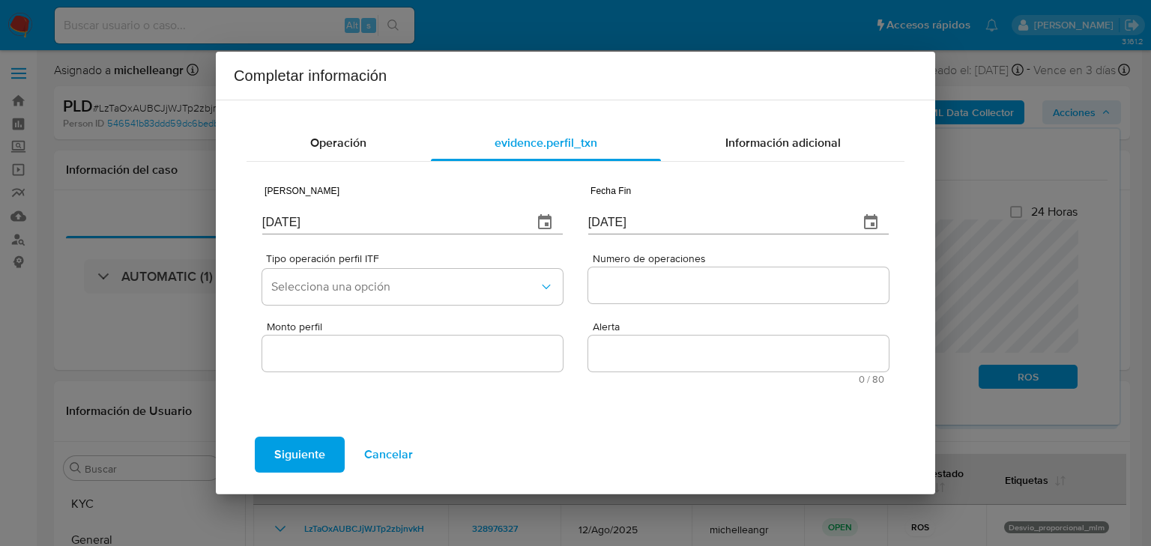
click at [552, 220] on icon "button" at bounding box center [545, 223] width 18 height 18
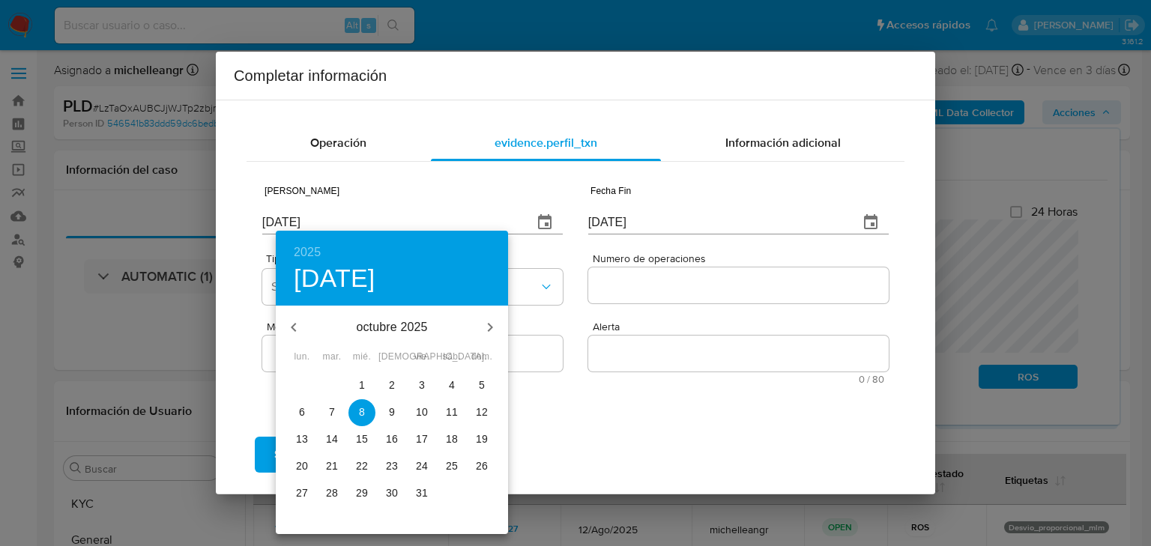
click at [296, 330] on icon "button" at bounding box center [294, 328] width 18 height 18
click at [295, 330] on icon "button" at bounding box center [294, 328] width 18 height 18
click at [297, 329] on icon "button" at bounding box center [294, 328] width 18 height 18
click at [298, 328] on icon "button" at bounding box center [294, 328] width 18 height 18
click at [299, 327] on icon "button" at bounding box center [294, 328] width 18 height 18
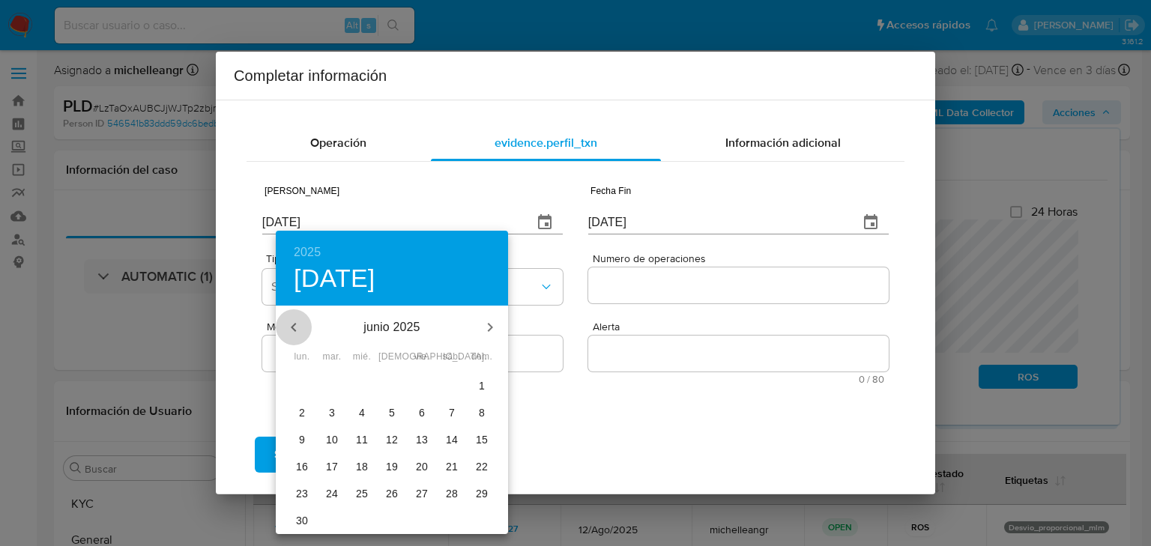
click at [300, 327] on icon "button" at bounding box center [294, 328] width 18 height 18
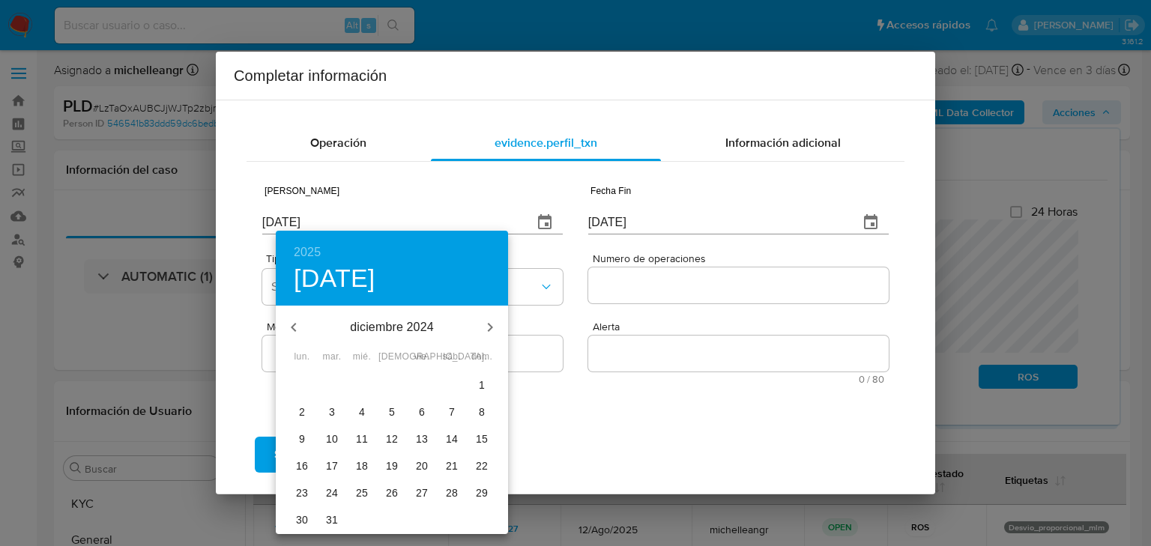
click at [489, 334] on icon "button" at bounding box center [490, 328] width 18 height 18
drag, startPoint x: 366, startPoint y: 387, endPoint x: 495, endPoint y: 366, distance: 130.6
click at [366, 388] on span "1" at bounding box center [362, 385] width 27 height 15
type input "[DATE]"
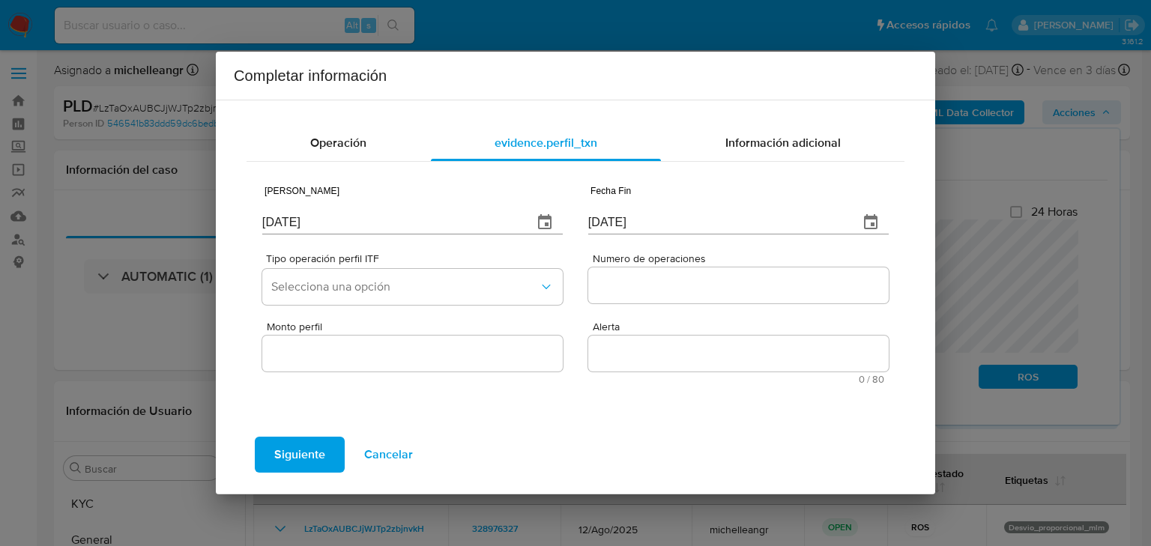
click at [869, 214] on icon "button" at bounding box center [871, 223] width 18 height 18
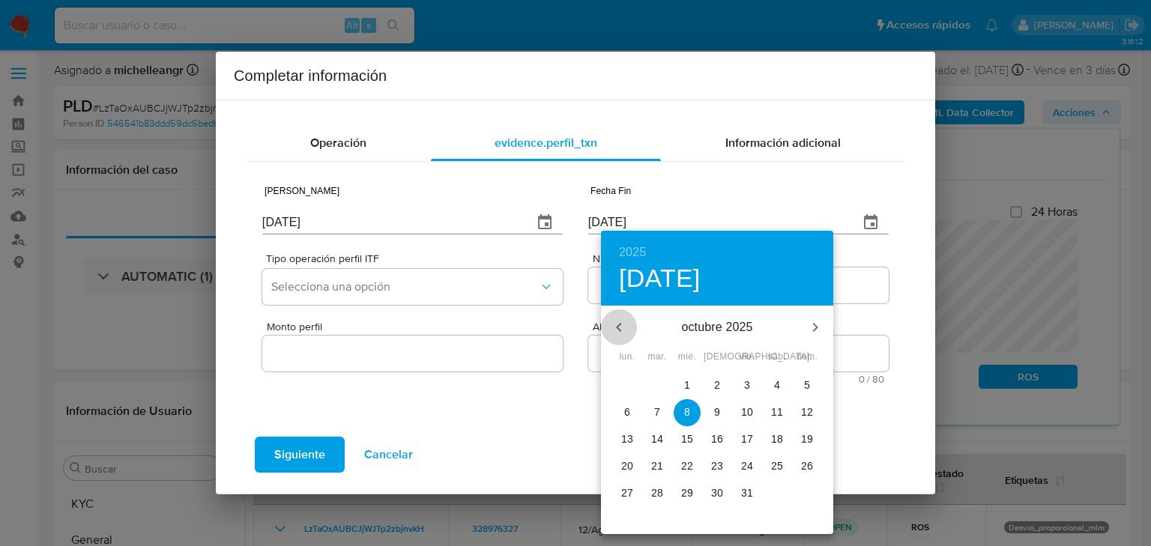
click at [618, 319] on icon "button" at bounding box center [619, 328] width 18 height 18
click at [616, 313] on button "button" at bounding box center [619, 328] width 36 height 36
click at [719, 492] on p "31" at bounding box center [717, 493] width 12 height 15
type input "[DATE]"
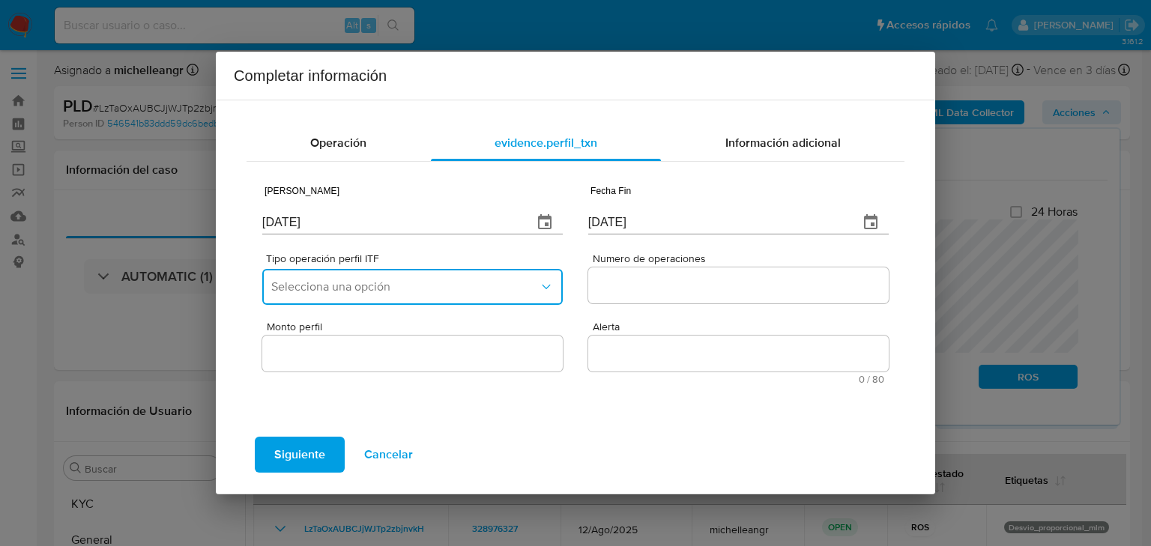
drag, startPoint x: 426, startPoint y: 274, endPoint x: 426, endPoint y: 300, distance: 26.2
click at [427, 276] on button "Selecciona una opción" at bounding box center [412, 287] width 301 height 36
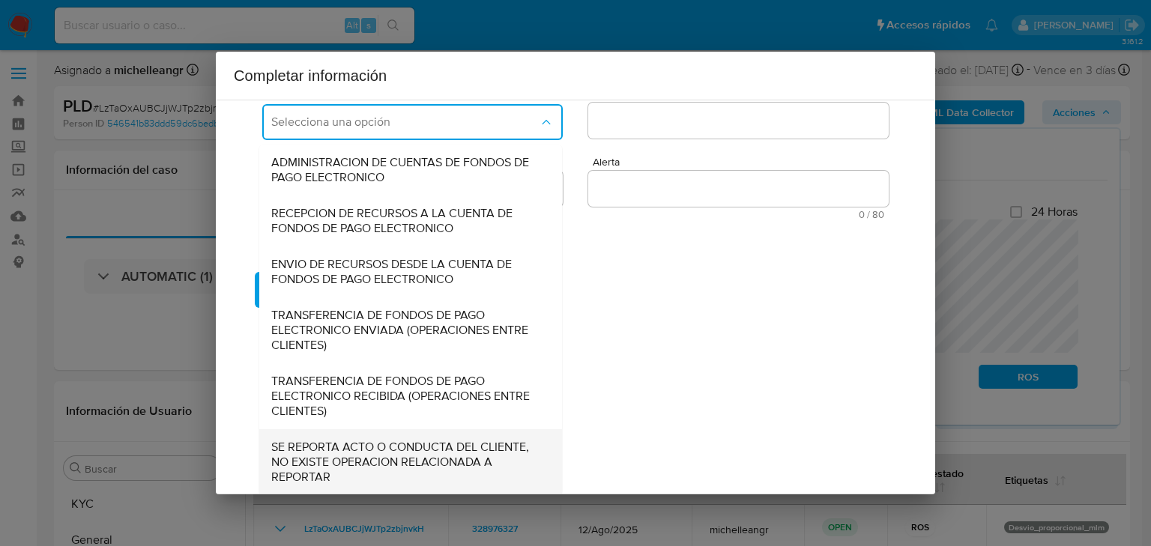
scroll to position [166, 0]
drag, startPoint x: 361, startPoint y: 474, endPoint x: 390, endPoint y: 441, distance: 43.6
click at [361, 462] on span "SE REPORTA ACTO O CONDUCTA DEL CLIENTE, NO EXISTE OPERACION RELACIONADA A REPOR…" at bounding box center [406, 461] width 270 height 45
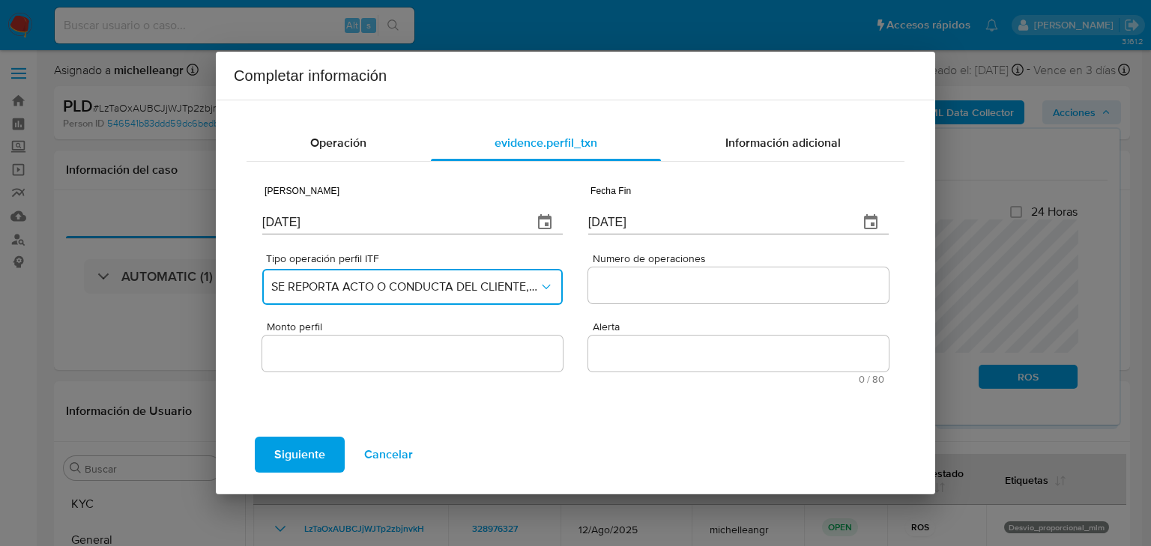
scroll to position [0, 0]
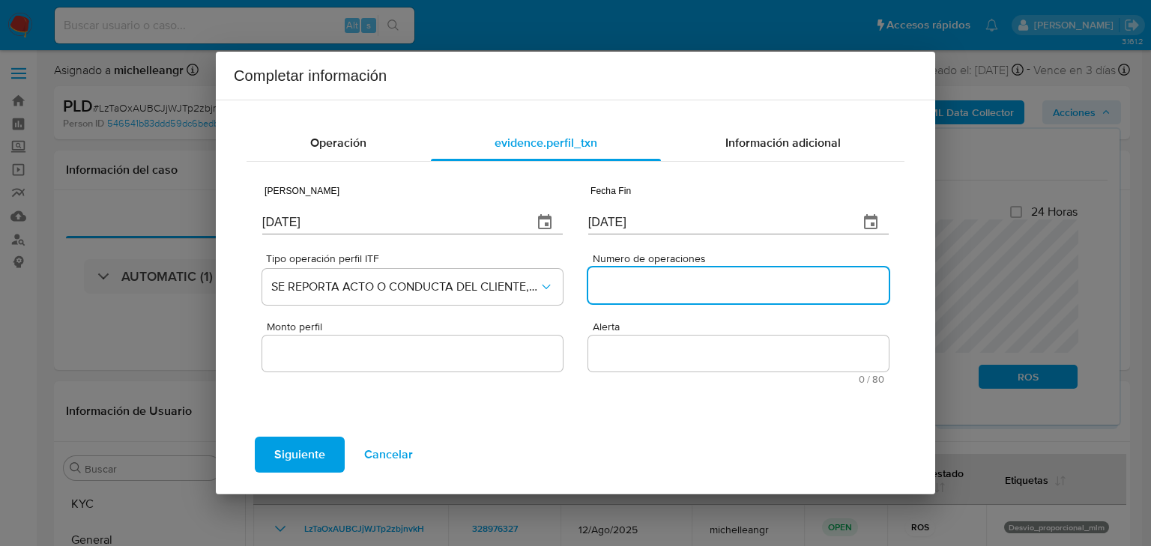
click at [671, 281] on input "Numero de operaciones" at bounding box center [738, 285] width 301 height 19
type input "0"
click at [396, 357] on input "Monto perfil" at bounding box center [412, 353] width 301 height 19
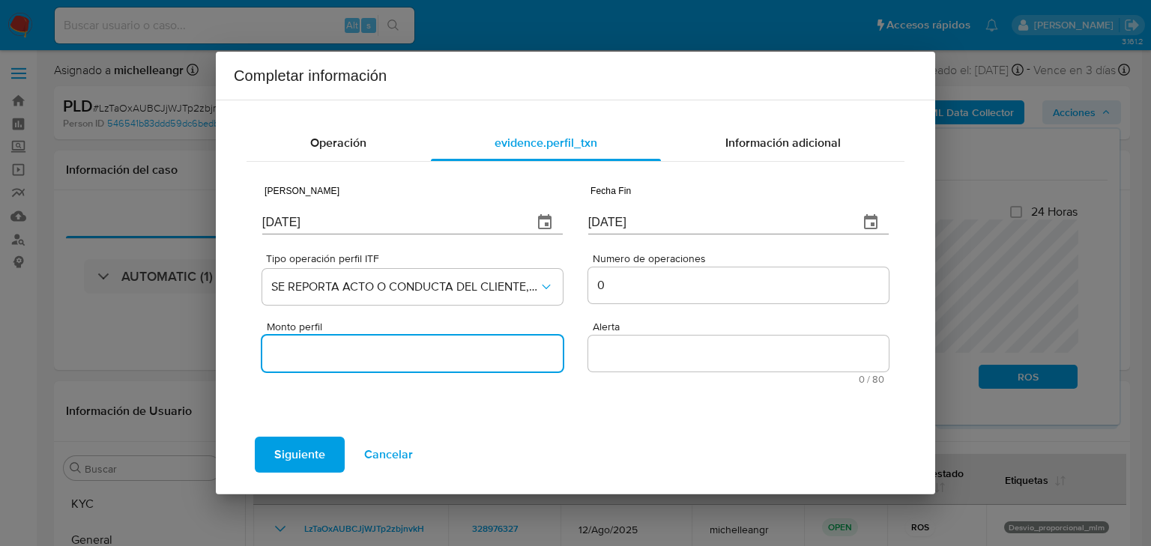
type input "0.00"
click at [641, 351] on textarea "Alerta" at bounding box center [738, 354] width 301 height 36
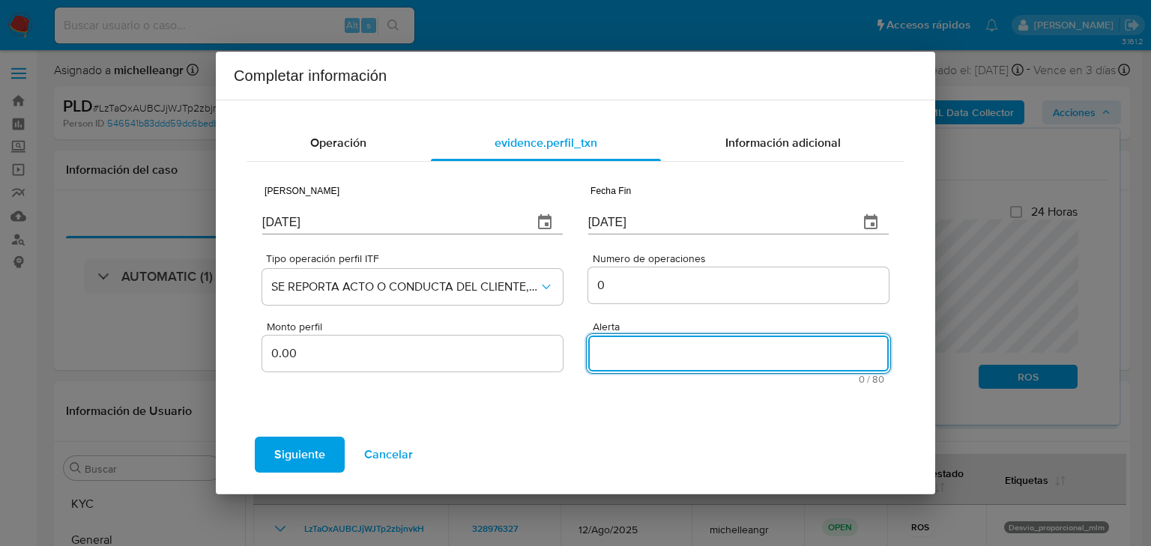
paste textarea "DESVIOPROPORCIONALMLM"
type textarea "DESVIOPROPORCIONALMLM"
click at [782, 138] on span "Información adicional" at bounding box center [783, 142] width 115 height 17
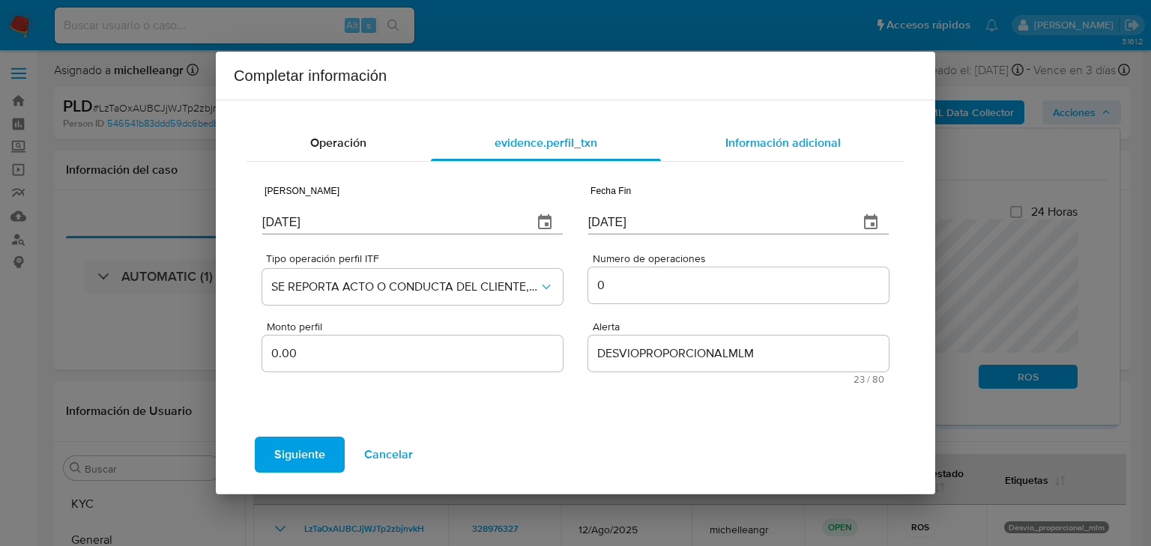
click at [784, 138] on span "Información adicional" at bounding box center [783, 142] width 115 height 17
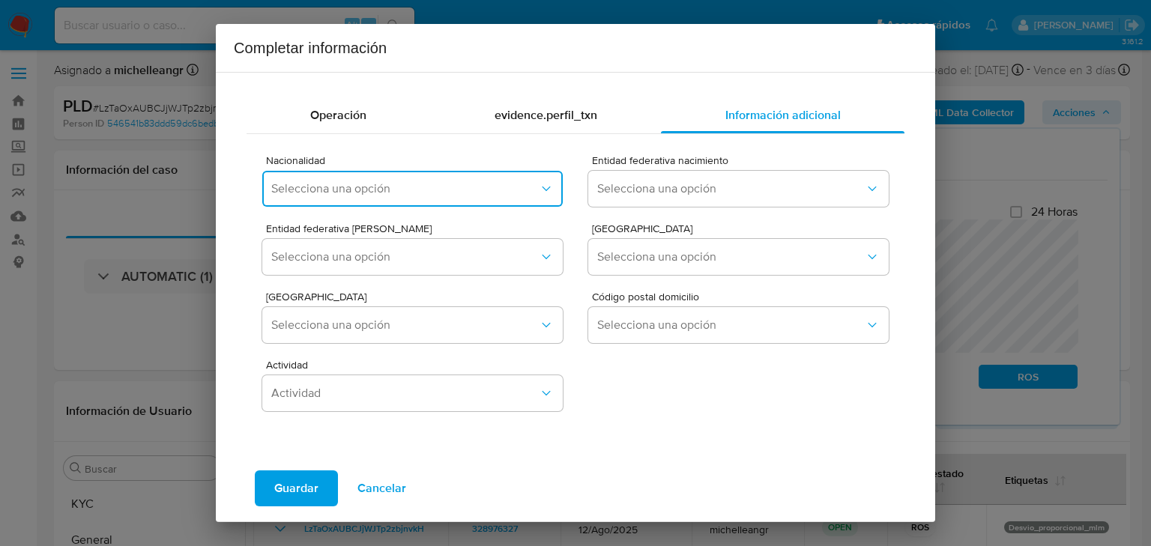
click at [444, 181] on span "Selecciona una opción" at bounding box center [405, 188] width 268 height 15
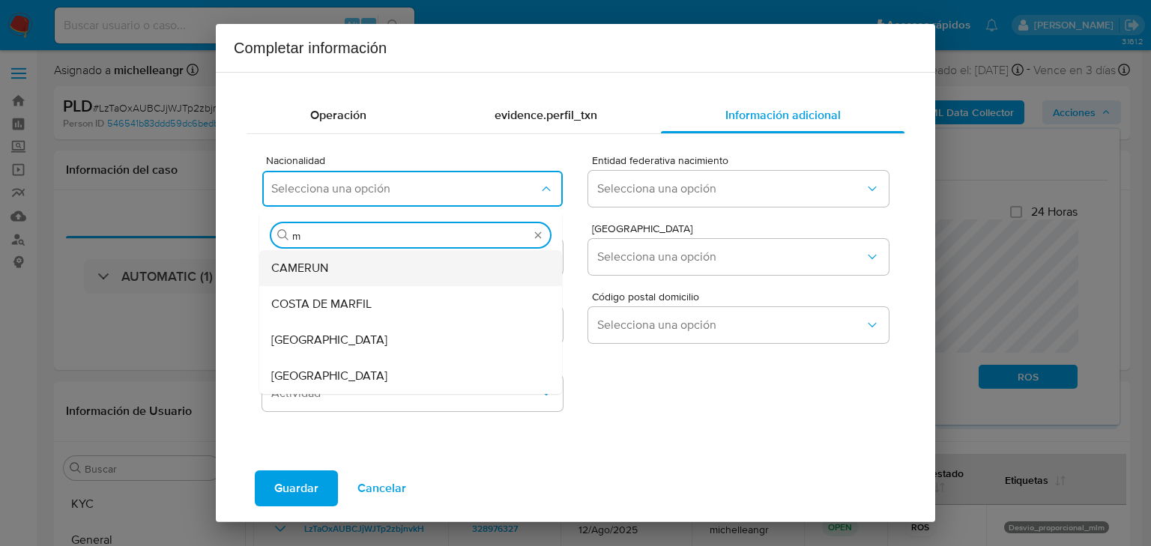
type input "me"
drag, startPoint x: 321, startPoint y: 380, endPoint x: 628, endPoint y: 217, distance: 347.7
click at [321, 380] on div "[GEOGRAPHIC_DATA]" at bounding box center [406, 376] width 270 height 36
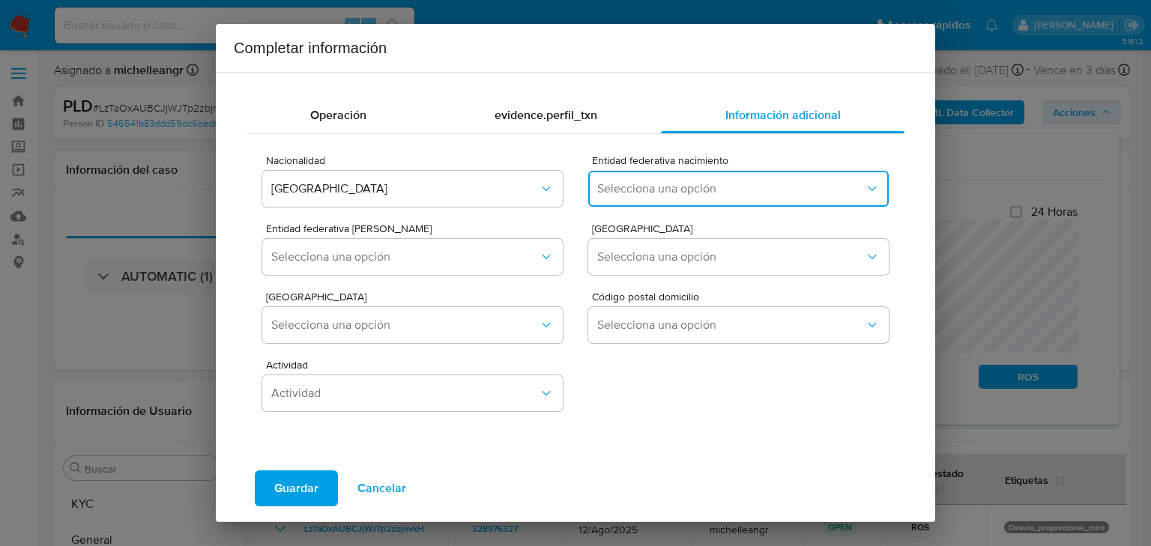
click at [628, 205] on button "Selecciona una opción" at bounding box center [738, 189] width 301 height 36
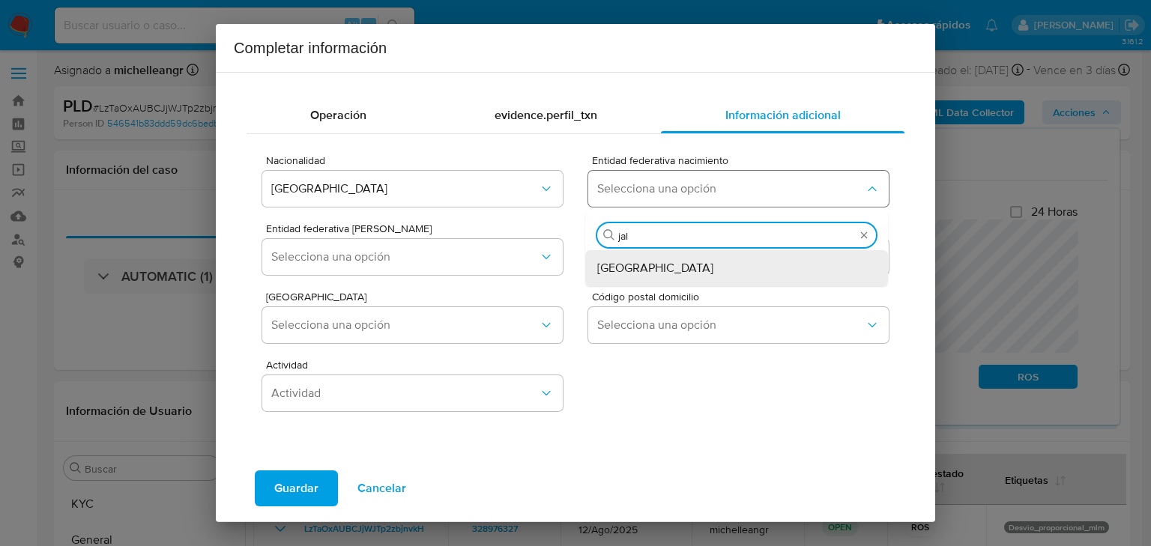
type input "jali"
click at [627, 277] on div "[GEOGRAPHIC_DATA]" at bounding box center [732, 268] width 270 height 36
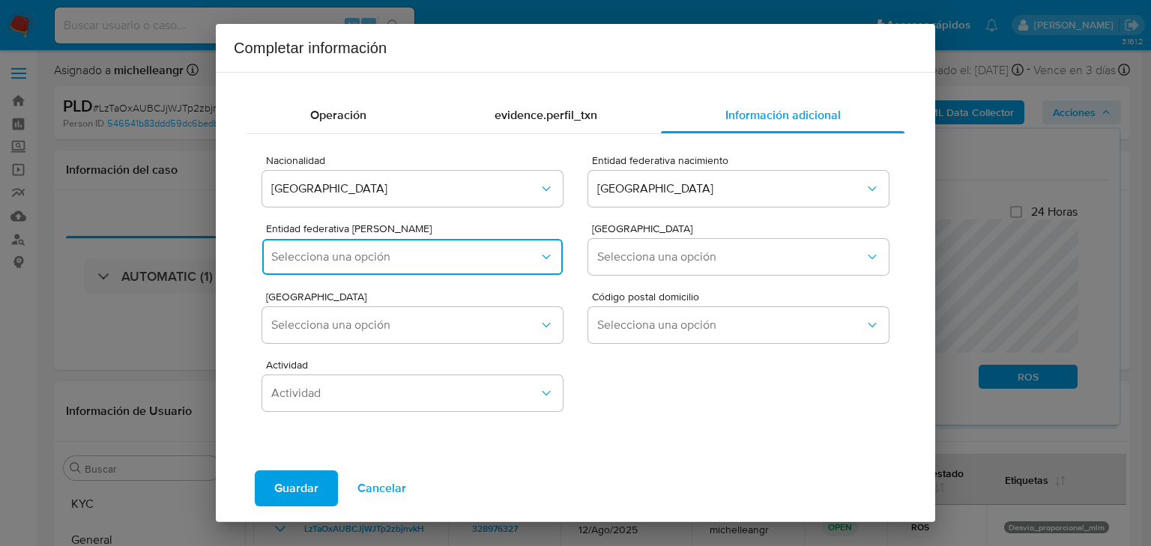
click at [467, 262] on span "Selecciona una opción" at bounding box center [405, 257] width 268 height 15
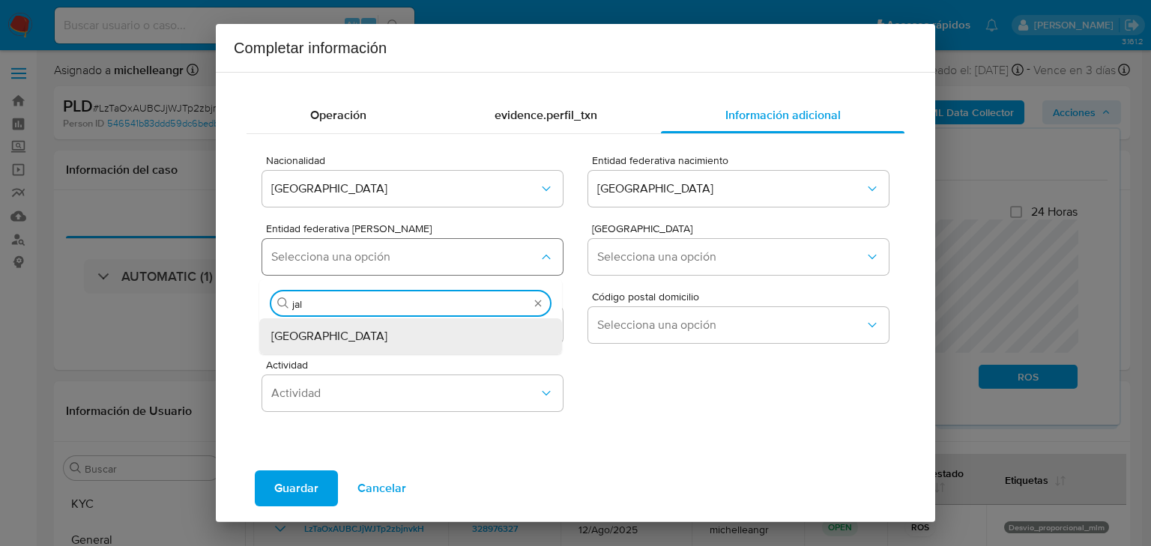
type input "jali"
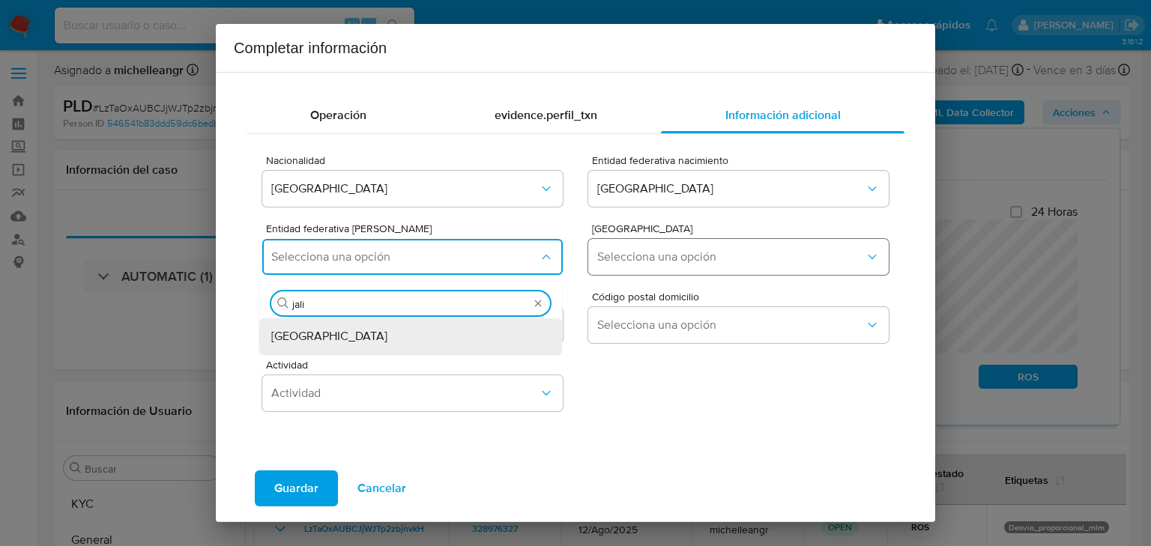
drag, startPoint x: 423, startPoint y: 337, endPoint x: 621, endPoint y: 252, distance: 215.2
click at [426, 331] on div "[GEOGRAPHIC_DATA]" at bounding box center [406, 337] width 270 height 36
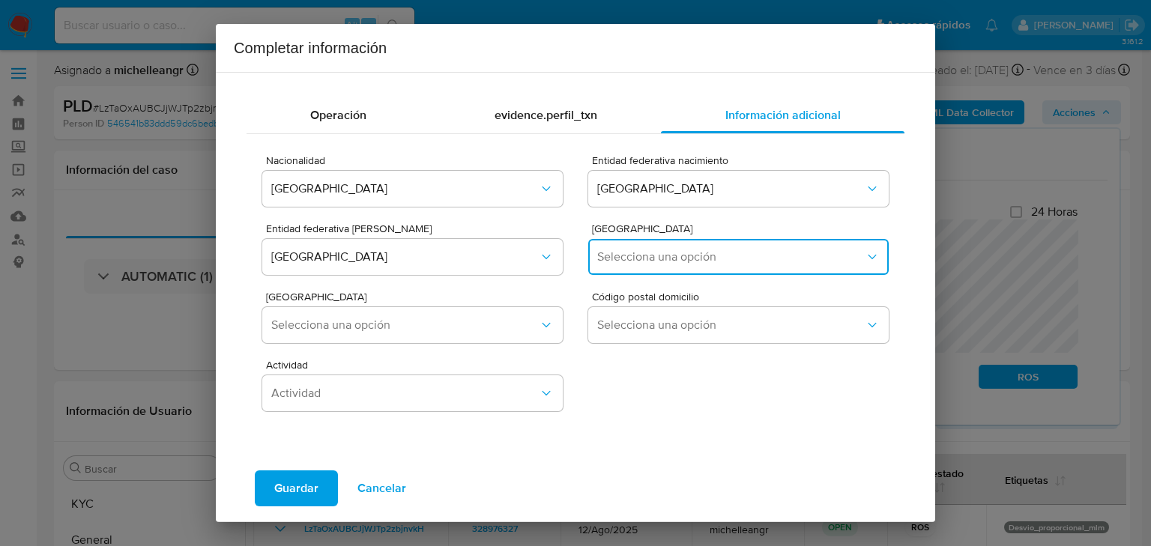
click at [636, 243] on button "Selecciona una opción" at bounding box center [738, 257] width 301 height 36
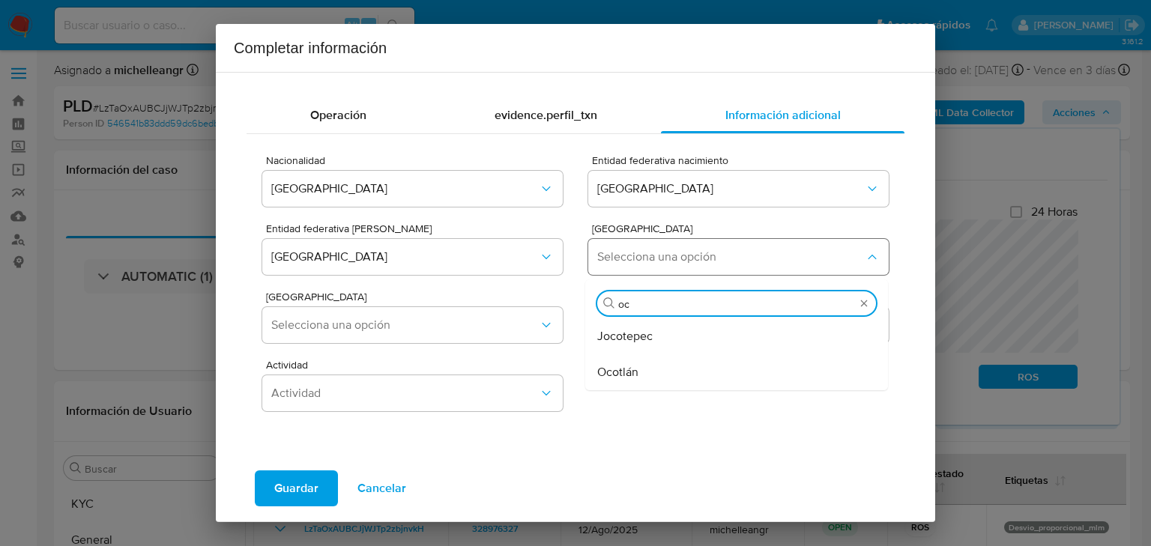
type input "oco"
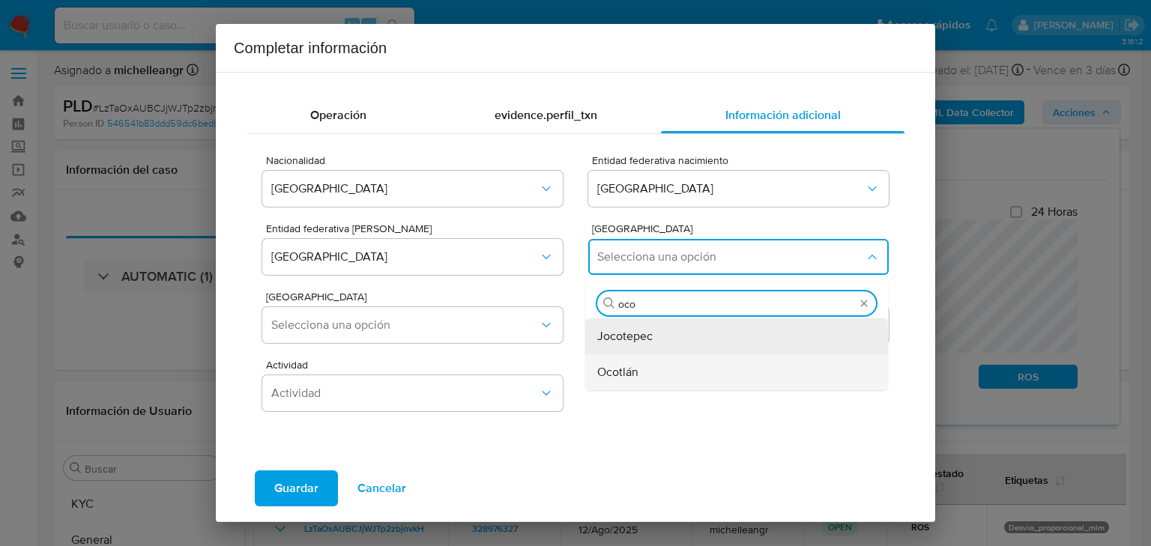
click at [603, 366] on span "Ocotlán" at bounding box center [617, 372] width 41 height 15
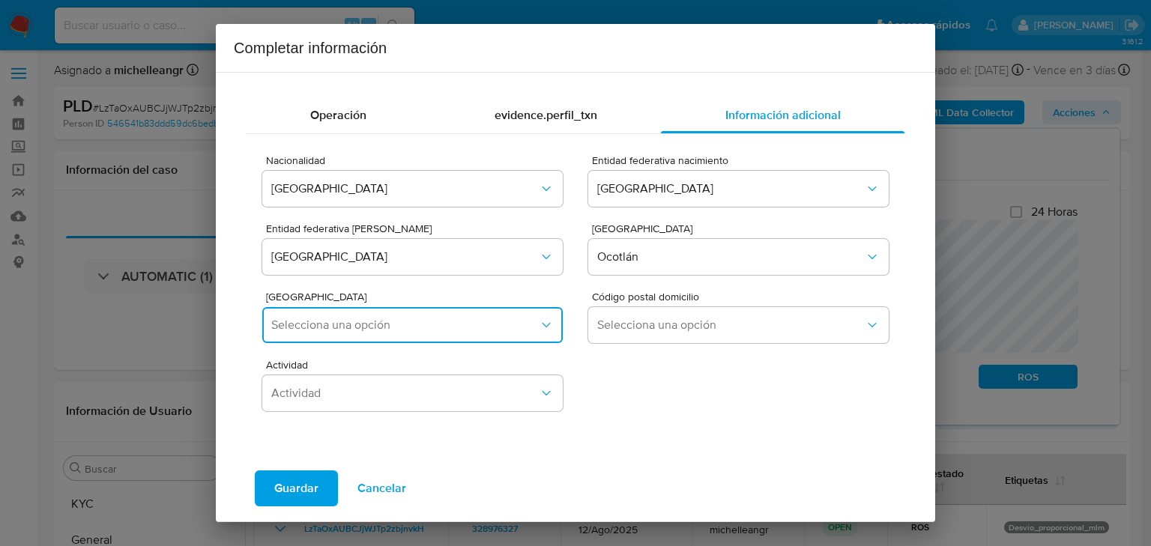
click at [414, 335] on button "Selecciona una opción" at bounding box center [412, 325] width 301 height 36
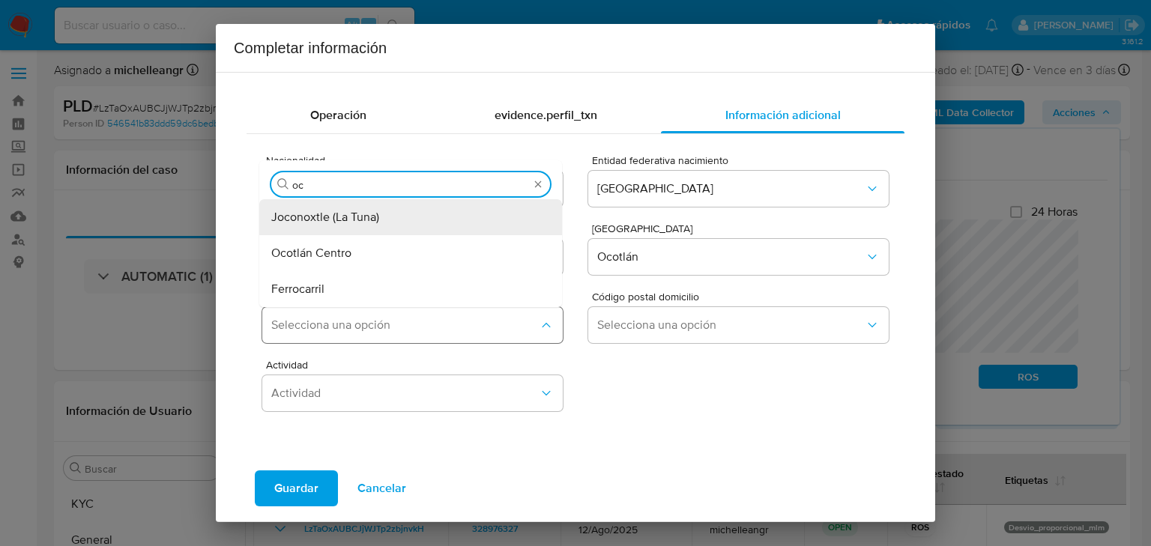
type input "oco"
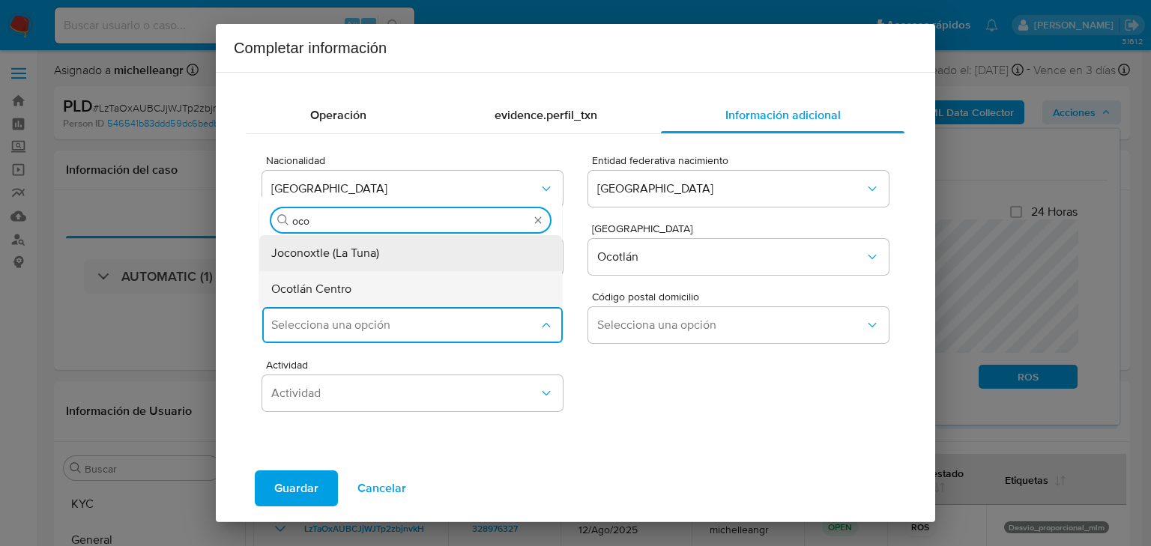
click at [406, 290] on div "Ocotlán Centro" at bounding box center [406, 289] width 270 height 36
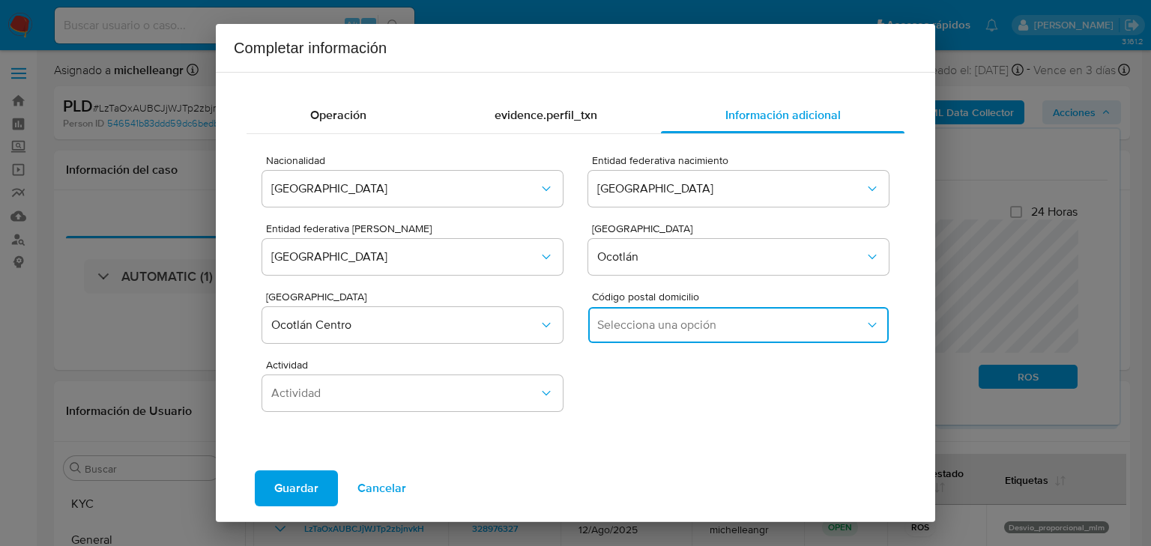
click at [649, 309] on button "Selecciona una opción" at bounding box center [738, 325] width 301 height 36
drag, startPoint x: 605, startPoint y: 405, endPoint x: 447, endPoint y: 396, distance: 157.7
click at [606, 405] on span "47800" at bounding box center [614, 404] width 34 height 15
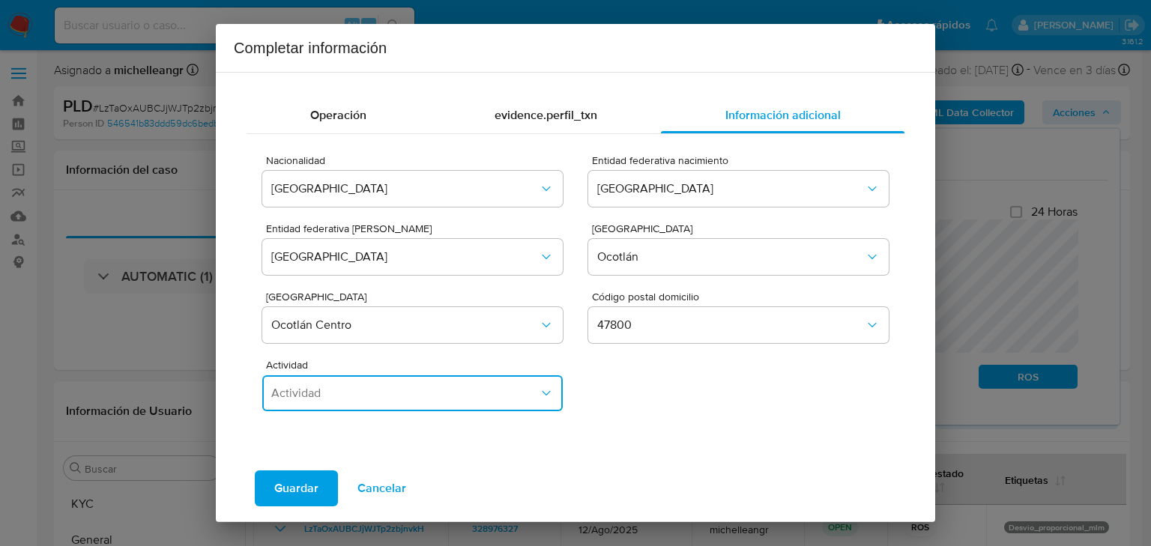
click at [444, 399] on span "Actividad" at bounding box center [405, 393] width 268 height 15
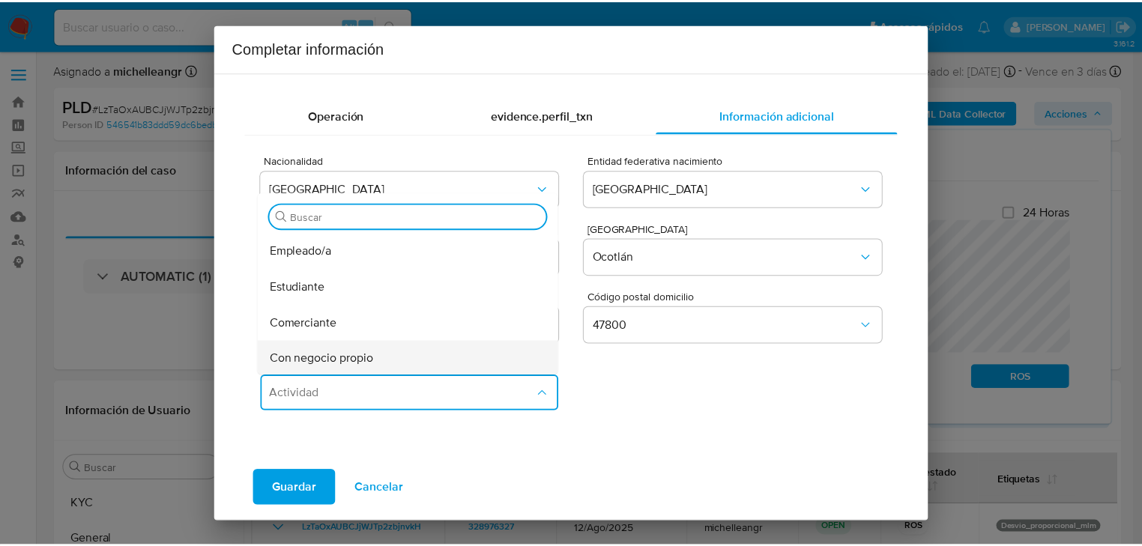
scroll to position [60, 0]
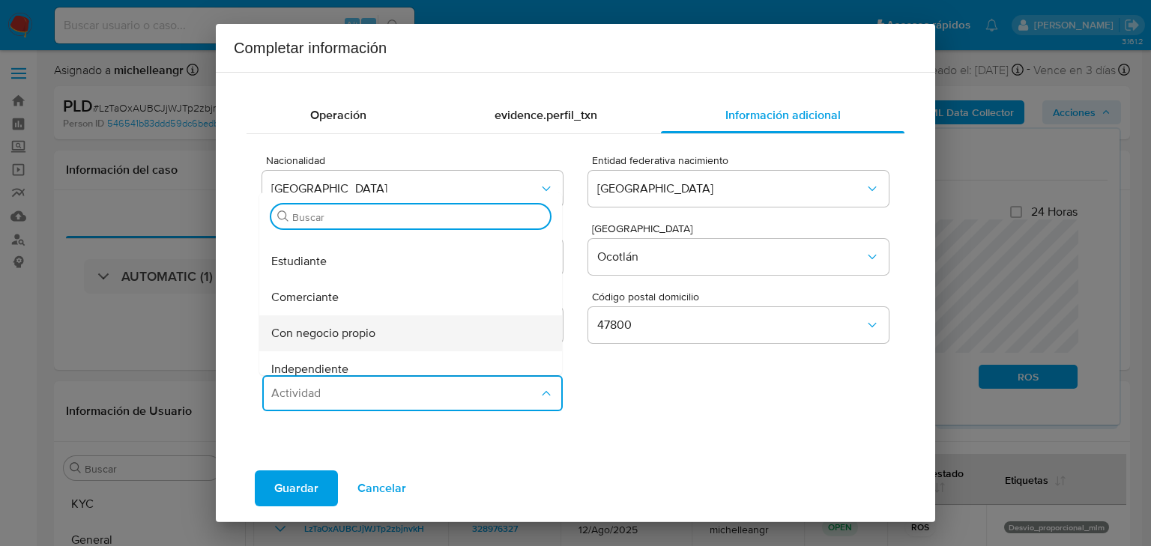
click at [352, 339] on span "Con negocio propio" at bounding box center [323, 333] width 104 height 15
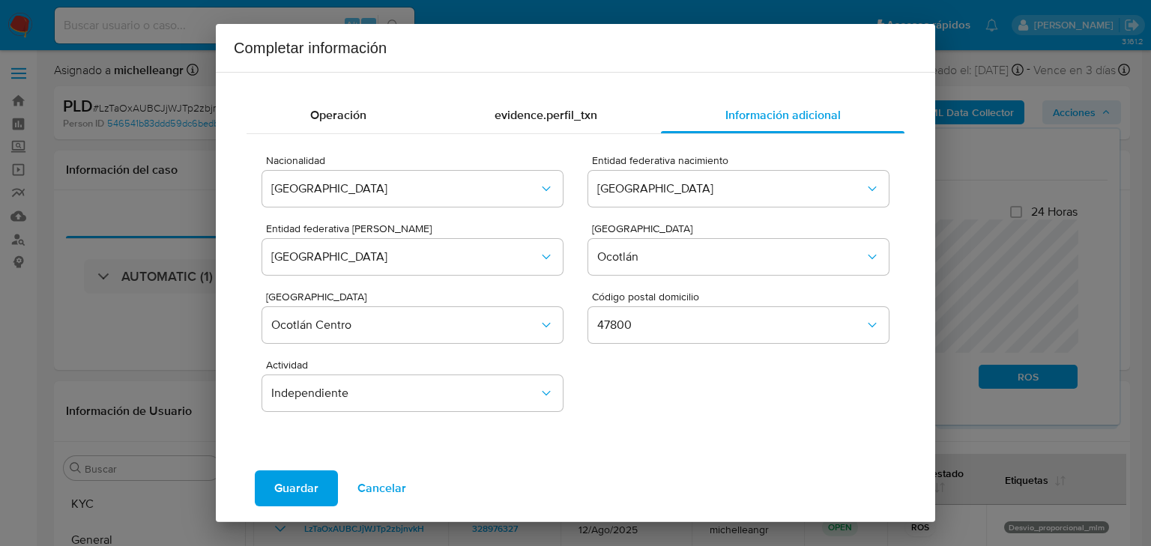
drag, startPoint x: 303, startPoint y: 489, endPoint x: 327, endPoint y: 481, distance: 25.1
click at [302, 486] on span "Guardar" at bounding box center [296, 488] width 44 height 33
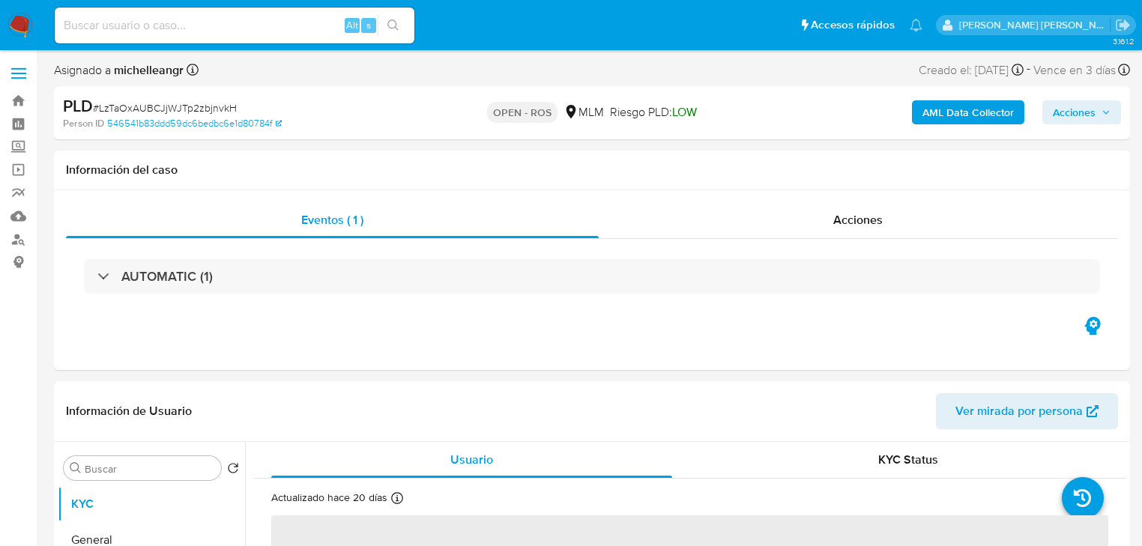
click at [234, 111] on div "PLD # LzTaOxAUBCJjWJTp2zbjnvkH" at bounding box center [236, 106] width 347 height 22
select select "10"
click at [208, 110] on span "# LzTaOxAUBCJjWJTp2zbjnvkH" at bounding box center [165, 107] width 144 height 15
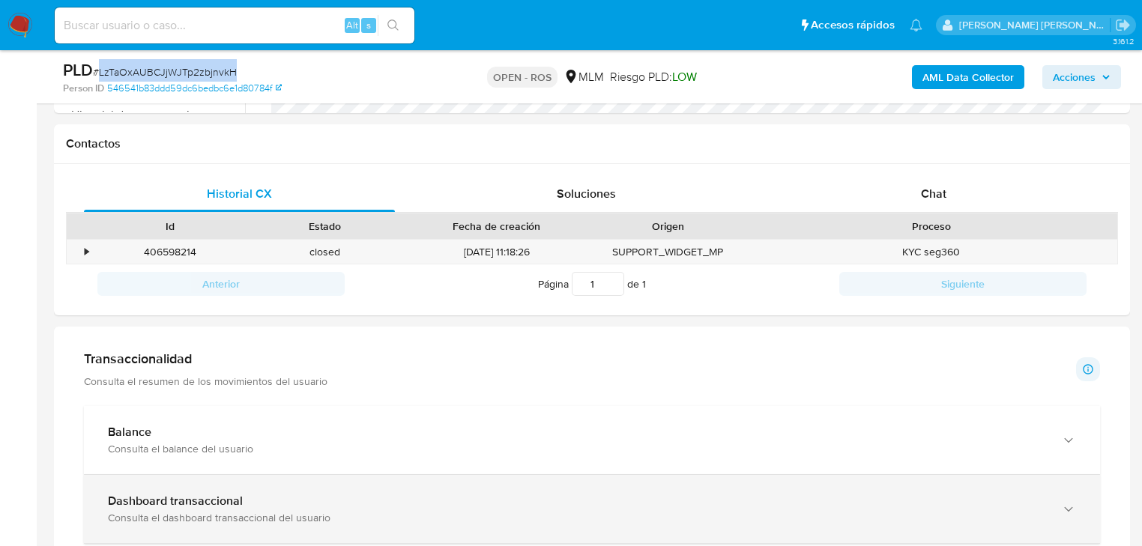
scroll to position [839, 0]
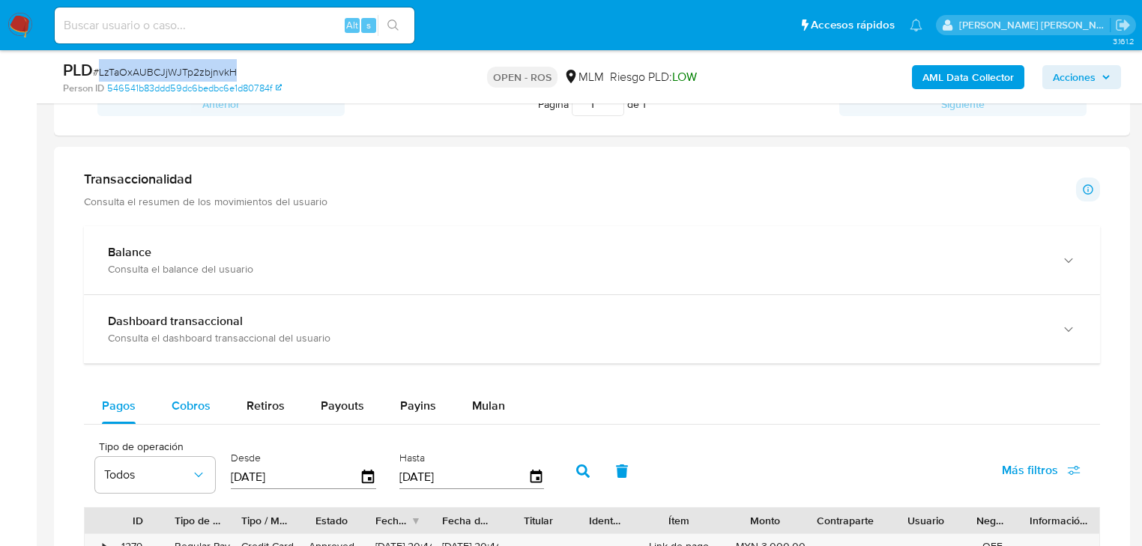
click at [186, 405] on span "Cobros" at bounding box center [191, 405] width 39 height 17
select select "10"
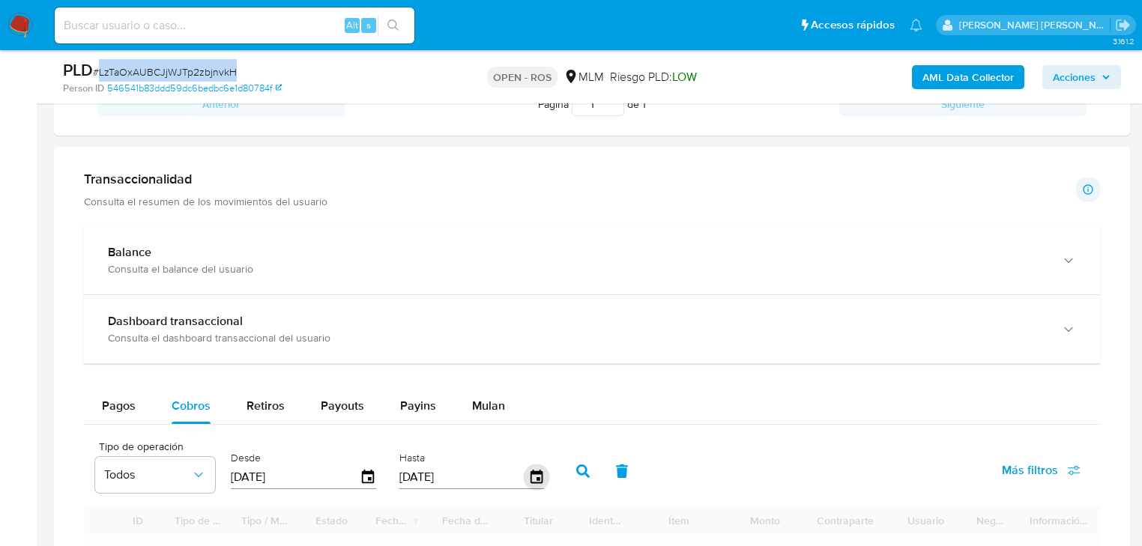
click at [537, 486] on icon "button" at bounding box center [536, 478] width 26 height 26
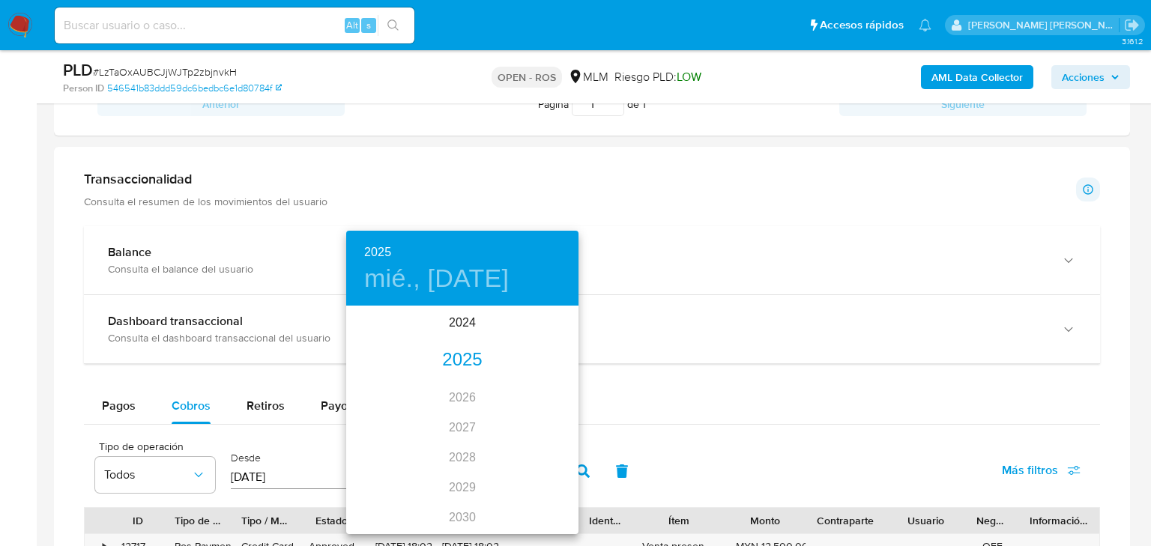
click at [454, 350] on div "2025" at bounding box center [462, 361] width 232 height 30
click at [390, 451] on div "jul." at bounding box center [384, 448] width 77 height 56
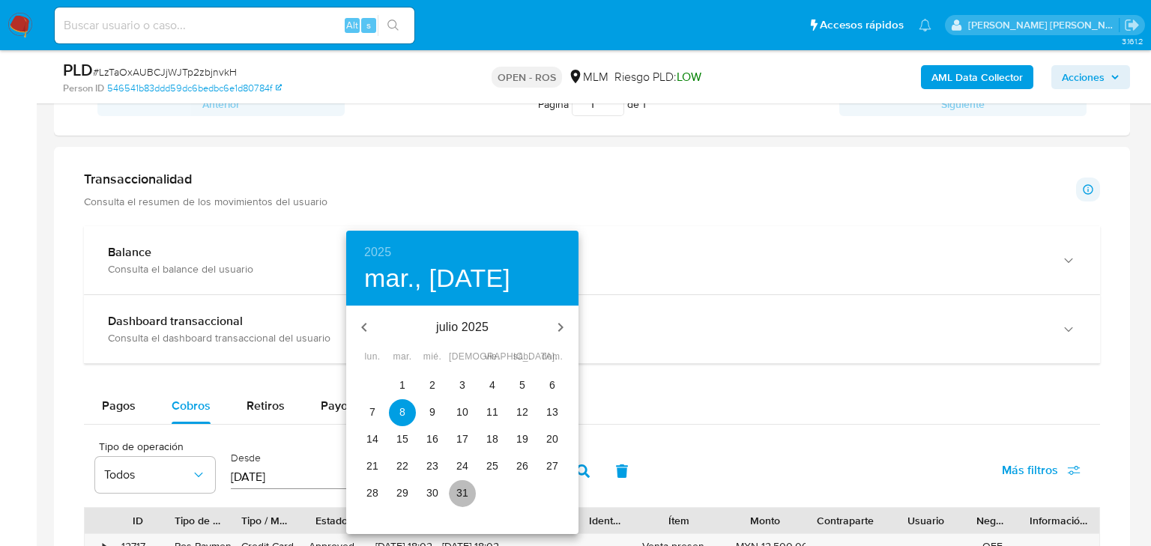
click at [468, 500] on p "31" at bounding box center [462, 493] width 12 height 15
type input "31/07/2025"
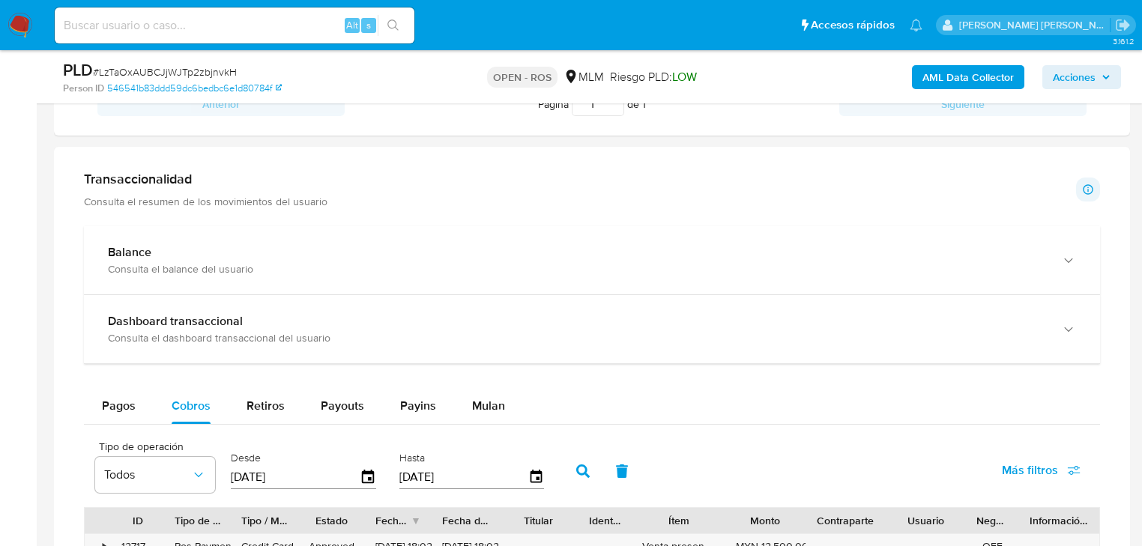
drag, startPoint x: 324, startPoint y: 481, endPoint x: 351, endPoint y: 478, distance: 27.1
click at [326, 480] on input "[DATE]" at bounding box center [295, 477] width 129 height 24
click at [364, 474] on icon "button" at bounding box center [368, 476] width 12 height 13
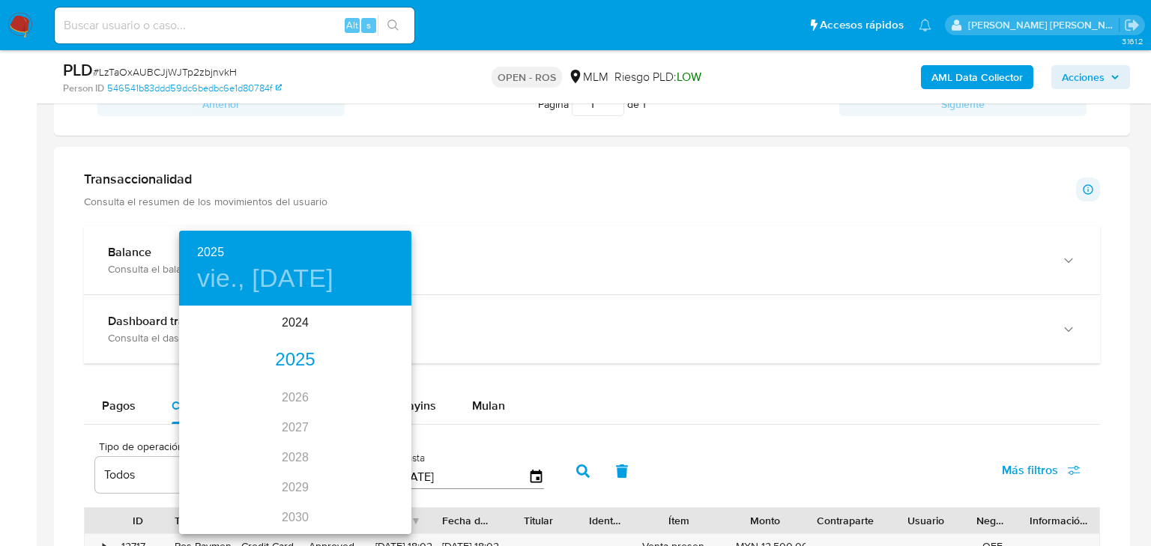
drag, startPoint x: 303, startPoint y: 357, endPoint x: 435, endPoint y: 438, distance: 155.2
click at [307, 356] on div "2025" at bounding box center [295, 361] width 232 height 30
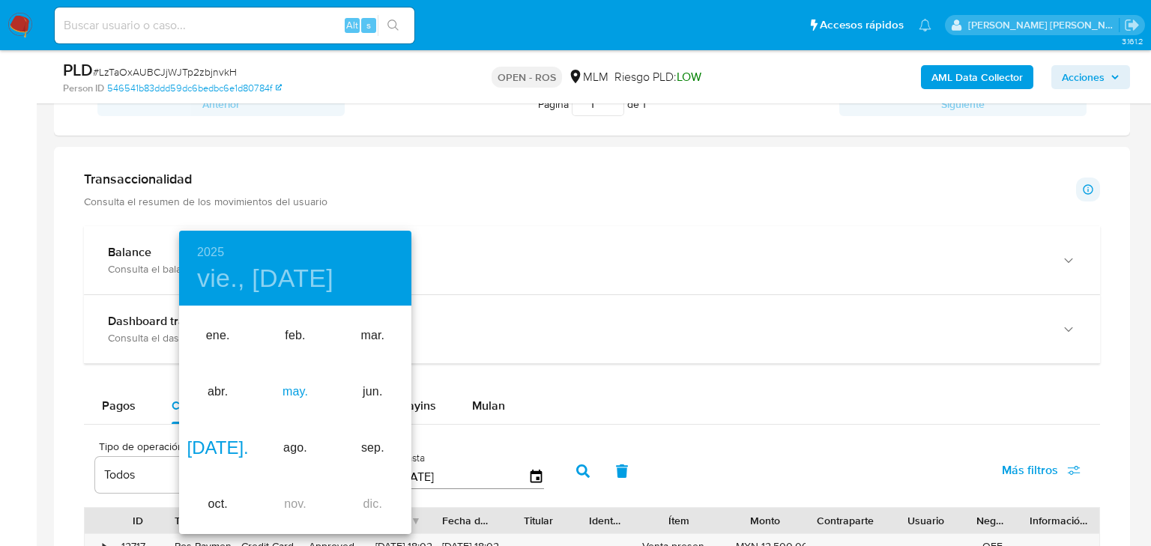
click at [296, 386] on div "may." at bounding box center [294, 392] width 77 height 56
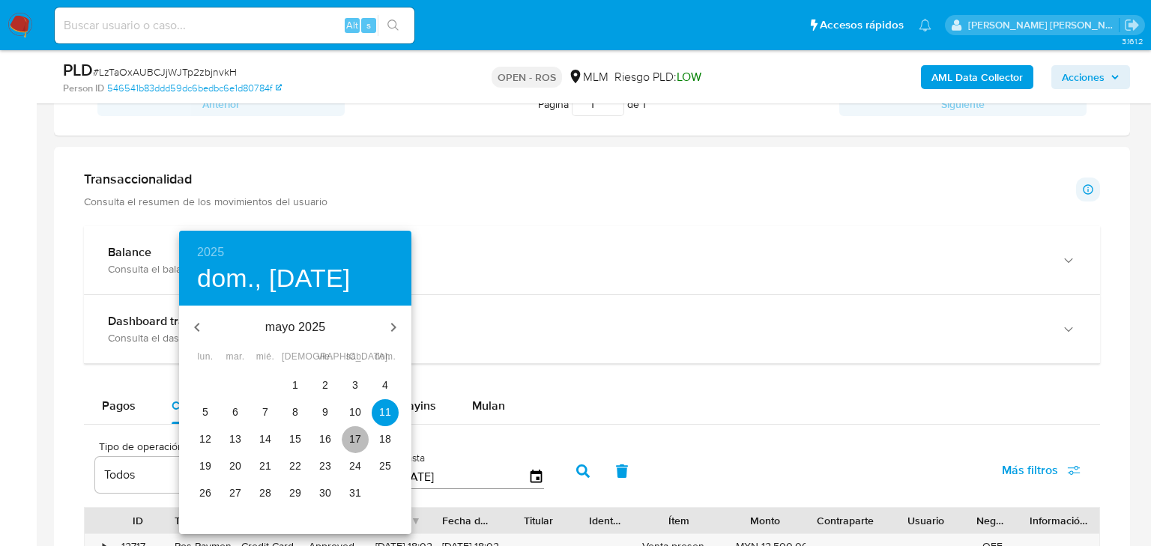
drag, startPoint x: 349, startPoint y: 432, endPoint x: 358, endPoint y: 424, distance: 12.3
click at [350, 427] on button "17" at bounding box center [355, 439] width 27 height 27
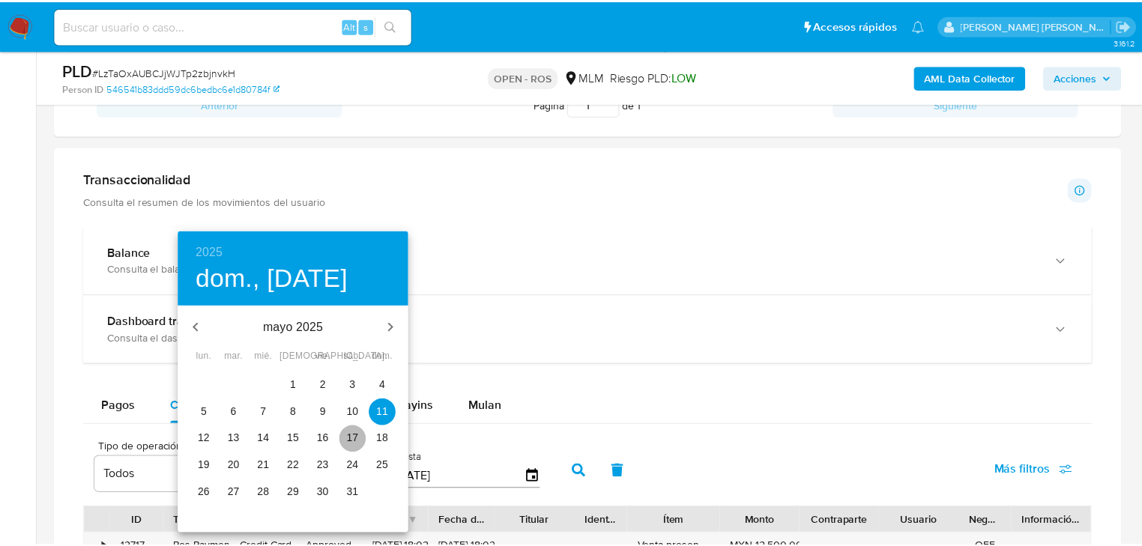
type input "17/05/2025"
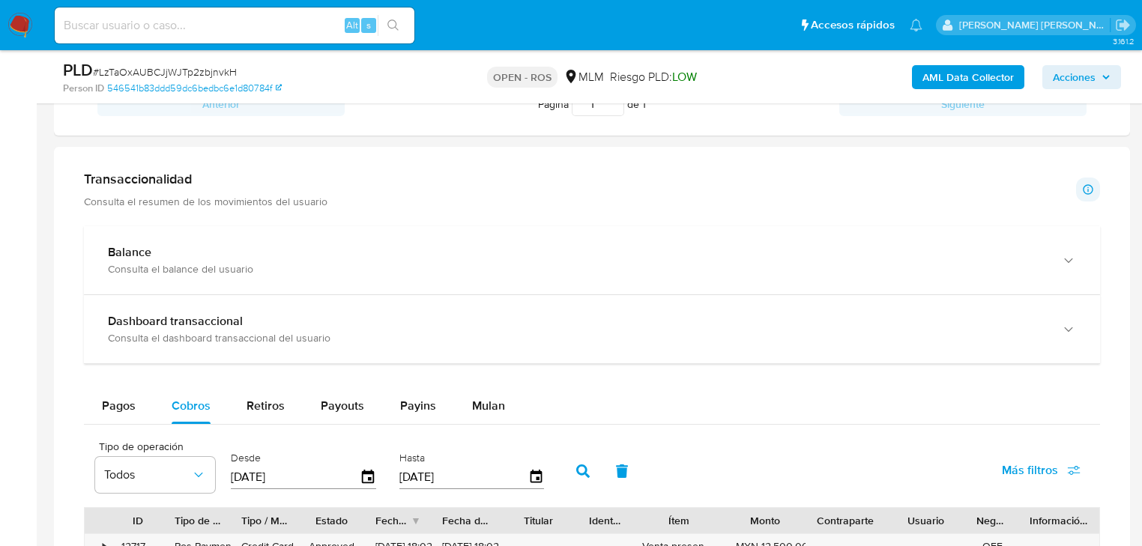
click at [574, 471] on button "button" at bounding box center [583, 471] width 39 height 36
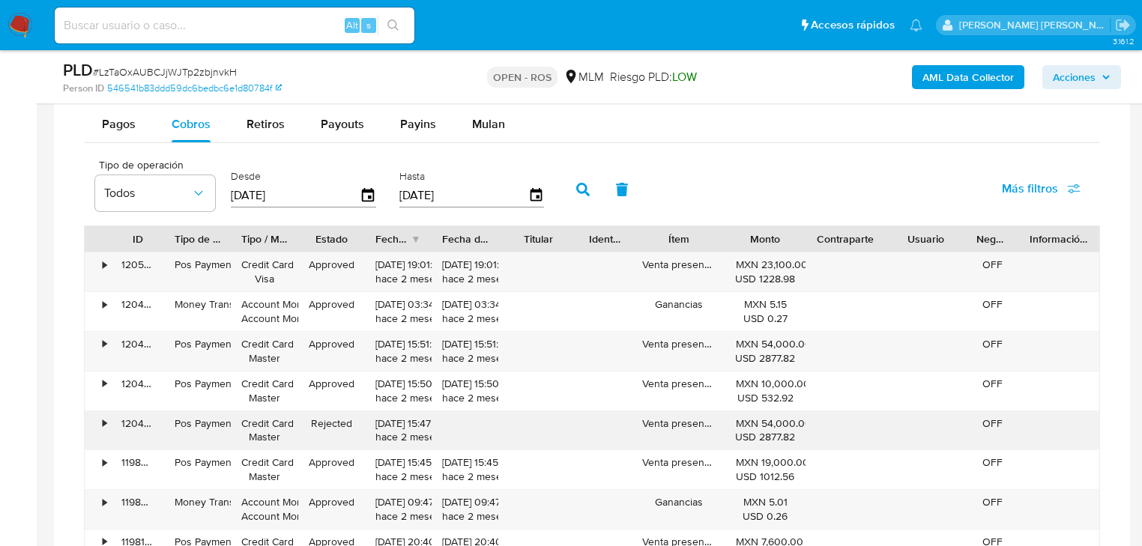
scroll to position [1199, 0]
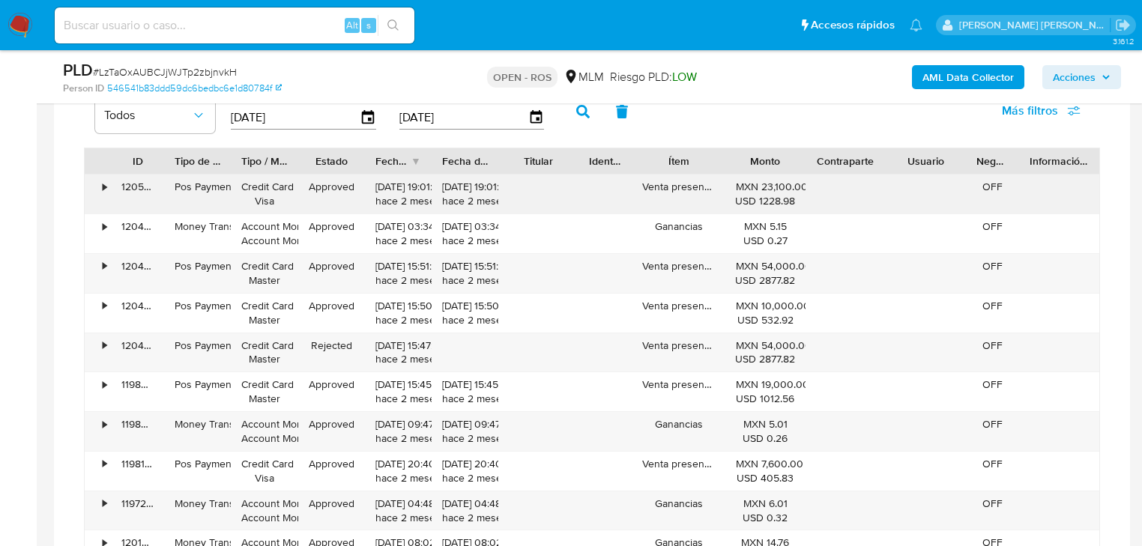
drag, startPoint x: 716, startPoint y: 196, endPoint x: 393, endPoint y: 186, distance: 322.5
click at [393, 186] on div "• 120557669270 Pos Payment Credit Card Visa Approved 31/07/2025 19:01:14 hace 2…" at bounding box center [592, 194] width 1015 height 39
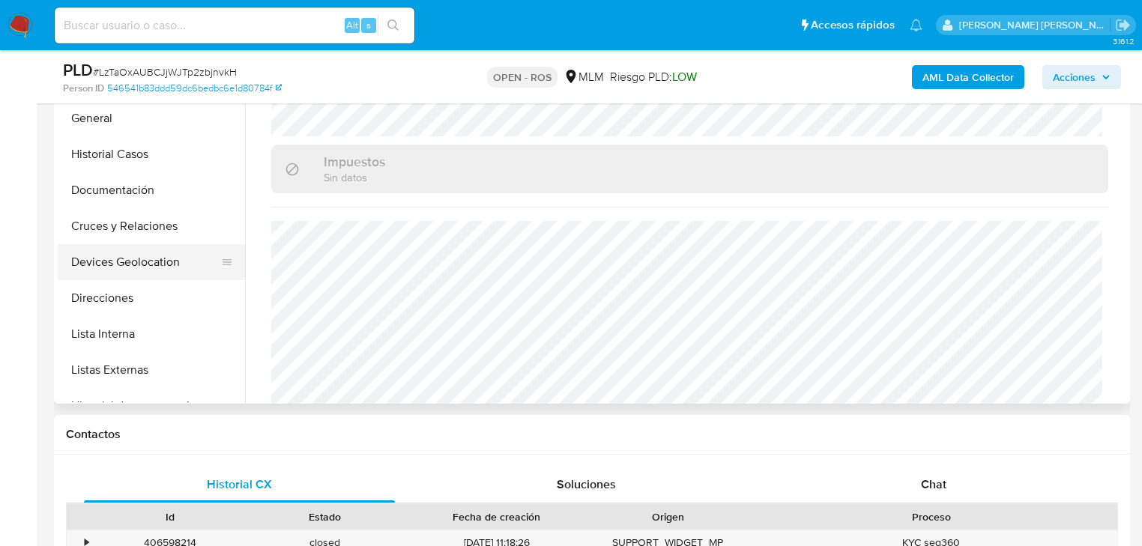
scroll to position [300, 0]
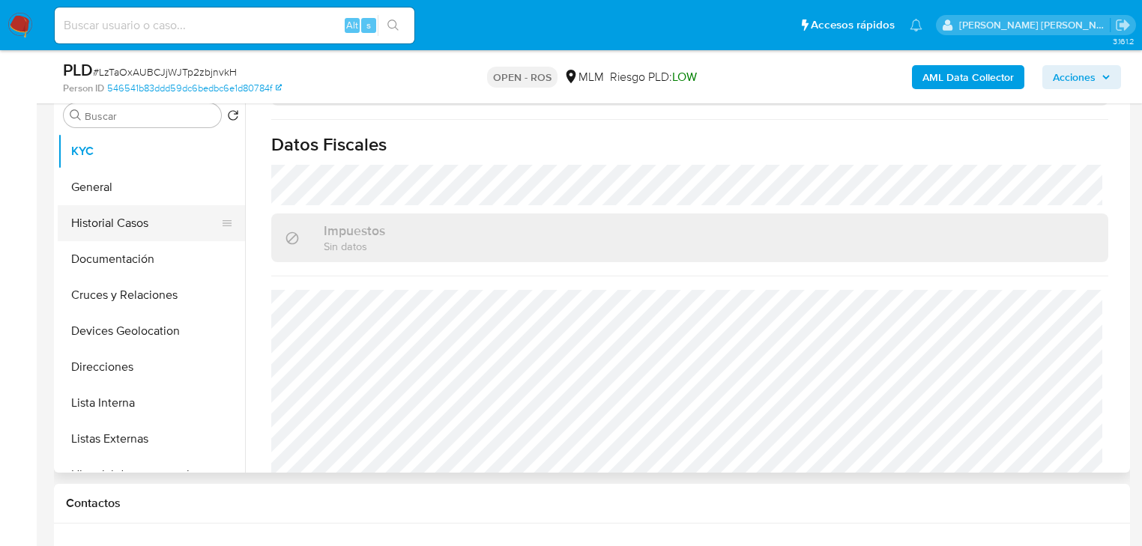
click at [133, 189] on button "General" at bounding box center [151, 187] width 187 height 36
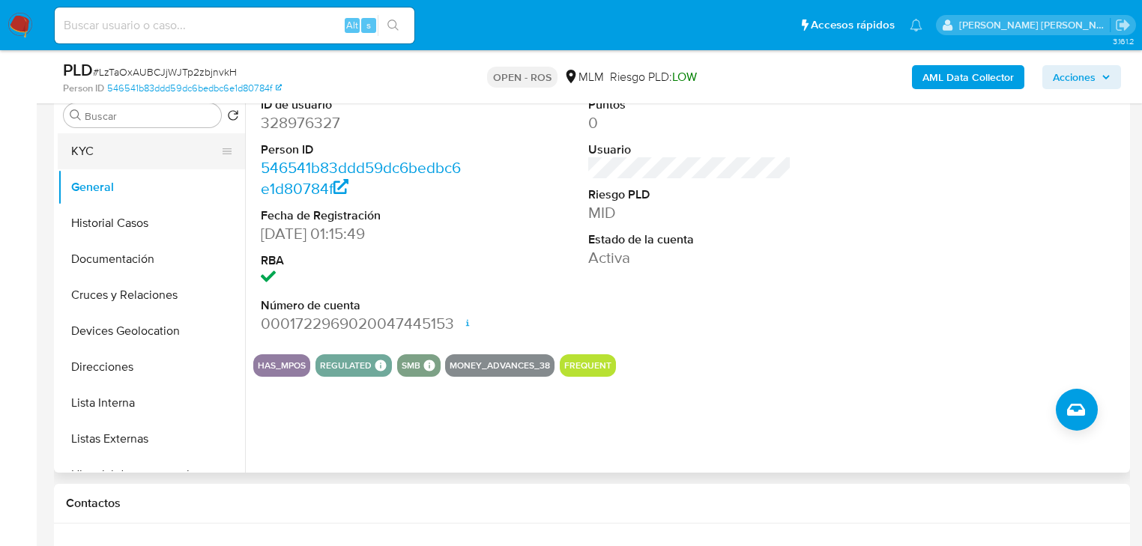
drag, startPoint x: 109, startPoint y: 165, endPoint x: 129, endPoint y: 166, distance: 20.3
click at [109, 166] on button "KYC" at bounding box center [145, 151] width 175 height 36
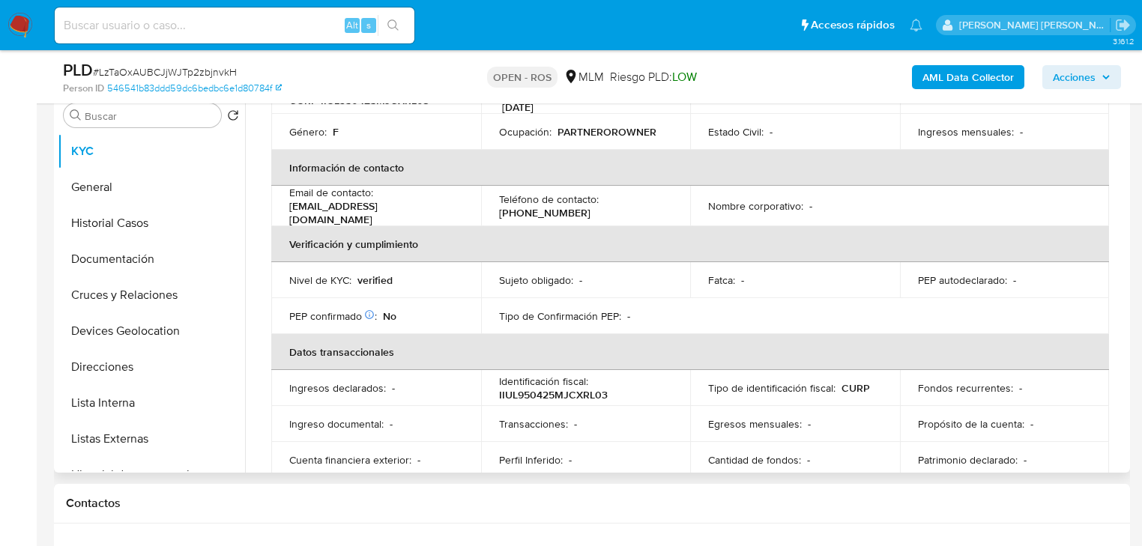
scroll to position [152, 0]
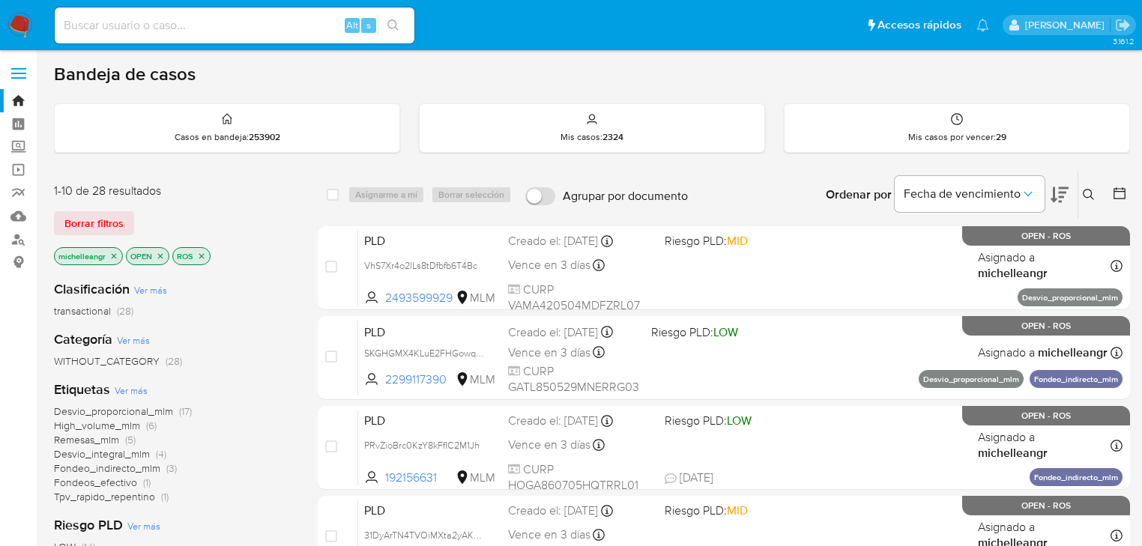
click at [202, 256] on icon "close-filter" at bounding box center [201, 255] width 5 height 5
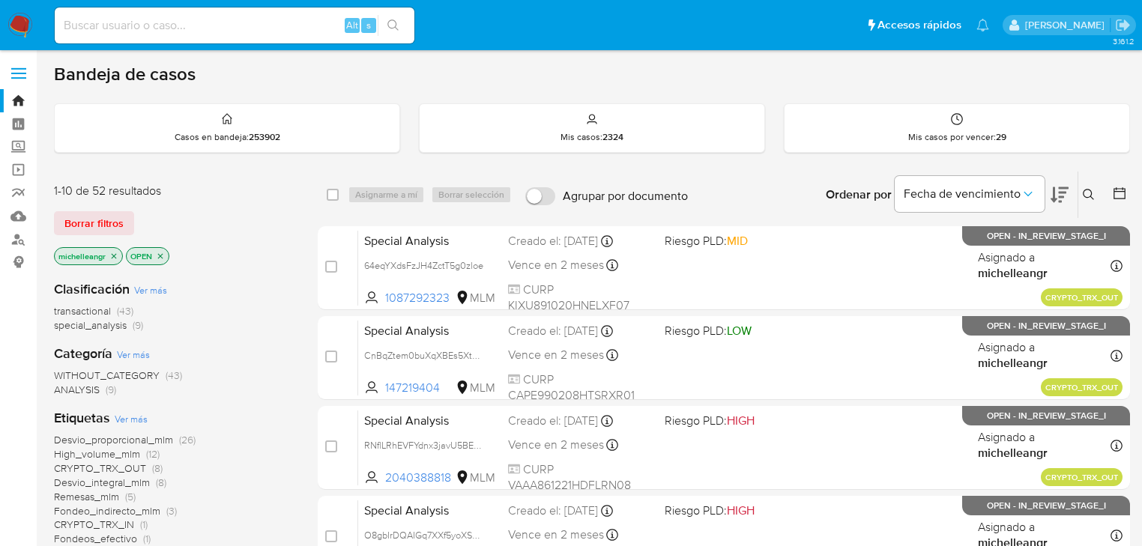
click at [115, 256] on icon "close-filter" at bounding box center [113, 256] width 9 height 9
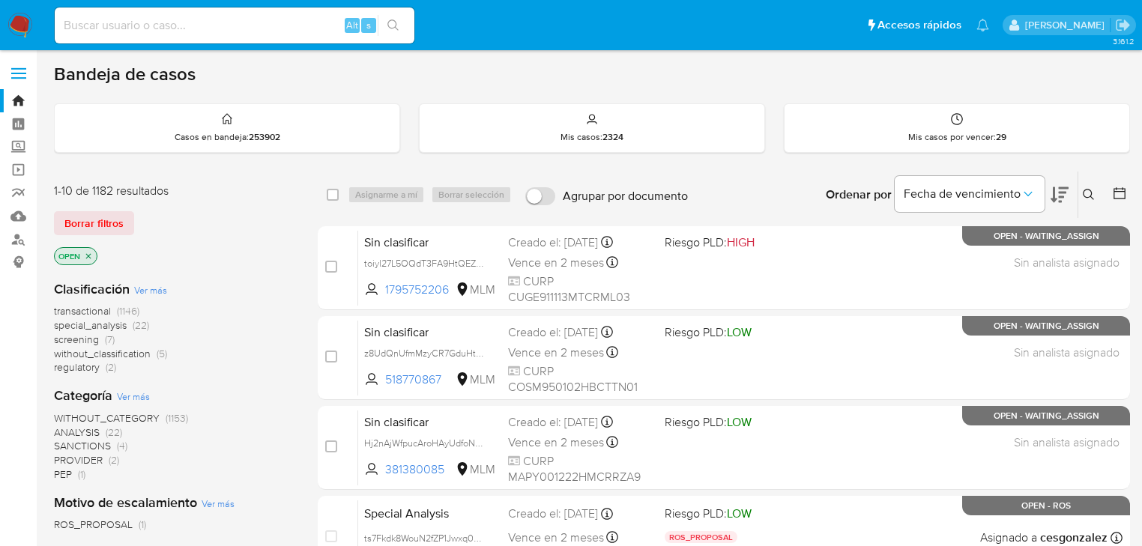
click at [1087, 189] on icon at bounding box center [1088, 194] width 11 height 11
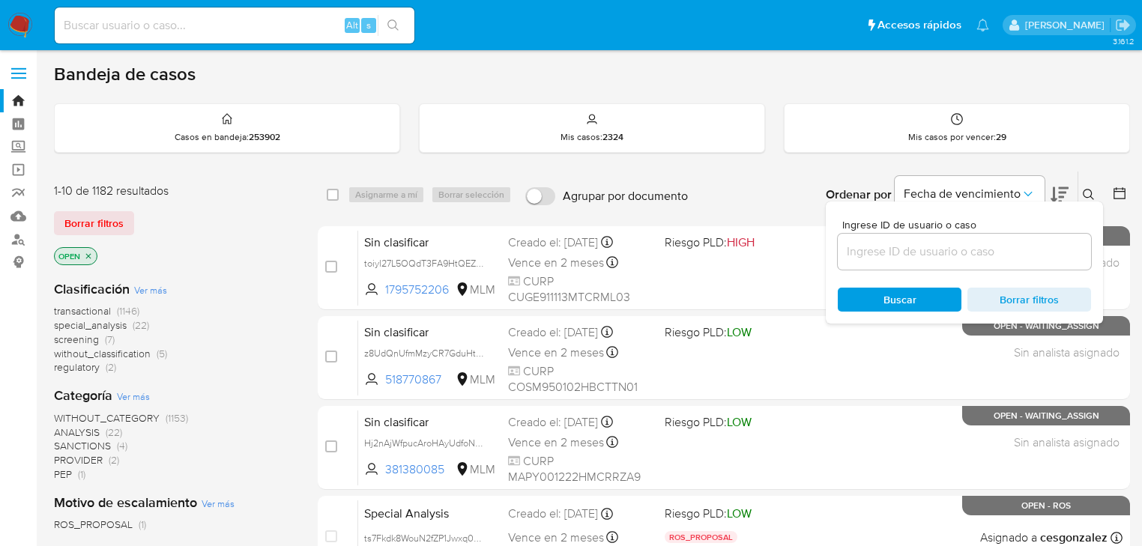
click at [863, 255] on input at bounding box center [964, 251] width 253 height 19
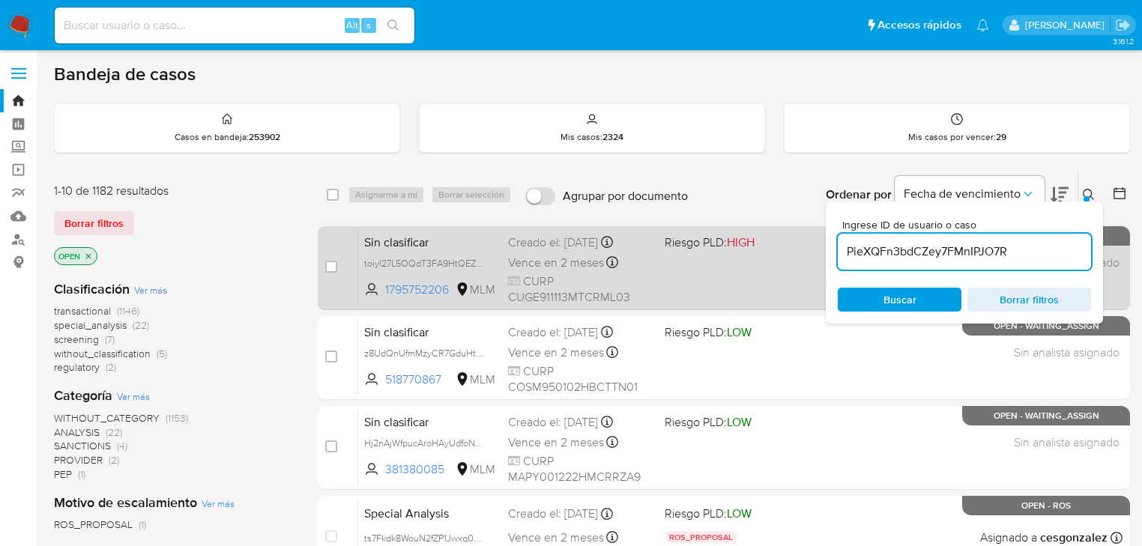
type input "PieXQFn3bdCZey7FMnIPJO7R"
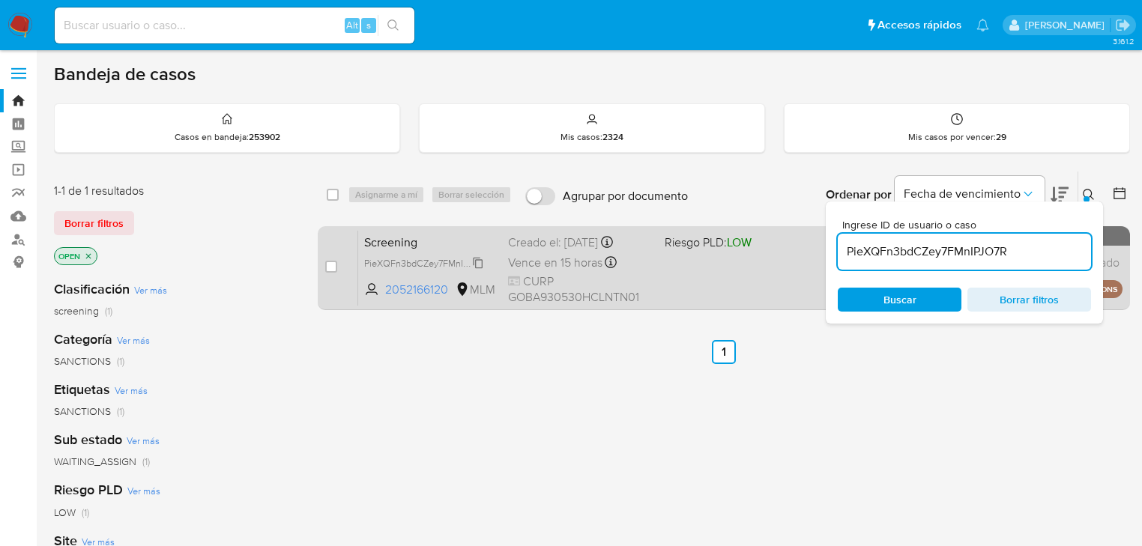
click at [471, 265] on span "PieXQFn3bdCZey7FMnIPJO7R" at bounding box center [427, 262] width 126 height 16
click at [378, 241] on span "Screening" at bounding box center [430, 241] width 132 height 19
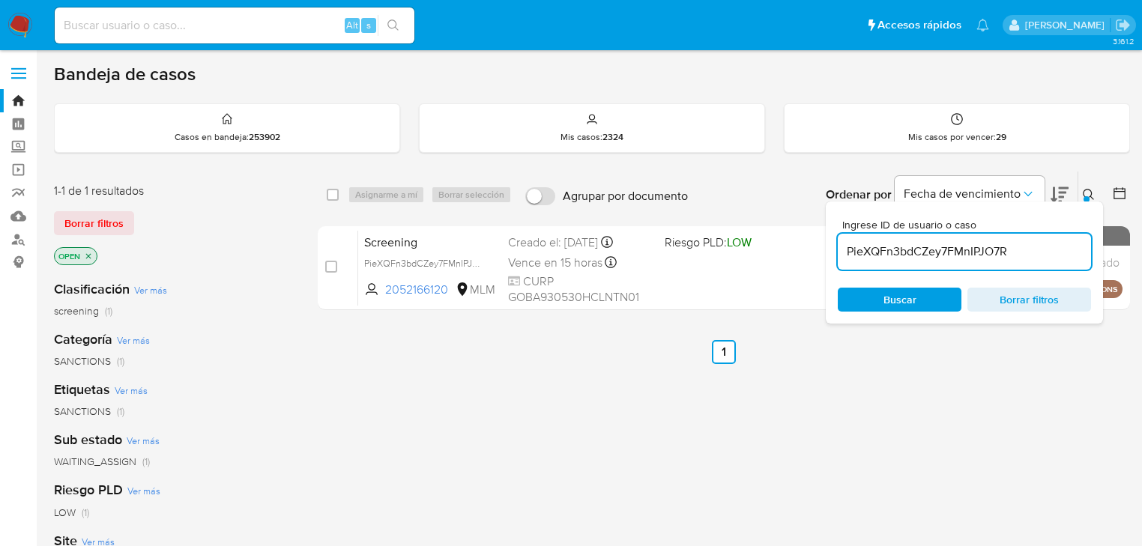
drag, startPoint x: 337, startPoint y: 269, endPoint x: 371, endPoint y: 213, distance: 65.6
click at [337, 269] on div "case-item-checkbox No es posible asignar el caso" at bounding box center [341, 268] width 33 height 76
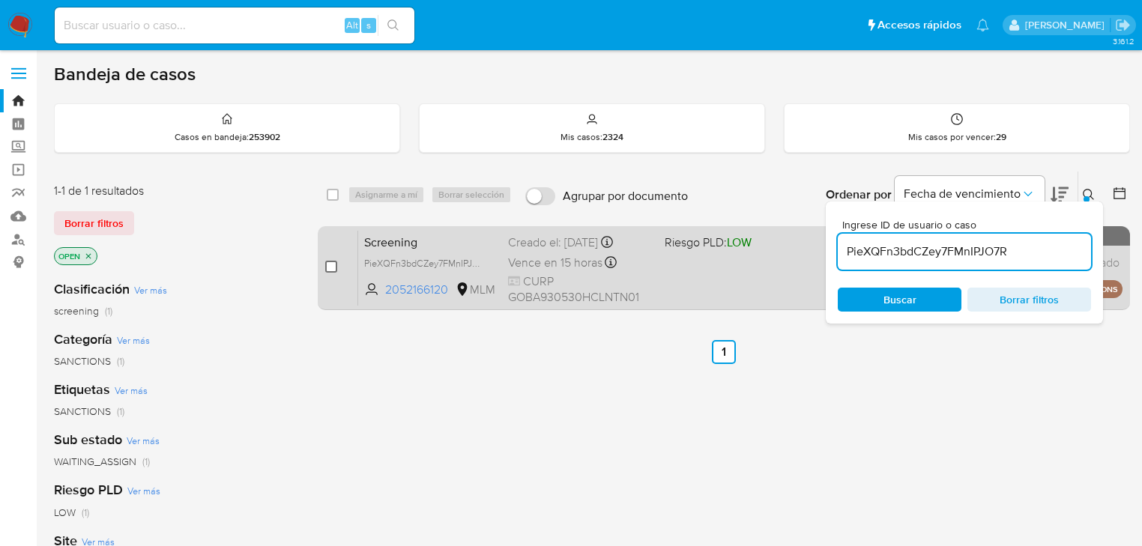
click at [335, 261] on input "checkbox" at bounding box center [331, 267] width 12 height 12
checkbox input "true"
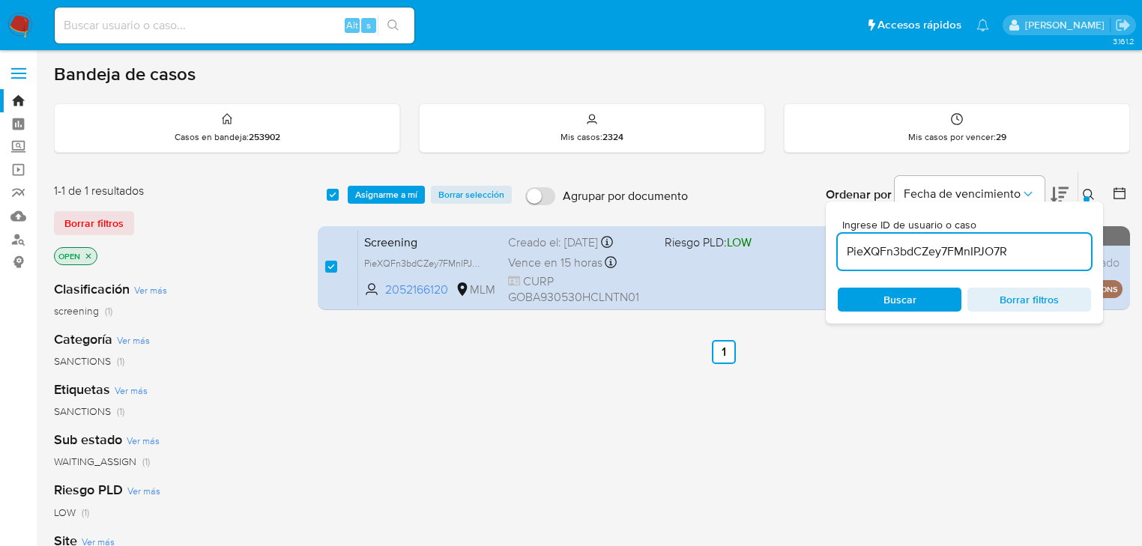
click at [376, 184] on div "select-all-cases-checkbox Asignarme a mí Borrar selección Agrupar por documento…" at bounding box center [724, 195] width 812 height 46
click at [375, 195] on span "Asignarme a mí" at bounding box center [386, 194] width 62 height 15
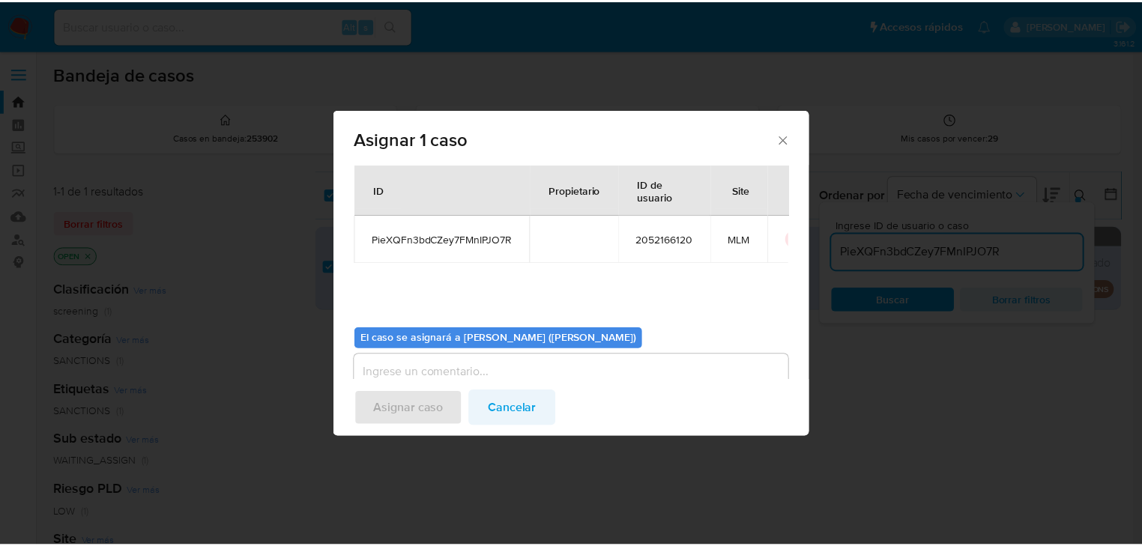
scroll to position [77, 0]
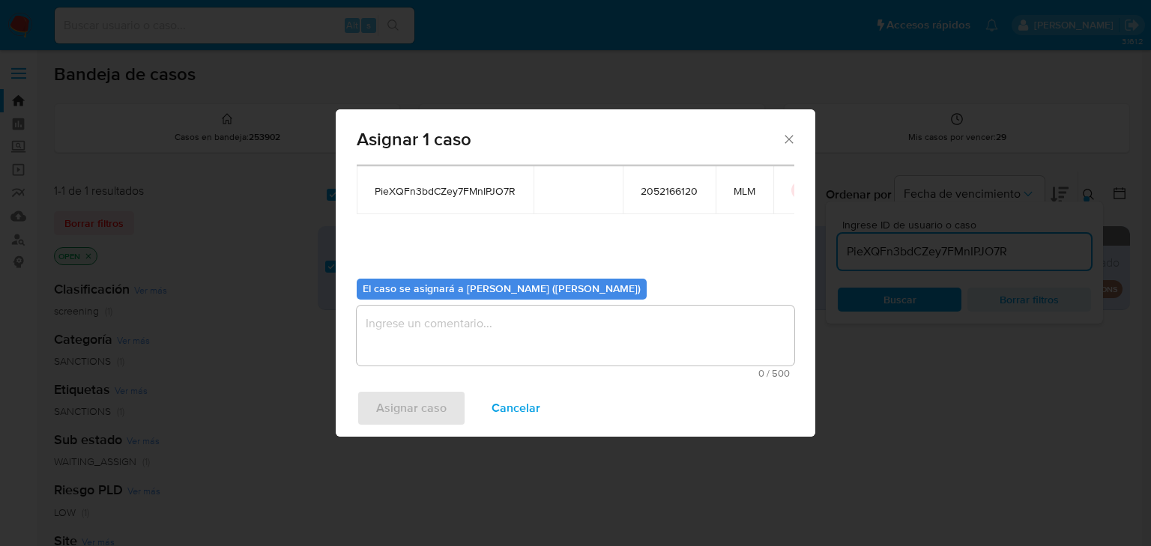
click at [494, 329] on textarea "assign-modal" at bounding box center [576, 336] width 438 height 60
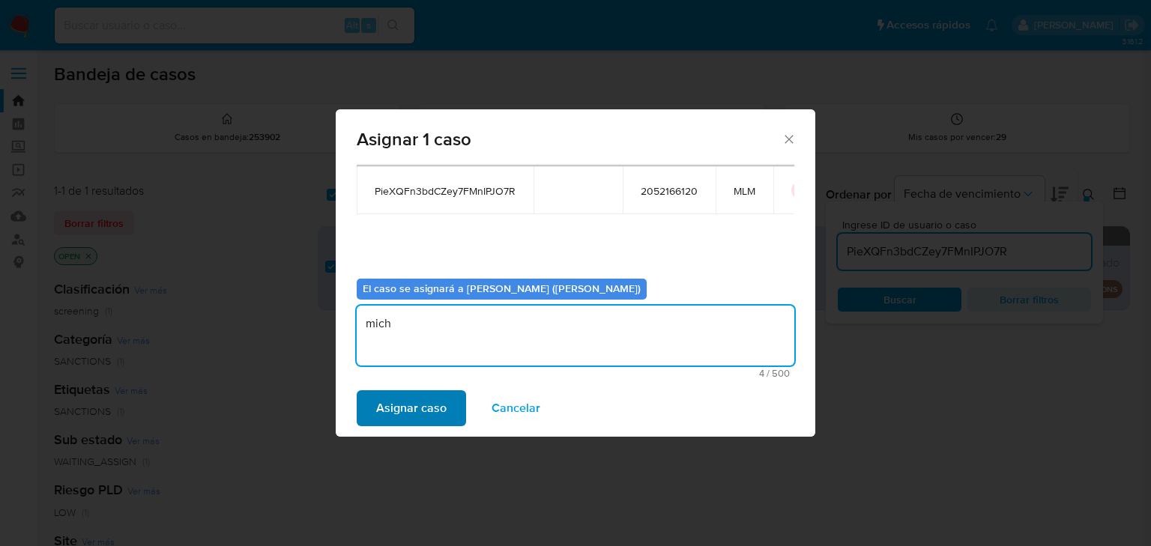
type textarea "mich"
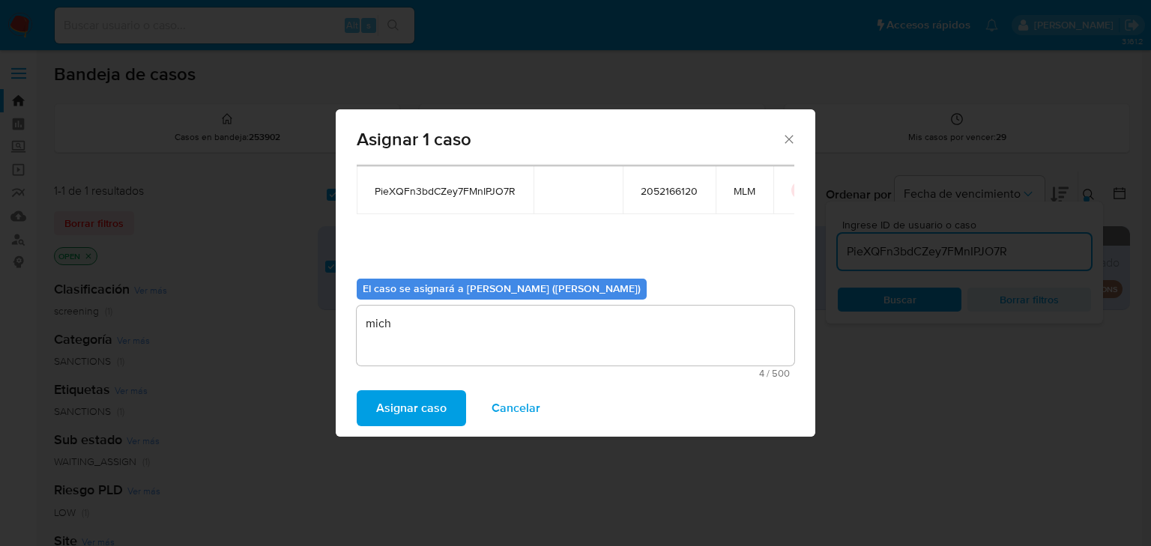
click at [438, 414] on span "Asignar caso" at bounding box center [411, 408] width 70 height 33
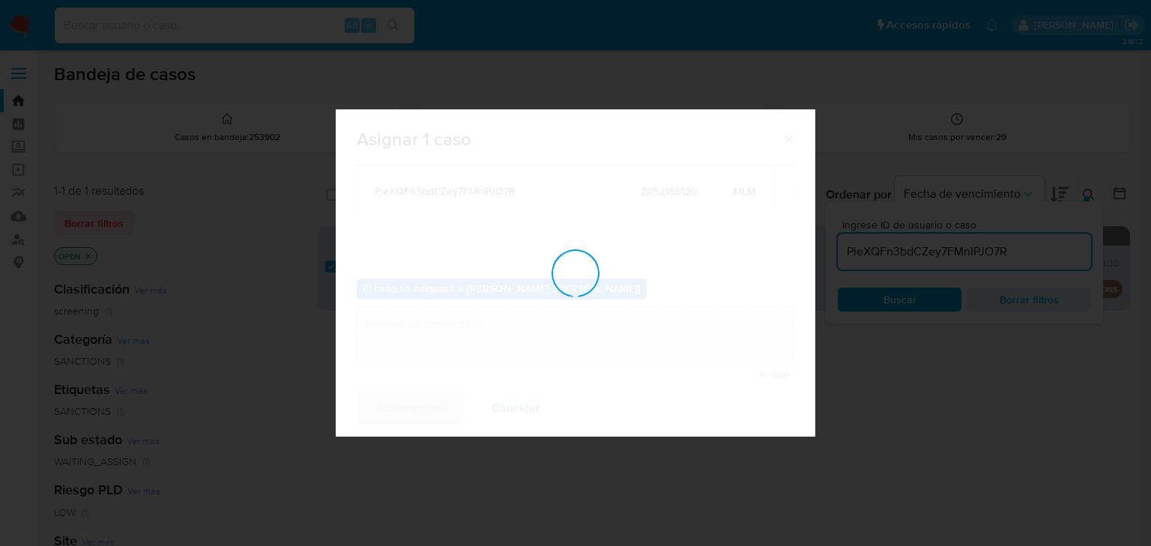
checkbox input "false"
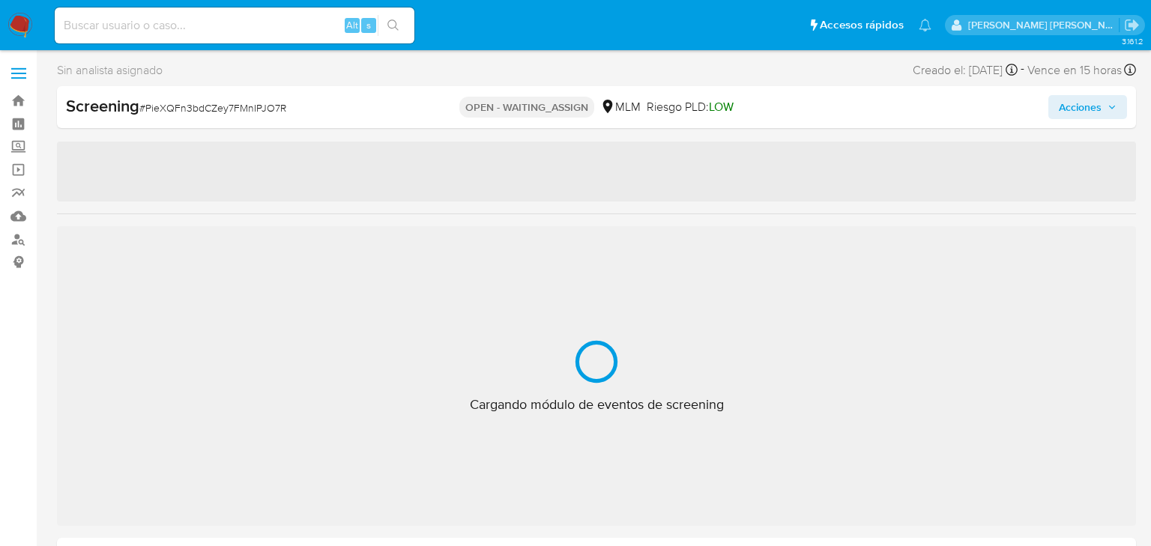
select select "10"
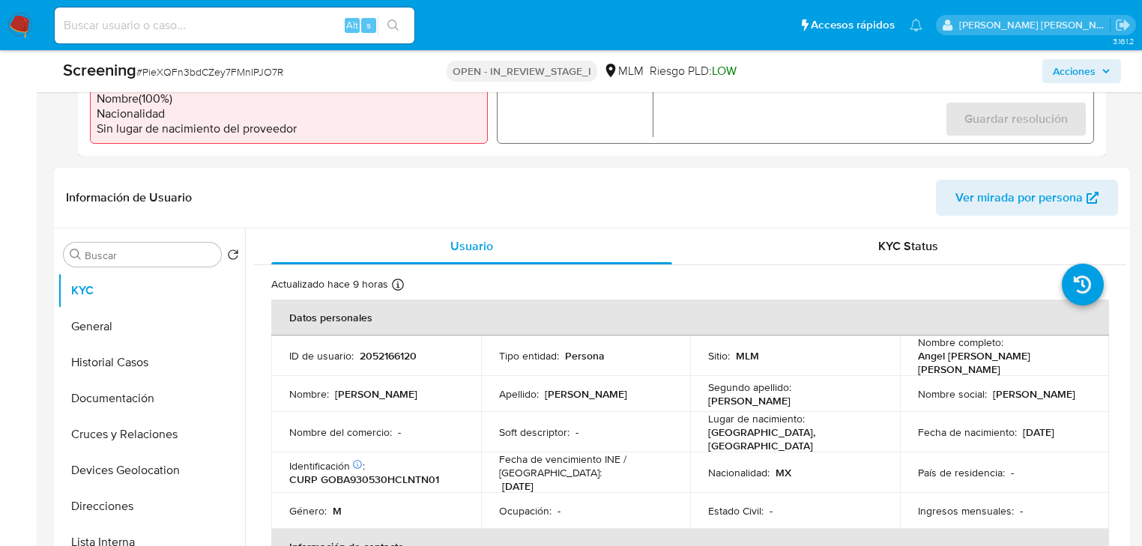
scroll to position [600, 0]
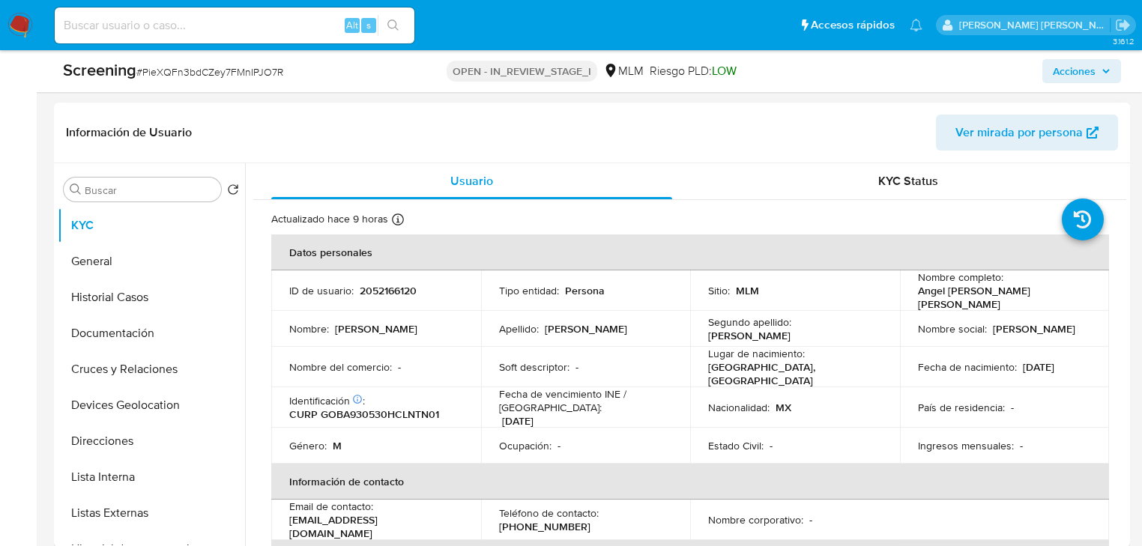
click at [384, 292] on p "2052166120" at bounding box center [388, 290] width 57 height 13
copy p "2052166120"
drag, startPoint x: 943, startPoint y: 298, endPoint x: 1043, endPoint y: 297, distance: 99.7
click at [1064, 297] on div "Nombre completo : Angel [PERSON_NAME] [PERSON_NAME]" at bounding box center [1005, 291] width 174 height 40
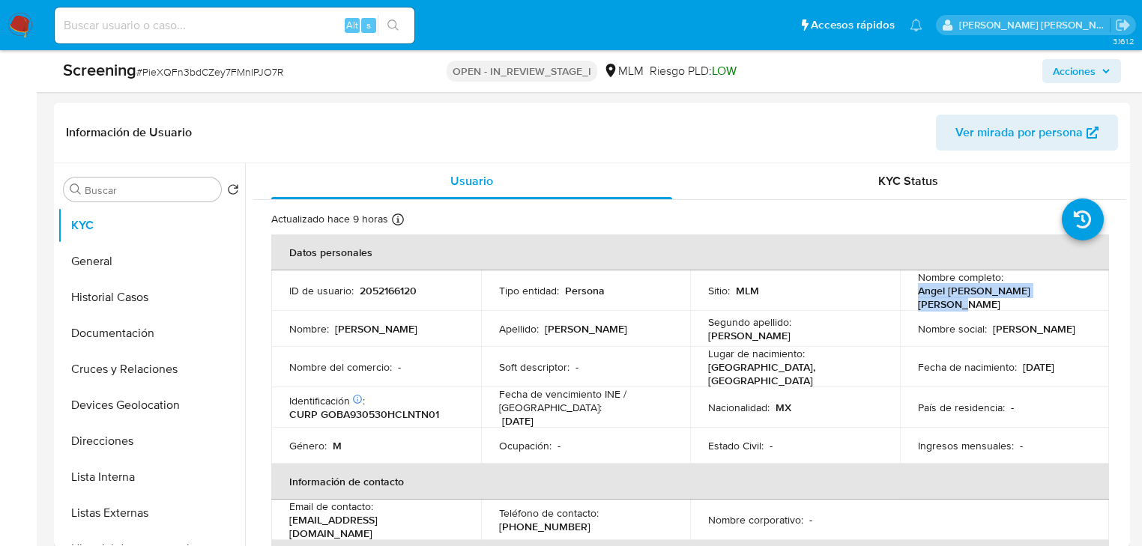
copy p "Angel [PERSON_NAME] [PERSON_NAME]"
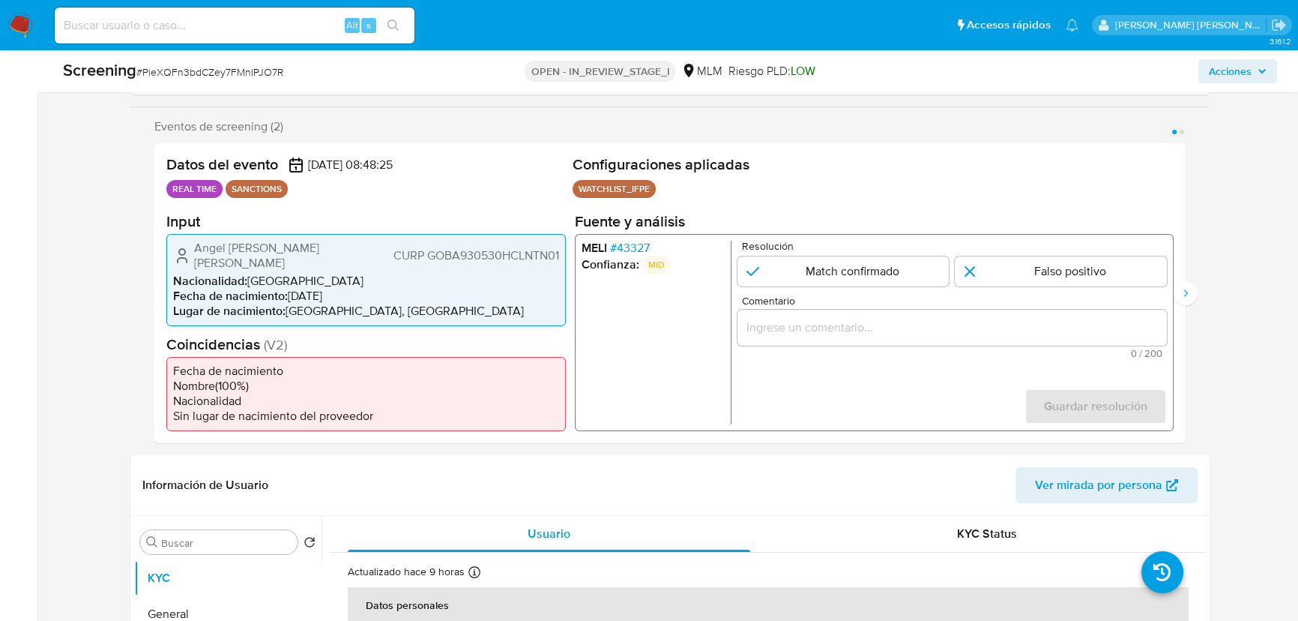
scroll to position [327, 0]
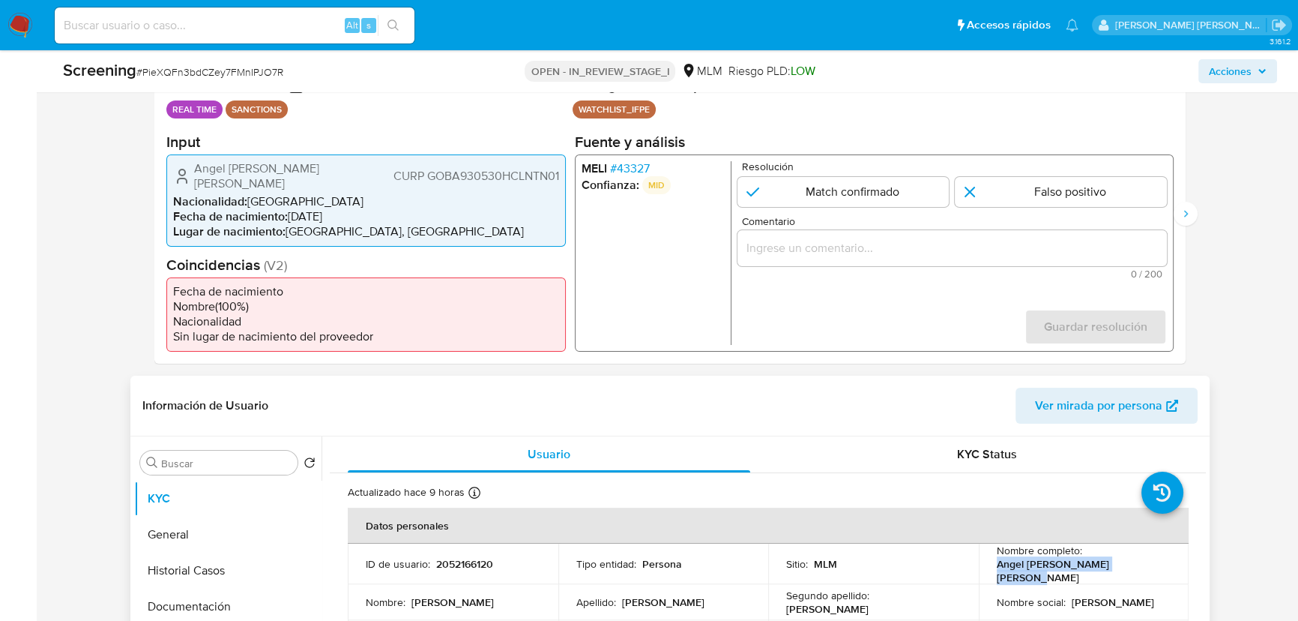
drag, startPoint x: 753, startPoint y: 453, endPoint x: 843, endPoint y: 492, distance: 98.0
click at [754, 453] on button "Usuario" at bounding box center [549, 454] width 438 height 36
click at [1026, 546] on td "Nombre social : [PERSON_NAME]" at bounding box center [1084, 602] width 211 height 36
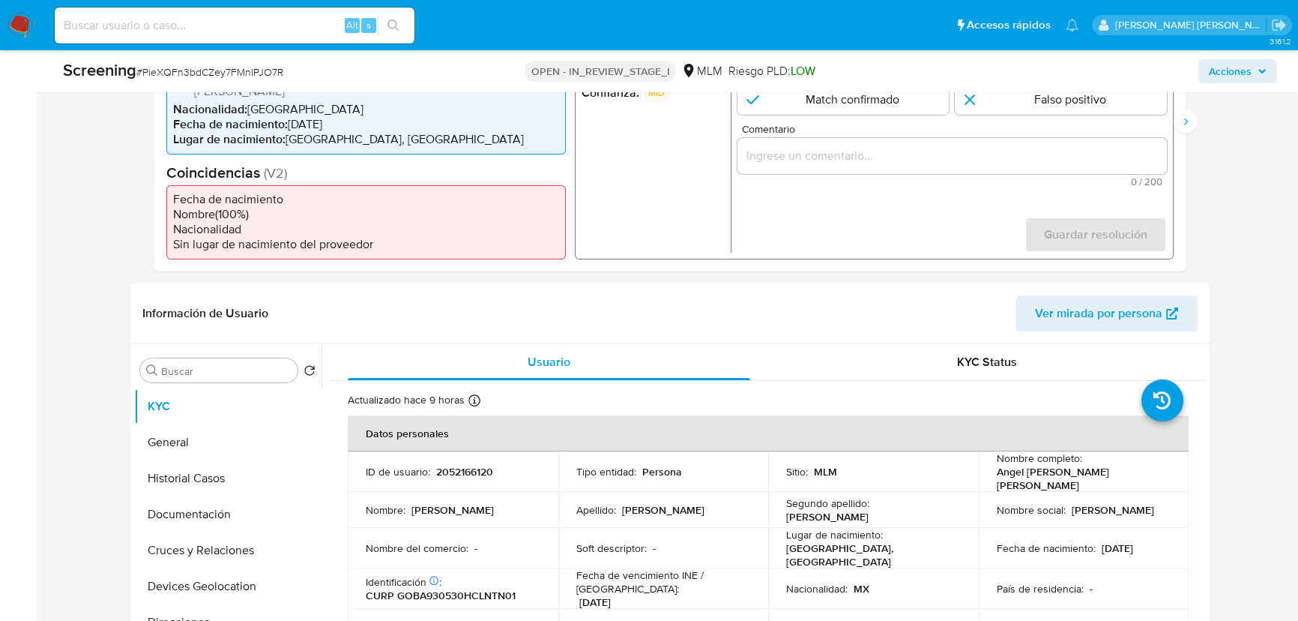
scroll to position [395, 0]
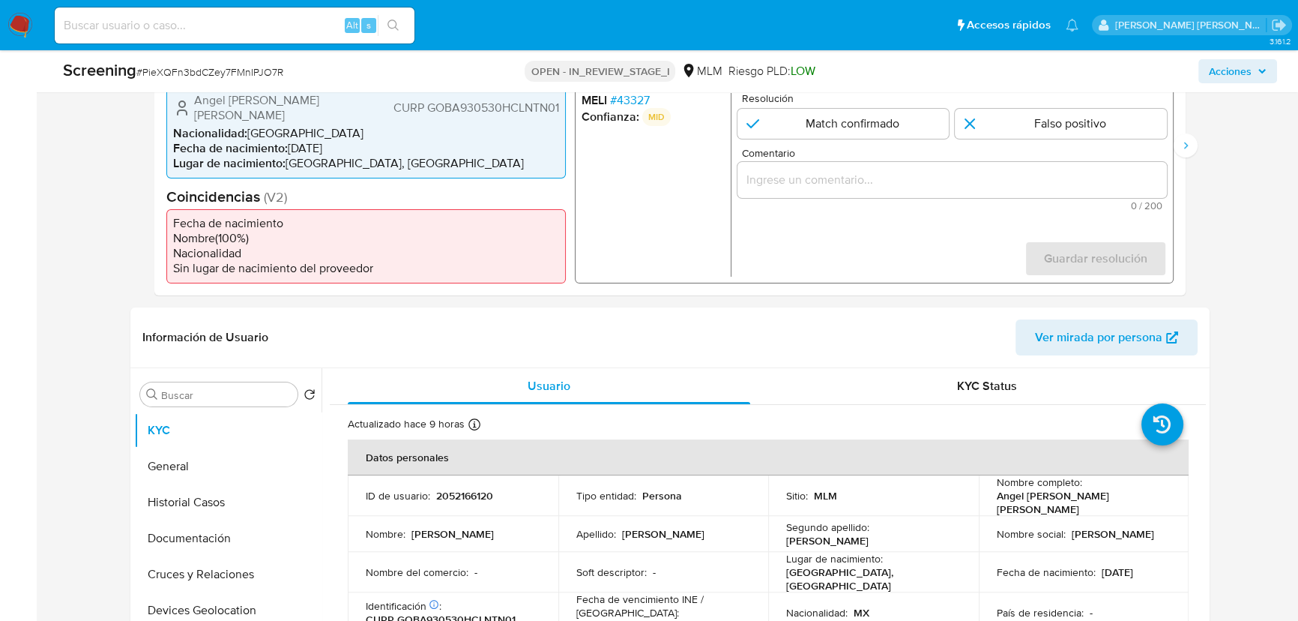
click at [625, 100] on span "# 43327" at bounding box center [630, 99] width 40 height 15
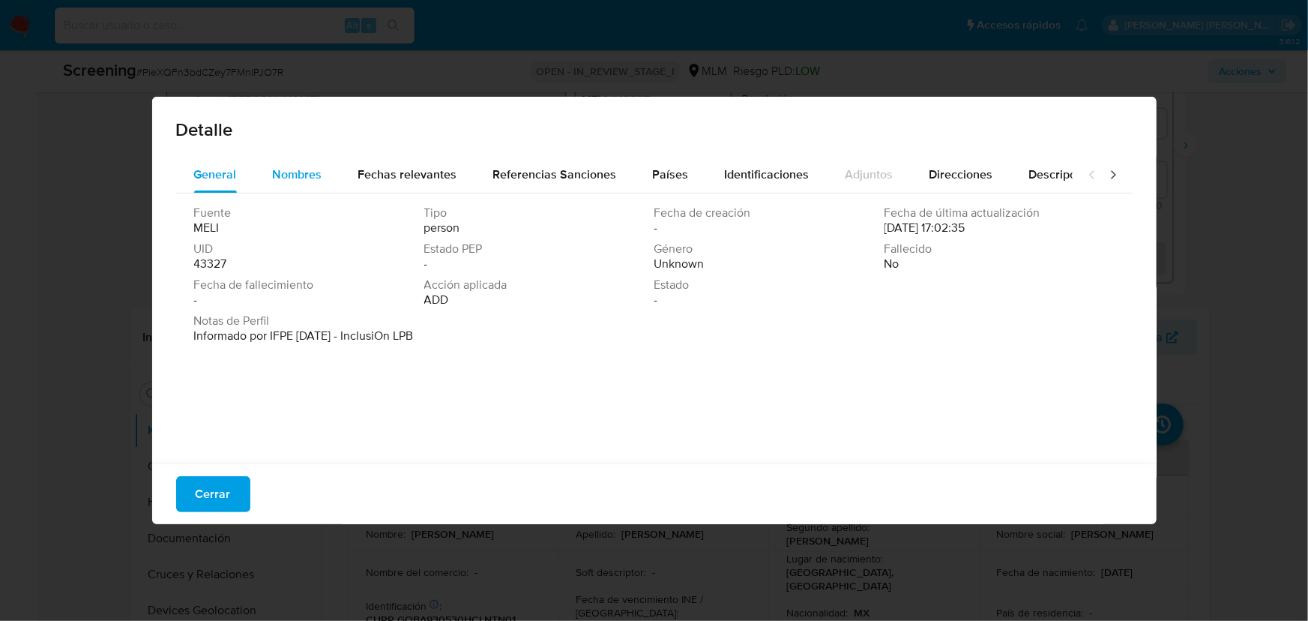
click at [297, 172] on span "Nombres" at bounding box center [297, 174] width 49 height 17
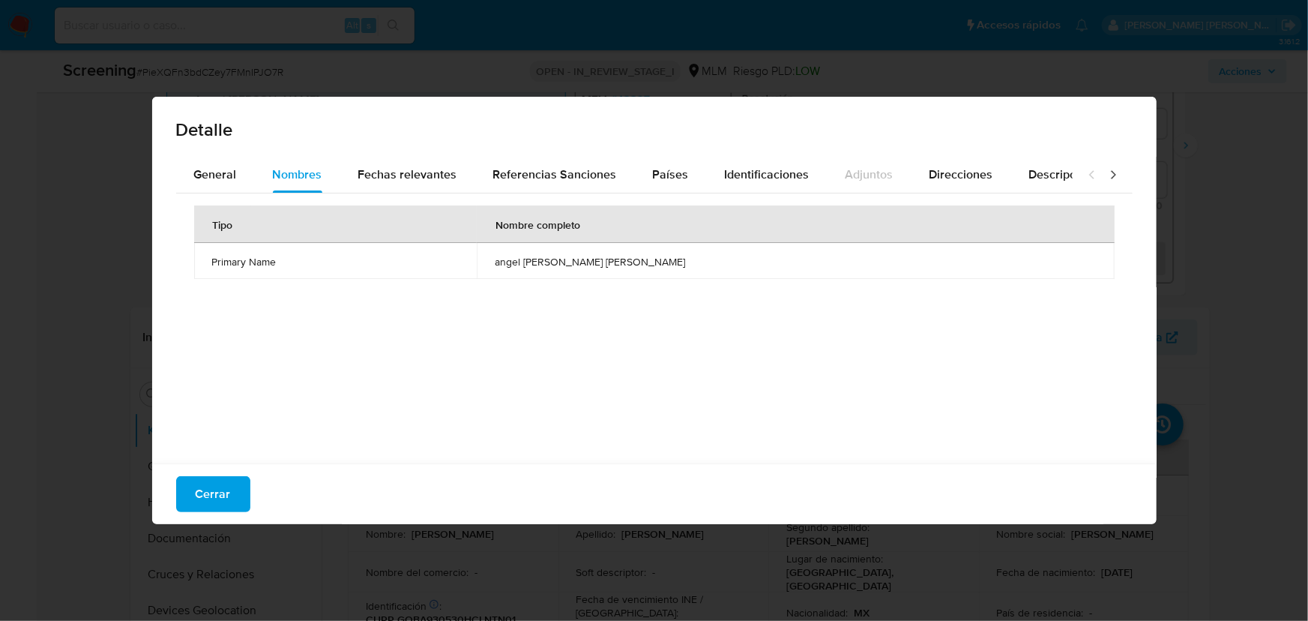
drag, startPoint x: 560, startPoint y: 262, endPoint x: 697, endPoint y: 269, distance: 137.3
click at [697, 269] on td "angel ivan gonzalez bautista" at bounding box center [796, 261] width 638 height 36
click at [421, 177] on span "Fechas relevantes" at bounding box center [407, 174] width 99 height 17
drag, startPoint x: 566, startPoint y: 263, endPoint x: 538, endPoint y: 263, distance: 27.7
click at [576, 263] on td "[DATE]" at bounding box center [712, 261] width 272 height 36
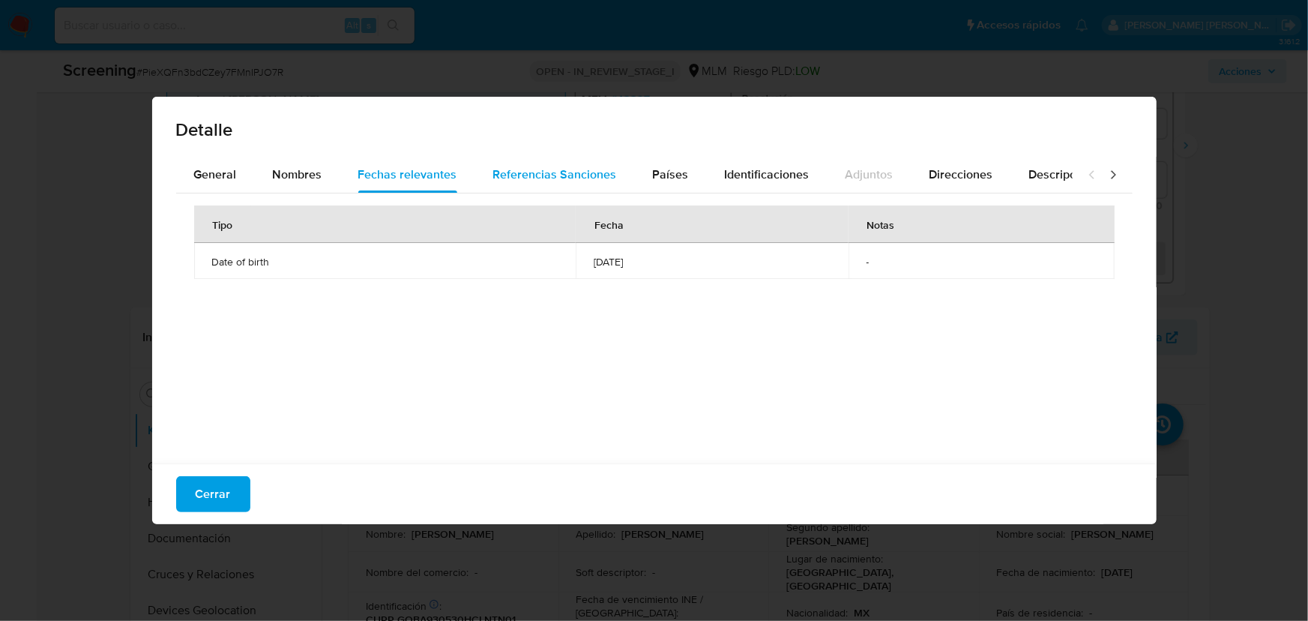
click at [549, 168] on span "Referencias Sanciones" at bounding box center [555, 174] width 124 height 17
click at [683, 166] on button "Países" at bounding box center [671, 175] width 72 height 36
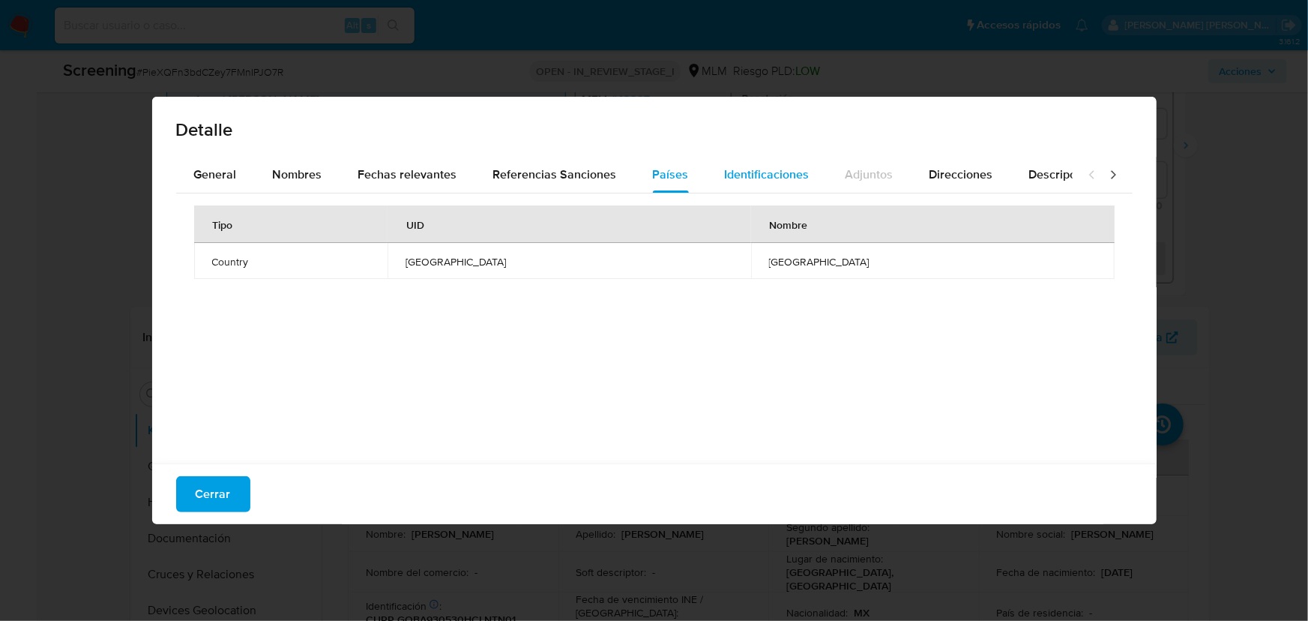
click at [749, 171] on span "Identificaciones" at bounding box center [767, 174] width 85 height 17
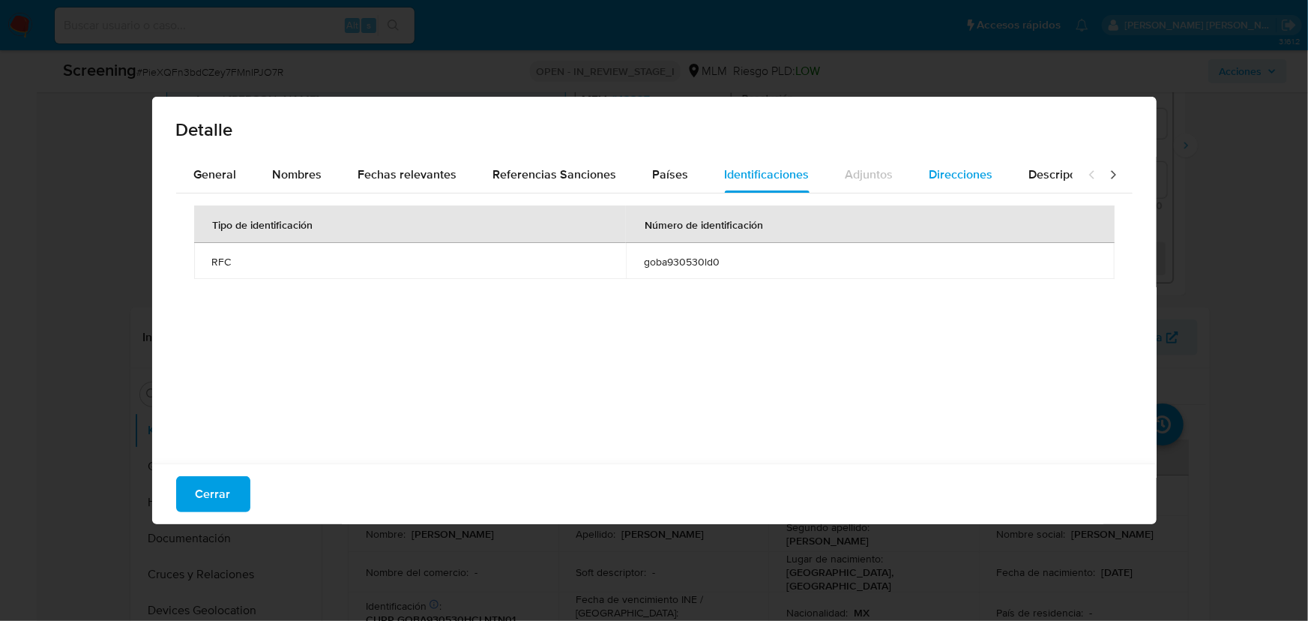
click at [919, 172] on button "Direcciones" at bounding box center [961, 175] width 100 height 36
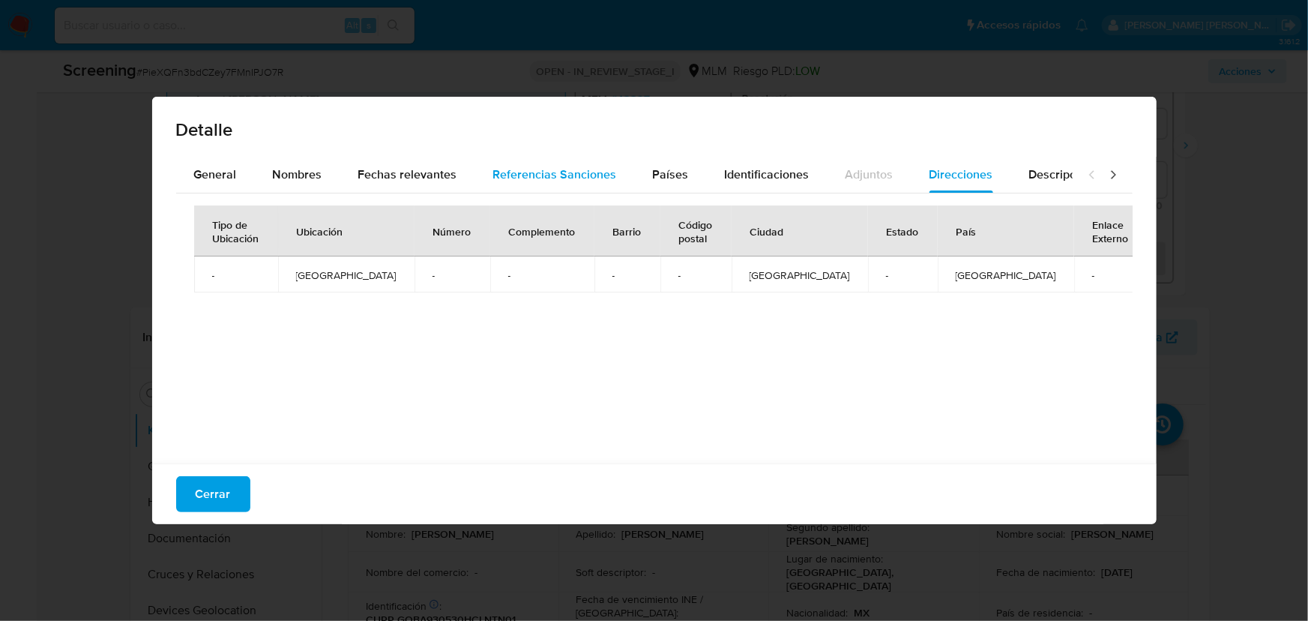
click at [521, 181] on span "Referencias Sanciones" at bounding box center [555, 174] width 124 height 17
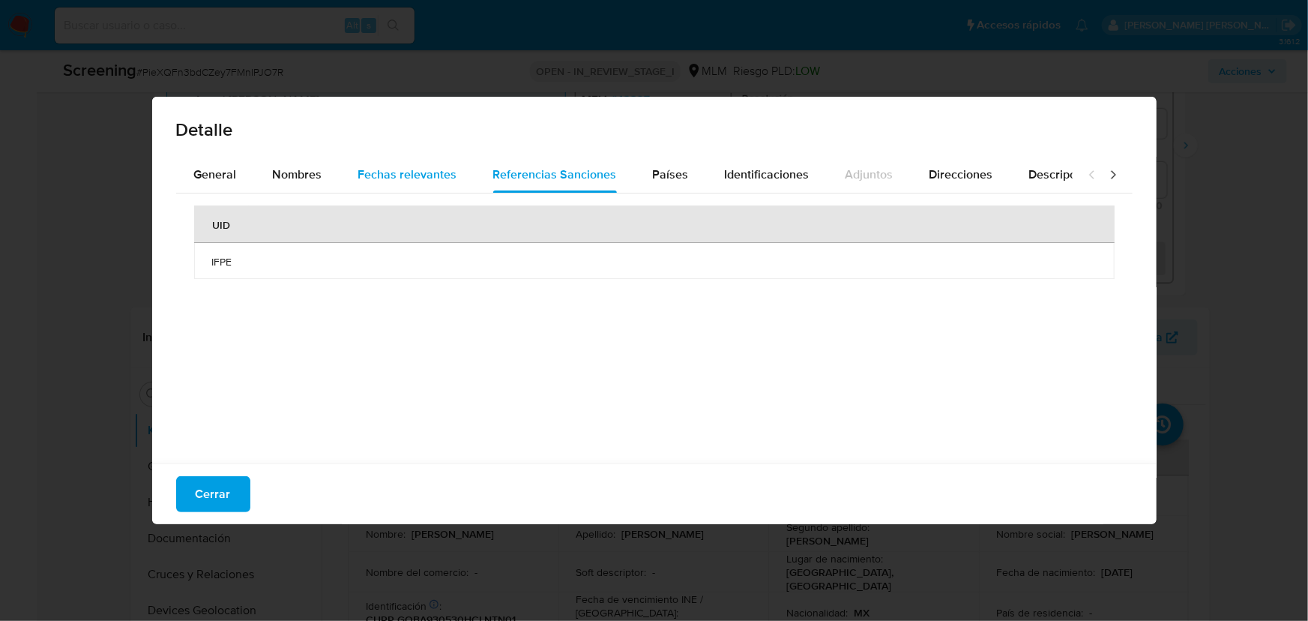
click at [435, 171] on span "Fechas relevantes" at bounding box center [407, 174] width 99 height 17
drag, startPoint x: 618, startPoint y: 267, endPoint x: 510, endPoint y: 259, distance: 108.2
click at [510, 259] on tr "Date of birth 1993-05-30 -" at bounding box center [654, 261] width 920 height 36
click at [304, 183] on div "Nombres" at bounding box center [297, 175] width 49 height 36
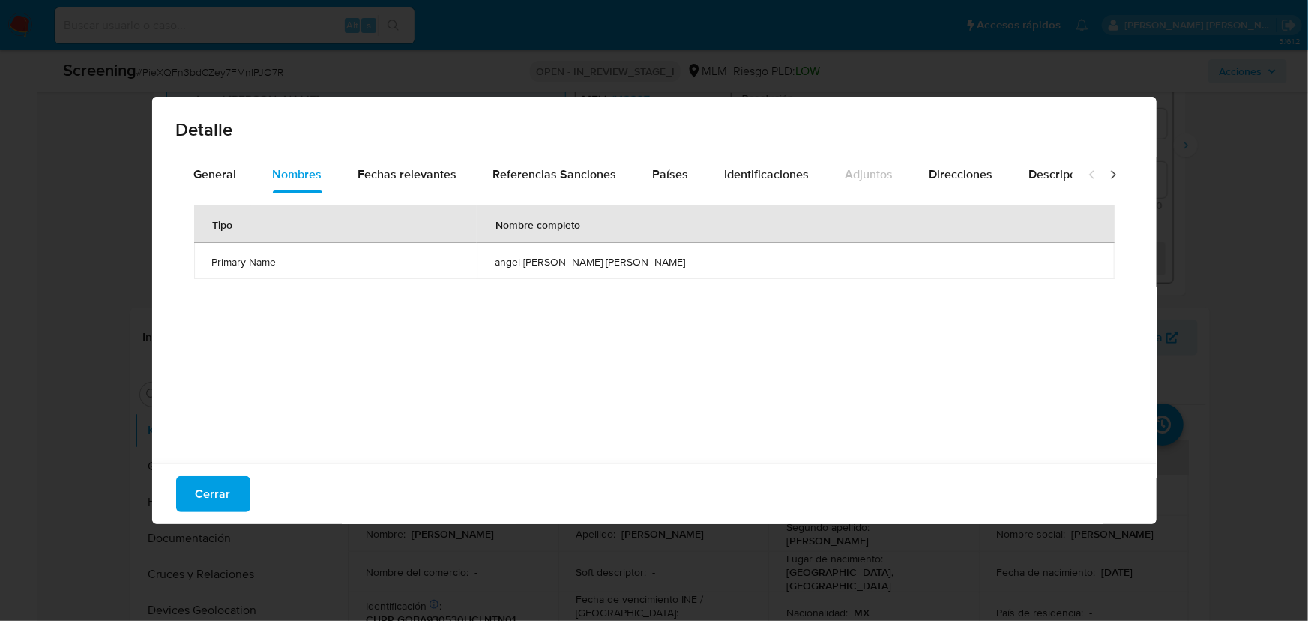
drag, startPoint x: 211, startPoint y: 493, endPoint x: 248, endPoint y: 474, distance: 41.2
click at [212, 492] on span "Cerrar" at bounding box center [213, 493] width 35 height 33
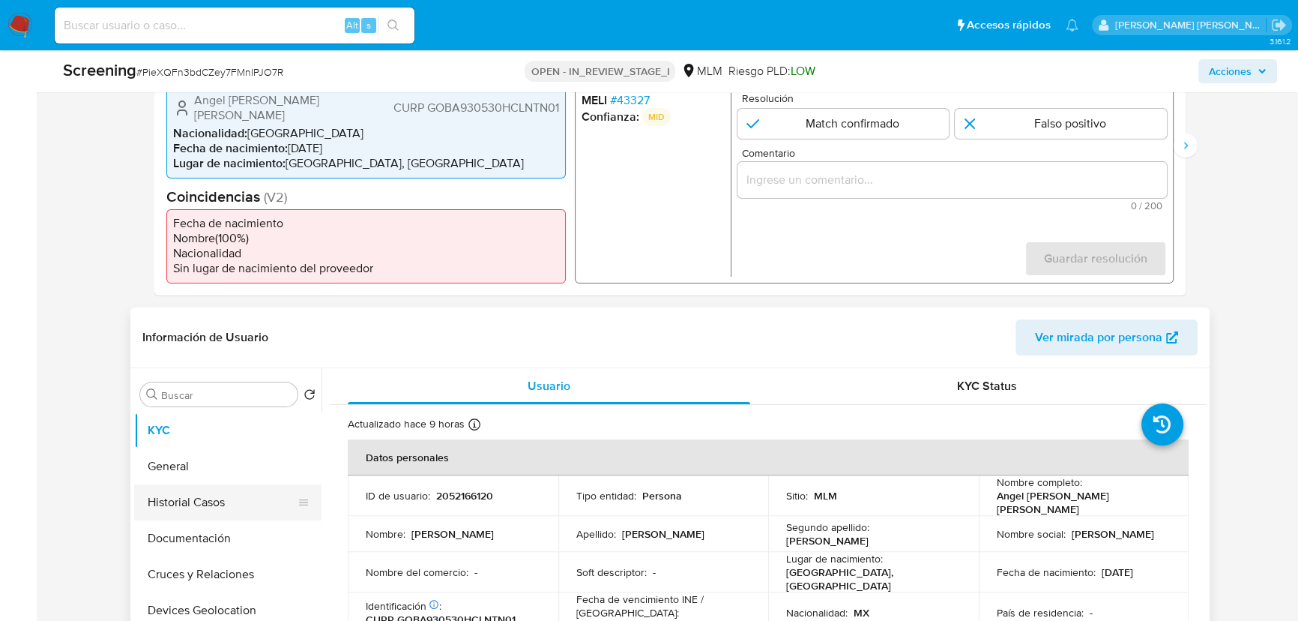
click at [225, 484] on button "Historial Casos" at bounding box center [221, 502] width 175 height 36
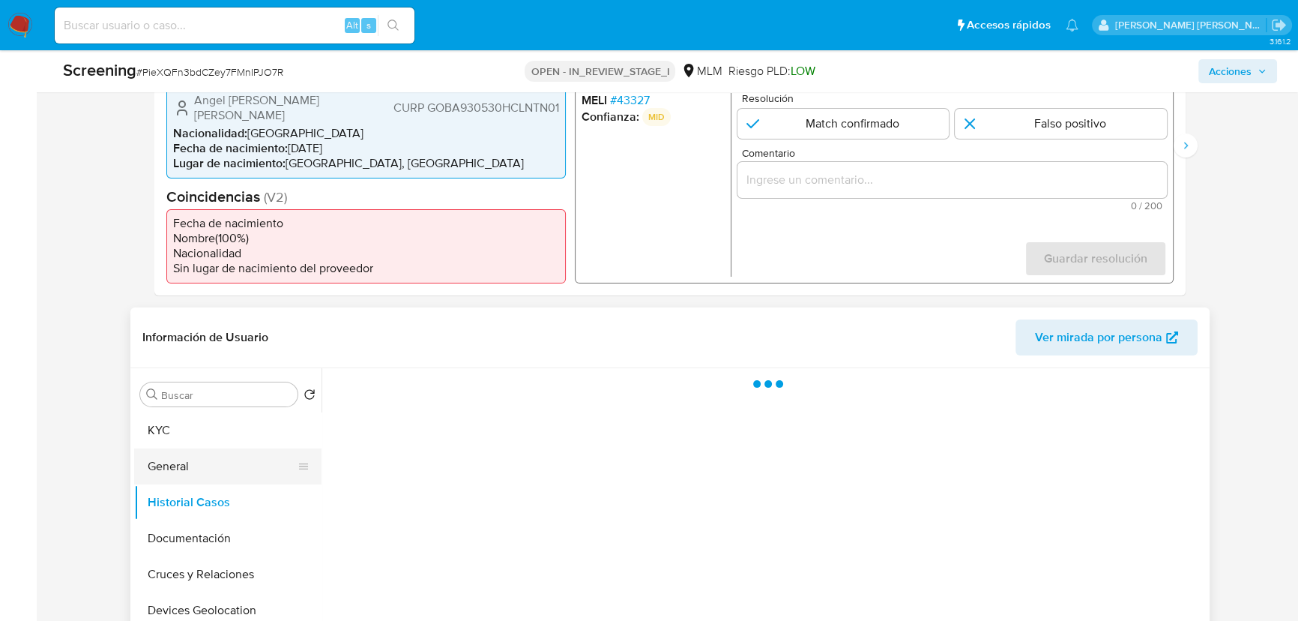
click at [225, 478] on button "General" at bounding box center [221, 466] width 175 height 36
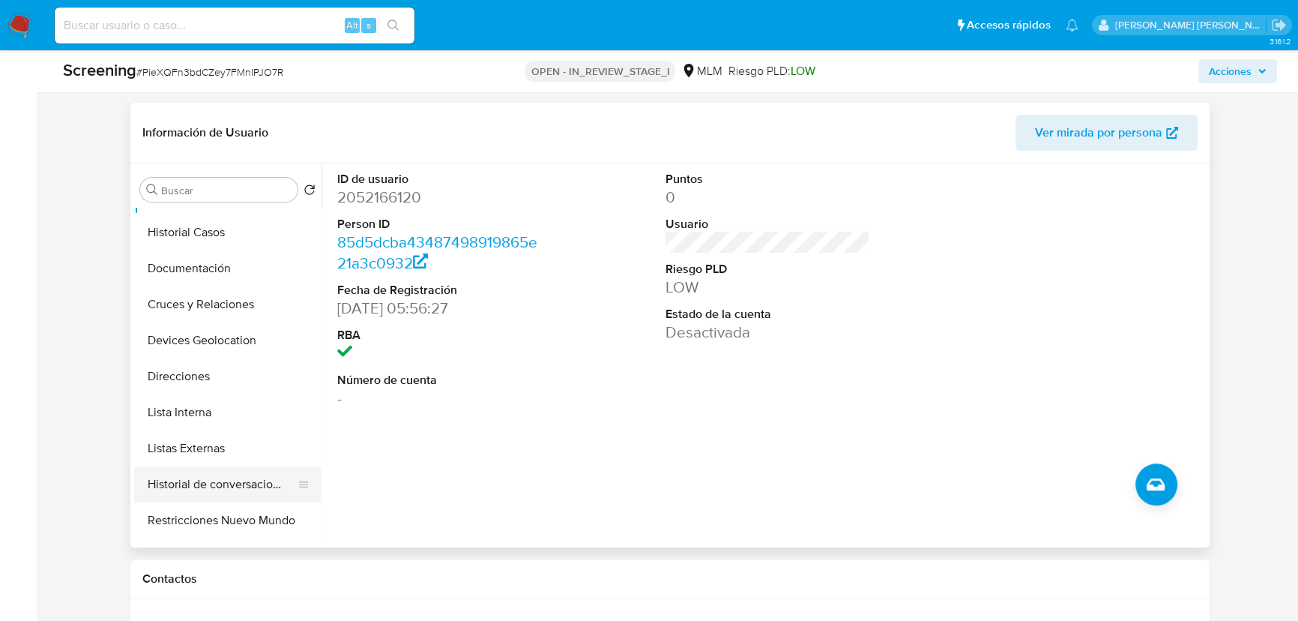
scroll to position [136, 0]
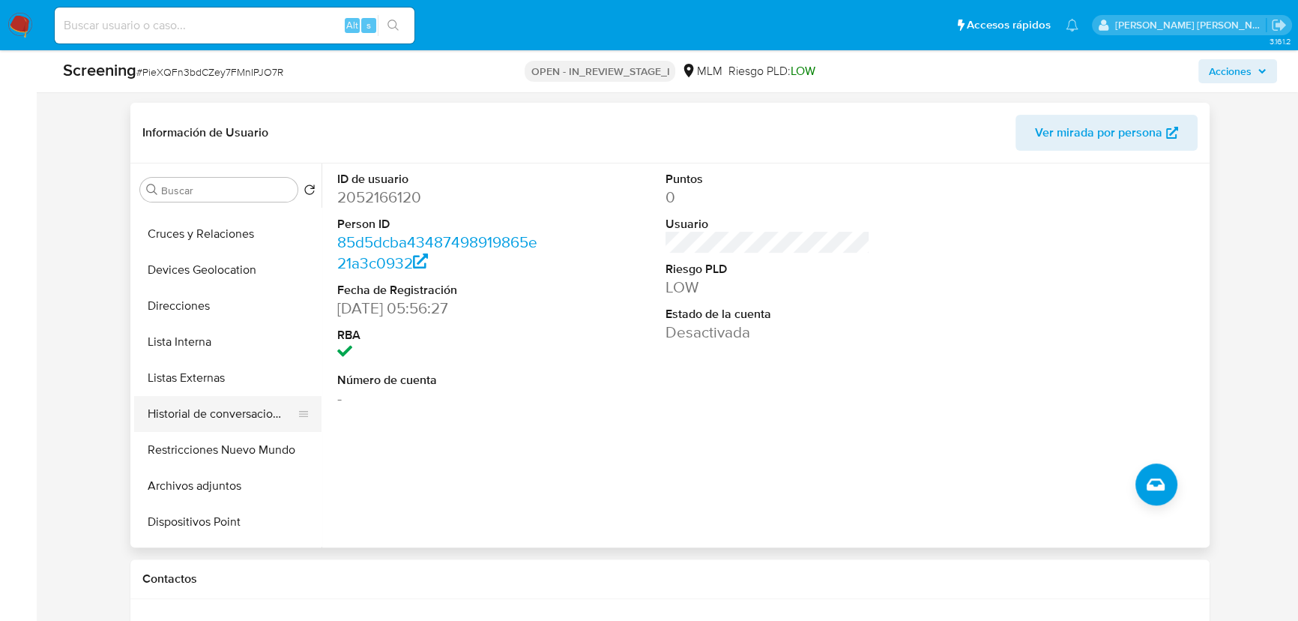
drag, startPoint x: 247, startPoint y: 409, endPoint x: 253, endPoint y: 418, distance: 10.4
click at [247, 409] on button "Historial de conversaciones" at bounding box center [221, 414] width 175 height 36
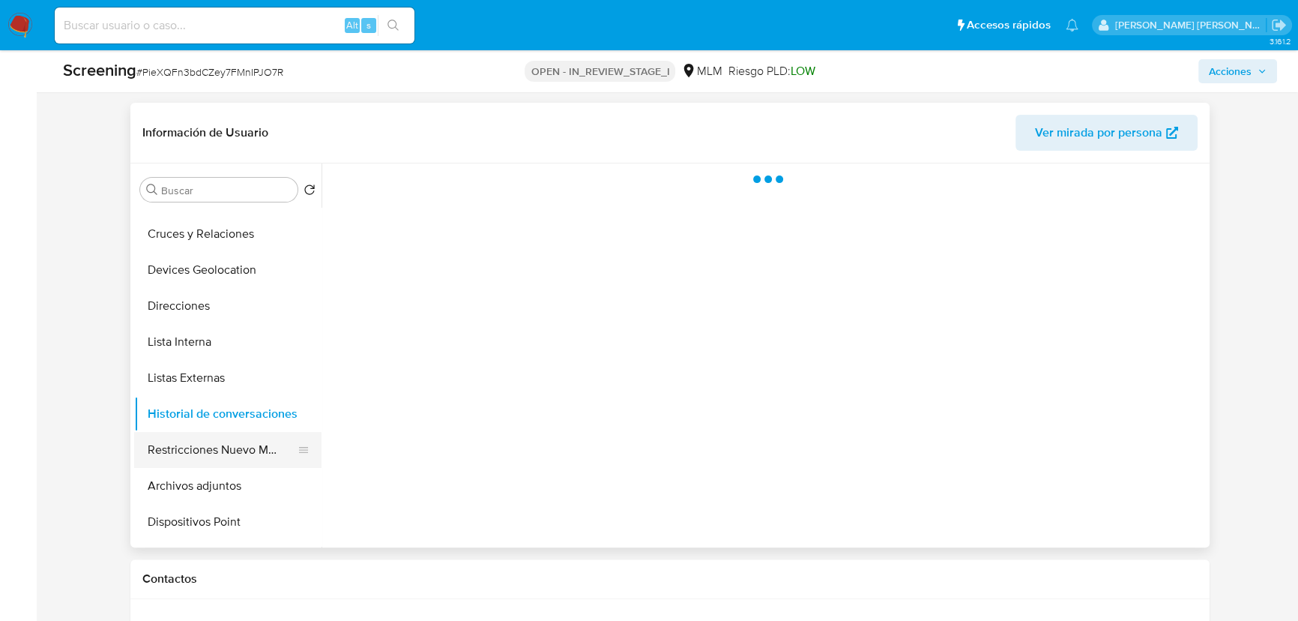
drag, startPoint x: 247, startPoint y: 444, endPoint x: 265, endPoint y: 442, distance: 18.1
click at [247, 444] on button "Restricciones Nuevo Mundo" at bounding box center [221, 450] width 175 height 36
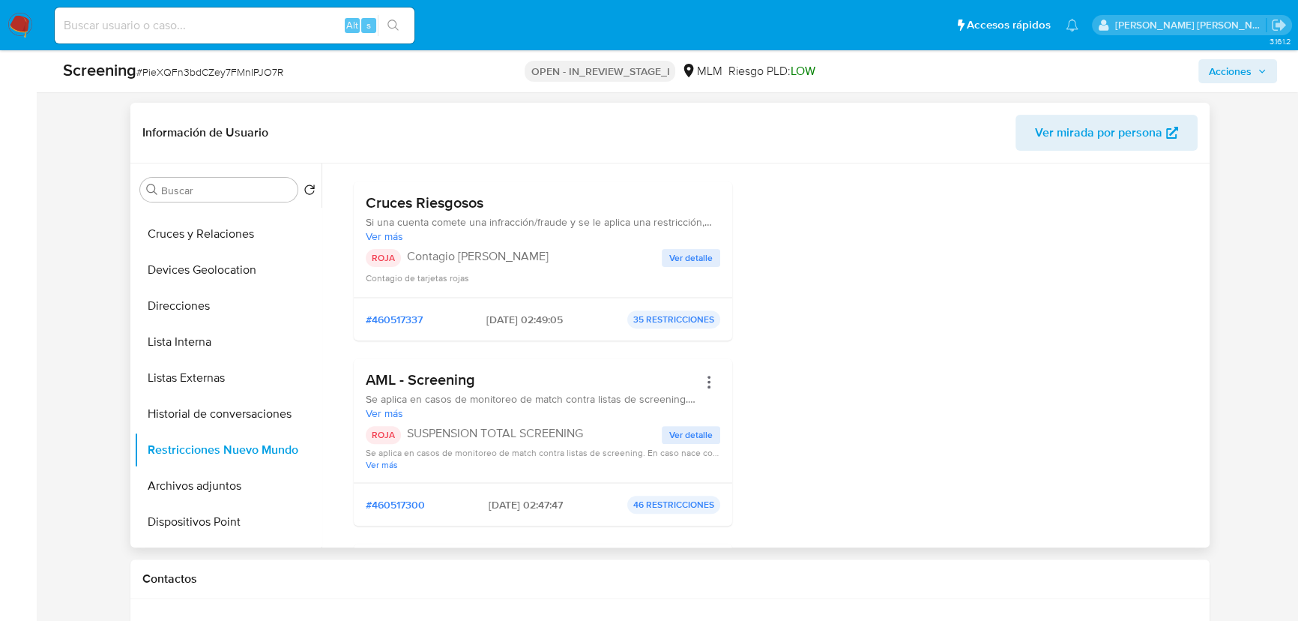
drag, startPoint x: 600, startPoint y: 429, endPoint x: 412, endPoint y: 423, distance: 188.2
click at [412, 423] on div "AML - Screening Se aplica en casos de monitoreo de match contra listas de scree…" at bounding box center [543, 420] width 355 height 100
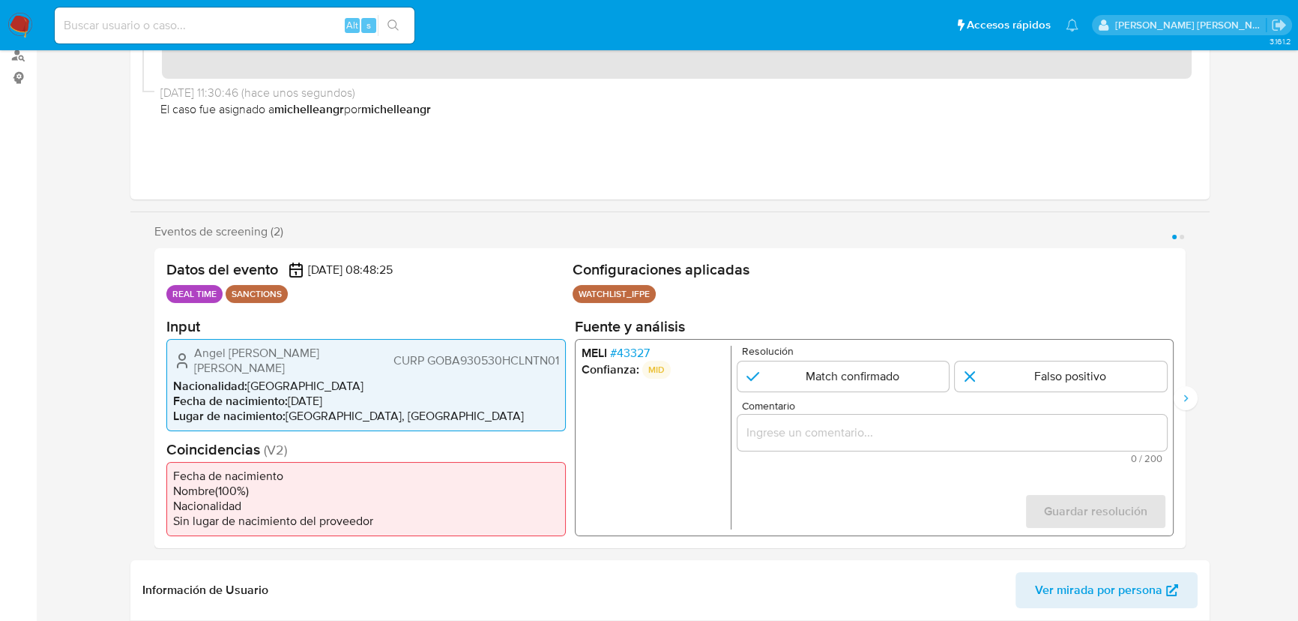
scroll to position [204, 0]
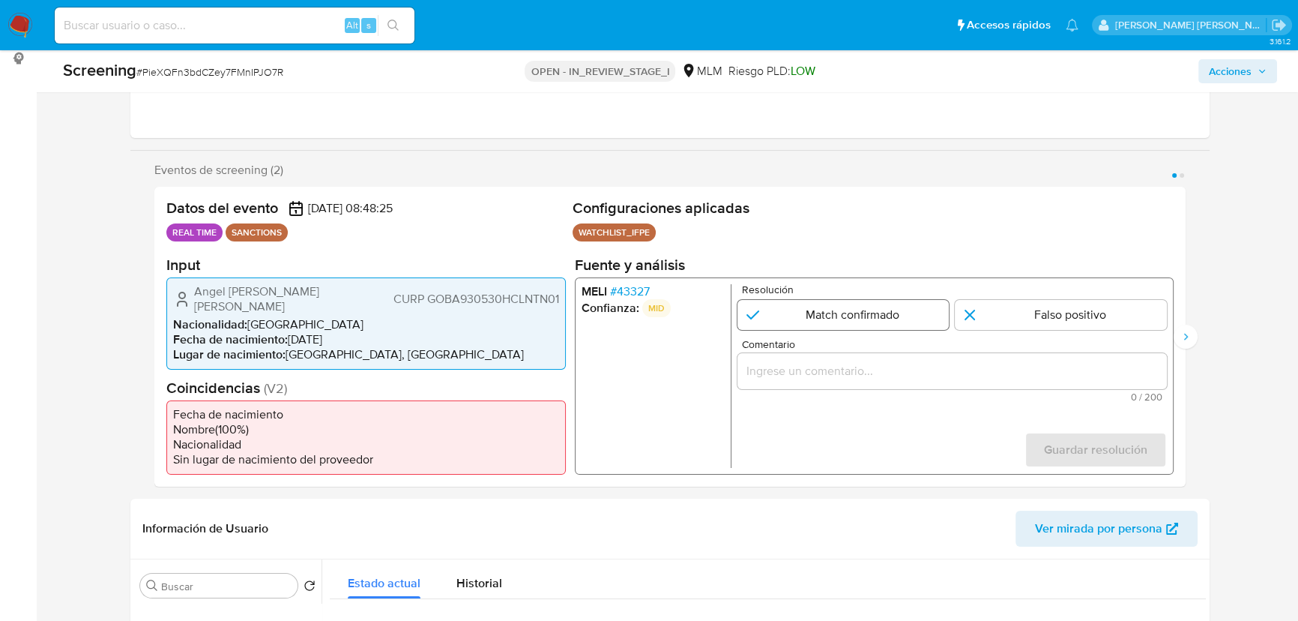
click at [817, 328] on input "1 de 2" at bounding box center [844, 314] width 212 height 30
radio input "true"
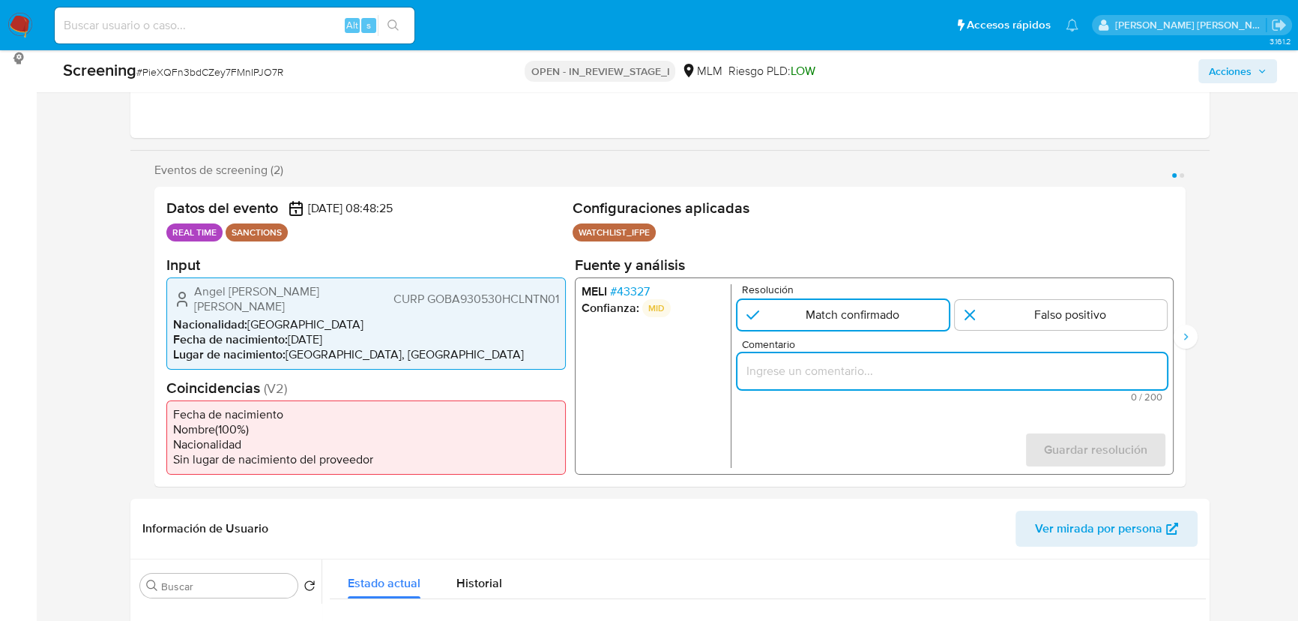
click at [845, 370] on input "Comentario" at bounding box center [952, 370] width 429 height 19
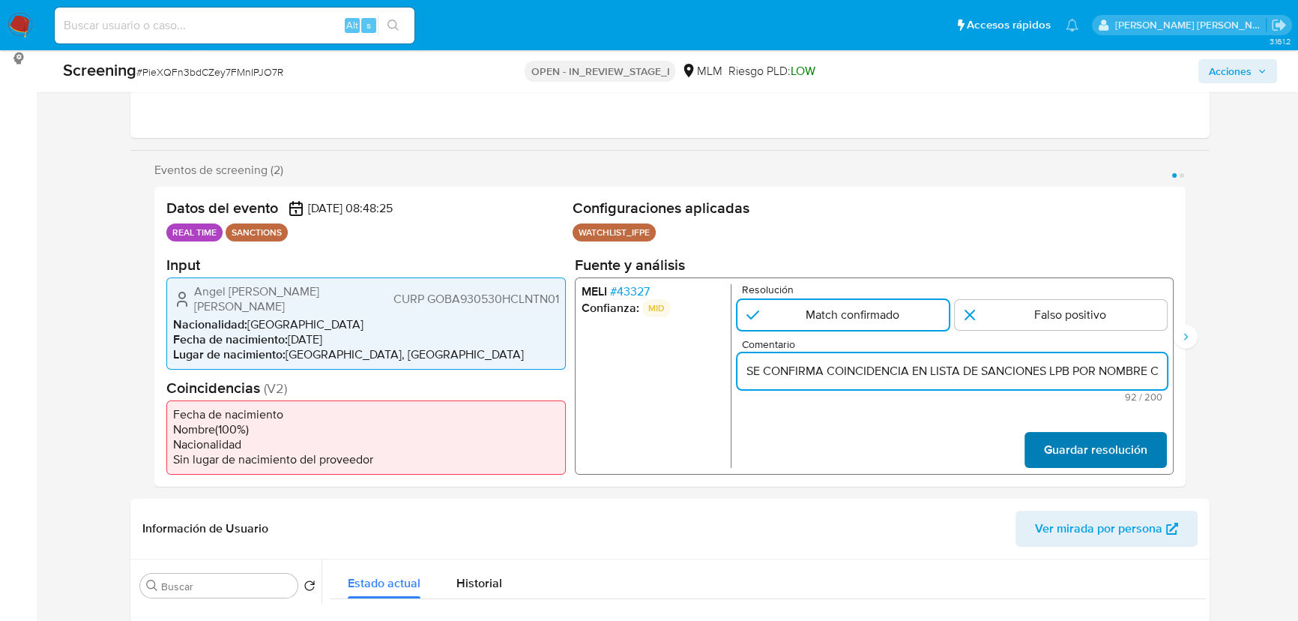
scroll to position [0, 201]
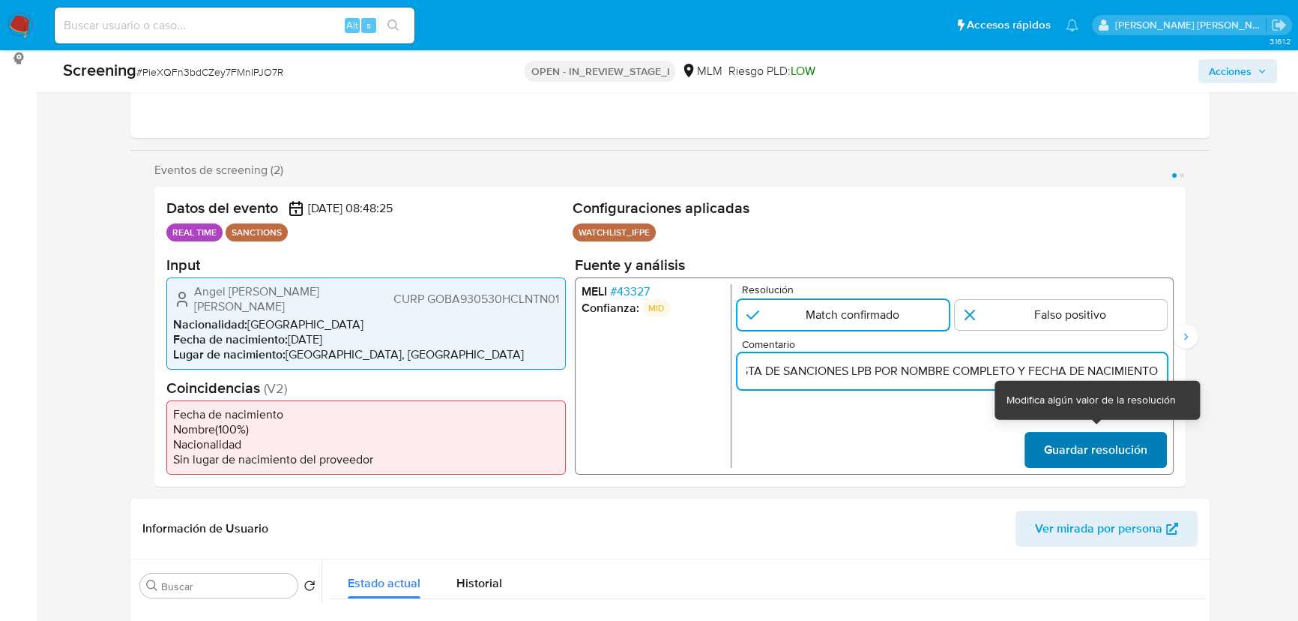
type input "SE CONFIRMA COINCIDENCIA EN LISTA DE SANCIONES LPB POR NOMBRE COMPLETO Y FECHA …"
click at [1098, 456] on span "Guardar resolución" at bounding box center [1095, 449] width 103 height 33
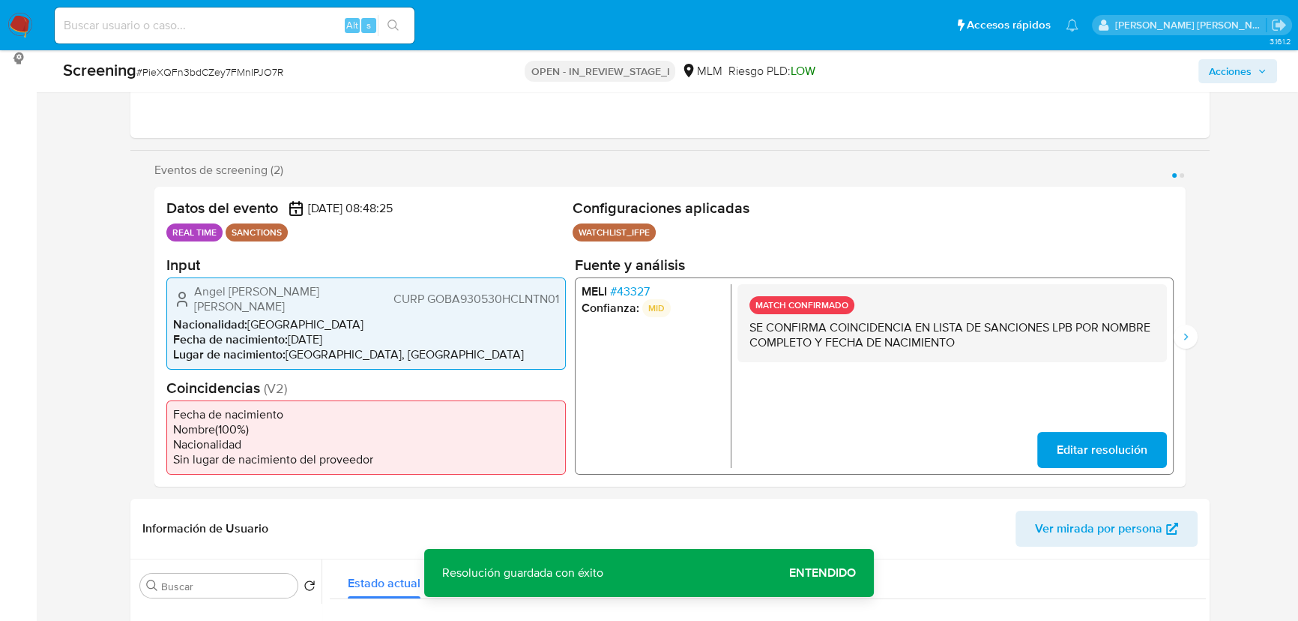
drag, startPoint x: 1180, startPoint y: 337, endPoint x: 1136, endPoint y: 332, distance: 44.4
click at [1142, 337] on icon "Siguiente" at bounding box center [1186, 337] width 12 height 12
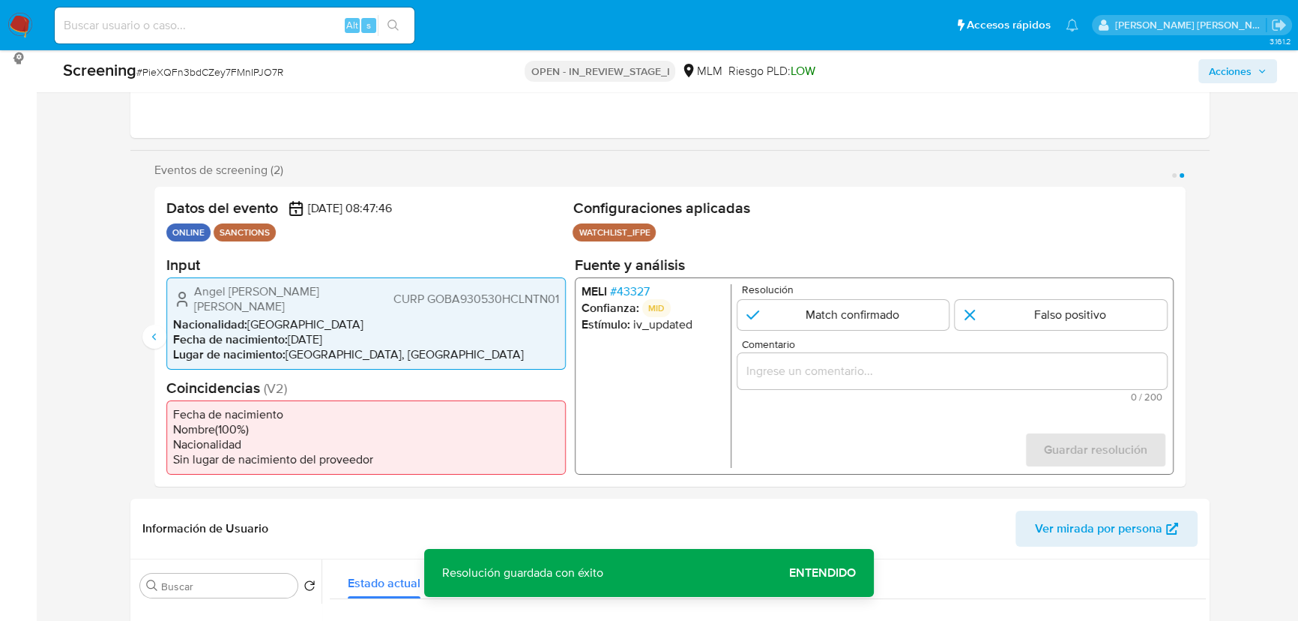
click at [637, 297] on span "# 43327" at bounding box center [630, 290] width 40 height 15
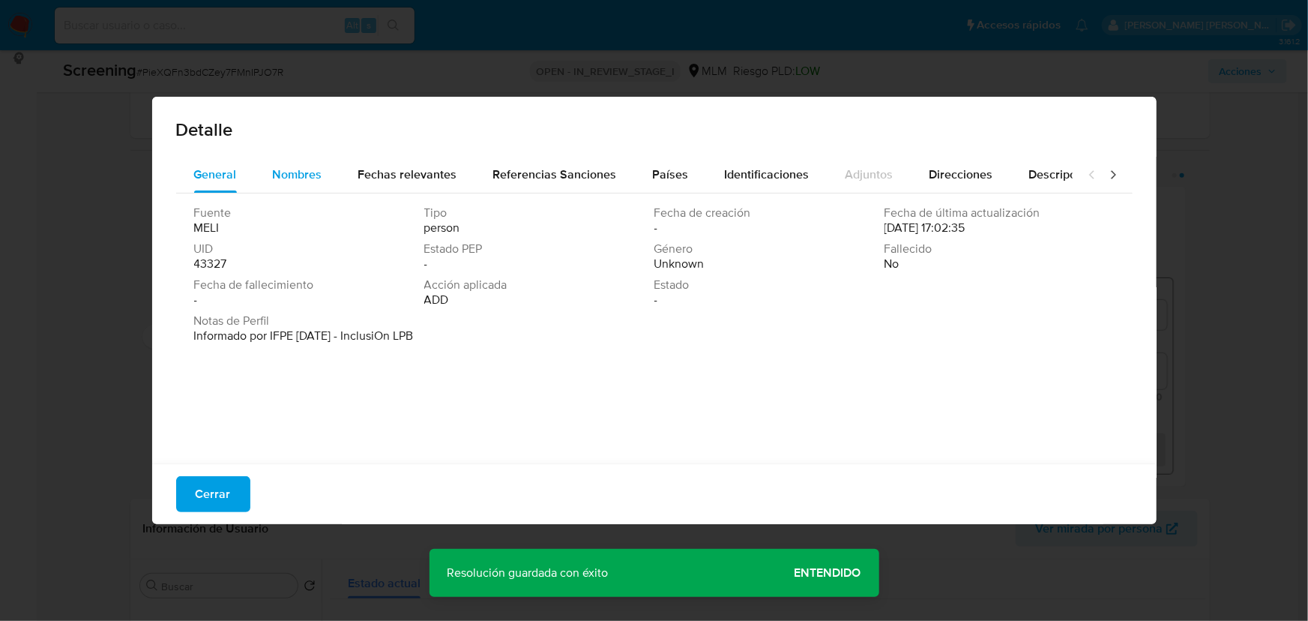
click at [296, 173] on span "Nombres" at bounding box center [297, 174] width 49 height 17
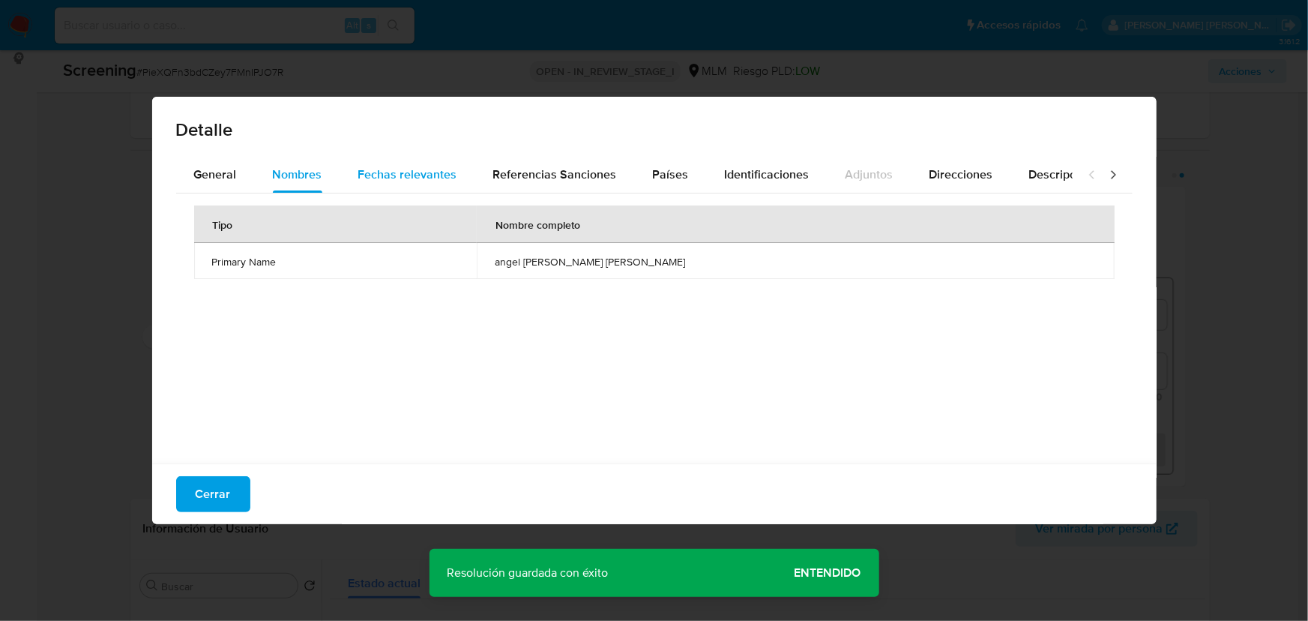
click at [404, 175] on span "Fechas relevantes" at bounding box center [407, 174] width 99 height 17
click at [313, 162] on div "Nombres" at bounding box center [297, 175] width 49 height 36
click at [547, 172] on span "Referencias Sanciones" at bounding box center [555, 174] width 124 height 17
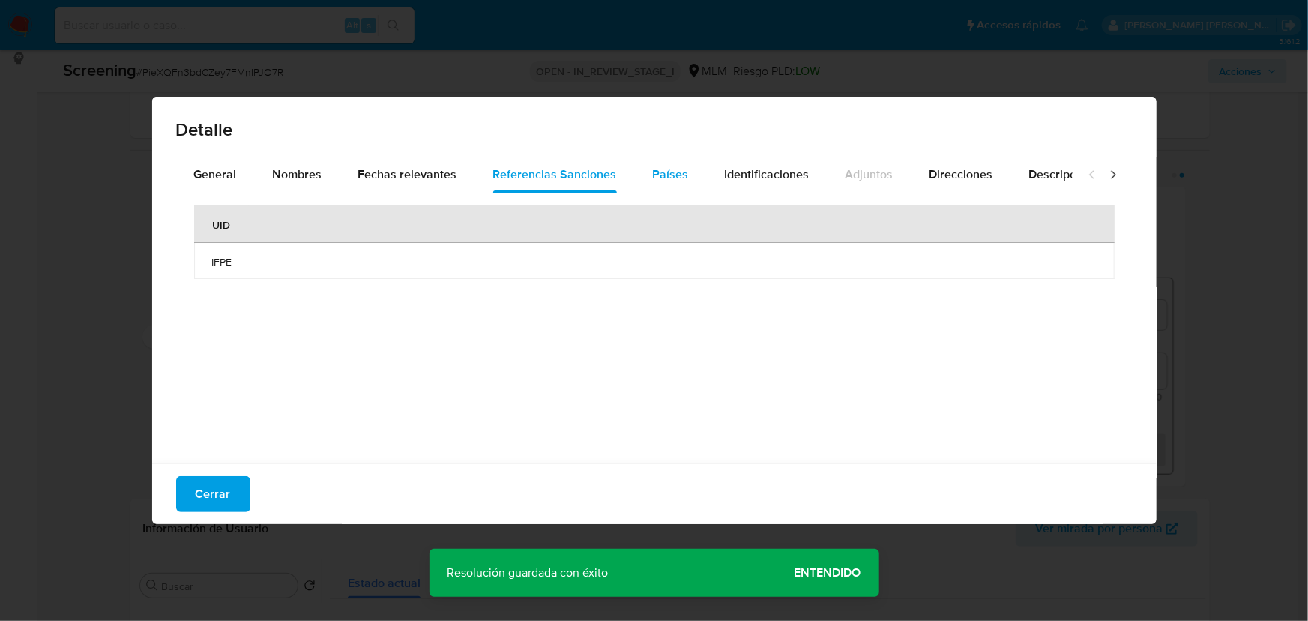
click at [659, 176] on span "Países" at bounding box center [671, 174] width 36 height 17
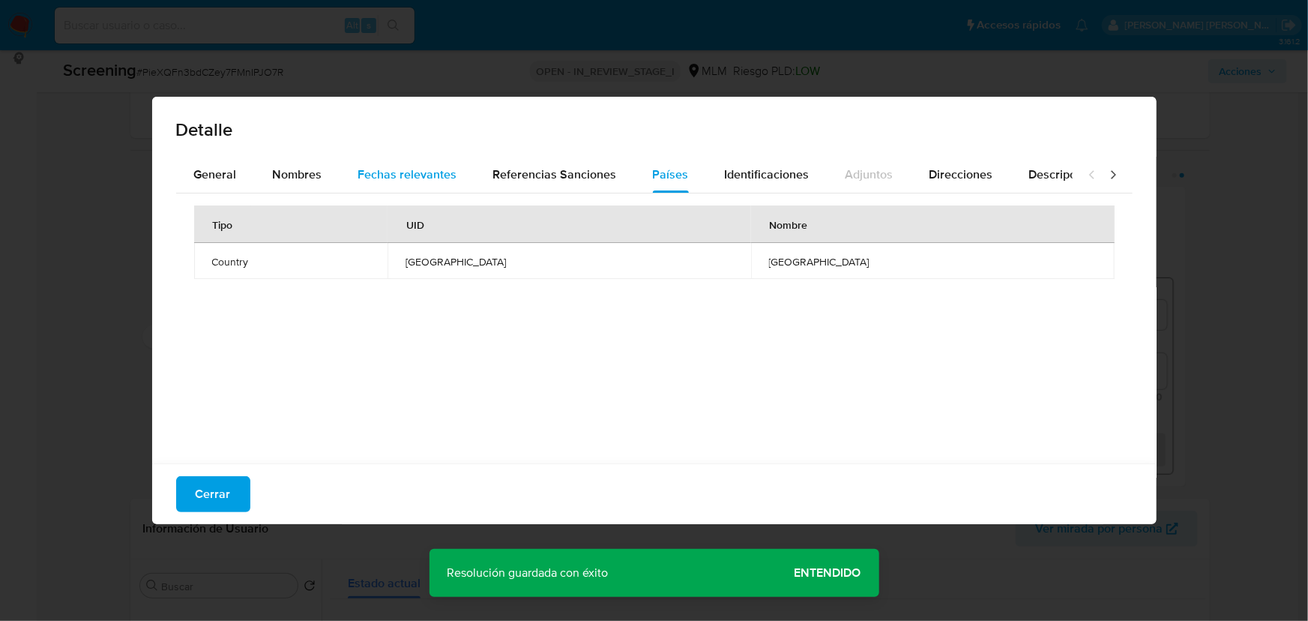
click at [414, 177] on span "Fechas relevantes" at bounding box center [407, 174] width 99 height 17
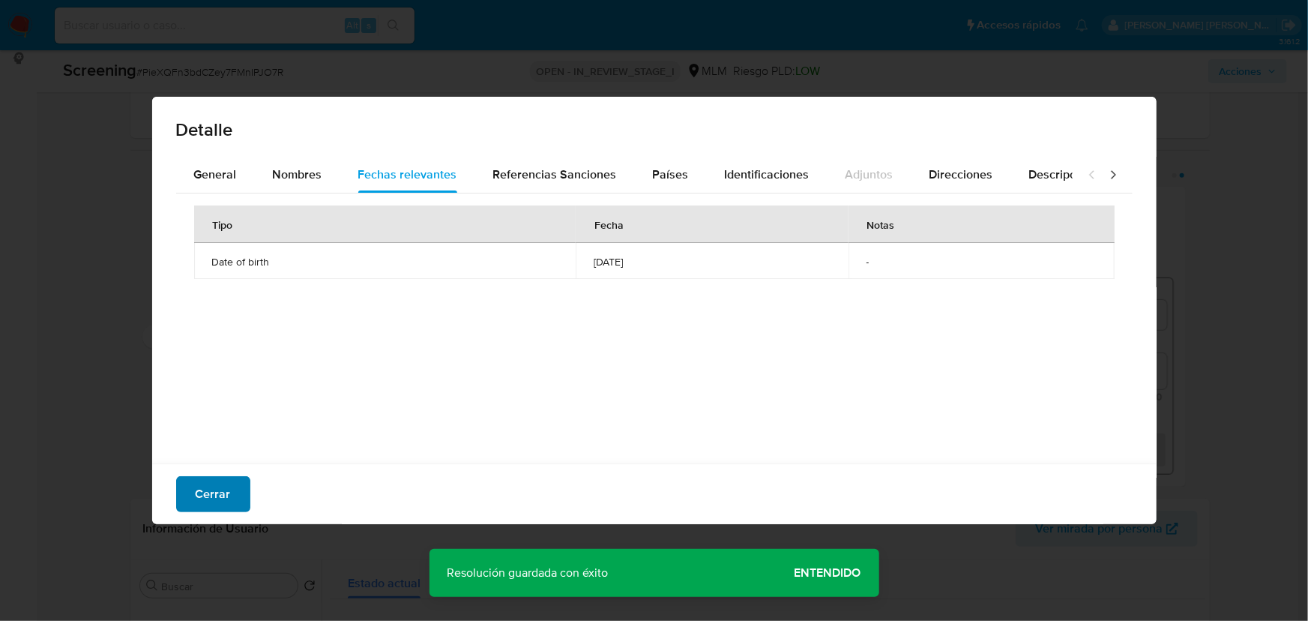
click at [210, 495] on span "Cerrar" at bounding box center [213, 493] width 35 height 33
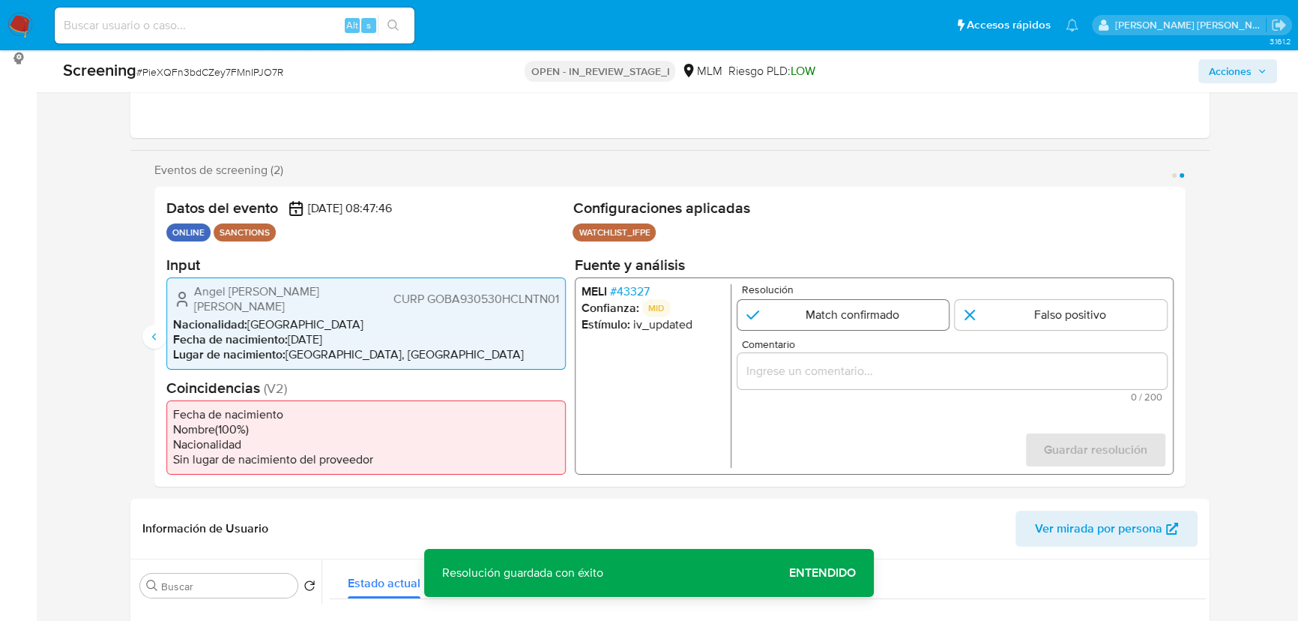
click at [821, 313] on input "2 de 2" at bounding box center [844, 314] width 212 height 30
radio input "true"
click at [800, 393] on span "0 / 200" at bounding box center [952, 396] width 420 height 10
click at [812, 373] on input "Comentario" at bounding box center [952, 370] width 429 height 19
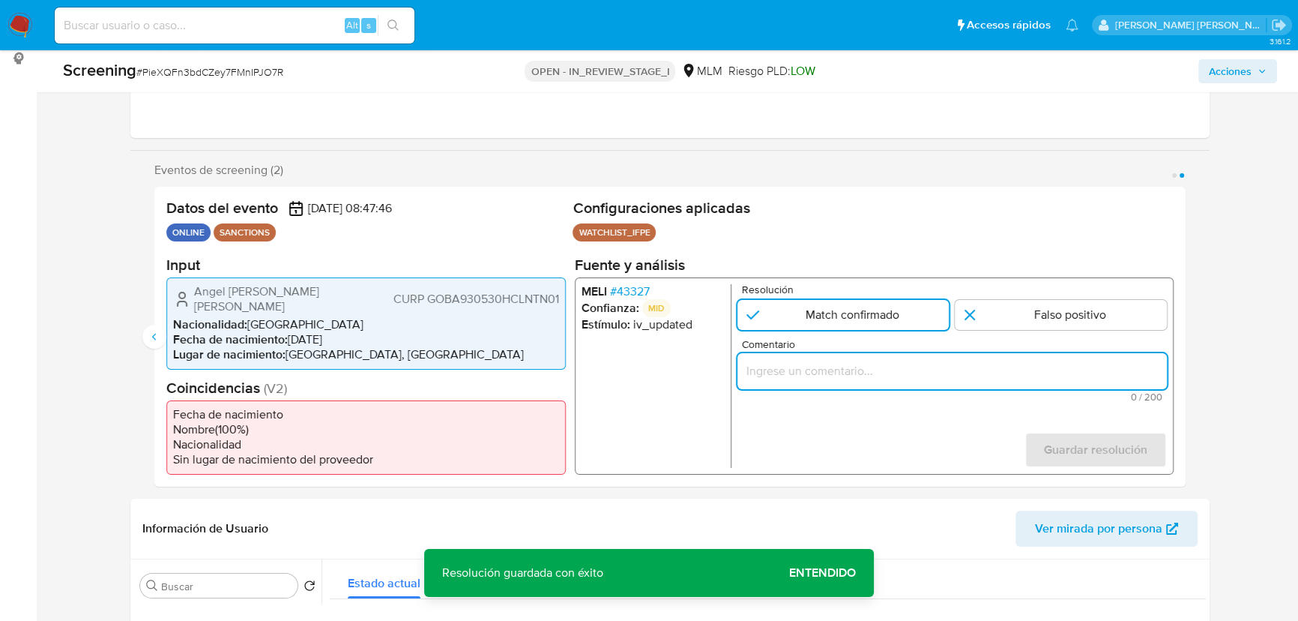
paste input "SE CONFIRMA COINCIDENCIA EN LISTA DE SANCIONES LPB POR NOMBRE COMPLETO Y FECHA …"
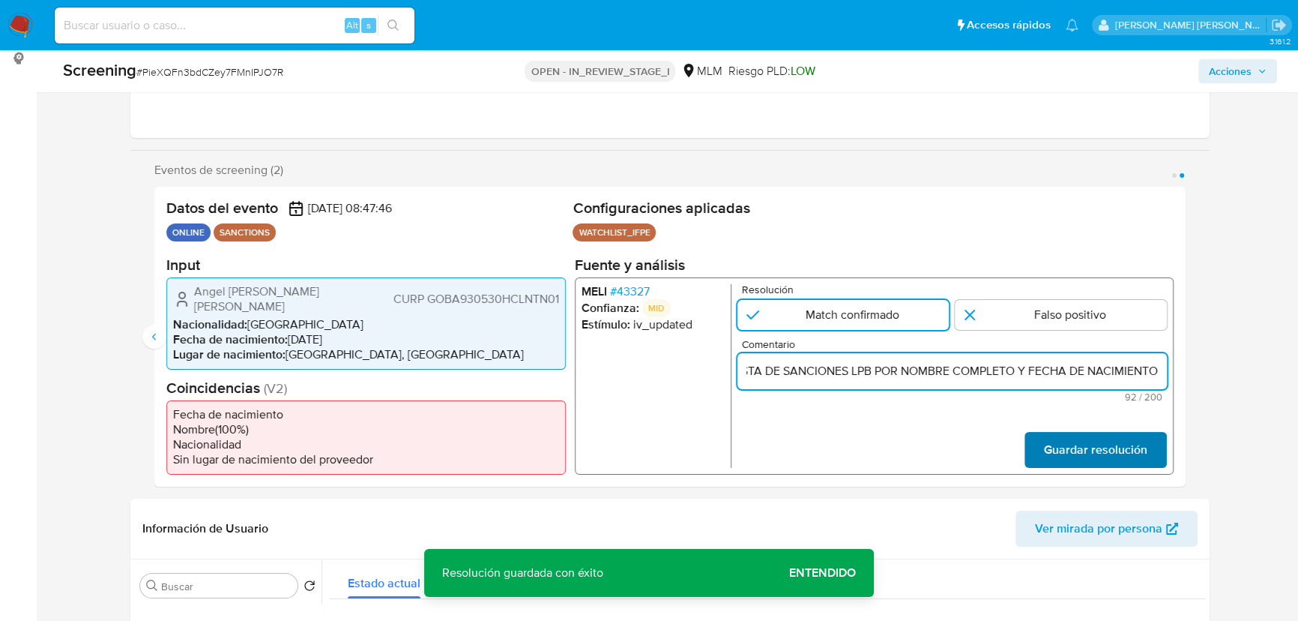
type input "SE CONFIRMA COINCIDENCIA EN LISTA DE SANCIONES LPB POR NOMBRE COMPLETO Y FECHA …"
click at [1053, 450] on span "Guardar resolución" at bounding box center [1095, 449] width 103 height 33
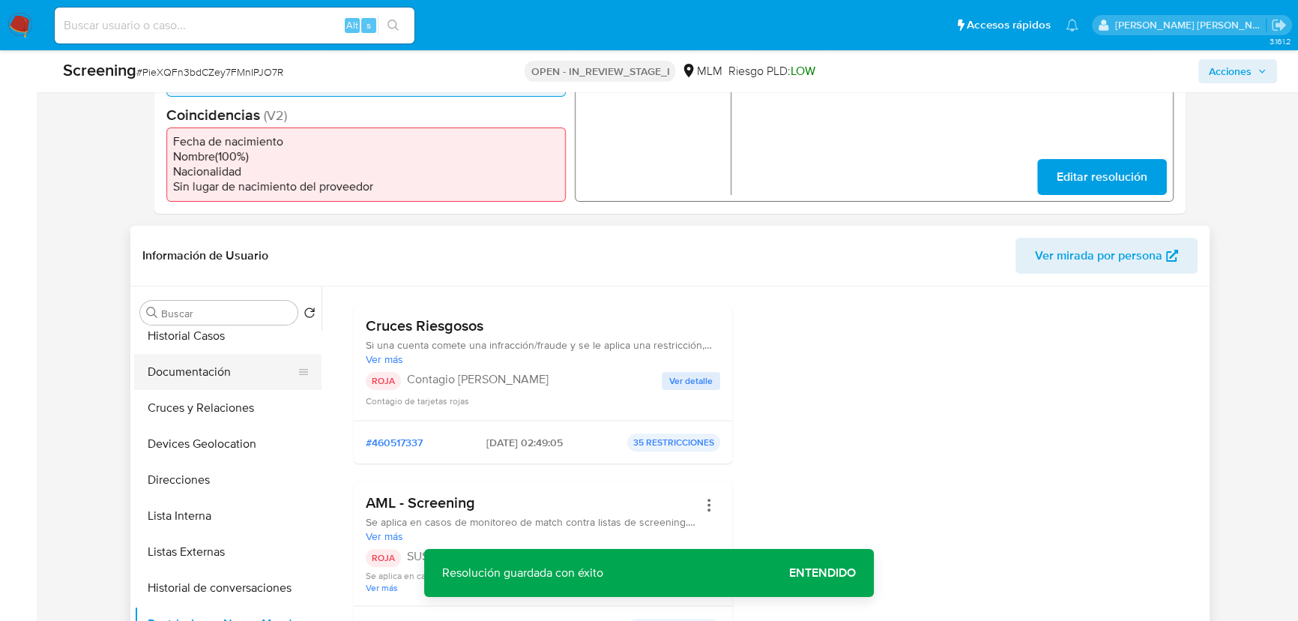
scroll to position [0, 0]
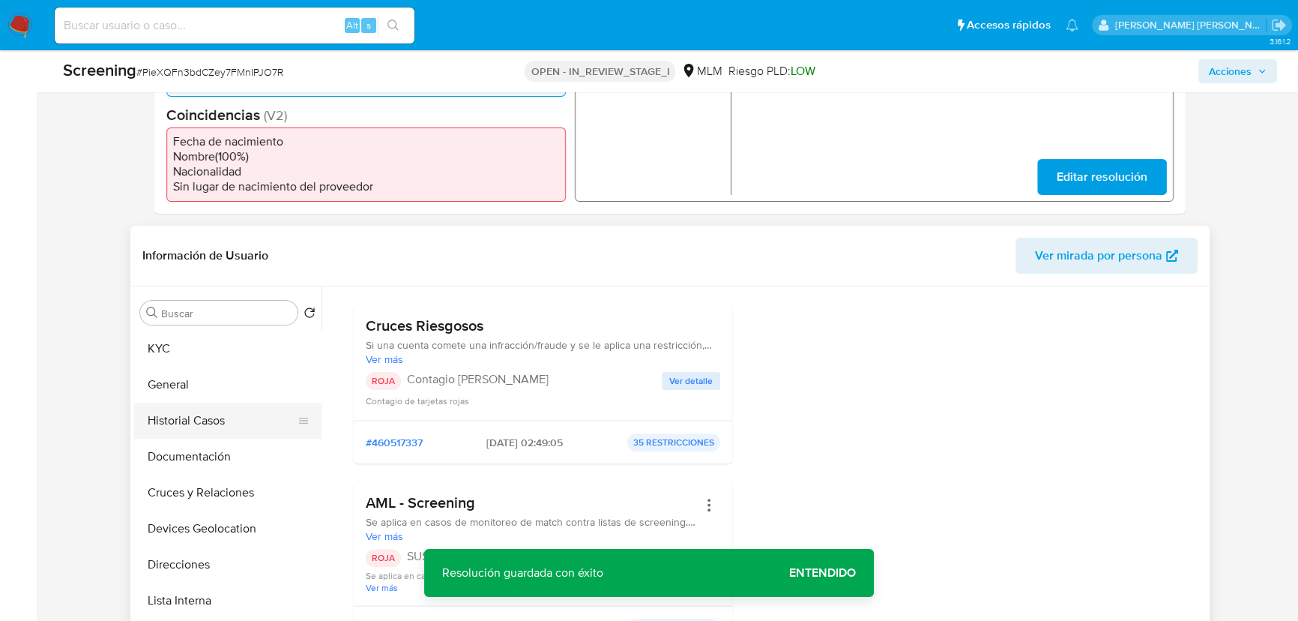
click at [217, 427] on button "Historial Casos" at bounding box center [221, 420] width 175 height 36
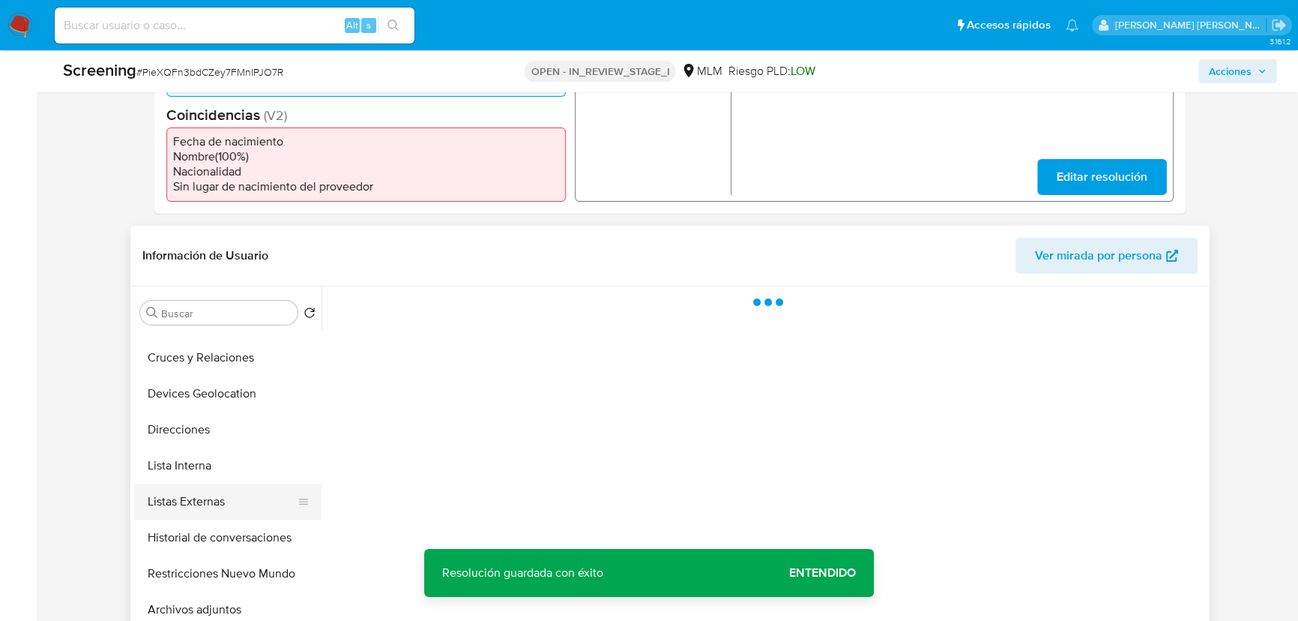
scroll to position [136, 0]
click at [208, 453] on button "Lista Interna" at bounding box center [221, 465] width 175 height 36
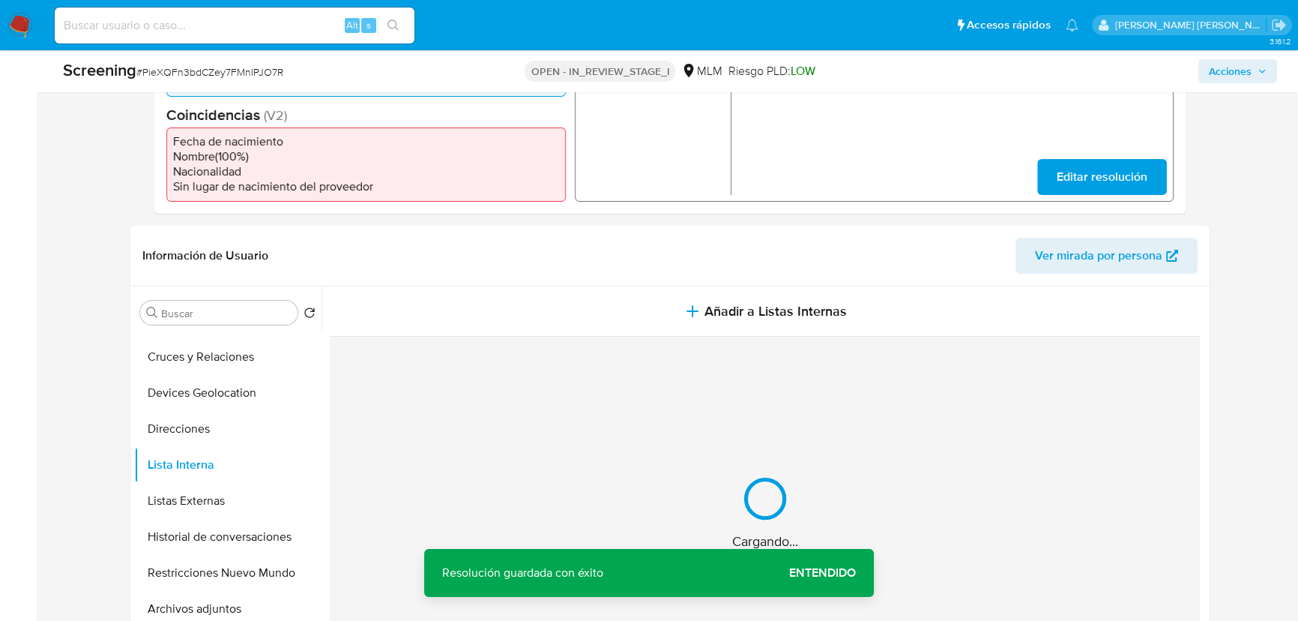
scroll to position [545, 0]
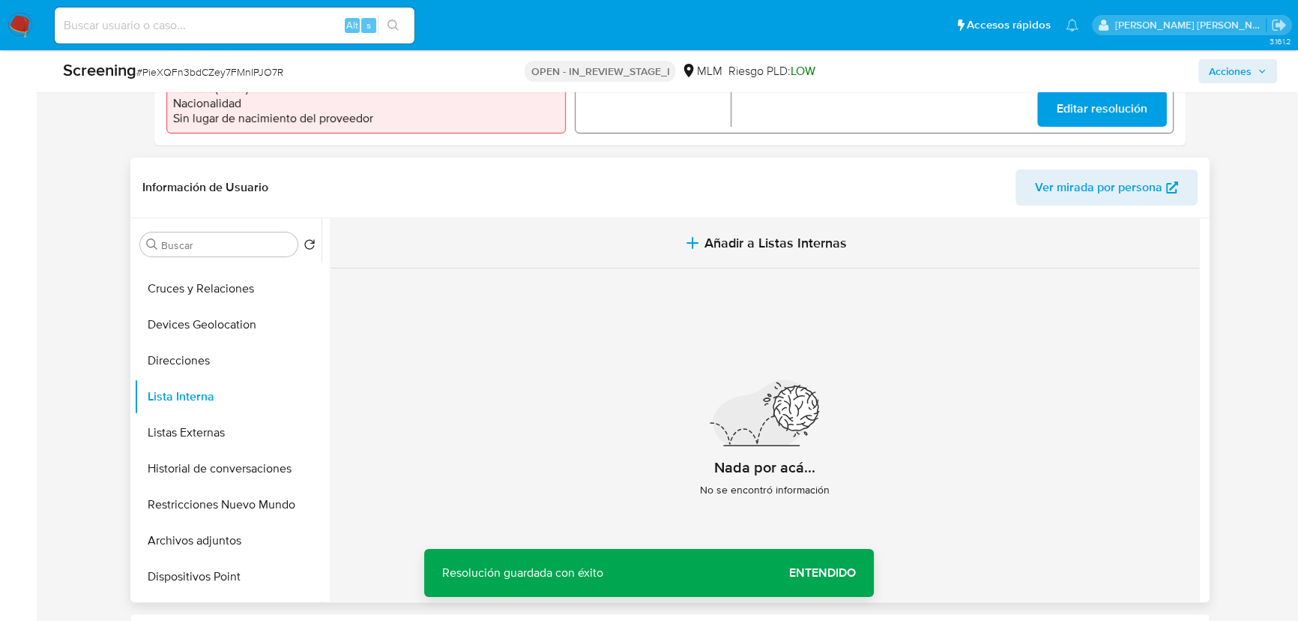
click at [743, 250] on span "Añadir a Listas Internas" at bounding box center [776, 243] width 142 height 16
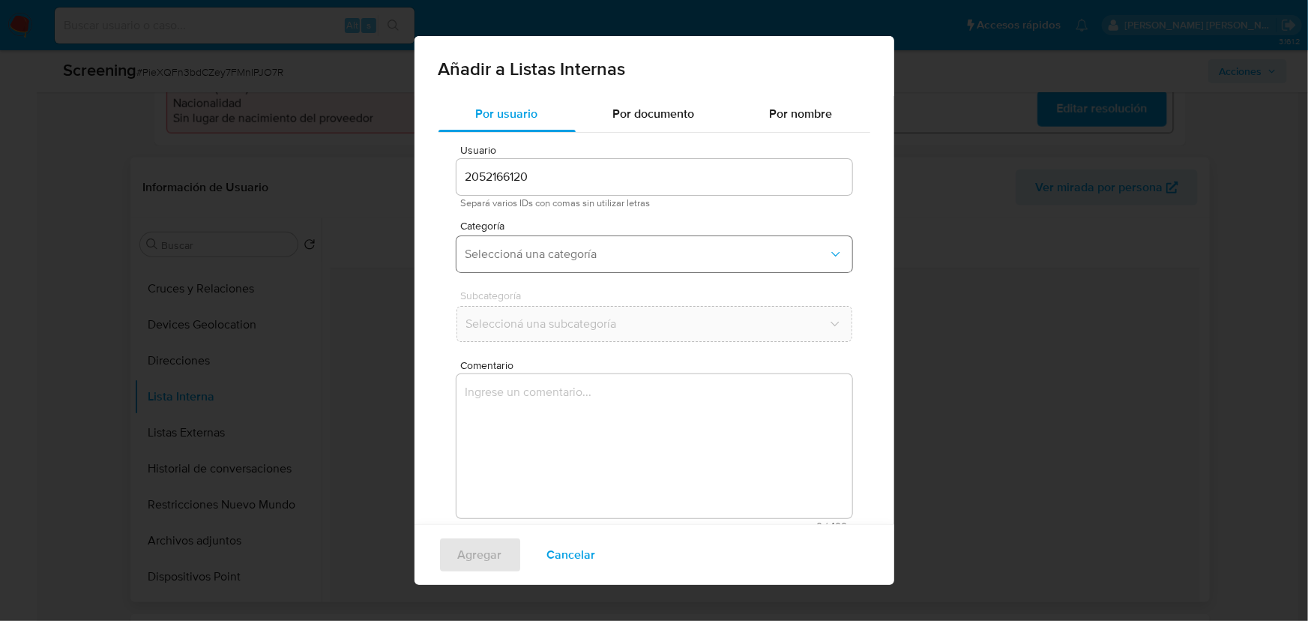
click at [571, 260] on span "Seleccioná una categoría" at bounding box center [646, 254] width 363 height 15
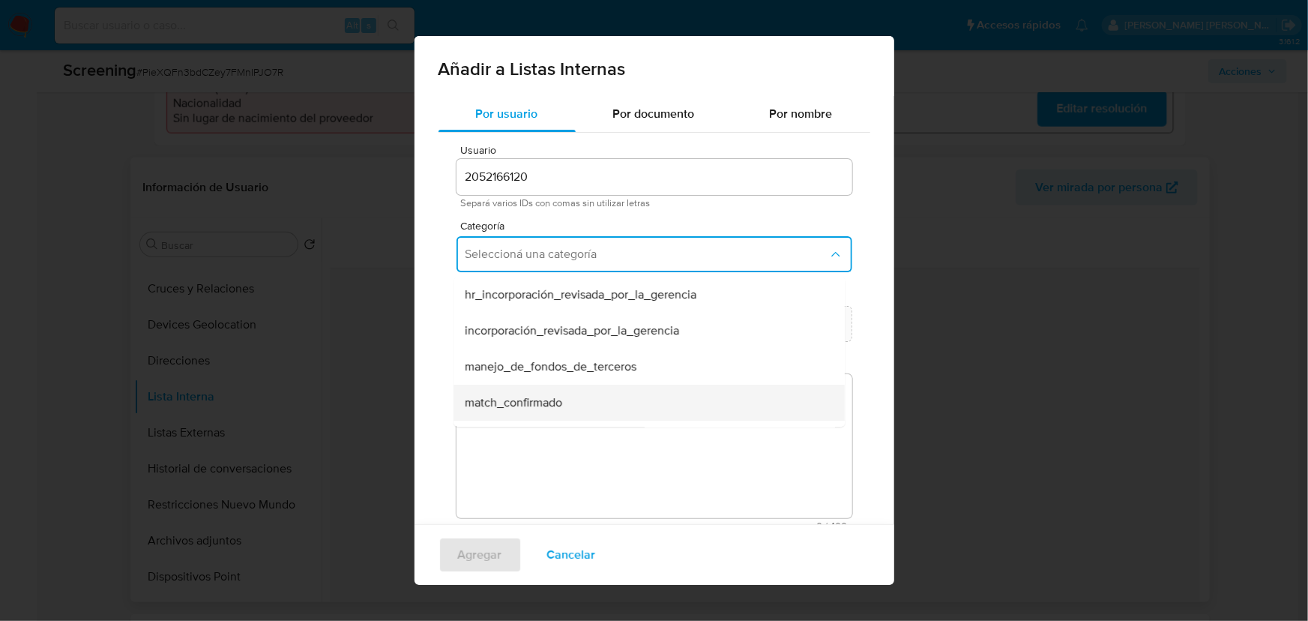
click at [516, 397] on span "match_confirmado" at bounding box center [513, 402] width 97 height 15
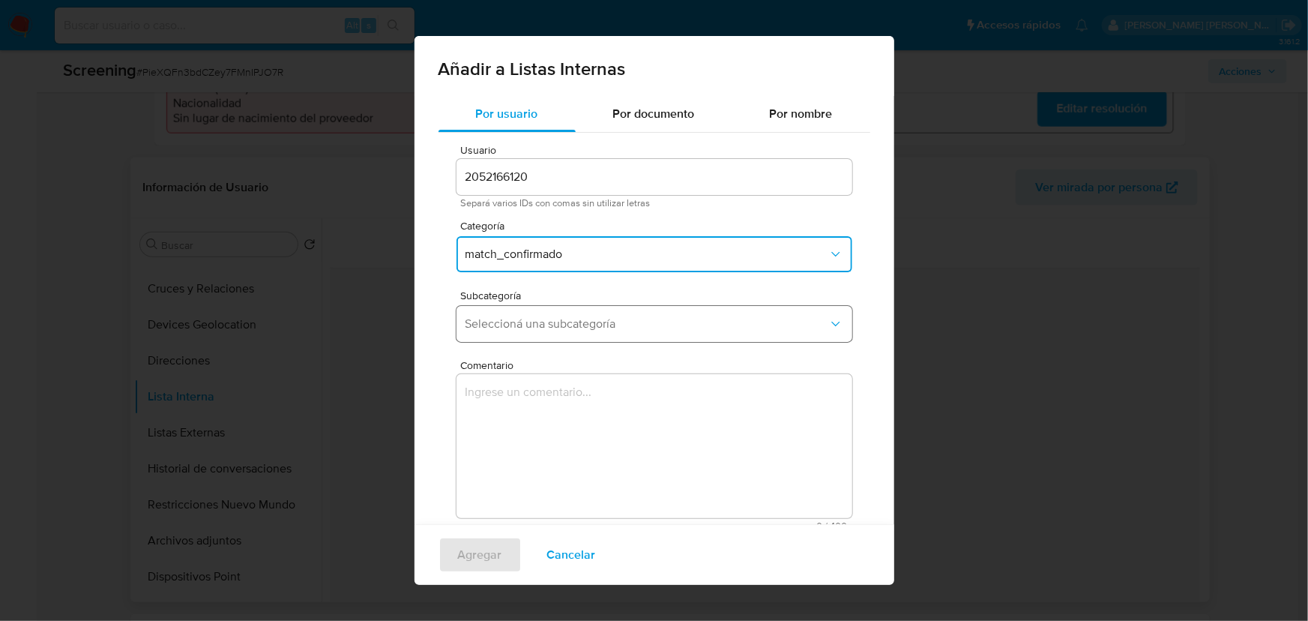
click at [563, 326] on span "Seleccioná una subcategoría" at bounding box center [646, 323] width 363 height 15
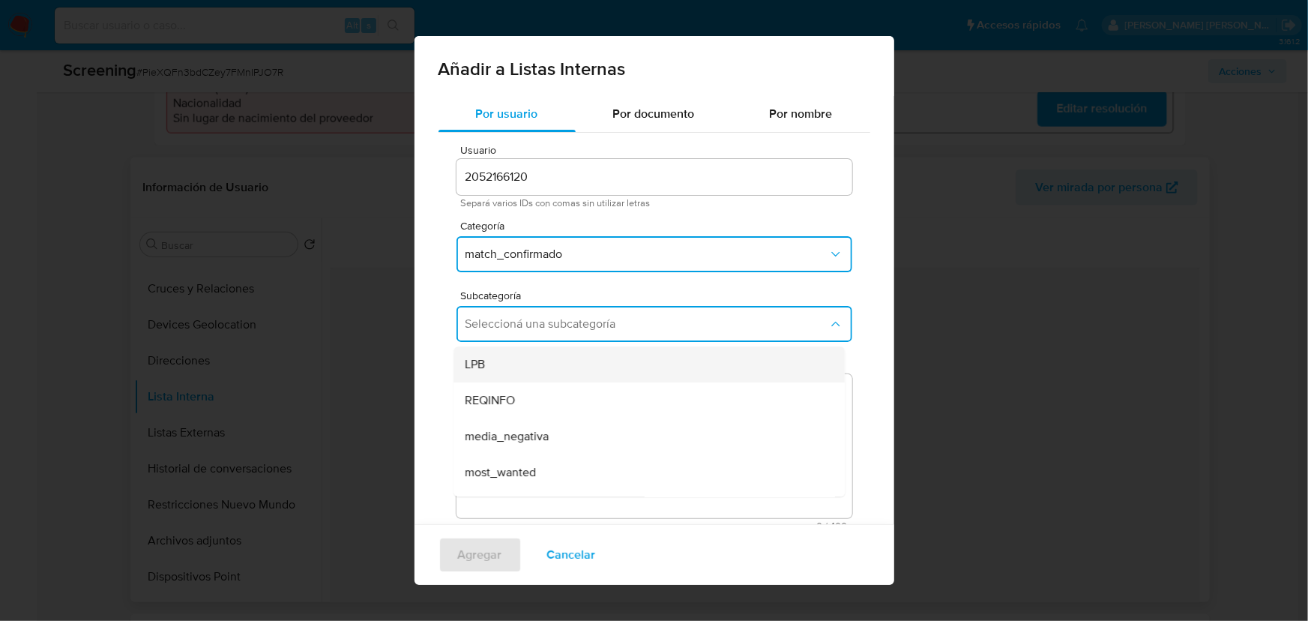
click at [548, 367] on div "LPB" at bounding box center [644, 364] width 358 height 36
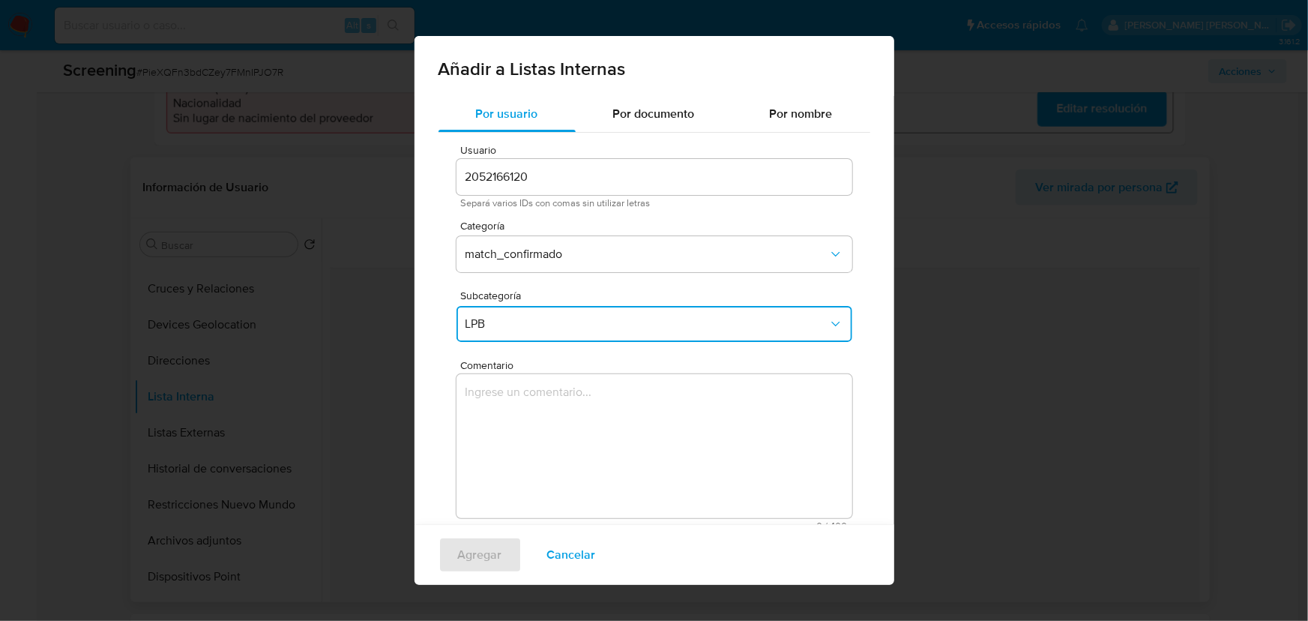
click at [525, 415] on textarea "Comentario" at bounding box center [654, 446] width 396 height 144
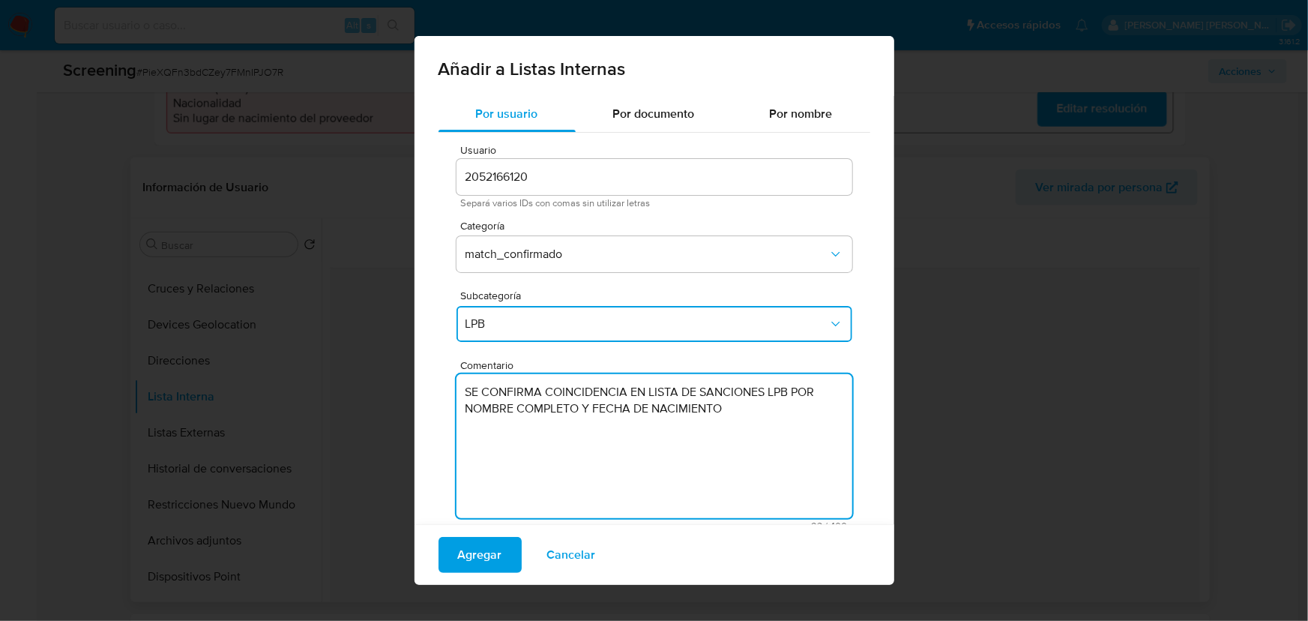
drag, startPoint x: 690, startPoint y: 407, endPoint x: 477, endPoint y: 384, distance: 214.1
click at [480, 384] on textarea "SE CONFIRMA COINCIDENCIA EN LISTA DE SANCIONES LPB POR NOMBRE COMPLETO Y FECHA …" at bounding box center [654, 446] width 396 height 144
type textarea "SE CONFIRMA COINCIDENCIA EN LISTA DE SANCIONES LPB POR NOMBRE COMPLETO Y FECHA …"
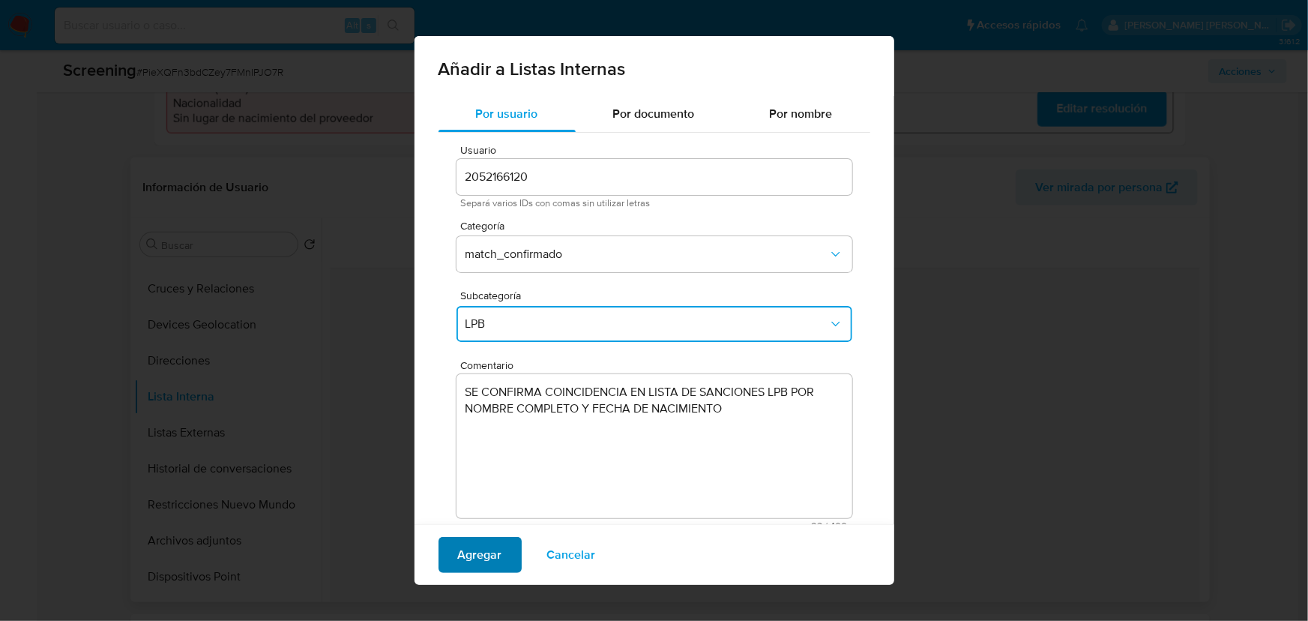
click at [468, 546] on span "Agregar" at bounding box center [480, 554] width 44 height 33
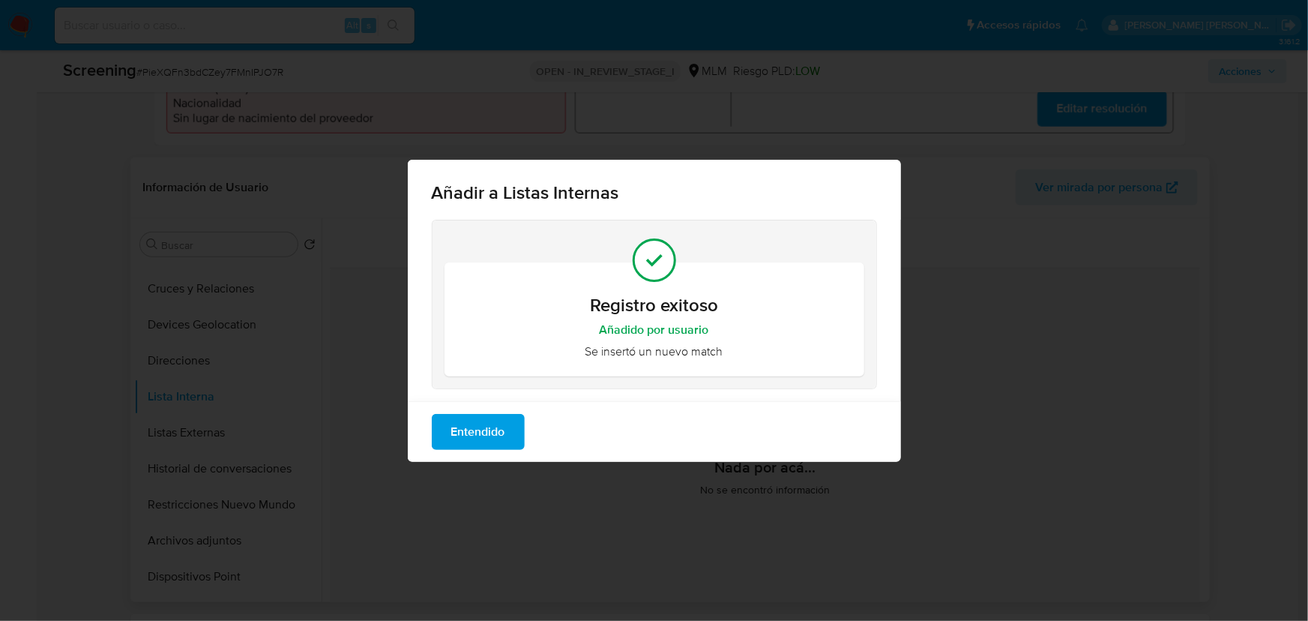
click at [488, 452] on div "Entendido" at bounding box center [654, 431] width 493 height 61
click at [492, 440] on span "Entendido" at bounding box center [478, 431] width 54 height 33
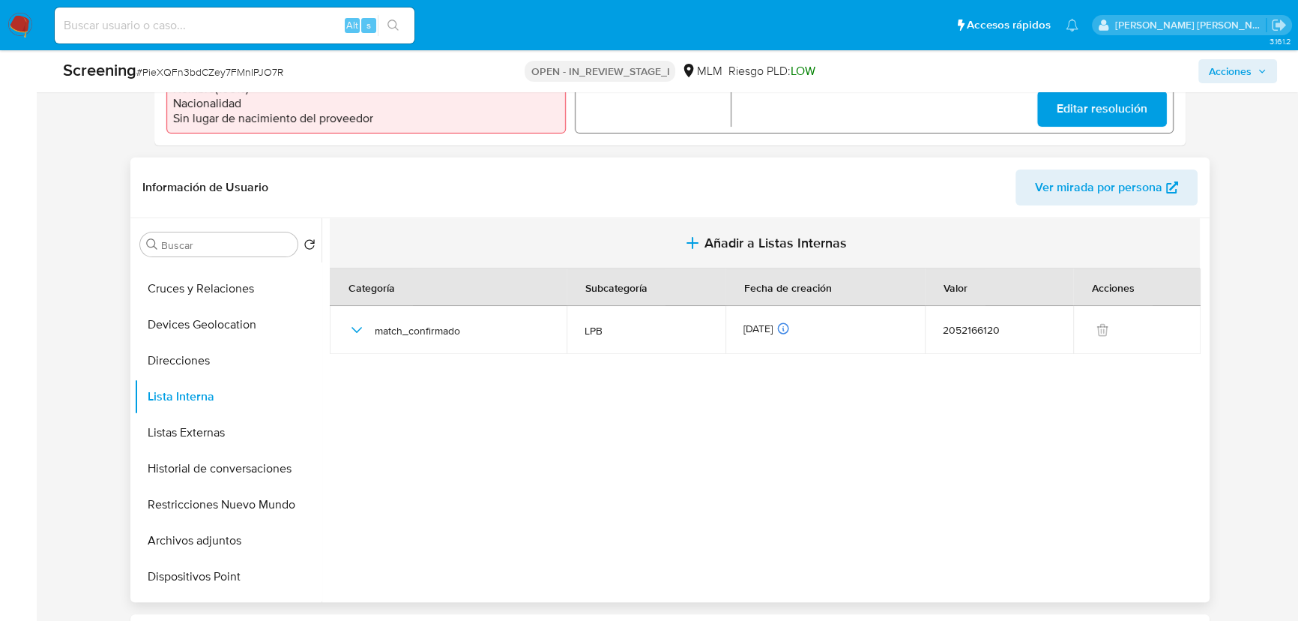
click at [711, 241] on span "Añadir a Listas Internas" at bounding box center [776, 243] width 142 height 16
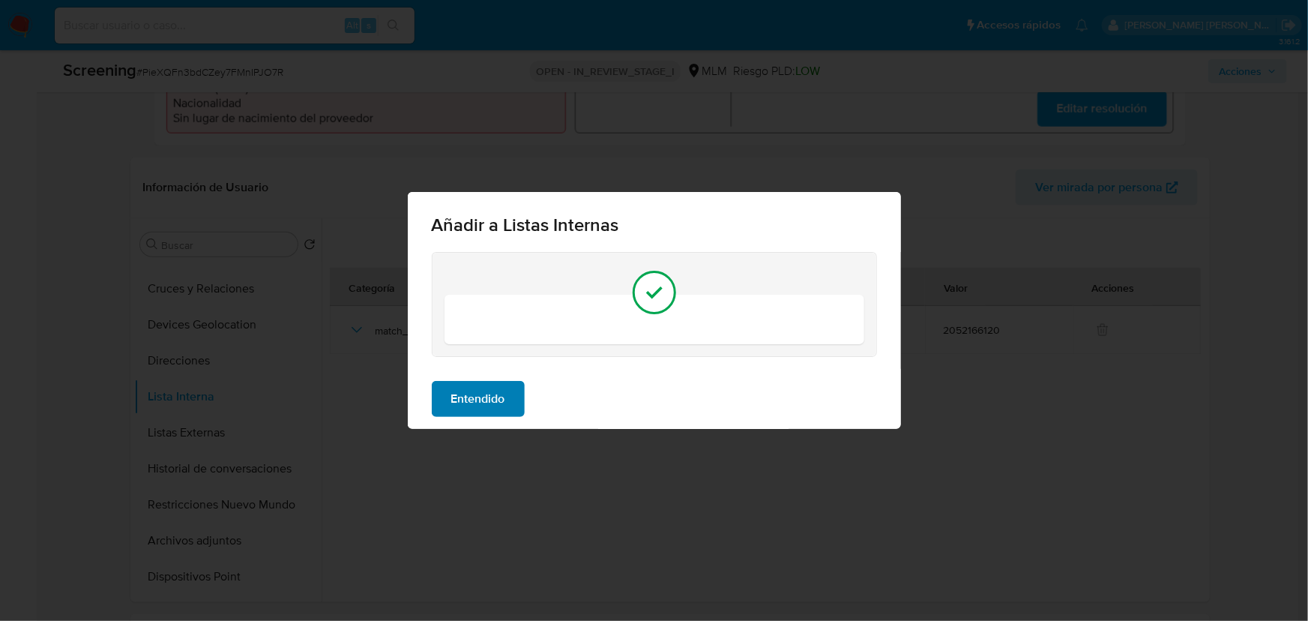
click at [487, 412] on span "Entendido" at bounding box center [478, 398] width 54 height 33
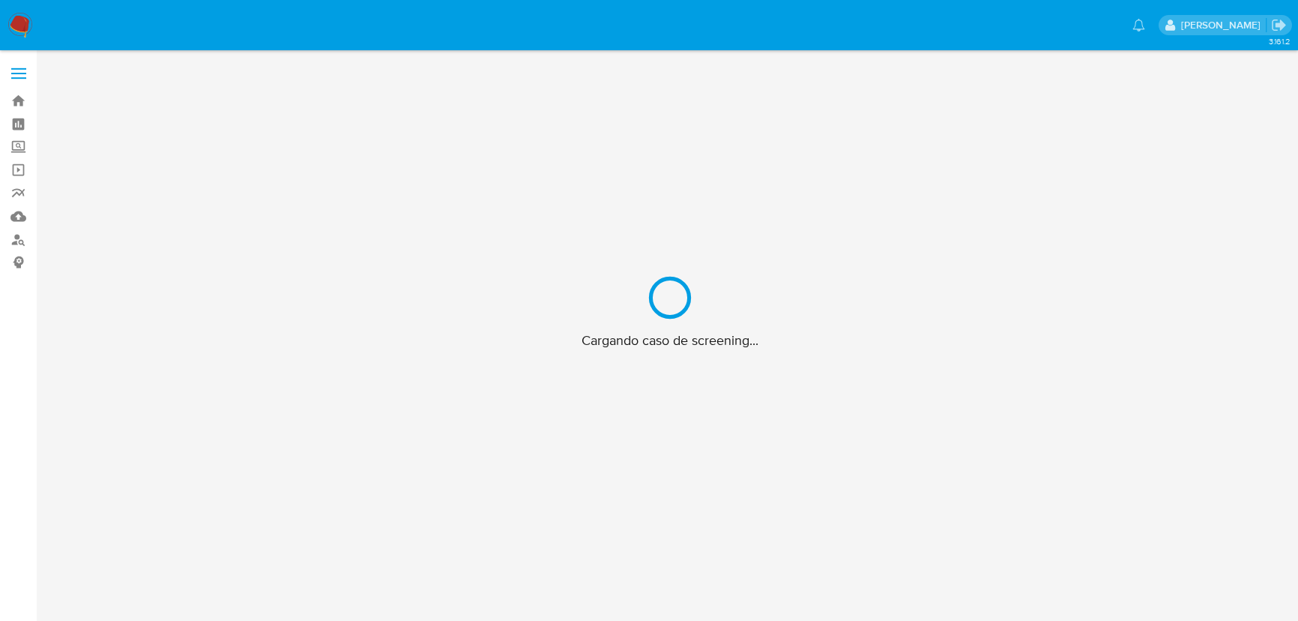
scroll to position [53, 0]
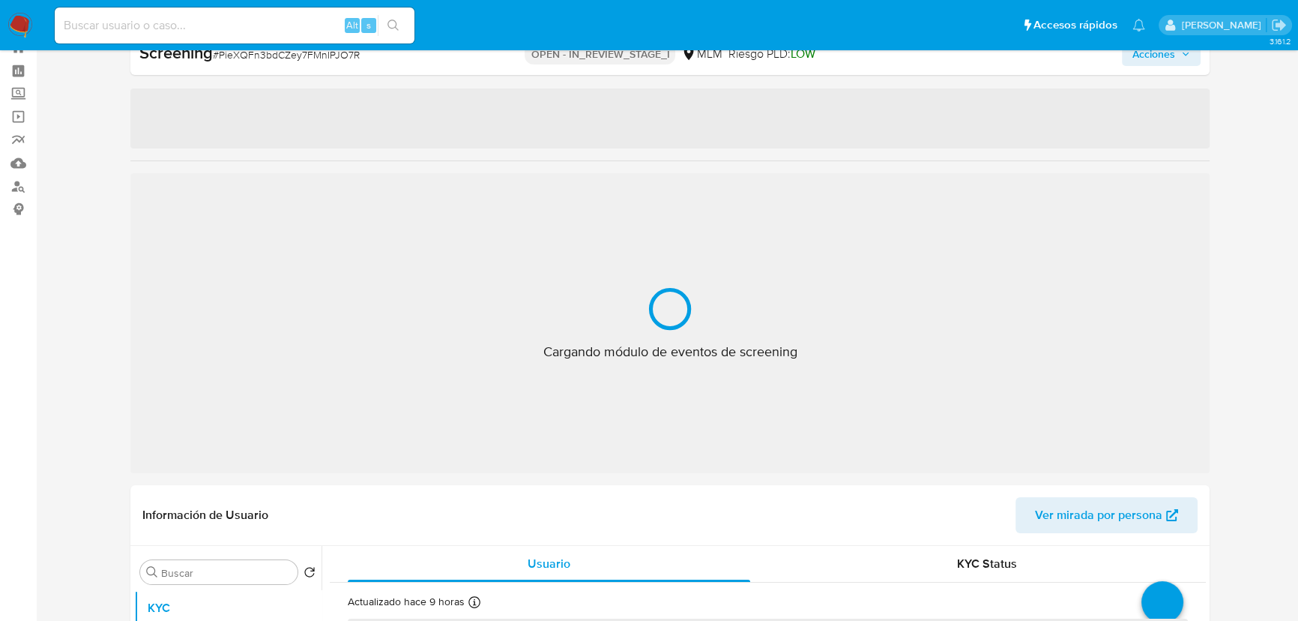
select select "10"
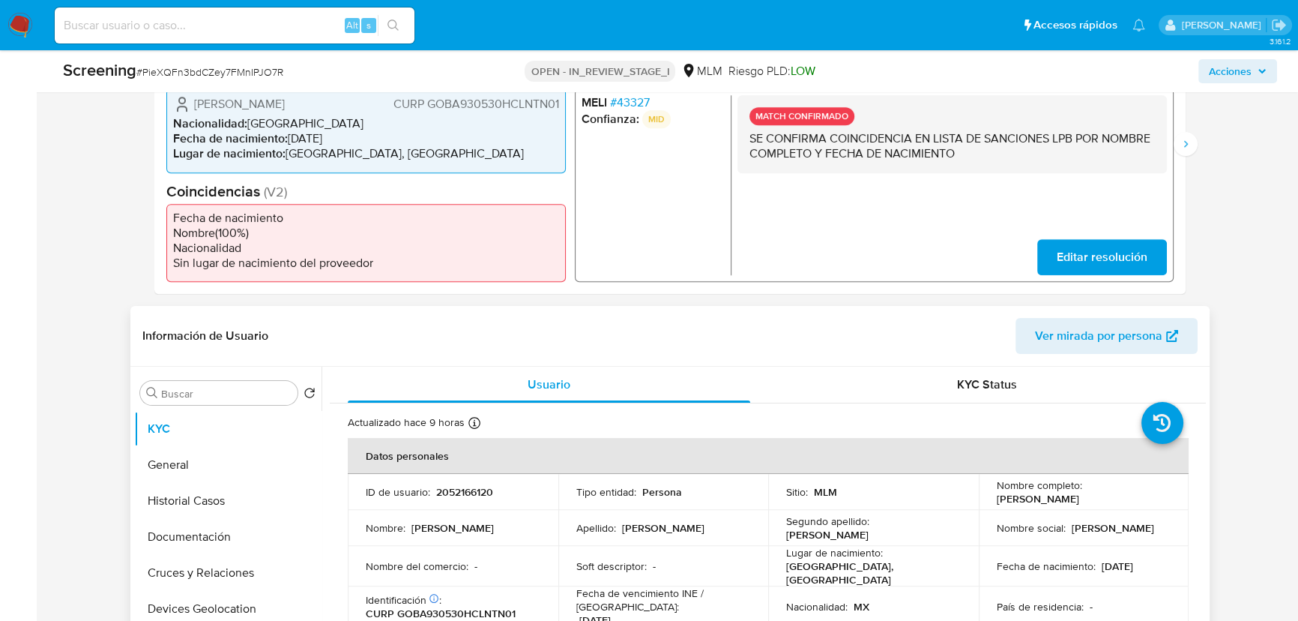
scroll to position [462, 0]
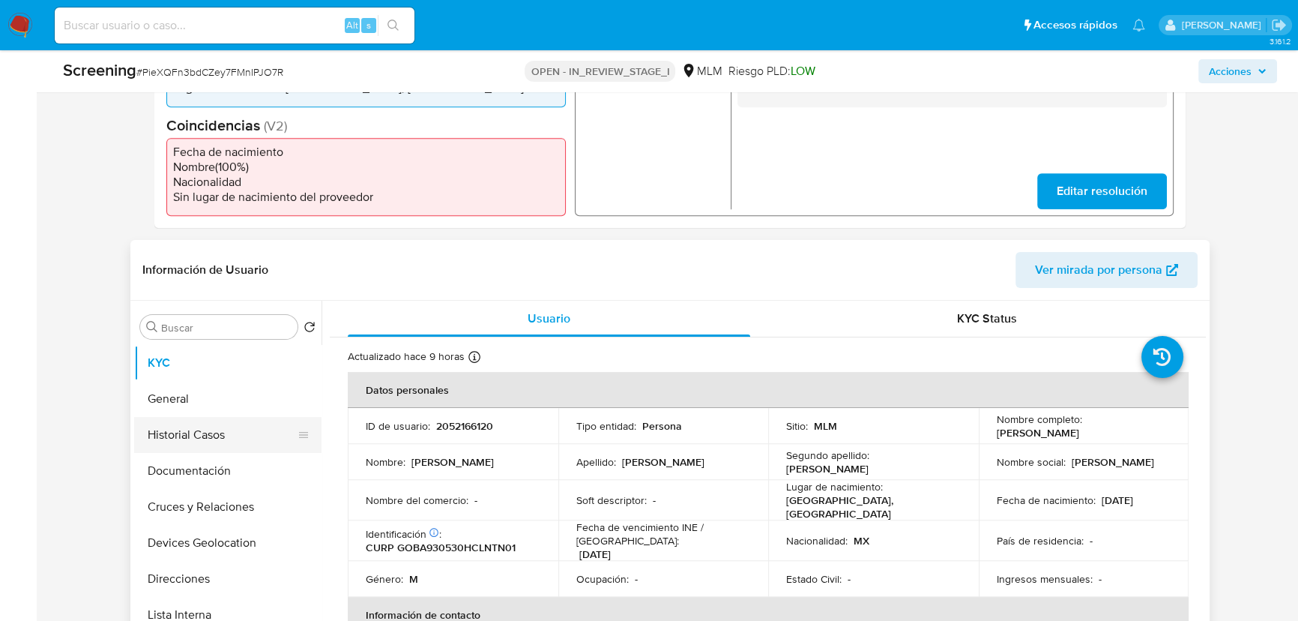
click at [195, 425] on button "Historial Casos" at bounding box center [221, 435] width 175 height 36
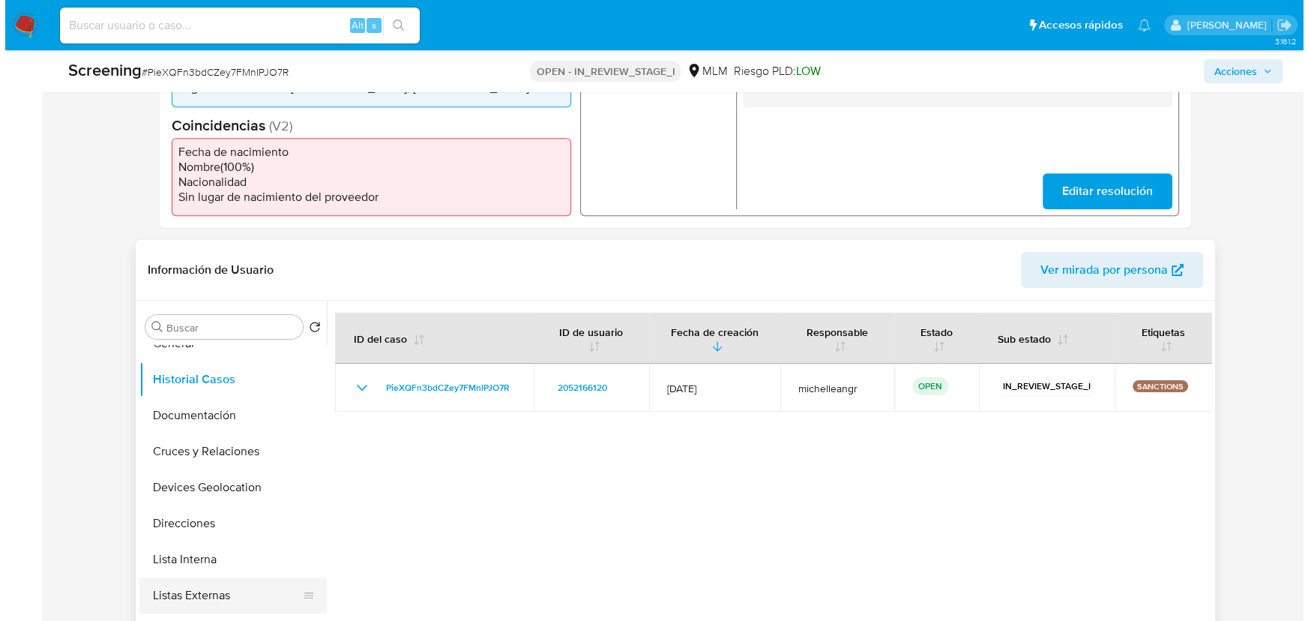
scroll to position [136, 0]
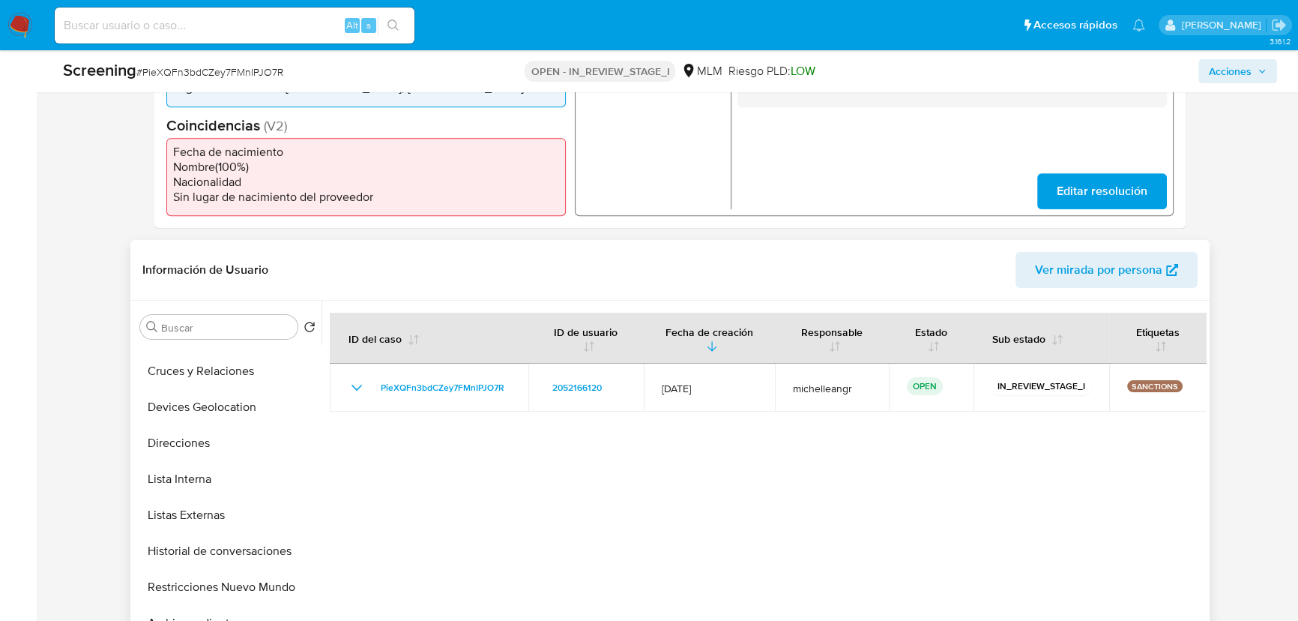
drag, startPoint x: 232, startPoint y: 478, endPoint x: 322, endPoint y: 487, distance: 89.6
click at [233, 476] on button "Lista Interna" at bounding box center [227, 479] width 187 height 36
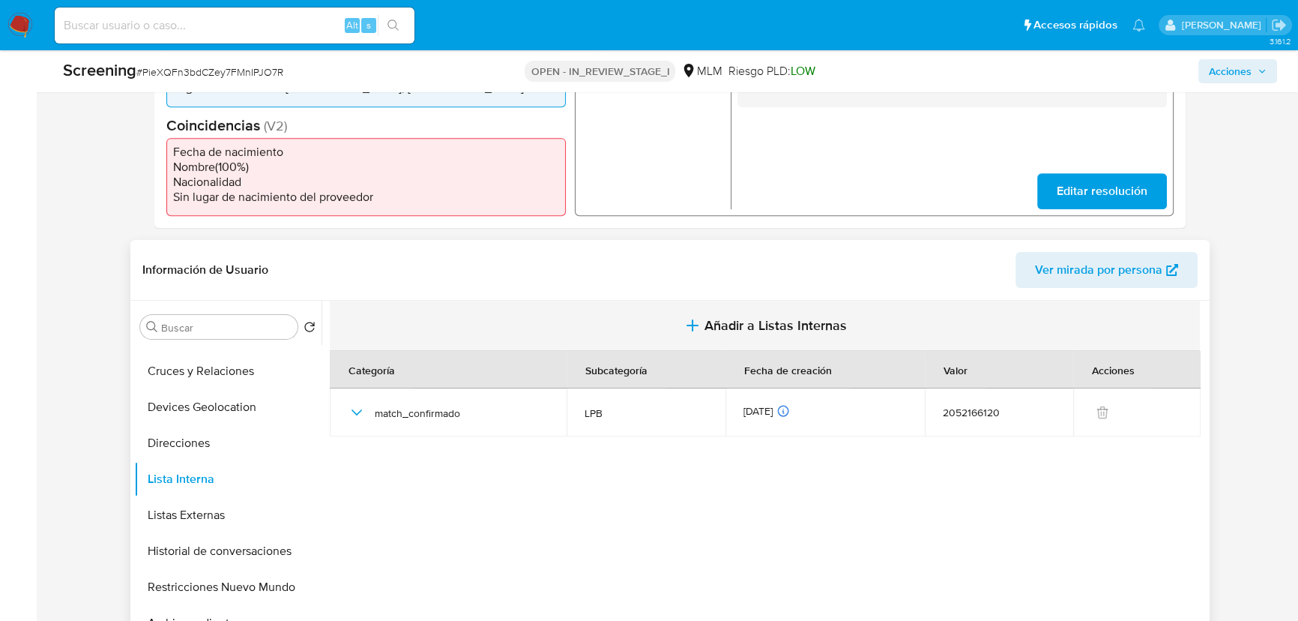
click at [730, 325] on span "Añadir a Listas Internas" at bounding box center [776, 325] width 142 height 16
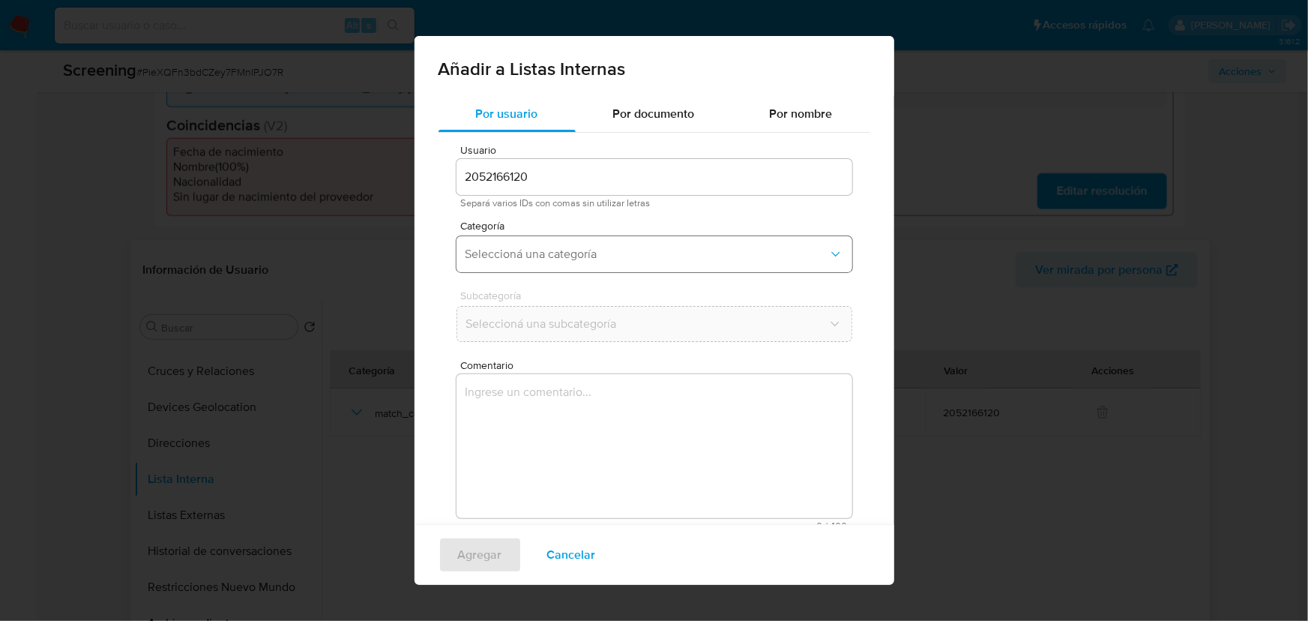
click at [545, 261] on span "Seleccioná una categoría" at bounding box center [646, 254] width 363 height 15
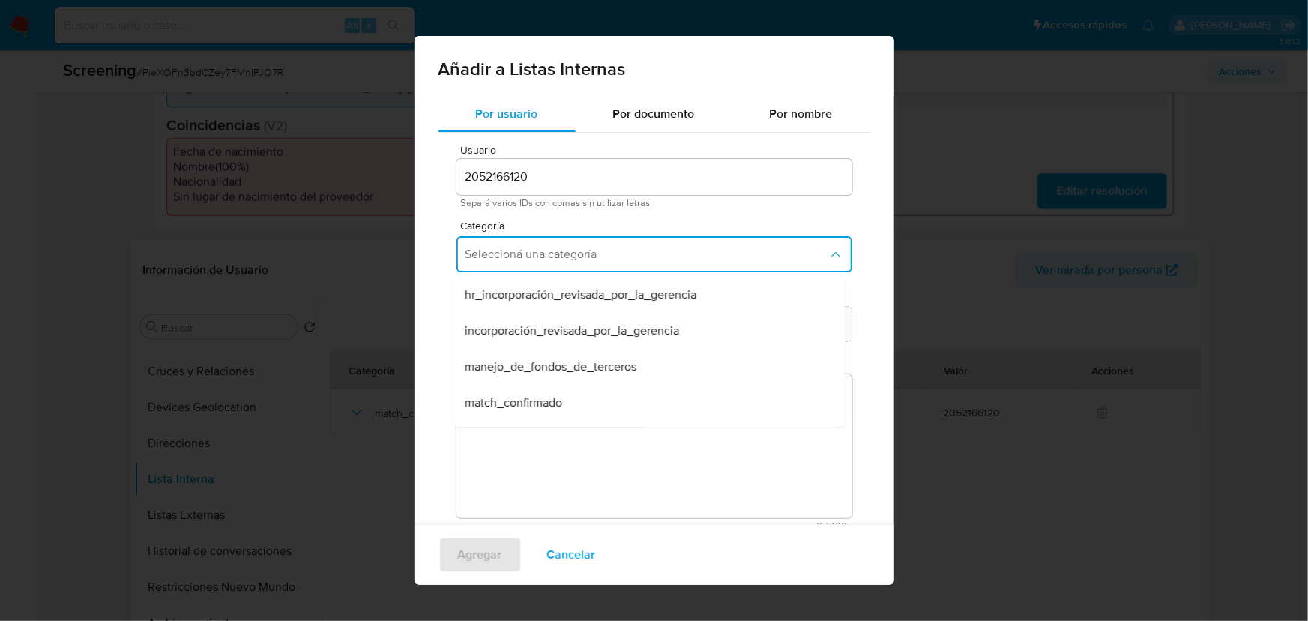
click at [528, 396] on span "match_confirmado" at bounding box center [513, 402] width 97 height 15
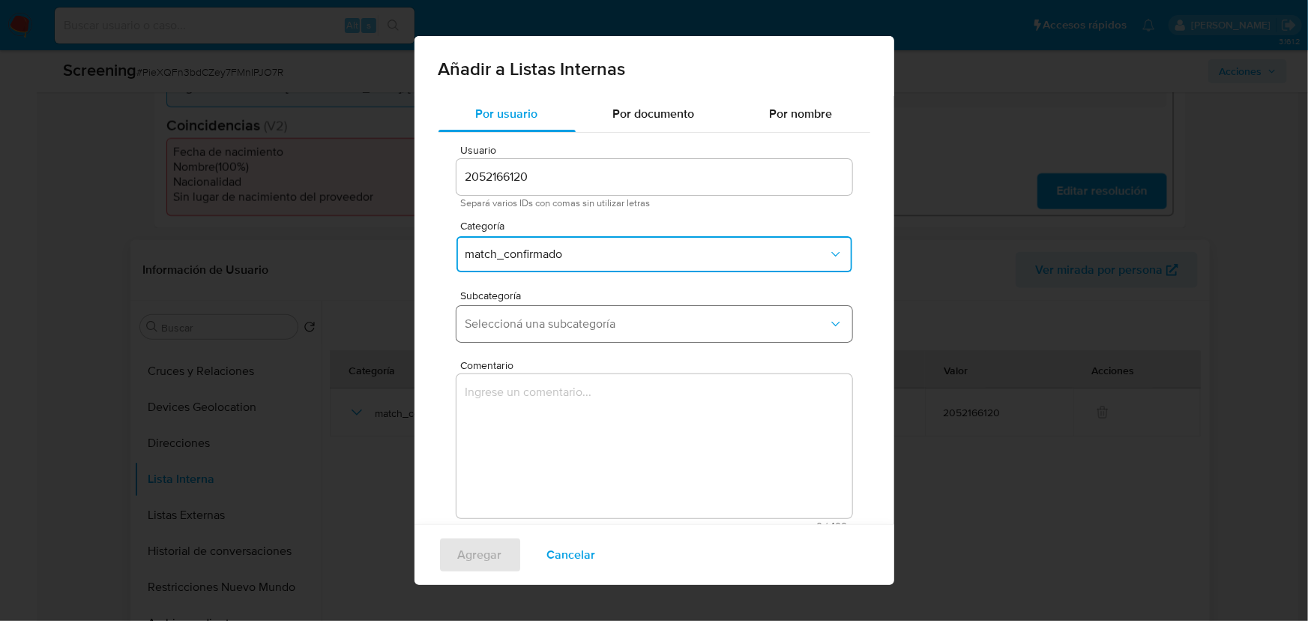
click at [545, 327] on span "Seleccioná una subcategoría" at bounding box center [646, 323] width 363 height 15
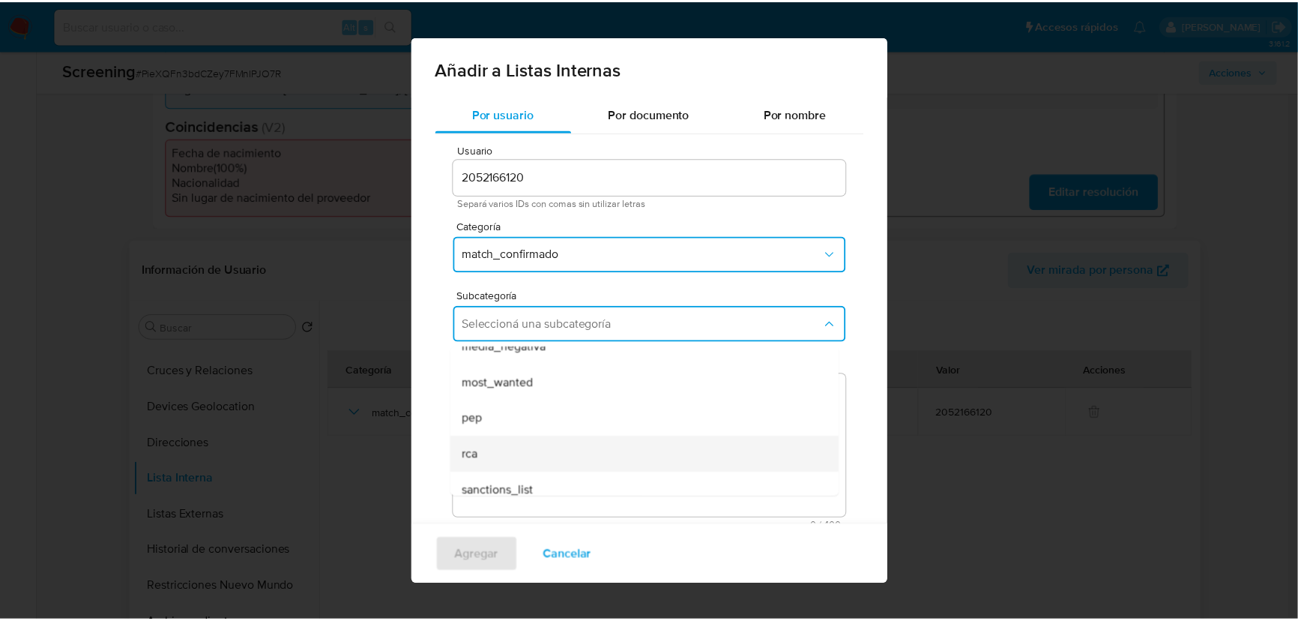
scroll to position [101, 0]
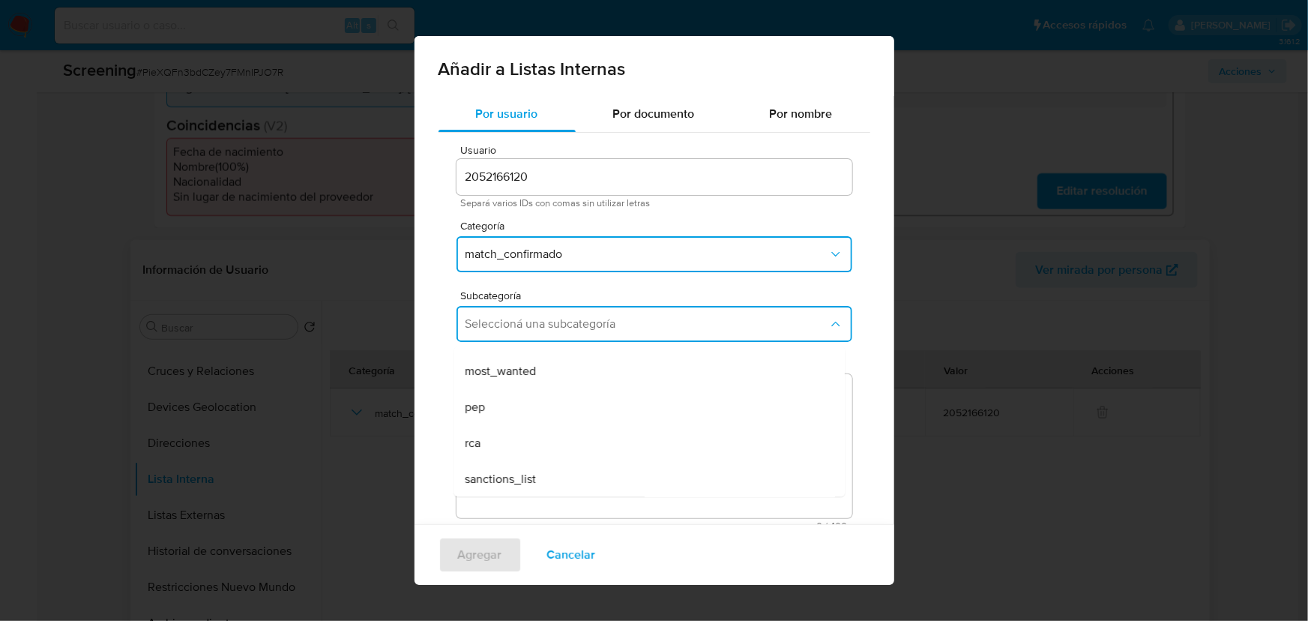
click at [545, 480] on div "sanctions_list" at bounding box center [644, 479] width 358 height 36
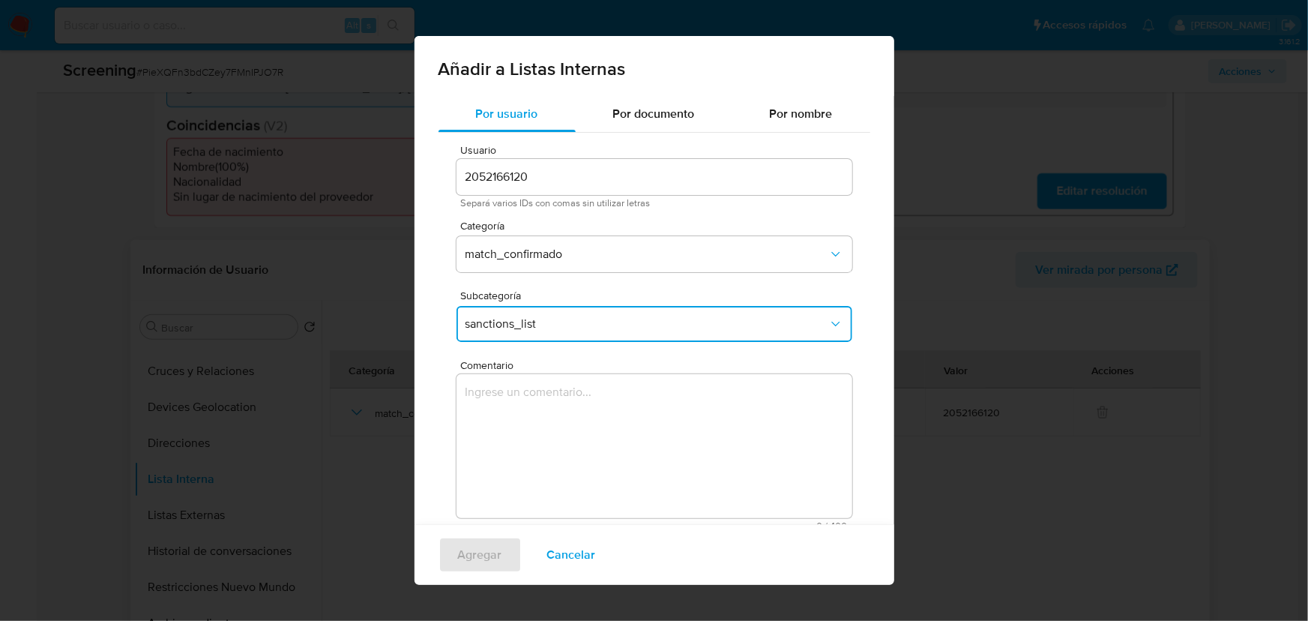
click at [518, 407] on textarea "Comentario" at bounding box center [654, 446] width 396 height 144
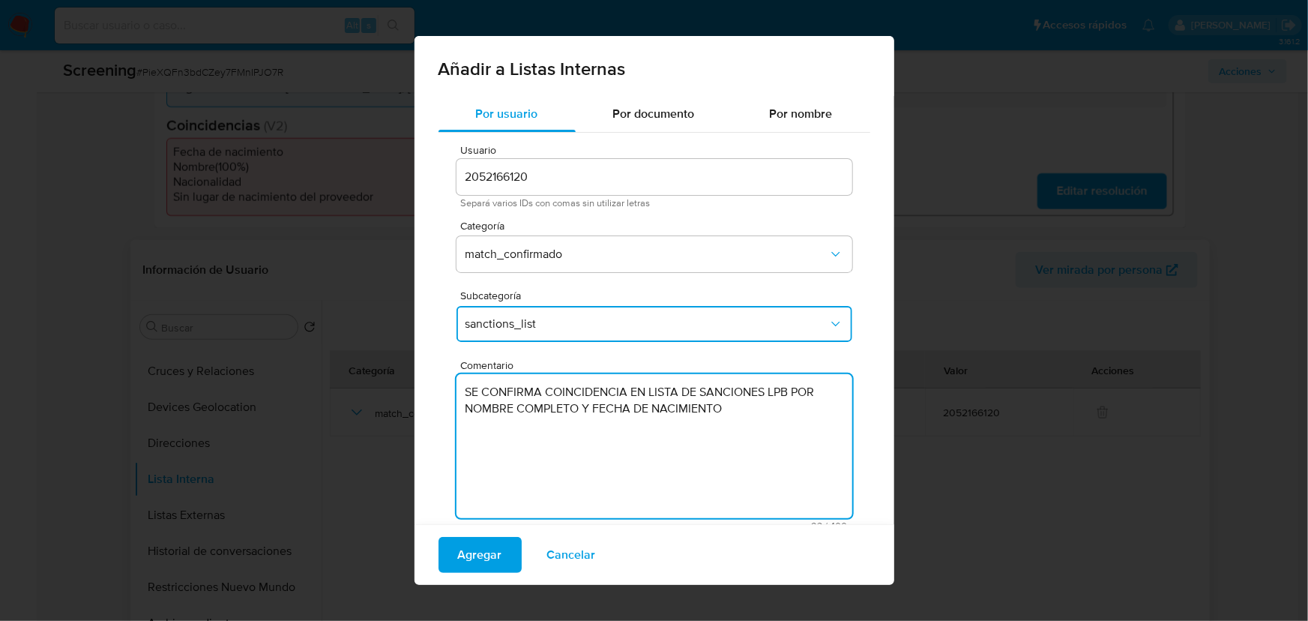
drag, startPoint x: 556, startPoint y: 388, endPoint x: 800, endPoint y: 425, distance: 246.3
click at [800, 425] on textarea "SE CONFIRMA COINCIDENCIA EN LISTA DE SANCIONES LPB POR NOMBRE COMPLETO Y FECHA …" at bounding box center [654, 446] width 396 height 144
click at [519, 457] on textarea "SE CONFIRMA COINCIDENCIA EN LISTA DE SANCIONES LPB POR NOMBRE COMPLETO Y FECHA …" at bounding box center [654, 446] width 396 height 144
type textarea "SE CONFIRMA COINCIDENCIA EN LISTA DE SANCIONES LPB POR NOMBRE COMPLETO Y FECHA …"
click at [478, 563] on span "Agregar" at bounding box center [480, 554] width 44 height 33
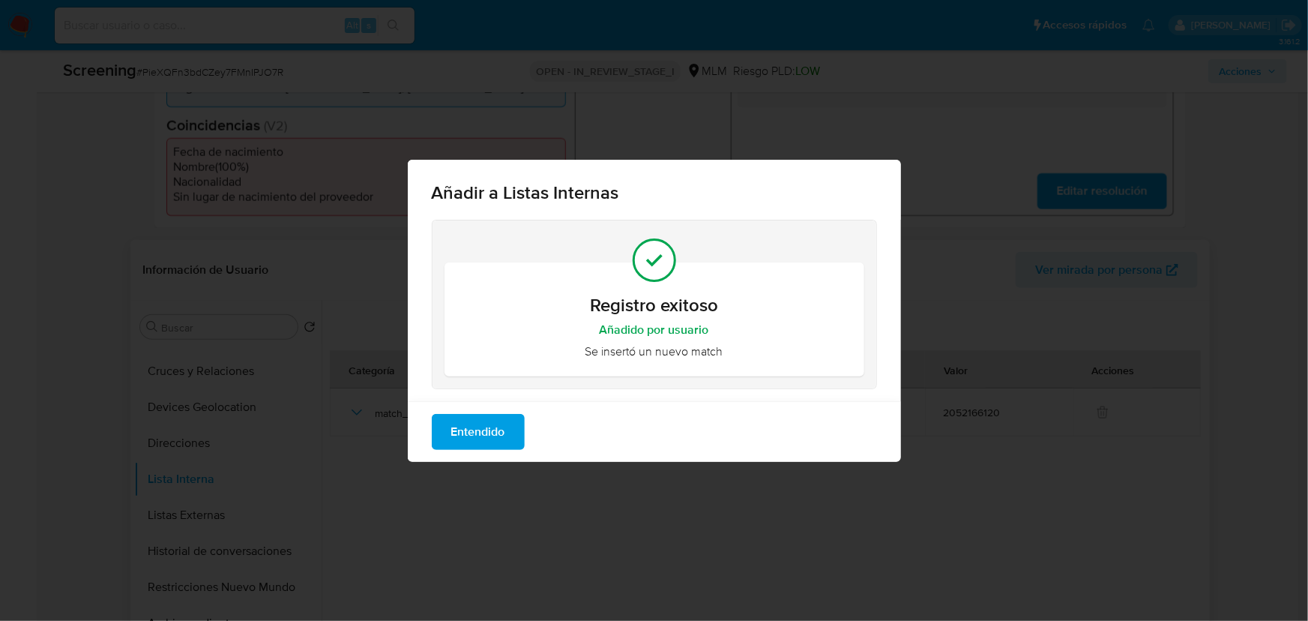
click at [477, 436] on span "Entendido" at bounding box center [478, 431] width 54 height 33
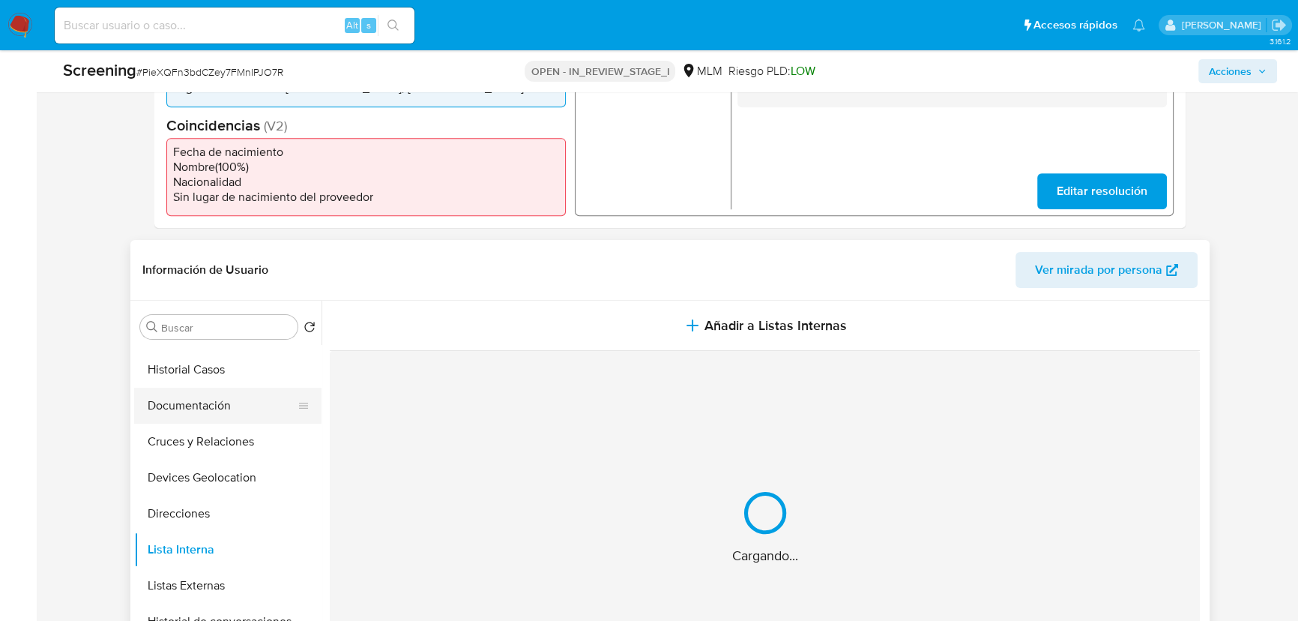
scroll to position [0, 0]
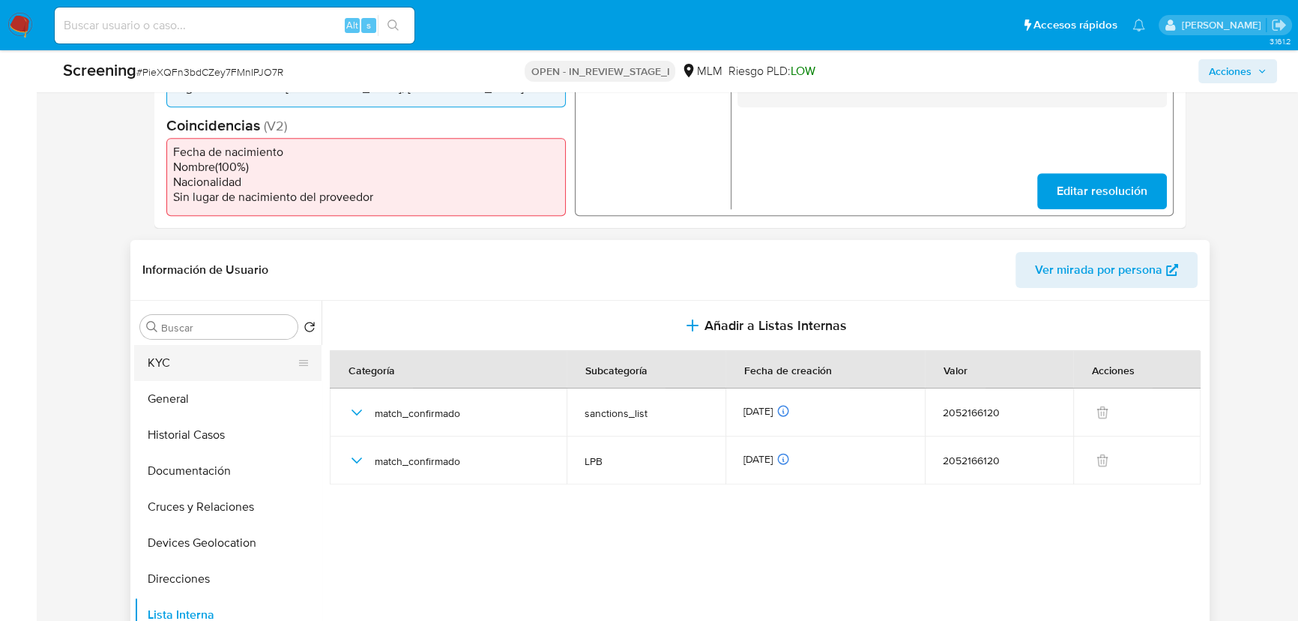
click at [202, 373] on button "KYC" at bounding box center [221, 363] width 175 height 36
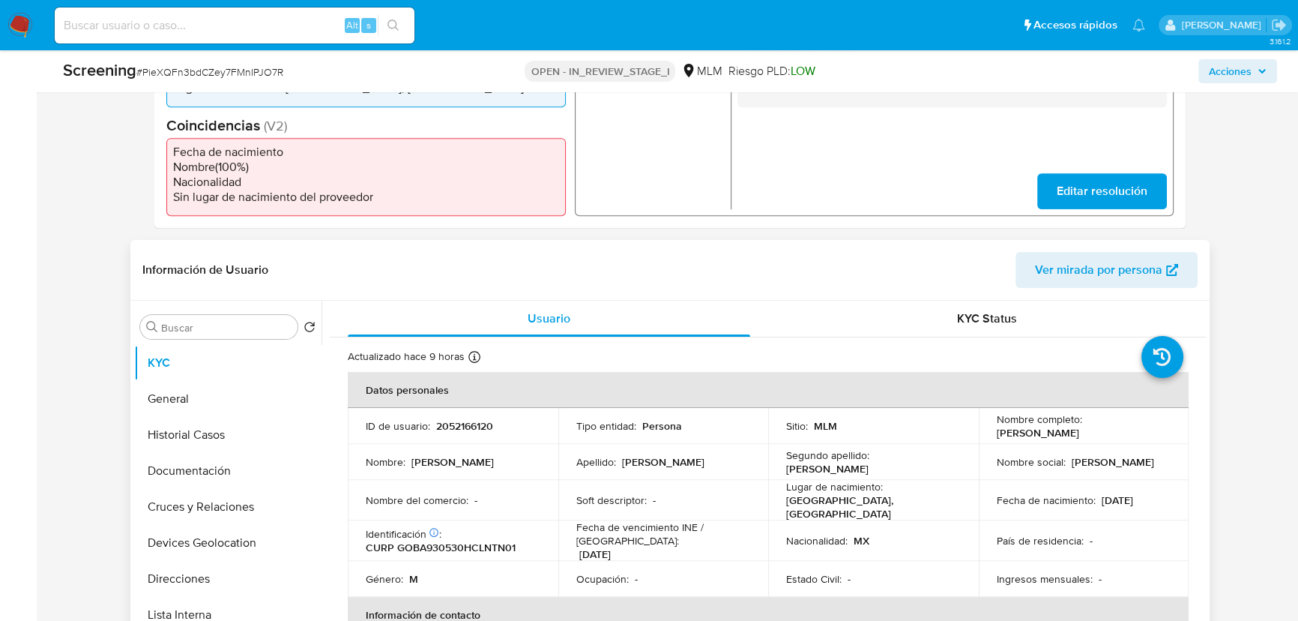
drag, startPoint x: 1049, startPoint y: 432, endPoint x: 1137, endPoint y: 432, distance: 87.7
click at [1137, 432] on td "Nombre completo : Angel Ivan Gonzalez Bautista" at bounding box center [1084, 426] width 211 height 36
copy p "[PERSON_NAME]"
drag, startPoint x: 1094, startPoint y: 495, endPoint x: 525, endPoint y: 446, distance: 571.8
click at [1180, 505] on td "Fecha de nacimiento : 30/05/1993" at bounding box center [1084, 500] width 211 height 40
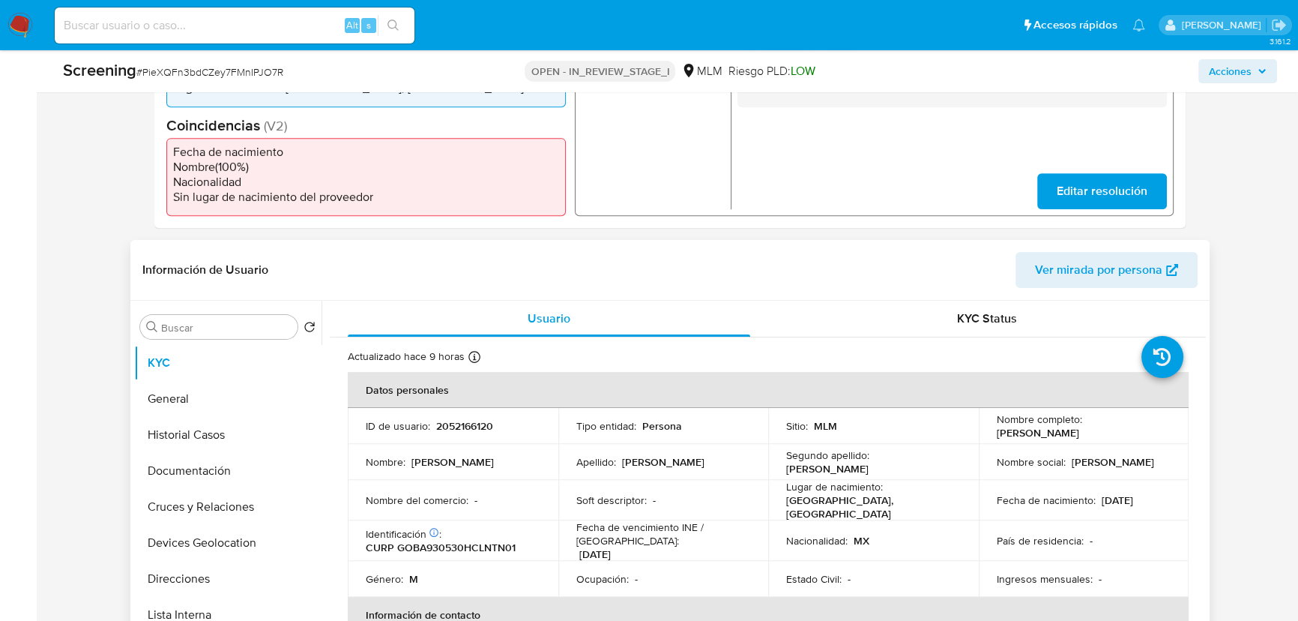
copy div "[DATE]"
click at [460, 540] on p "CURP GOBA930530HCLNTN01" at bounding box center [441, 546] width 150 height 13
click at [461, 540] on p "CURP GOBA930530HCLNTN01" at bounding box center [441, 546] width 150 height 13
click at [436, 540] on p "CURP GOBA930530HCLNTN01" at bounding box center [441, 546] width 150 height 13
click at [437, 540] on p "CURP GOBA930530HCLNTN01" at bounding box center [441, 546] width 150 height 13
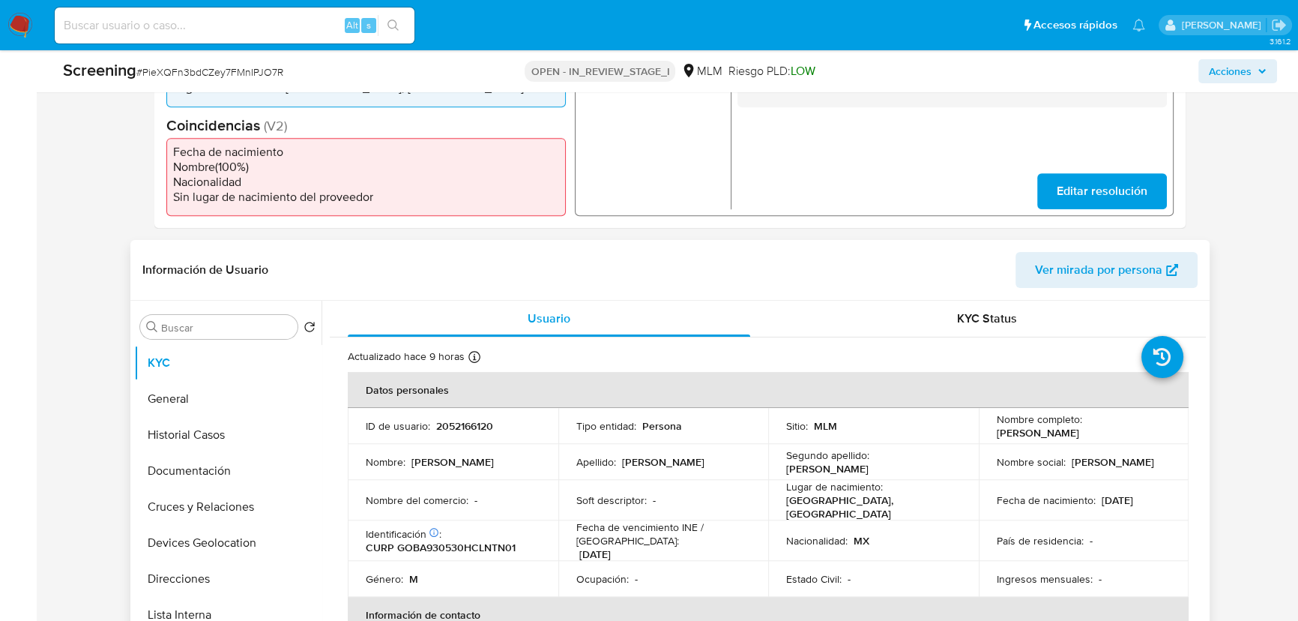
click at [456, 540] on p "CURP GOBA930530HCLNTN01" at bounding box center [441, 546] width 150 height 13
click at [457, 540] on p "CURP GOBA930530HCLNTN01" at bounding box center [441, 546] width 150 height 13
copy p "GOBA930530HCLNTN01"
click at [214, 397] on button "General" at bounding box center [221, 399] width 175 height 36
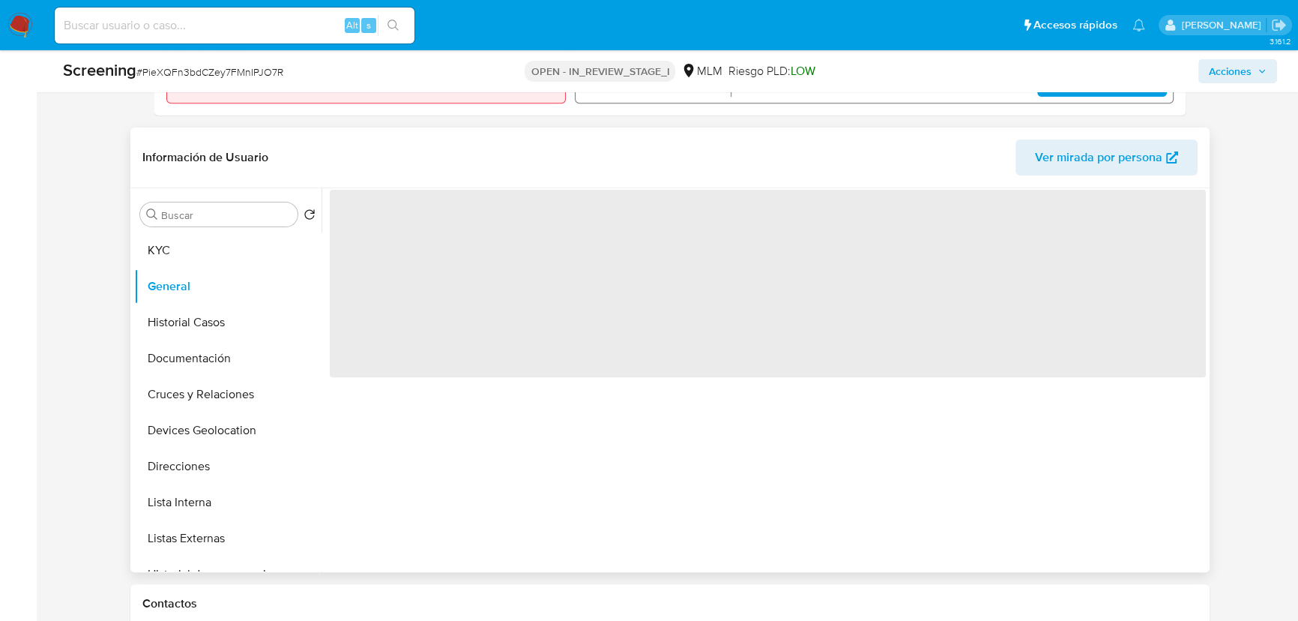
scroll to position [599, 0]
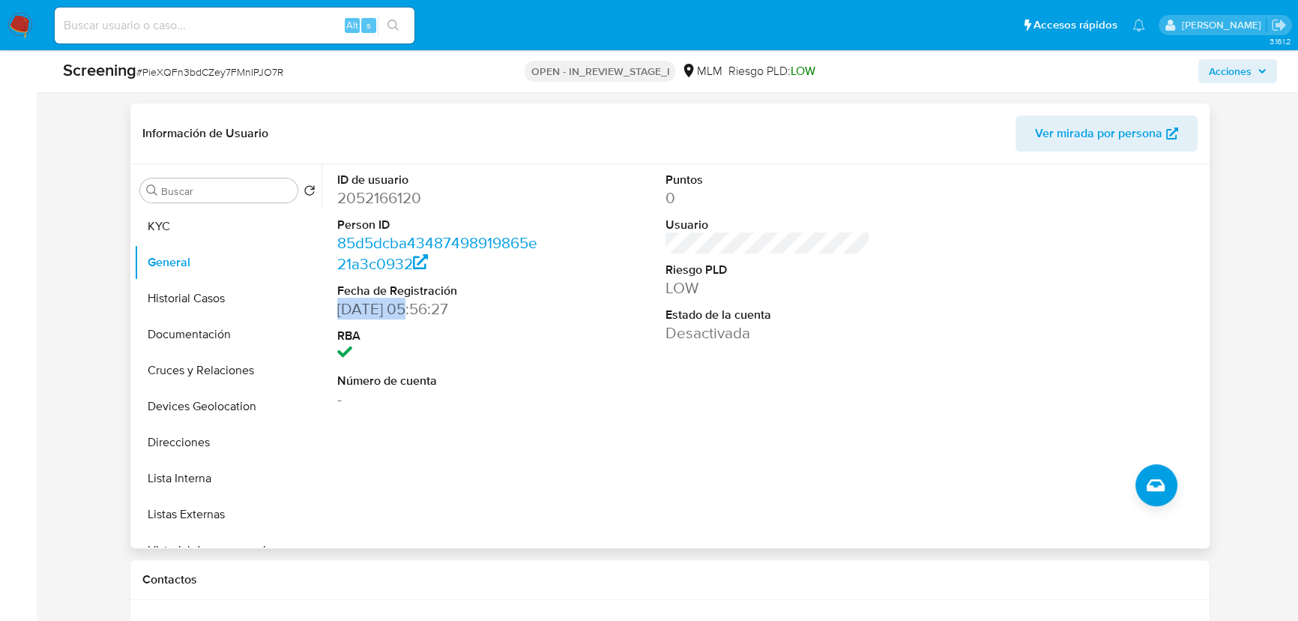
drag, startPoint x: 341, startPoint y: 312, endPoint x: 411, endPoint y: 312, distance: 69.7
click at [411, 312] on dd "22/10/2024 05:56:27" at bounding box center [439, 308] width 204 height 21
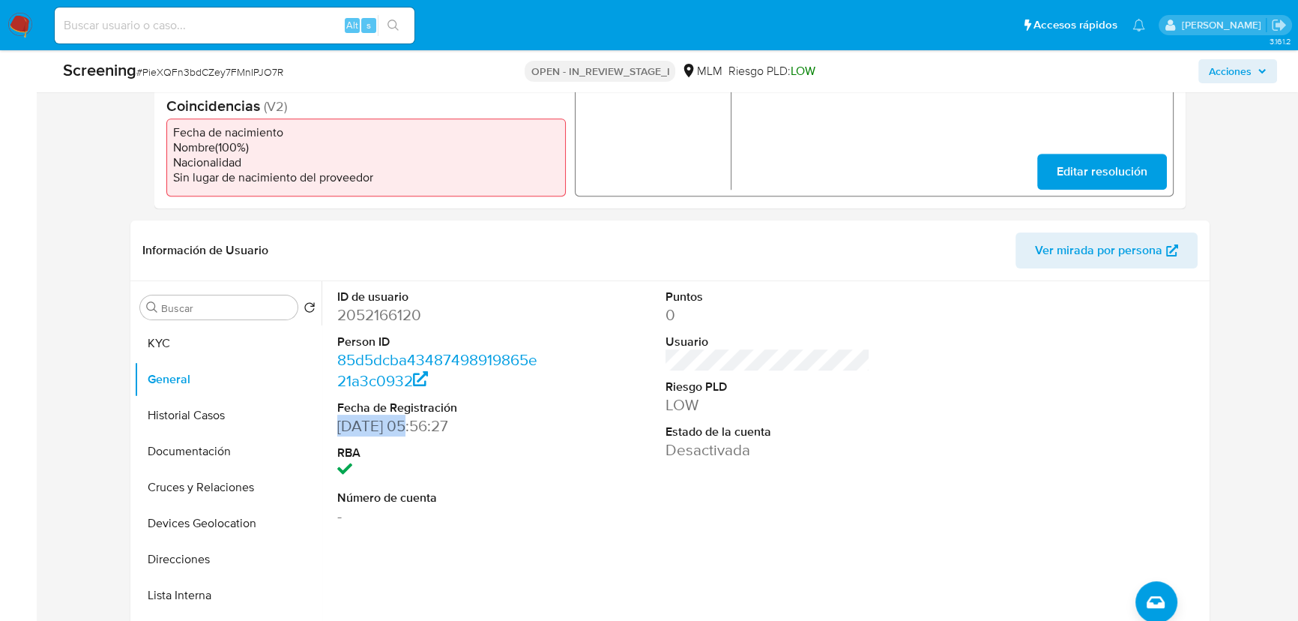
scroll to position [258, 0]
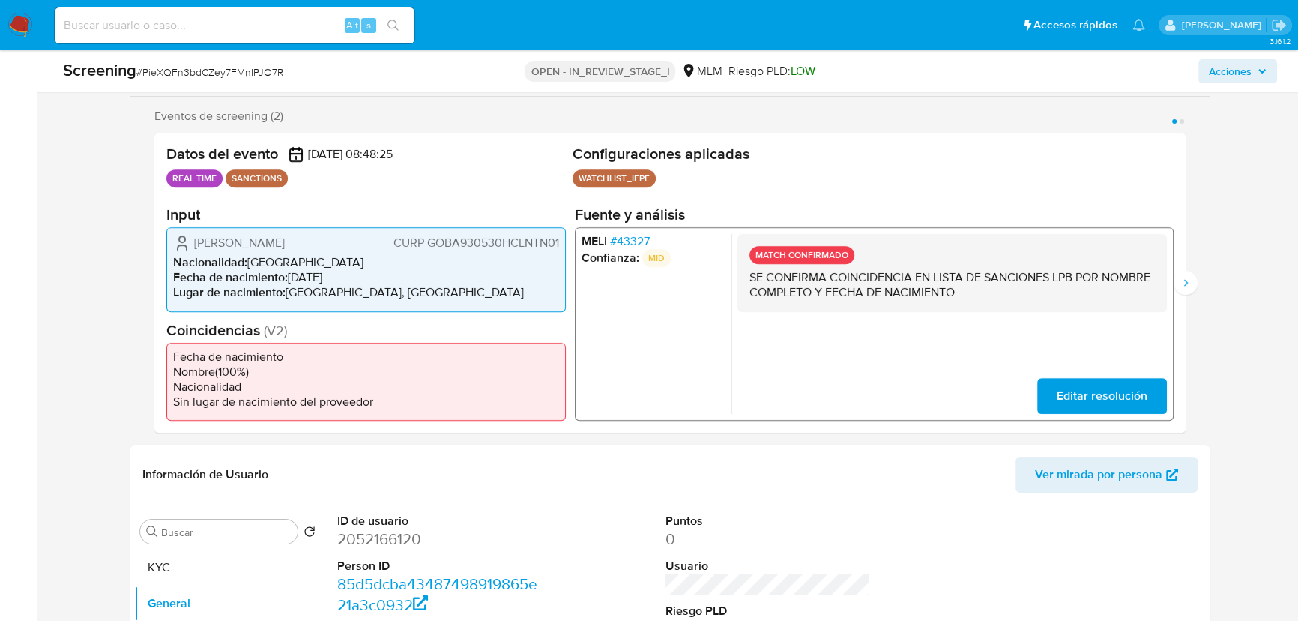
click at [645, 244] on span "# 43327" at bounding box center [630, 241] width 40 height 15
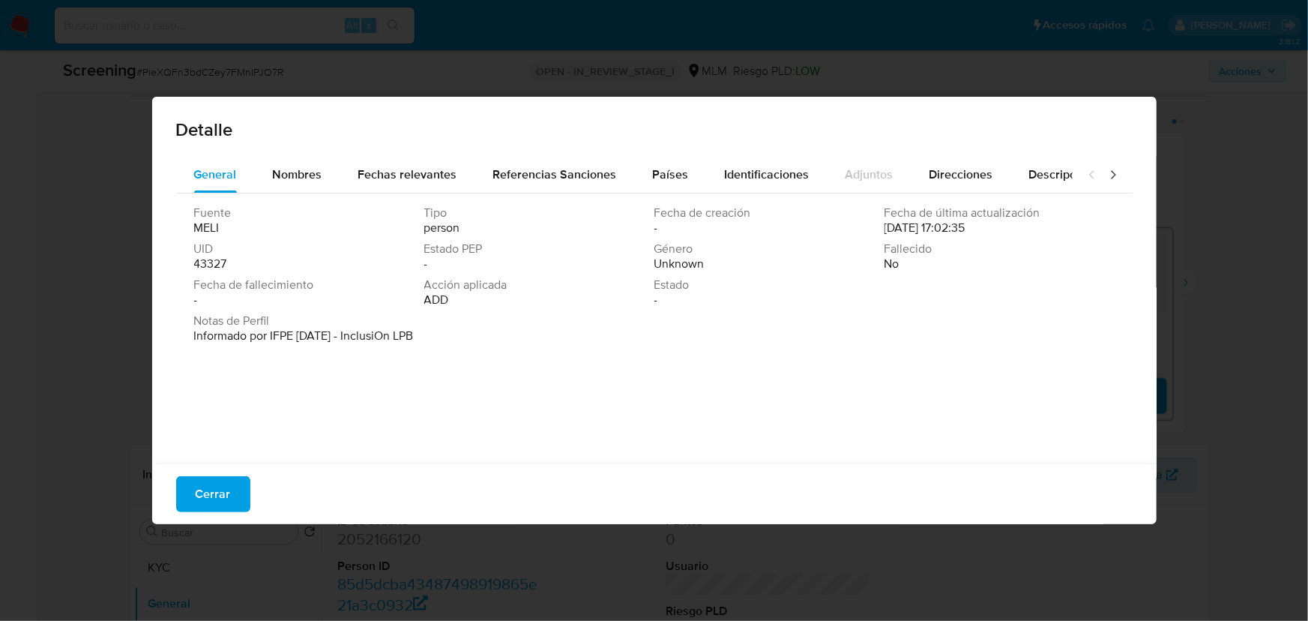
click at [325, 342] on p "Informado por IFPE 09-01-2023 - InclusiOn LPB" at bounding box center [304, 335] width 220 height 15
click at [205, 507] on span "Cerrar" at bounding box center [213, 493] width 35 height 33
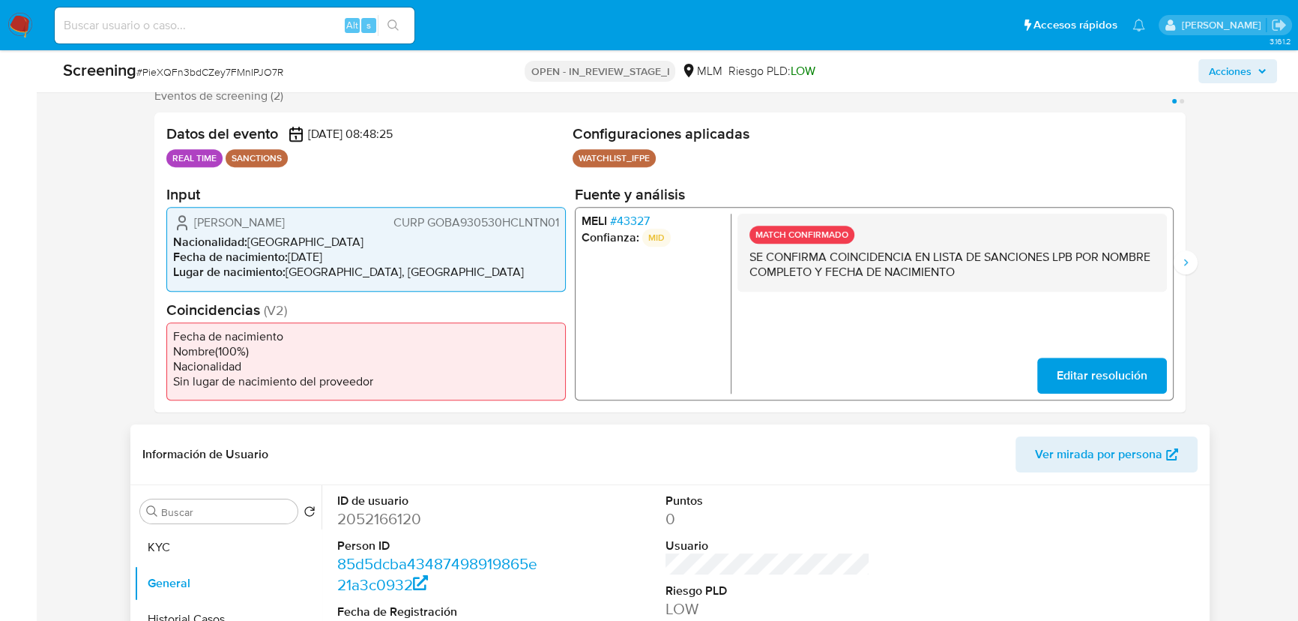
scroll to position [531, 0]
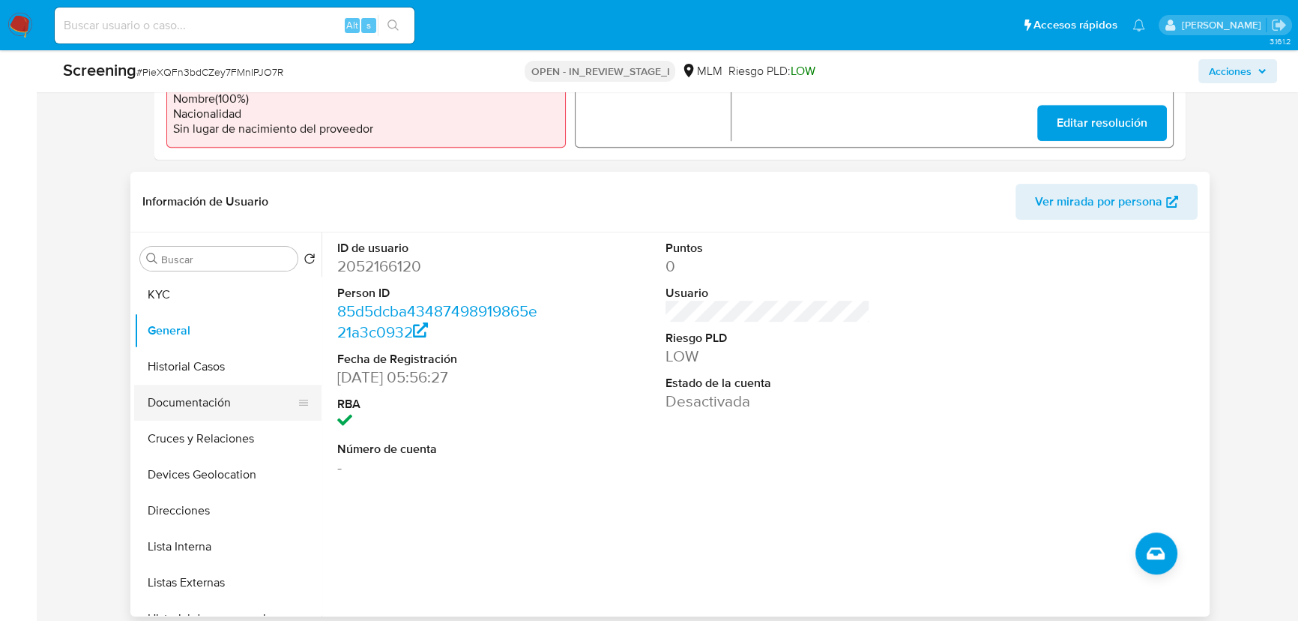
click at [253, 407] on button "Documentación" at bounding box center [221, 403] width 175 height 36
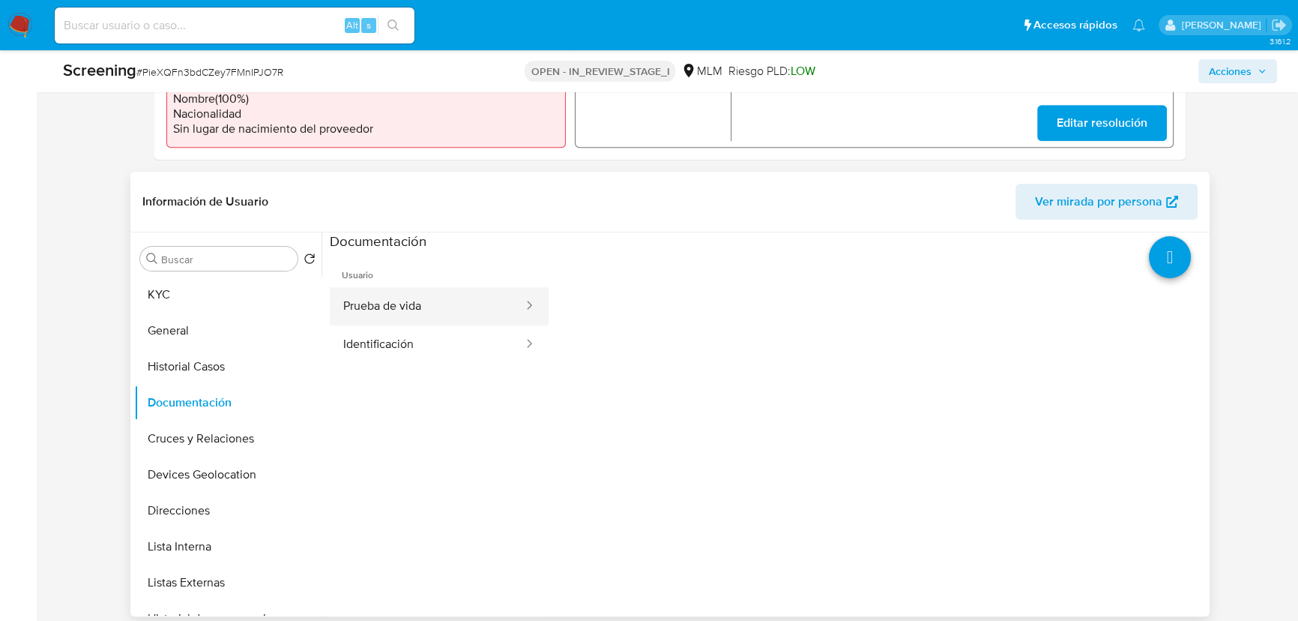
click at [438, 307] on button "Prueba de vida" at bounding box center [427, 306] width 195 height 38
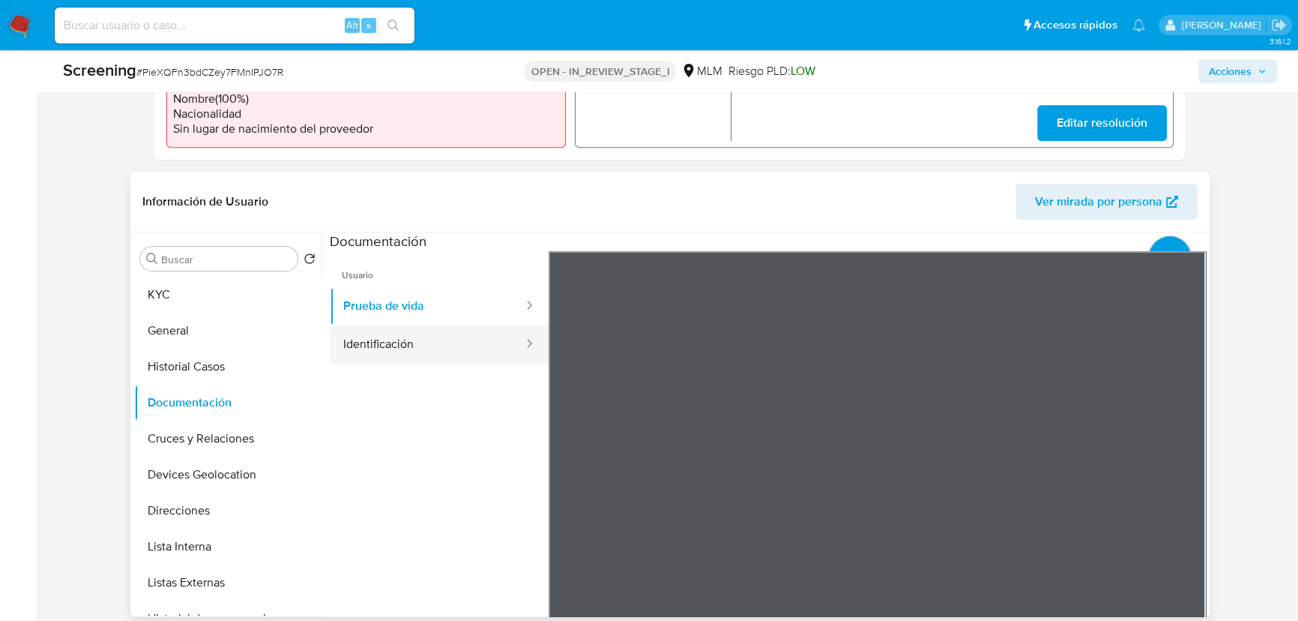
click at [482, 346] on button "Identificación" at bounding box center [427, 344] width 195 height 38
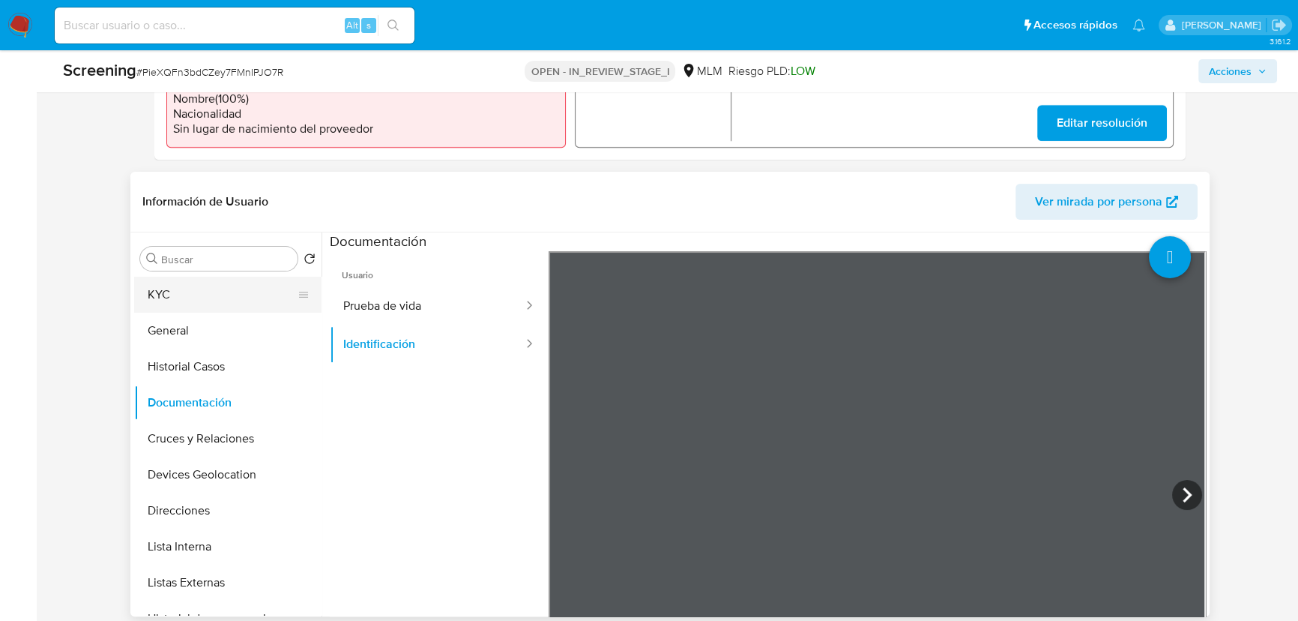
drag, startPoint x: 204, startPoint y: 301, endPoint x: 284, endPoint y: 340, distance: 88.8
click at [204, 306] on button "KYC" at bounding box center [227, 295] width 187 height 36
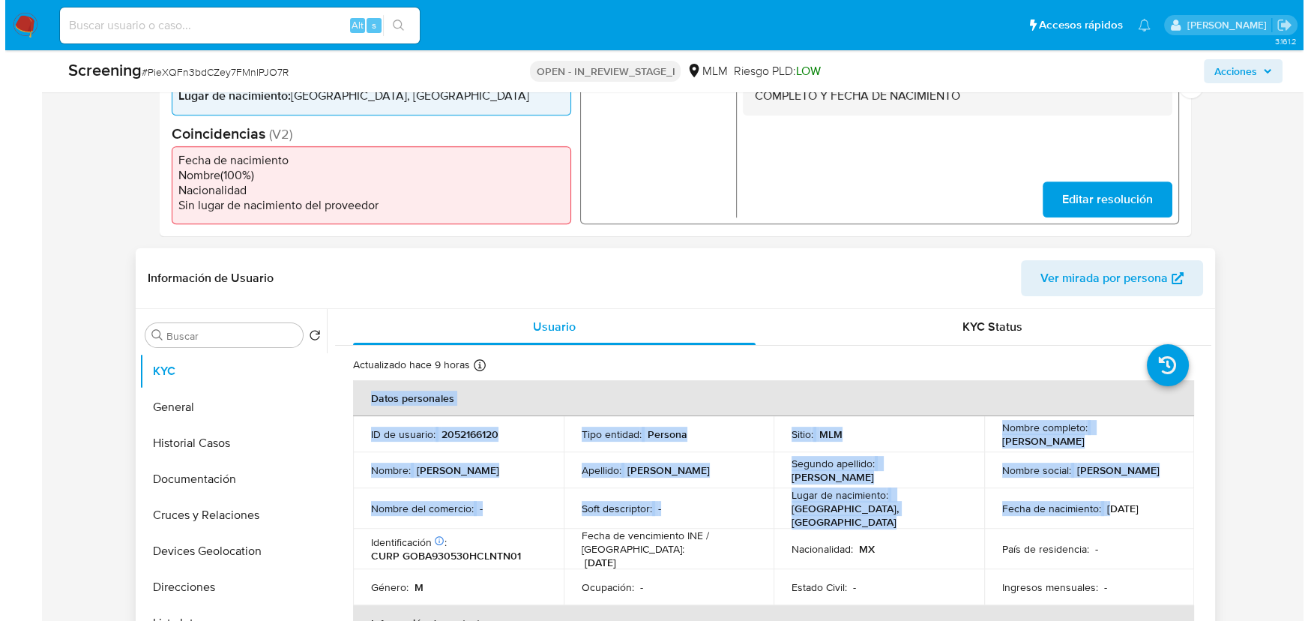
scroll to position [326, 0]
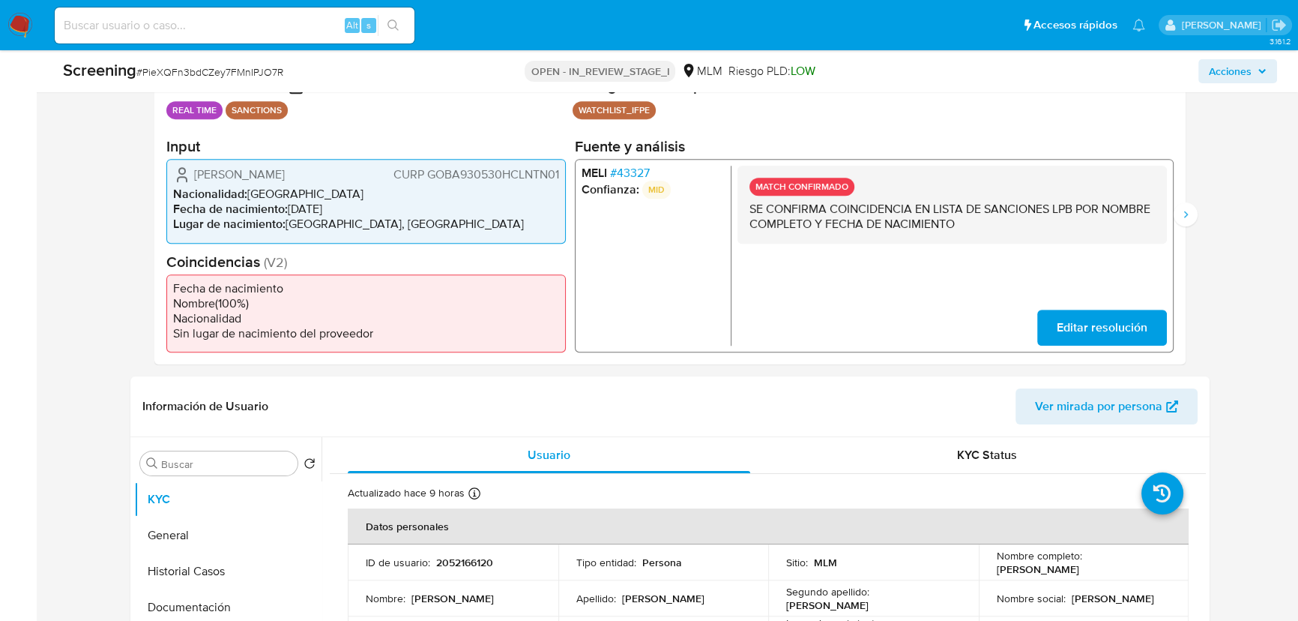
click at [633, 177] on span "# 43327" at bounding box center [630, 173] width 40 height 15
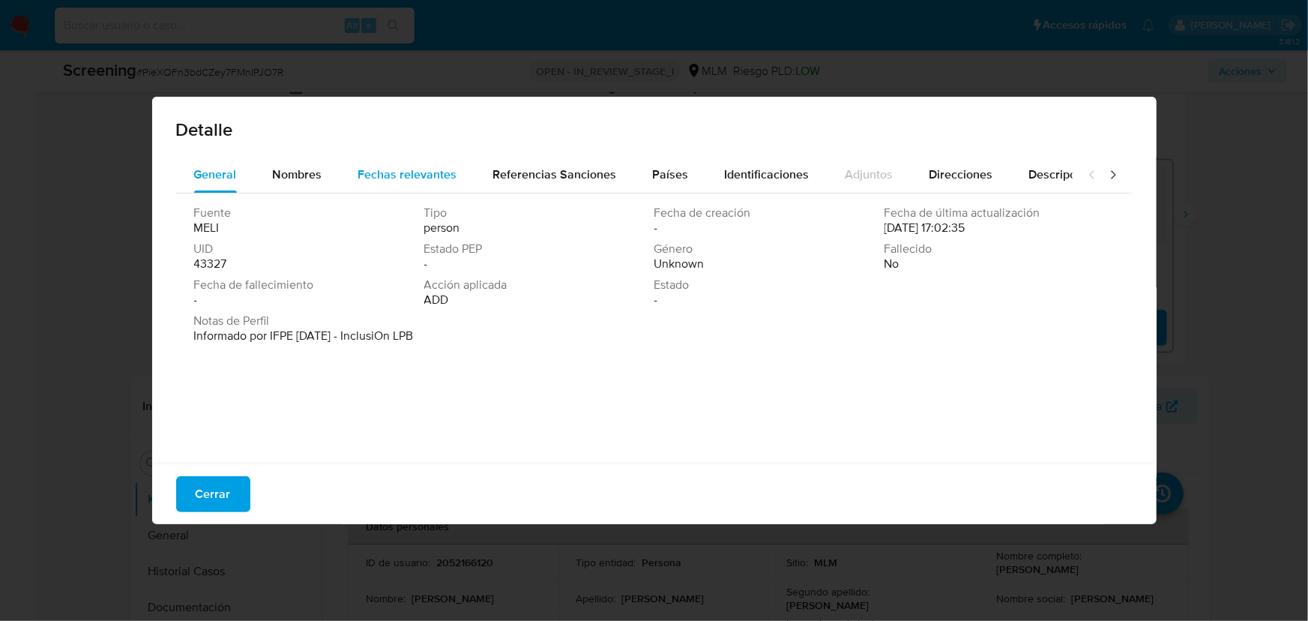
click at [412, 173] on span "Fechas relevantes" at bounding box center [407, 174] width 99 height 17
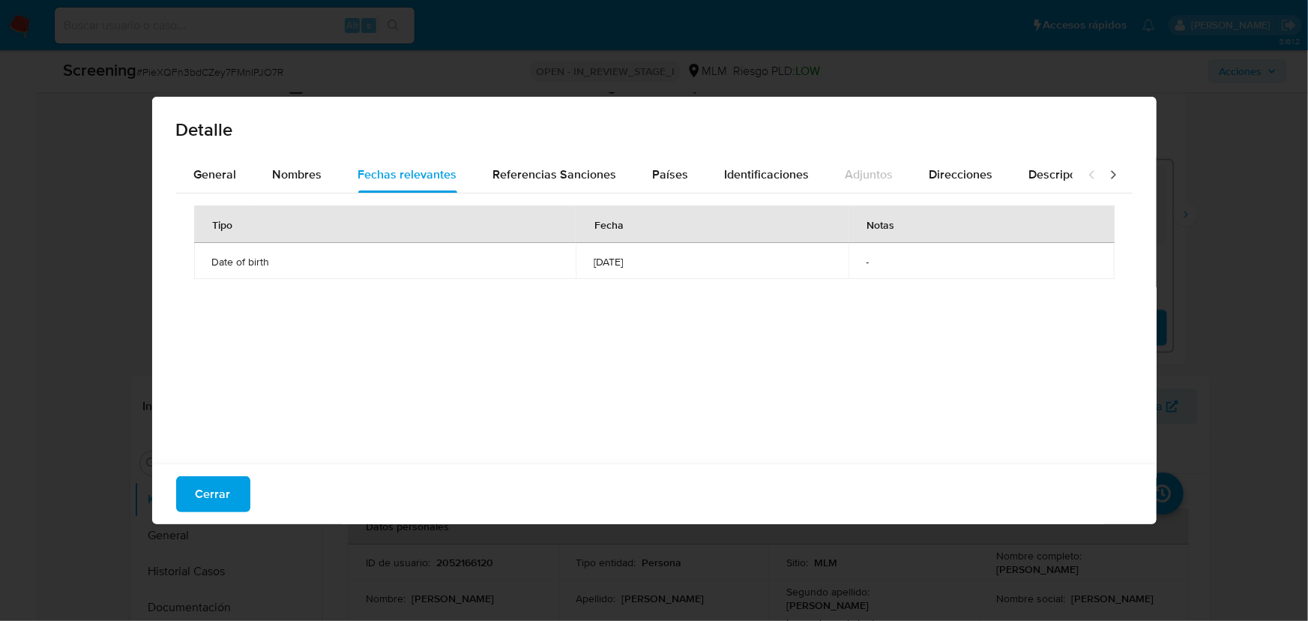
drag, startPoint x: 570, startPoint y: 258, endPoint x: 465, endPoint y: 310, distance: 117.3
click at [576, 259] on td "1993-05-30" at bounding box center [712, 261] width 272 height 36
click at [223, 480] on span "Cerrar" at bounding box center [213, 493] width 35 height 33
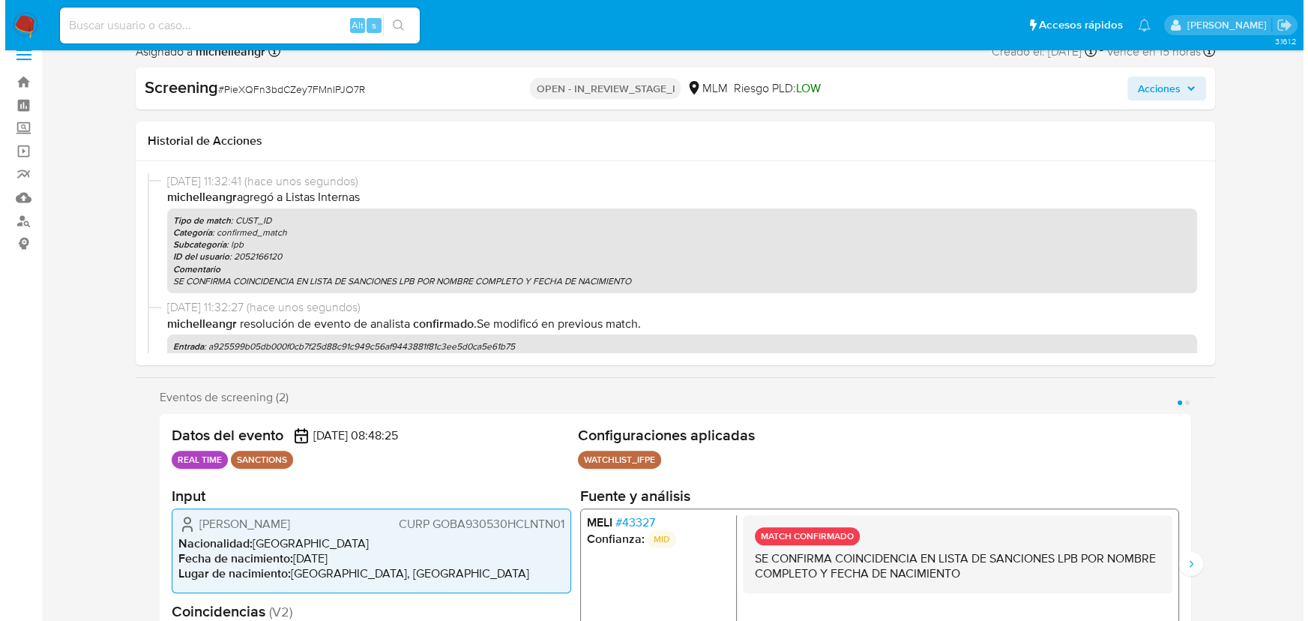
scroll to position [0, 0]
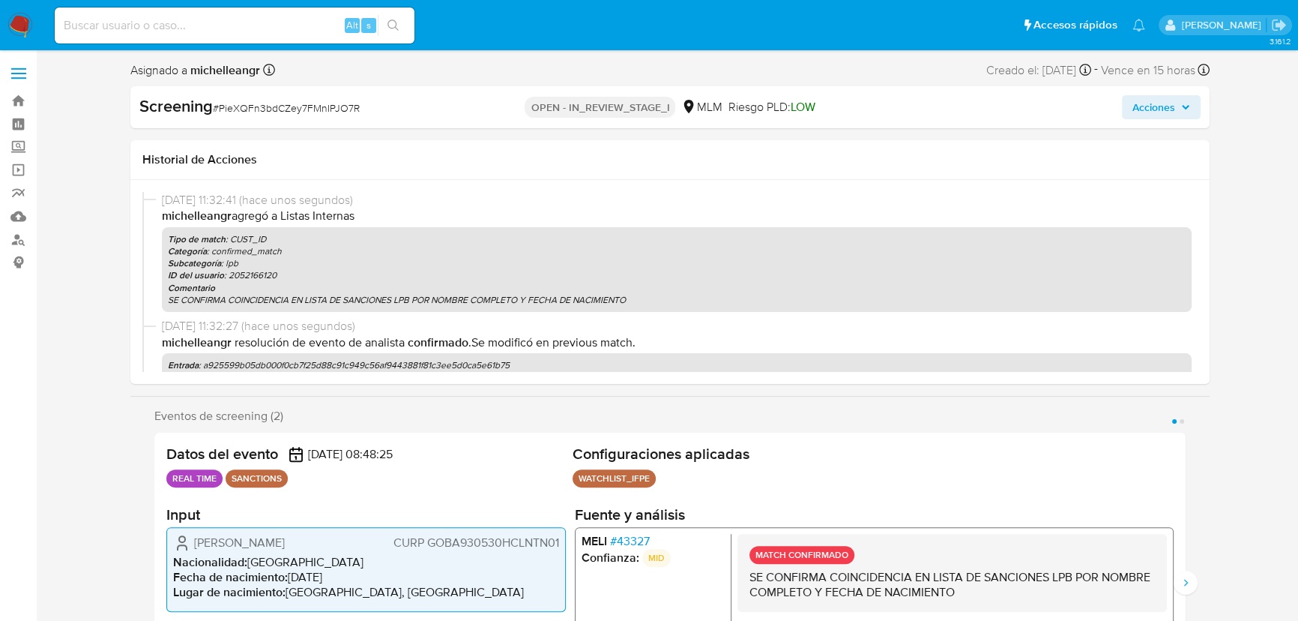
click at [1162, 95] on span "Acciones" at bounding box center [1154, 107] width 43 height 24
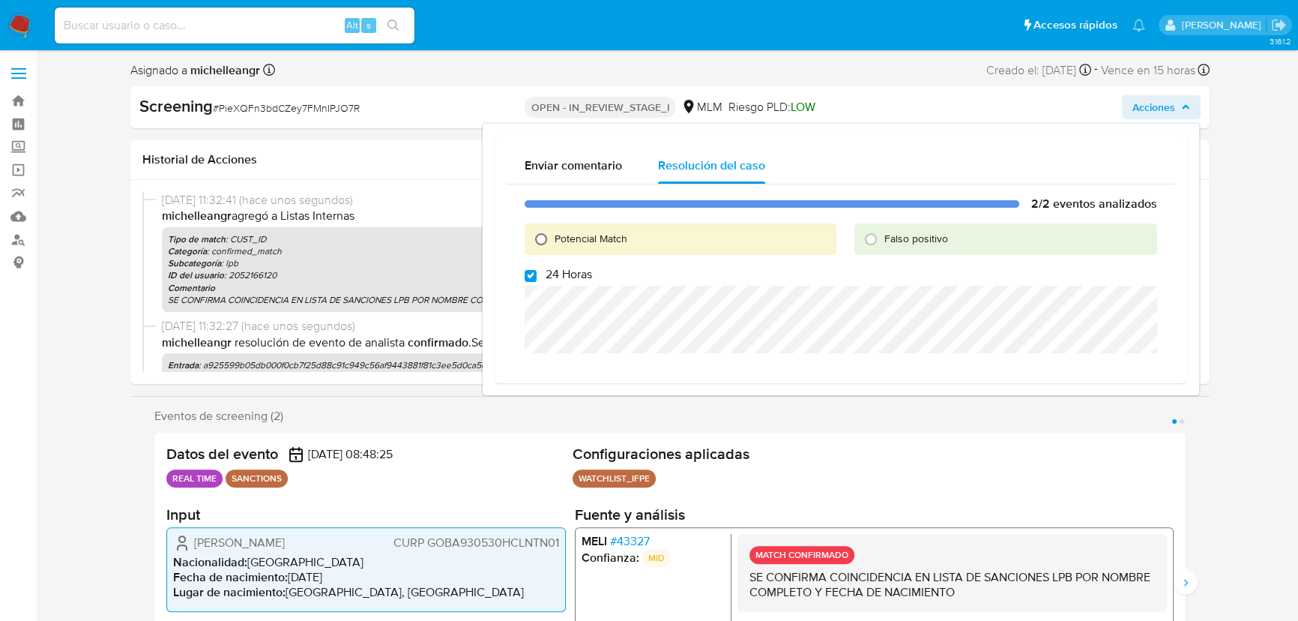
click at [538, 237] on input "Potencial Match" at bounding box center [541, 239] width 24 height 24
radio input "true"
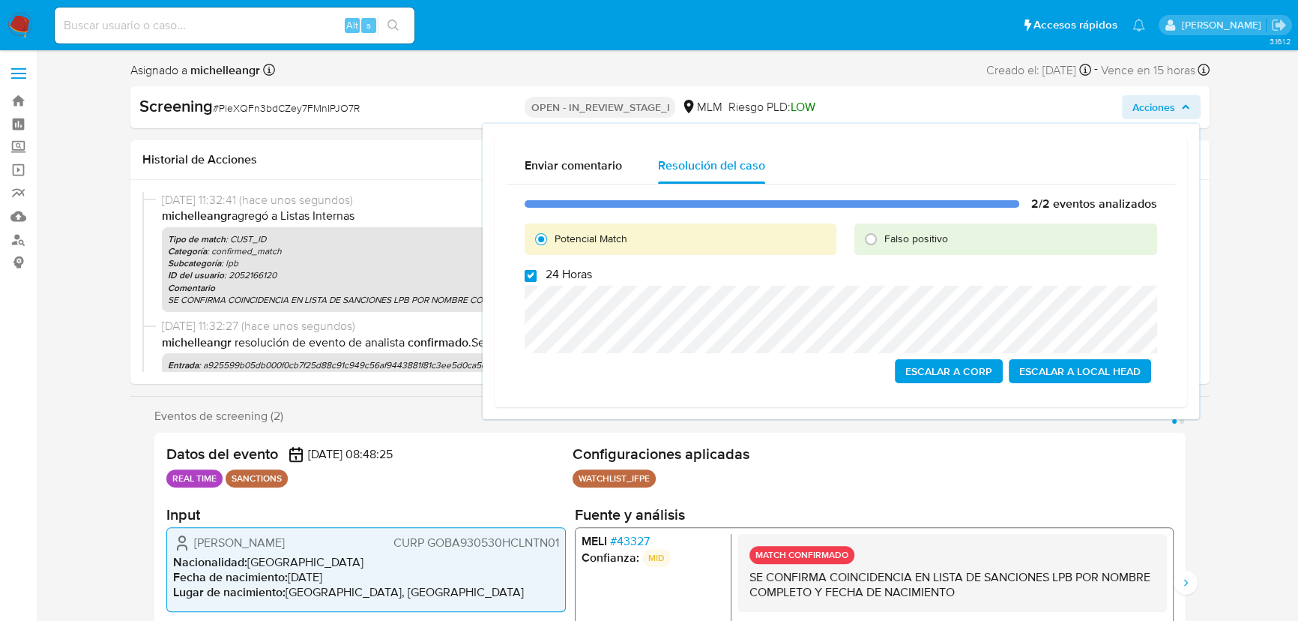
click at [534, 277] on input "24 Horas" at bounding box center [531, 276] width 12 height 12
checkbox input "false"
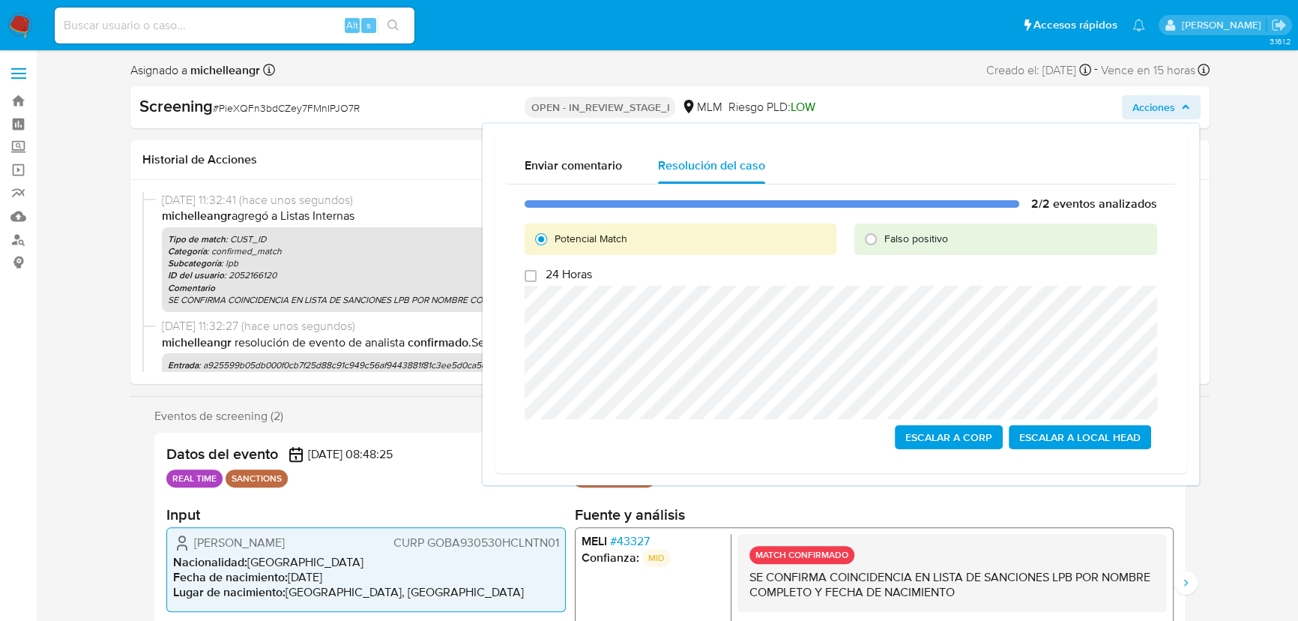
click at [1081, 434] on span "Escalar a Local Head" at bounding box center [1079, 436] width 121 height 21
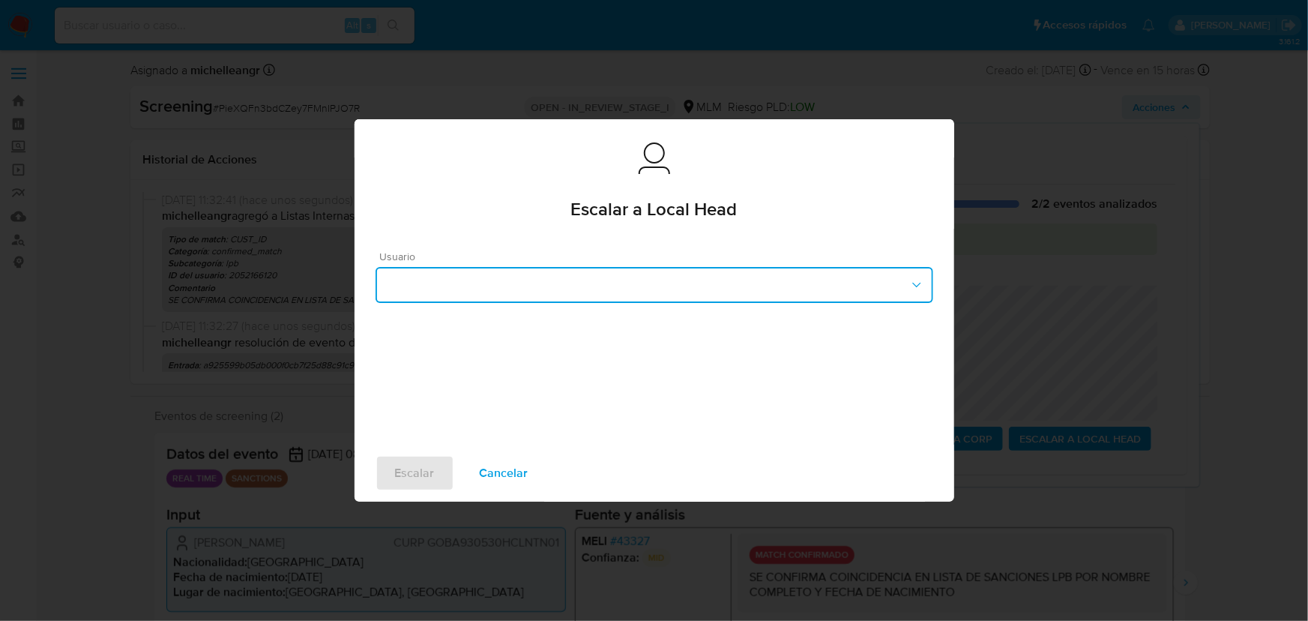
click at [529, 283] on button "button" at bounding box center [655, 285] width 558 height 36
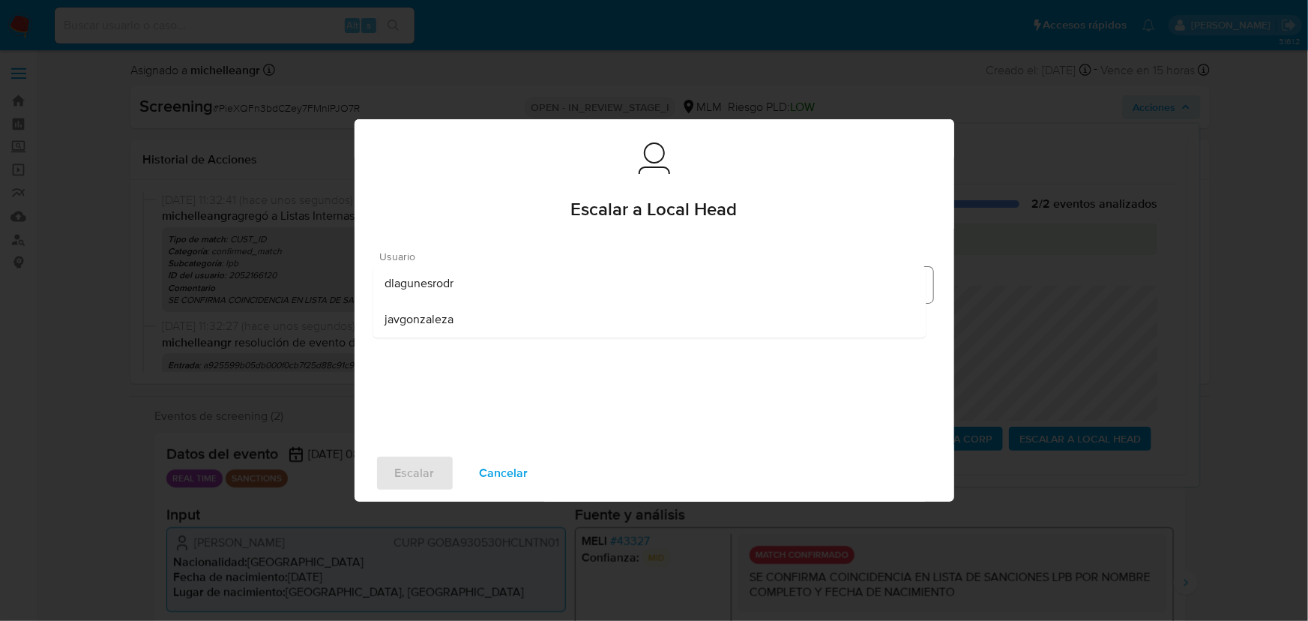
click at [486, 288] on div "dlagunesrodr" at bounding box center [649, 283] width 529 height 36
click at [423, 465] on span "Escalar" at bounding box center [415, 472] width 40 height 33
click at [423, 467] on span "Escalar" at bounding box center [415, 472] width 40 height 33
click at [425, 468] on span "Escalar" at bounding box center [415, 472] width 40 height 33
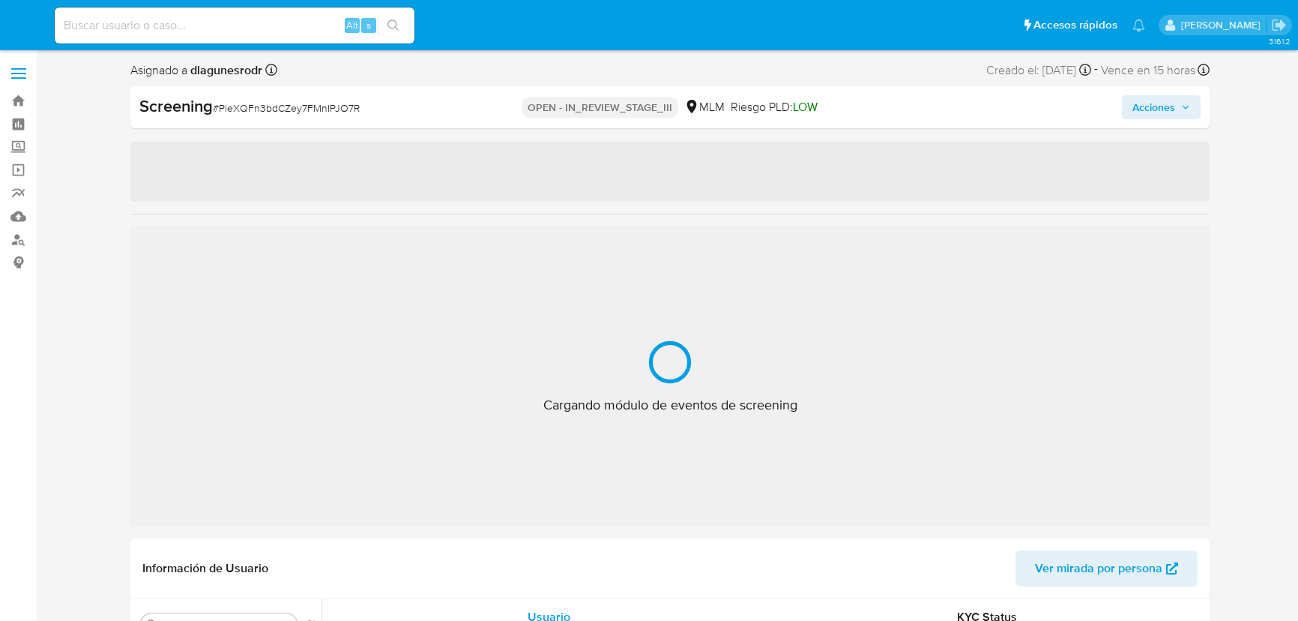
select select "10"
